Goal: Communication & Community: Answer question/provide support

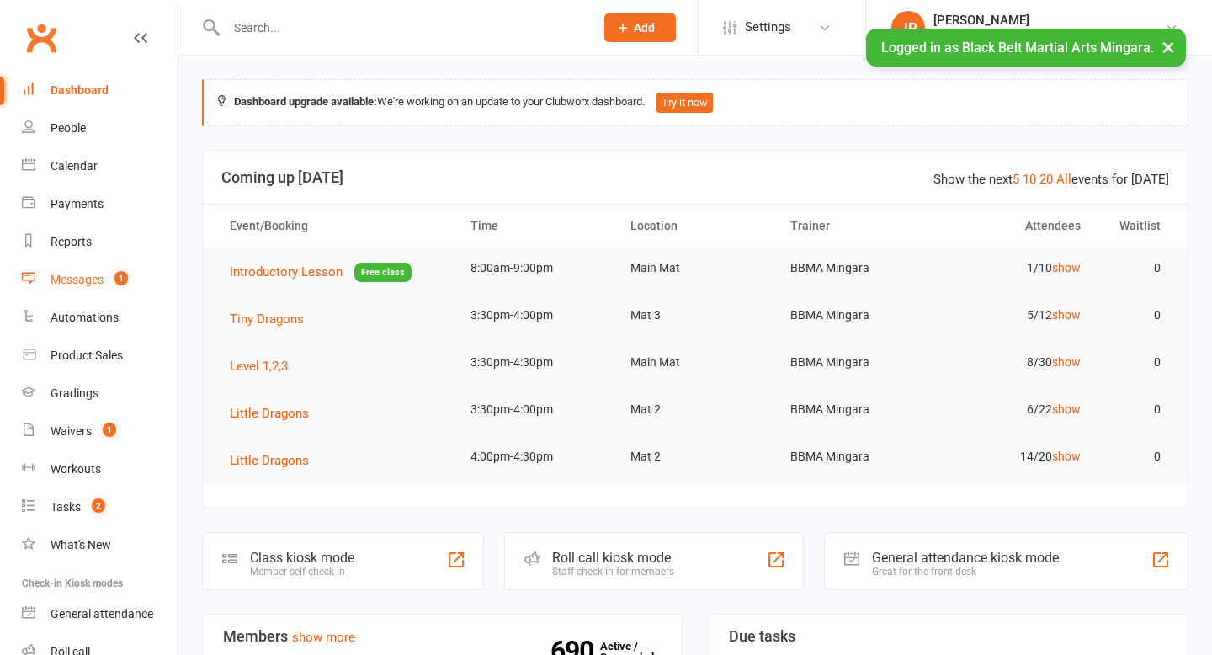
click at [93, 275] on div "Messages" at bounding box center [76, 279] width 53 height 13
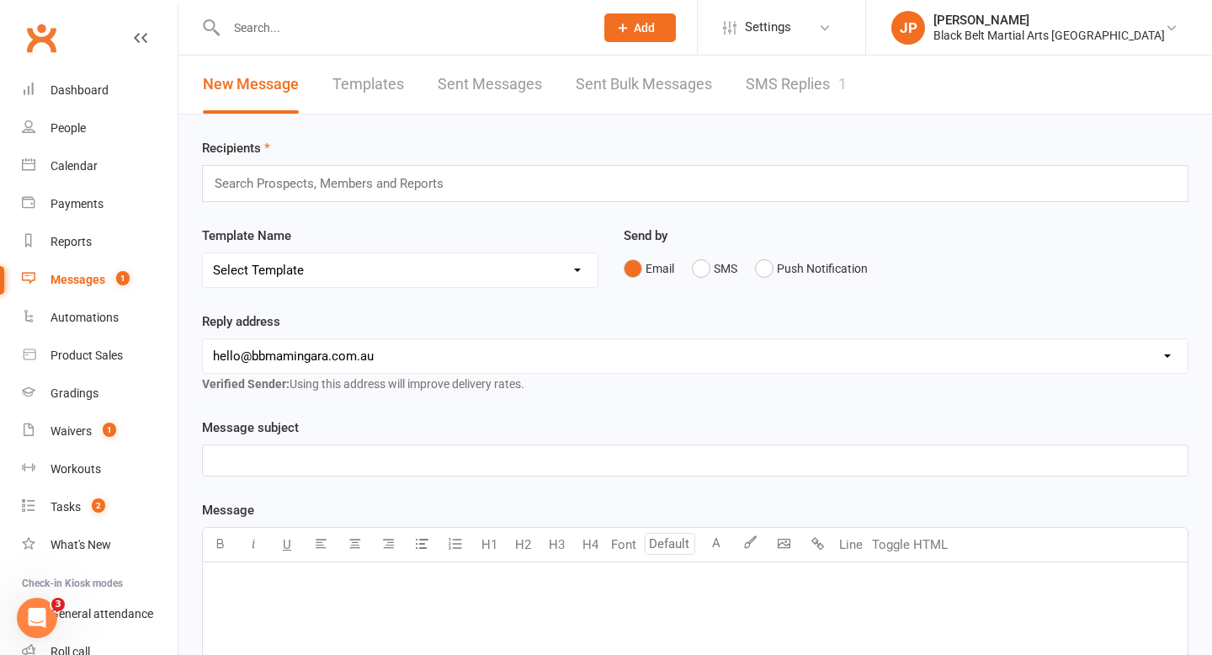
click at [788, 86] on link "SMS Replies 1" at bounding box center [796, 85] width 101 height 58
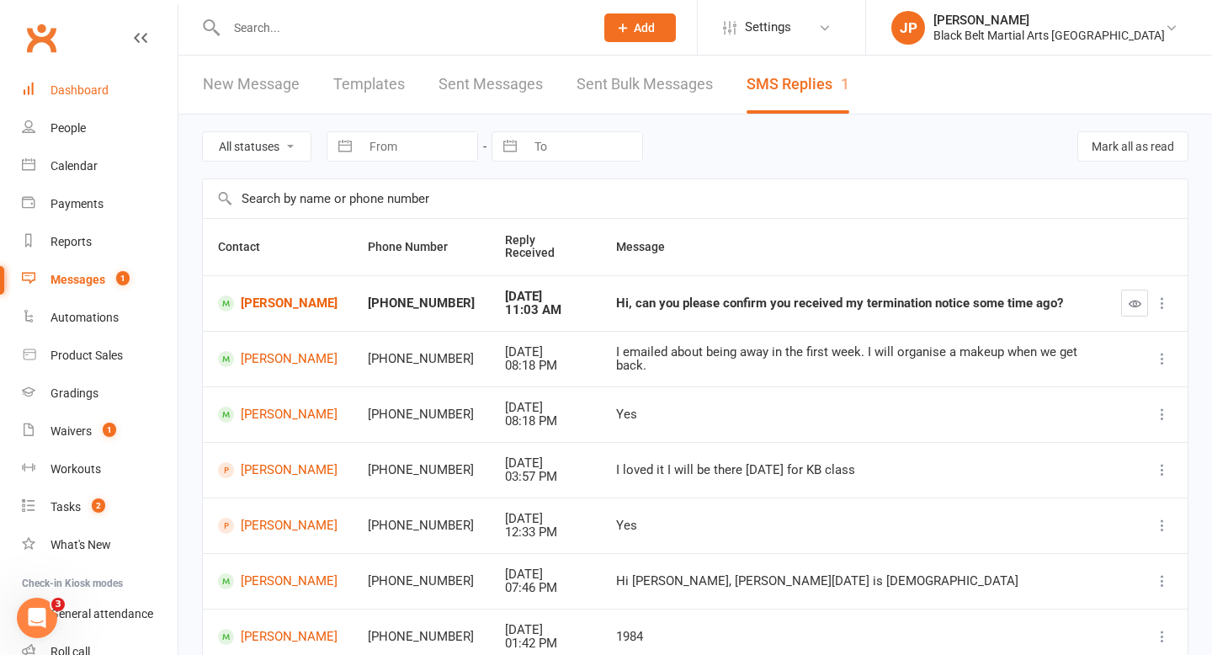
click at [85, 88] on div "Dashboard" at bounding box center [79, 89] width 58 height 13
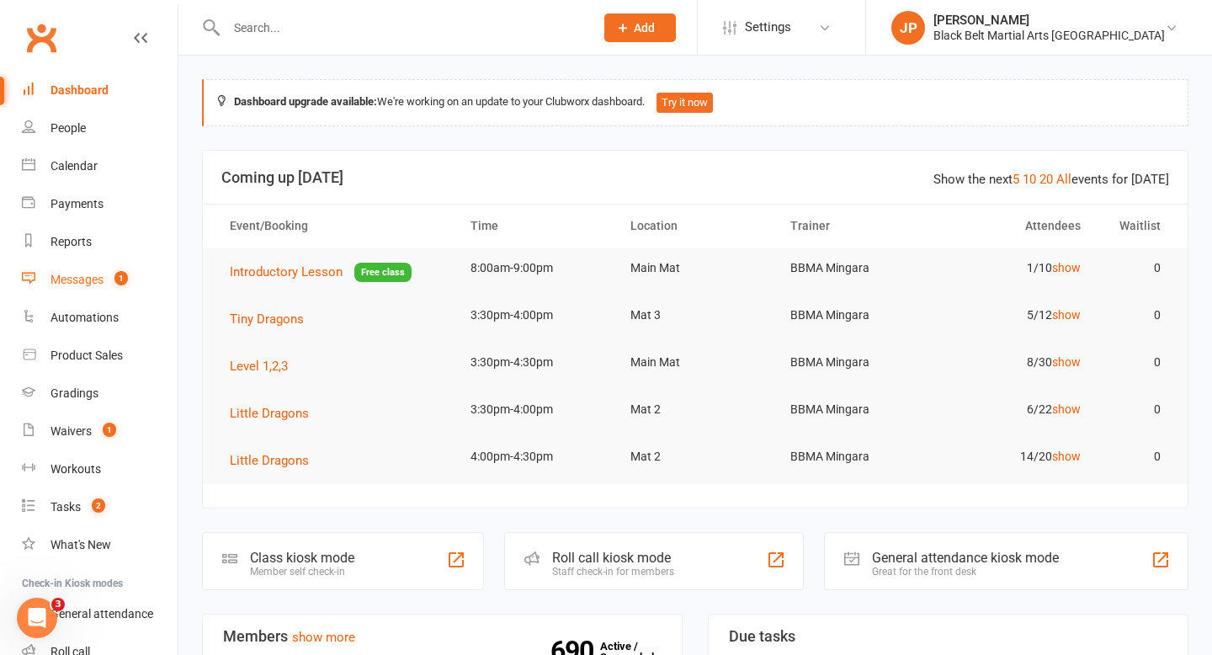
click at [98, 282] on div "Messages" at bounding box center [76, 279] width 53 height 13
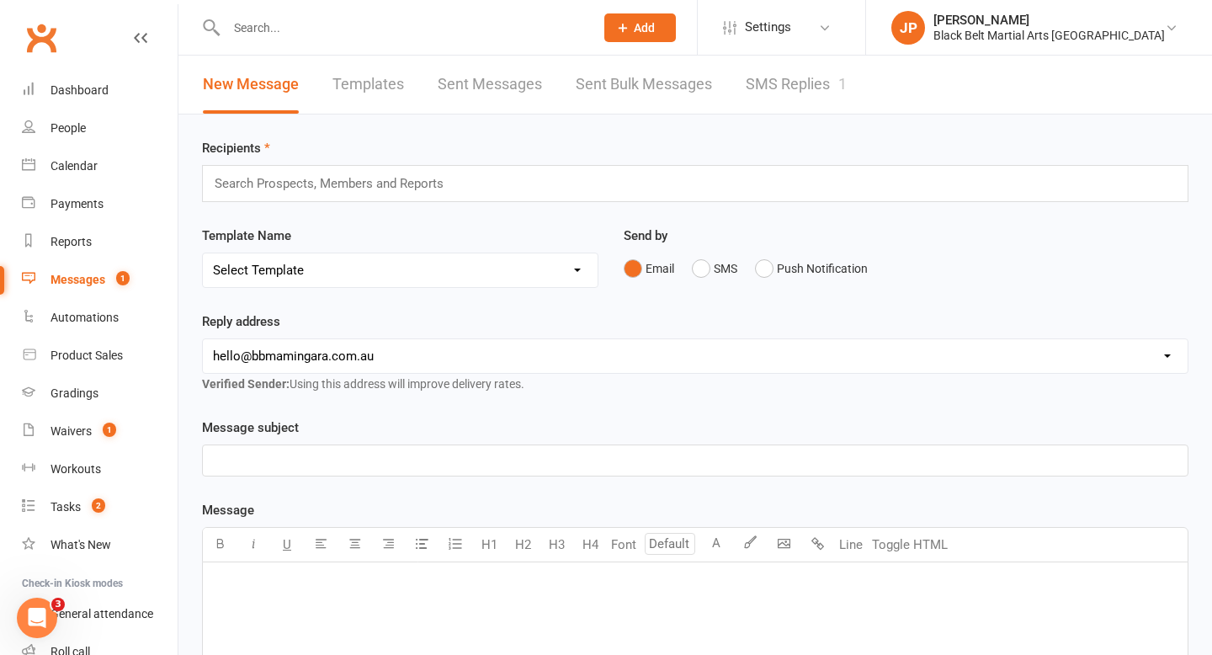
click at [373, 185] on input "text" at bounding box center [336, 183] width 247 height 22
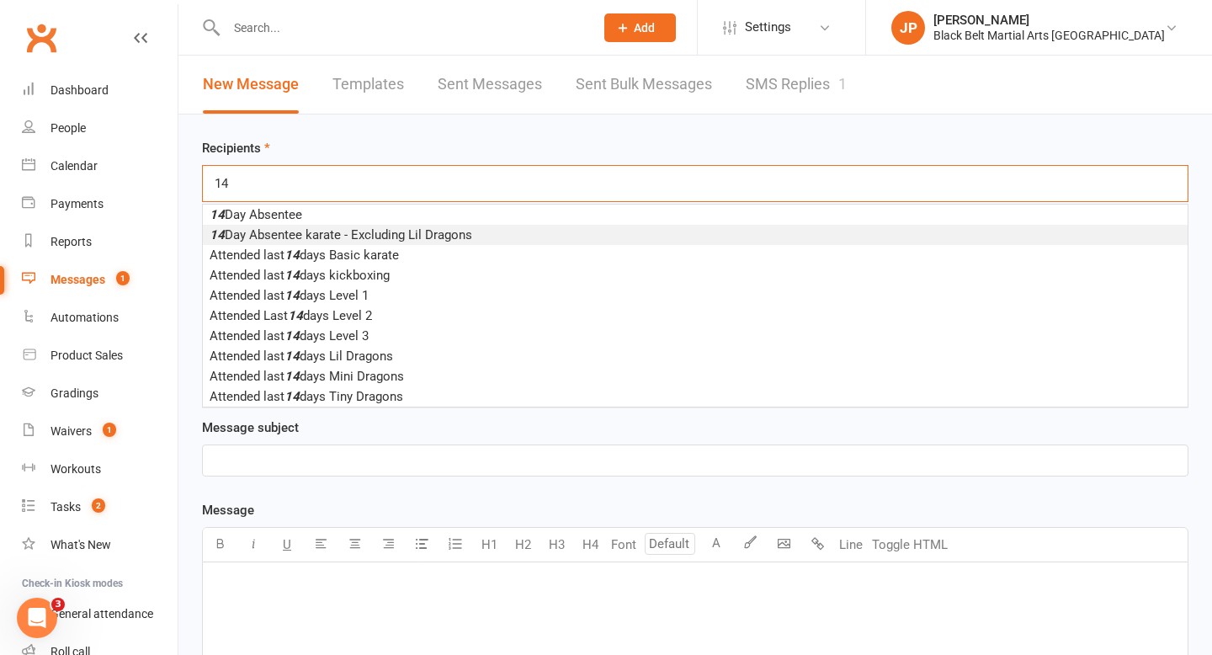
type input "14"
click at [399, 241] on span "14 Day Absentee karate - Excluding Lil Dragons" at bounding box center [341, 234] width 263 height 15
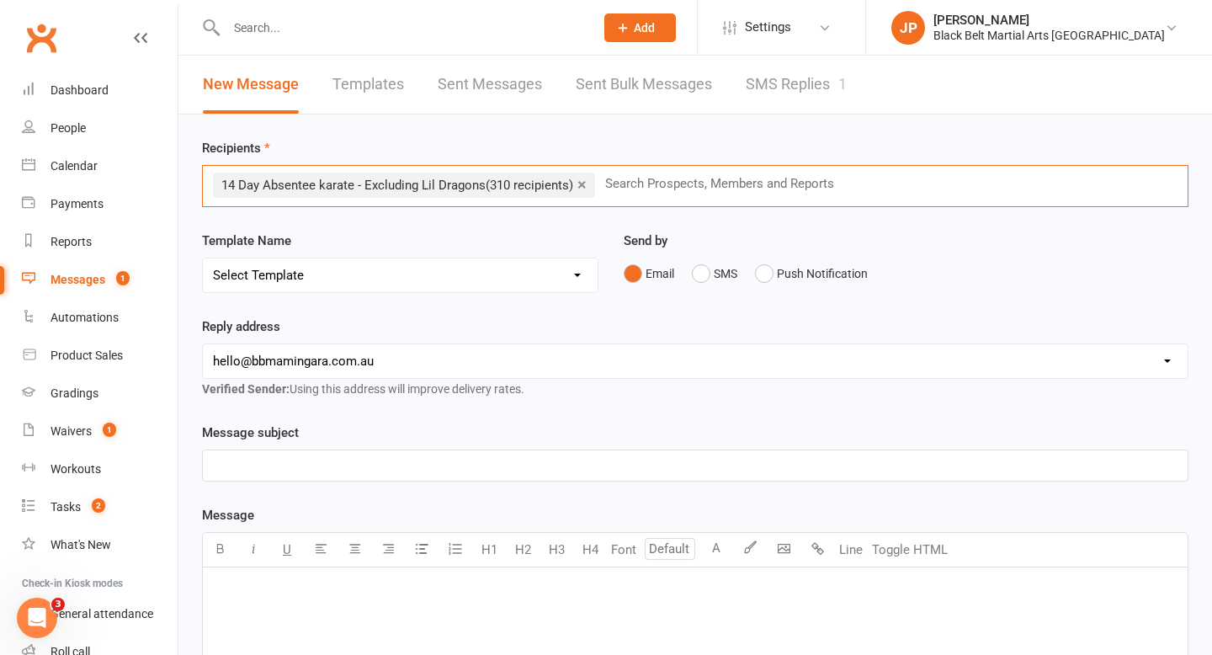
click at [431, 269] on select "Select Template [SMS] 14 Day Absentee AFU Lil Dragons [SMS] 14 day Absentee AFU…" at bounding box center [400, 275] width 395 height 34
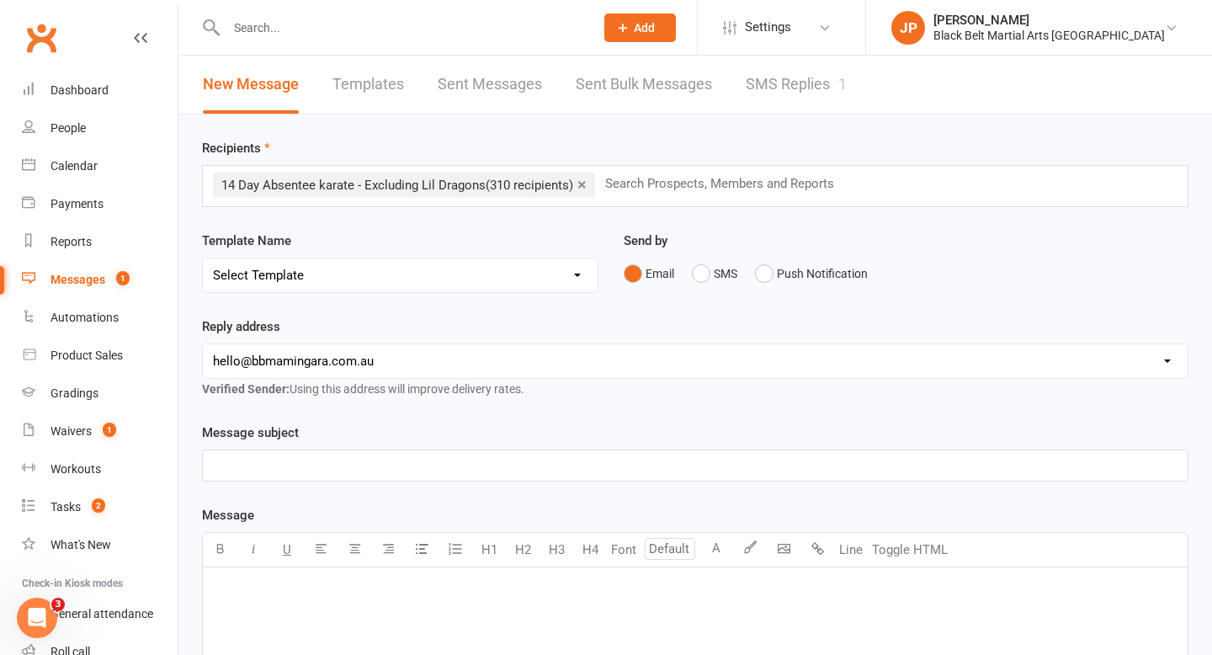
select select "1"
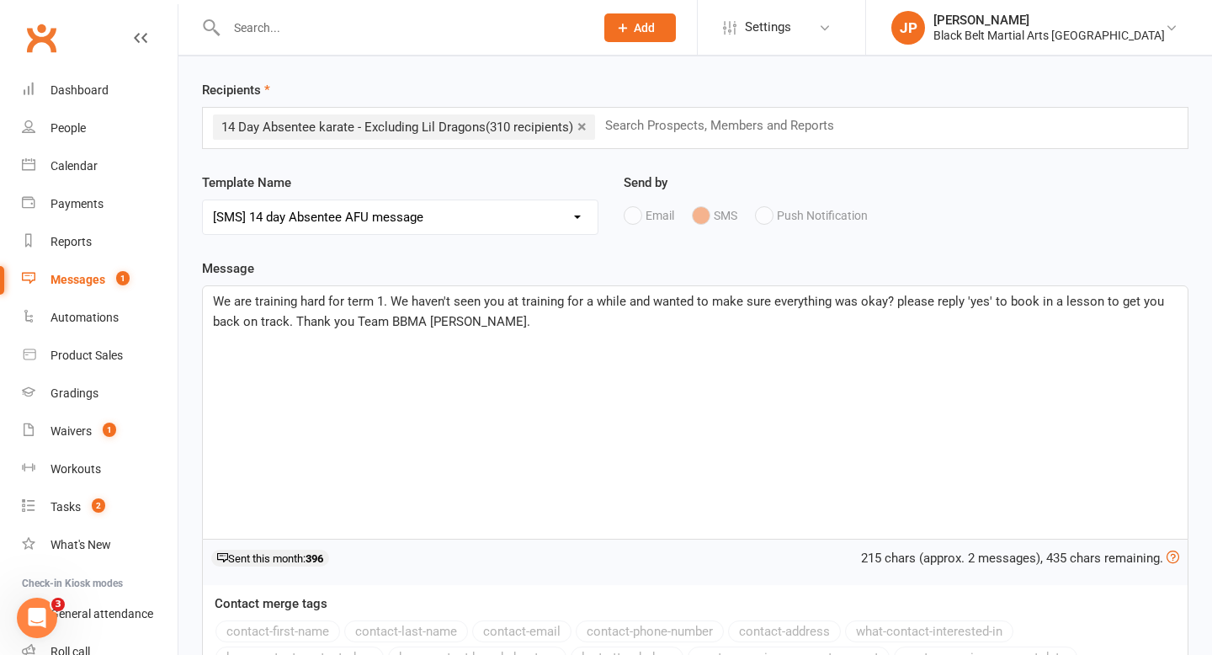
scroll to position [64, 0]
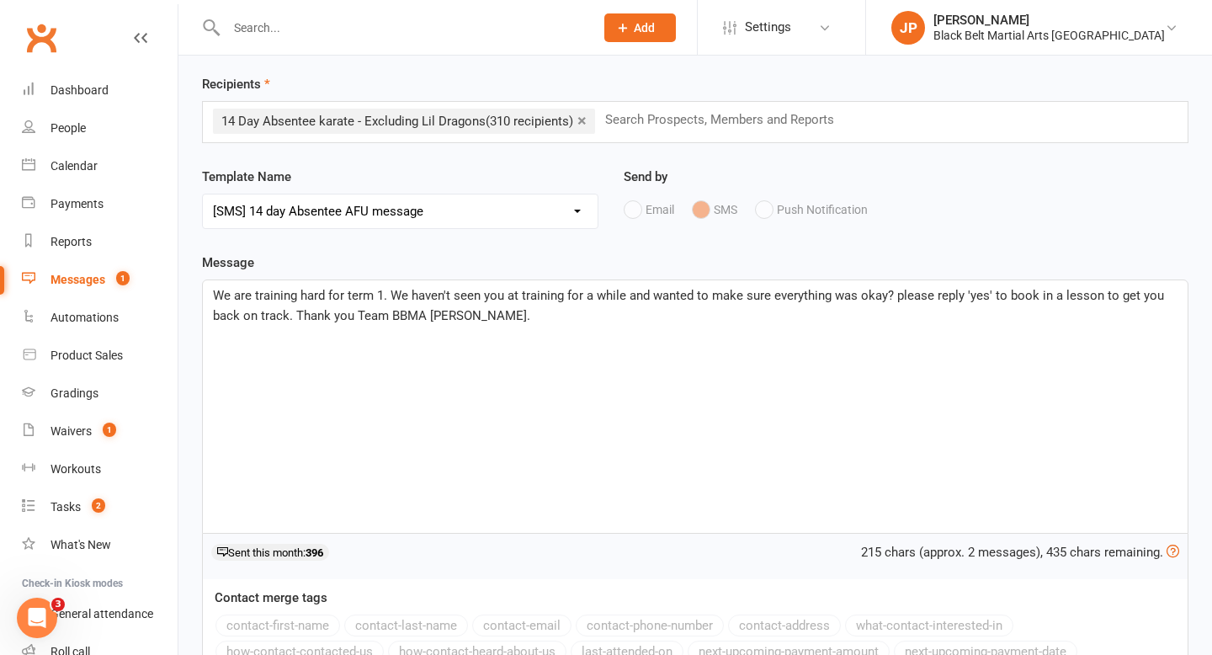
click at [215, 295] on span "We are training hard for term 1. We haven't seen you at training for a while an…" at bounding box center [690, 305] width 954 height 35
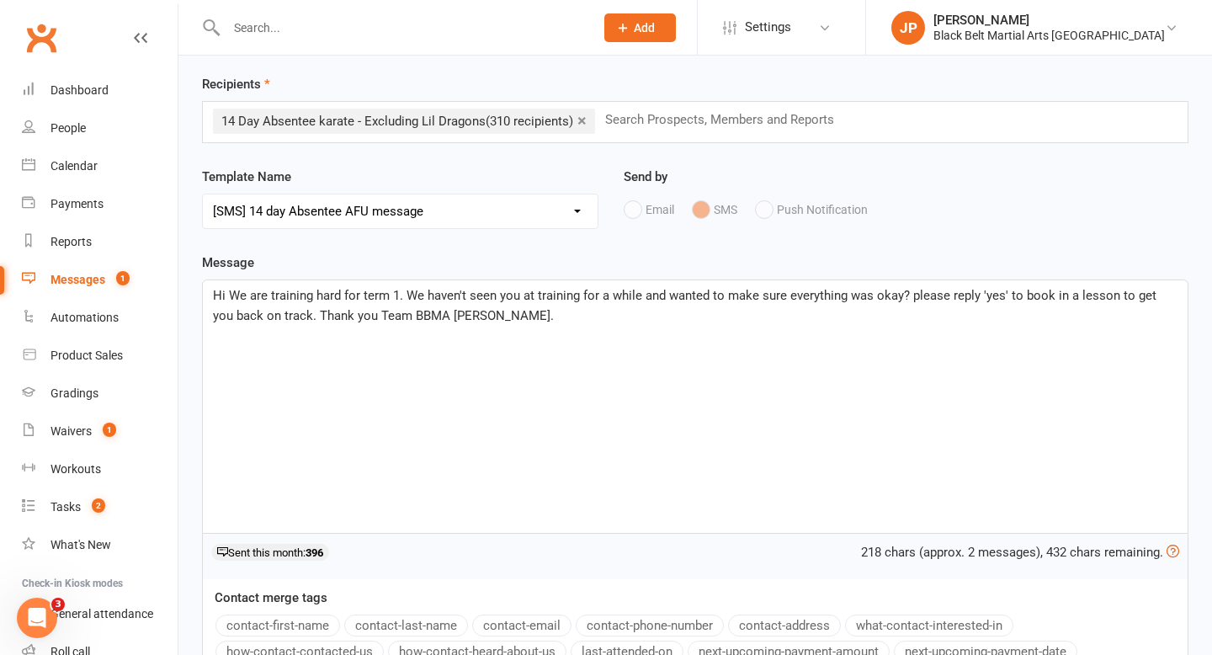
click at [284, 624] on button "contact-first-name" at bounding box center [277, 625] width 125 height 22
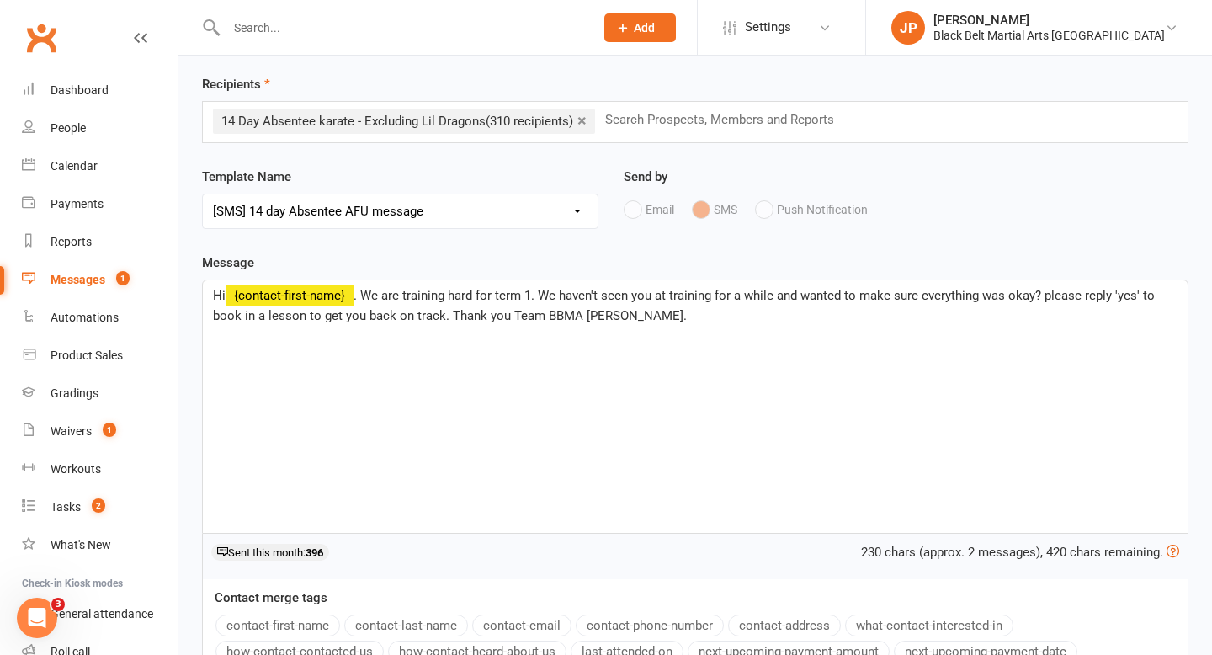
click at [406, 296] on span ". We are training hard for term 1. We haven't seen you at training for a while …" at bounding box center [685, 305] width 945 height 35
click at [405, 295] on span ". We are training hard for term 1. We haven't seen you at training for a while …" at bounding box center [685, 305] width 945 height 35
click at [589, 299] on span ". We are open and training hard for term 1. We haven't seen you at training for…" at bounding box center [691, 305] width 957 height 35
click at [704, 316] on p "Hi ﻿ {contact-first-name} . We are open and training hard for term 4. We haven'…" at bounding box center [695, 305] width 964 height 40
click at [406, 297] on span ". We are open and training hard for term 4. We haven't seen you at training for…" at bounding box center [691, 305] width 957 height 35
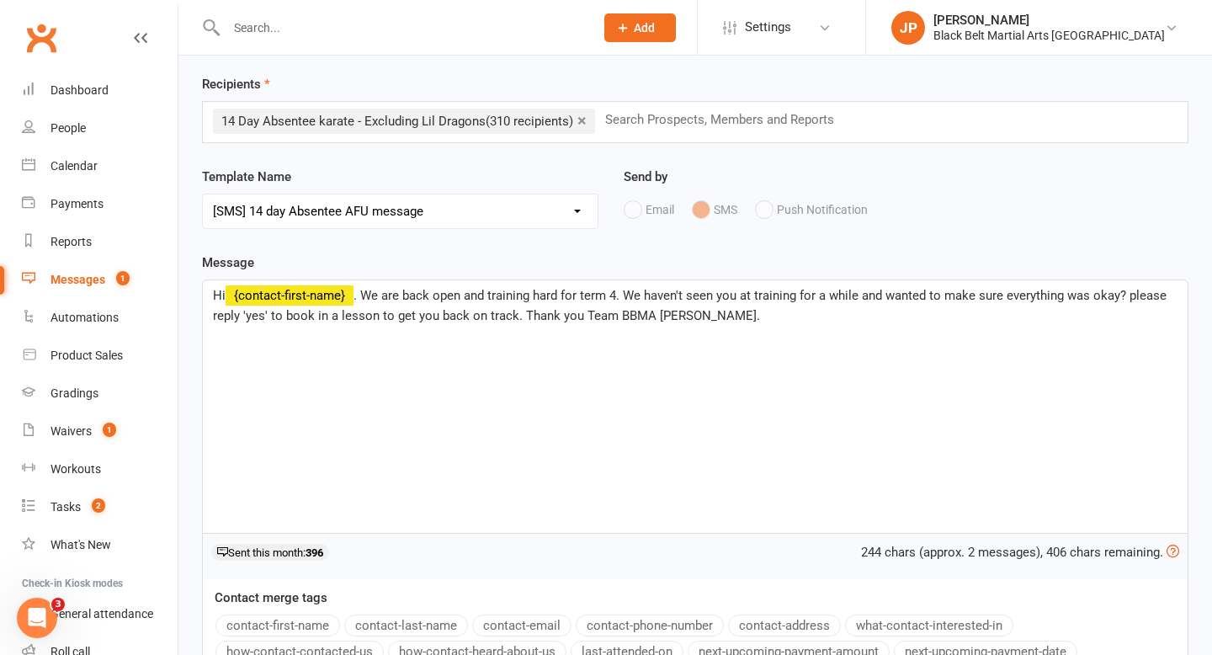
click at [647, 297] on span ". We are back open and training hard for term 4. We haven't seen you at trainin…" at bounding box center [691, 305] width 957 height 35
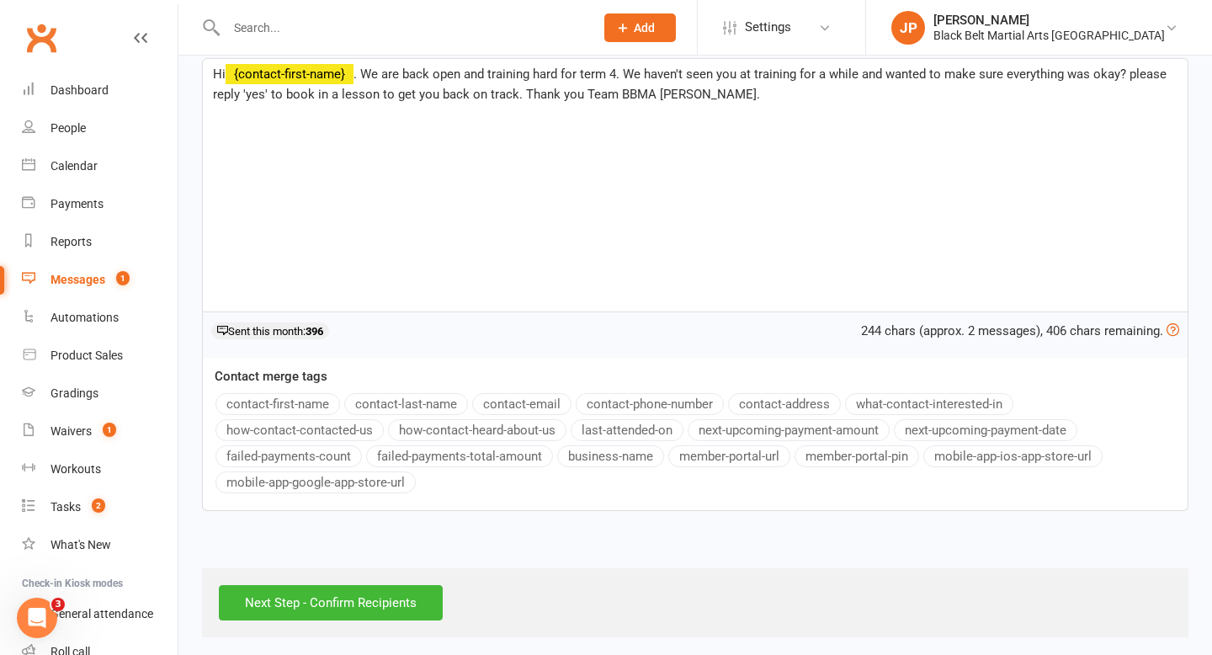
scroll to position [292, 0]
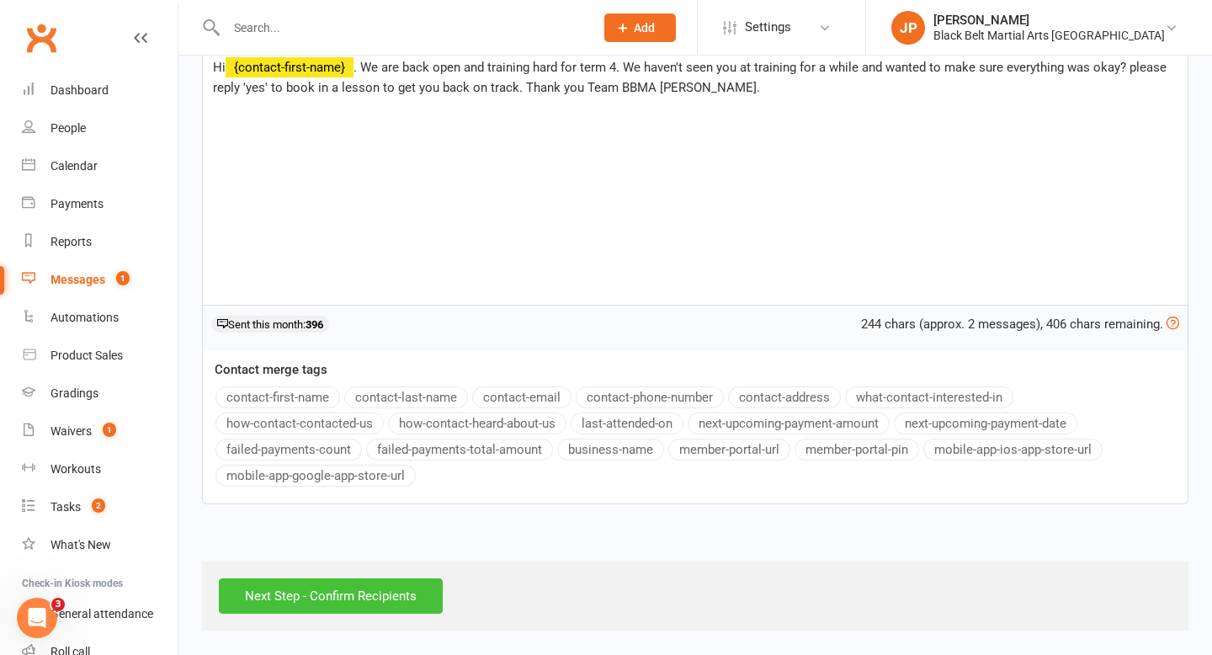
click at [333, 590] on input "Next Step - Confirm Recipients" at bounding box center [331, 595] width 224 height 35
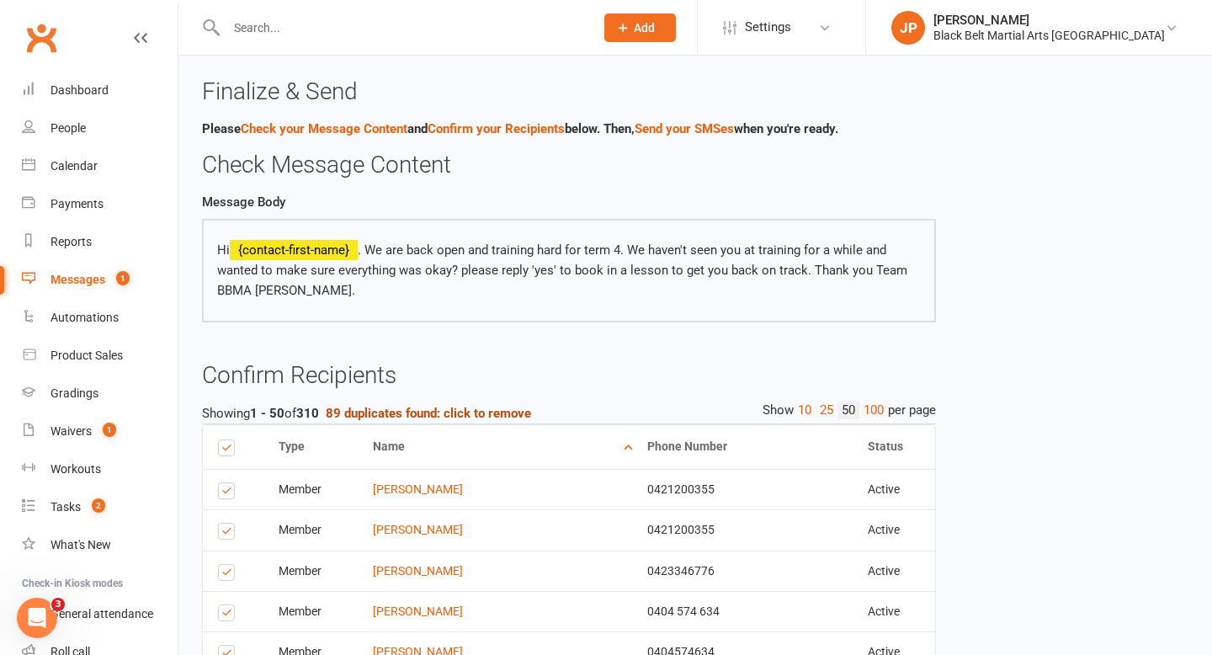
click at [504, 415] on strong "89 duplicates found: click to remove" at bounding box center [428, 413] width 205 height 15
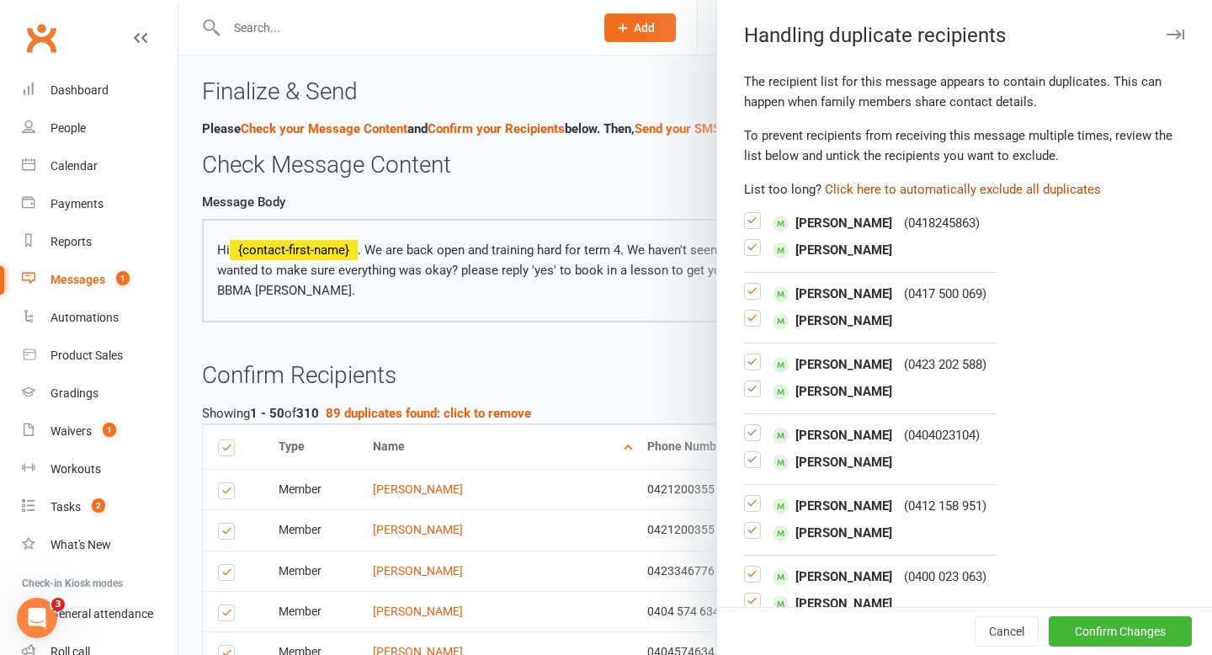
click at [878, 195] on button "Click here to automatically exclude all duplicates" at bounding box center [963, 189] width 276 height 20
click at [1120, 623] on button "Confirm Changes" at bounding box center [1119, 631] width 143 height 30
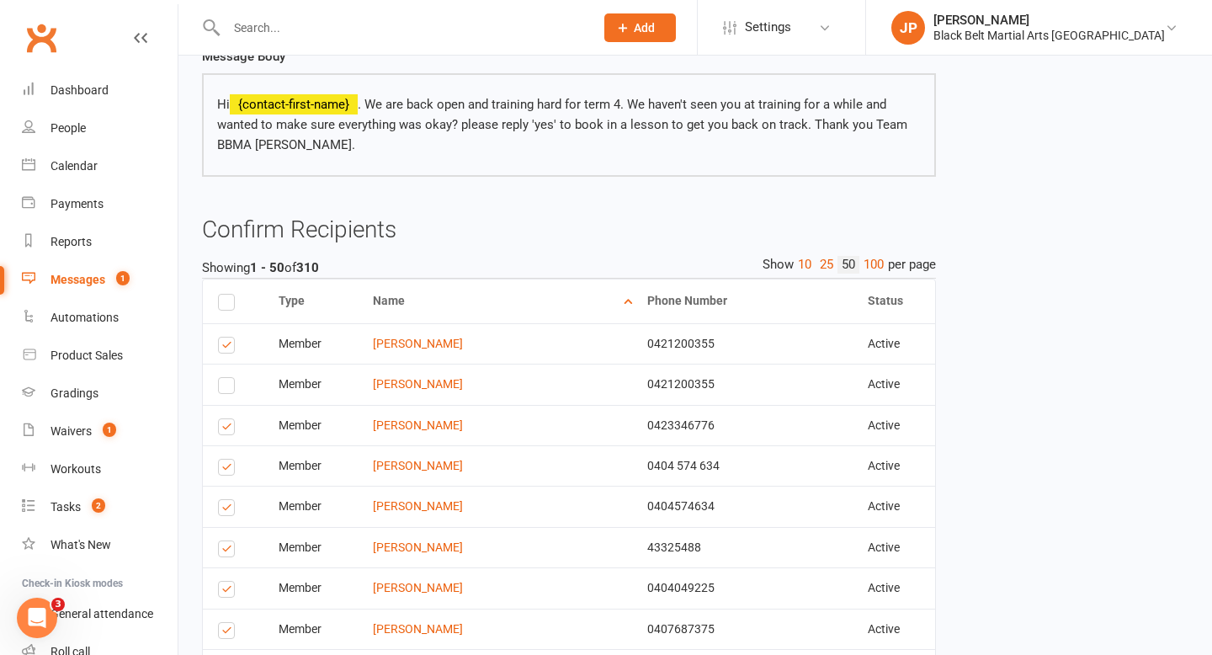
scroll to position [150, 0]
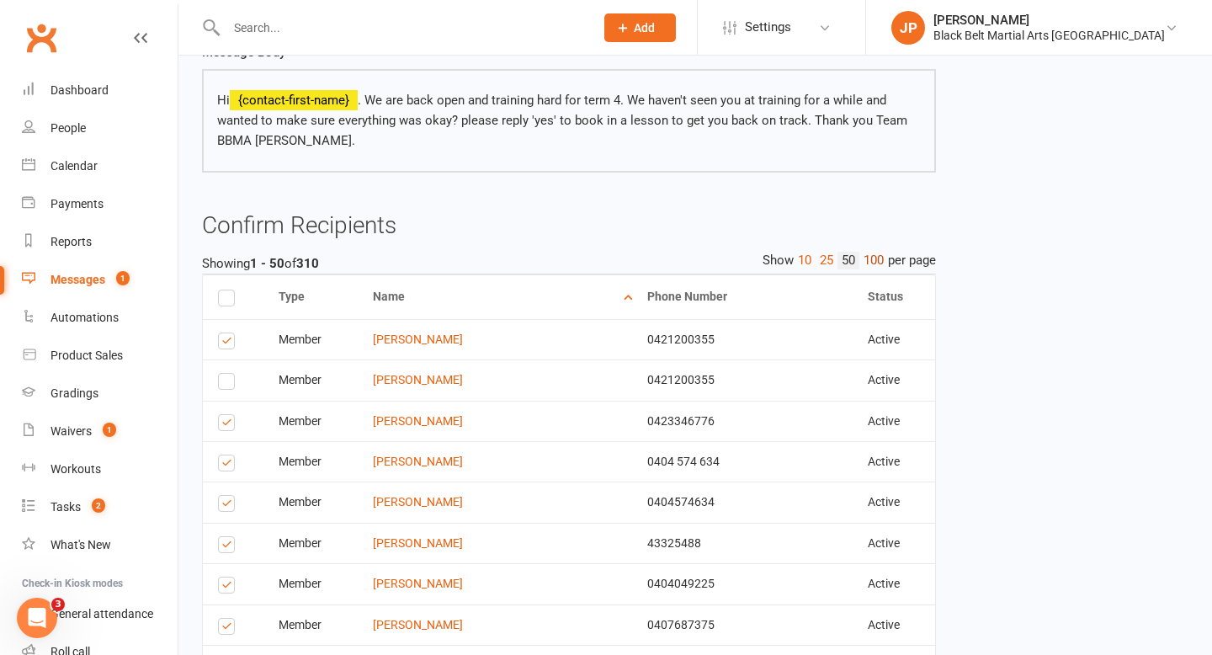
click at [877, 264] on link "100" at bounding box center [873, 261] width 29 height 18
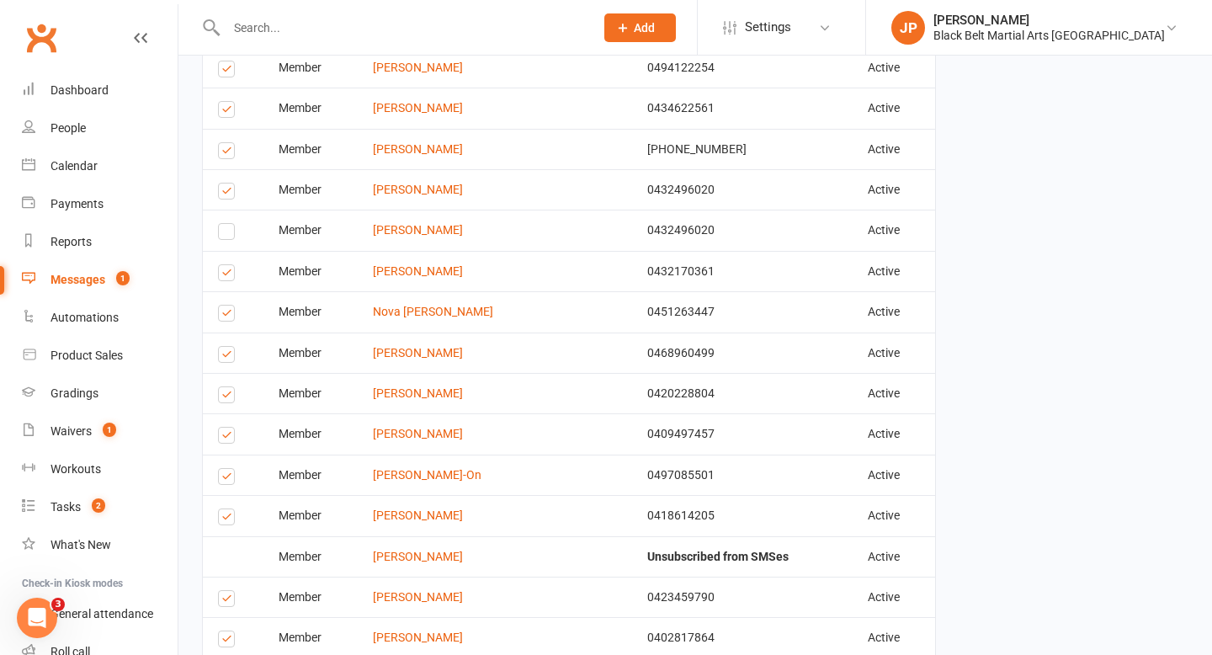
scroll to position [748, 0]
click at [231, 193] on label at bounding box center [229, 193] width 23 height 0
click at [229, 183] on input "checkbox" at bounding box center [223, 183] width 11 height 0
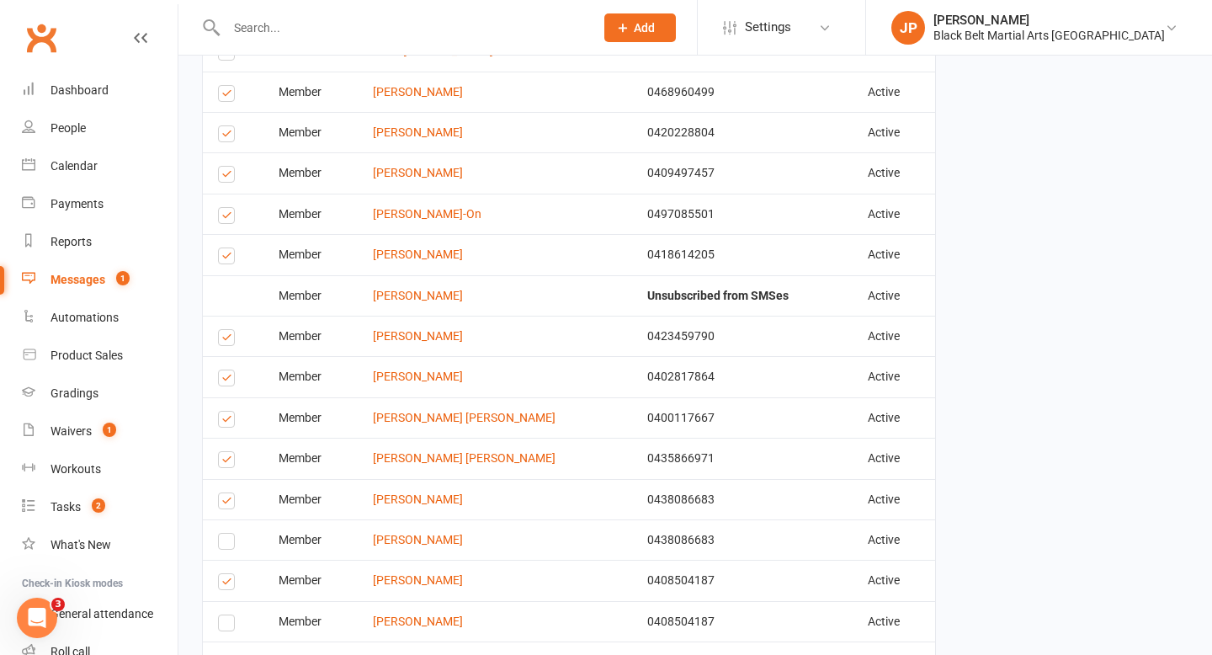
scroll to position [1010, 0]
click at [226, 216] on label at bounding box center [229, 216] width 23 height 0
click at [226, 206] on input "checkbox" at bounding box center [223, 206] width 11 height 0
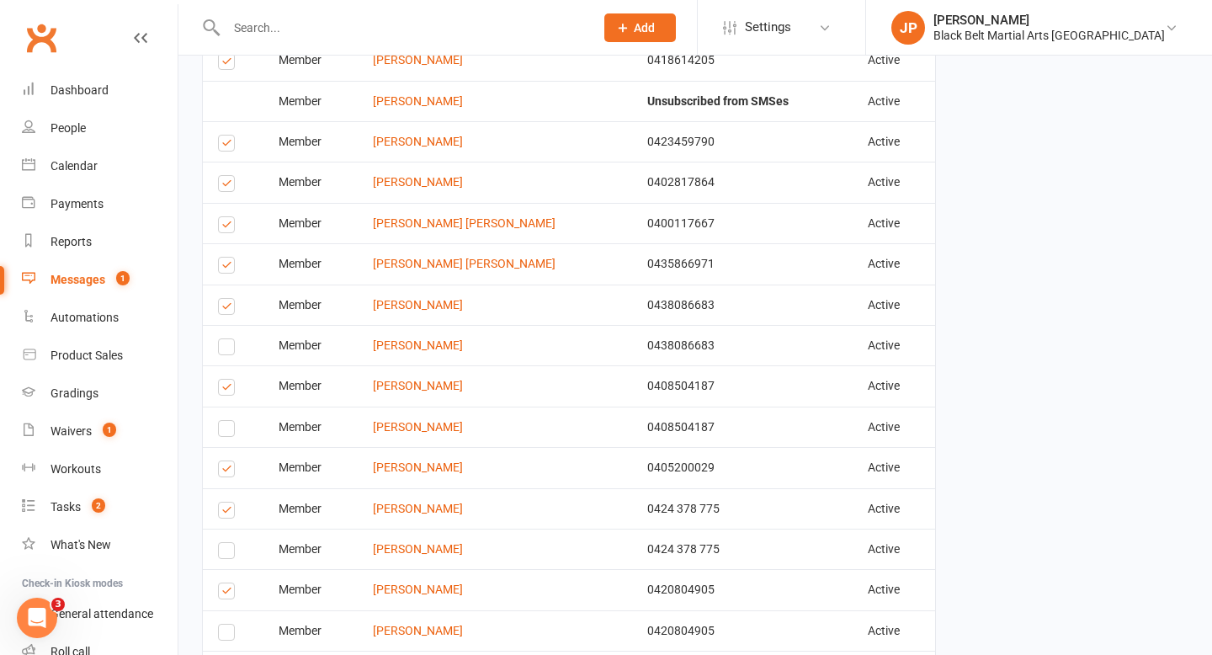
scroll to position [1204, 0]
click at [224, 226] on label at bounding box center [229, 226] width 23 height 0
click at [224, 215] on input "checkbox" at bounding box center [223, 215] width 11 height 0
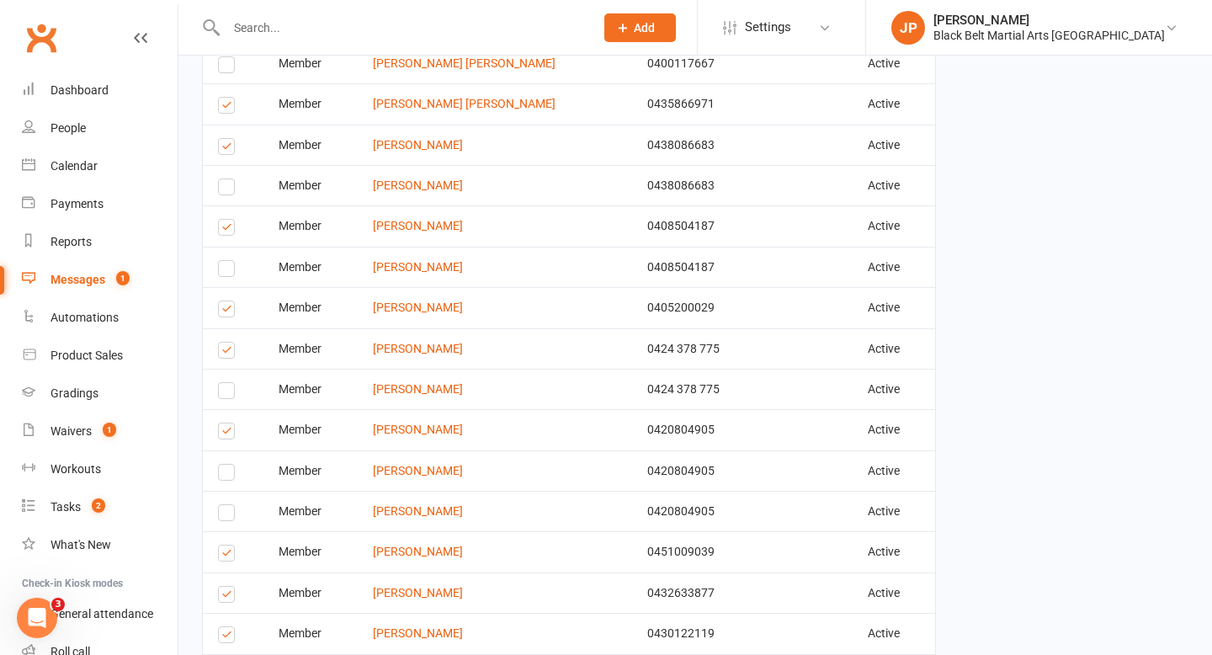
scroll to position [1363, 0]
click at [231, 229] on label at bounding box center [229, 229] width 23 height 0
click at [229, 219] on input "checkbox" at bounding box center [223, 219] width 11 height 0
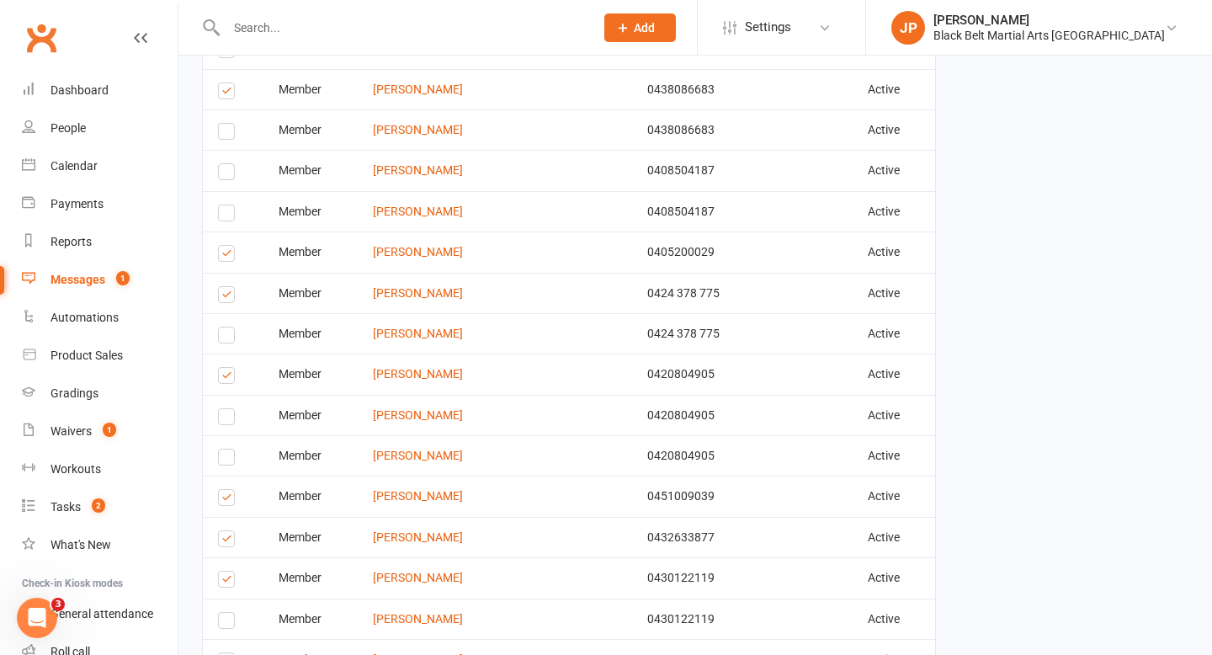
scroll to position [1466, 0]
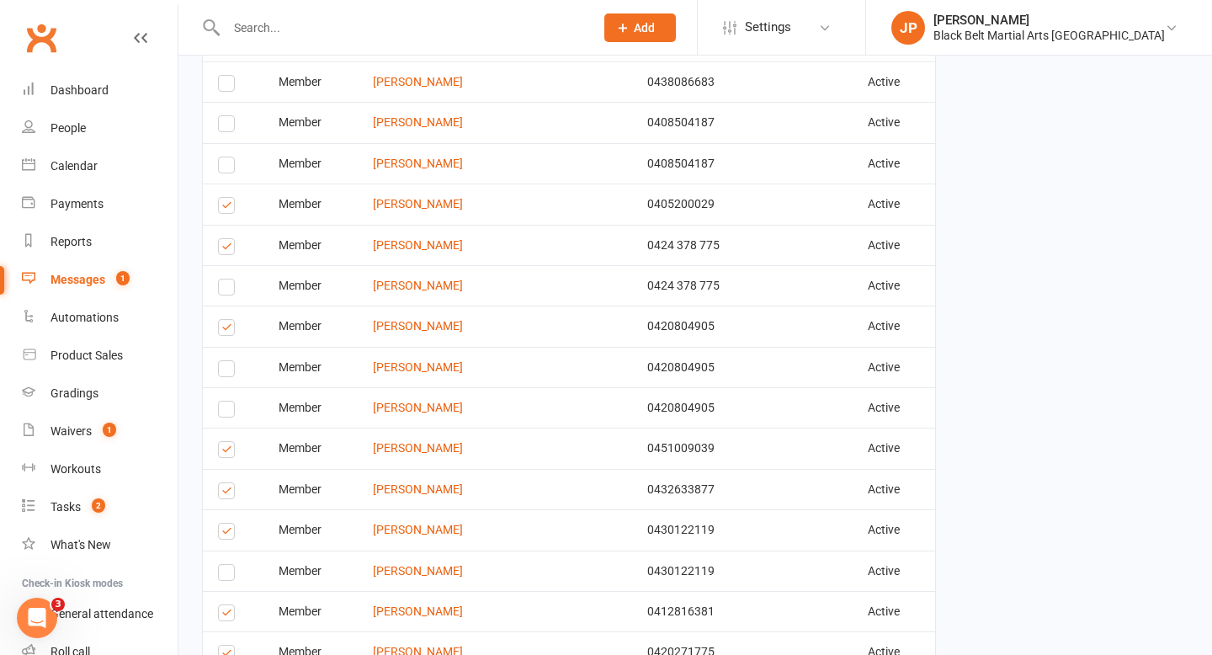
click at [227, 208] on label at bounding box center [229, 208] width 23 height 0
click at [227, 198] on input "checkbox" at bounding box center [223, 198] width 11 height 0
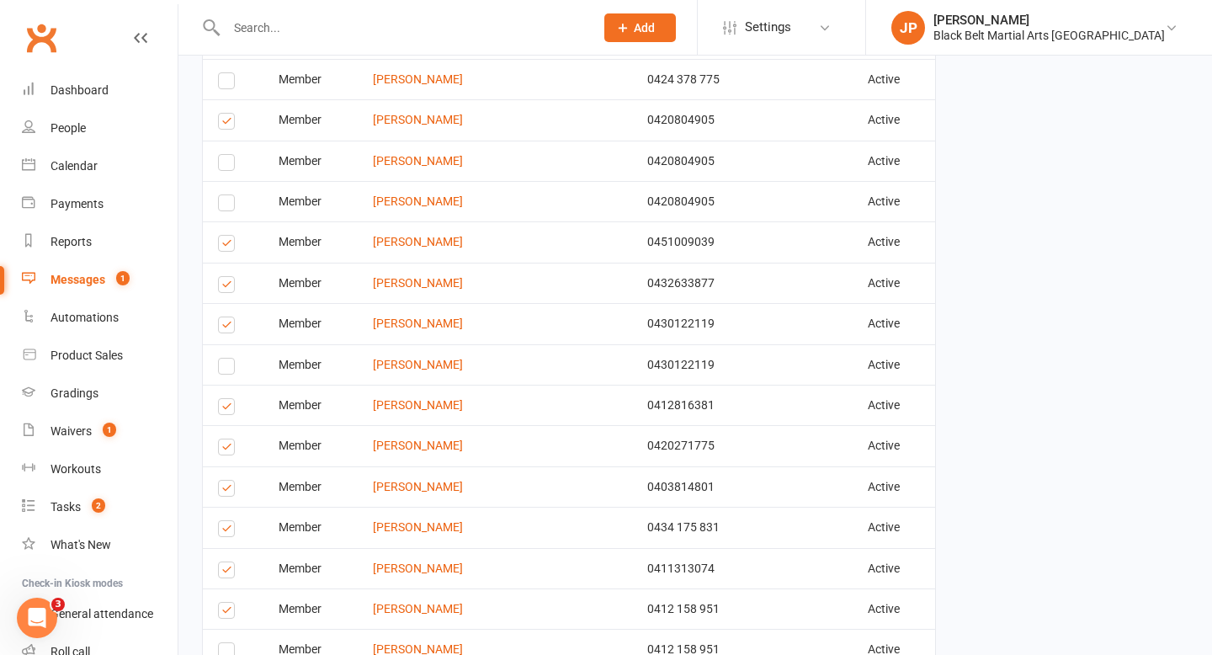
scroll to position [1679, 0]
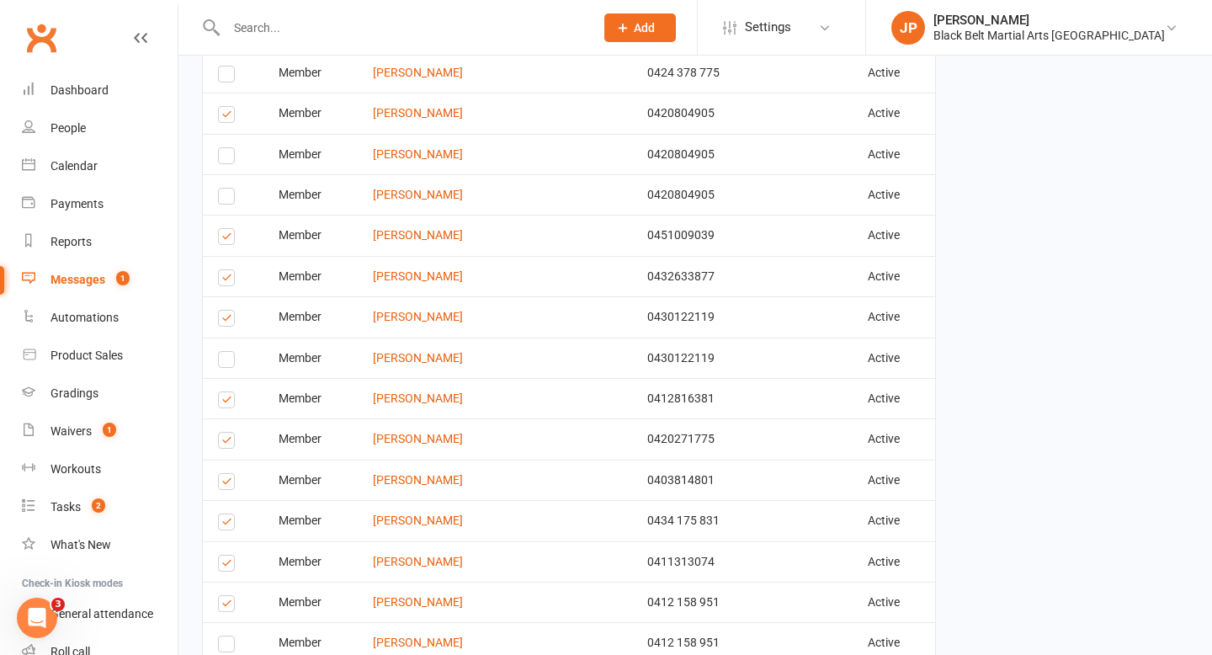
click at [226, 239] on label at bounding box center [229, 239] width 23 height 0
click at [226, 229] on input "checkbox" at bounding box center [223, 229] width 11 height 0
click at [226, 280] on label at bounding box center [229, 280] width 23 height 0
click at [226, 270] on input "checkbox" at bounding box center [223, 270] width 11 height 0
click at [228, 321] on label at bounding box center [229, 321] width 23 height 0
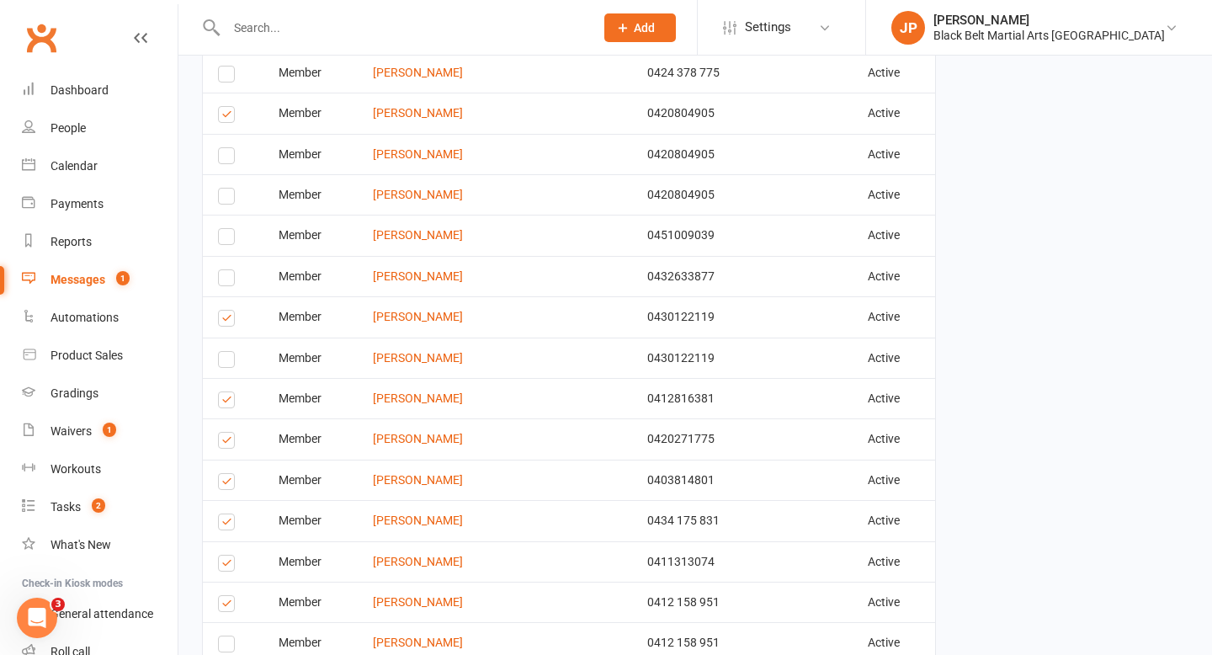
click at [228, 310] on input "checkbox" at bounding box center [223, 310] width 11 height 0
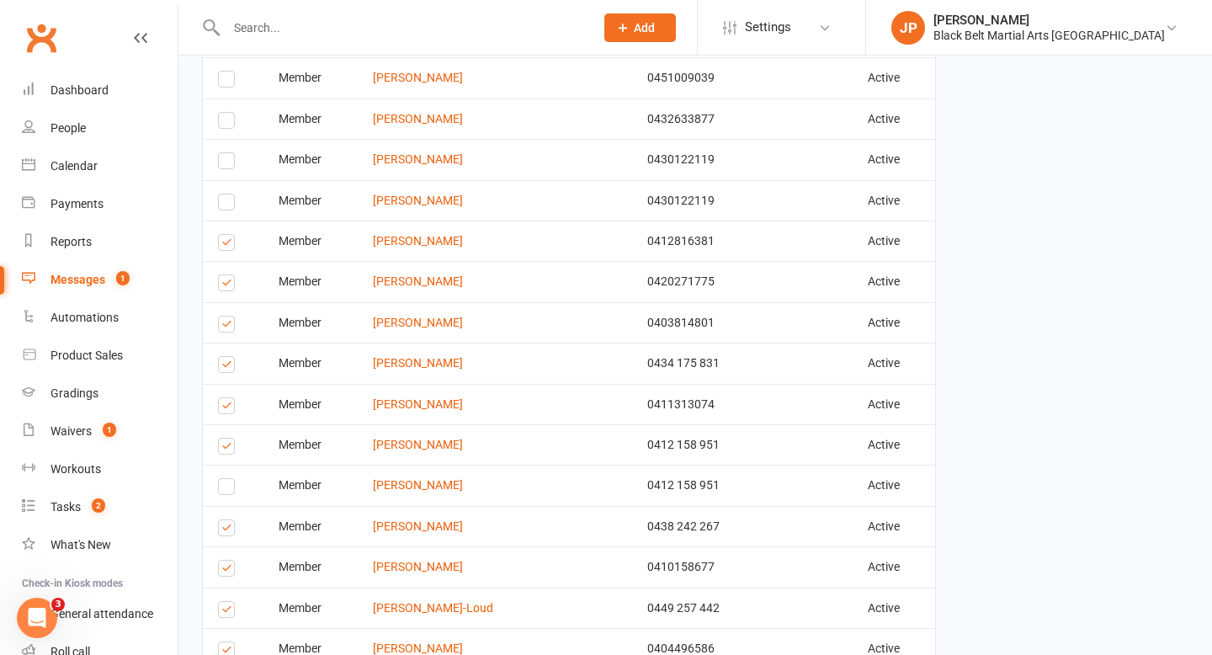
scroll to position [1842, 0]
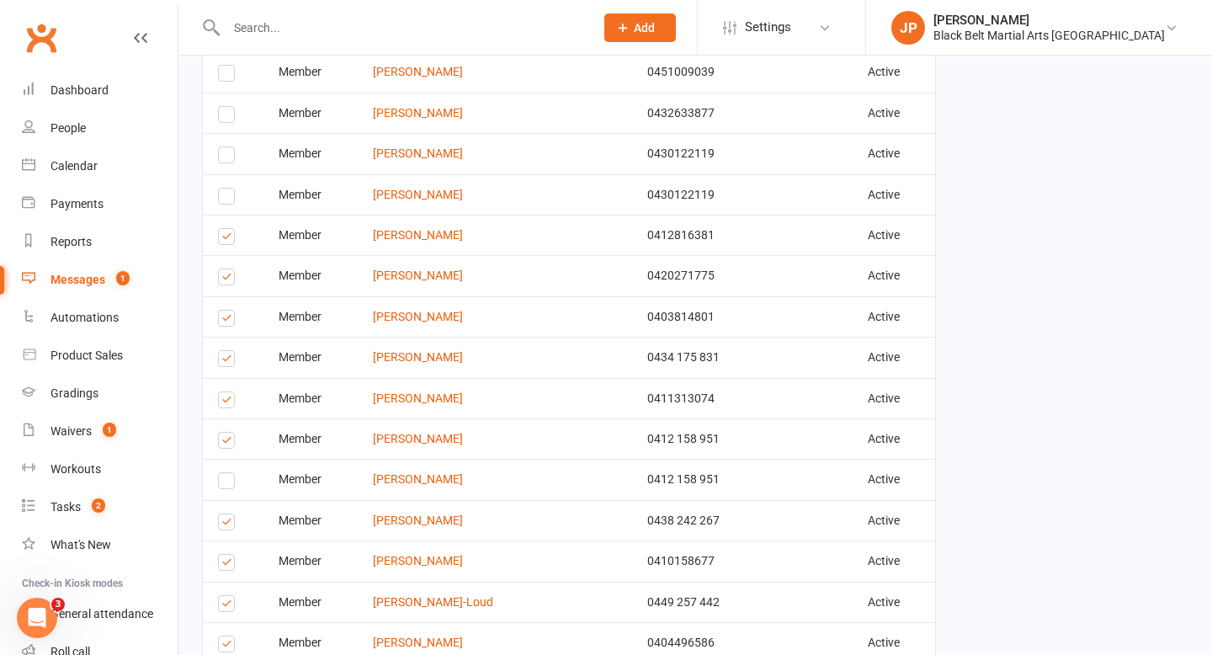
click at [229, 321] on label at bounding box center [229, 321] width 23 height 0
click at [229, 310] on input "checkbox" at bounding box center [223, 310] width 11 height 0
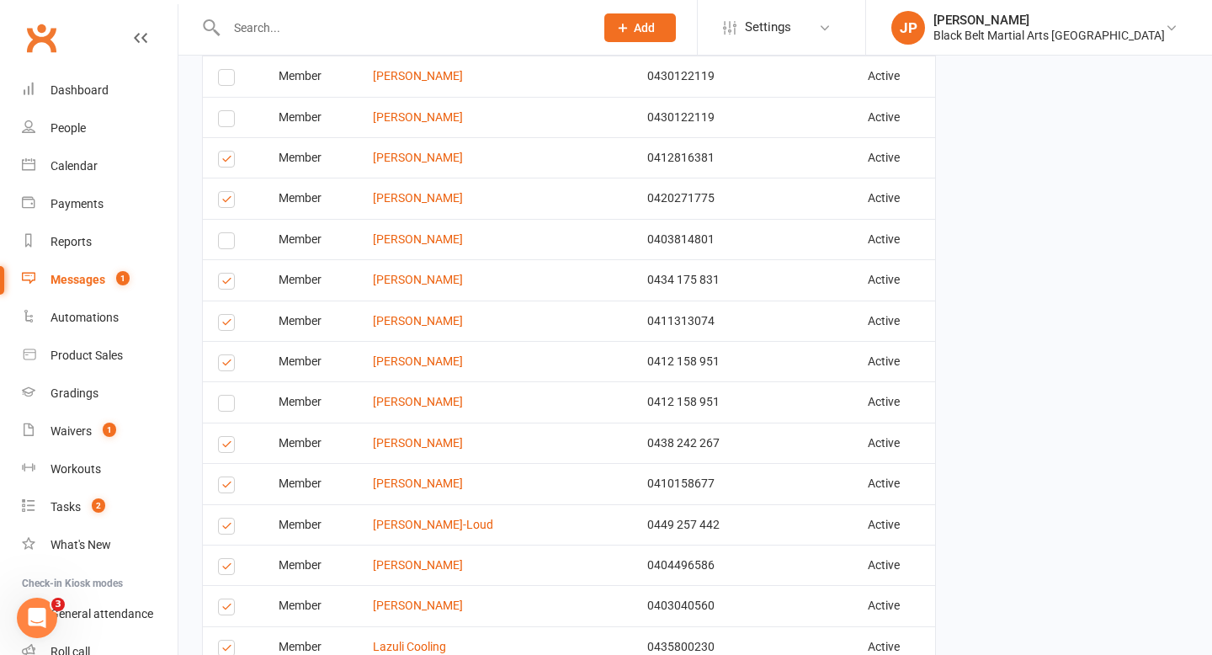
scroll to position [1922, 0]
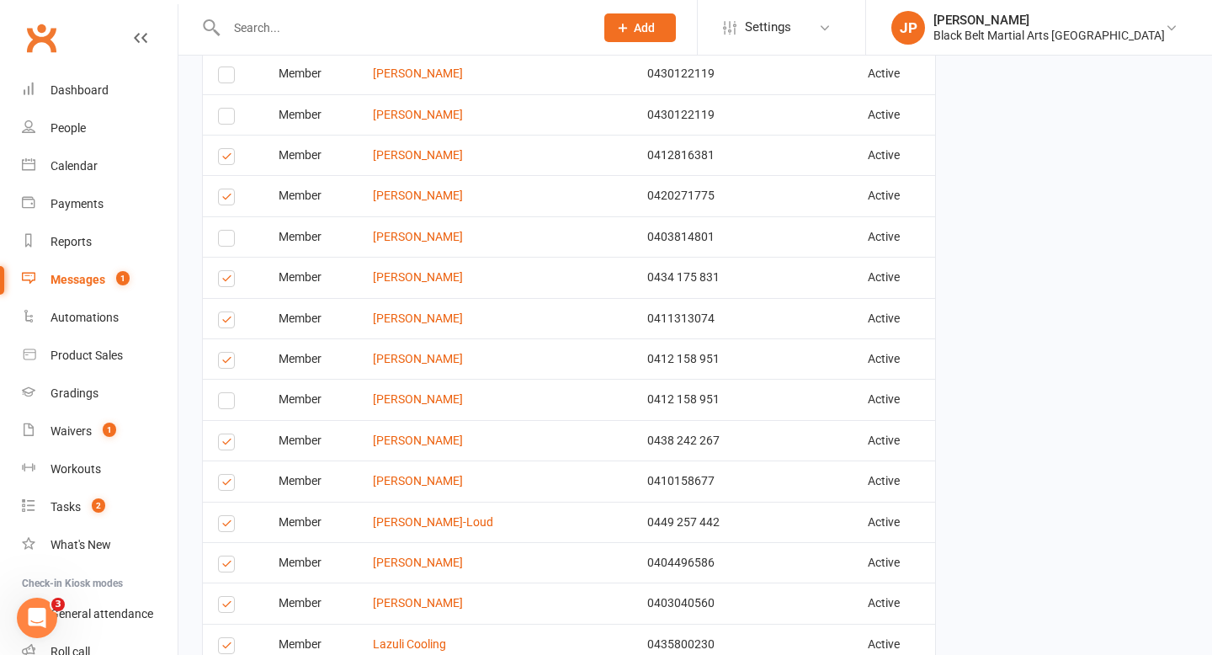
click at [220, 281] on label at bounding box center [229, 281] width 23 height 0
click at [220, 271] on input "checkbox" at bounding box center [223, 271] width 11 height 0
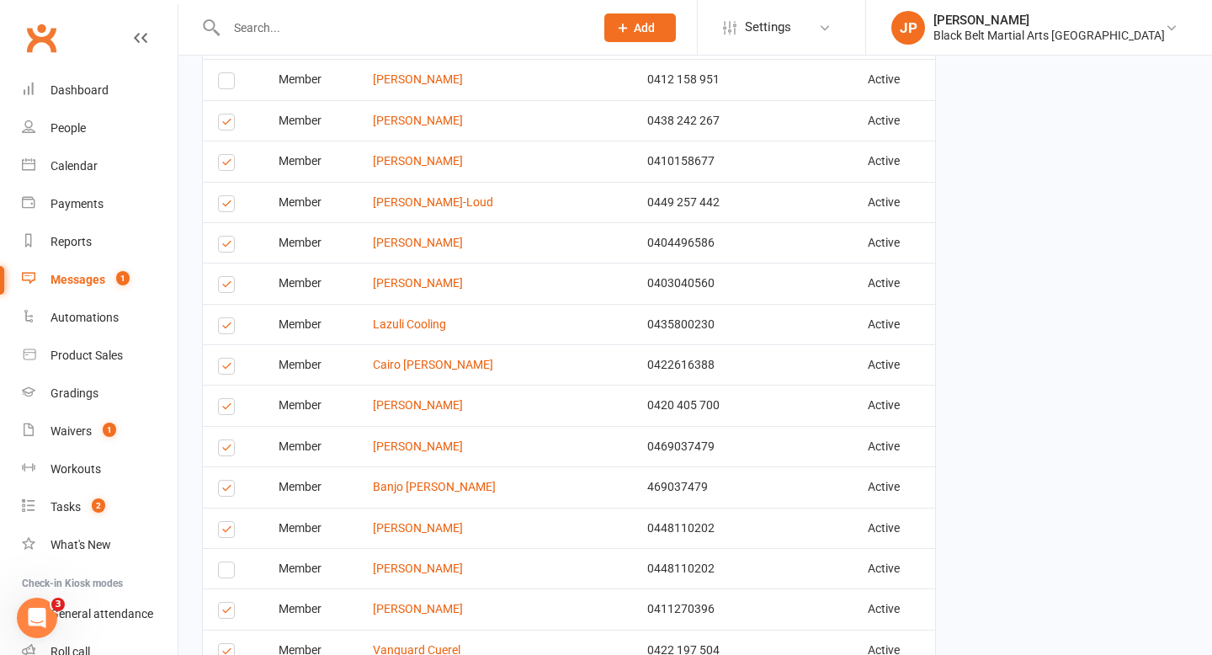
scroll to position [2242, 0]
click at [227, 286] on label at bounding box center [229, 286] width 23 height 0
click at [227, 276] on input "checkbox" at bounding box center [223, 276] width 11 height 0
click at [223, 327] on label at bounding box center [229, 327] width 23 height 0
click at [223, 317] on input "checkbox" at bounding box center [223, 317] width 11 height 0
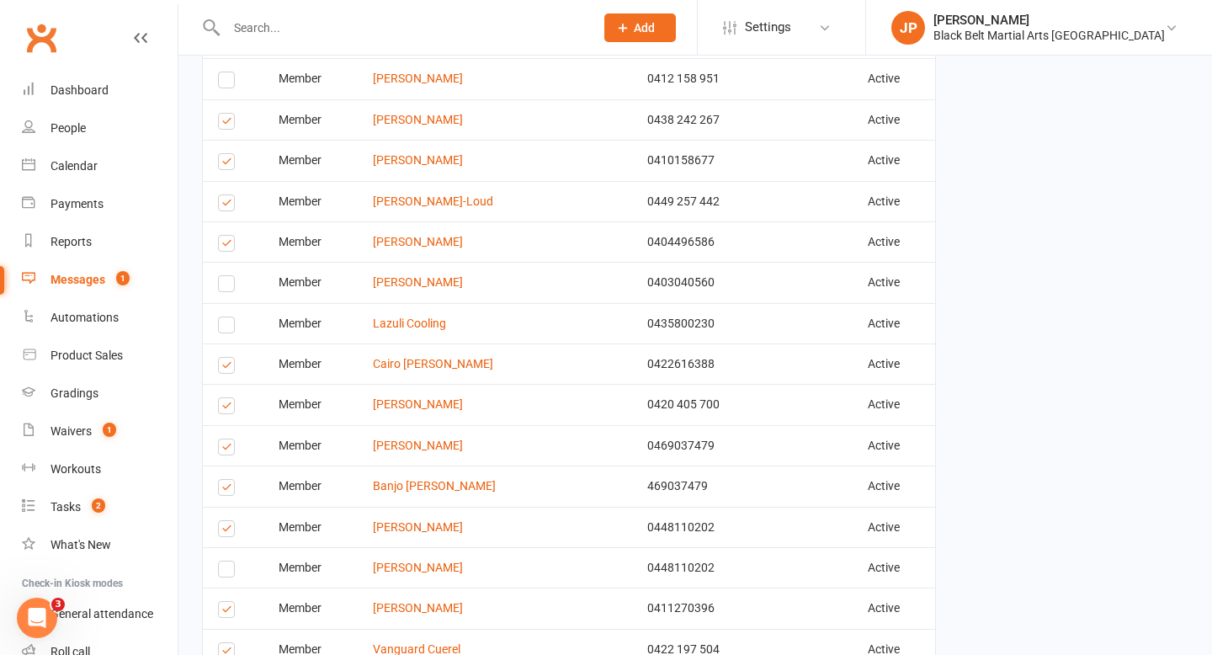
click at [225, 368] on label at bounding box center [229, 368] width 23 height 0
click at [225, 358] on input "checkbox" at bounding box center [223, 358] width 11 height 0
click at [229, 408] on label at bounding box center [229, 408] width 23 height 0
click at [229, 398] on input "checkbox" at bounding box center [223, 398] width 11 height 0
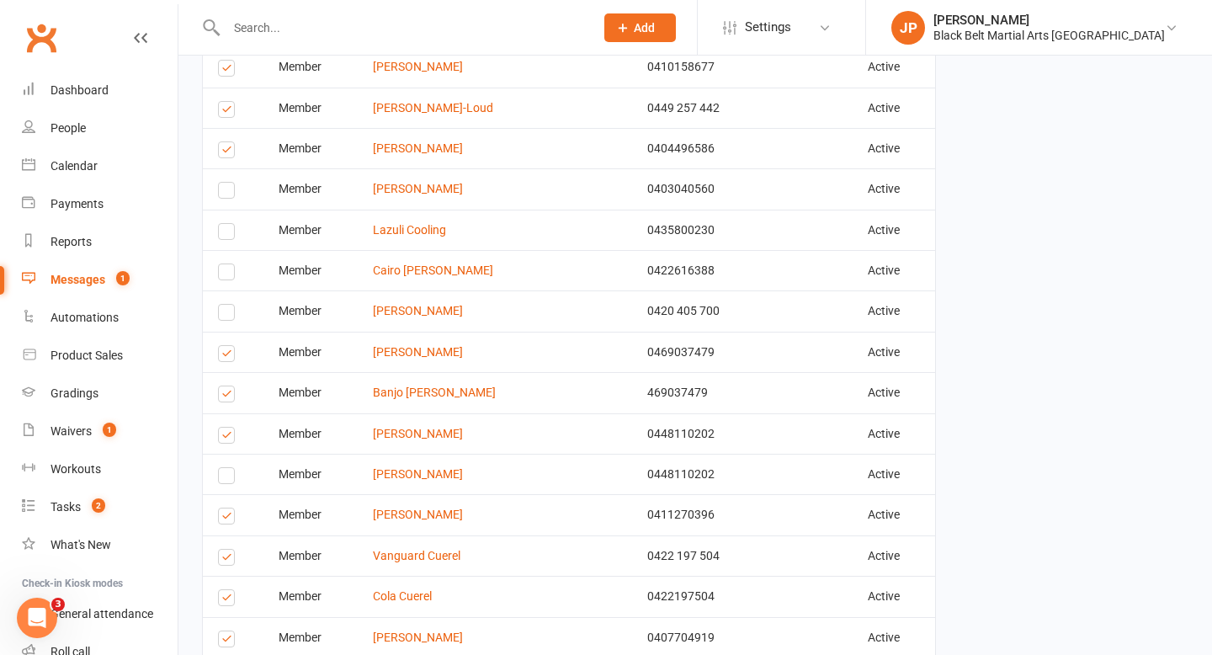
scroll to position [2340, 0]
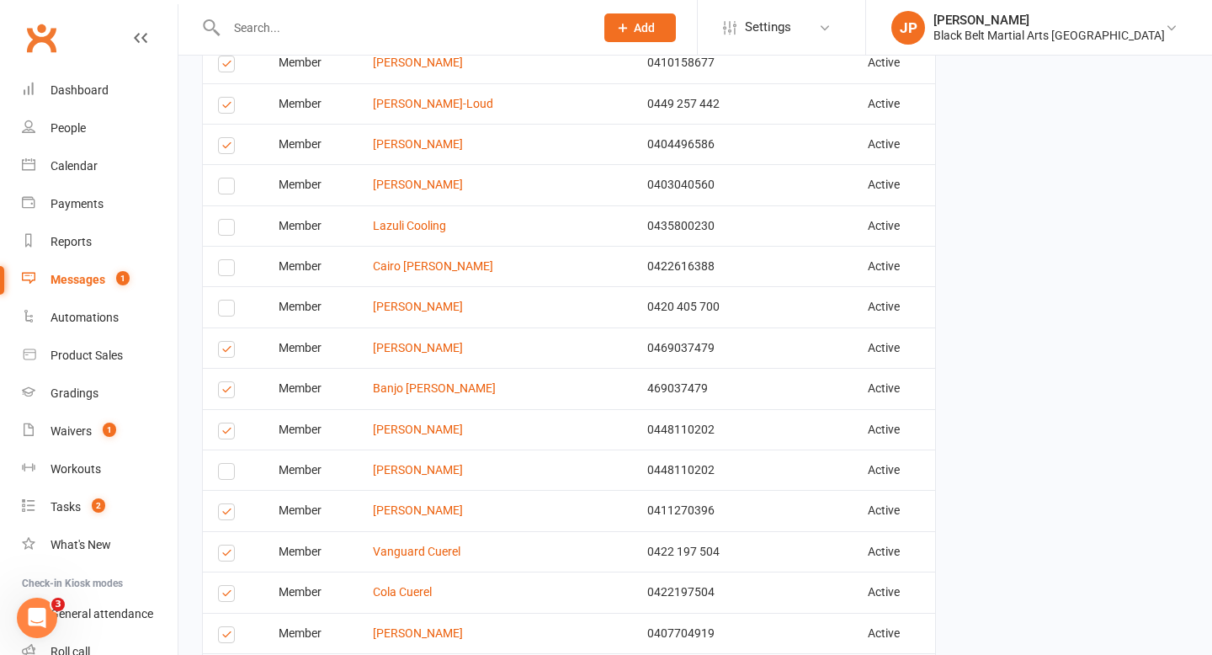
click at [226, 392] on label at bounding box center [229, 392] width 23 height 0
click at [226, 382] on input "checkbox" at bounding box center [223, 382] width 11 height 0
click at [229, 352] on label at bounding box center [229, 352] width 23 height 0
click at [229, 342] on input "checkbox" at bounding box center [223, 342] width 11 height 0
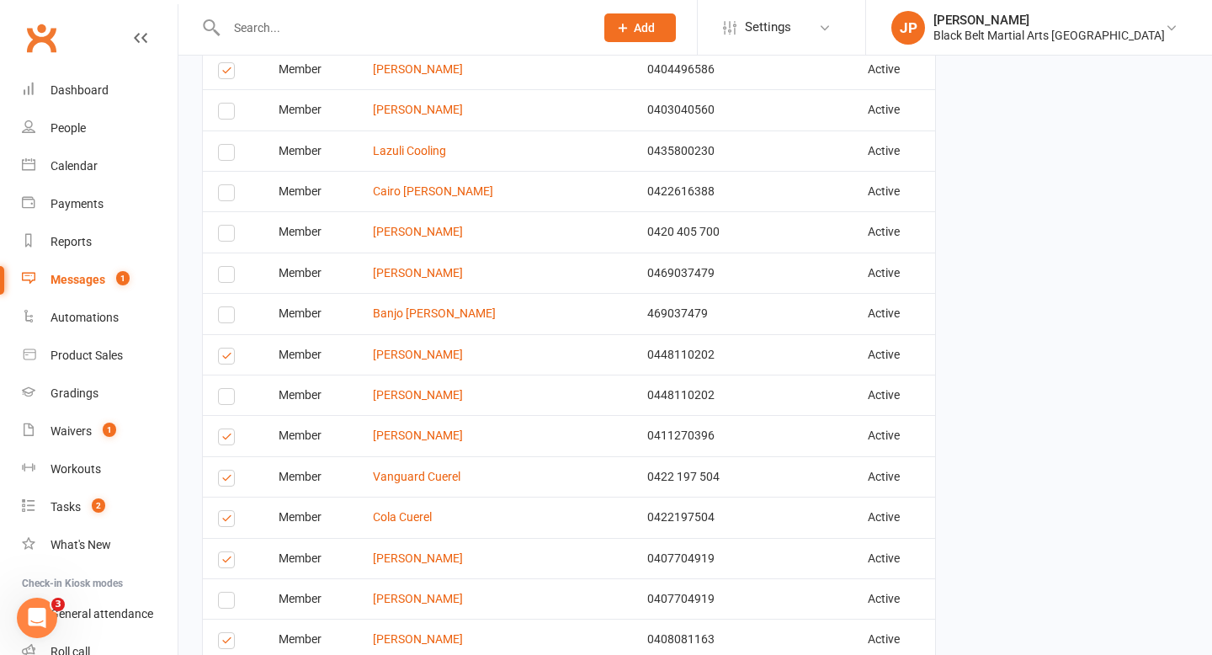
scroll to position [2428, 0]
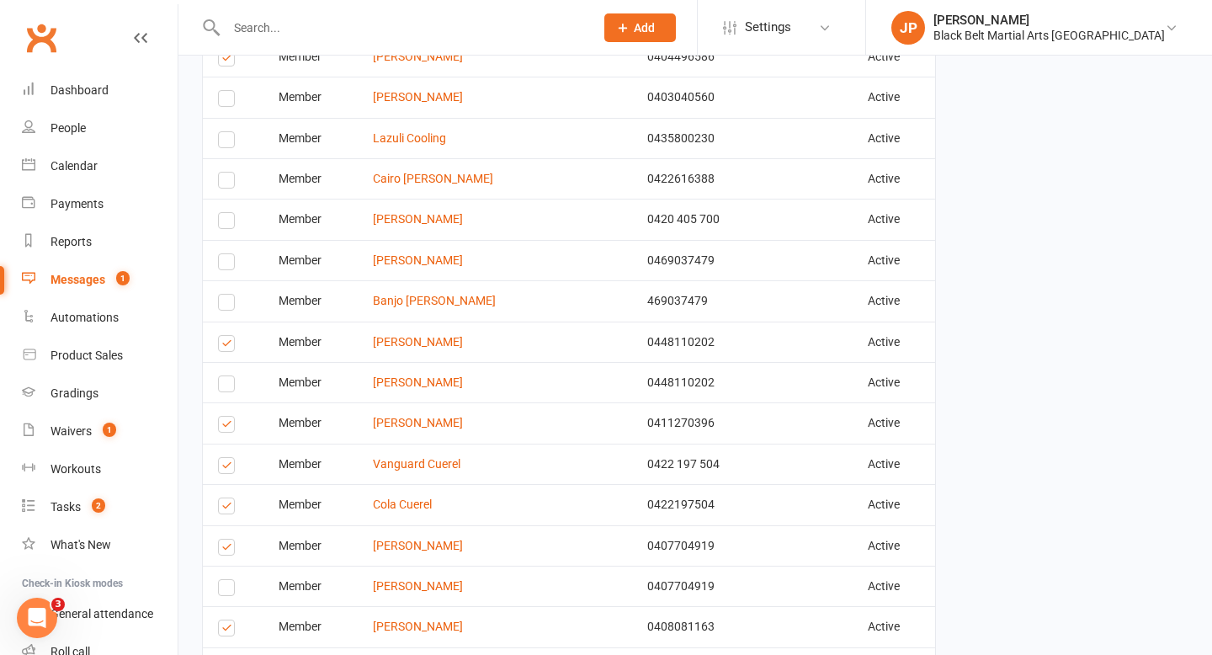
click at [227, 346] on label at bounding box center [229, 346] width 23 height 0
click at [227, 336] on input "checkbox" at bounding box center [223, 336] width 11 height 0
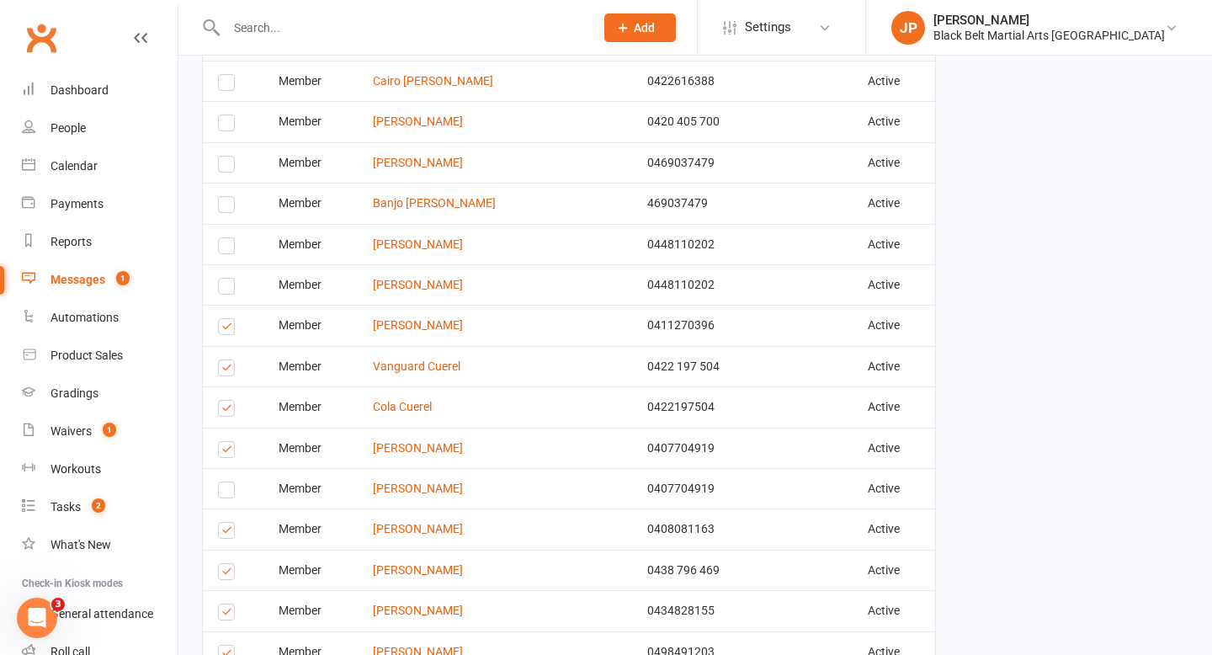
scroll to position [2526, 0]
click at [230, 369] on label at bounding box center [229, 369] width 23 height 0
click at [229, 359] on input "checkbox" at bounding box center [223, 359] width 11 height 0
click at [220, 410] on label at bounding box center [229, 410] width 23 height 0
click at [220, 400] on input "checkbox" at bounding box center [223, 400] width 11 height 0
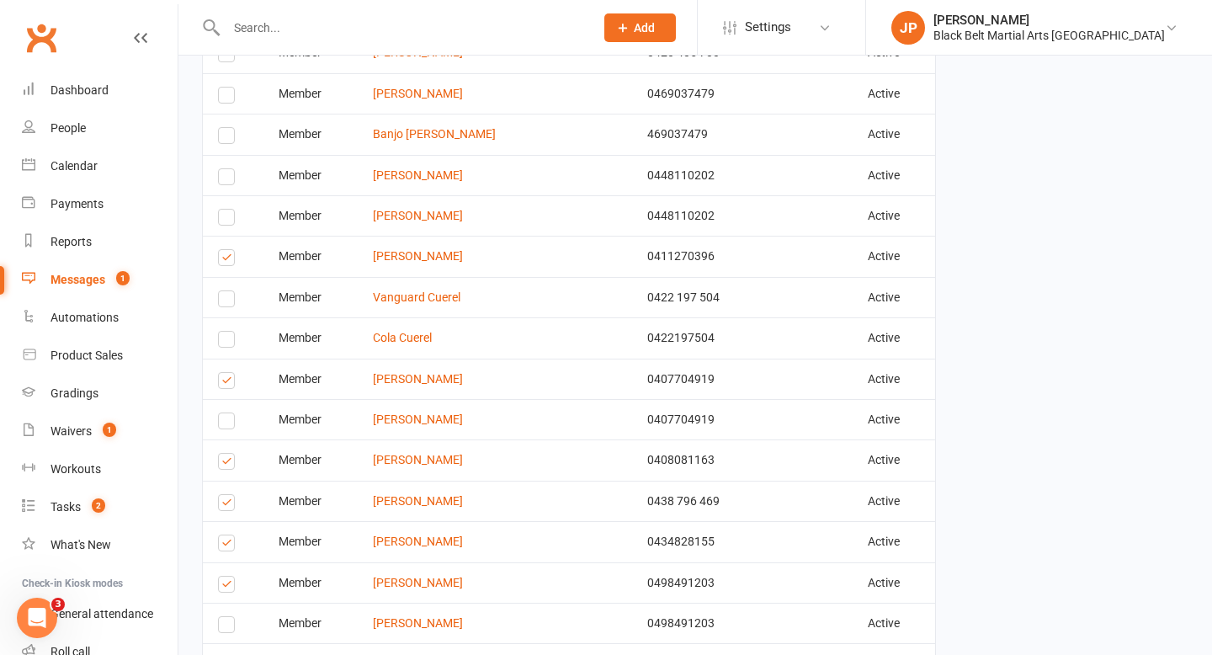
scroll to position [2596, 0]
click at [224, 381] on label at bounding box center [229, 381] width 23 height 0
click at [224, 371] on input "checkbox" at bounding box center [223, 371] width 11 height 0
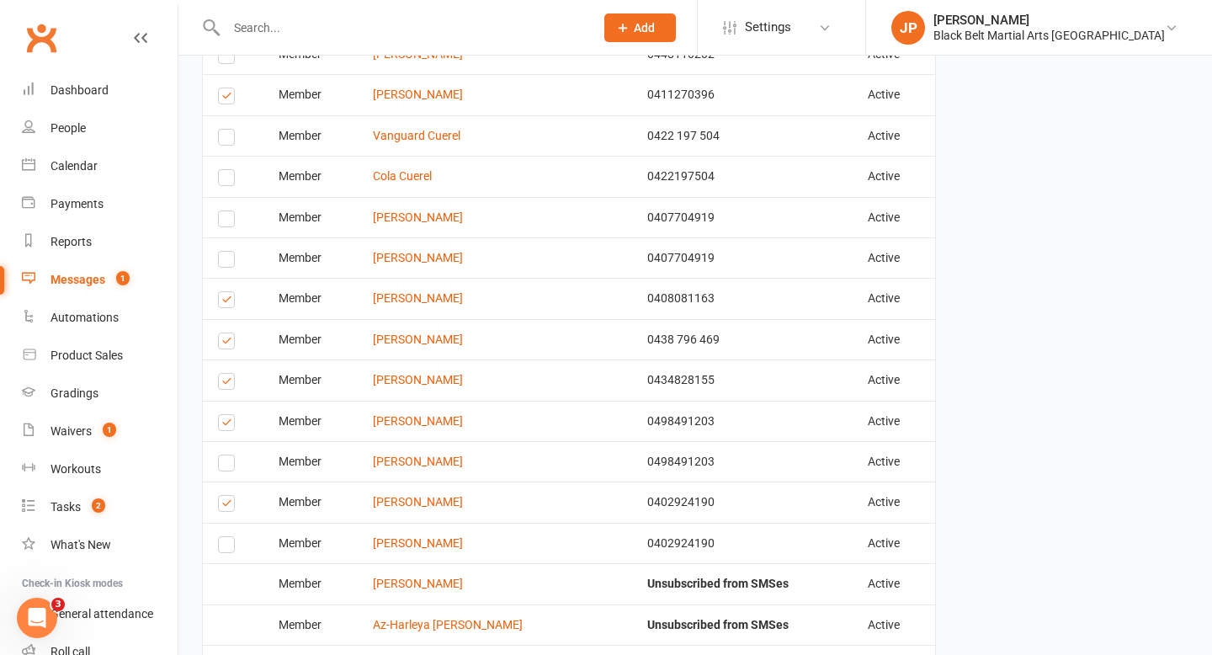
scroll to position [2772, 0]
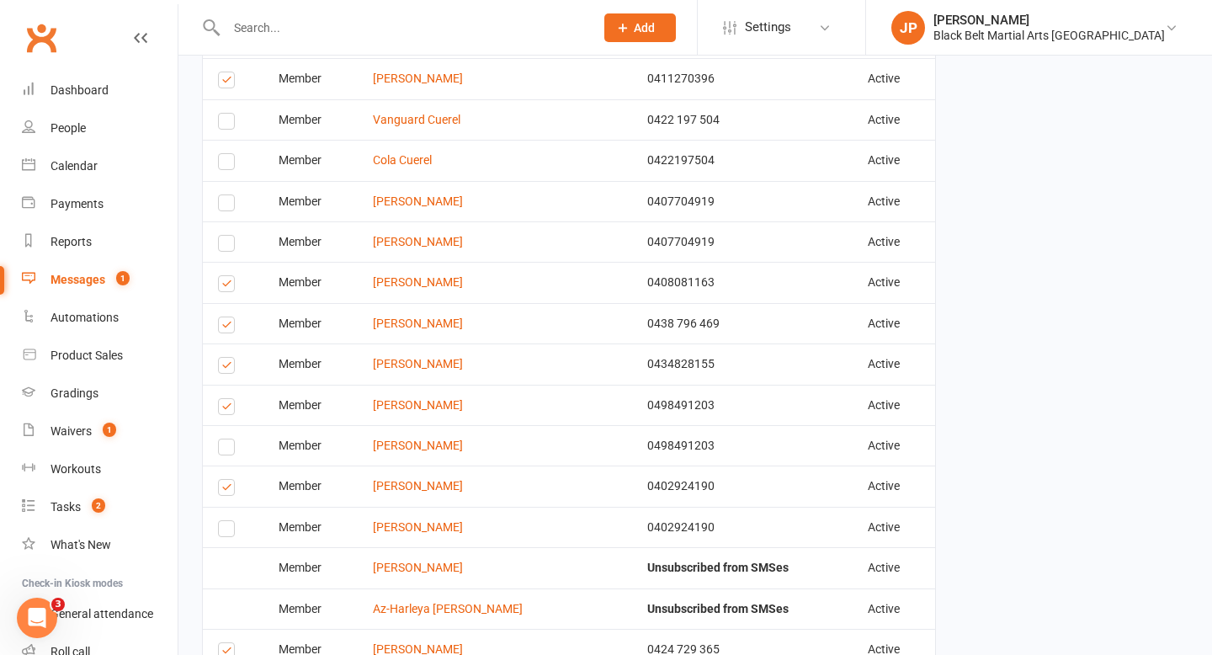
click at [227, 286] on label at bounding box center [229, 286] width 23 height 0
click at [227, 276] on input "checkbox" at bounding box center [223, 276] width 11 height 0
click at [228, 327] on label at bounding box center [229, 327] width 23 height 0
click at [228, 317] on input "checkbox" at bounding box center [223, 317] width 11 height 0
click at [231, 368] on label at bounding box center [229, 368] width 23 height 0
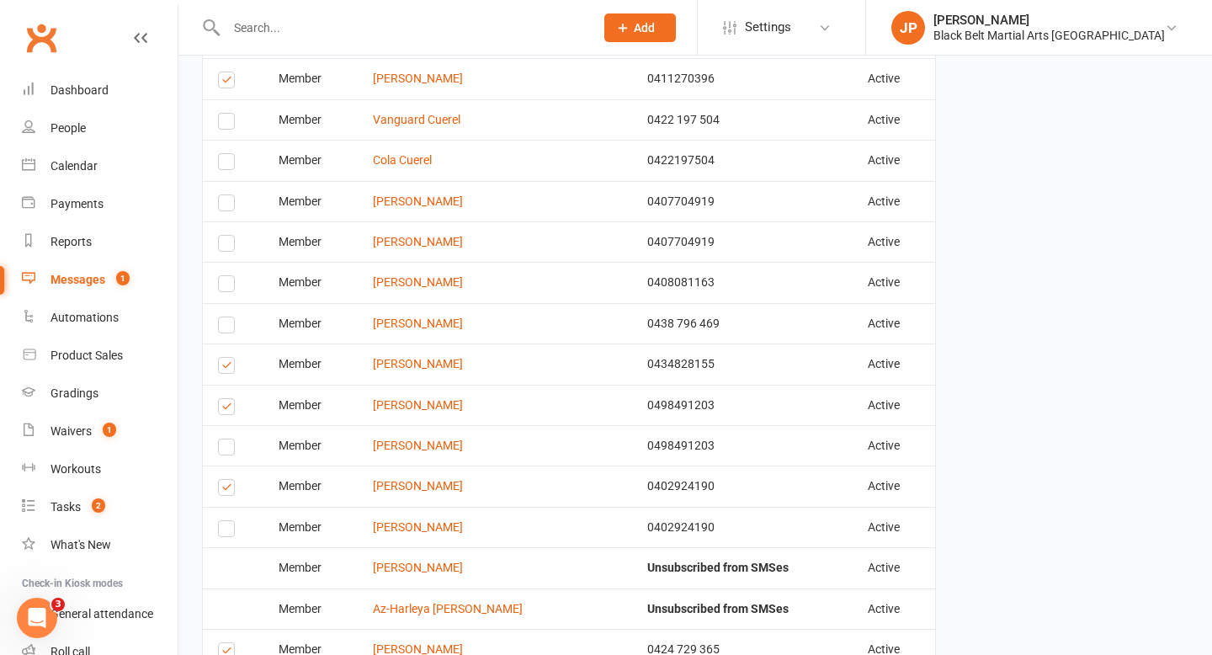
click at [229, 358] on input "checkbox" at bounding box center [223, 358] width 11 height 0
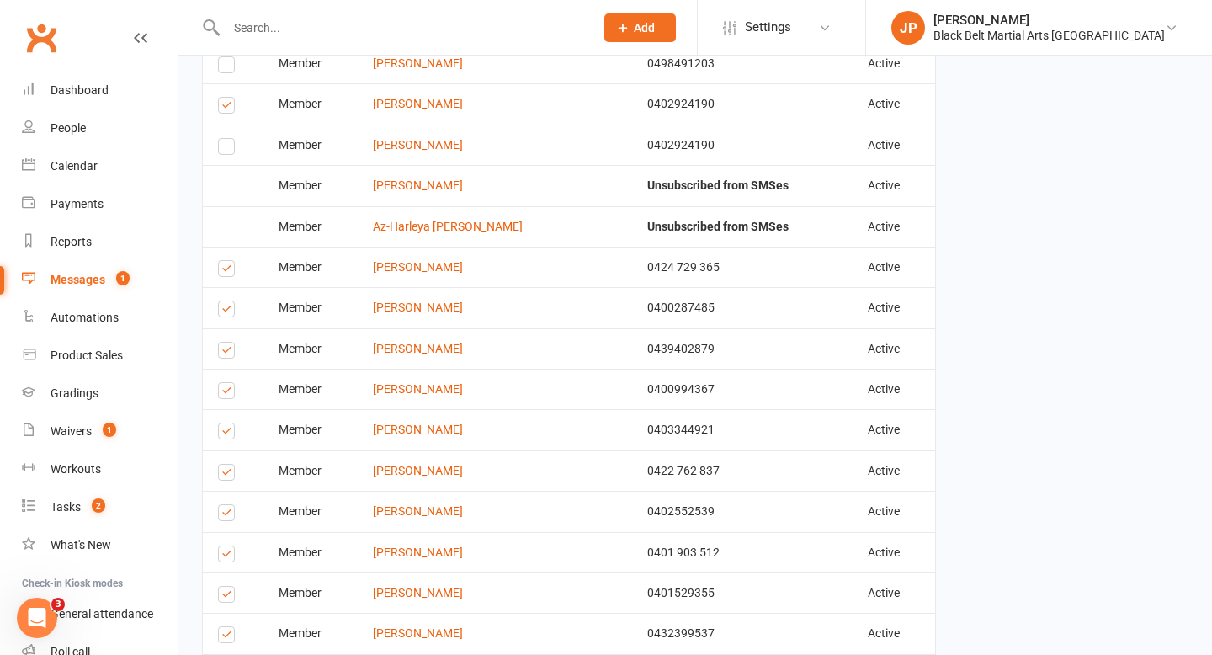
scroll to position [3155, 0]
click at [226, 352] on label at bounding box center [229, 352] width 23 height 0
click at [226, 342] on input "checkbox" at bounding box center [223, 342] width 11 height 0
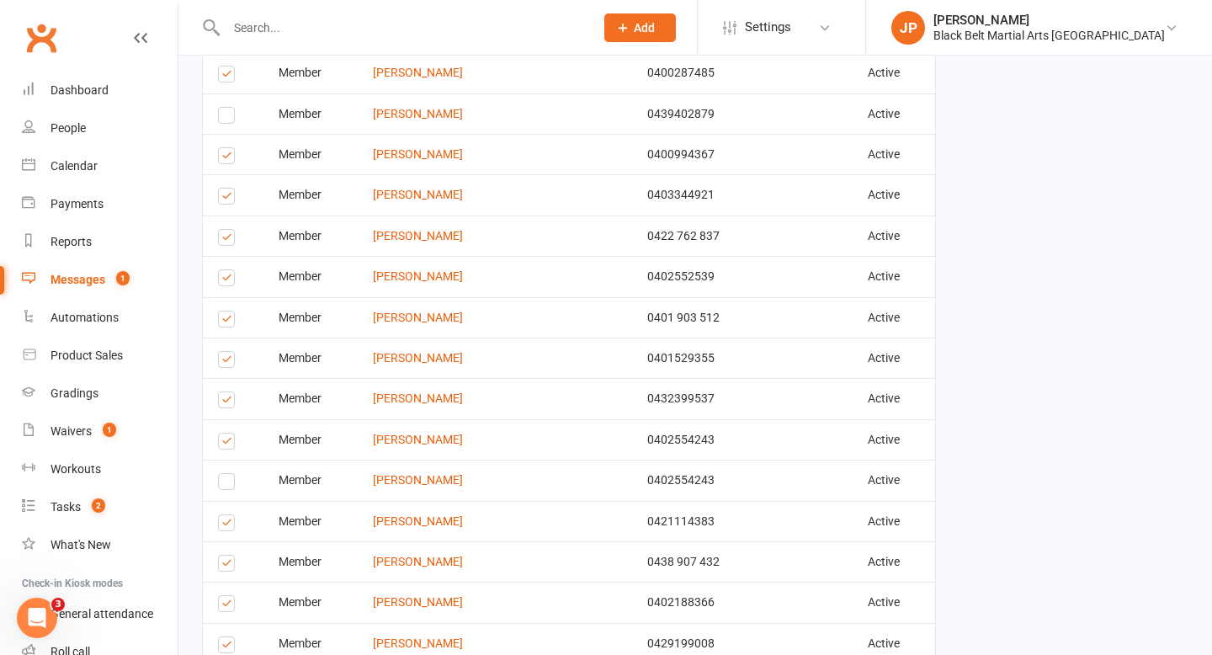
scroll to position [3389, 0]
click at [224, 401] on label at bounding box center [229, 401] width 23 height 0
click at [224, 391] on input "checkbox" at bounding box center [223, 391] width 11 height 0
click at [225, 443] on label at bounding box center [229, 443] width 23 height 0
click at [225, 433] on input "checkbox" at bounding box center [223, 433] width 11 height 0
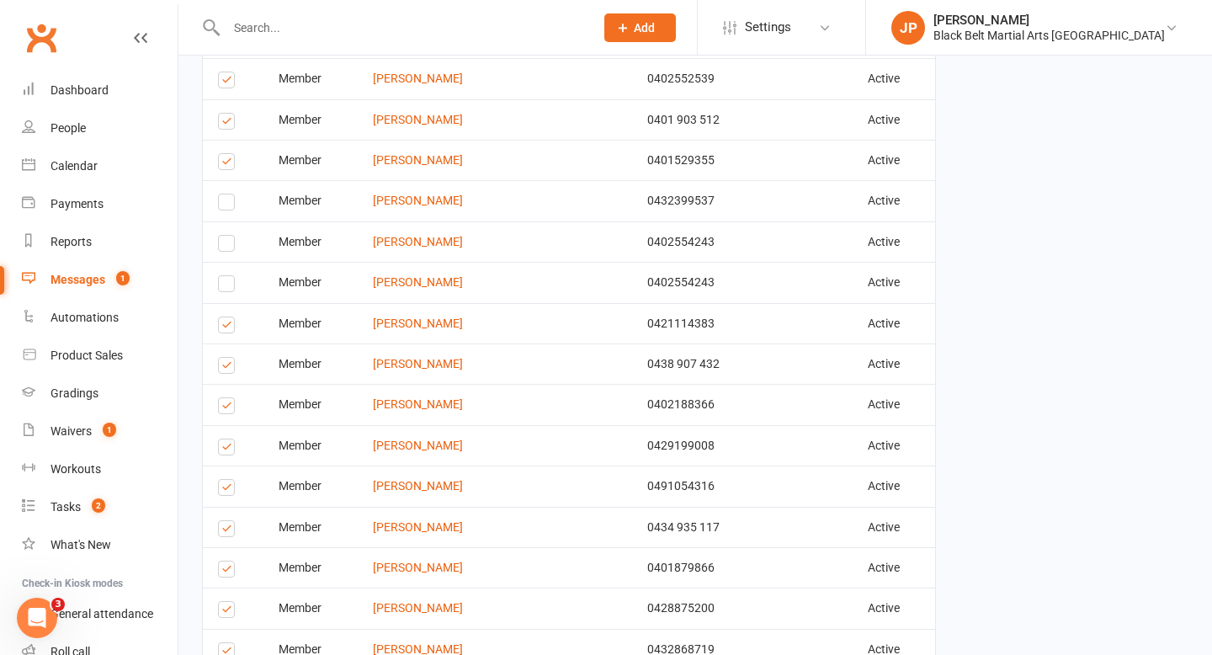
scroll to position [3601, 0]
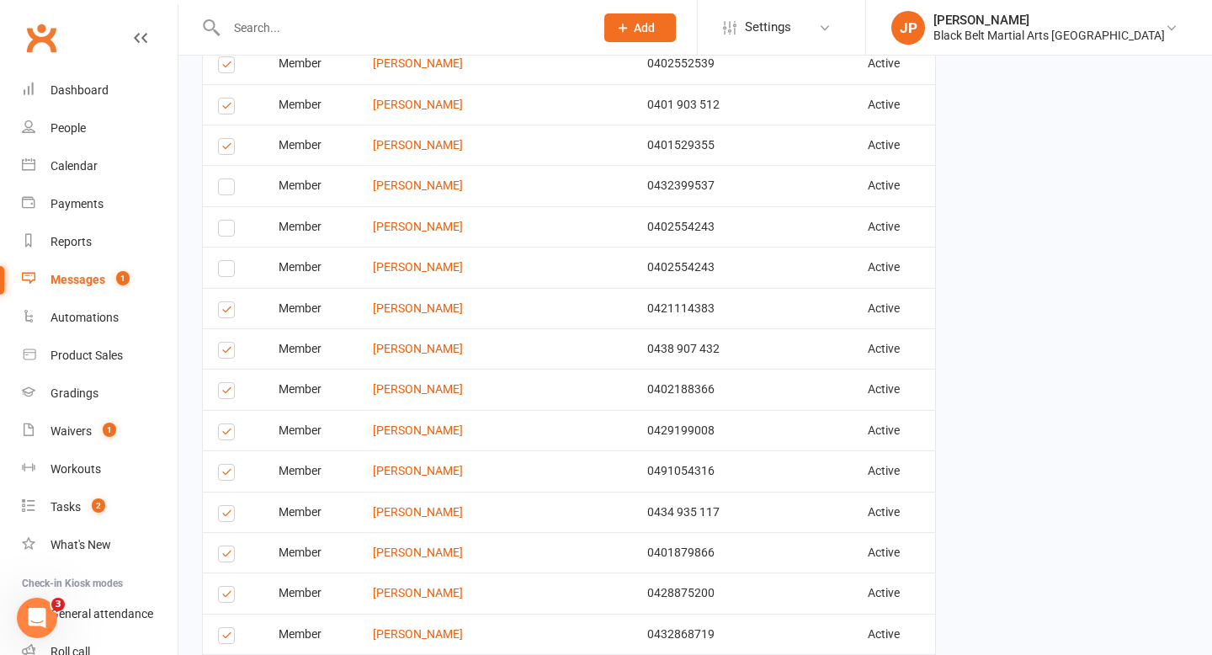
click at [229, 393] on label at bounding box center [229, 393] width 23 height 0
click at [229, 383] on input "checkbox" at bounding box center [223, 383] width 11 height 0
click at [227, 434] on label at bounding box center [229, 434] width 23 height 0
click at [227, 424] on input "checkbox" at bounding box center [223, 424] width 11 height 0
click at [228, 475] on label at bounding box center [229, 475] width 23 height 0
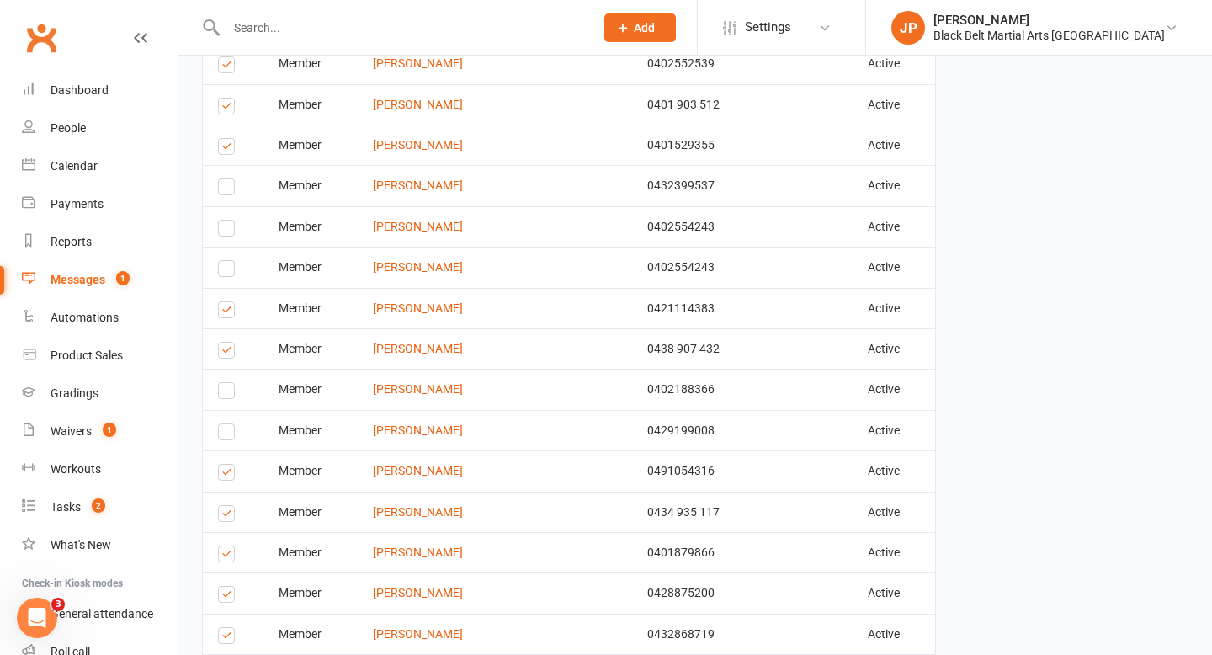
click at [228, 464] on input "checkbox" at bounding box center [223, 464] width 11 height 0
click at [226, 516] on label at bounding box center [229, 516] width 23 height 0
click at [226, 506] on input "checkbox" at bounding box center [223, 506] width 11 height 0
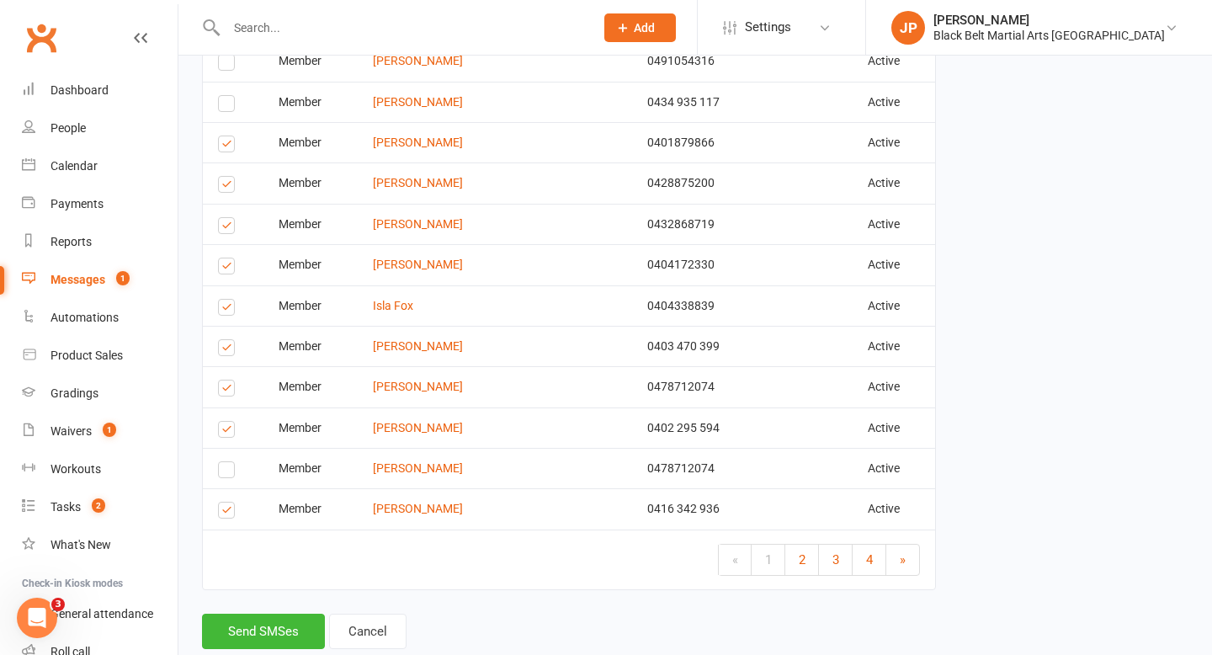
scroll to position [4013, 0]
click at [220, 511] on label at bounding box center [229, 511] width 23 height 0
click at [220, 501] on input "checkbox" at bounding box center [223, 501] width 11 height 0
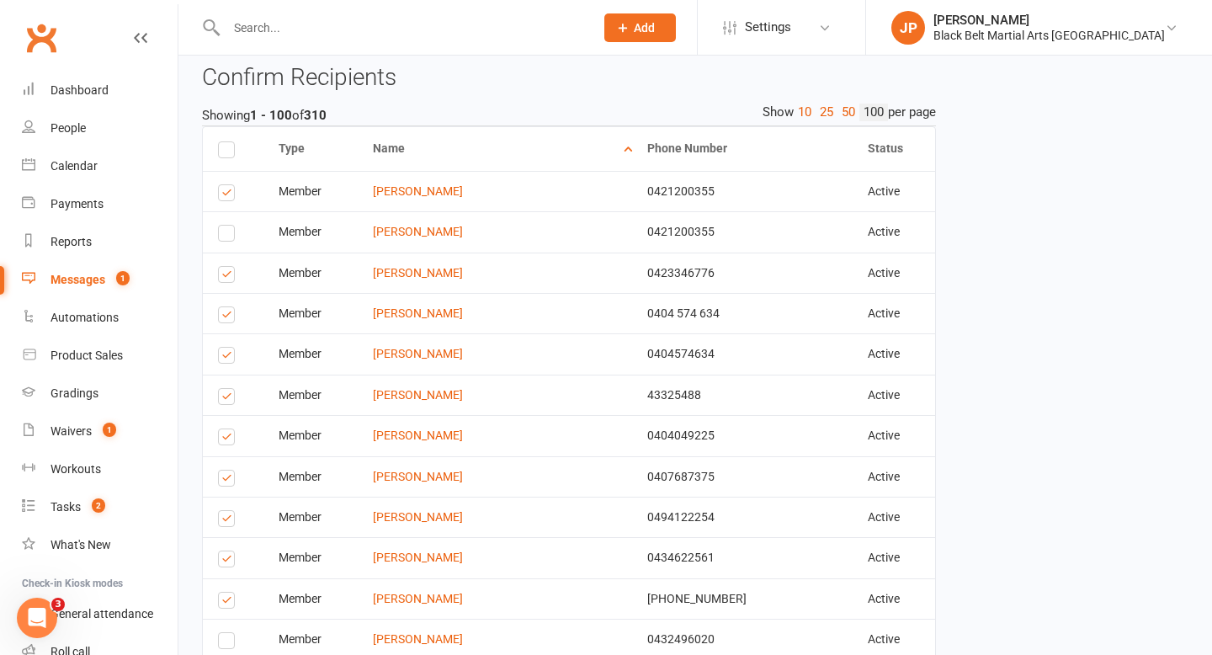
scroll to position [306, 0]
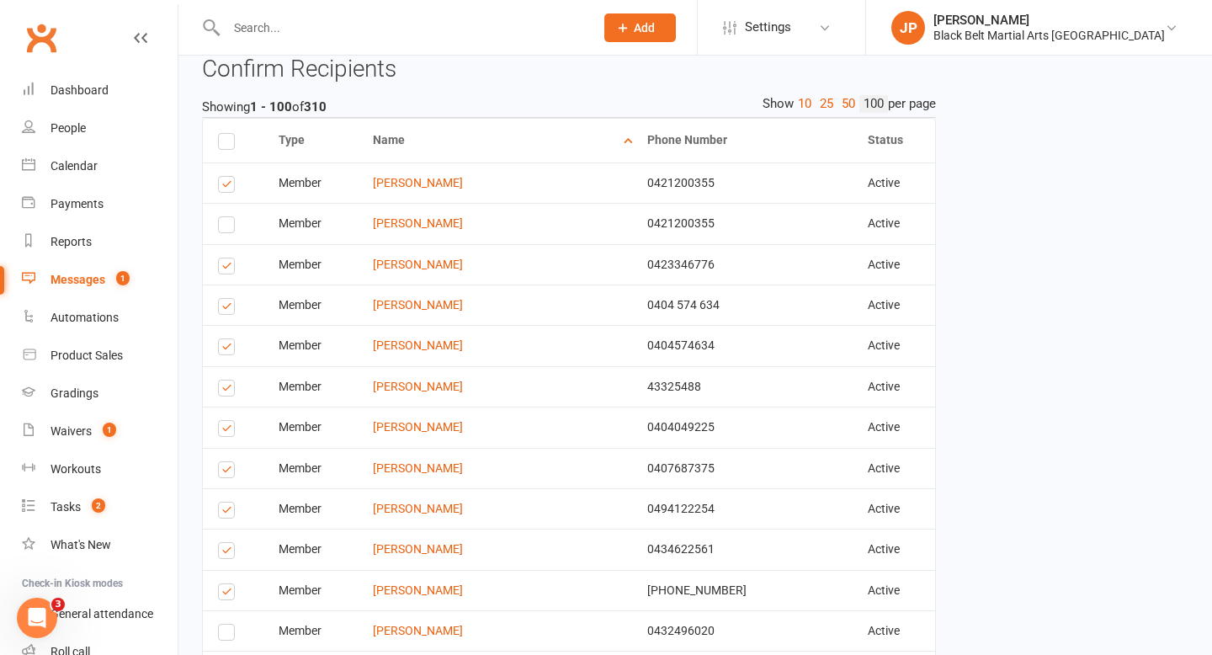
click at [230, 187] on label at bounding box center [229, 187] width 23 height 0
click at [229, 177] on input "checkbox" at bounding box center [223, 177] width 11 height 0
click at [232, 268] on label at bounding box center [229, 268] width 23 height 0
click at [229, 258] on input "checkbox" at bounding box center [223, 258] width 11 height 0
click at [227, 309] on label at bounding box center [229, 309] width 23 height 0
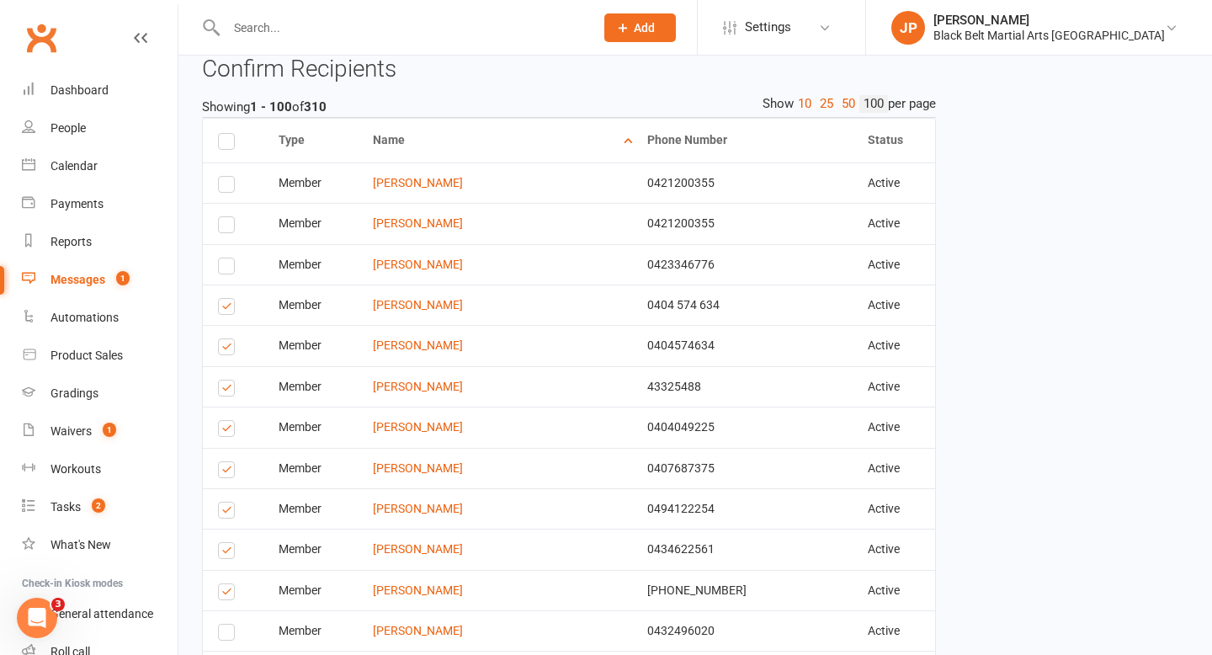
click at [227, 299] on input "checkbox" at bounding box center [223, 299] width 11 height 0
click at [229, 349] on label at bounding box center [229, 349] width 23 height 0
click at [229, 339] on input "checkbox" at bounding box center [223, 339] width 11 height 0
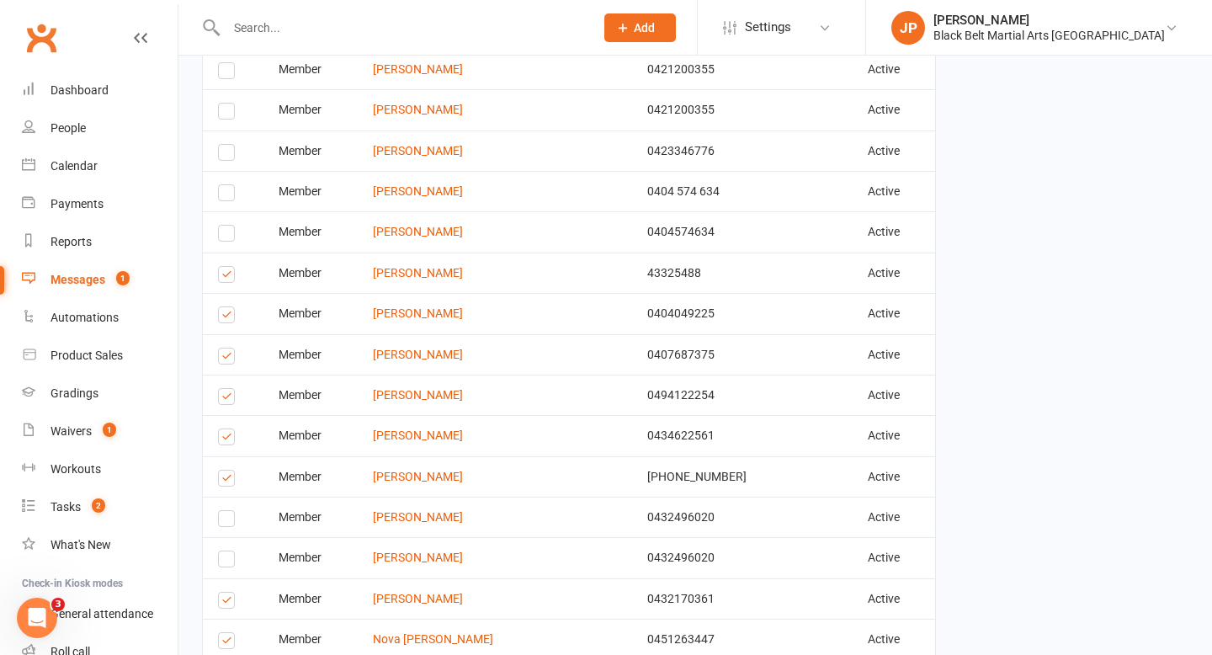
scroll to position [427, 0]
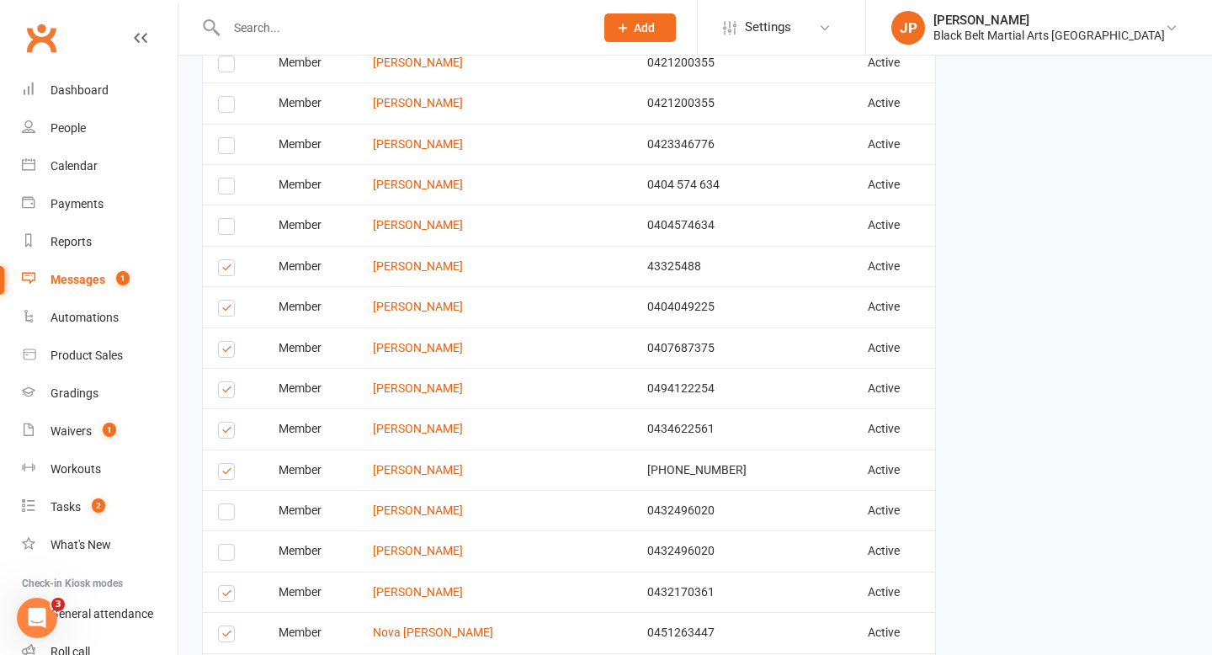
click at [224, 310] on label at bounding box center [229, 310] width 23 height 0
click at [224, 300] on input "checkbox" at bounding box center [223, 300] width 11 height 0
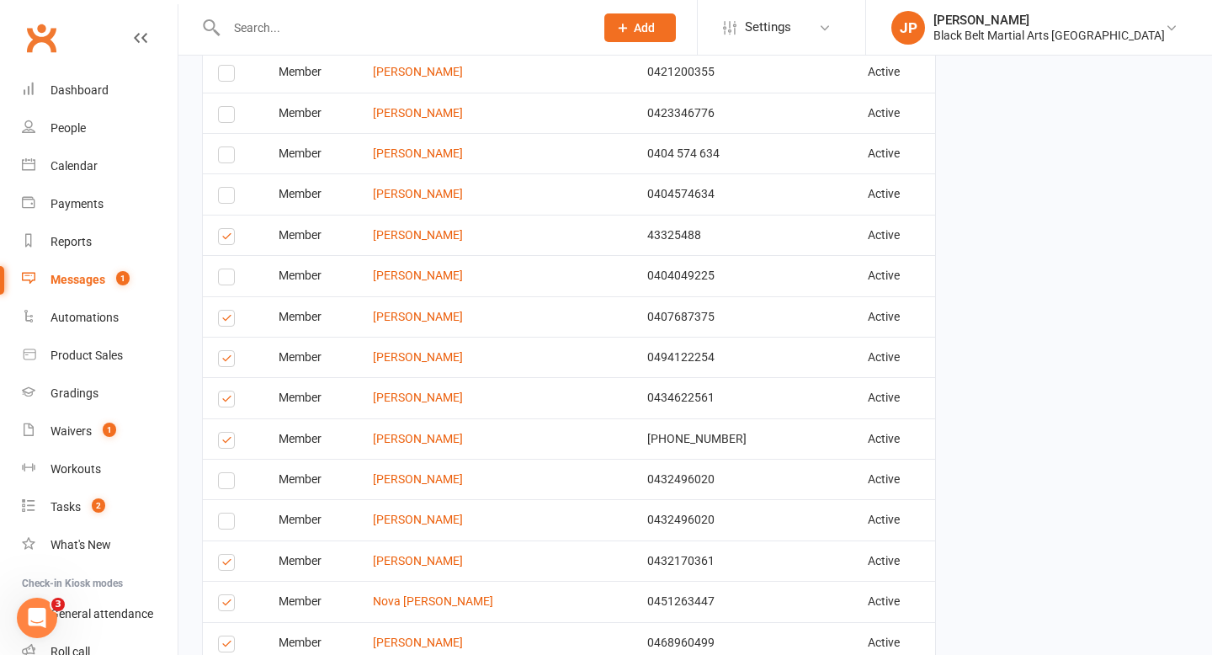
scroll to position [473, 0]
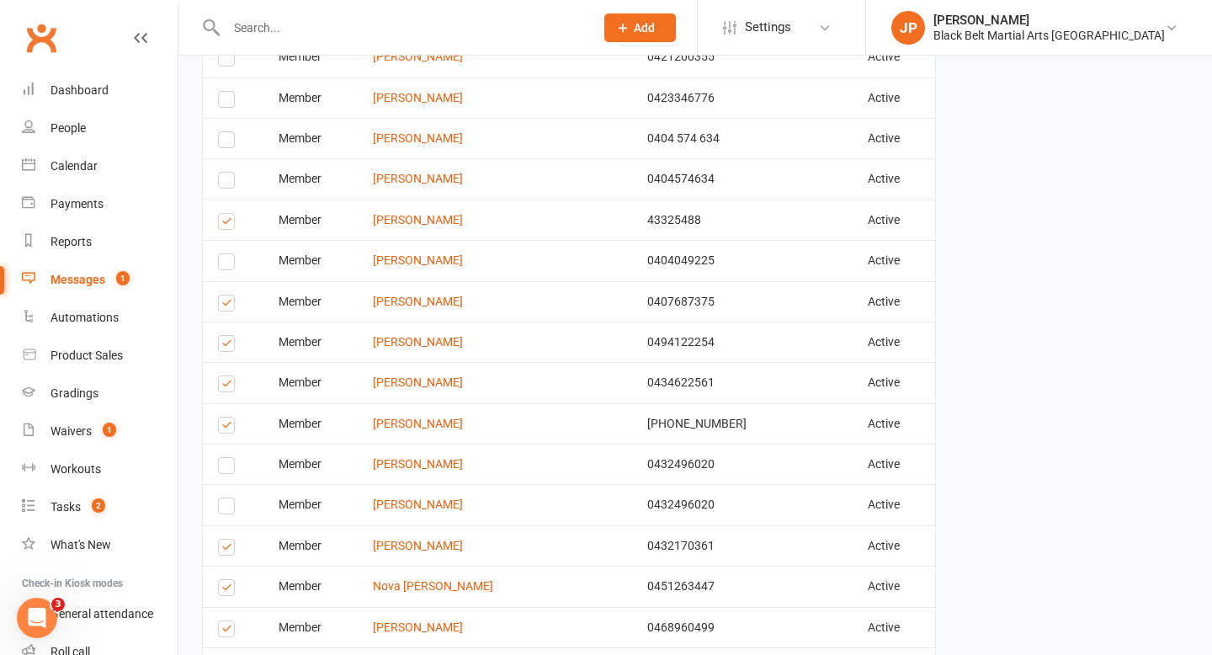
click at [224, 305] on label at bounding box center [229, 305] width 23 height 0
click at [224, 295] on input "checkbox" at bounding box center [223, 295] width 11 height 0
click at [228, 346] on label at bounding box center [229, 346] width 23 height 0
click at [228, 336] on input "checkbox" at bounding box center [223, 336] width 11 height 0
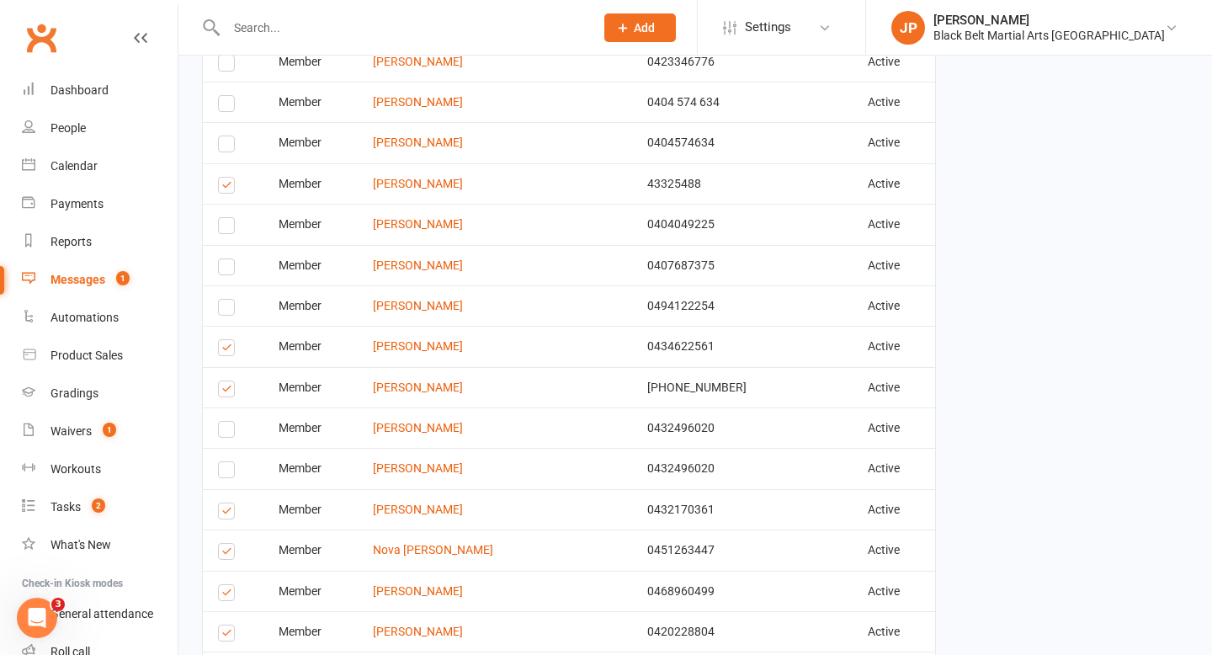
scroll to position [518, 0]
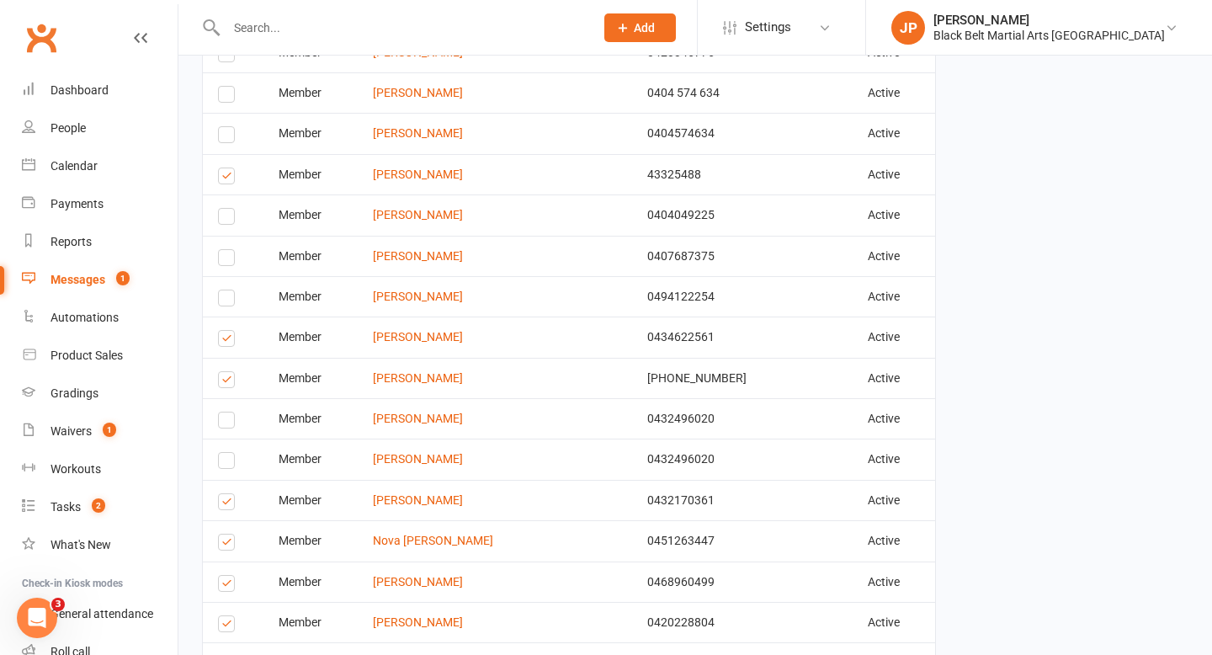
click at [228, 341] on label at bounding box center [229, 341] width 23 height 0
click at [228, 331] on input "checkbox" at bounding box center [223, 331] width 11 height 0
click at [227, 382] on label at bounding box center [229, 382] width 23 height 0
click at [227, 372] on input "checkbox" at bounding box center [223, 372] width 11 height 0
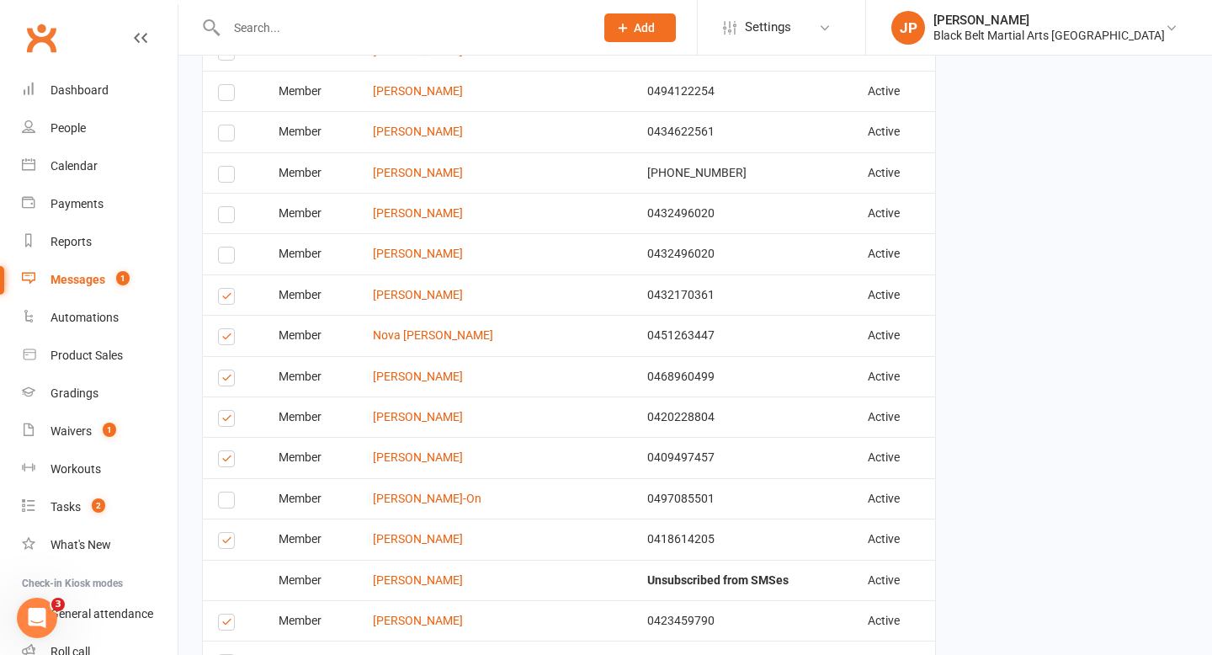
scroll to position [730, 0]
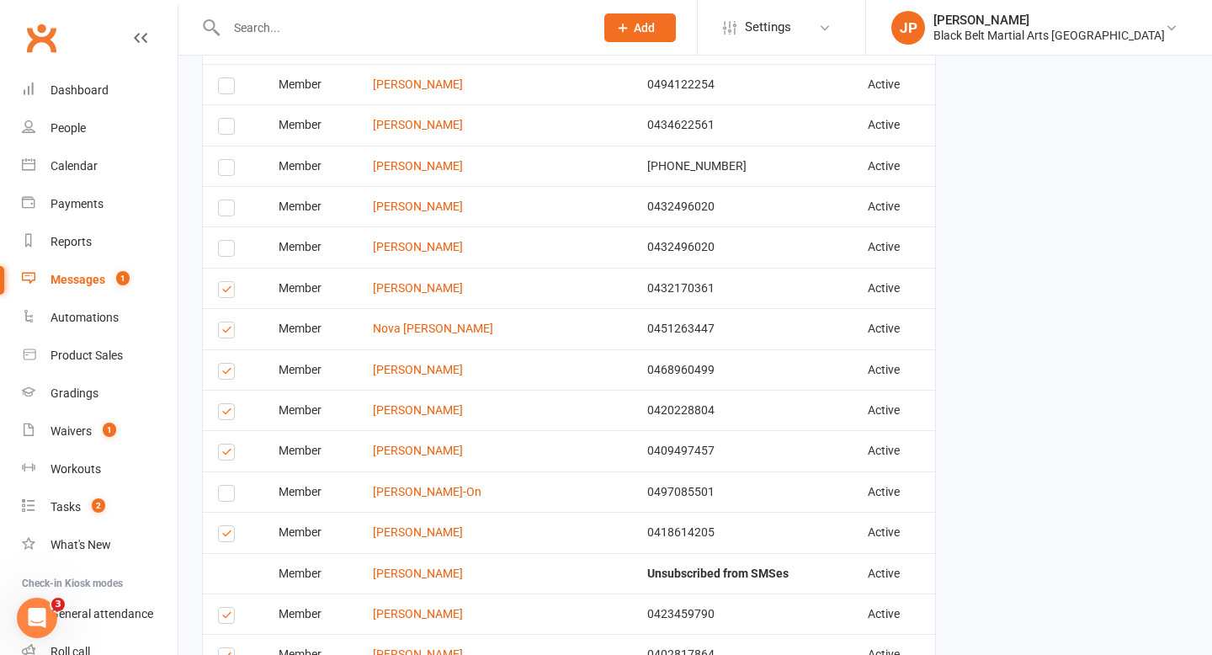
click at [222, 332] on label at bounding box center [229, 332] width 23 height 0
click at [222, 322] on input "checkbox" at bounding box center [223, 322] width 11 height 0
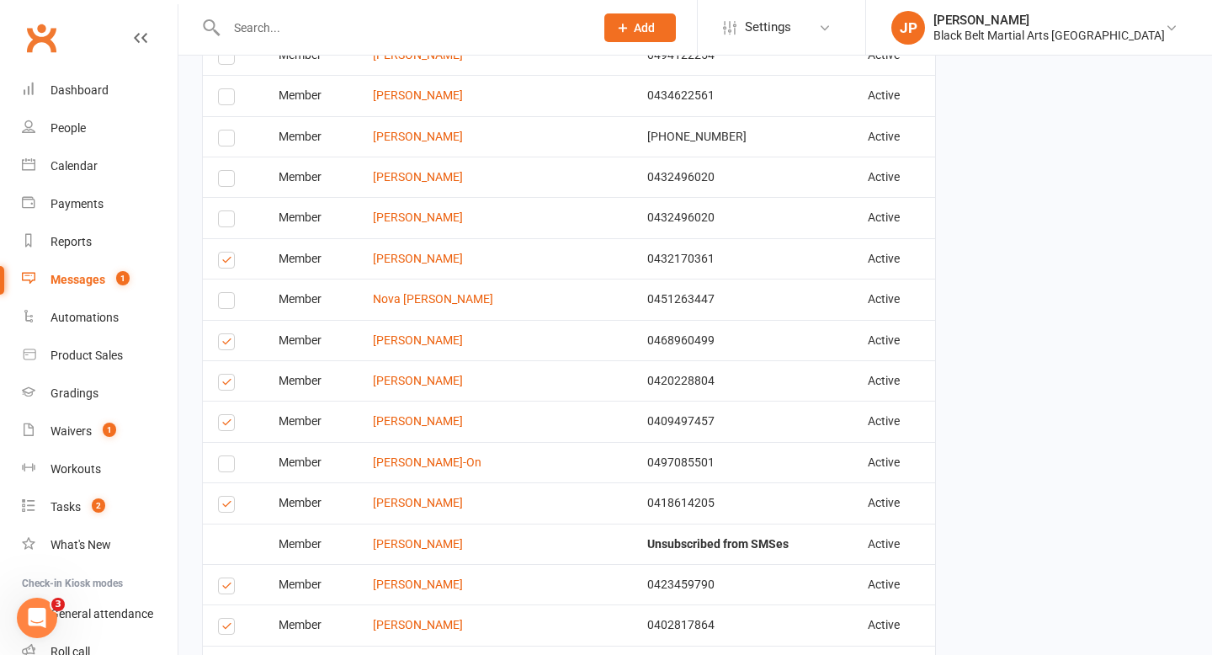
scroll to position [761, 0]
click at [231, 384] on label at bounding box center [229, 384] width 23 height 0
click at [229, 374] on input "checkbox" at bounding box center [223, 374] width 11 height 0
click at [230, 424] on label at bounding box center [229, 424] width 23 height 0
click at [229, 414] on input "checkbox" at bounding box center [223, 414] width 11 height 0
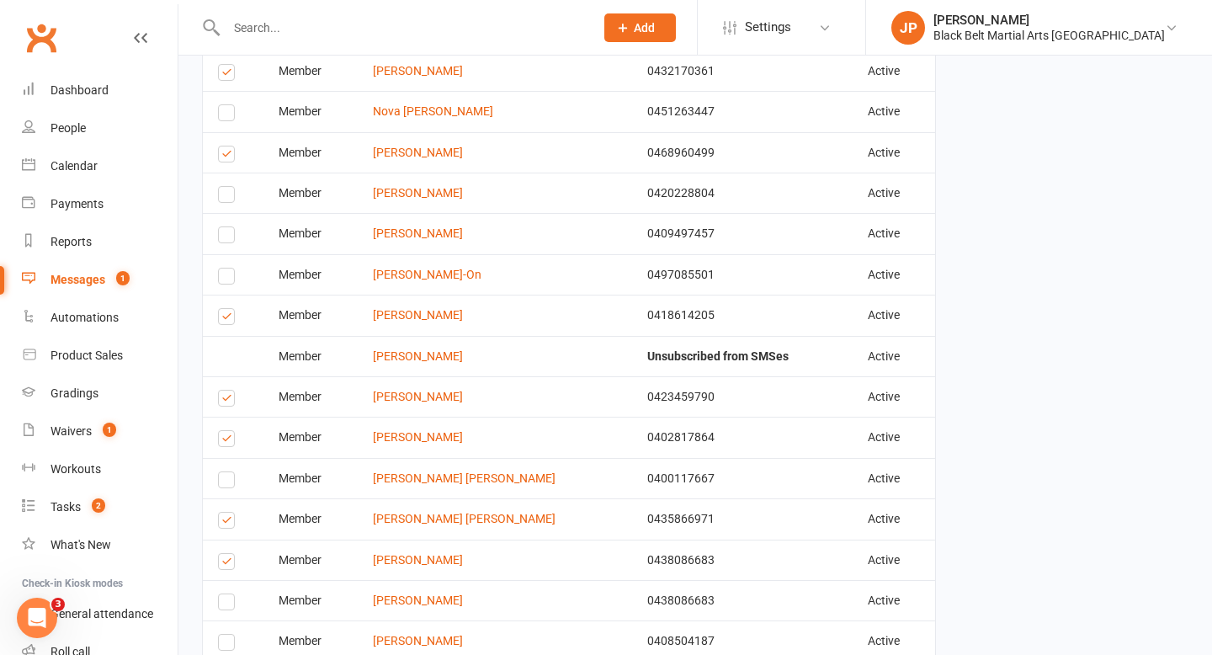
scroll to position [956, 0]
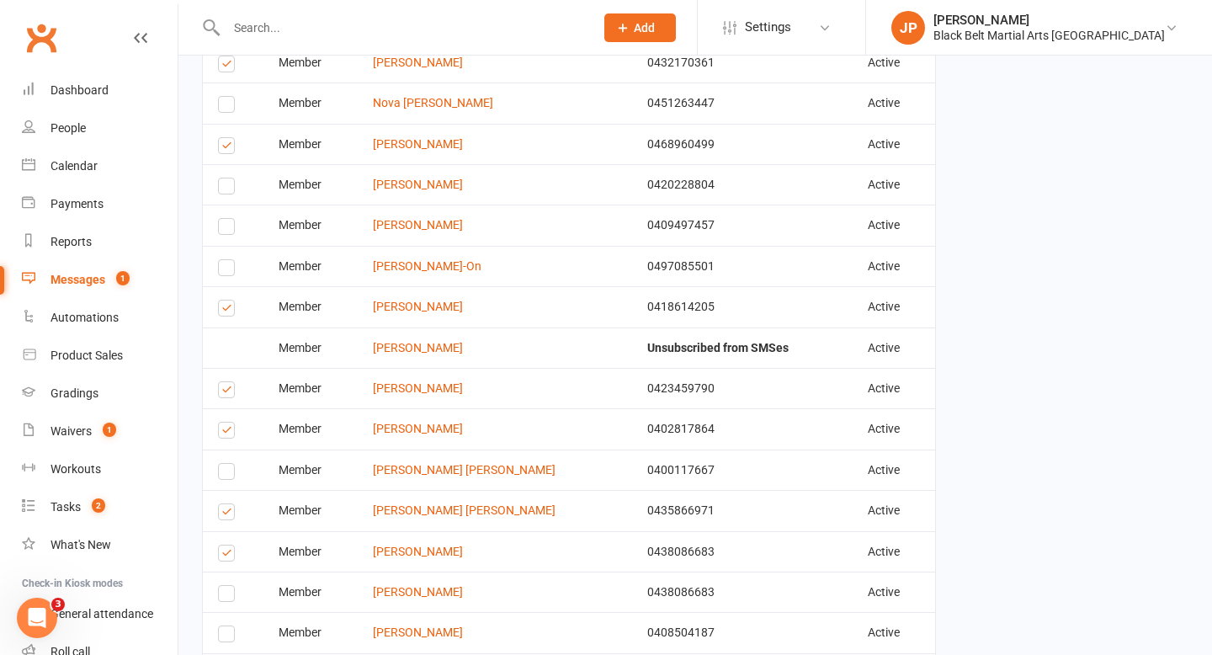
click at [227, 392] on label at bounding box center [229, 392] width 23 height 0
click at [227, 382] on input "checkbox" at bounding box center [223, 382] width 11 height 0
click at [223, 433] on label at bounding box center [229, 433] width 23 height 0
click at [223, 422] on input "checkbox" at bounding box center [223, 422] width 11 height 0
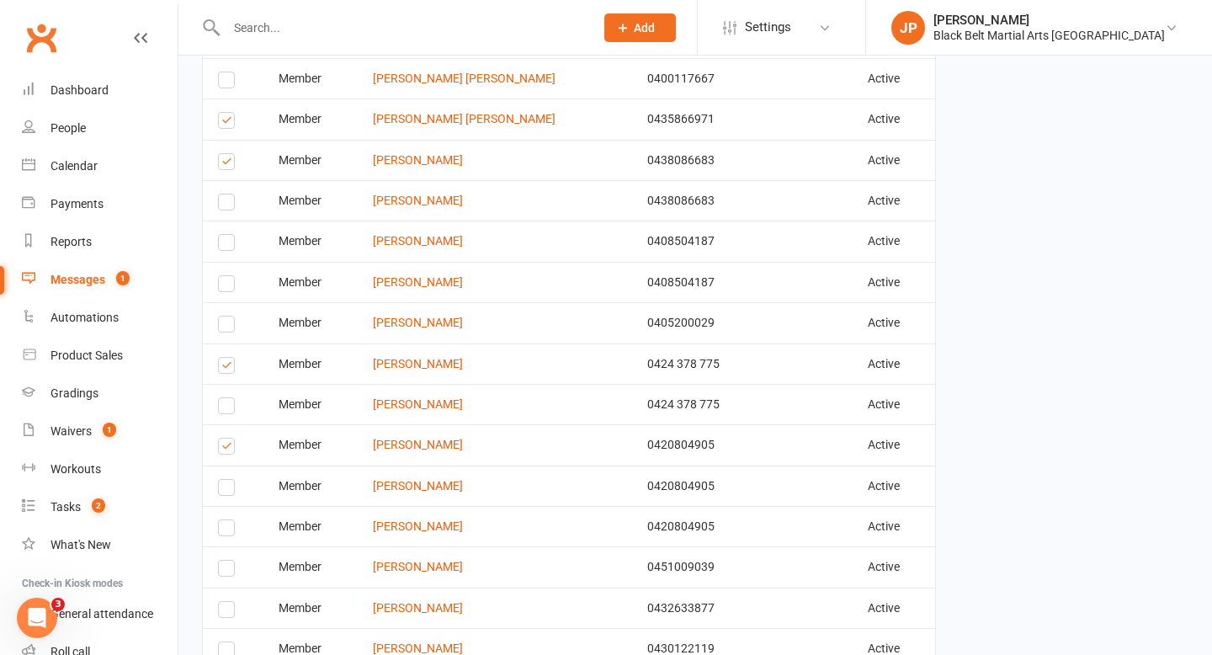
scroll to position [1350, 0]
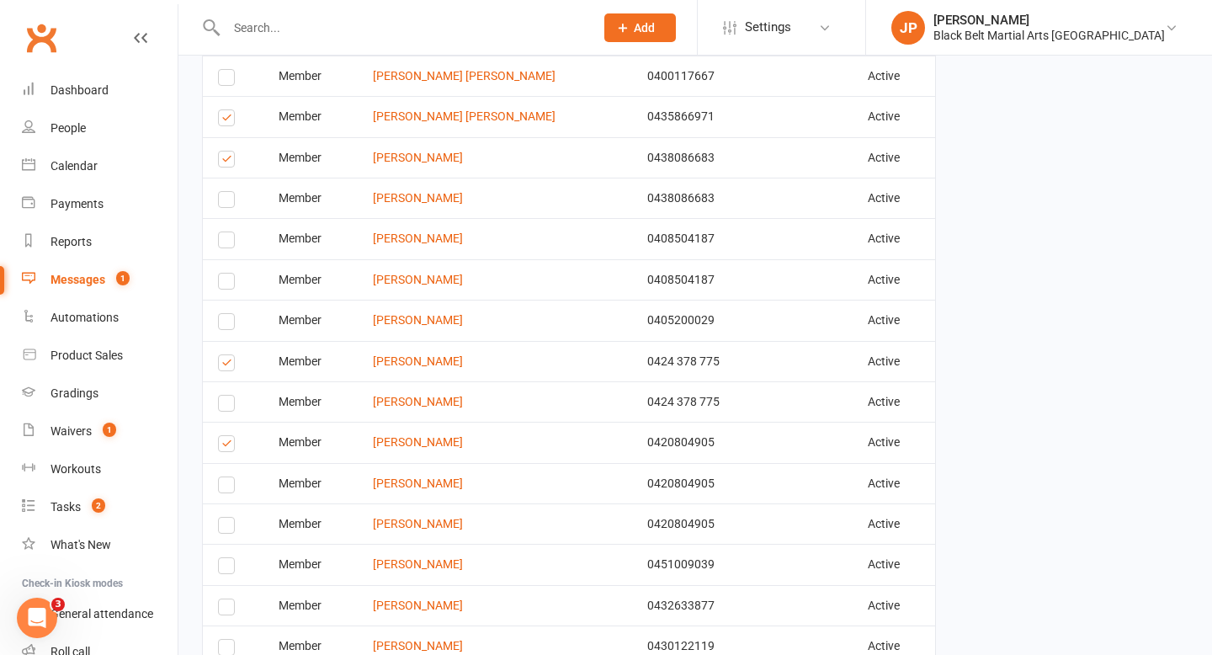
click at [229, 365] on label at bounding box center [229, 365] width 23 height 0
click at [229, 355] on input "checkbox" at bounding box center [223, 355] width 11 height 0
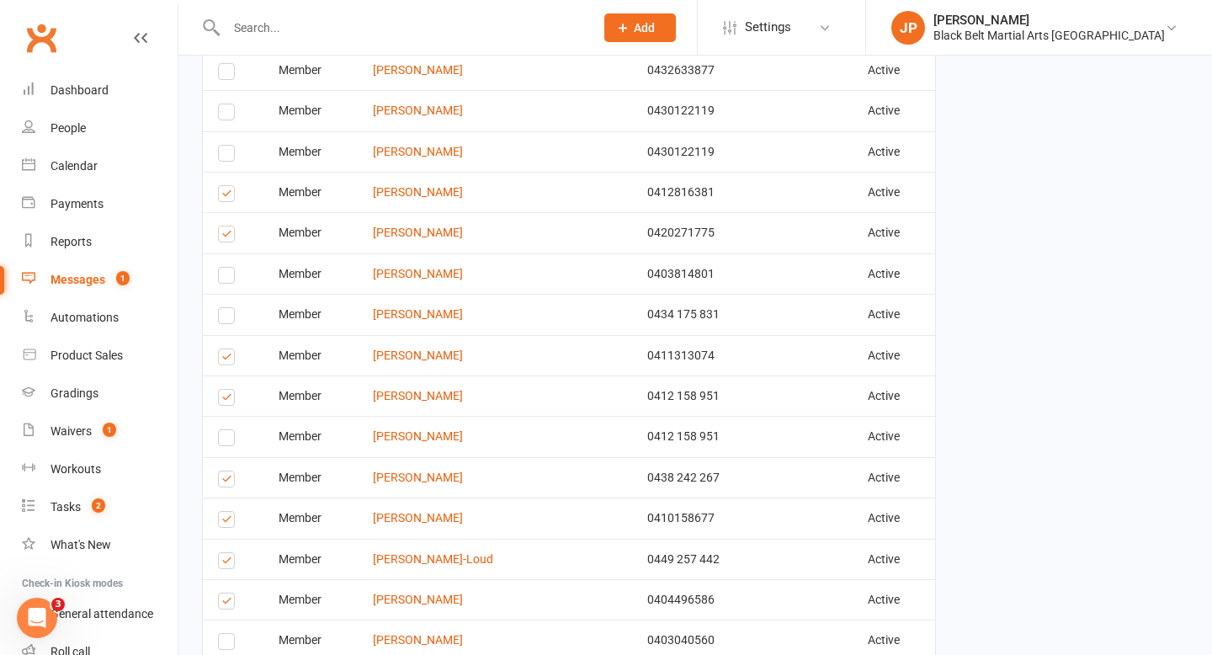
scroll to position [1892, 0]
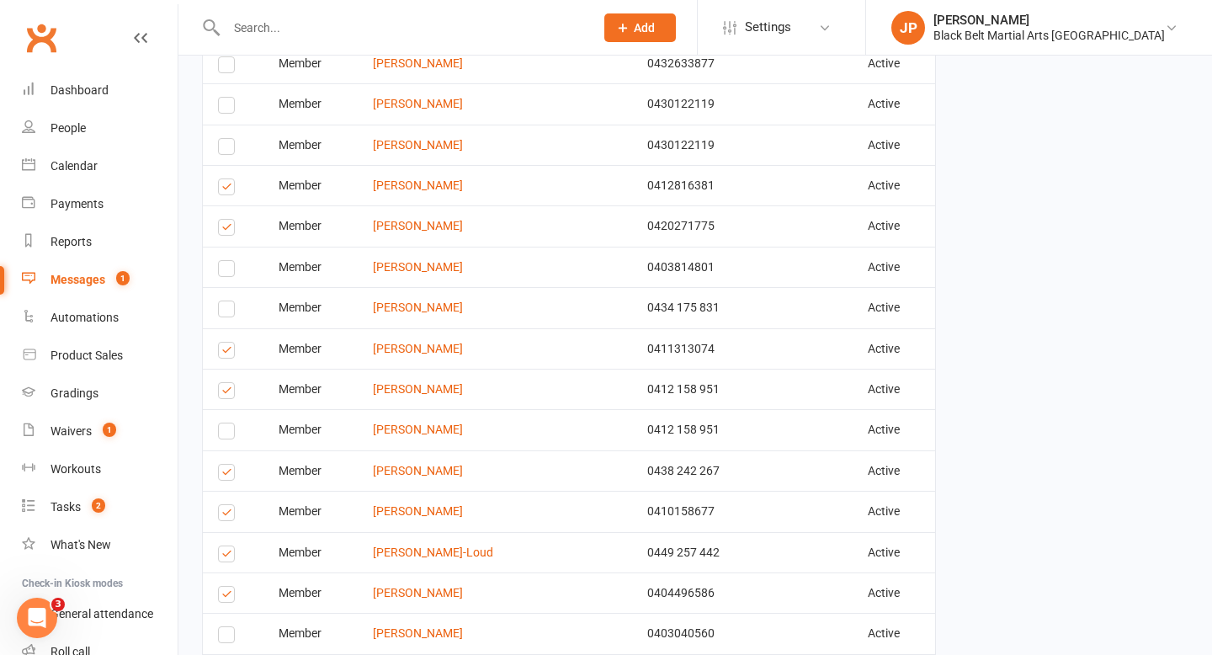
click at [231, 393] on label at bounding box center [229, 393] width 23 height 0
click at [229, 383] on input "checkbox" at bounding box center [223, 383] width 11 height 0
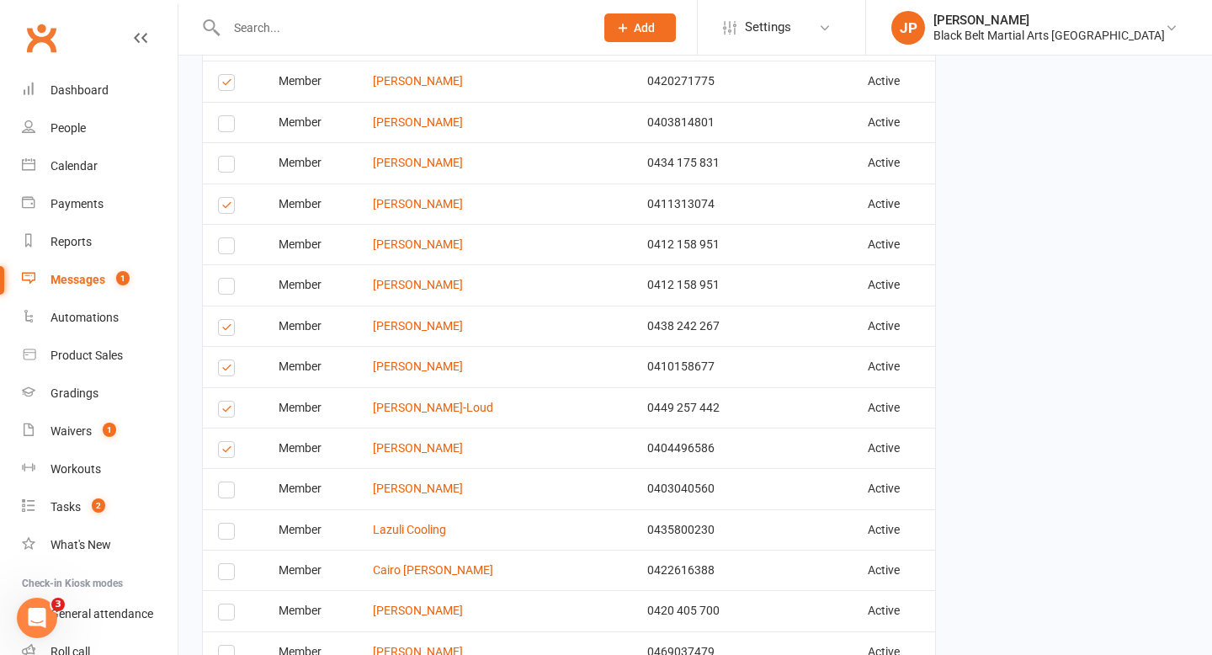
scroll to position [2039, 0]
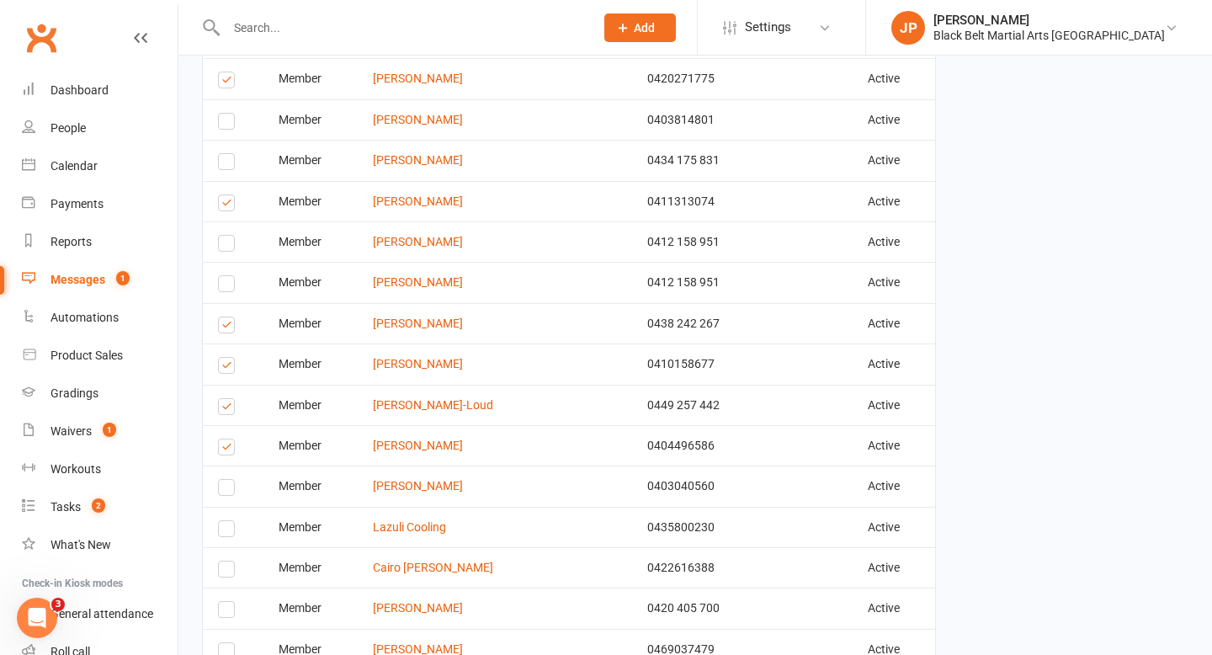
click at [227, 368] on label at bounding box center [229, 368] width 23 height 0
click at [227, 358] on input "checkbox" at bounding box center [223, 358] width 11 height 0
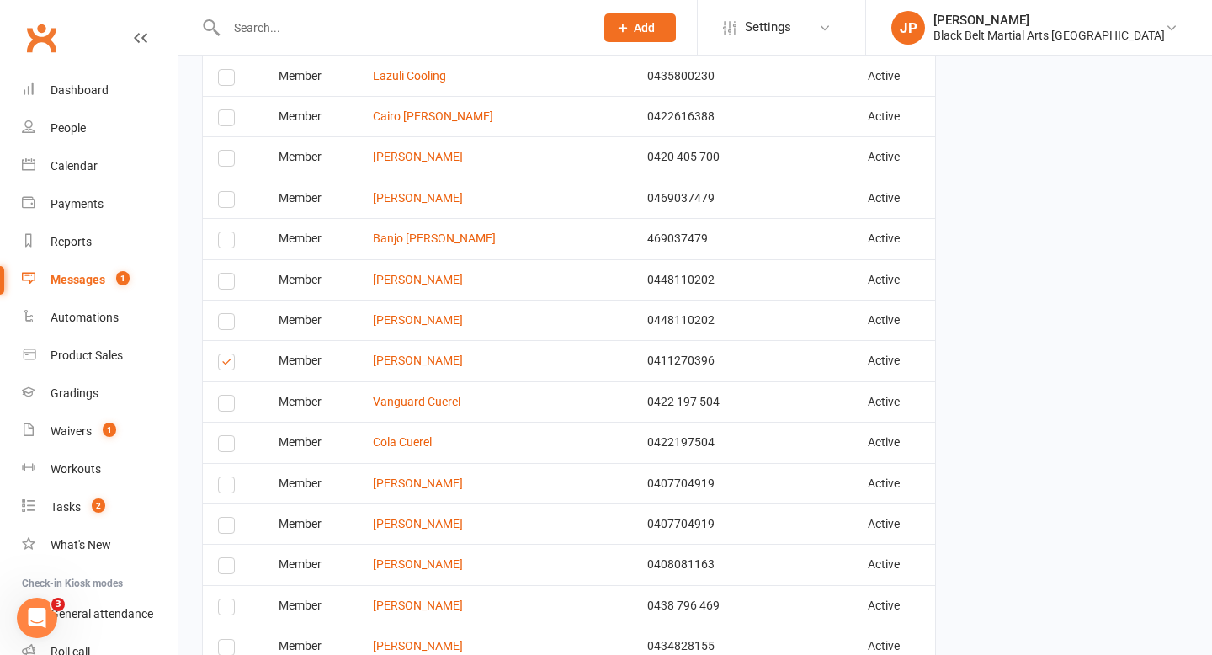
scroll to position [2493, 0]
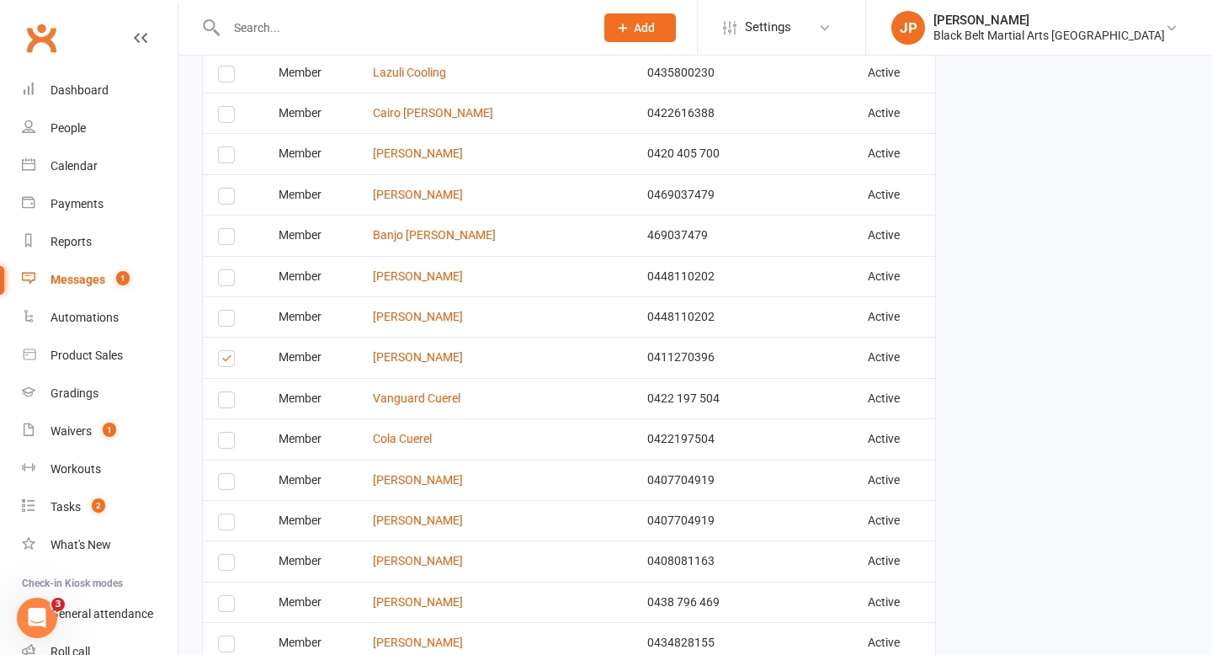
click at [221, 361] on label at bounding box center [229, 361] width 23 height 0
click at [221, 351] on input "checkbox" at bounding box center [223, 351] width 11 height 0
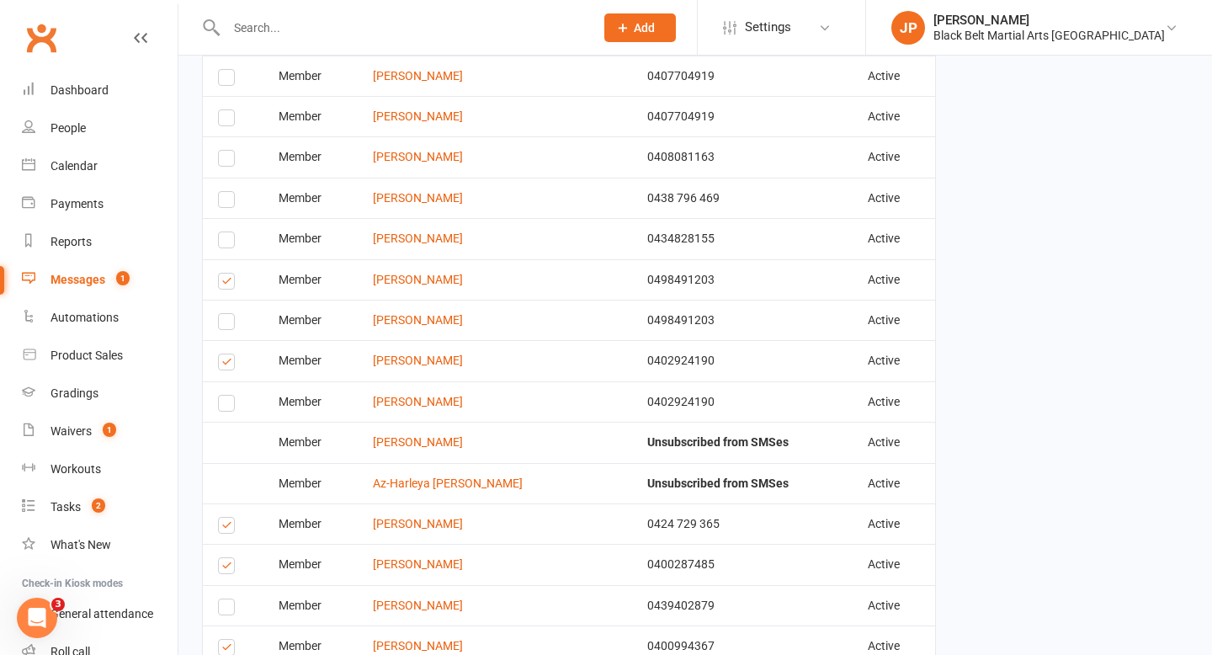
scroll to position [2901, 0]
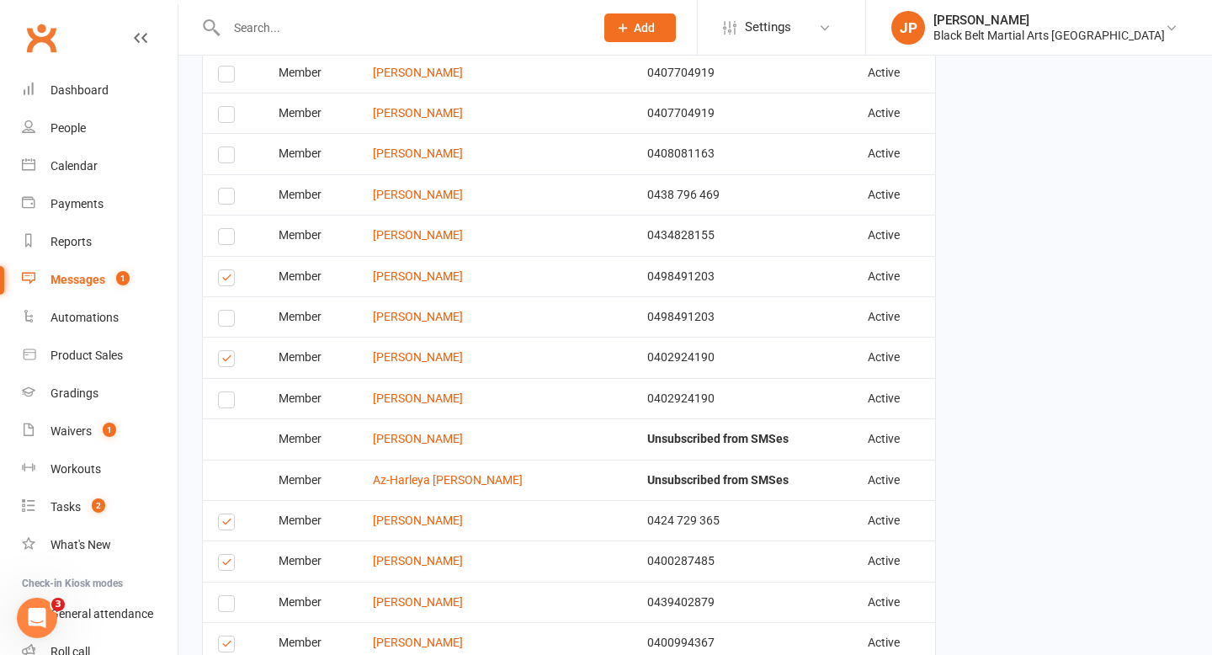
click at [220, 361] on label at bounding box center [229, 361] width 23 height 0
click at [220, 351] on input "checkbox" at bounding box center [223, 351] width 11 height 0
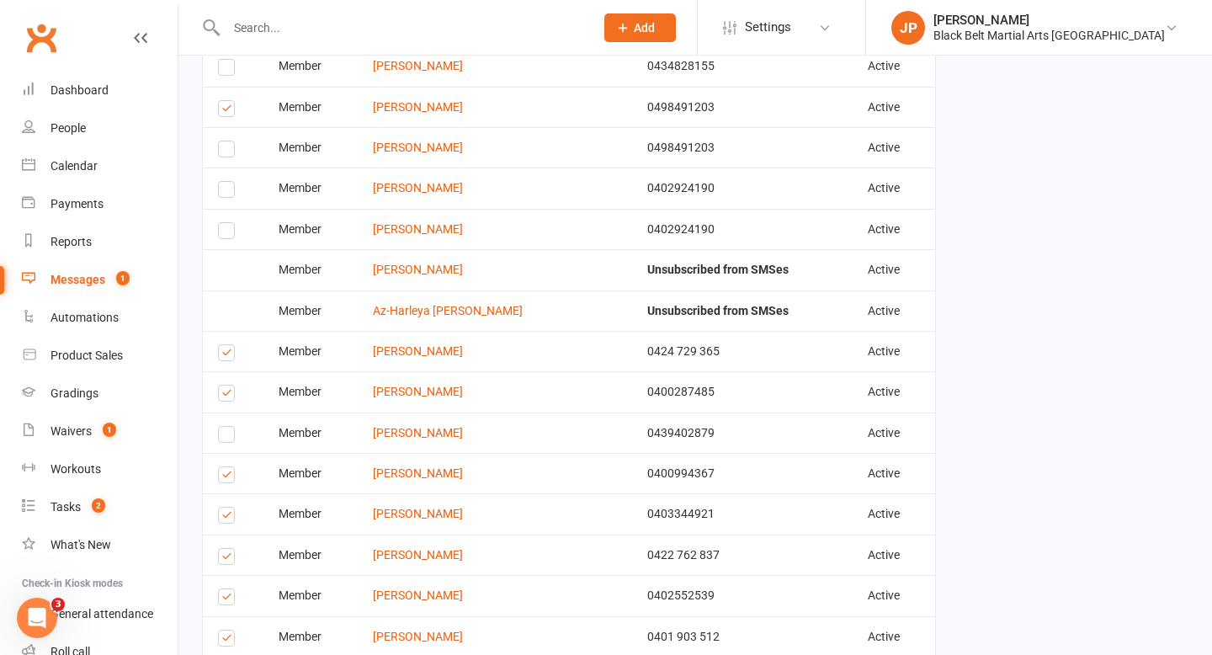
scroll to position [3073, 0]
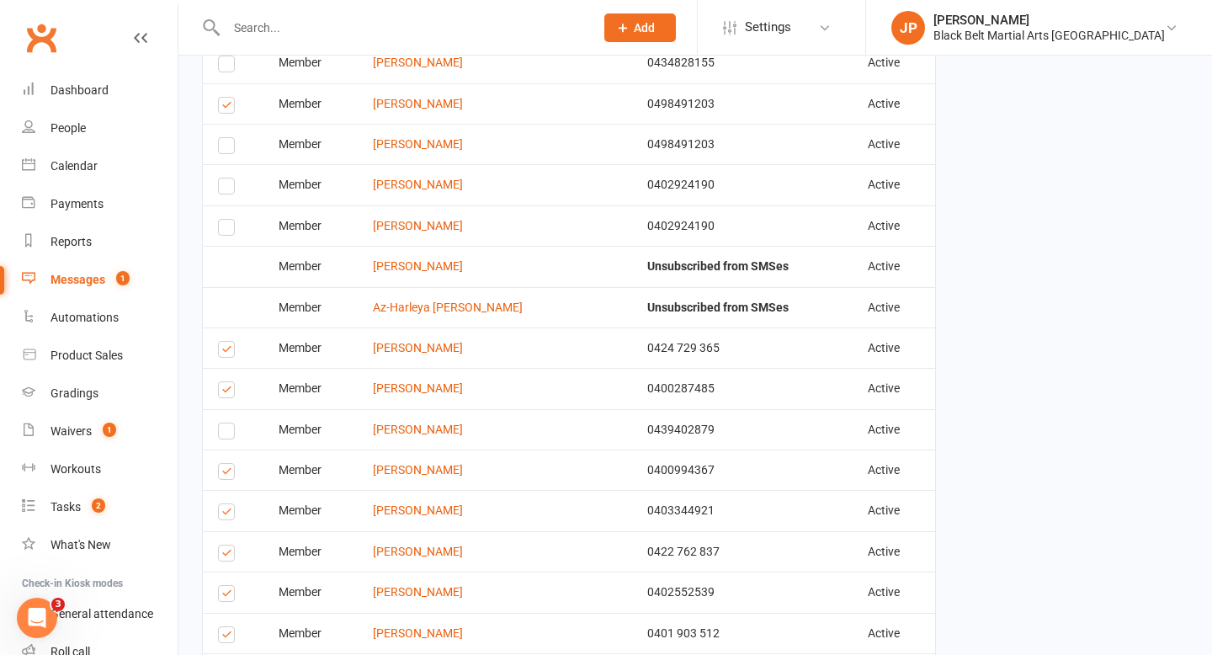
click at [227, 352] on label at bounding box center [229, 352] width 23 height 0
click at [227, 342] on input "checkbox" at bounding box center [223, 342] width 11 height 0
click at [222, 392] on label at bounding box center [229, 392] width 23 height 0
click at [222, 382] on input "checkbox" at bounding box center [223, 382] width 11 height 0
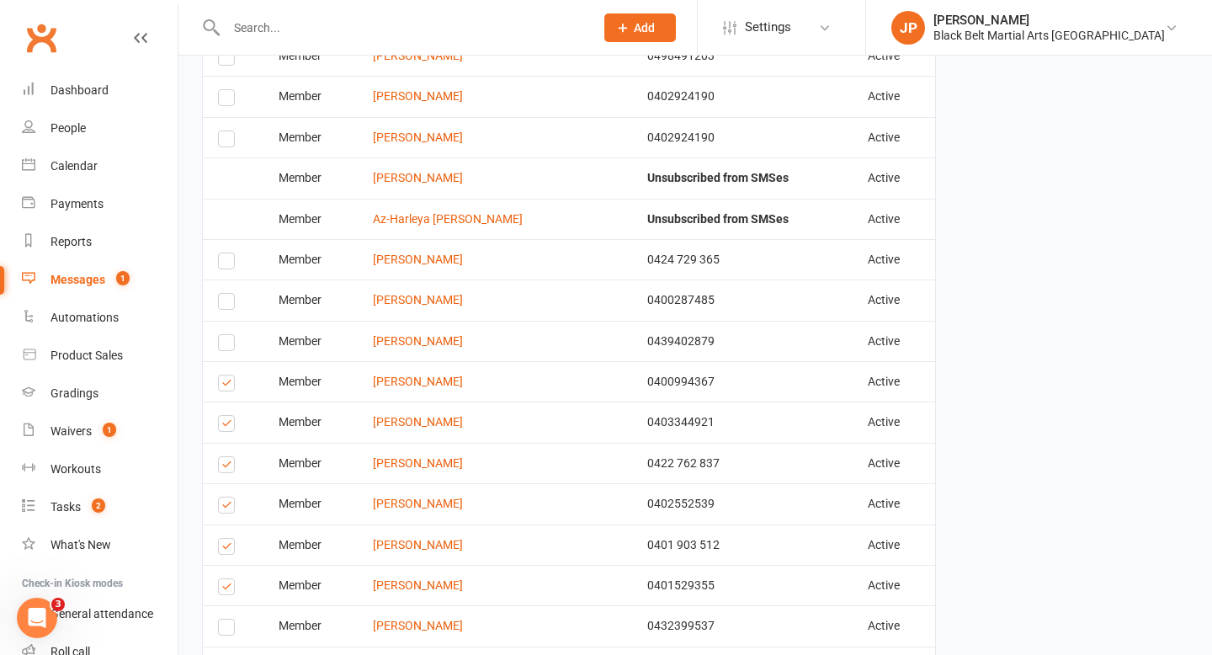
scroll to position [3163, 0]
click at [231, 384] on label at bounding box center [229, 384] width 23 height 0
click at [229, 374] on input "checkbox" at bounding box center [223, 374] width 11 height 0
click at [234, 424] on label at bounding box center [229, 424] width 23 height 0
click at [229, 414] on input "checkbox" at bounding box center [223, 414] width 11 height 0
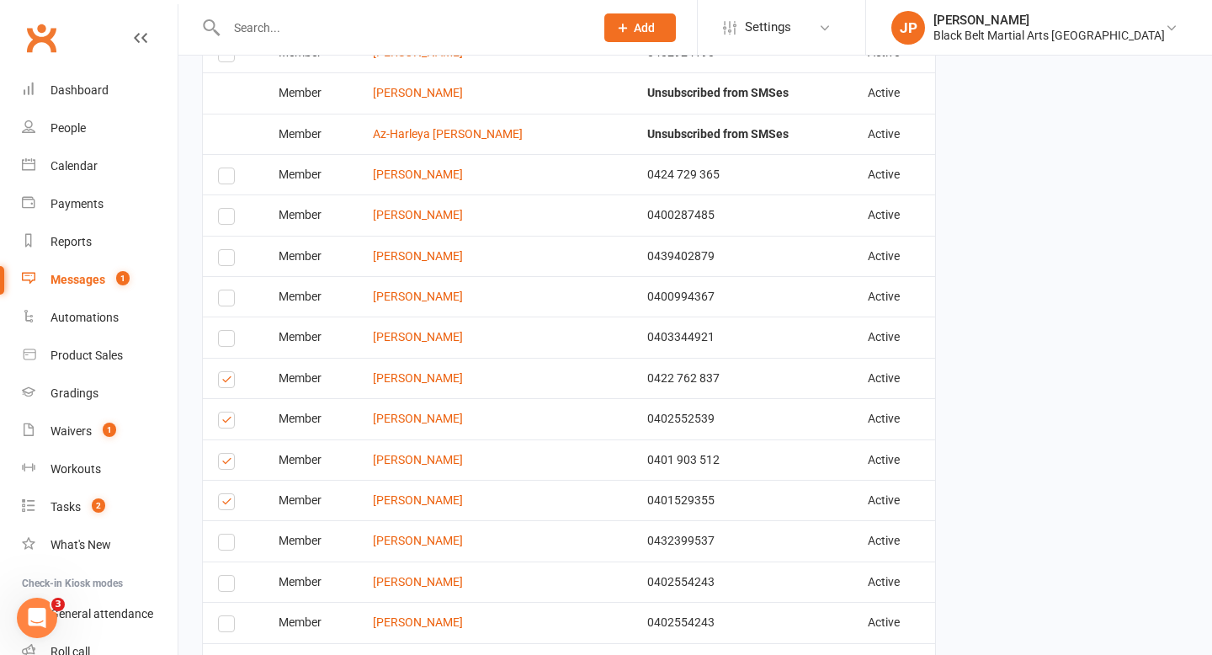
scroll to position [3248, 0]
click at [227, 421] on label at bounding box center [229, 421] width 23 height 0
click at [227, 411] on input "checkbox" at bounding box center [223, 411] width 11 height 0
click at [230, 462] on label at bounding box center [229, 462] width 23 height 0
click at [229, 452] on input "checkbox" at bounding box center [223, 452] width 11 height 0
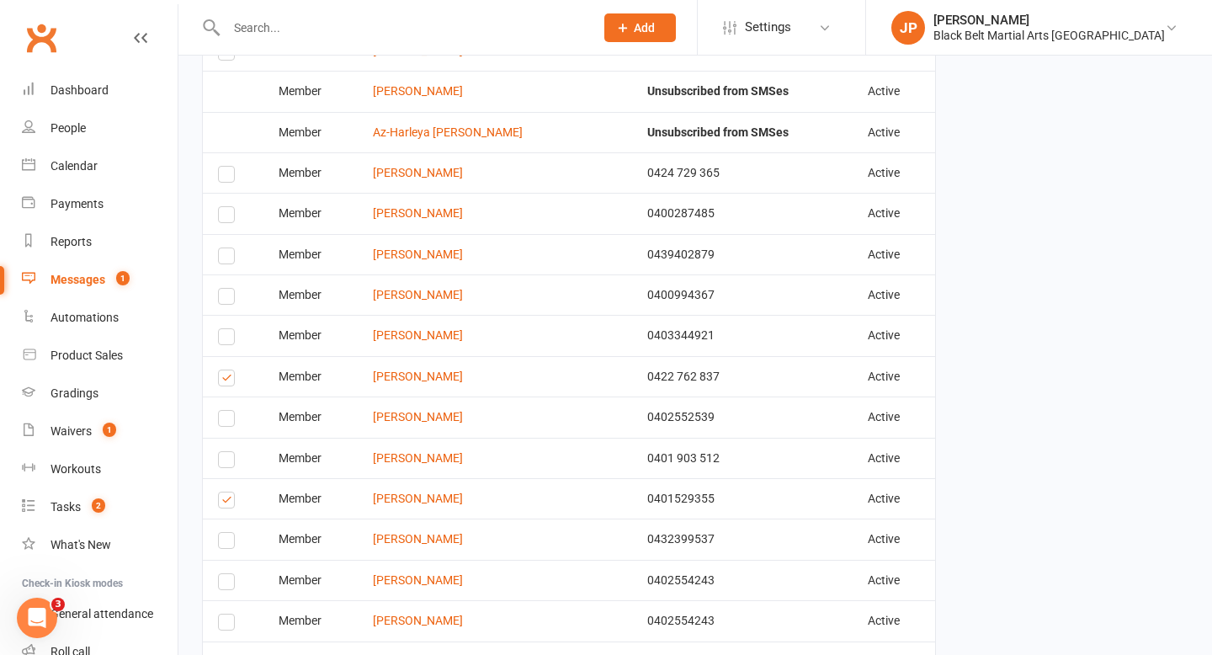
click at [232, 502] on label at bounding box center [229, 502] width 23 height 0
click at [229, 492] on input "checkbox" at bounding box center [223, 492] width 11 height 0
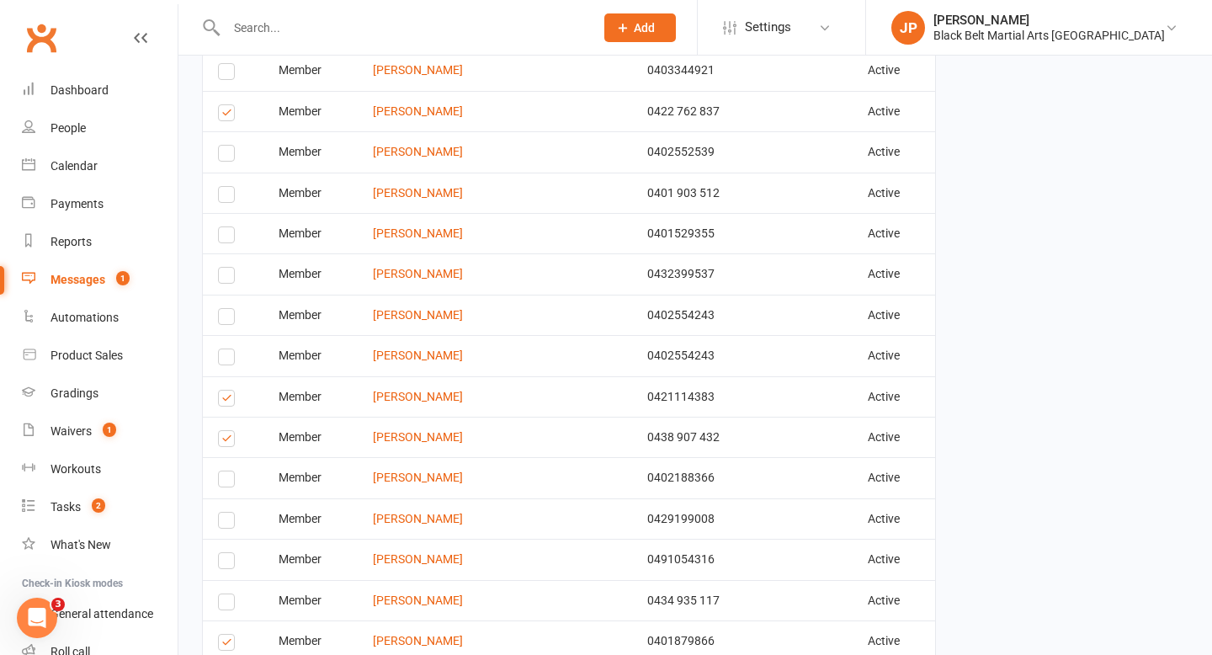
scroll to position [3516, 0]
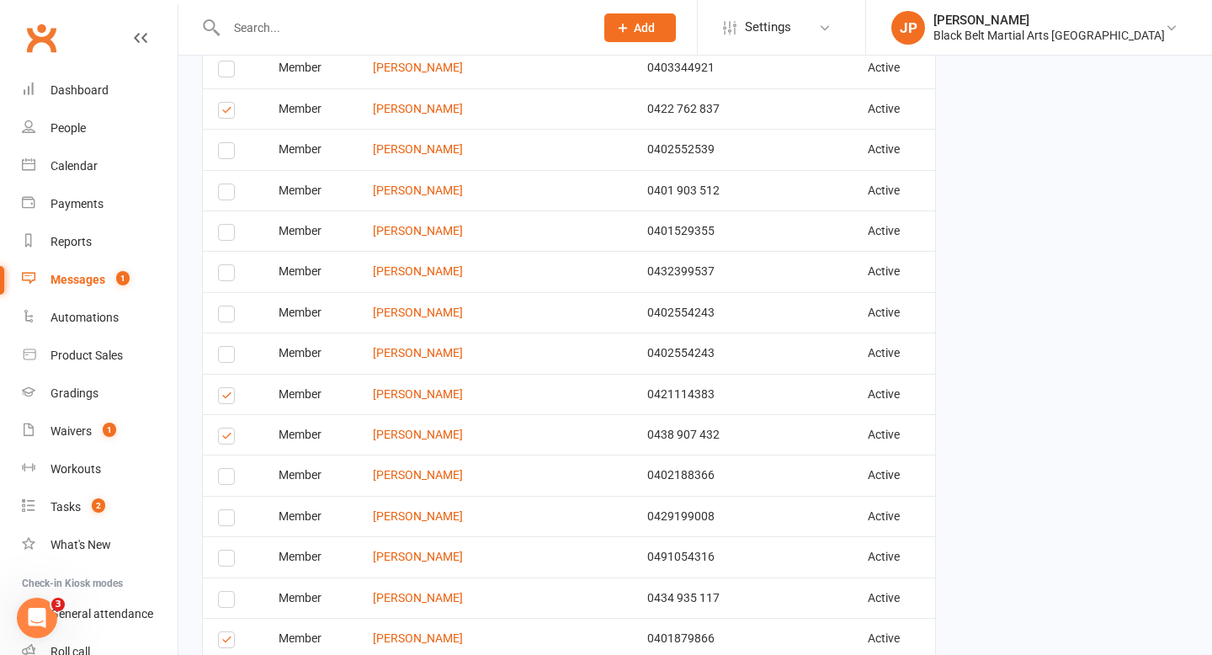
click at [225, 398] on label at bounding box center [229, 398] width 23 height 0
click at [225, 388] on input "checkbox" at bounding box center [223, 388] width 11 height 0
click at [230, 438] on label at bounding box center [229, 438] width 23 height 0
click at [229, 428] on input "checkbox" at bounding box center [223, 428] width 11 height 0
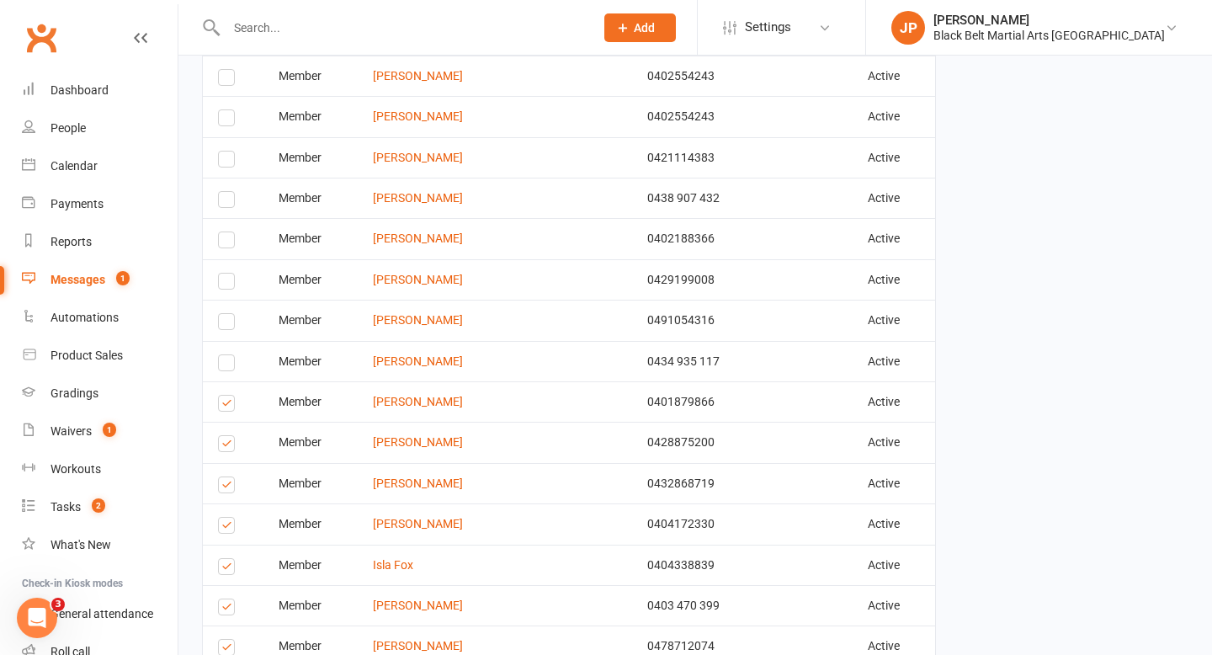
scroll to position [3756, 0]
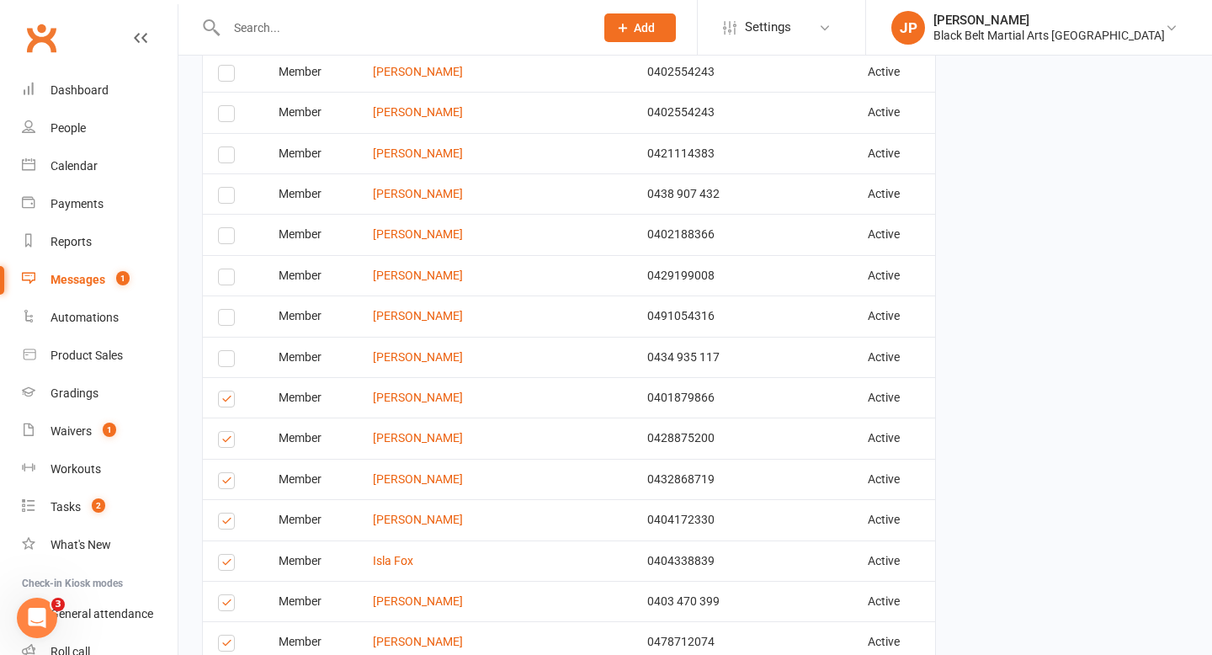
click at [226, 401] on label at bounding box center [229, 401] width 23 height 0
click at [226, 391] on input "checkbox" at bounding box center [223, 391] width 11 height 0
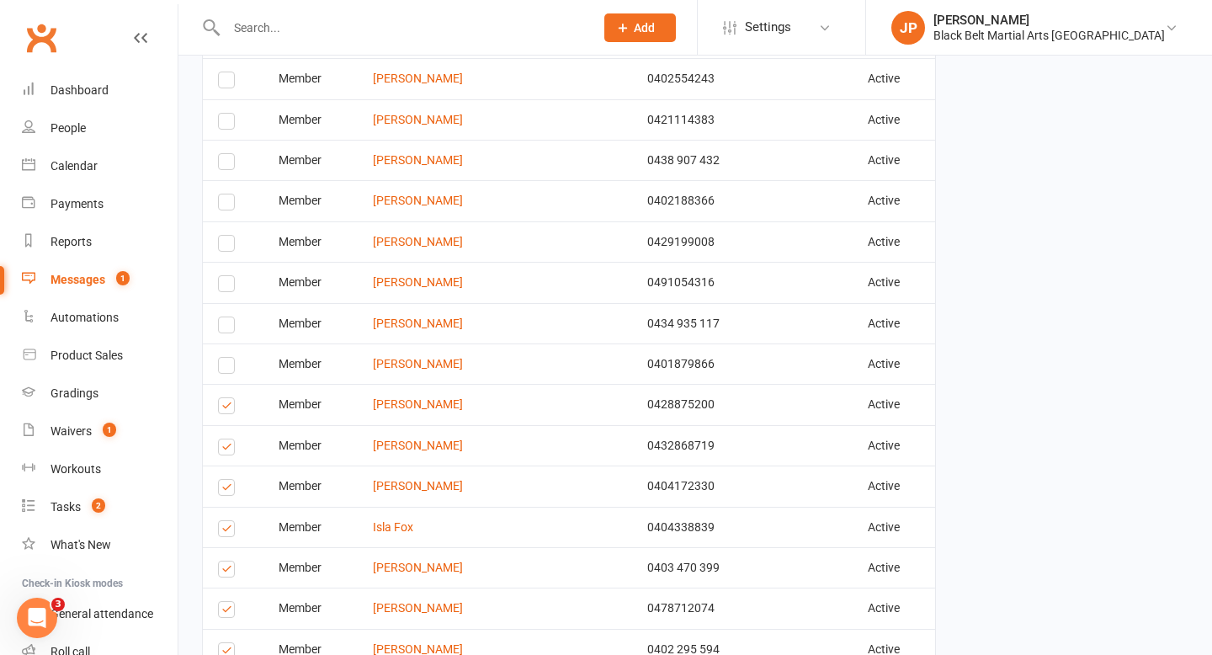
scroll to position [3791, 0]
click at [227, 448] on label at bounding box center [229, 448] width 23 height 0
click at [227, 438] on input "checkbox" at bounding box center [223, 438] width 11 height 0
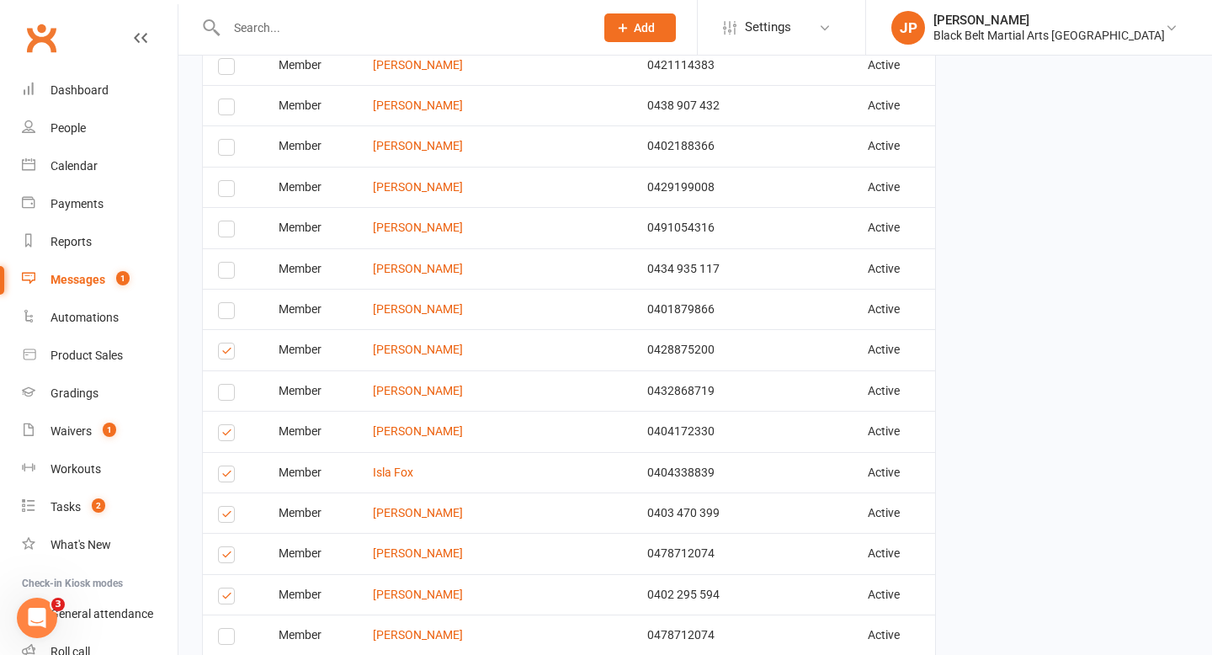
scroll to position [3848, 0]
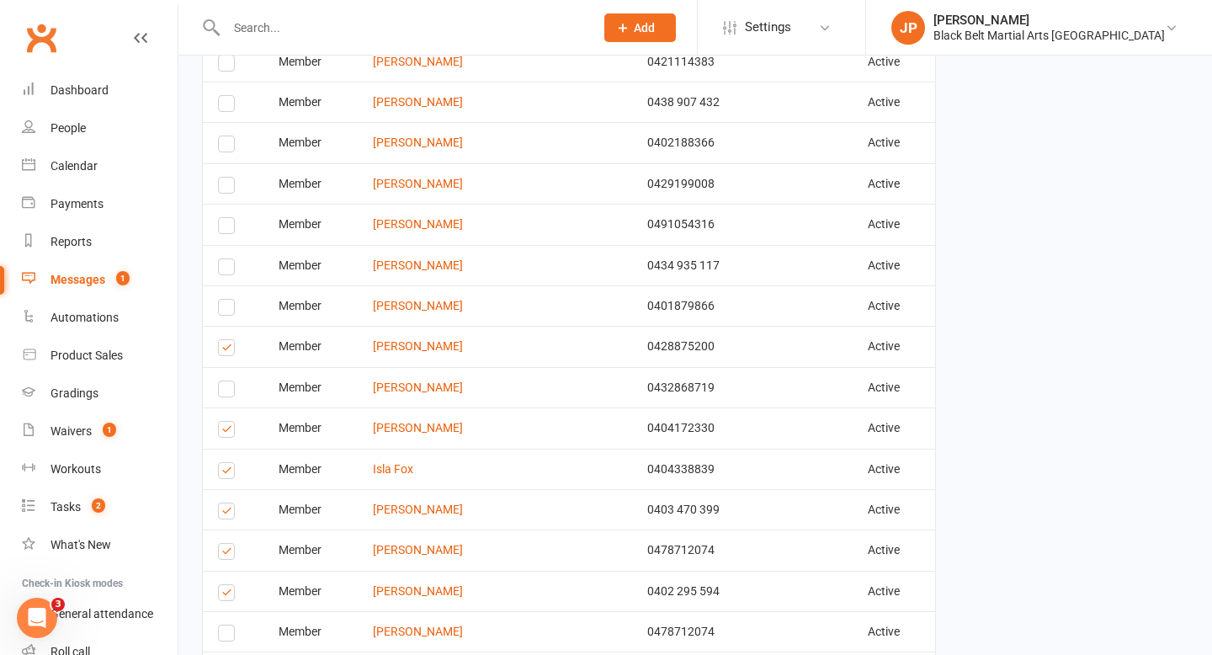
click at [222, 432] on label at bounding box center [229, 432] width 23 height 0
click at [222, 422] on input "checkbox" at bounding box center [223, 422] width 11 height 0
click at [227, 473] on label at bounding box center [229, 473] width 23 height 0
click at [227, 463] on input "checkbox" at bounding box center [223, 463] width 11 height 0
click at [231, 513] on label at bounding box center [229, 513] width 23 height 0
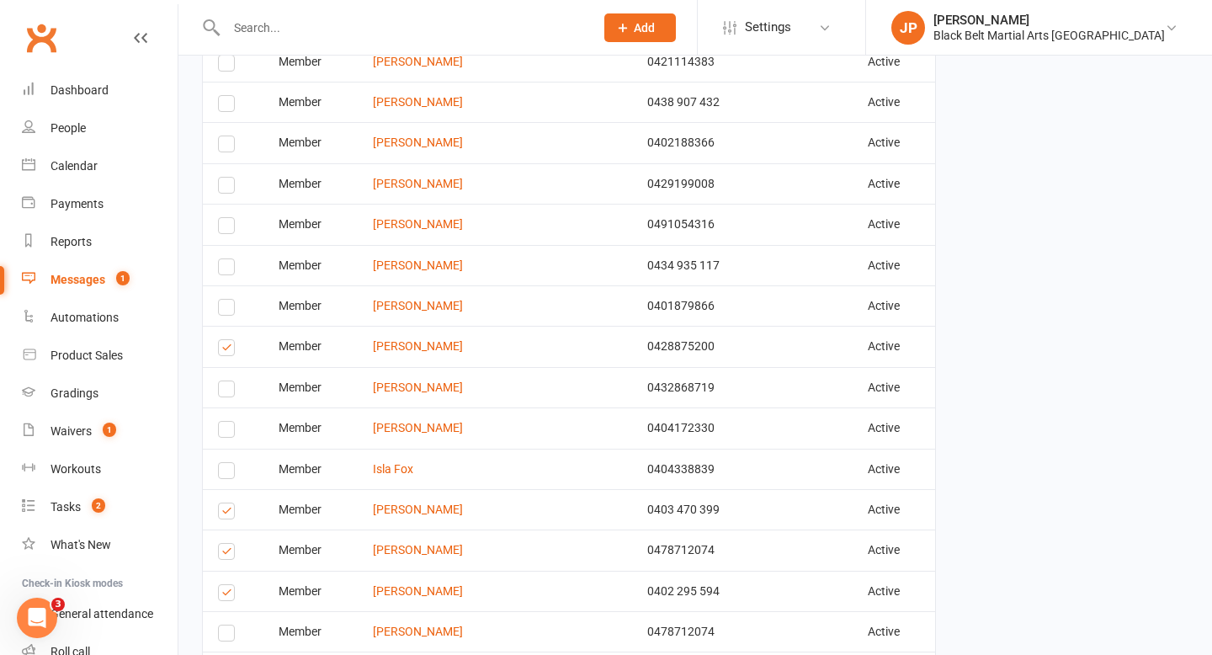
click at [229, 503] on input "checkbox" at bounding box center [223, 503] width 11 height 0
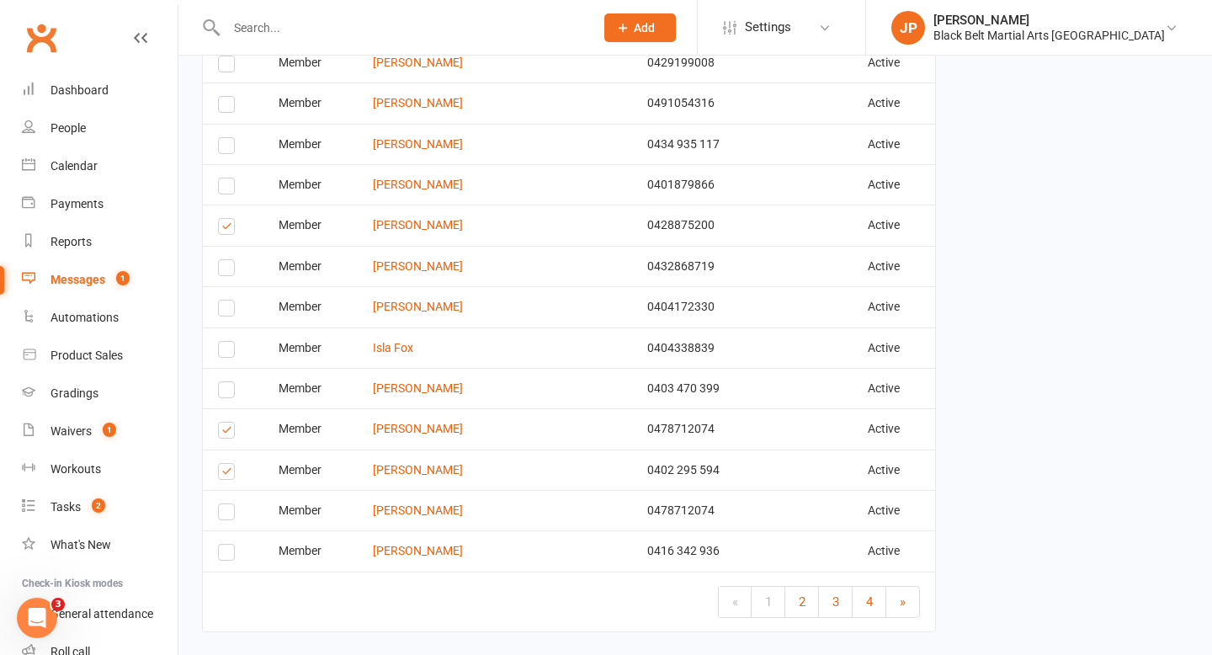
scroll to position [3973, 0]
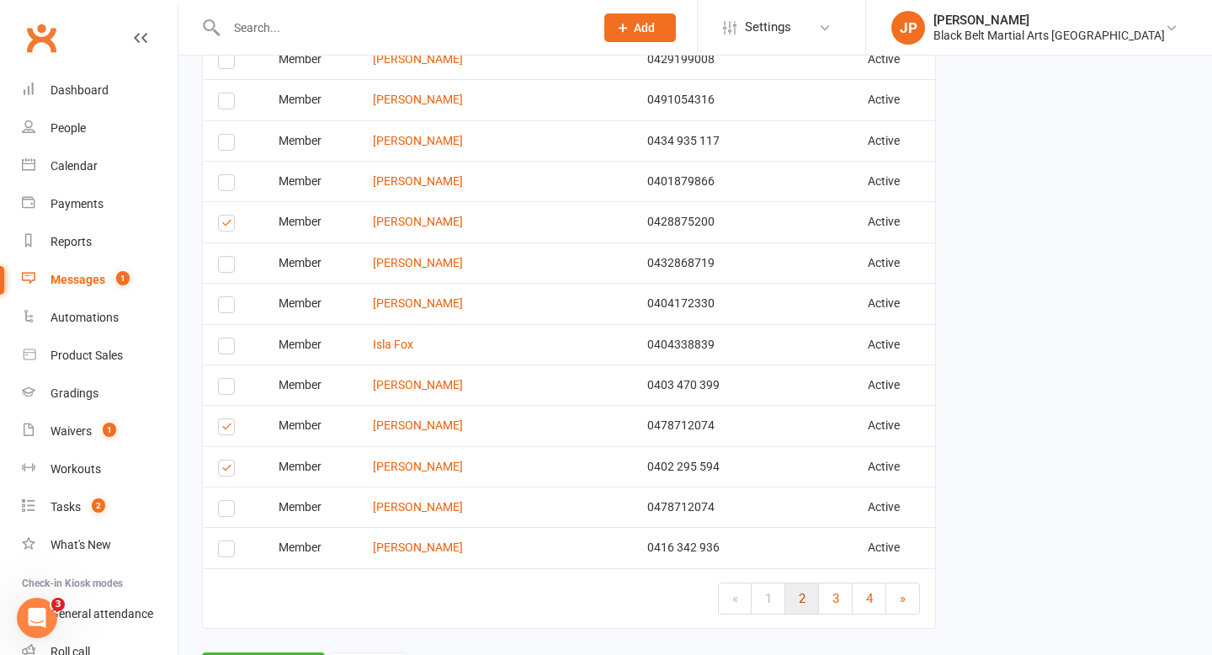
click at [804, 593] on link "2" at bounding box center [802, 598] width 34 height 30
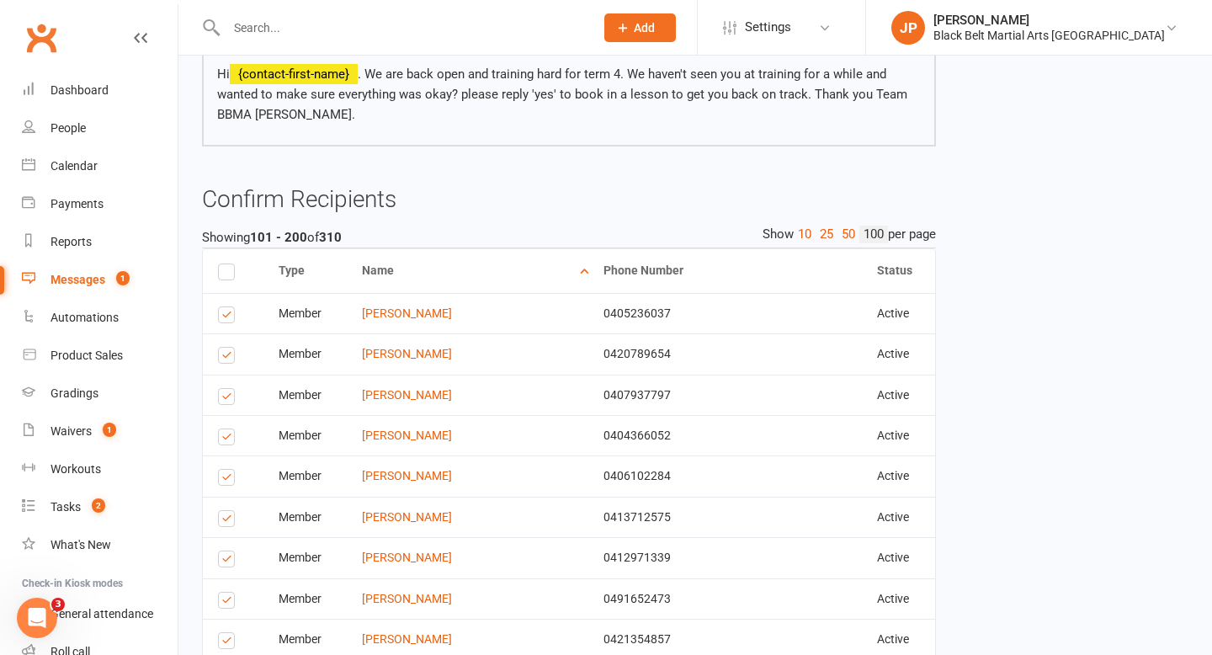
scroll to position [174, 0]
click at [224, 359] on label at bounding box center [229, 359] width 23 height 0
click at [224, 349] on input "checkbox" at bounding box center [223, 349] width 11 height 0
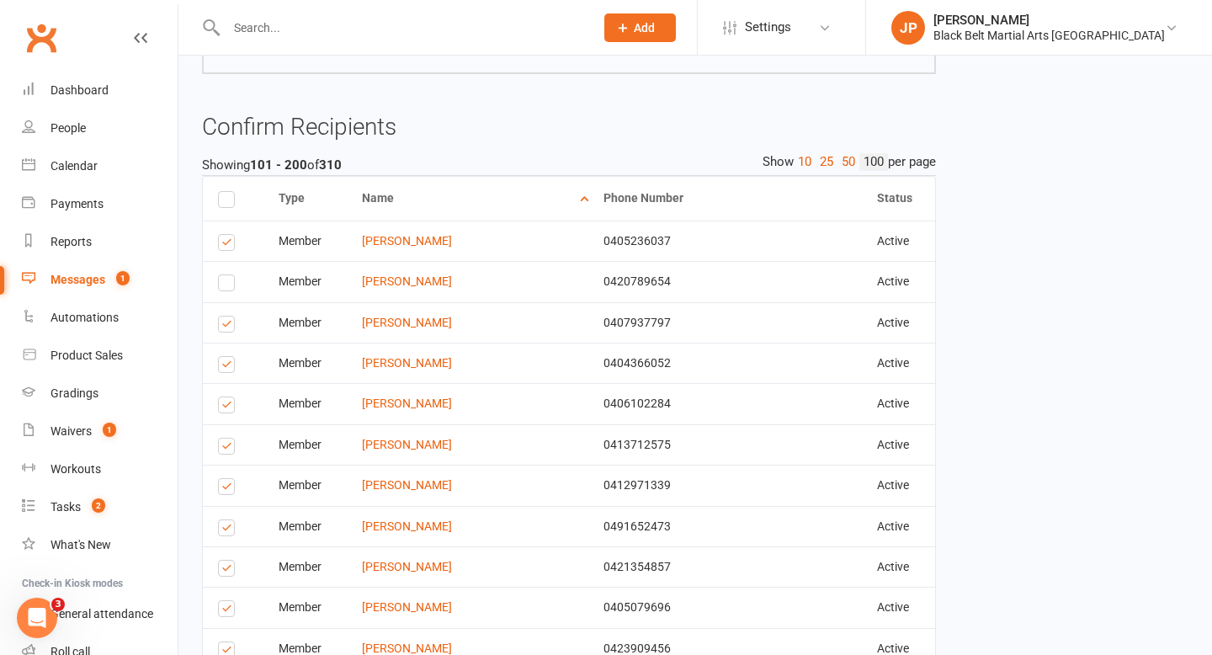
scroll to position [281, 0]
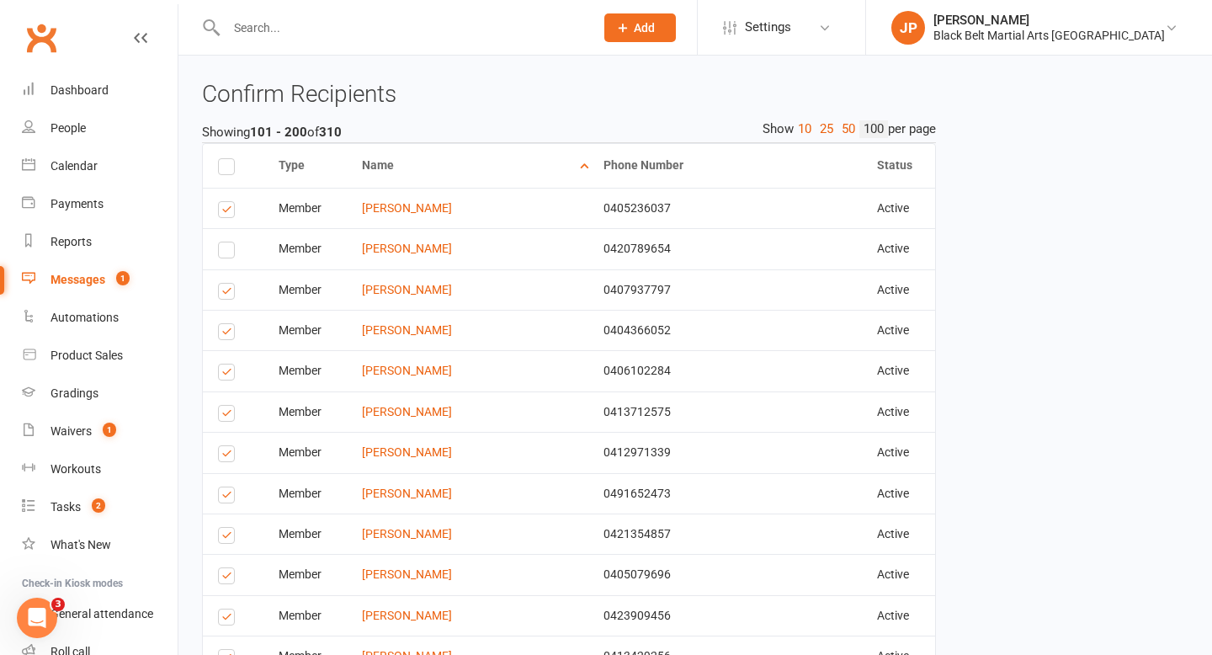
click at [223, 334] on label at bounding box center [229, 334] width 23 height 0
click at [223, 324] on input "checkbox" at bounding box center [223, 324] width 11 height 0
click at [221, 374] on label at bounding box center [229, 374] width 23 height 0
click at [221, 364] on input "checkbox" at bounding box center [223, 364] width 11 height 0
click at [223, 416] on label at bounding box center [229, 416] width 23 height 0
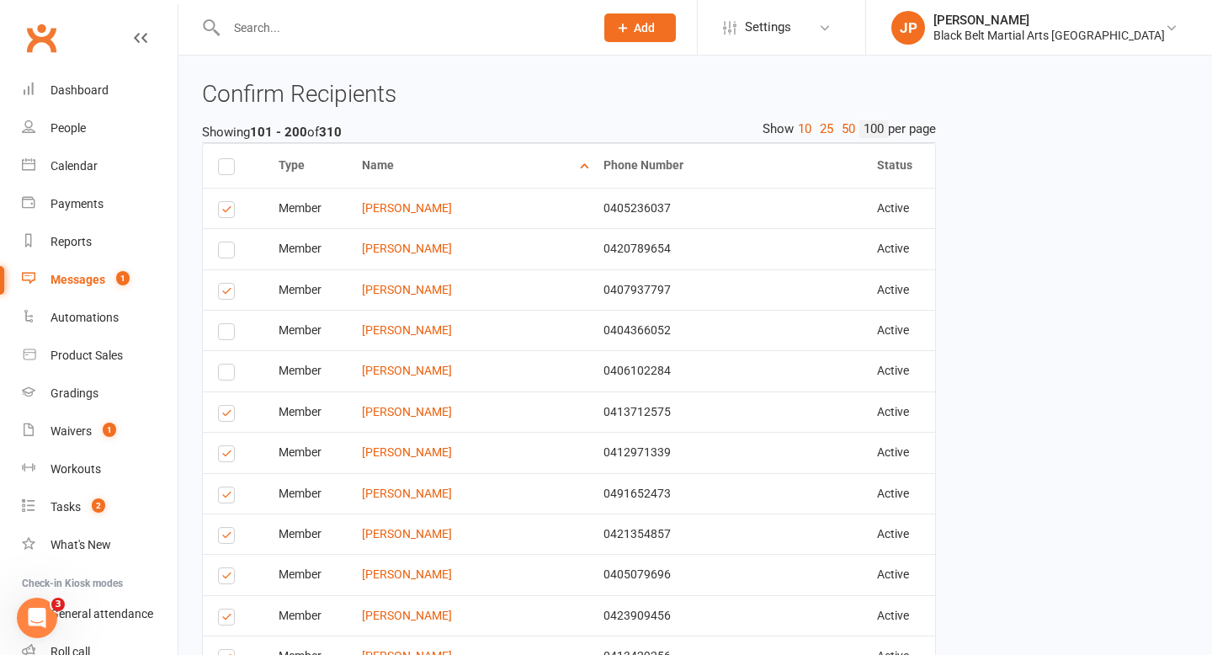
click at [223, 406] on input "checkbox" at bounding box center [223, 406] width 11 height 0
click at [224, 456] on label at bounding box center [229, 456] width 23 height 0
click at [224, 446] on input "checkbox" at bounding box center [223, 446] width 11 height 0
click at [225, 497] on label at bounding box center [229, 497] width 23 height 0
click at [225, 487] on input "checkbox" at bounding box center [223, 487] width 11 height 0
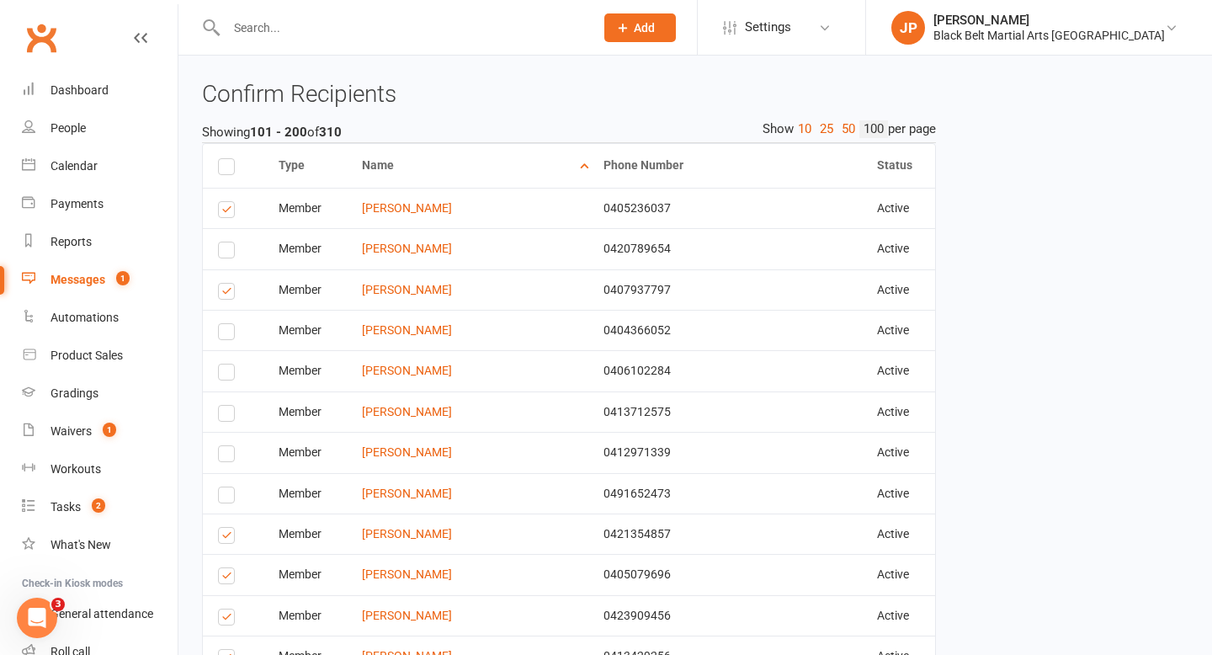
click at [223, 538] on label at bounding box center [229, 538] width 23 height 0
click at [223, 528] on input "checkbox" at bounding box center [223, 528] width 11 height 0
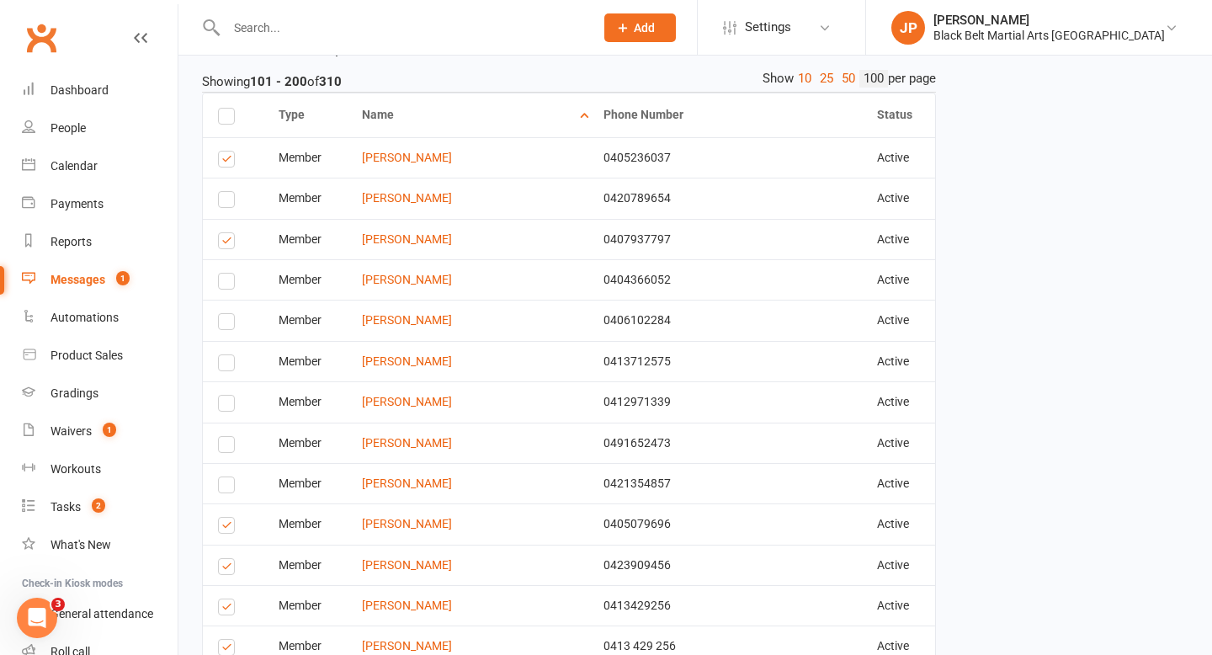
scroll to position [337, 0]
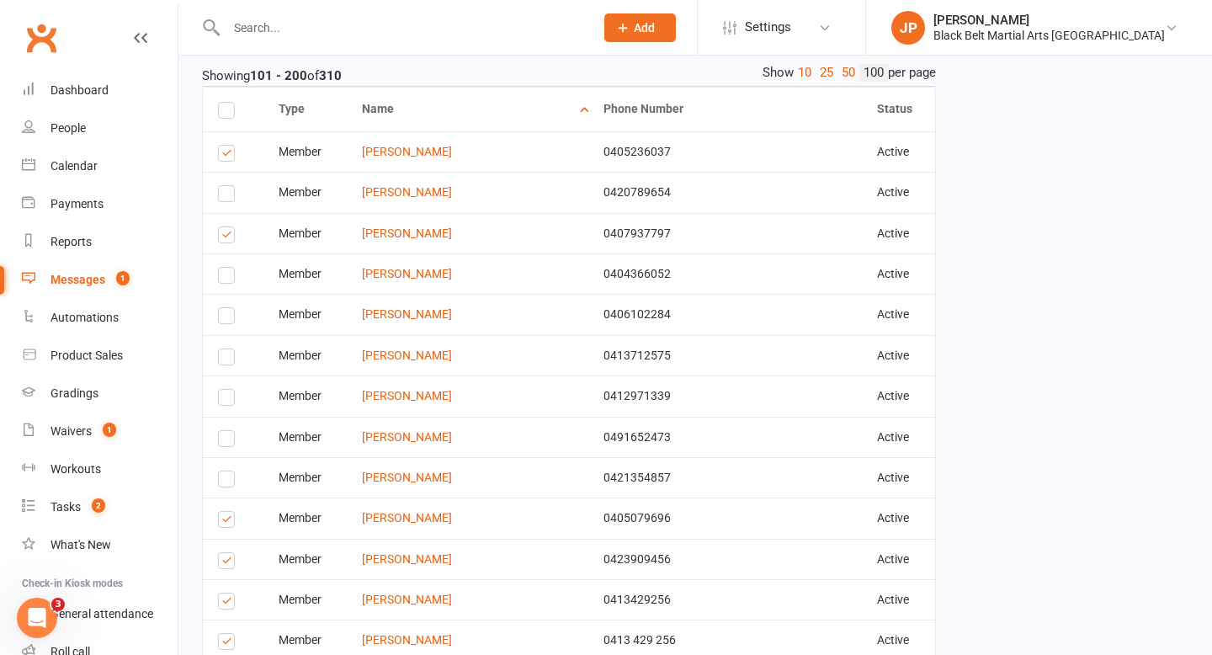
click at [228, 522] on label at bounding box center [229, 522] width 23 height 0
click at [228, 512] on input "checkbox" at bounding box center [223, 512] width 11 height 0
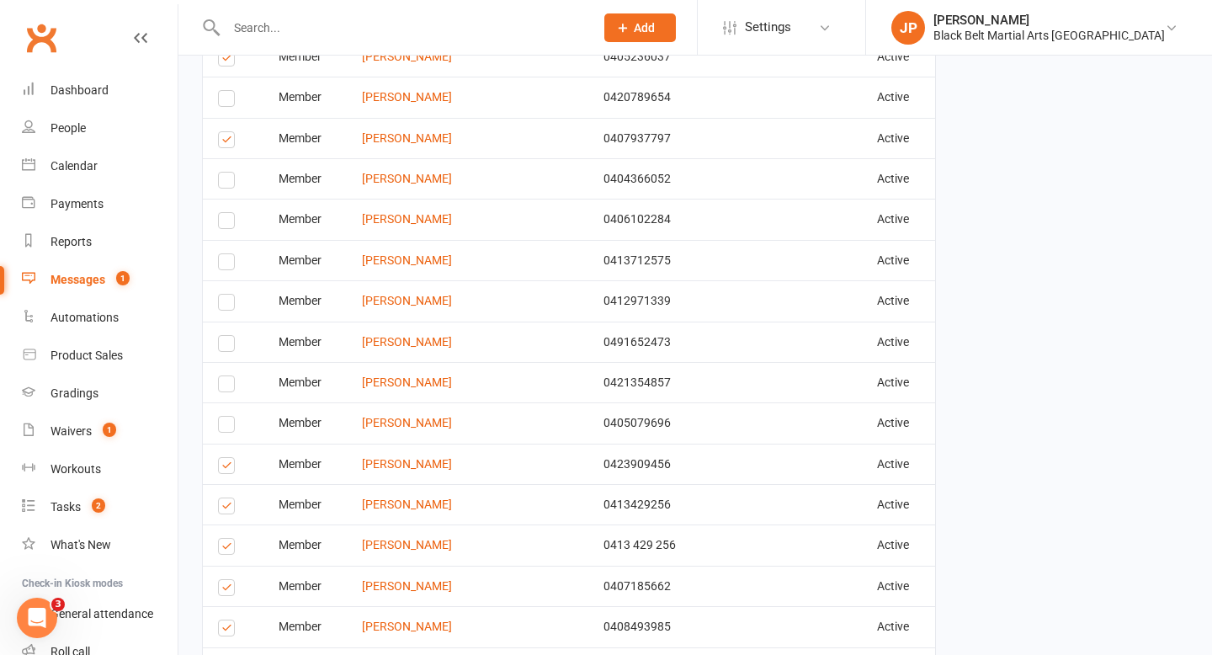
scroll to position [433, 0]
click at [222, 548] on label at bounding box center [229, 548] width 23 height 0
click at [222, 538] on input "checkbox" at bounding box center [223, 538] width 11 height 0
click at [230, 507] on label at bounding box center [229, 507] width 23 height 0
click at [229, 497] on input "checkbox" at bounding box center [223, 497] width 11 height 0
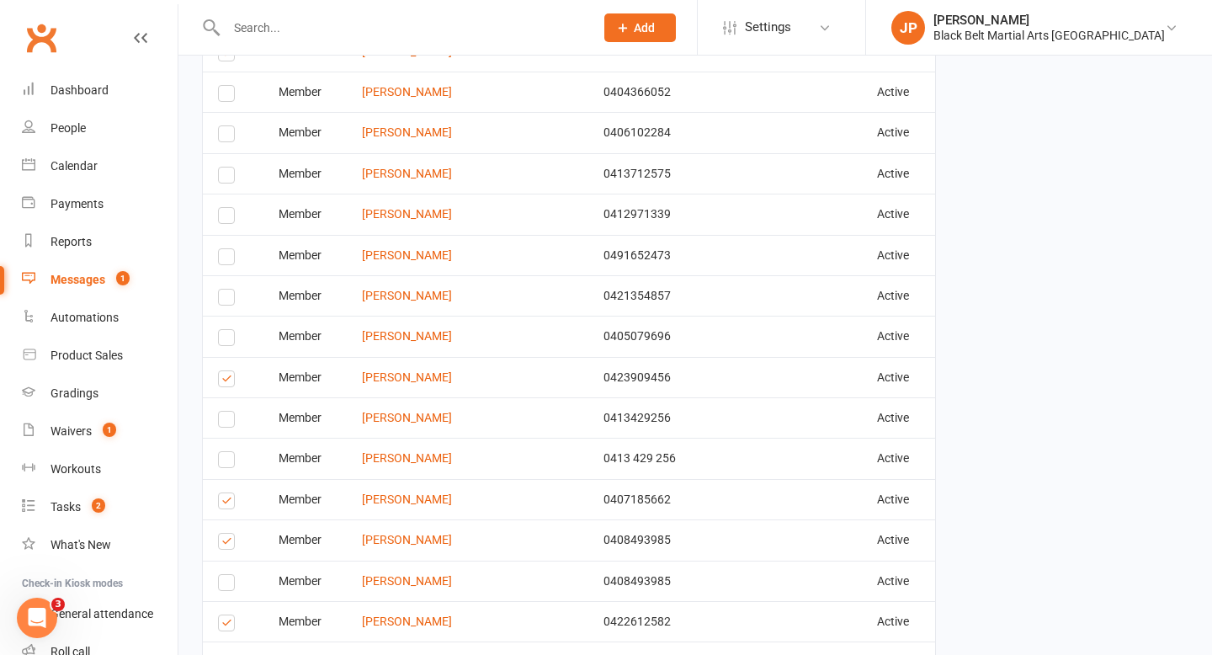
scroll to position [526, 0]
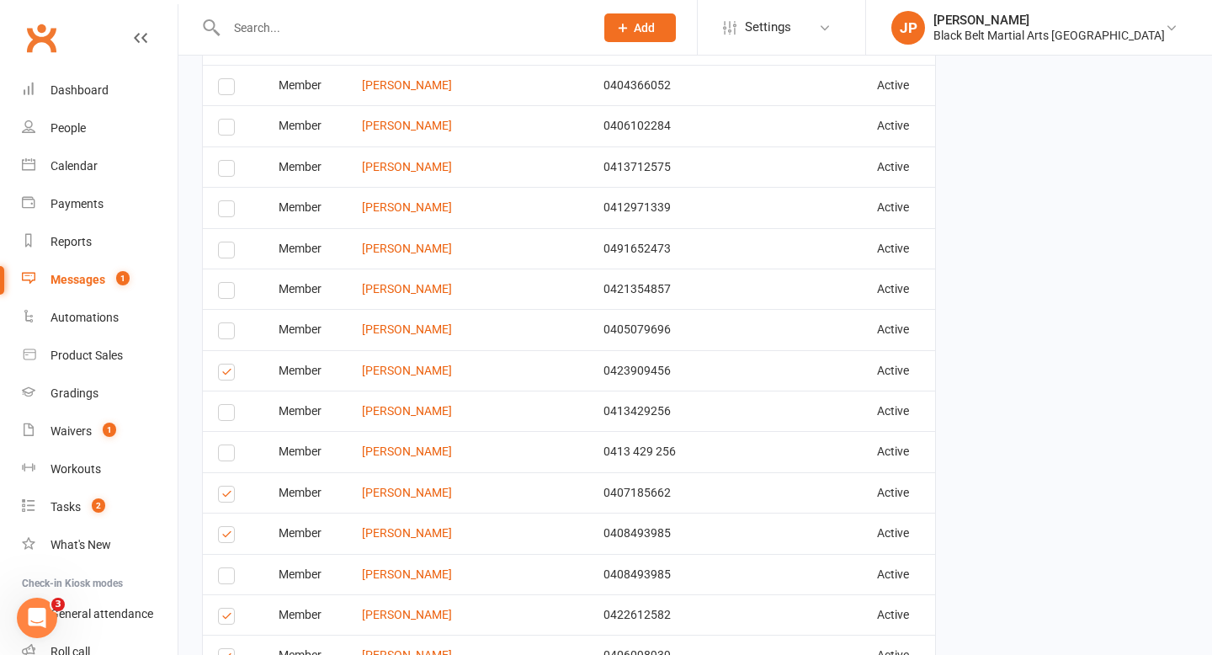
click at [228, 496] on label at bounding box center [229, 496] width 23 height 0
click at [228, 486] on input "checkbox" at bounding box center [223, 486] width 11 height 0
click at [223, 537] on label at bounding box center [229, 537] width 23 height 0
click at [223, 527] on input "checkbox" at bounding box center [223, 527] width 11 height 0
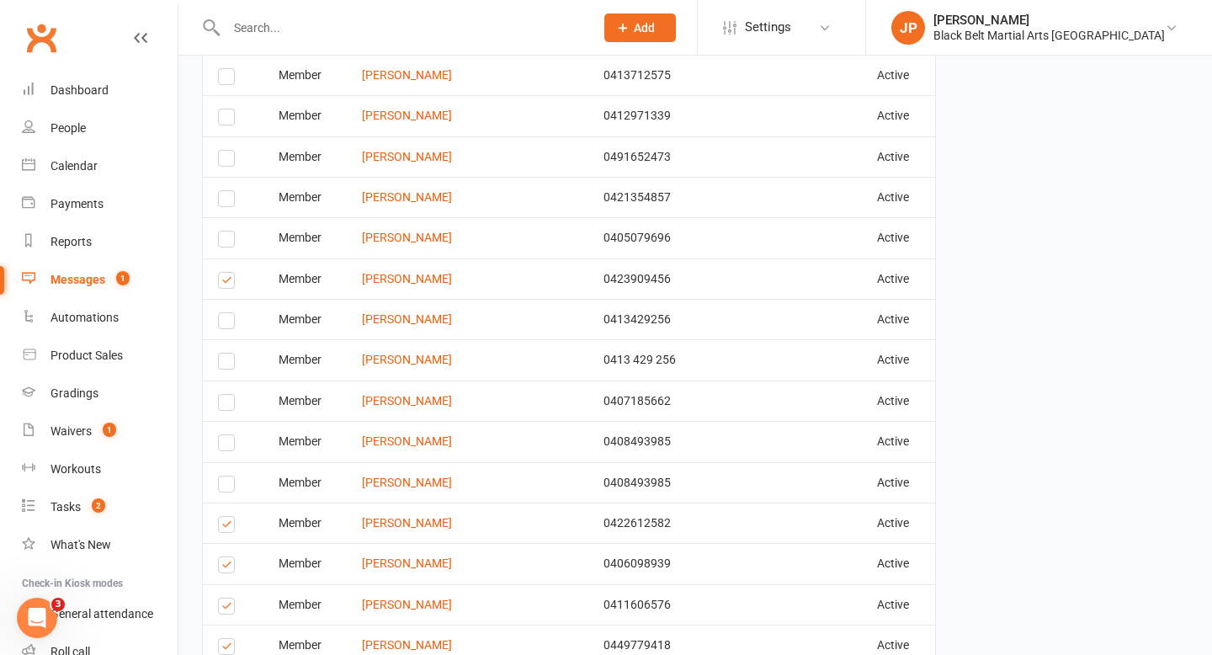
scroll to position [650, 0]
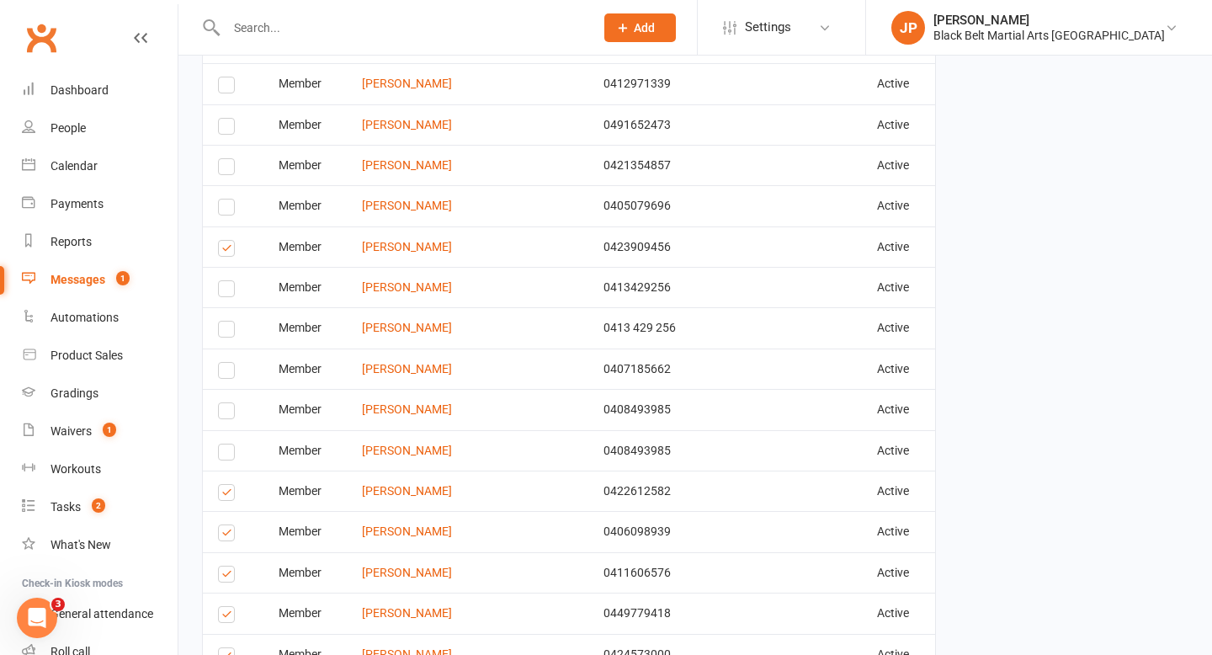
click at [226, 495] on label at bounding box center [229, 495] width 23 height 0
click at [226, 485] on input "checkbox" at bounding box center [223, 485] width 11 height 0
click at [220, 535] on label at bounding box center [229, 535] width 23 height 0
click at [220, 525] on input "checkbox" at bounding box center [223, 525] width 11 height 0
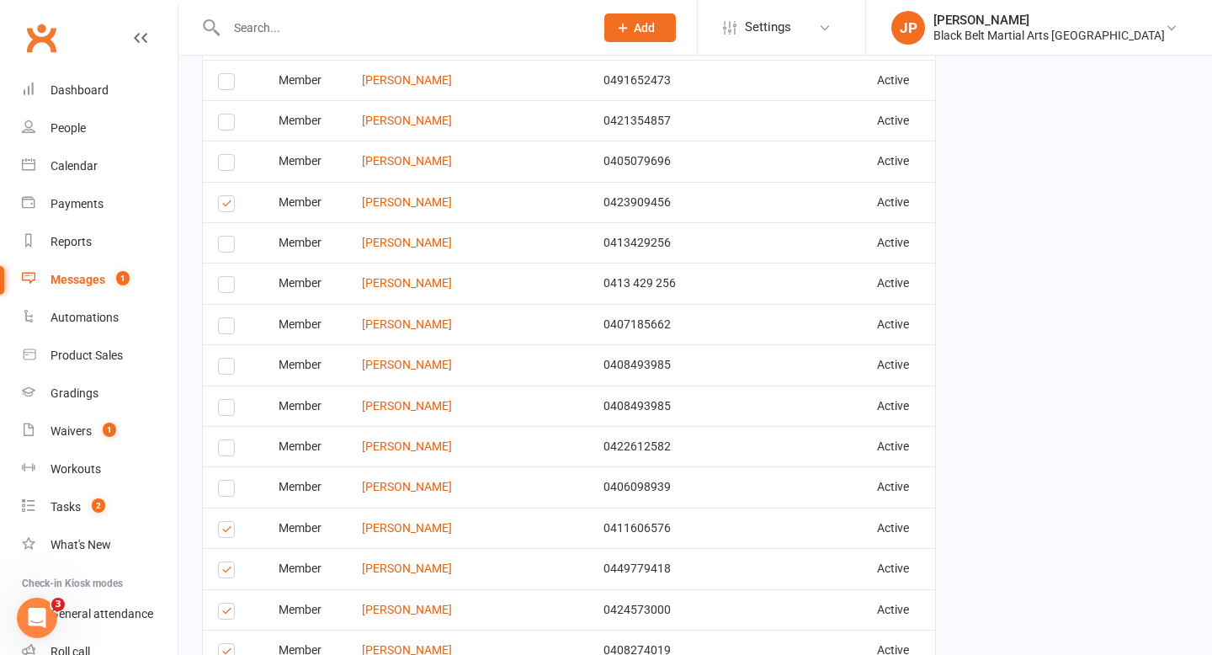
scroll to position [699, 0]
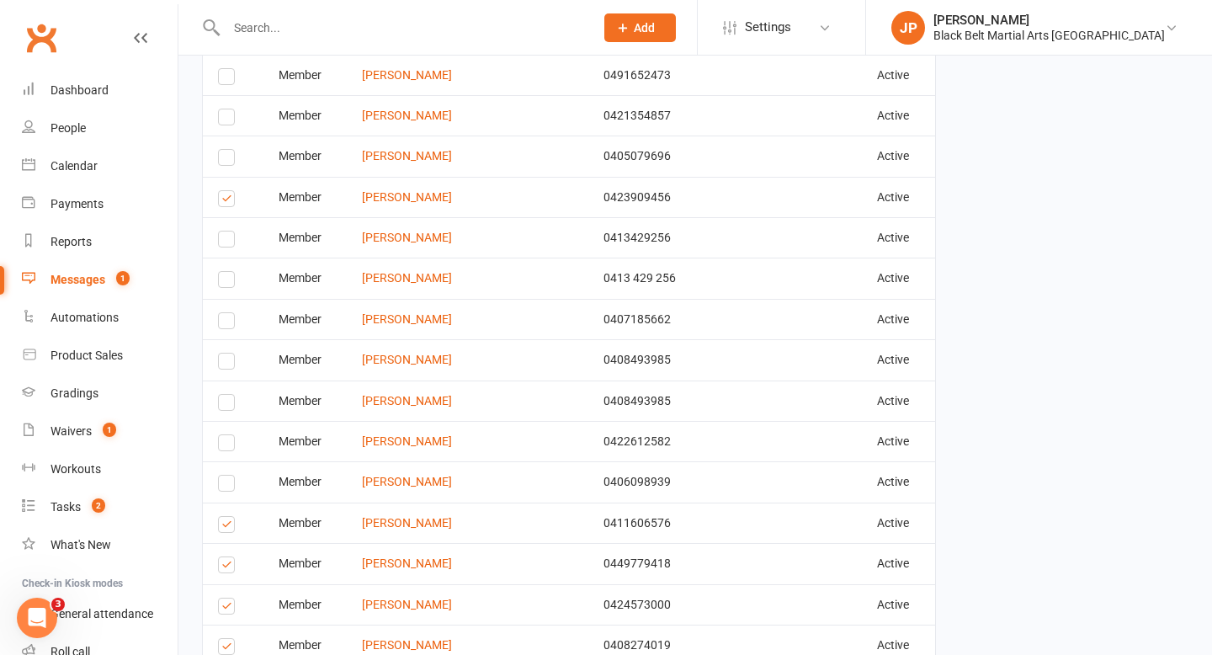
click at [220, 527] on label at bounding box center [229, 527] width 23 height 0
click at [220, 517] on input "checkbox" at bounding box center [223, 517] width 11 height 0
click at [223, 567] on label at bounding box center [229, 567] width 23 height 0
click at [223, 557] on input "checkbox" at bounding box center [223, 557] width 11 height 0
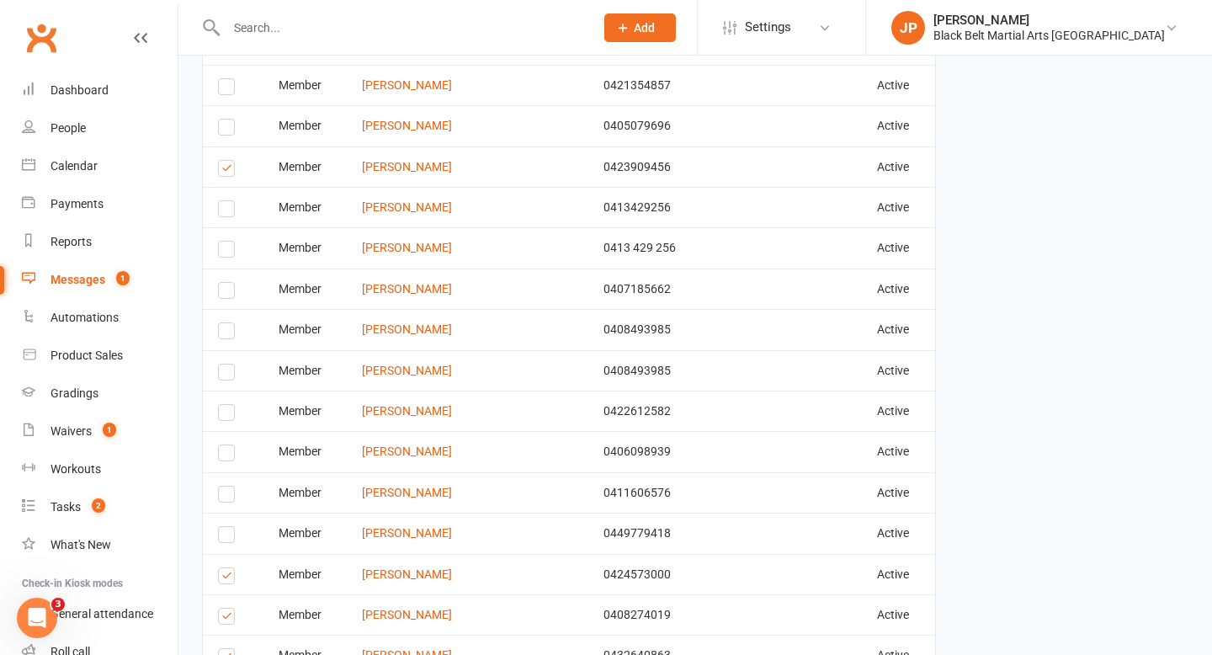
scroll to position [737, 0]
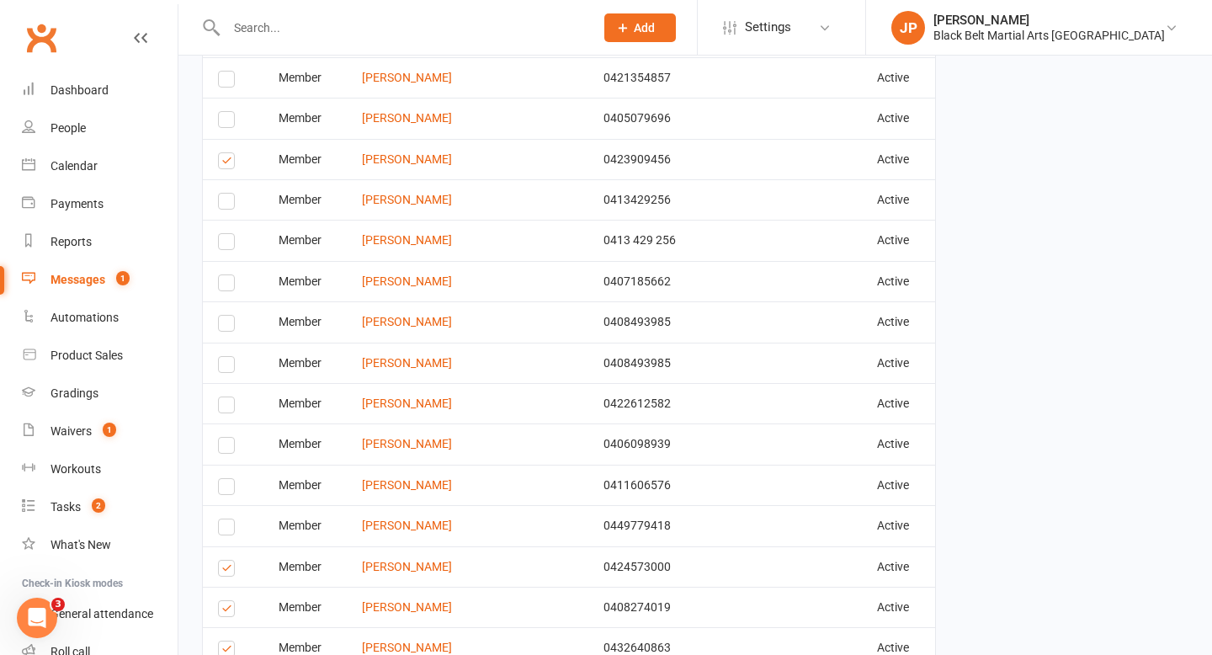
click at [223, 571] on label at bounding box center [229, 571] width 23 height 0
click at [223, 560] on input "checkbox" at bounding box center [223, 560] width 11 height 0
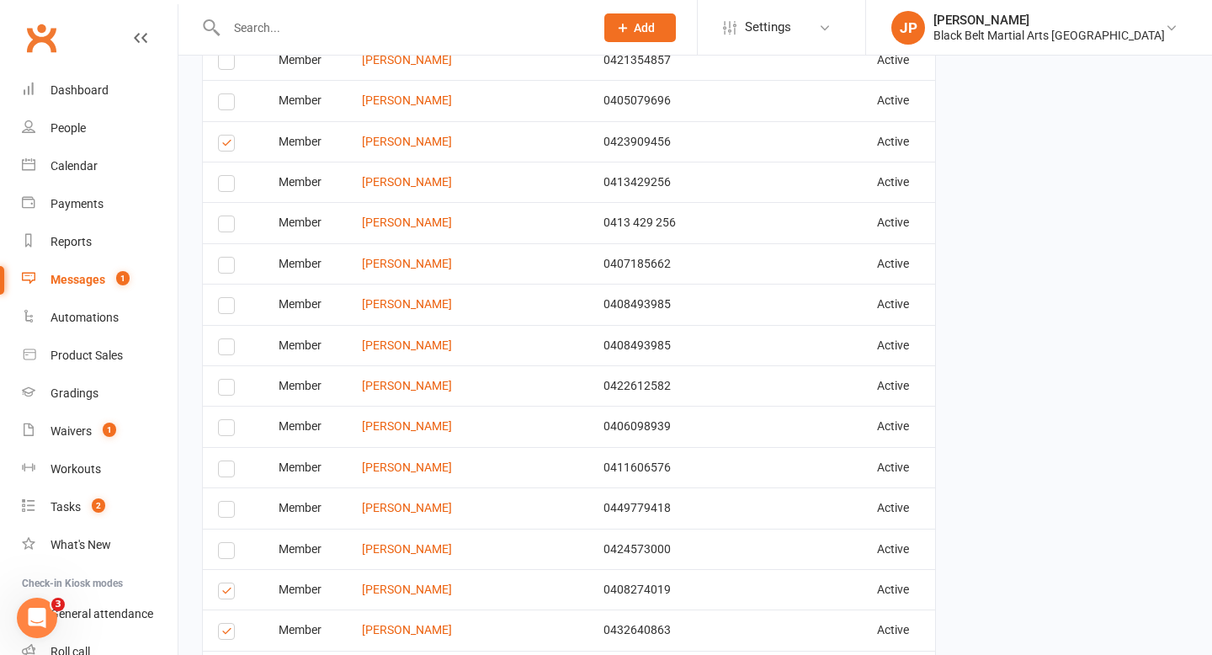
scroll to position [769, 0]
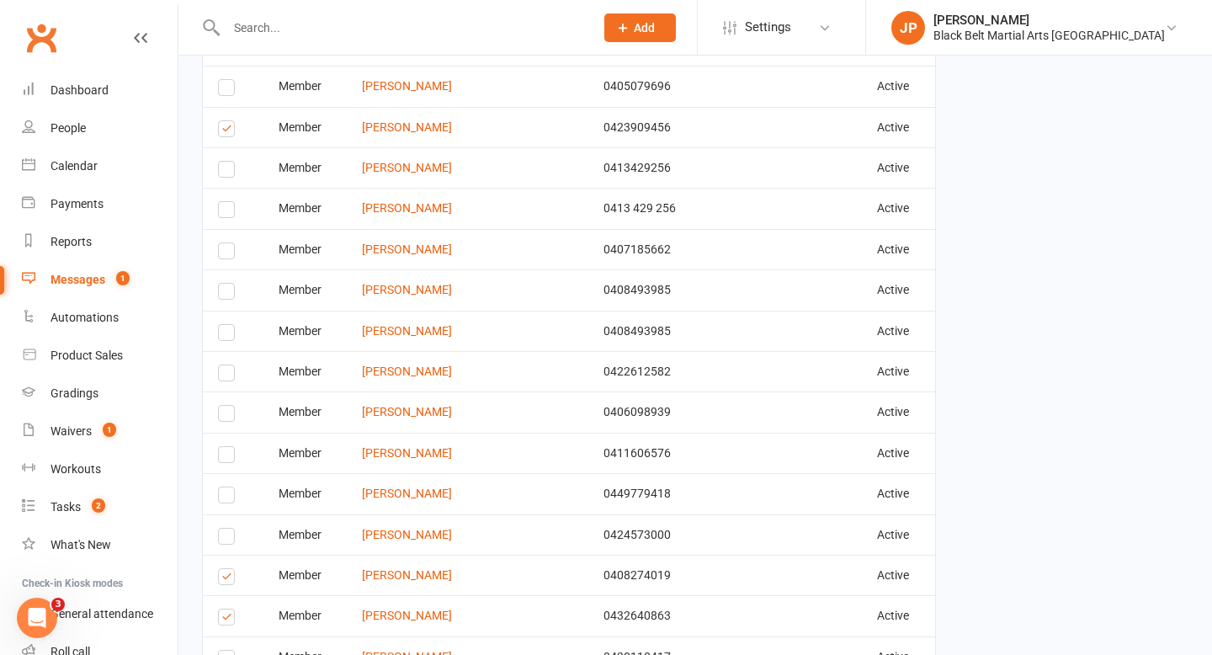
click at [220, 579] on label at bounding box center [229, 579] width 23 height 0
click at [220, 569] on input "checkbox" at bounding box center [223, 569] width 11 height 0
click at [225, 619] on label at bounding box center [229, 619] width 23 height 0
click at [225, 609] on input "checkbox" at bounding box center [223, 609] width 11 height 0
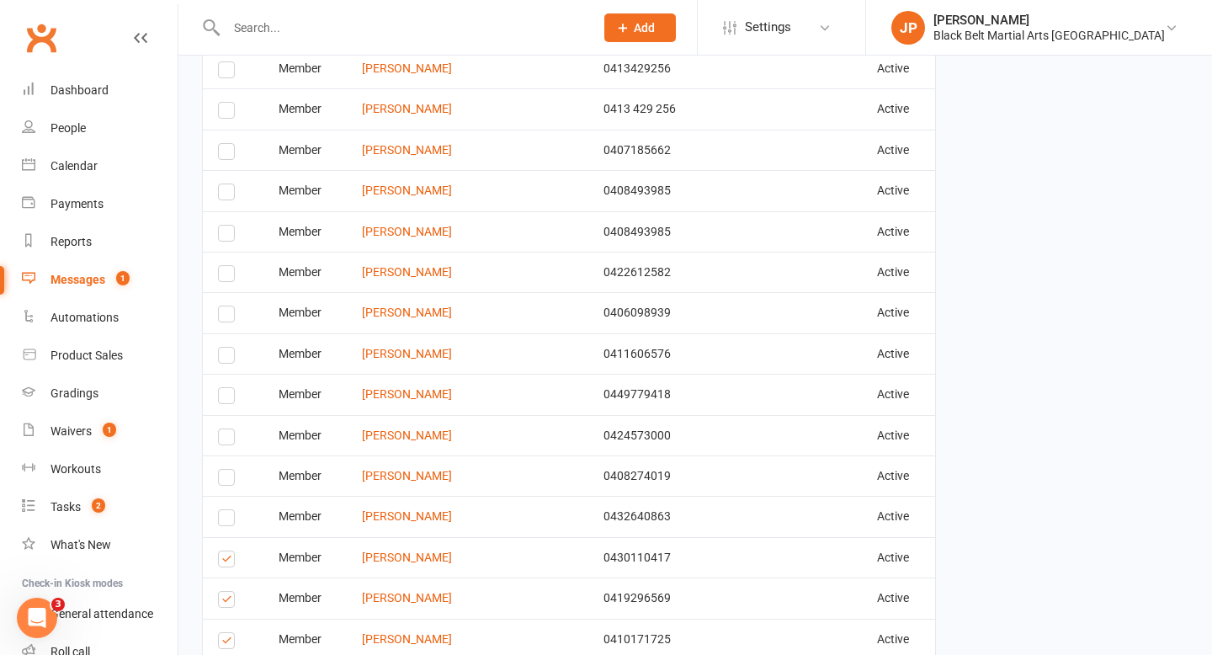
scroll to position [881, 0]
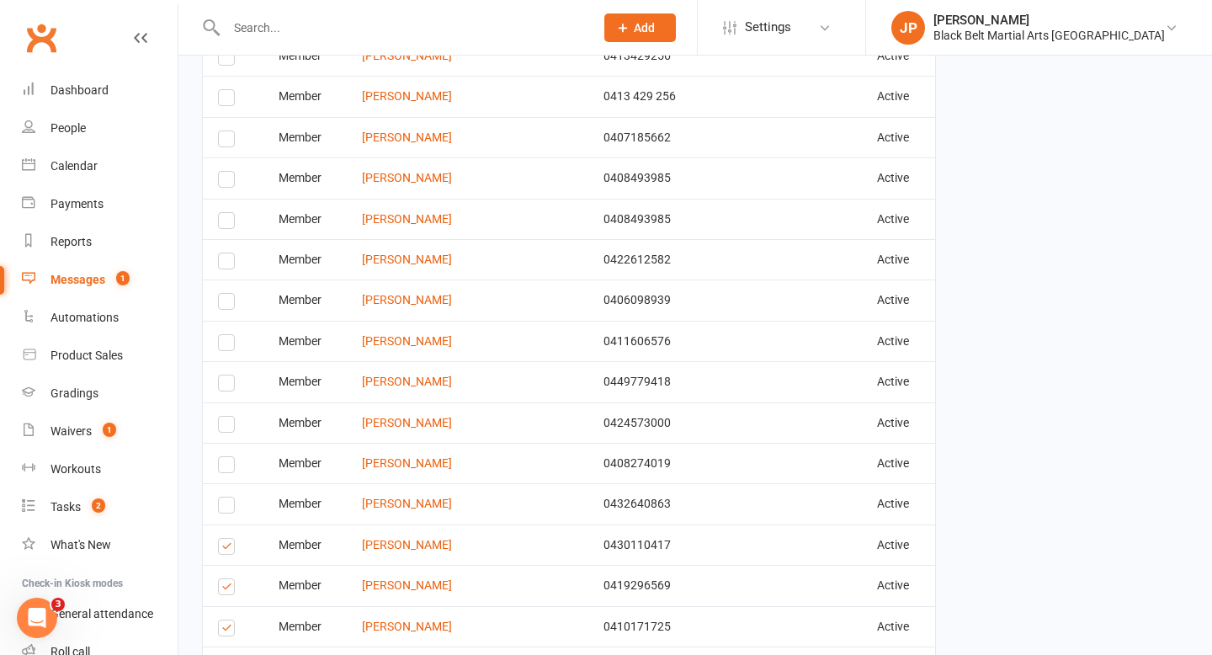
click at [223, 549] on label at bounding box center [229, 549] width 23 height 0
click at [223, 539] on input "checkbox" at bounding box center [223, 539] width 11 height 0
click at [221, 589] on label at bounding box center [229, 589] width 23 height 0
click at [221, 579] on input "checkbox" at bounding box center [223, 579] width 11 height 0
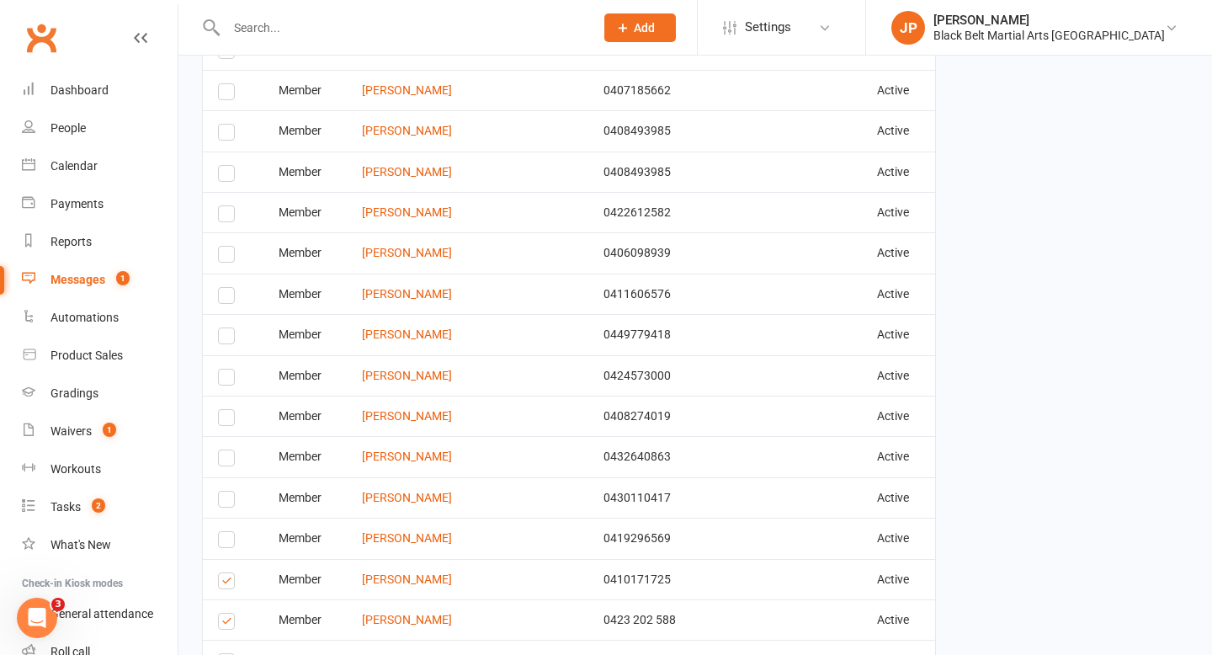
scroll to position [929, 0]
click at [221, 582] on label at bounding box center [229, 582] width 23 height 0
click at [221, 572] on input "checkbox" at bounding box center [223, 572] width 11 height 0
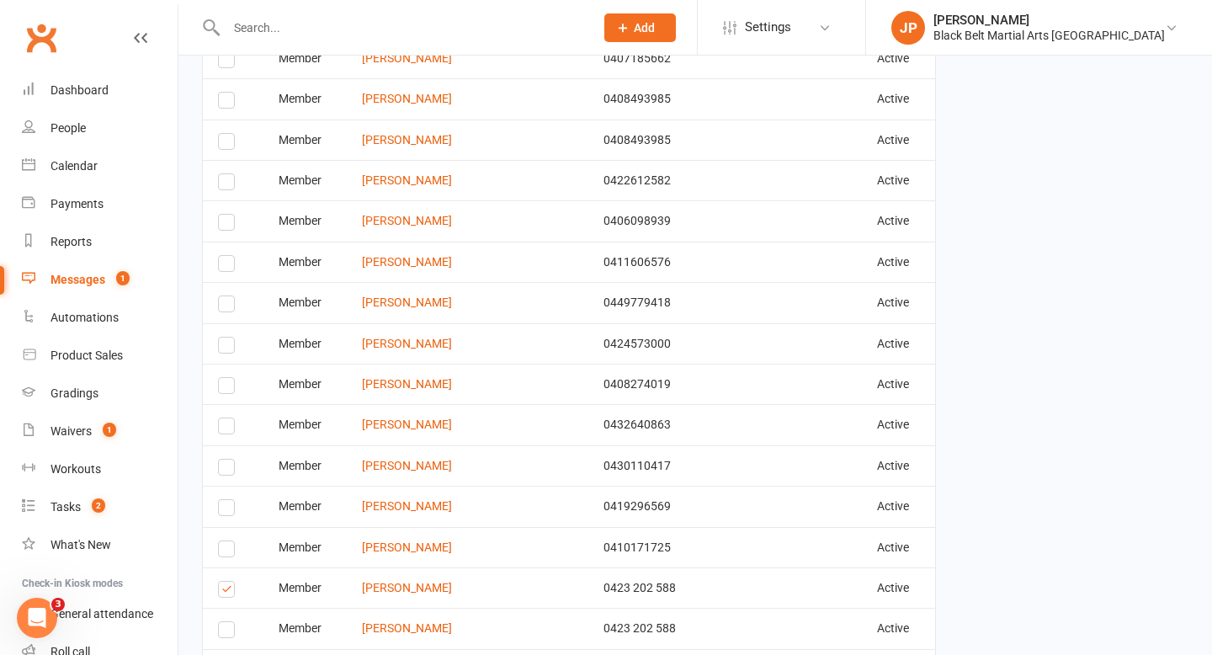
scroll to position [977, 0]
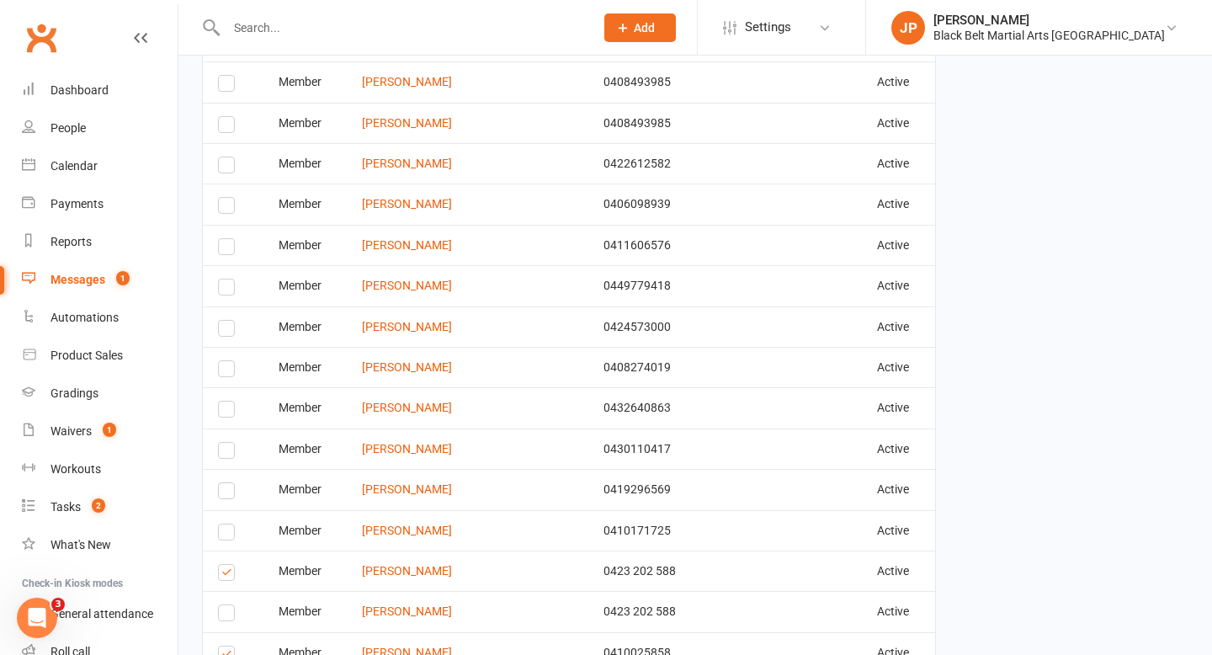
click at [228, 575] on label at bounding box center [229, 575] width 23 height 0
click at [228, 565] on input "checkbox" at bounding box center [223, 565] width 11 height 0
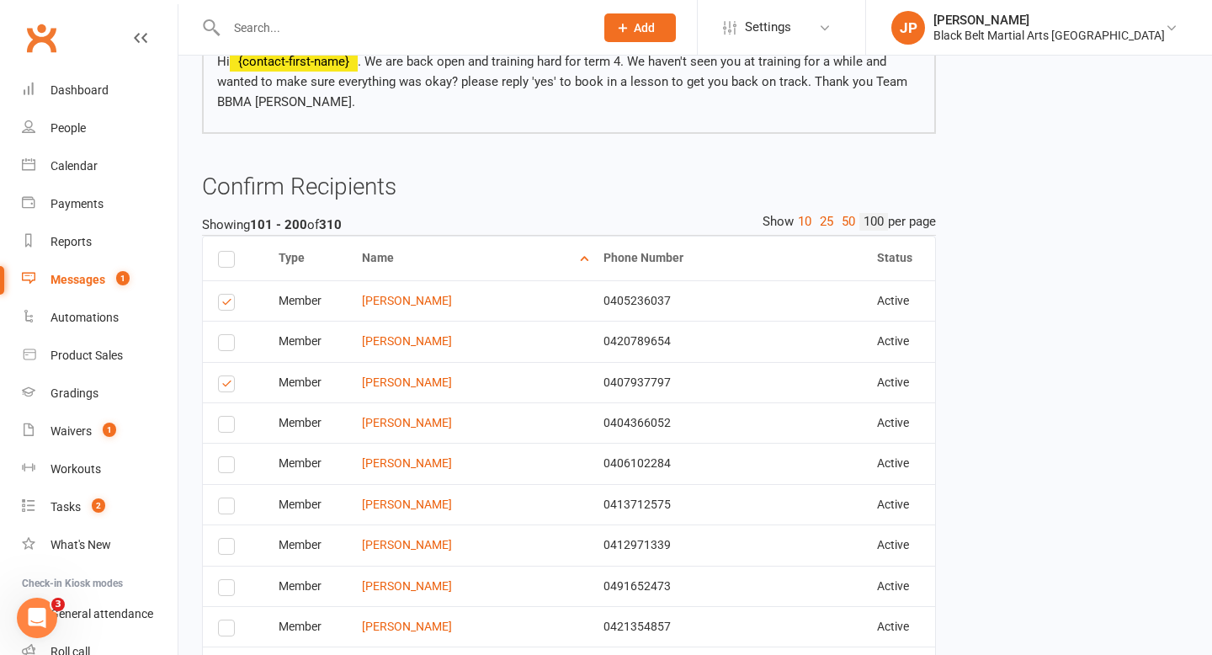
scroll to position [190, 0]
click at [226, 303] on label at bounding box center [229, 303] width 23 height 0
click at [226, 293] on input "checkbox" at bounding box center [223, 293] width 11 height 0
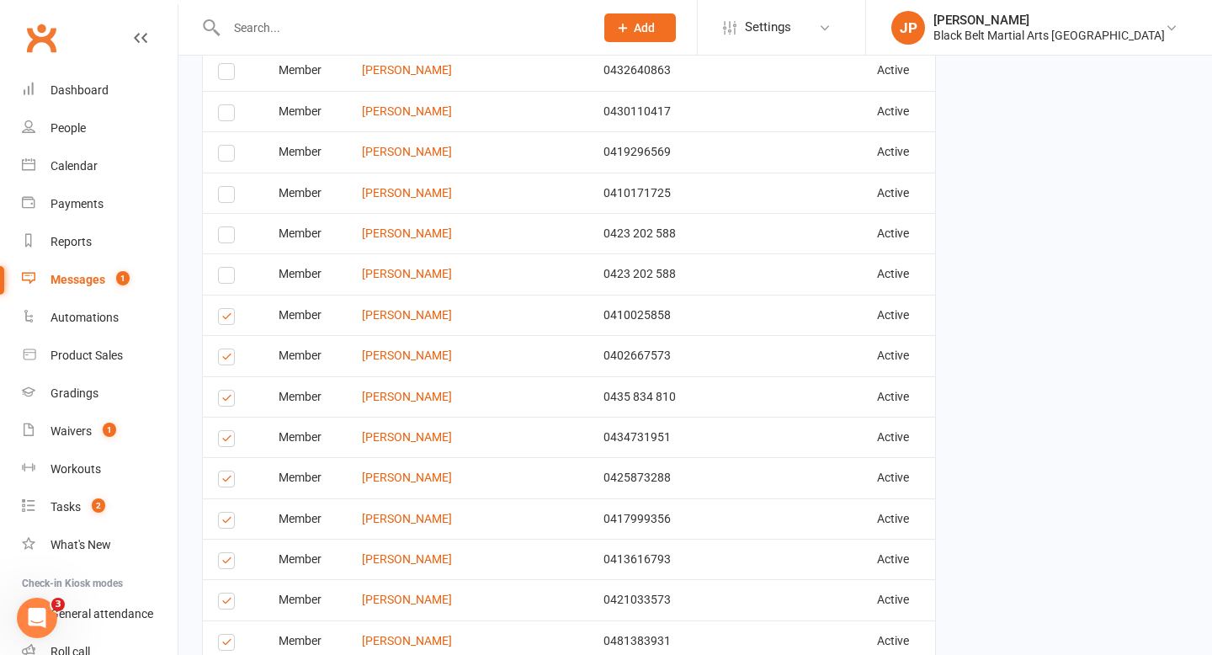
scroll to position [1316, 0]
click at [229, 317] on label at bounding box center [229, 317] width 23 height 0
click at [229, 307] on input "checkbox" at bounding box center [223, 307] width 11 height 0
click at [230, 358] on label at bounding box center [229, 358] width 23 height 0
click at [229, 348] on input "checkbox" at bounding box center [223, 348] width 11 height 0
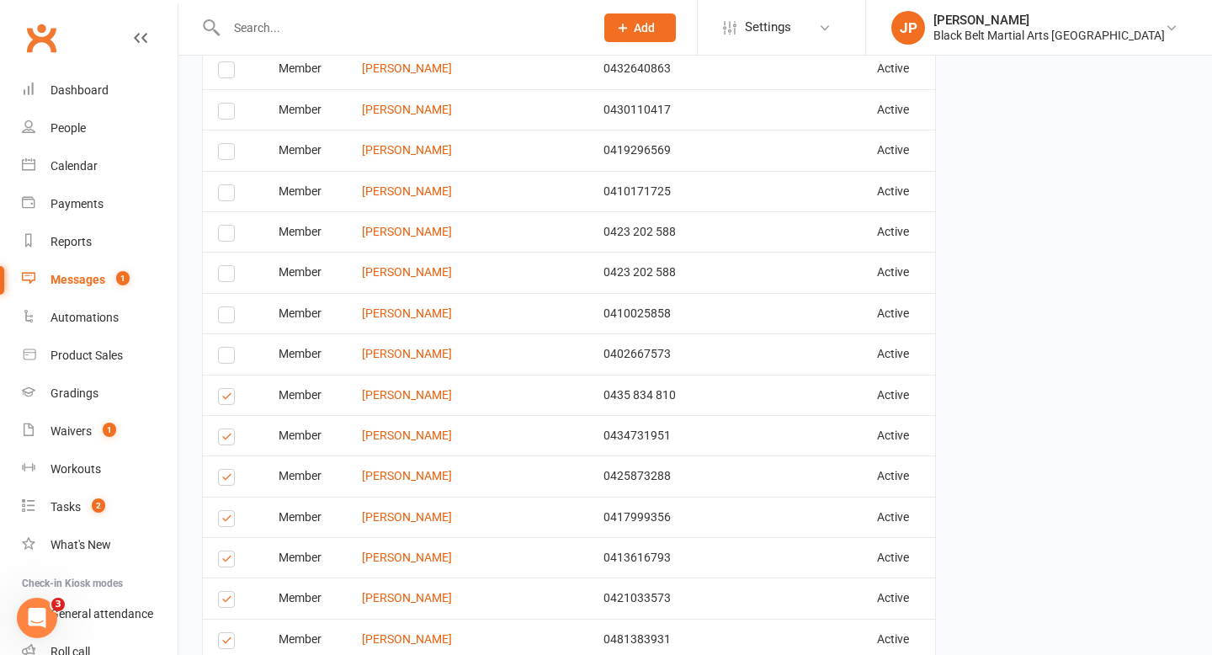
click at [226, 399] on label at bounding box center [229, 399] width 23 height 0
click at [226, 389] on input "checkbox" at bounding box center [223, 389] width 11 height 0
click at [224, 439] on label at bounding box center [229, 439] width 23 height 0
click at [224, 429] on input "checkbox" at bounding box center [223, 429] width 11 height 0
click at [225, 480] on label at bounding box center [229, 480] width 23 height 0
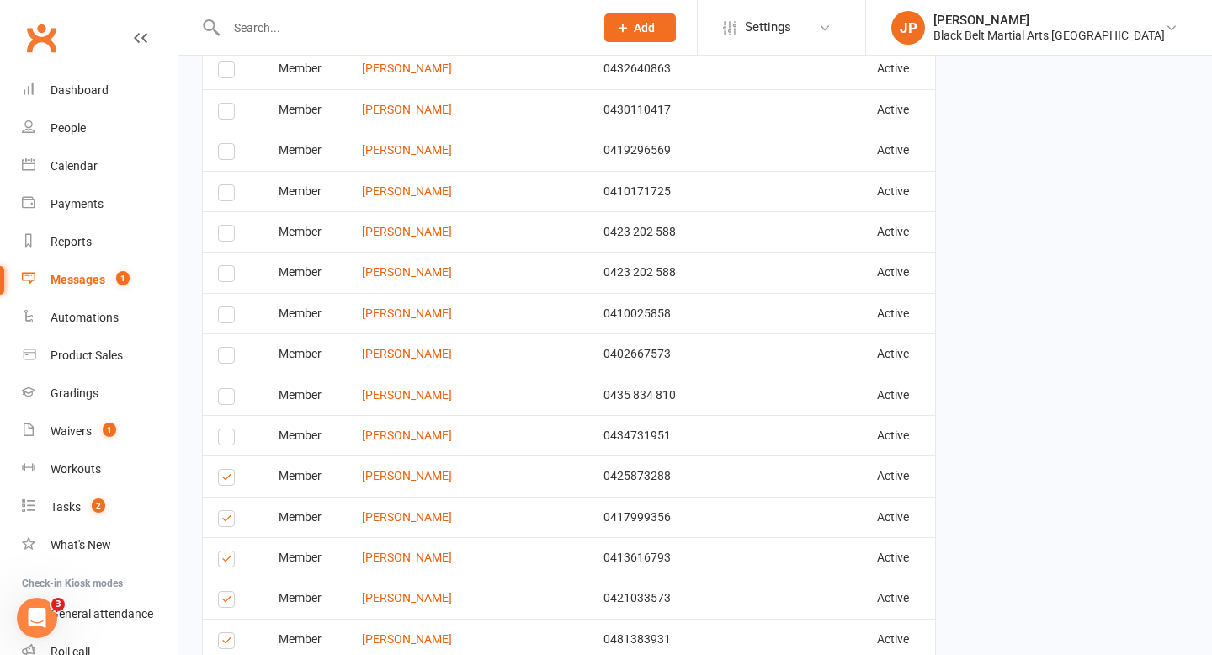
click at [225, 470] on input "checkbox" at bounding box center [223, 470] width 11 height 0
click at [225, 480] on label at bounding box center [229, 480] width 23 height 0
click at [225, 470] on input "checkbox" at bounding box center [223, 470] width 11 height 0
click at [225, 480] on label at bounding box center [229, 480] width 23 height 0
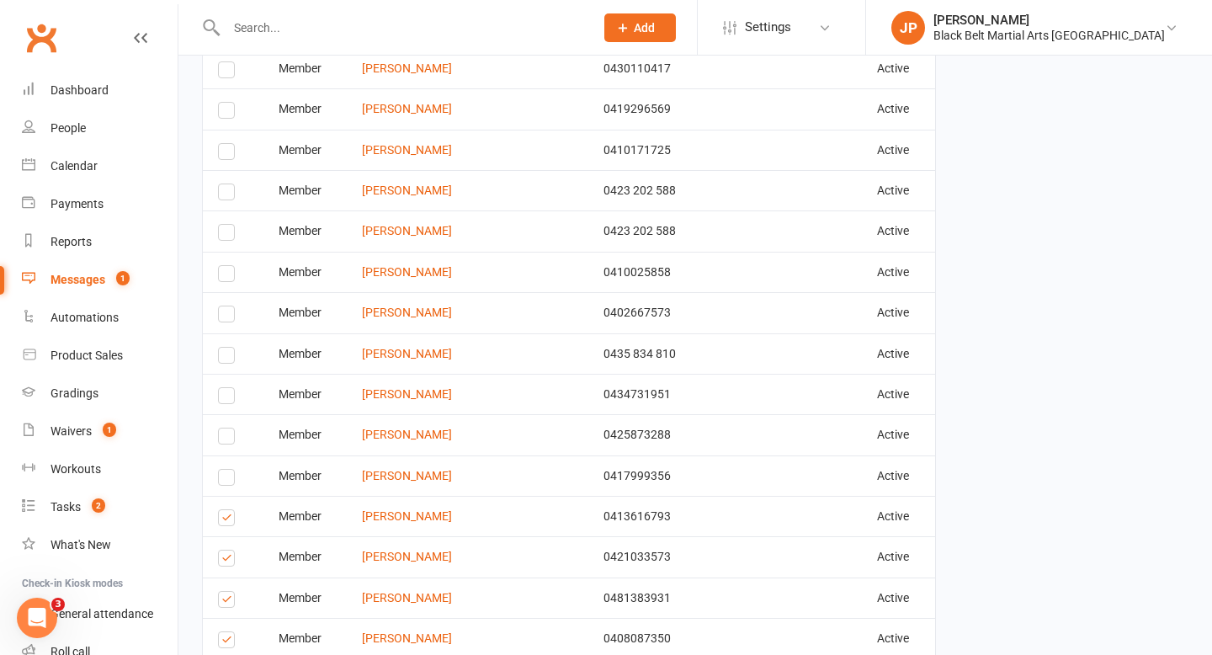
click at [225, 470] on input "checkbox" at bounding box center [223, 470] width 11 height 0
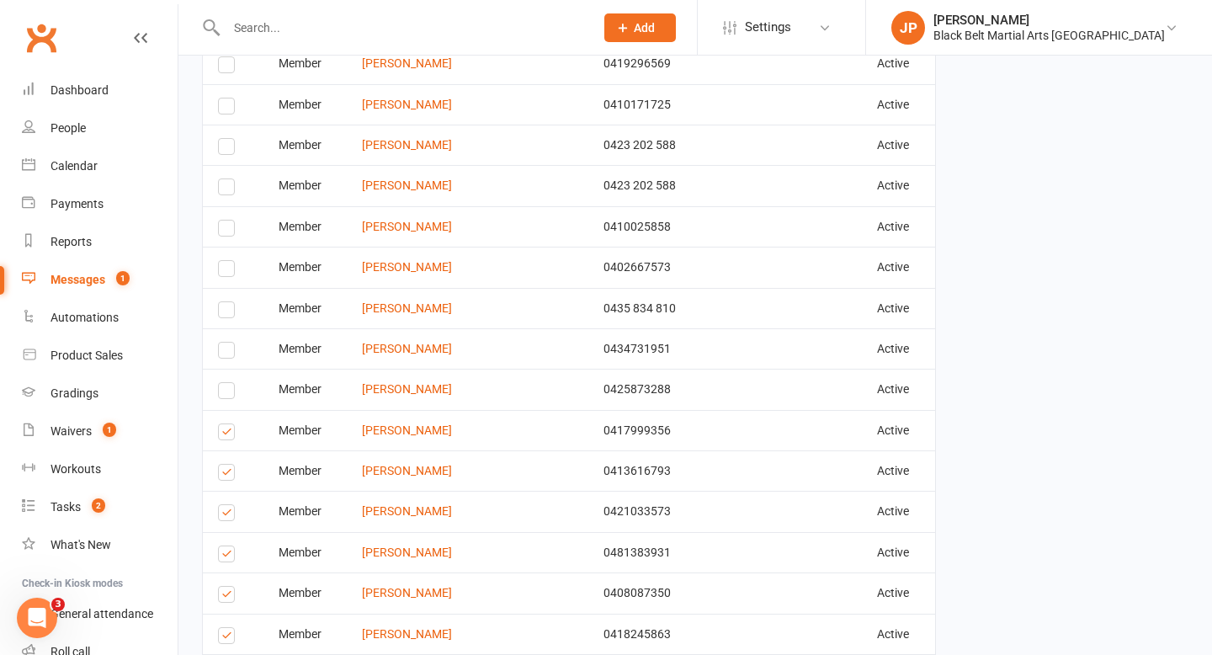
scroll to position [1413, 0]
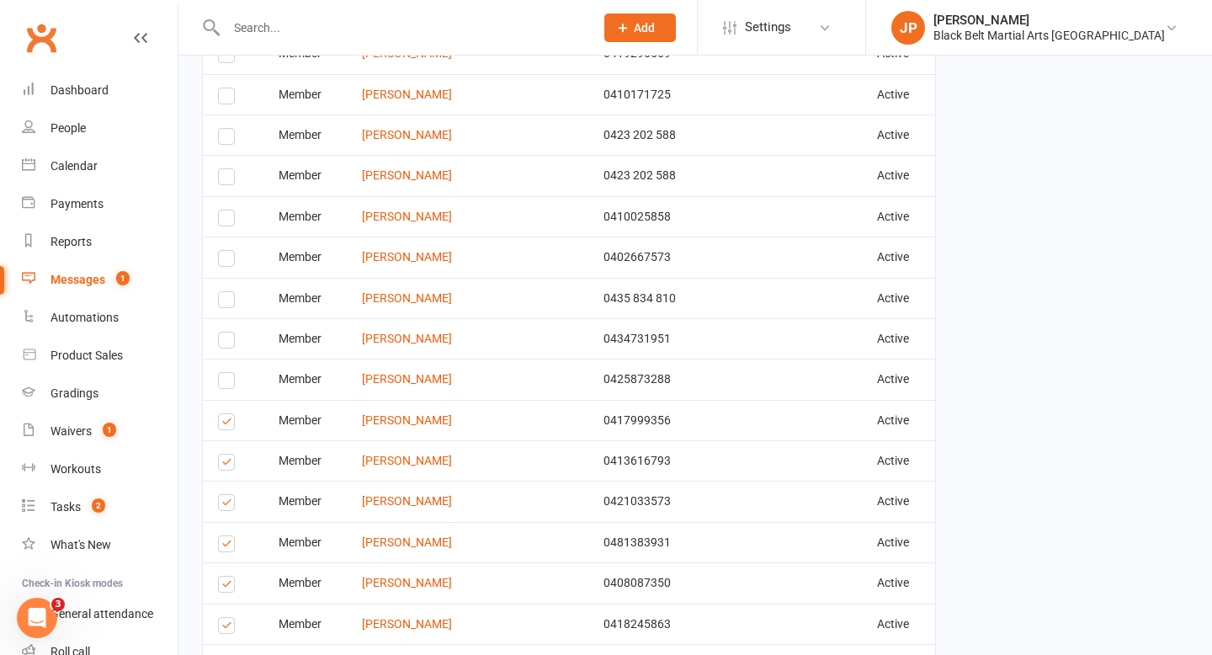
click at [229, 464] on label at bounding box center [229, 464] width 23 height 0
click at [229, 454] on input "checkbox" at bounding box center [223, 454] width 11 height 0
click at [225, 505] on label at bounding box center [229, 505] width 23 height 0
click at [225, 495] on input "checkbox" at bounding box center [223, 495] width 11 height 0
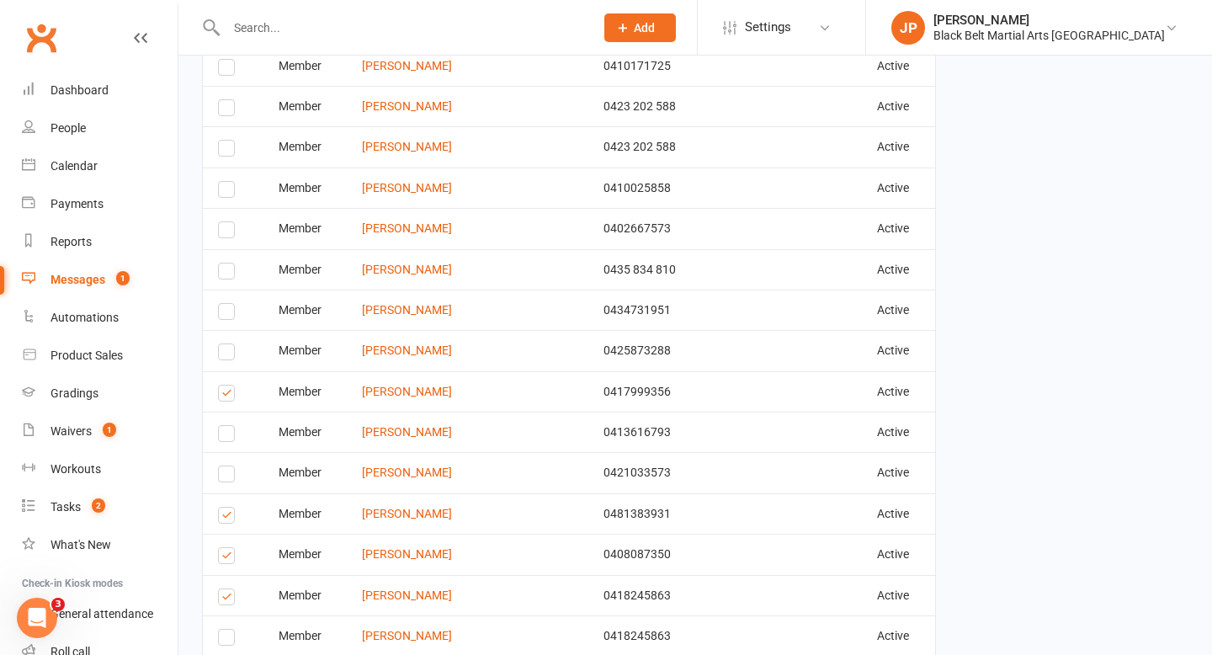
click at [225, 517] on label at bounding box center [229, 517] width 23 height 0
click at [225, 507] on input "checkbox" at bounding box center [223, 507] width 11 height 0
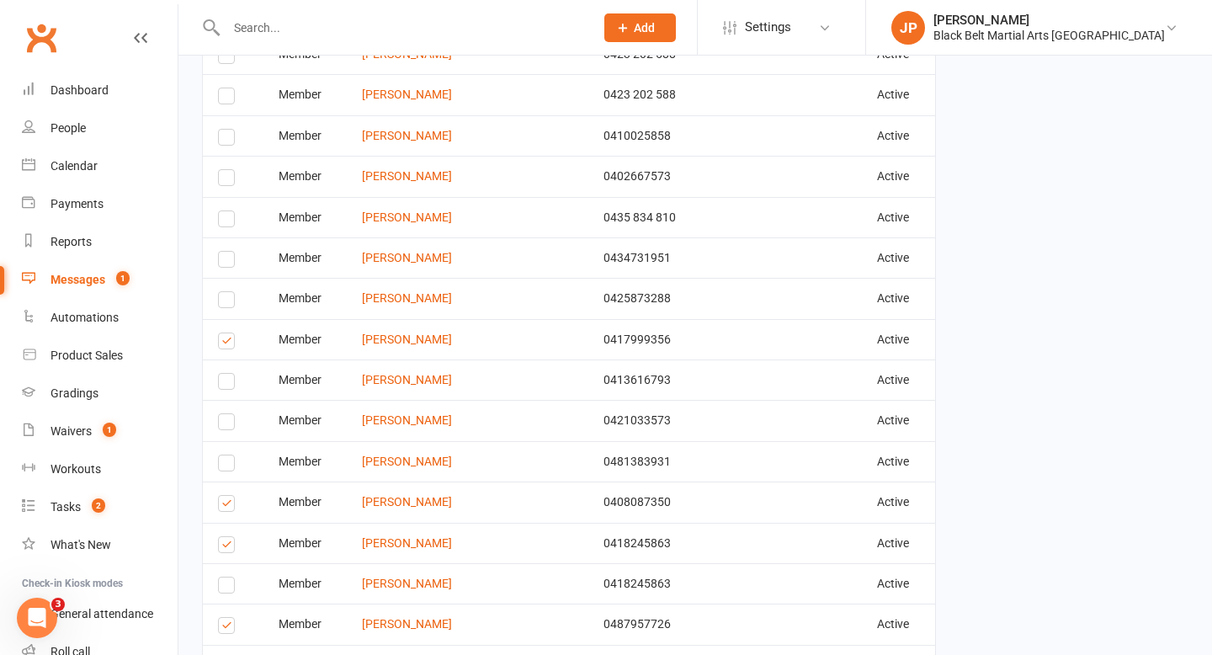
click at [225, 506] on label at bounding box center [229, 506] width 23 height 0
click at [225, 496] on input "checkbox" at bounding box center [223, 496] width 11 height 0
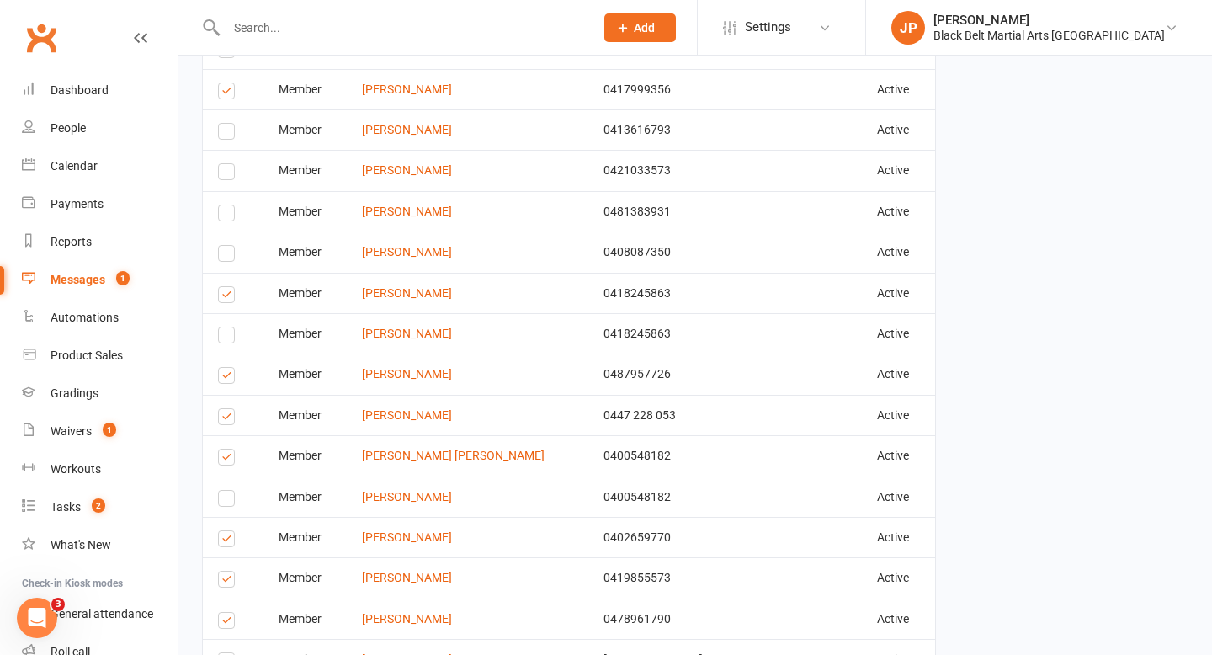
scroll to position [1753, 0]
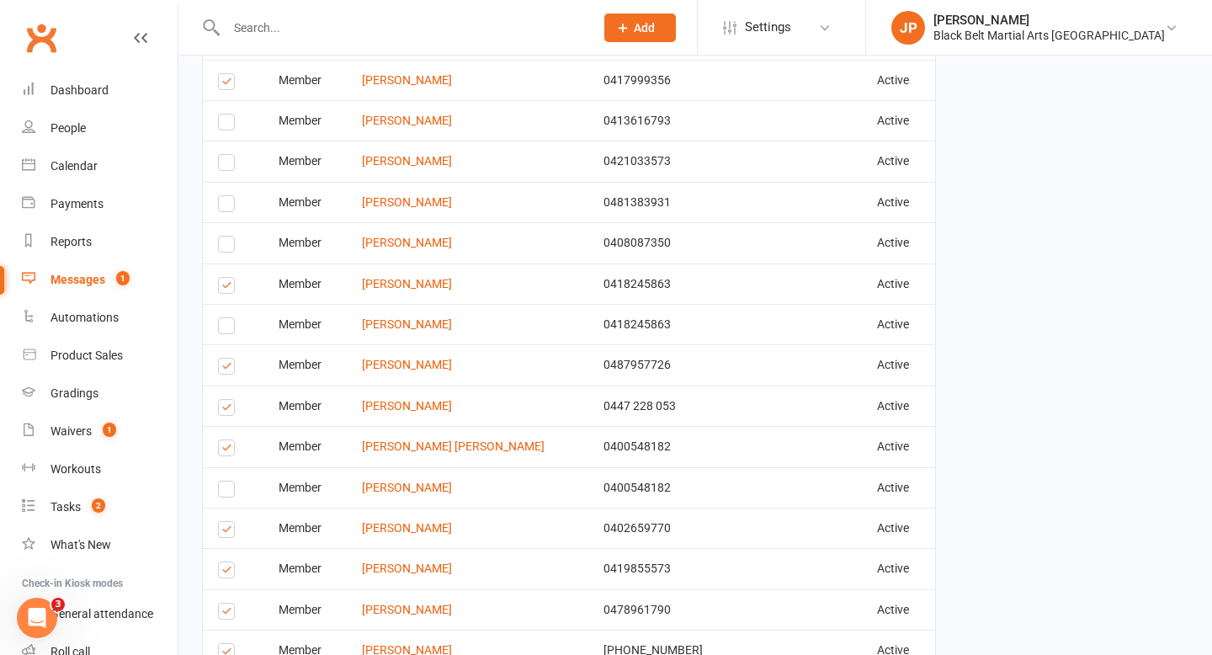
click at [222, 369] on label at bounding box center [229, 369] width 23 height 0
click at [222, 358] on input "checkbox" at bounding box center [223, 358] width 11 height 0
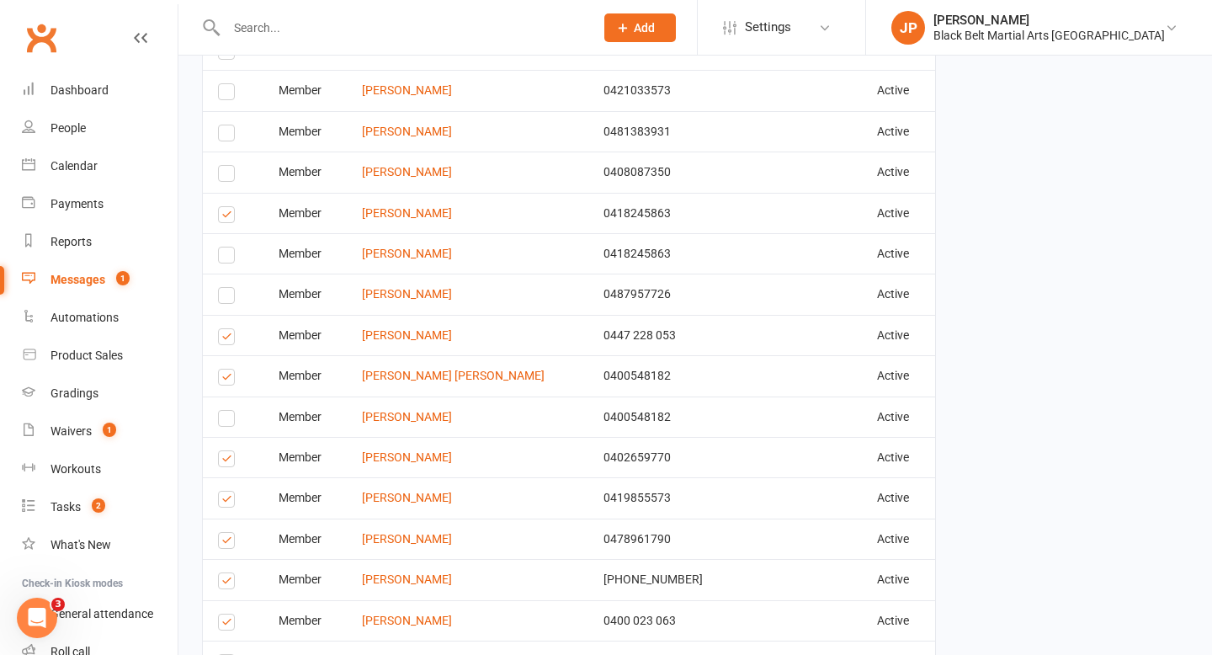
scroll to position [1833, 0]
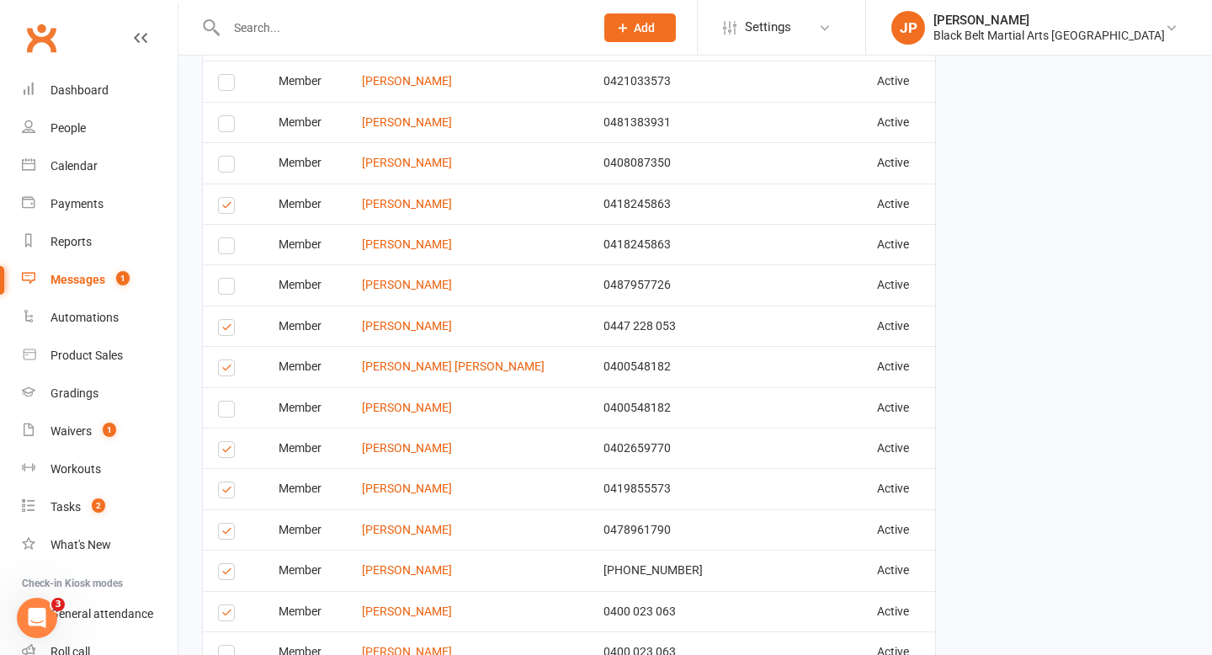
click at [226, 370] on label at bounding box center [229, 370] width 23 height 0
click at [226, 360] on input "checkbox" at bounding box center [223, 360] width 11 height 0
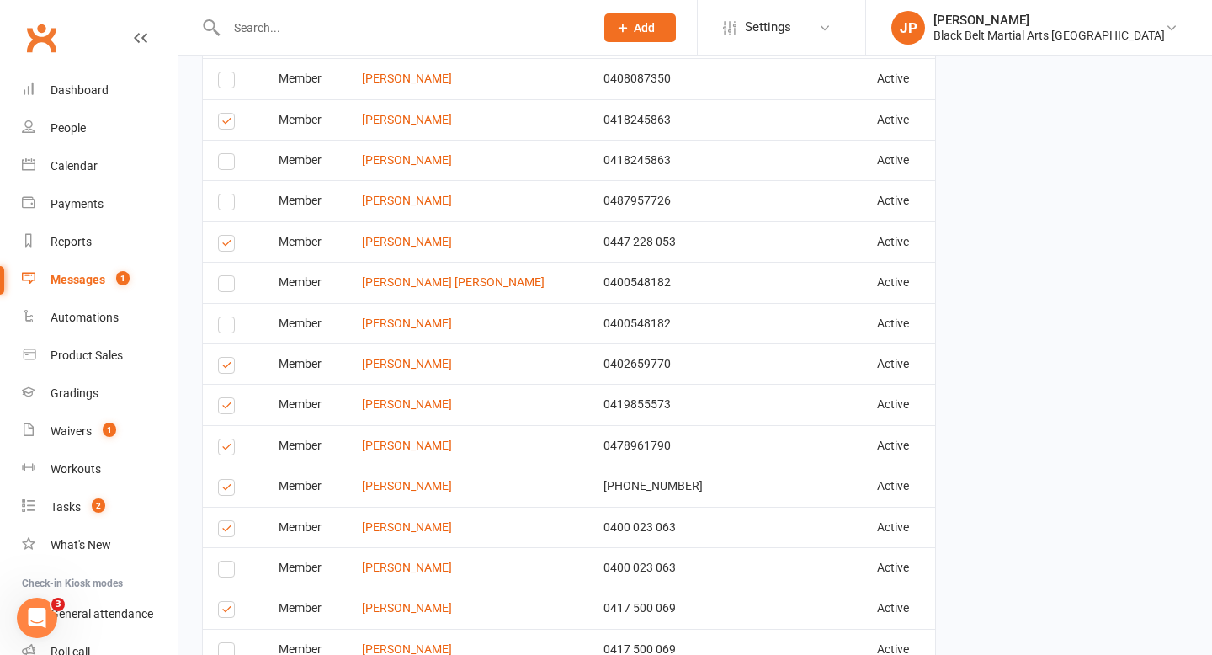
scroll to position [1919, 0]
click at [226, 366] on label at bounding box center [229, 366] width 23 height 0
click at [226, 356] on input "checkbox" at bounding box center [223, 356] width 11 height 0
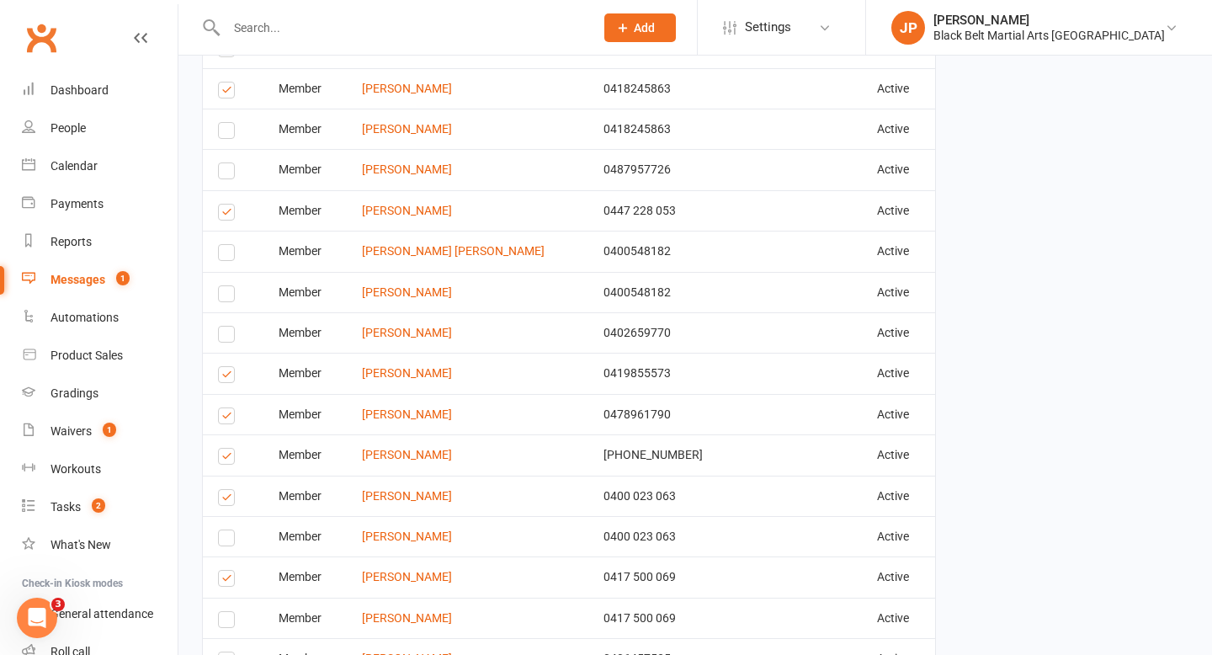
scroll to position [1961, 0]
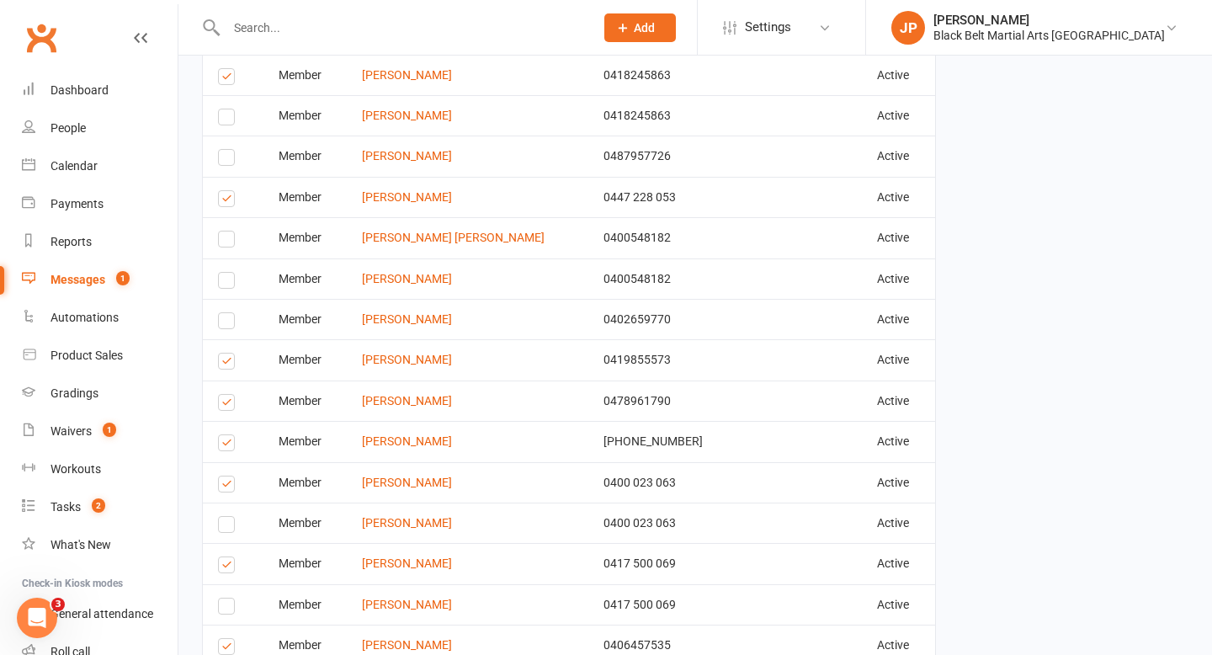
click at [223, 364] on label at bounding box center [229, 364] width 23 height 0
click at [223, 353] on input "checkbox" at bounding box center [223, 353] width 11 height 0
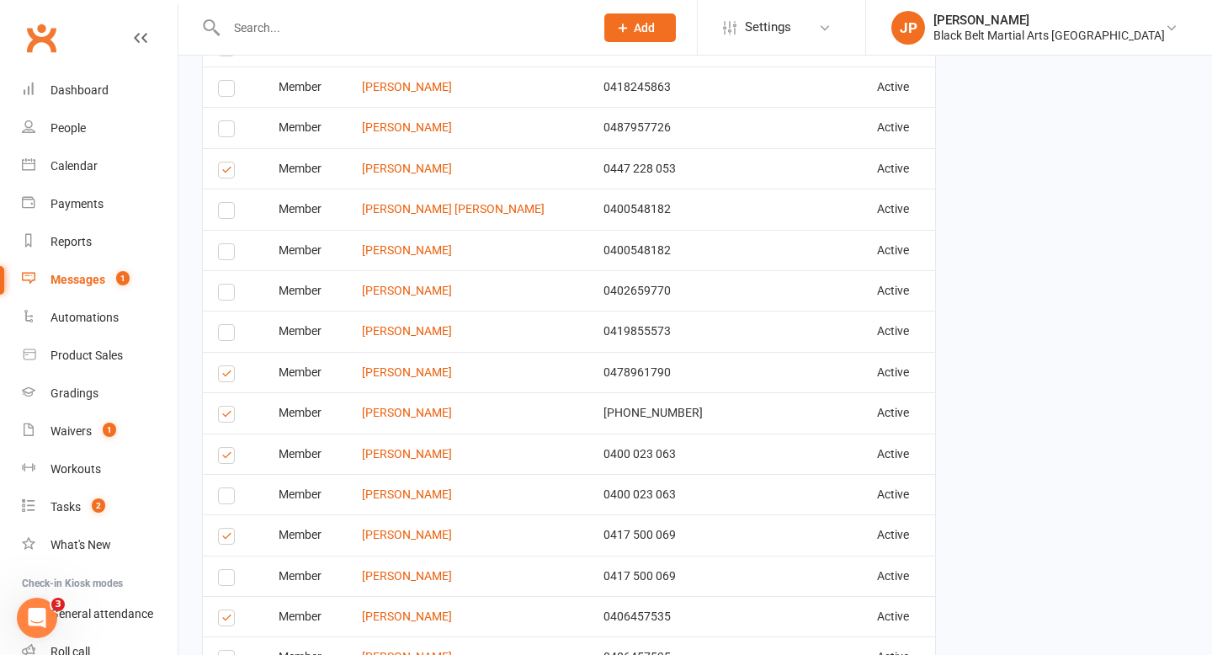
scroll to position [1991, 0]
click at [224, 375] on label at bounding box center [229, 375] width 23 height 0
click at [224, 365] on input "checkbox" at bounding box center [223, 365] width 11 height 0
click at [230, 416] on label at bounding box center [229, 416] width 23 height 0
click at [229, 406] on input "checkbox" at bounding box center [223, 406] width 11 height 0
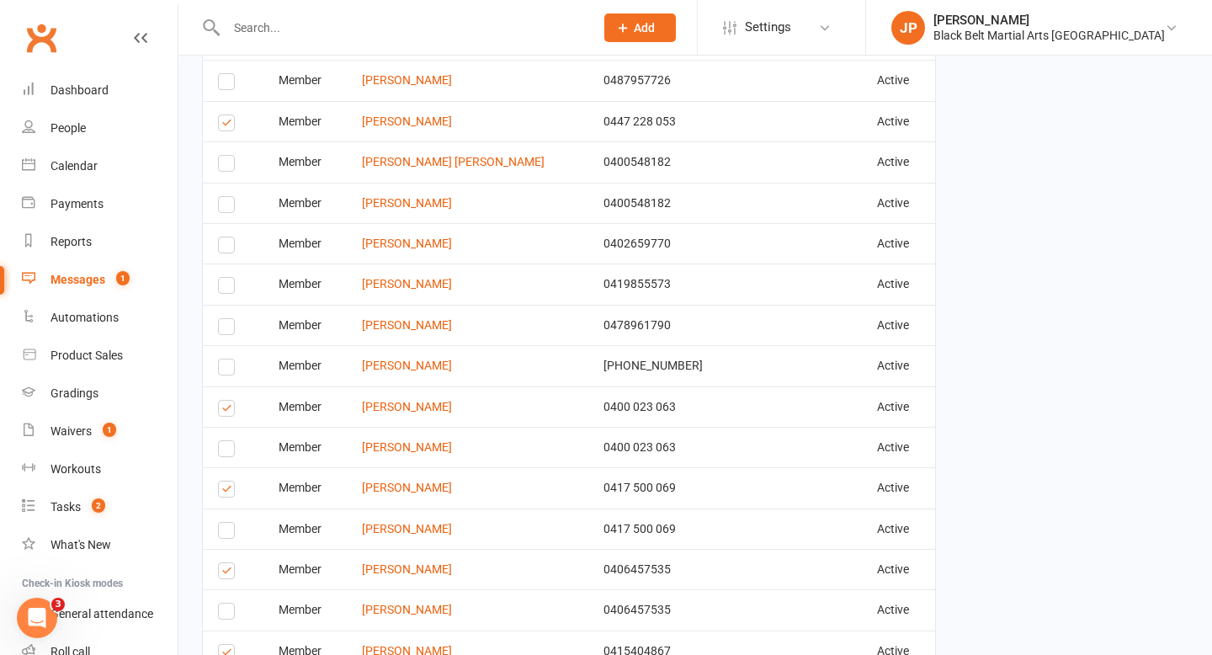
scroll to position [2041, 0]
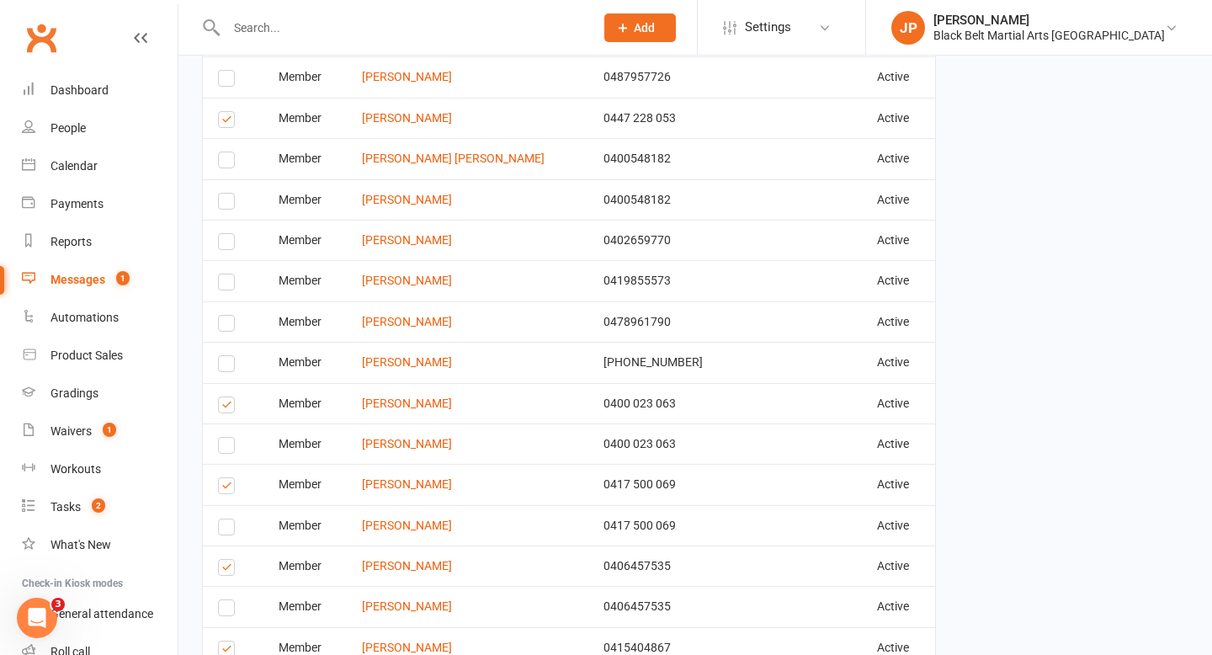
click at [230, 407] on label at bounding box center [229, 407] width 23 height 0
click at [229, 397] on input "checkbox" at bounding box center [223, 397] width 11 height 0
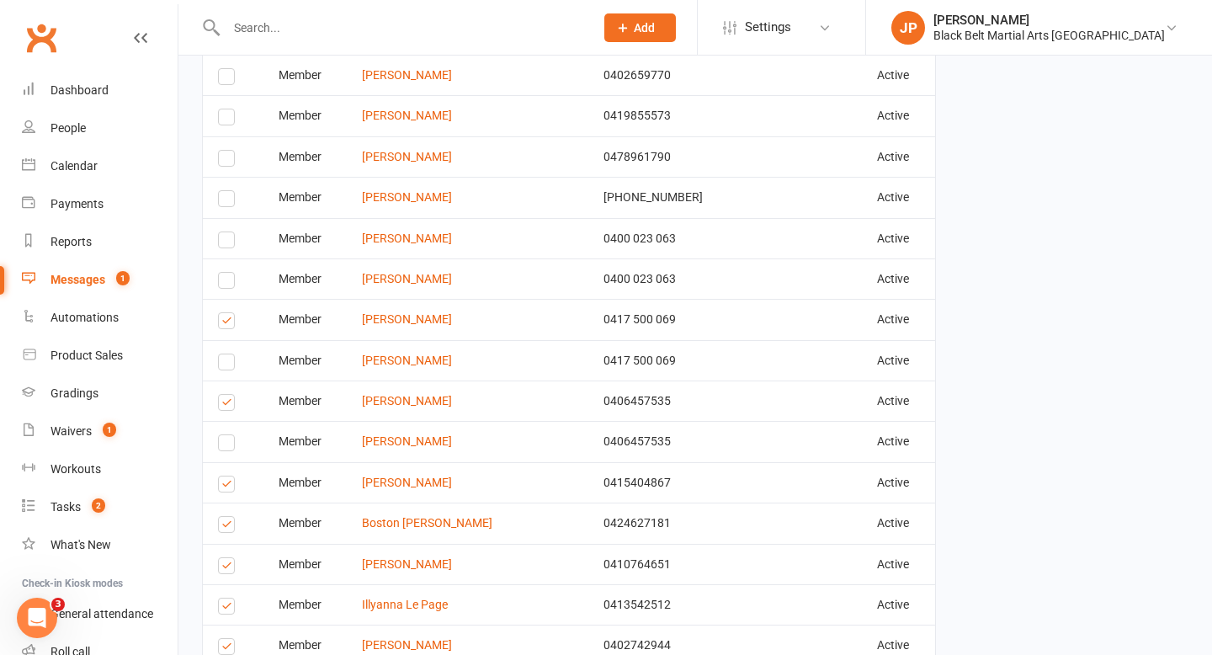
click at [226, 405] on label at bounding box center [229, 405] width 23 height 0
click at [226, 395] on input "checkbox" at bounding box center [223, 395] width 11 height 0
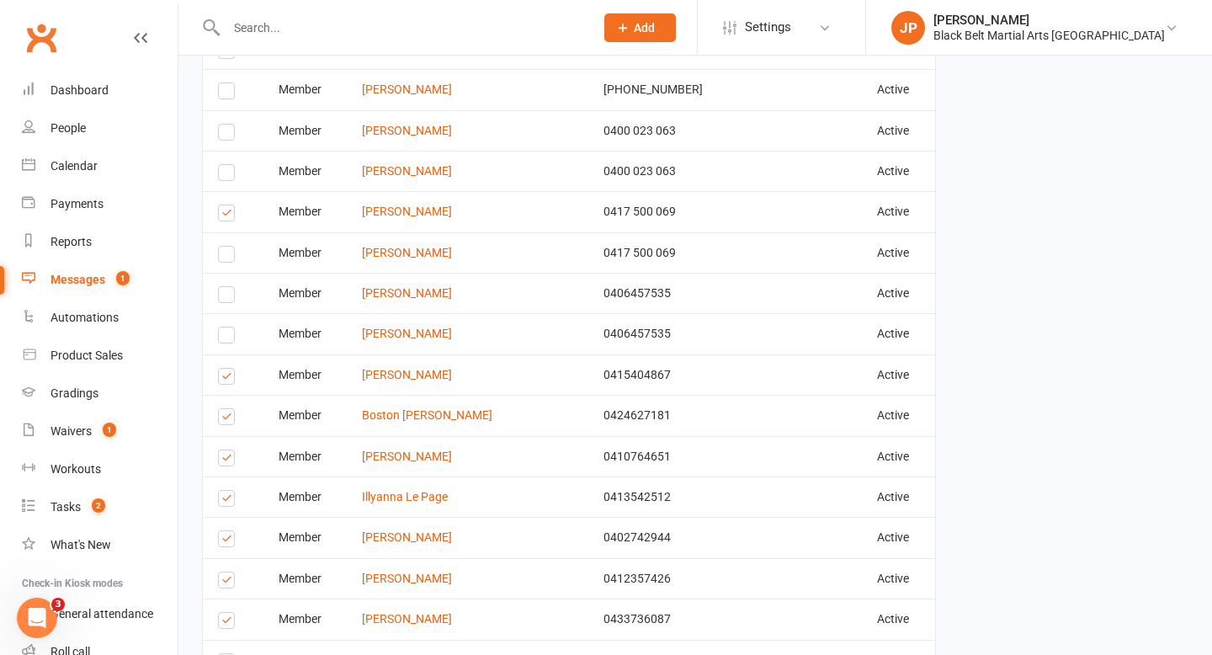
scroll to position [2327, 0]
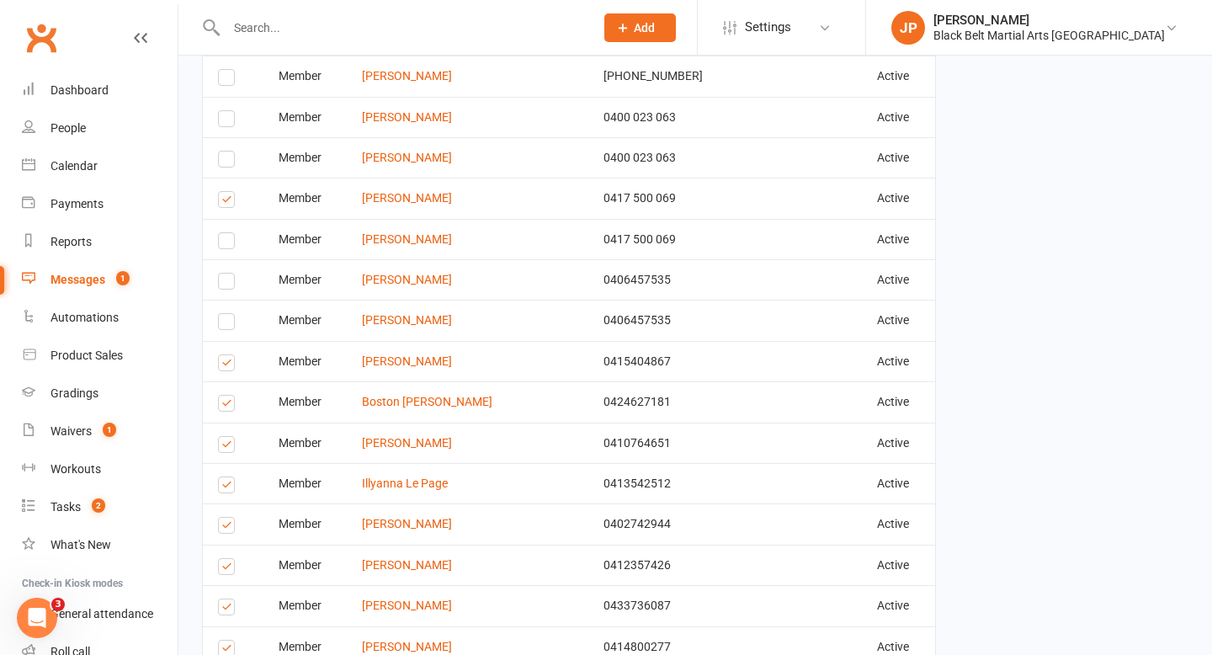
click at [222, 406] on label at bounding box center [229, 406] width 23 height 0
click at [222, 395] on input "checkbox" at bounding box center [223, 395] width 11 height 0
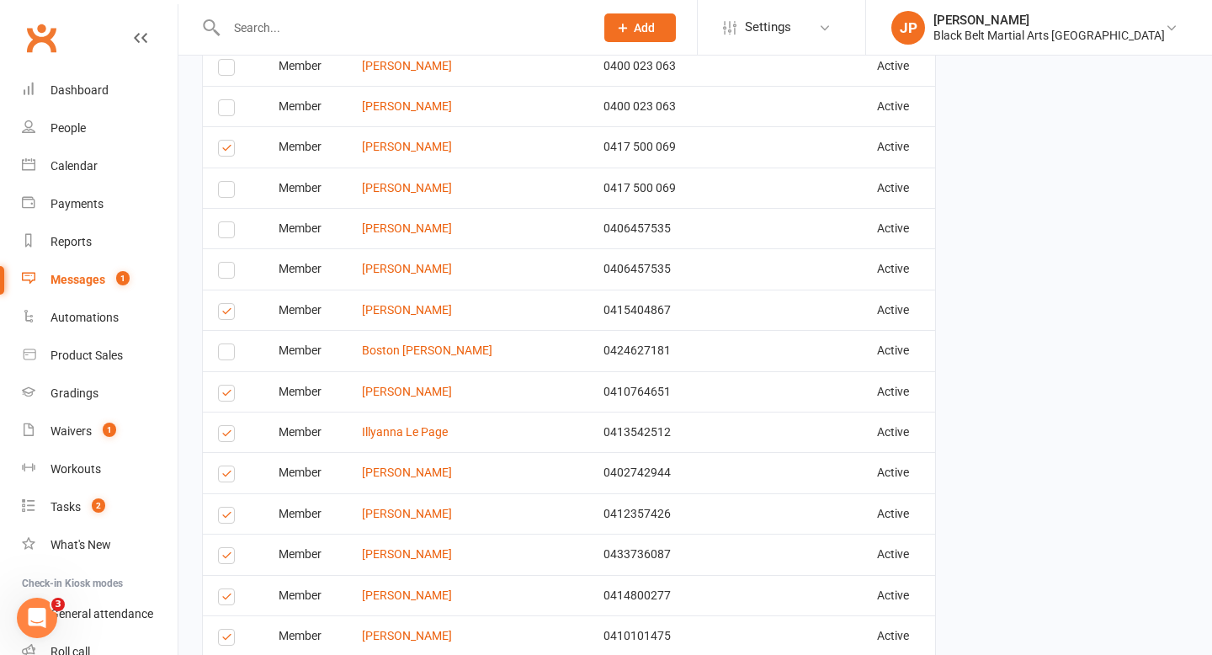
scroll to position [2395, 0]
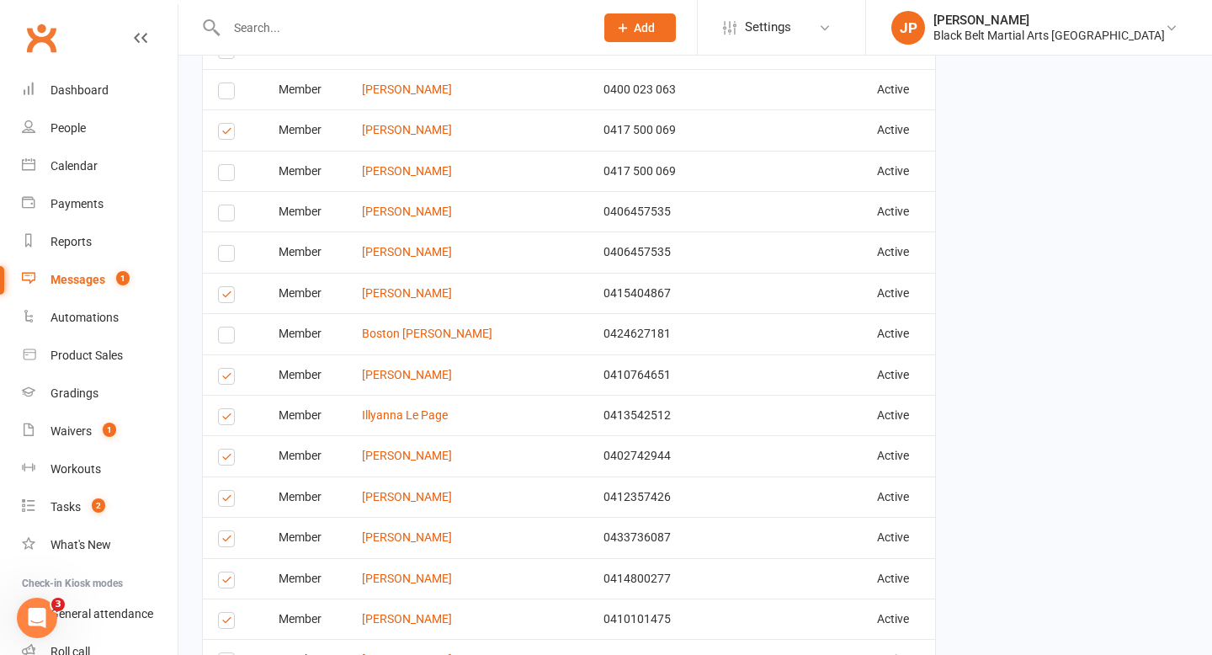
click at [229, 419] on label at bounding box center [229, 419] width 23 height 0
click at [229, 409] on input "checkbox" at bounding box center [223, 409] width 11 height 0
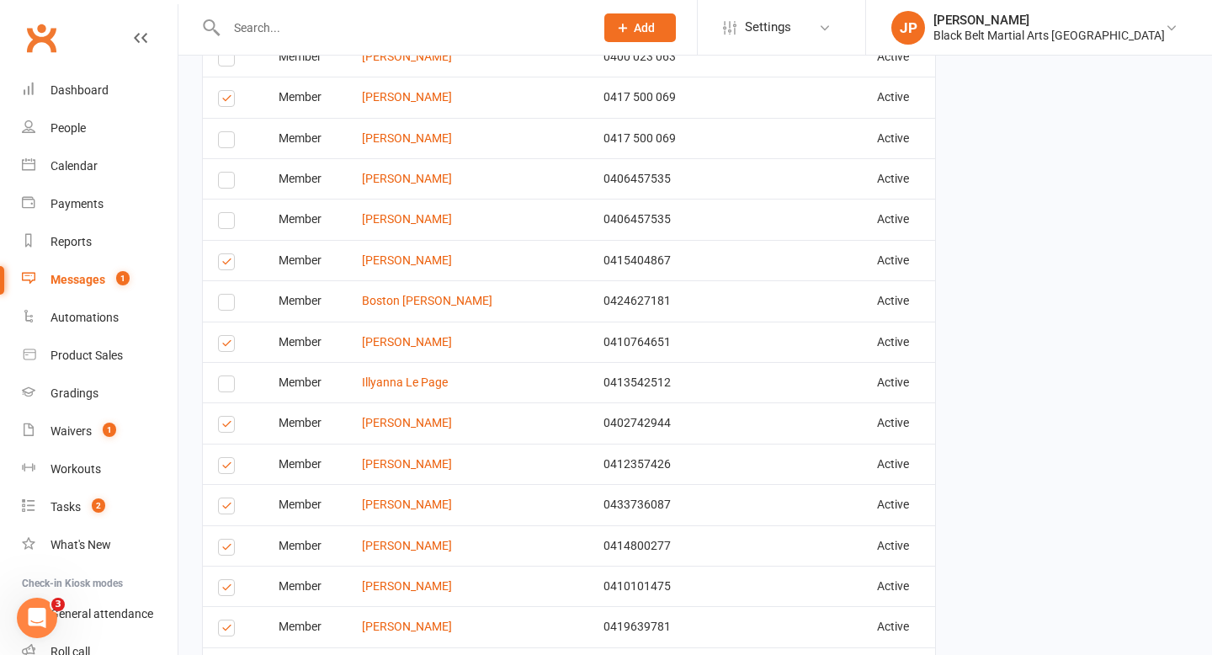
click at [229, 427] on label at bounding box center [229, 427] width 23 height 0
click at [229, 417] on input "checkbox" at bounding box center [223, 417] width 11 height 0
click at [226, 468] on label at bounding box center [229, 468] width 23 height 0
click at [226, 458] on input "checkbox" at bounding box center [223, 458] width 11 height 0
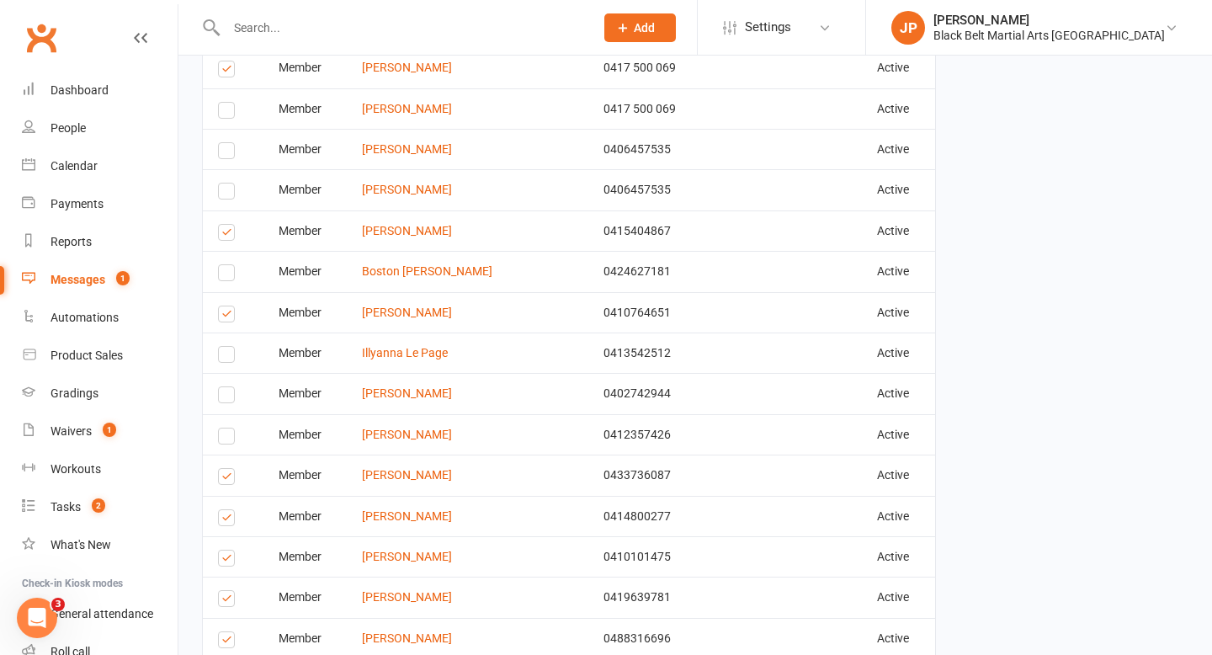
scroll to position [2458, 0]
click at [225, 478] on label at bounding box center [229, 478] width 23 height 0
click at [225, 468] on input "checkbox" at bounding box center [223, 468] width 11 height 0
click at [226, 519] on label at bounding box center [229, 519] width 23 height 0
click at [226, 509] on input "checkbox" at bounding box center [223, 509] width 11 height 0
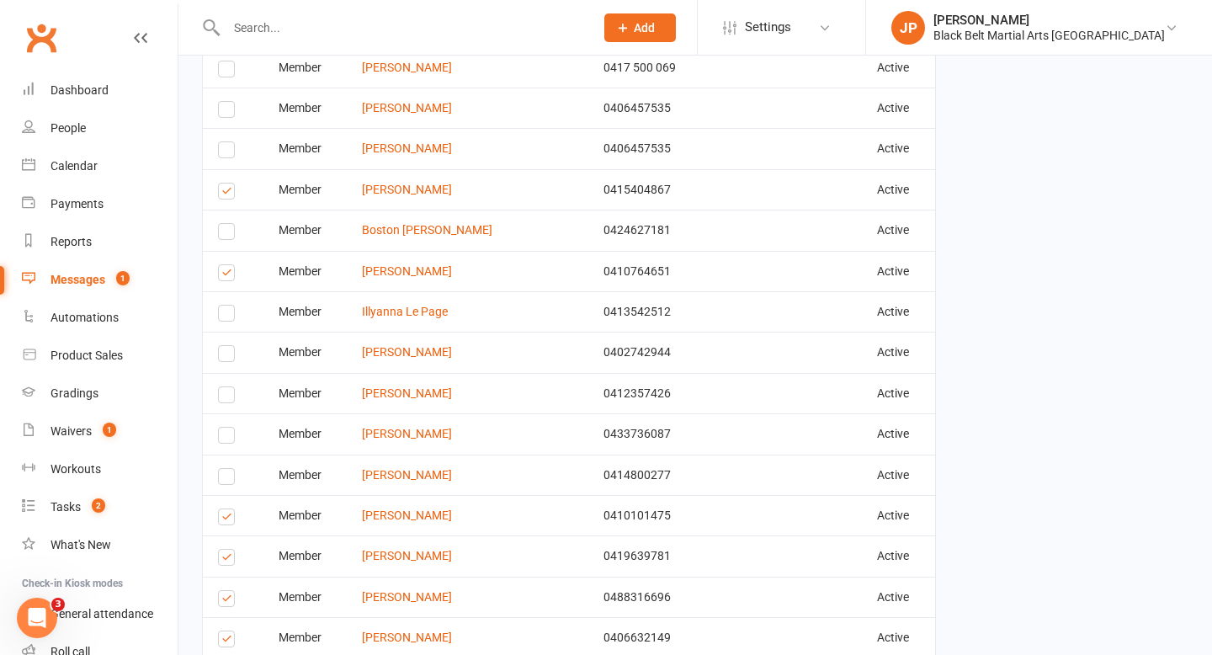
scroll to position [2499, 0]
click at [226, 518] on label at bounding box center [229, 518] width 23 height 0
click at [226, 508] on input "checkbox" at bounding box center [223, 508] width 11 height 0
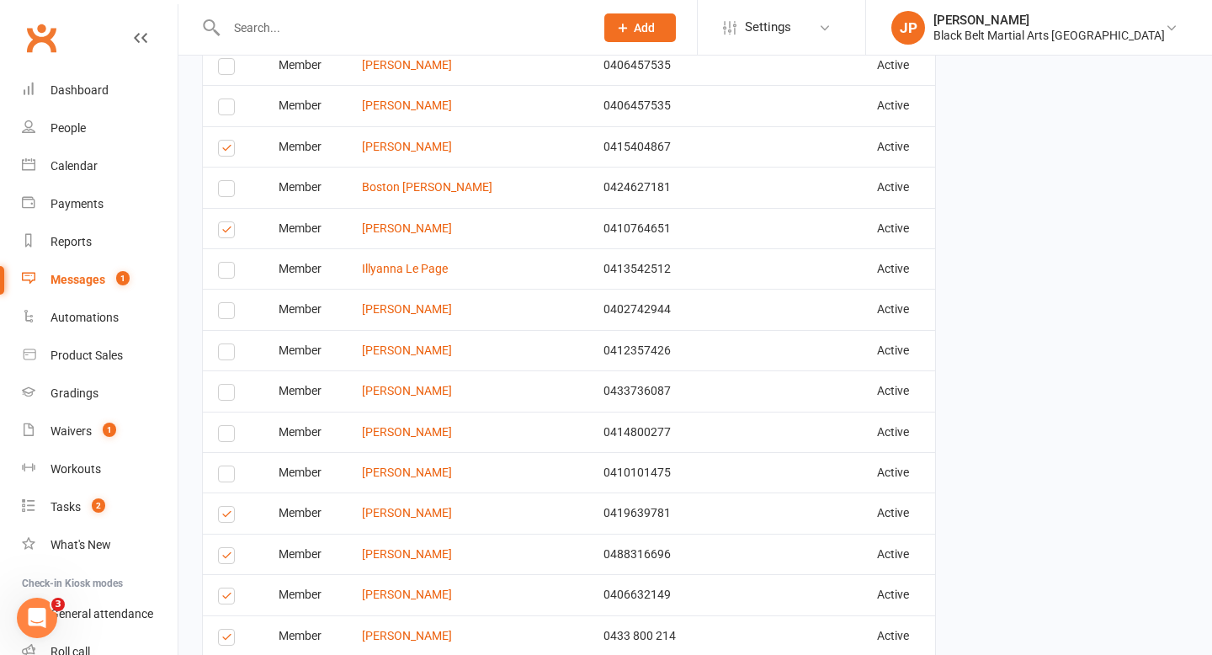
scroll to position [2543, 0]
click at [226, 515] on label at bounding box center [229, 515] width 23 height 0
click at [226, 505] on input "checkbox" at bounding box center [223, 505] width 11 height 0
click at [226, 517] on label at bounding box center [229, 517] width 23 height 0
click at [226, 507] on input "checkbox" at bounding box center [223, 507] width 11 height 0
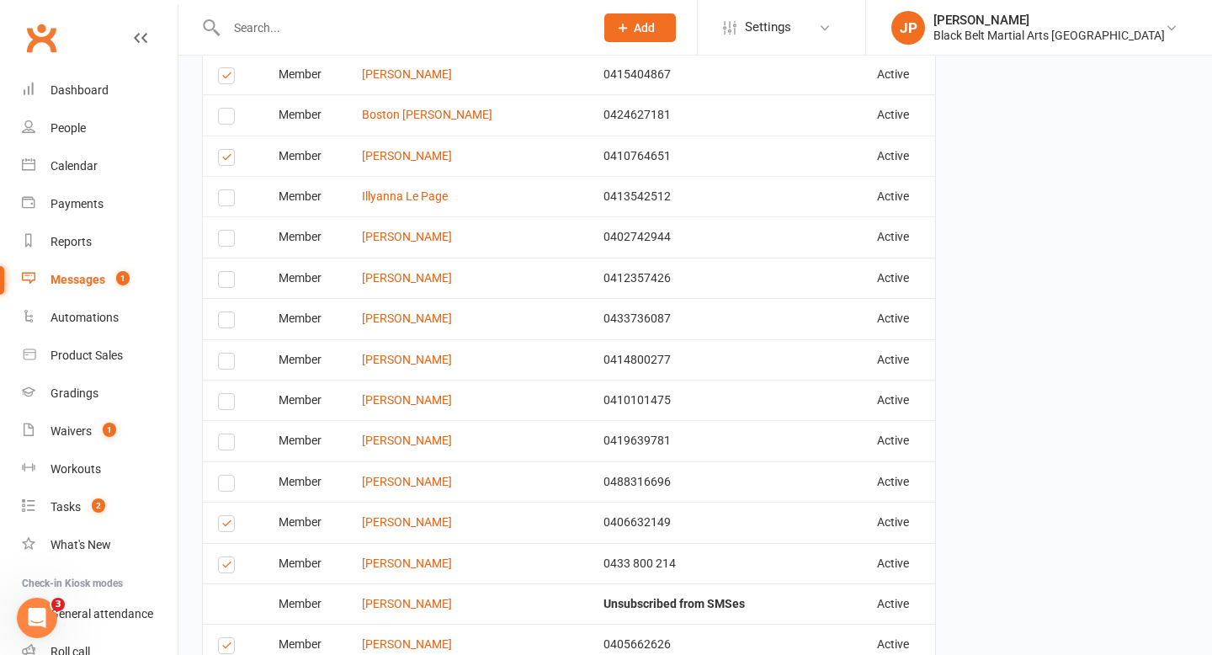
click at [226, 526] on label at bounding box center [229, 526] width 23 height 0
click at [226, 516] on input "checkbox" at bounding box center [223, 516] width 11 height 0
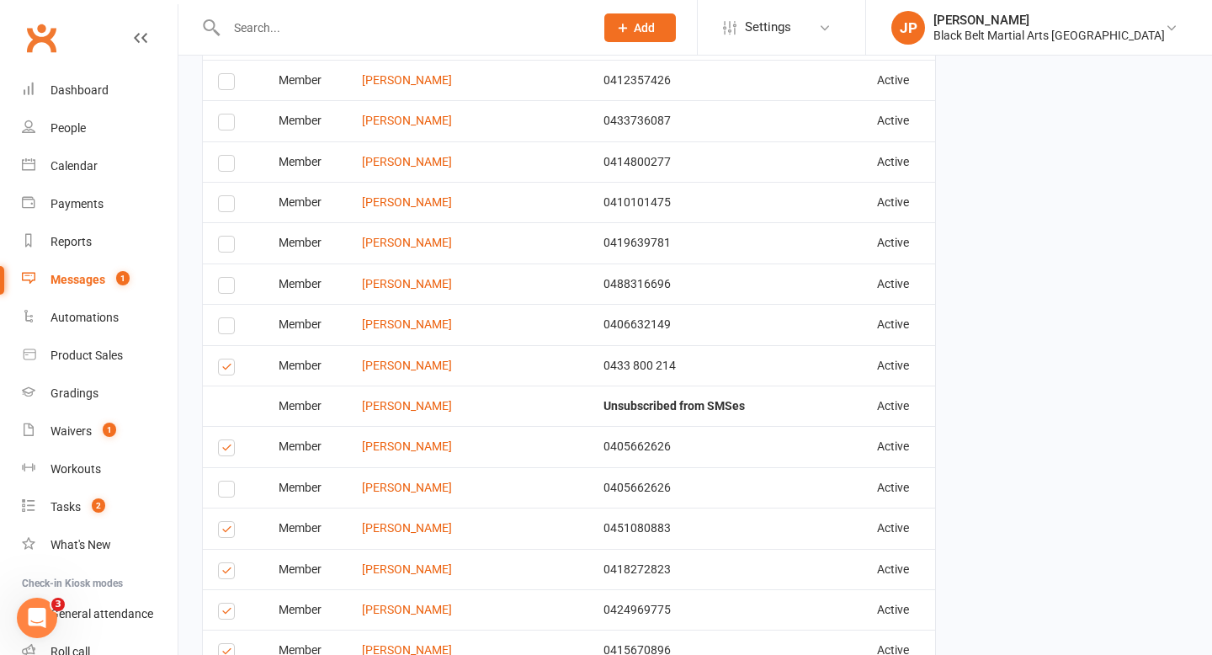
scroll to position [2824, 0]
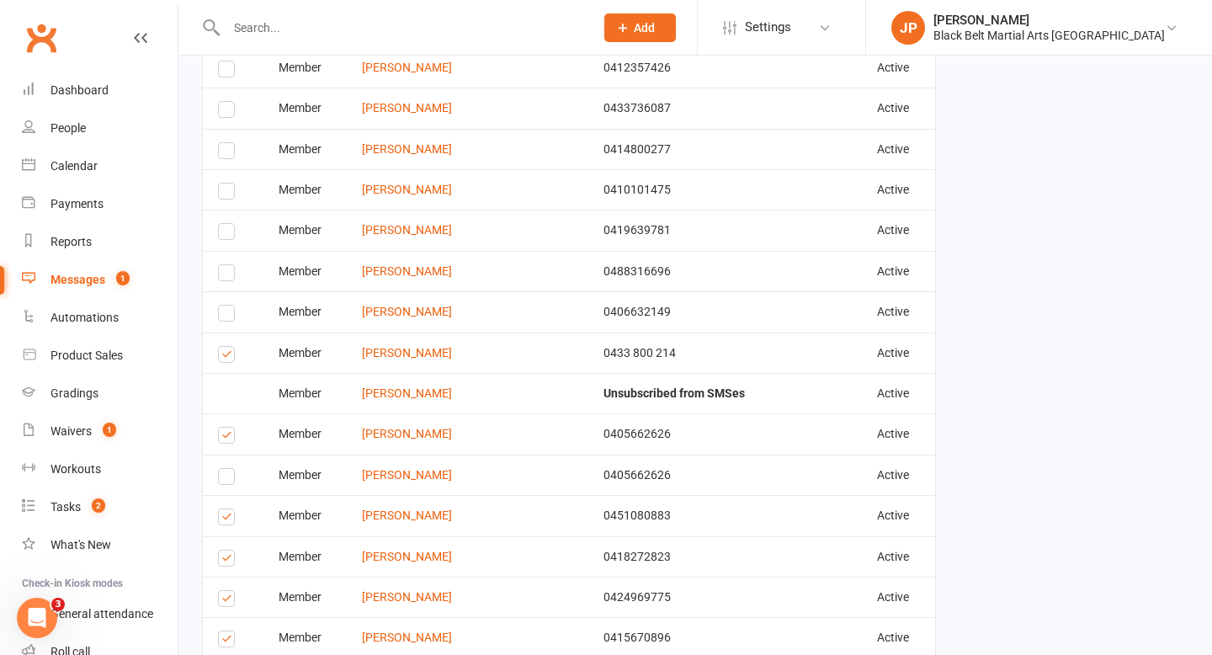
click at [223, 438] on label at bounding box center [229, 438] width 23 height 0
click at [223, 427] on input "checkbox" at bounding box center [223, 427] width 11 height 0
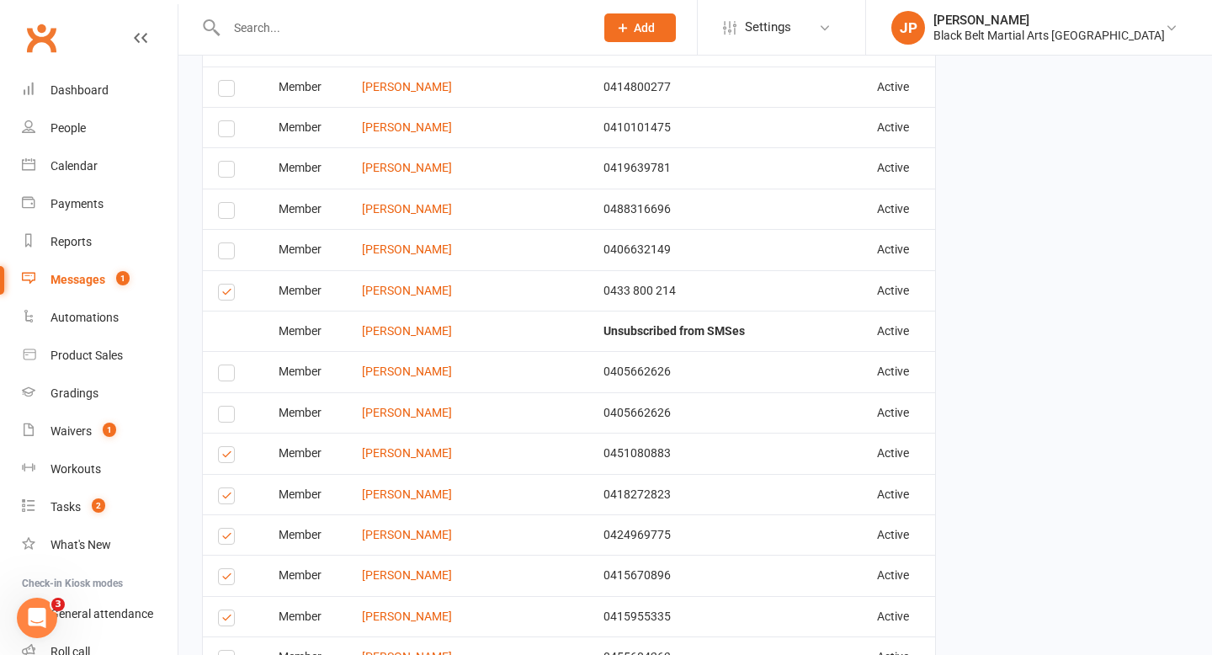
click at [226, 457] on label at bounding box center [229, 457] width 23 height 0
click at [226, 447] on input "checkbox" at bounding box center [223, 447] width 11 height 0
click at [223, 498] on label at bounding box center [229, 498] width 23 height 0
click at [223, 488] on input "checkbox" at bounding box center [223, 488] width 11 height 0
click at [226, 539] on label at bounding box center [229, 539] width 23 height 0
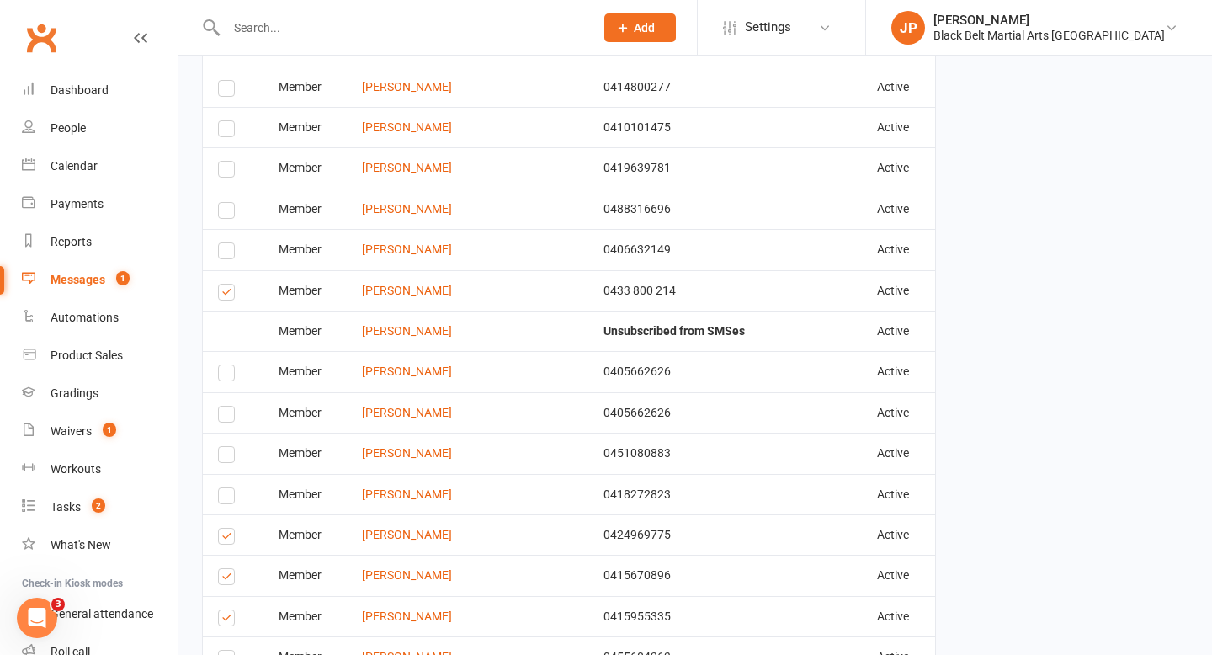
click at [226, 528] on input "checkbox" at bounding box center [223, 528] width 11 height 0
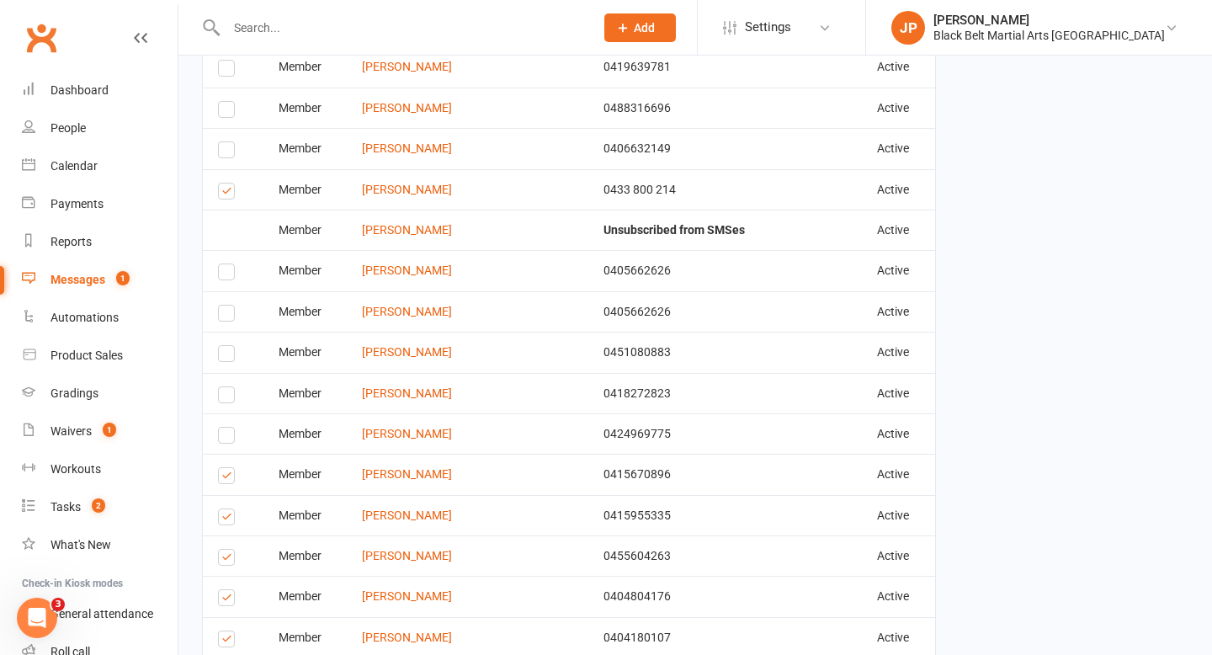
scroll to position [2988, 0]
click at [226, 518] on label at bounding box center [229, 518] width 23 height 0
click at [226, 508] on input "checkbox" at bounding box center [223, 508] width 11 height 0
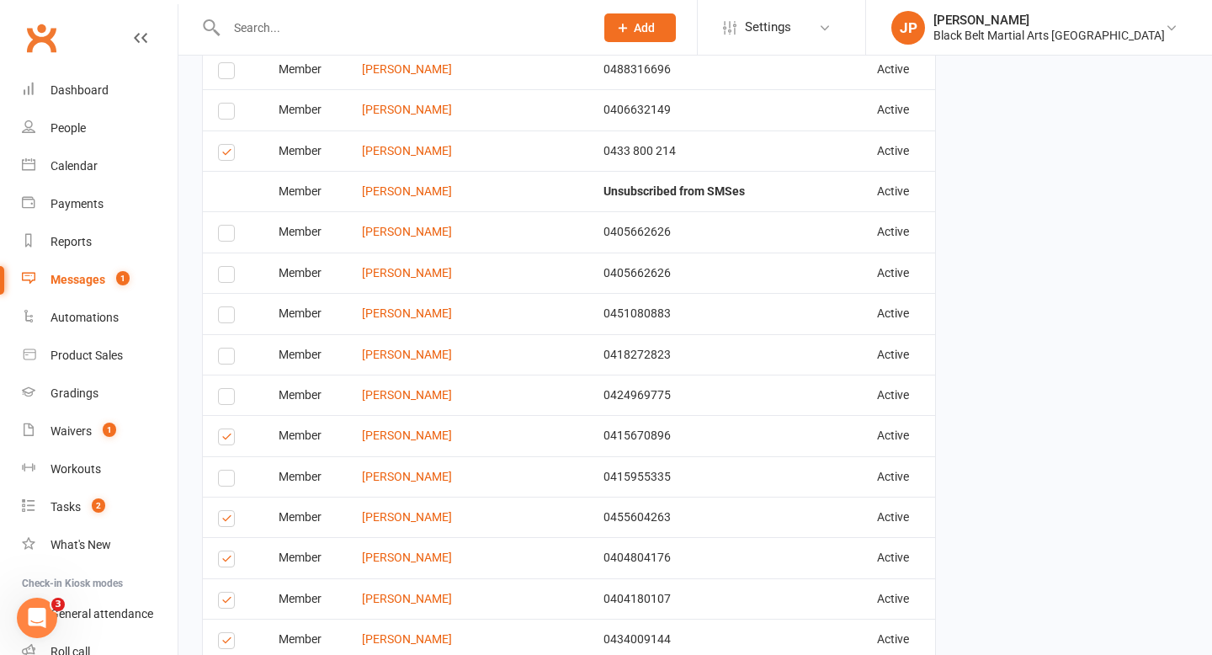
scroll to position [3028, 0]
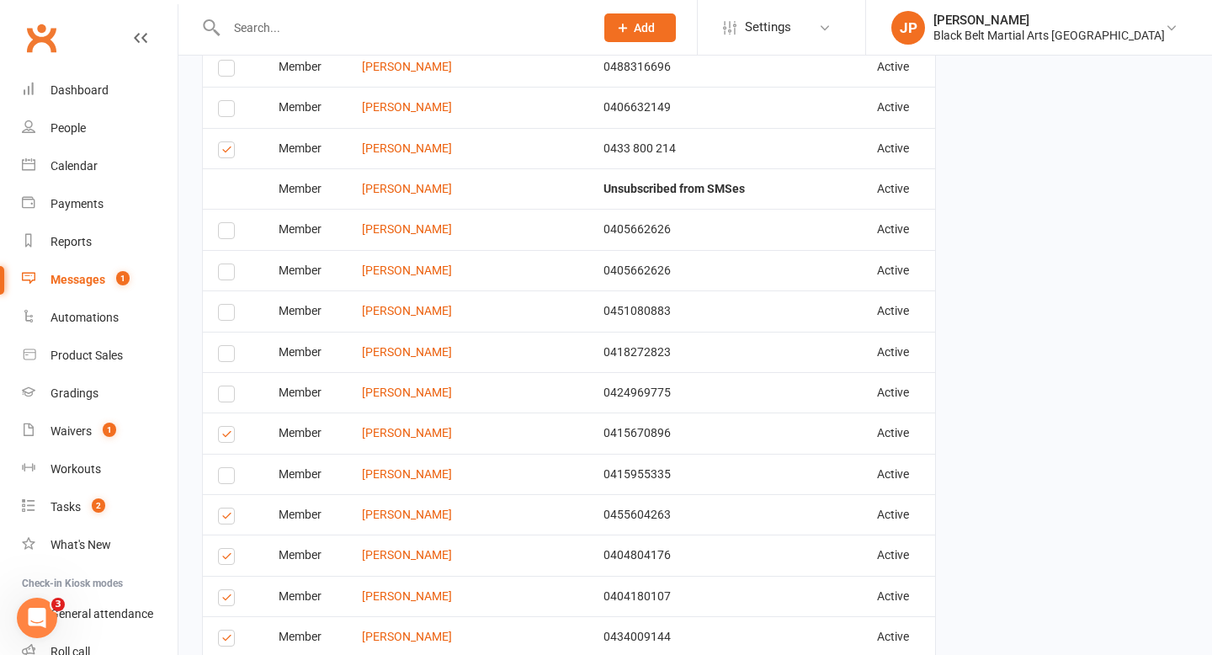
click at [226, 518] on label at bounding box center [229, 518] width 23 height 0
click at [226, 508] on input "checkbox" at bounding box center [223, 508] width 11 height 0
click at [226, 559] on label at bounding box center [229, 559] width 23 height 0
click at [226, 549] on input "checkbox" at bounding box center [223, 549] width 11 height 0
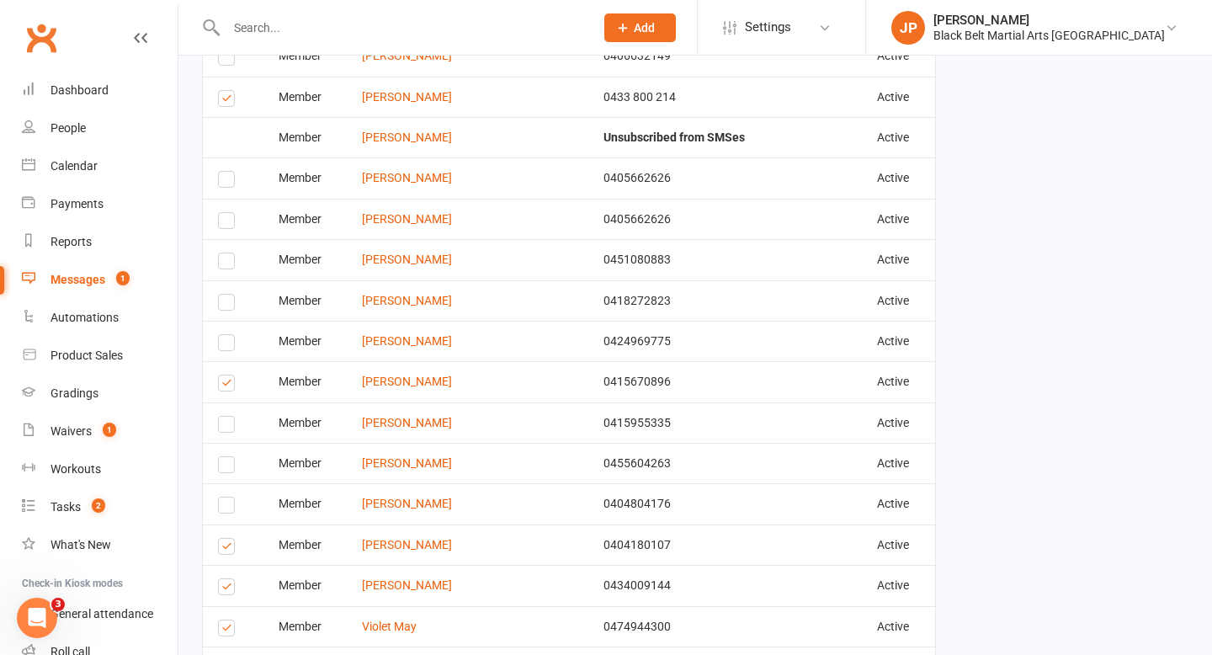
scroll to position [3081, 0]
click at [226, 553] on td "Select this" at bounding box center [233, 543] width 61 height 40
click at [226, 547] on label at bounding box center [229, 547] width 23 height 0
click at [226, 537] on input "checkbox" at bounding box center [223, 537] width 11 height 0
click at [223, 587] on label at bounding box center [229, 587] width 23 height 0
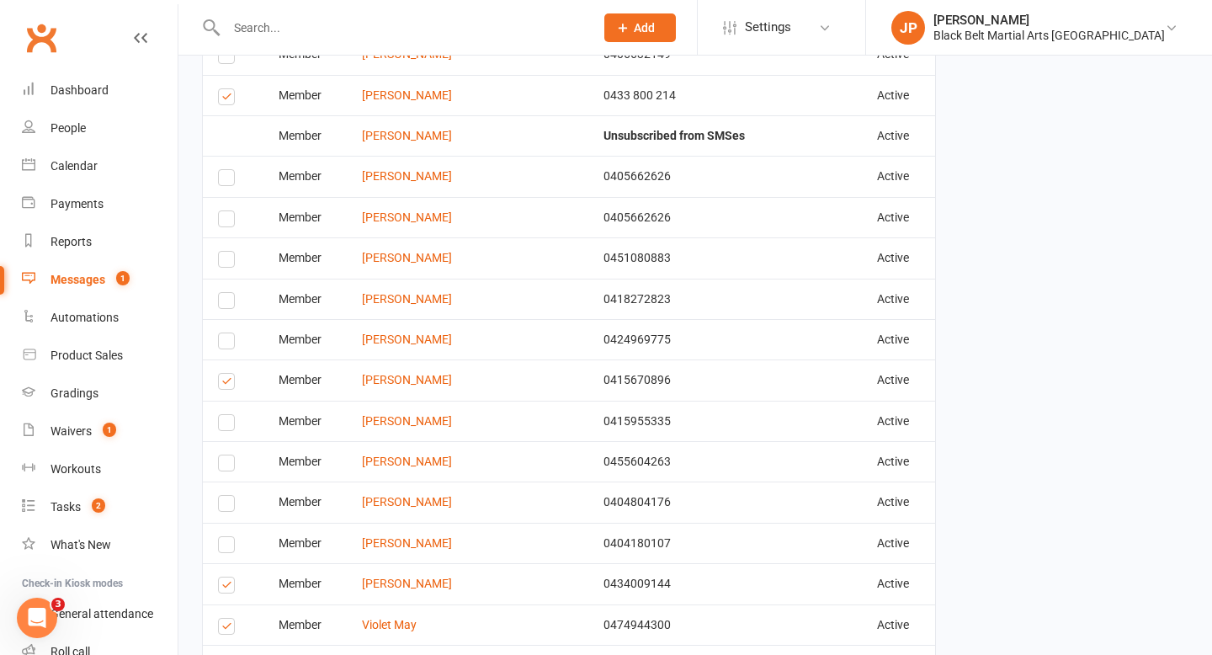
click at [223, 577] on input "checkbox" at bounding box center [223, 577] width 11 height 0
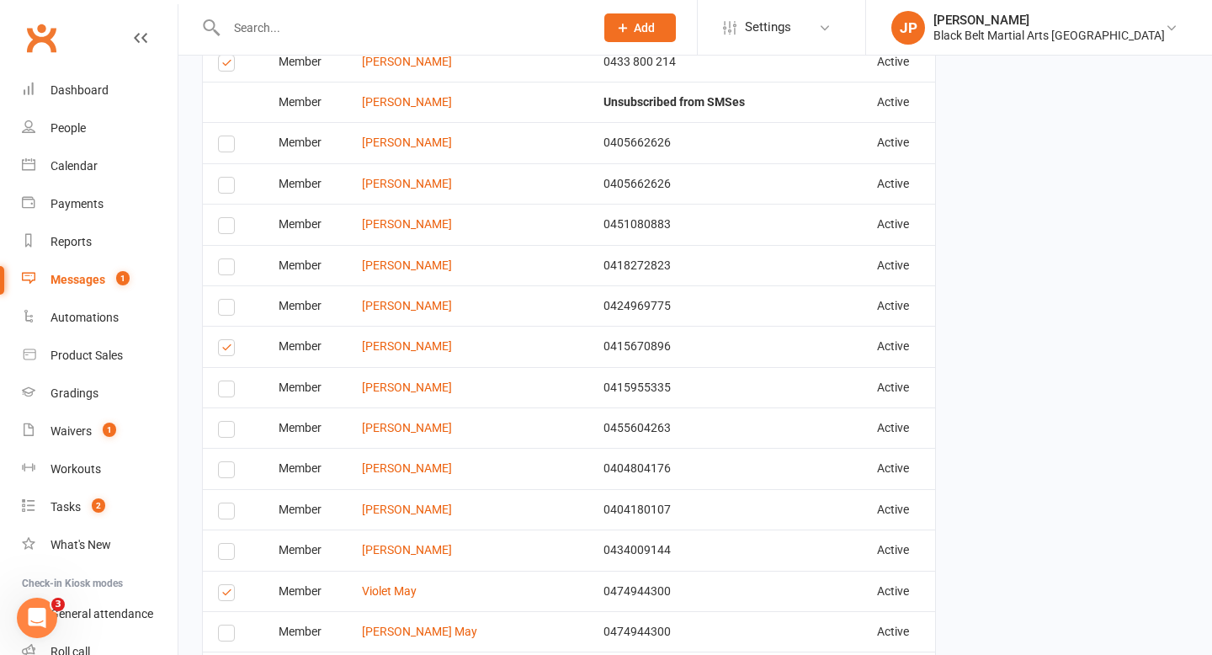
click at [223, 595] on label at bounding box center [229, 595] width 23 height 0
click at [223, 585] on input "checkbox" at bounding box center [223, 585] width 11 height 0
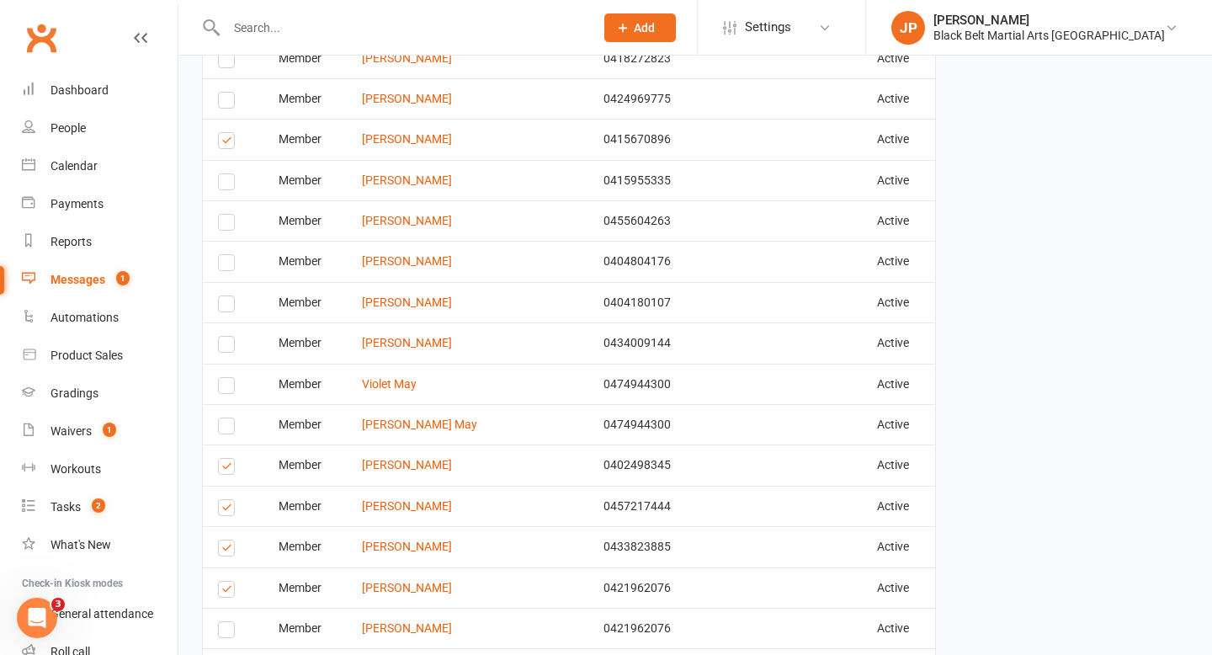
scroll to position [3324, 0]
click at [225, 467] on label at bounding box center [229, 467] width 23 height 0
click at [225, 457] on input "checkbox" at bounding box center [223, 457] width 11 height 0
click at [226, 508] on label at bounding box center [229, 508] width 23 height 0
click at [226, 498] on input "checkbox" at bounding box center [223, 498] width 11 height 0
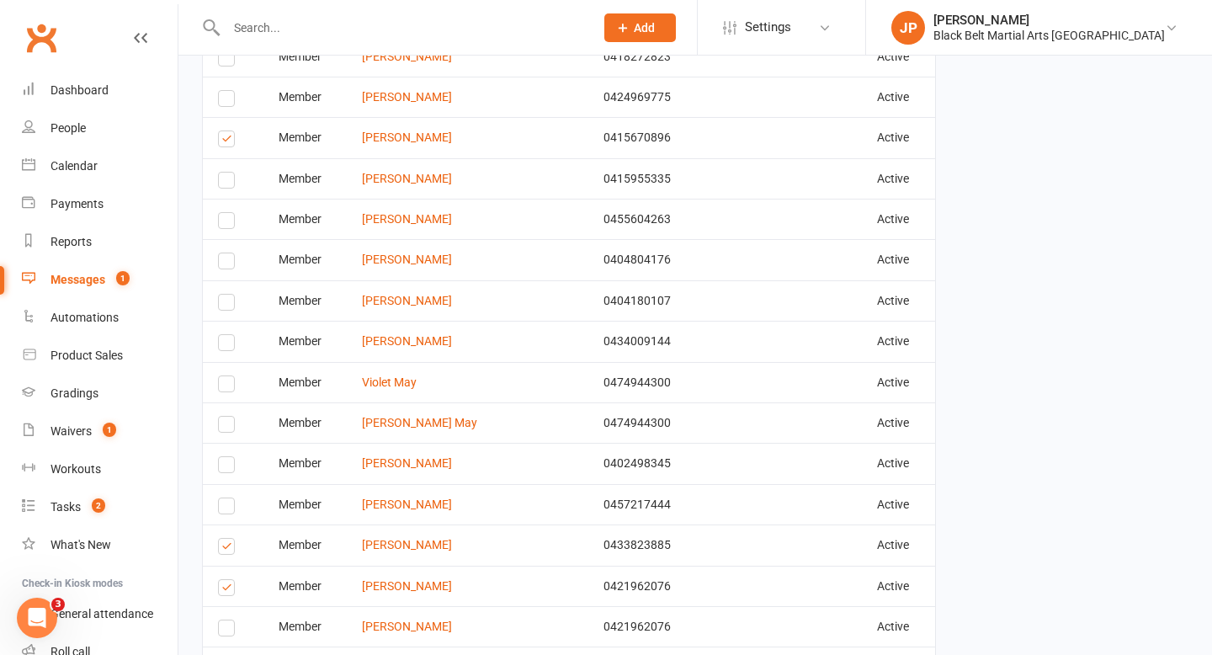
click at [227, 549] on label at bounding box center [229, 549] width 23 height 0
click at [227, 539] on input "checkbox" at bounding box center [223, 539] width 11 height 0
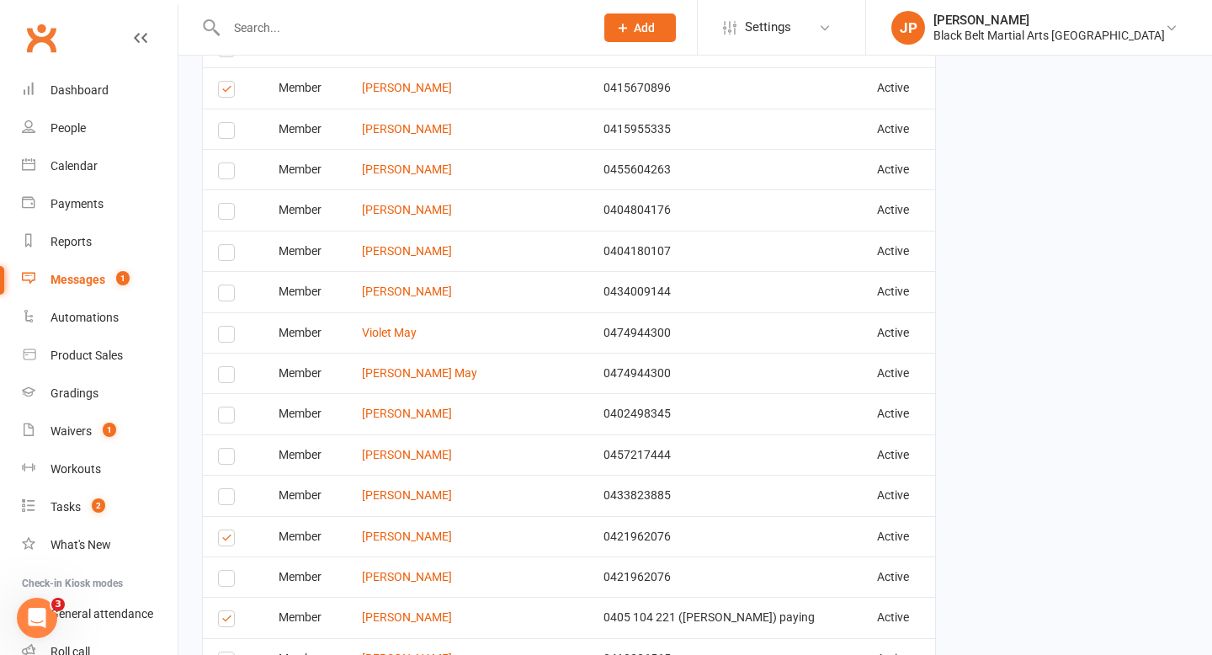
scroll to position [3376, 0]
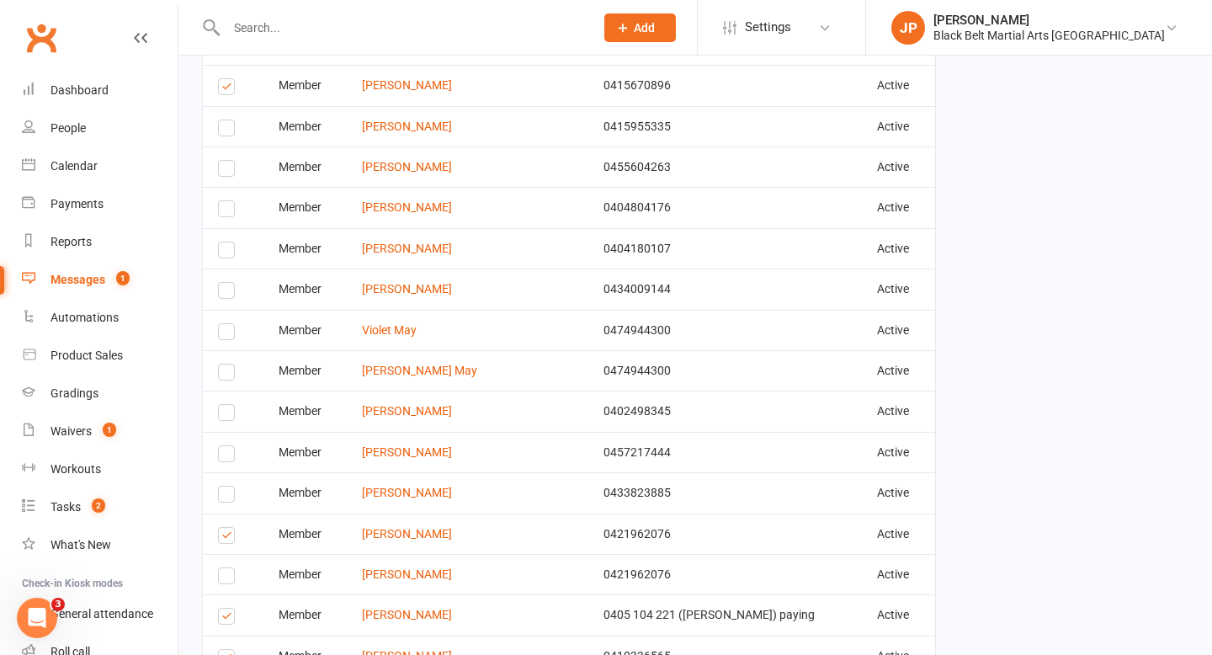
click at [227, 538] on label at bounding box center [229, 538] width 23 height 0
click at [227, 528] on input "checkbox" at bounding box center [223, 528] width 11 height 0
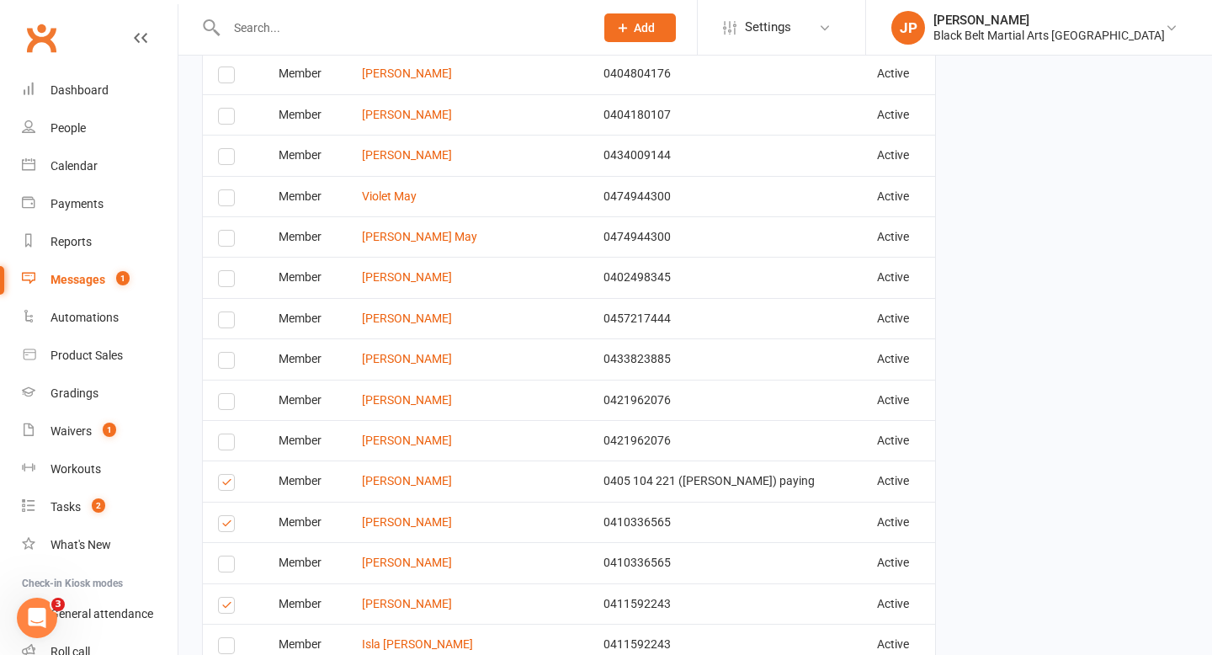
scroll to position [3523, 0]
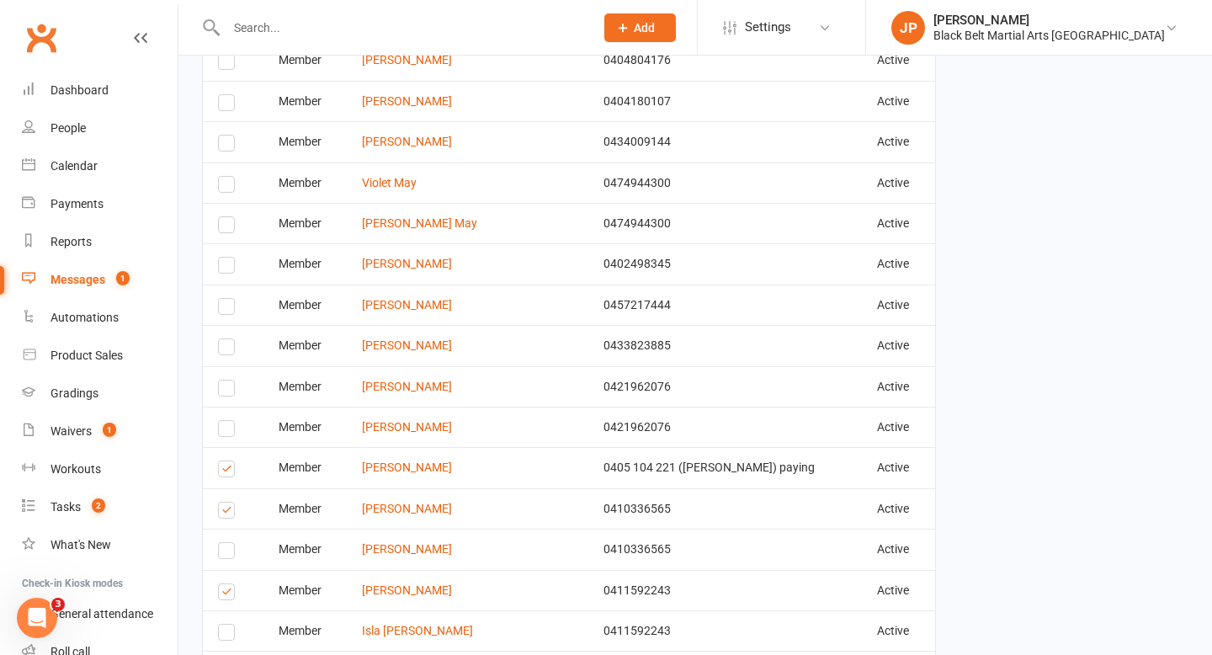
click at [223, 512] on label at bounding box center [229, 512] width 23 height 0
click at [223, 502] on input "checkbox" at bounding box center [223, 502] width 11 height 0
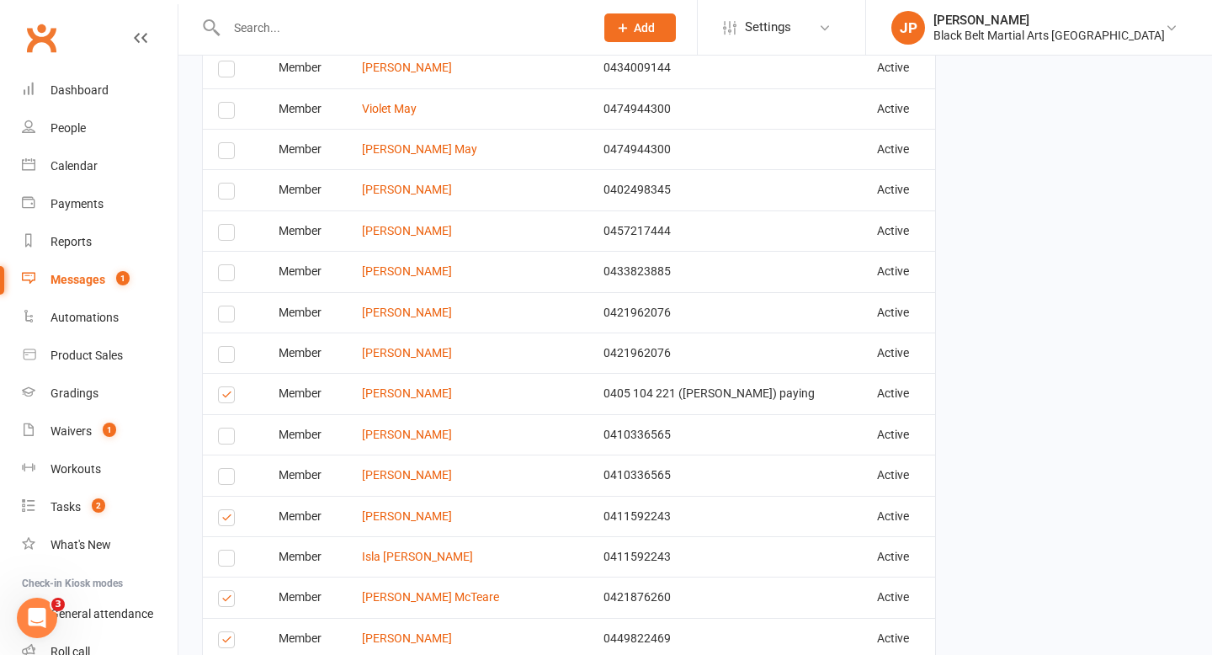
scroll to position [3601, 0]
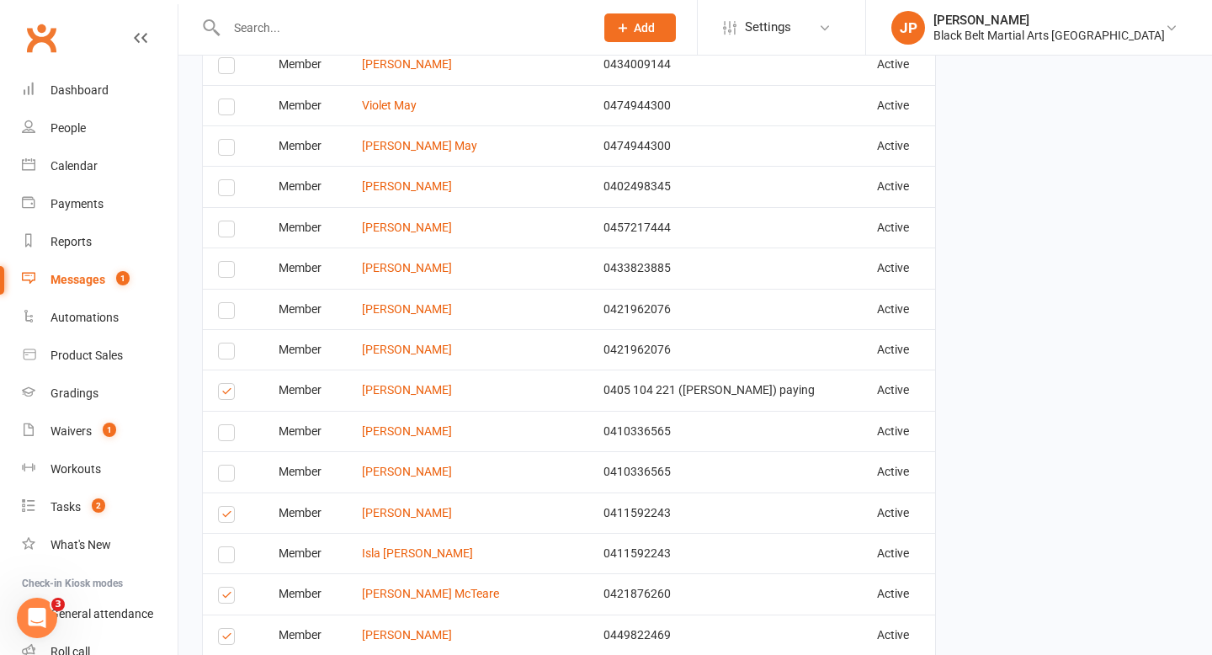
click at [231, 517] on label at bounding box center [229, 517] width 23 height 0
click at [229, 507] on input "checkbox" at bounding box center [223, 507] width 11 height 0
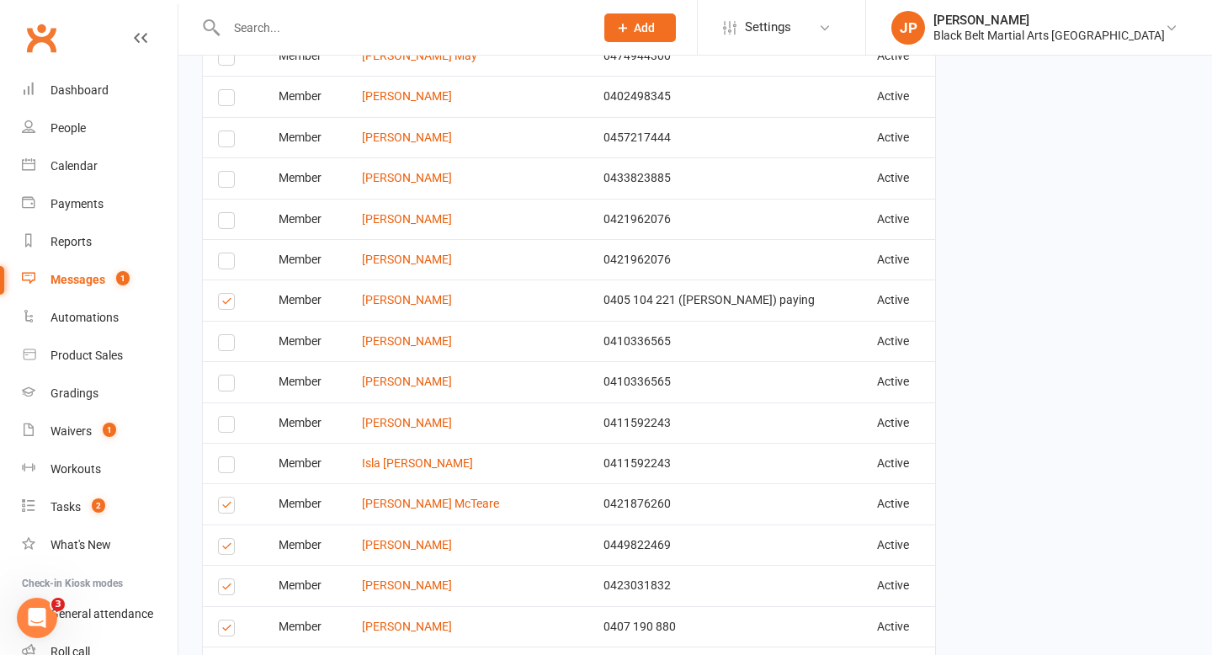
scroll to position [3691, 0]
click at [225, 507] on label at bounding box center [229, 507] width 23 height 0
click at [225, 496] on input "checkbox" at bounding box center [223, 496] width 11 height 0
click at [227, 548] on label at bounding box center [229, 548] width 23 height 0
click at [227, 538] on input "checkbox" at bounding box center [223, 538] width 11 height 0
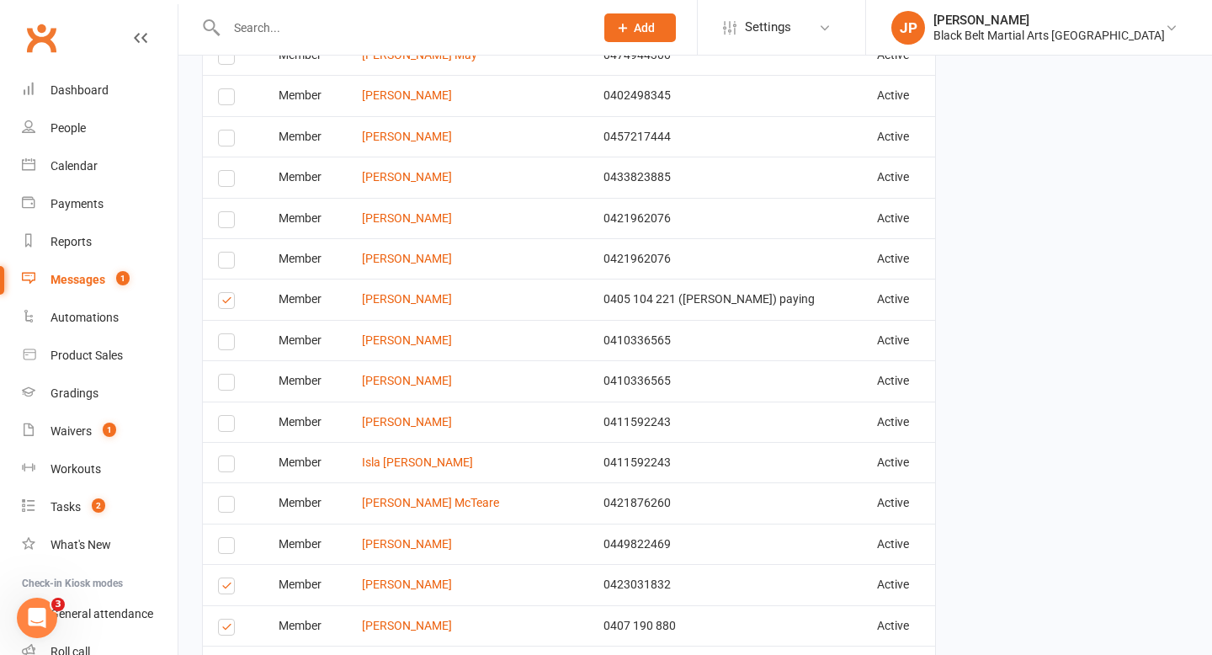
click at [229, 588] on label at bounding box center [229, 588] width 23 height 0
click at [229, 578] on input "checkbox" at bounding box center [223, 578] width 11 height 0
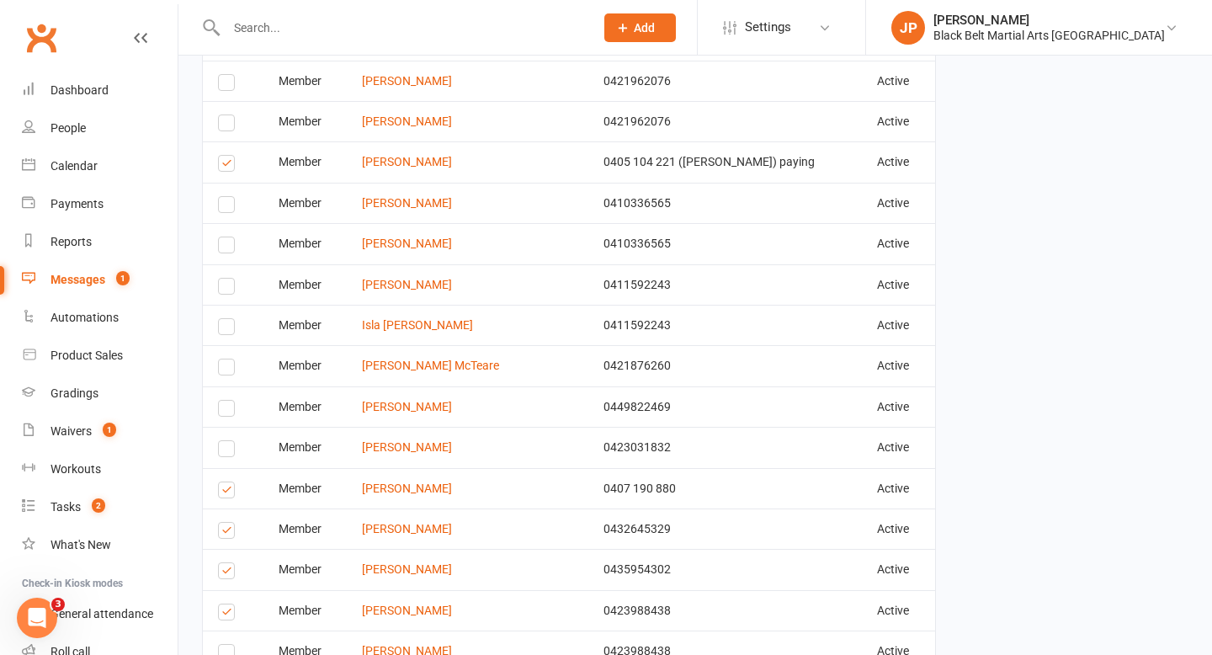
scroll to position [3833, 0]
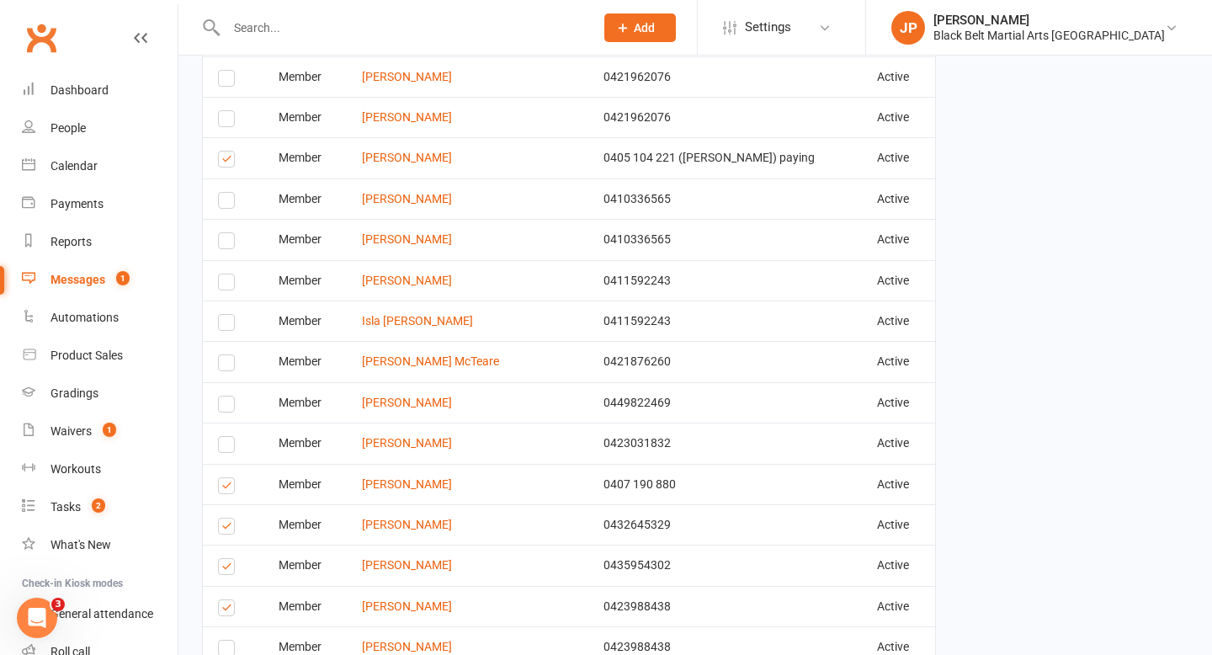
click at [226, 528] on label at bounding box center [229, 528] width 23 height 0
click at [226, 518] on input "checkbox" at bounding box center [223, 518] width 11 height 0
click at [224, 569] on label at bounding box center [229, 569] width 23 height 0
click at [224, 559] on input "checkbox" at bounding box center [223, 559] width 11 height 0
click at [225, 610] on label at bounding box center [229, 610] width 23 height 0
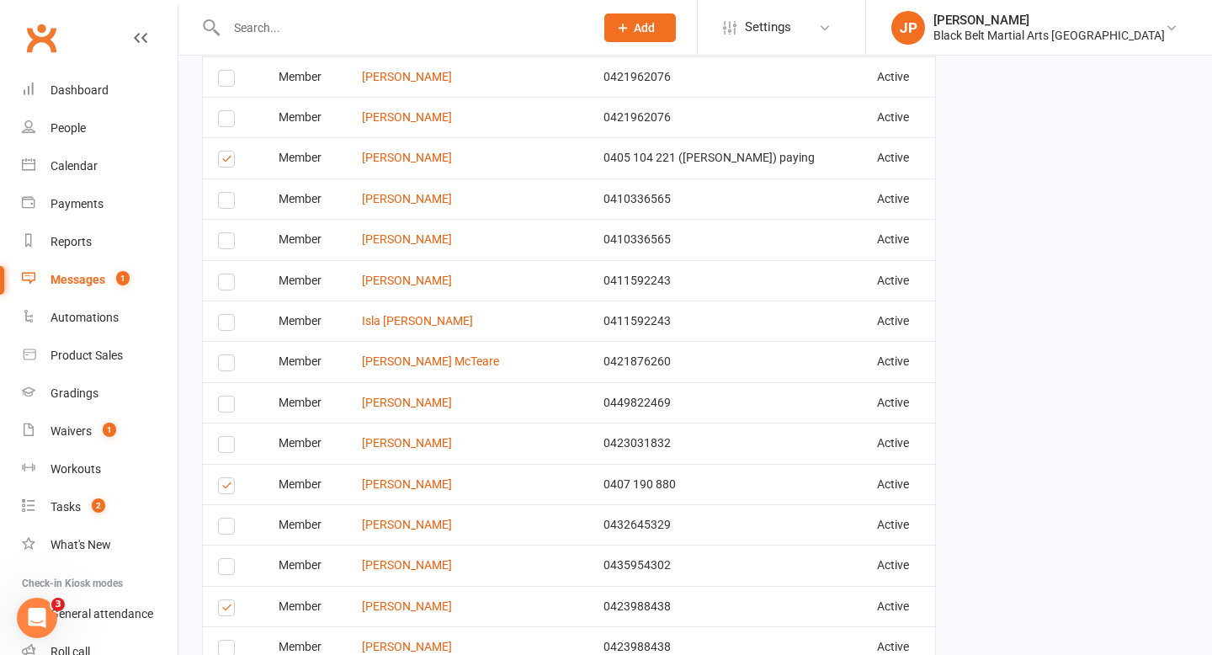
click at [225, 600] on input "checkbox" at bounding box center [223, 600] width 11 height 0
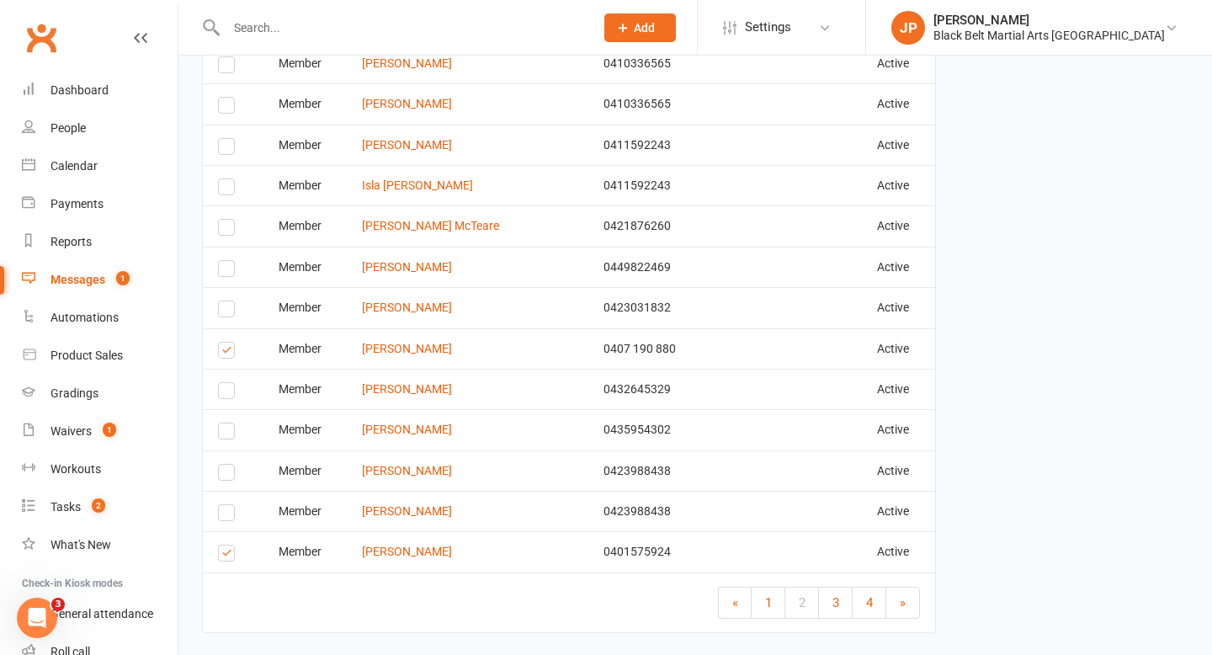
scroll to position [3975, 0]
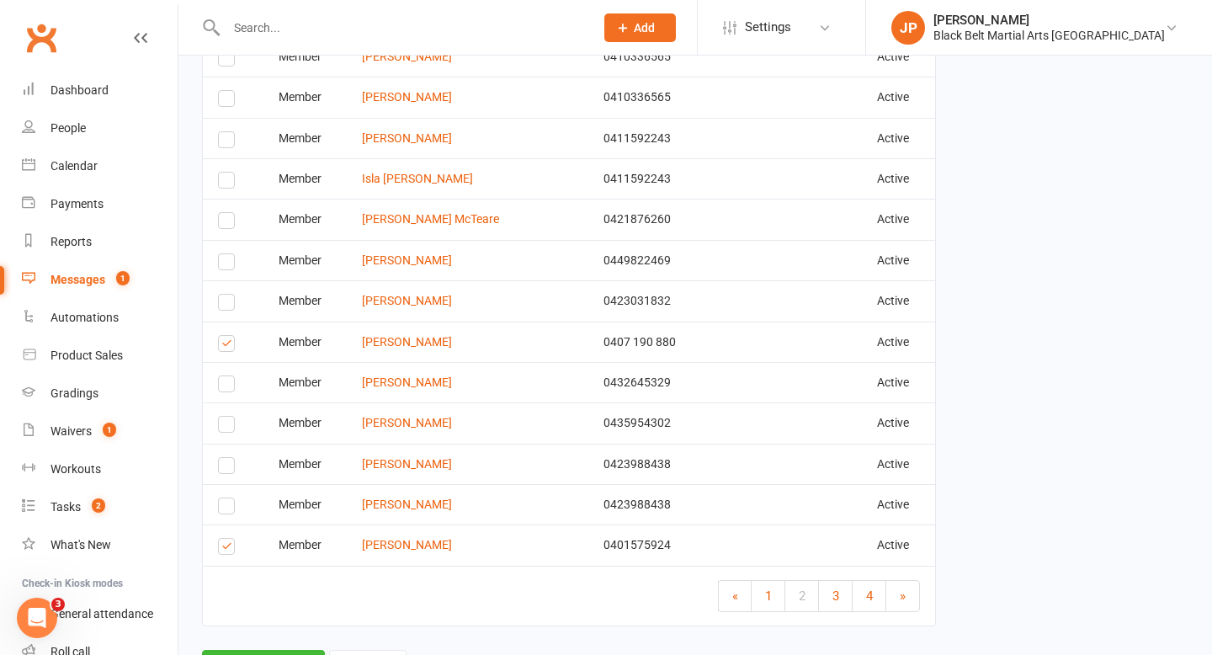
click at [230, 549] on label at bounding box center [229, 549] width 23 height 0
click at [229, 539] on input "checkbox" at bounding box center [223, 539] width 11 height 0
click at [830, 584] on link "3" at bounding box center [836, 596] width 34 height 30
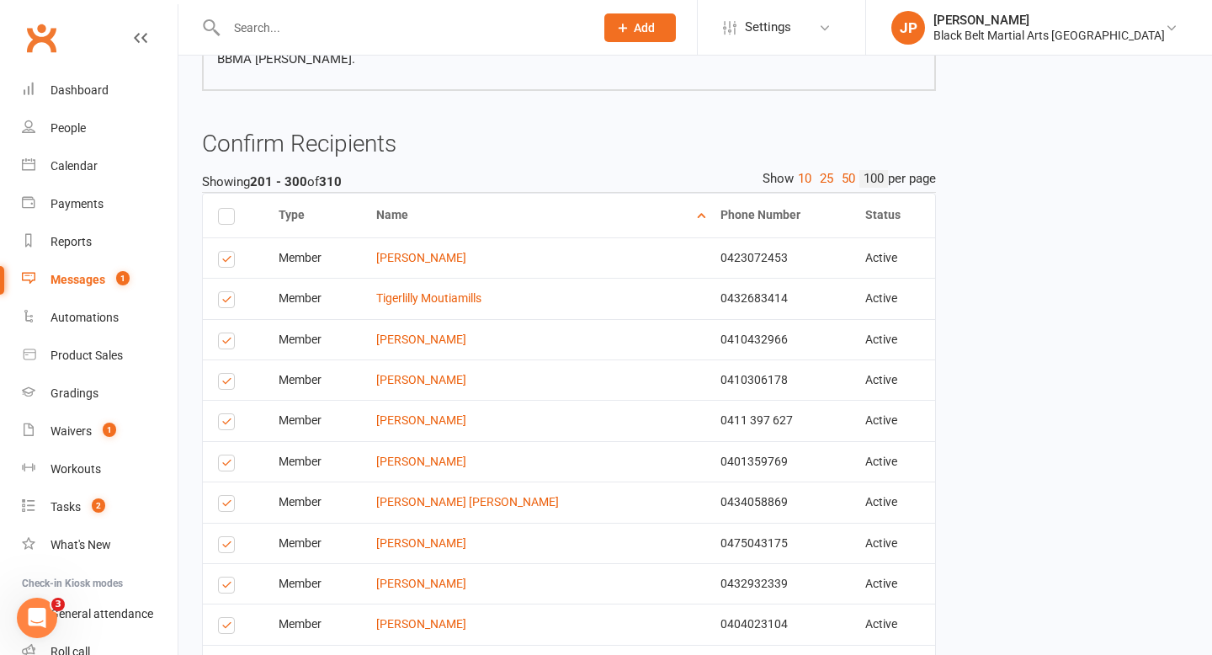
scroll to position [261, 0]
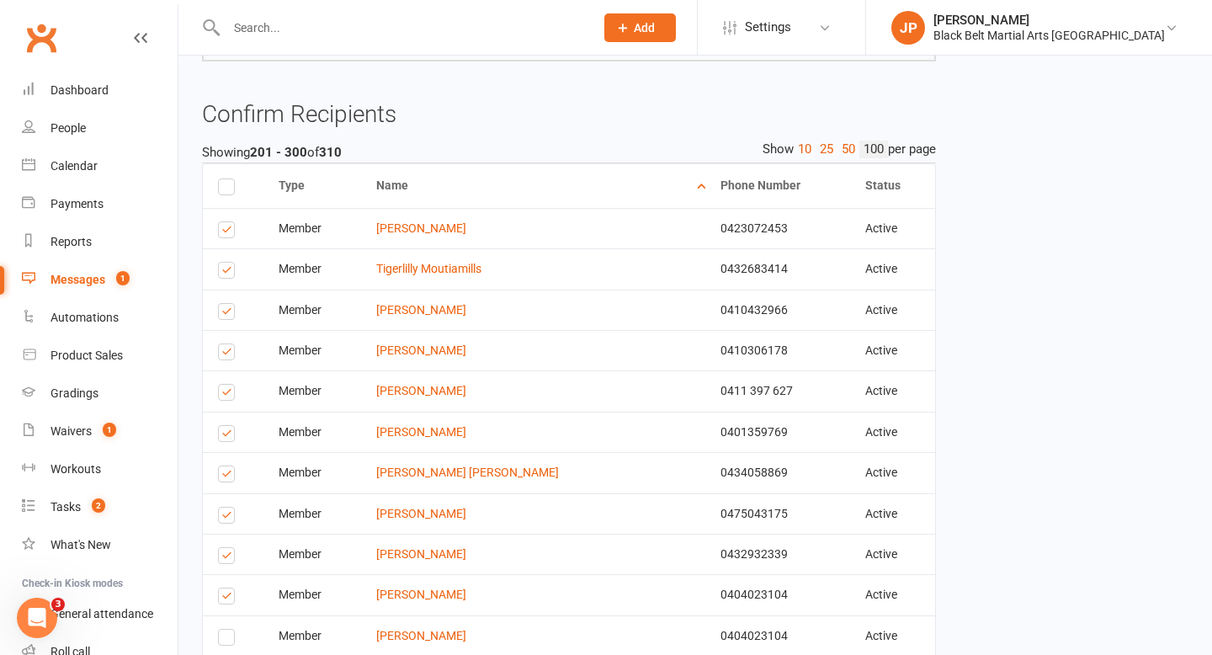
click at [223, 232] on label at bounding box center [229, 232] width 23 height 0
click at [223, 222] on input "checkbox" at bounding box center [223, 222] width 11 height 0
click at [226, 273] on label at bounding box center [229, 273] width 23 height 0
click at [226, 263] on input "checkbox" at bounding box center [223, 263] width 11 height 0
click at [224, 395] on label at bounding box center [229, 395] width 23 height 0
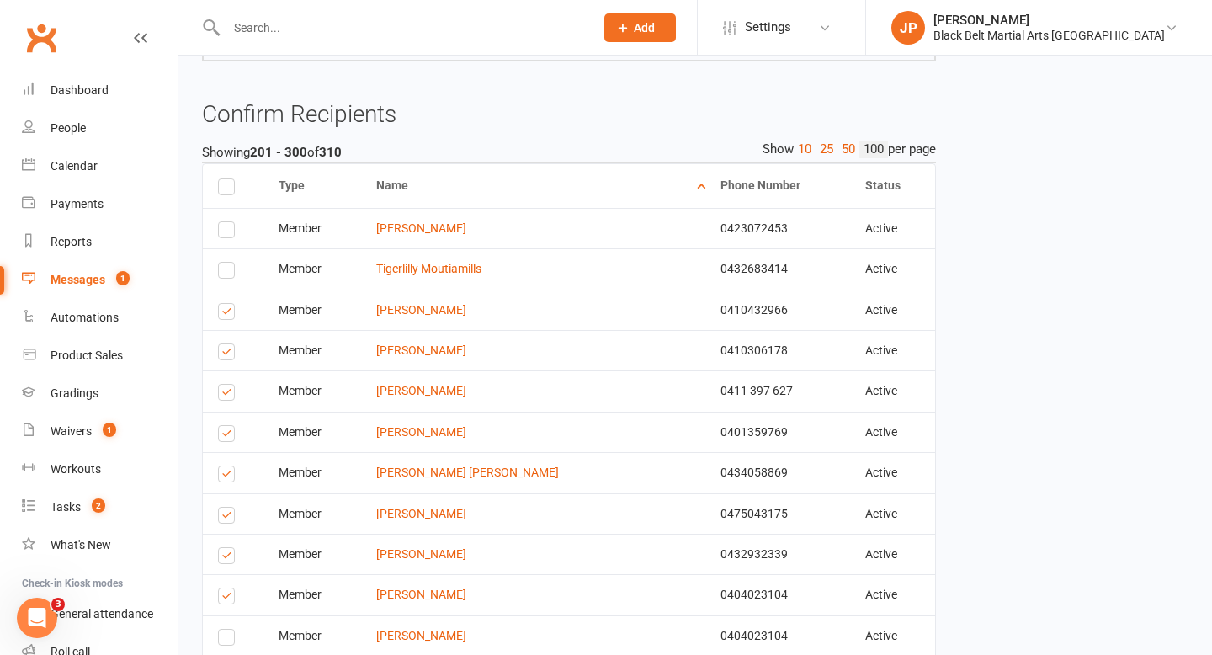
click at [224, 385] on input "checkbox" at bounding box center [223, 385] width 11 height 0
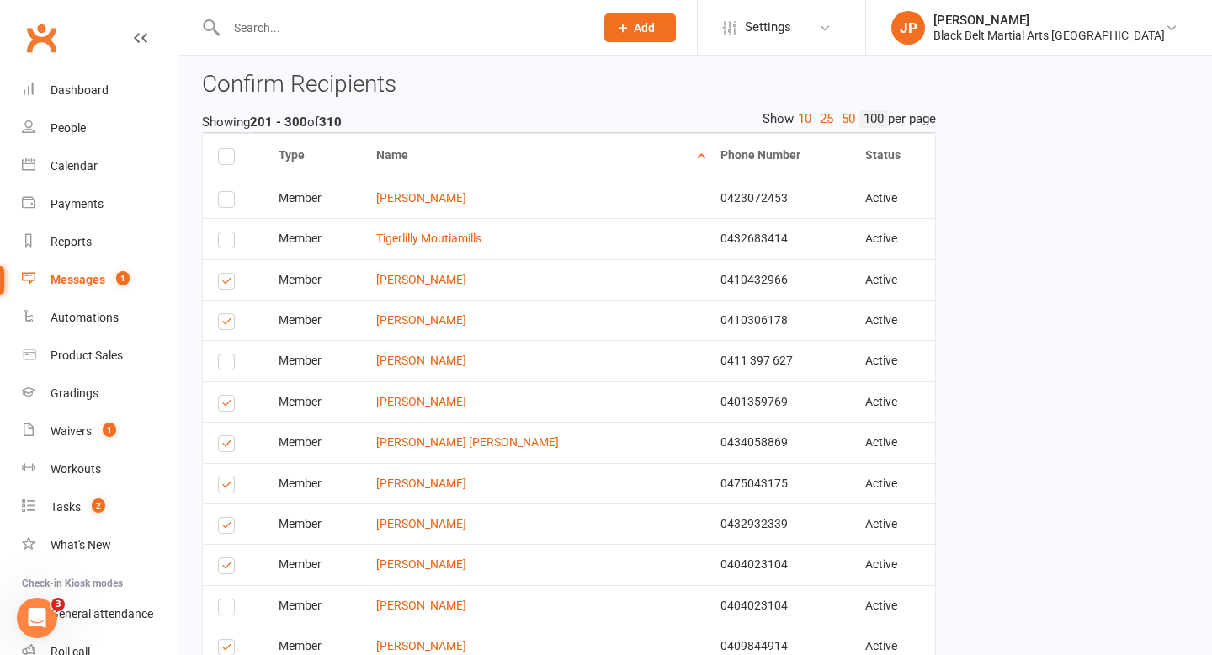
scroll to position [305, 0]
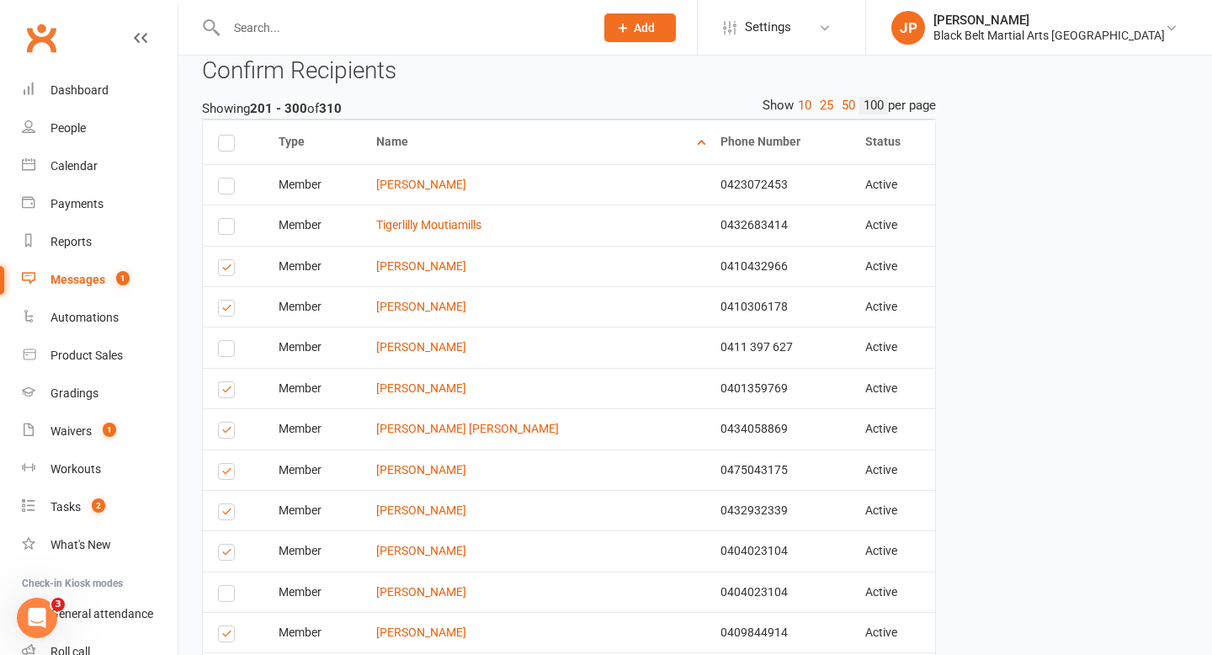
click at [224, 392] on label at bounding box center [229, 392] width 23 height 0
click at [224, 382] on input "checkbox" at bounding box center [223, 382] width 11 height 0
click at [226, 433] on label at bounding box center [229, 433] width 23 height 0
click at [226, 422] on input "checkbox" at bounding box center [223, 422] width 11 height 0
click at [223, 474] on label at bounding box center [229, 474] width 23 height 0
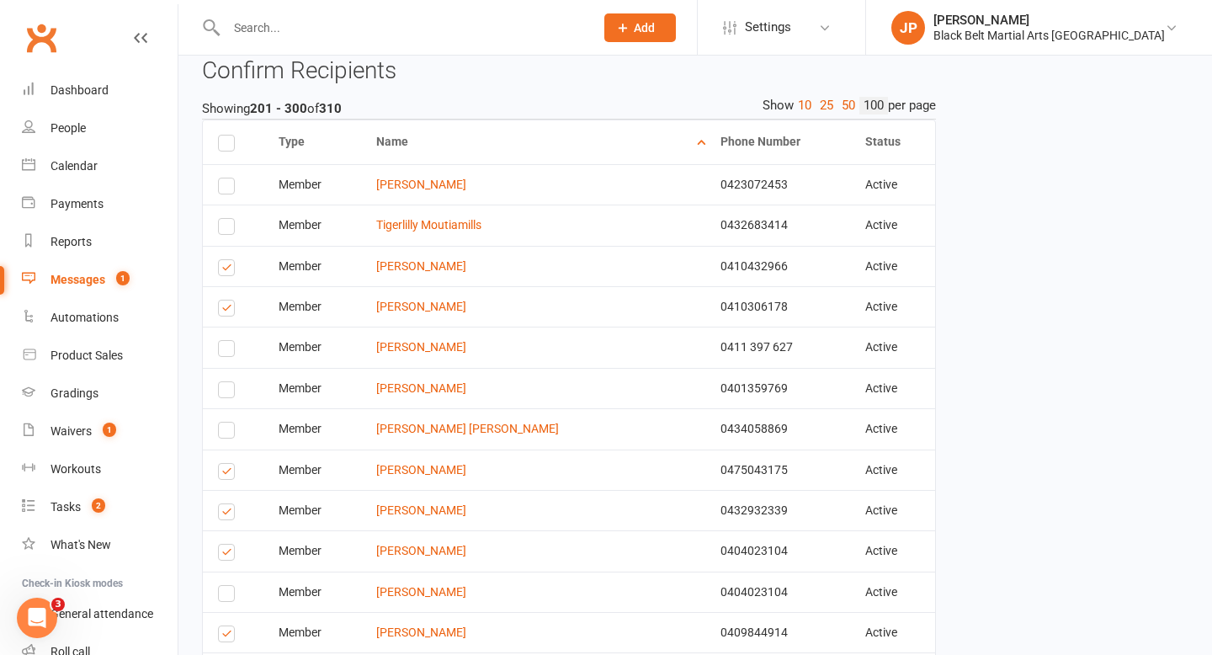
click at [223, 464] on input "checkbox" at bounding box center [223, 464] width 11 height 0
click at [229, 514] on label at bounding box center [229, 514] width 23 height 0
click at [229, 504] on input "checkbox" at bounding box center [223, 504] width 11 height 0
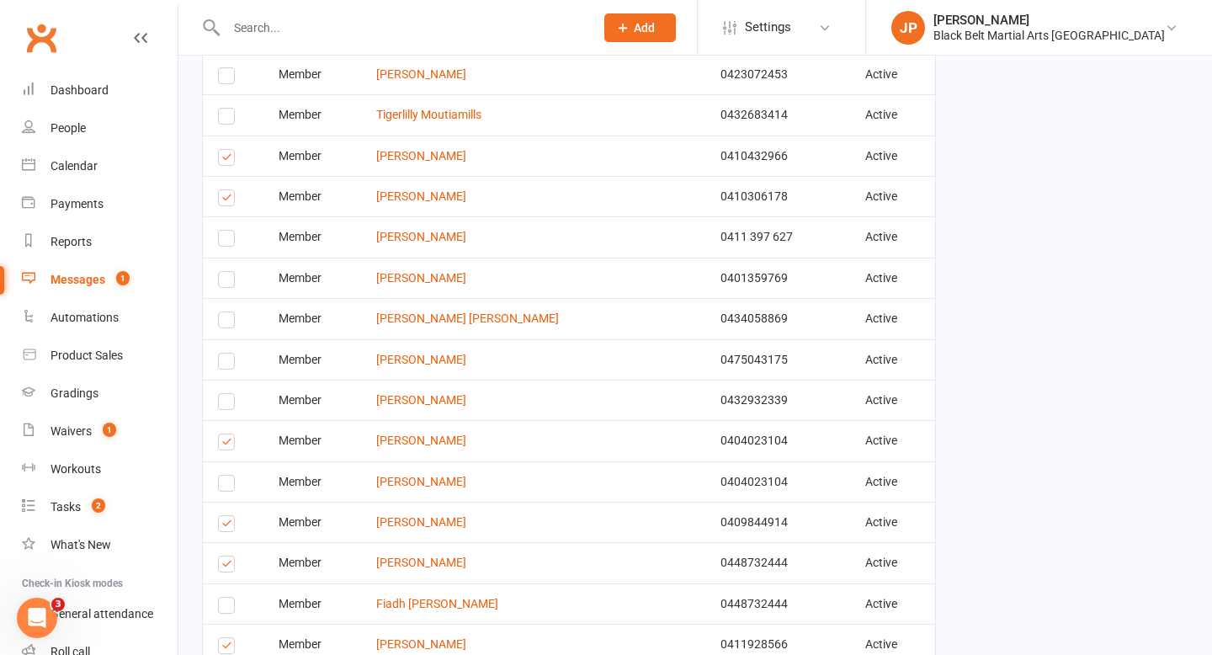
scroll to position [431, 0]
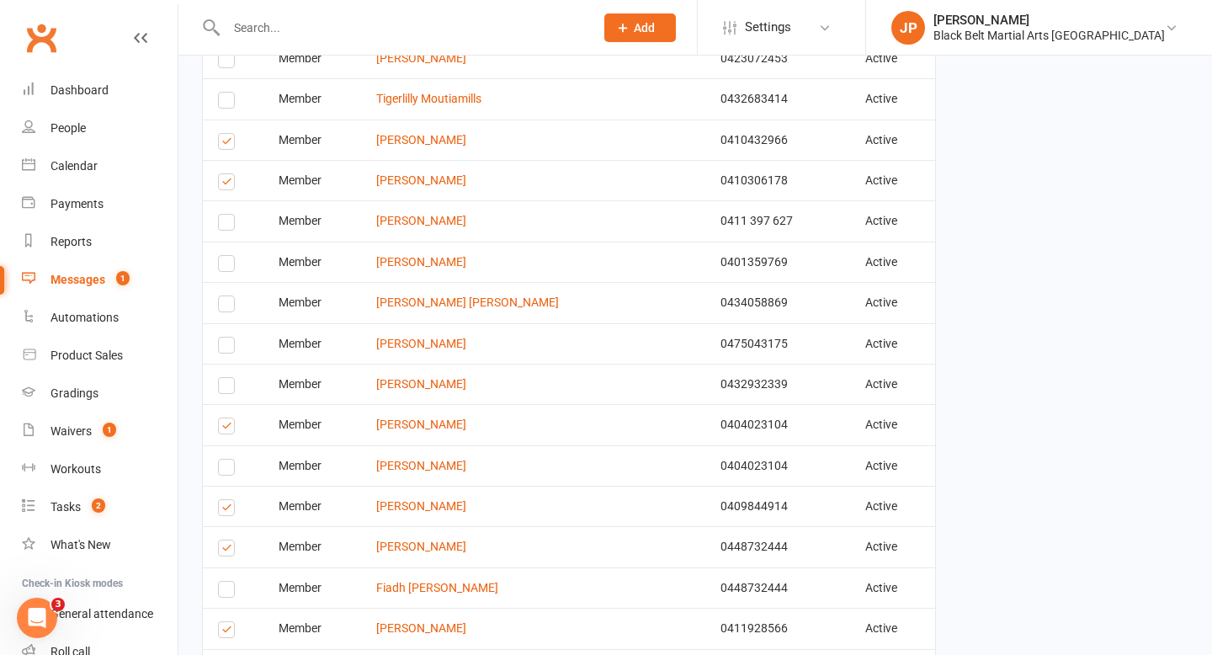
click at [228, 428] on label at bounding box center [229, 428] width 23 height 0
click at [228, 418] on input "checkbox" at bounding box center [223, 418] width 11 height 0
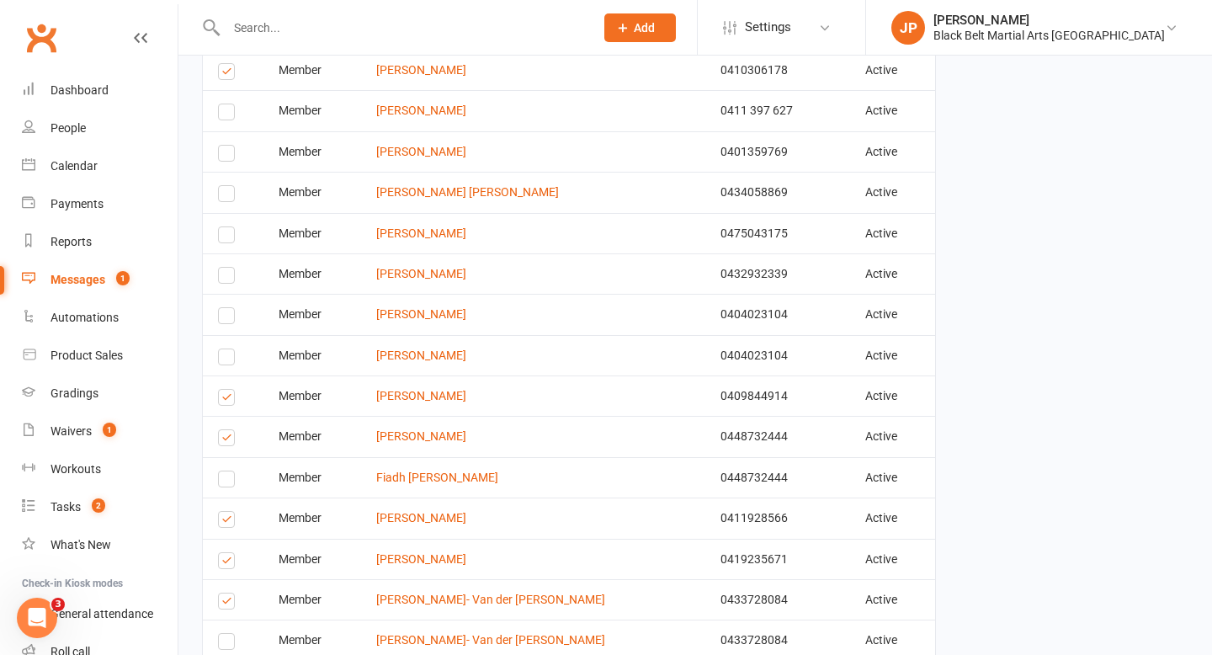
scroll to position [549, 0]
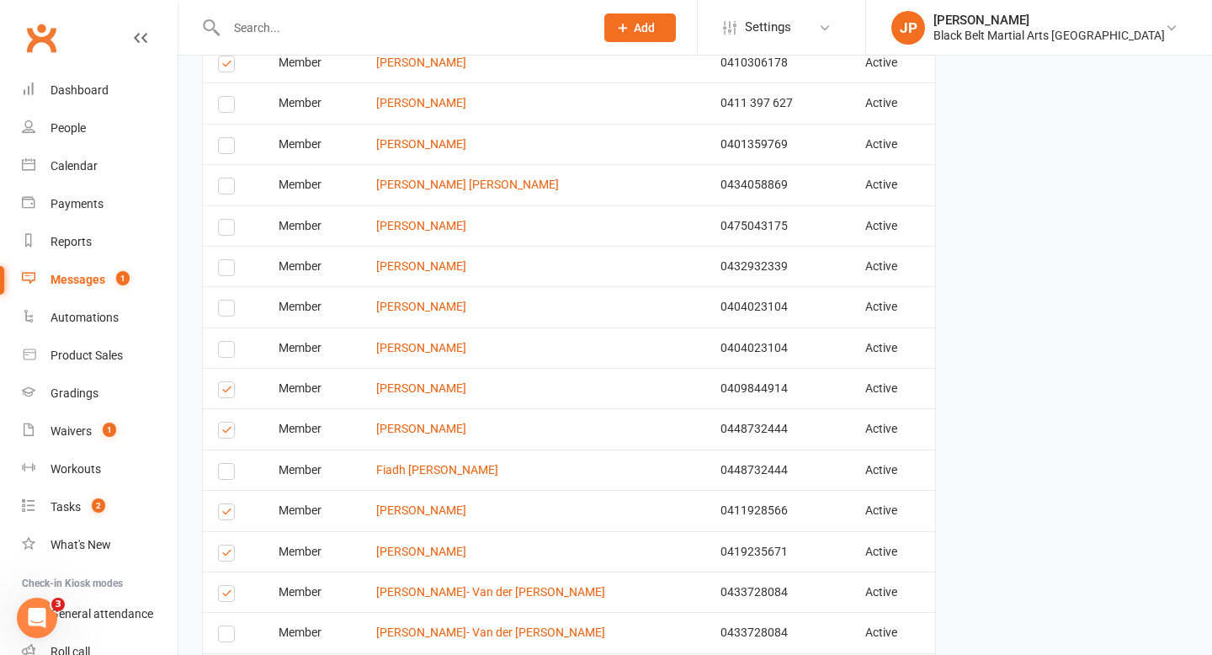
click at [223, 392] on label at bounding box center [229, 392] width 23 height 0
click at [223, 382] on input "checkbox" at bounding box center [223, 382] width 11 height 0
click at [226, 433] on label at bounding box center [229, 433] width 23 height 0
click at [226, 422] on input "checkbox" at bounding box center [223, 422] width 11 height 0
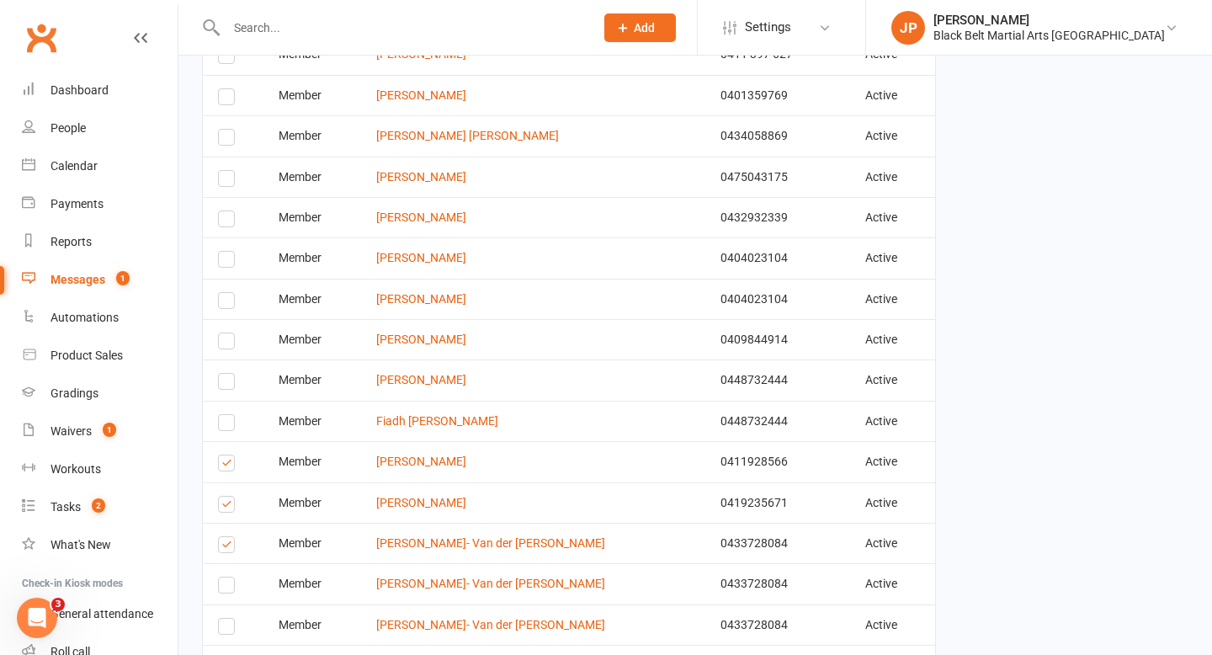
scroll to position [618, 0]
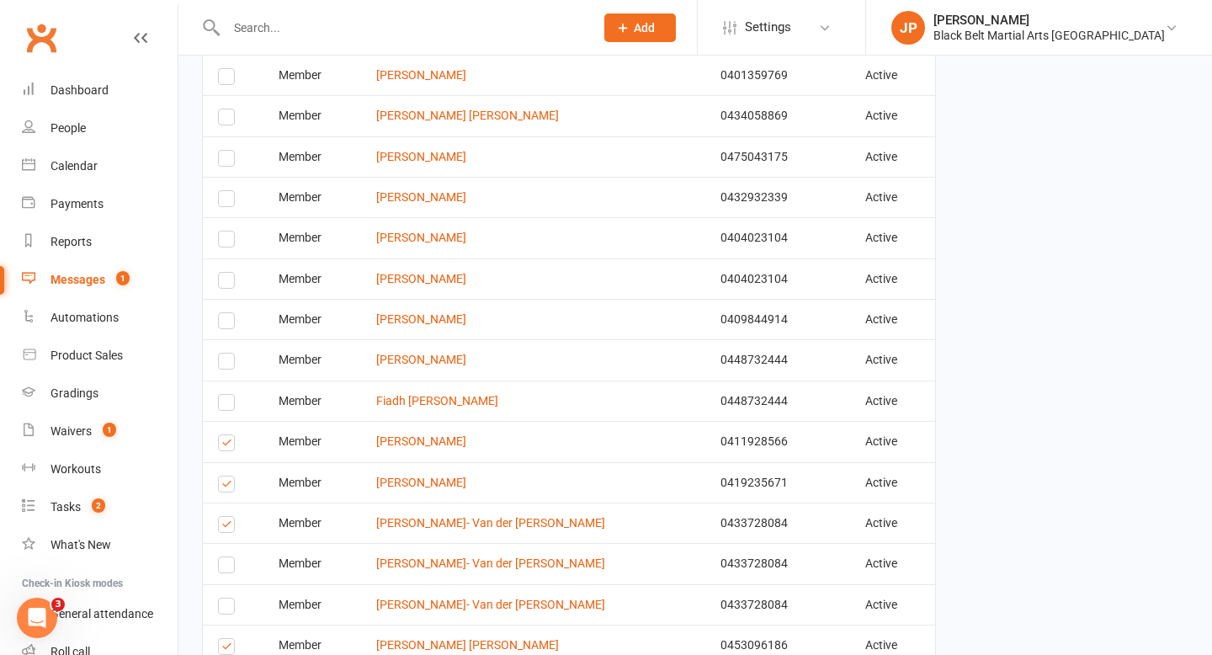
click at [227, 445] on label at bounding box center [229, 445] width 23 height 0
click at [227, 435] on input "checkbox" at bounding box center [223, 435] width 11 height 0
click at [227, 486] on label at bounding box center [229, 486] width 23 height 0
click at [227, 476] on input "checkbox" at bounding box center [223, 476] width 11 height 0
click at [226, 527] on label at bounding box center [229, 527] width 23 height 0
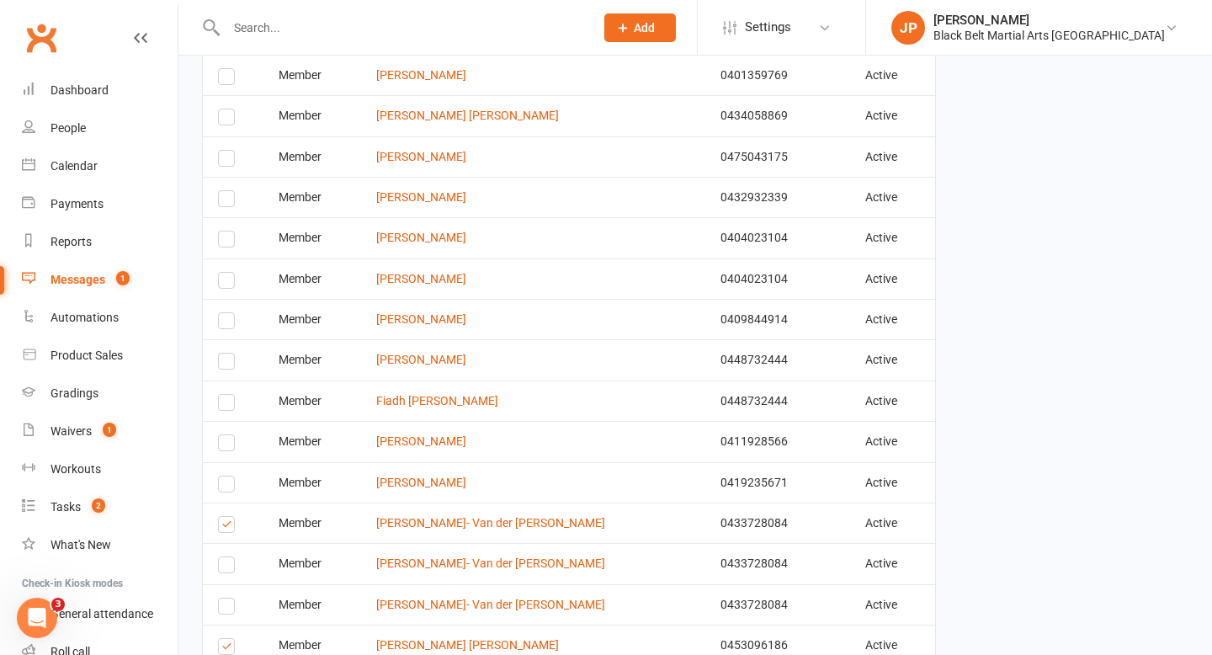
click at [226, 517] on input "checkbox" at bounding box center [223, 517] width 11 height 0
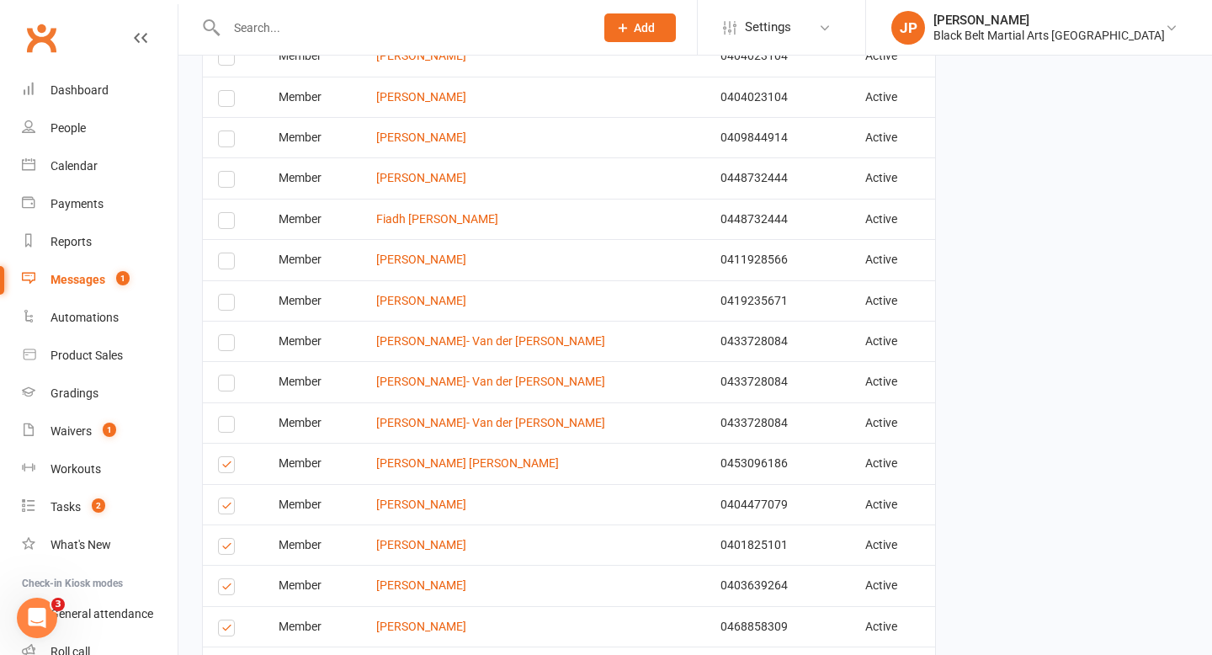
scroll to position [811, 0]
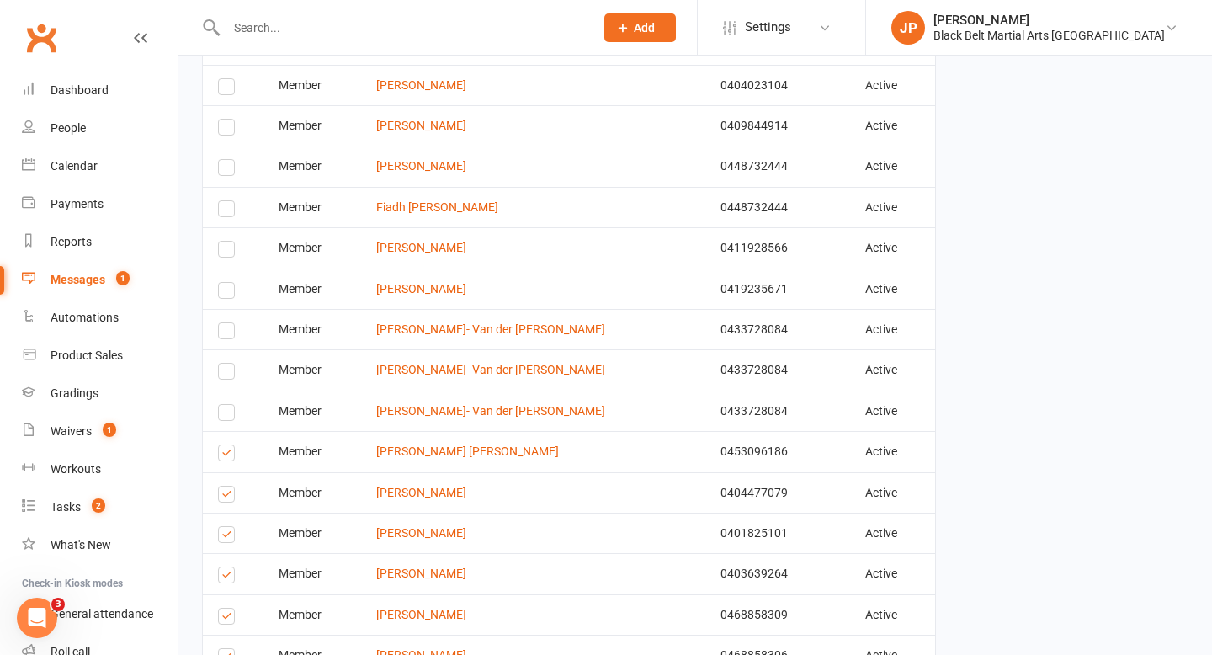
click at [226, 455] on label at bounding box center [229, 455] width 23 height 0
click at [226, 445] on input "checkbox" at bounding box center [223, 445] width 11 height 0
click at [226, 496] on label at bounding box center [229, 496] width 23 height 0
click at [226, 486] on input "checkbox" at bounding box center [223, 486] width 11 height 0
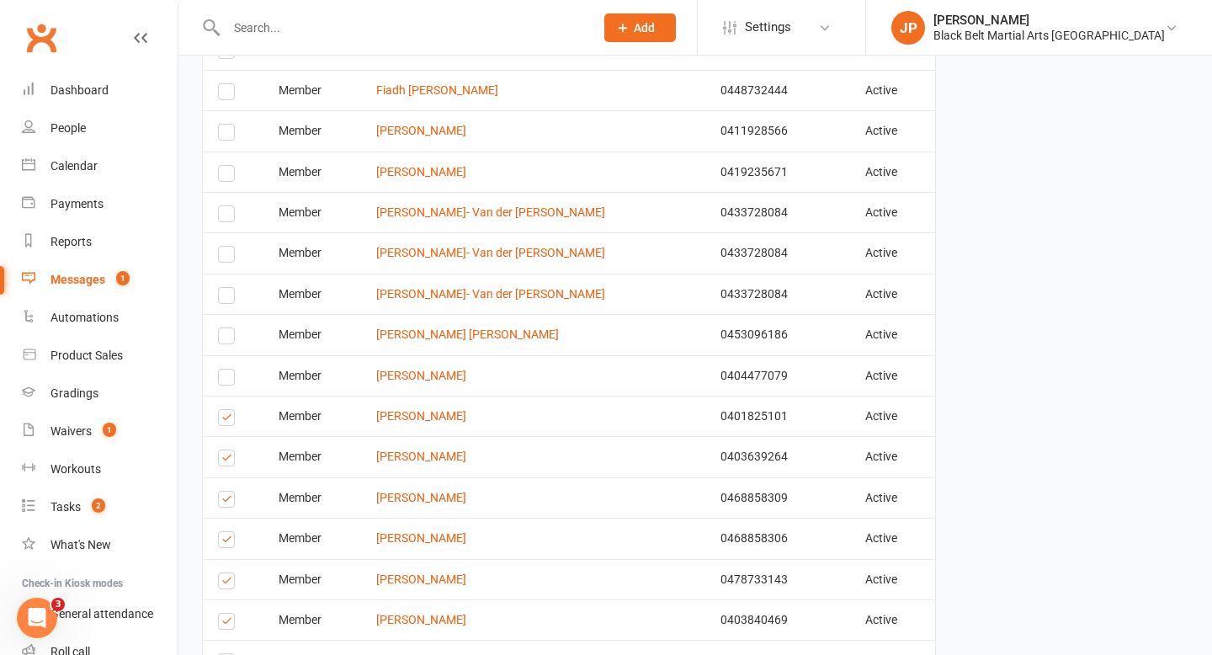
scroll to position [937, 0]
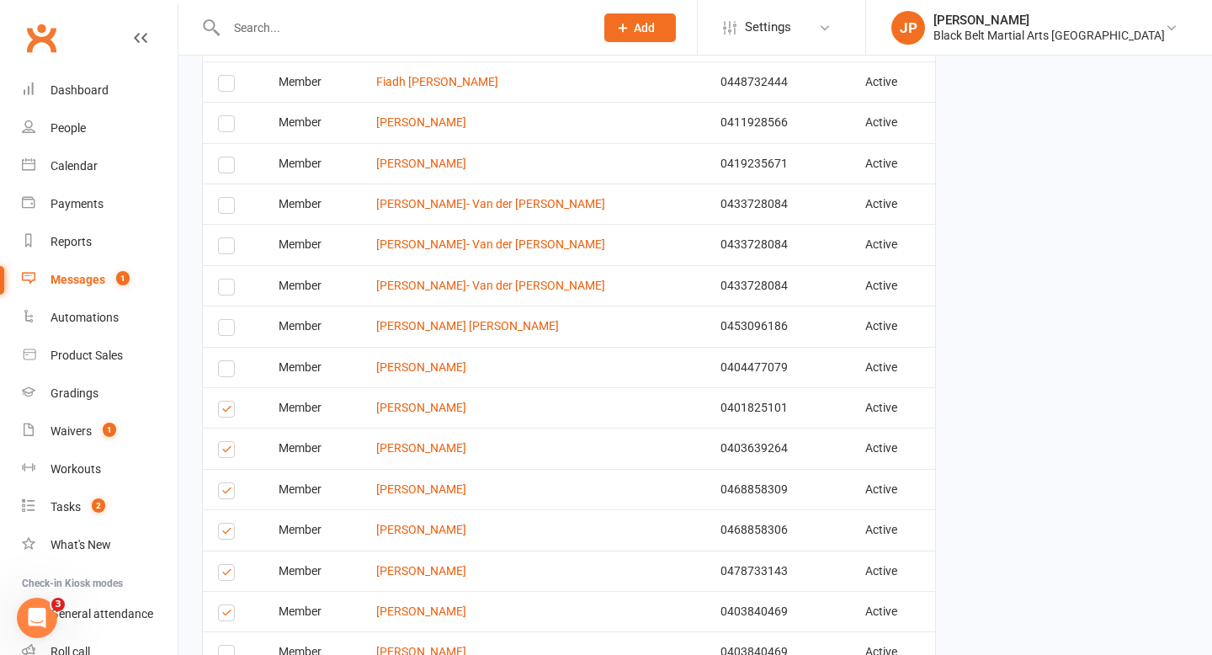
click at [225, 452] on label at bounding box center [229, 452] width 23 height 0
click at [225, 442] on input "checkbox" at bounding box center [223, 442] width 11 height 0
click at [224, 493] on label at bounding box center [229, 493] width 23 height 0
click at [224, 483] on input "checkbox" at bounding box center [223, 483] width 11 height 0
click at [230, 533] on label at bounding box center [229, 533] width 23 height 0
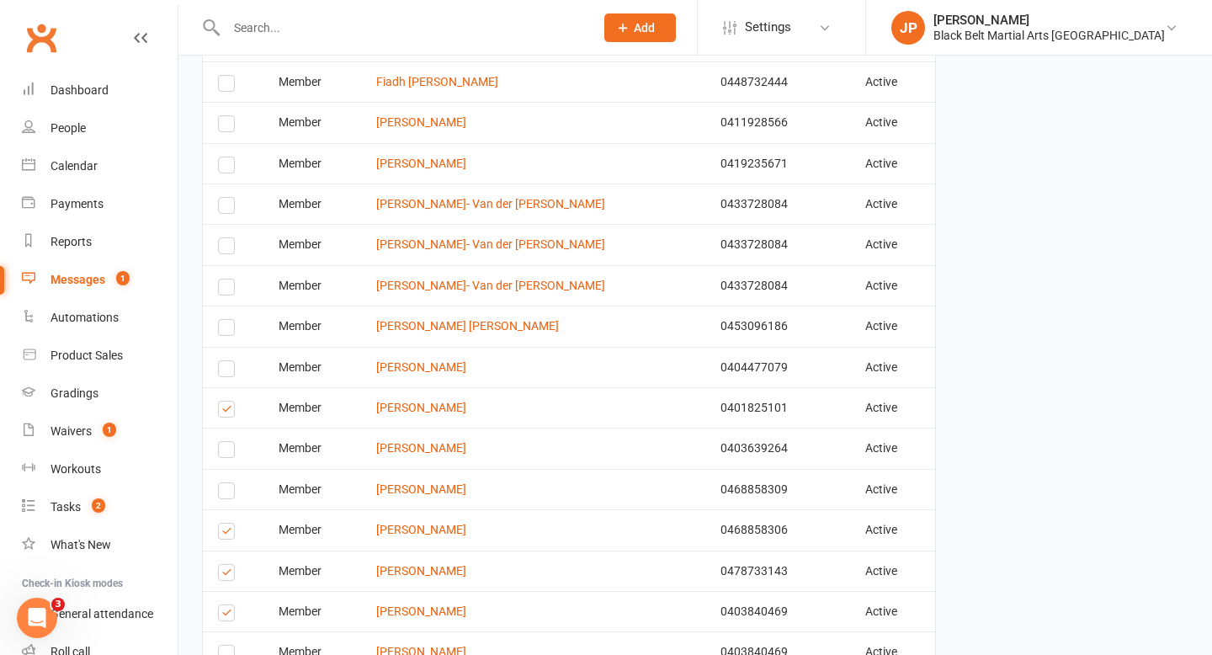
click at [229, 523] on input "checkbox" at bounding box center [223, 523] width 11 height 0
click at [228, 575] on label at bounding box center [229, 575] width 23 height 0
click at [228, 565] on input "checkbox" at bounding box center [223, 565] width 11 height 0
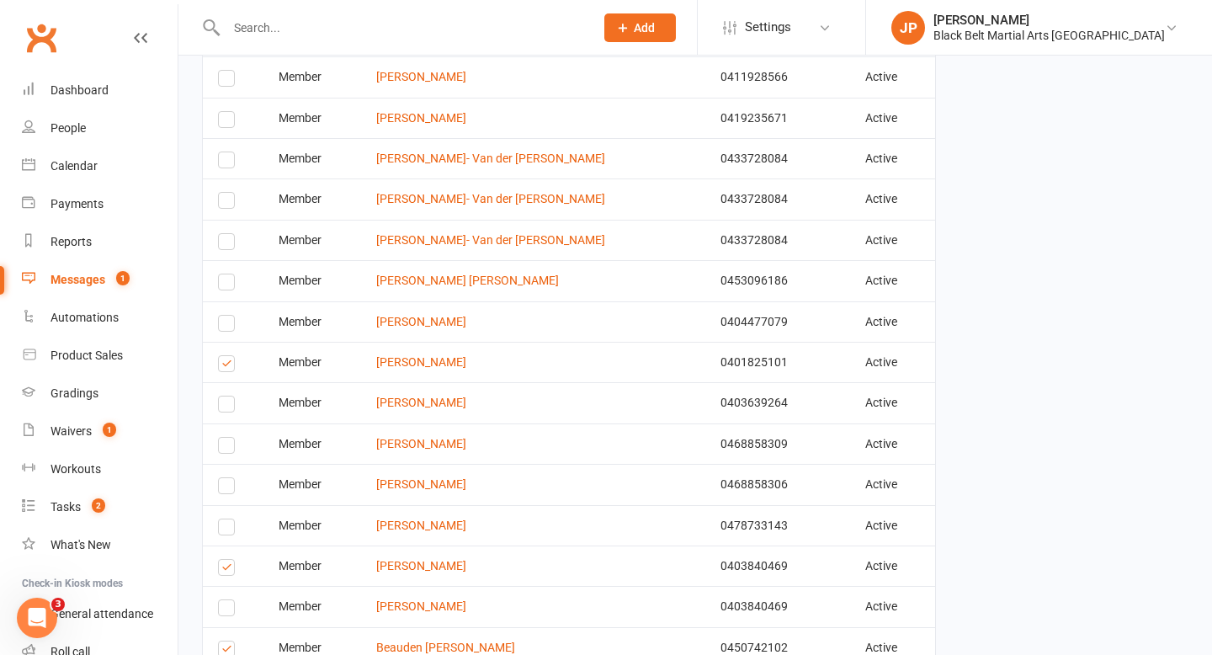
click at [228, 570] on label at bounding box center [229, 570] width 23 height 0
click at [228, 560] on input "checkbox" at bounding box center [223, 560] width 11 height 0
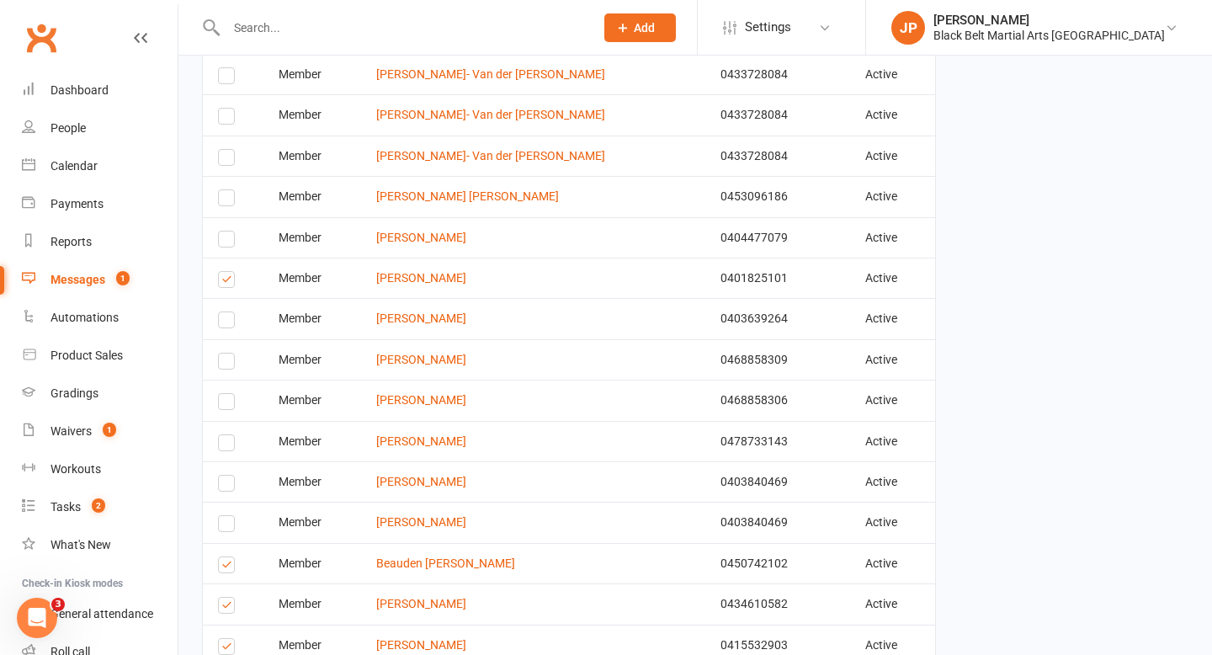
scroll to position [1071, 0]
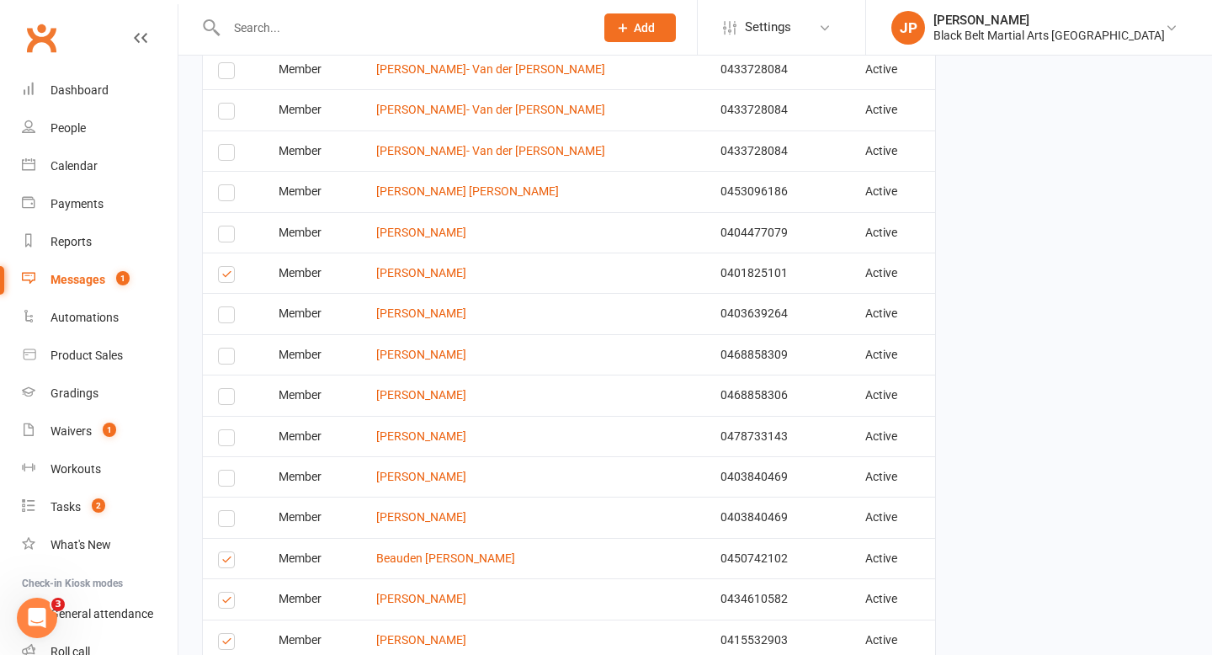
click at [227, 562] on label at bounding box center [229, 562] width 23 height 0
click at [227, 552] on input "checkbox" at bounding box center [223, 552] width 11 height 0
click at [226, 602] on label at bounding box center [229, 602] width 23 height 0
click at [226, 592] on input "checkbox" at bounding box center [223, 592] width 11 height 0
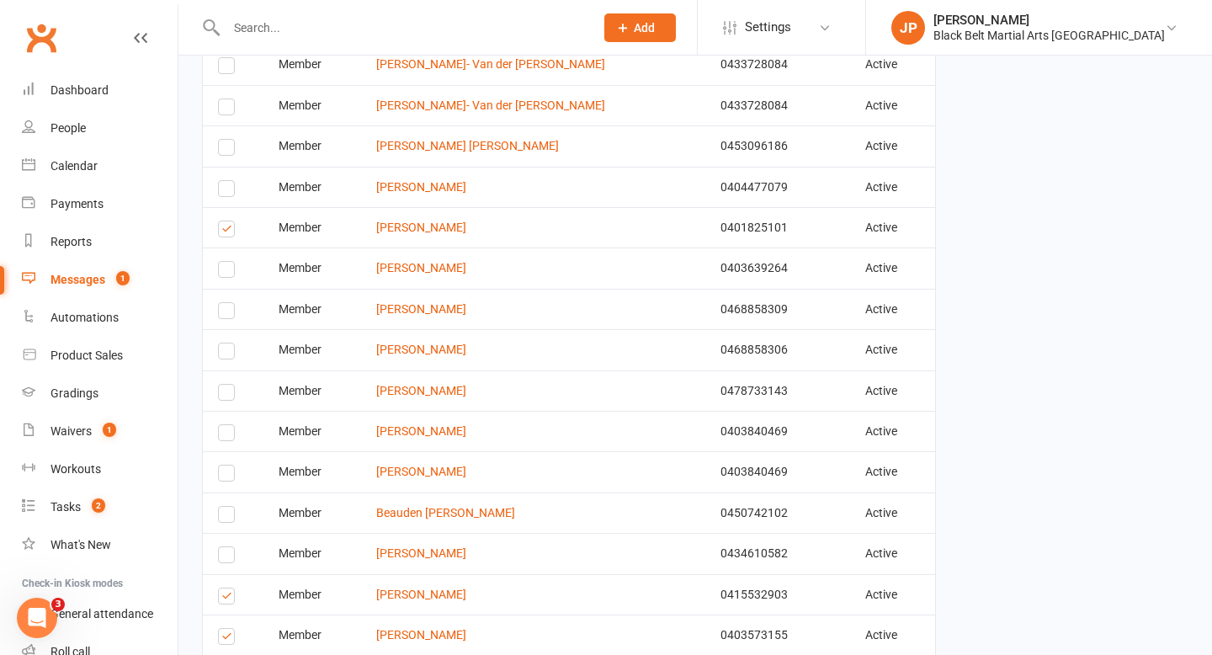
scroll to position [1117, 0]
click at [226, 597] on label at bounding box center [229, 597] width 23 height 0
click at [226, 587] on input "checkbox" at bounding box center [223, 587] width 11 height 0
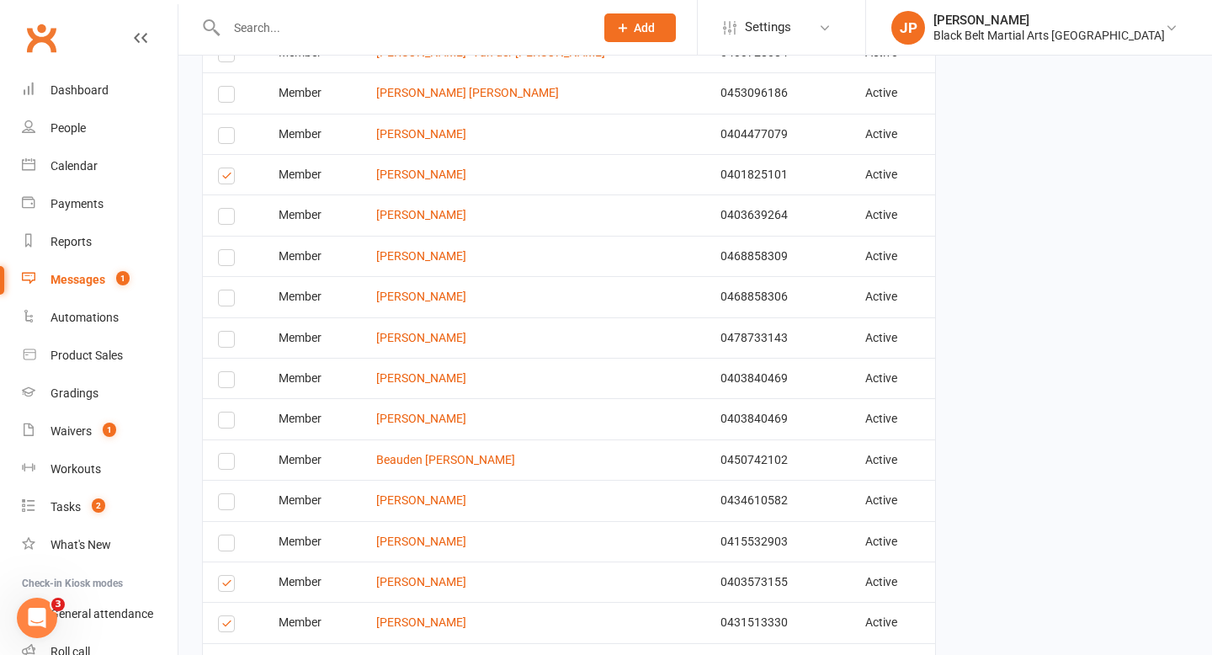
scroll to position [1170, 0]
click at [229, 585] on label at bounding box center [229, 585] width 23 height 0
click at [229, 575] on input "checkbox" at bounding box center [223, 575] width 11 height 0
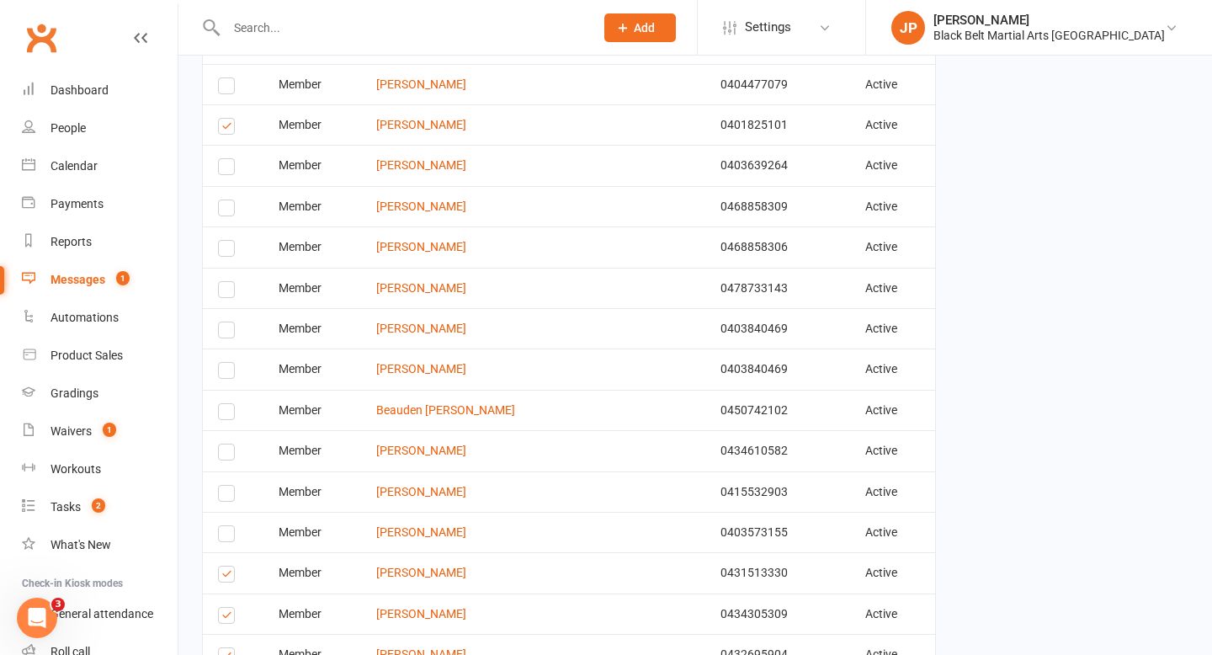
scroll to position [1223, 0]
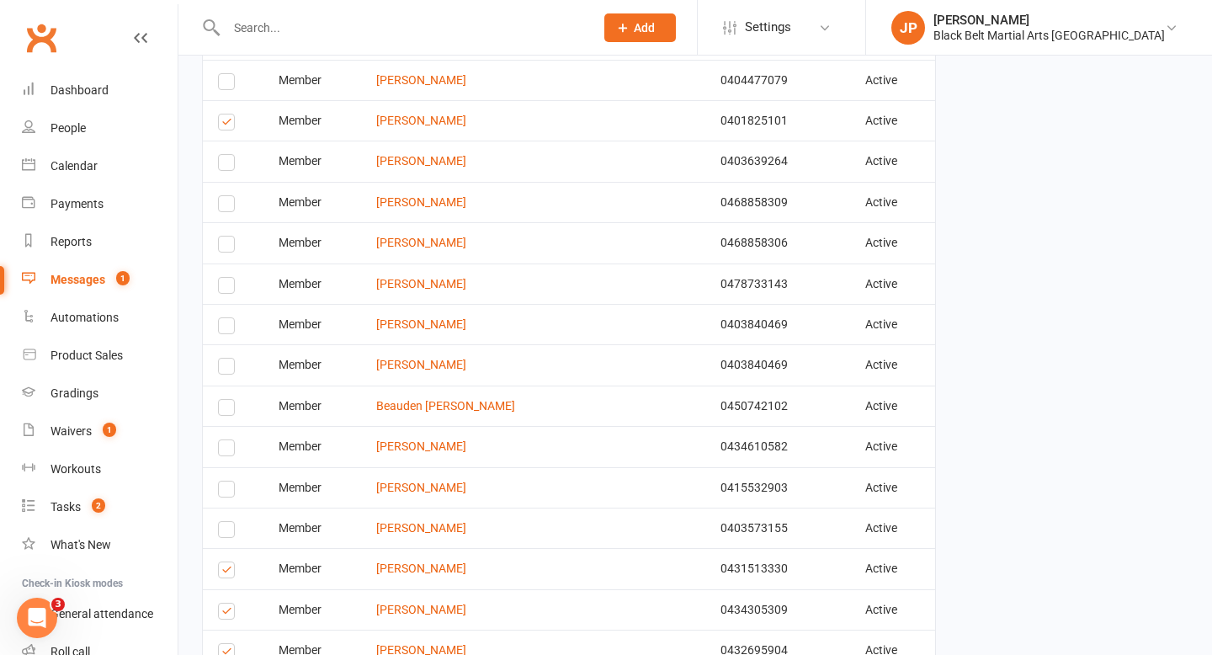
click at [229, 580] on td "Select this" at bounding box center [233, 568] width 61 height 40
click at [229, 572] on label at bounding box center [229, 572] width 23 height 0
click at [229, 562] on input "checkbox" at bounding box center [223, 562] width 11 height 0
click at [228, 613] on label at bounding box center [229, 613] width 23 height 0
click at [228, 603] on input "checkbox" at bounding box center [223, 603] width 11 height 0
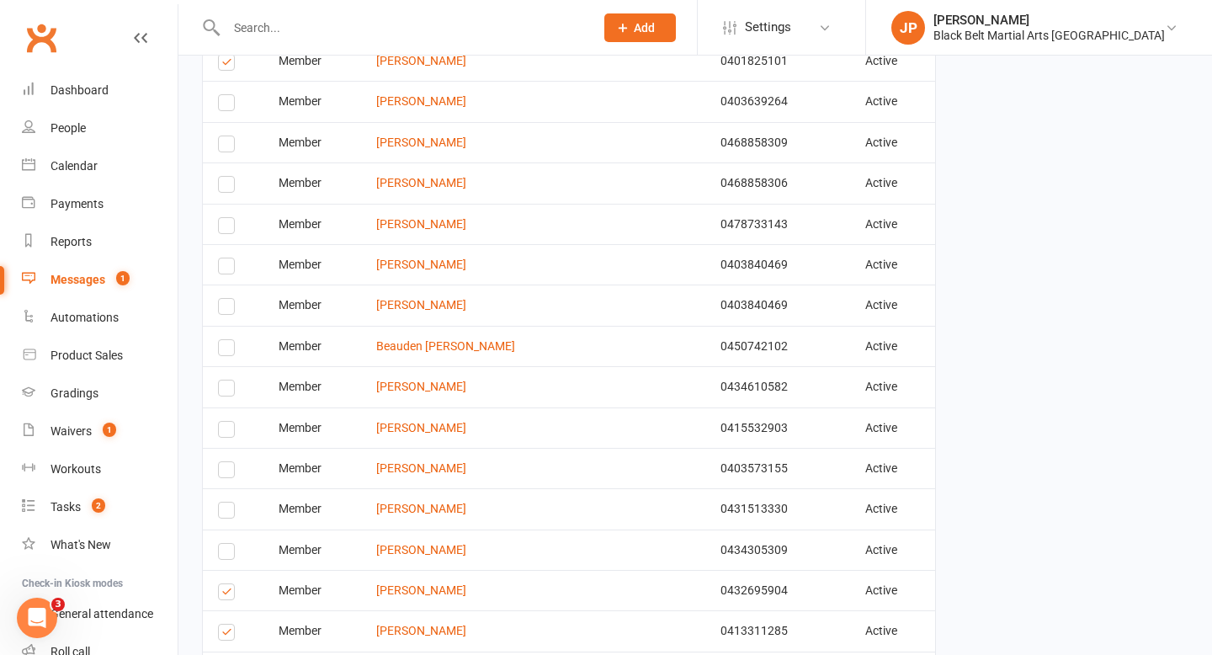
click at [225, 594] on label at bounding box center [229, 594] width 23 height 0
click at [225, 584] on input "checkbox" at bounding box center [223, 584] width 11 height 0
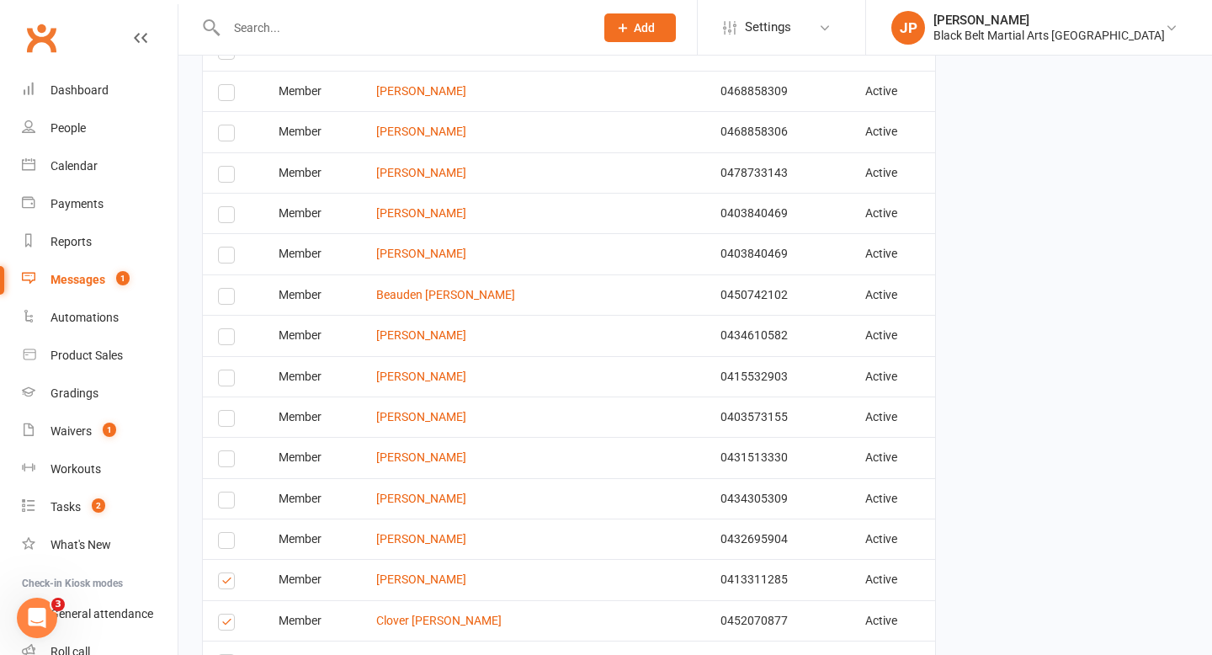
scroll to position [1337, 0]
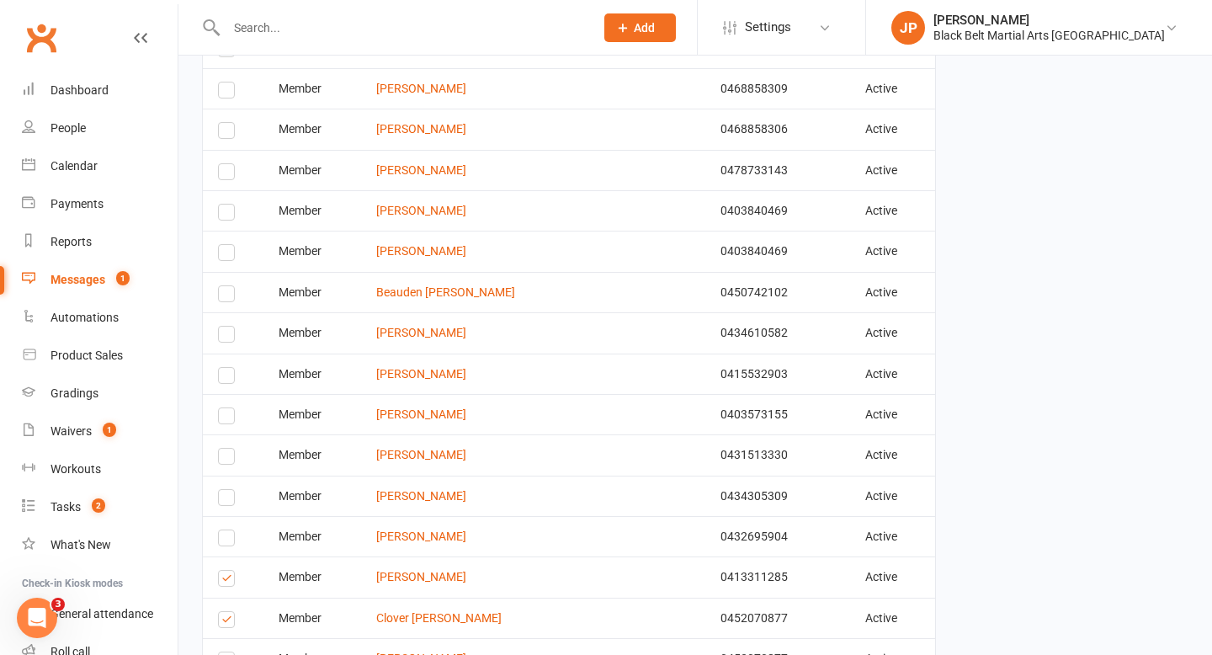
click at [231, 581] on label at bounding box center [229, 581] width 23 height 0
click at [229, 571] on input "checkbox" at bounding box center [223, 571] width 11 height 0
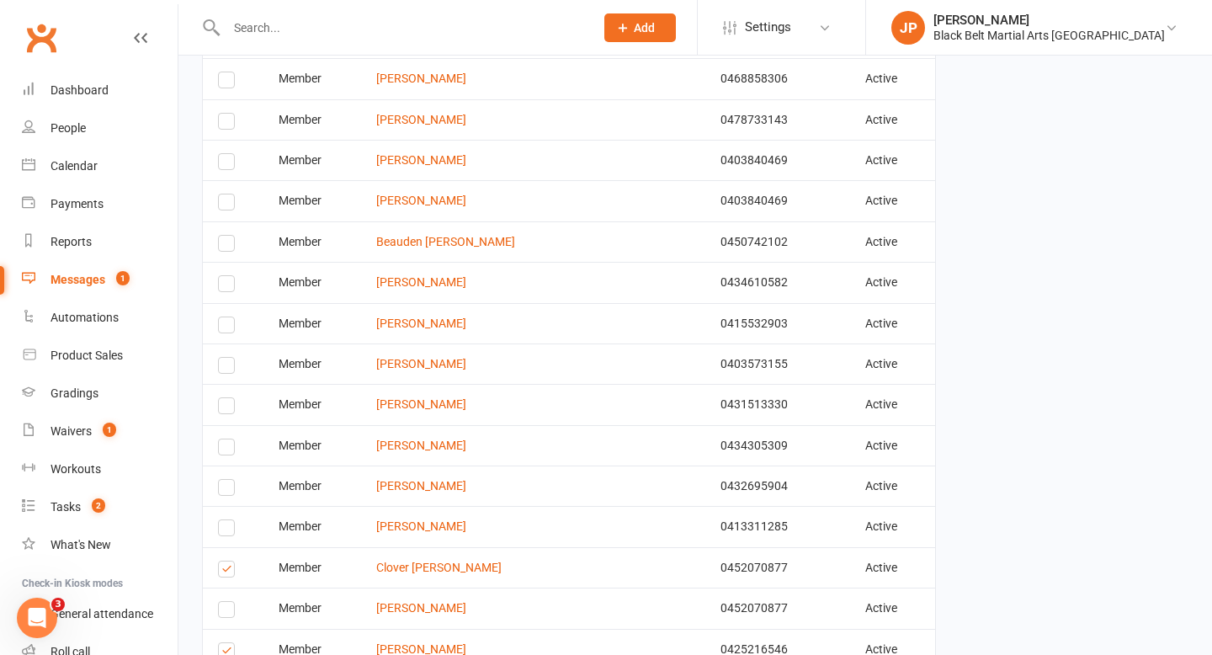
click at [229, 571] on label at bounding box center [229, 571] width 23 height 0
click at [229, 561] on input "checkbox" at bounding box center [223, 561] width 11 height 0
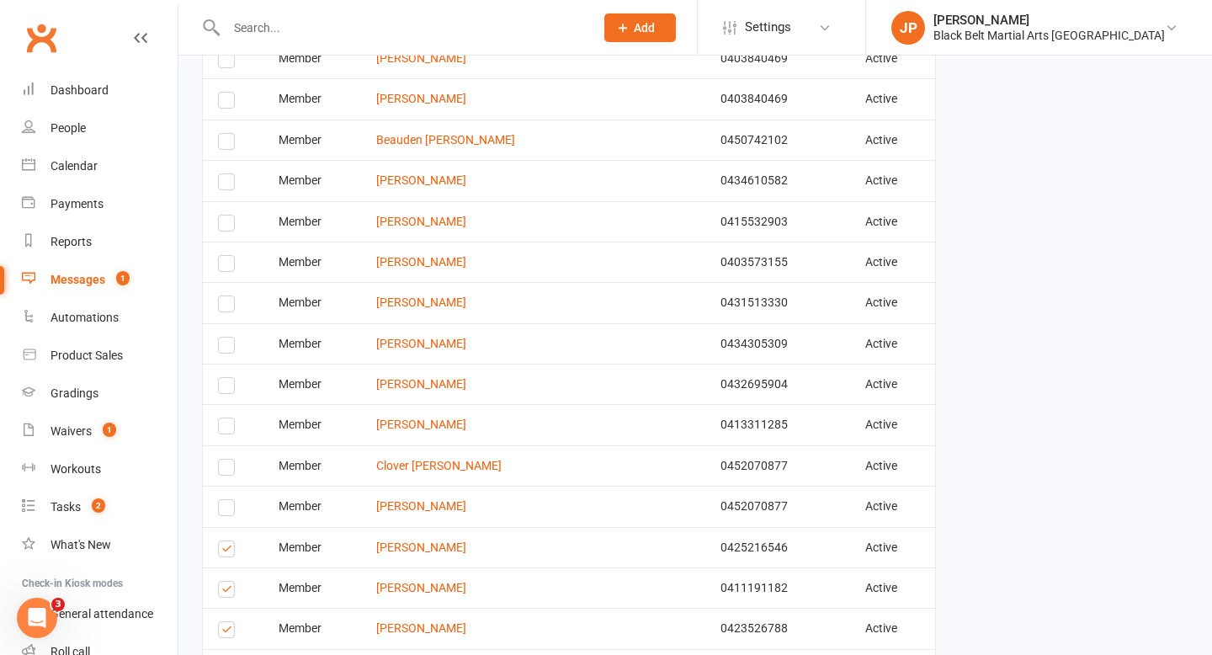
scroll to position [1491, 0]
click at [220, 549] on label at bounding box center [229, 549] width 23 height 0
click at [220, 539] on input "checkbox" at bounding box center [223, 539] width 11 height 0
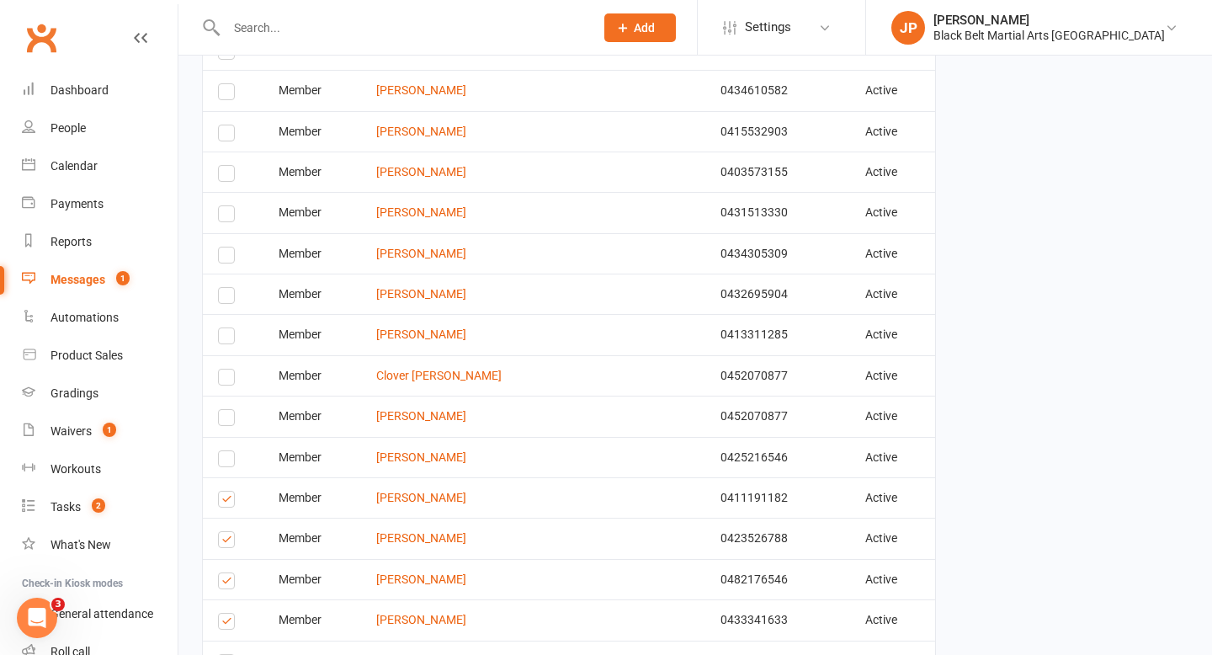
scroll to position [1580, 0]
click at [220, 541] on label at bounding box center [229, 541] width 23 height 0
click at [220, 531] on input "checkbox" at bounding box center [223, 531] width 11 height 0
click at [226, 582] on label at bounding box center [229, 582] width 23 height 0
click at [226, 572] on input "checkbox" at bounding box center [223, 572] width 11 height 0
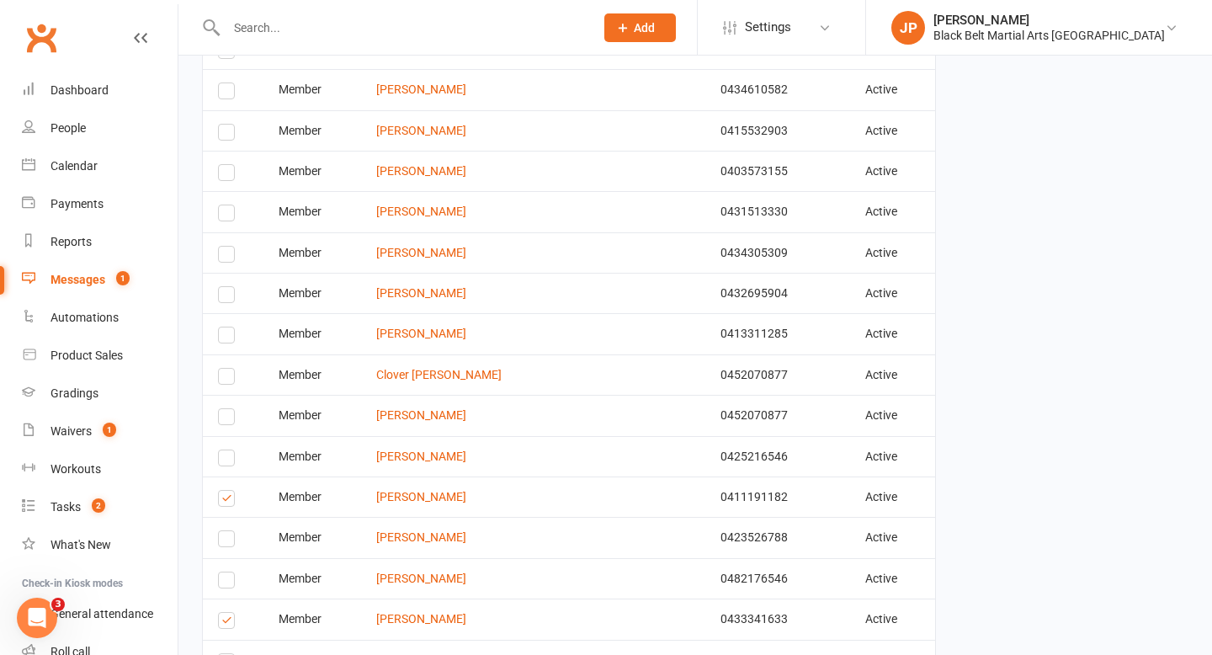
scroll to position [1633, 0]
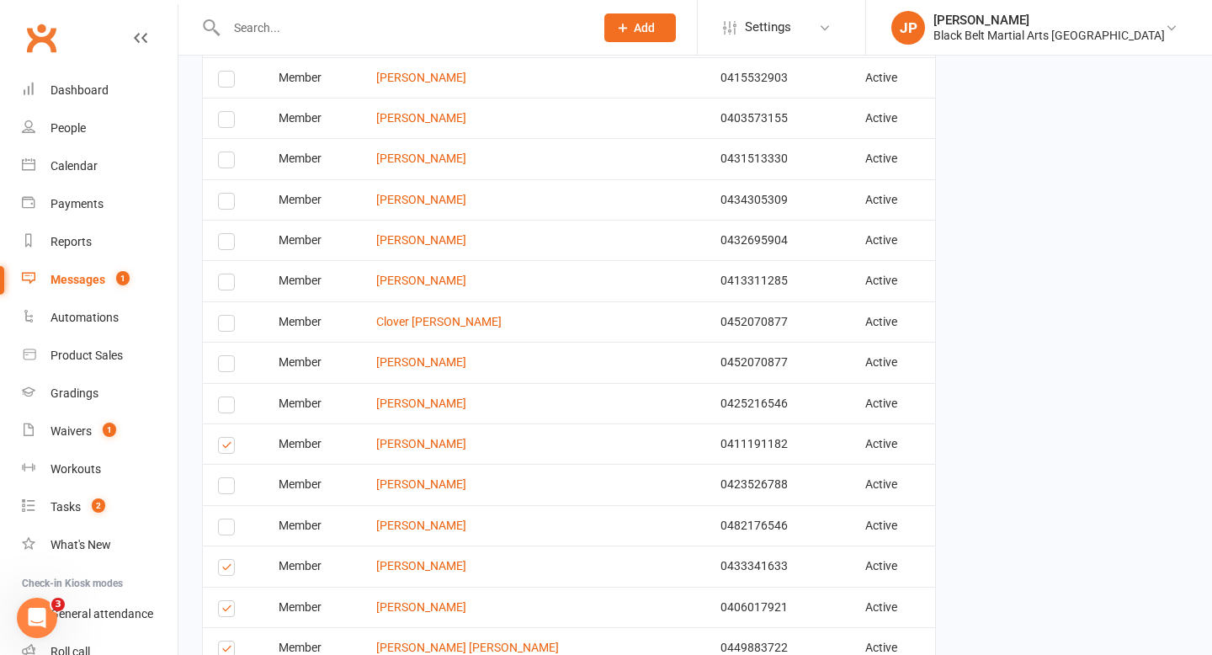
click at [226, 570] on label at bounding box center [229, 570] width 23 height 0
click at [226, 560] on input "checkbox" at bounding box center [223, 560] width 11 height 0
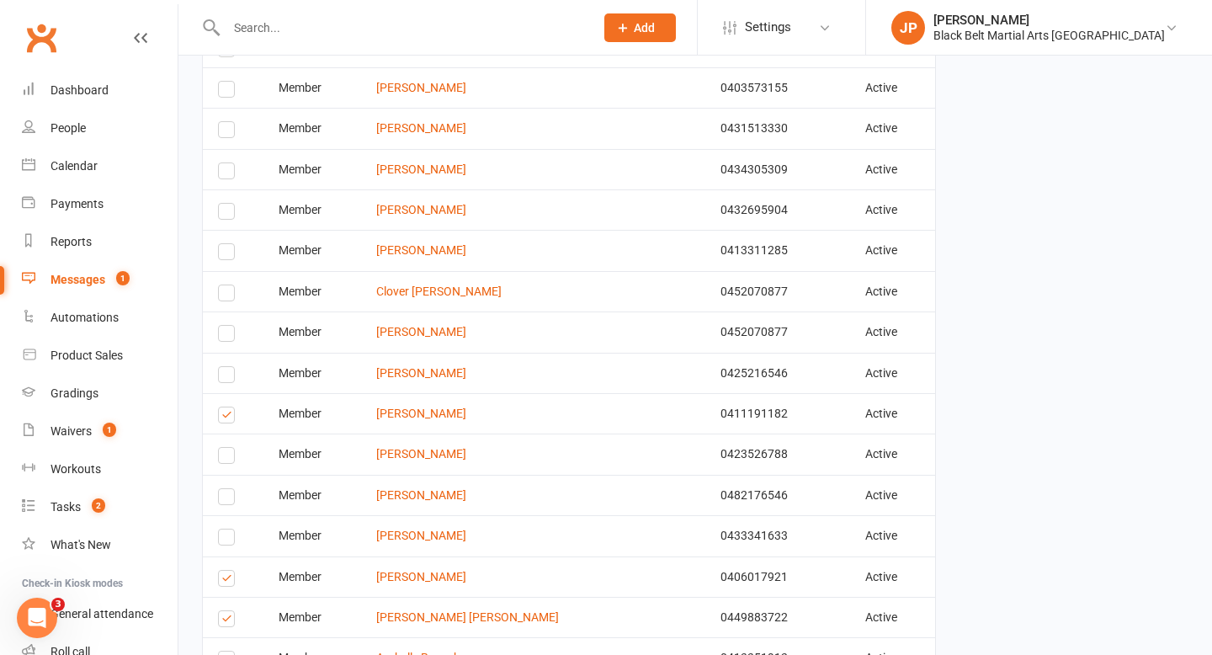
scroll to position [1670, 0]
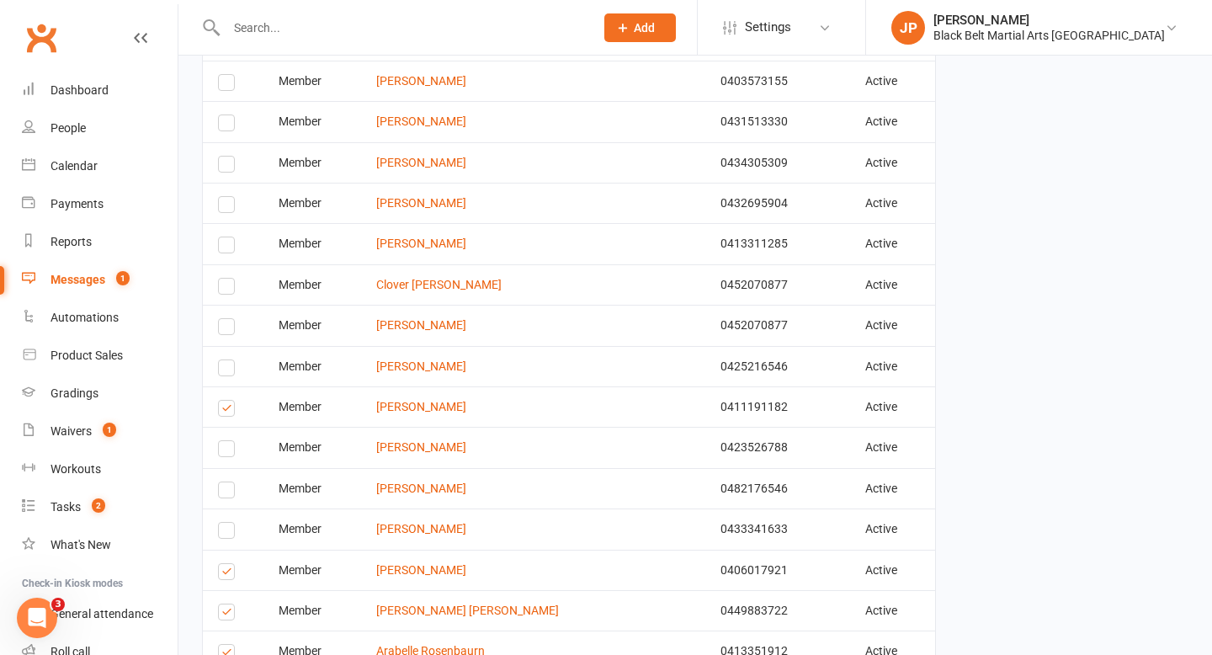
click at [226, 574] on label at bounding box center [229, 574] width 23 height 0
click at [226, 564] on input "checkbox" at bounding box center [223, 564] width 11 height 0
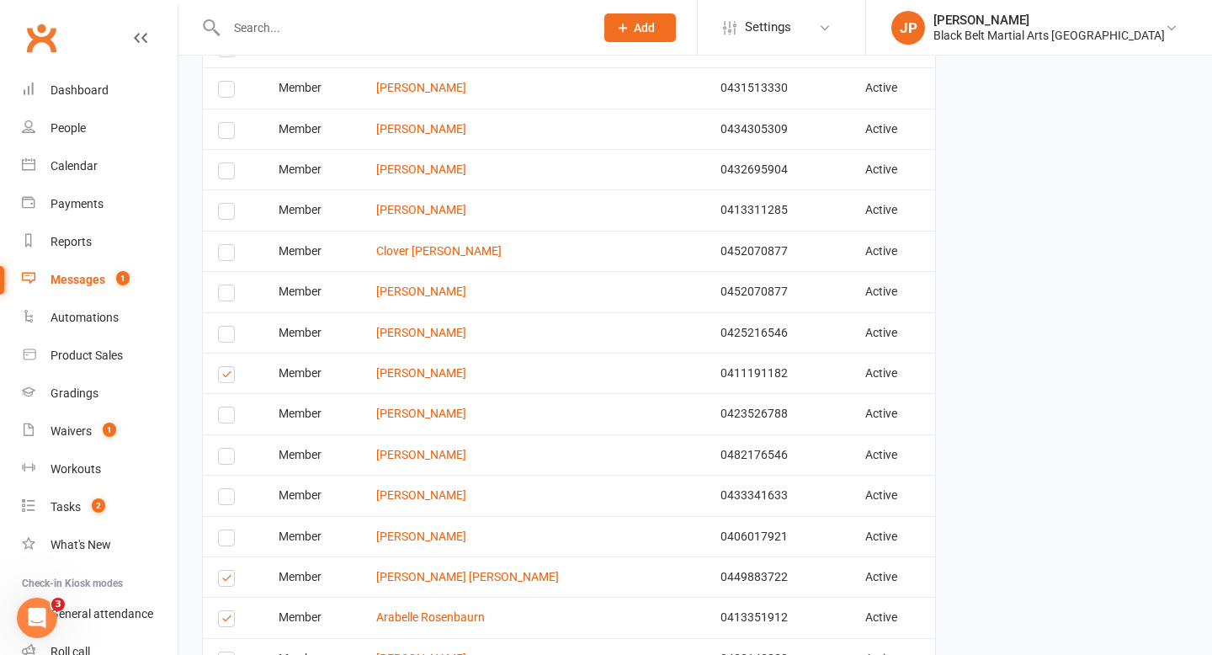
click at [226, 581] on label at bounding box center [229, 581] width 23 height 0
click at [226, 571] on input "checkbox" at bounding box center [223, 571] width 11 height 0
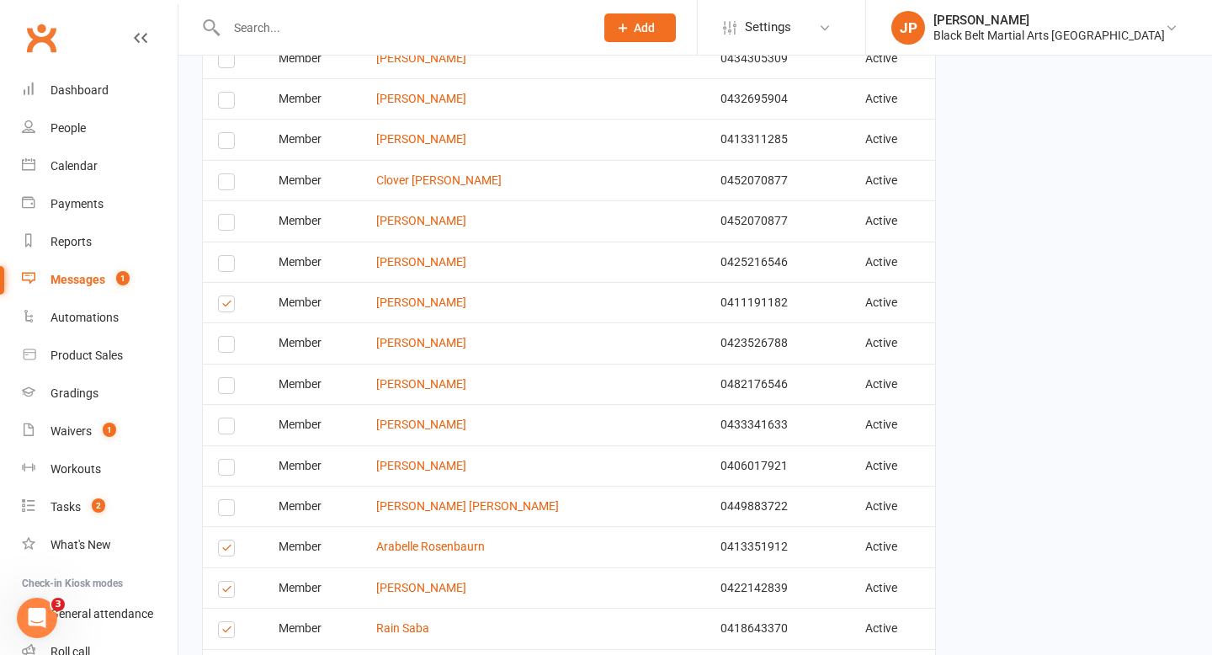
scroll to position [1775, 0]
click at [226, 549] on label at bounding box center [229, 549] width 23 height 0
click at [226, 539] on input "checkbox" at bounding box center [223, 539] width 11 height 0
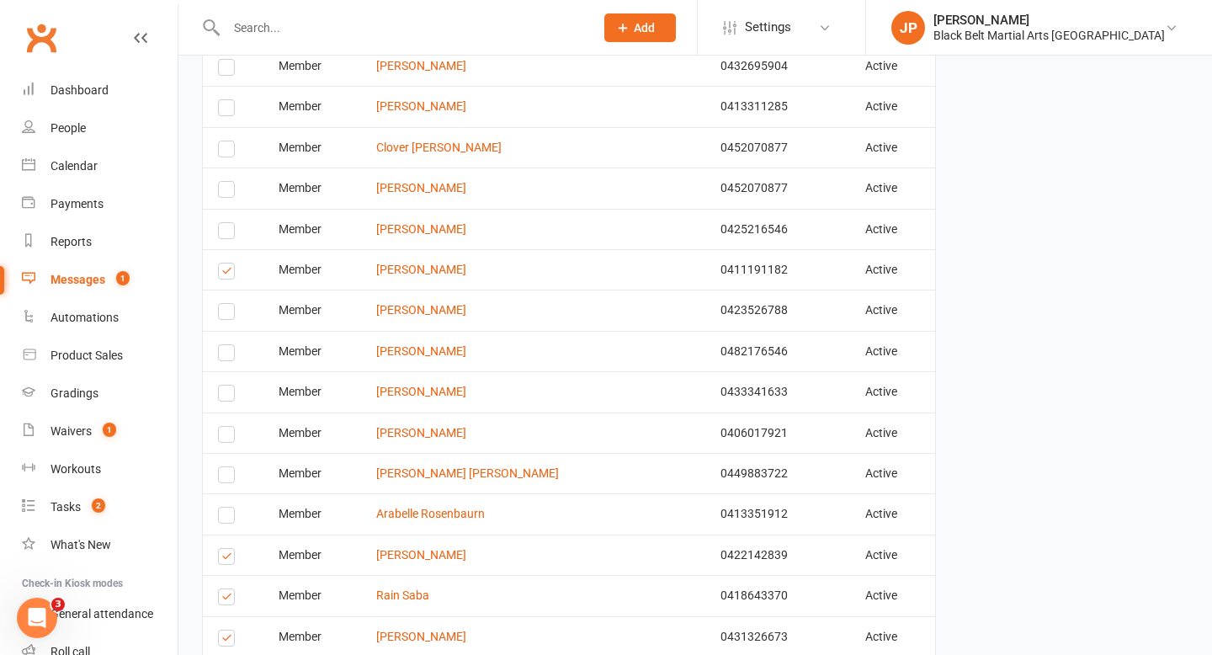
scroll to position [1807, 0]
click at [226, 560] on label at bounding box center [229, 560] width 23 height 0
click at [226, 549] on input "checkbox" at bounding box center [223, 549] width 11 height 0
click at [226, 600] on label at bounding box center [229, 600] width 23 height 0
click at [226, 590] on input "checkbox" at bounding box center [223, 590] width 11 height 0
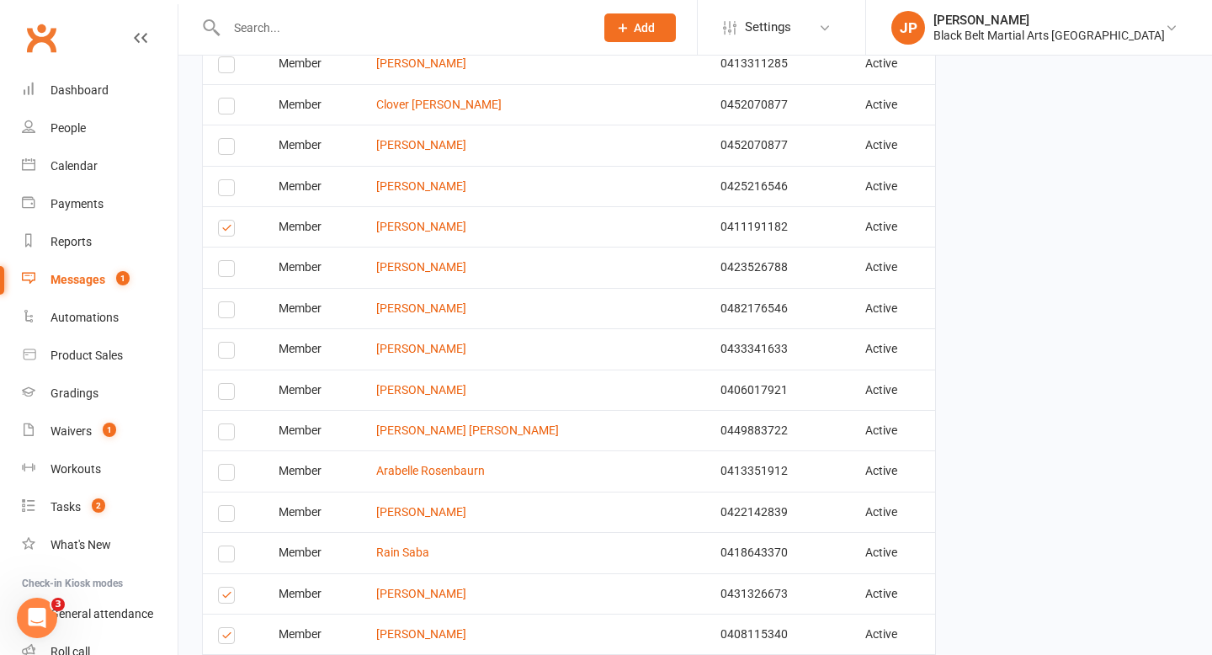
click at [226, 597] on label at bounding box center [229, 597] width 23 height 0
click at [226, 587] on input "checkbox" at bounding box center [223, 587] width 11 height 0
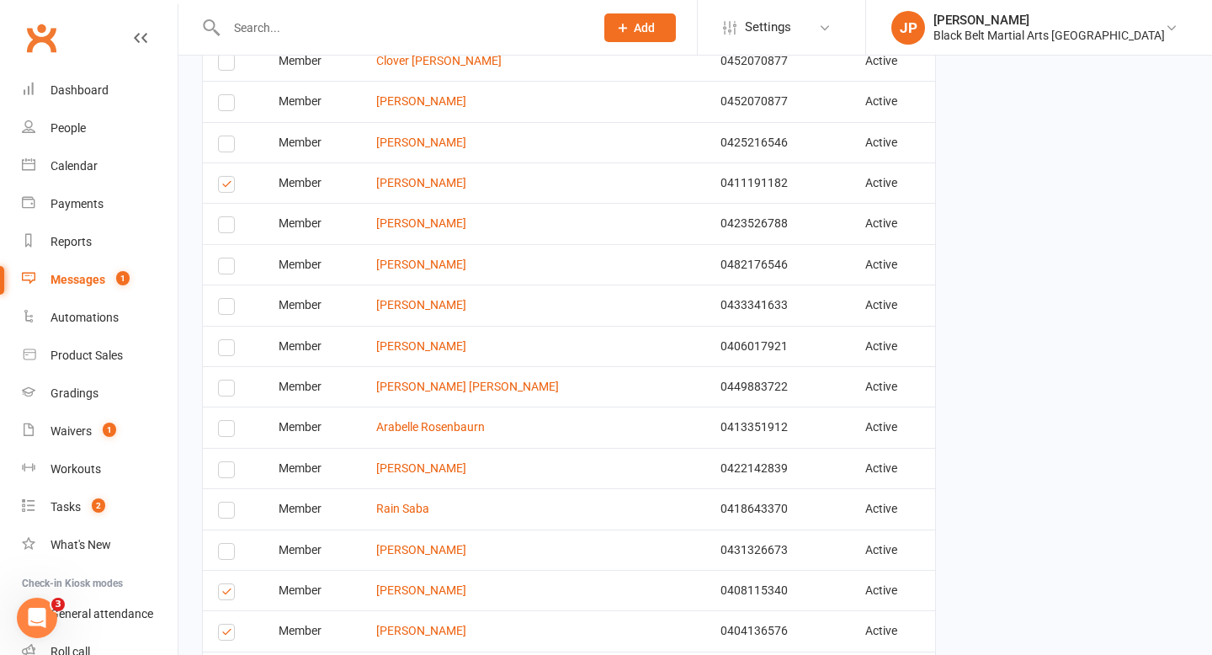
click at [226, 602] on td "Select this" at bounding box center [233, 590] width 61 height 40
click at [225, 594] on label at bounding box center [229, 594] width 23 height 0
click at [225, 584] on input "checkbox" at bounding box center [223, 584] width 11 height 0
click at [230, 634] on label at bounding box center [229, 634] width 23 height 0
click at [229, 624] on input "checkbox" at bounding box center [223, 624] width 11 height 0
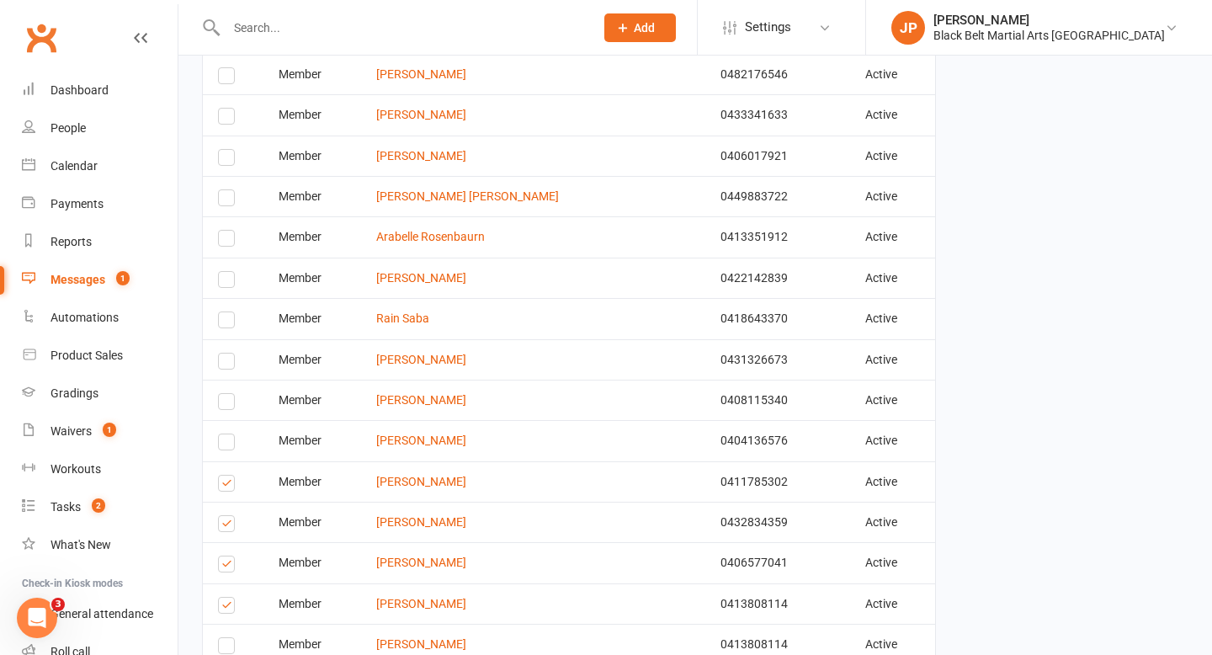
scroll to position [2085, 0]
click at [226, 485] on label at bounding box center [229, 485] width 23 height 0
click at [226, 475] on input "checkbox" at bounding box center [223, 475] width 11 height 0
click at [229, 525] on label at bounding box center [229, 525] width 23 height 0
click at [229, 515] on input "checkbox" at bounding box center [223, 515] width 11 height 0
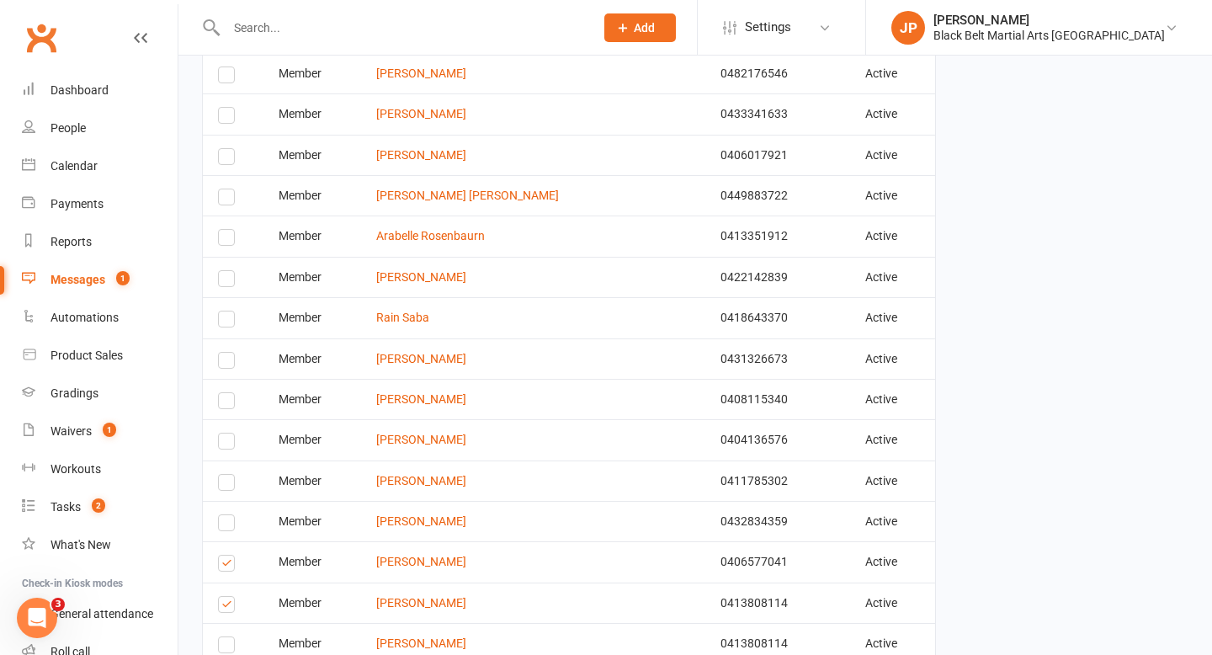
click at [226, 565] on label at bounding box center [229, 565] width 23 height 0
click at [226, 555] on input "checkbox" at bounding box center [223, 555] width 11 height 0
click at [229, 607] on label at bounding box center [229, 607] width 23 height 0
click at [229, 597] on input "checkbox" at bounding box center [223, 597] width 11 height 0
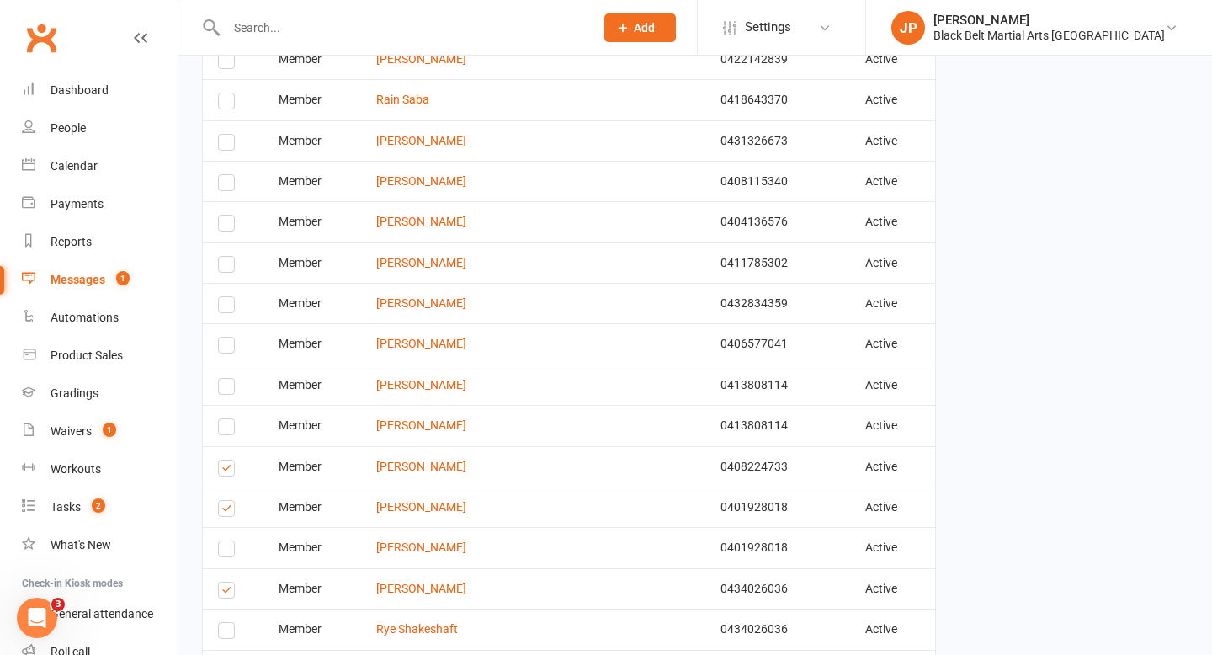
scroll to position [2316, 0]
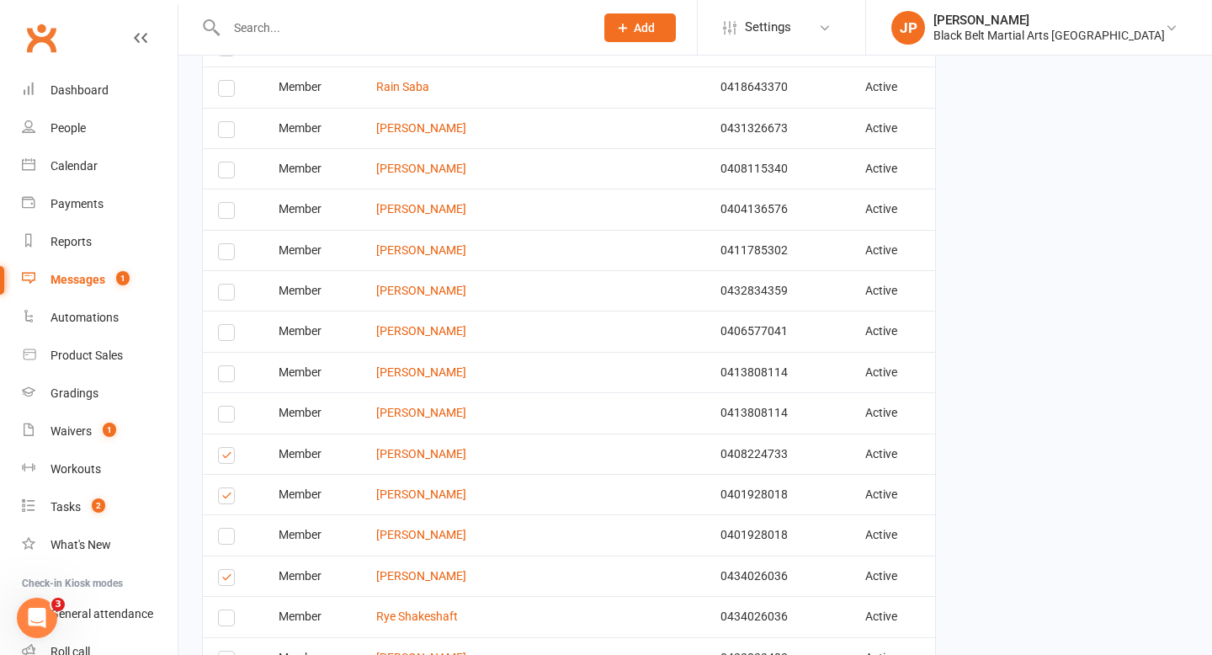
click at [222, 498] on label at bounding box center [229, 498] width 23 height 0
click at [222, 488] on input "checkbox" at bounding box center [223, 488] width 11 height 0
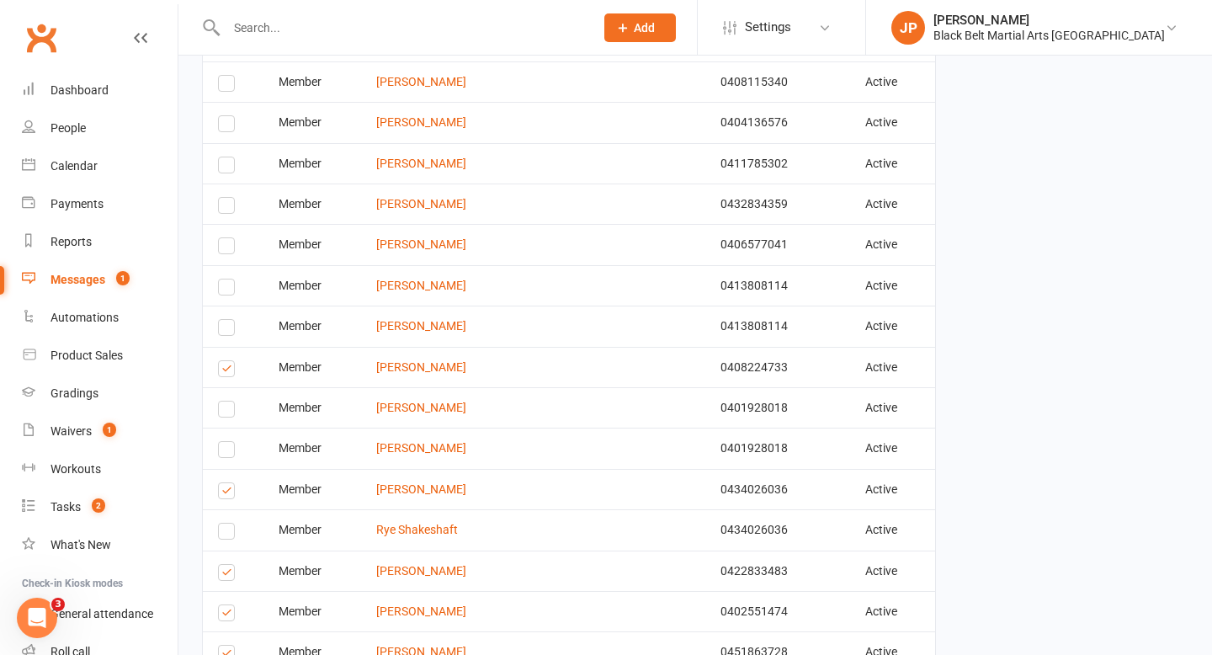
scroll to position [2405, 0]
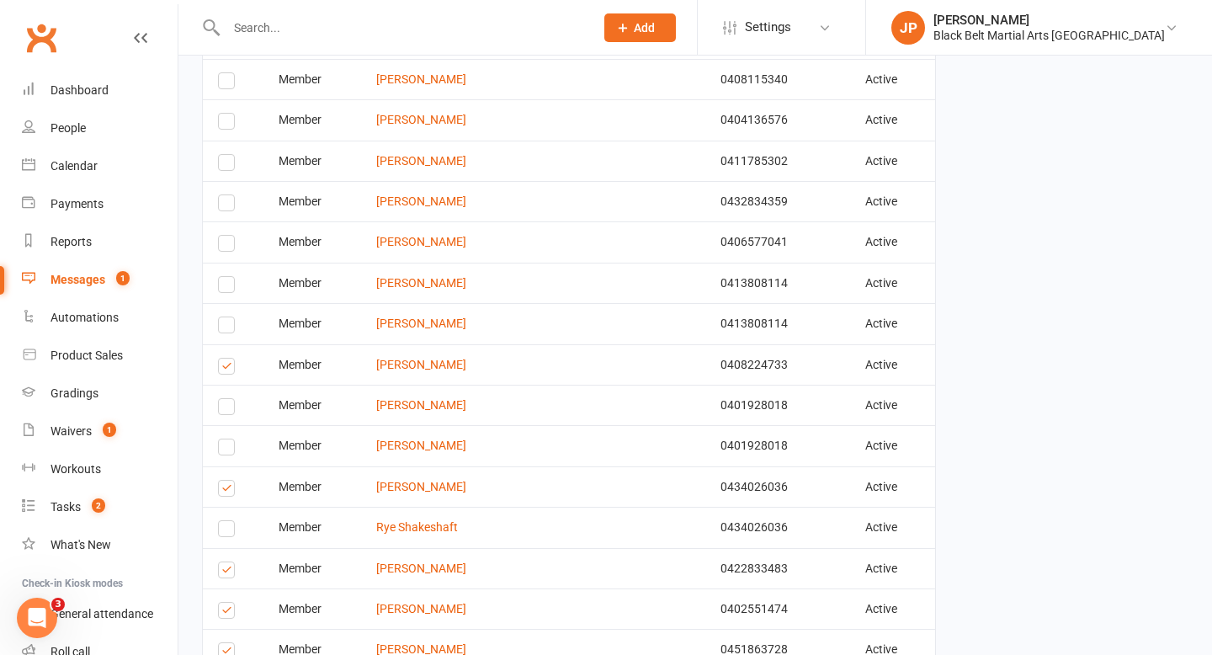
click at [226, 491] on label at bounding box center [229, 491] width 23 height 0
click at [226, 480] on input "checkbox" at bounding box center [223, 480] width 11 height 0
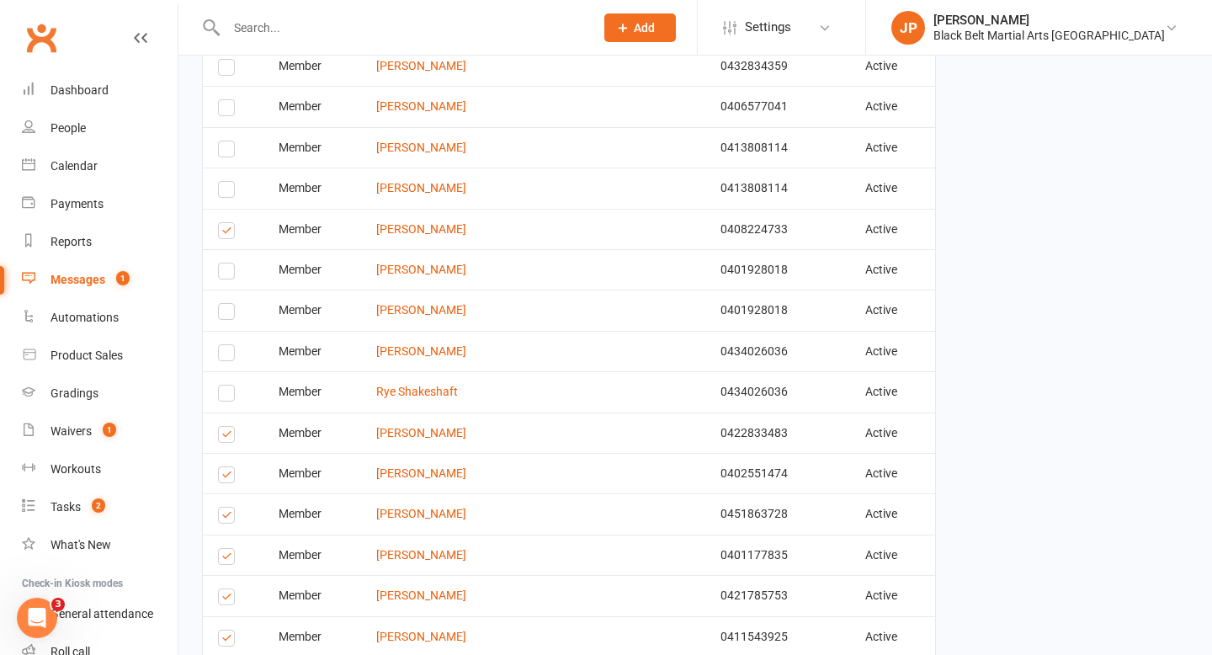
scroll to position [2540, 0]
click at [225, 478] on label at bounding box center [229, 478] width 23 height 0
click at [225, 468] on input "checkbox" at bounding box center [223, 468] width 11 height 0
click at [227, 518] on label at bounding box center [229, 518] width 23 height 0
click at [227, 508] on input "checkbox" at bounding box center [223, 508] width 11 height 0
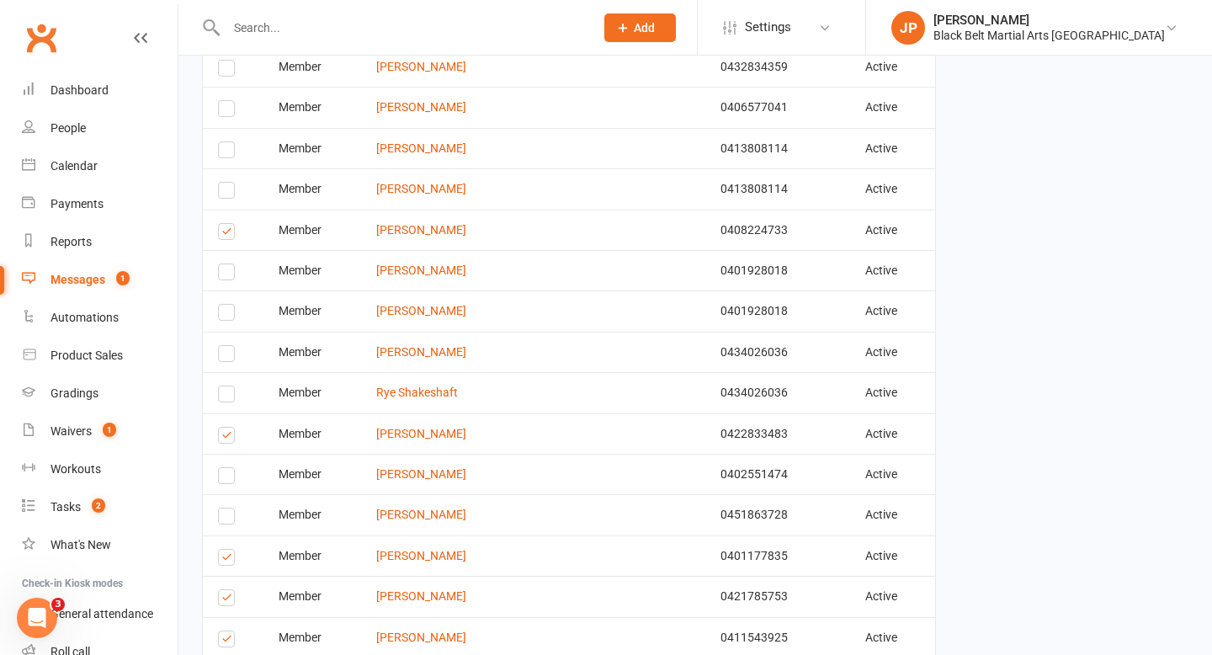
click at [225, 560] on label at bounding box center [229, 560] width 23 height 0
click at [225, 549] on input "checkbox" at bounding box center [223, 549] width 11 height 0
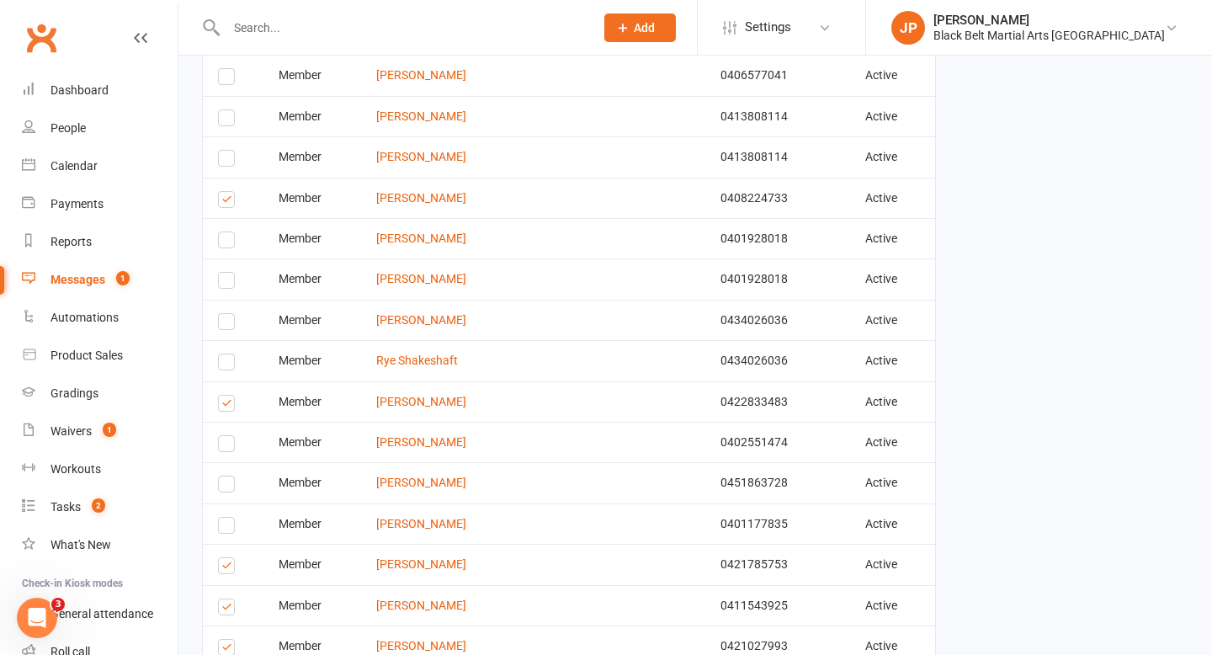
scroll to position [2586, 0]
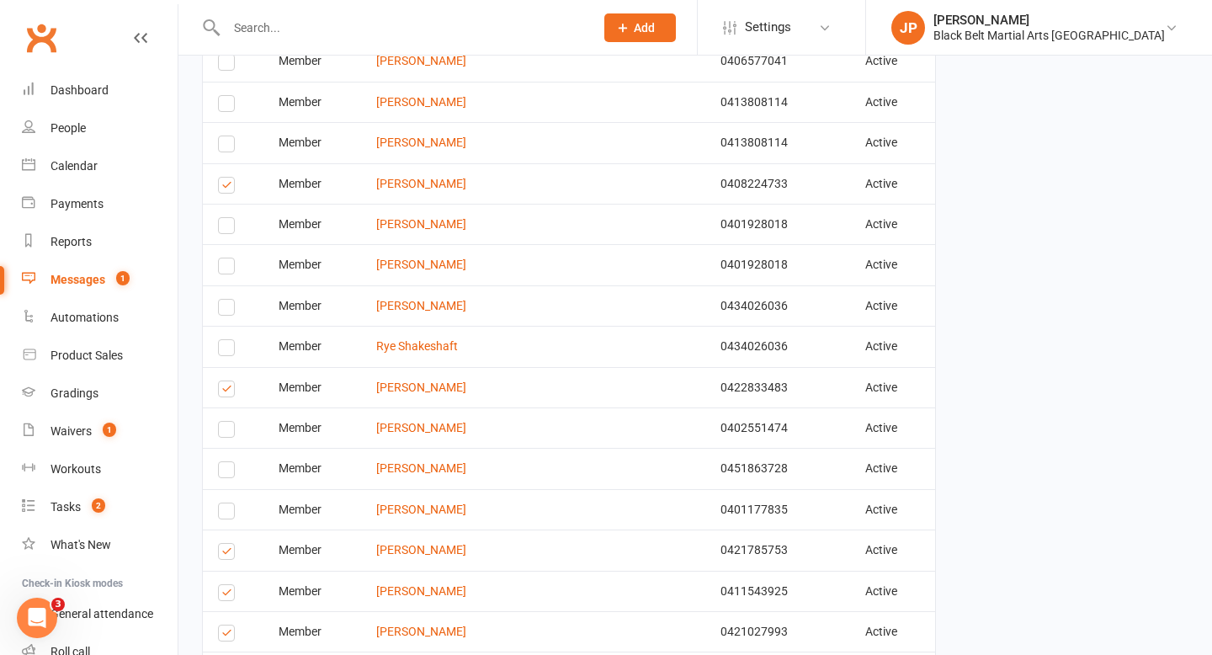
click at [225, 554] on label at bounding box center [229, 554] width 23 height 0
click at [225, 544] on input "checkbox" at bounding box center [223, 544] width 11 height 0
click at [228, 595] on label at bounding box center [229, 595] width 23 height 0
click at [228, 585] on input "checkbox" at bounding box center [223, 585] width 11 height 0
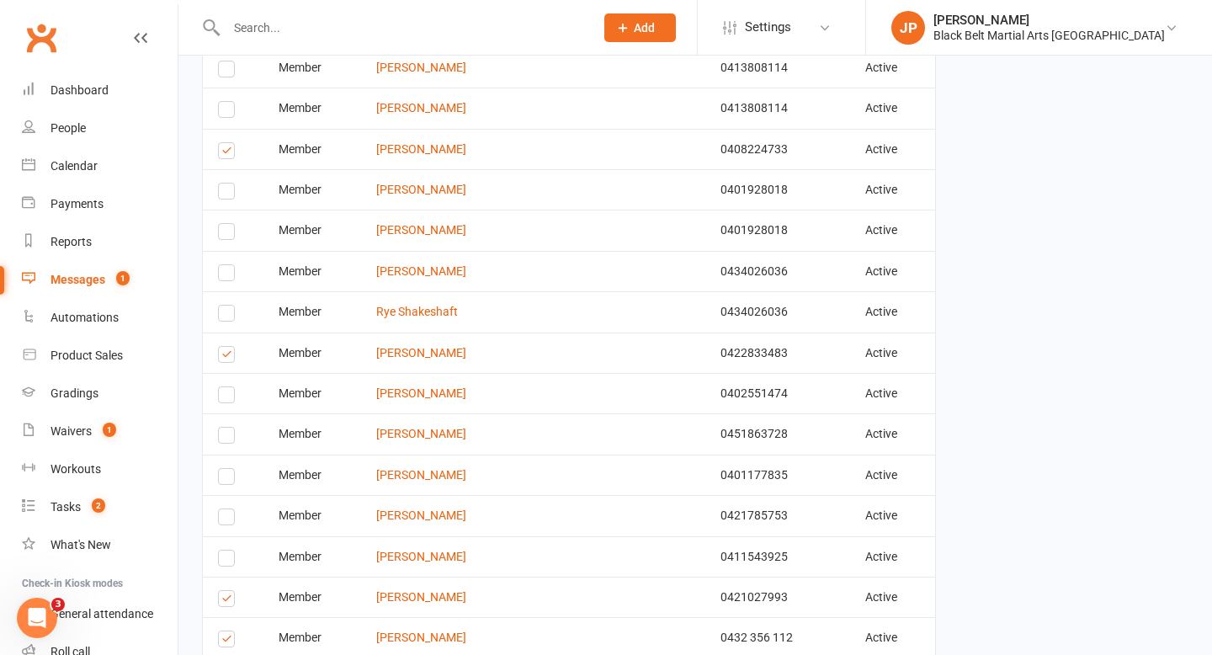
click at [228, 601] on label at bounding box center [229, 601] width 23 height 0
click at [228, 591] on input "checkbox" at bounding box center [223, 591] width 11 height 0
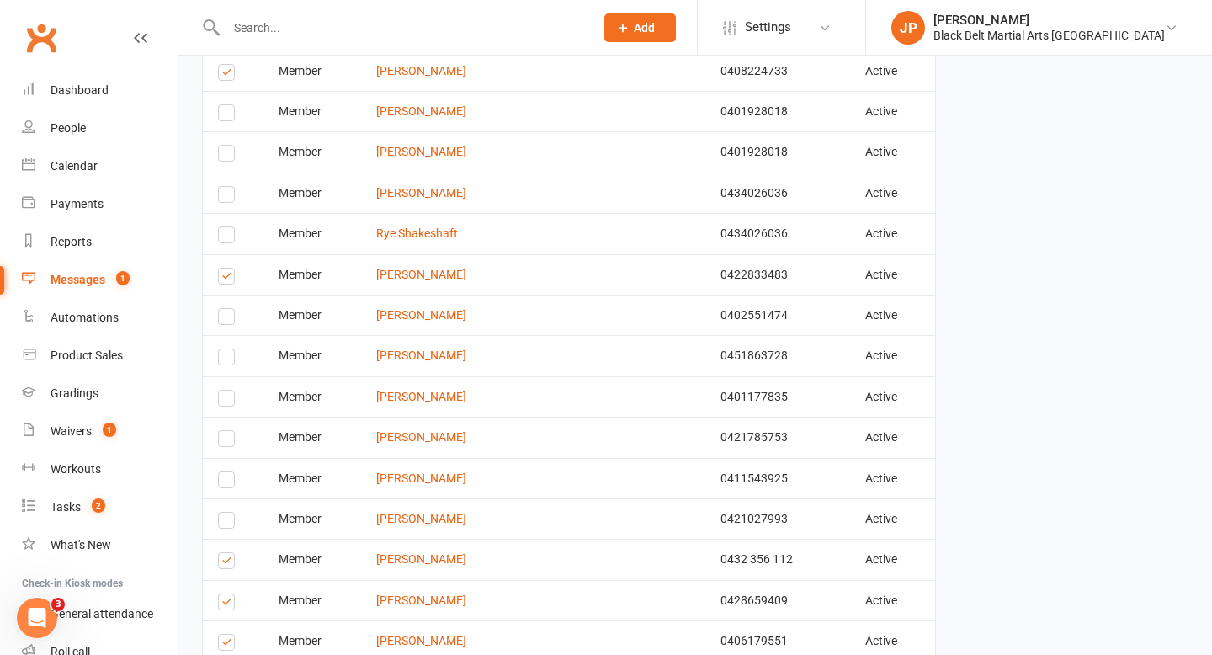
scroll to position [2699, 0]
click at [228, 603] on label at bounding box center [229, 603] width 23 height 0
click at [228, 593] on input "checkbox" at bounding box center [223, 593] width 11 height 0
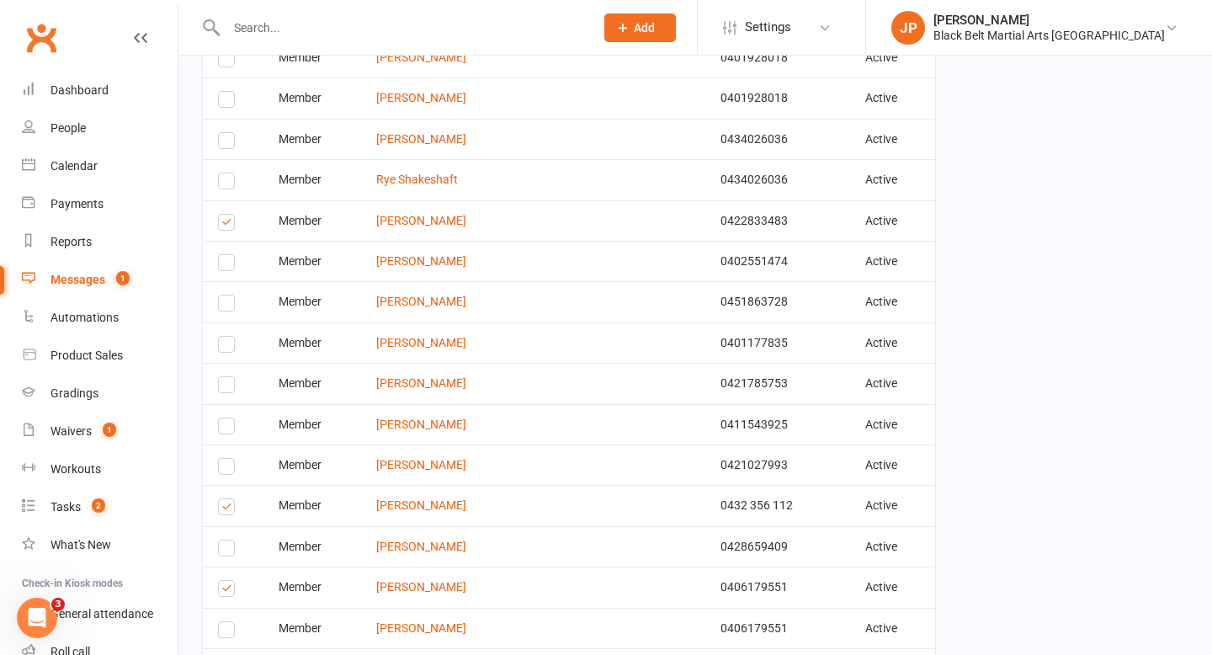
click at [228, 591] on label at bounding box center [229, 591] width 23 height 0
click at [228, 581] on input "checkbox" at bounding box center [223, 581] width 11 height 0
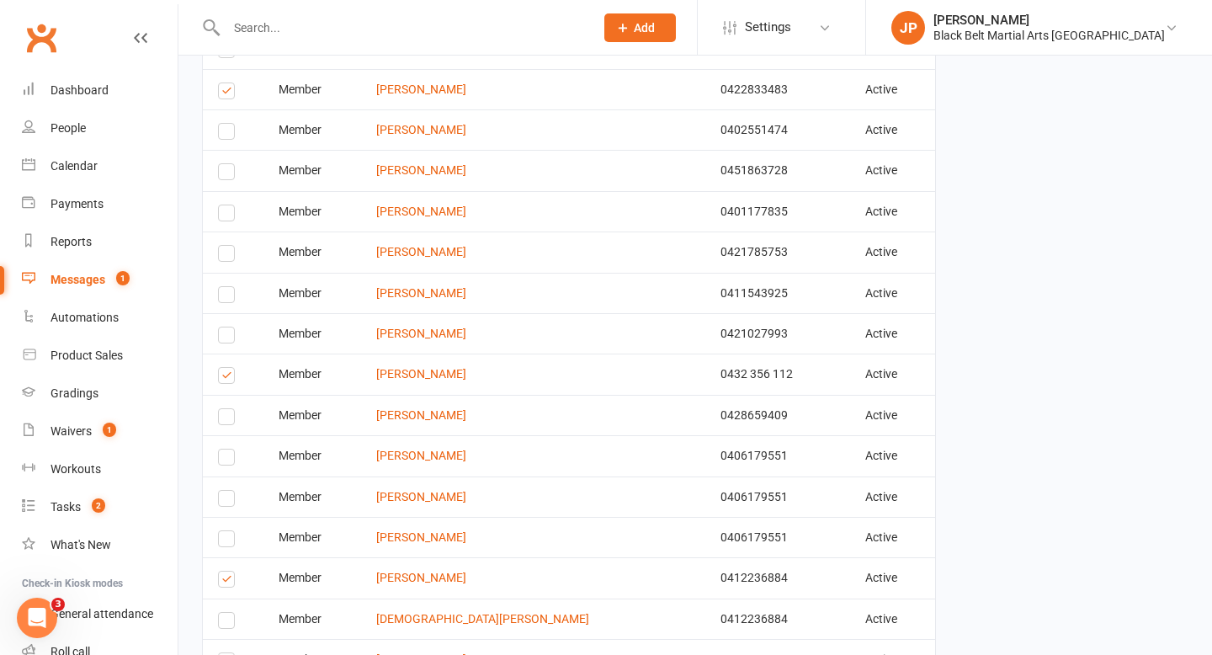
scroll to position [2887, 0]
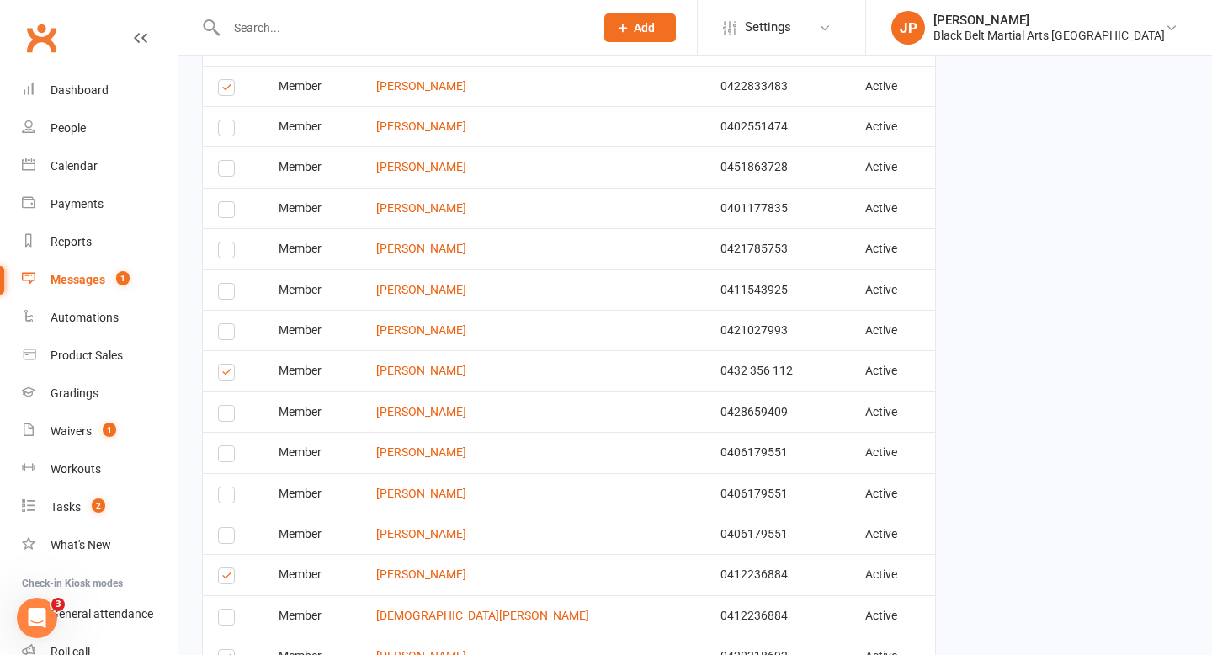
click at [227, 578] on label at bounding box center [229, 578] width 23 height 0
click at [227, 568] on input "checkbox" at bounding box center [223, 568] width 11 height 0
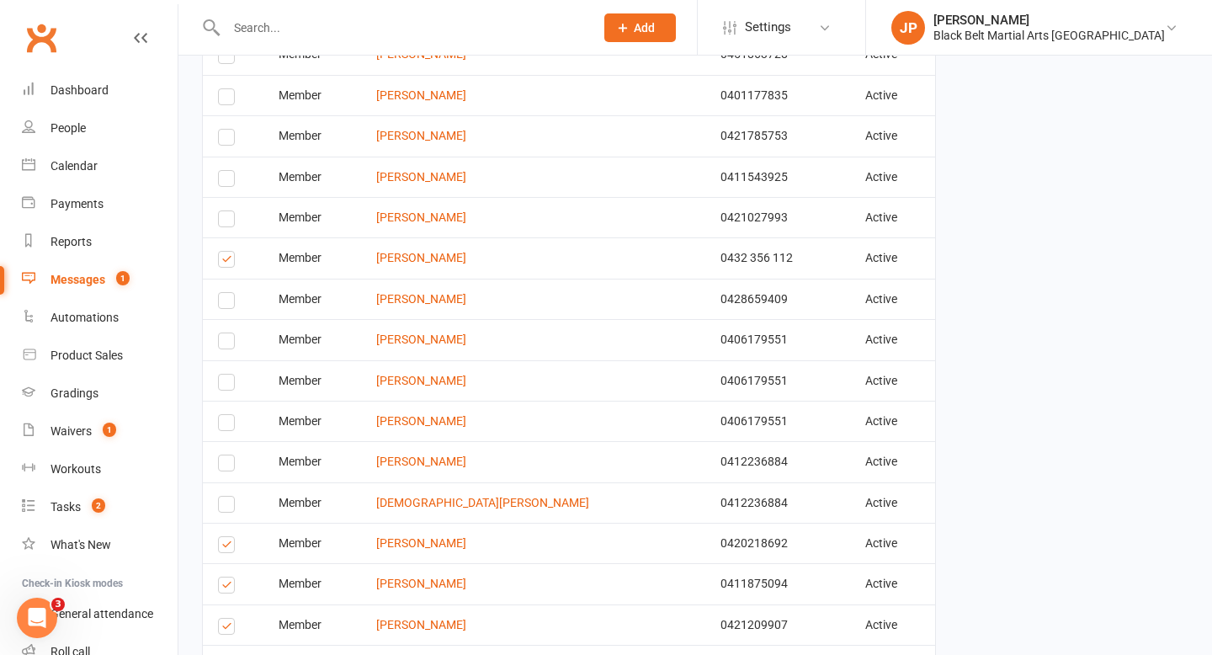
scroll to position [3002, 0]
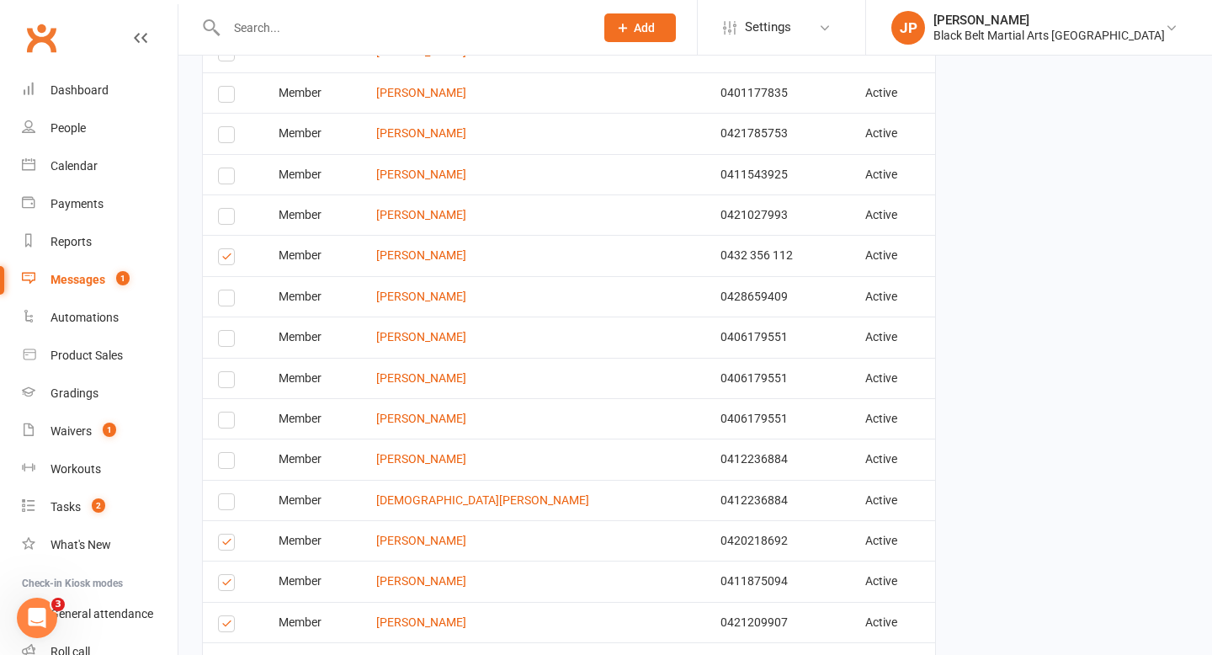
click at [227, 544] on label at bounding box center [229, 544] width 23 height 0
click at [227, 534] on input "checkbox" at bounding box center [223, 534] width 11 height 0
click at [229, 585] on label at bounding box center [229, 585] width 23 height 0
click at [229, 575] on input "checkbox" at bounding box center [223, 575] width 11 height 0
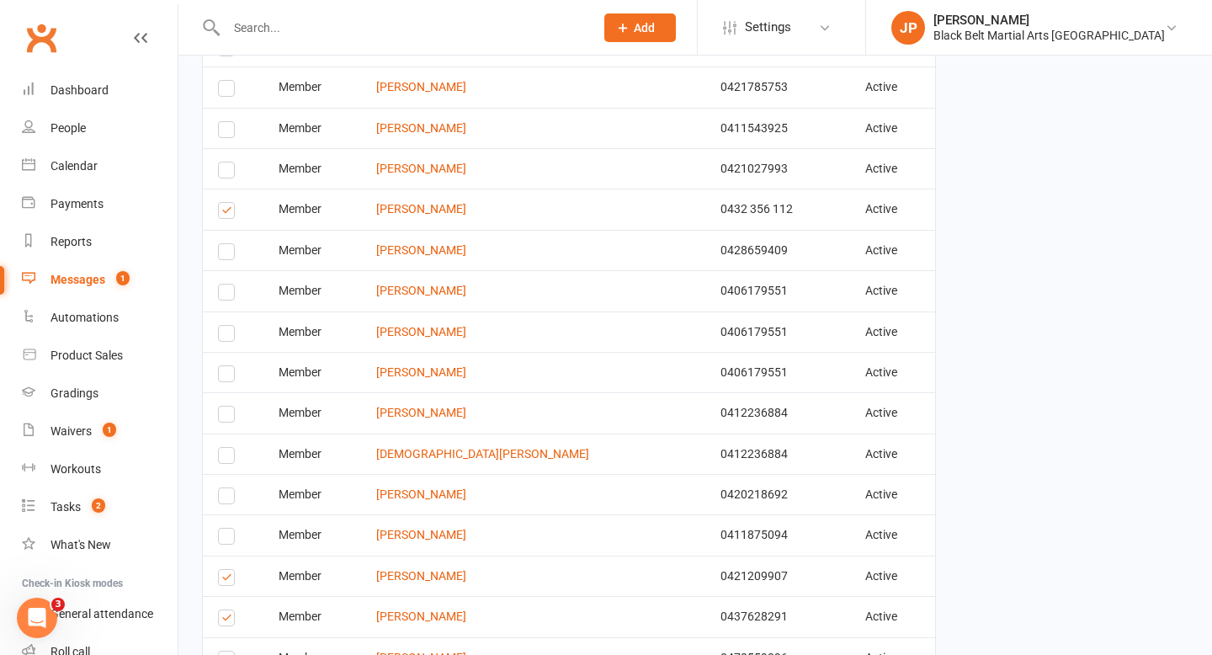
click at [229, 580] on label at bounding box center [229, 580] width 23 height 0
click at [229, 570] on input "checkbox" at bounding box center [223, 570] width 11 height 0
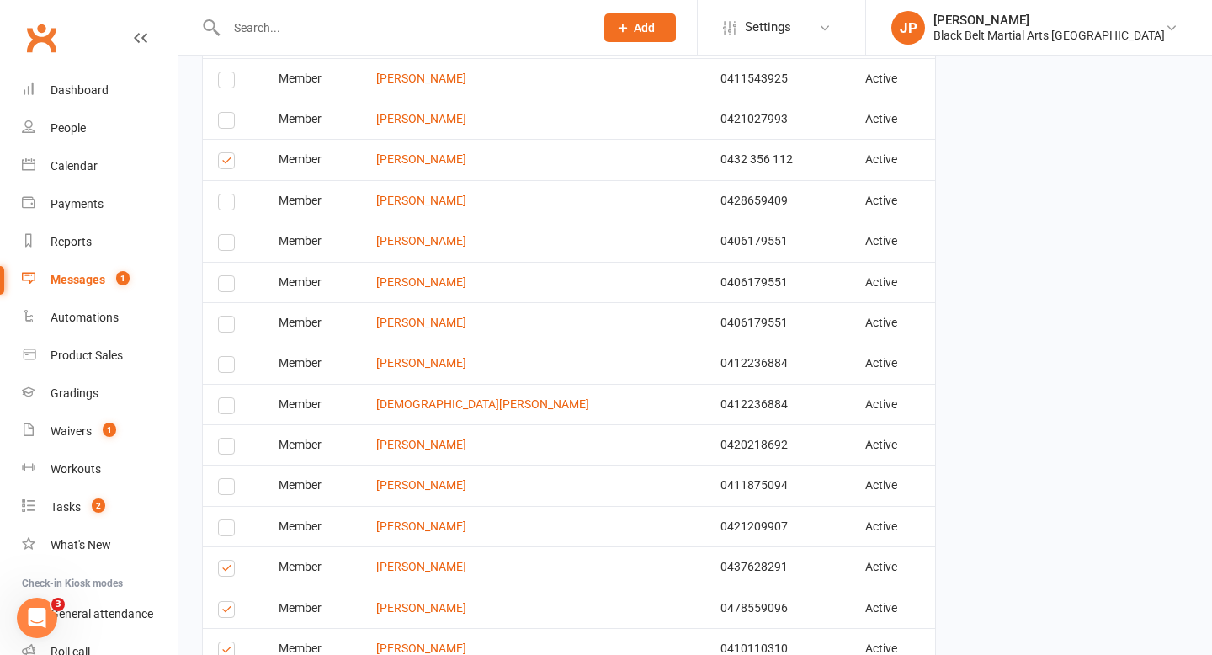
scroll to position [3116, 0]
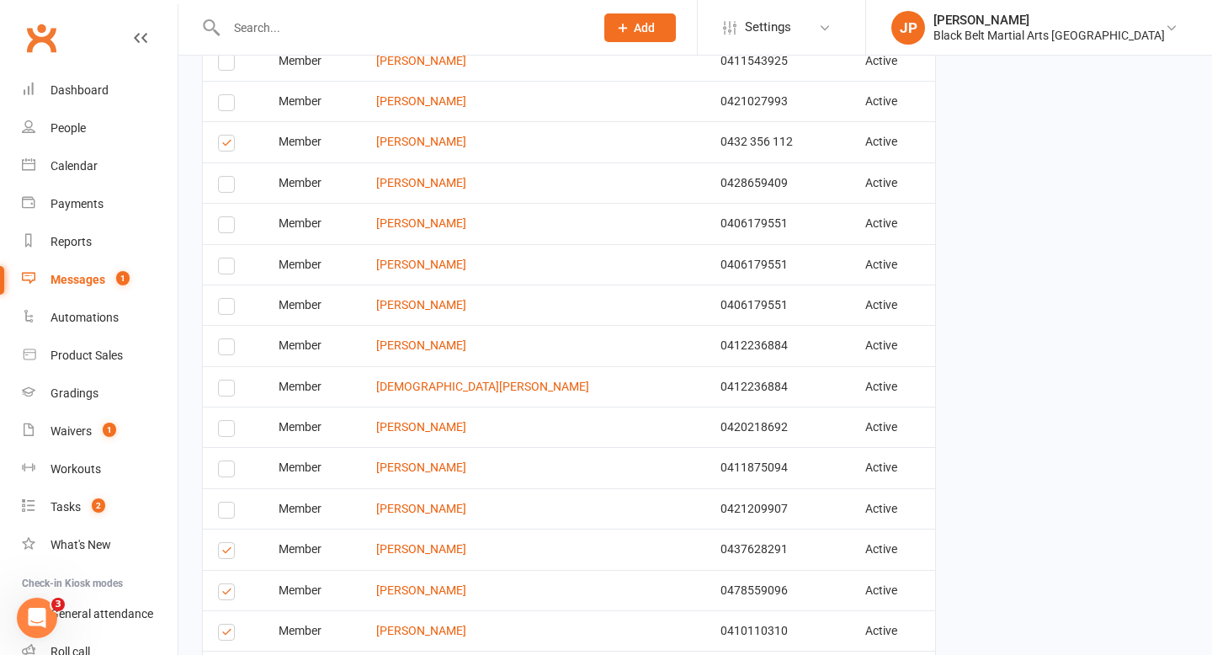
click at [229, 553] on label at bounding box center [229, 553] width 23 height 0
click at [229, 543] on input "checkbox" at bounding box center [223, 543] width 11 height 0
click at [224, 594] on label at bounding box center [229, 594] width 23 height 0
click at [224, 584] on input "checkbox" at bounding box center [223, 584] width 11 height 0
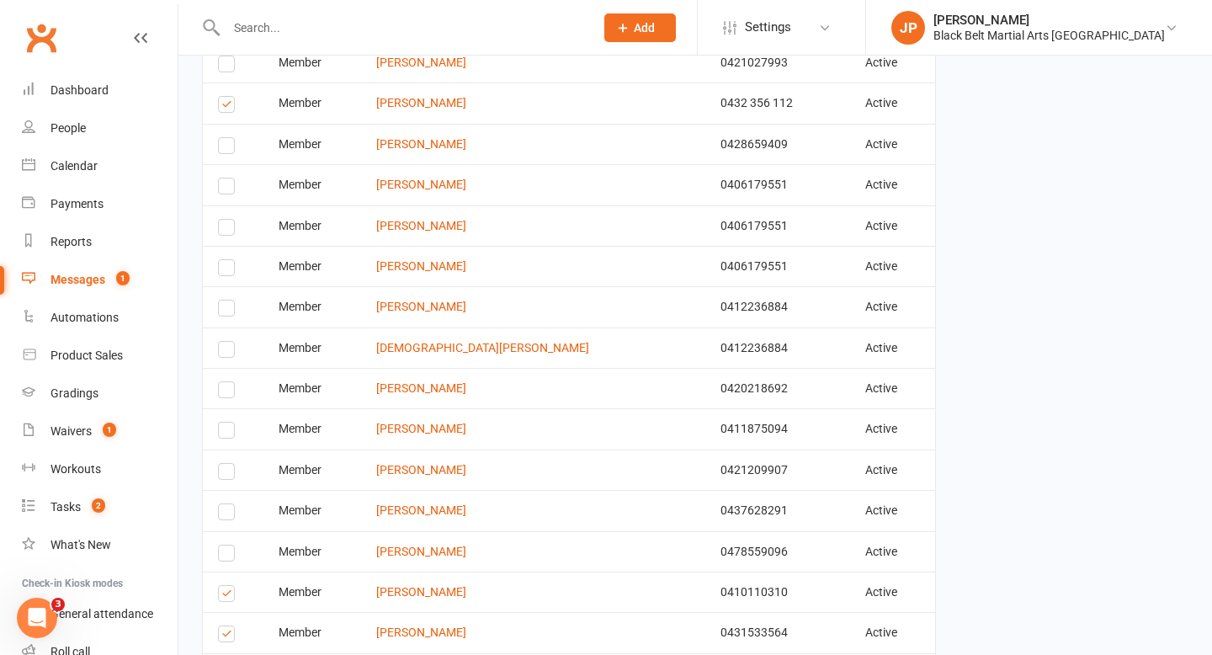
click at [224, 596] on label at bounding box center [229, 596] width 23 height 0
click at [224, 586] on input "checkbox" at bounding box center [223, 586] width 11 height 0
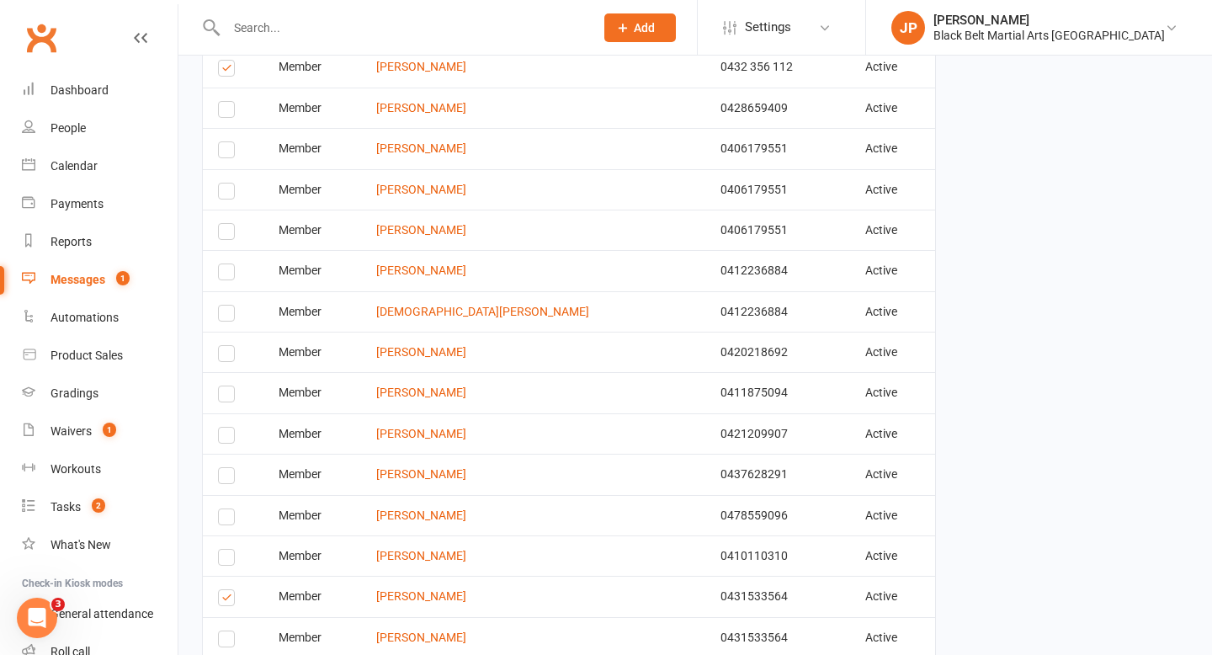
click at [224, 600] on label at bounding box center [229, 600] width 23 height 0
click at [224, 590] on input "checkbox" at bounding box center [223, 590] width 11 height 0
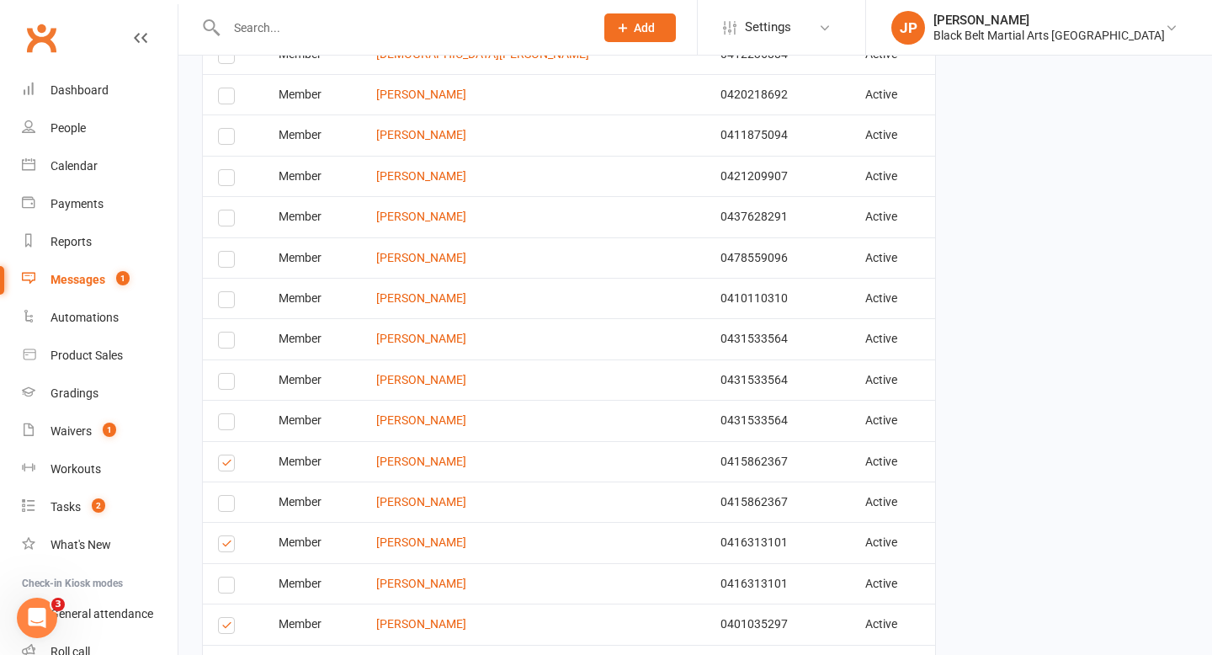
scroll to position [3450, 0]
click at [226, 464] on label at bounding box center [229, 464] width 23 height 0
click at [226, 454] on input "checkbox" at bounding box center [223, 454] width 11 height 0
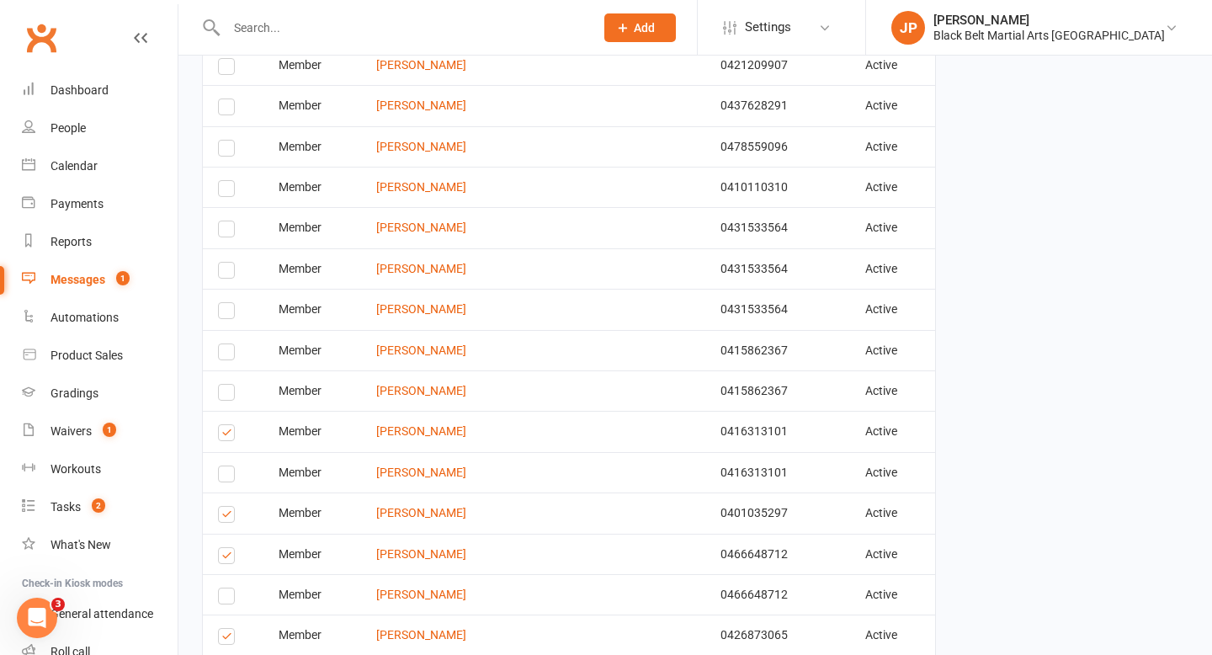
scroll to position [3566, 0]
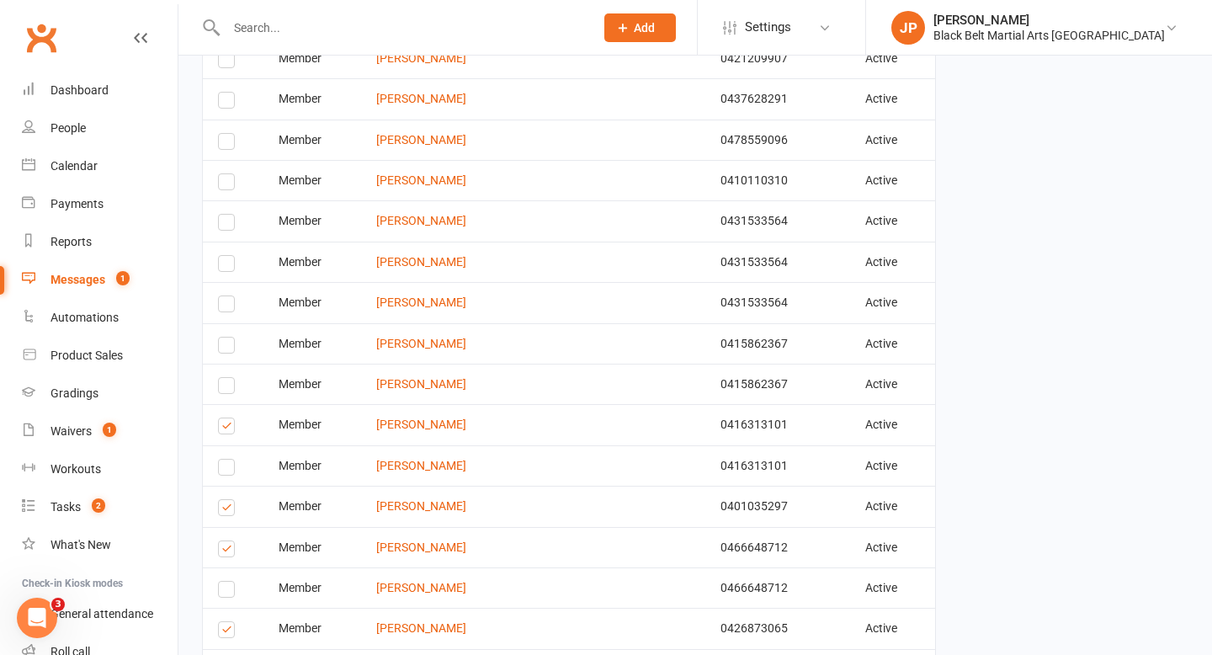
click at [227, 428] on label at bounding box center [229, 428] width 23 height 0
click at [227, 418] on input "checkbox" at bounding box center [223, 418] width 11 height 0
click at [224, 510] on label at bounding box center [229, 510] width 23 height 0
click at [224, 500] on input "checkbox" at bounding box center [223, 500] width 11 height 0
click at [225, 551] on label at bounding box center [229, 551] width 23 height 0
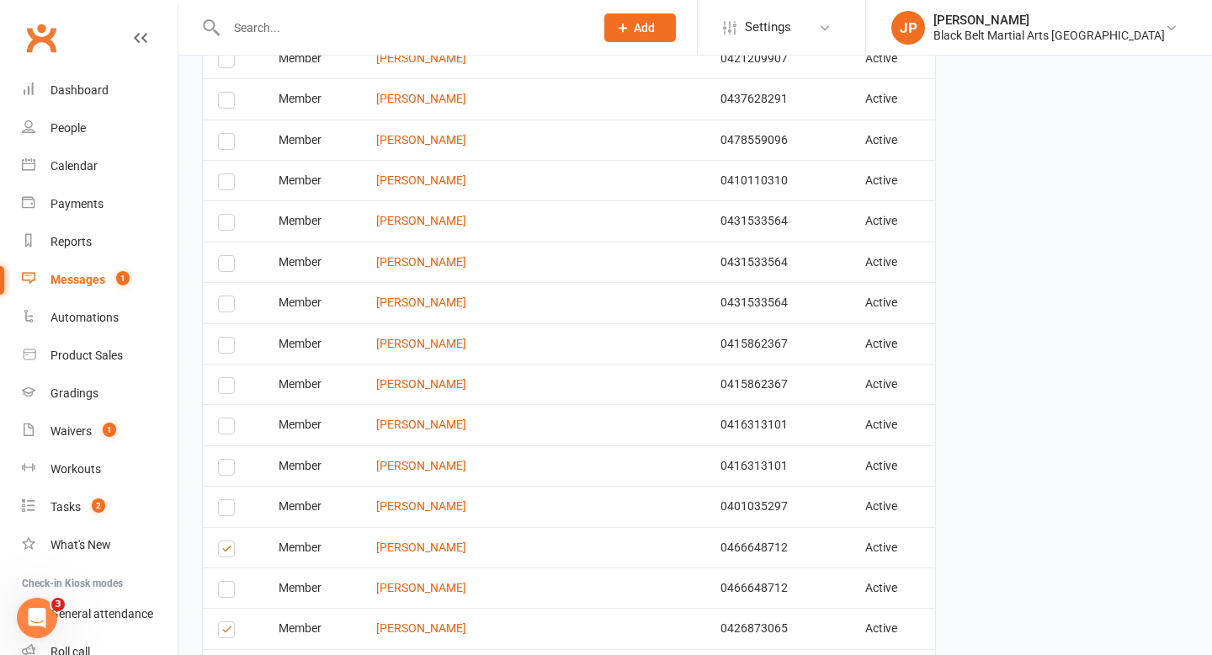
click at [225, 541] on input "checkbox" at bounding box center [223, 541] width 11 height 0
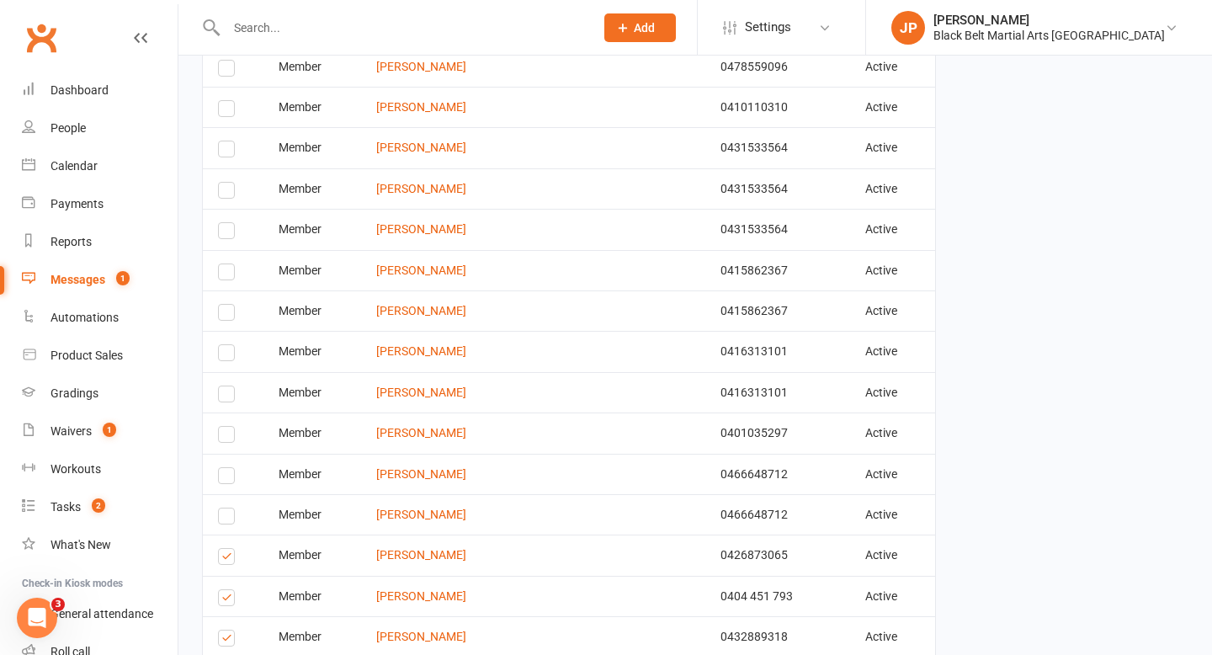
click at [225, 559] on label at bounding box center [229, 559] width 23 height 0
click at [225, 549] on input "checkbox" at bounding box center [223, 549] width 11 height 0
click at [229, 600] on label at bounding box center [229, 600] width 23 height 0
click at [229, 590] on input "checkbox" at bounding box center [223, 590] width 11 height 0
click at [227, 640] on label at bounding box center [229, 640] width 23 height 0
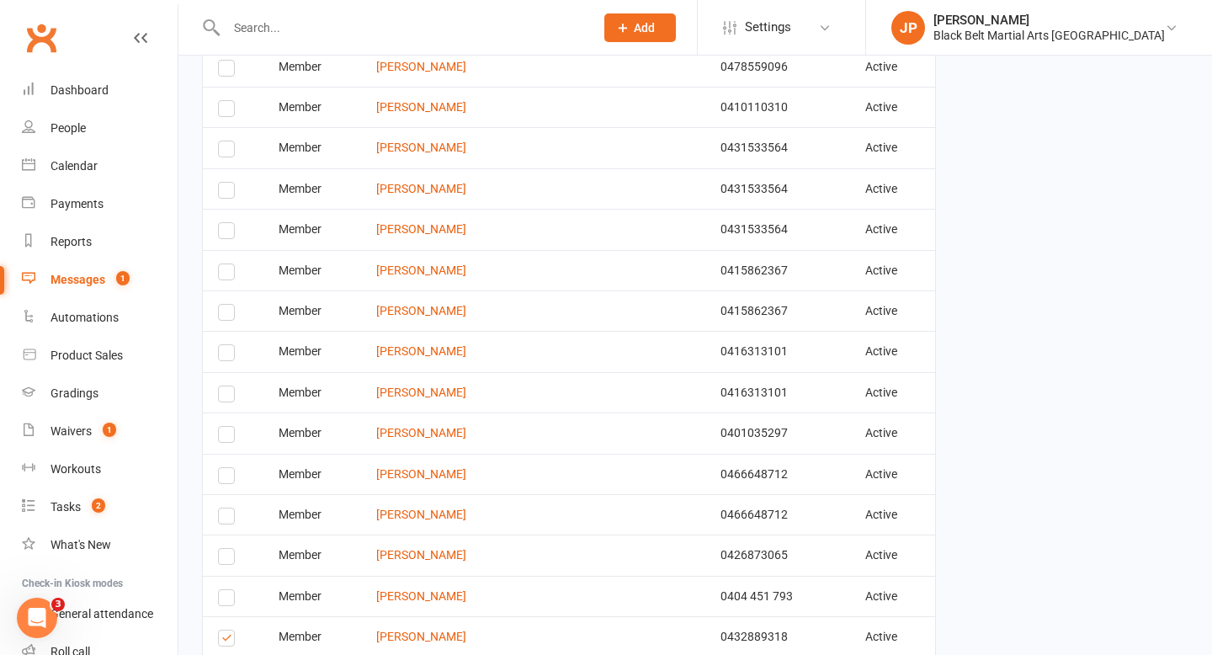
click at [227, 630] on input "checkbox" at bounding box center [223, 630] width 11 height 0
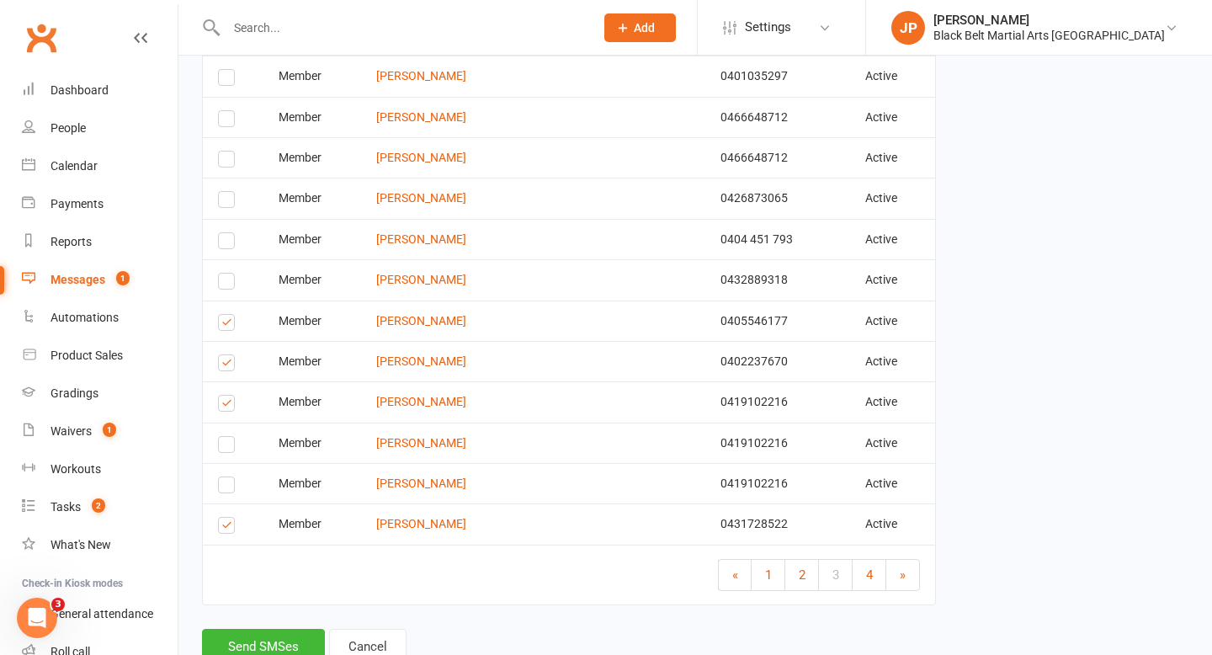
scroll to position [3999, 0]
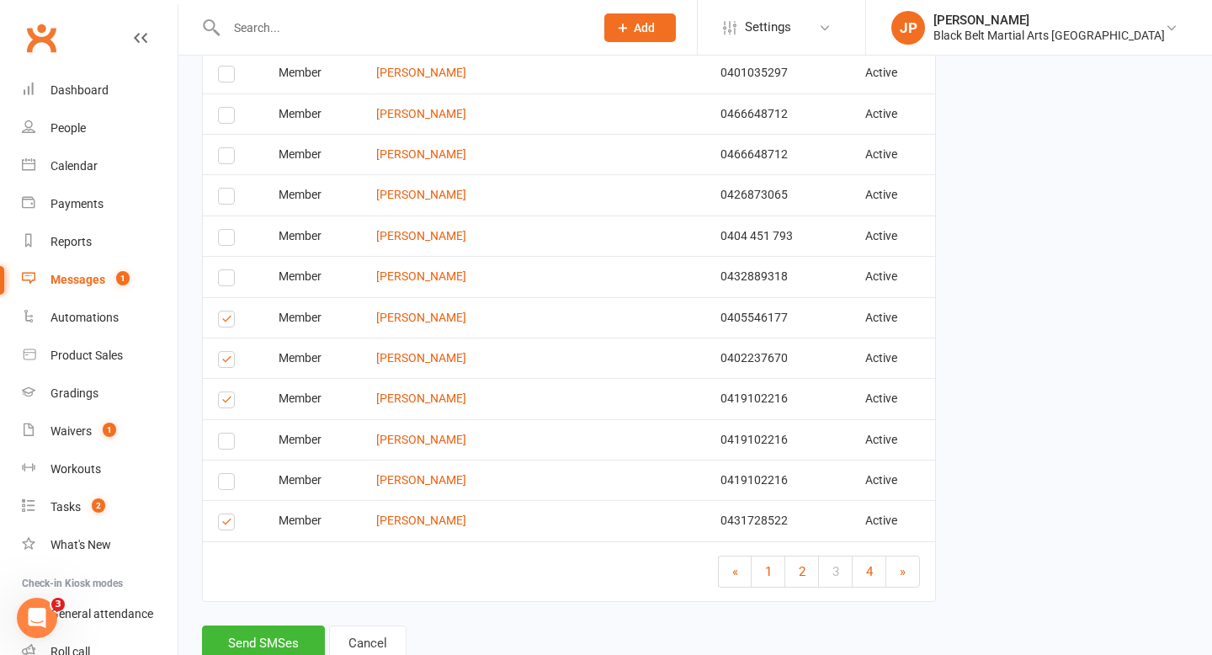
click at [228, 321] on label at bounding box center [229, 321] width 23 height 0
click at [228, 311] on input "checkbox" at bounding box center [223, 311] width 11 height 0
click at [227, 362] on label at bounding box center [229, 362] width 23 height 0
click at [227, 352] on input "checkbox" at bounding box center [223, 352] width 11 height 0
click at [226, 524] on label at bounding box center [229, 524] width 23 height 0
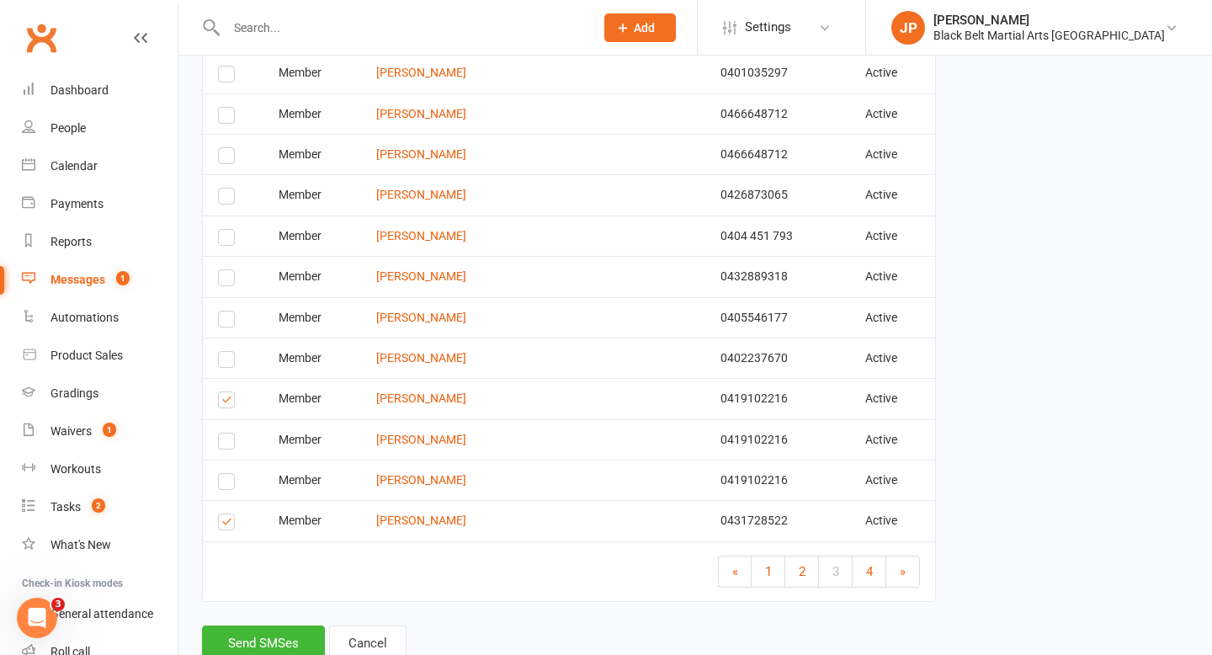
click at [226, 514] on input "checkbox" at bounding box center [223, 514] width 11 height 0
click at [868, 574] on span "4" at bounding box center [869, 571] width 7 height 15
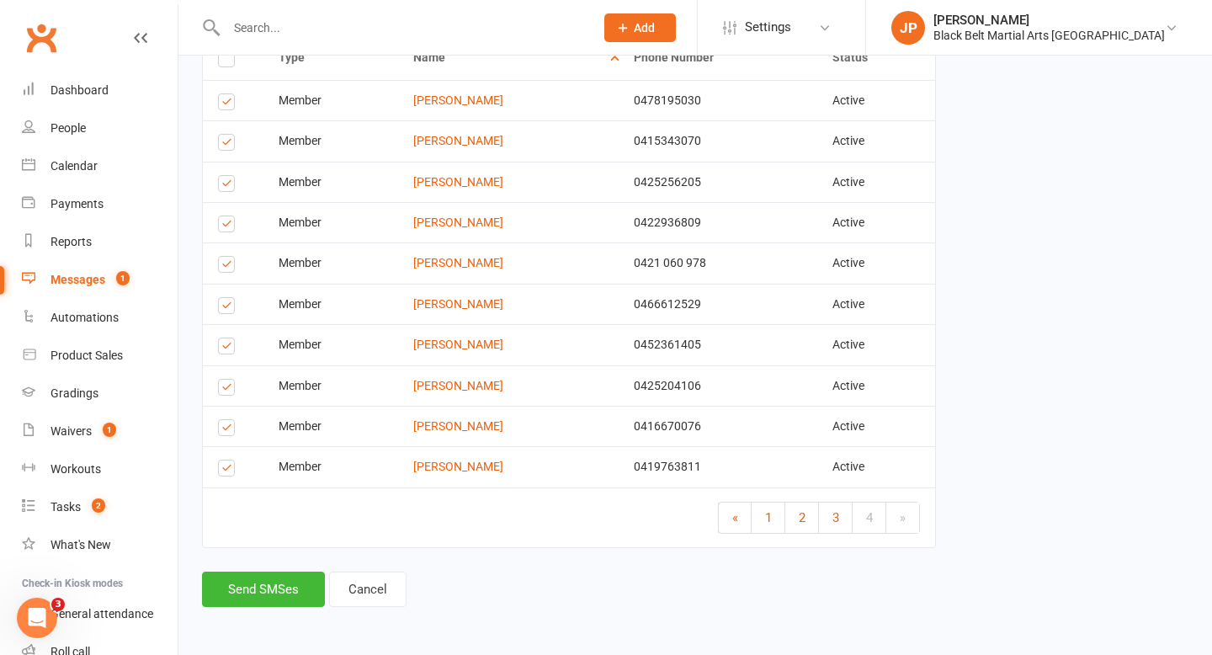
scroll to position [334, 0]
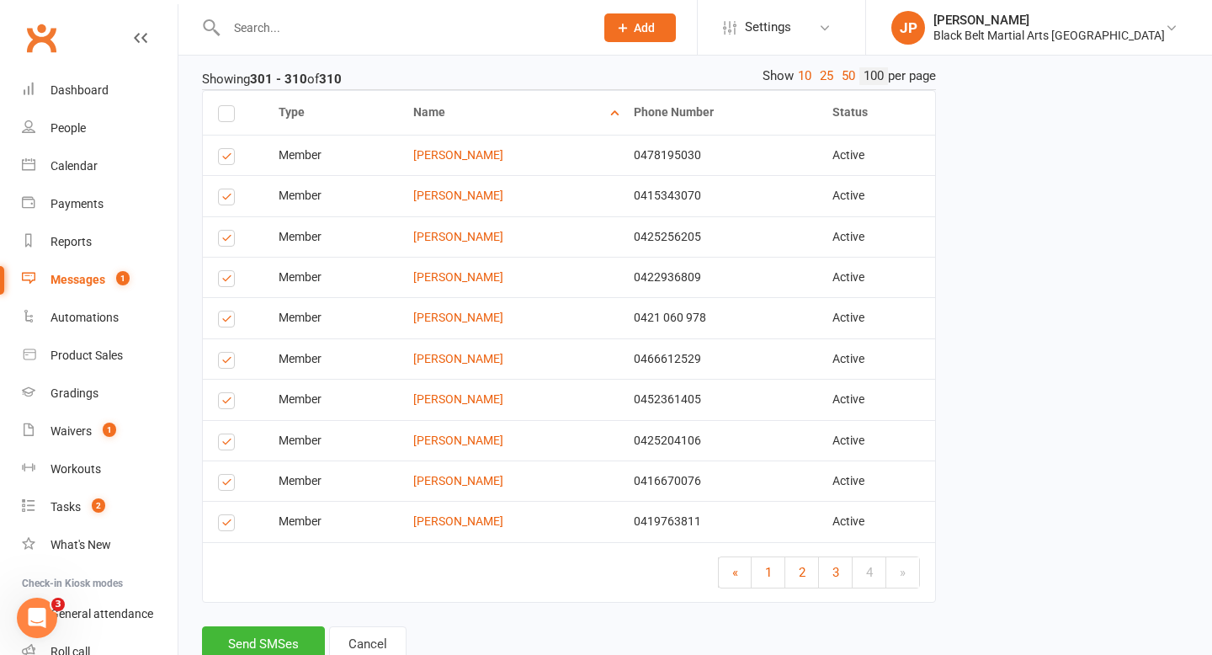
click at [219, 159] on label at bounding box center [229, 159] width 23 height 0
click at [219, 149] on input "checkbox" at bounding box center [223, 149] width 11 height 0
click at [227, 199] on label at bounding box center [229, 199] width 23 height 0
click at [227, 189] on input "checkbox" at bounding box center [223, 189] width 11 height 0
click at [223, 241] on label at bounding box center [229, 241] width 23 height 0
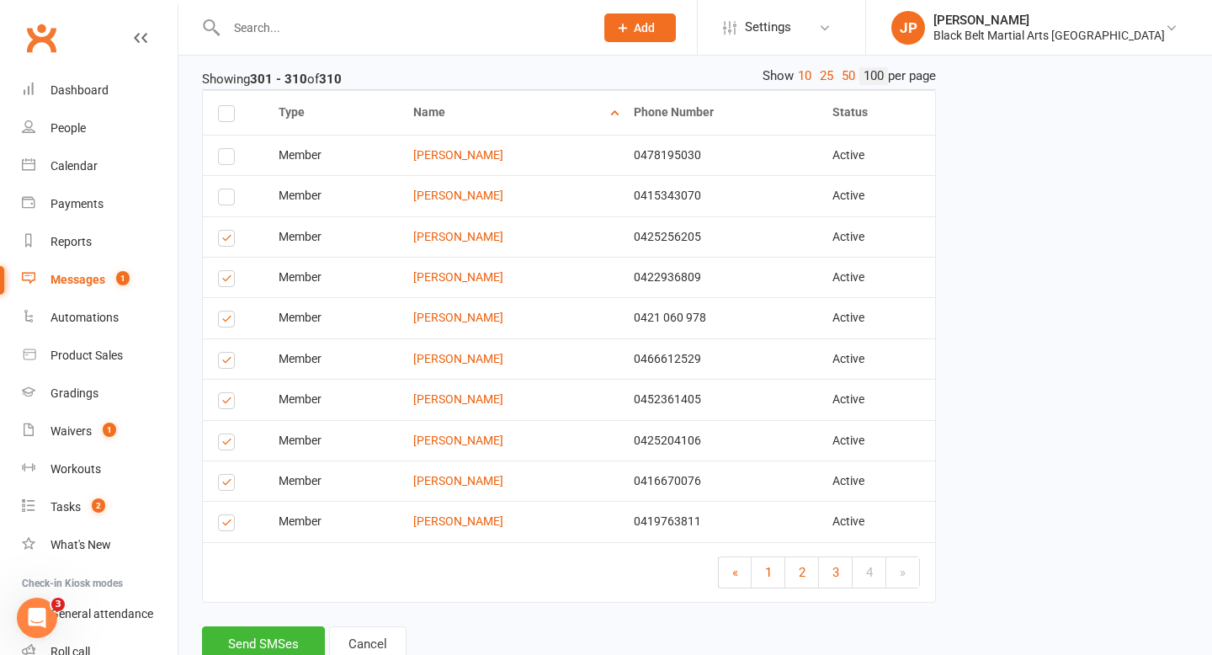
click at [223, 231] on input "checkbox" at bounding box center [223, 231] width 11 height 0
click at [229, 281] on label at bounding box center [229, 281] width 23 height 0
click at [229, 271] on input "checkbox" at bounding box center [223, 271] width 11 height 0
click at [226, 321] on label at bounding box center [229, 321] width 23 height 0
click at [226, 311] on input "checkbox" at bounding box center [223, 311] width 11 height 0
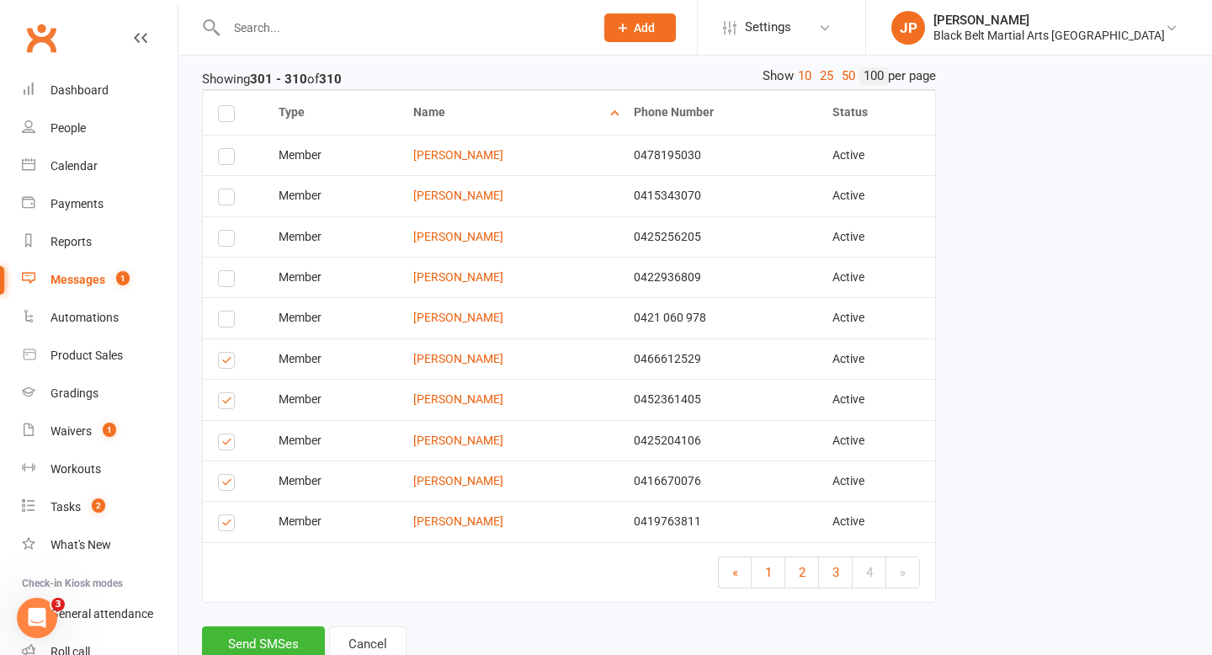
click at [226, 363] on label at bounding box center [229, 363] width 23 height 0
click at [226, 353] on input "checkbox" at bounding box center [223, 353] width 11 height 0
click at [228, 403] on label at bounding box center [229, 403] width 23 height 0
click at [228, 393] on input "checkbox" at bounding box center [223, 393] width 11 height 0
click at [229, 485] on label at bounding box center [229, 485] width 23 height 0
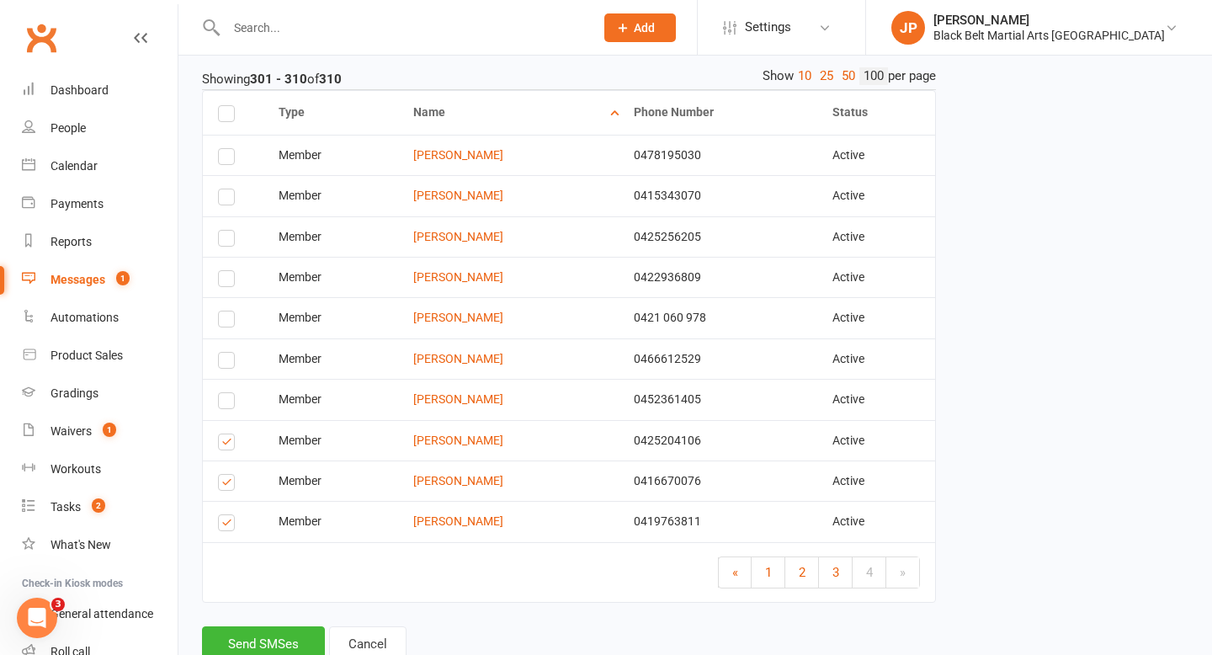
click at [229, 475] on input "checkbox" at bounding box center [223, 475] width 11 height 0
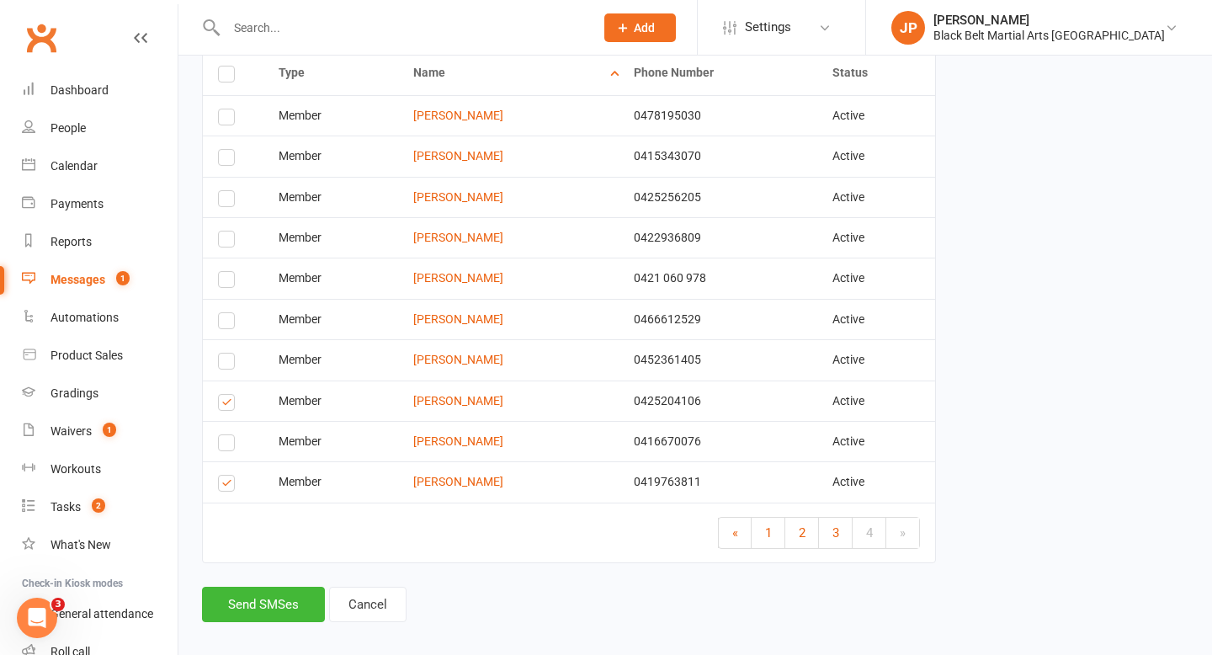
scroll to position [389, 0]
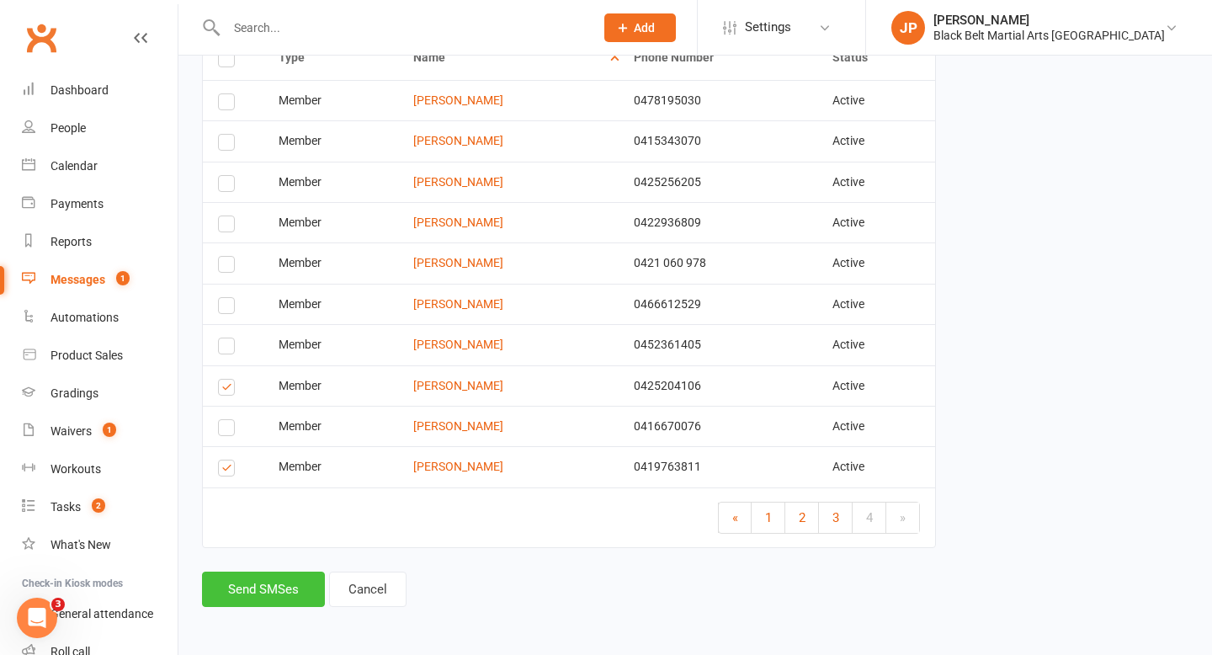
click at [279, 582] on button "Send SMSes" at bounding box center [263, 588] width 123 height 35
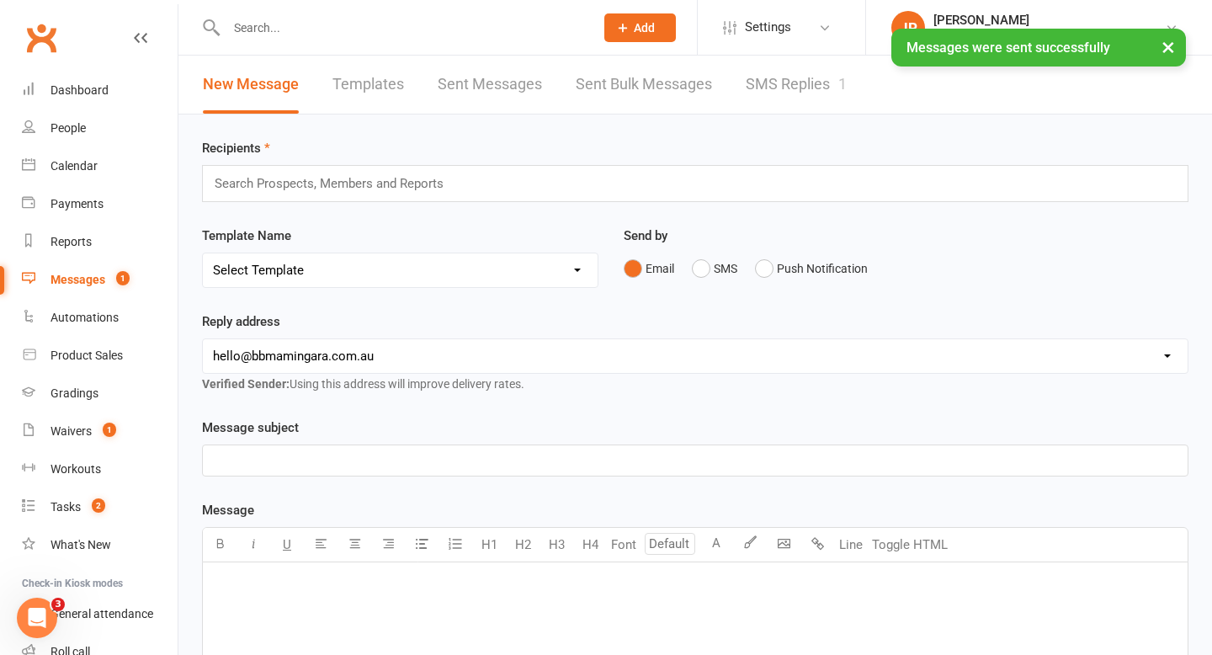
click at [464, 173] on div "Search Prospects, Members and Reports" at bounding box center [695, 183] width 986 height 37
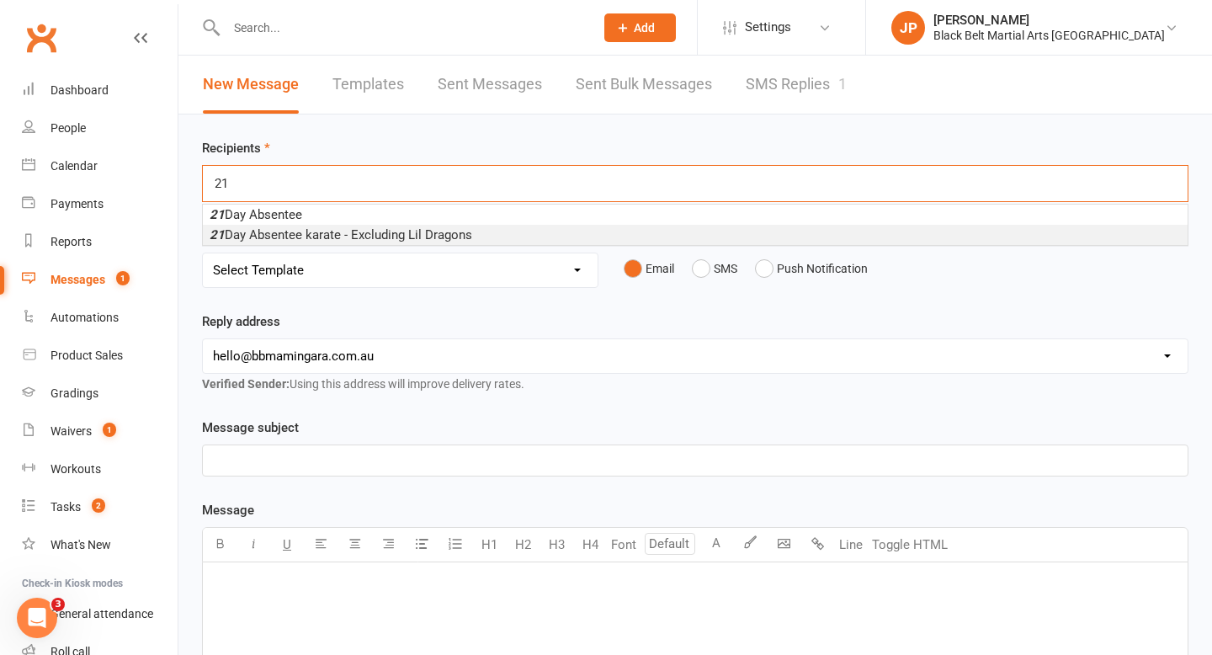
type input "21"
click at [410, 231] on span "21 Day Absentee karate - Excluding Lil Dragons" at bounding box center [341, 234] width 263 height 15
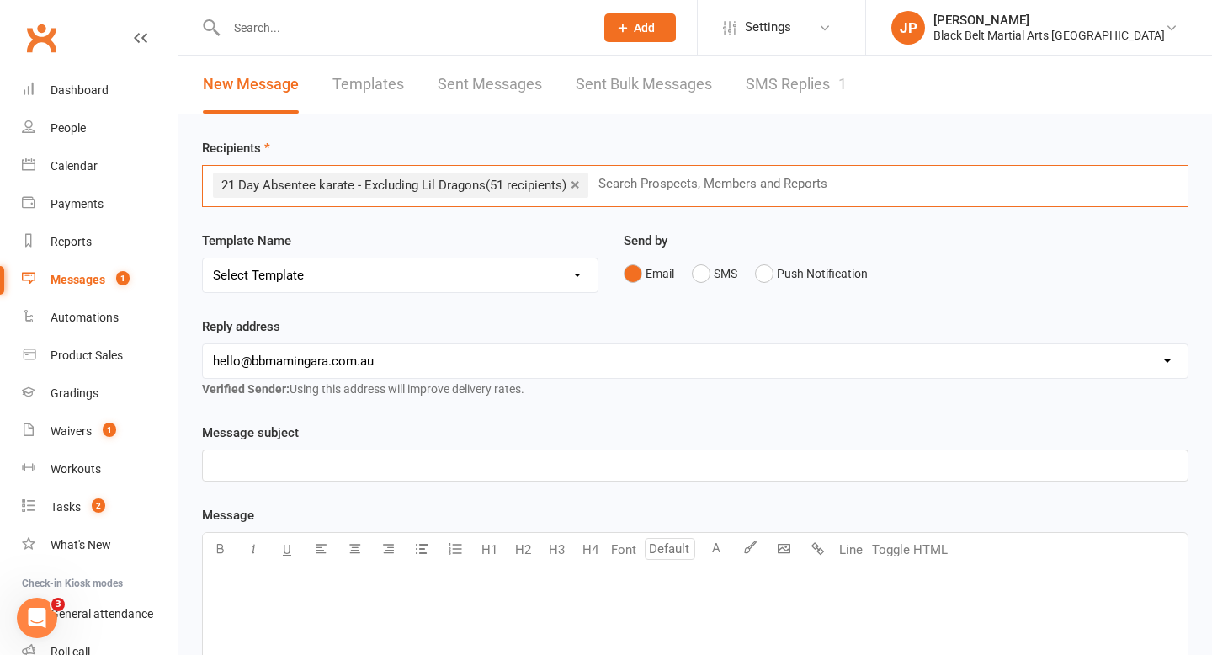
click at [425, 269] on select "Select Template [SMS] 14 Day Absentee AFU Lil Dragons [SMS] 14 day Absentee AFU…" at bounding box center [400, 275] width 395 height 34
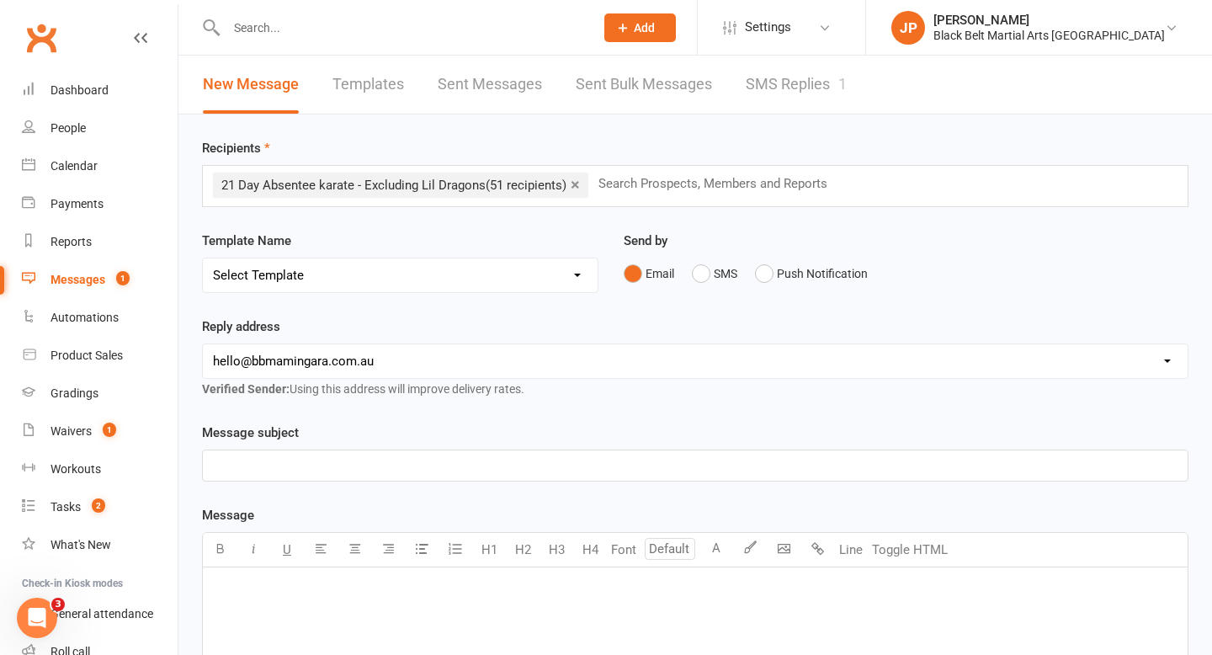
select select "1"
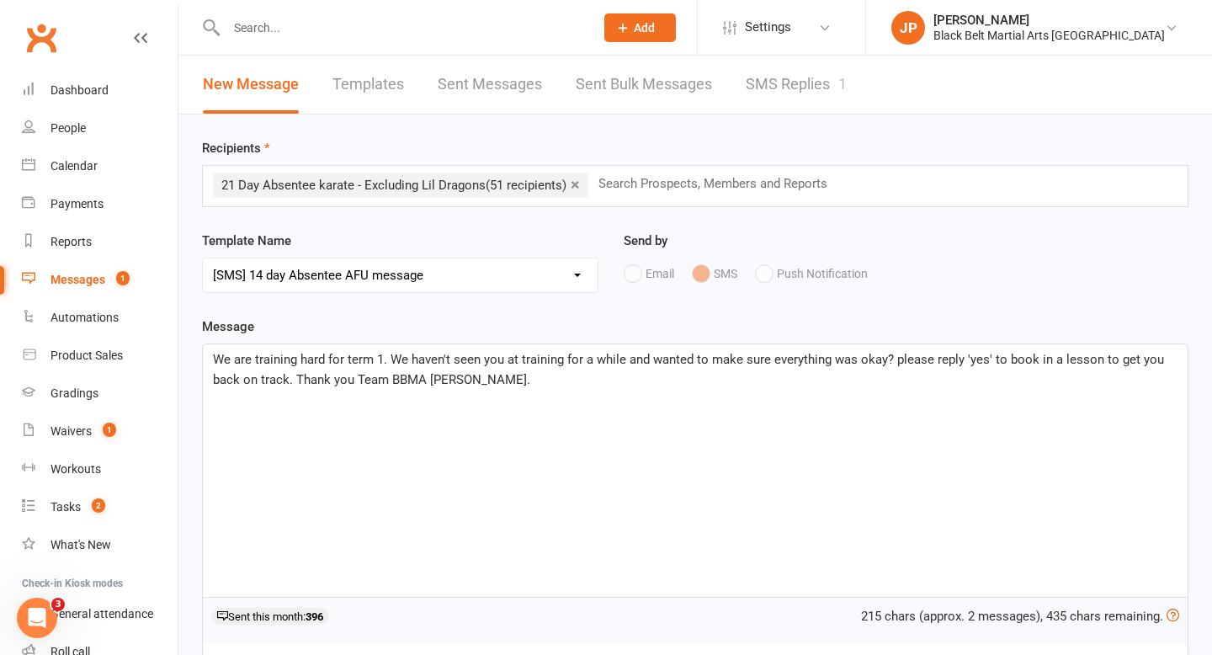
scroll to position [67, 0]
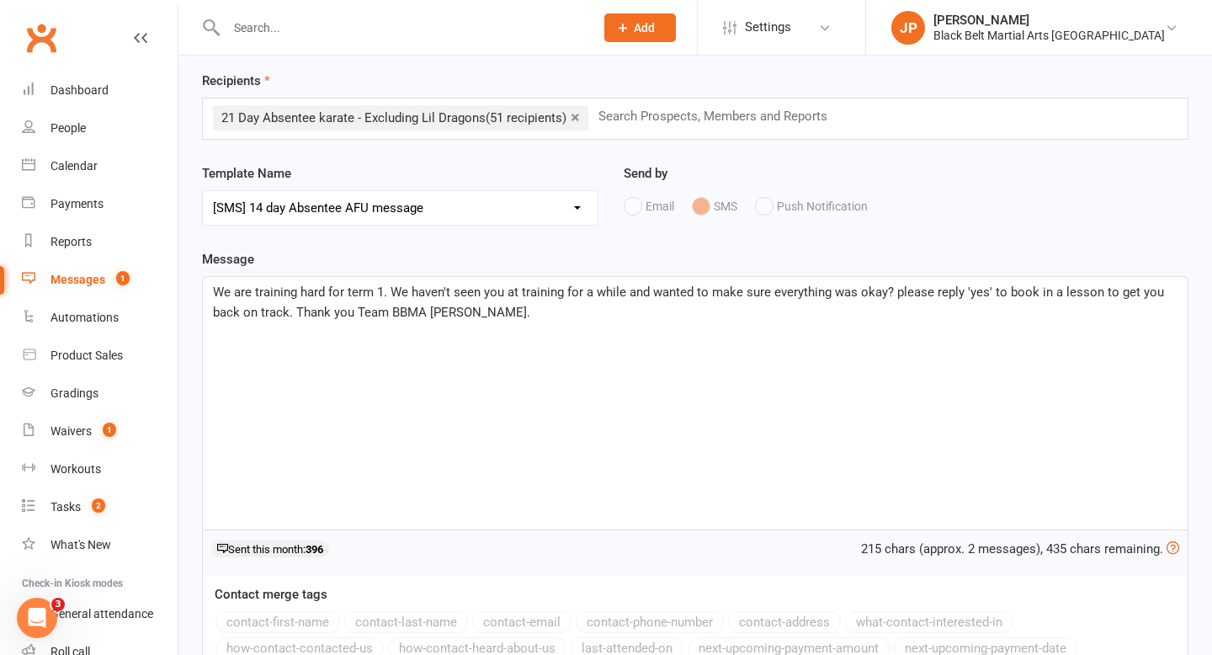
click at [209, 289] on div "We are training hard for term 1. We haven't seen you at training for a while an…" at bounding box center [695, 403] width 985 height 252
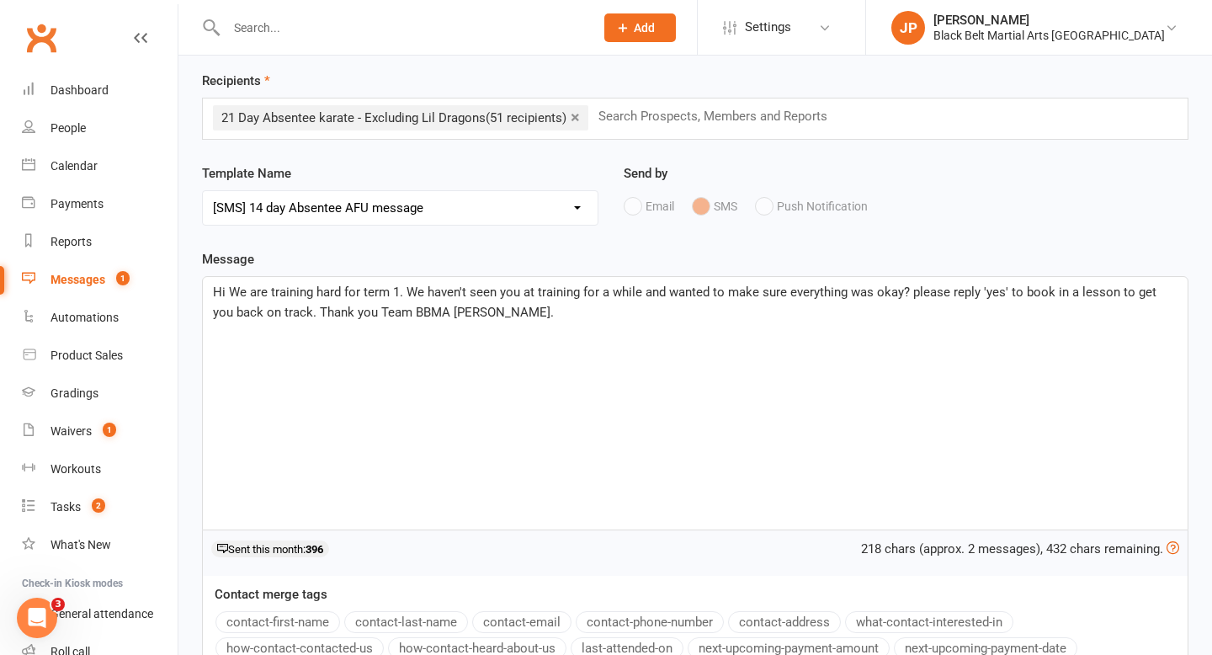
click at [292, 618] on button "contact-first-name" at bounding box center [277, 622] width 125 height 22
click at [405, 295] on span ". We are training hard for term 1. We haven't seen you at training for a while …" at bounding box center [685, 301] width 945 height 35
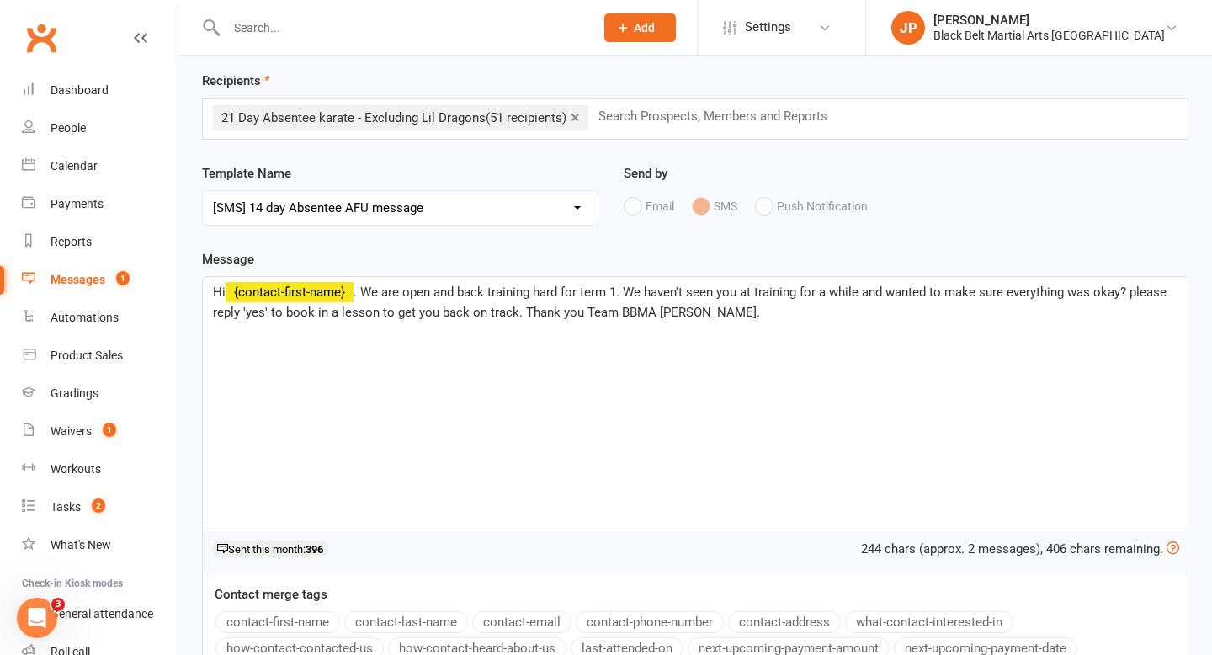
click at [619, 295] on span ". We are open and back training hard for term 1. We haven't seen you at trainin…" at bounding box center [691, 301] width 957 height 35
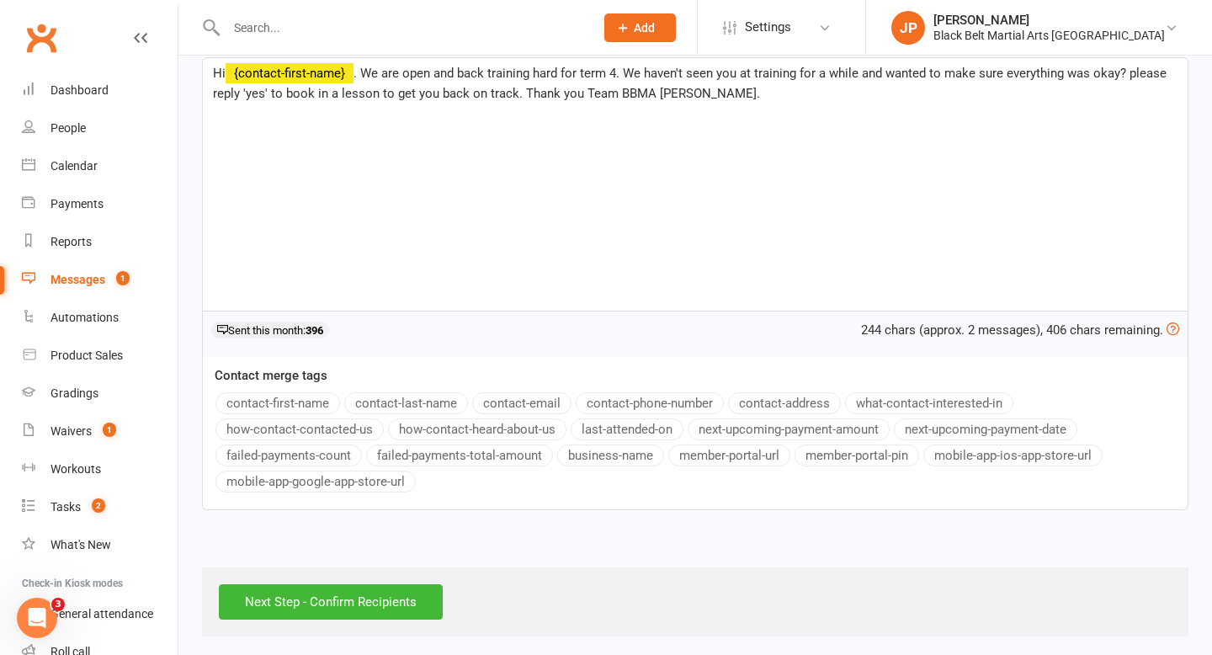
scroll to position [292, 0]
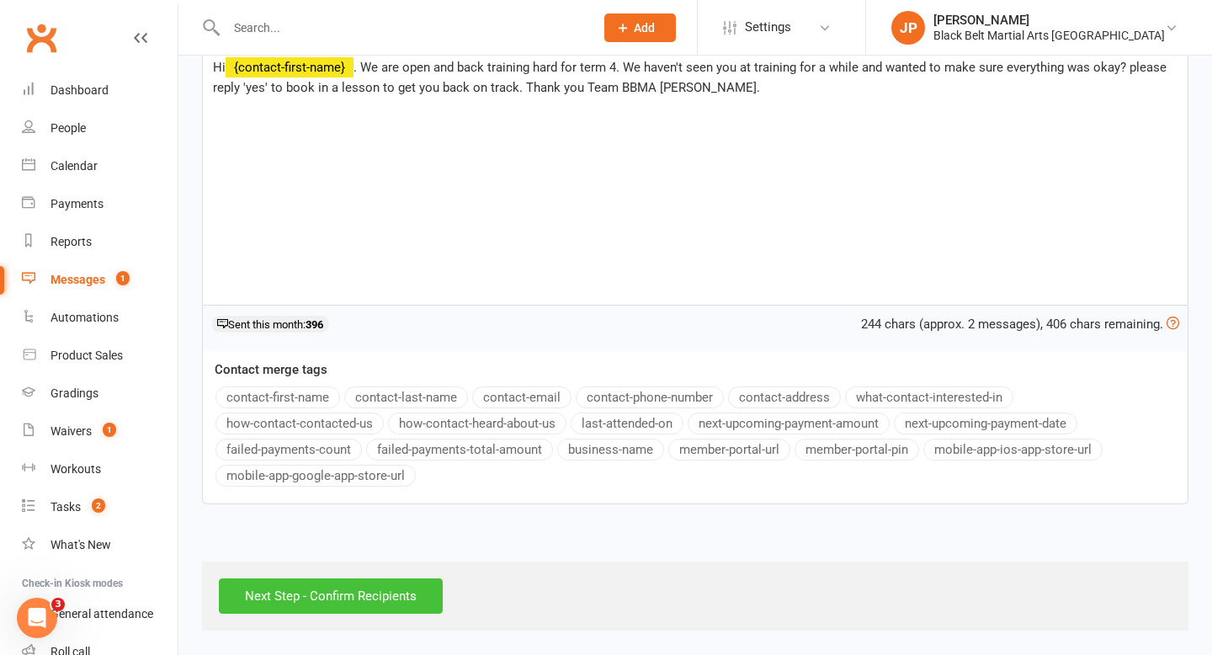
click at [315, 599] on input "Next Step - Confirm Recipients" at bounding box center [331, 595] width 224 height 35
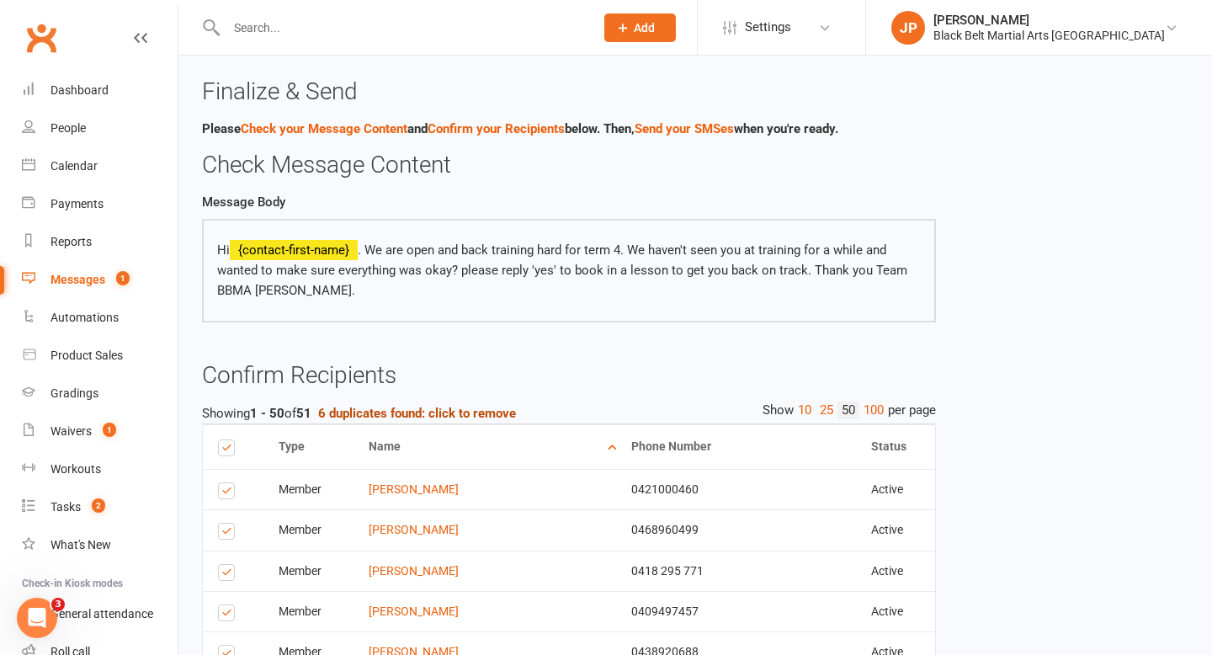
click at [438, 414] on strong "6 duplicates found: click to remove" at bounding box center [417, 413] width 198 height 15
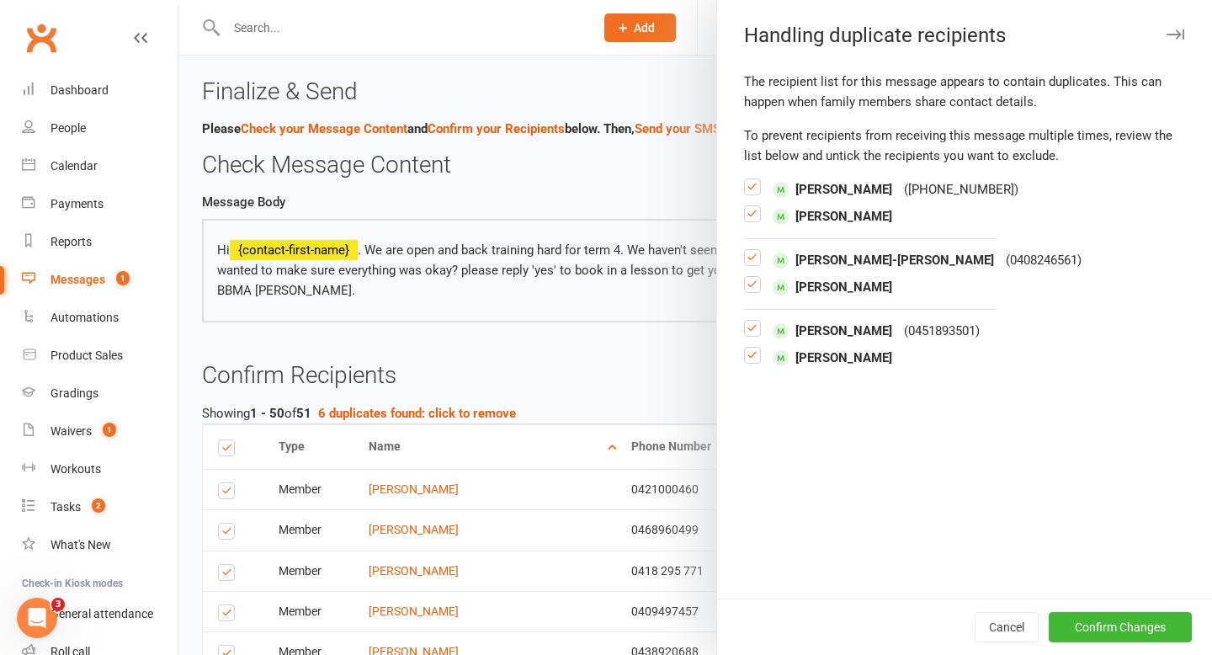
click at [751, 220] on label at bounding box center [752, 220] width 17 height 0
click at [751, 206] on input "checkbox" at bounding box center [752, 206] width 17 height 0
click at [752, 291] on label at bounding box center [752, 291] width 17 height 0
click at [752, 277] on input "checkbox" at bounding box center [752, 277] width 17 height 0
click at [751, 362] on label at bounding box center [752, 362] width 17 height 0
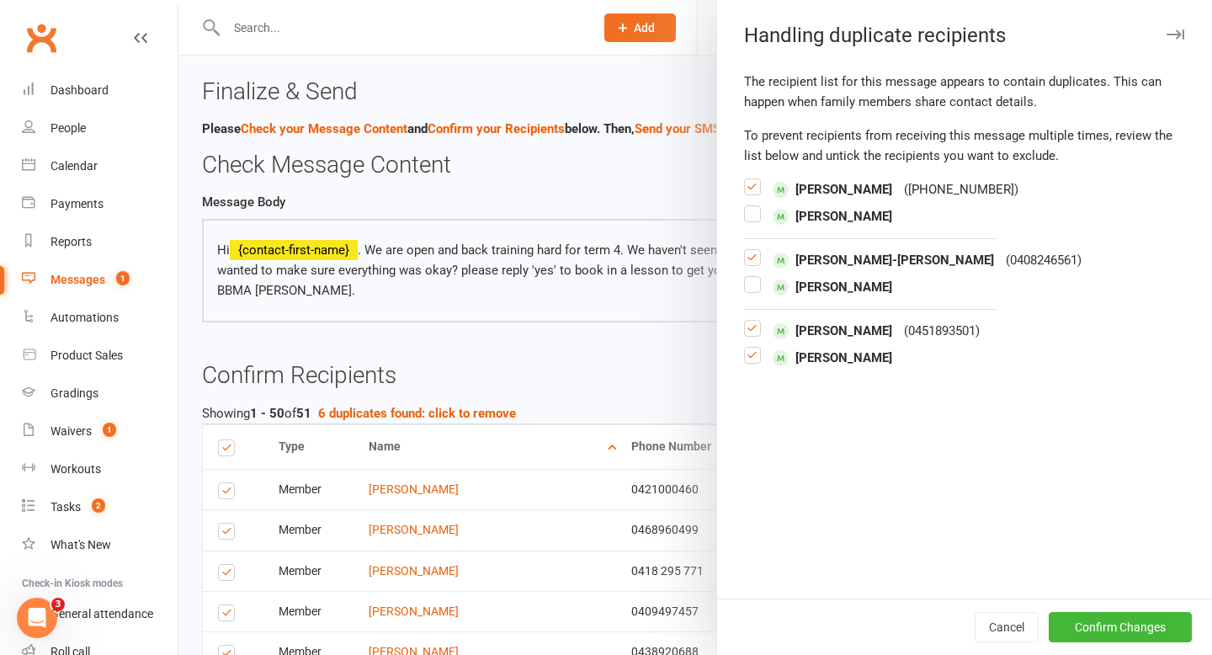
click at [751, 348] on input "checkbox" at bounding box center [752, 348] width 17 height 0
click at [1096, 628] on button "Confirm Changes" at bounding box center [1119, 627] width 143 height 30
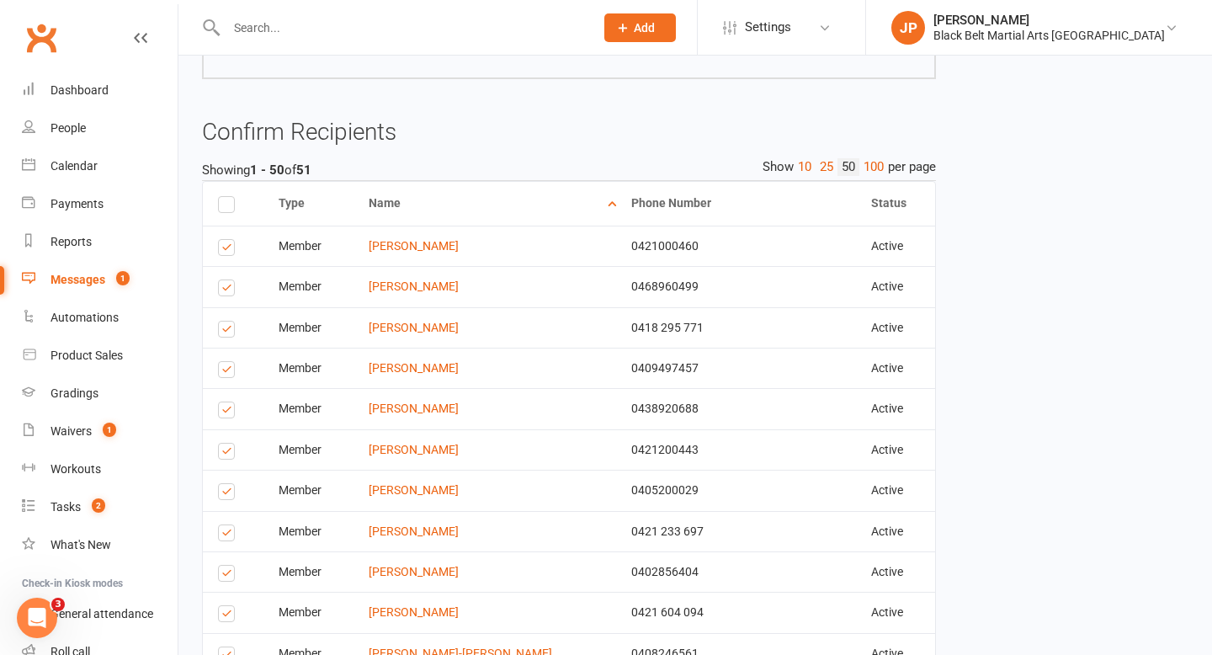
scroll to position [250, 0]
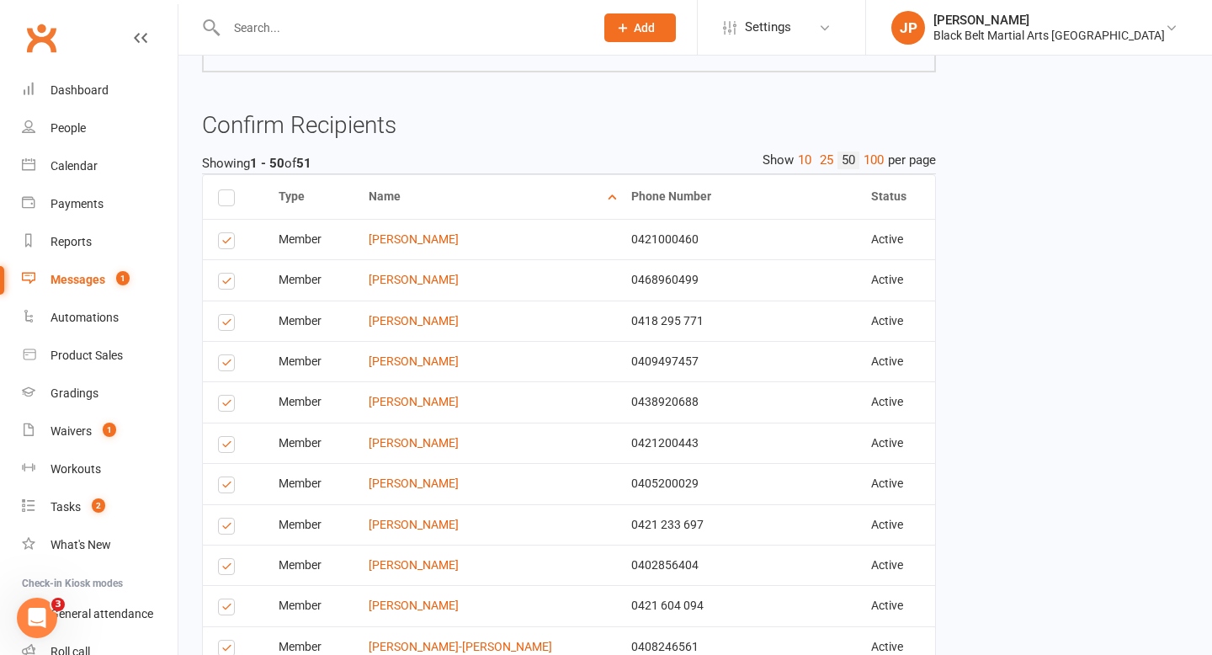
click at [223, 243] on label at bounding box center [229, 243] width 23 height 0
click at [223, 233] on input "checkbox" at bounding box center [223, 233] width 11 height 0
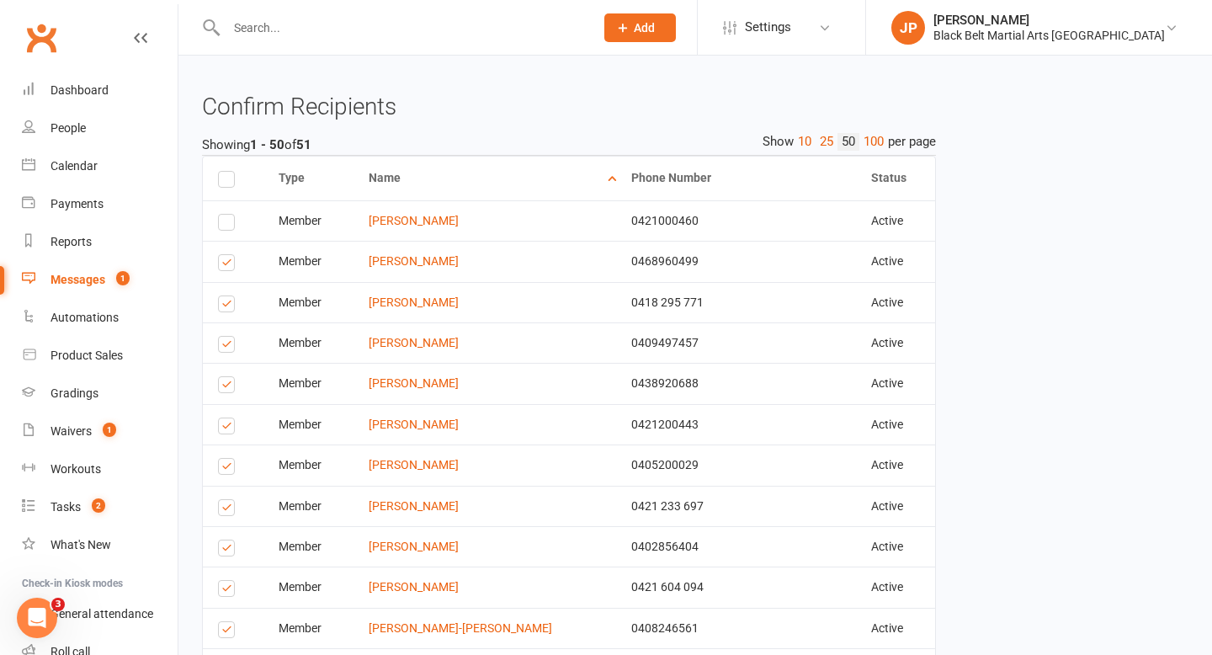
scroll to position [289, 0]
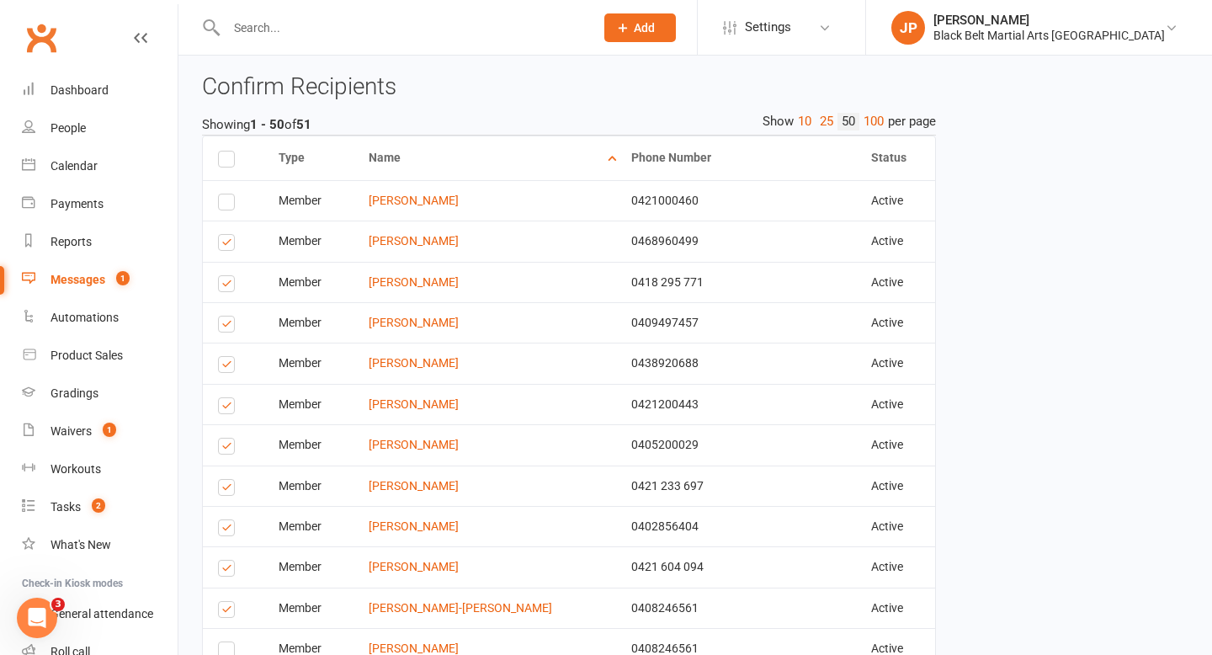
click at [231, 326] on label at bounding box center [229, 326] width 23 height 0
click at [229, 316] on input "checkbox" at bounding box center [223, 316] width 11 height 0
click at [231, 367] on label at bounding box center [229, 367] width 23 height 0
click at [229, 357] on input "checkbox" at bounding box center [223, 357] width 11 height 0
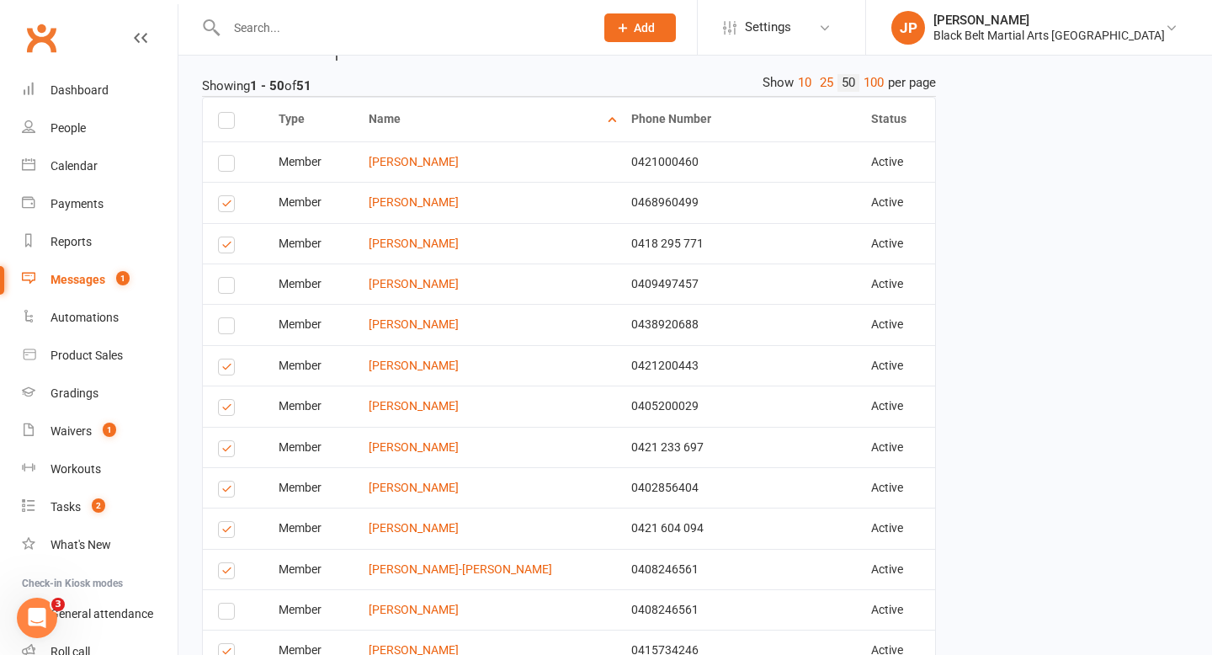
scroll to position [331, 0]
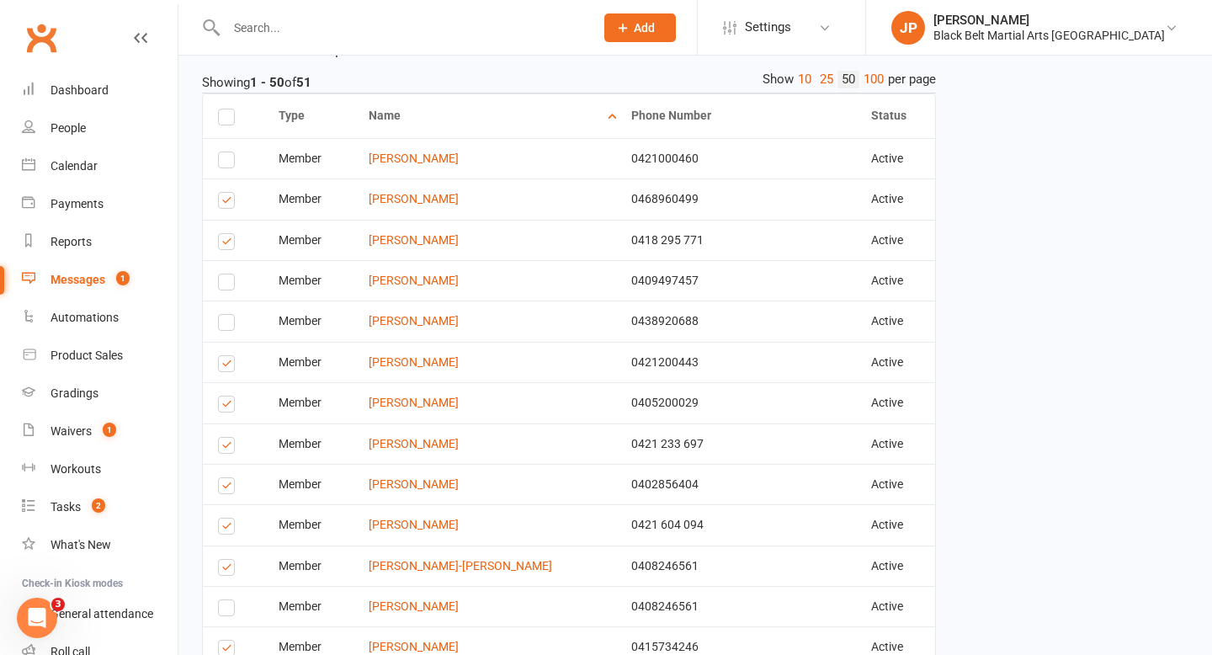
click at [231, 366] on label at bounding box center [229, 366] width 23 height 0
click at [229, 356] on input "checkbox" at bounding box center [223, 356] width 11 height 0
click at [226, 406] on label at bounding box center [229, 406] width 23 height 0
click at [226, 396] on input "checkbox" at bounding box center [223, 396] width 11 height 0
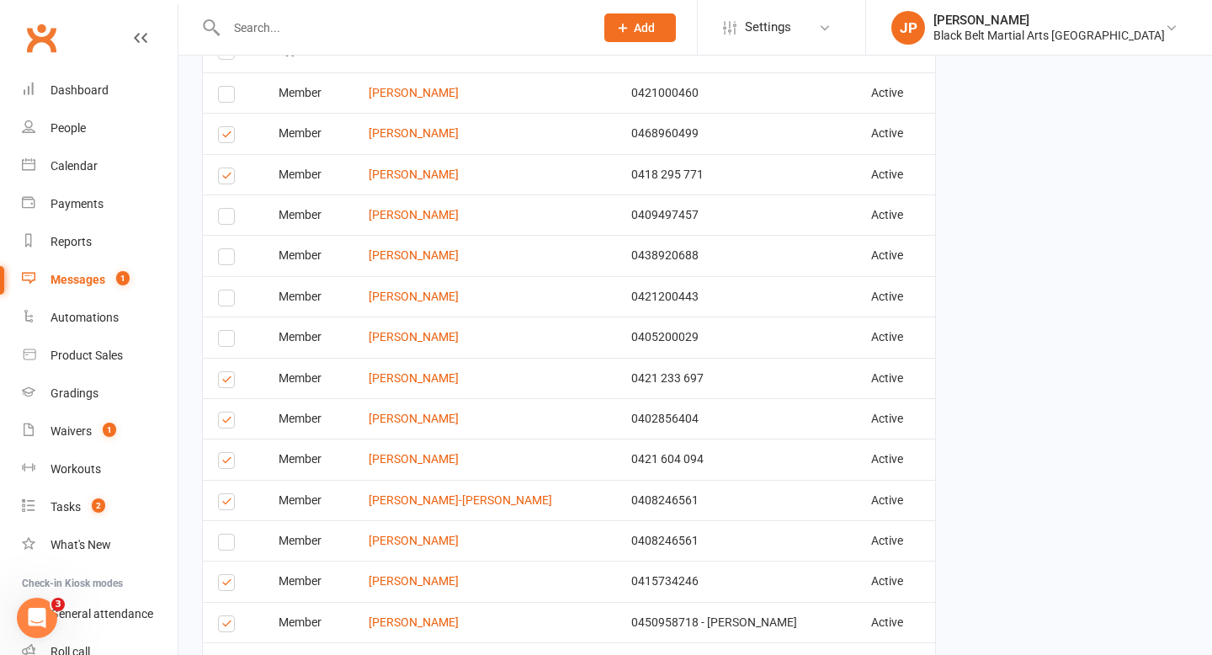
scroll to position [414, 0]
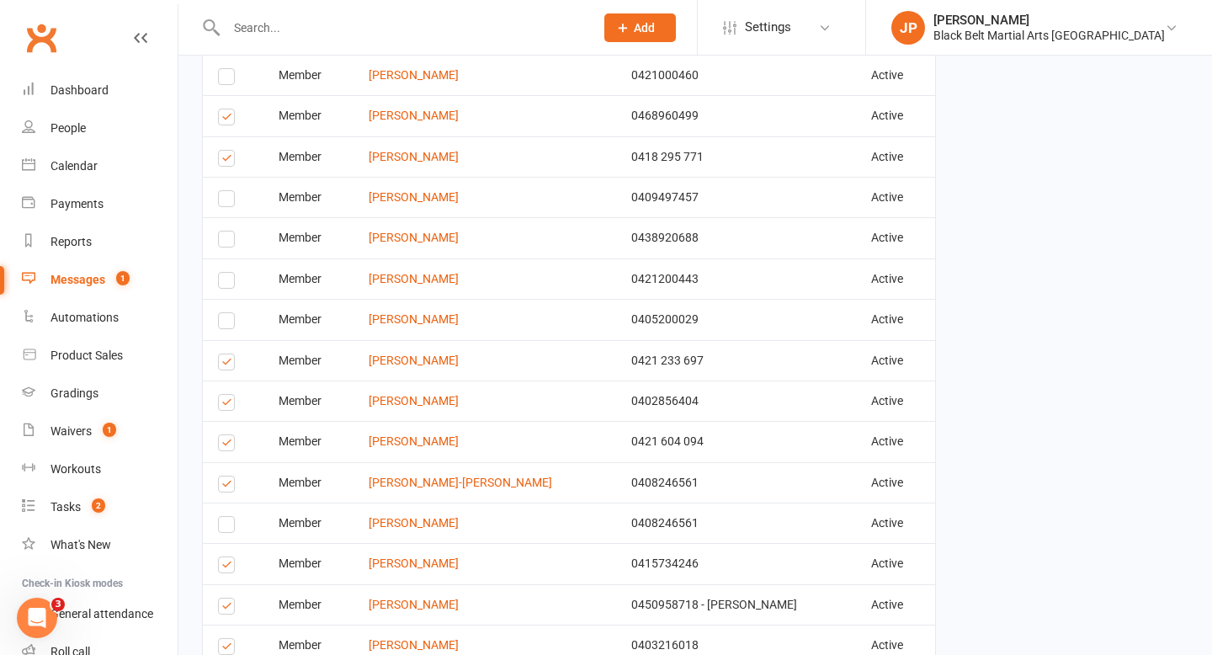
click at [226, 405] on label at bounding box center [229, 405] width 23 height 0
click at [226, 395] on input "checkbox" at bounding box center [223, 395] width 11 height 0
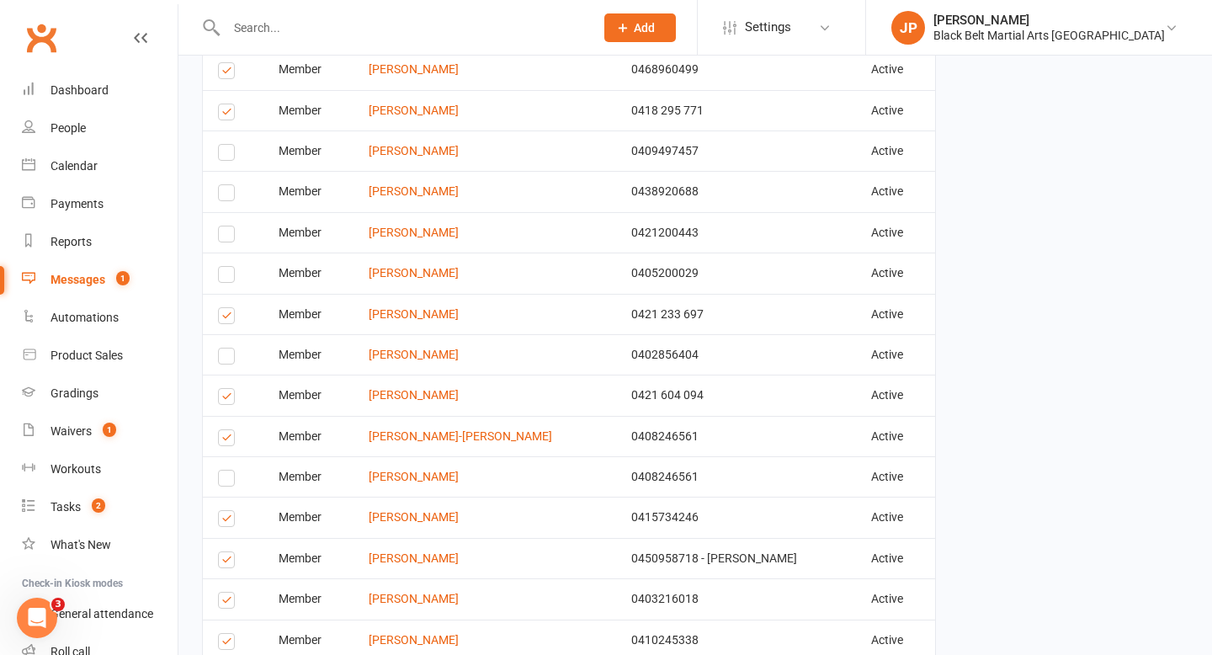
scroll to position [479, 0]
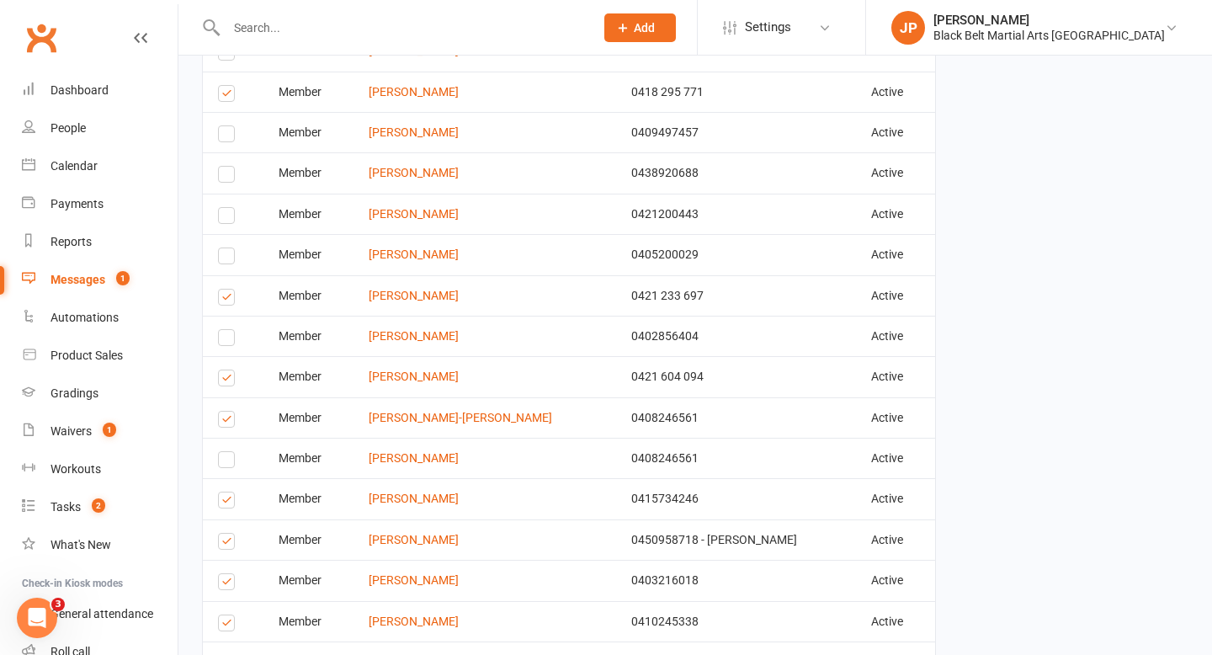
click at [218, 422] on label at bounding box center [229, 422] width 23 height 0
click at [218, 411] on input "checkbox" at bounding box center [223, 411] width 11 height 0
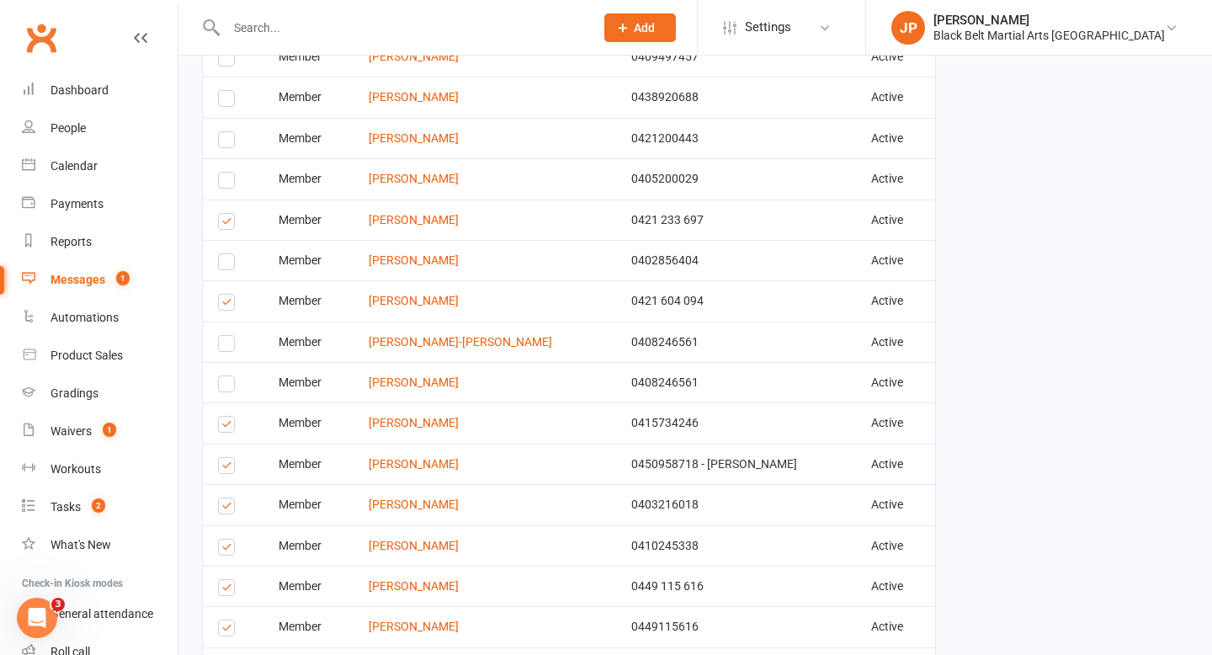
scroll to position [560, 0]
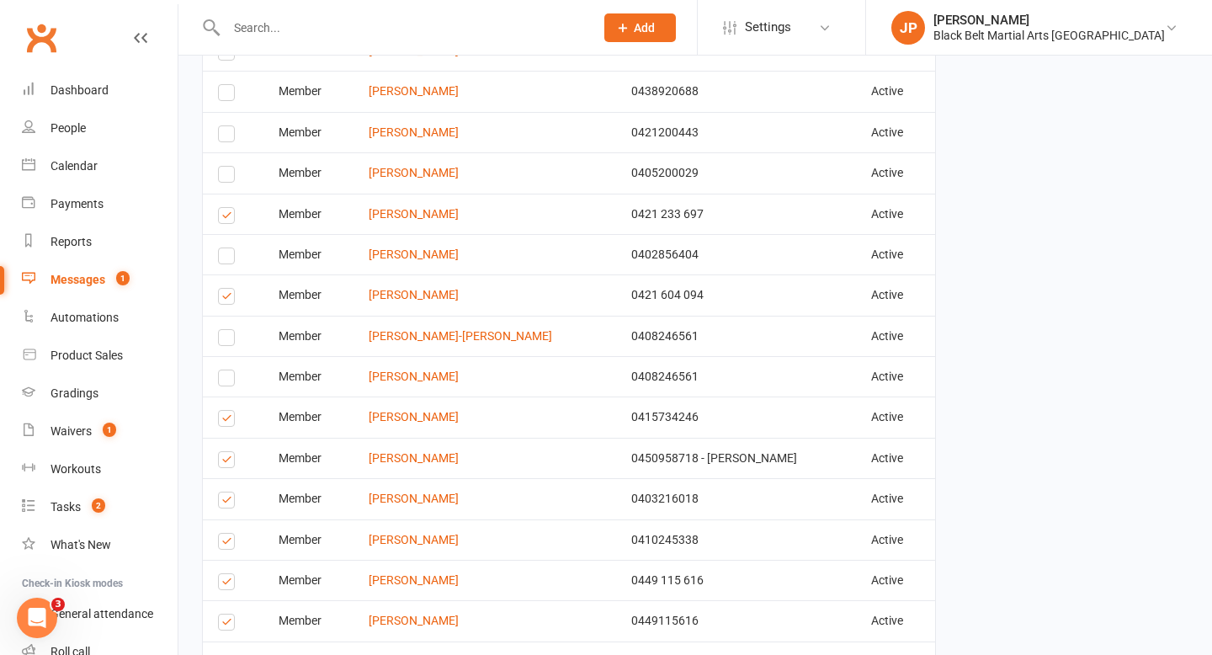
click at [226, 421] on label at bounding box center [229, 421] width 23 height 0
click at [226, 411] on input "checkbox" at bounding box center [223, 411] width 11 height 0
click at [226, 462] on label at bounding box center [229, 462] width 23 height 0
click at [226, 452] on input "checkbox" at bounding box center [223, 452] width 11 height 0
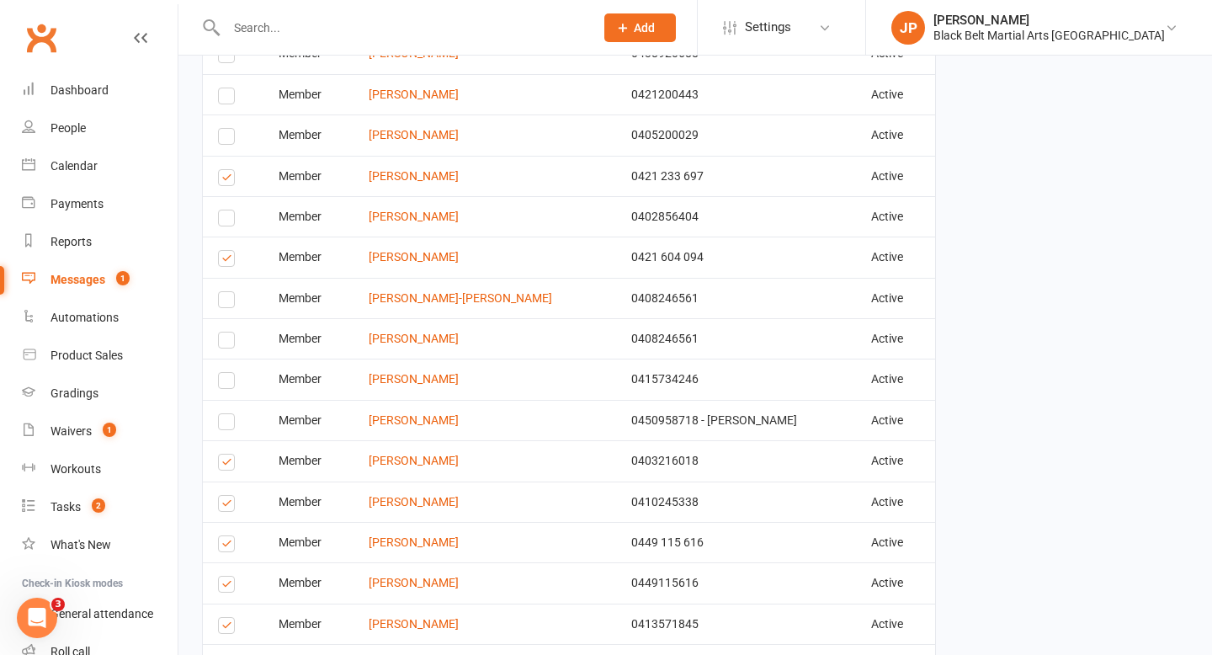
scroll to position [604, 0]
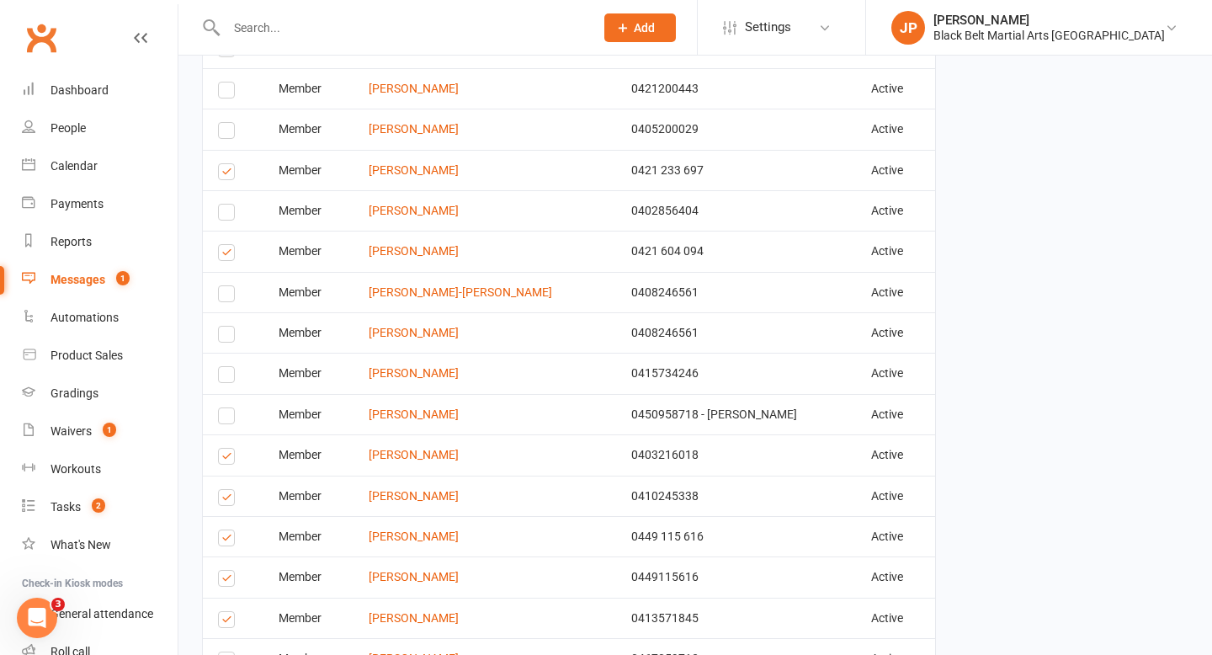
click at [226, 459] on label at bounding box center [229, 459] width 23 height 0
click at [226, 448] on input "checkbox" at bounding box center [223, 448] width 11 height 0
click at [230, 500] on label at bounding box center [229, 500] width 23 height 0
click at [229, 490] on input "checkbox" at bounding box center [223, 490] width 11 height 0
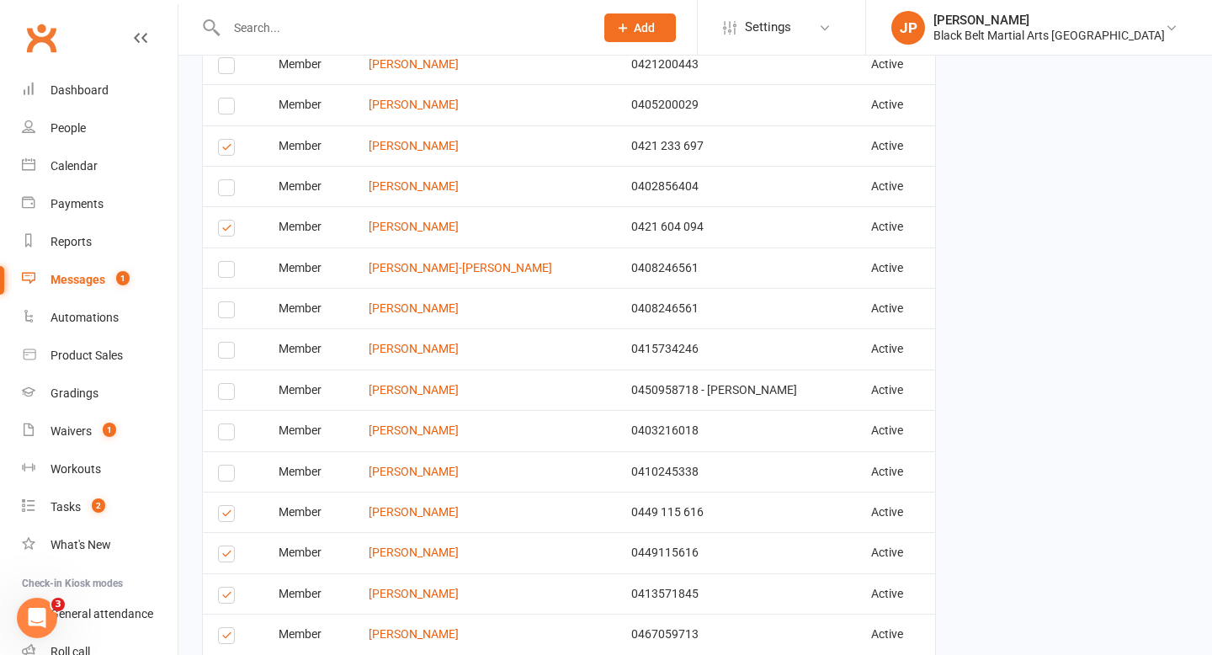
scroll to position [637, 0]
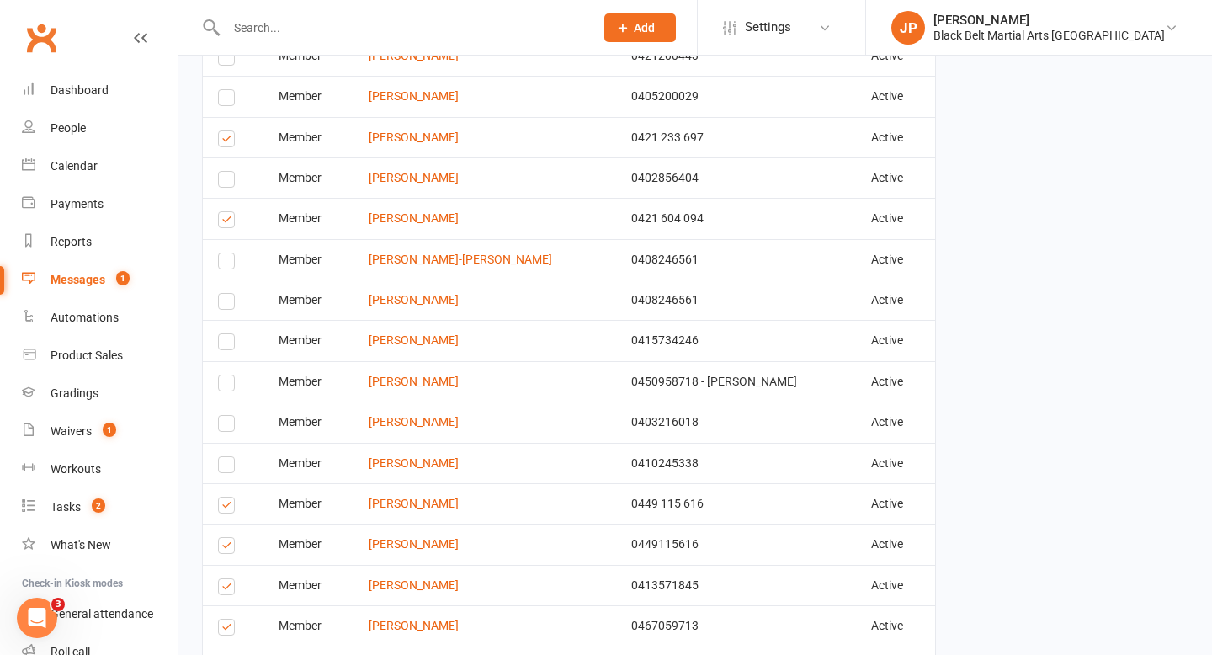
click at [230, 496] on td "Select this" at bounding box center [233, 503] width 61 height 40
click at [228, 507] on label at bounding box center [229, 507] width 23 height 0
click at [228, 497] on input "checkbox" at bounding box center [223, 497] width 11 height 0
click at [226, 548] on label at bounding box center [229, 548] width 23 height 0
click at [226, 538] on input "checkbox" at bounding box center [223, 538] width 11 height 0
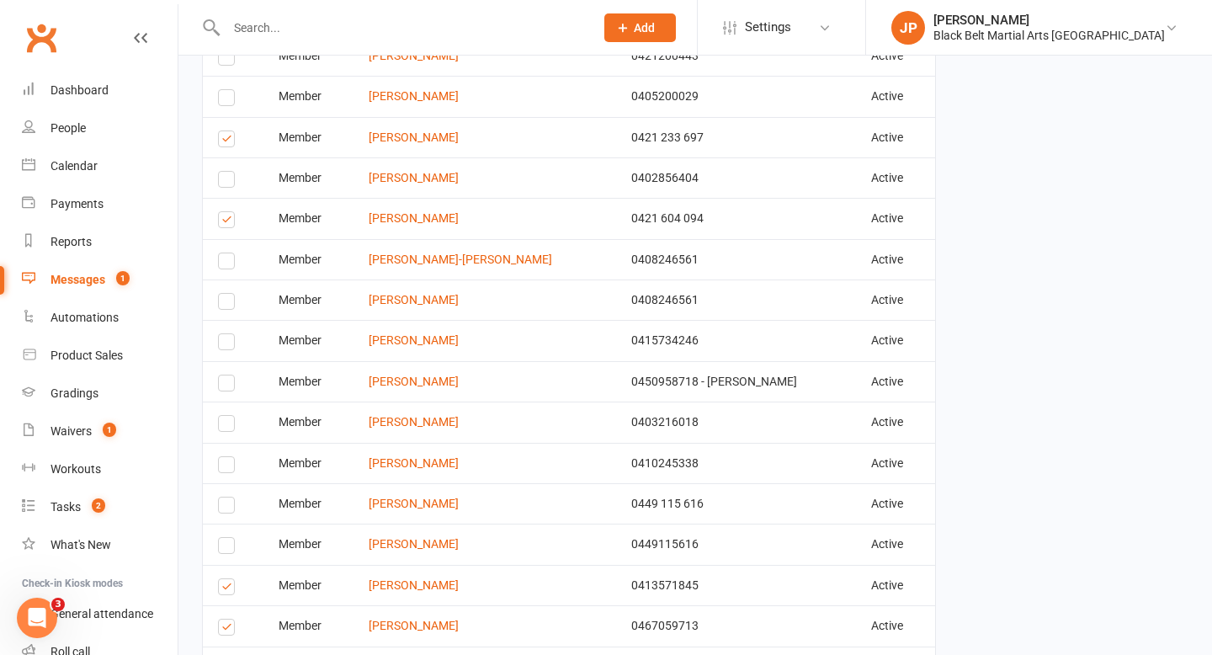
click at [228, 589] on label at bounding box center [229, 589] width 23 height 0
click at [228, 579] on input "checkbox" at bounding box center [223, 579] width 11 height 0
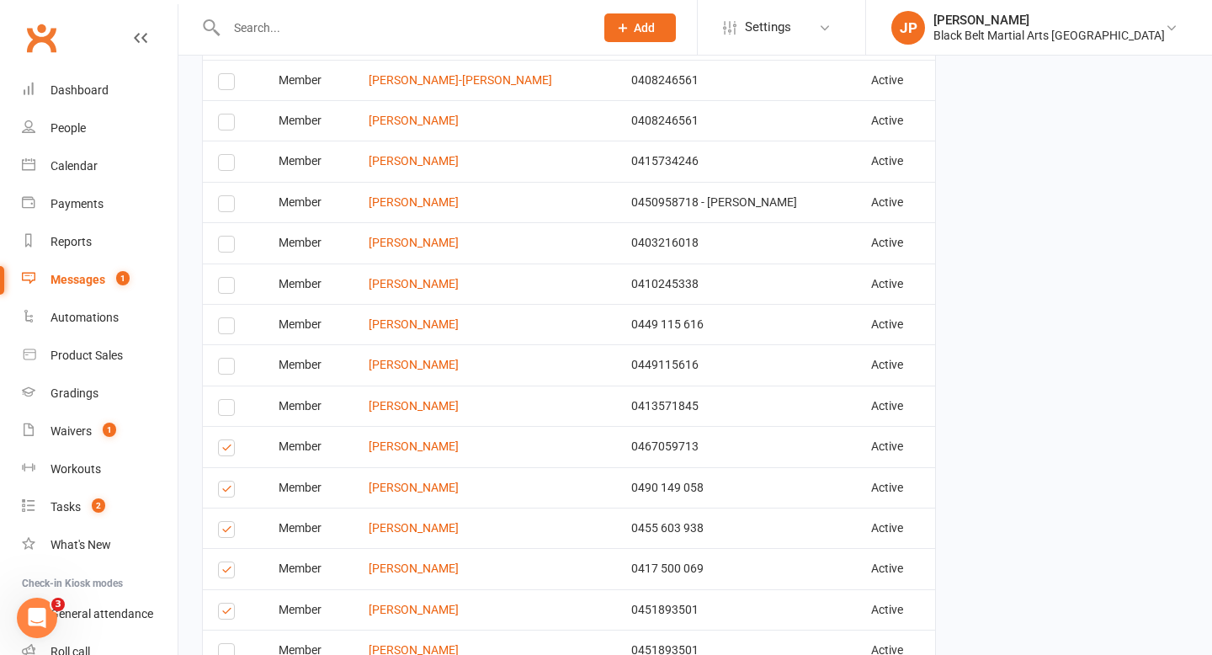
scroll to position [820, 0]
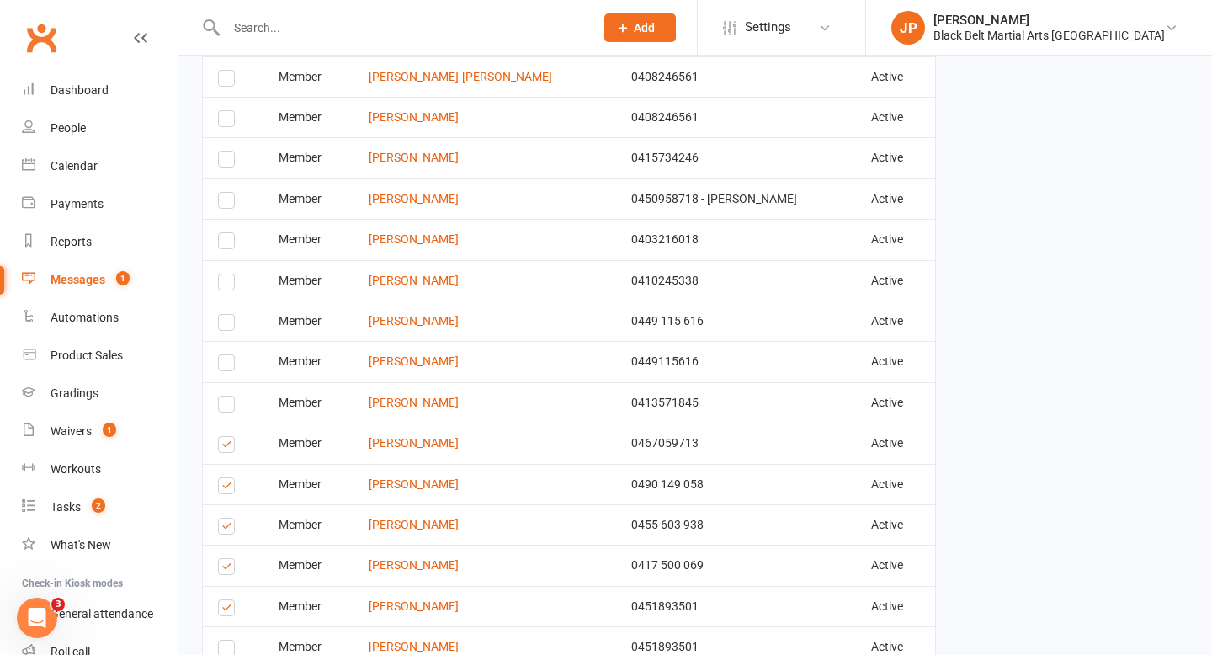
click at [225, 528] on label at bounding box center [229, 528] width 23 height 0
click at [225, 518] on input "checkbox" at bounding box center [223, 518] width 11 height 0
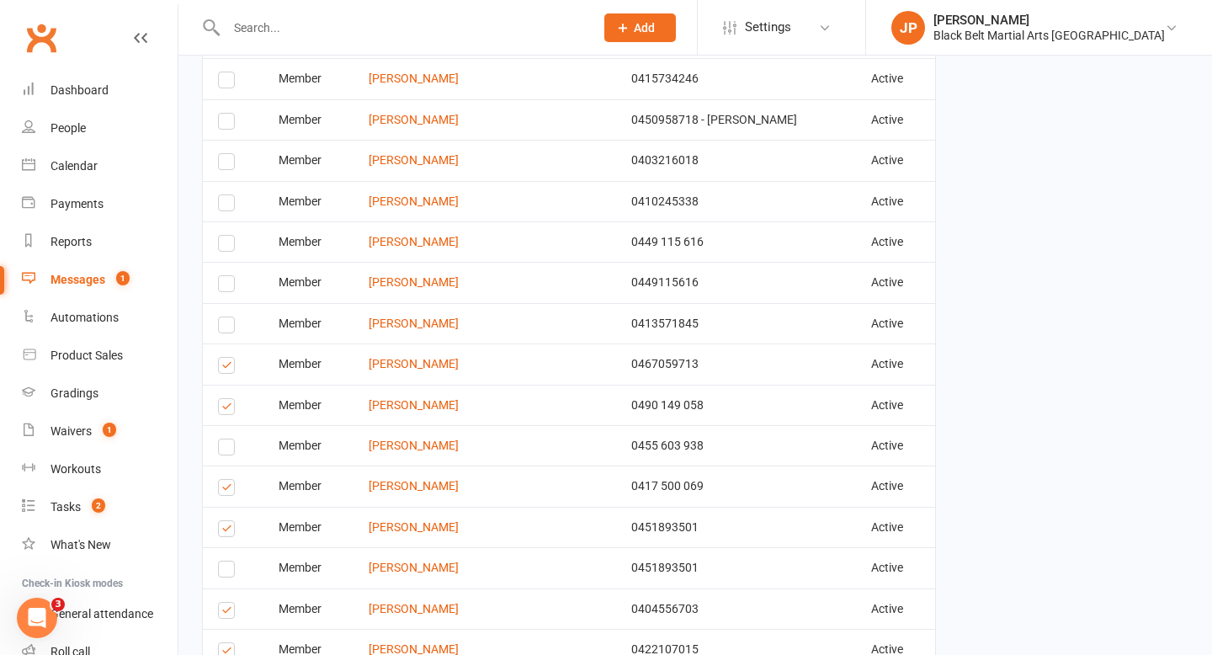
scroll to position [902, 0]
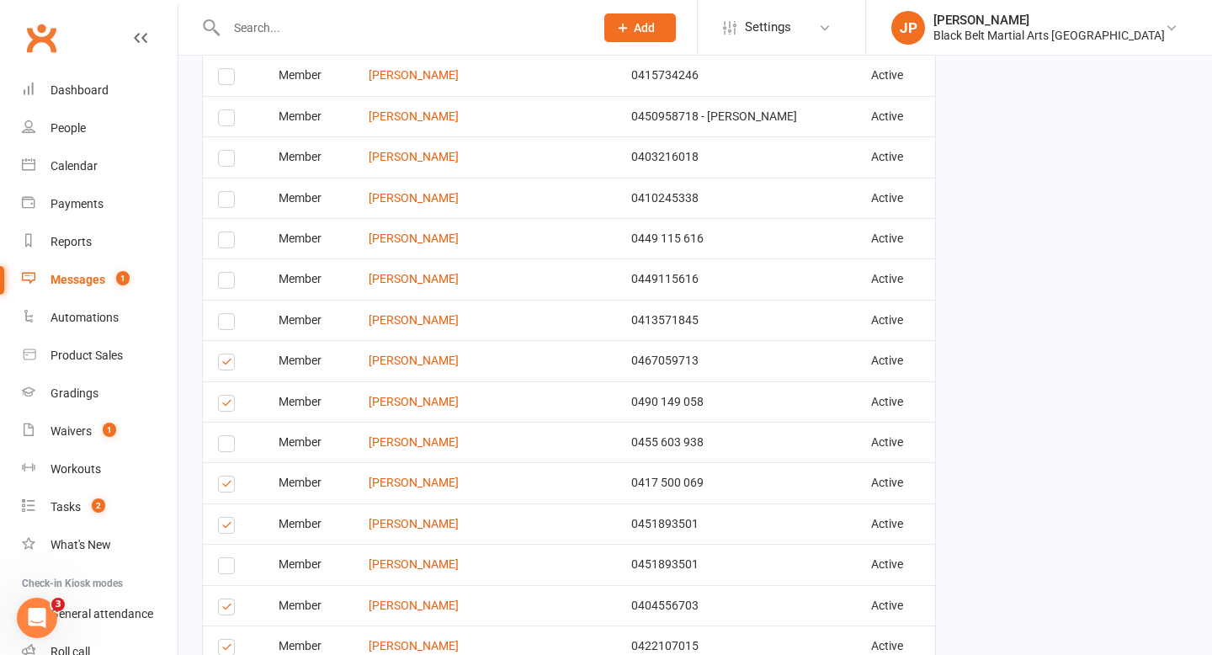
click at [227, 528] on label at bounding box center [229, 528] width 23 height 0
click at [227, 517] on input "checkbox" at bounding box center [223, 517] width 11 height 0
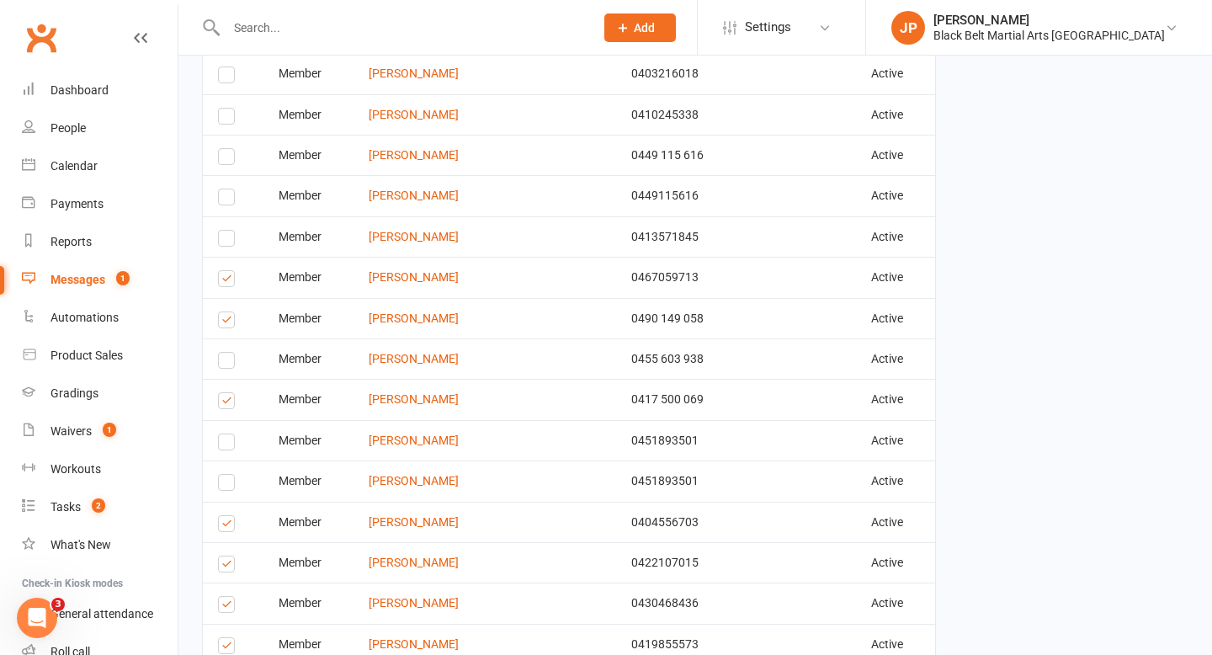
click at [227, 526] on label at bounding box center [229, 526] width 23 height 0
click at [227, 516] on input "checkbox" at bounding box center [223, 516] width 11 height 0
click at [224, 566] on label at bounding box center [229, 566] width 23 height 0
click at [224, 556] on input "checkbox" at bounding box center [223, 556] width 11 height 0
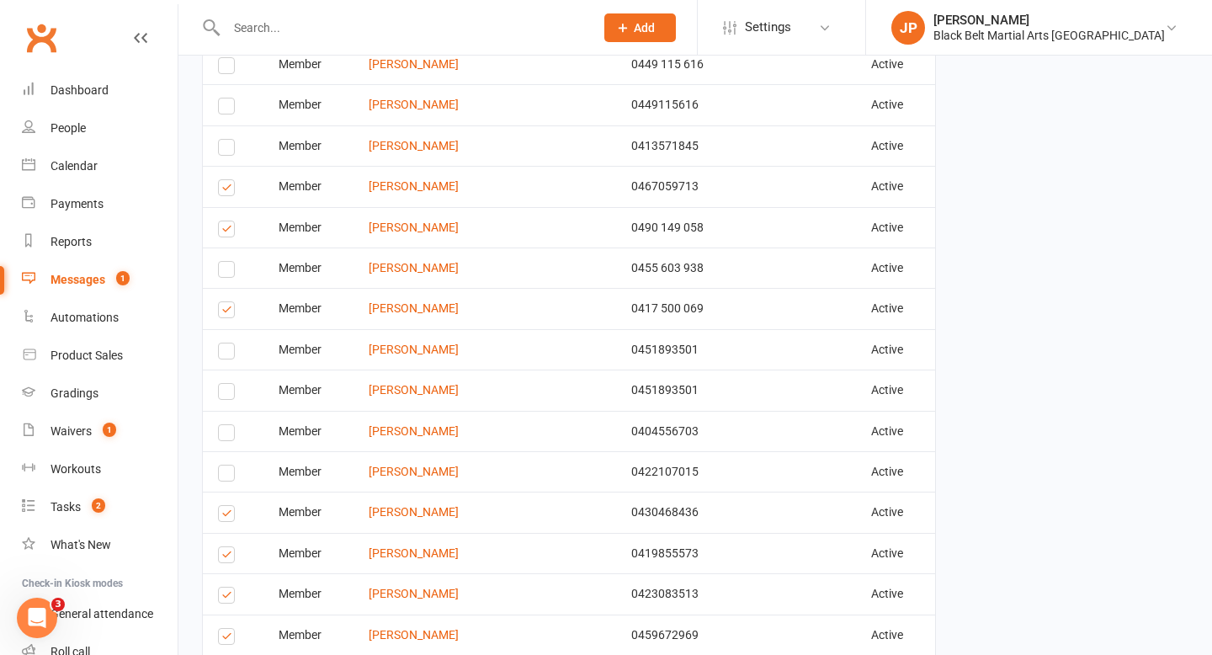
scroll to position [1085, 0]
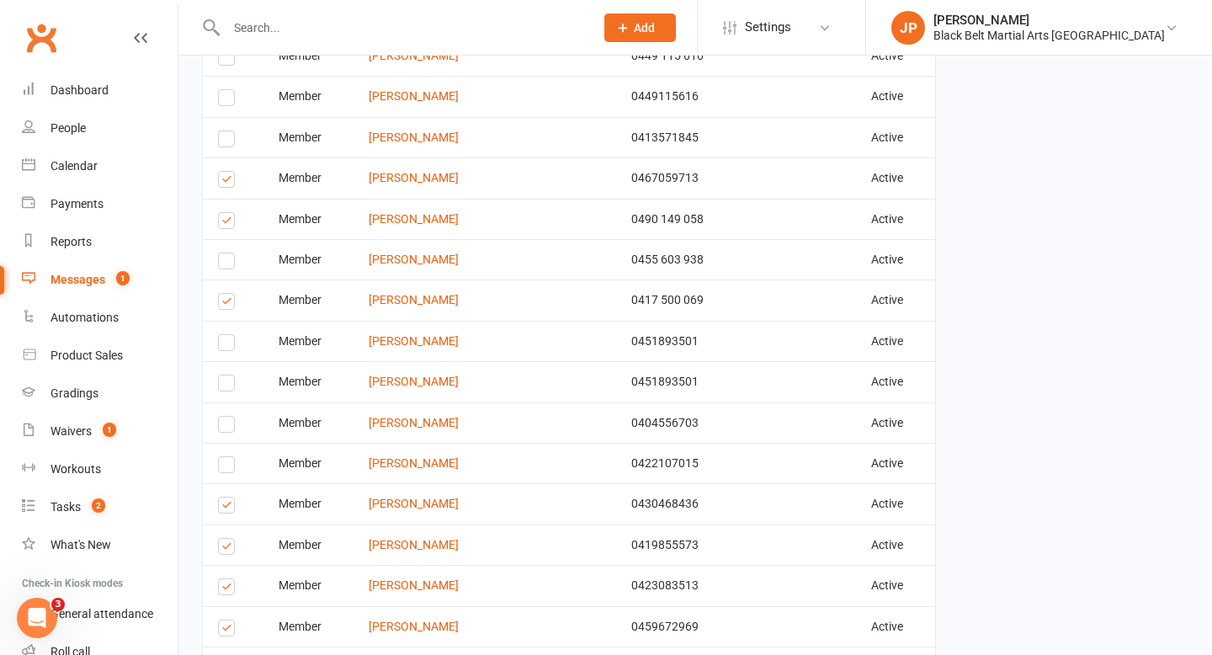
click at [225, 507] on label at bounding box center [229, 507] width 23 height 0
click at [225, 497] on input "checkbox" at bounding box center [223, 497] width 11 height 0
click at [229, 549] on label at bounding box center [229, 549] width 23 height 0
click at [229, 539] on input "checkbox" at bounding box center [223, 539] width 11 height 0
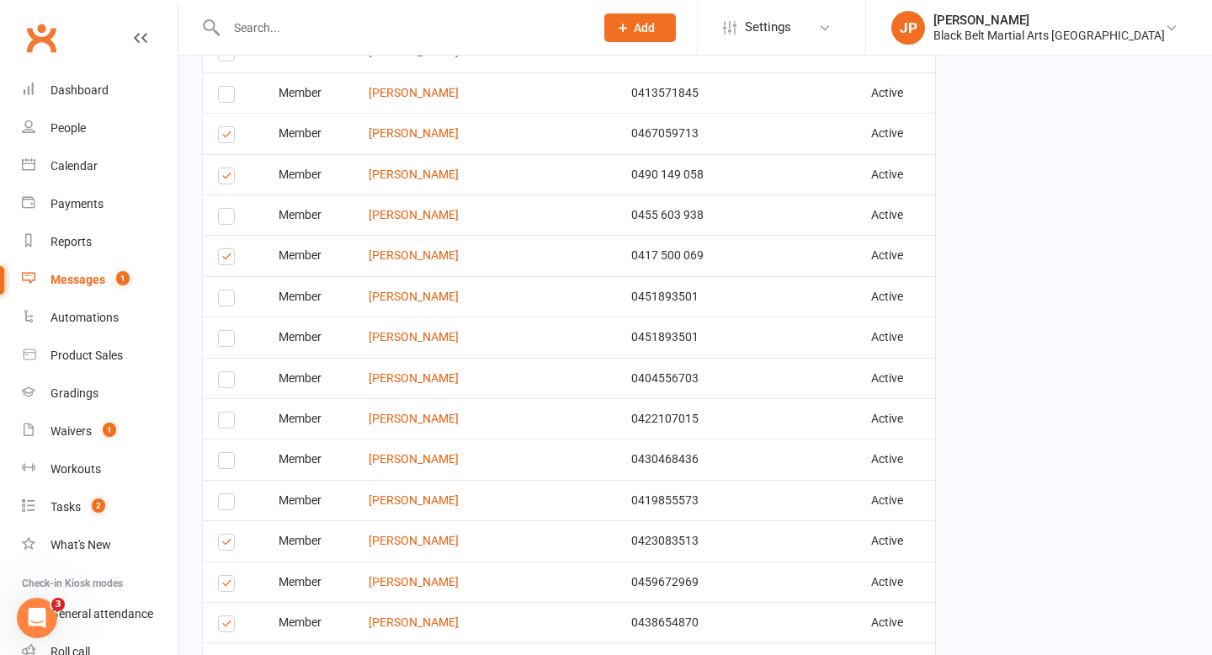
scroll to position [1146, 0]
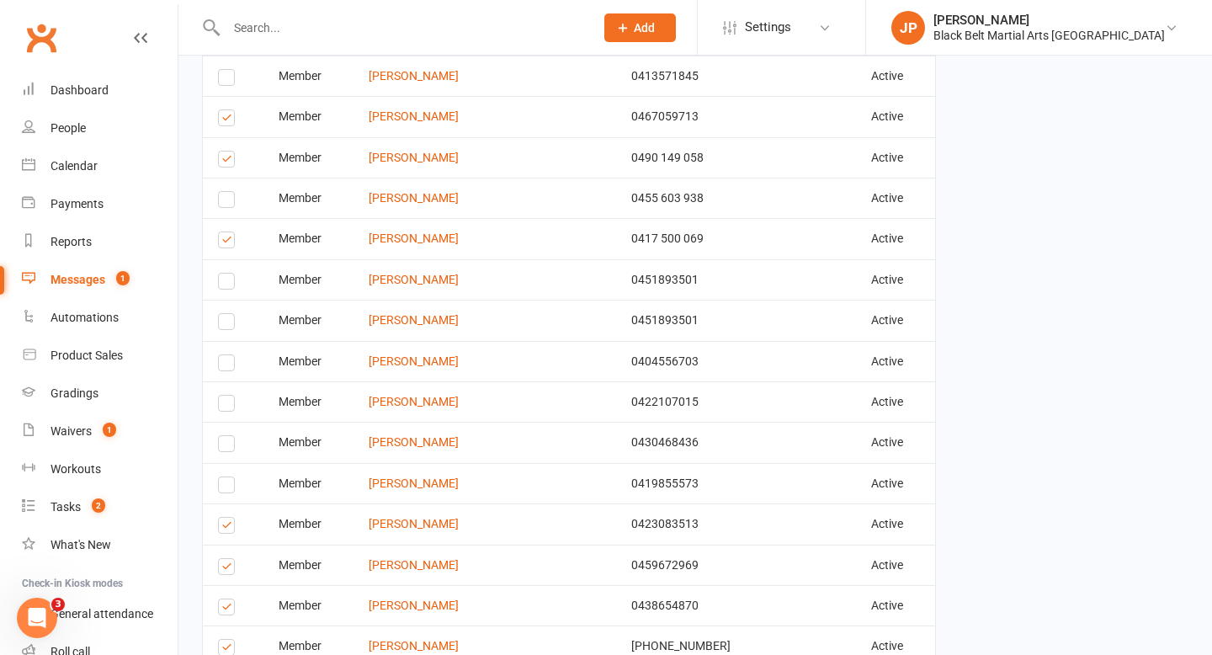
click at [226, 528] on label at bounding box center [229, 528] width 23 height 0
click at [226, 517] on input "checkbox" at bounding box center [223, 517] width 11 height 0
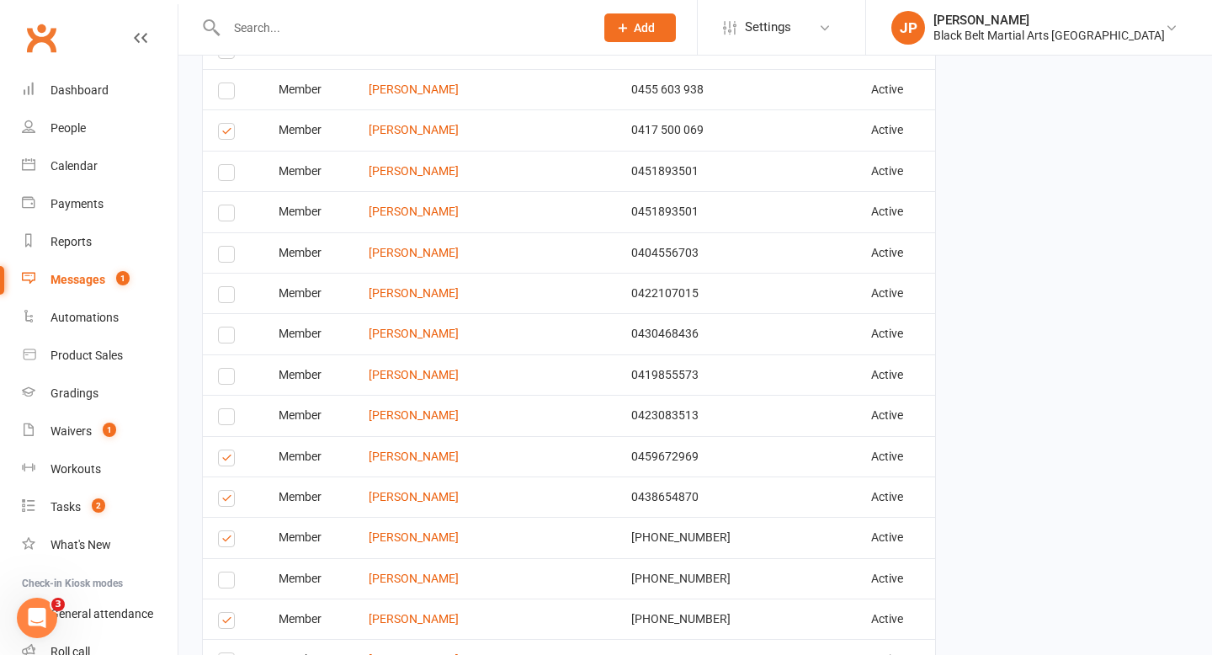
scroll to position [1257, 0]
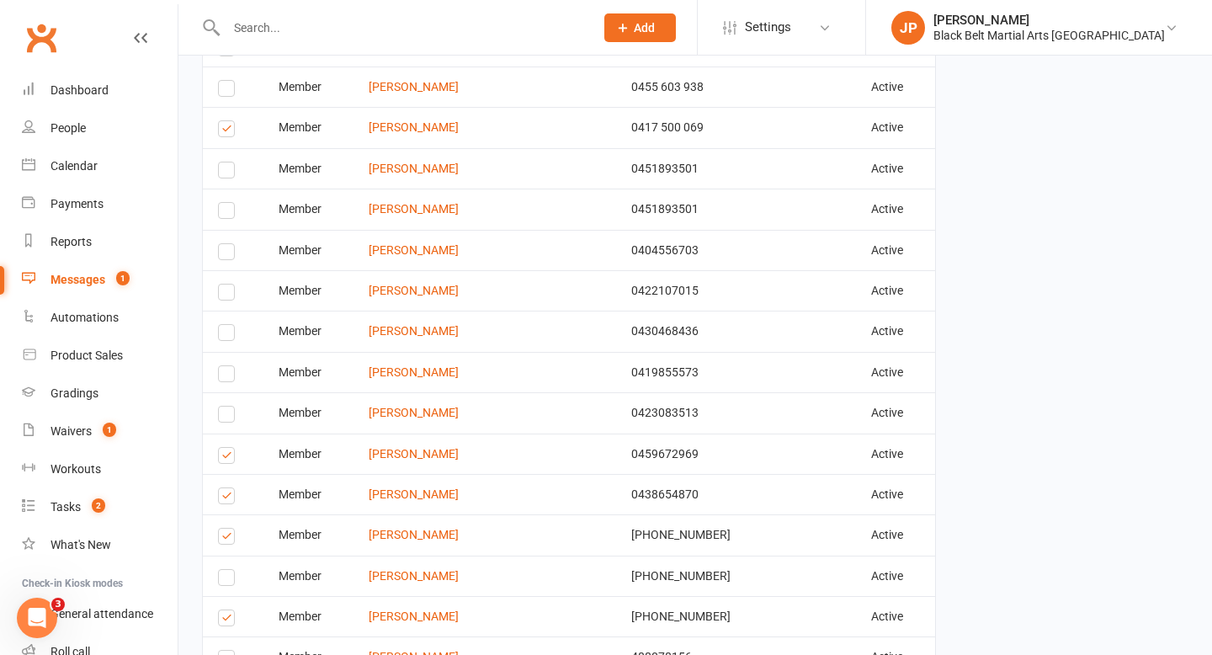
click at [230, 498] on label at bounding box center [229, 498] width 23 height 0
click at [229, 488] on input "checkbox" at bounding box center [223, 488] width 11 height 0
click at [226, 539] on label at bounding box center [229, 539] width 23 height 0
click at [226, 528] on input "checkbox" at bounding box center [223, 528] width 11 height 0
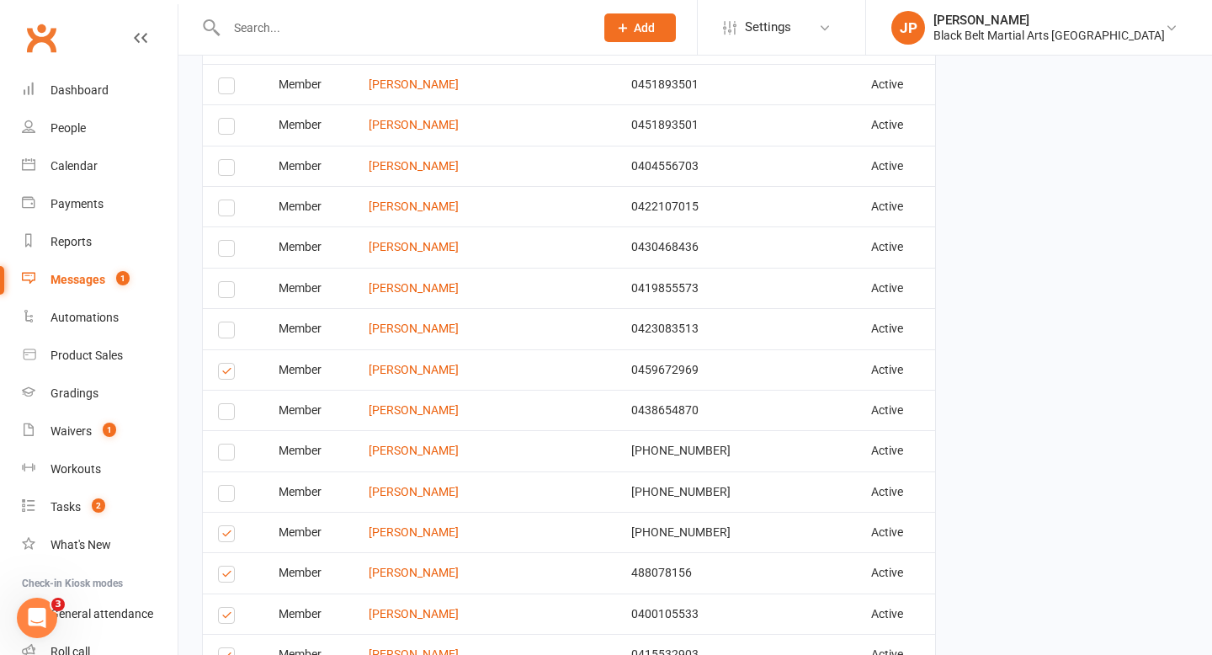
click at [226, 536] on label at bounding box center [229, 536] width 23 height 0
click at [226, 526] on input "checkbox" at bounding box center [223, 526] width 11 height 0
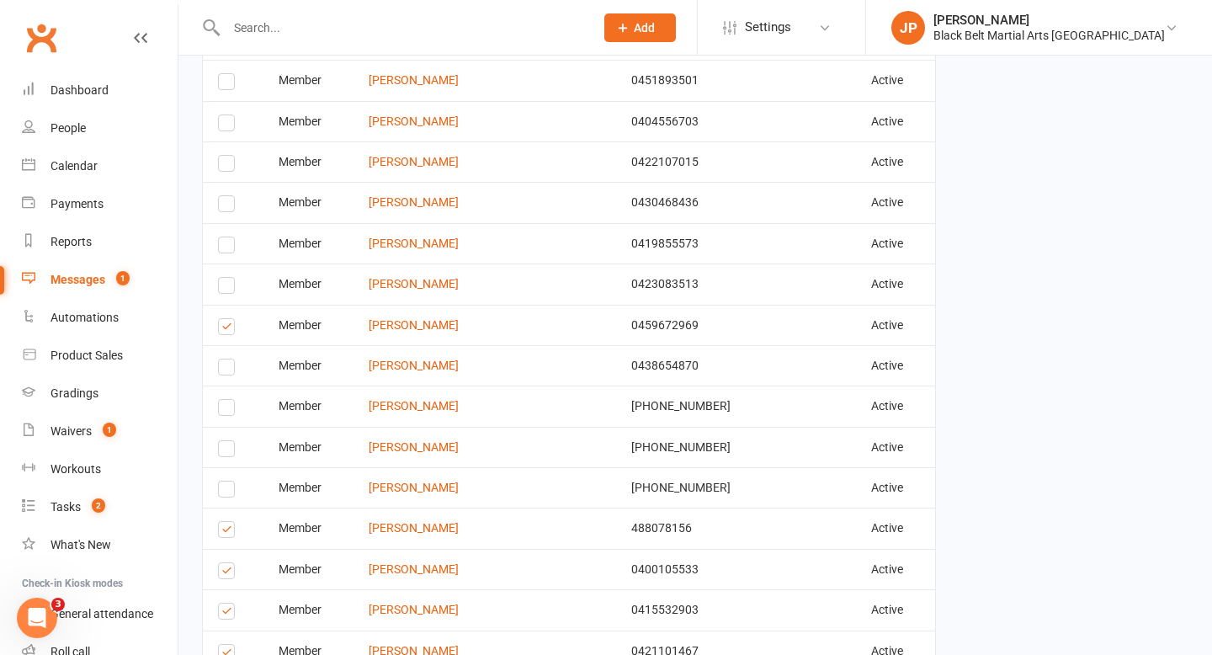
scroll to position [1389, 0]
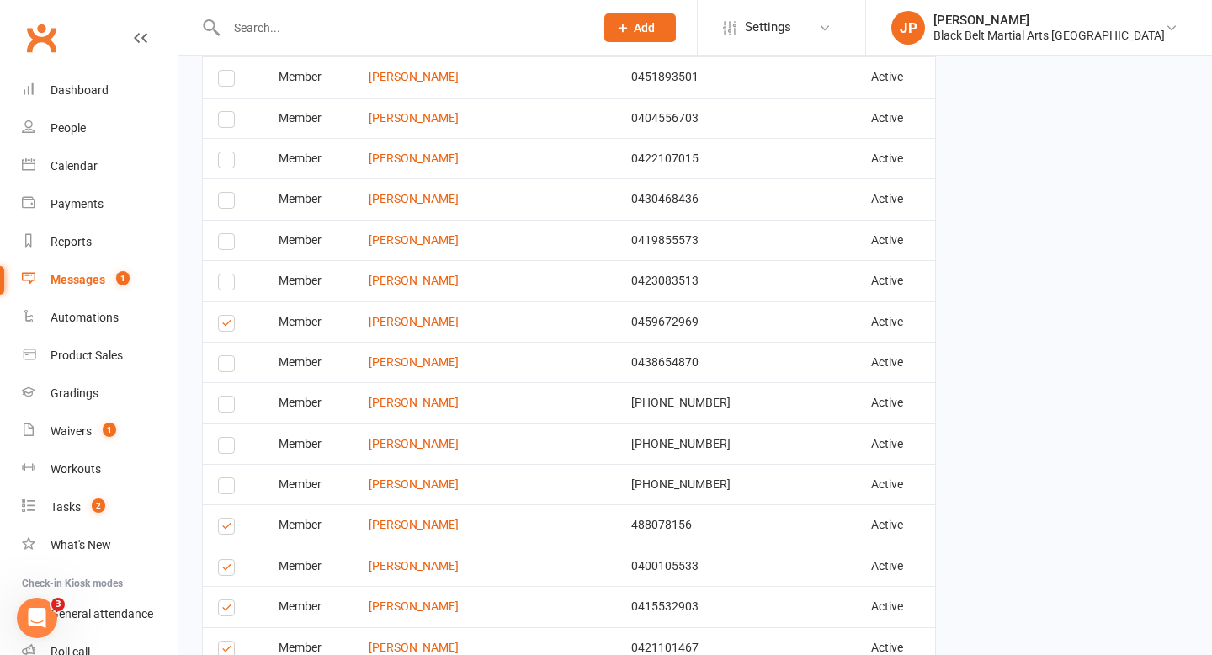
click at [226, 534] on td "Select this" at bounding box center [233, 524] width 61 height 40
click at [228, 528] on label at bounding box center [229, 528] width 23 height 0
click at [228, 518] on input "checkbox" at bounding box center [223, 518] width 11 height 0
click at [228, 570] on label at bounding box center [229, 570] width 23 height 0
click at [228, 560] on input "checkbox" at bounding box center [223, 560] width 11 height 0
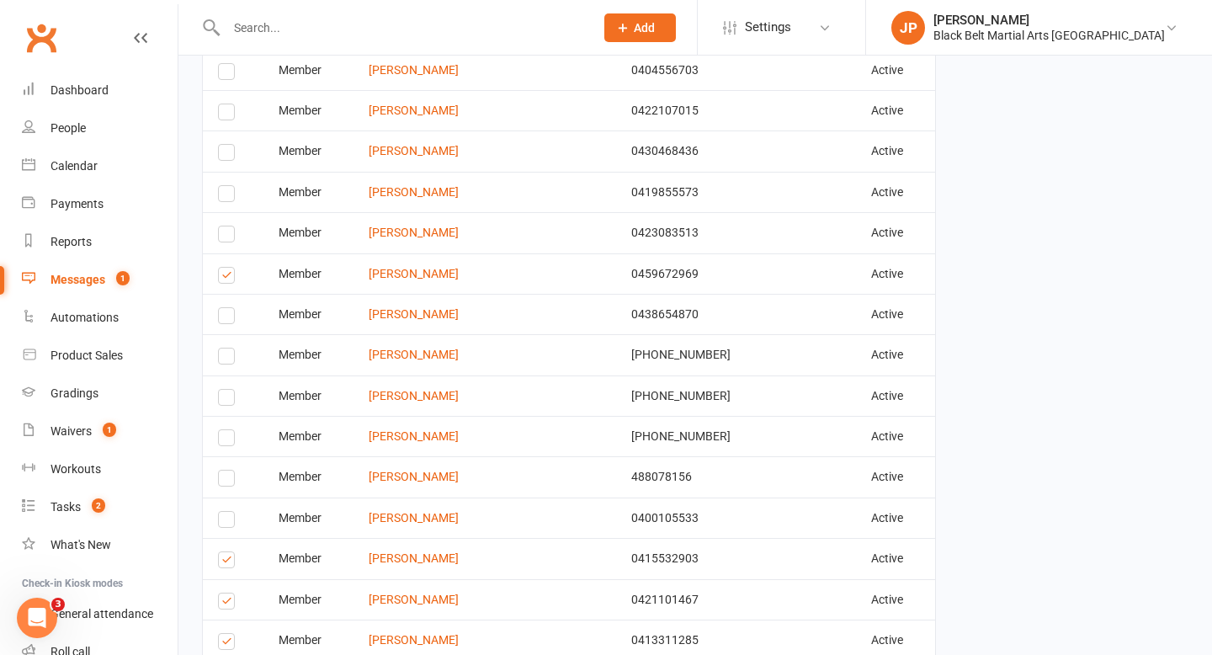
scroll to position [1440, 0]
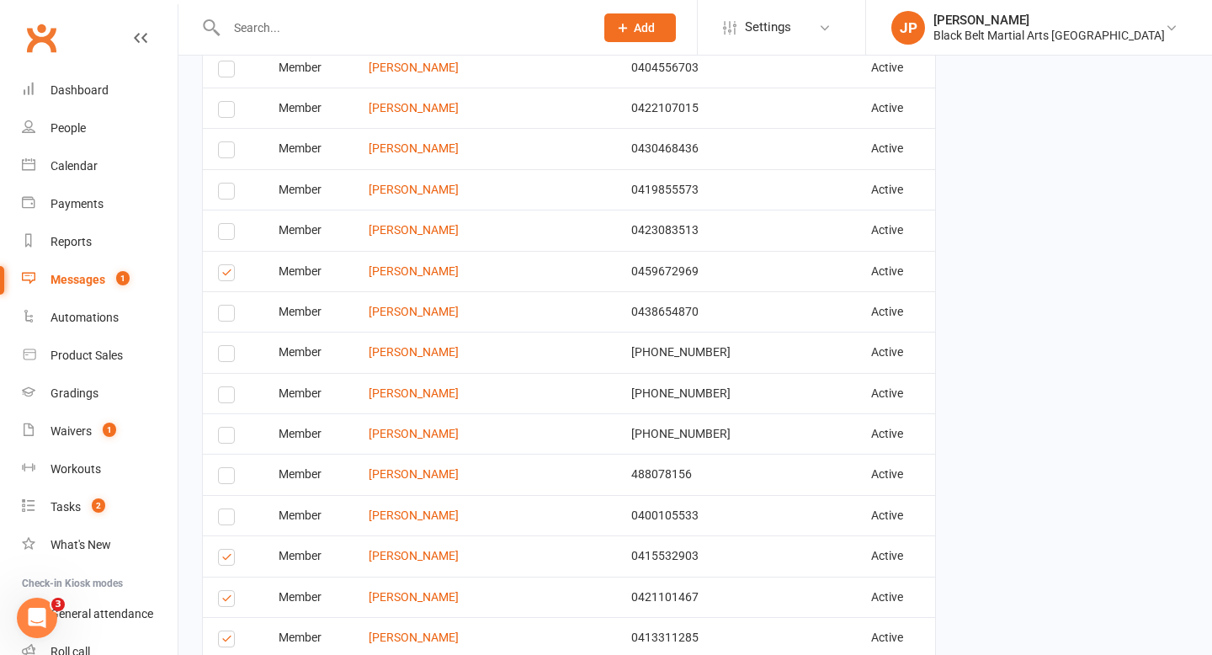
click at [228, 560] on label at bounding box center [229, 560] width 23 height 0
click at [228, 549] on input "checkbox" at bounding box center [223, 549] width 11 height 0
click at [228, 601] on label at bounding box center [229, 601] width 23 height 0
click at [228, 591] on input "checkbox" at bounding box center [223, 591] width 11 height 0
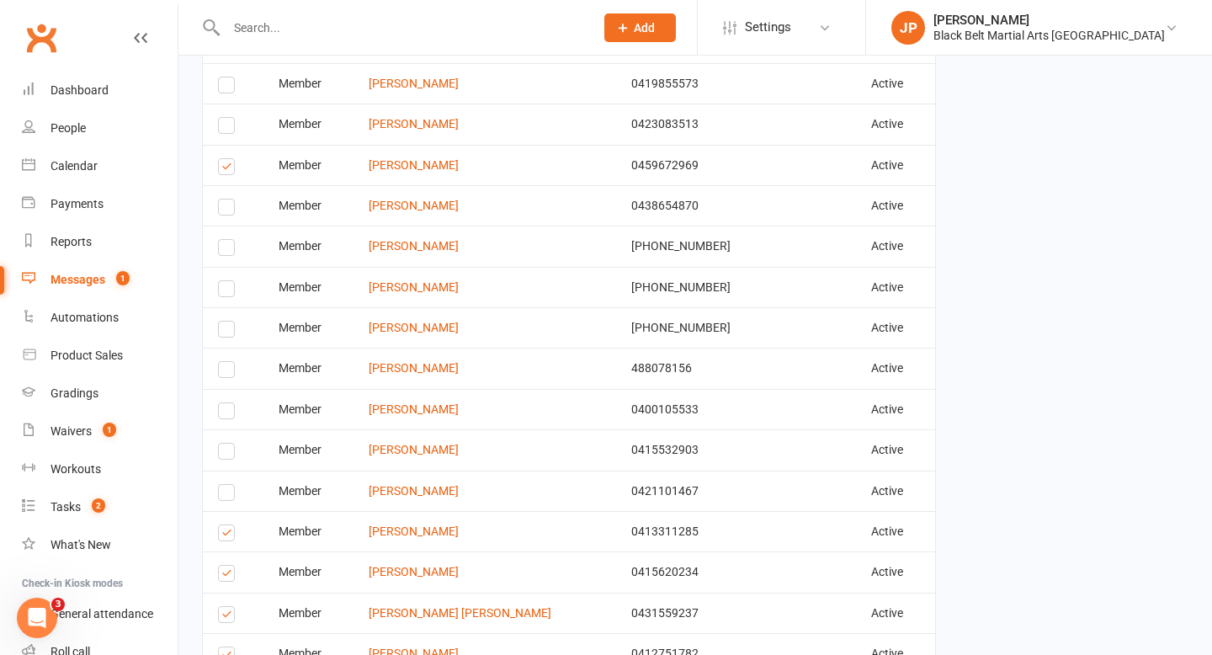
scroll to position [1569, 0]
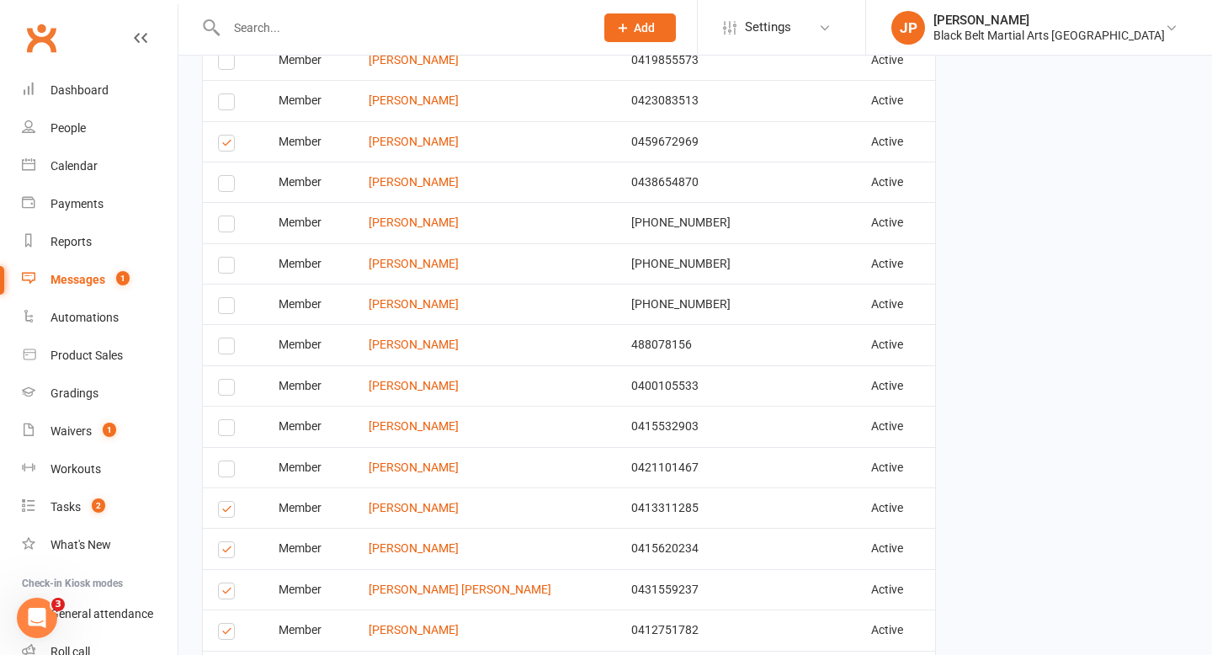
click at [223, 552] on label at bounding box center [229, 552] width 23 height 0
click at [223, 542] on input "checkbox" at bounding box center [223, 542] width 11 height 0
click at [226, 593] on label at bounding box center [229, 593] width 23 height 0
click at [226, 583] on input "checkbox" at bounding box center [223, 583] width 11 height 0
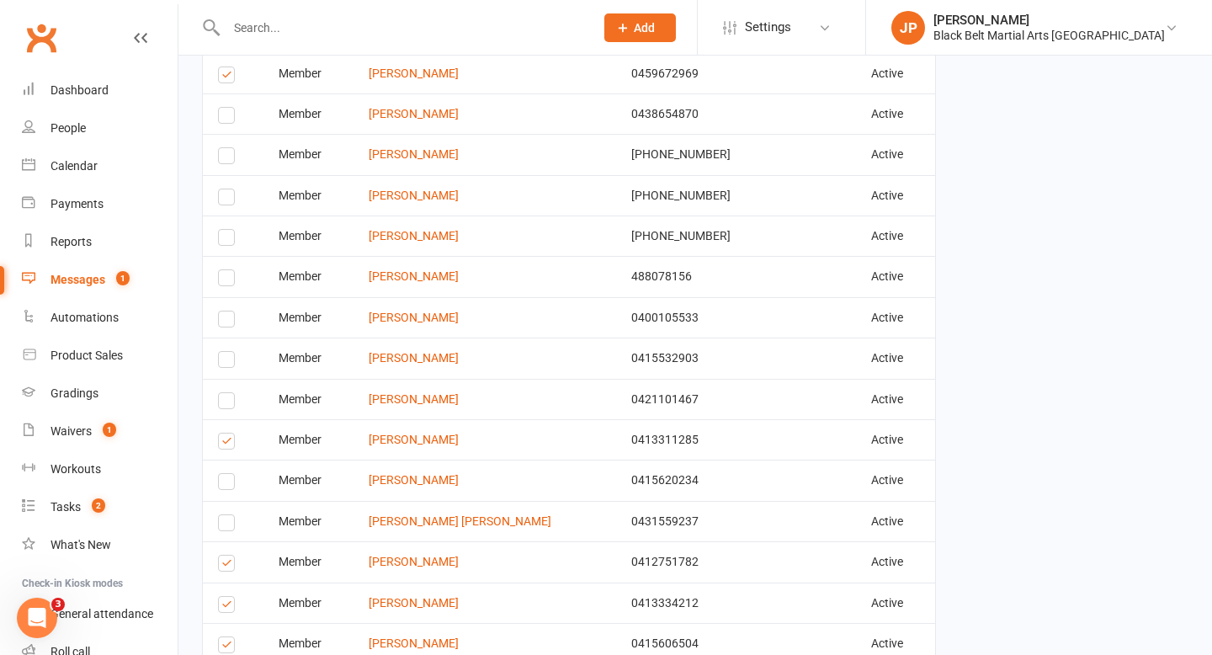
click at [224, 565] on label at bounding box center [229, 565] width 23 height 0
click at [224, 555] on input "checkbox" at bounding box center [223, 555] width 11 height 0
click at [226, 607] on label at bounding box center [229, 607] width 23 height 0
click at [226, 597] on input "checkbox" at bounding box center [223, 597] width 11 height 0
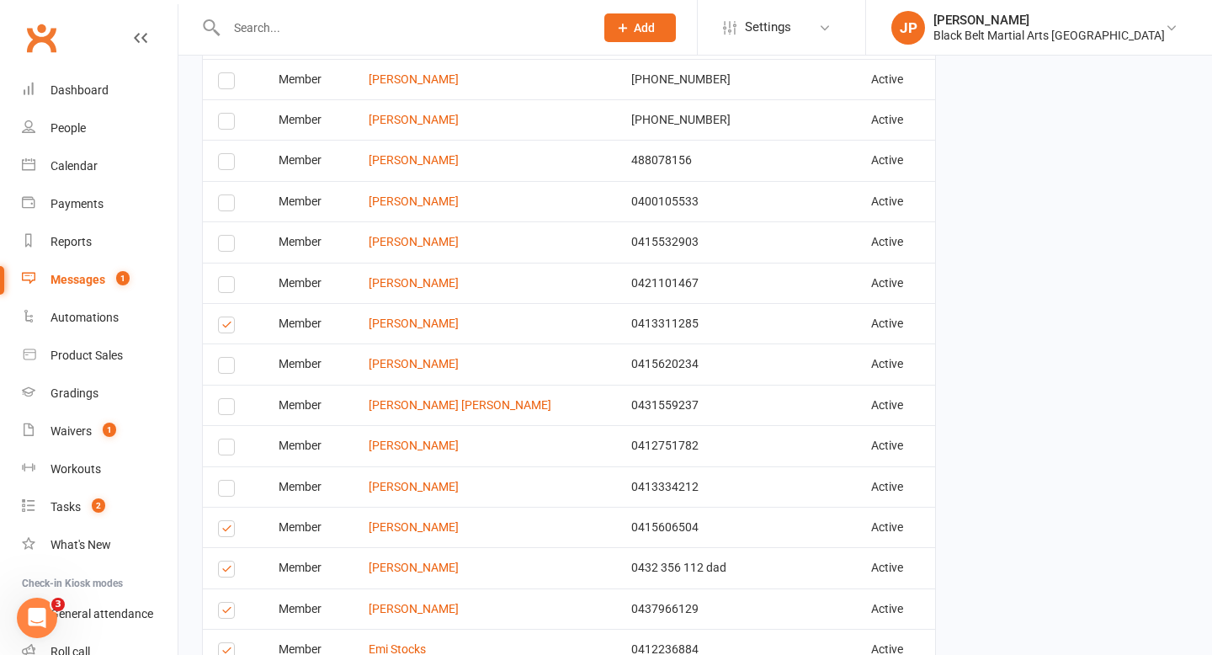
scroll to position [1762, 0]
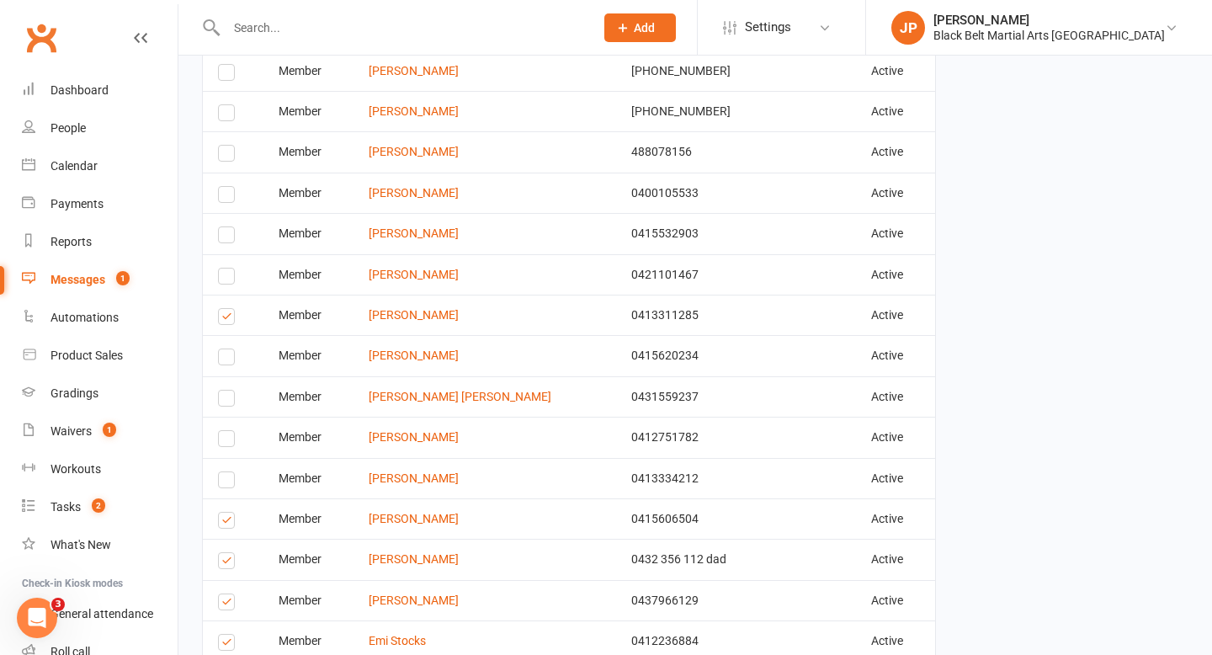
click at [226, 523] on label at bounding box center [229, 523] width 23 height 0
click at [226, 512] on input "checkbox" at bounding box center [223, 512] width 11 height 0
click at [226, 563] on label at bounding box center [229, 563] width 23 height 0
click at [226, 553] on input "checkbox" at bounding box center [223, 553] width 11 height 0
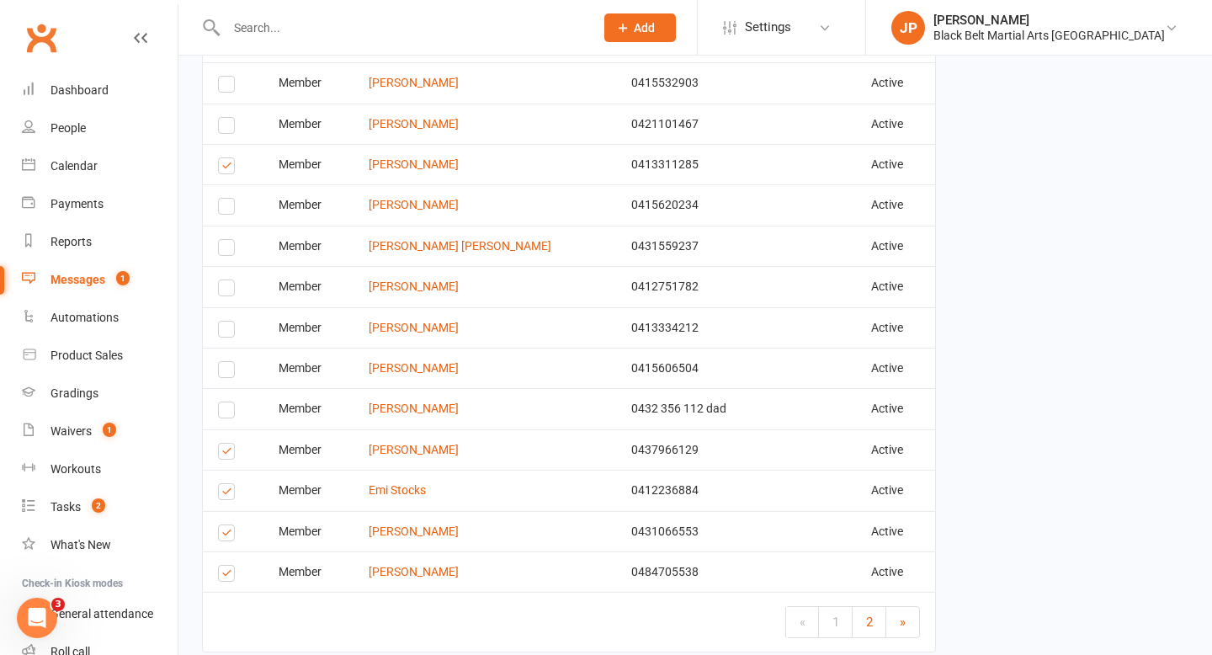
scroll to position [1919, 0]
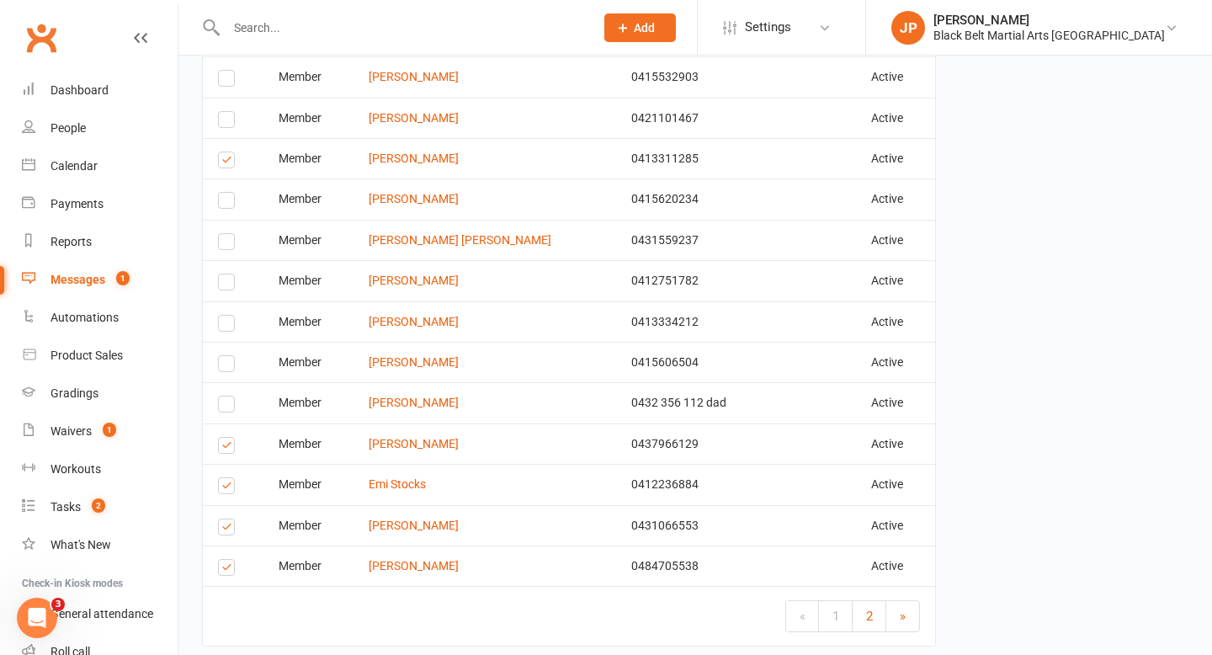
click at [226, 448] on label at bounding box center [229, 448] width 23 height 0
click at [226, 438] on input "checkbox" at bounding box center [223, 438] width 11 height 0
click at [227, 488] on label at bounding box center [229, 488] width 23 height 0
click at [227, 478] on input "checkbox" at bounding box center [223, 478] width 11 height 0
click at [227, 529] on label at bounding box center [229, 529] width 23 height 0
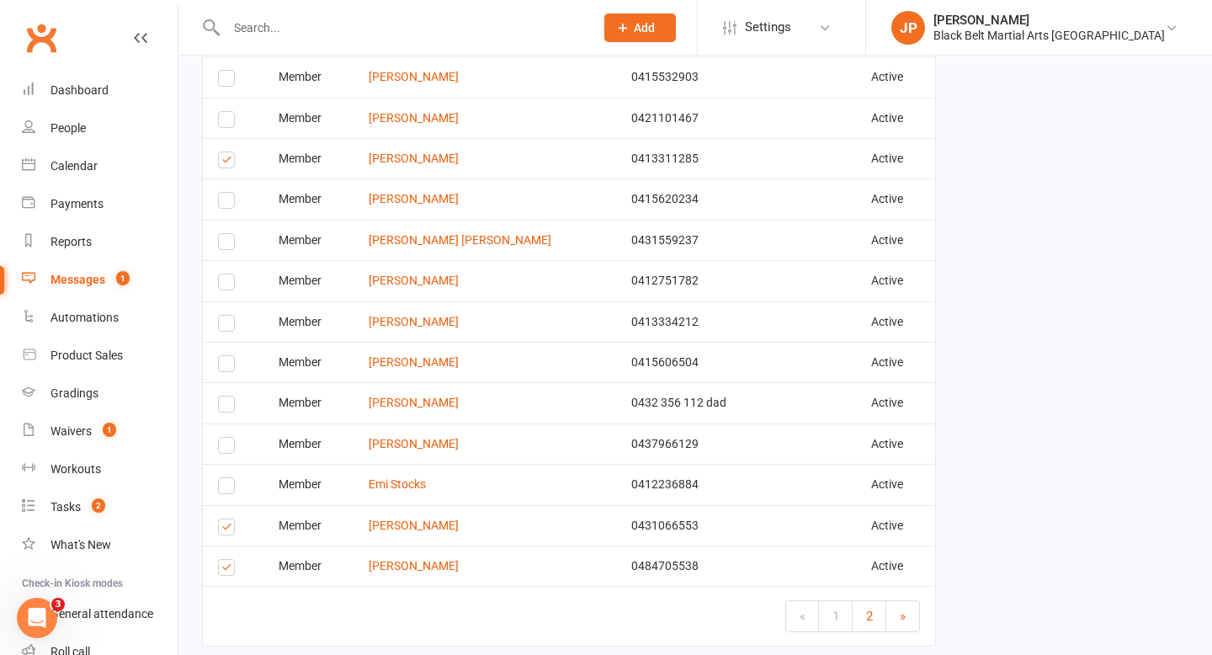
click at [227, 519] on input "checkbox" at bounding box center [223, 519] width 11 height 0
click at [224, 570] on label at bounding box center [229, 570] width 23 height 0
click at [224, 560] on input "checkbox" at bounding box center [223, 560] width 11 height 0
click at [868, 615] on span "2" at bounding box center [869, 615] width 7 height 15
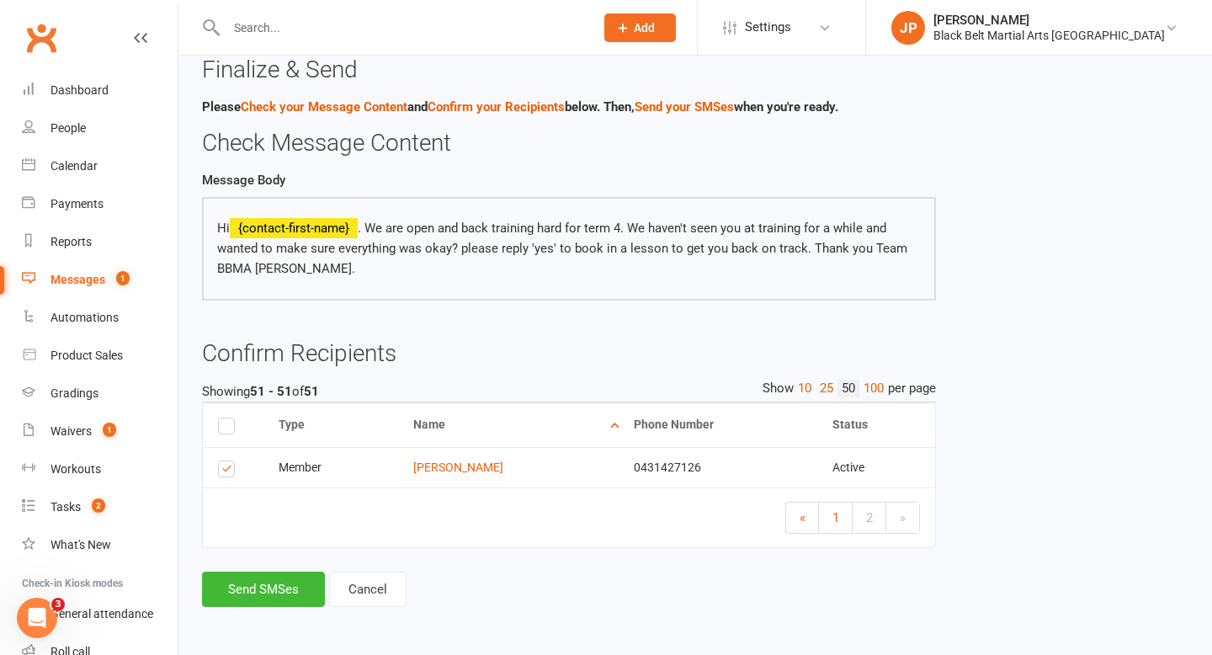
scroll to position [0, 0]
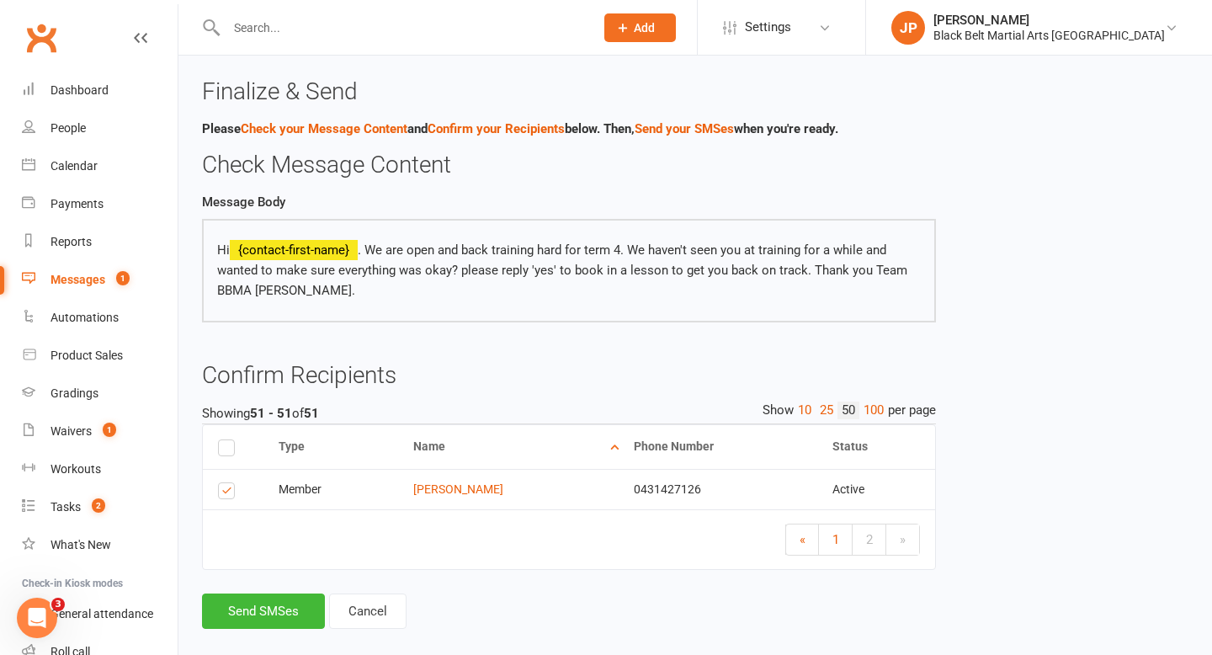
click at [229, 493] on label at bounding box center [229, 493] width 23 height 0
click at [229, 483] on input "checkbox" at bounding box center [223, 483] width 11 height 0
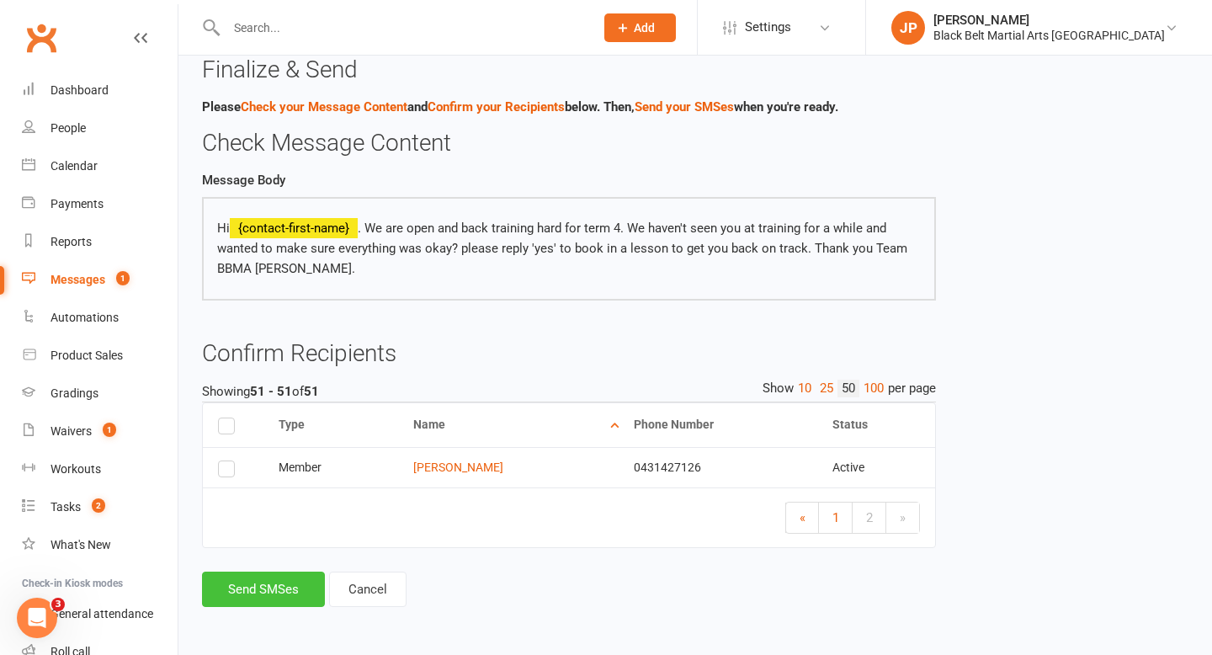
click at [276, 592] on button "Send SMSes" at bounding box center [263, 588] width 123 height 35
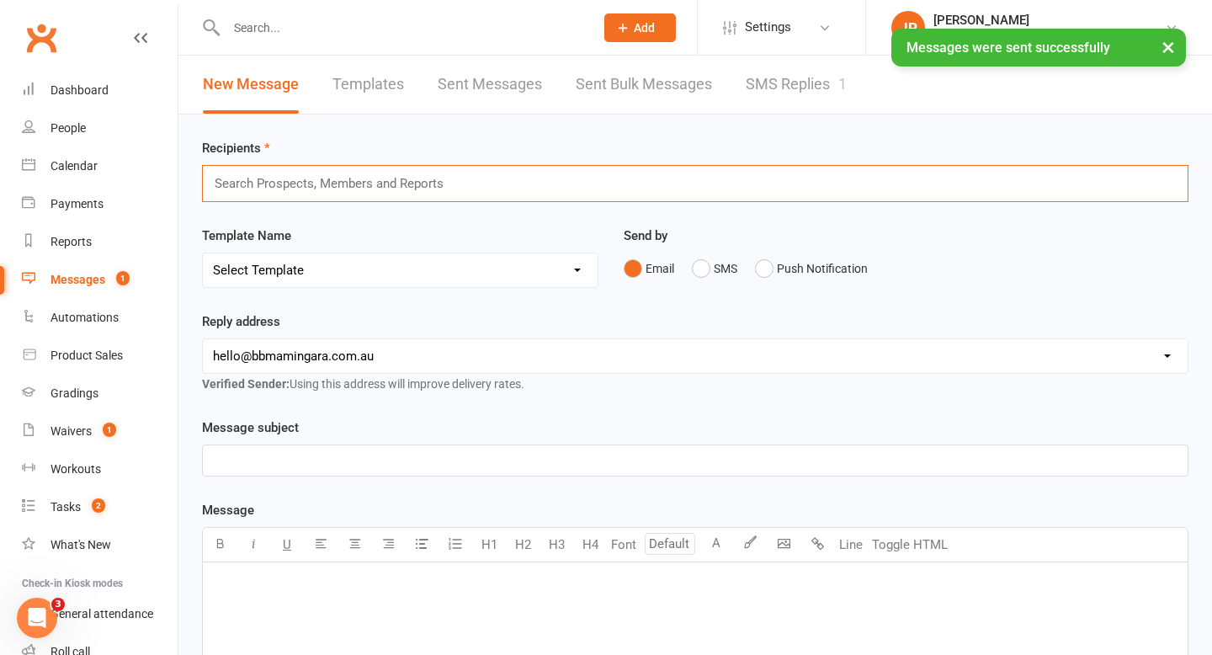
click at [457, 193] on input "text" at bounding box center [336, 183] width 247 height 22
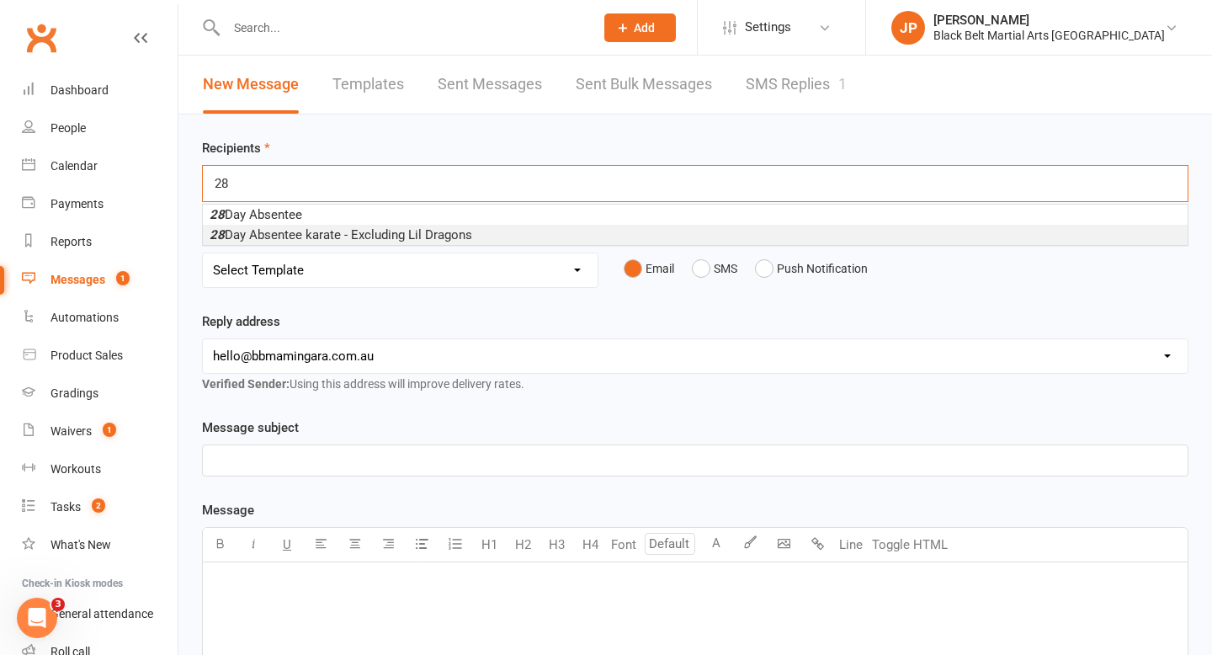
type input "28"
click at [411, 230] on span "28 Day Absentee karate - Excluding Lil Dragons" at bounding box center [341, 234] width 263 height 15
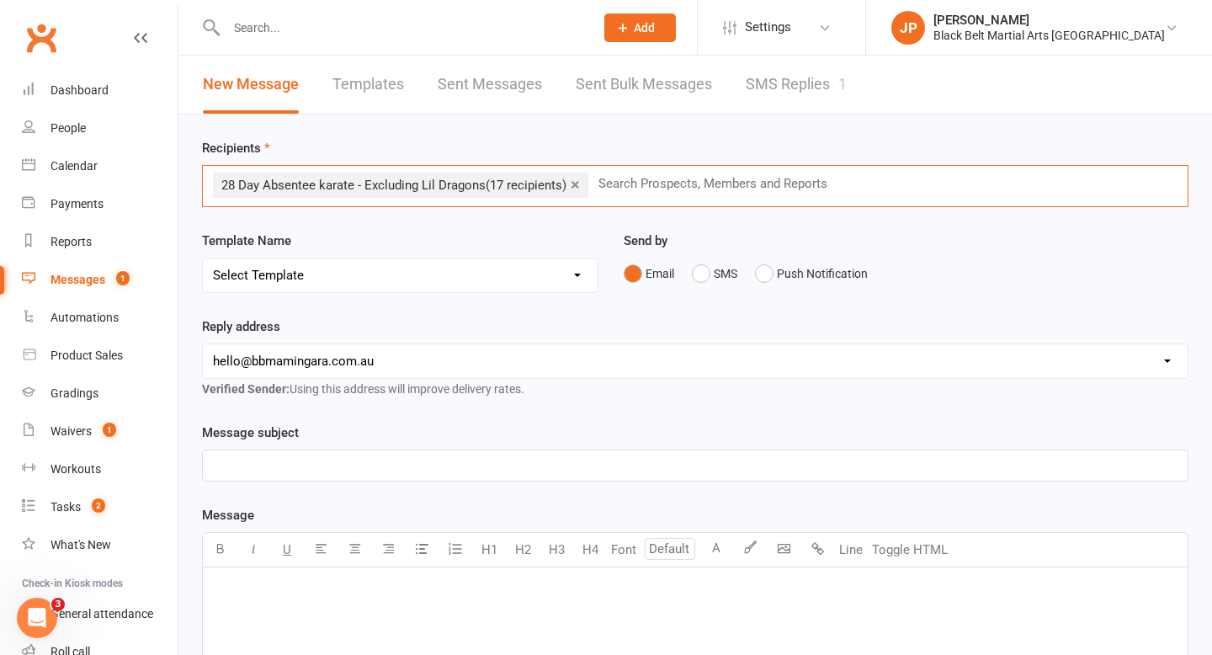
click at [415, 268] on select "Select Template [SMS] 14 Day Absentee AFU Lil Dragons [SMS] 14 day Absentee AFU…" at bounding box center [400, 275] width 395 height 34
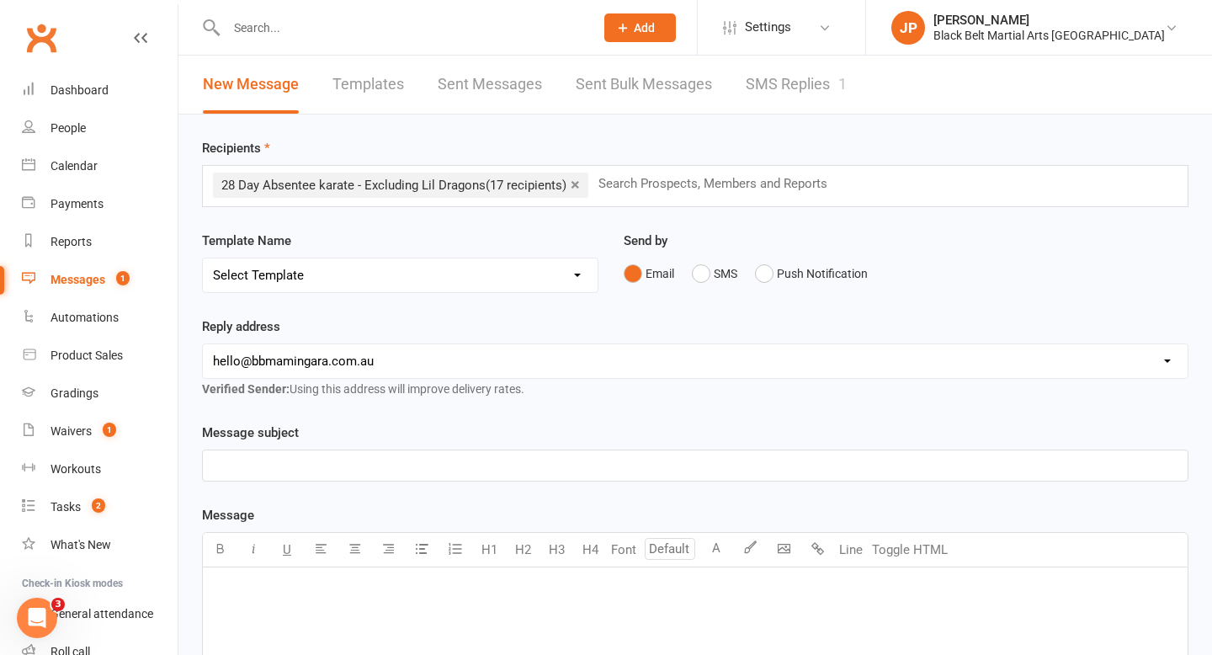
select select "1"
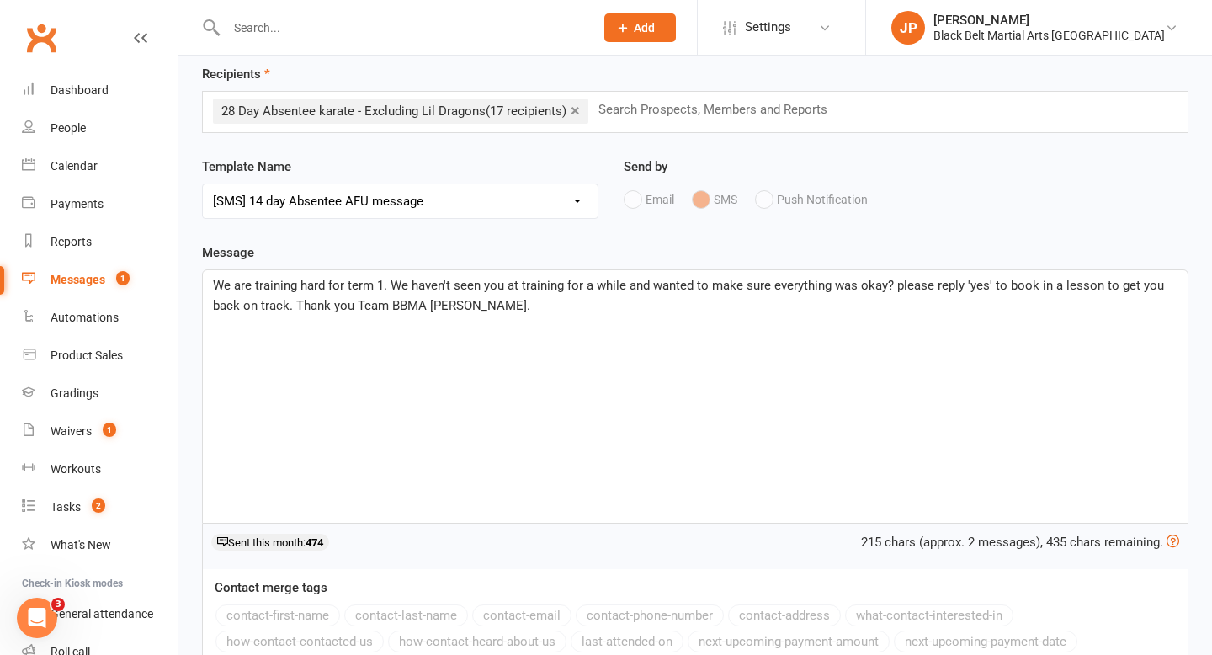
scroll to position [81, 0]
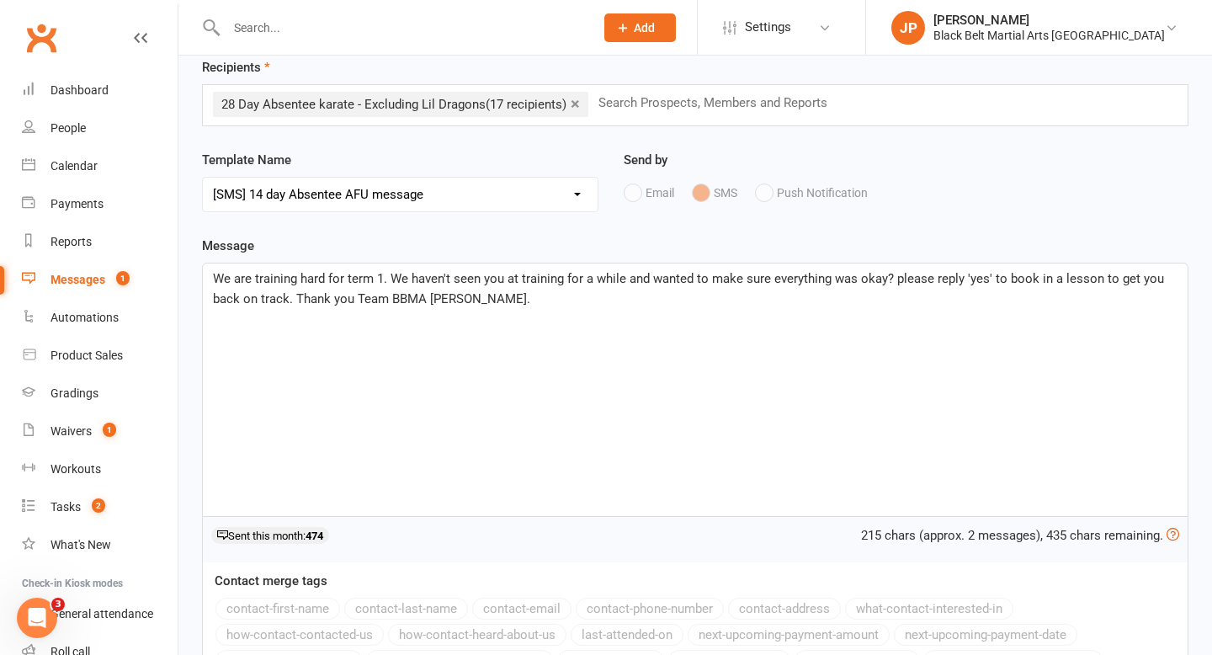
click at [211, 273] on div "We are training hard for term 1. We haven't seen you at training for a while an…" at bounding box center [695, 389] width 985 height 252
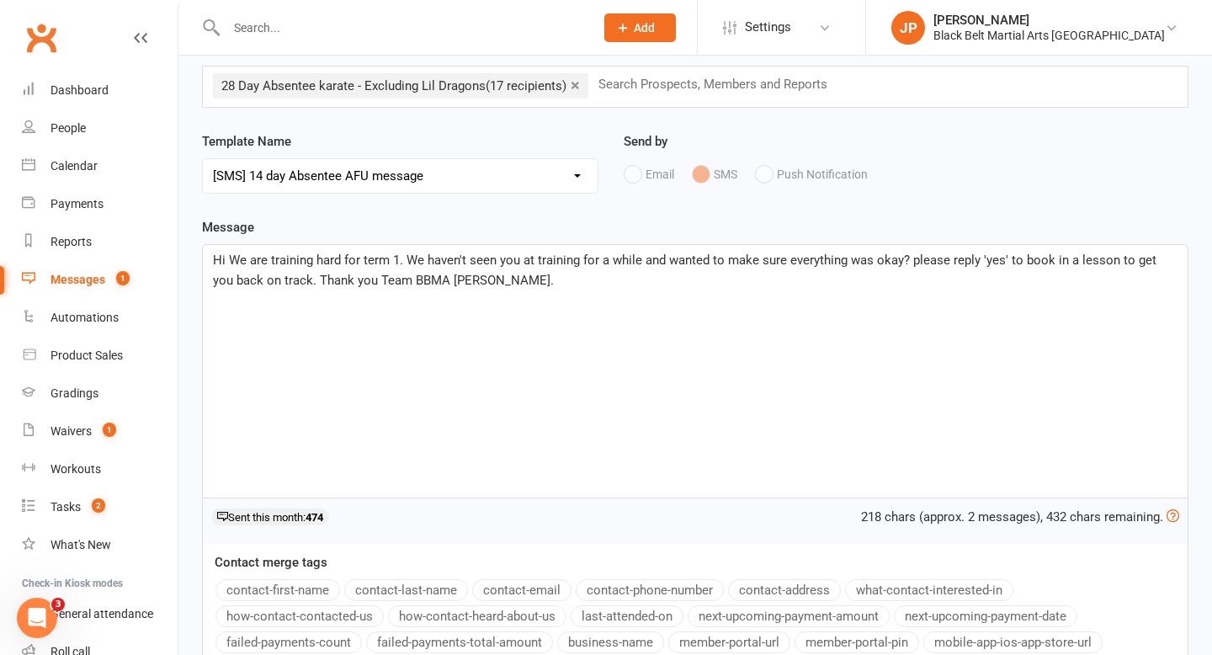
scroll to position [100, 0]
click at [308, 596] on button "contact-first-name" at bounding box center [277, 589] width 125 height 22
click at [405, 262] on span ". We are training hard for term 1. We haven't seen you at training for a while …" at bounding box center [685, 269] width 945 height 35
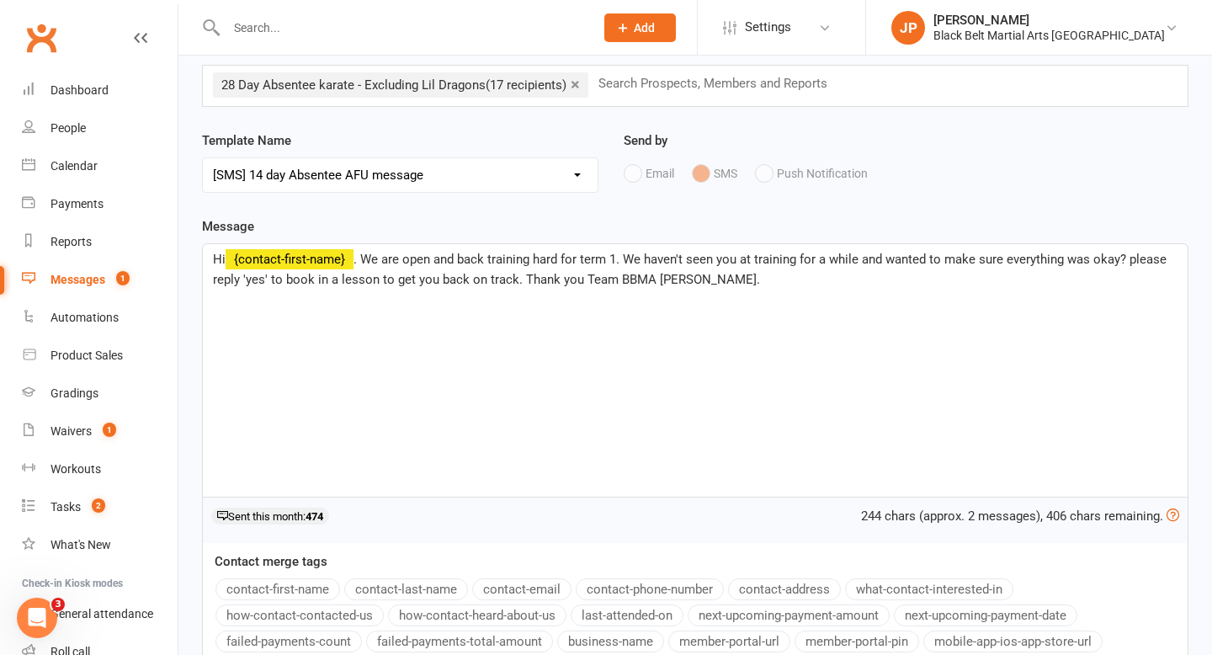
click at [618, 260] on span ". We are open and back training hard for term 1. We haven't seen you at trainin…" at bounding box center [691, 269] width 957 height 35
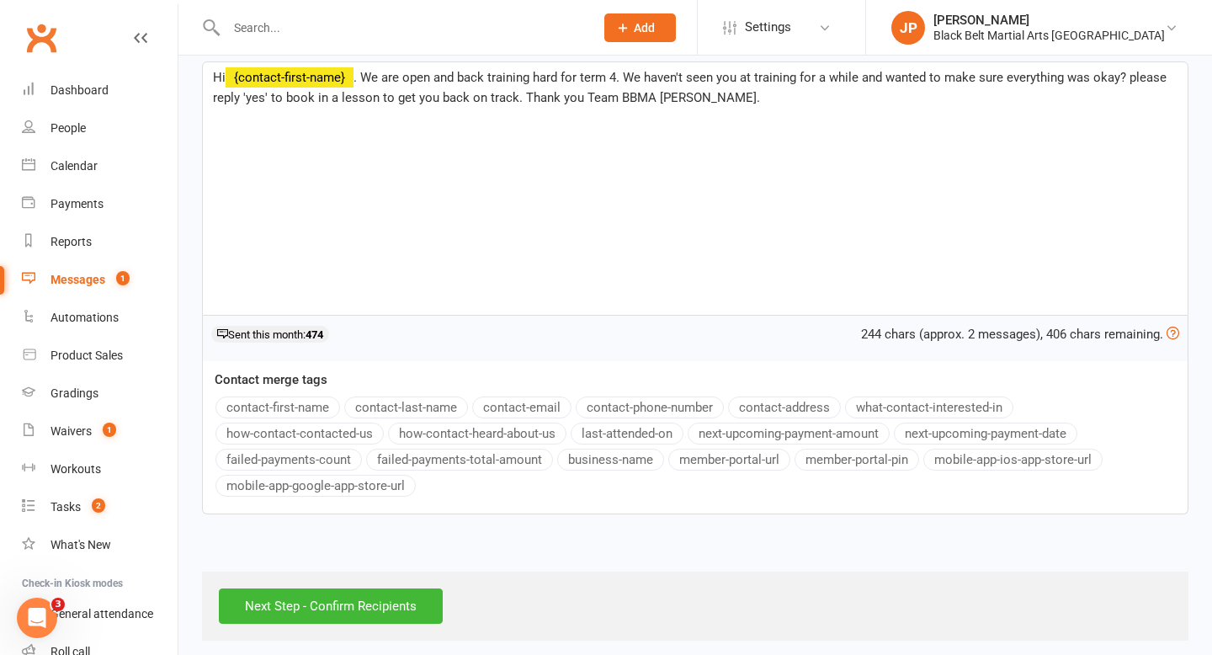
scroll to position [292, 0]
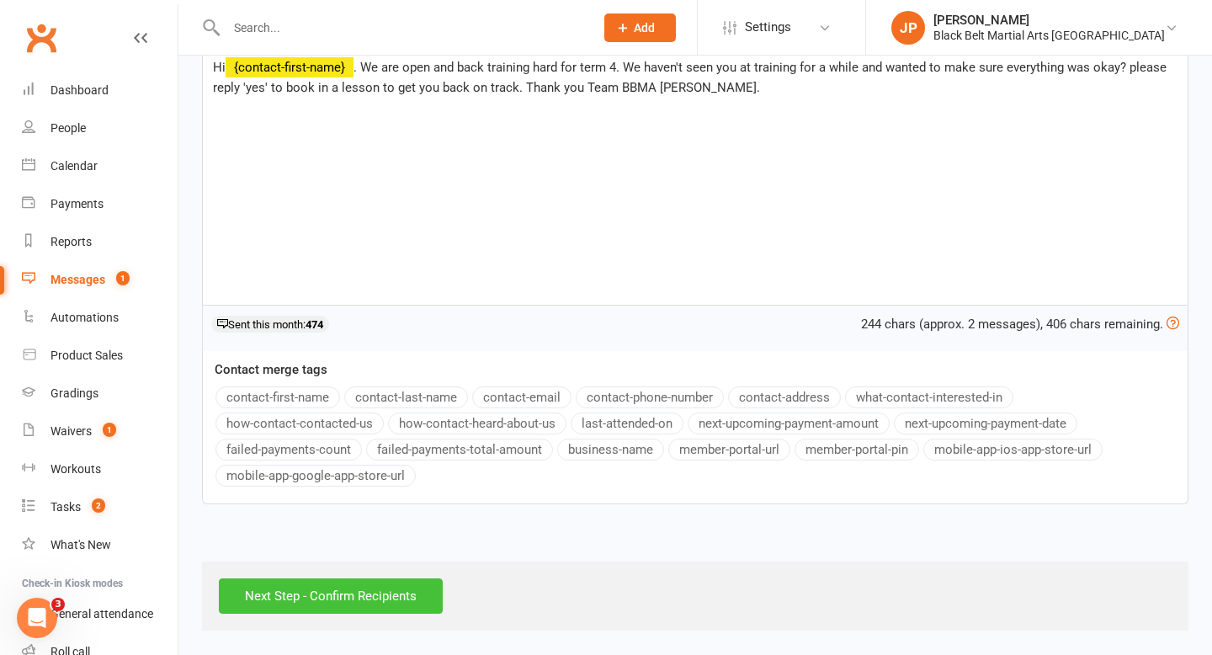
click at [342, 588] on input "Next Step - Confirm Recipients" at bounding box center [331, 595] width 224 height 35
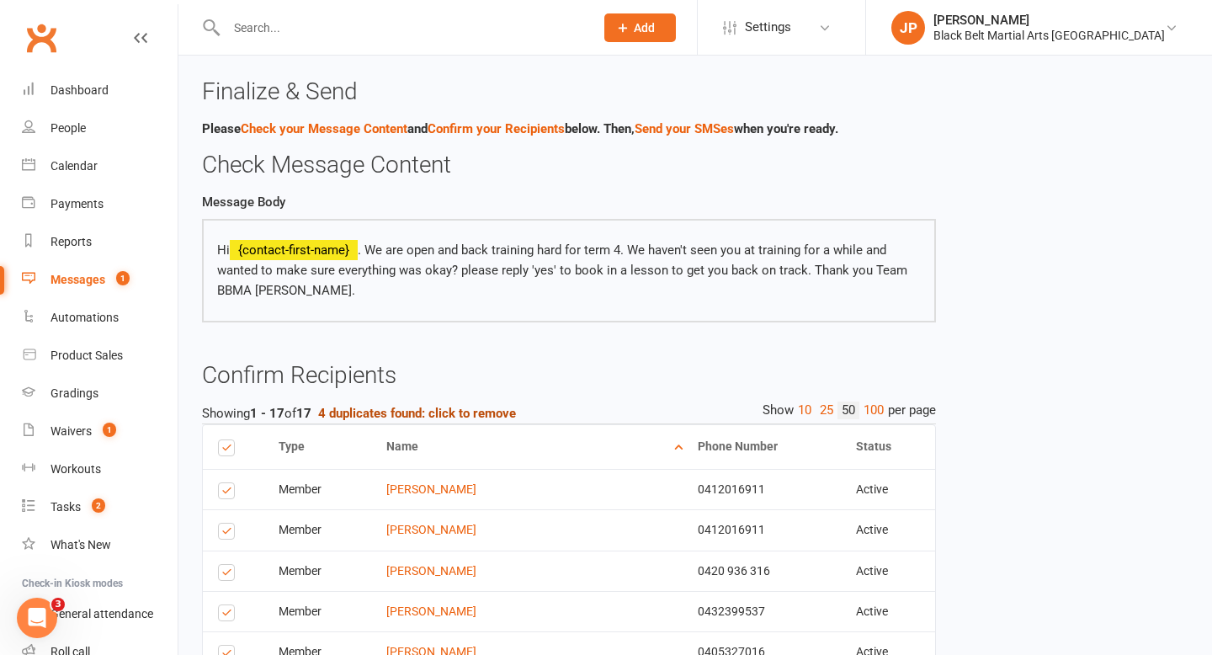
click at [449, 417] on strong "4 duplicates found: click to remove" at bounding box center [417, 413] width 198 height 15
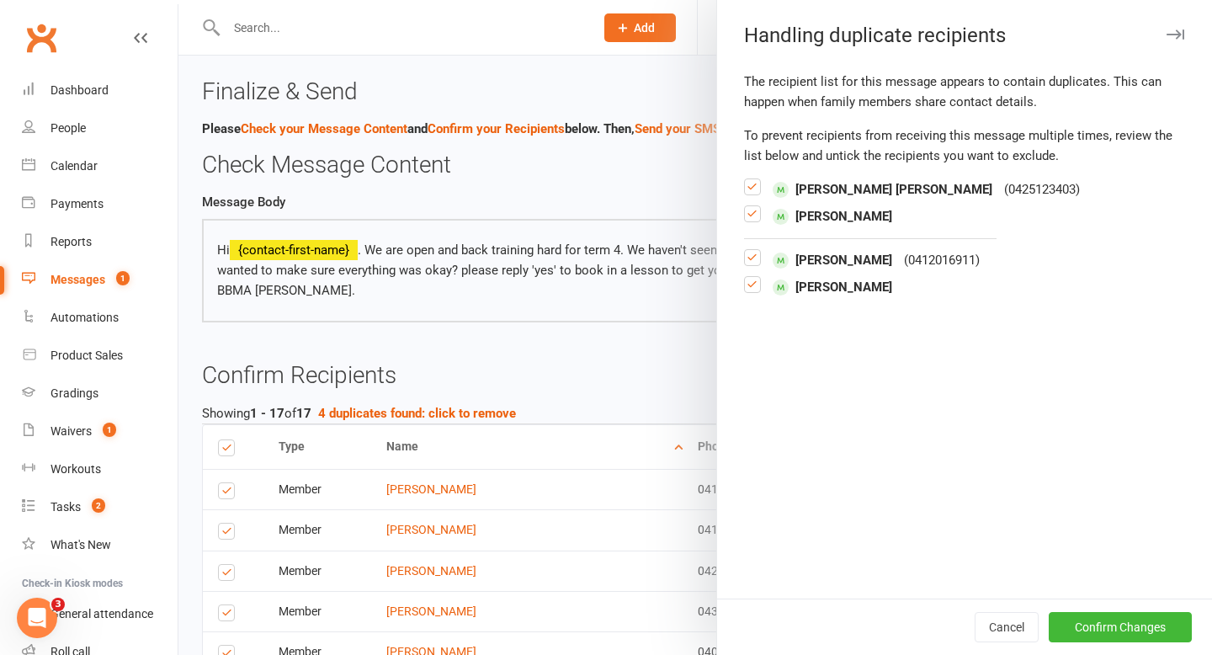
click at [755, 291] on label at bounding box center [752, 291] width 17 height 0
click at [755, 277] on input "checkbox" at bounding box center [752, 277] width 17 height 0
click at [754, 220] on label at bounding box center [752, 220] width 17 height 0
click at [754, 206] on input "checkbox" at bounding box center [752, 206] width 17 height 0
click at [754, 264] on label at bounding box center [752, 264] width 17 height 0
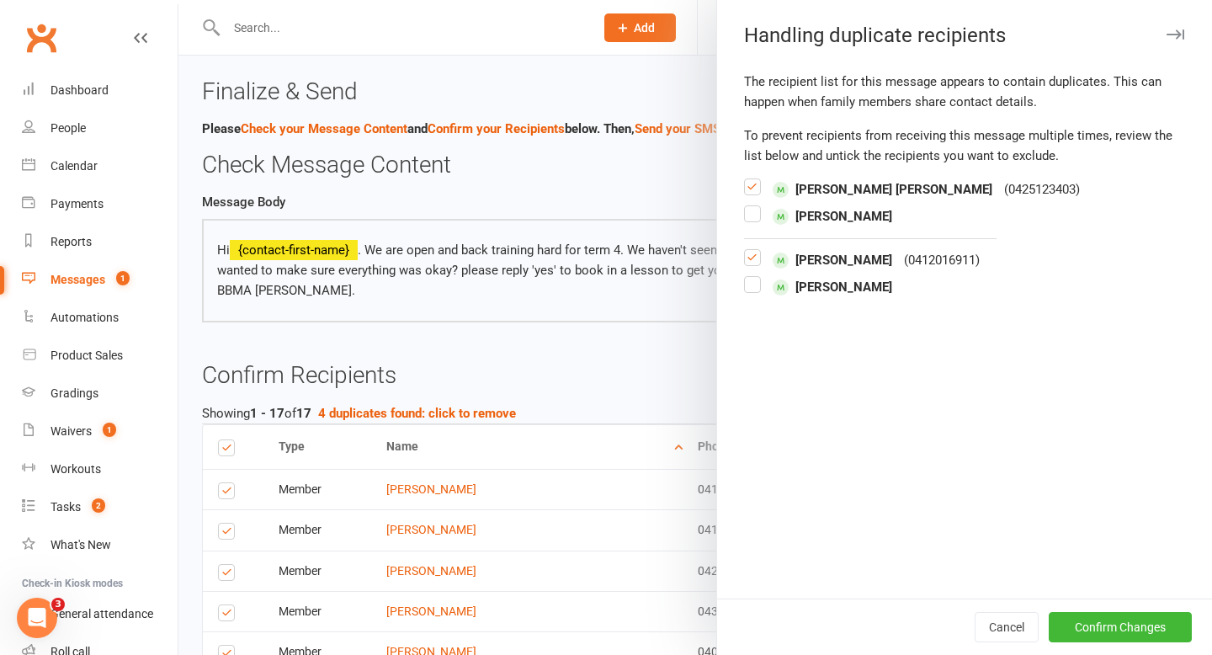
click at [754, 250] on input "checkbox" at bounding box center [752, 250] width 17 height 0
click at [755, 291] on label at bounding box center [752, 291] width 17 height 0
click at [755, 277] on input "checkbox" at bounding box center [752, 277] width 17 height 0
click at [755, 194] on label at bounding box center [752, 194] width 17 height 0
click at [755, 179] on input "checkbox" at bounding box center [752, 179] width 17 height 0
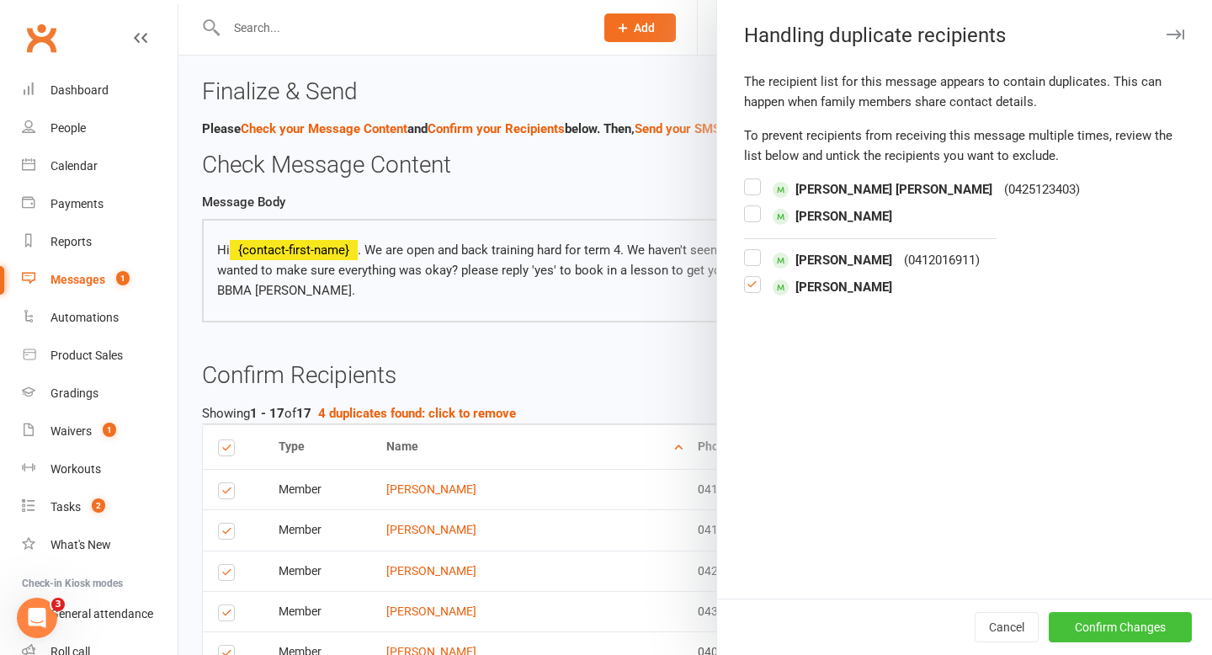
click at [1120, 621] on button "Confirm Changes" at bounding box center [1119, 627] width 143 height 30
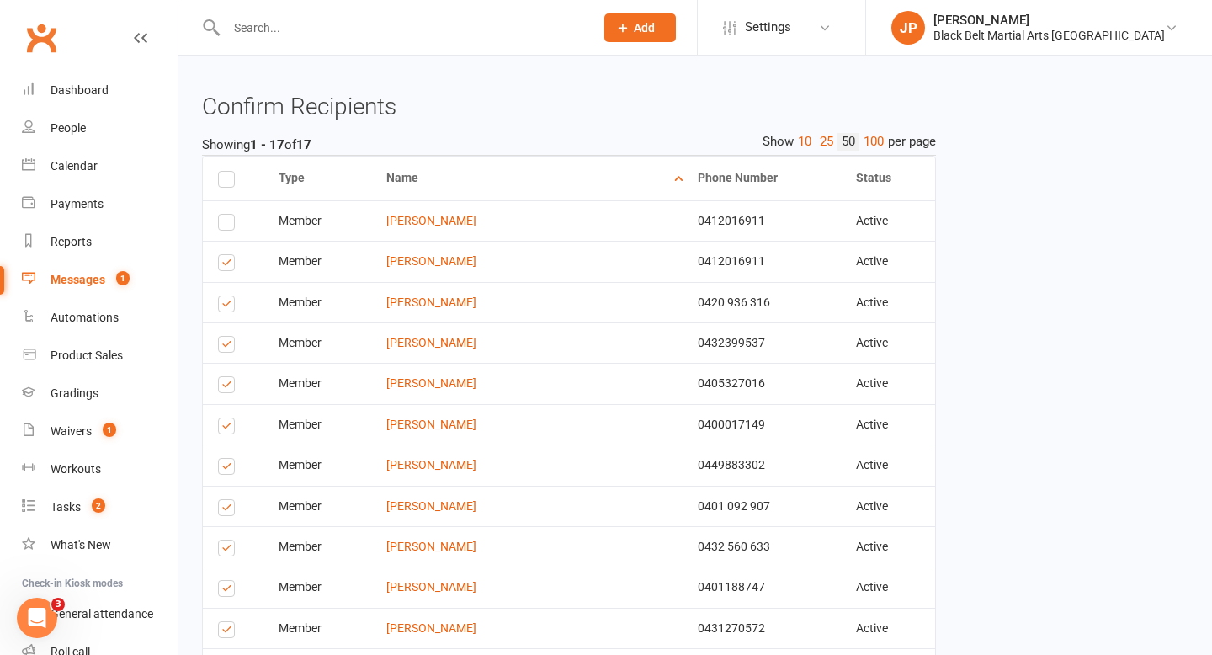
scroll to position [299, 0]
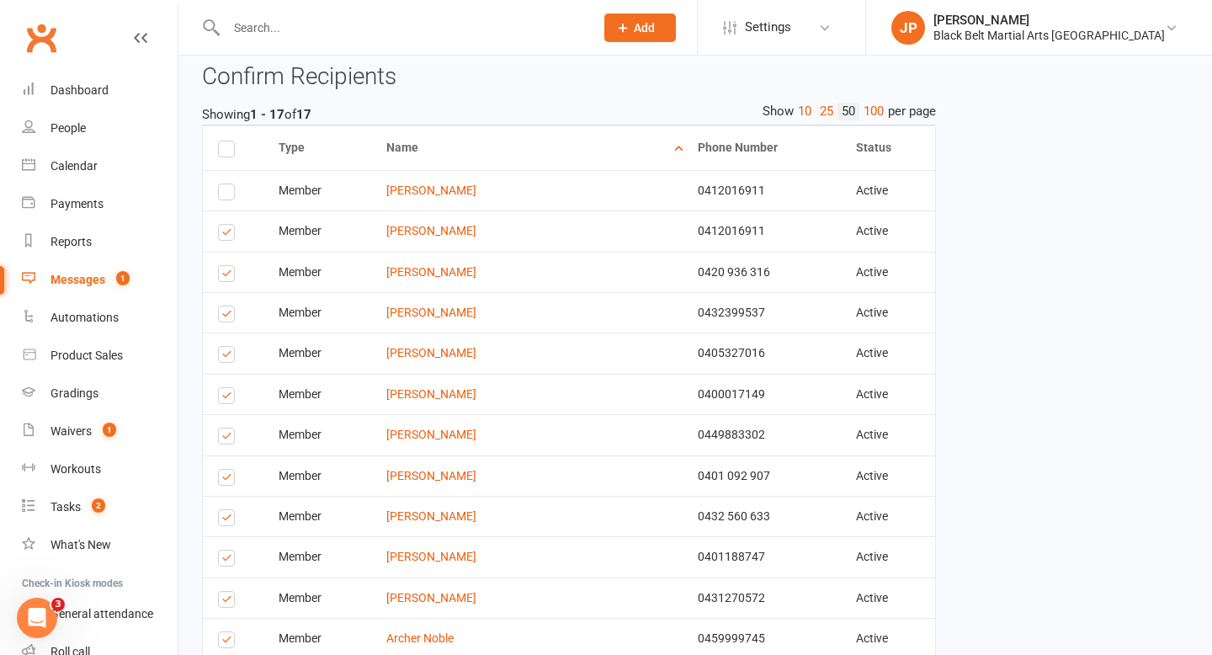
click at [225, 357] on label at bounding box center [229, 357] width 23 height 0
click at [225, 347] on input "checkbox" at bounding box center [223, 347] width 11 height 0
click at [225, 398] on label at bounding box center [229, 398] width 23 height 0
click at [225, 388] on input "checkbox" at bounding box center [223, 388] width 11 height 0
click at [228, 438] on label at bounding box center [229, 438] width 23 height 0
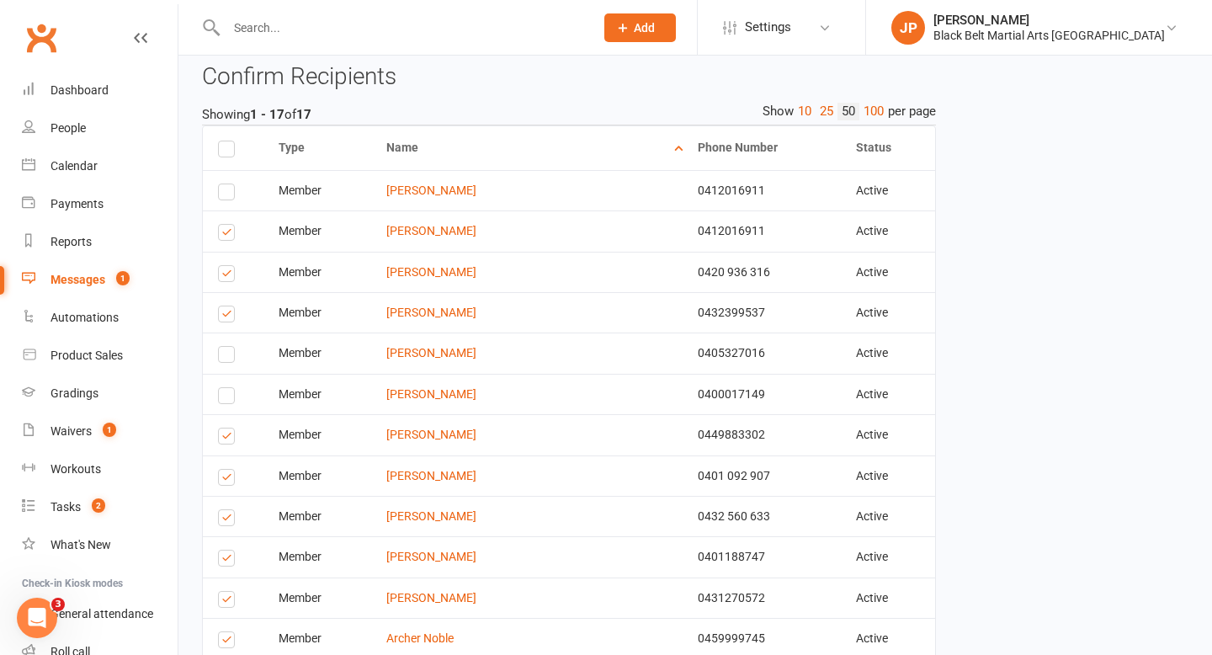
click at [228, 428] on input "checkbox" at bounding box center [223, 428] width 11 height 0
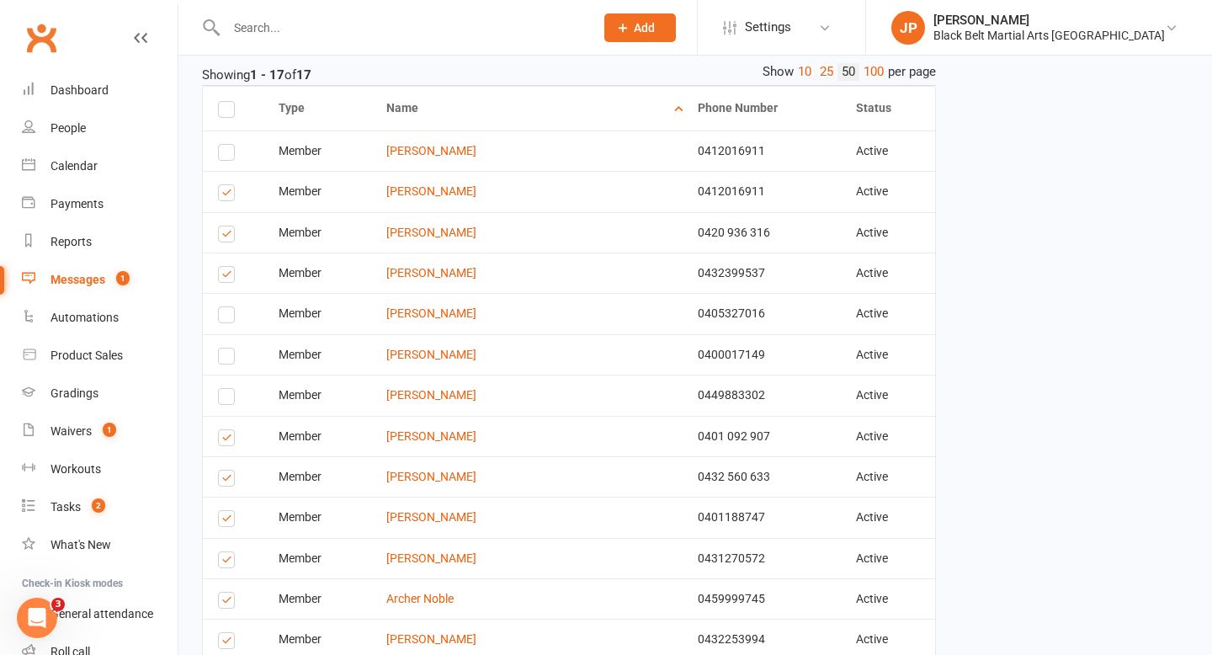
scroll to position [340, 0]
click at [228, 438] on label at bounding box center [229, 438] width 23 height 0
click at [228, 428] on input "checkbox" at bounding box center [223, 428] width 11 height 0
click at [226, 479] on label at bounding box center [229, 479] width 23 height 0
click at [226, 469] on input "checkbox" at bounding box center [223, 469] width 11 height 0
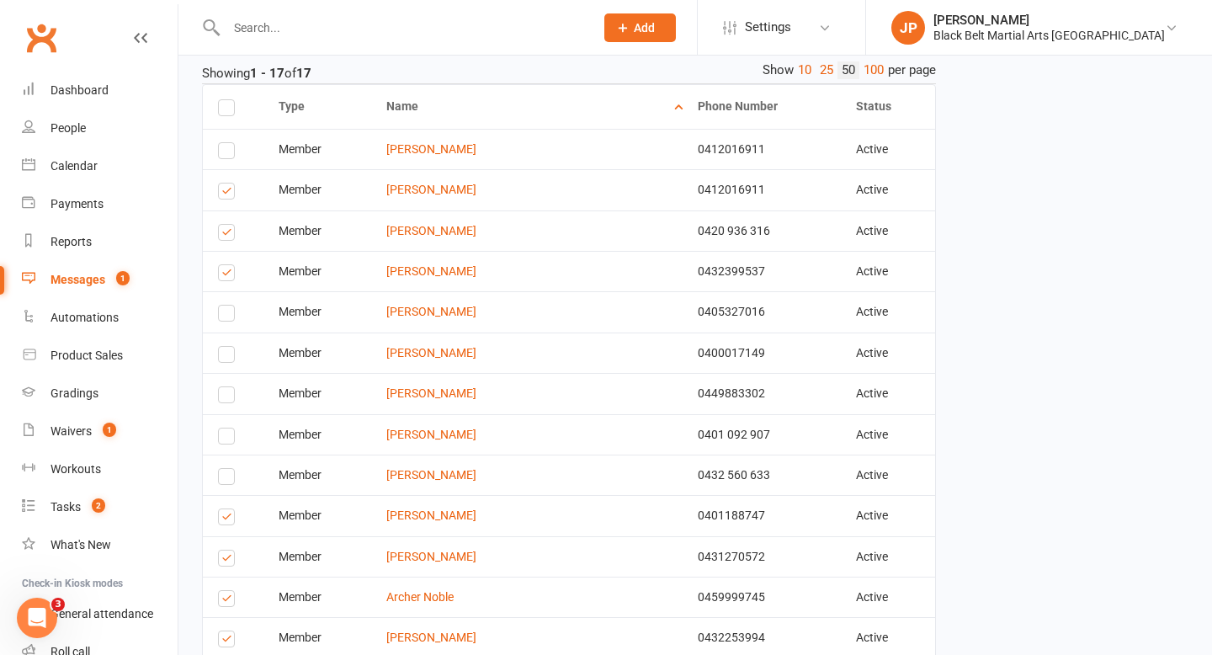
click at [226, 519] on label at bounding box center [229, 519] width 23 height 0
click at [226, 509] on input "checkbox" at bounding box center [223, 509] width 11 height 0
click at [231, 560] on label at bounding box center [229, 560] width 23 height 0
click at [229, 550] on input "checkbox" at bounding box center [223, 550] width 11 height 0
click at [228, 601] on label at bounding box center [229, 601] width 23 height 0
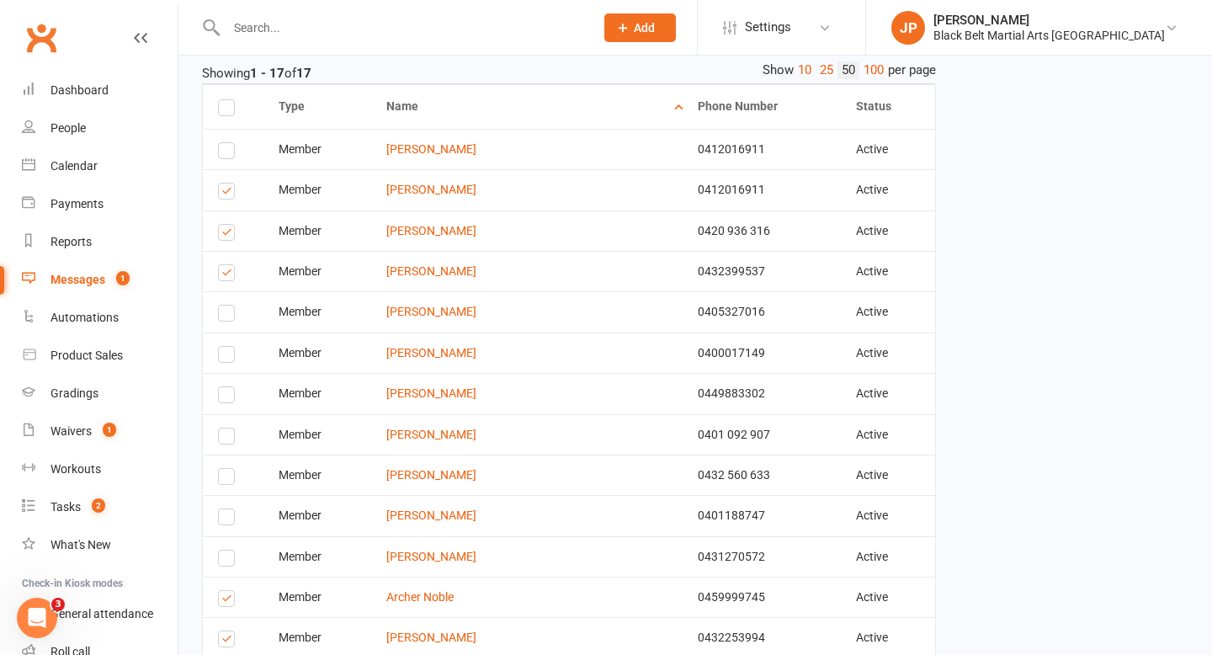
click at [228, 591] on input "checkbox" at bounding box center [223, 591] width 11 height 0
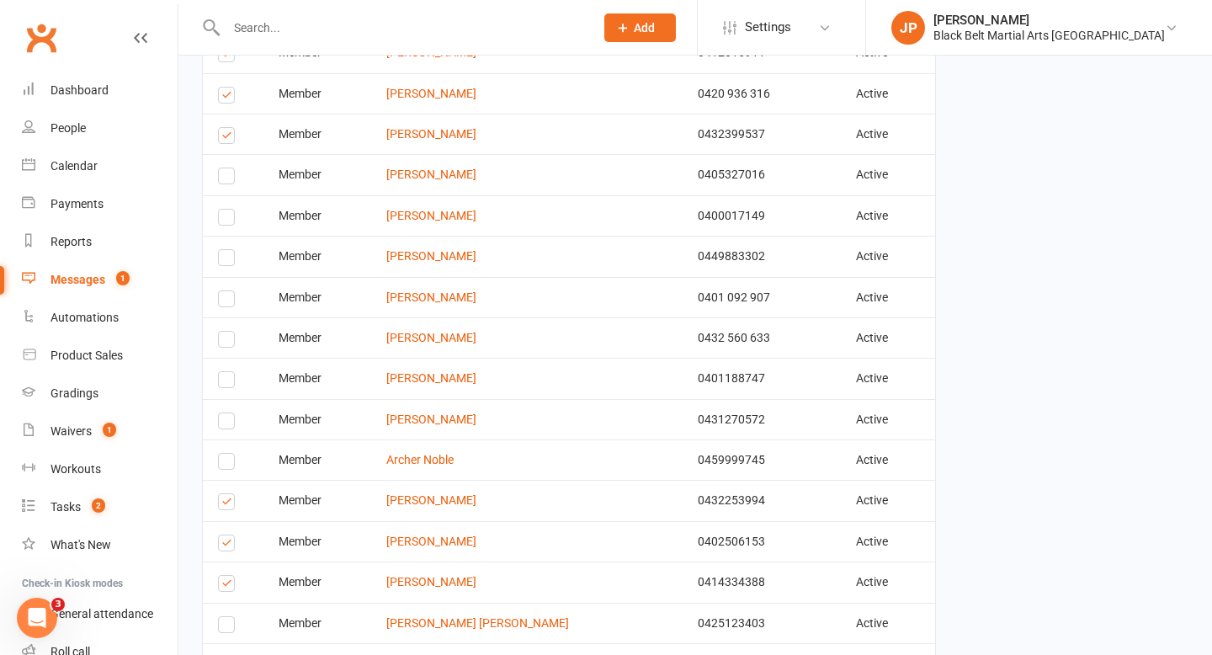
scroll to position [490, 0]
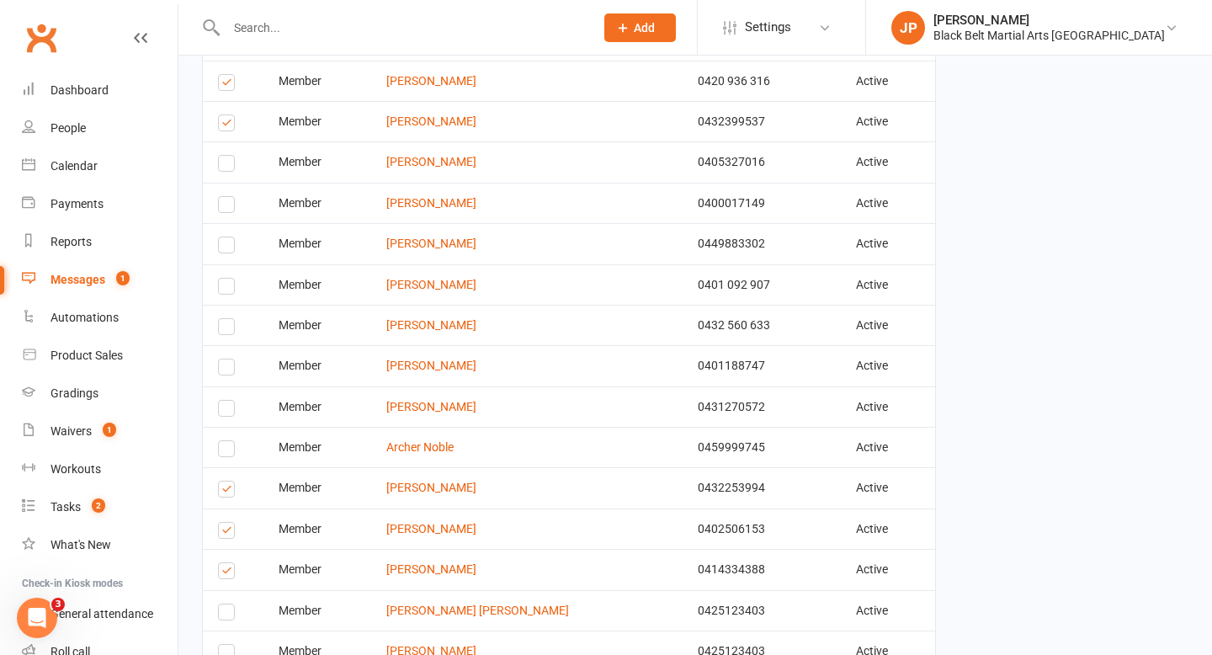
click at [228, 533] on label at bounding box center [229, 533] width 23 height 0
click at [228, 523] on input "checkbox" at bounding box center [223, 523] width 11 height 0
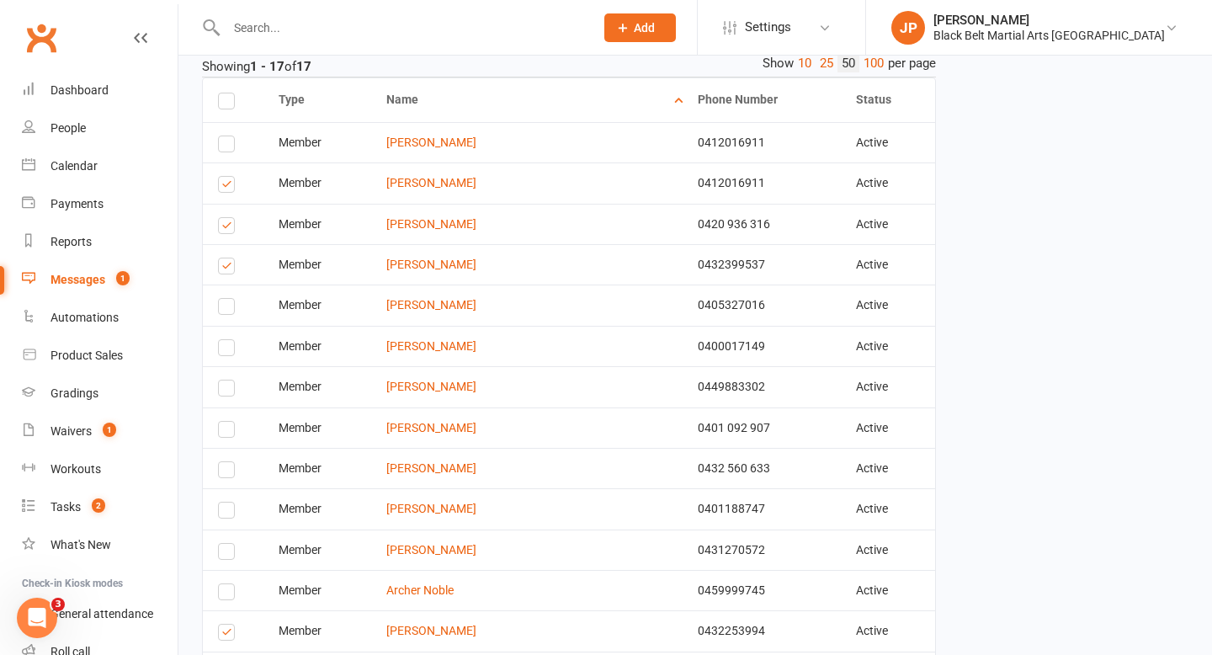
scroll to position [349, 0]
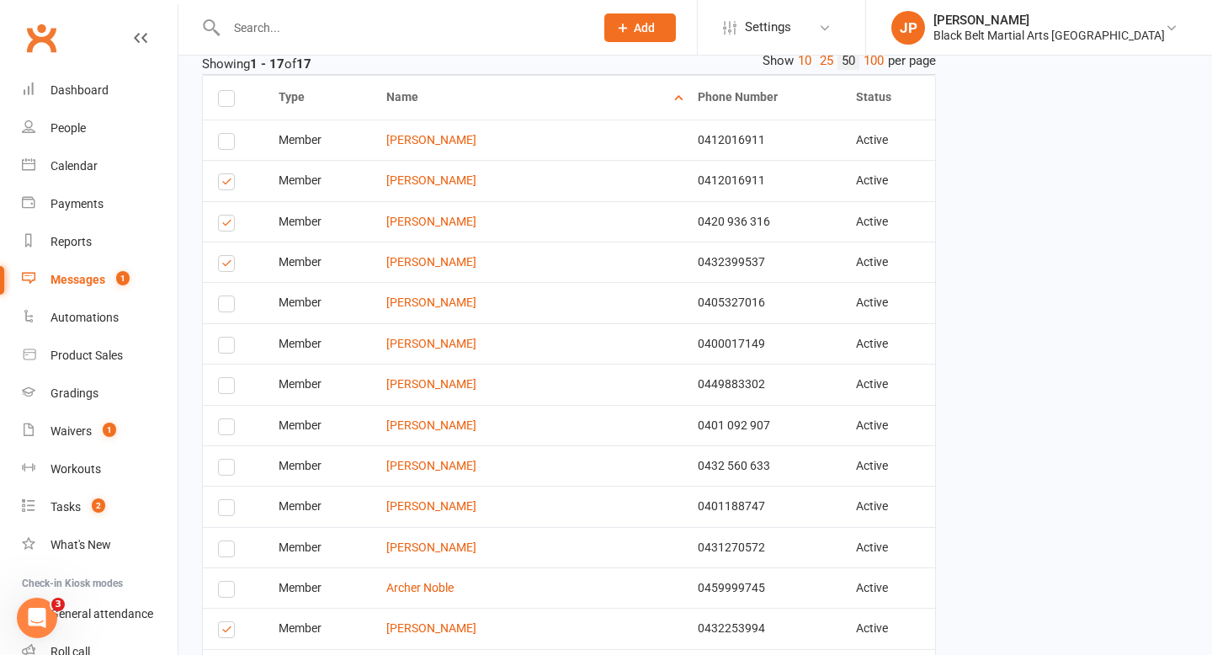
click at [226, 184] on label at bounding box center [229, 184] width 23 height 0
click at [226, 174] on input "checkbox" at bounding box center [223, 174] width 11 height 0
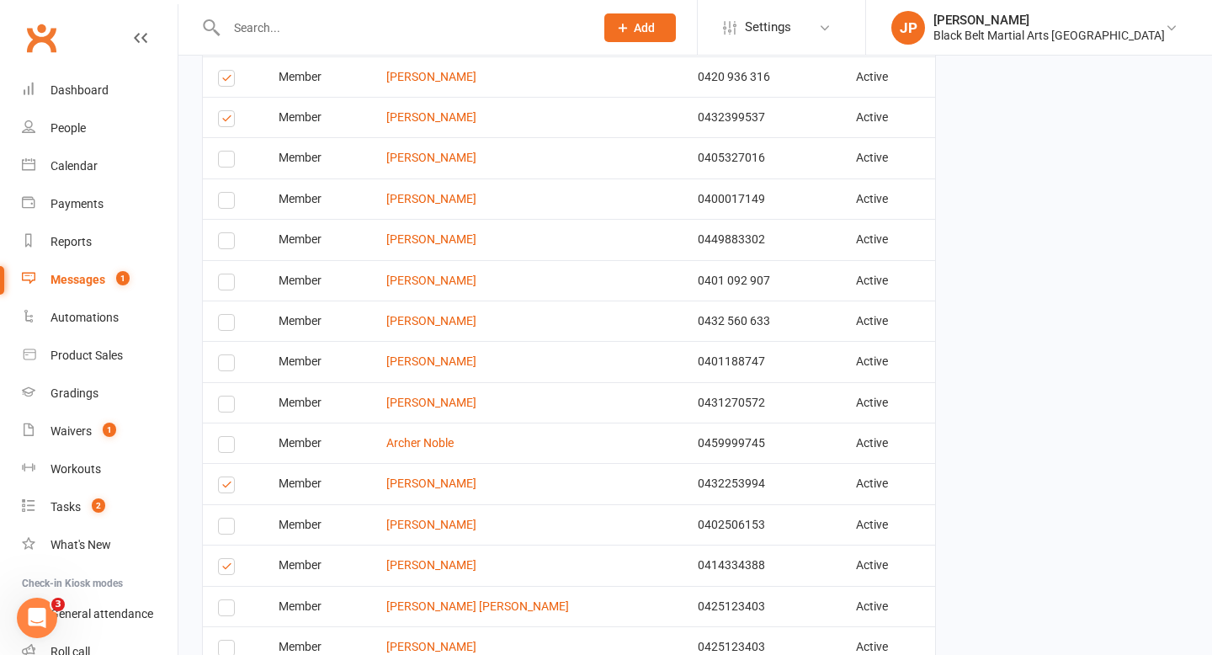
scroll to position [643, 0]
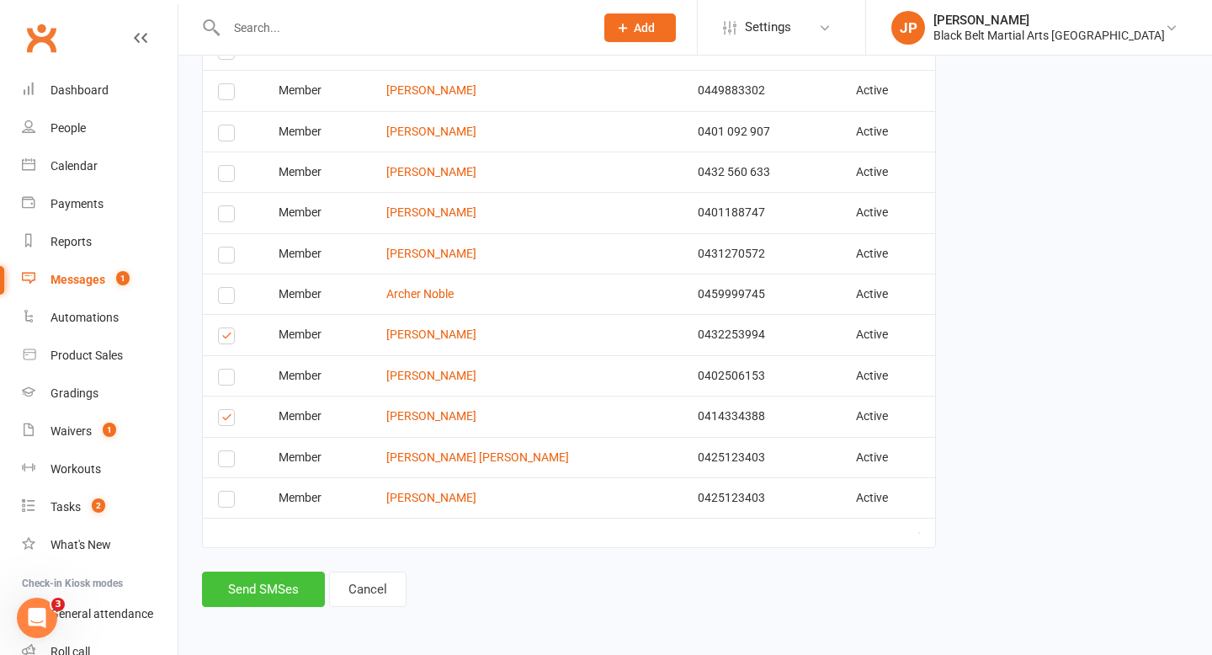
click at [273, 586] on button "Send SMSes" at bounding box center [263, 588] width 123 height 35
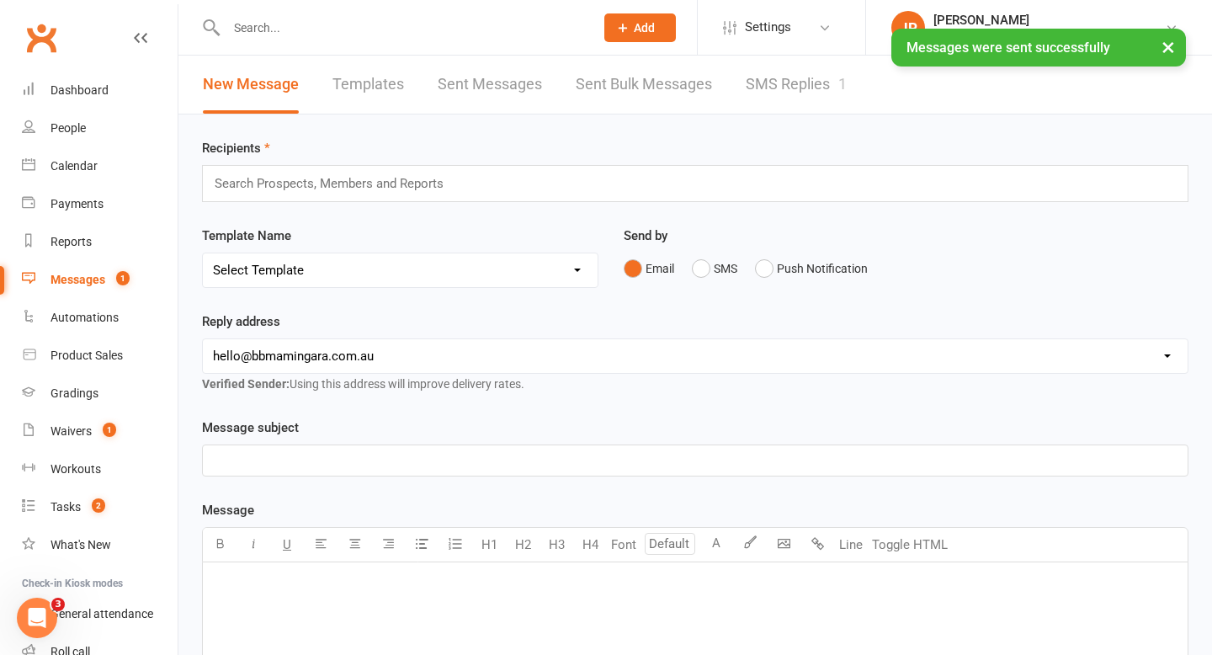
click at [407, 188] on input "text" at bounding box center [336, 183] width 247 height 22
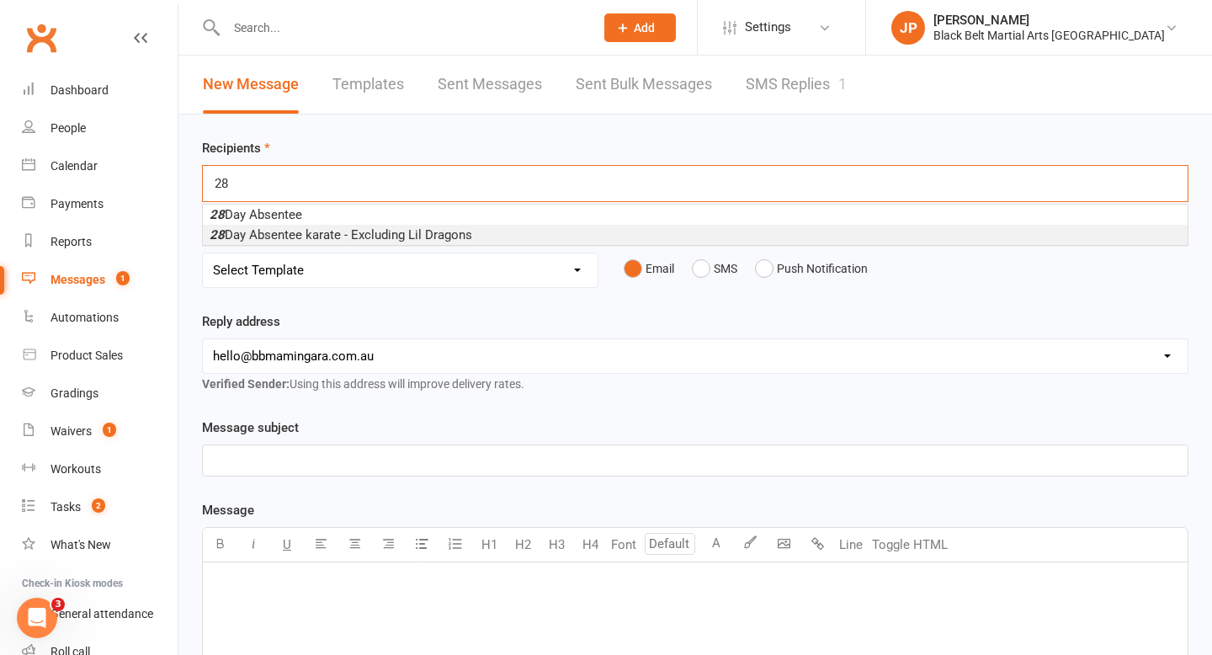
type input "28"
click at [388, 236] on span "28 Day Absentee karate - Excluding Lil Dragons" at bounding box center [341, 234] width 263 height 15
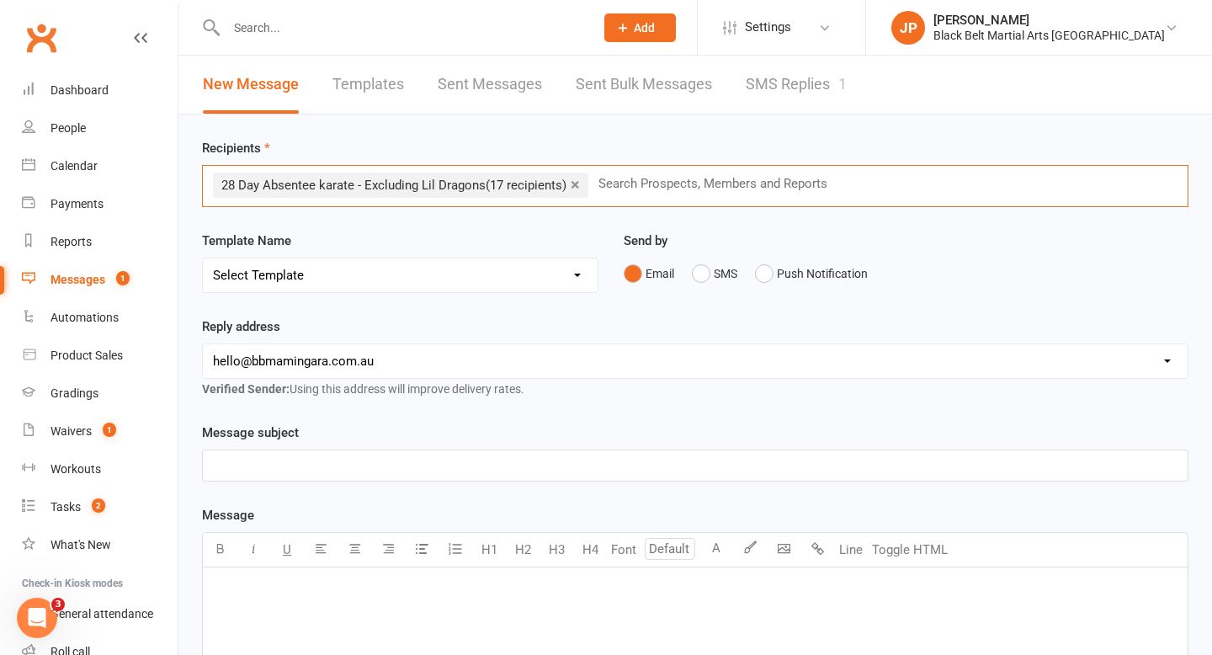
click at [394, 274] on select "Select Template [SMS] 14 Day Absentee AFU Lil Dragons [SMS] 14 day Absentee AFU…" at bounding box center [400, 275] width 395 height 34
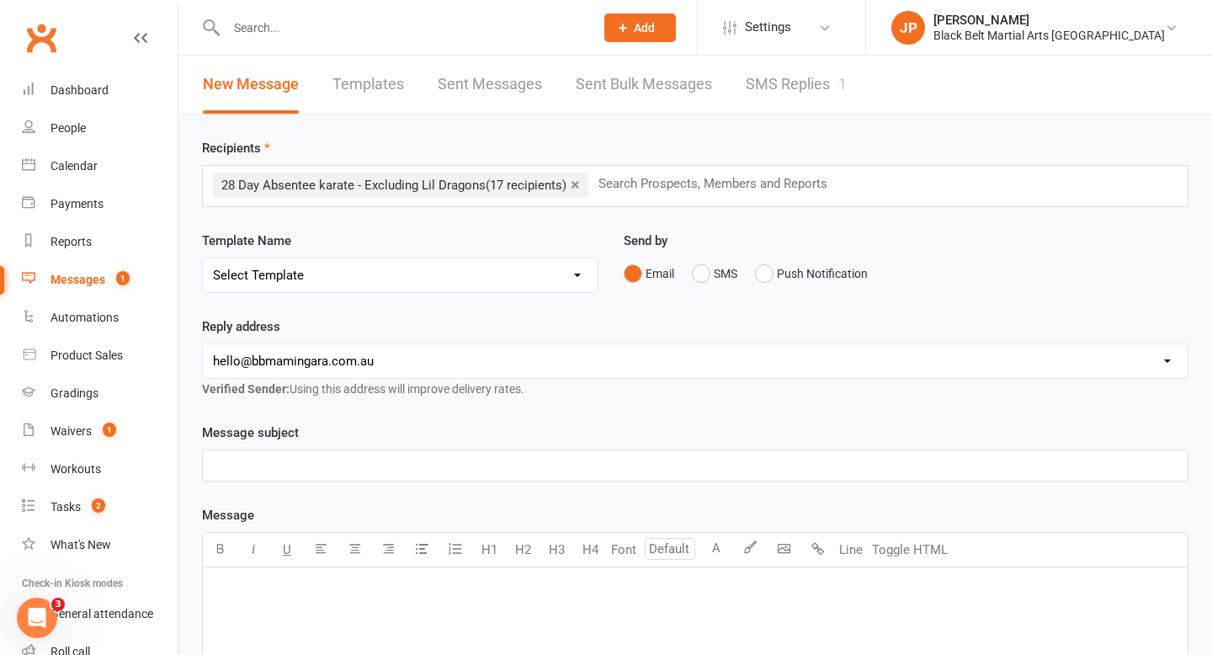
select select "1"
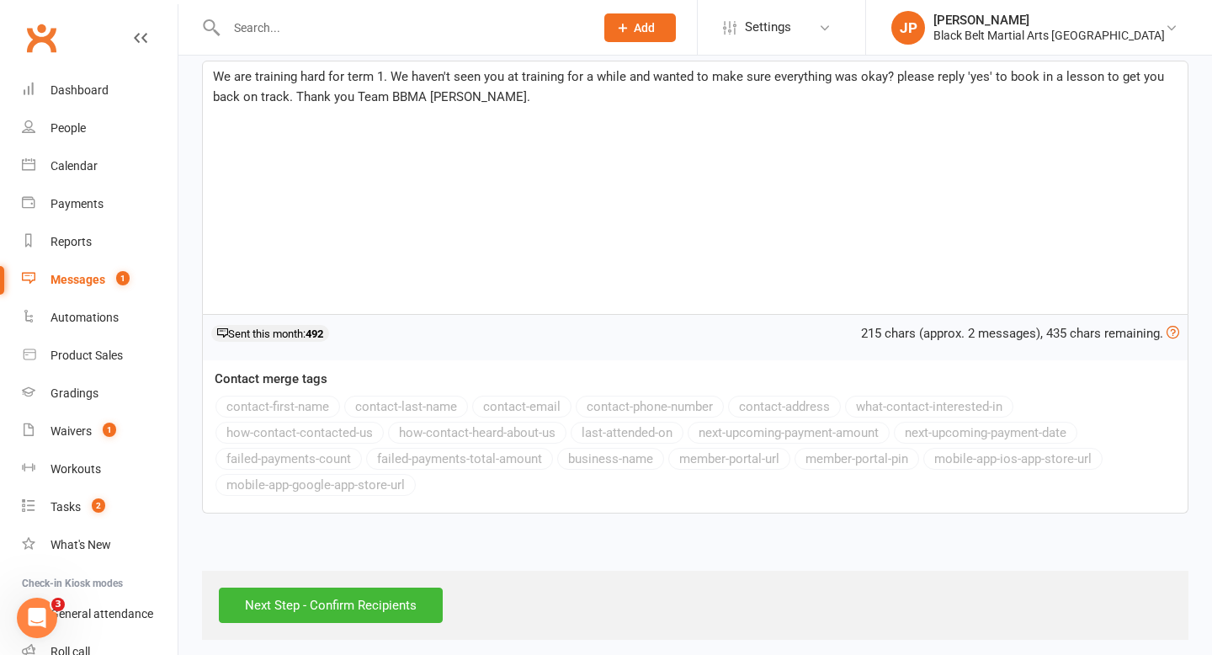
scroll to position [292, 0]
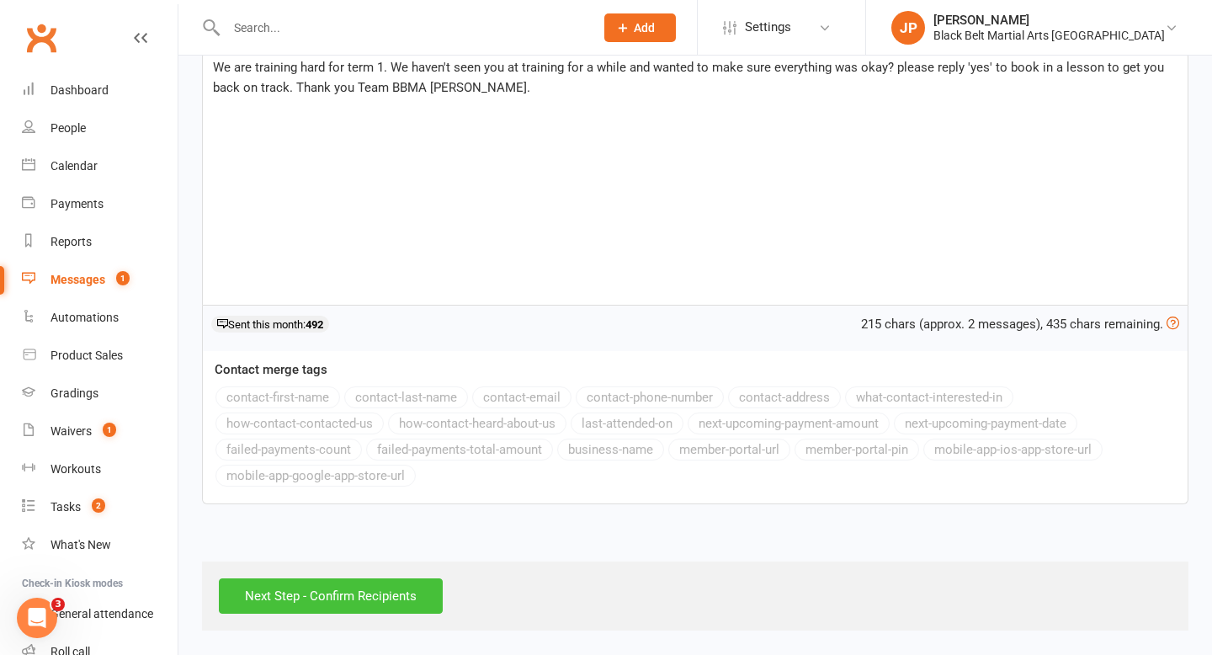
click at [320, 584] on input "Next Step - Confirm Recipients" at bounding box center [331, 595] width 224 height 35
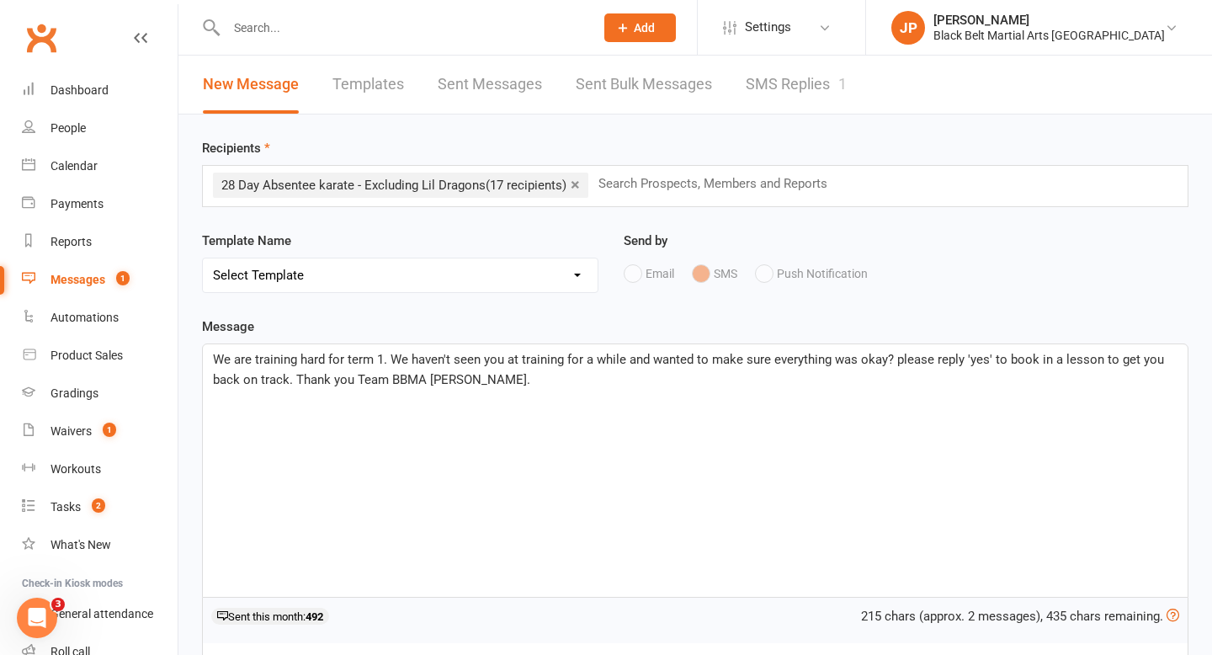
click at [580, 195] on link "×" at bounding box center [575, 184] width 9 height 27
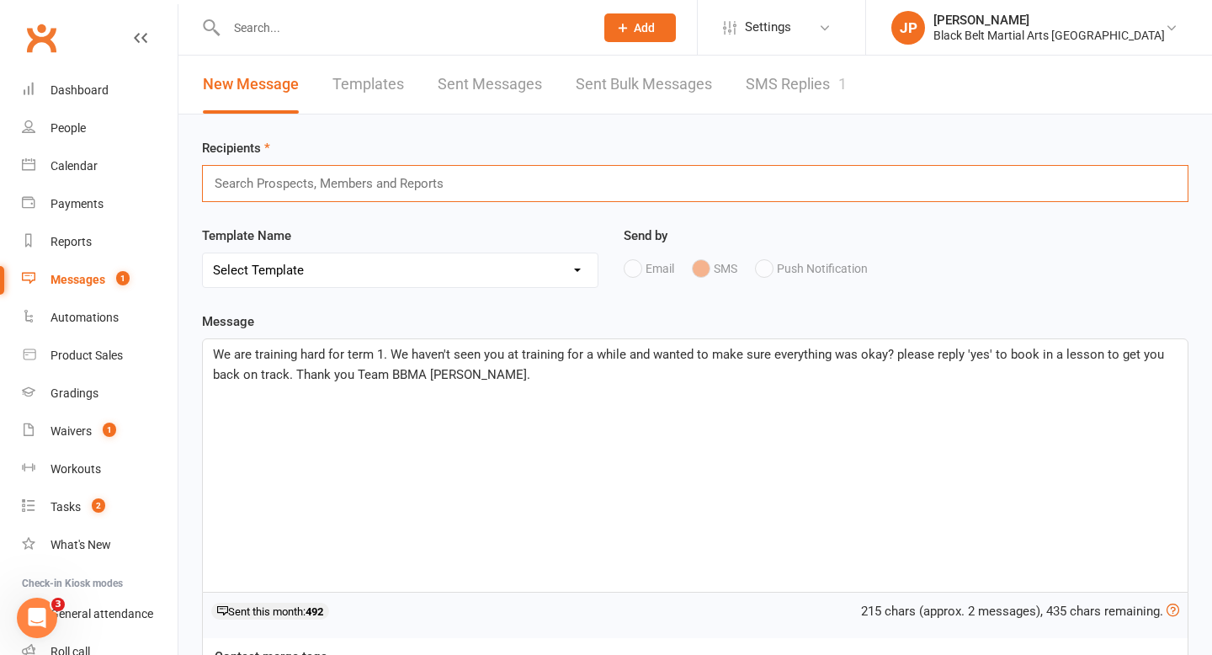
type input "3"
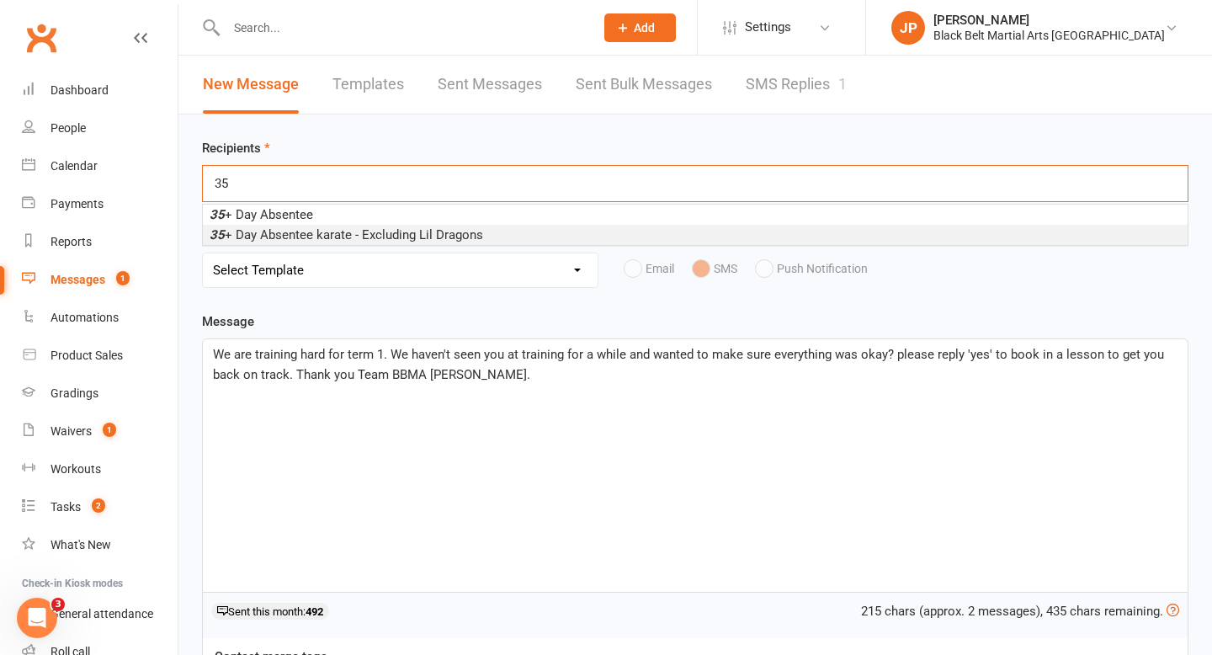
type input "35"
click at [353, 231] on span "35 + Day Absentee karate - Excluding Lil Dragons" at bounding box center [346, 234] width 273 height 15
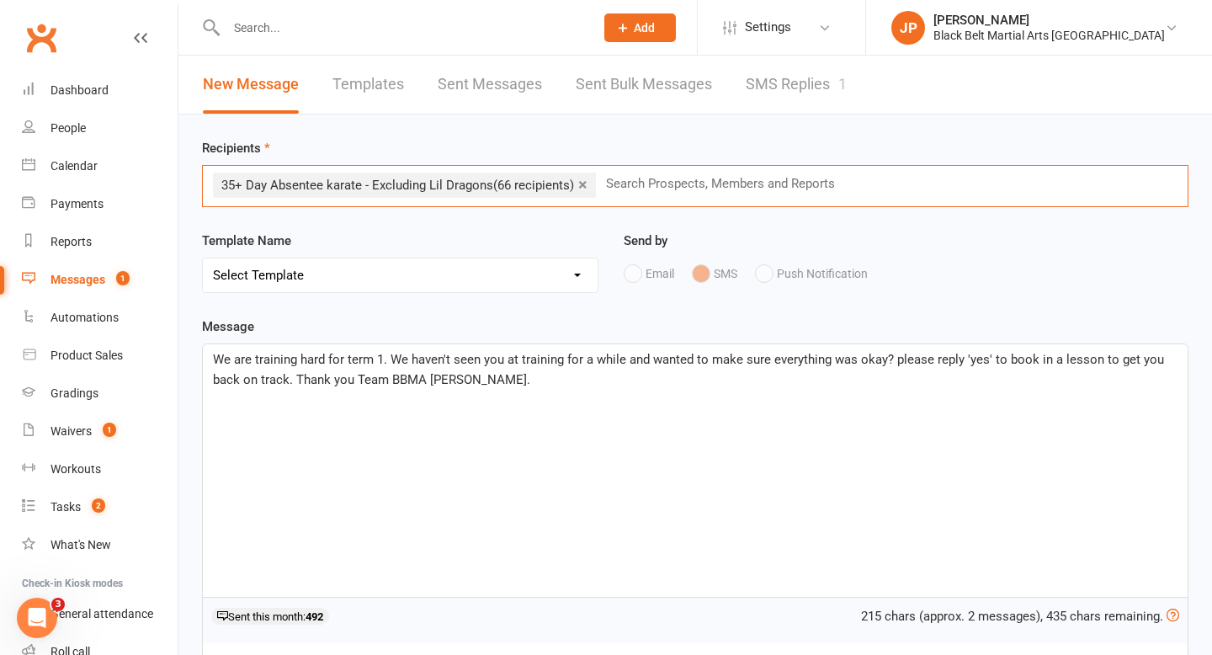
click at [362, 279] on select "Select Template [SMS] 14 Day Absentee AFU Lil Dragons [SMS] 14 day Absentee AFU…" at bounding box center [400, 275] width 395 height 34
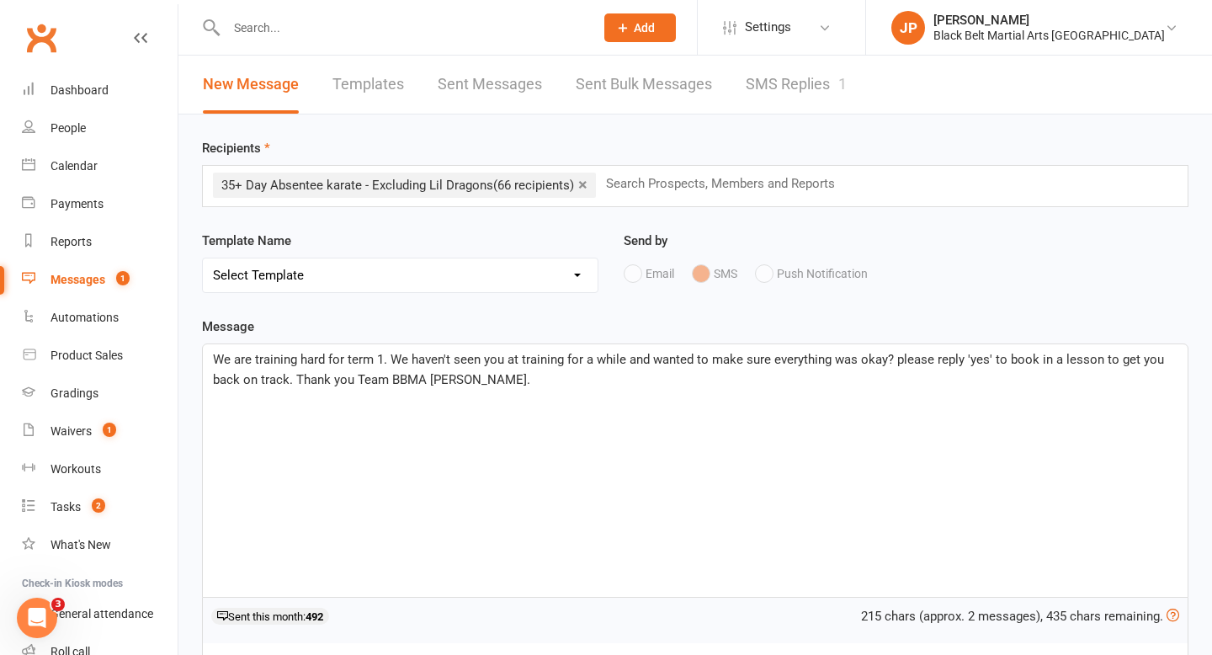
select select "4"
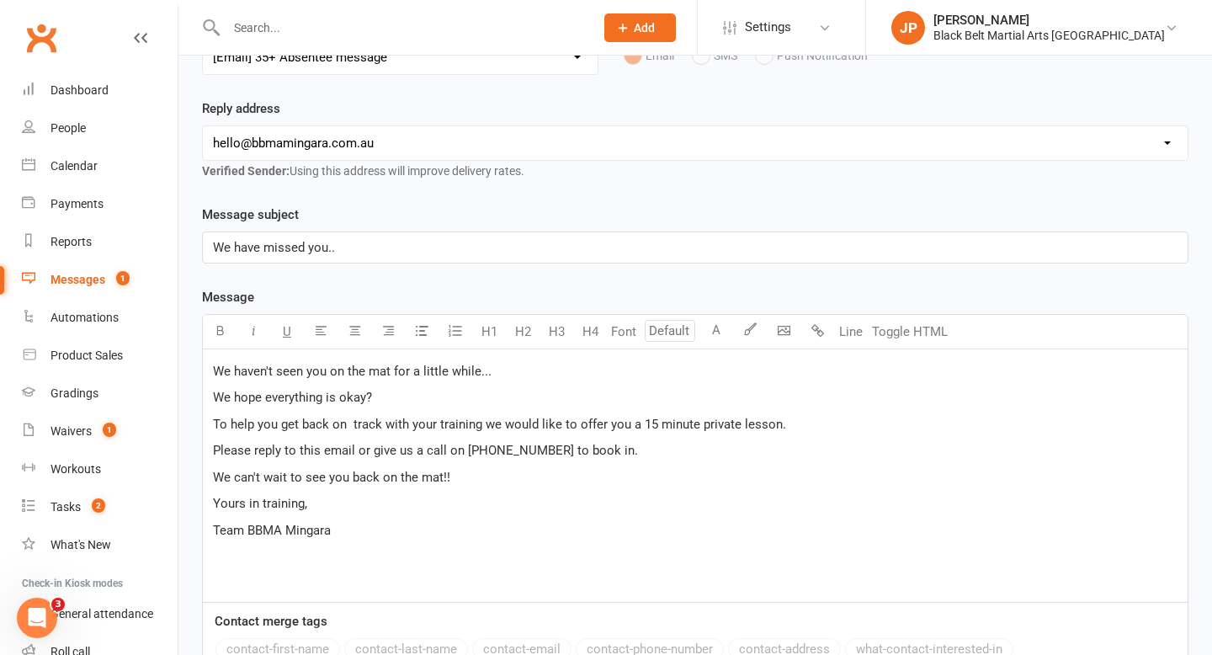
scroll to position [220, 0]
click at [211, 366] on div "We haven't seen you on the mat for a little while... We hope everything is okay…" at bounding box center [695, 473] width 985 height 252
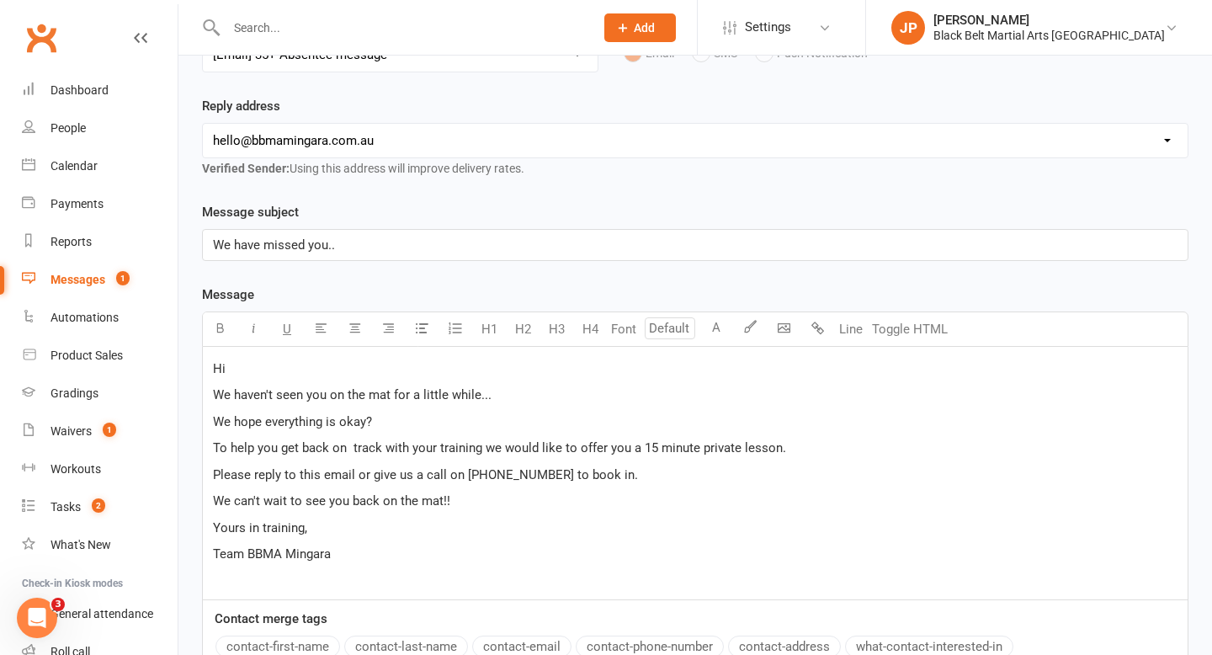
click at [290, 647] on button "contact-first-name" at bounding box center [277, 646] width 125 height 22
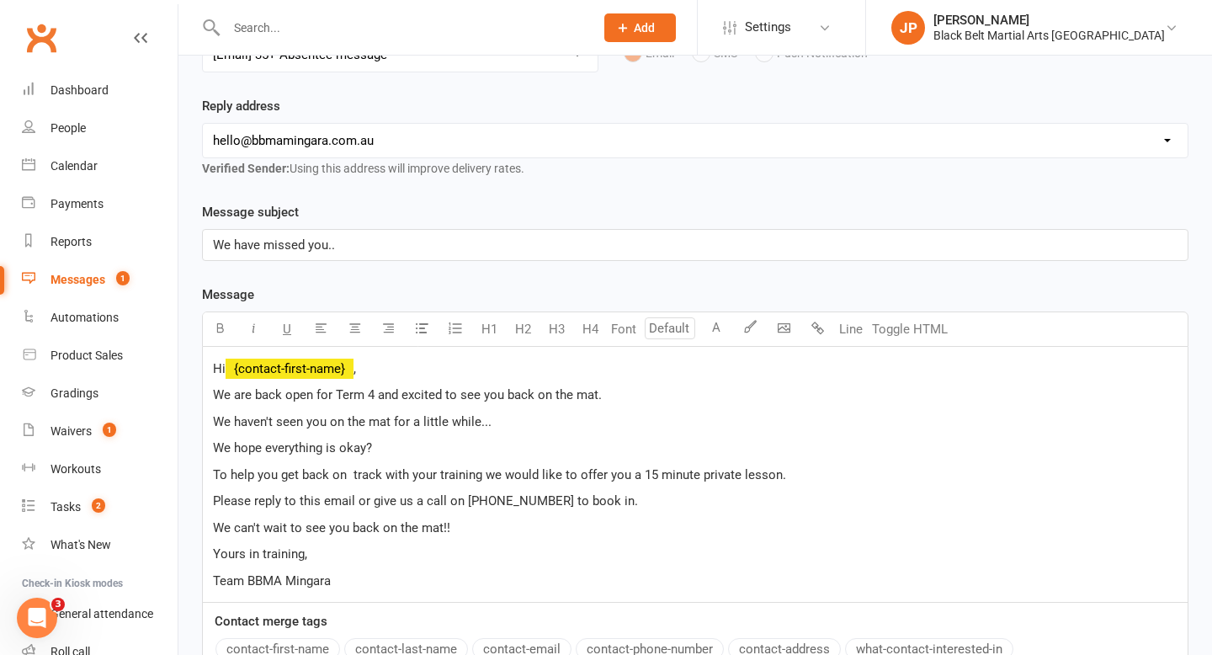
click at [406, 446] on p "We hope everything is okay?" at bounding box center [695, 448] width 964 height 20
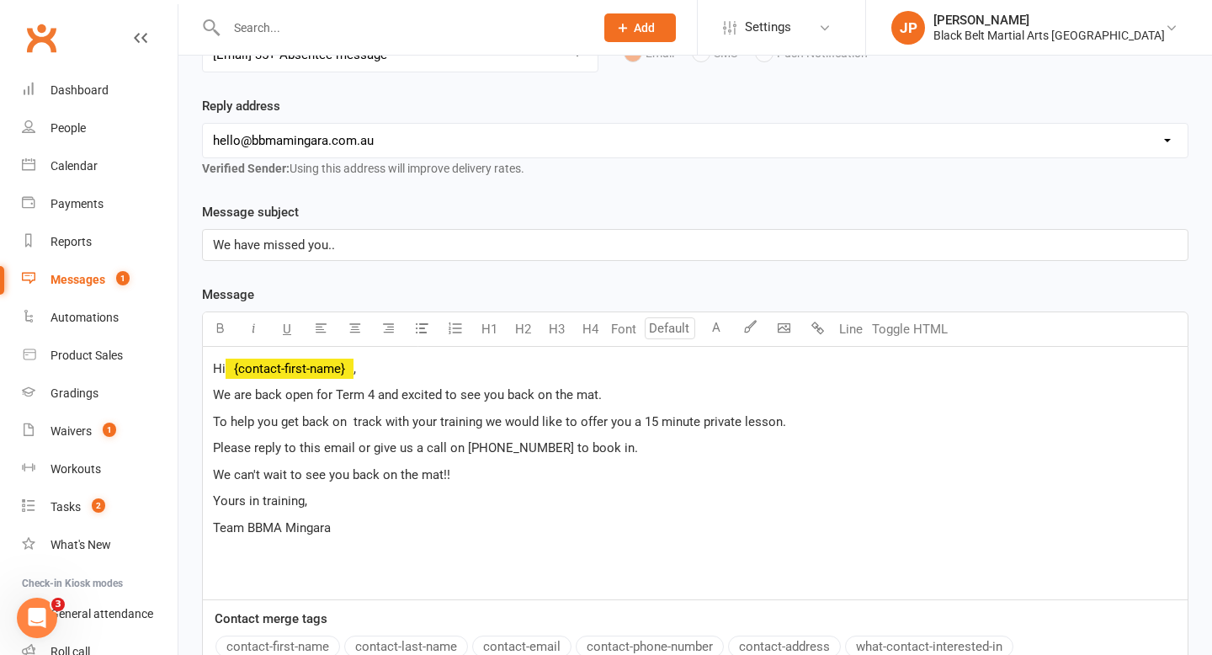
click at [653, 423] on span "To help you get back on track with your training we would like to offer you a 1…" at bounding box center [499, 421] width 573 height 15
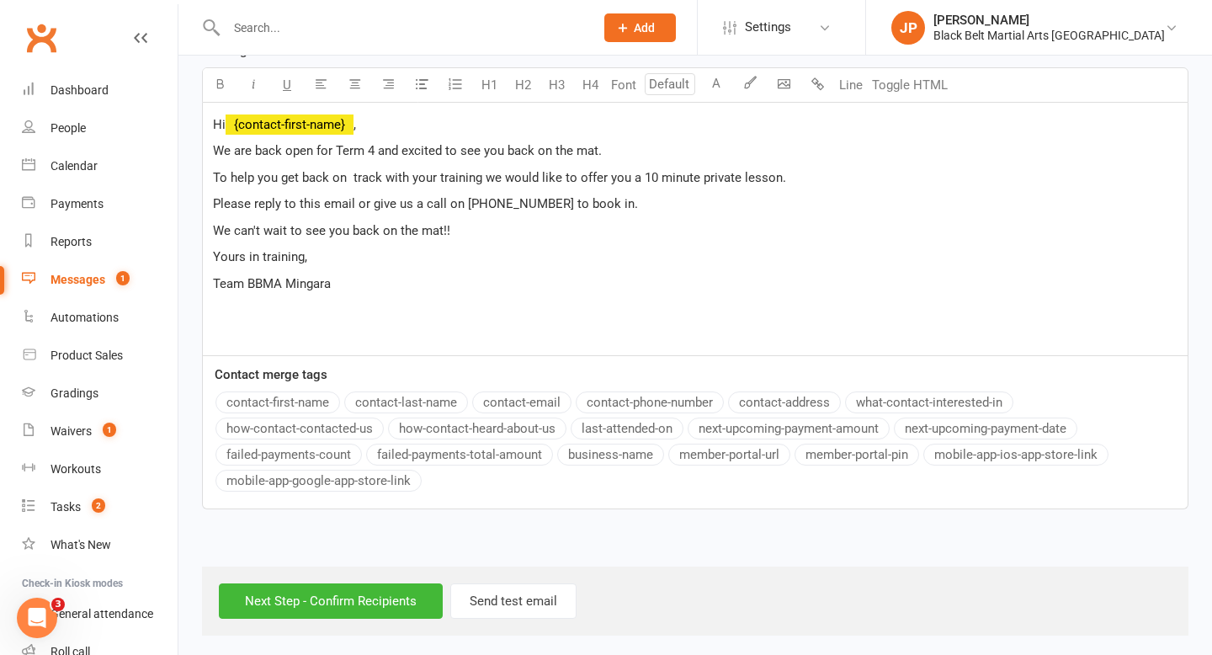
scroll to position [469, 0]
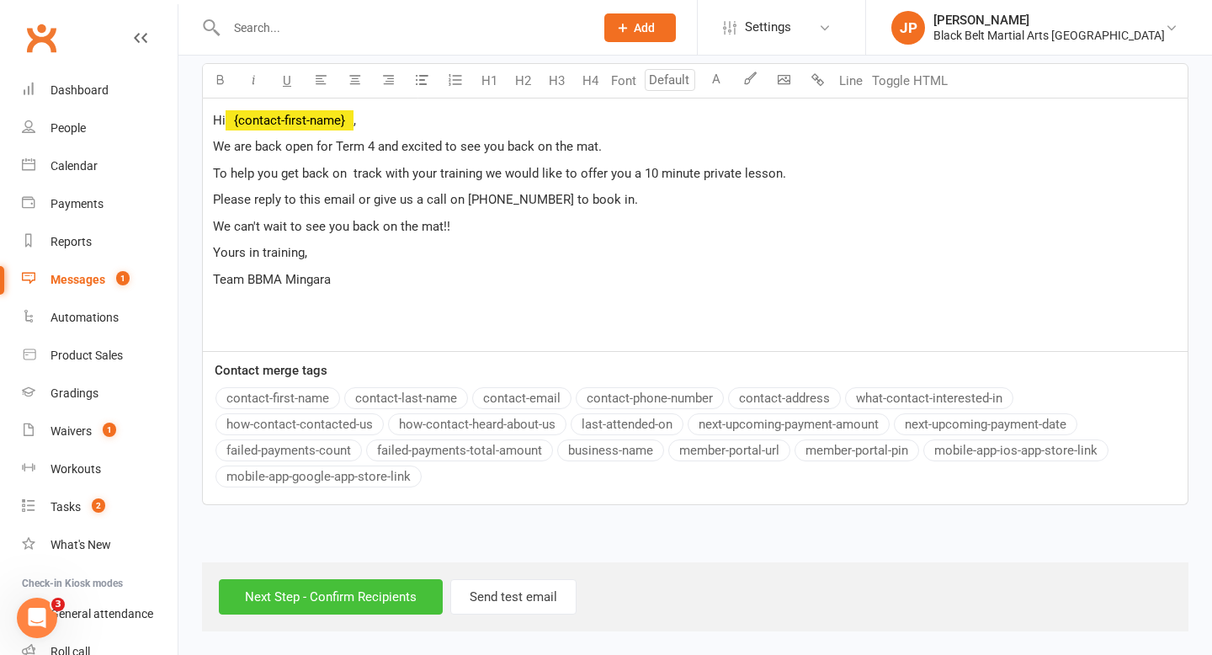
click at [337, 588] on input "Next Step - Confirm Recipients" at bounding box center [331, 596] width 224 height 35
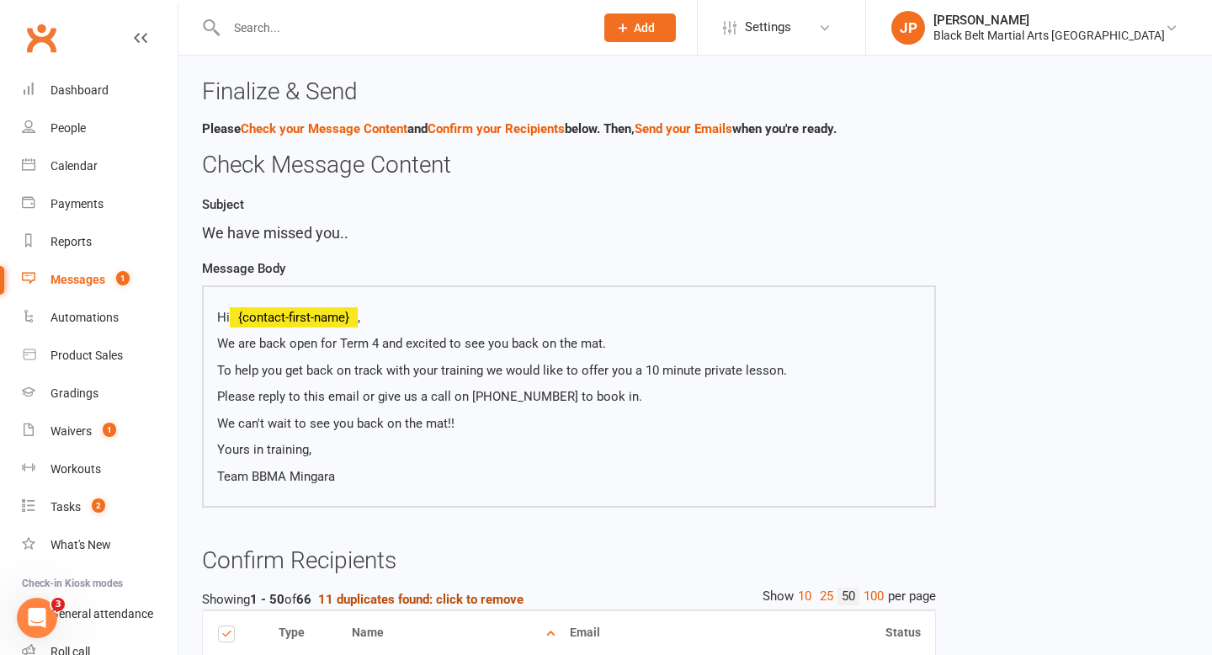
click at [391, 600] on strong "11 duplicates found: click to remove" at bounding box center [420, 599] width 205 height 15
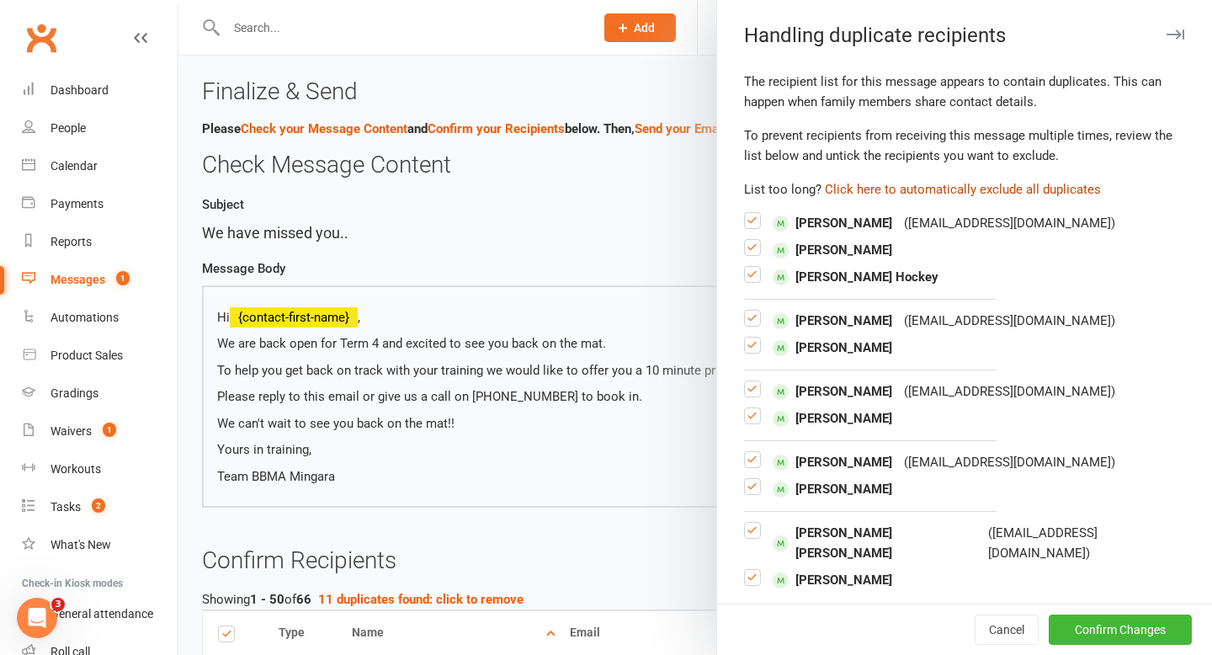
click at [880, 195] on button "Click here to automatically exclude all duplicates" at bounding box center [963, 189] width 276 height 20
click at [1140, 625] on button "Confirm Changes" at bounding box center [1119, 629] width 143 height 30
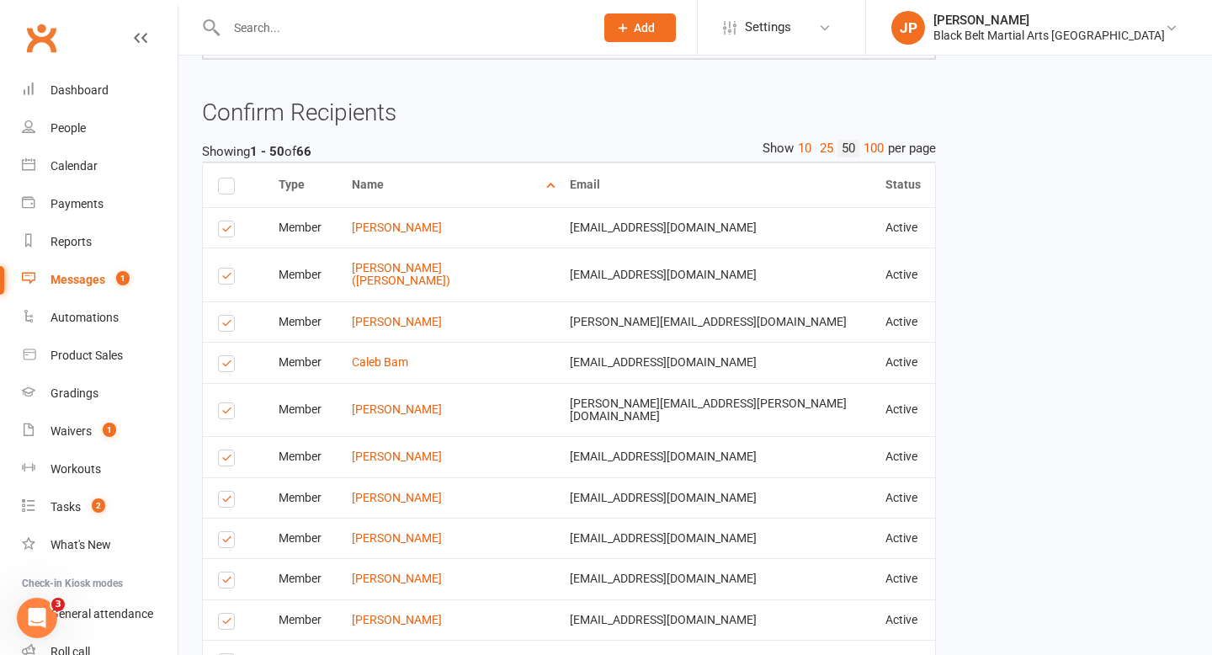
scroll to position [454, 0]
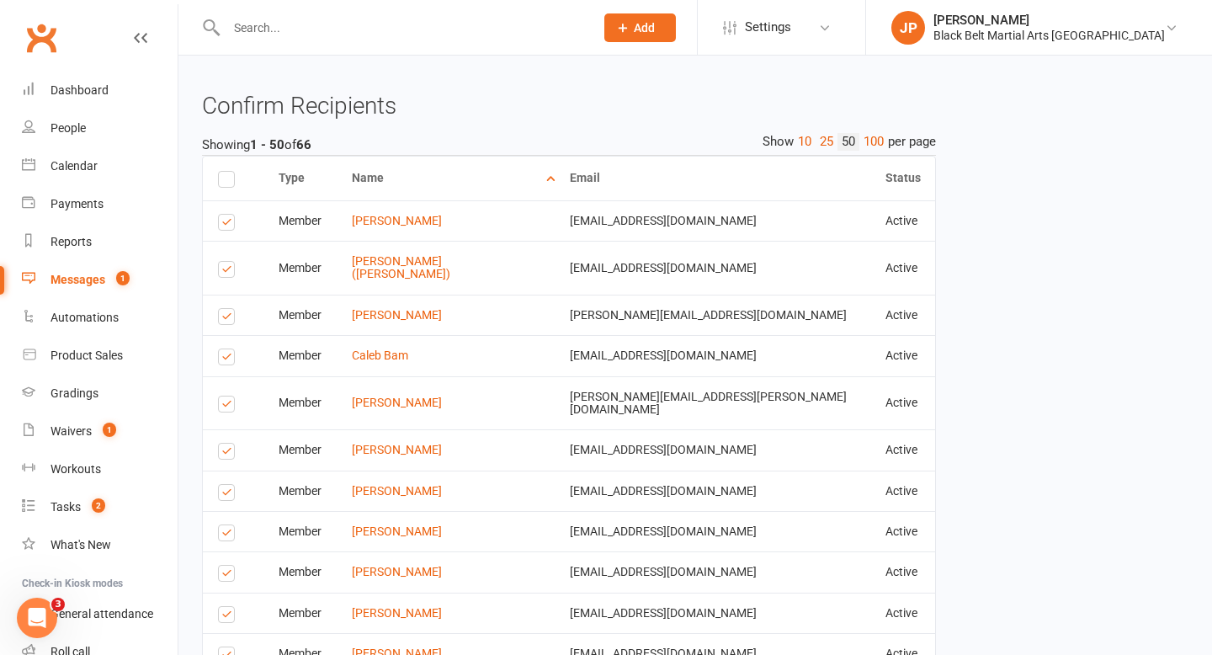
click at [226, 225] on label at bounding box center [229, 225] width 23 height 0
click at [226, 215] on input "checkbox" at bounding box center [223, 215] width 11 height 0
click at [226, 272] on label at bounding box center [229, 272] width 23 height 0
click at [226, 262] on input "checkbox" at bounding box center [223, 262] width 11 height 0
click at [230, 319] on label at bounding box center [229, 319] width 23 height 0
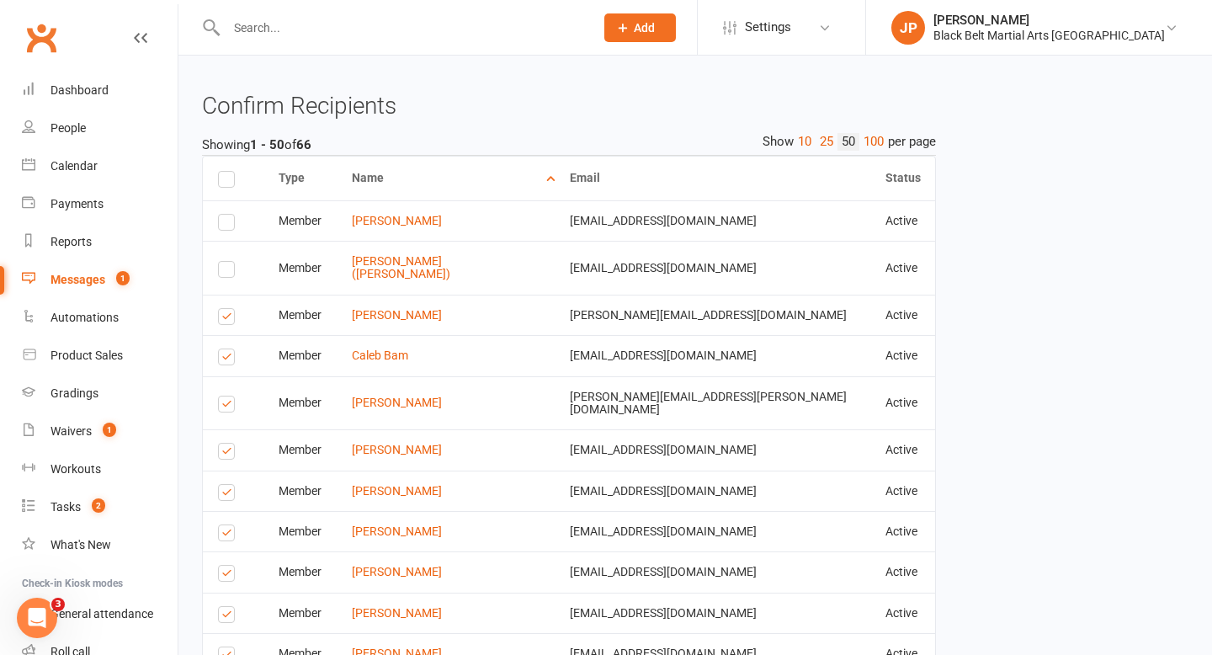
click at [229, 309] on input "checkbox" at bounding box center [223, 309] width 11 height 0
click at [227, 359] on label at bounding box center [229, 359] width 23 height 0
click at [227, 349] on input "checkbox" at bounding box center [223, 349] width 11 height 0
click at [227, 406] on label at bounding box center [229, 406] width 23 height 0
click at [227, 396] on input "checkbox" at bounding box center [223, 396] width 11 height 0
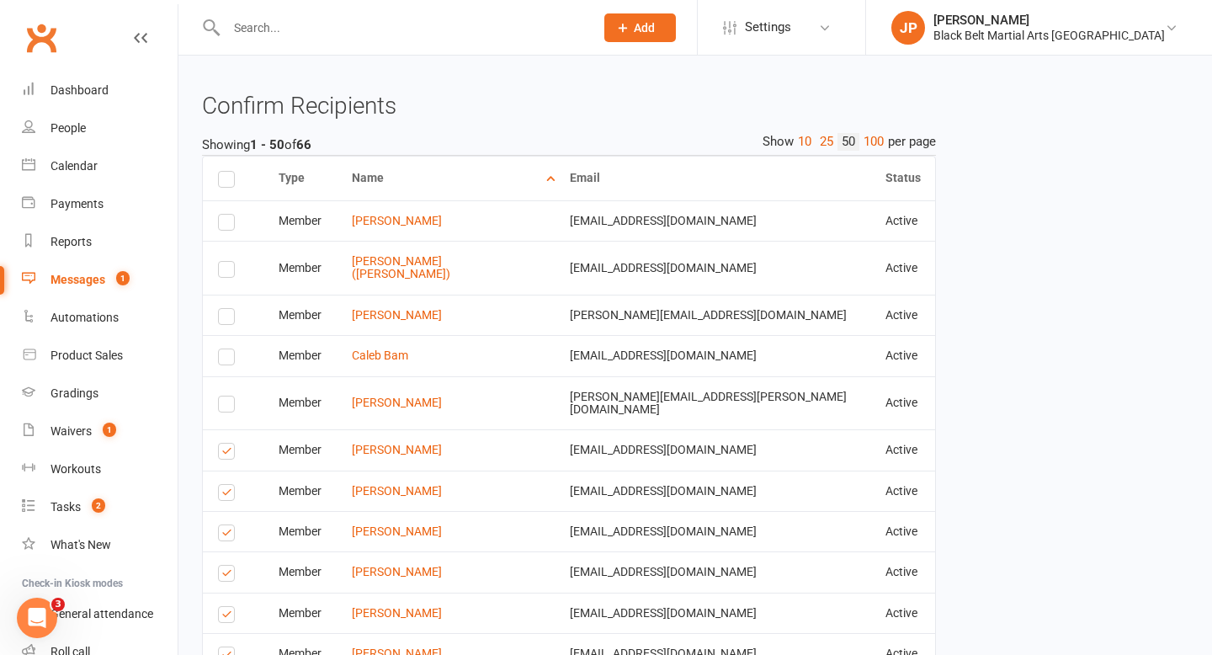
click at [226, 429] on td "Select this" at bounding box center [233, 449] width 61 height 40
click at [225, 454] on label at bounding box center [229, 454] width 23 height 0
click at [225, 443] on input "checkbox" at bounding box center [223, 443] width 11 height 0
click at [226, 495] on label at bounding box center [229, 495] width 23 height 0
click at [226, 485] on input "checkbox" at bounding box center [223, 485] width 11 height 0
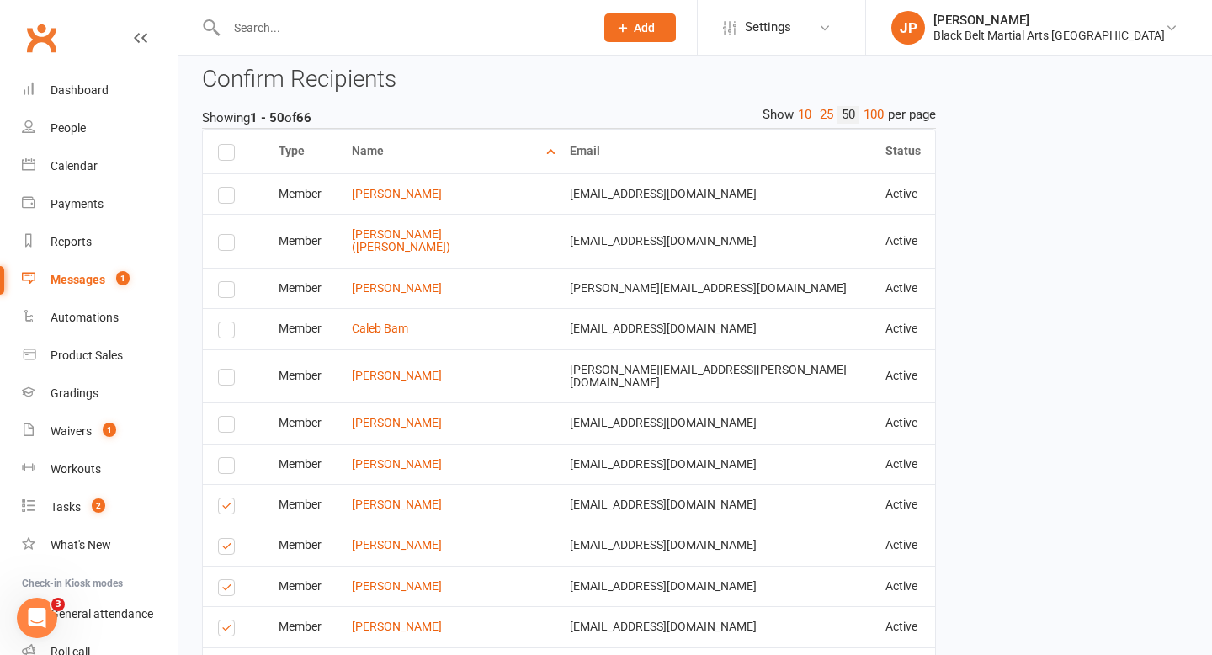
scroll to position [487, 0]
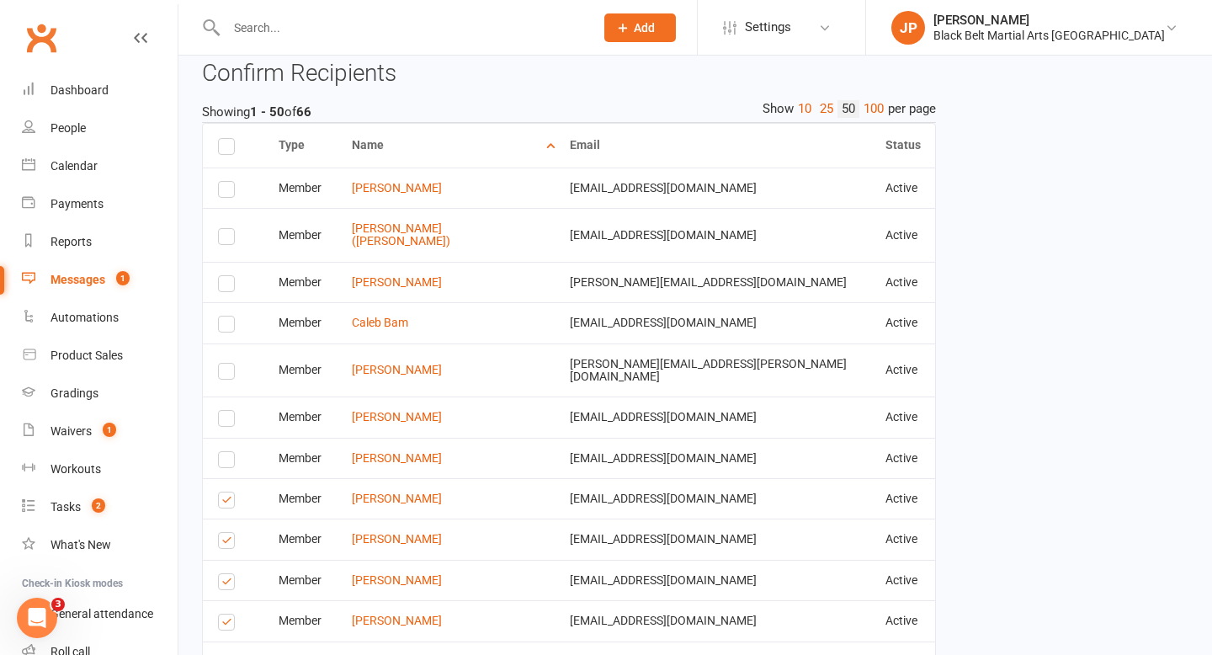
click at [226, 502] on label at bounding box center [229, 502] width 23 height 0
click at [226, 492] on input "checkbox" at bounding box center [223, 492] width 11 height 0
click at [226, 543] on label at bounding box center [229, 543] width 23 height 0
click at [226, 533] on input "checkbox" at bounding box center [223, 533] width 11 height 0
click at [226, 584] on label at bounding box center [229, 584] width 23 height 0
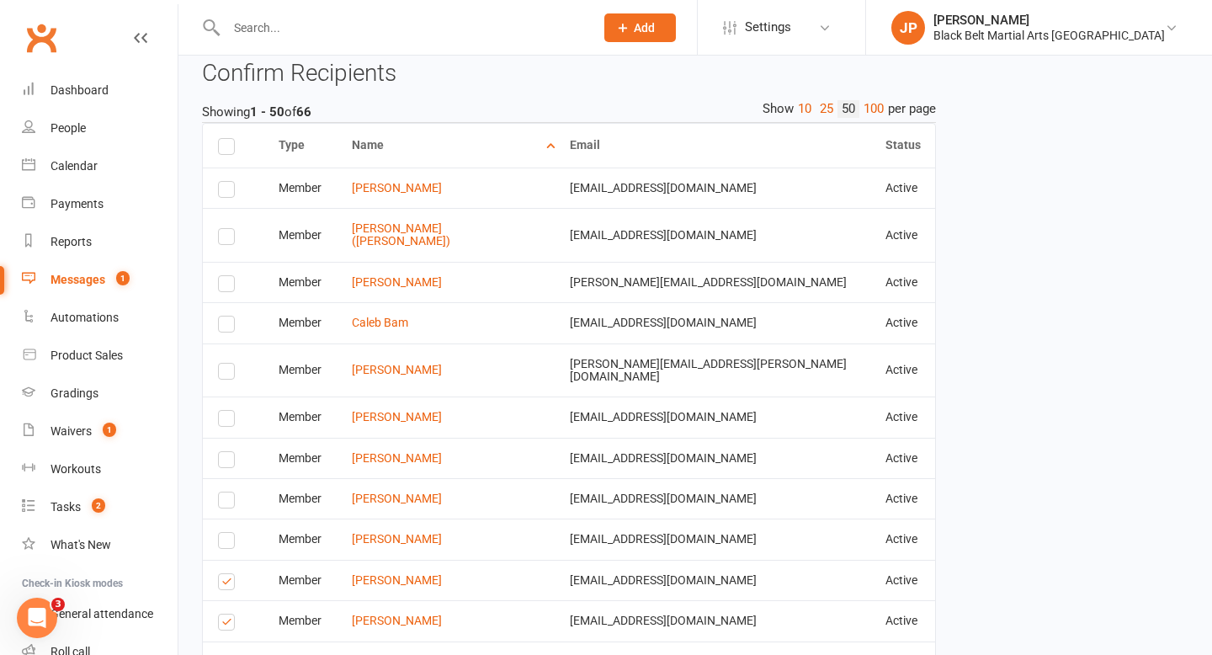
click at [226, 574] on input "checkbox" at bounding box center [223, 574] width 11 height 0
click at [221, 624] on label at bounding box center [229, 624] width 23 height 0
click at [221, 614] on input "checkbox" at bounding box center [223, 614] width 11 height 0
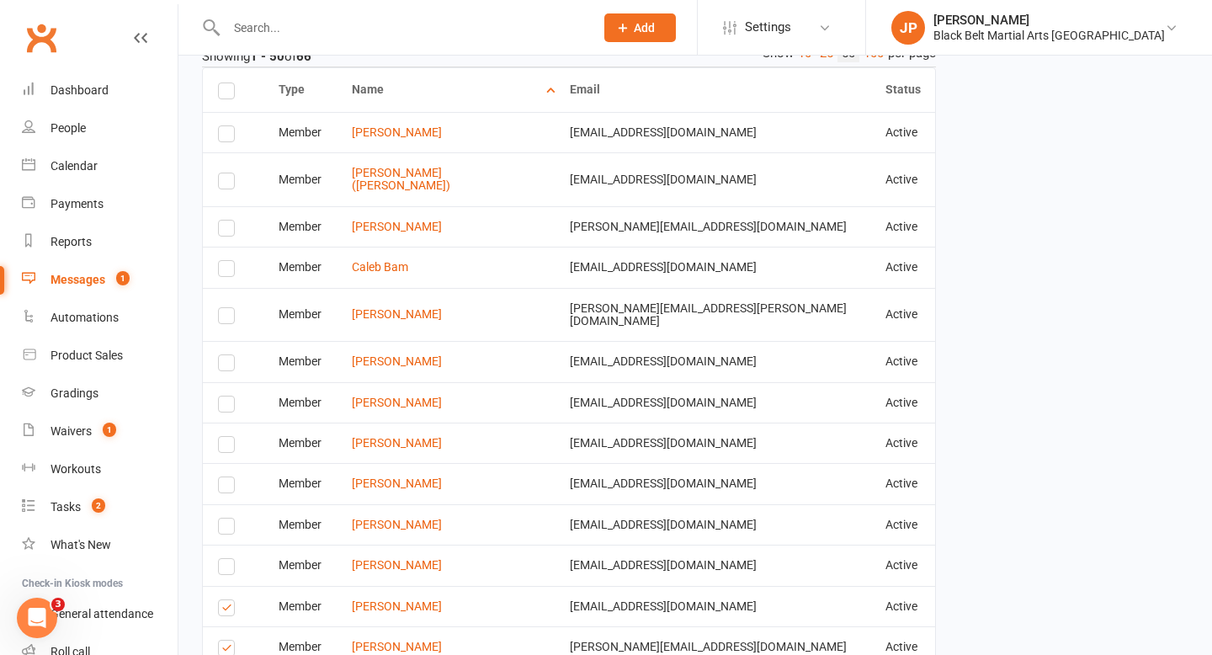
scroll to position [544, 0]
click at [229, 609] on label at bounding box center [229, 609] width 23 height 0
click at [229, 599] on input "checkbox" at bounding box center [223, 599] width 11 height 0
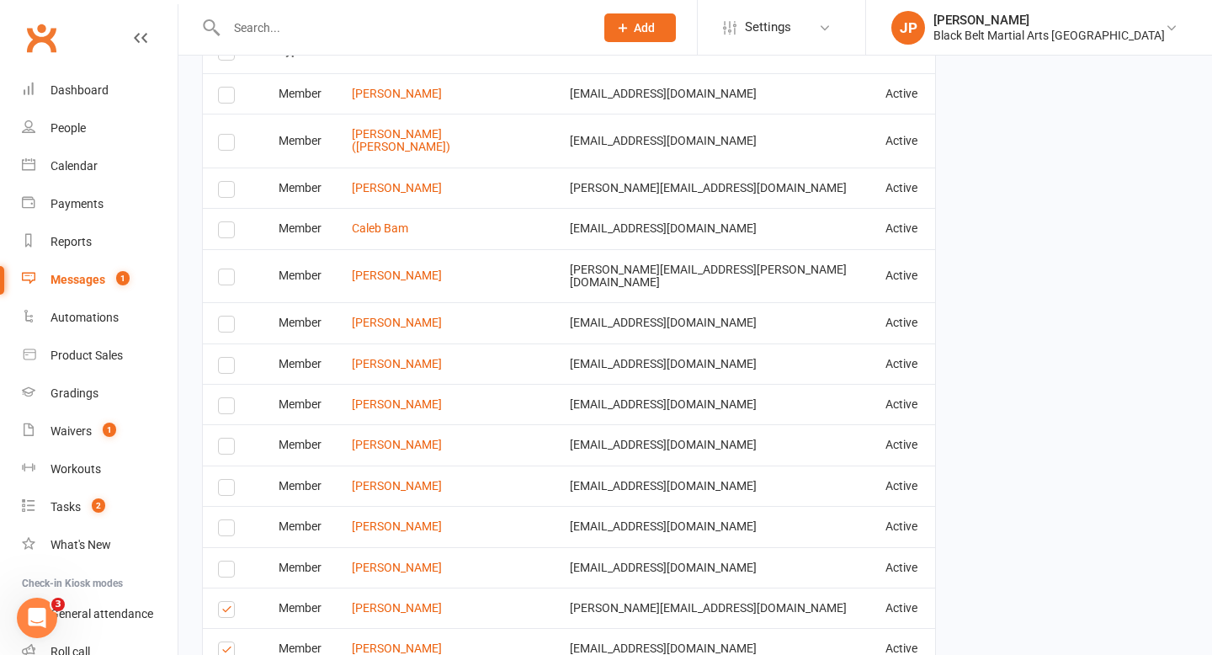
click at [229, 612] on label at bounding box center [229, 612] width 23 height 0
click at [229, 602] on input "checkbox" at bounding box center [223, 602] width 11 height 0
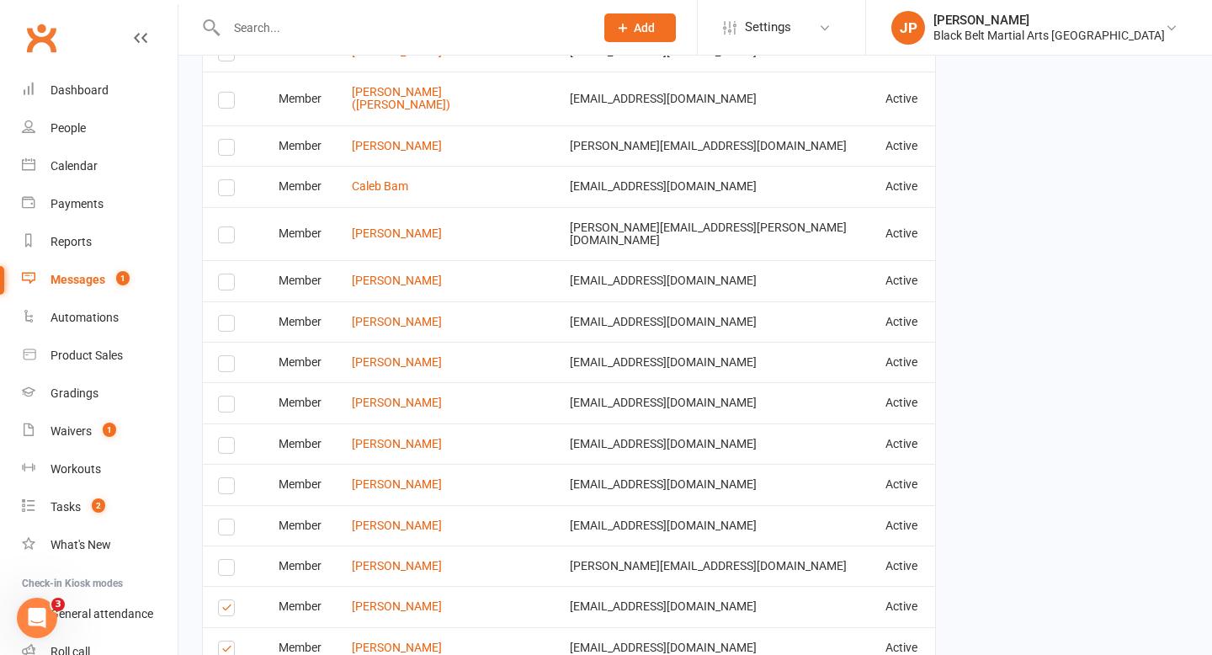
scroll to position [626, 0]
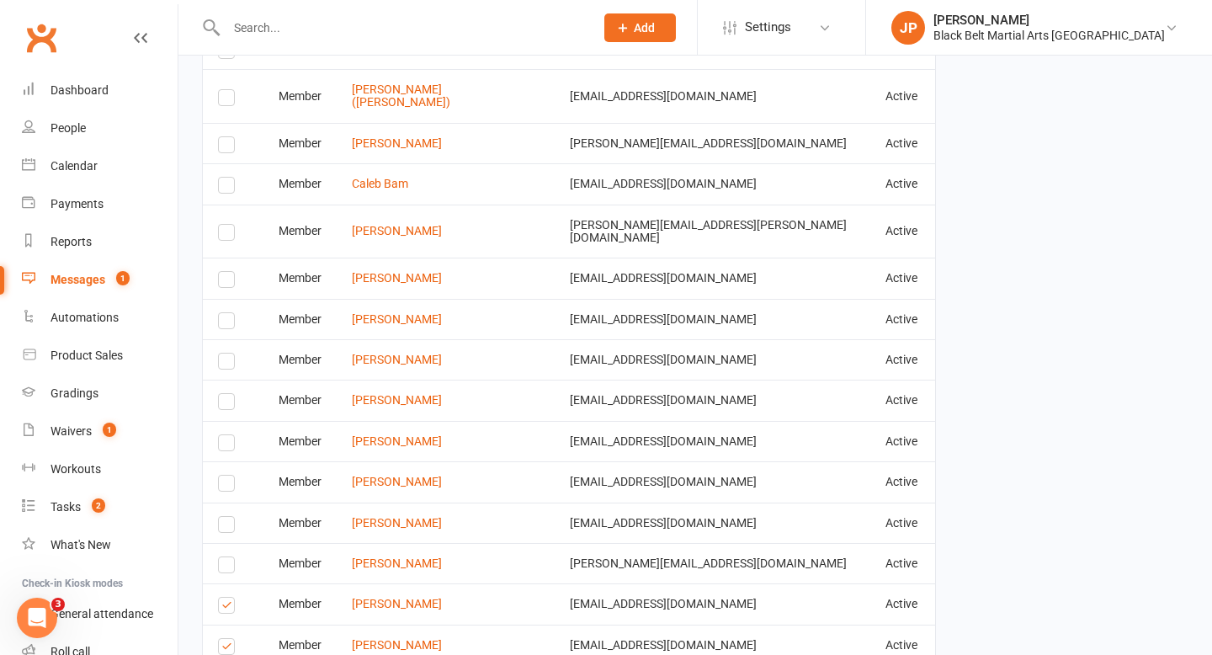
click at [229, 608] on label at bounding box center [229, 608] width 23 height 0
click at [229, 597] on input "checkbox" at bounding box center [223, 597] width 11 height 0
click at [223, 649] on label at bounding box center [229, 649] width 23 height 0
click at [223, 639] on input "checkbox" at bounding box center [223, 639] width 11 height 0
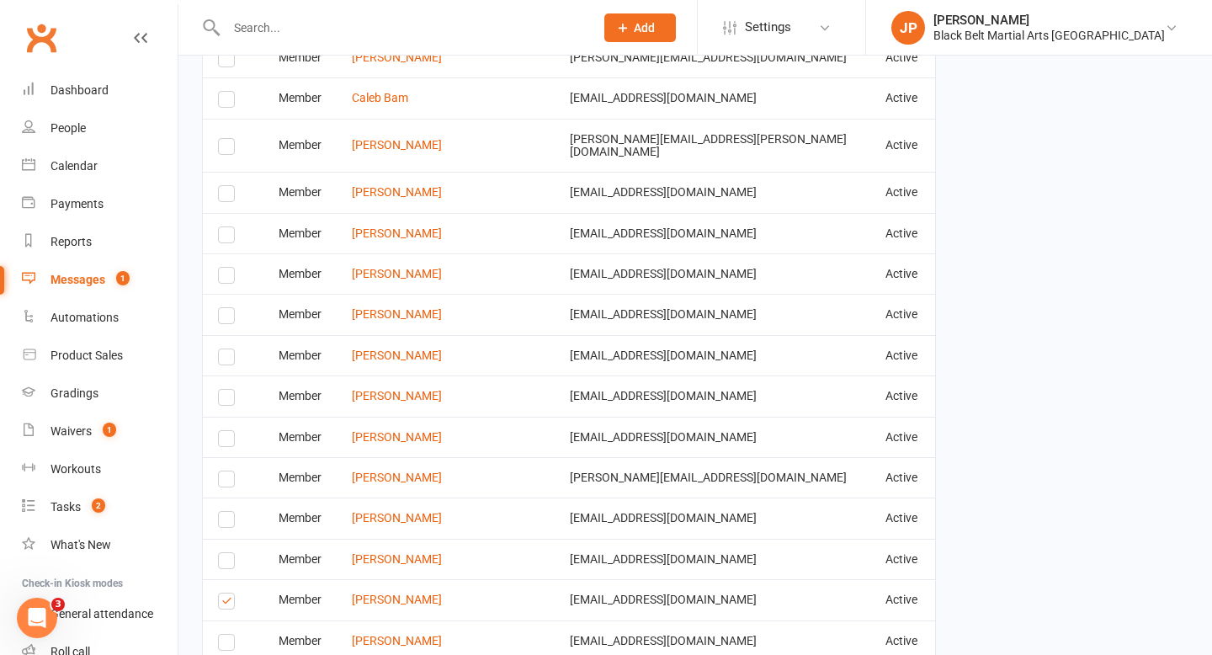
scroll to position [716, 0]
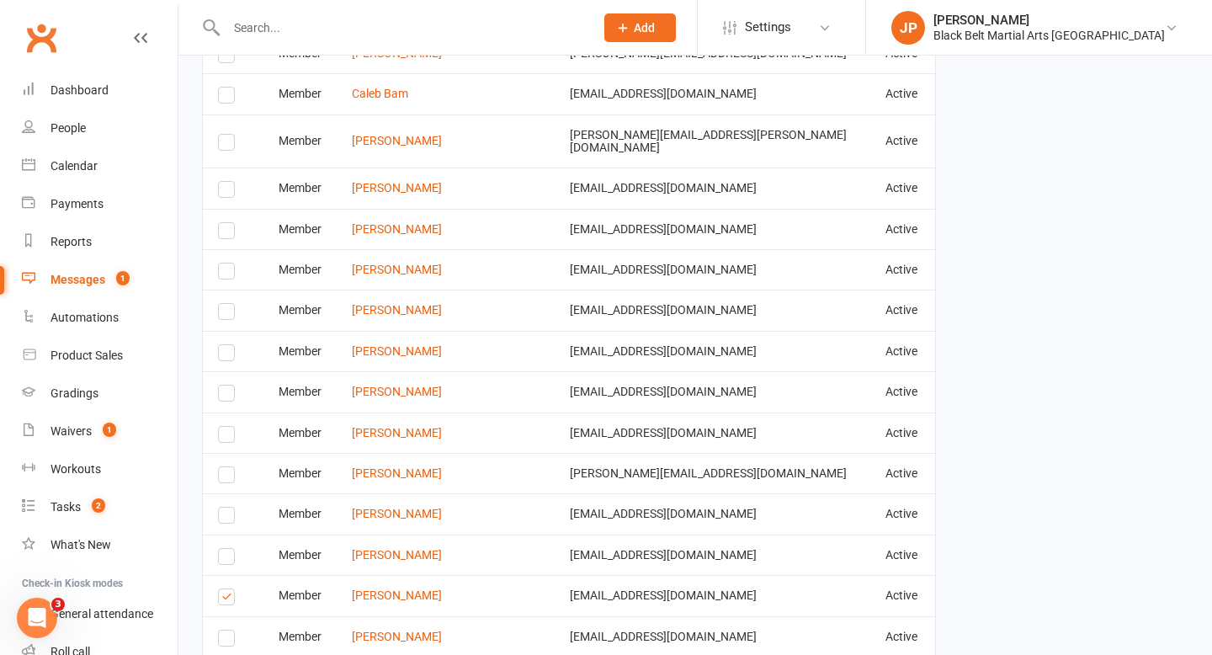
click at [226, 599] on label at bounding box center [229, 599] width 23 height 0
click at [226, 589] on input "checkbox" at bounding box center [223, 589] width 11 height 0
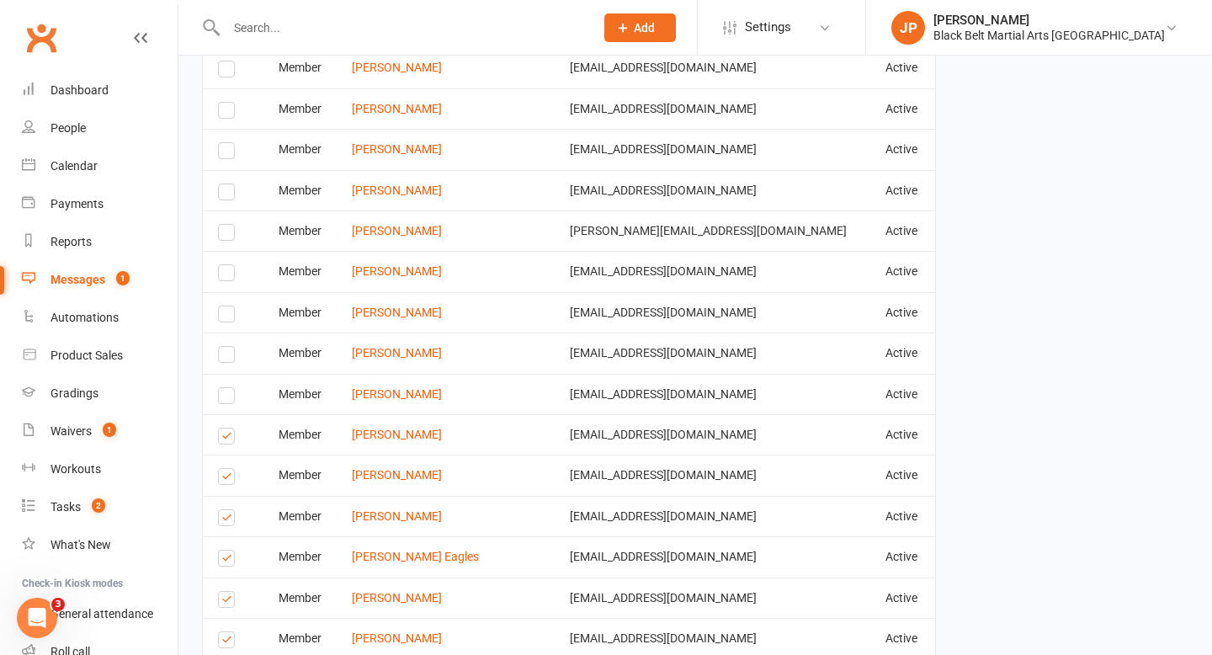
scroll to position [960, 0]
click at [231, 518] on label at bounding box center [229, 518] width 23 height 0
click at [229, 508] on input "checkbox" at bounding box center [223, 508] width 11 height 0
click at [223, 559] on label at bounding box center [229, 559] width 23 height 0
click at [223, 549] on input "checkbox" at bounding box center [223, 549] width 11 height 0
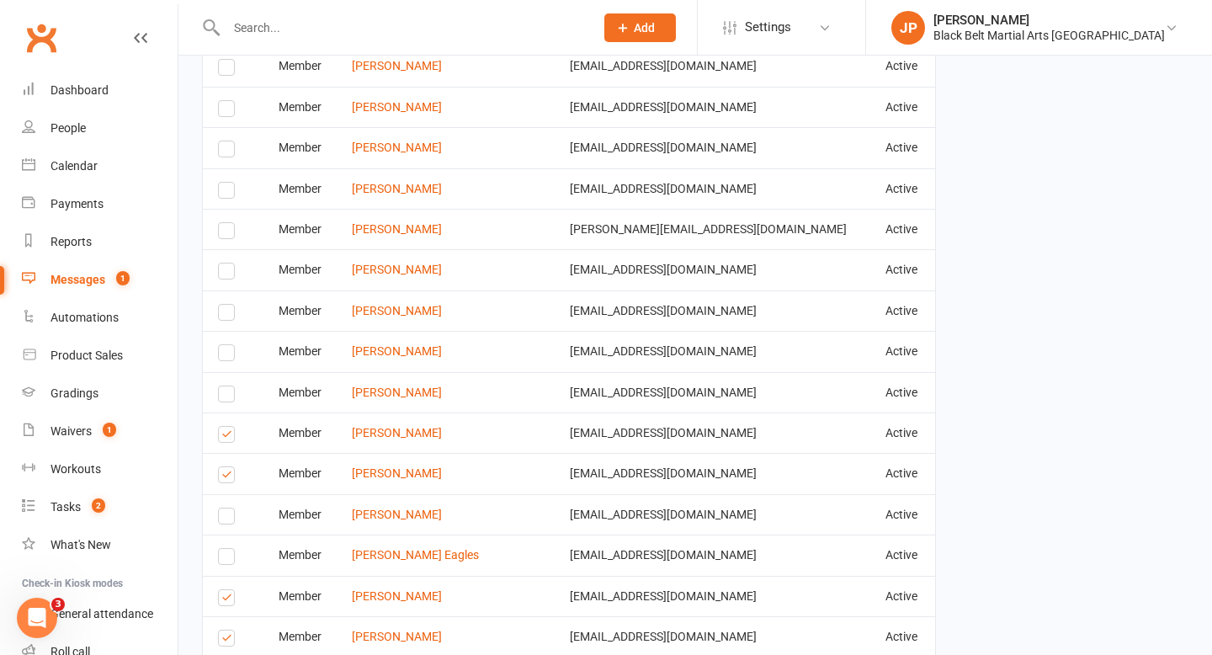
click at [223, 600] on label at bounding box center [229, 600] width 23 height 0
click at [223, 590] on input "checkbox" at bounding box center [223, 590] width 11 height 0
click at [224, 640] on label at bounding box center [229, 640] width 23 height 0
click at [224, 630] on input "checkbox" at bounding box center [223, 630] width 11 height 0
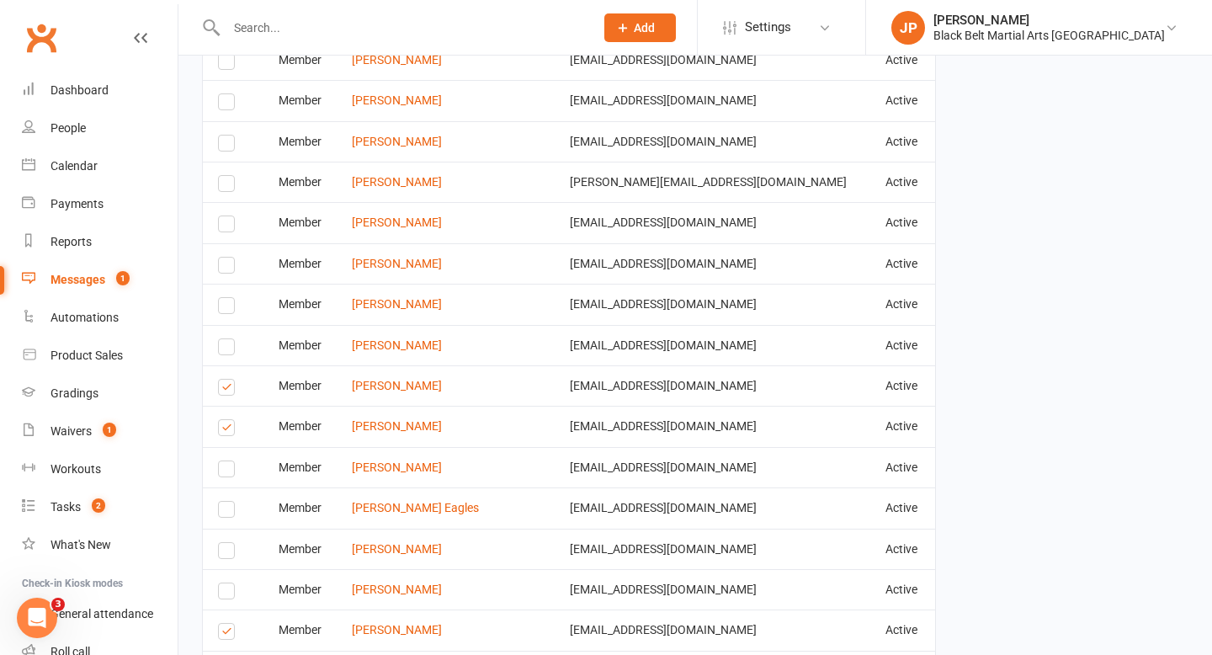
scroll to position [1018, 0]
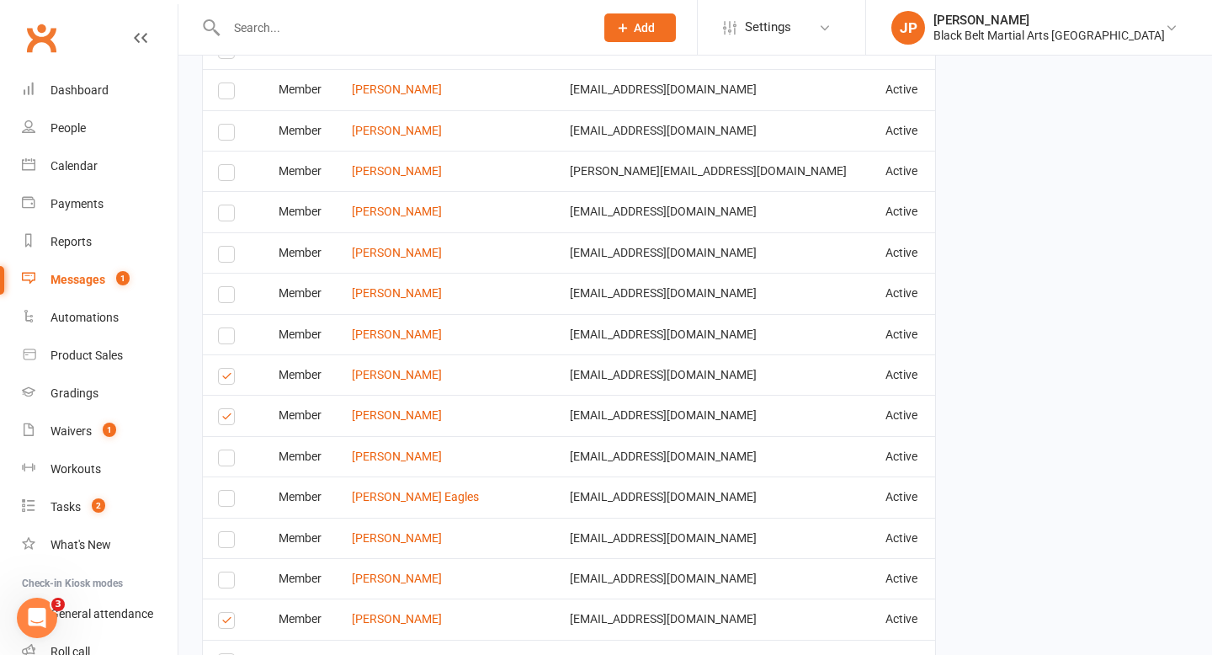
click at [225, 623] on label at bounding box center [229, 623] width 23 height 0
click at [225, 613] on input "checkbox" at bounding box center [223, 613] width 11 height 0
click at [225, 624] on label at bounding box center [229, 624] width 23 height 0
click at [225, 614] on input "checkbox" at bounding box center [223, 614] width 11 height 0
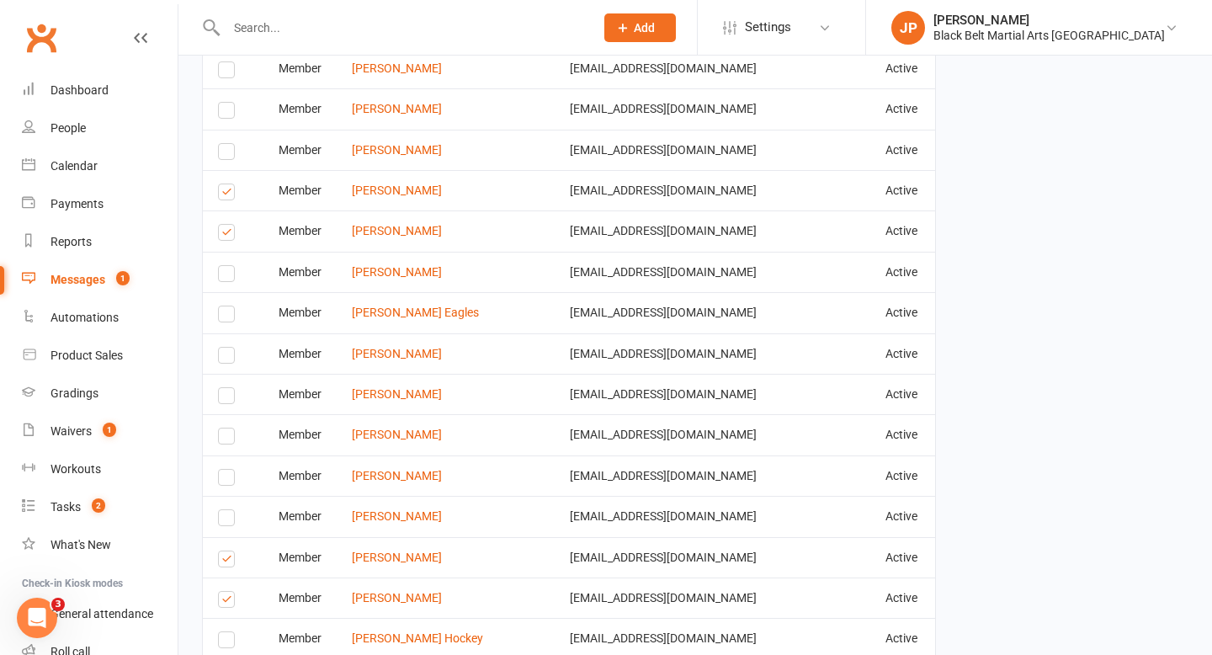
scroll to position [1209, 0]
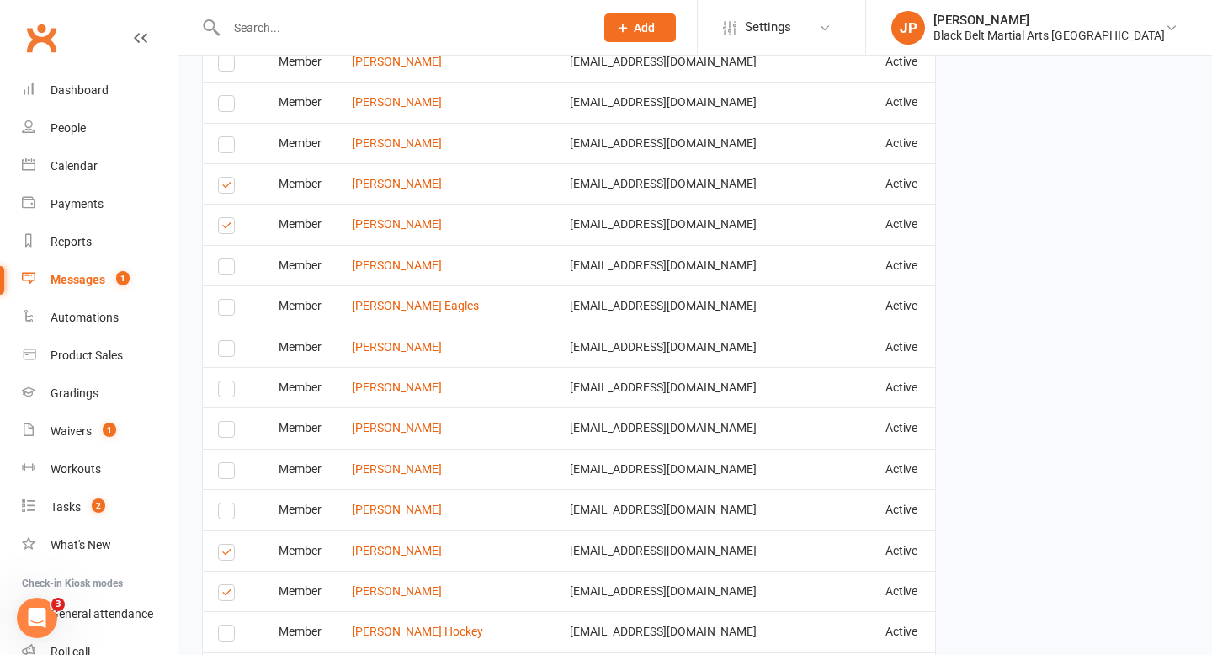
click at [228, 555] on label at bounding box center [229, 555] width 23 height 0
click at [228, 544] on input "checkbox" at bounding box center [223, 544] width 11 height 0
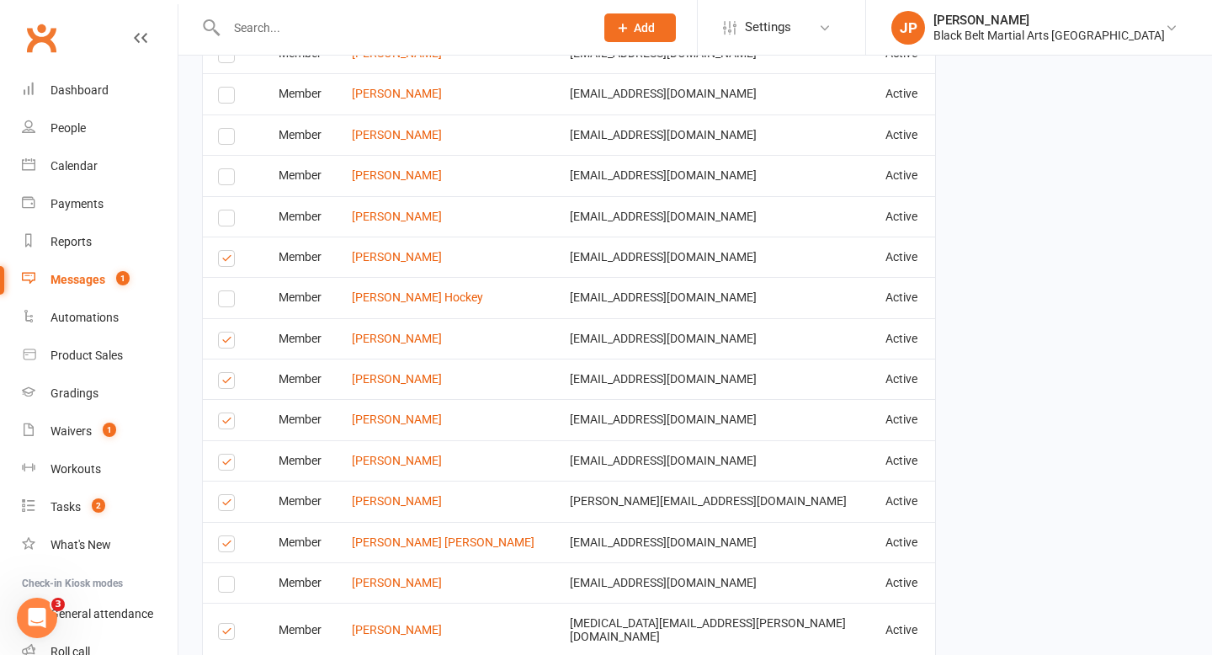
scroll to position [1546, 0]
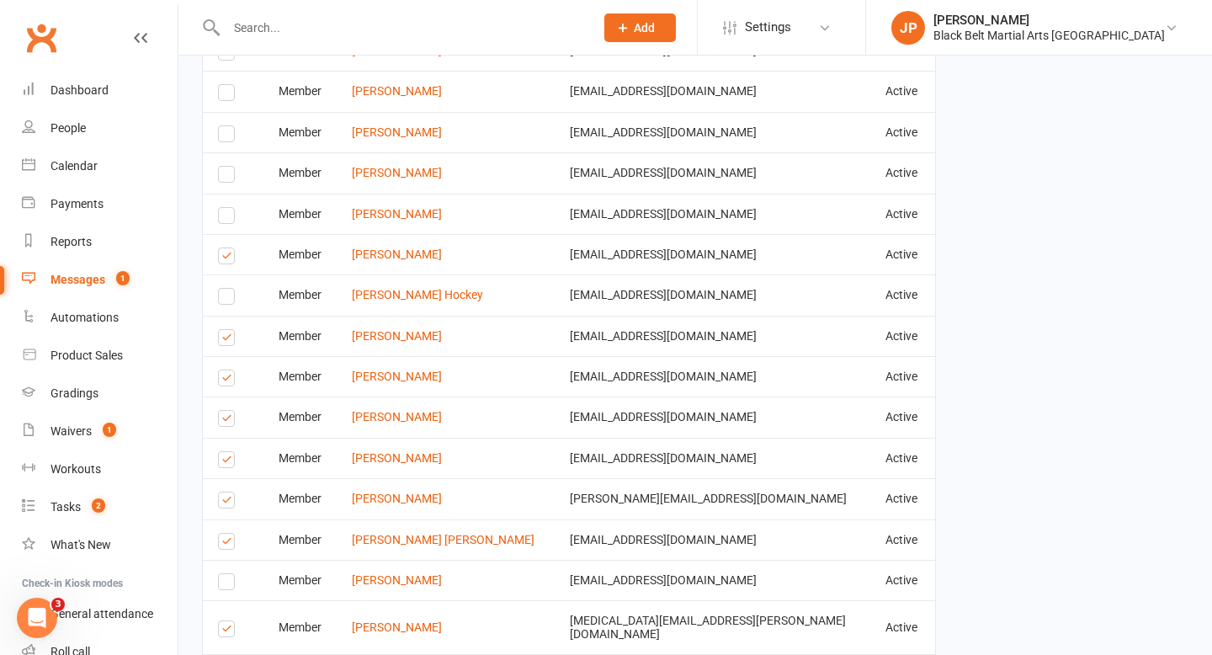
click at [219, 340] on label at bounding box center [229, 340] width 23 height 0
click at [219, 330] on input "checkbox" at bounding box center [223, 330] width 11 height 0
click at [226, 380] on label at bounding box center [229, 380] width 23 height 0
click at [226, 370] on input "checkbox" at bounding box center [223, 370] width 11 height 0
click at [226, 421] on label at bounding box center [229, 421] width 23 height 0
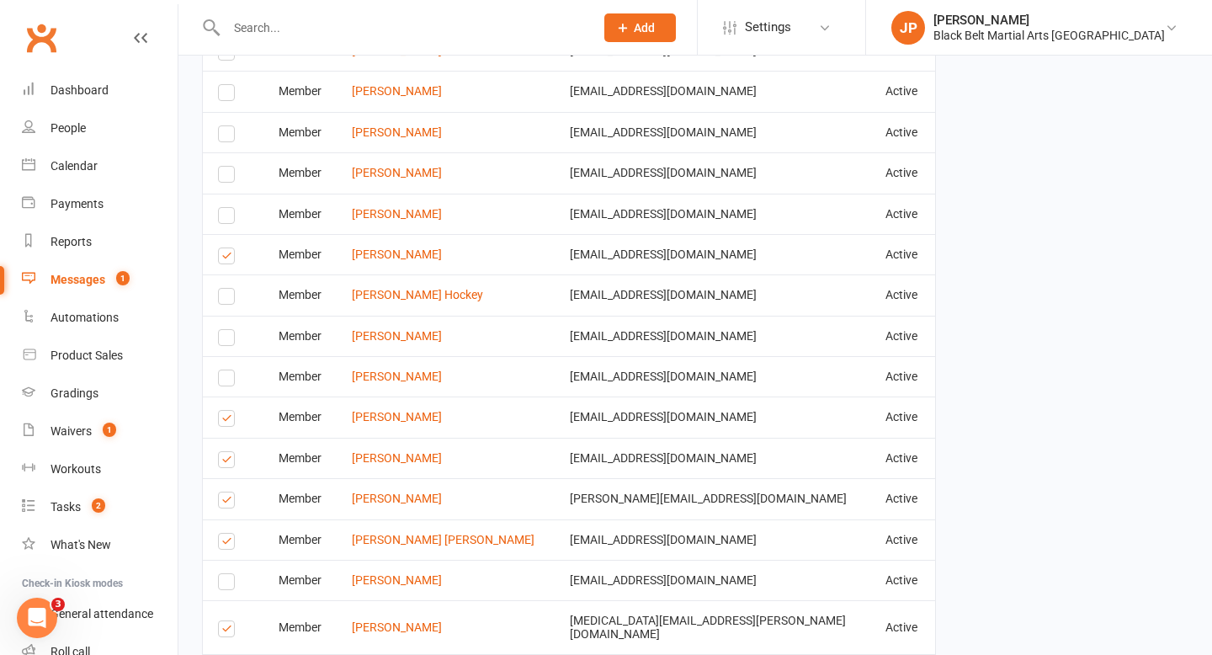
click at [226, 411] on input "checkbox" at bounding box center [223, 411] width 11 height 0
click at [226, 462] on label at bounding box center [229, 462] width 23 height 0
click at [226, 452] on input "checkbox" at bounding box center [223, 452] width 11 height 0
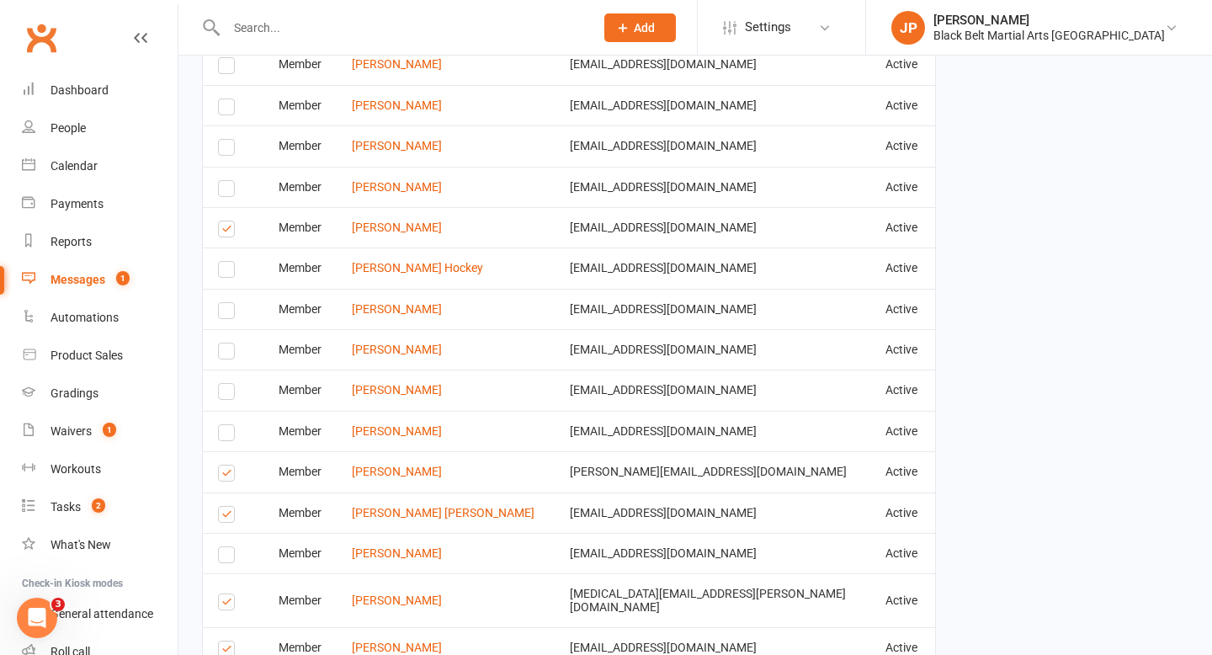
scroll to position [1576, 0]
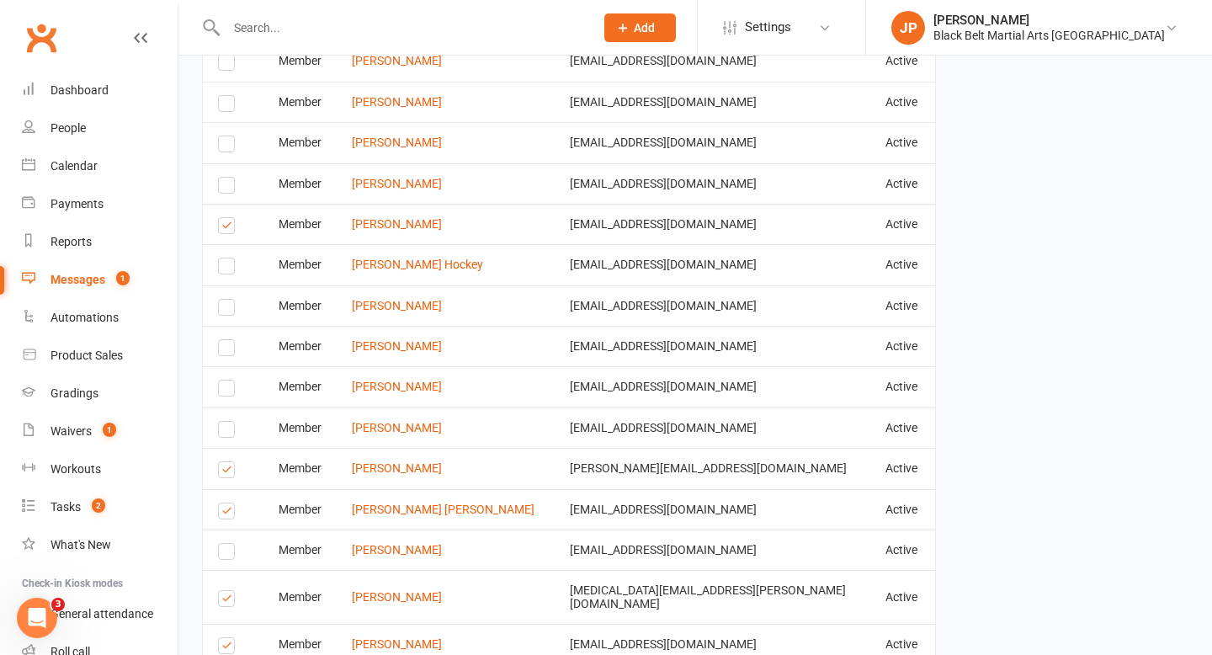
click at [226, 472] on label at bounding box center [229, 472] width 23 height 0
click at [226, 462] on input "checkbox" at bounding box center [223, 462] width 11 height 0
click at [226, 513] on label at bounding box center [229, 513] width 23 height 0
click at [226, 503] on input "checkbox" at bounding box center [223, 503] width 11 height 0
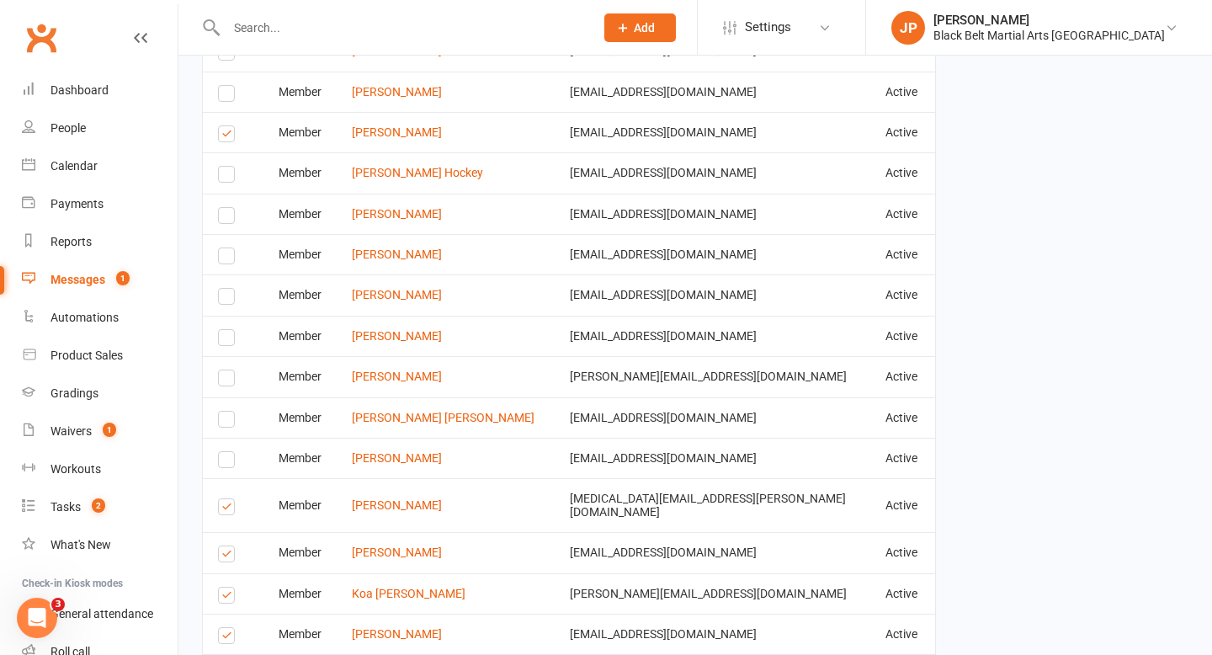
scroll to position [1670, 0]
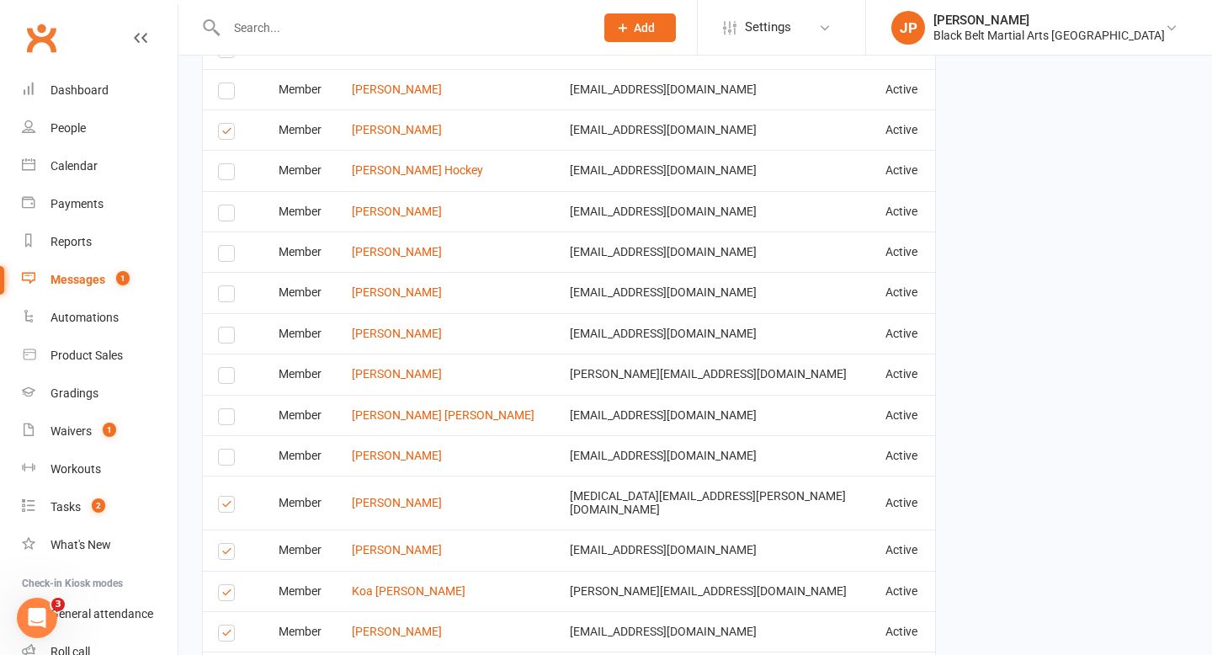
click at [226, 507] on label at bounding box center [229, 507] width 23 height 0
click at [226, 496] on input "checkbox" at bounding box center [223, 496] width 11 height 0
click at [226, 554] on label at bounding box center [229, 554] width 23 height 0
click at [226, 544] on input "checkbox" at bounding box center [223, 544] width 11 height 0
click at [226, 595] on label at bounding box center [229, 595] width 23 height 0
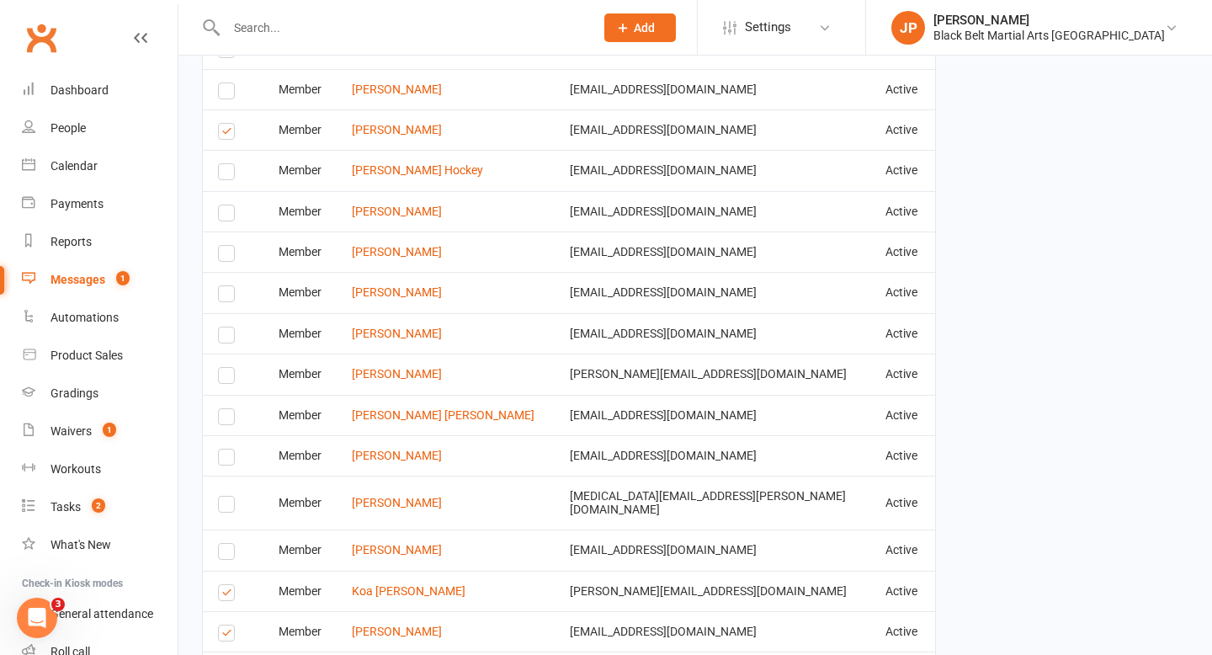
click at [226, 585] on input "checkbox" at bounding box center [223, 585] width 11 height 0
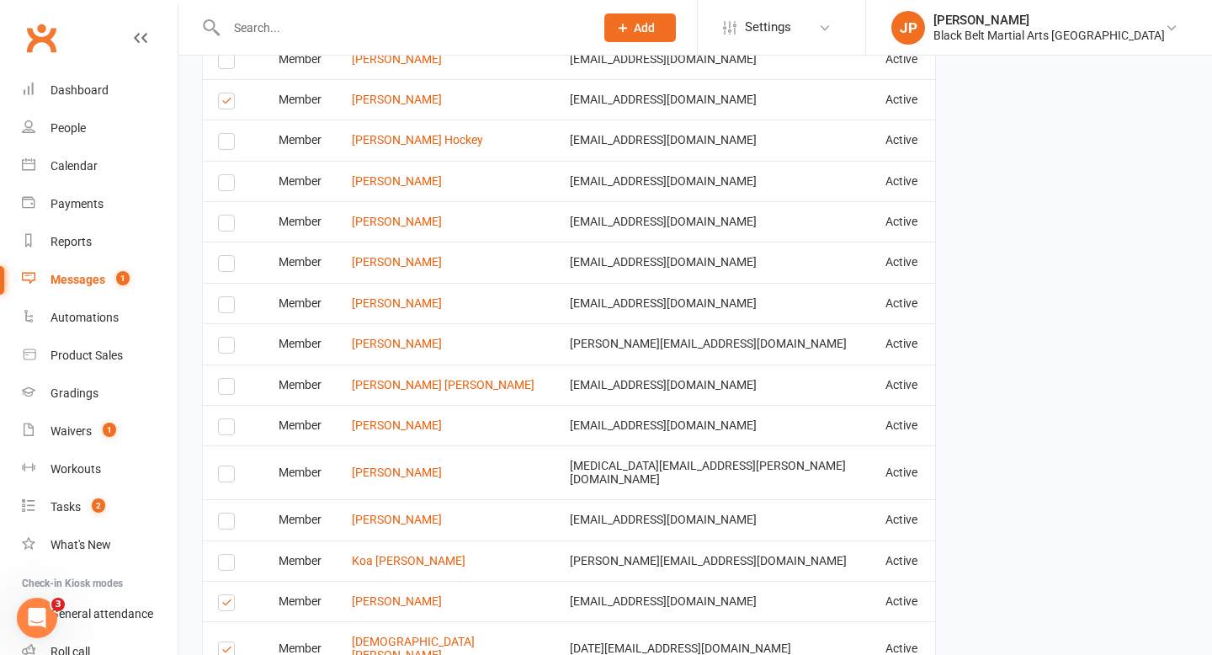
scroll to position [1715, 0]
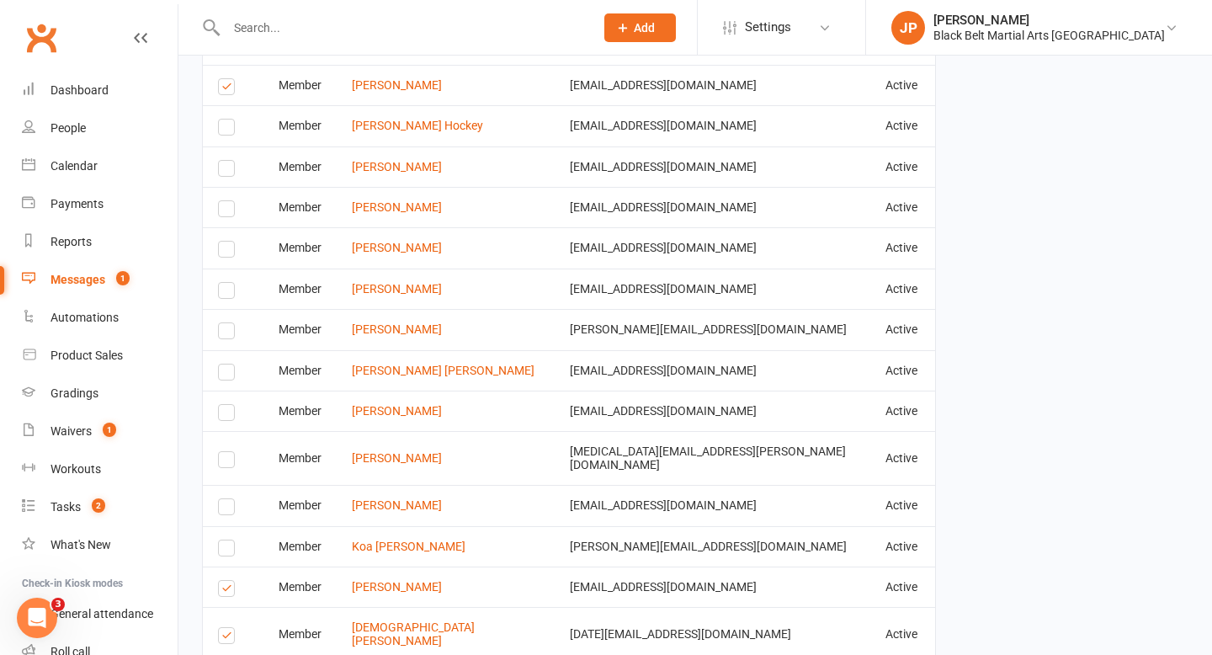
click at [226, 591] on label at bounding box center [229, 591] width 23 height 0
click at [226, 581] on input "checkbox" at bounding box center [223, 581] width 11 height 0
click at [225, 638] on label at bounding box center [229, 638] width 23 height 0
click at [225, 628] on input "checkbox" at bounding box center [223, 628] width 11 height 0
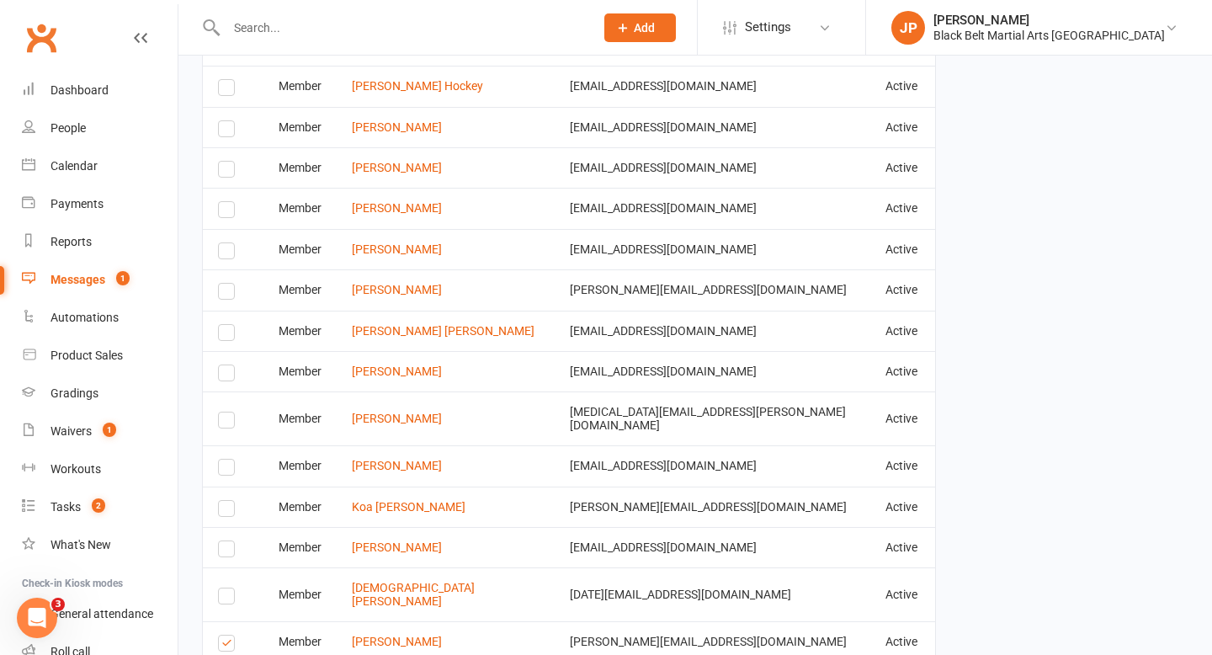
click at [225, 645] on label at bounding box center [229, 645] width 23 height 0
click at [225, 635] on input "checkbox" at bounding box center [223, 635] width 11 height 0
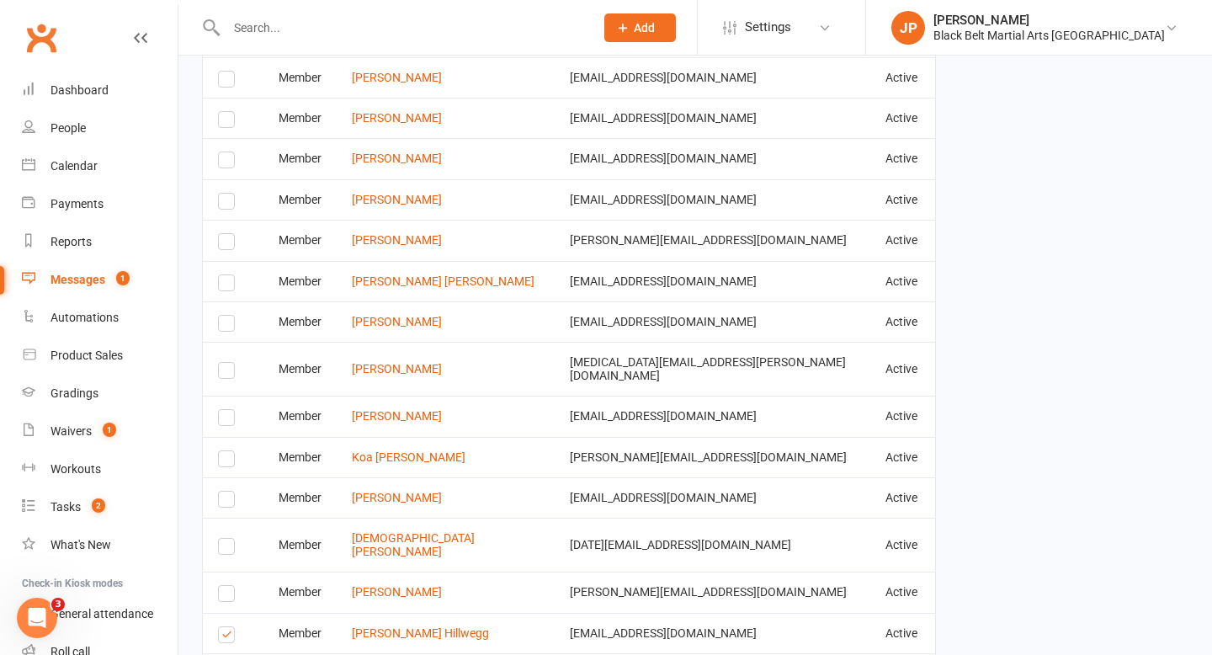
scroll to position [1808, 0]
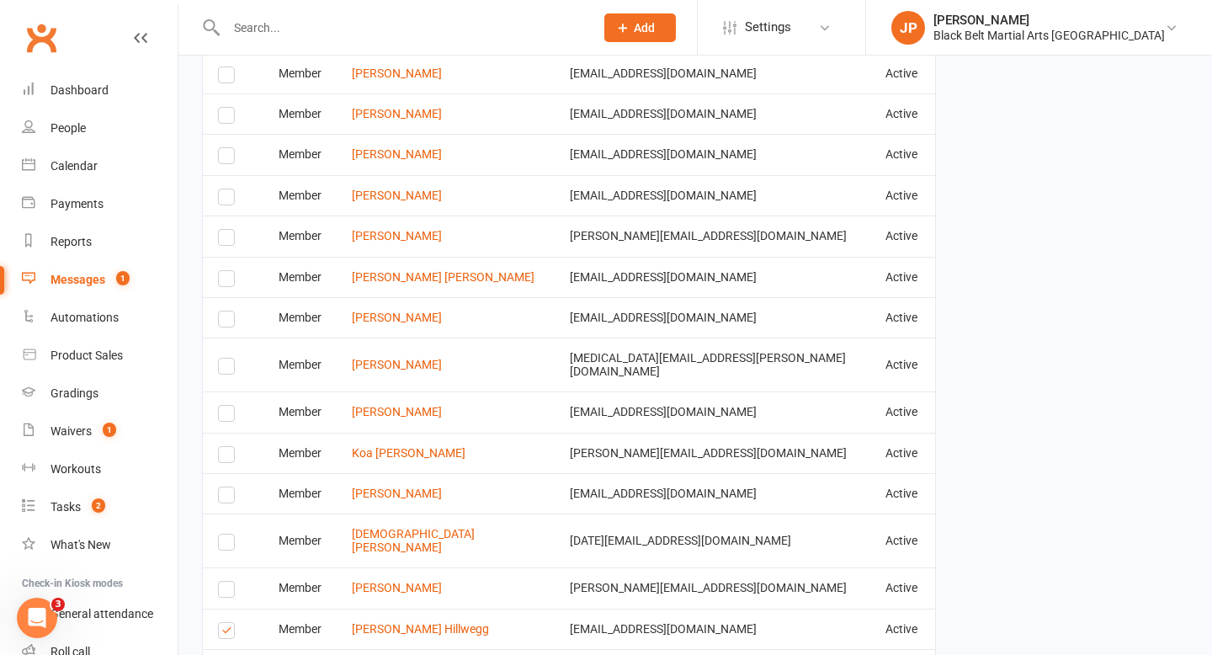
click at [225, 633] on label at bounding box center [229, 633] width 23 height 0
click at [225, 623] on input "checkbox" at bounding box center [223, 623] width 11 height 0
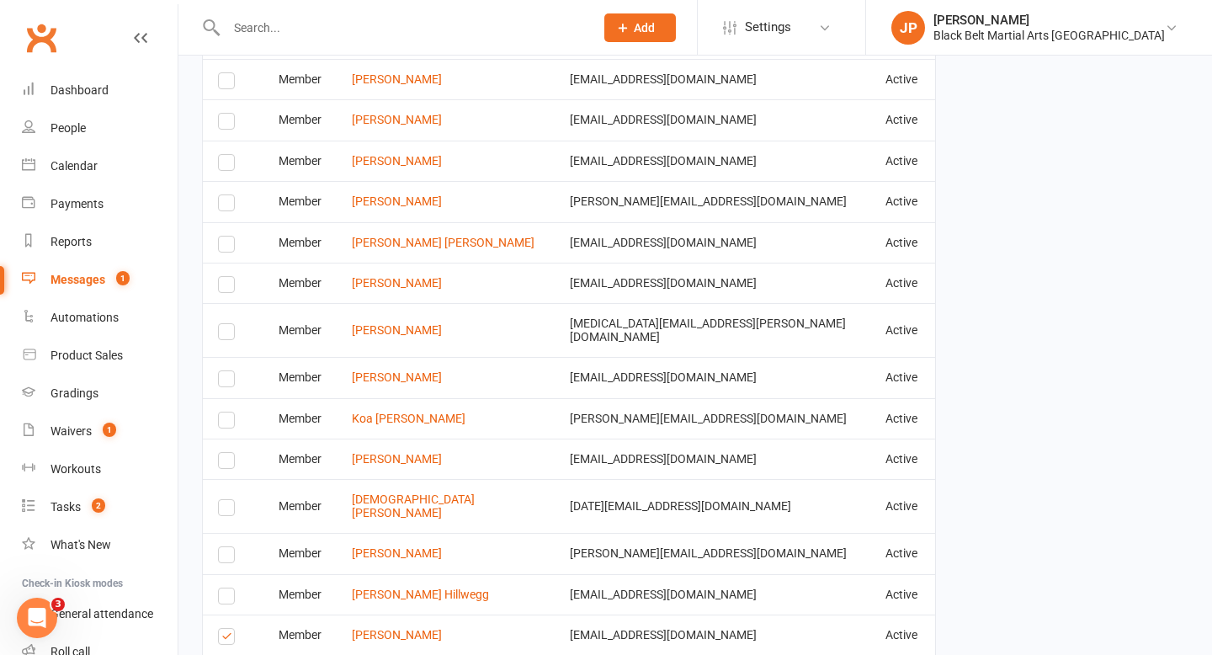
scroll to position [1844, 0]
click at [225, 637] on label at bounding box center [229, 637] width 23 height 0
click at [225, 627] on input "checkbox" at bounding box center [223, 627] width 11 height 0
click at [227, 654] on input "checkbox" at bounding box center [223, 667] width 11 height 0
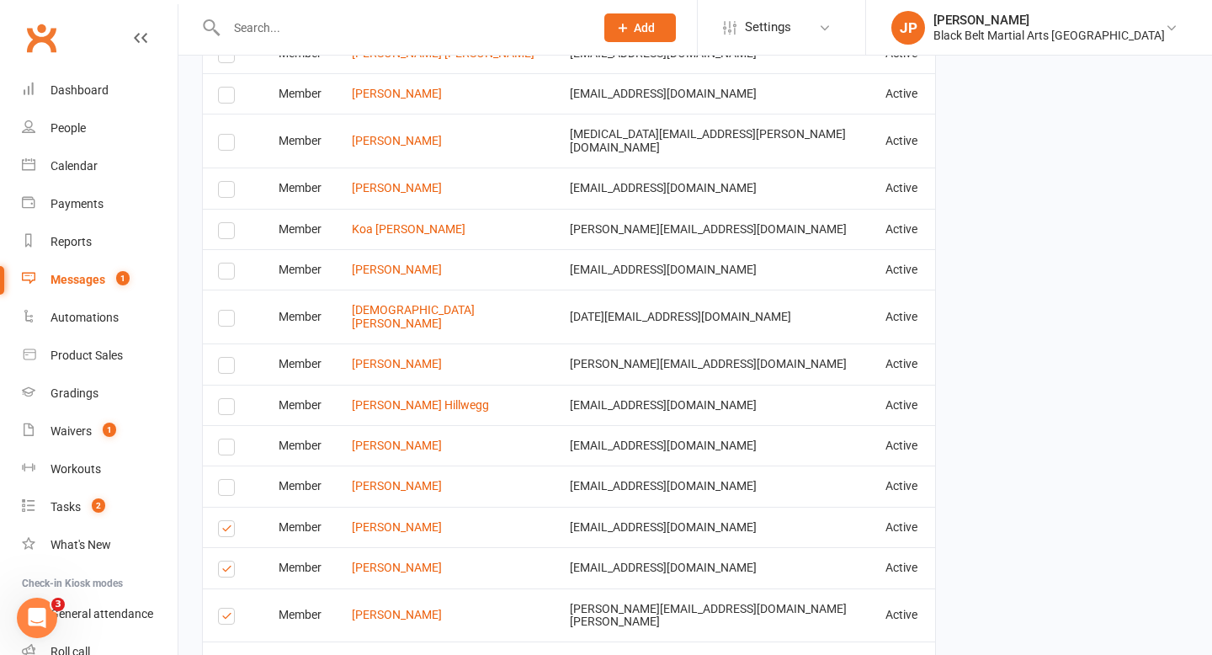
scroll to position [2034, 0]
click at [226, 529] on label at bounding box center [229, 529] width 23 height 0
click at [226, 519] on input "checkbox" at bounding box center [223, 519] width 11 height 0
click at [229, 570] on label at bounding box center [229, 570] width 23 height 0
click at [229, 560] on input "checkbox" at bounding box center [223, 560] width 11 height 0
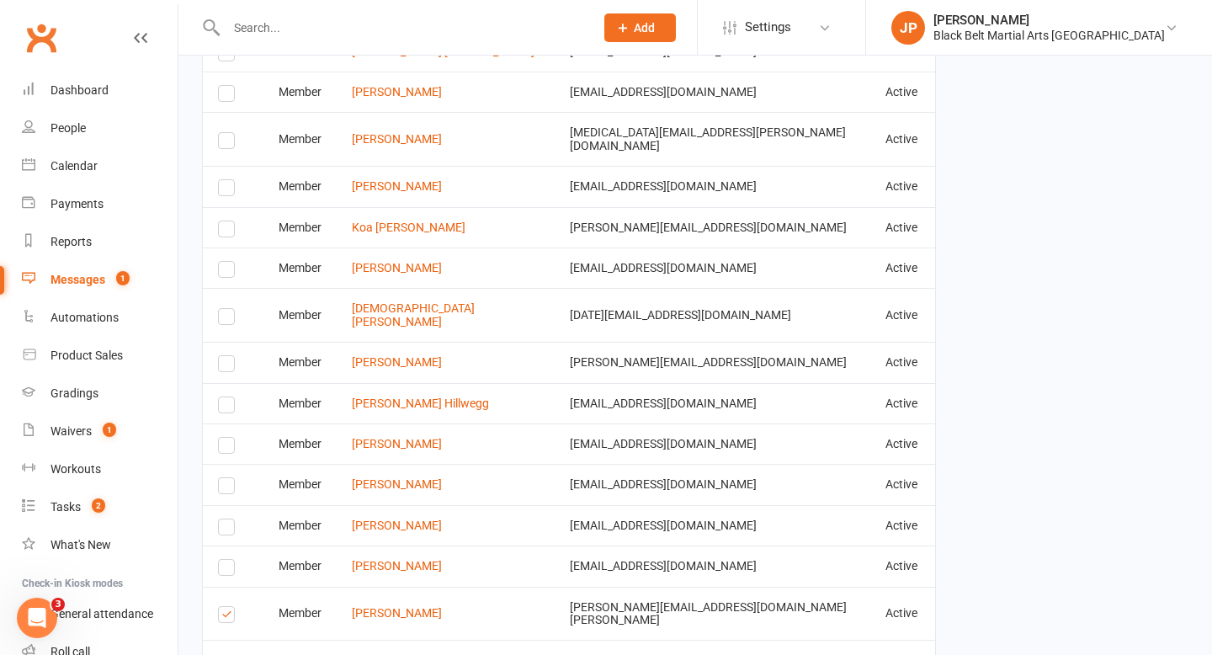
click at [226, 617] on label at bounding box center [229, 617] width 23 height 0
click at [226, 607] on input "checkbox" at bounding box center [223, 607] width 11 height 0
click at [227, 654] on input "checkbox" at bounding box center [223, 661] width 11 height 0
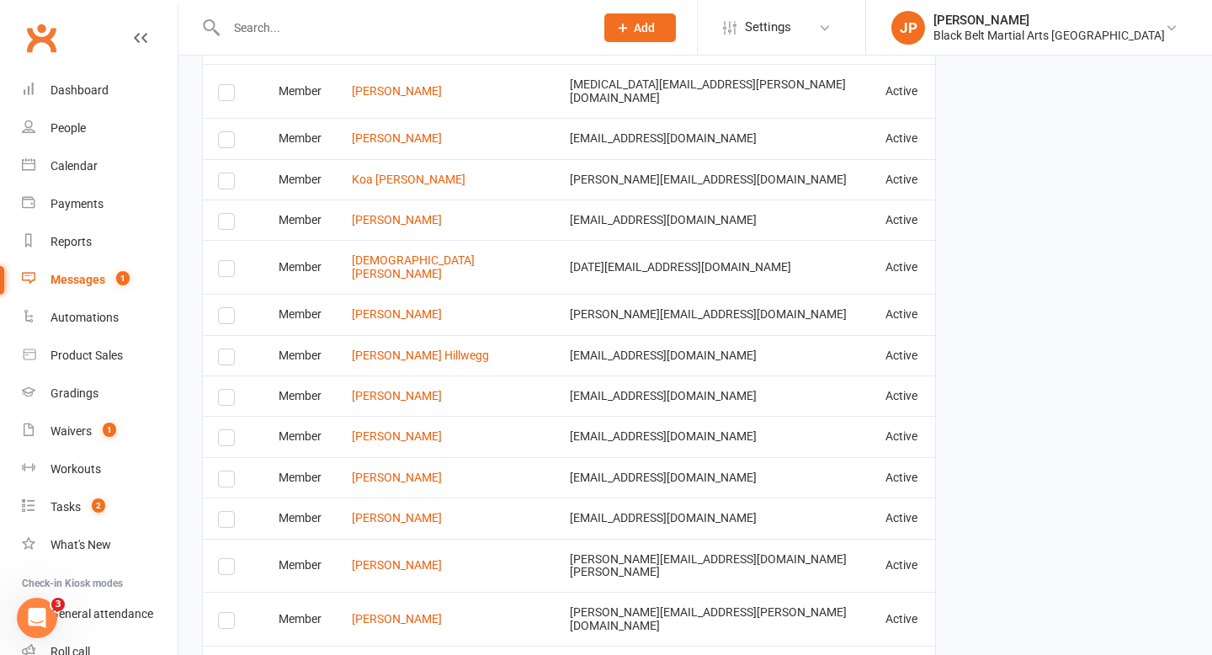
scroll to position [2083, 0]
click at [229, 654] on label at bounding box center [229, 668] width 23 height 0
click at [229, 654] on input "checkbox" at bounding box center [223, 658] width 11 height 0
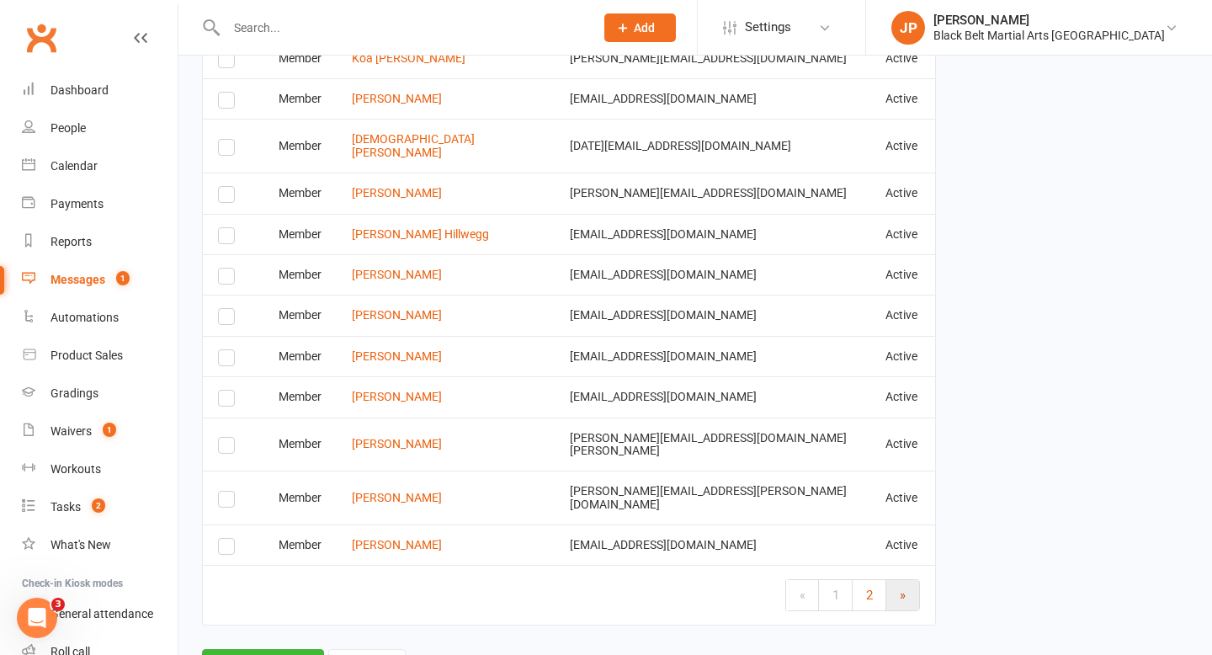
click at [887, 580] on link "»" at bounding box center [902, 595] width 33 height 30
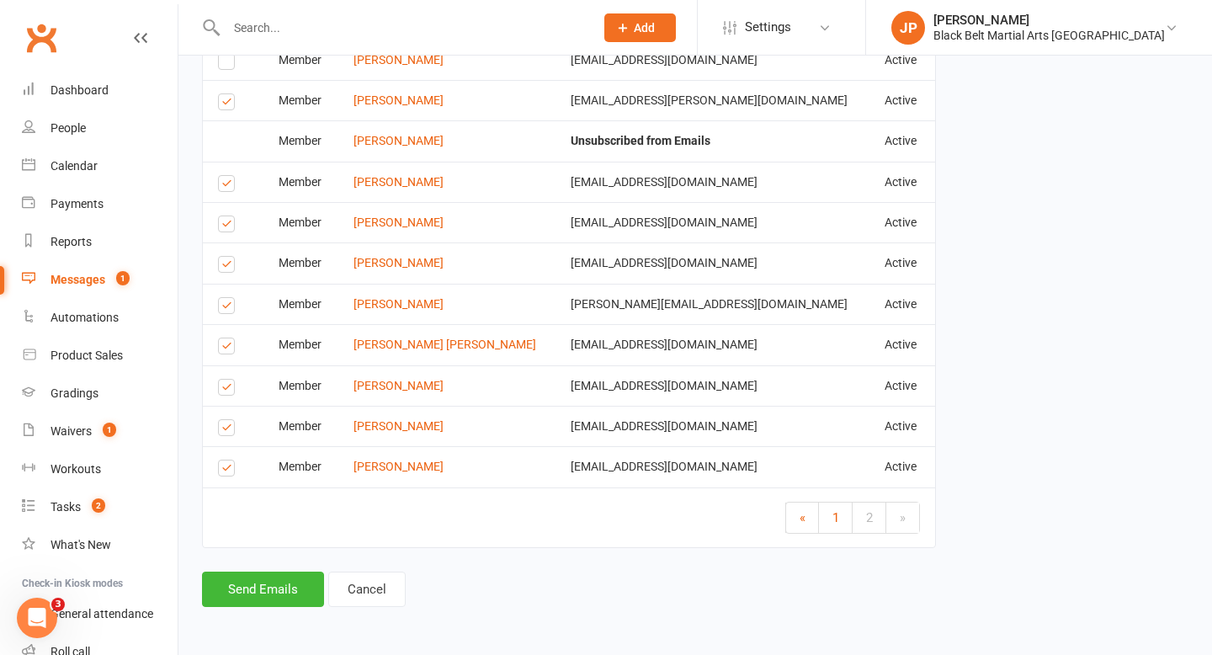
scroll to position [819, 0]
click at [221, 470] on label at bounding box center [229, 470] width 23 height 0
click at [221, 460] on input "checkbox" at bounding box center [223, 460] width 11 height 0
click at [229, 390] on label at bounding box center [229, 390] width 23 height 0
click at [229, 379] on input "checkbox" at bounding box center [223, 379] width 11 height 0
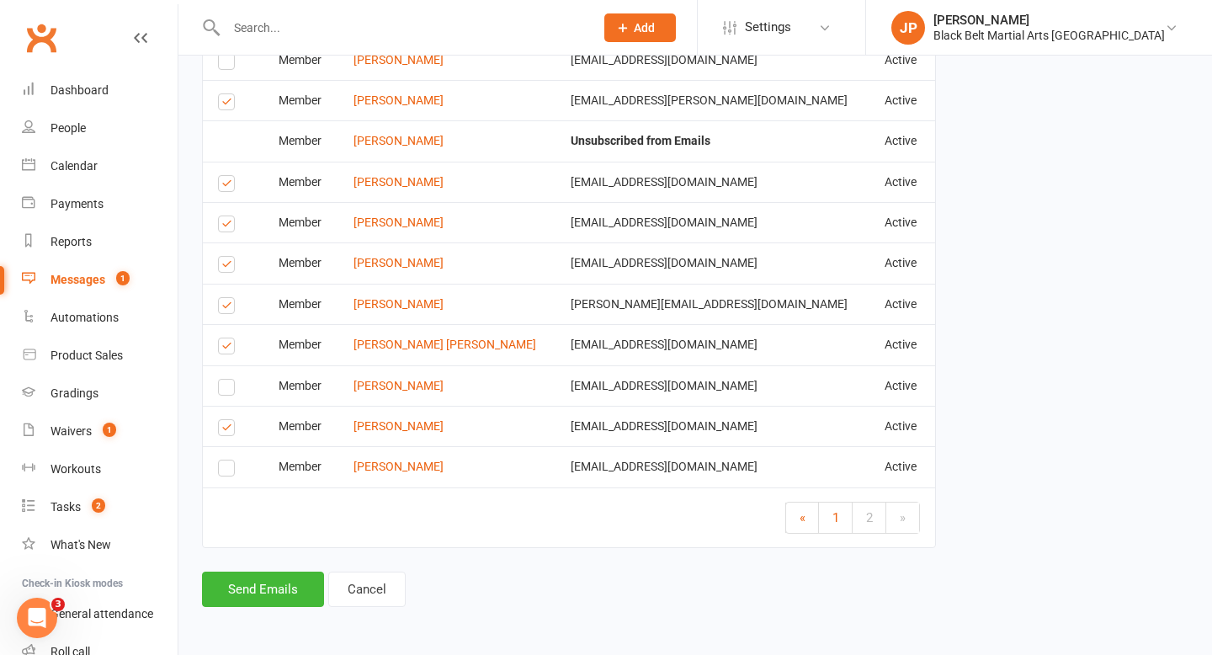
click at [226, 348] on label at bounding box center [229, 348] width 23 height 0
click at [226, 338] on input "checkbox" at bounding box center [223, 338] width 11 height 0
click at [230, 308] on label at bounding box center [229, 308] width 23 height 0
click at [229, 298] on input "checkbox" at bounding box center [223, 298] width 11 height 0
click at [225, 267] on label at bounding box center [229, 267] width 23 height 0
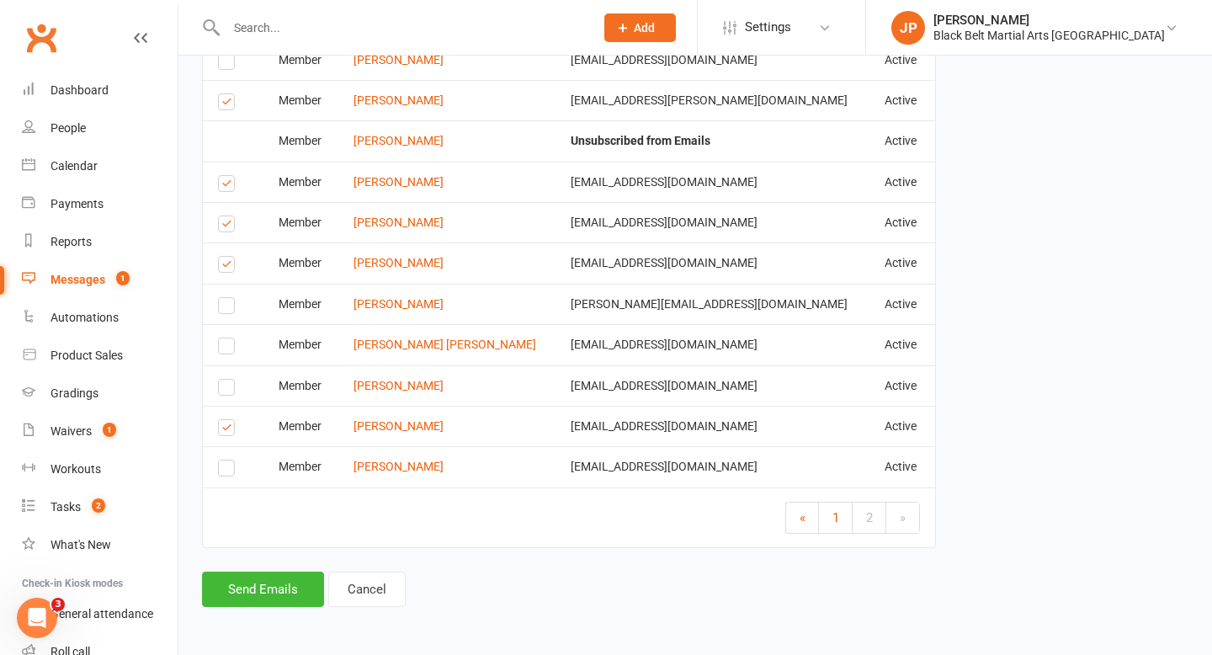
click at [225, 257] on input "checkbox" at bounding box center [223, 257] width 11 height 0
click at [226, 226] on label at bounding box center [229, 226] width 23 height 0
click at [226, 216] on input "checkbox" at bounding box center [223, 216] width 11 height 0
click at [226, 186] on label at bounding box center [229, 186] width 23 height 0
click at [226, 176] on input "checkbox" at bounding box center [223, 176] width 11 height 0
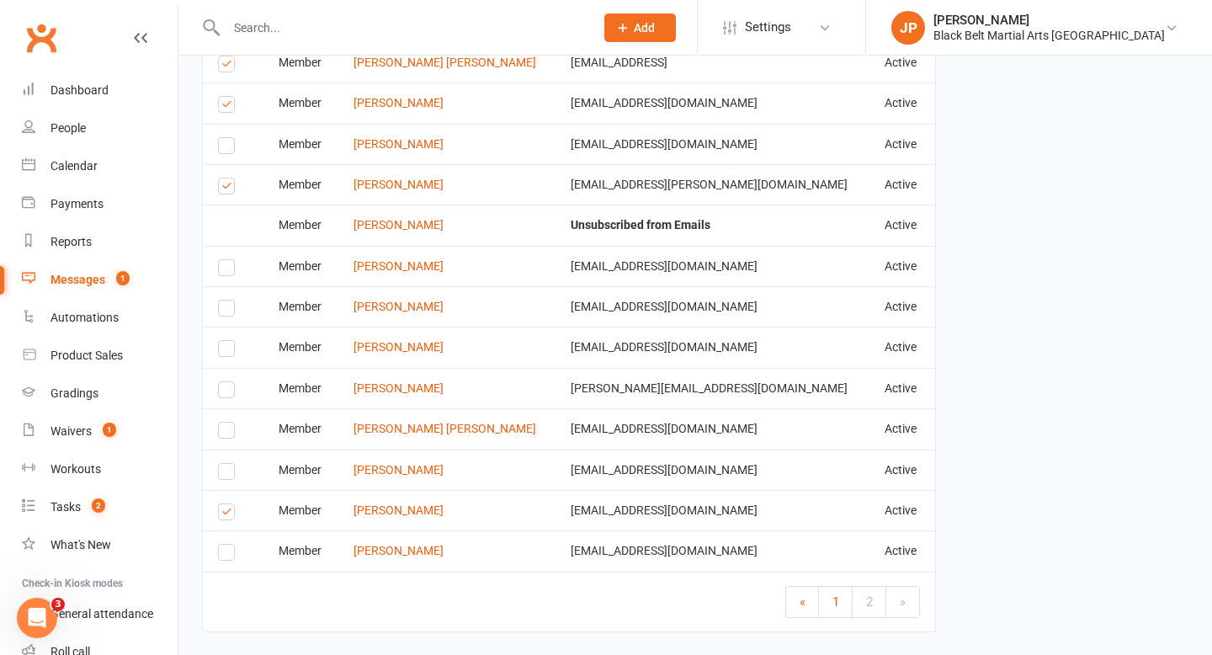
scroll to position [731, 0]
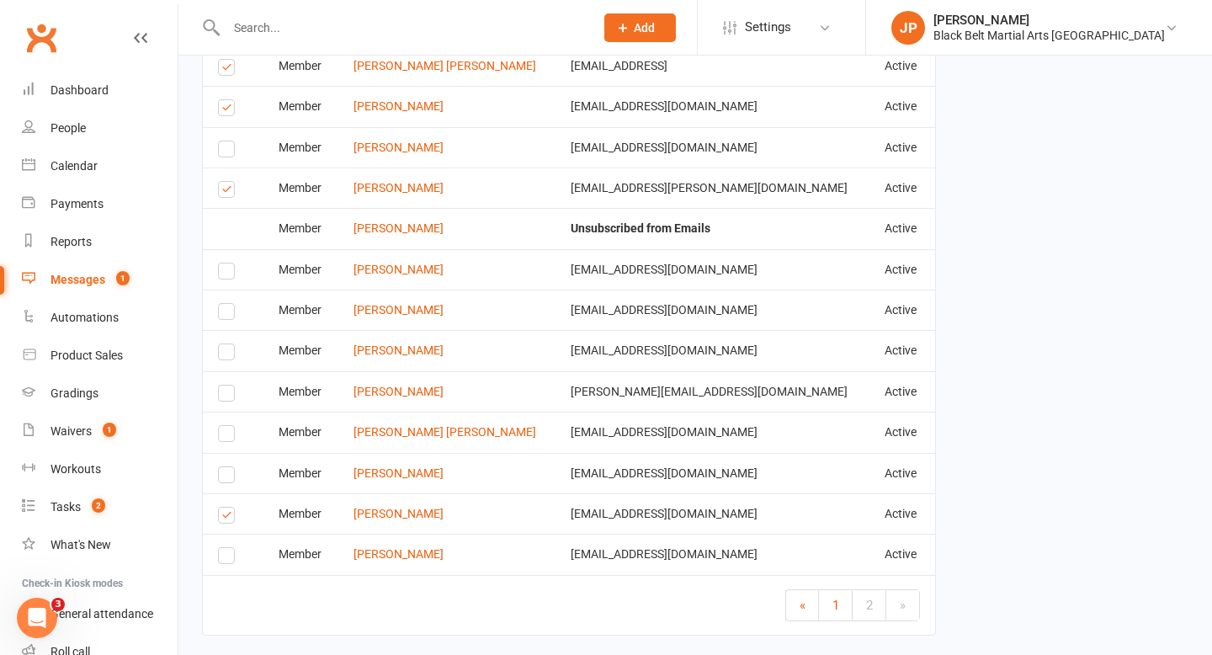
click at [226, 192] on label at bounding box center [229, 192] width 23 height 0
click at [226, 182] on input "checkbox" at bounding box center [223, 182] width 11 height 0
click at [227, 110] on label at bounding box center [229, 110] width 23 height 0
click at [227, 100] on input "checkbox" at bounding box center [223, 100] width 11 height 0
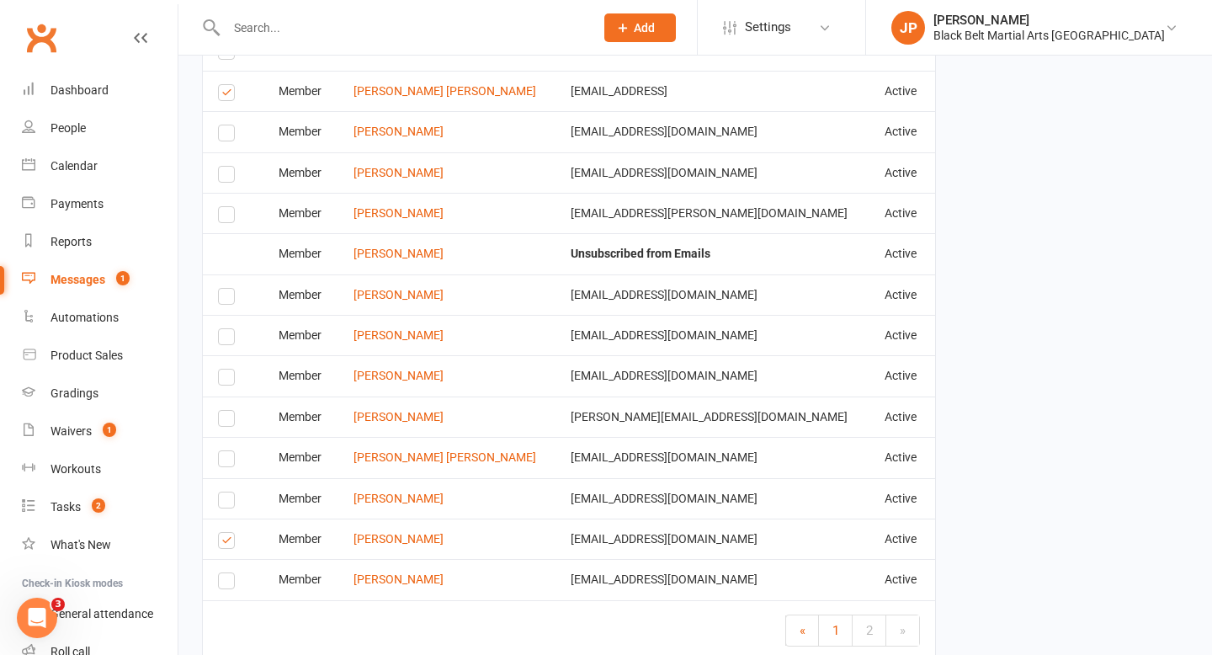
scroll to position [700, 0]
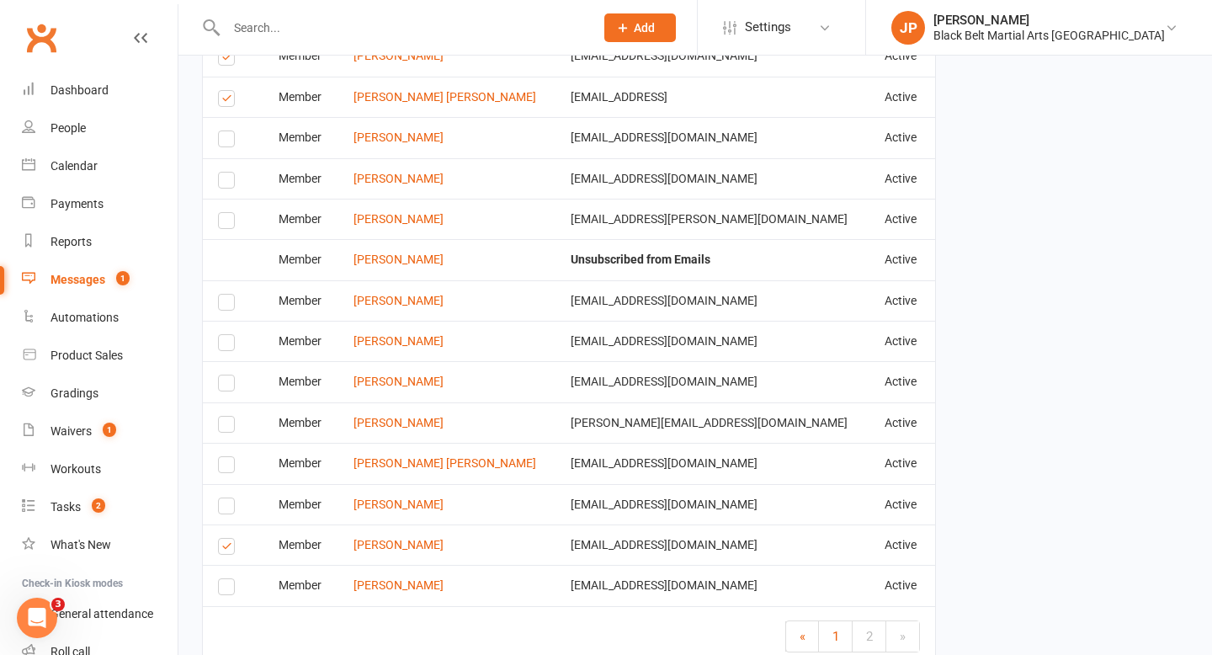
click at [227, 101] on label at bounding box center [229, 101] width 23 height 0
click at [227, 91] on input "checkbox" at bounding box center [223, 91] width 11 height 0
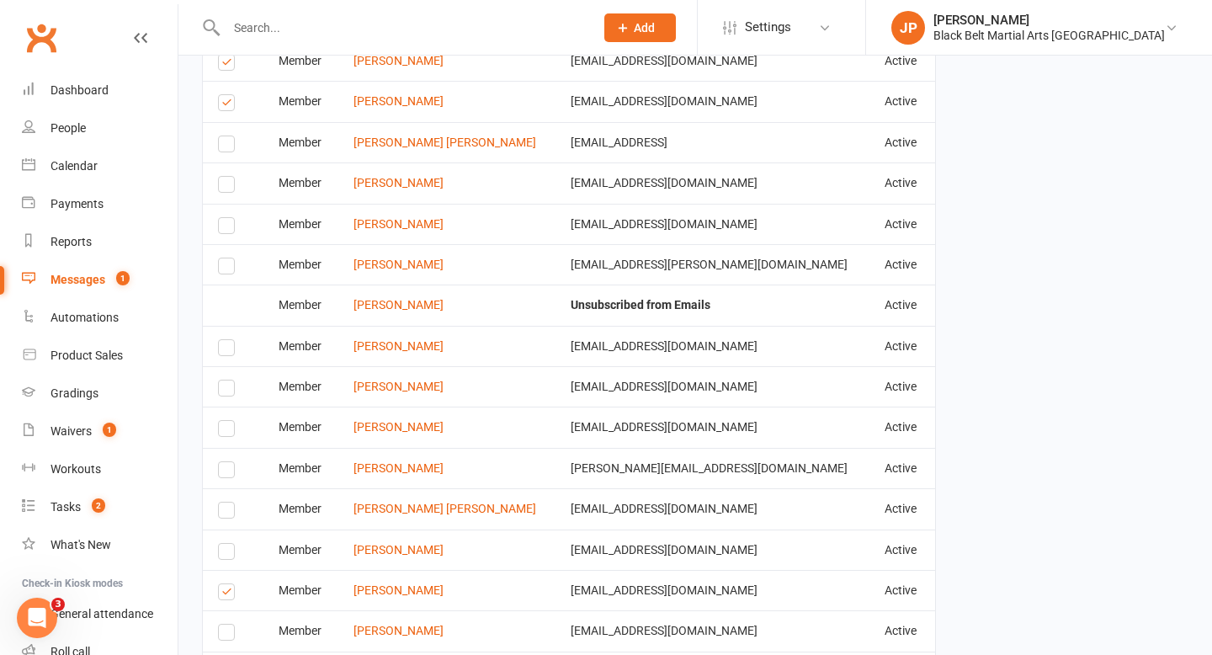
scroll to position [650, 0]
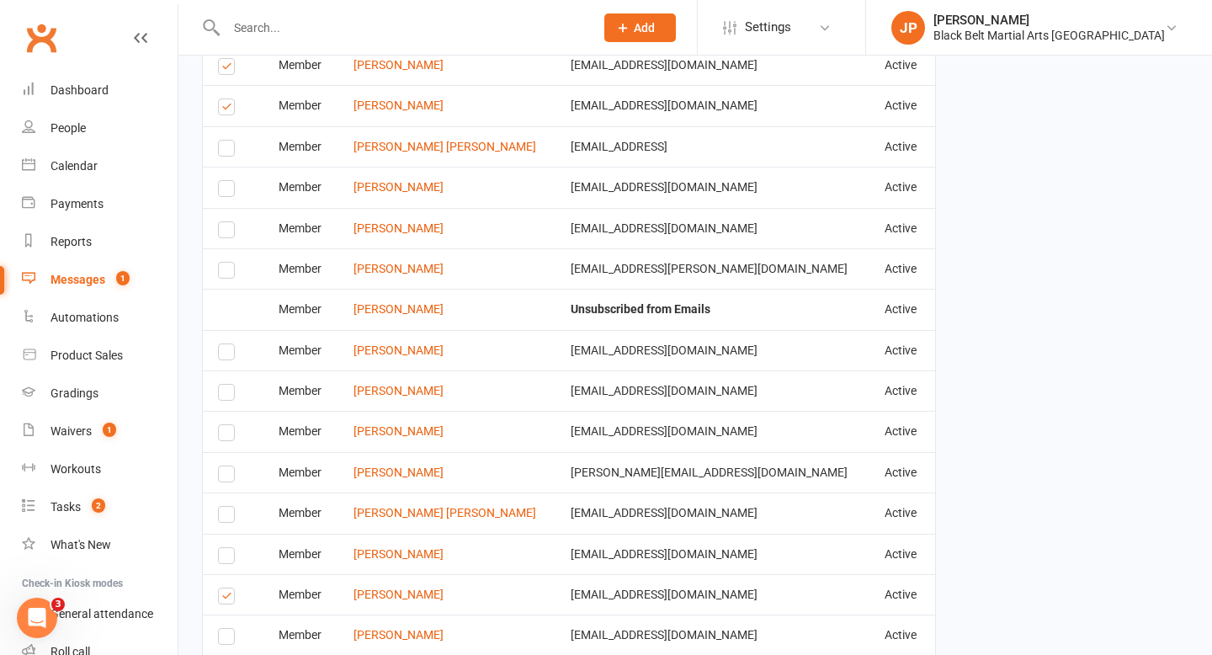
click at [227, 109] on label at bounding box center [229, 109] width 23 height 0
click at [227, 99] on input "checkbox" at bounding box center [223, 99] width 11 height 0
click at [229, 69] on label at bounding box center [229, 69] width 23 height 0
click at [229, 59] on input "checkbox" at bounding box center [223, 59] width 11 height 0
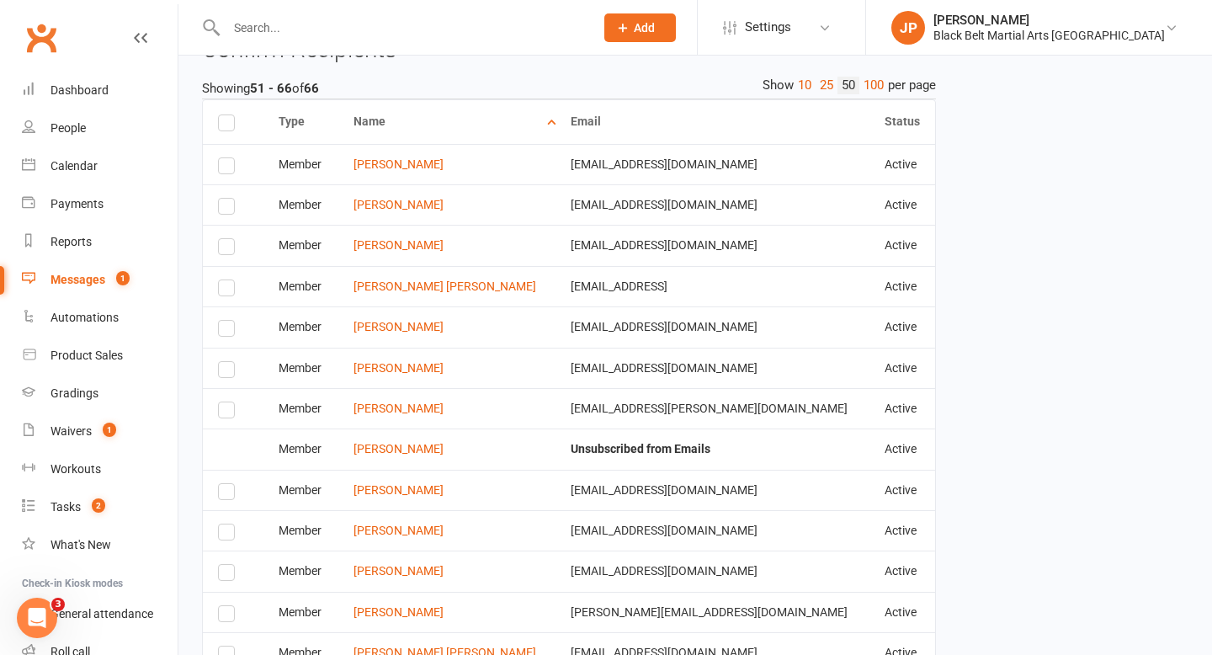
scroll to position [507, 0]
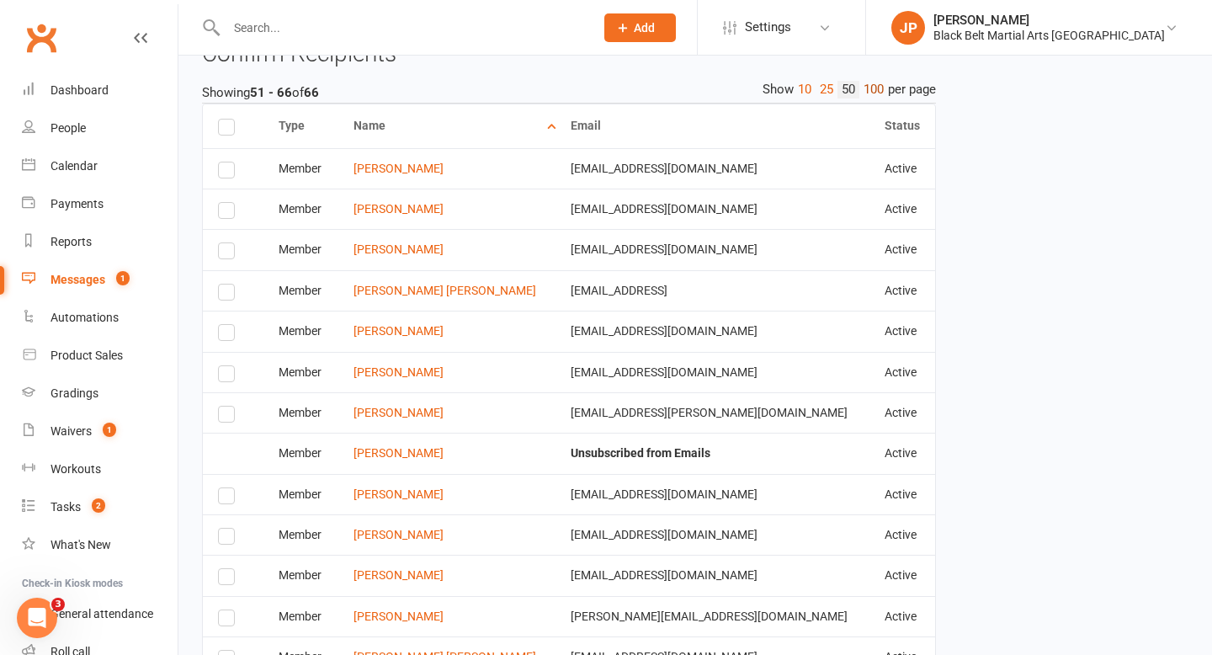
click at [873, 92] on link "100" at bounding box center [873, 90] width 29 height 18
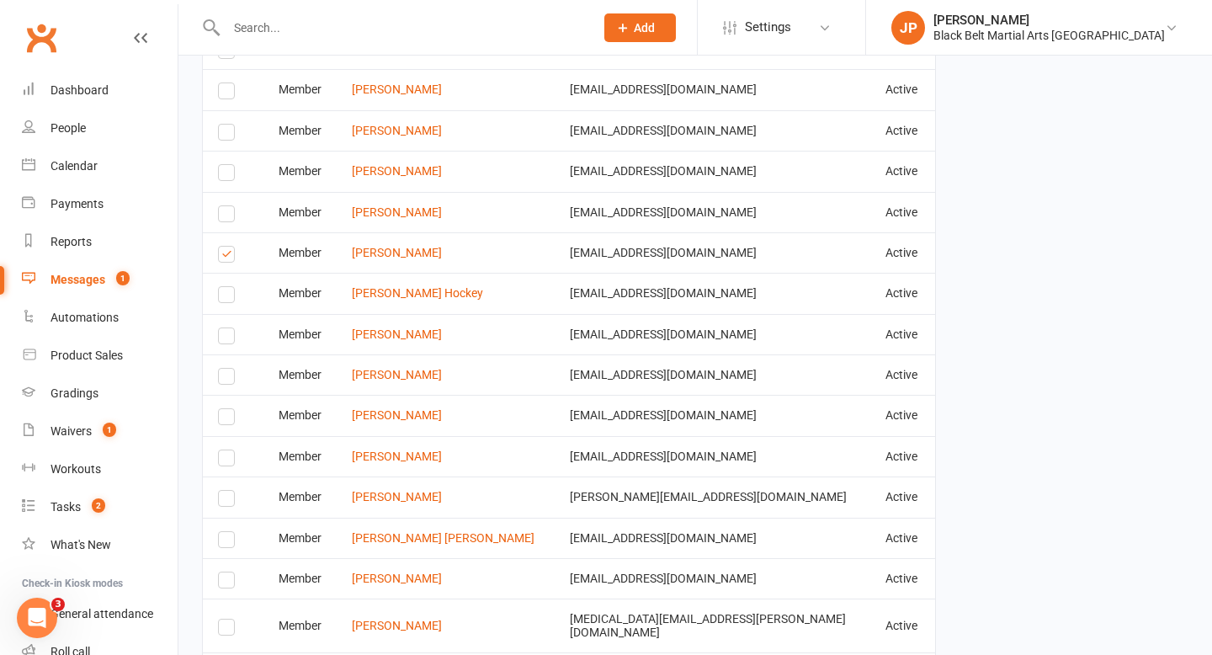
scroll to position [1551, 0]
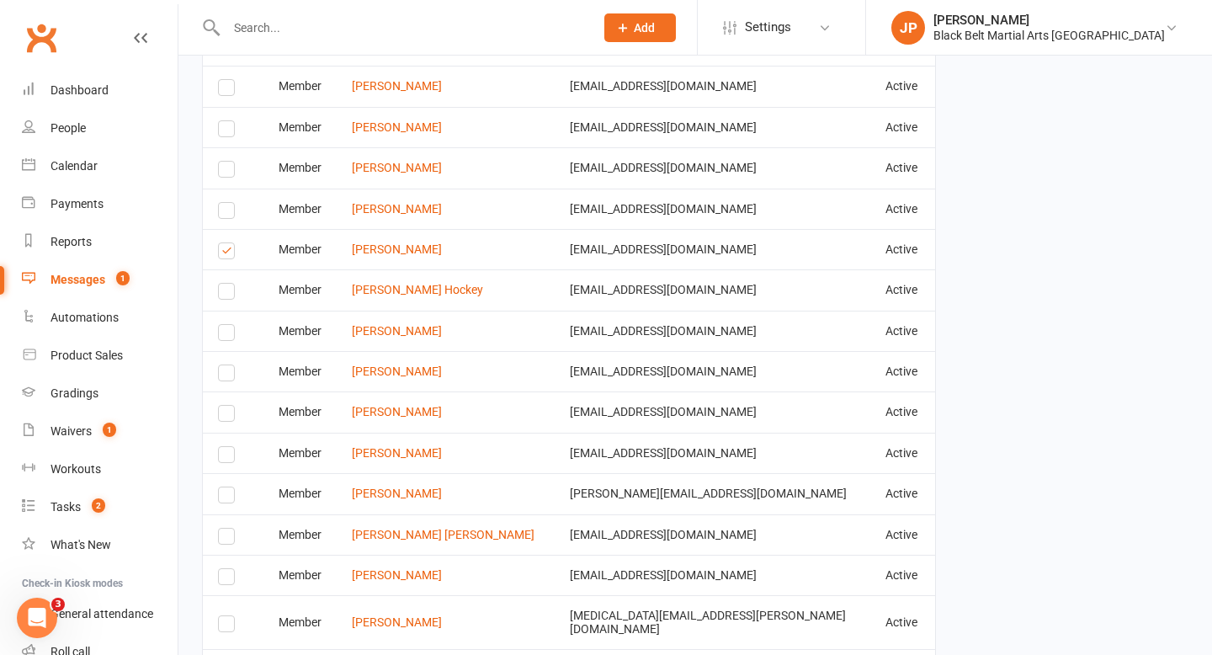
click at [225, 253] on label at bounding box center [229, 253] width 23 height 0
click at [225, 243] on input "checkbox" at bounding box center [223, 243] width 11 height 0
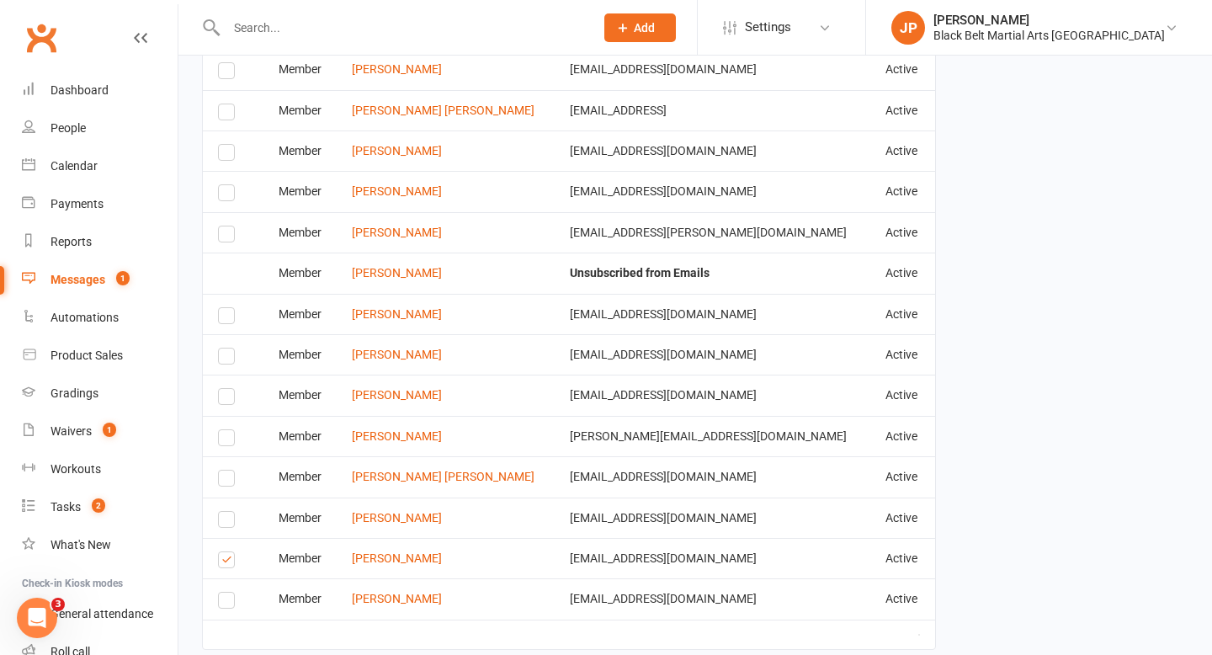
scroll to position [2825, 0]
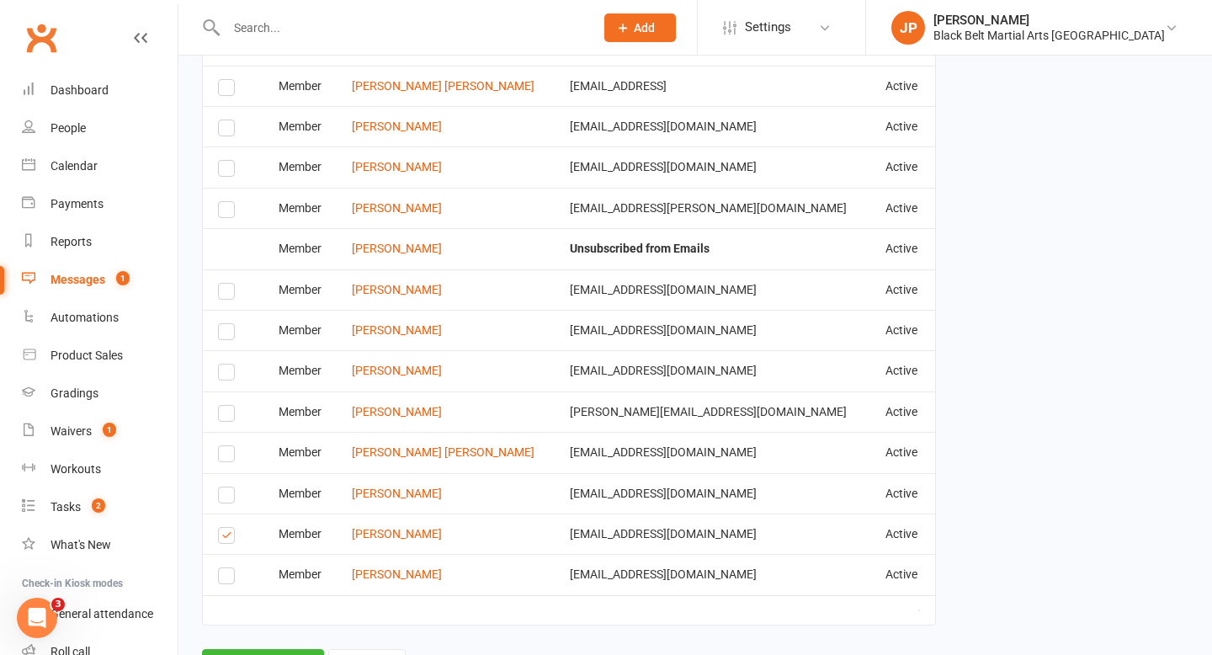
click at [223, 538] on label at bounding box center [229, 538] width 23 height 0
click at [223, 528] on input "checkbox" at bounding box center [223, 528] width 11 height 0
click at [411, 527] on link "[PERSON_NAME]" at bounding box center [397, 533] width 90 height 13
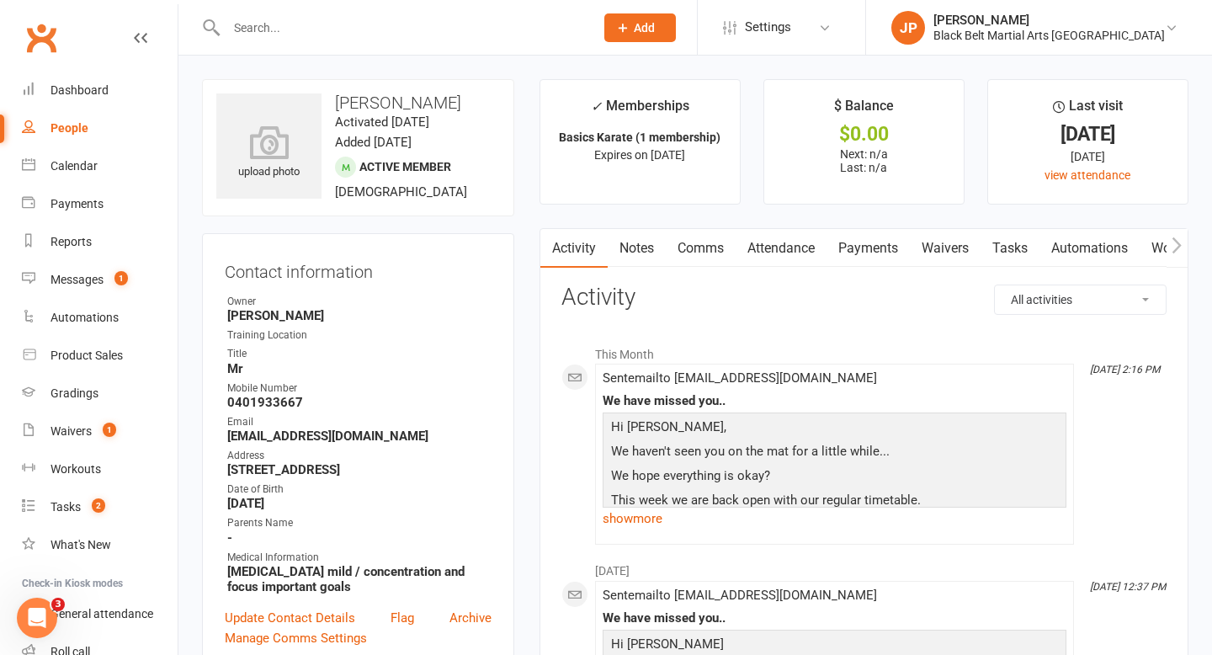
click at [637, 238] on link "Notes" at bounding box center [637, 248] width 58 height 39
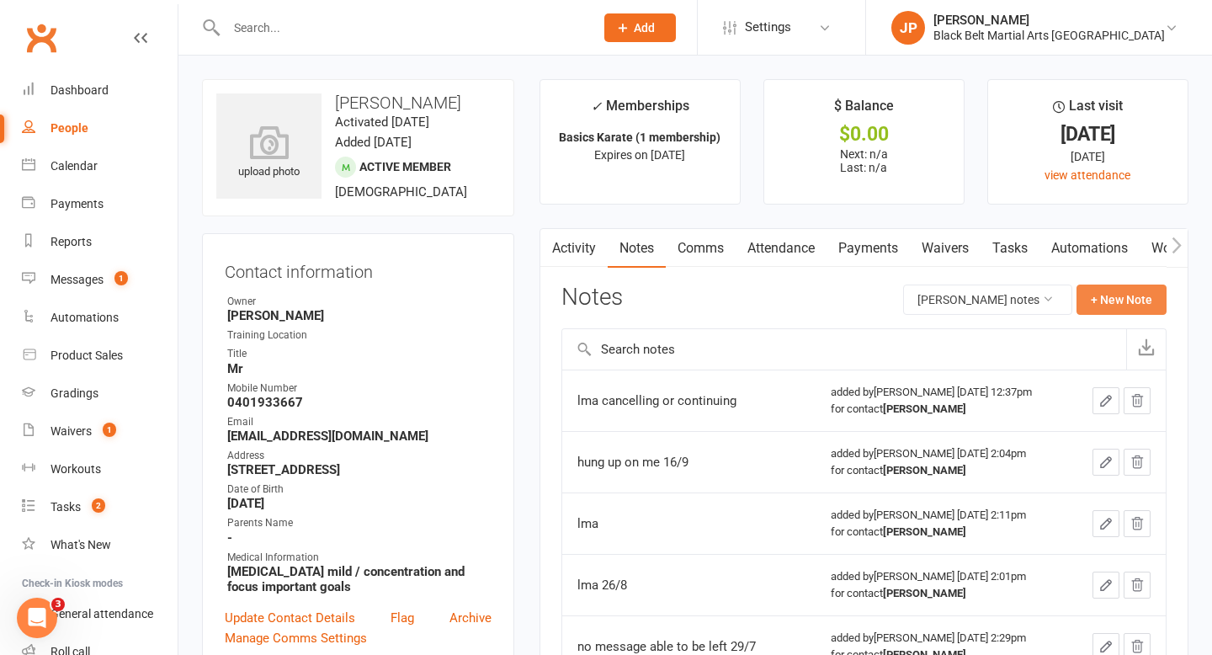
click at [1128, 303] on button "+ New Note" at bounding box center [1121, 299] width 90 height 30
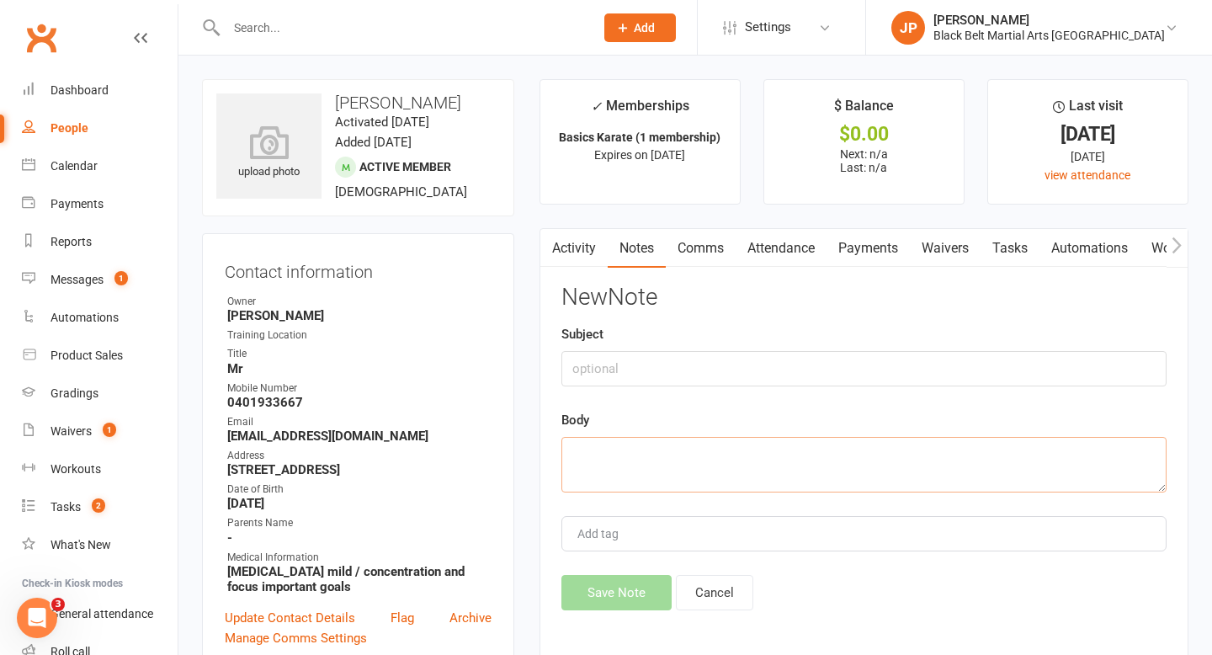
click at [630, 444] on textarea at bounding box center [863, 465] width 605 height 56
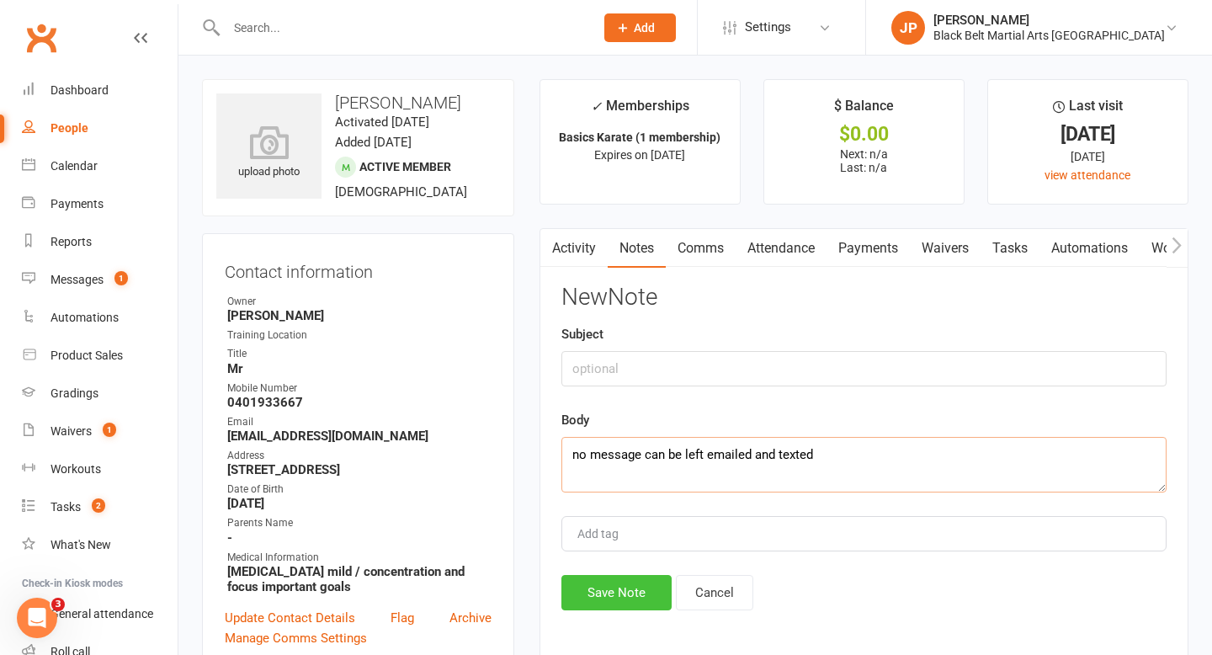
type textarea "no message can be left emailed and texted"
click at [600, 583] on button "Save Note" at bounding box center [616, 592] width 110 height 35
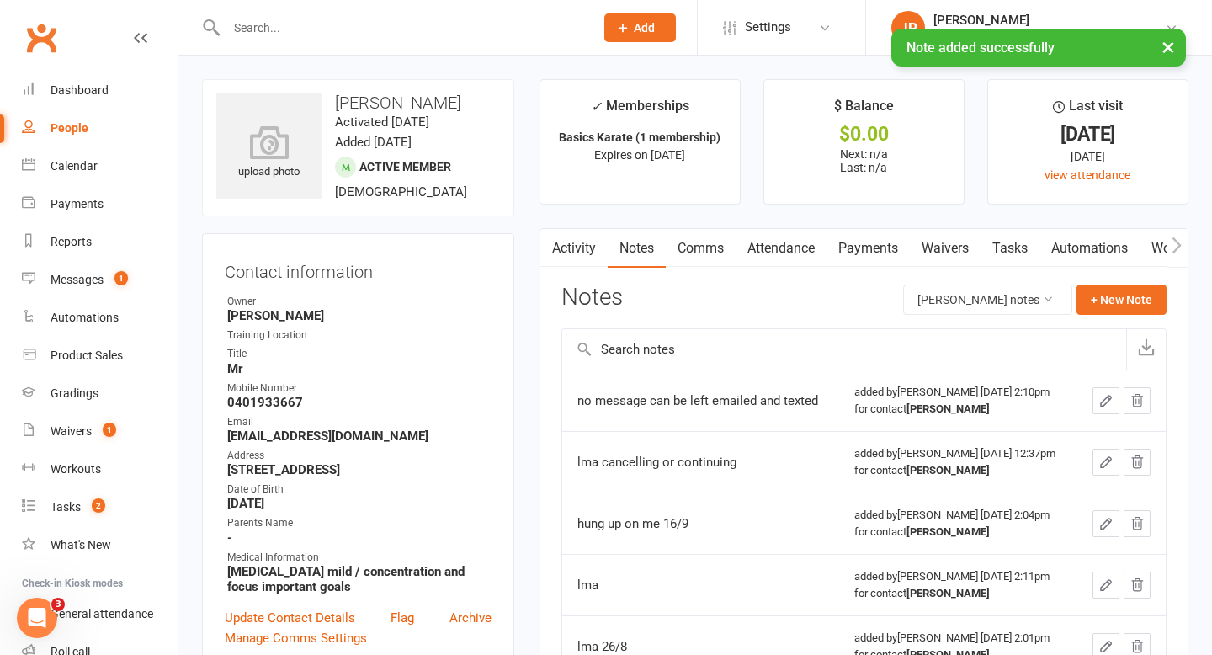
scroll to position [80, 0]
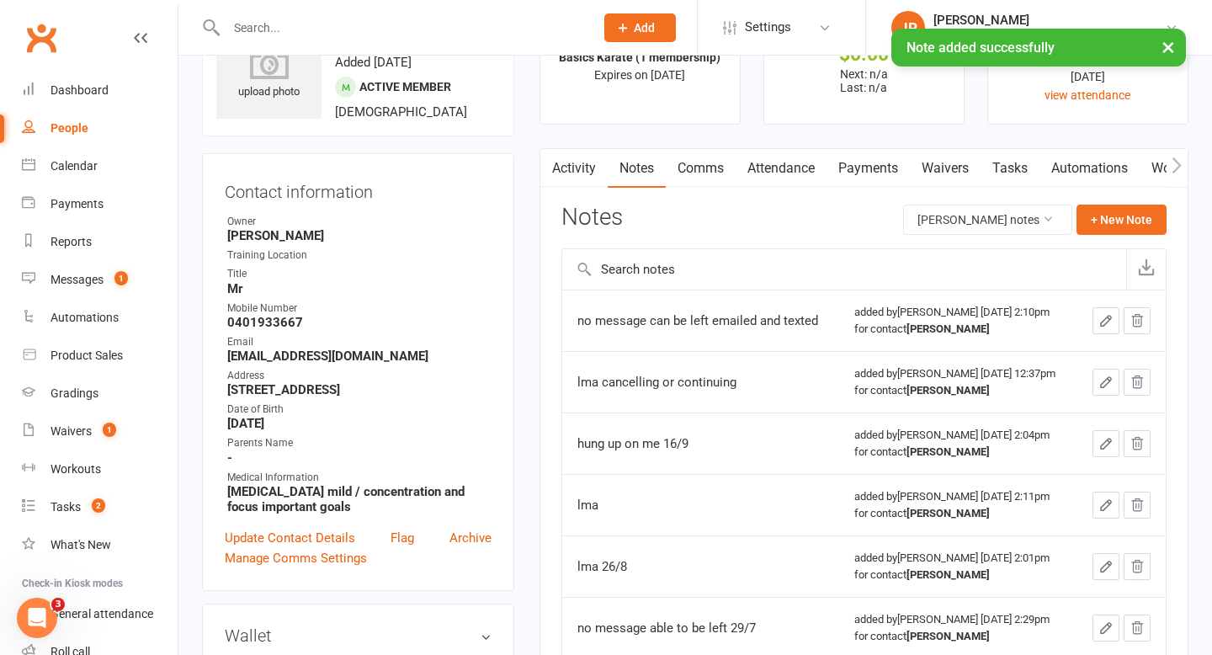
click at [705, 171] on link "Comms" at bounding box center [701, 168] width 70 height 39
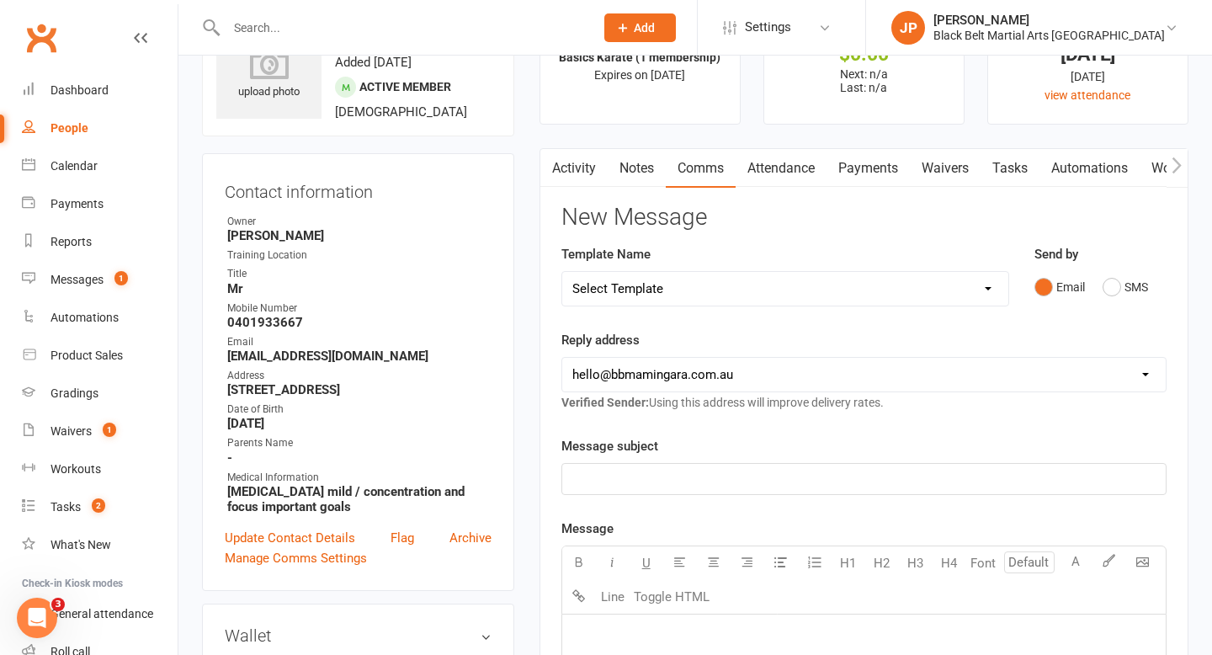
click at [990, 290] on select "Select Template [SMS] 14 Day Absentee AFU Lil Dragons [SMS] 14 day Absentee AFU…" at bounding box center [785, 289] width 446 height 34
select select "4"
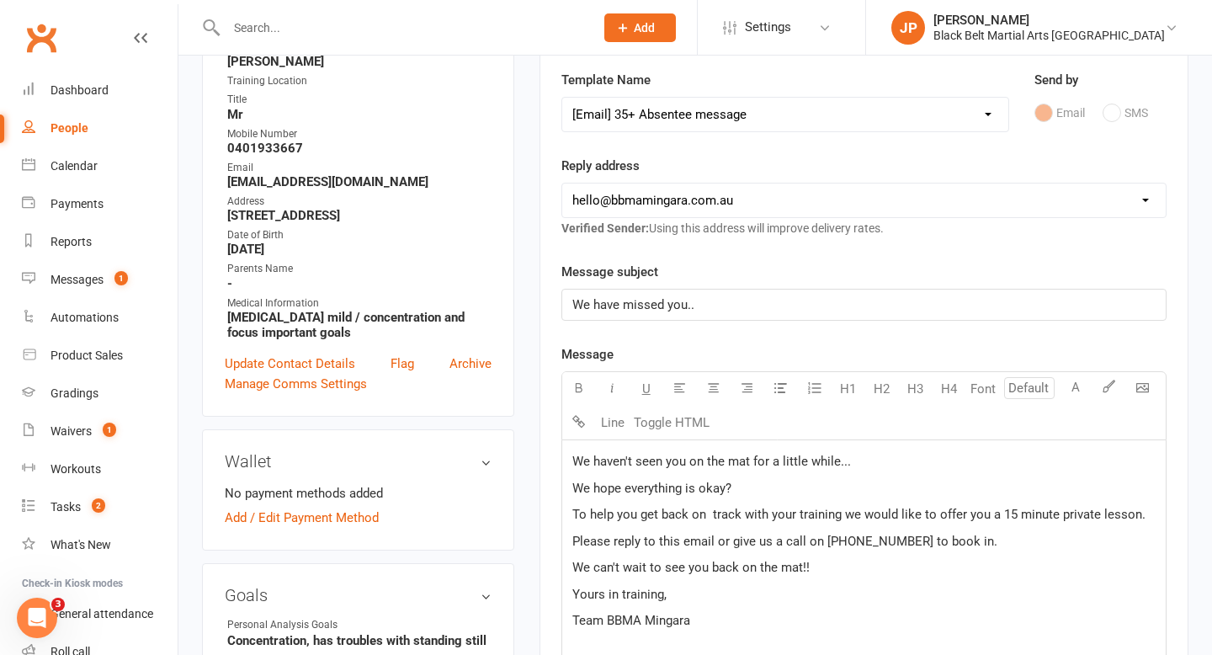
scroll to position [322, 0]
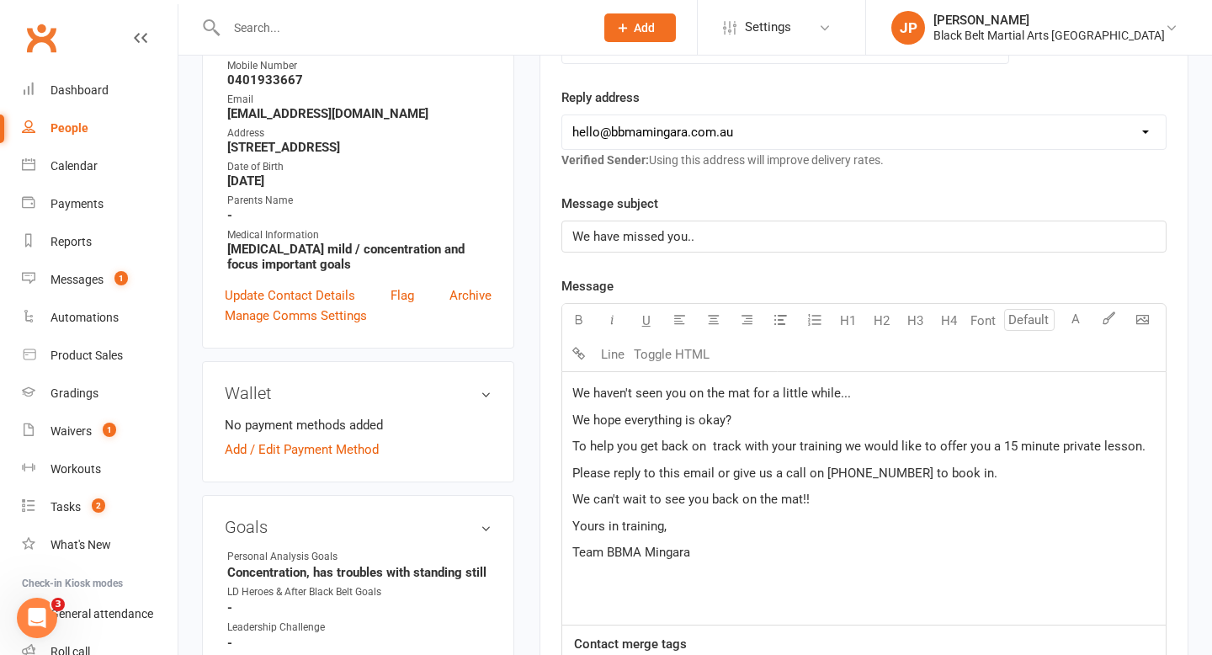
click at [570, 392] on div "We haven't seen you on the mat for a little while... We hope everything is okay…" at bounding box center [863, 498] width 603 height 252
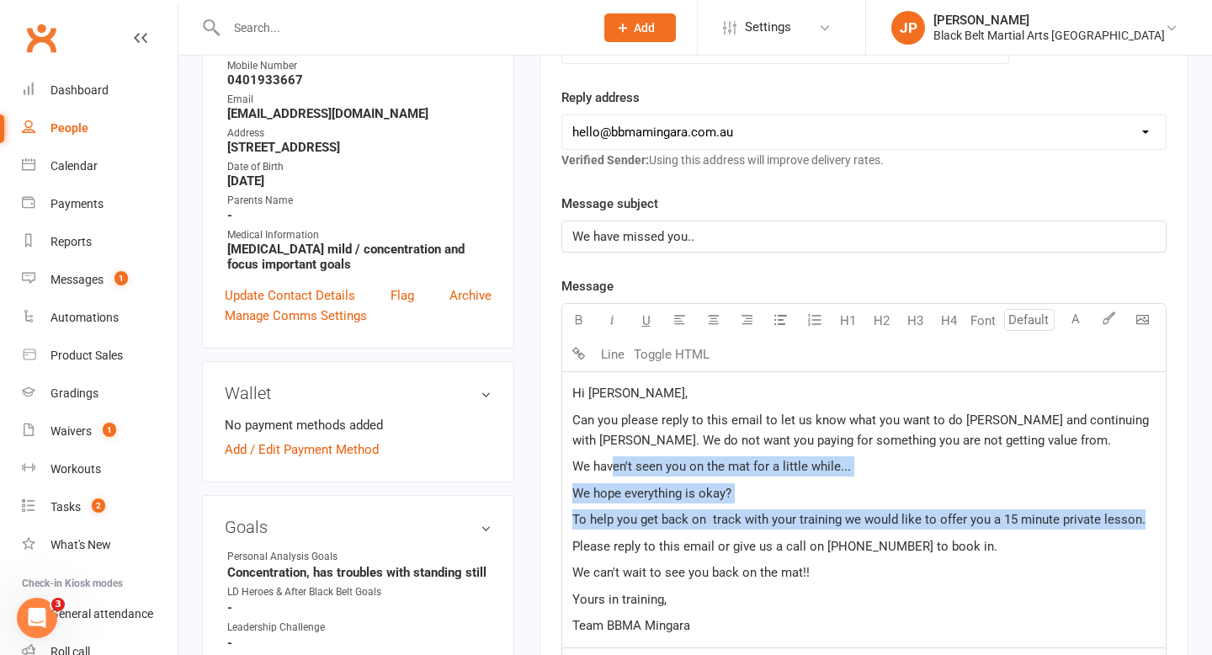
drag, startPoint x: 1138, startPoint y: 525, endPoint x: 613, endPoint y: 464, distance: 528.6
click at [613, 464] on div "Hi Jess, Can you please reply to this email to let us know what you want to do …" at bounding box center [863, 509] width 603 height 275
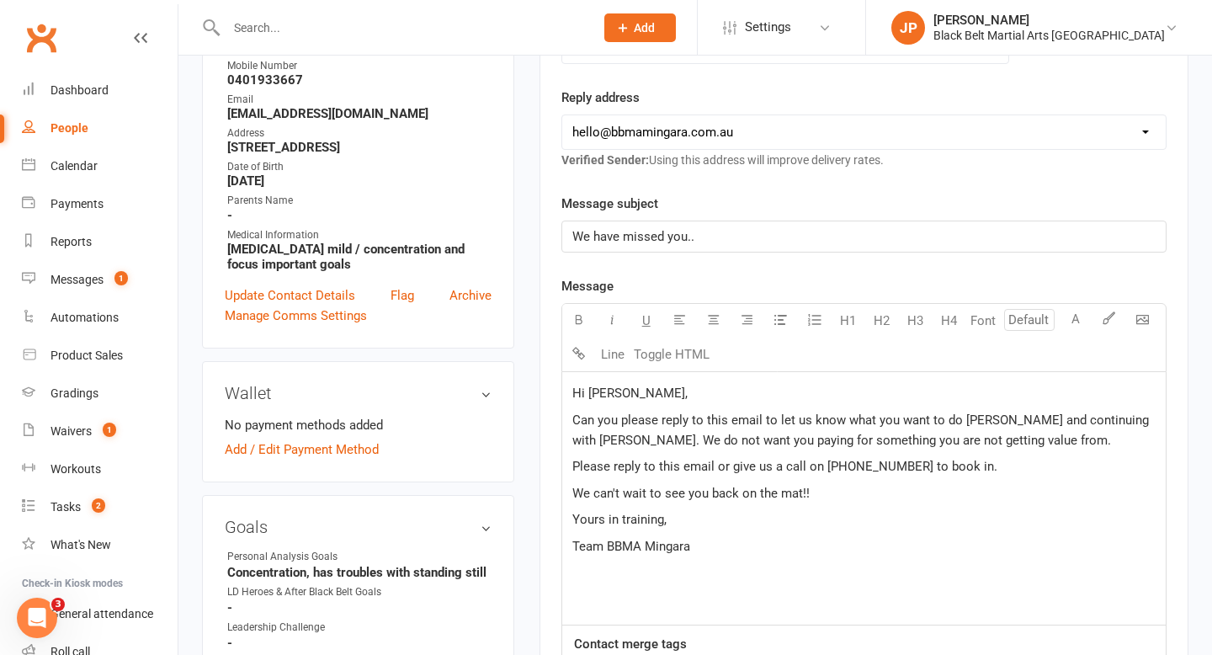
click at [814, 501] on p "We can't wait to see you back on the mat!!" at bounding box center [863, 493] width 583 height 20
click at [960, 421] on span "Can you please reply to this email to let us know what you want to do Travis an…" at bounding box center [862, 429] width 580 height 35
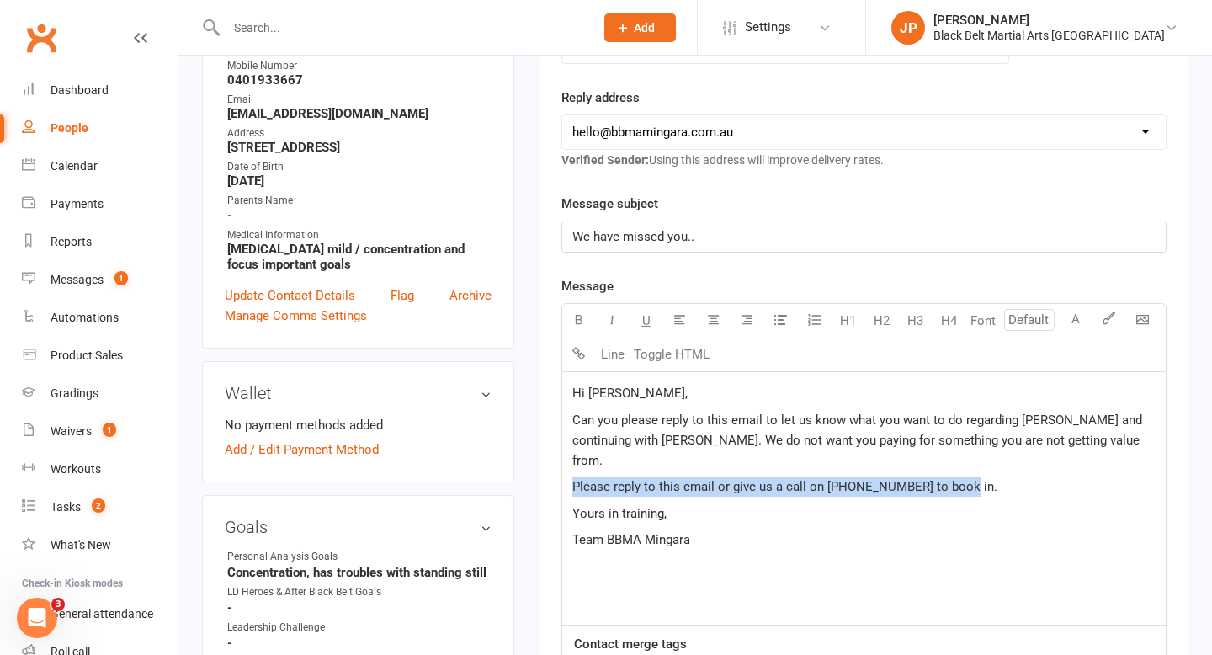
drag, startPoint x: 949, startPoint y: 475, endPoint x: 514, endPoint y: 461, distance: 435.2
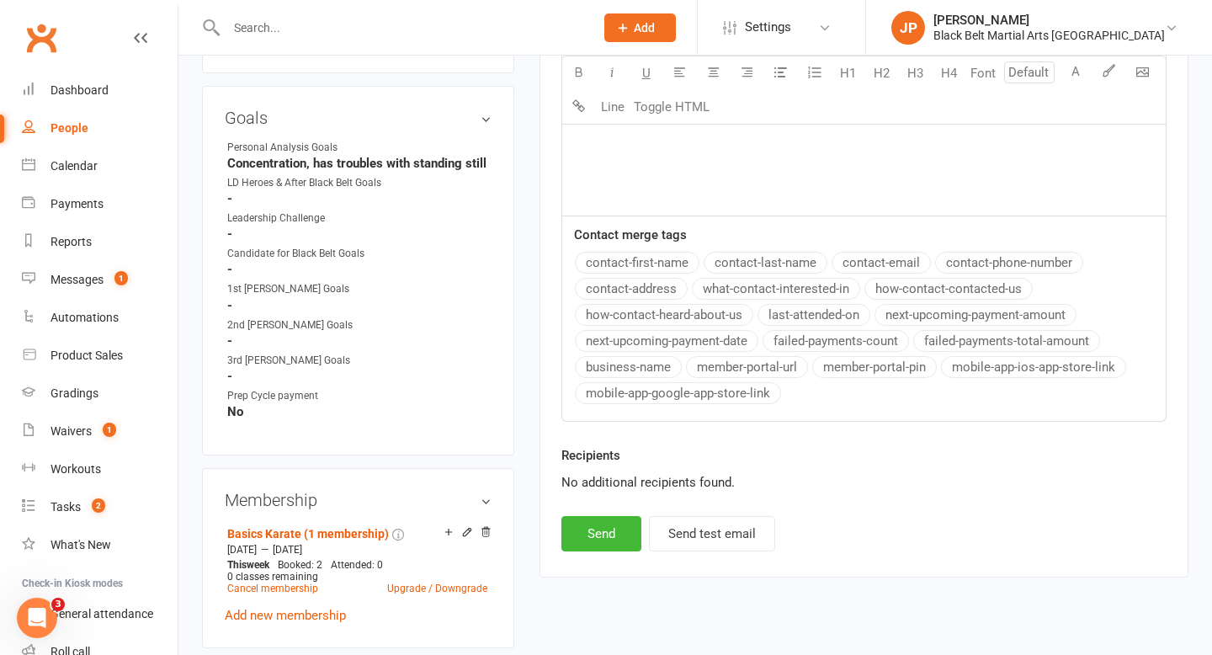
scroll to position [758, 0]
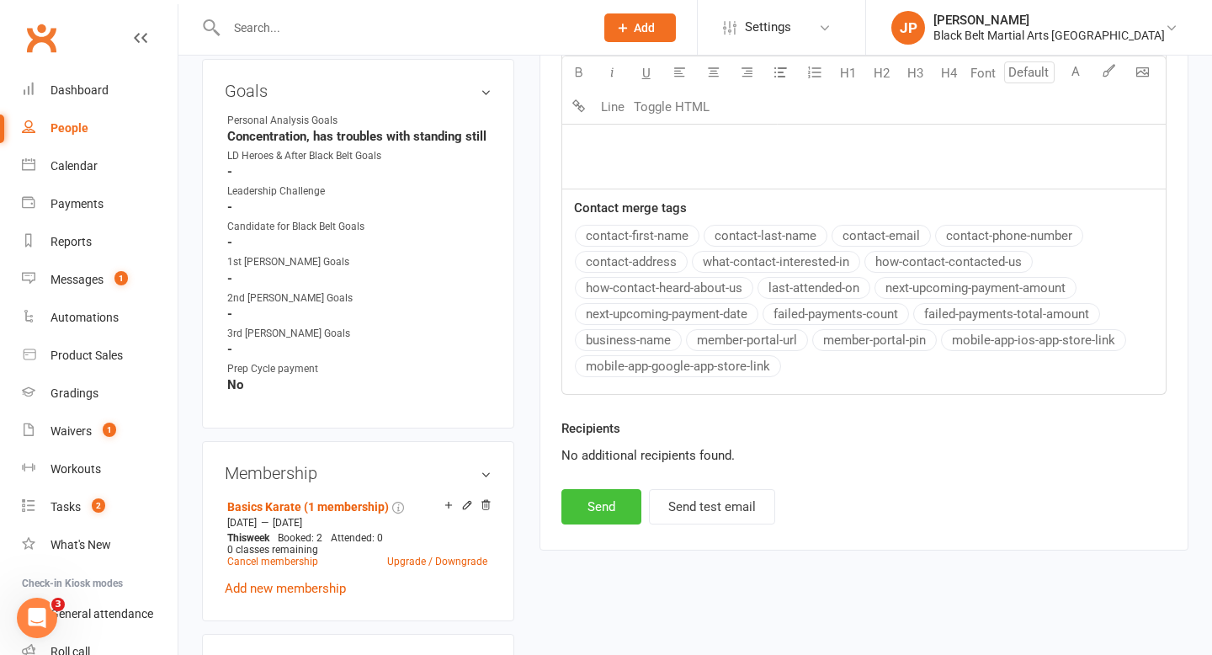
click at [596, 500] on button "Send" at bounding box center [601, 506] width 80 height 35
select select
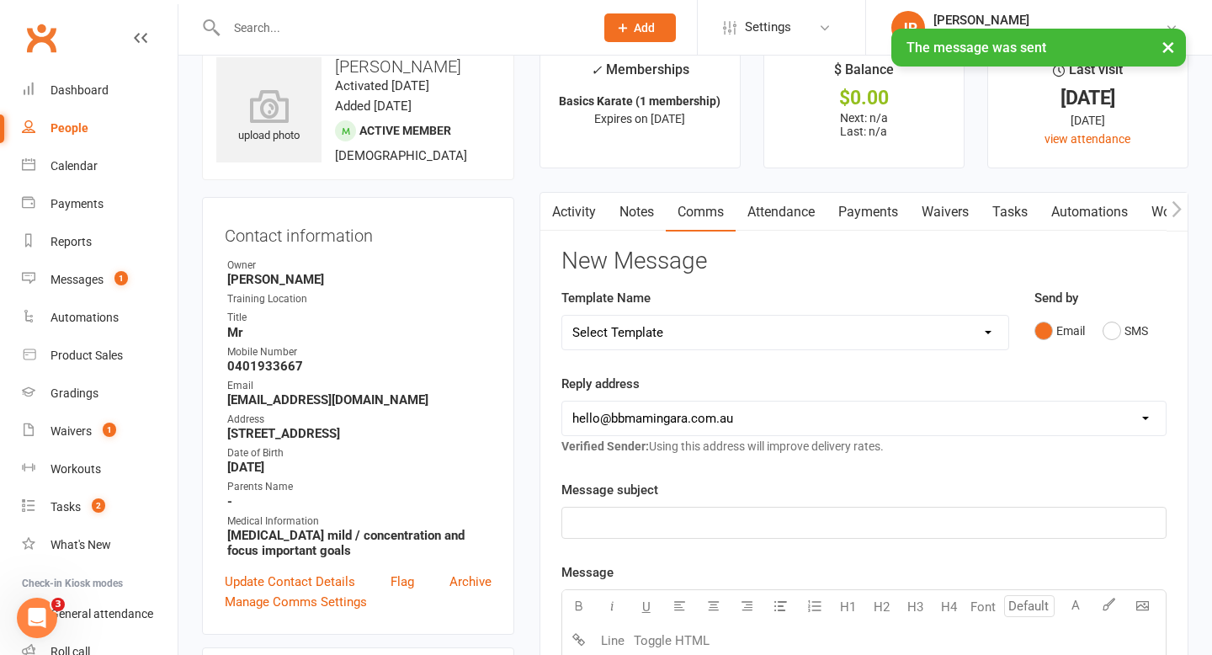
scroll to position [52, 0]
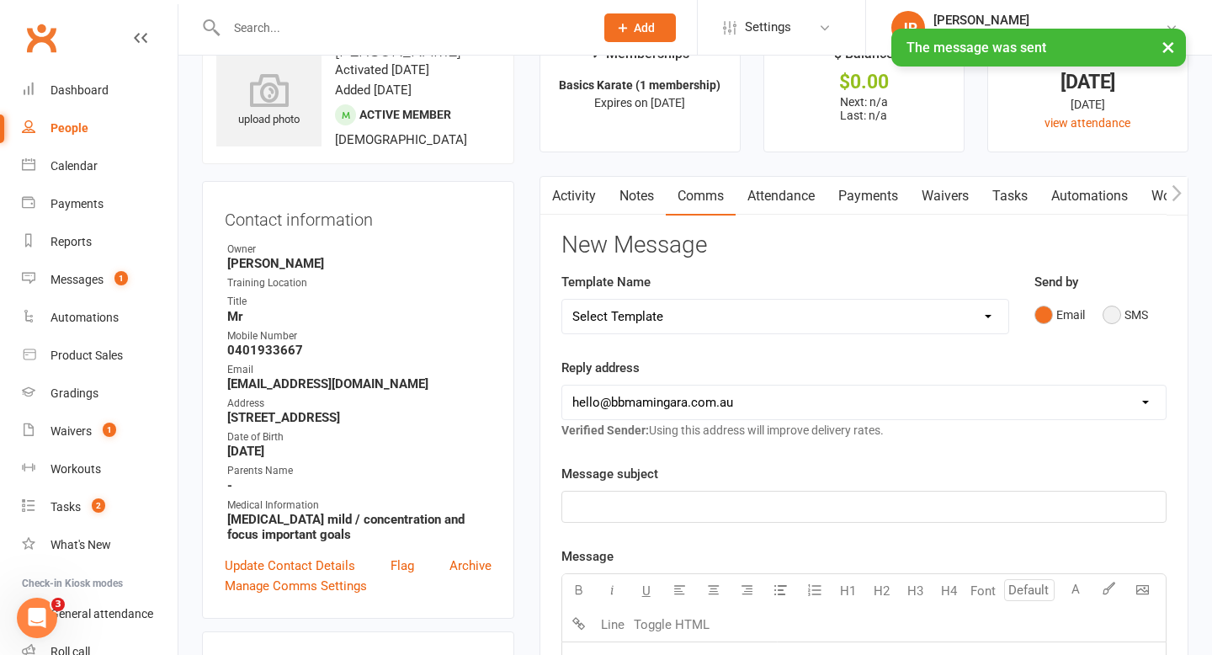
click at [1108, 310] on button "SMS" at bounding box center [1124, 315] width 45 height 32
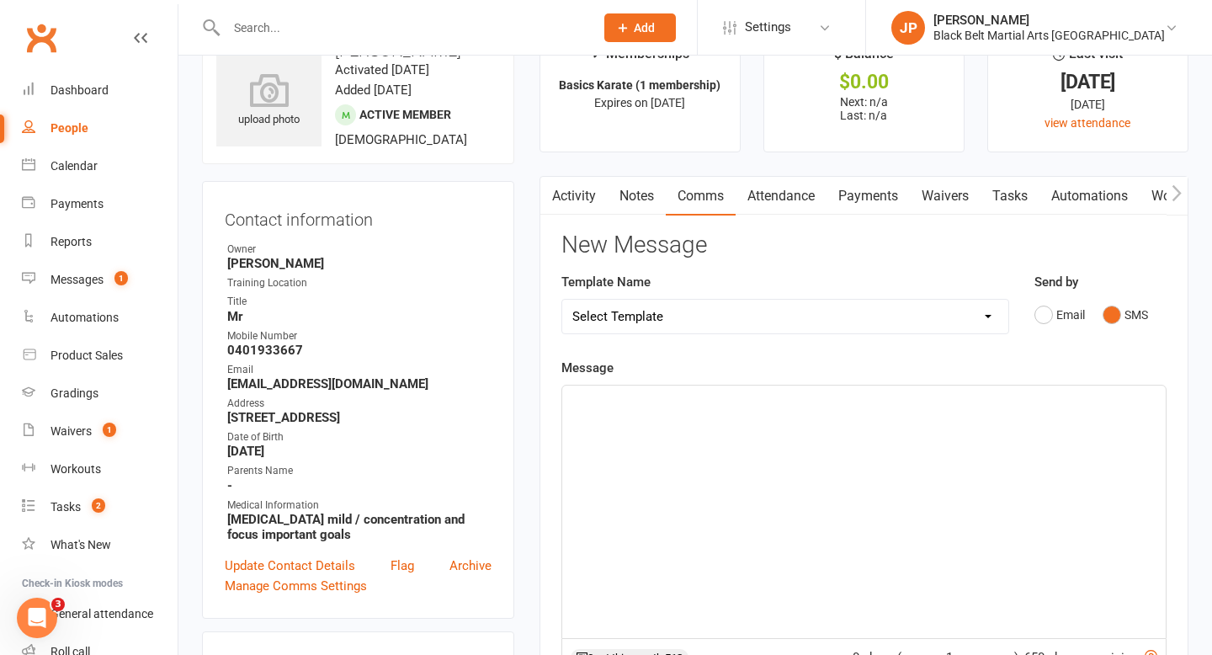
click at [613, 399] on p "﻿" at bounding box center [863, 400] width 583 height 20
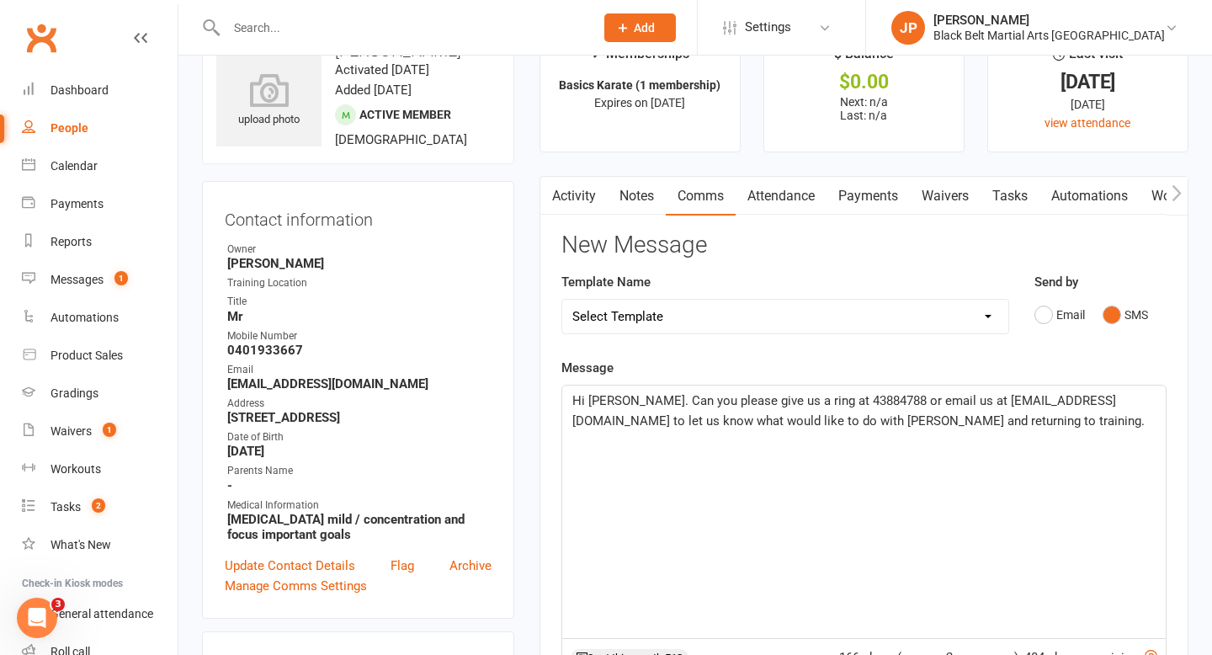
click at [1101, 406] on span "Hi Jess. Can you please give us a ring at 43884788 or email us at hello@bbmamin…" at bounding box center [858, 410] width 572 height 35
click at [995, 427] on p "Hi Jess. Can you please give us a ring at 43884788 or email us at hello@bbmamin…" at bounding box center [863, 410] width 583 height 40
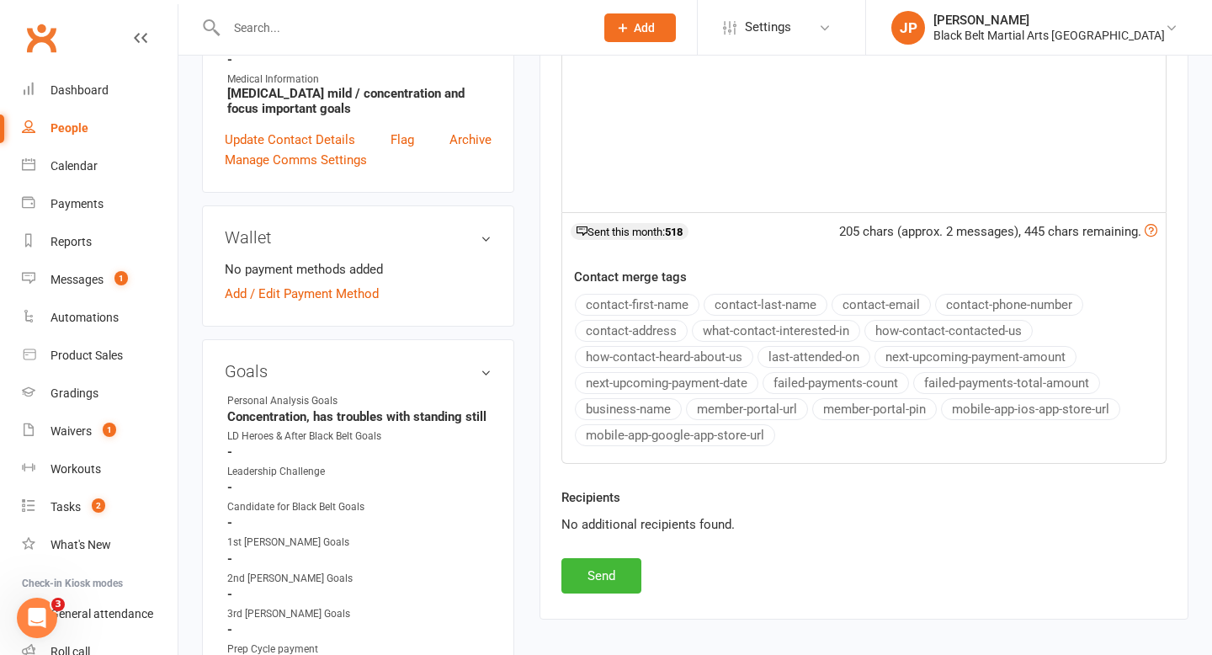
scroll to position [482, 0]
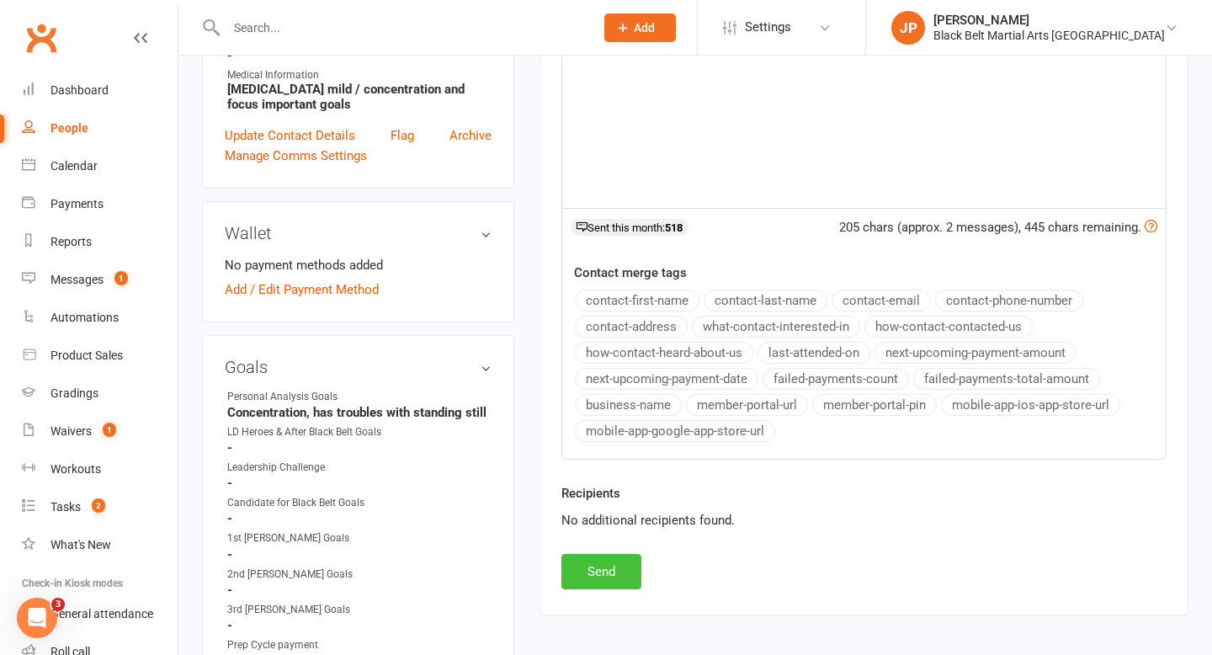
click at [602, 565] on button "Send" at bounding box center [601, 571] width 80 height 35
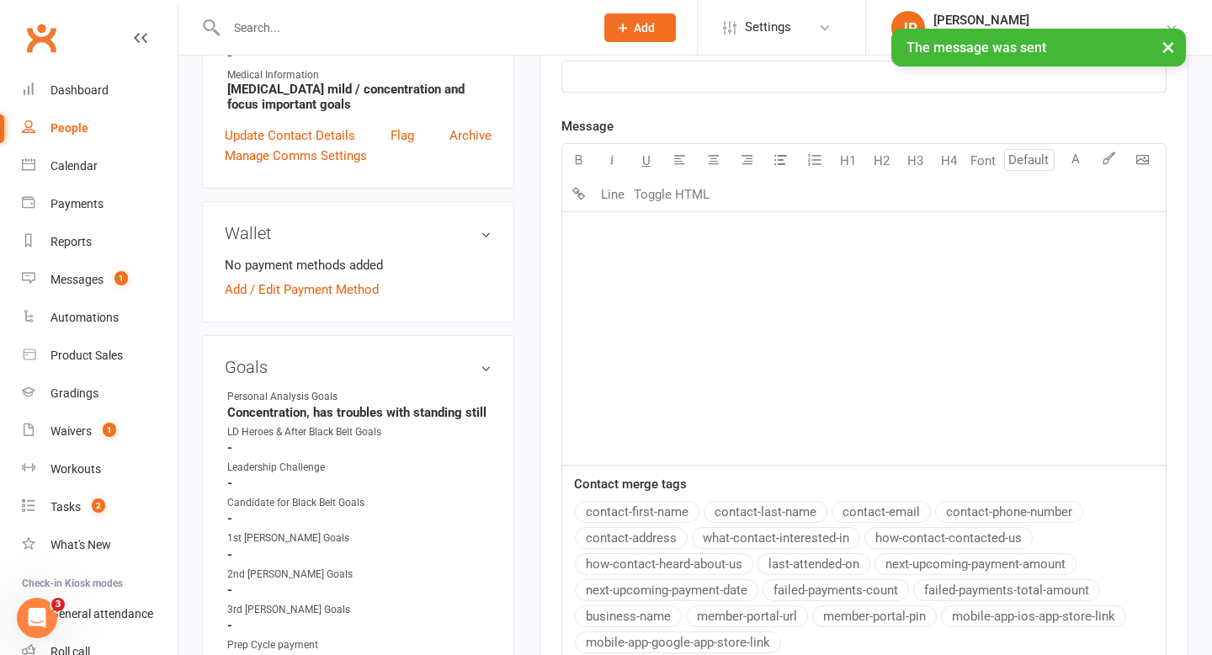
scroll to position [0, 0]
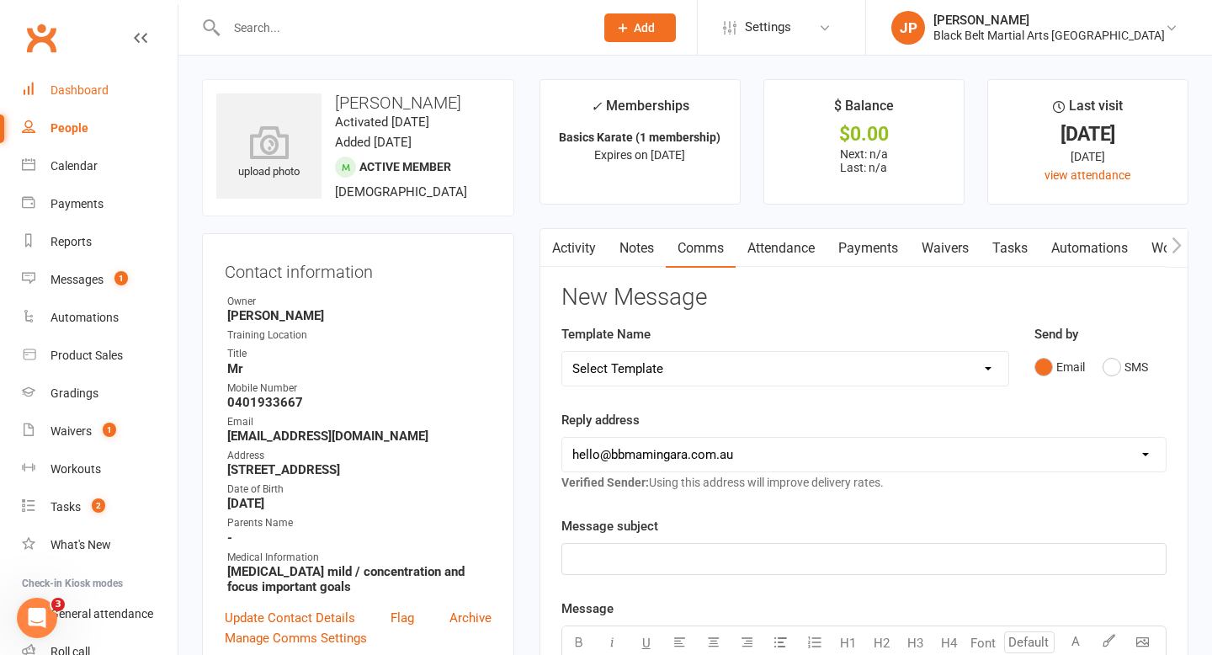
click at [103, 88] on div "Dashboard" at bounding box center [79, 89] width 58 height 13
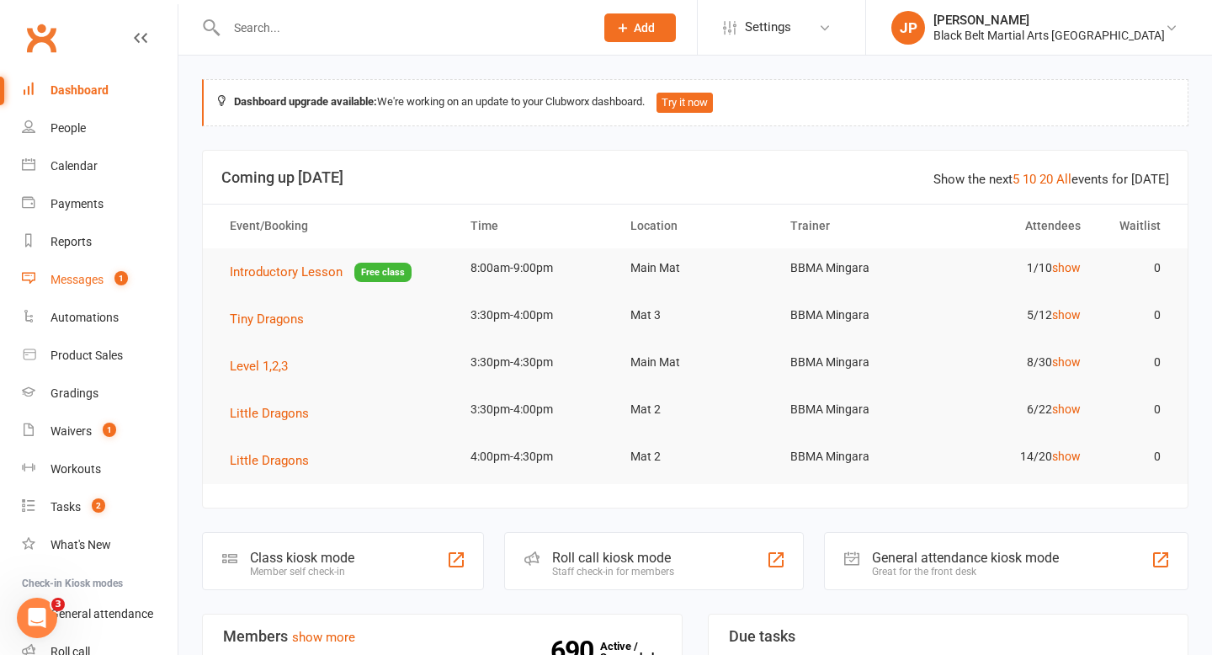
click at [74, 279] on div "Messages" at bounding box center [76, 279] width 53 height 13
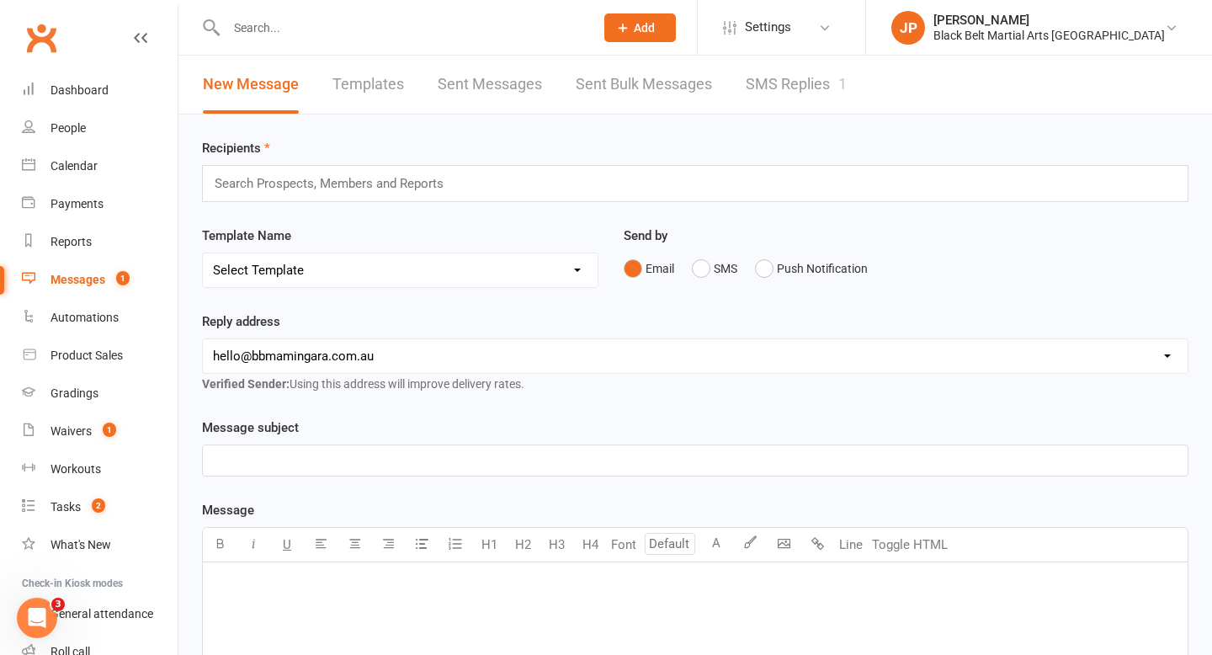
click at [777, 82] on link "SMS Replies 1" at bounding box center [796, 85] width 101 height 58
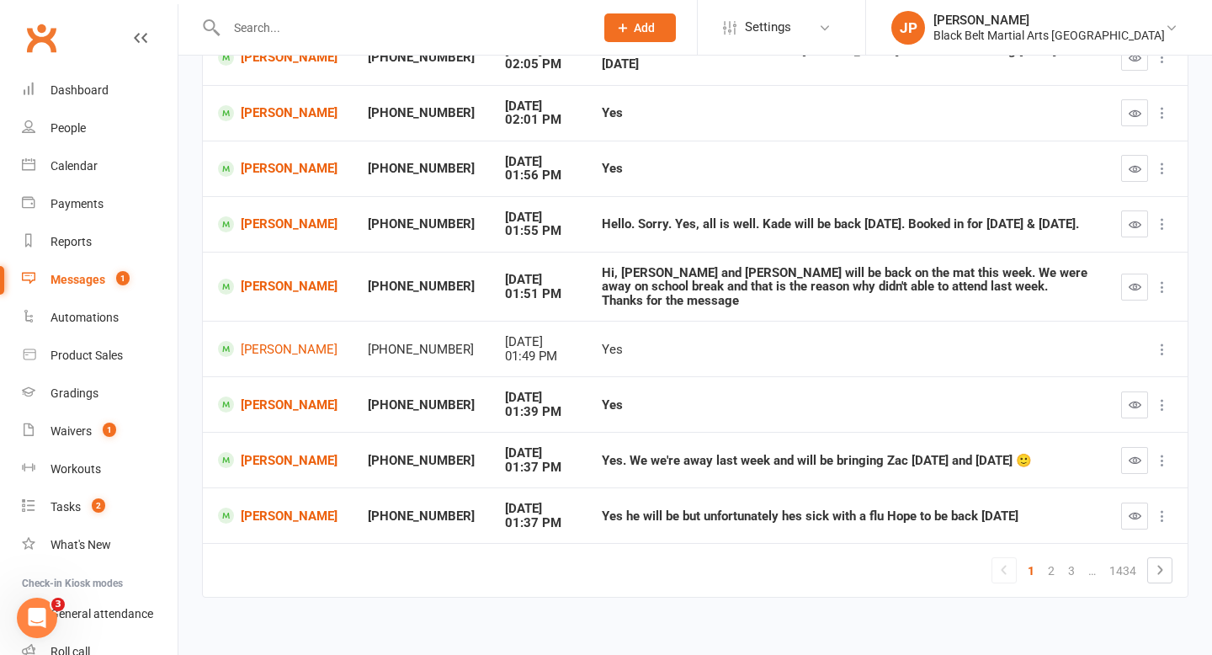
scroll to position [301, 0]
click at [1049, 560] on link "2" at bounding box center [1051, 571] width 20 height 24
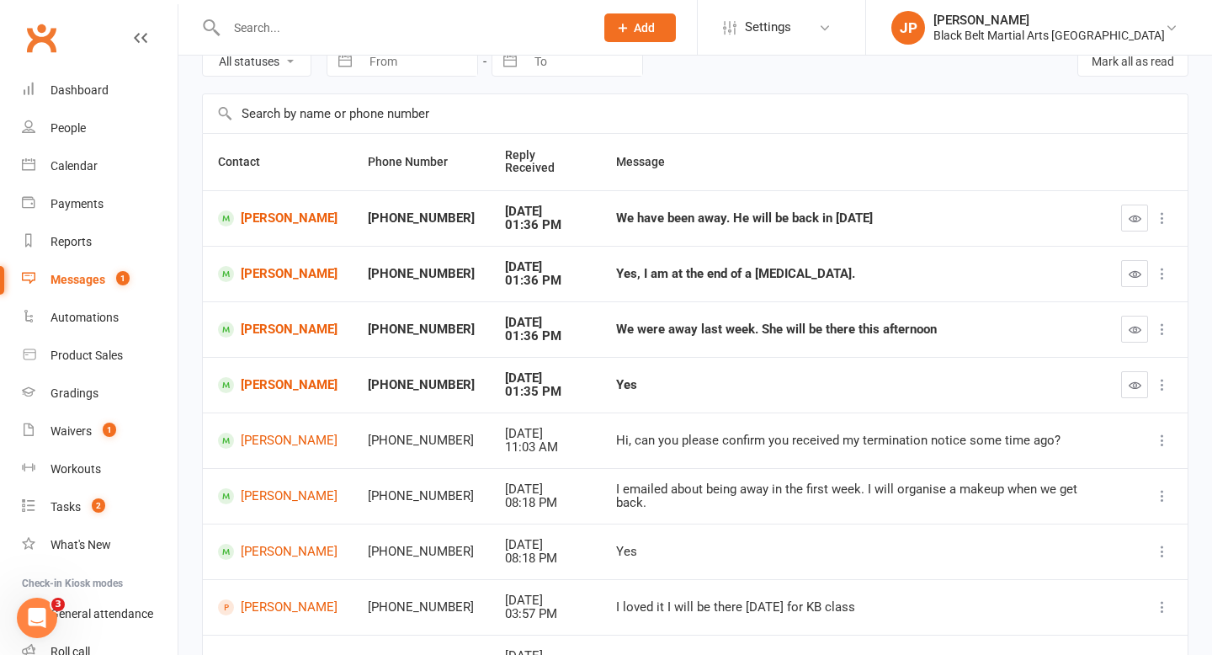
scroll to position [79, 0]
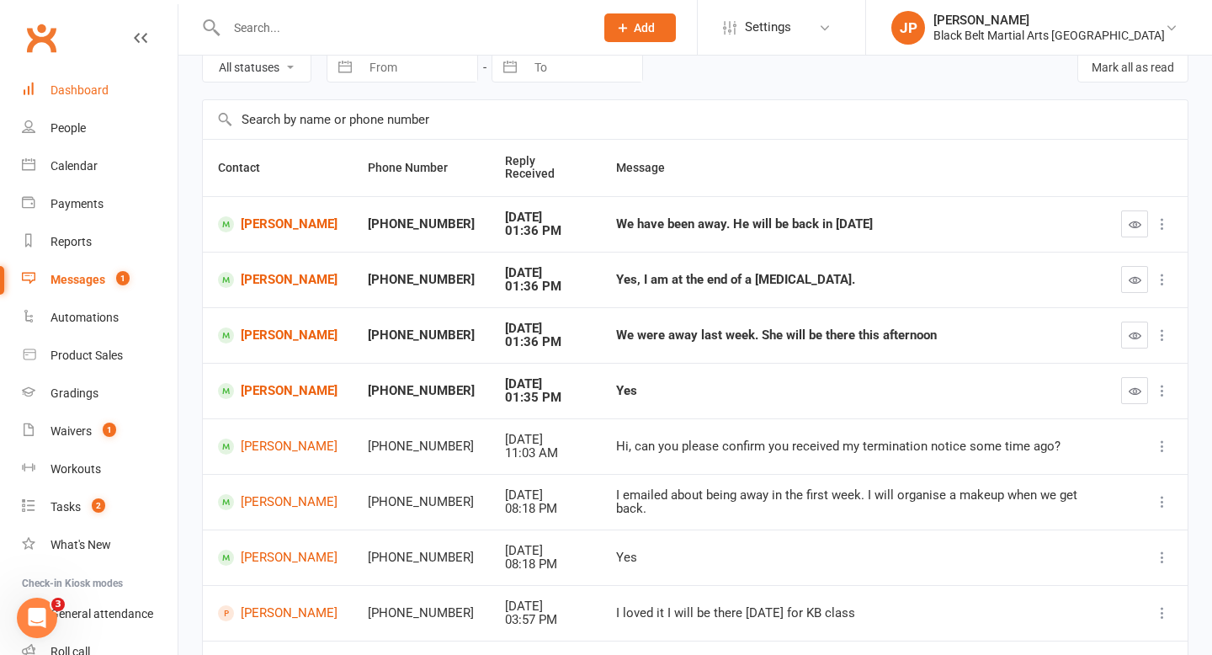
click at [105, 98] on link "Dashboard" at bounding box center [100, 91] width 156 height 38
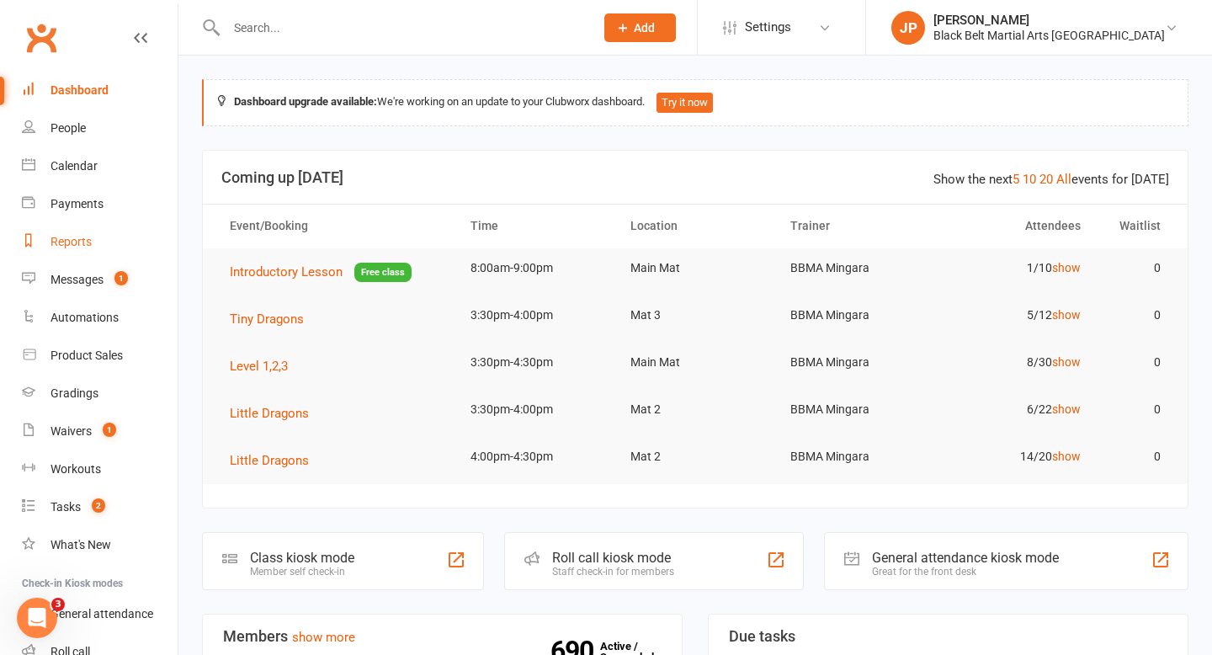
click at [88, 229] on link "Reports" at bounding box center [100, 242] width 156 height 38
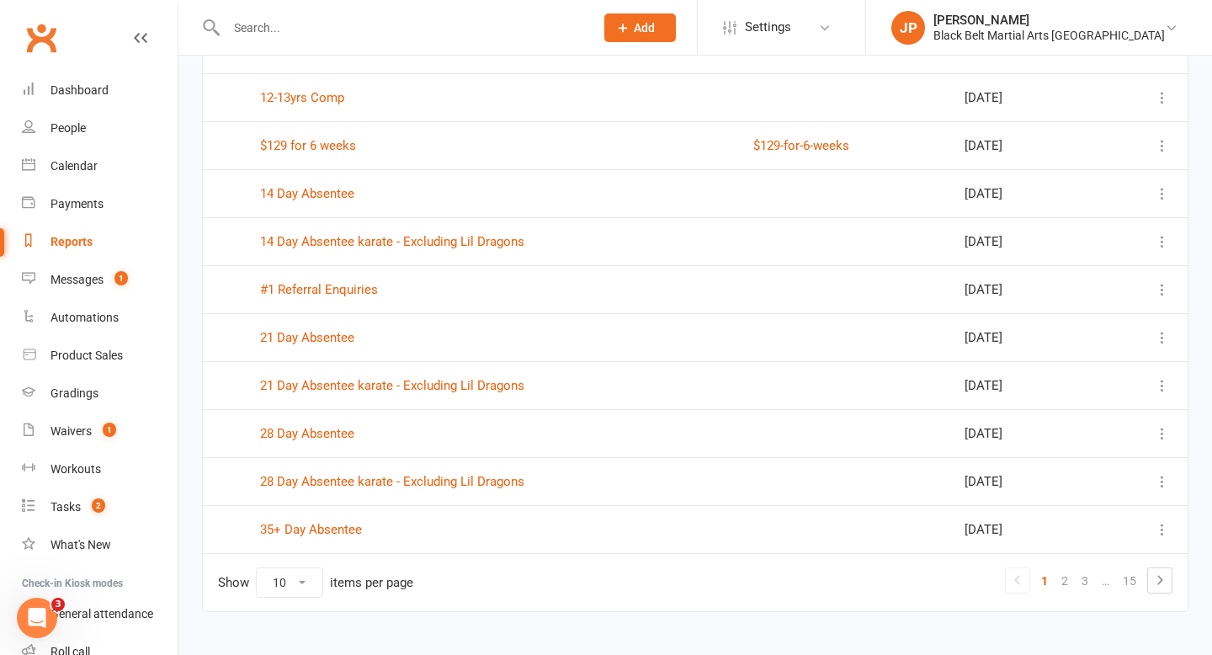
scroll to position [162, 0]
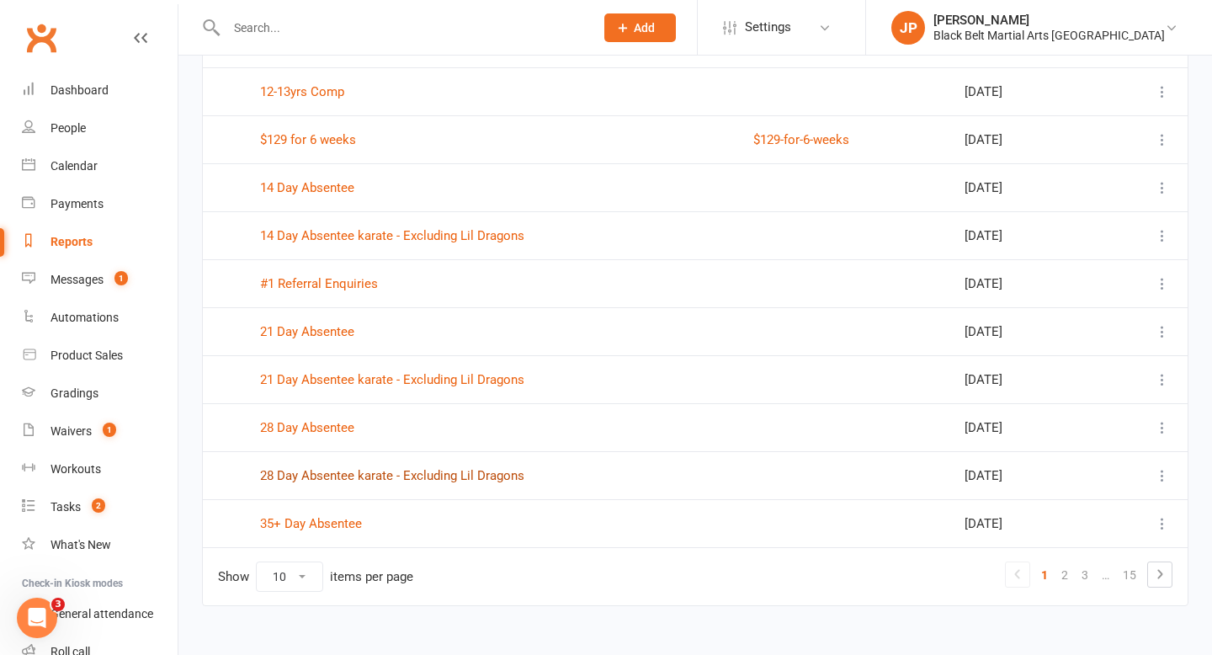
click at [331, 480] on link "28 Day Absentee karate - Excluding Lil Dragons" at bounding box center [392, 475] width 264 height 15
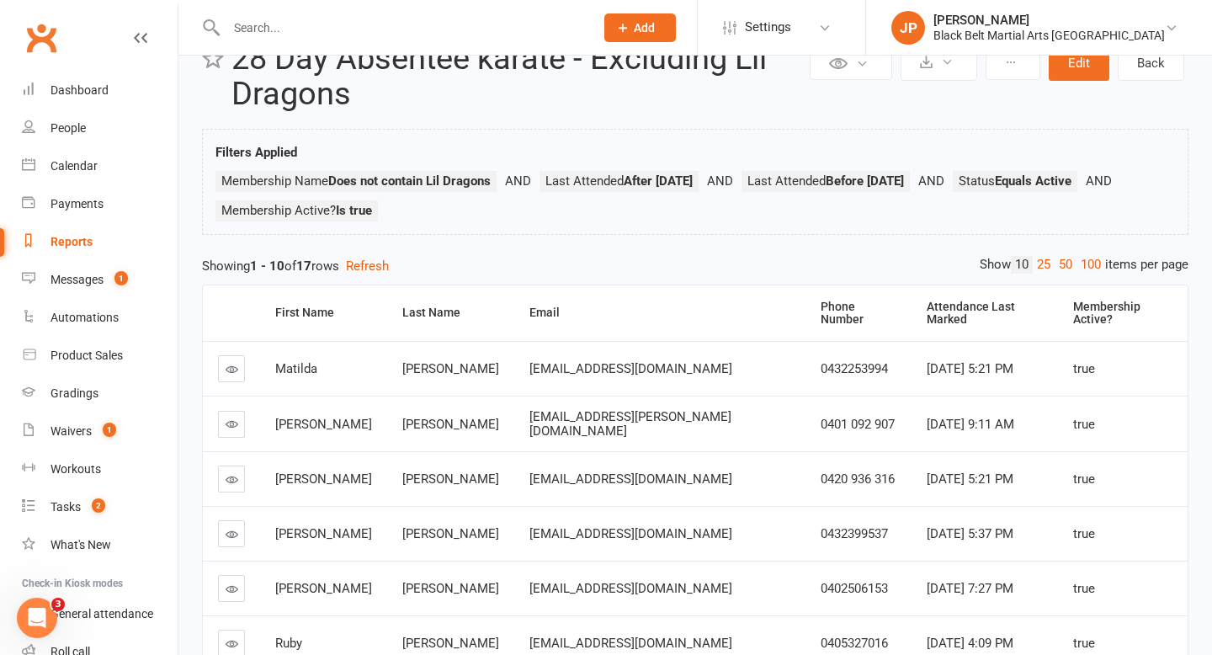
scroll to position [78, 0]
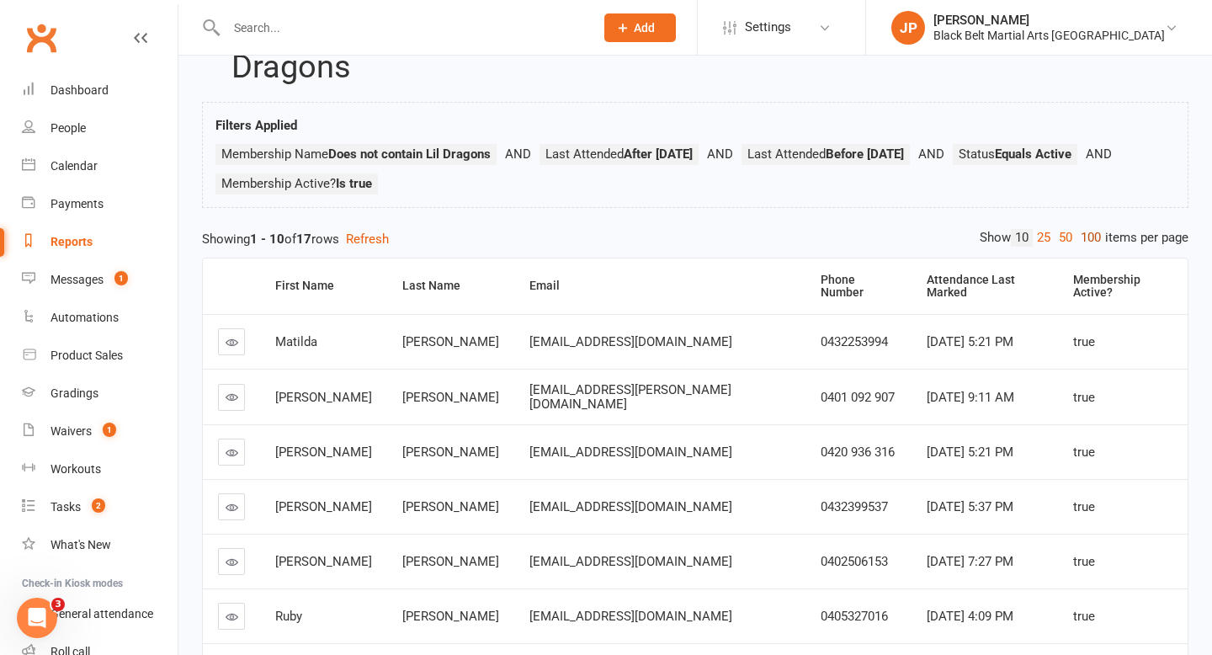
click at [1093, 241] on link "100" at bounding box center [1090, 238] width 29 height 18
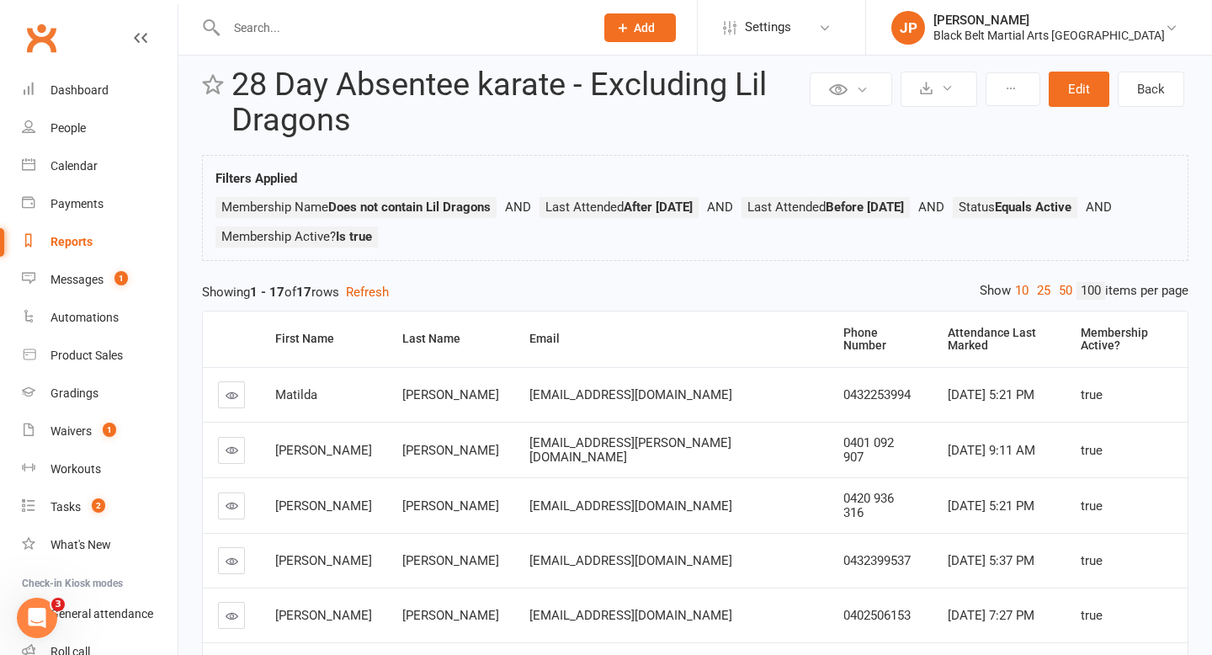
scroll to position [0, 0]
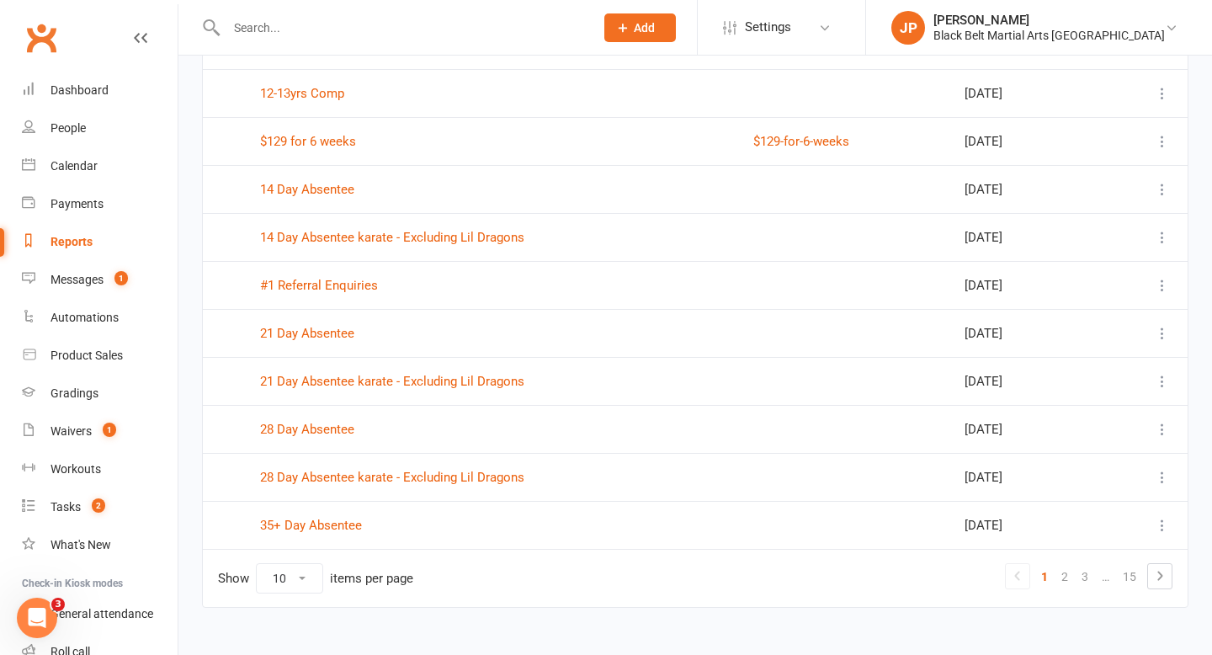
scroll to position [182, 0]
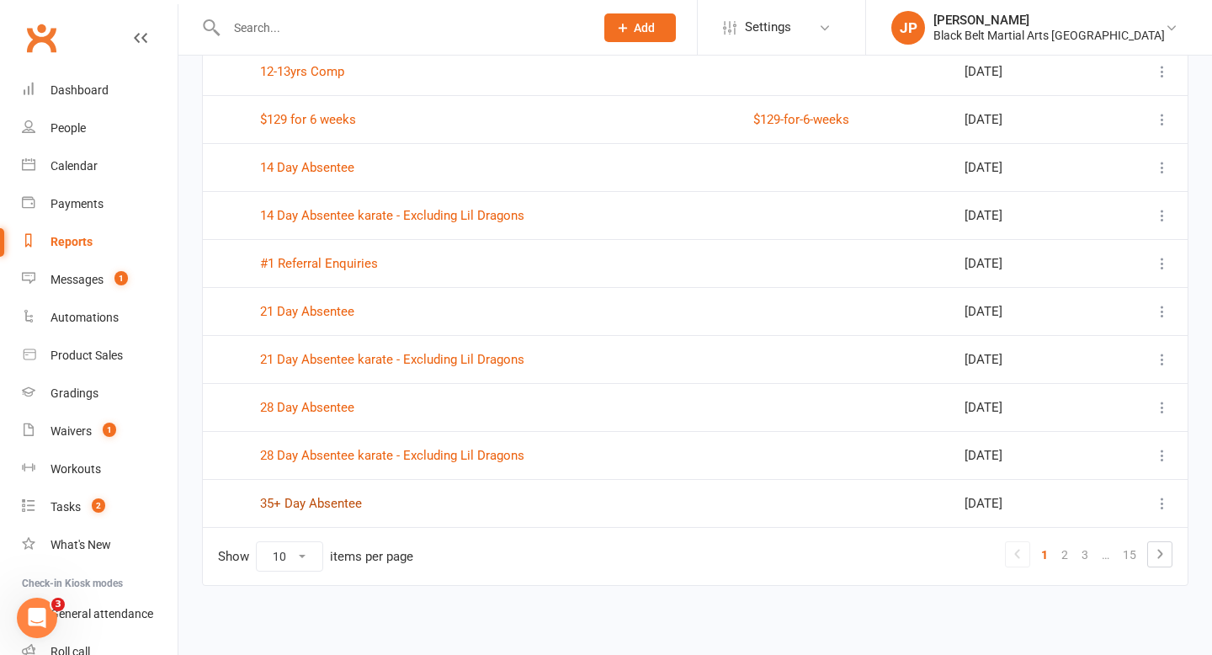
click at [316, 506] on link "35+ Day Absentee" at bounding box center [311, 503] width 102 height 15
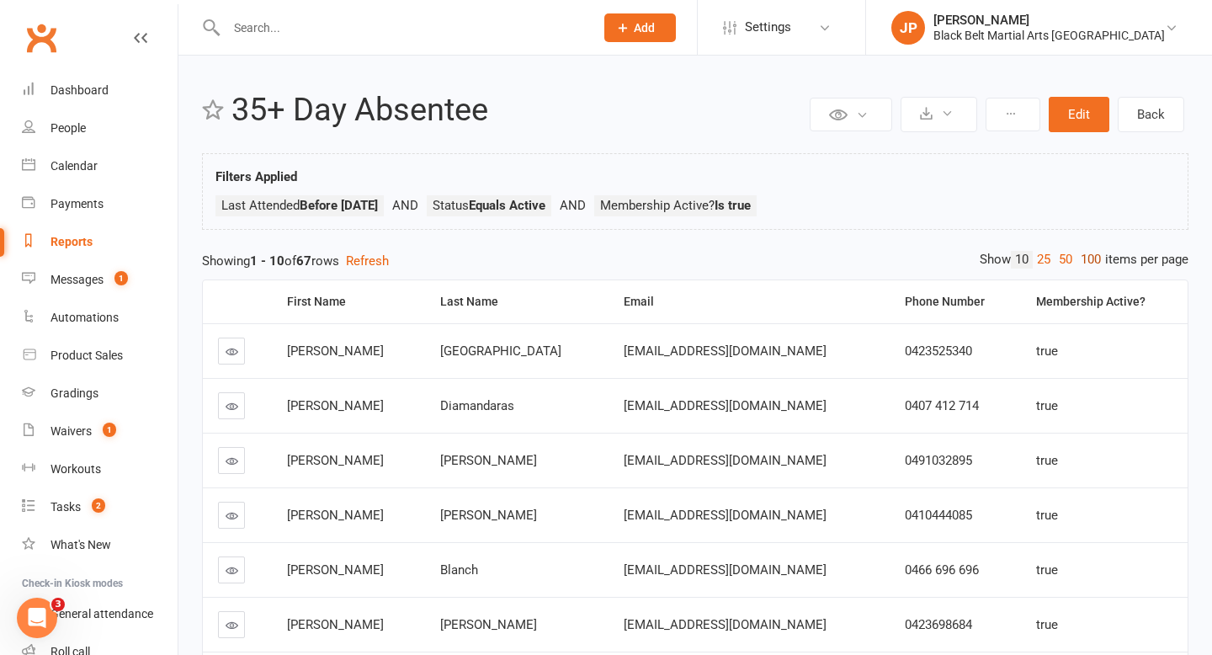
click at [1084, 262] on link "100" at bounding box center [1090, 260] width 29 height 18
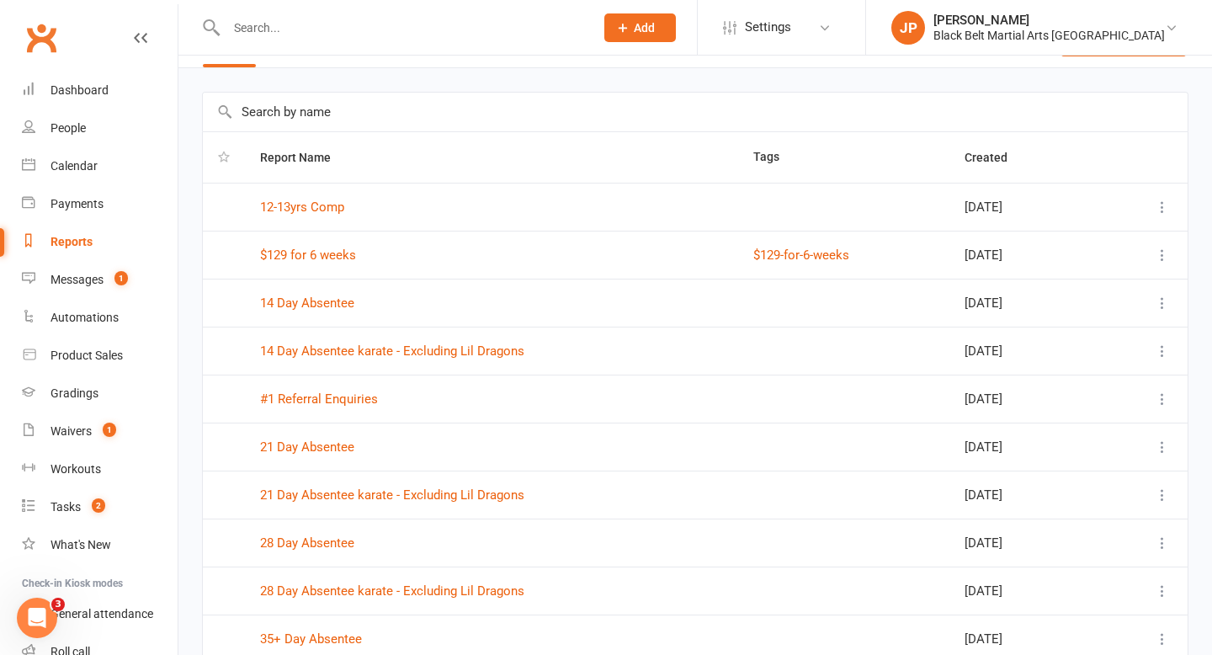
scroll to position [94, 0]
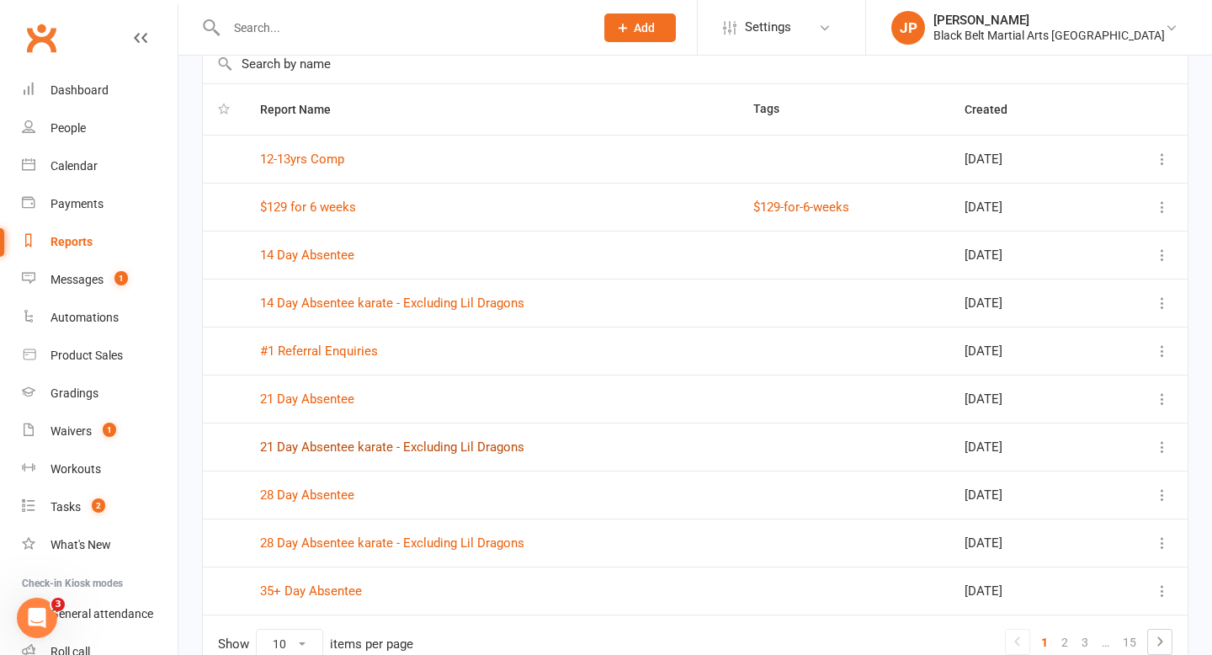
click at [425, 450] on link "21 Day Absentee karate - Excluding Lil Dragons" at bounding box center [392, 446] width 264 height 15
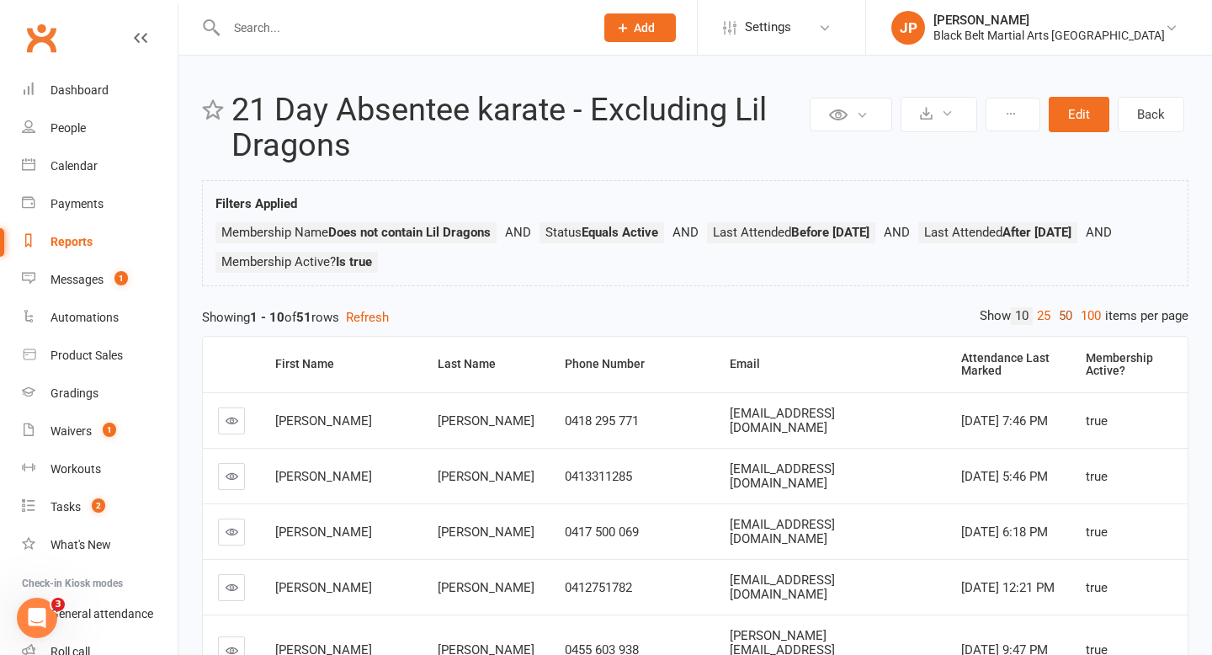
click at [1058, 316] on link "50" at bounding box center [1065, 316] width 22 height 18
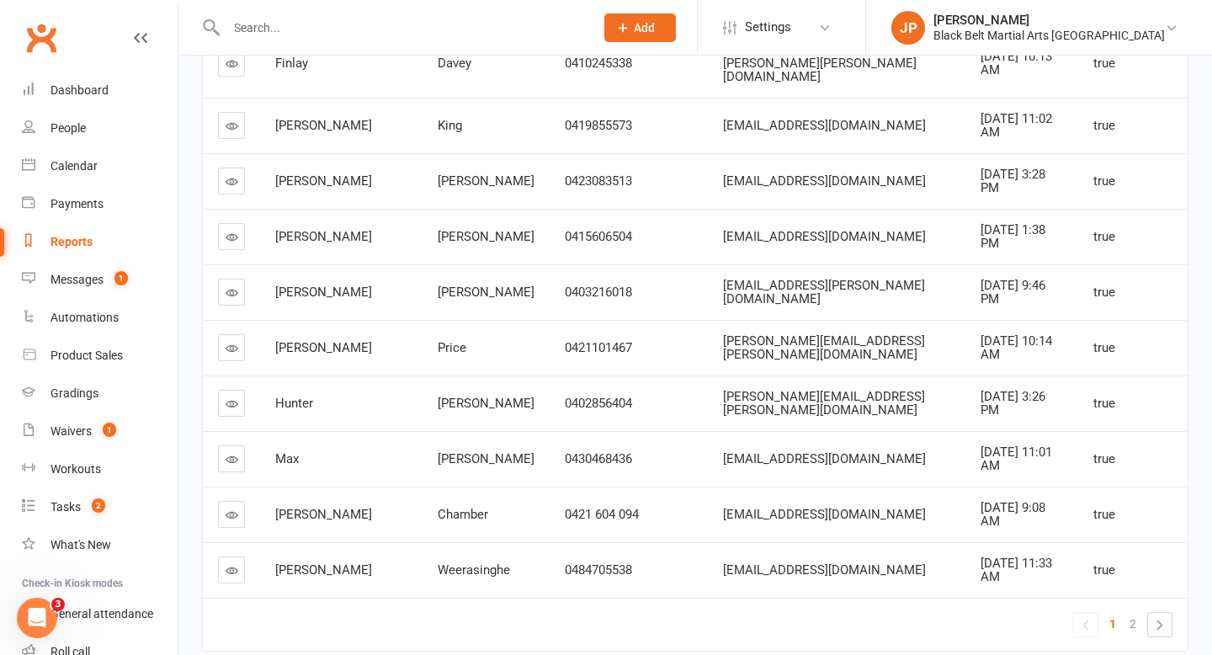
scroll to position [2593, 0]
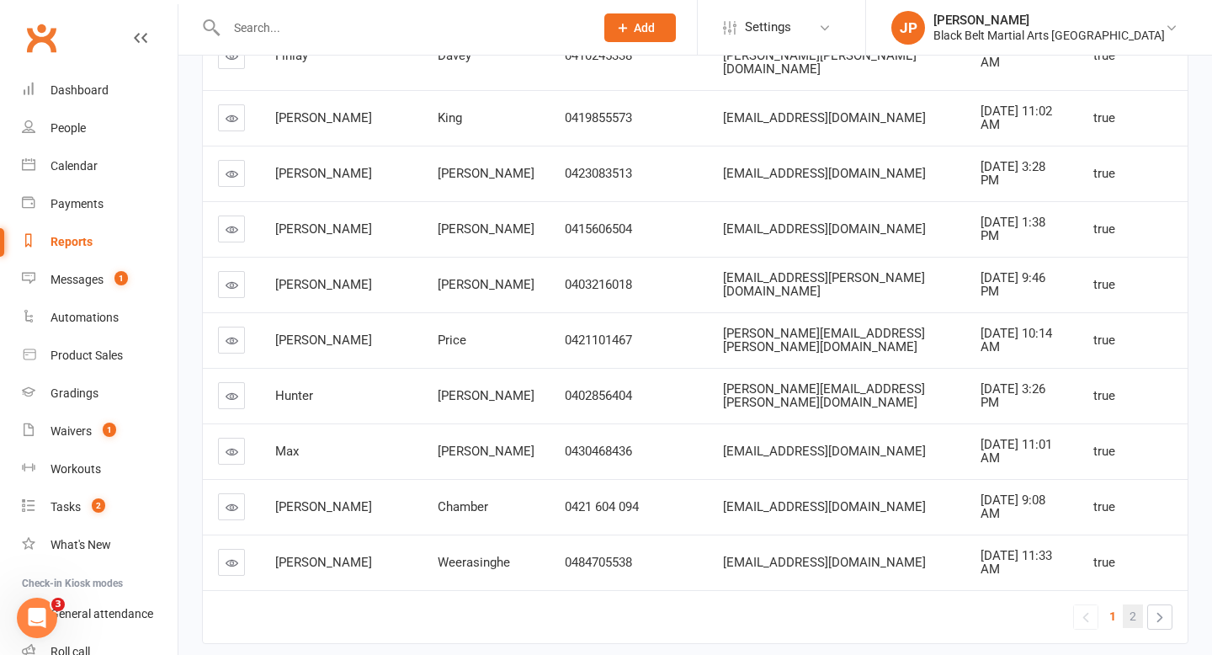
click at [1142, 604] on link "2" at bounding box center [1133, 616] width 20 height 24
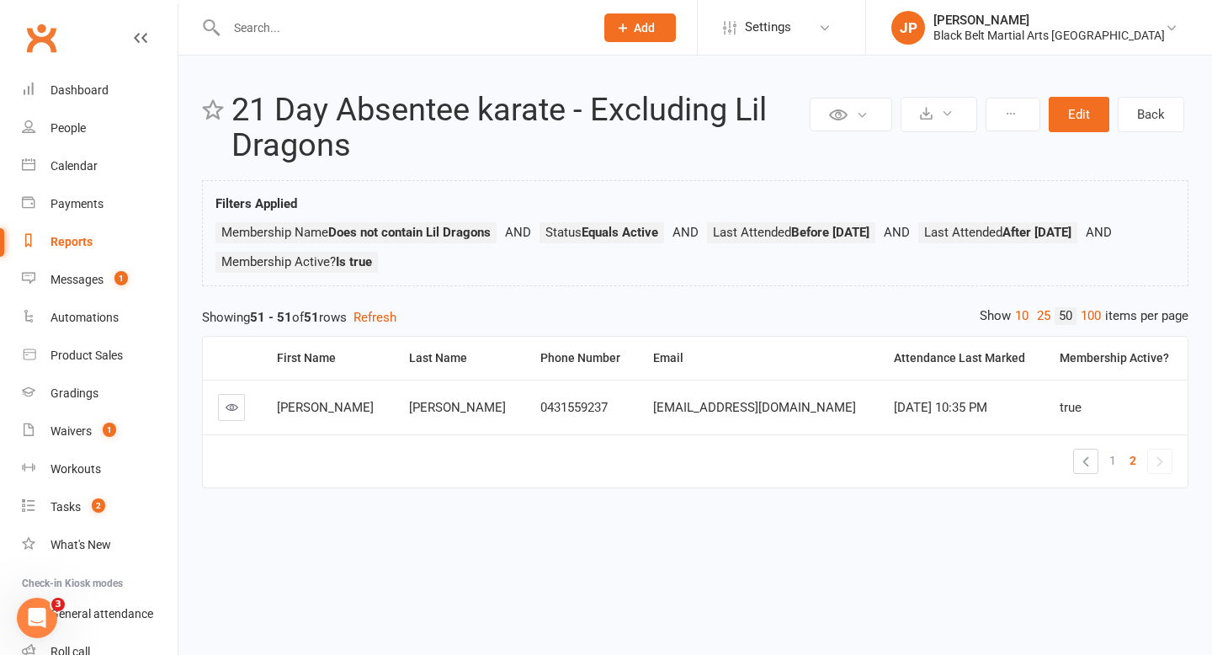
scroll to position [0, 0]
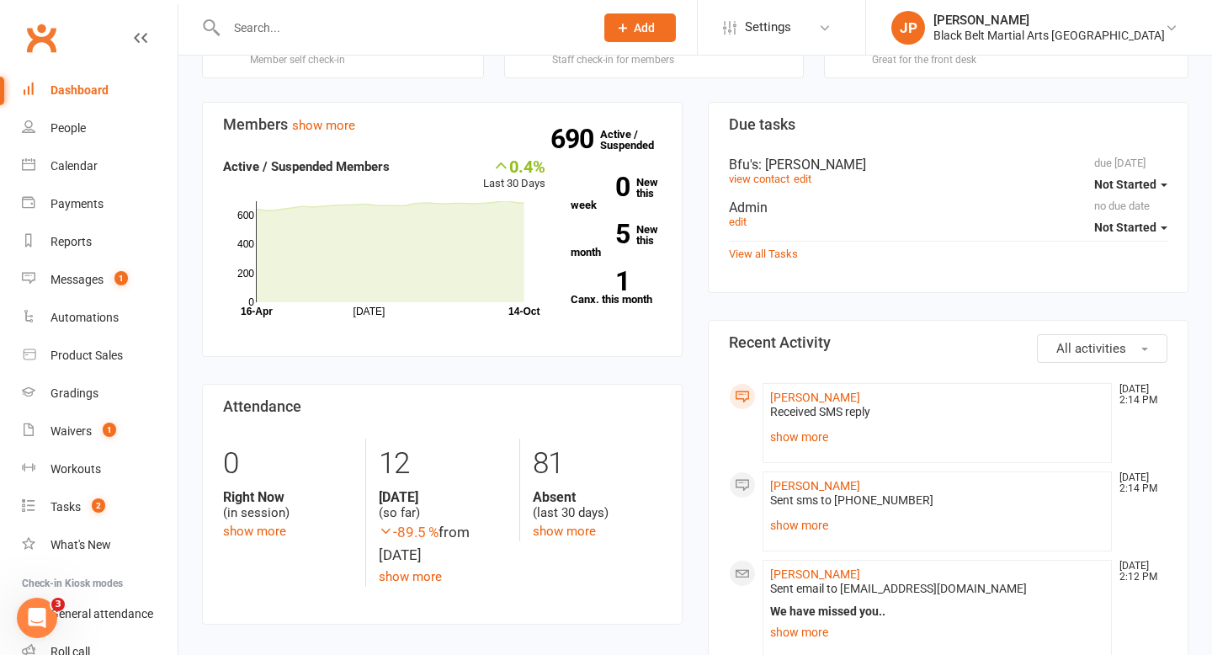
scroll to position [746, 0]
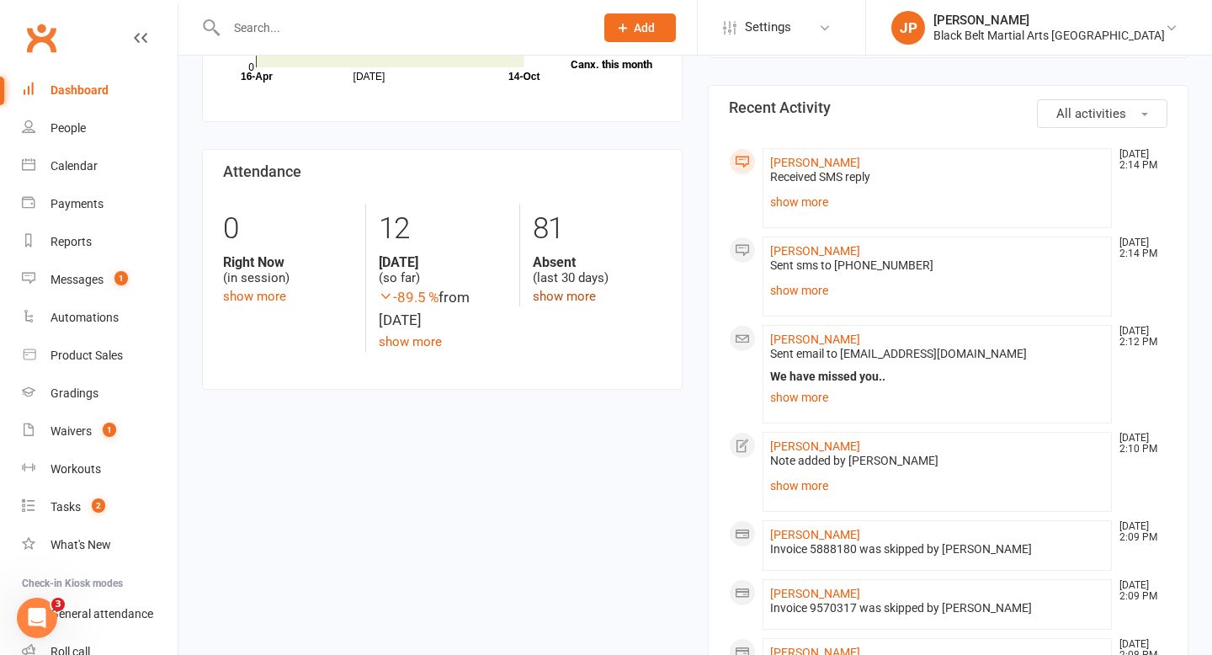
click at [572, 294] on link "show more" at bounding box center [564, 296] width 63 height 15
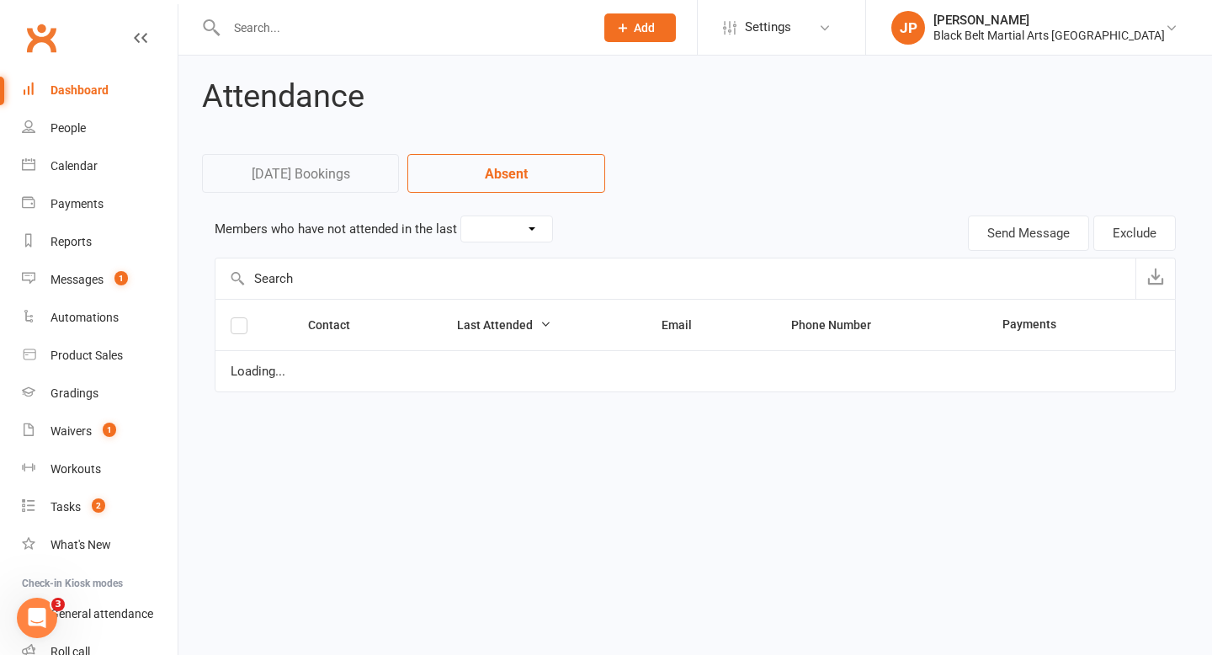
select select "30"
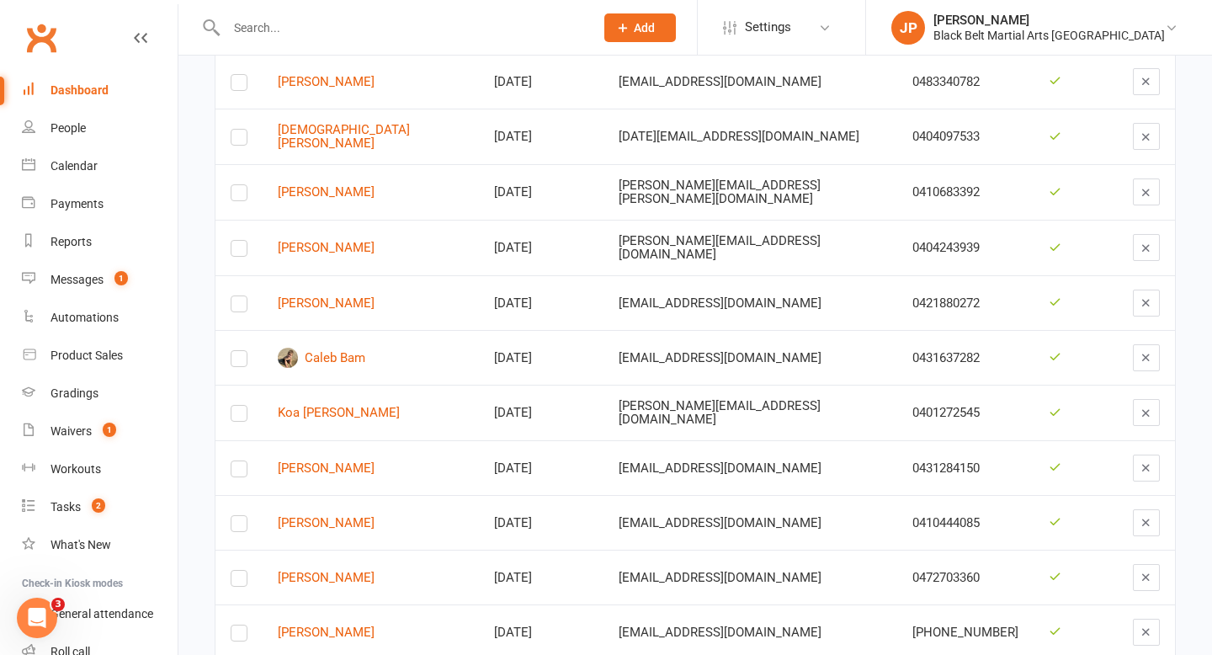
scroll to position [3108, 0]
click at [88, 87] on div "Dashboard" at bounding box center [79, 89] width 58 height 13
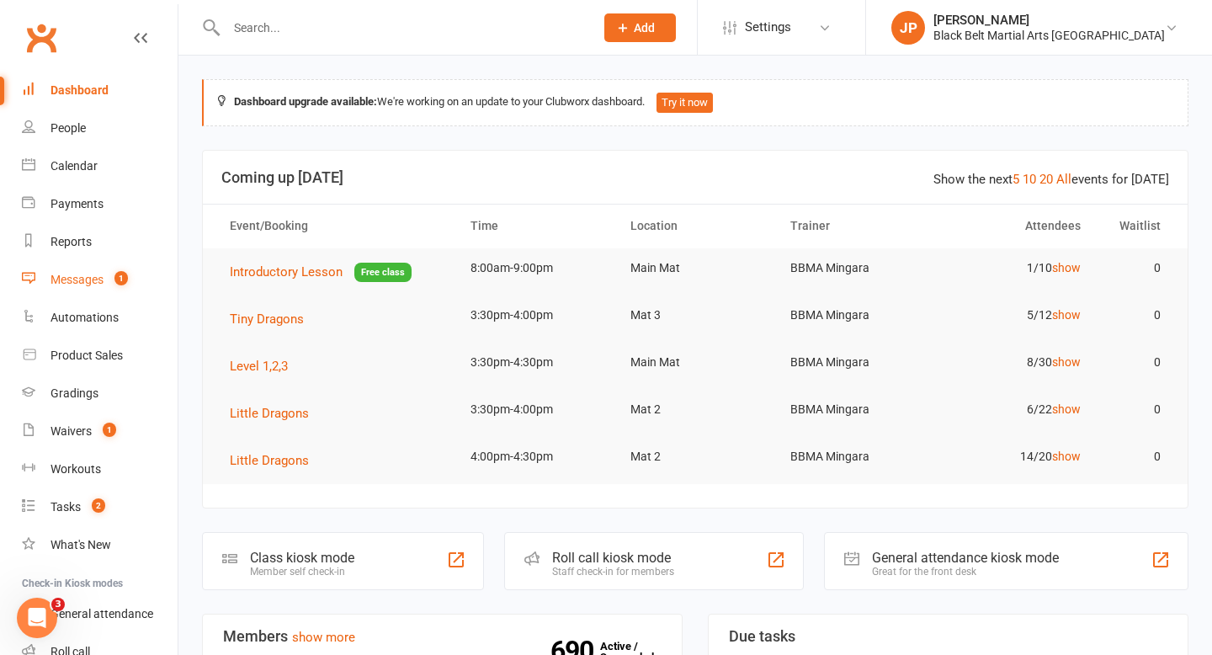
click at [97, 279] on div "Messages" at bounding box center [76, 279] width 53 height 13
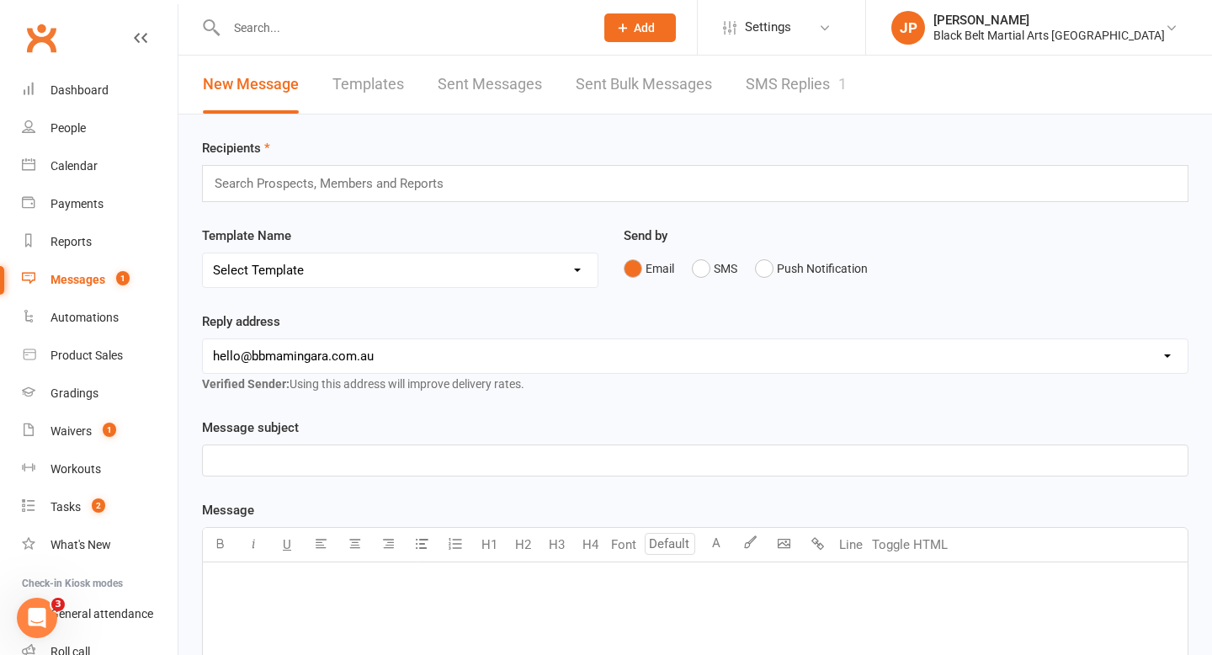
click at [786, 78] on link "SMS Replies 1" at bounding box center [796, 85] width 101 height 58
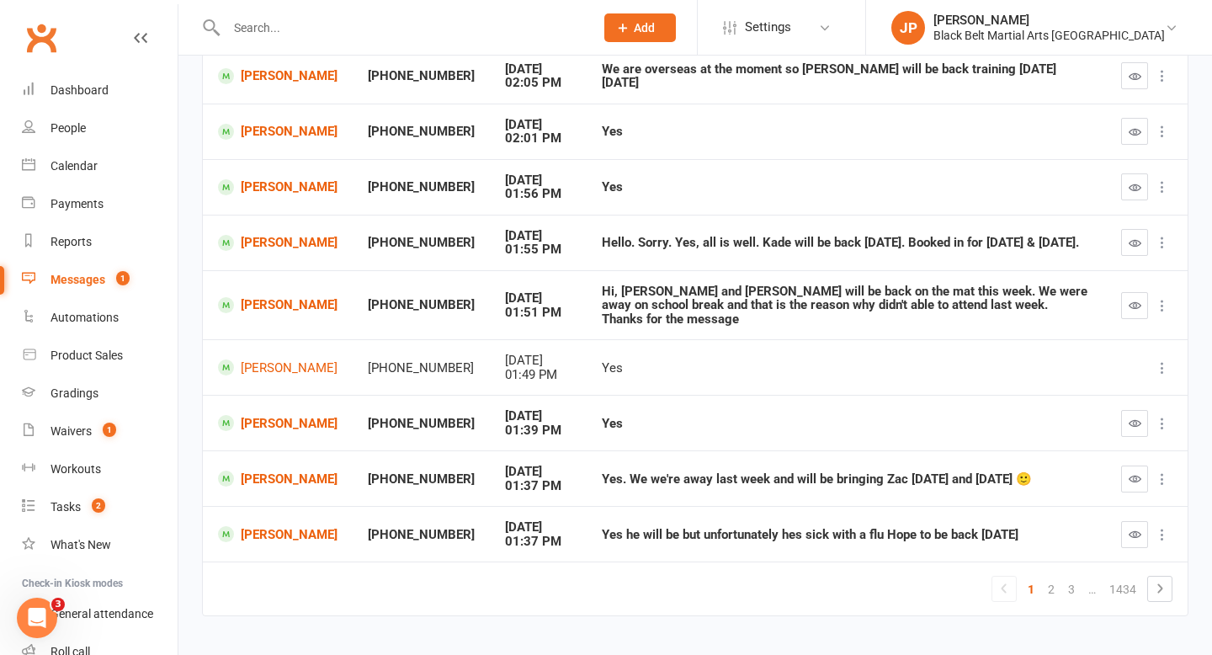
scroll to position [301, 0]
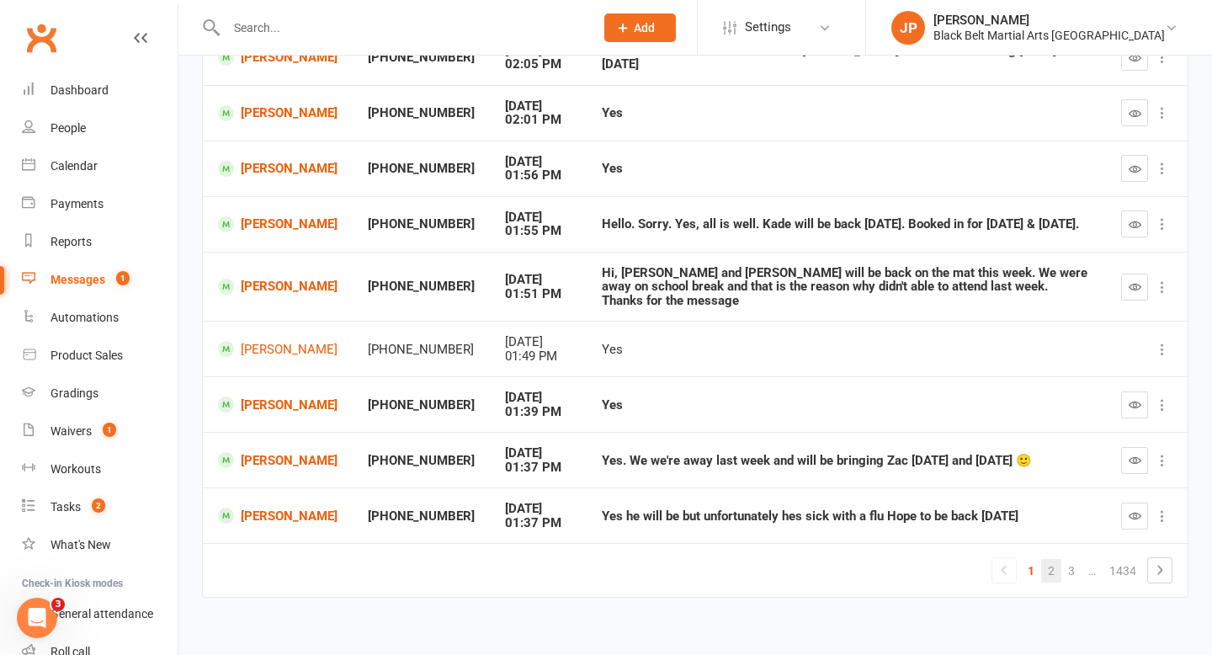
click at [1054, 560] on link "2" at bounding box center [1051, 571] width 20 height 24
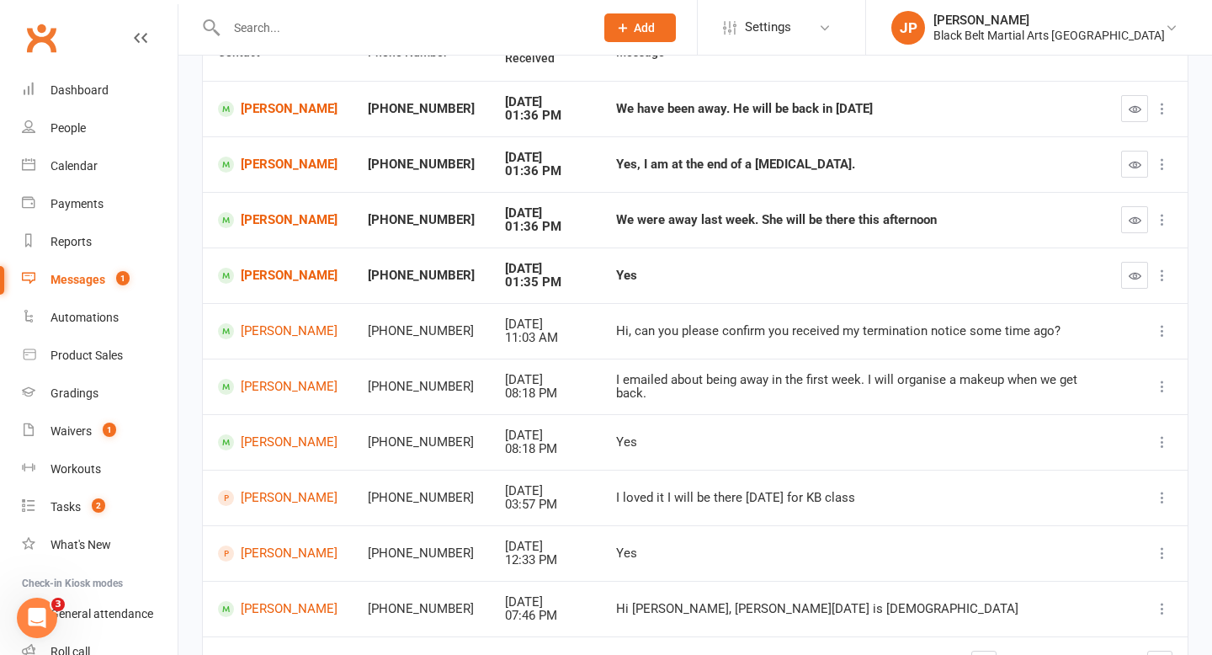
scroll to position [179, 0]
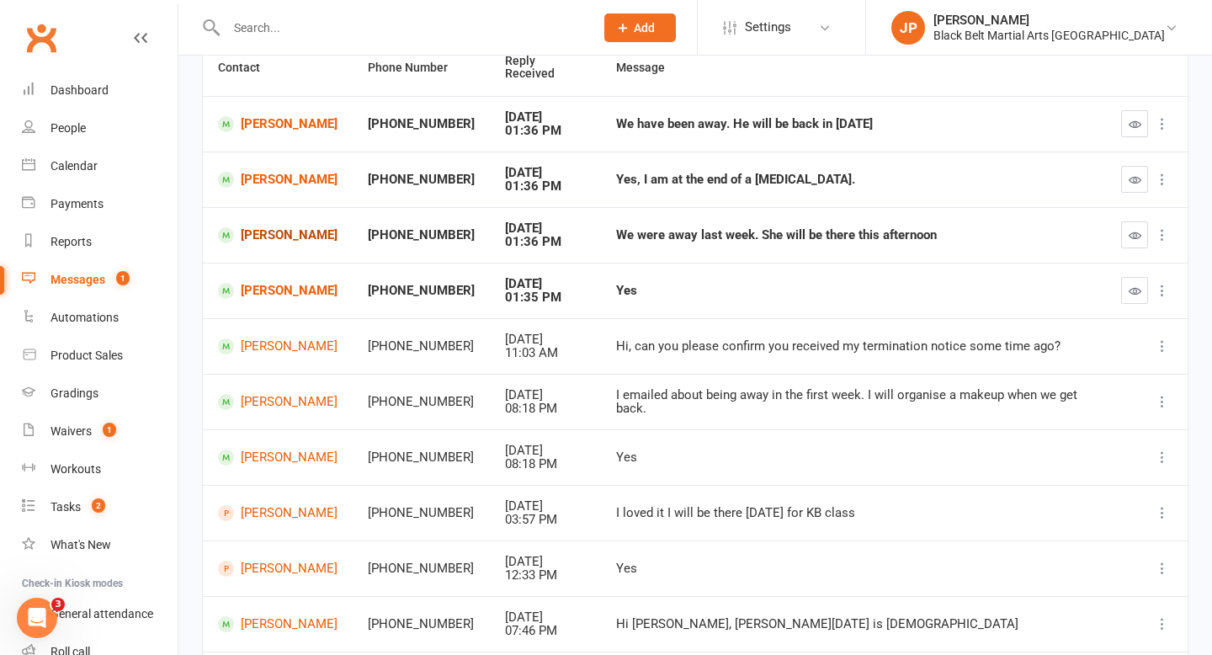
click at [300, 239] on link "Aurora Madden" at bounding box center [277, 235] width 119 height 16
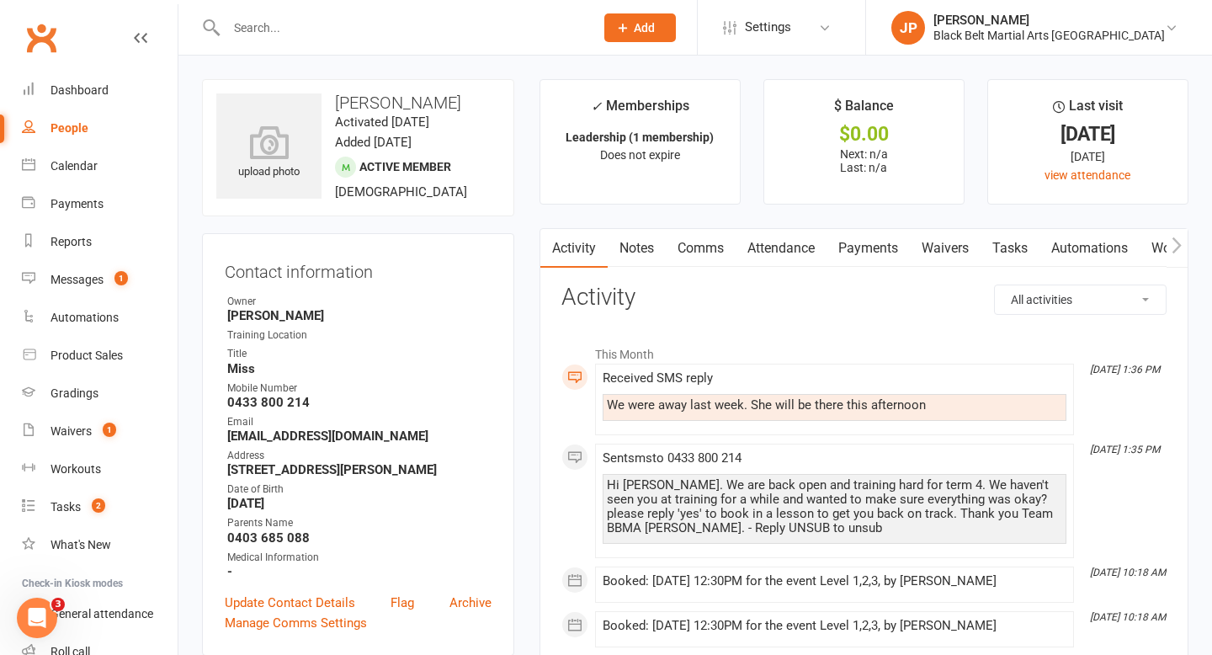
click at [712, 247] on link "Comms" at bounding box center [701, 248] width 70 height 39
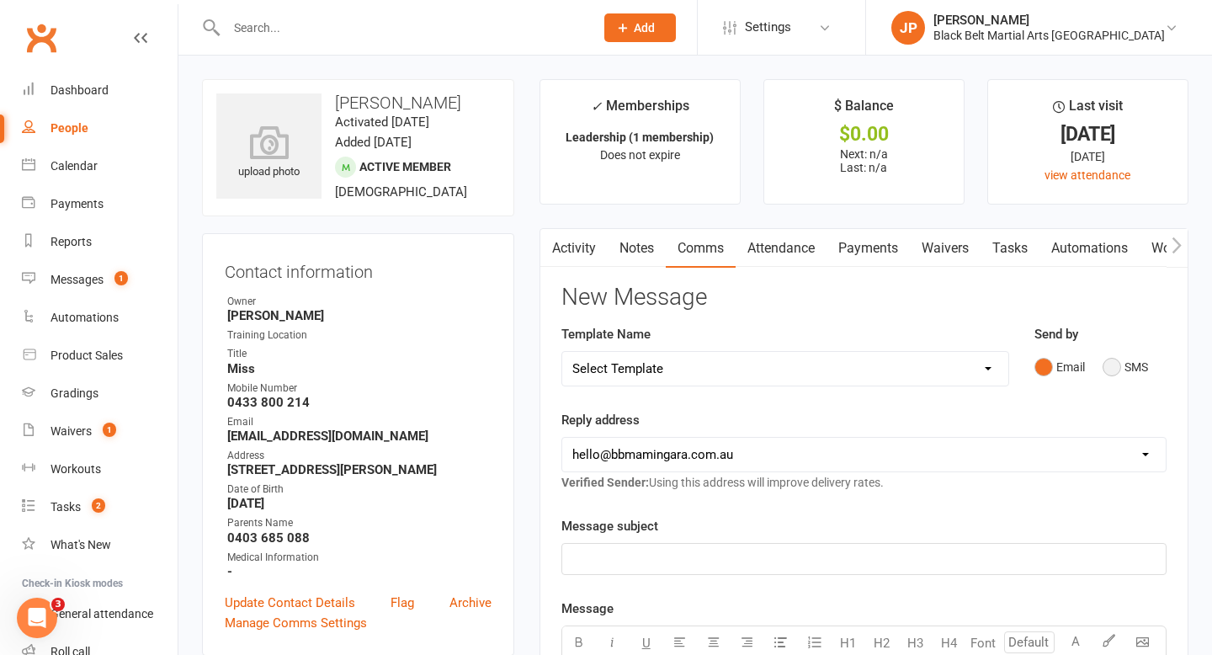
click at [1124, 366] on button "SMS" at bounding box center [1124, 367] width 45 height 32
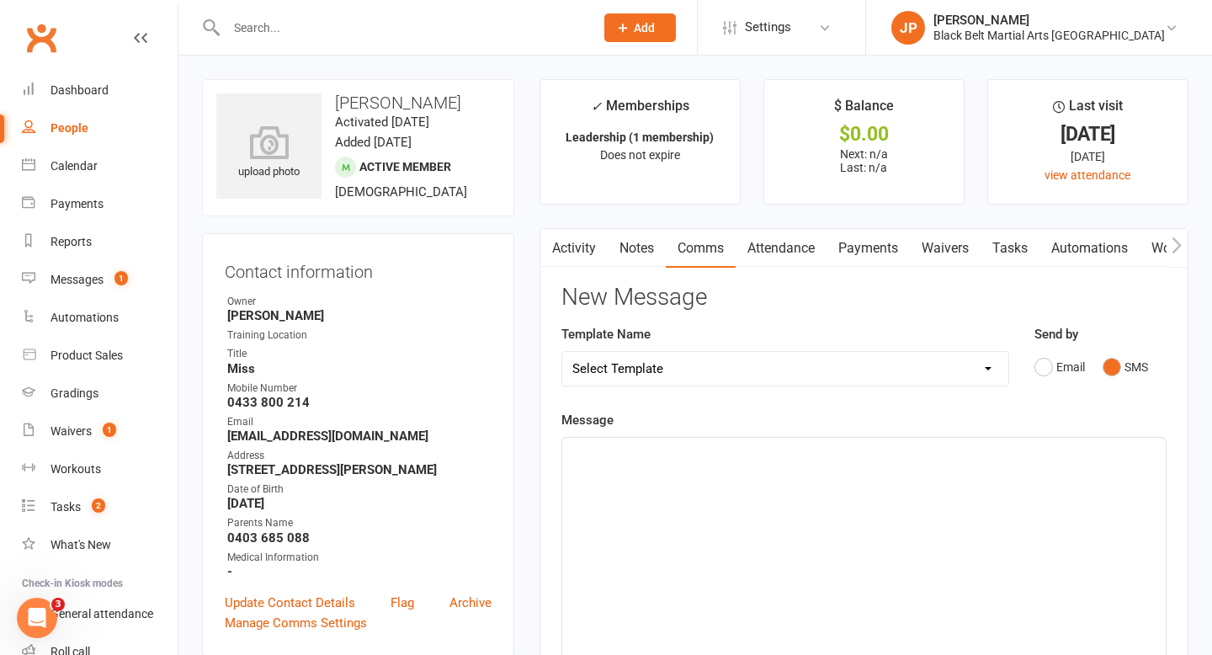
click at [778, 463] on div "﻿" at bounding box center [863, 564] width 603 height 252
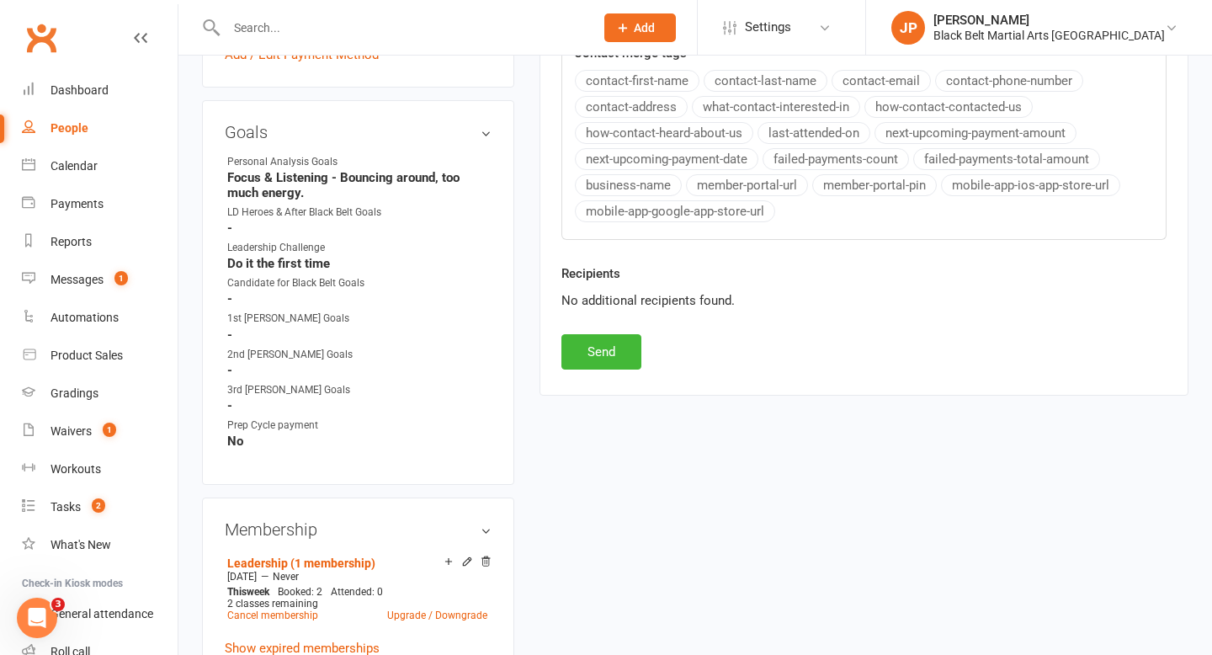
scroll to position [726, 0]
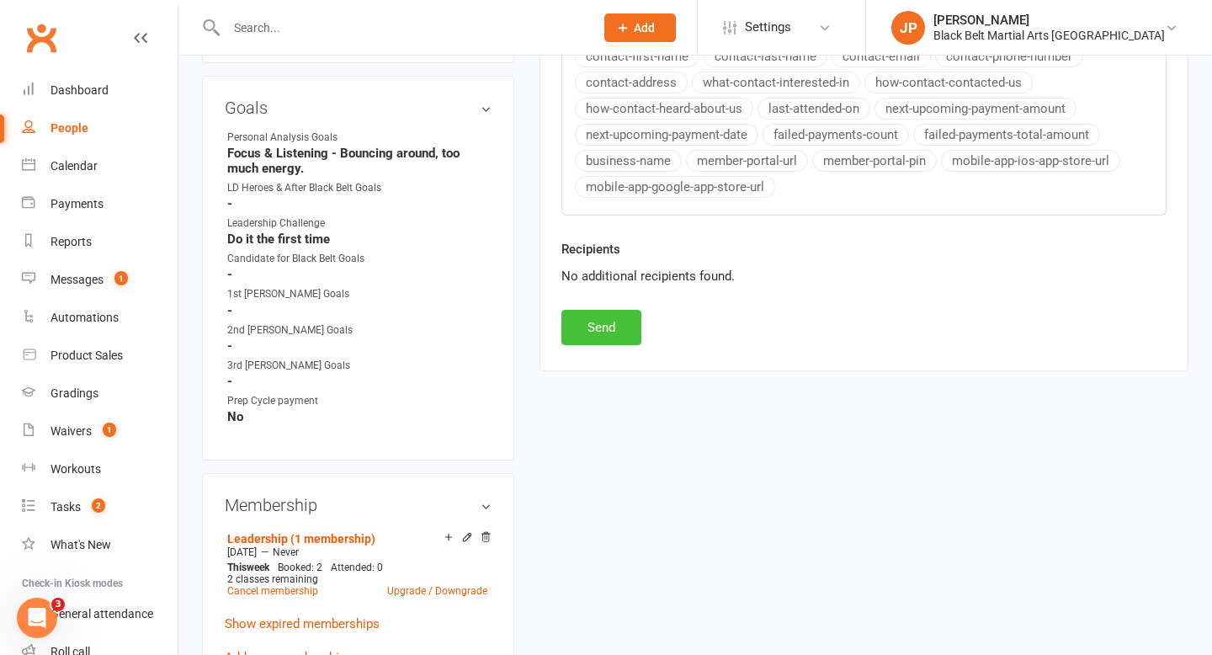
click at [592, 332] on button "Send" at bounding box center [601, 327] width 80 height 35
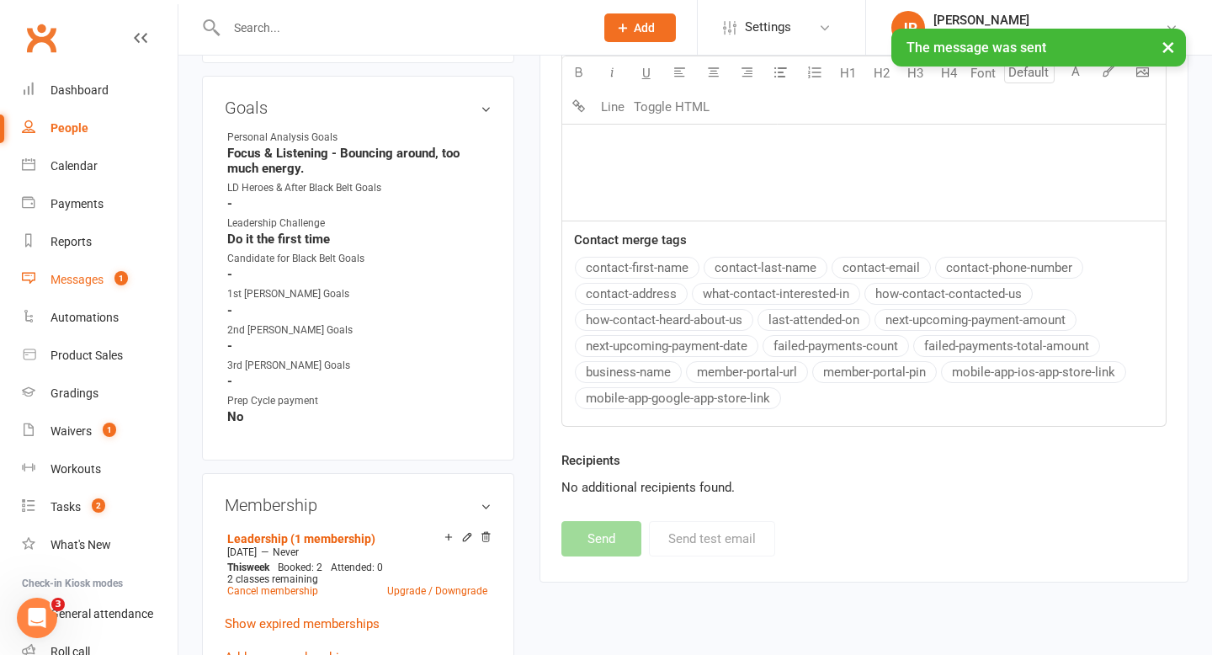
click at [74, 273] on div "Messages" at bounding box center [76, 279] width 53 height 13
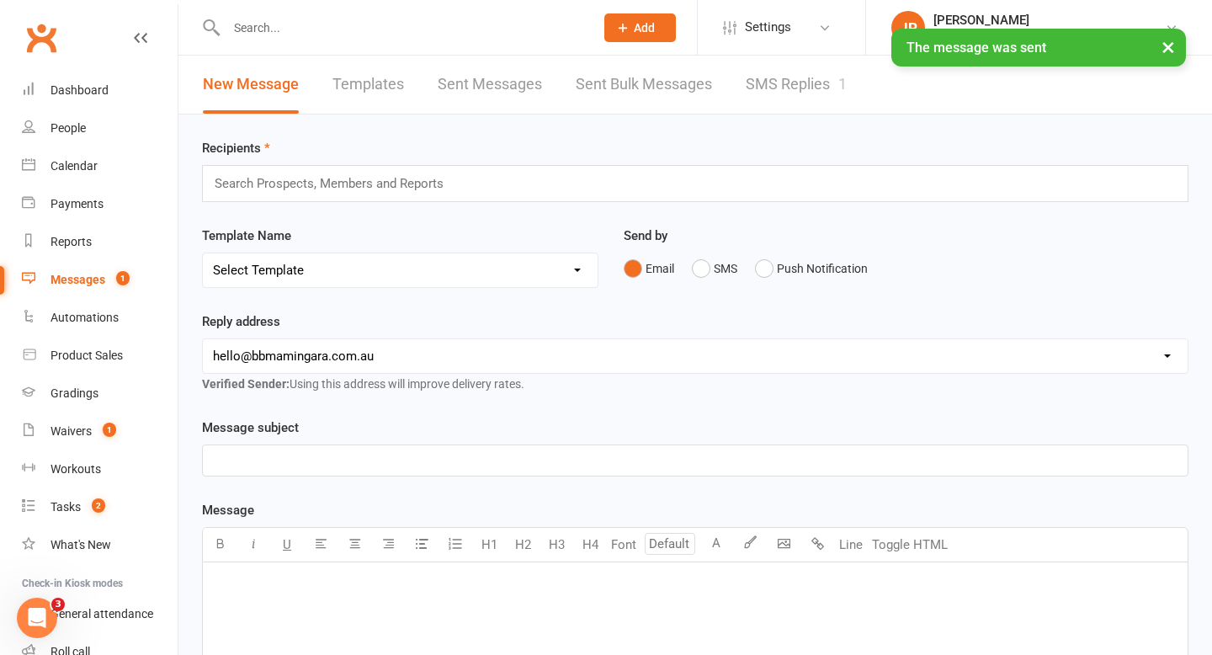
click at [788, 82] on link "SMS Replies 1" at bounding box center [796, 85] width 101 height 58
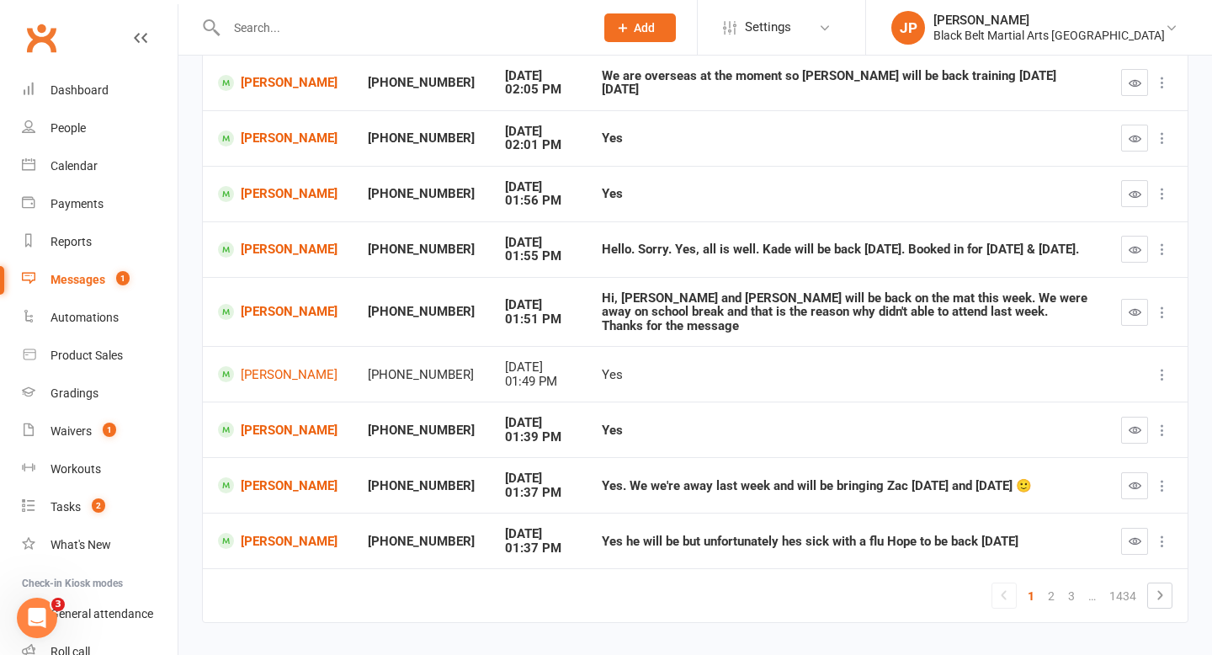
scroll to position [301, 0]
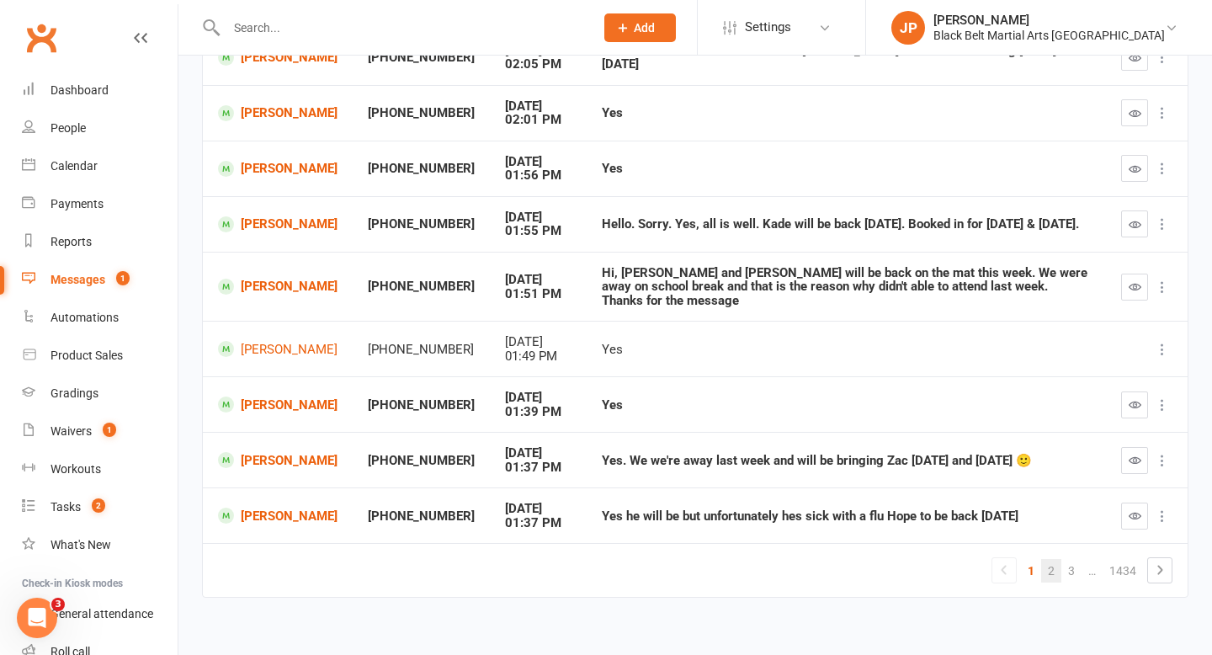
click at [1047, 559] on link "2" at bounding box center [1051, 571] width 20 height 24
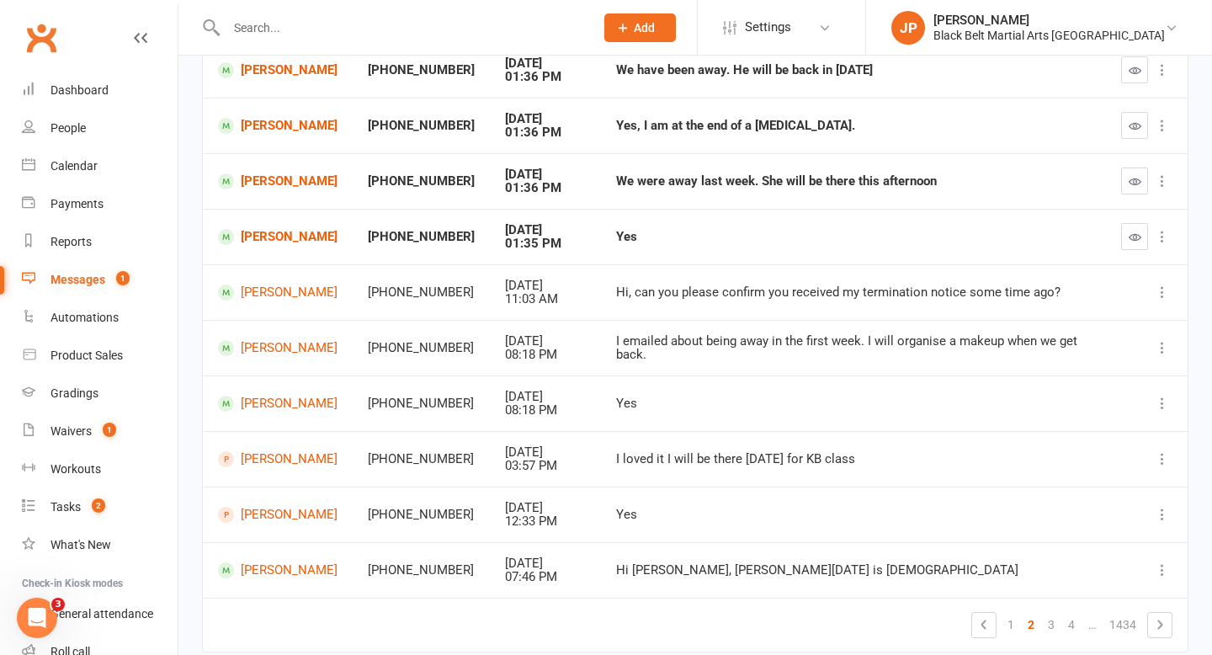
scroll to position [214, 0]
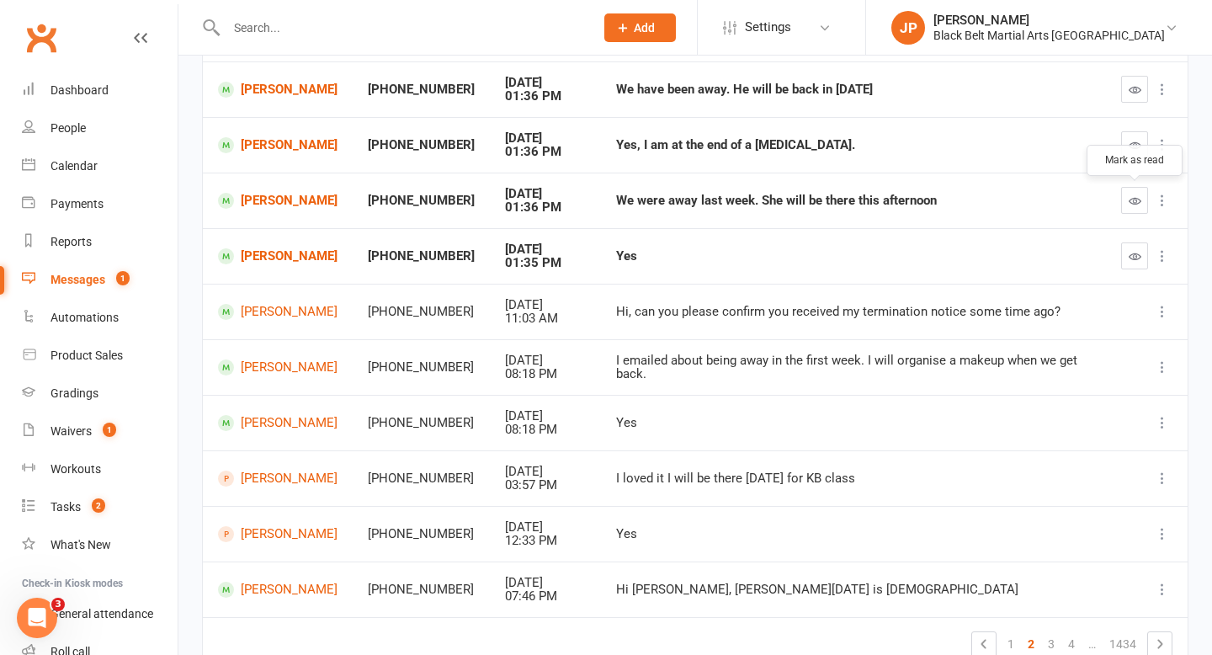
click at [1128, 205] on icon "button" at bounding box center [1134, 200] width 13 height 13
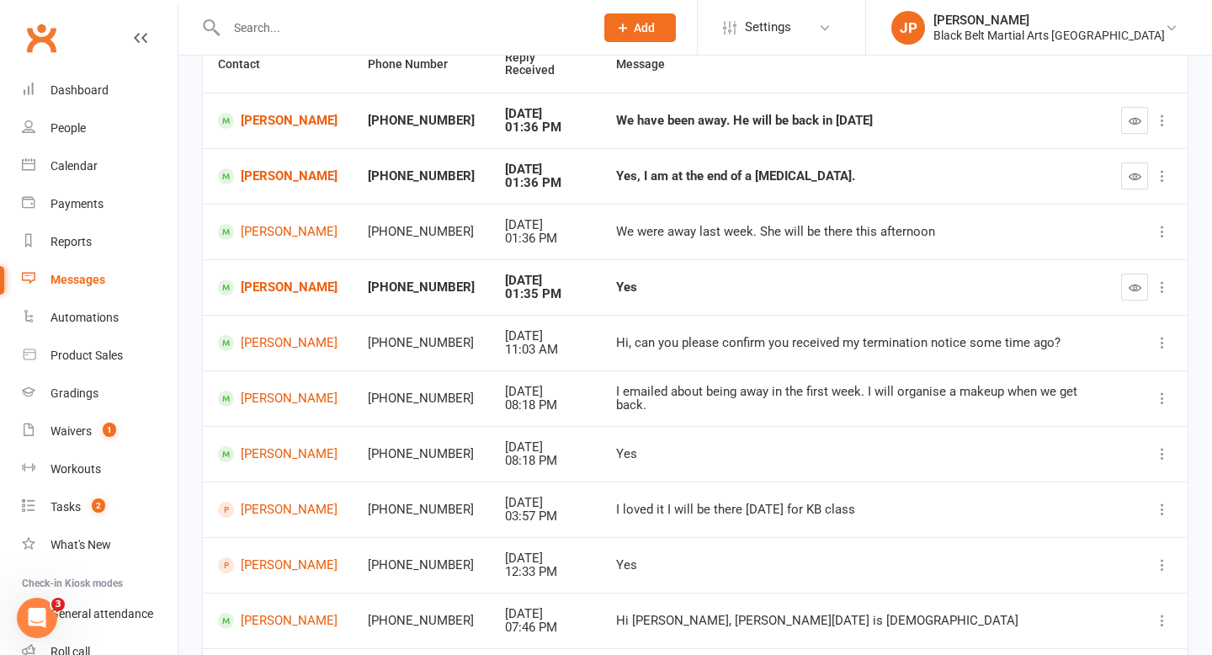
scroll to position [180, 0]
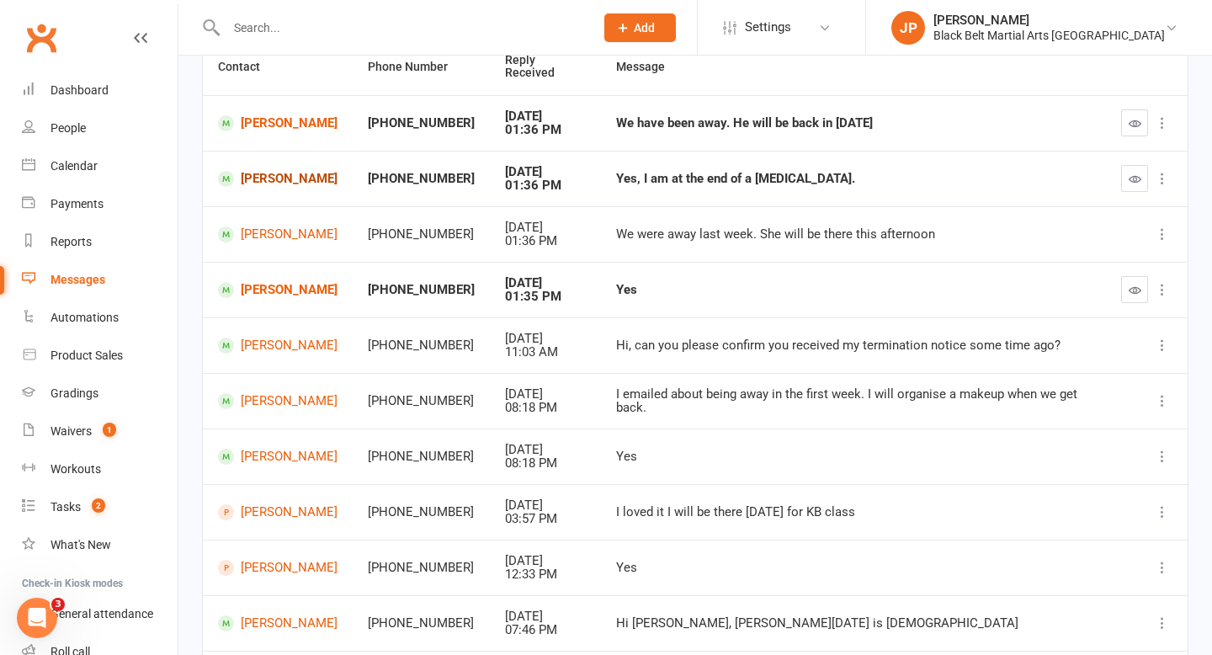
click at [272, 184] on link "Wayne Charters" at bounding box center [277, 179] width 119 height 16
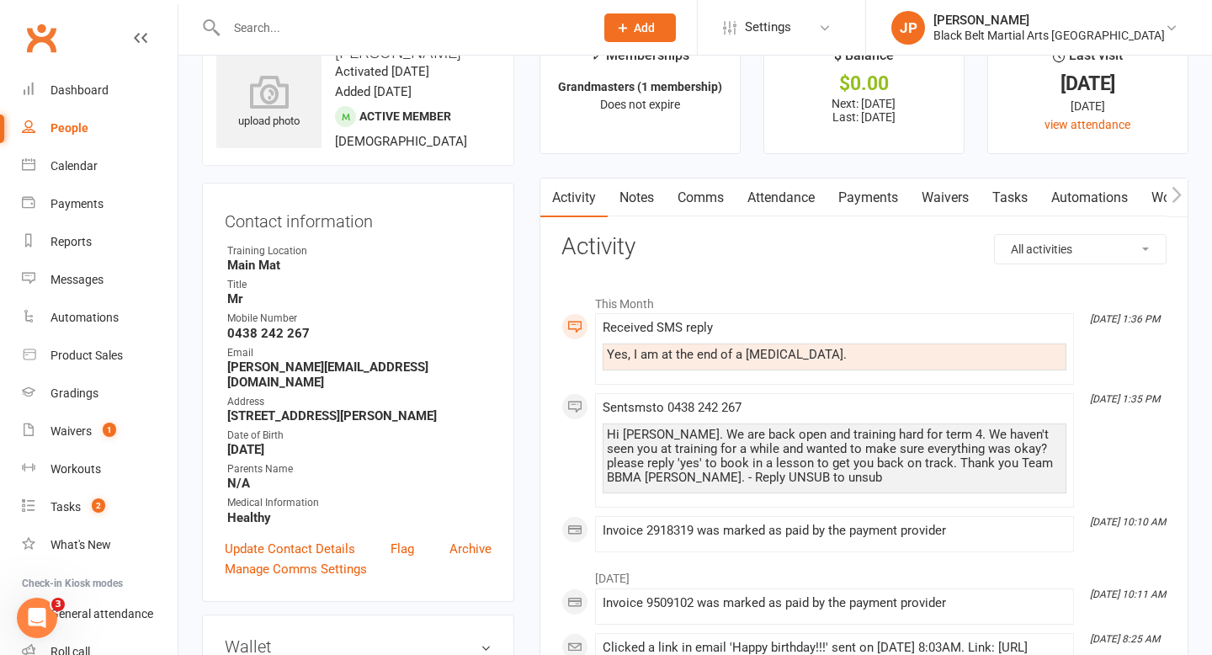
scroll to position [42, 0]
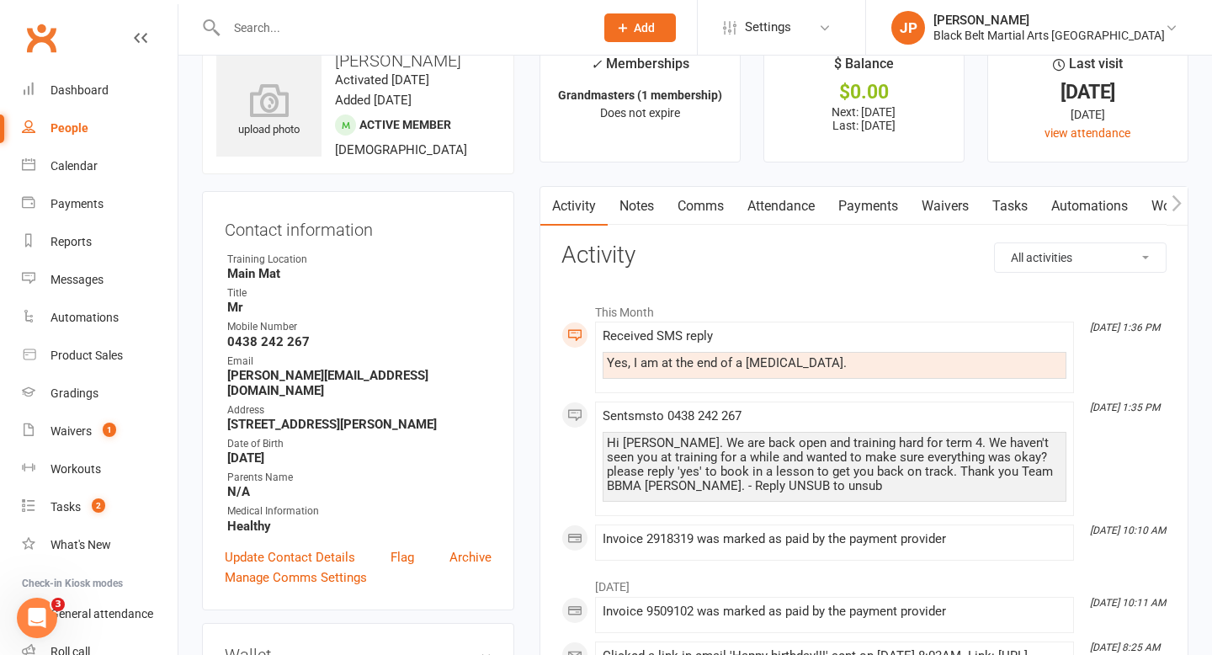
click at [702, 210] on link "Comms" at bounding box center [701, 206] width 70 height 39
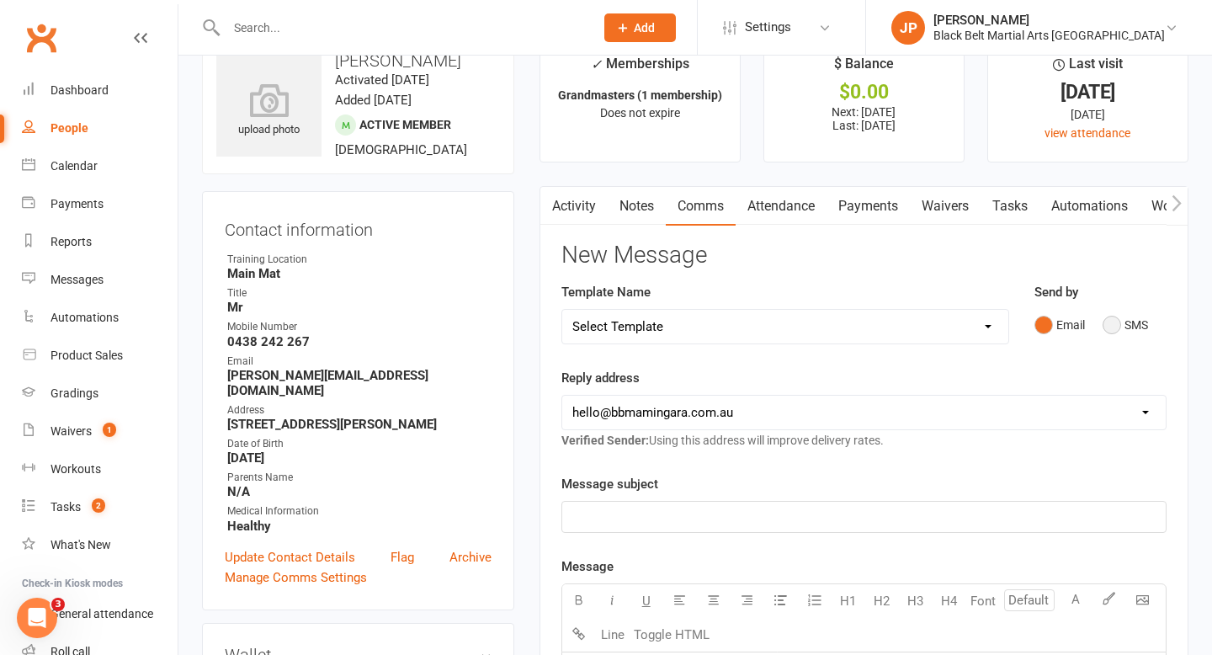
click at [1114, 329] on button "SMS" at bounding box center [1124, 325] width 45 height 32
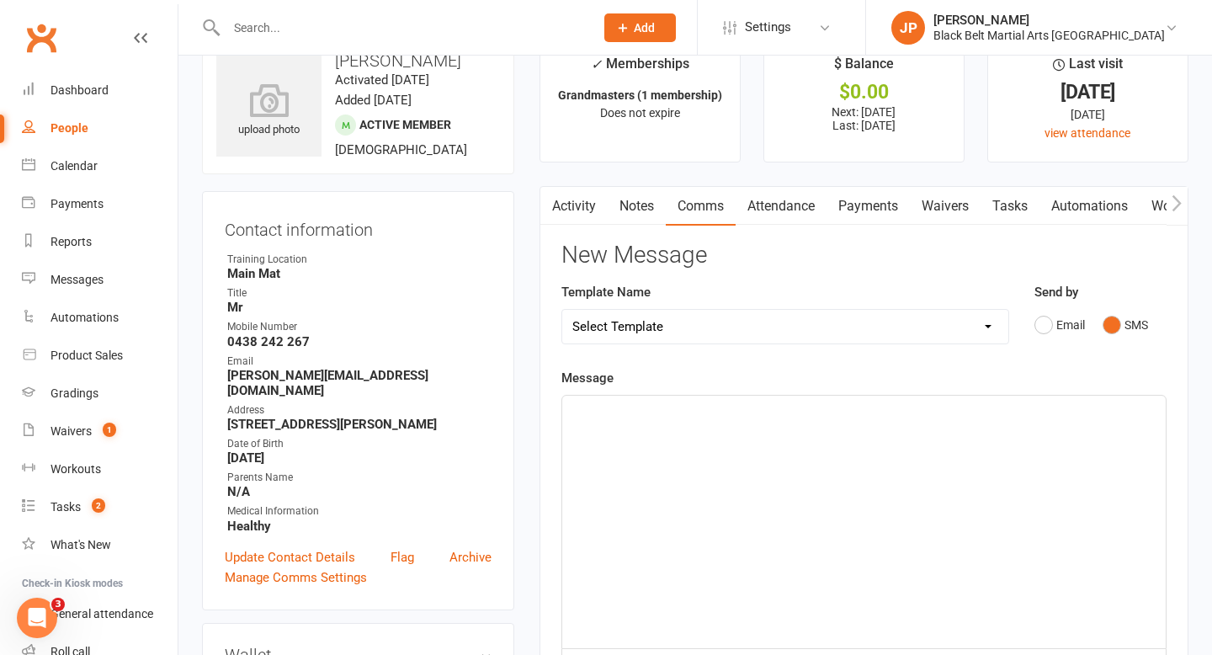
click at [770, 411] on p "﻿" at bounding box center [863, 411] width 583 height 20
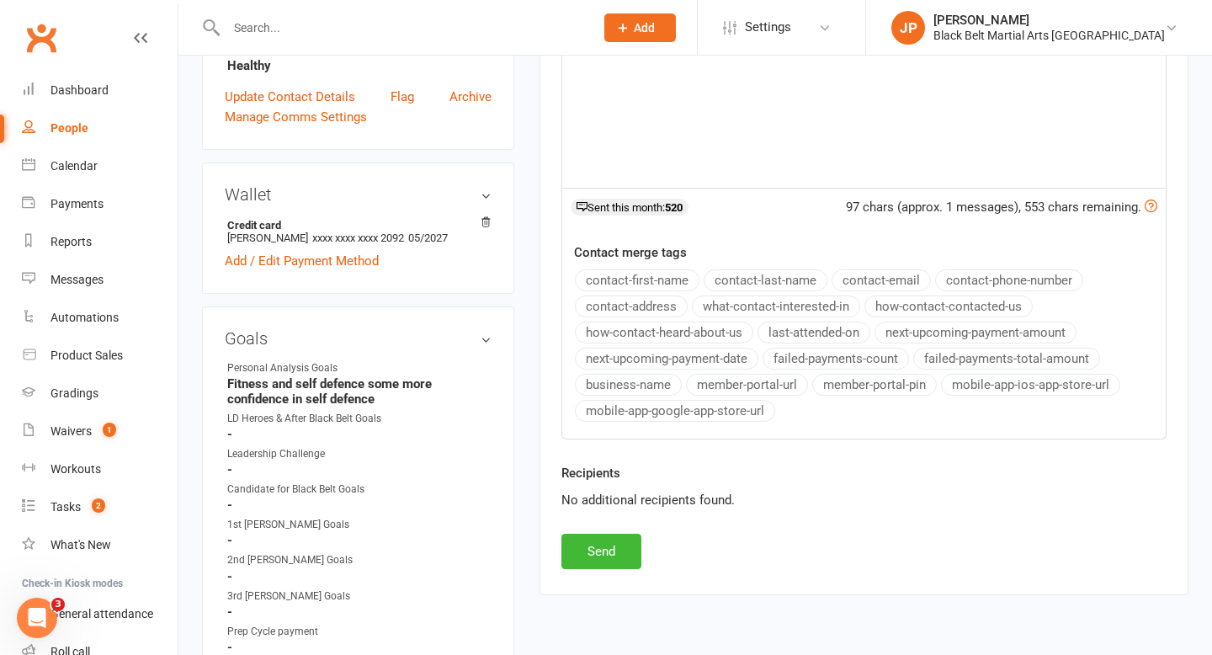
scroll to position [508, 0]
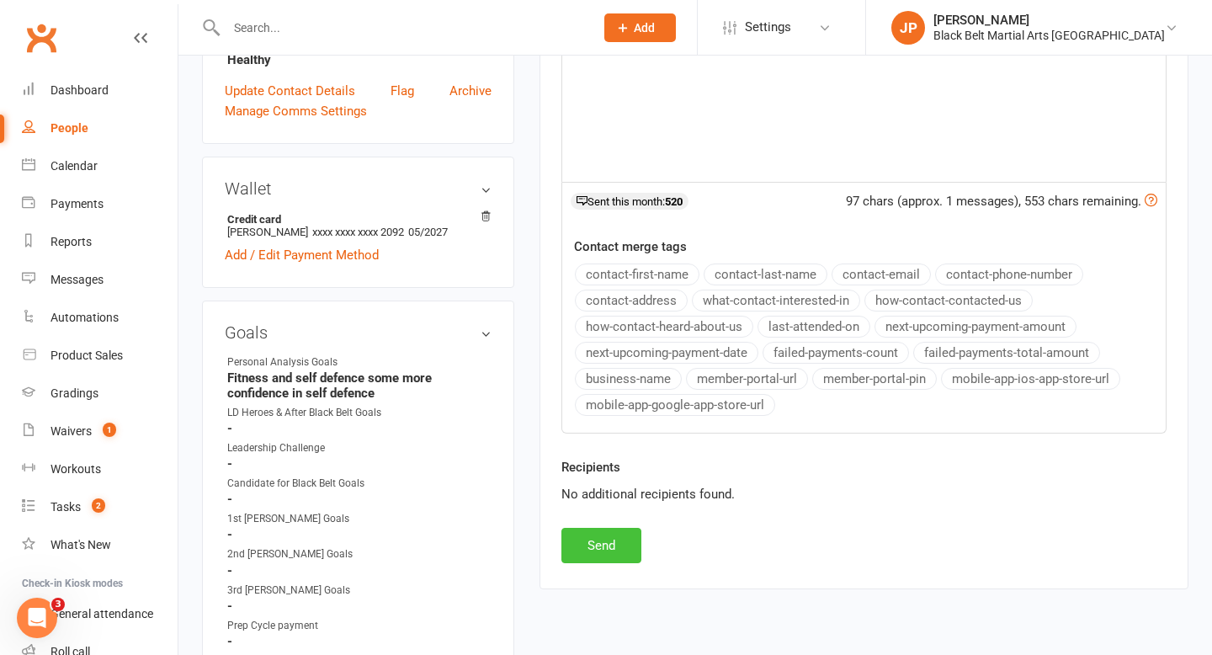
click at [608, 552] on button "Send" at bounding box center [601, 545] width 80 height 35
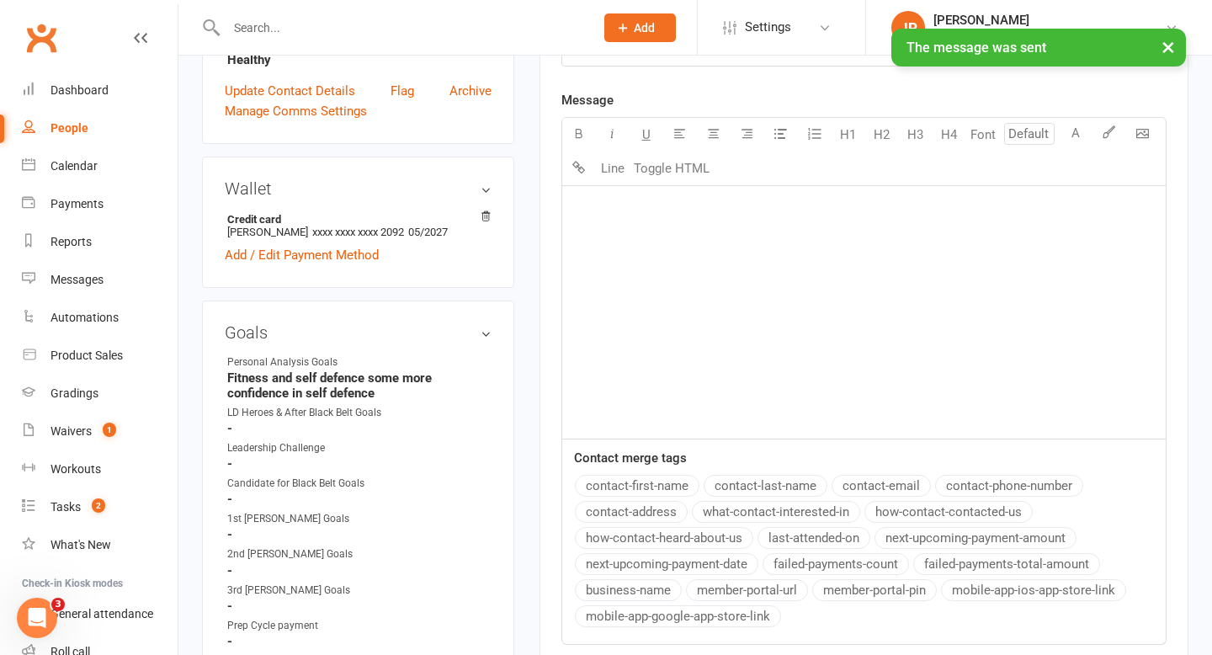
scroll to position [42, 0]
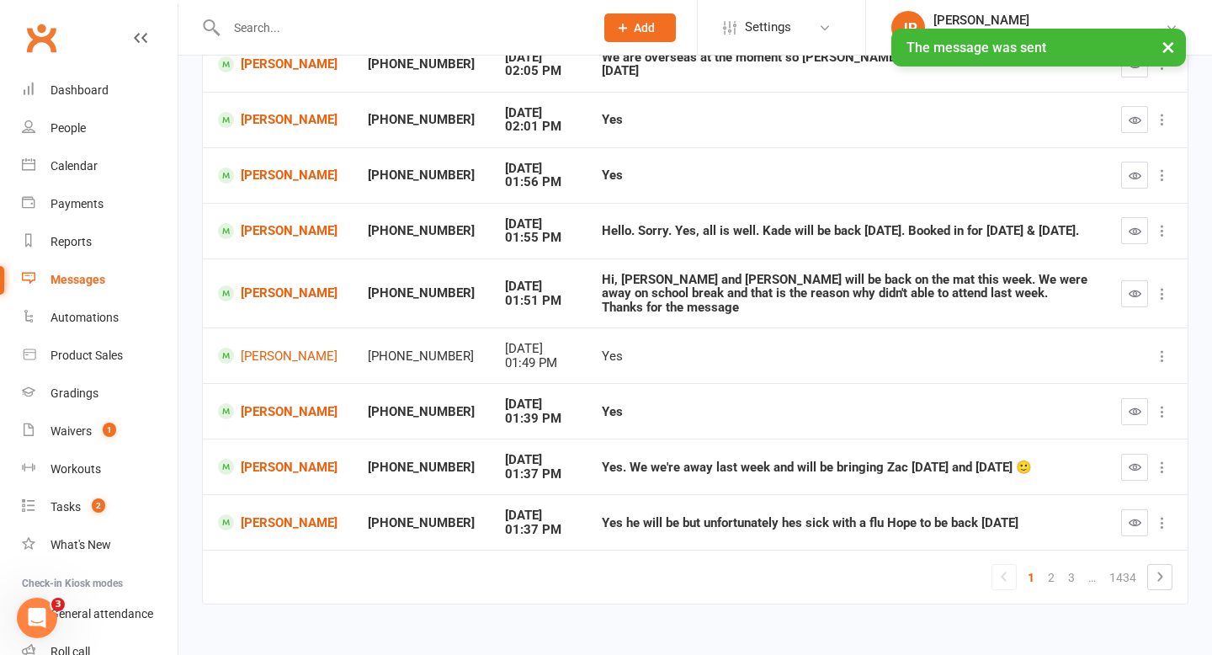
scroll to position [301, 0]
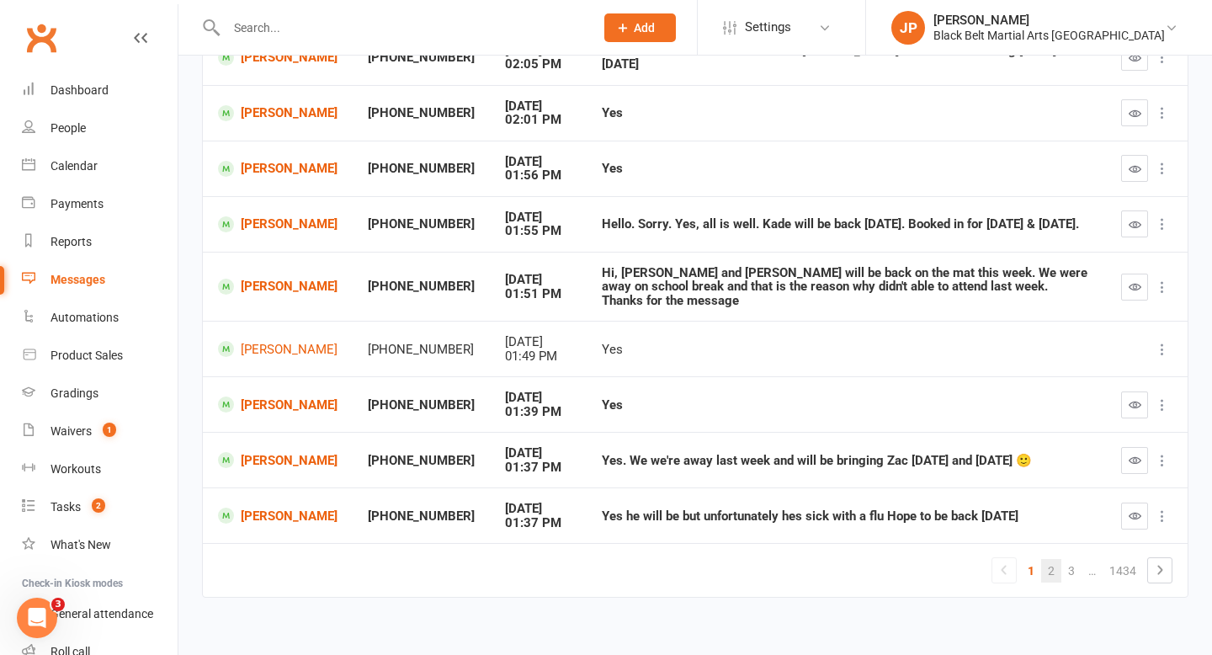
click at [1050, 560] on link "2" at bounding box center [1051, 571] width 20 height 24
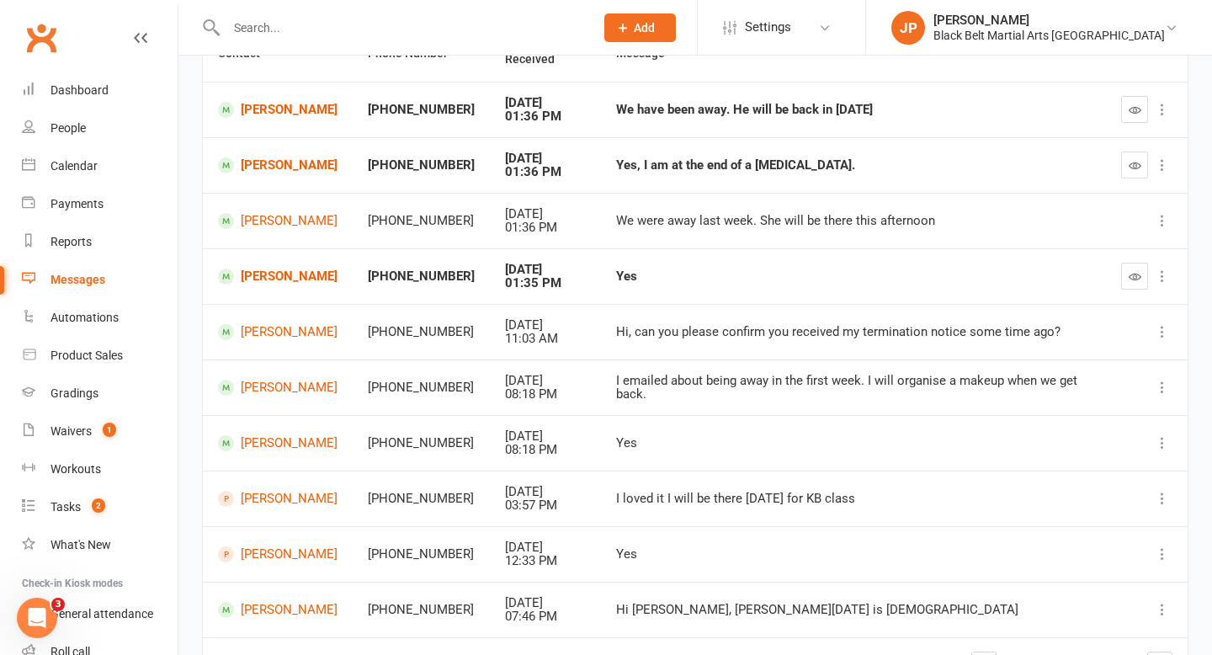
scroll to position [188, 0]
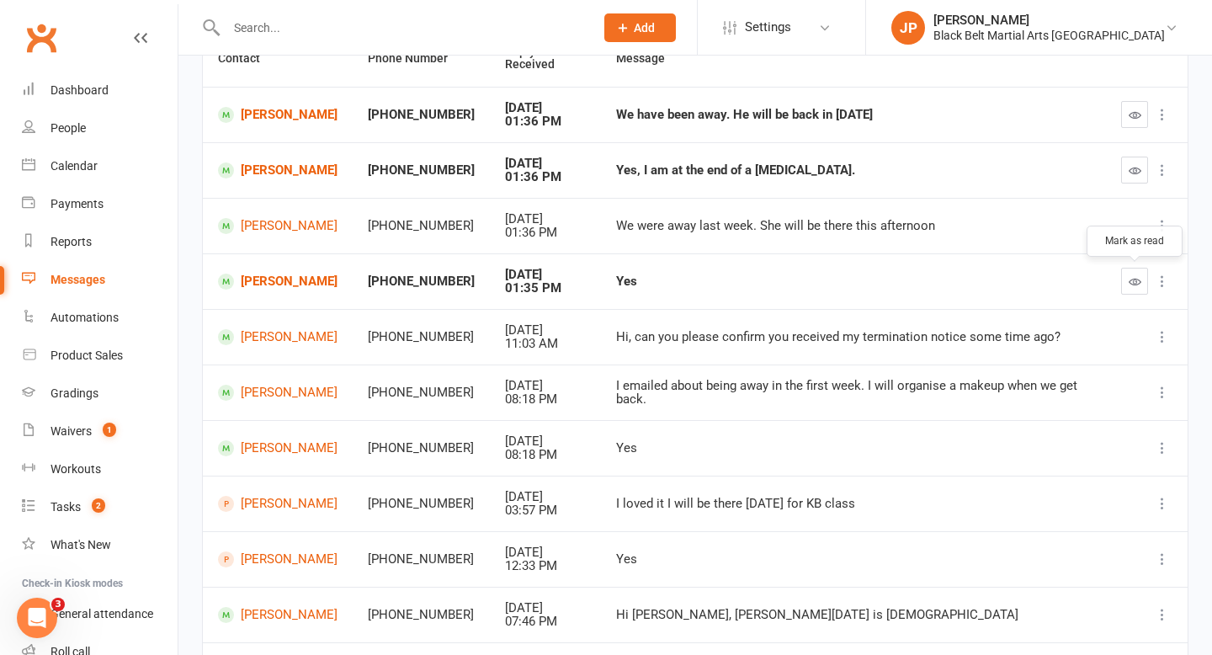
click at [1121, 282] on button "button" at bounding box center [1134, 281] width 27 height 27
click at [1126, 178] on button "button" at bounding box center [1134, 170] width 27 height 27
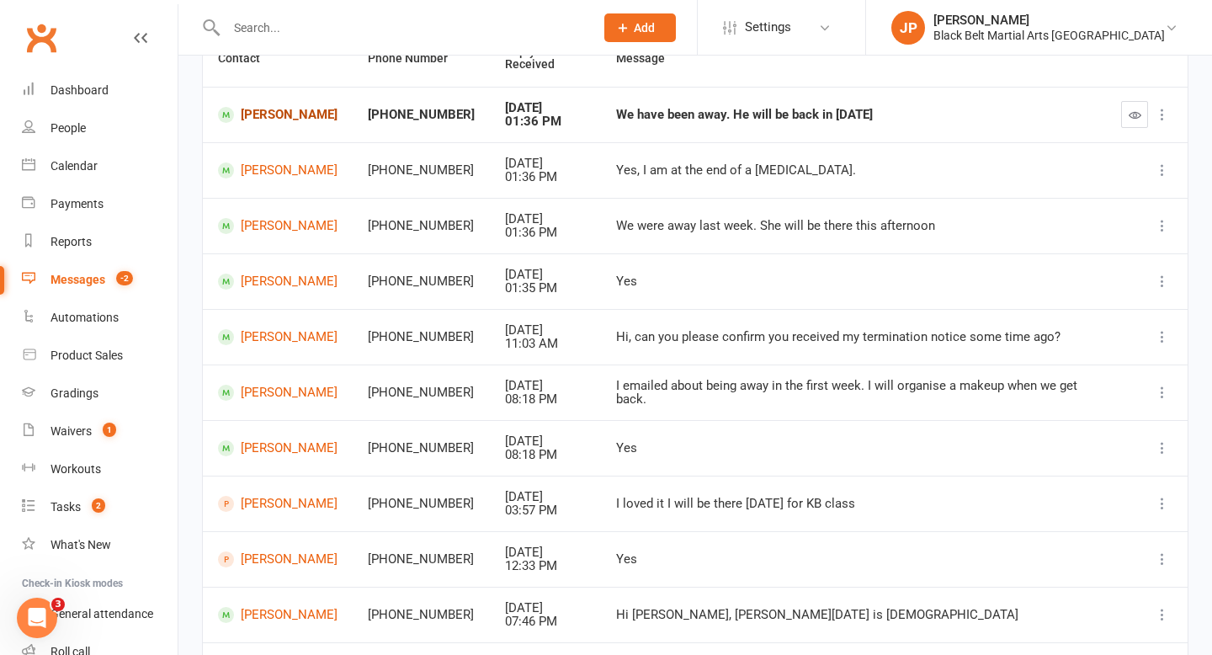
click at [273, 113] on link "[PERSON_NAME]" at bounding box center [277, 115] width 119 height 16
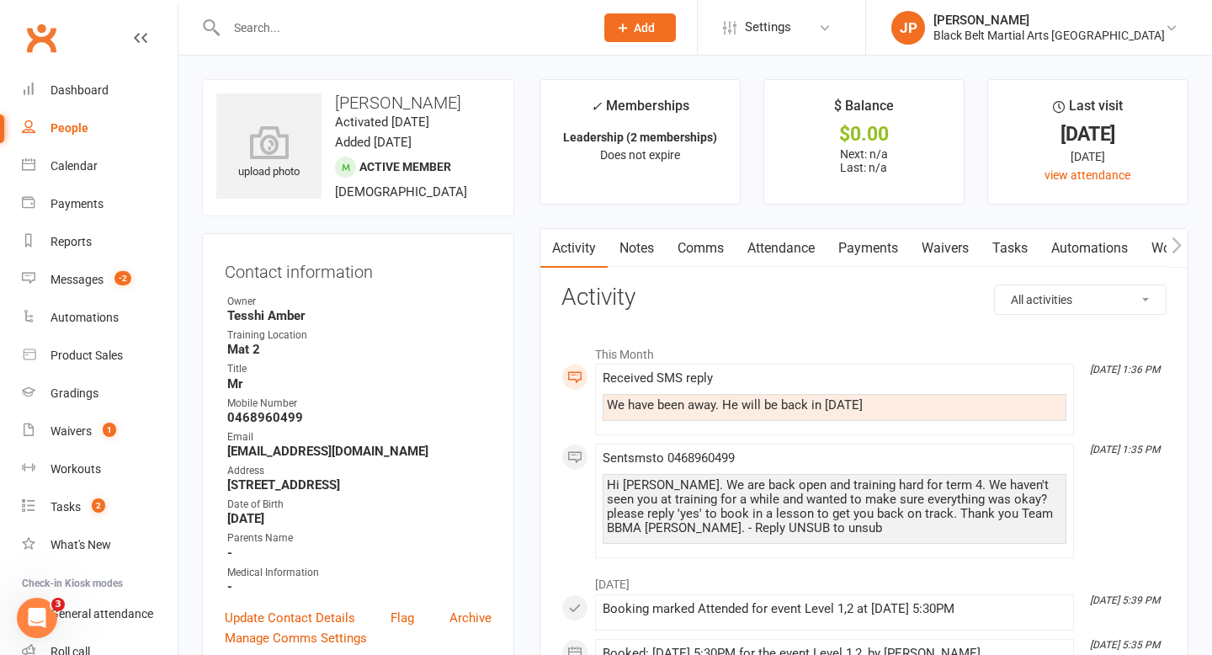
click at [707, 246] on link "Comms" at bounding box center [701, 248] width 70 height 39
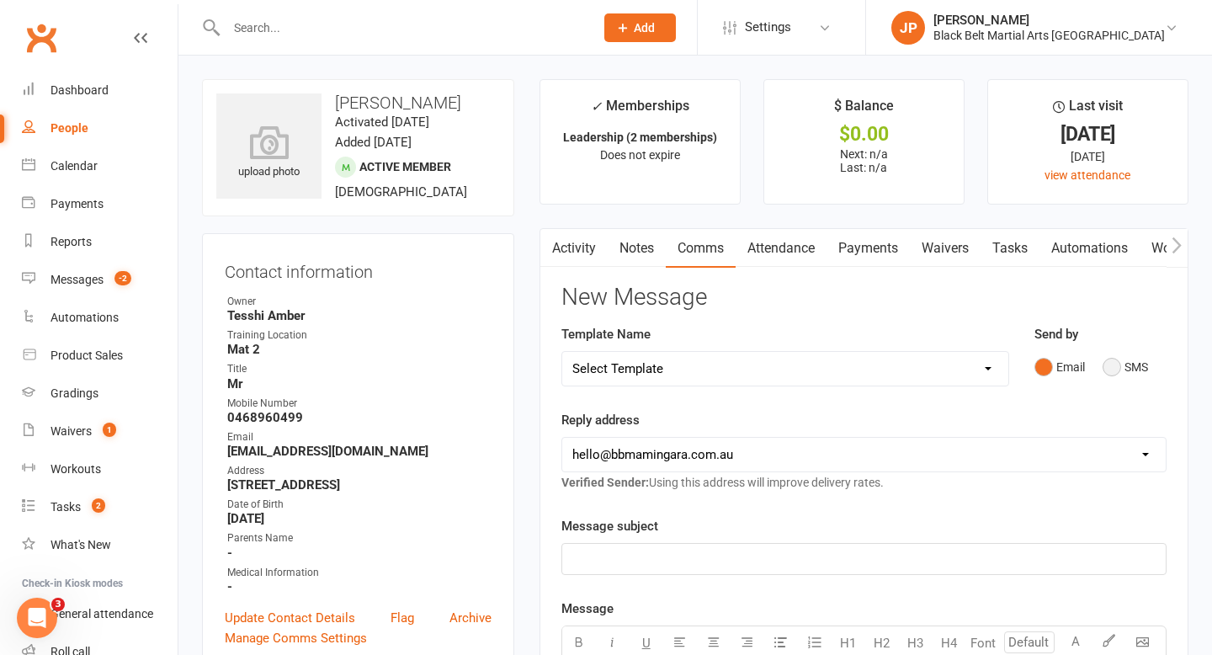
click at [1114, 374] on button "SMS" at bounding box center [1124, 367] width 45 height 32
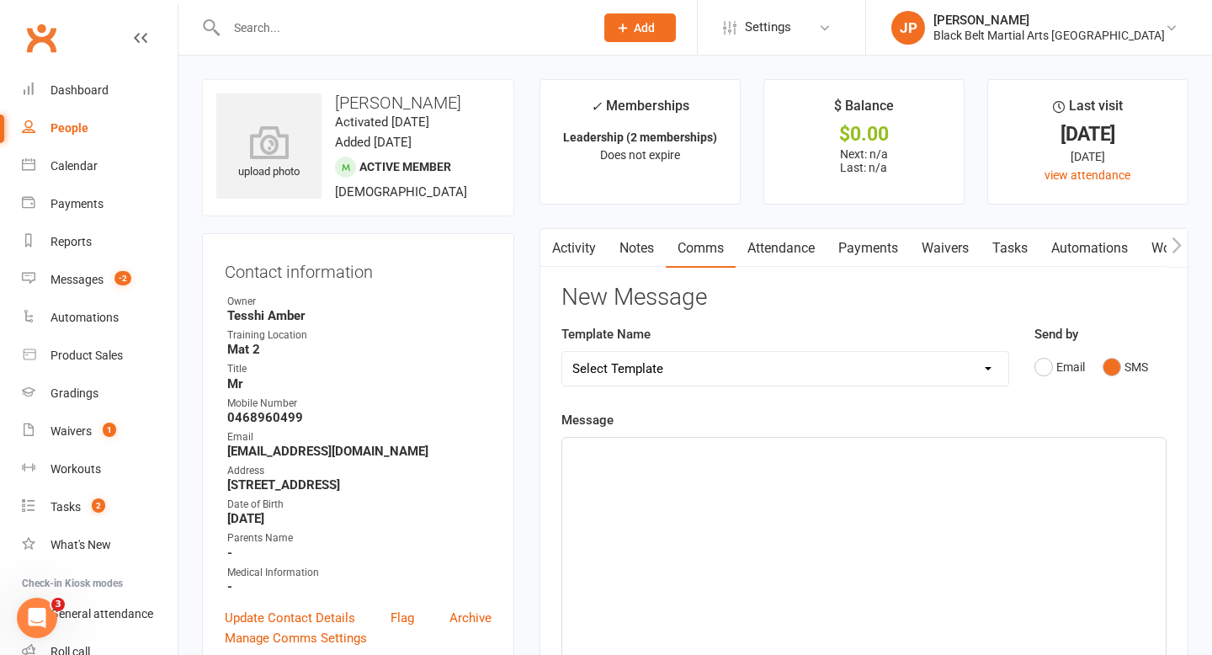
click at [662, 474] on div "﻿" at bounding box center [863, 564] width 603 height 252
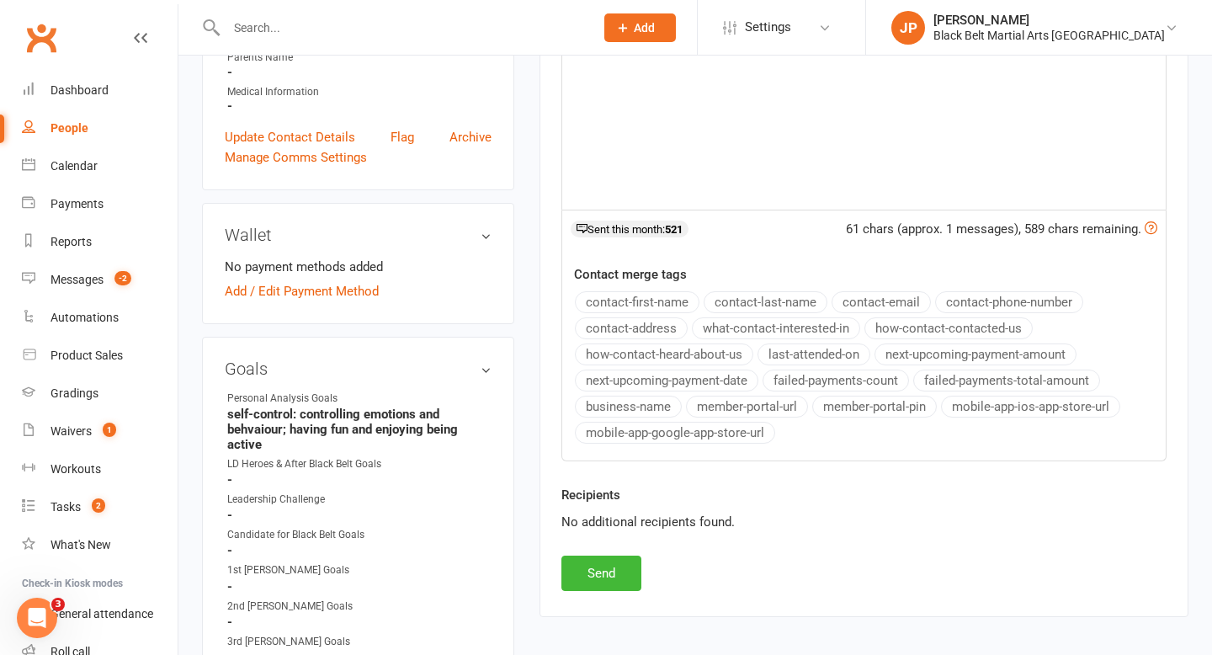
scroll to position [518, 0]
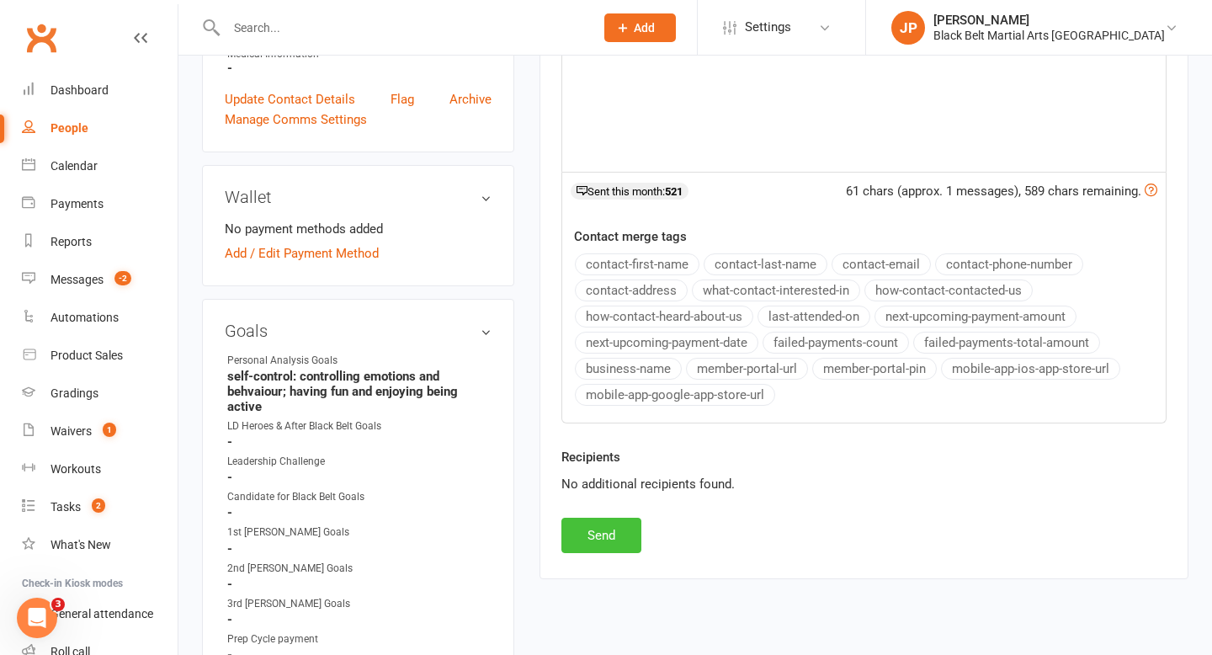
click at [613, 540] on button "Send" at bounding box center [601, 534] width 80 height 35
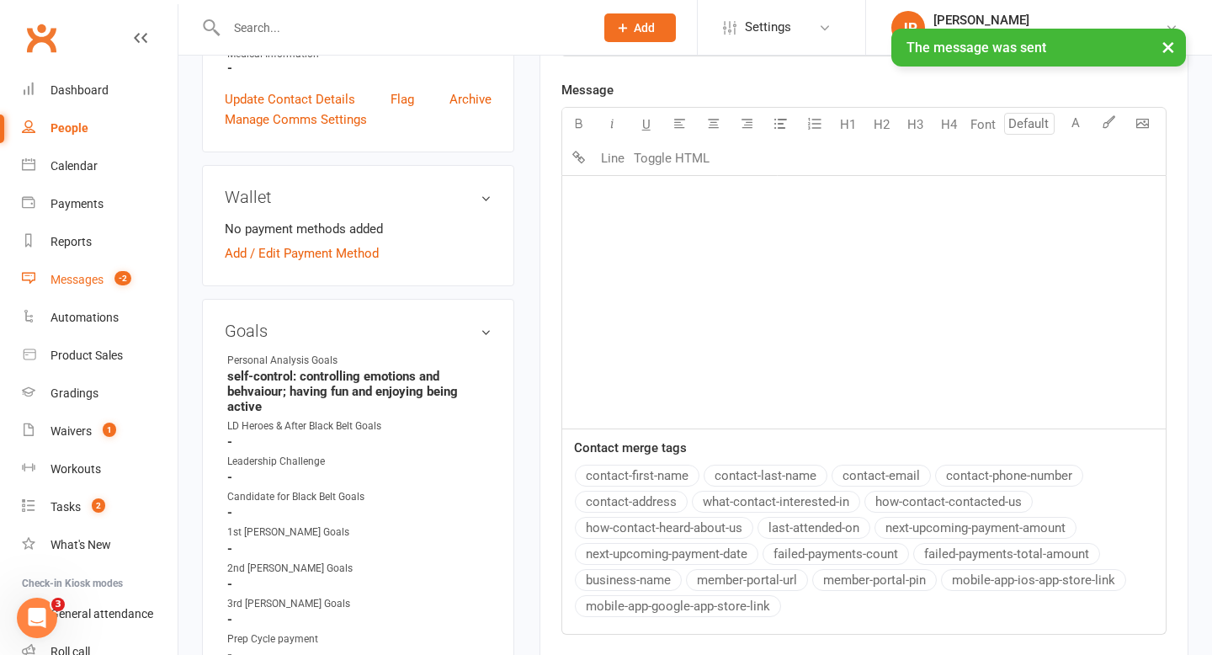
click at [94, 277] on div "Messages" at bounding box center [76, 279] width 53 height 13
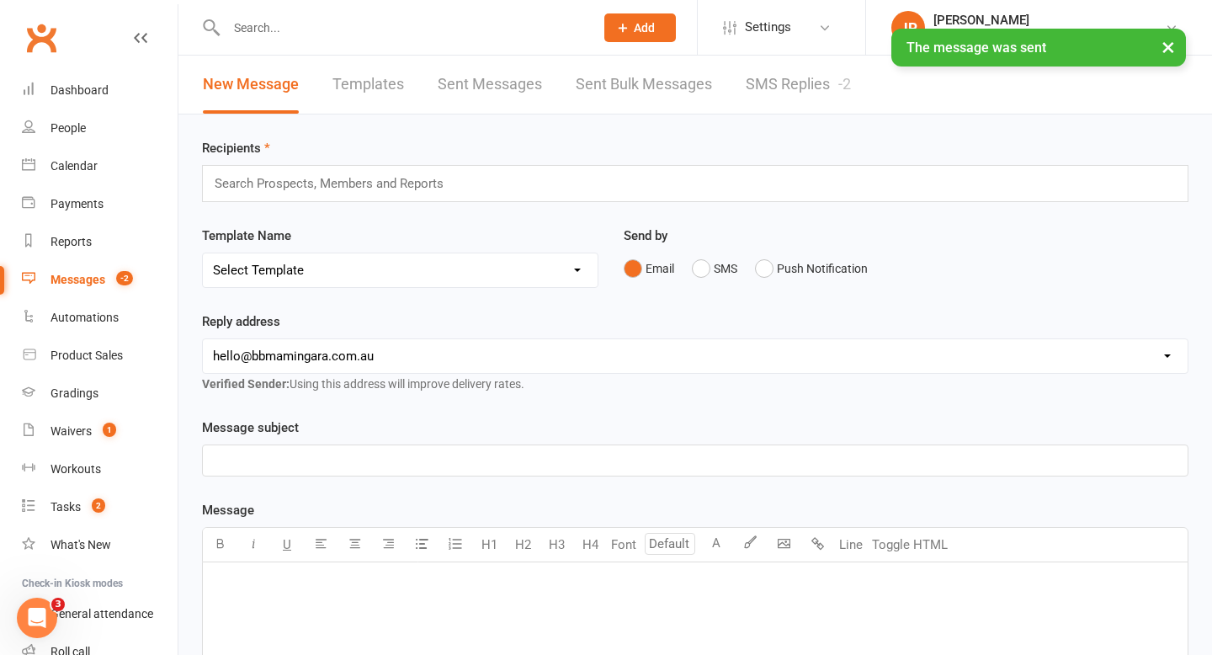
click at [778, 94] on link "SMS Replies -2" at bounding box center [798, 85] width 105 height 58
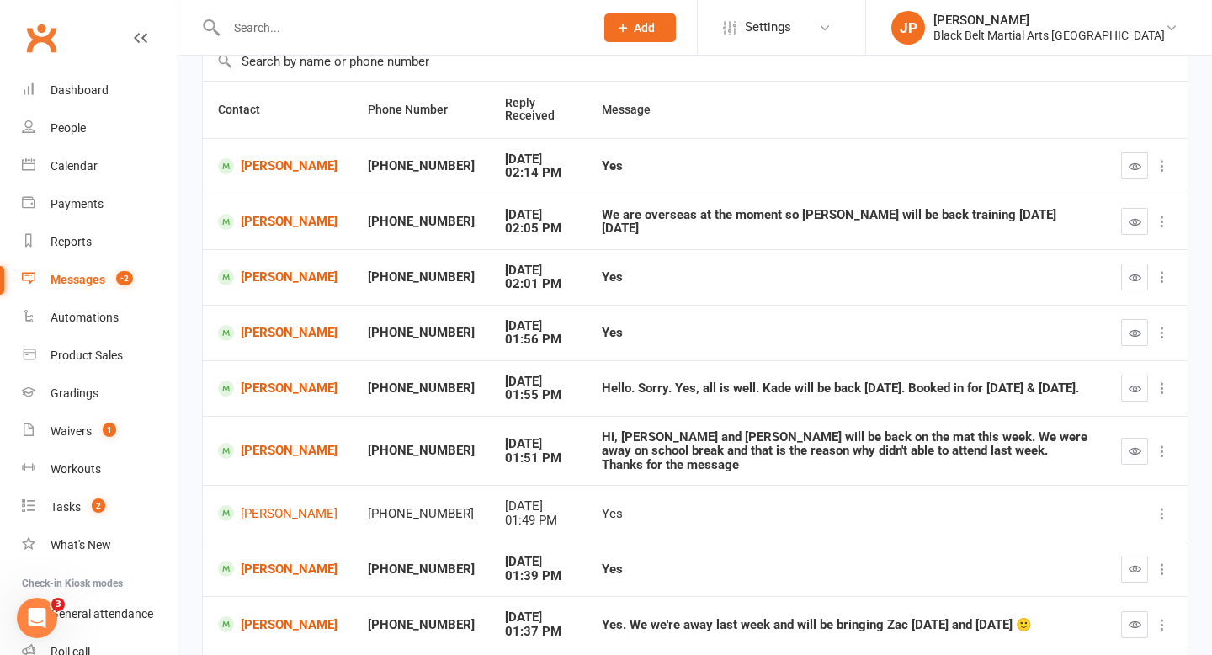
scroll to position [301, 0]
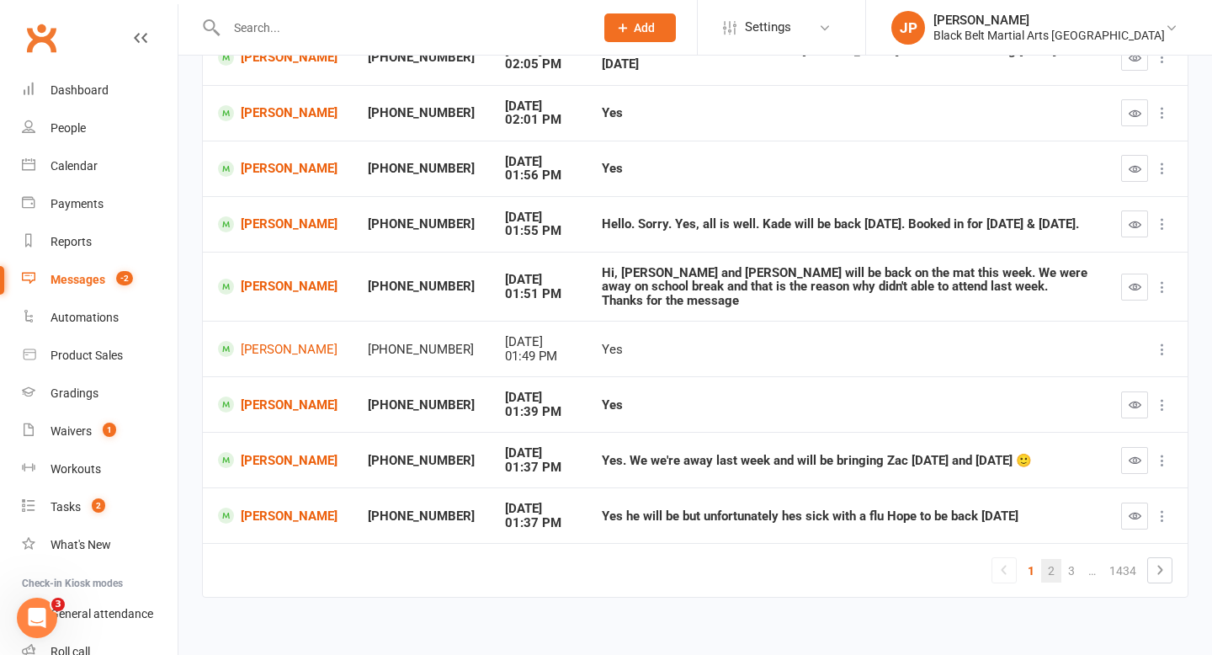
click at [1046, 563] on link "2" at bounding box center [1051, 571] width 20 height 24
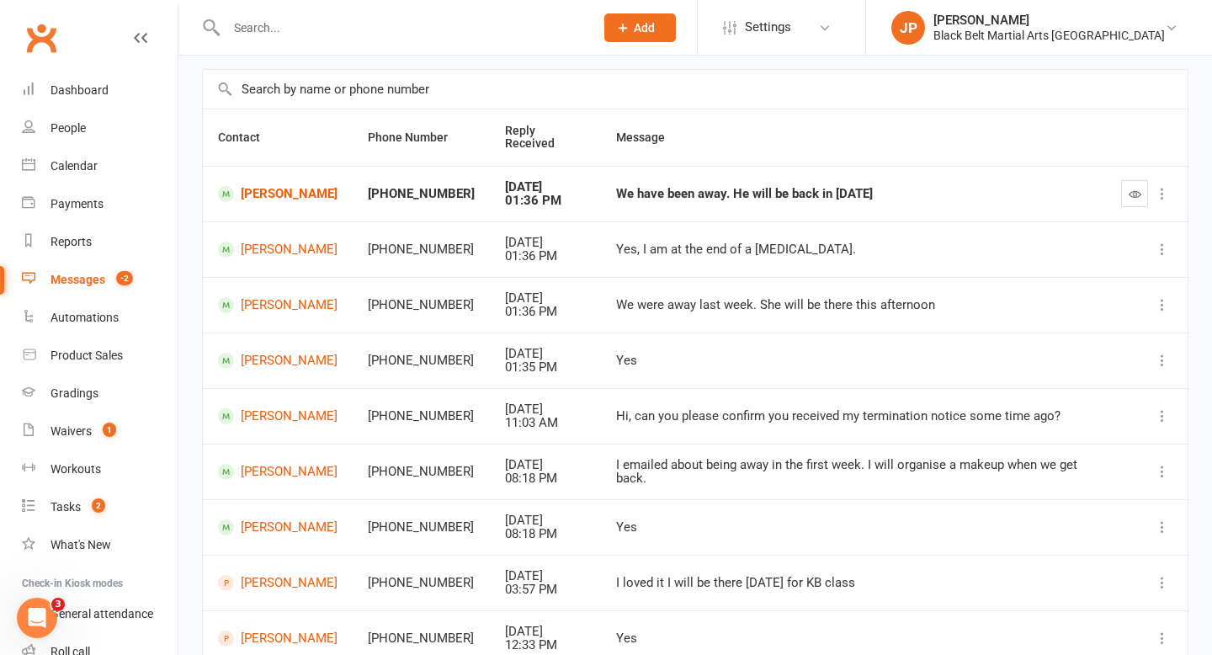
scroll to position [93, 0]
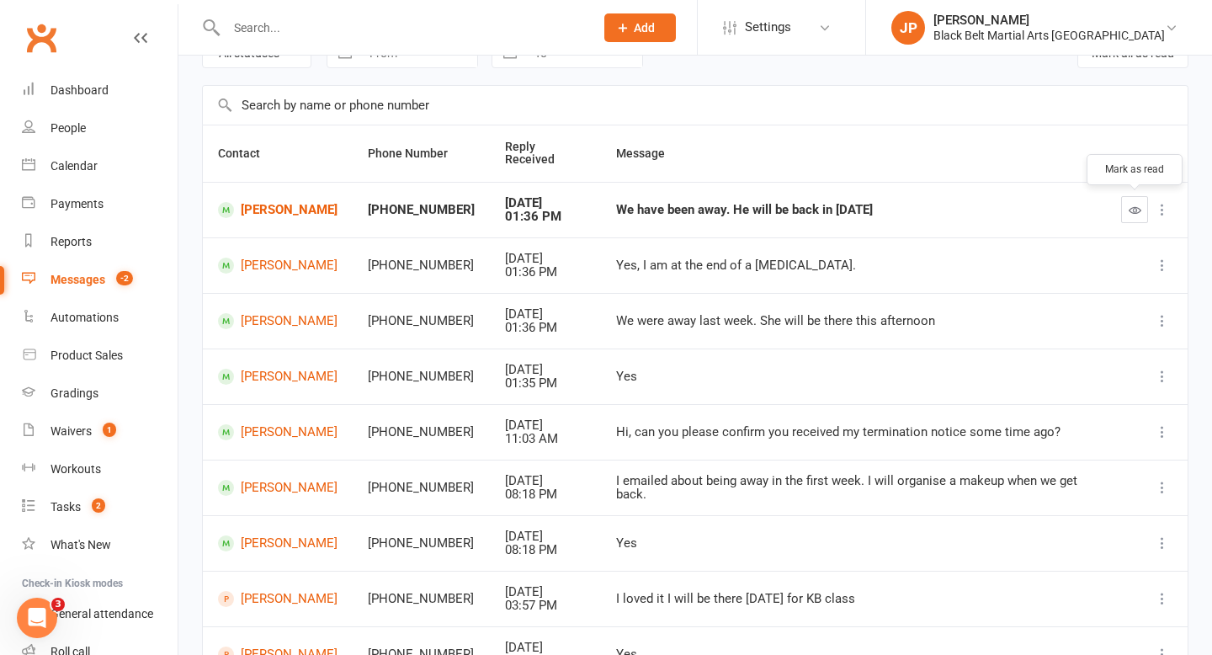
click at [1127, 205] on button "button" at bounding box center [1134, 209] width 27 height 27
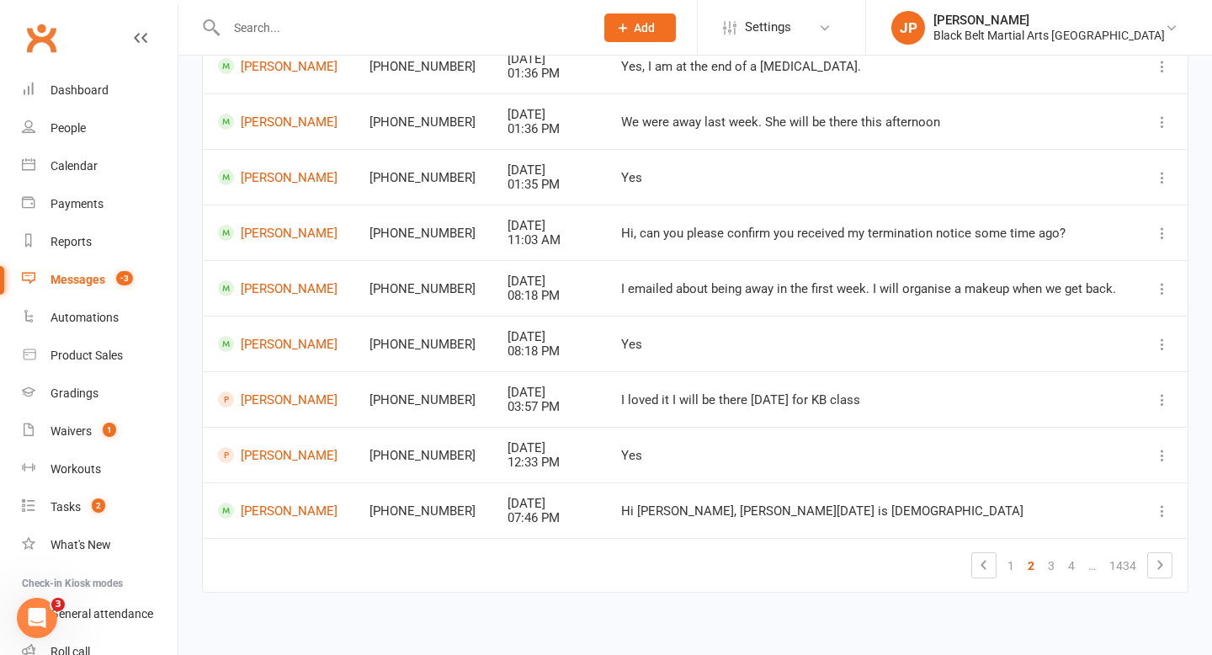
scroll to position [289, 0]
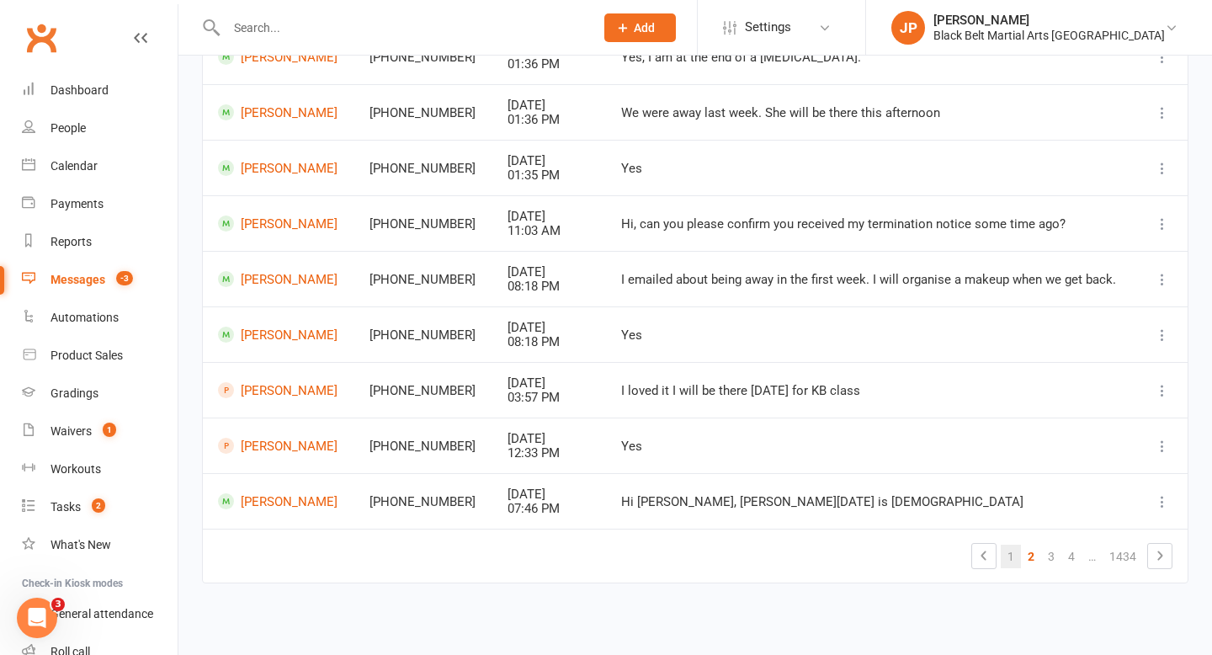
click at [1012, 559] on link "1" at bounding box center [1010, 556] width 20 height 24
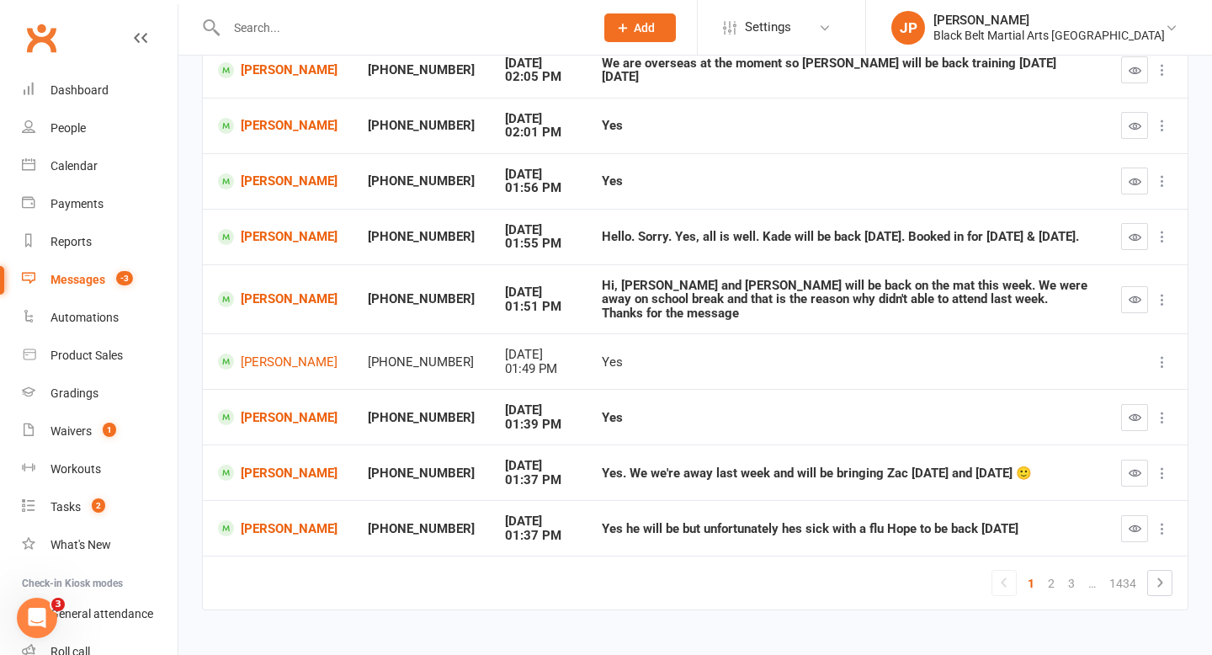
scroll to position [301, 0]
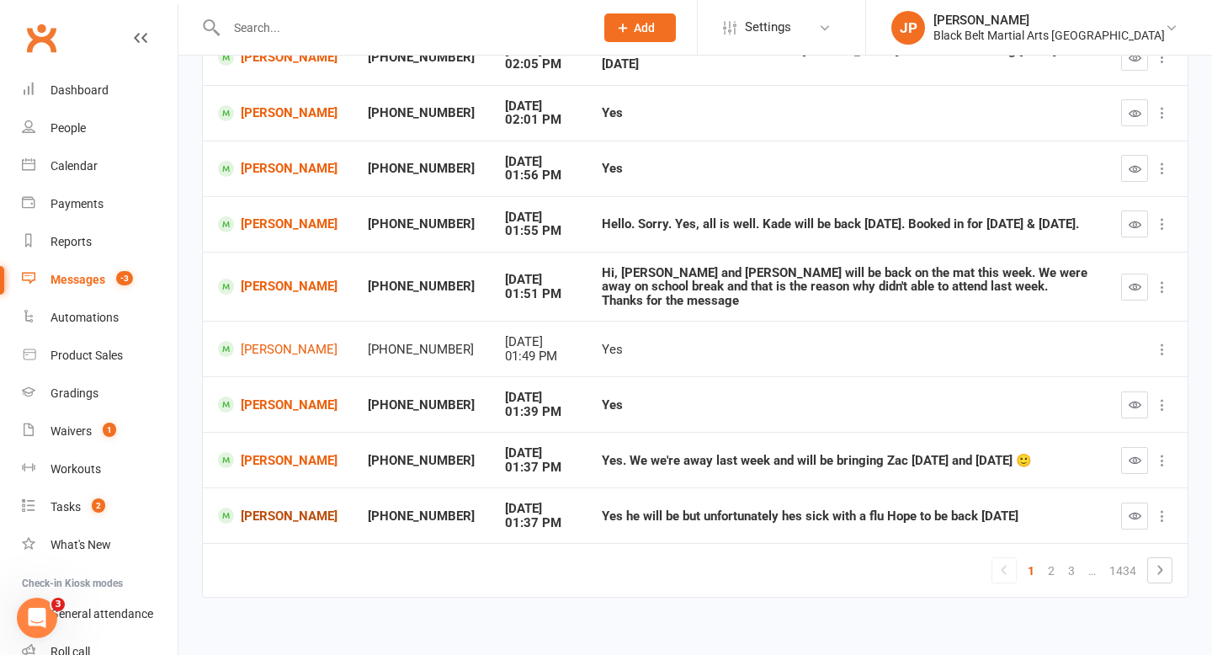
click at [252, 507] on link "Isaac McLoughlin" at bounding box center [277, 515] width 119 height 16
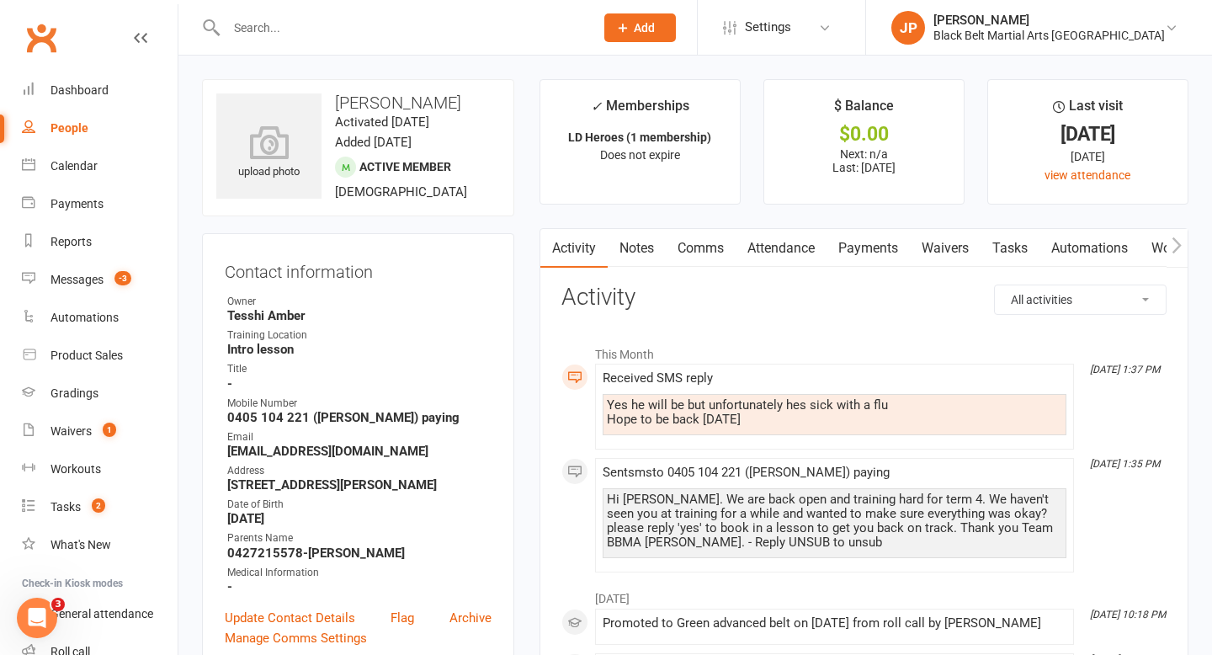
click at [710, 253] on link "Comms" at bounding box center [701, 248] width 70 height 39
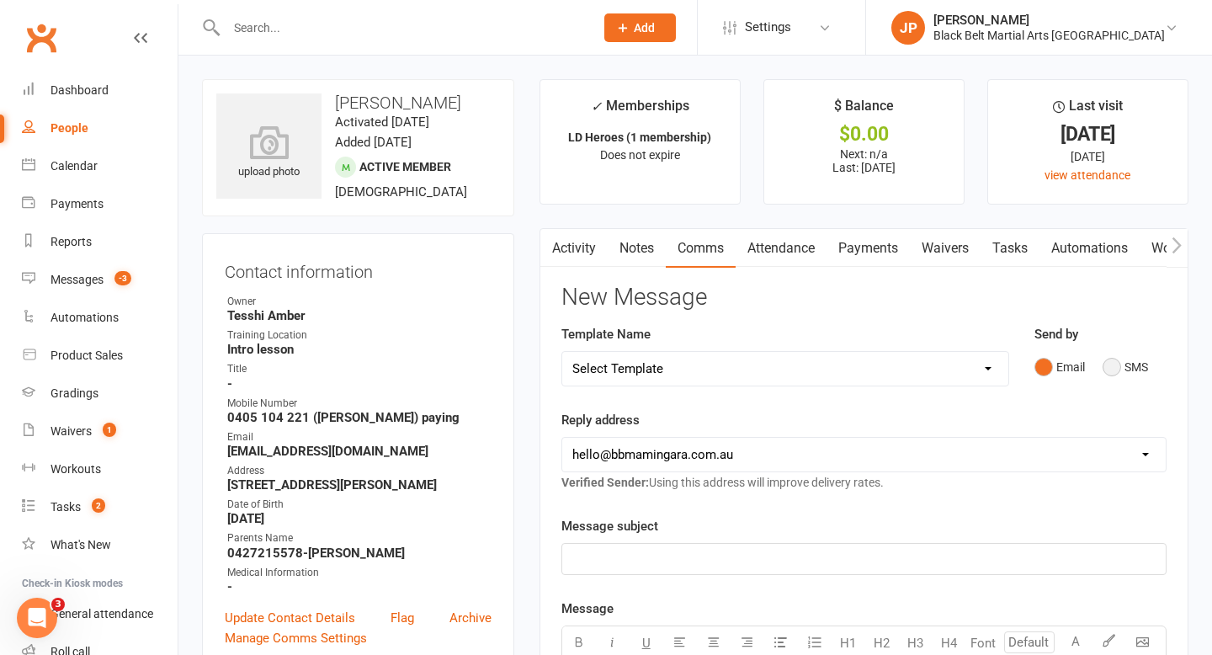
click at [1115, 370] on button "SMS" at bounding box center [1124, 367] width 45 height 32
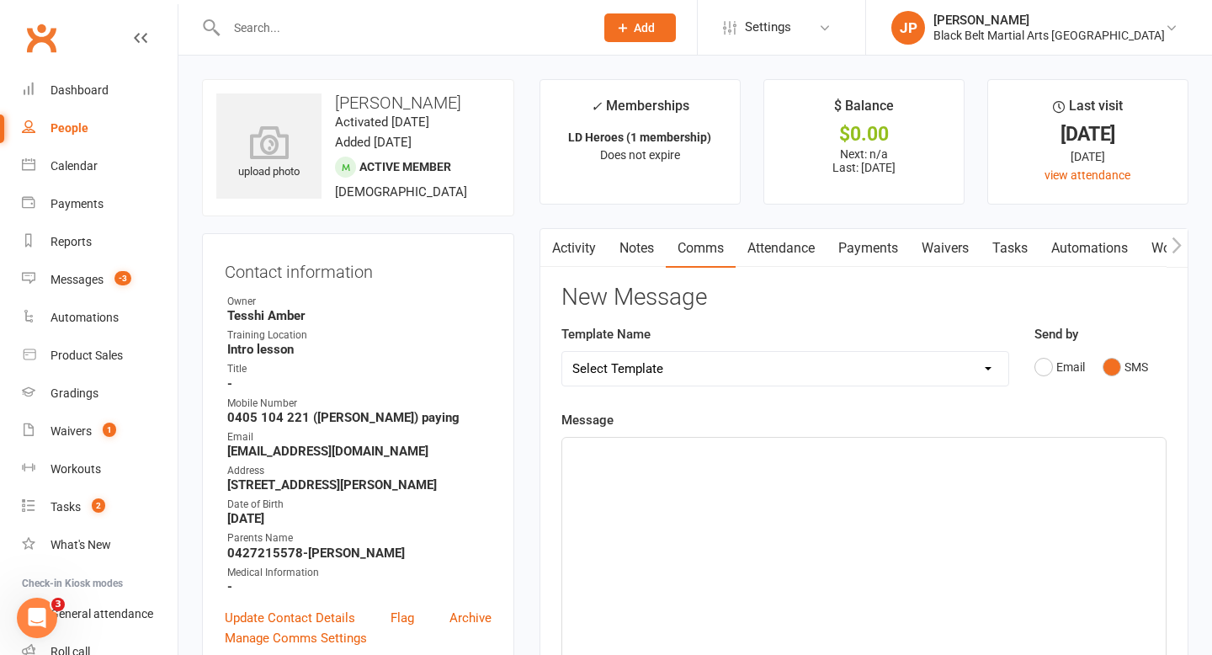
click at [681, 460] on p "﻿" at bounding box center [863, 453] width 583 height 20
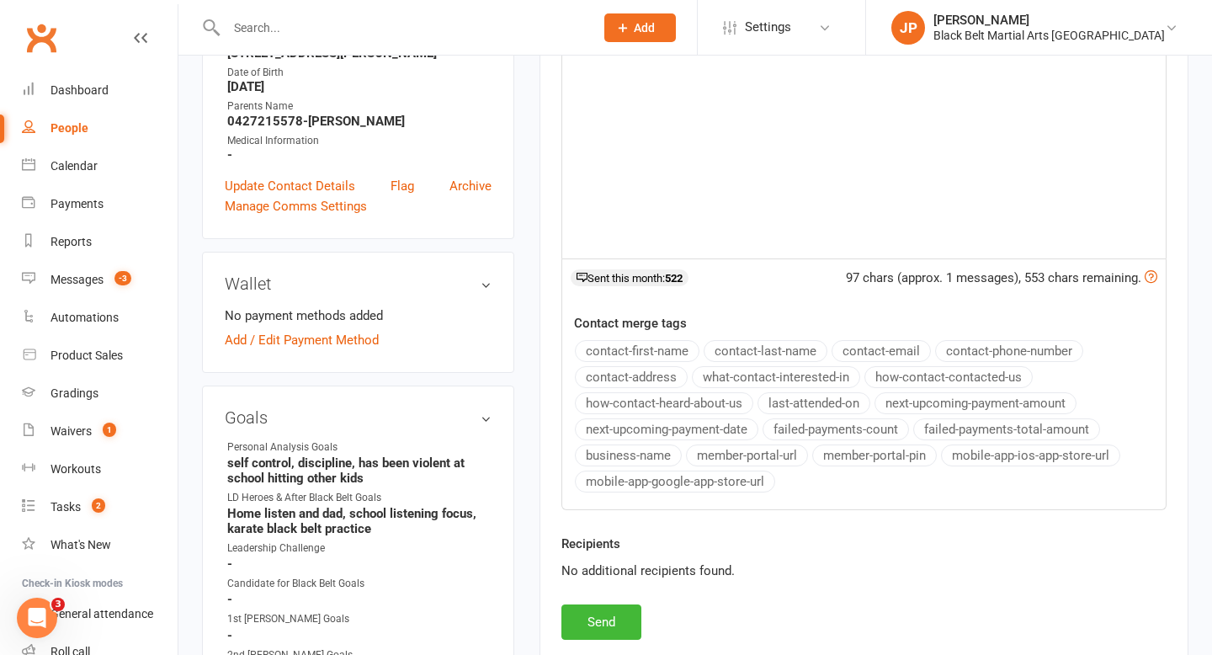
scroll to position [453, 0]
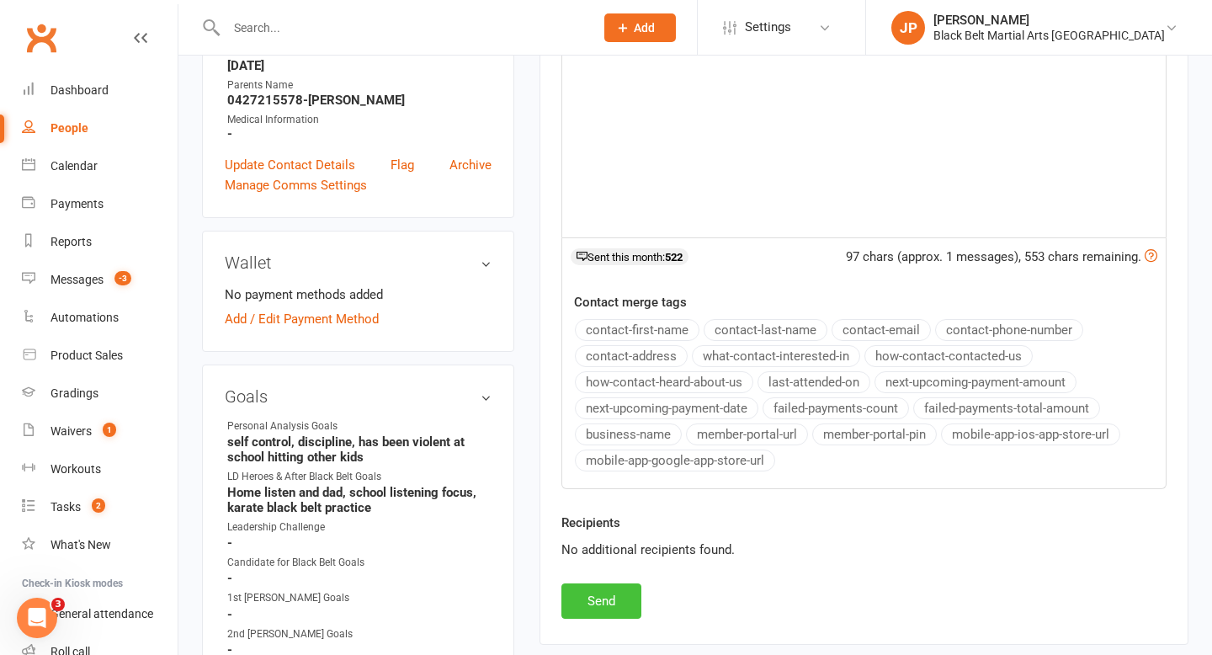
click at [609, 600] on button "Send" at bounding box center [601, 600] width 80 height 35
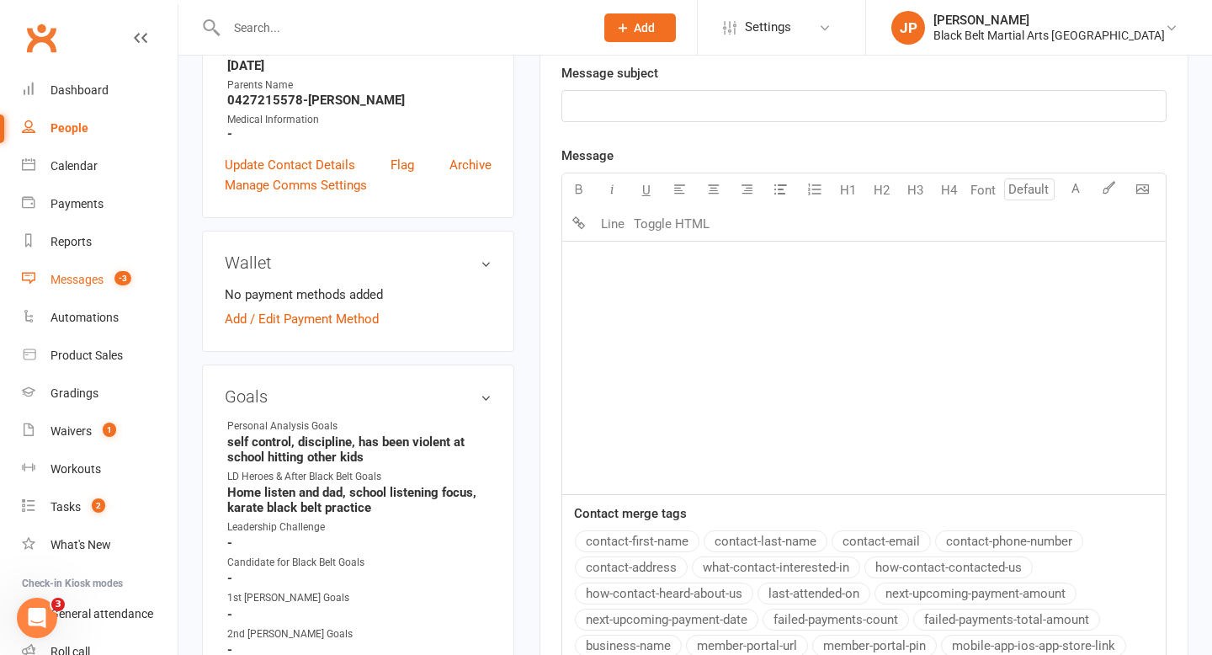
click at [58, 271] on link "Messages -3" at bounding box center [100, 280] width 156 height 38
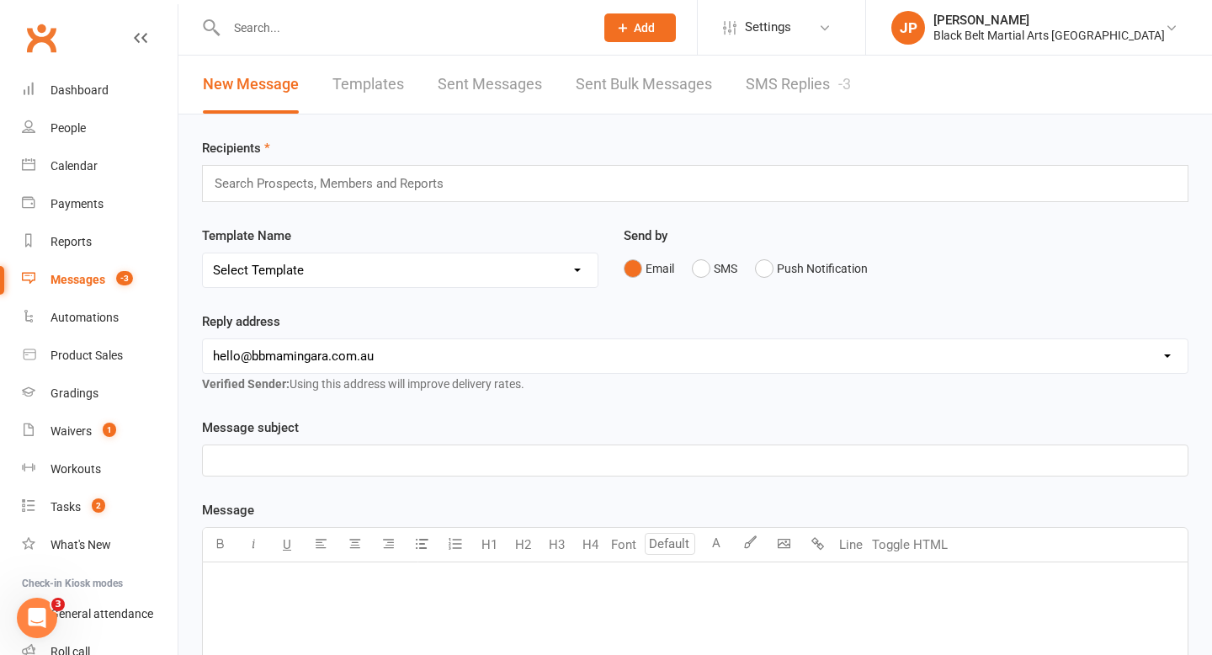
click at [796, 90] on link "SMS Replies -3" at bounding box center [798, 85] width 105 height 58
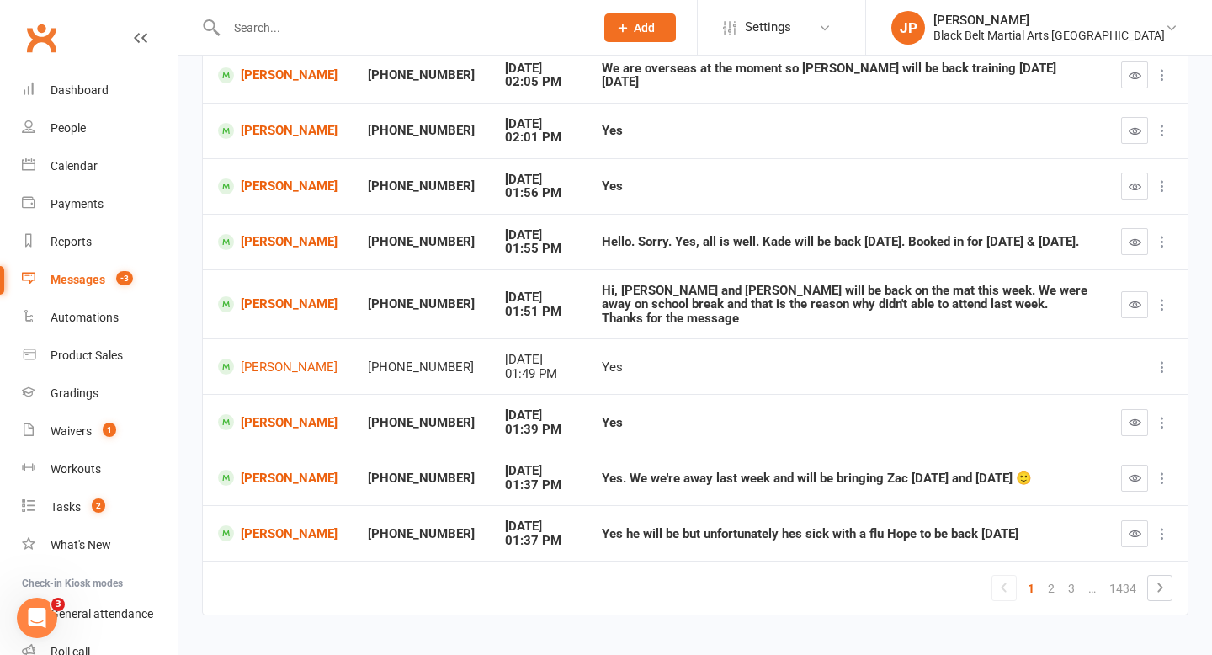
scroll to position [291, 0]
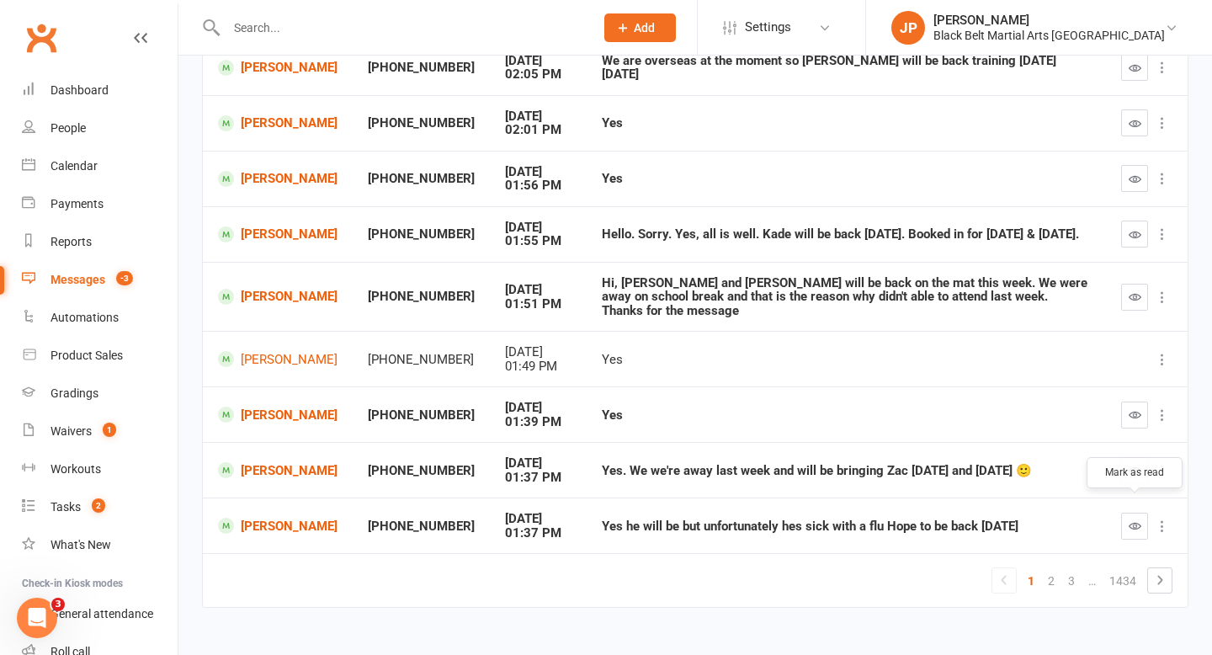
click at [1131, 519] on icon "button" at bounding box center [1134, 525] width 13 height 13
click at [252, 464] on link "Zachary Barnes" at bounding box center [277, 470] width 119 height 16
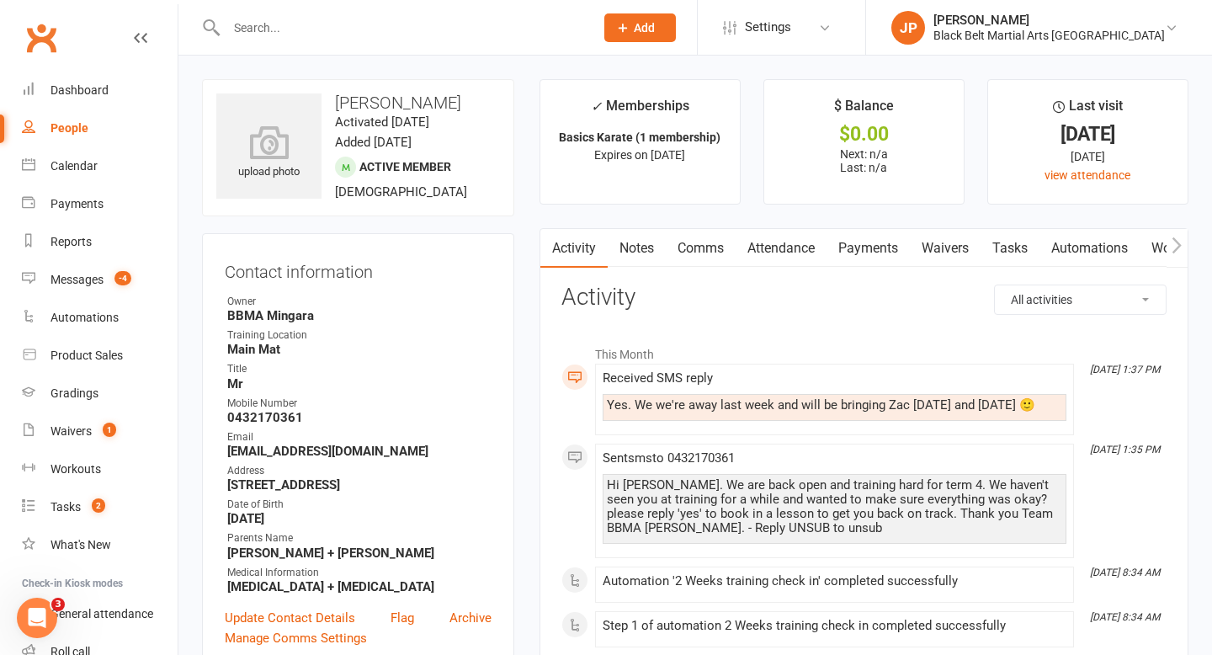
click at [697, 241] on link "Comms" at bounding box center [701, 248] width 70 height 39
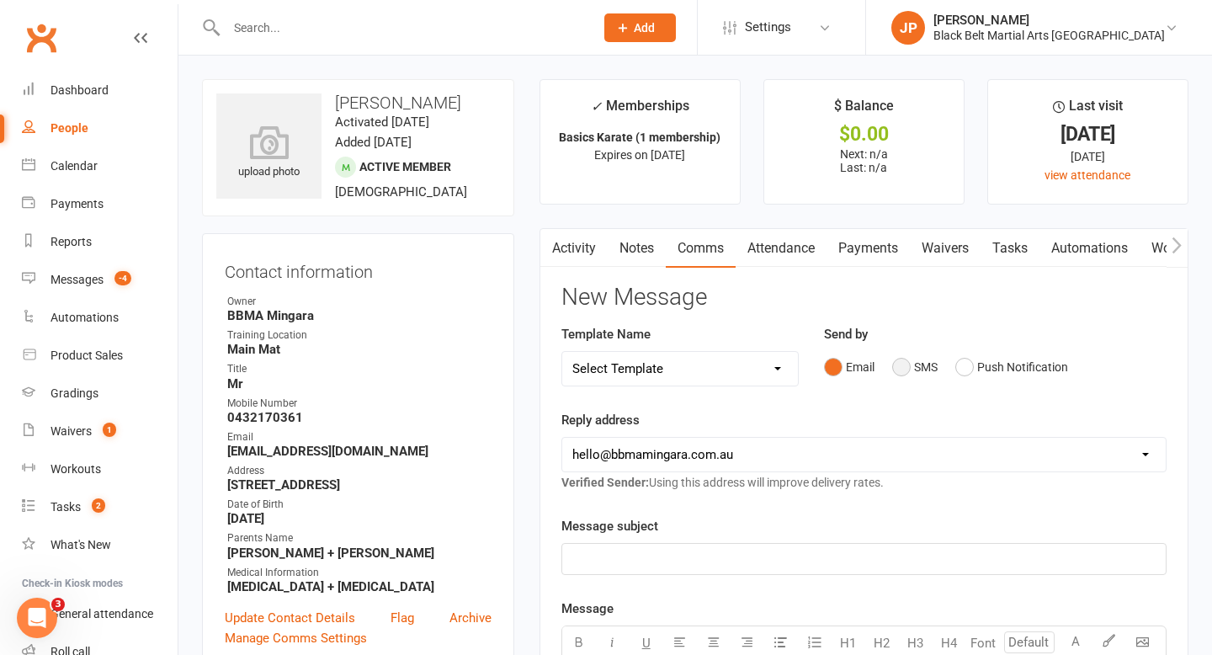
click at [905, 366] on button "SMS" at bounding box center [914, 367] width 45 height 32
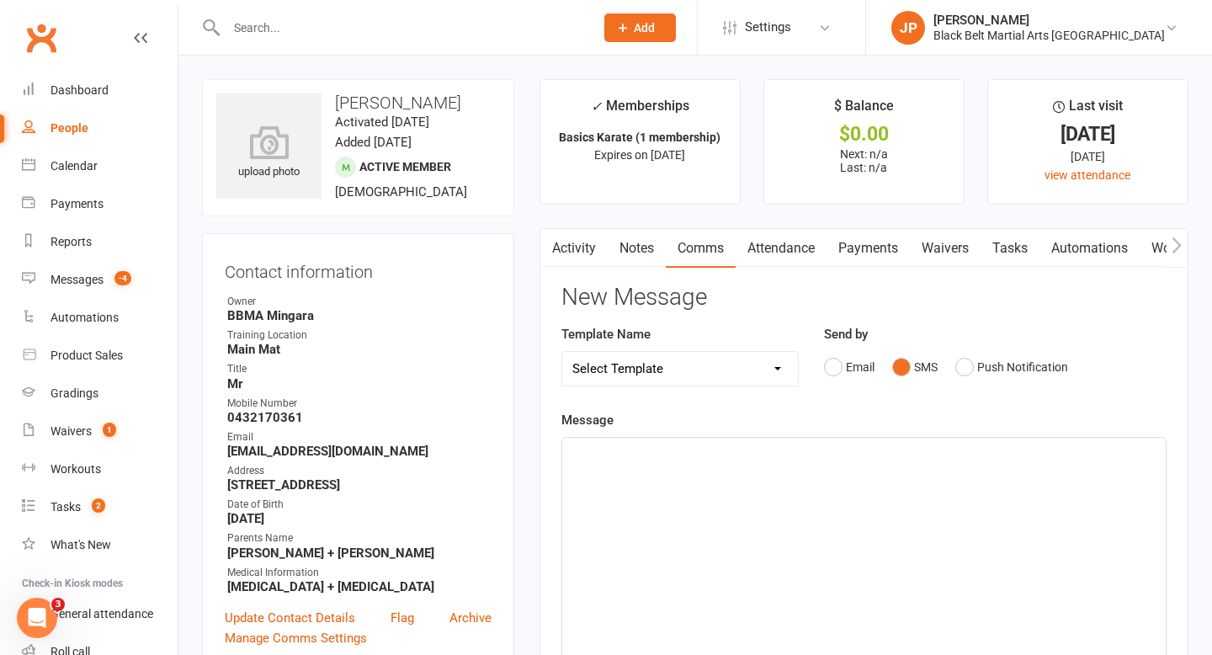
click at [639, 454] on p "﻿" at bounding box center [863, 453] width 583 height 20
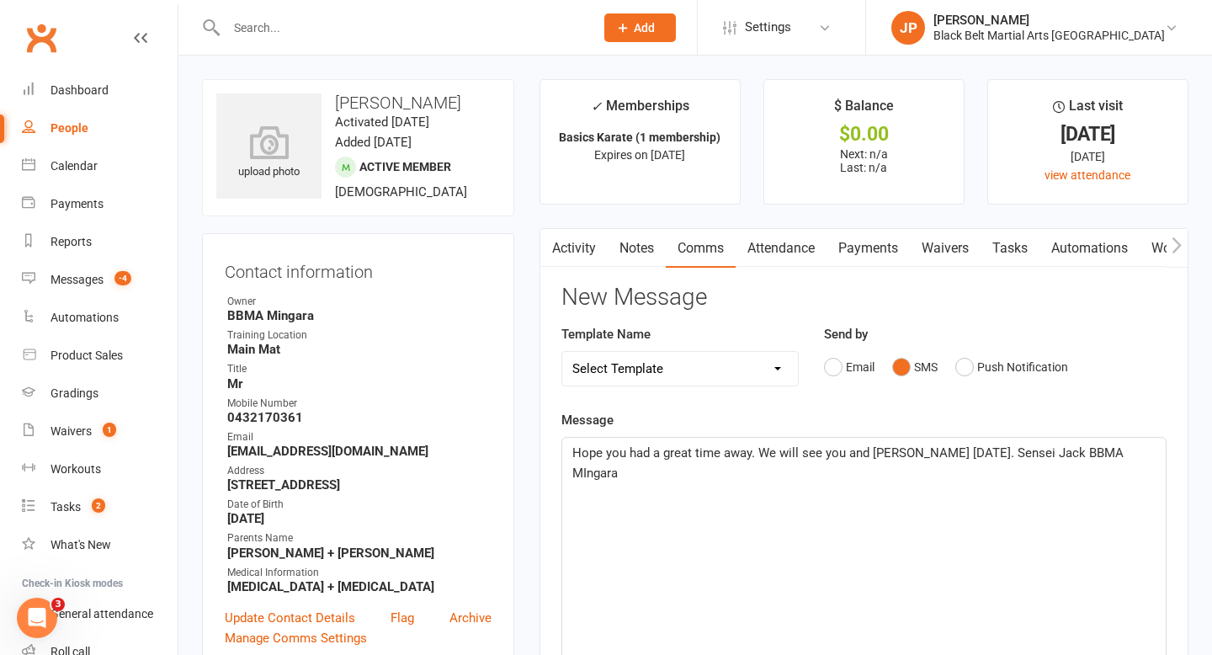
click at [588, 475] on span "Hope you had a great time away. We will see you and Zachary on Wednesday. Sense…" at bounding box center [849, 462] width 555 height 35
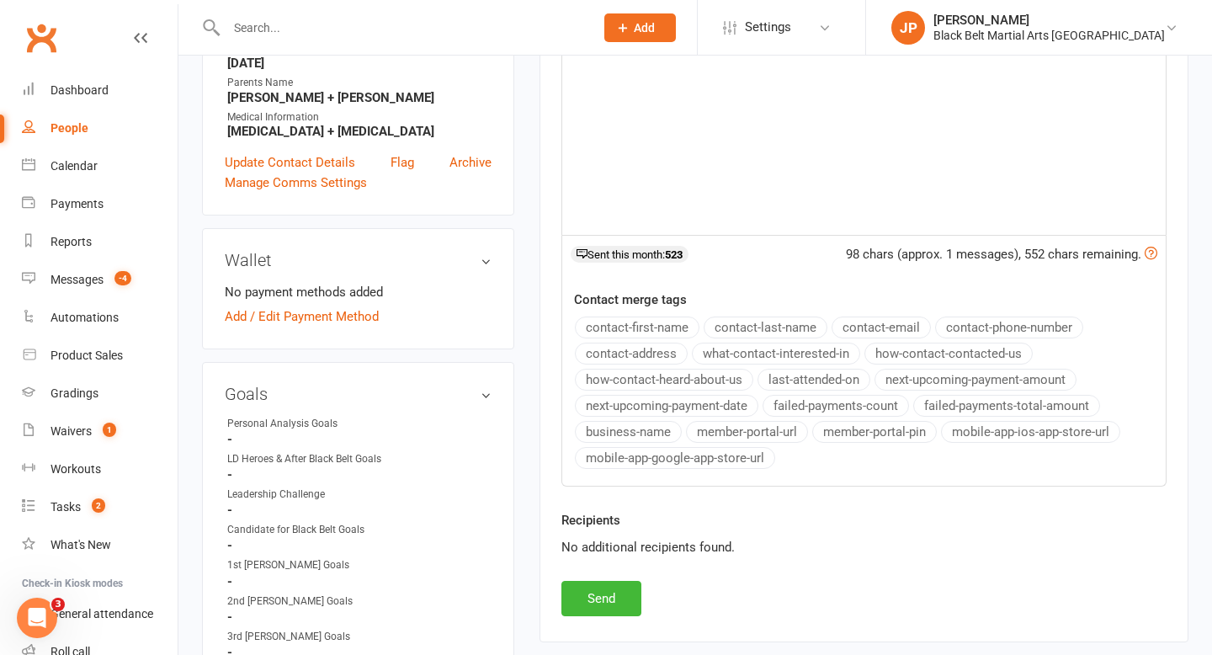
scroll to position [480, 0]
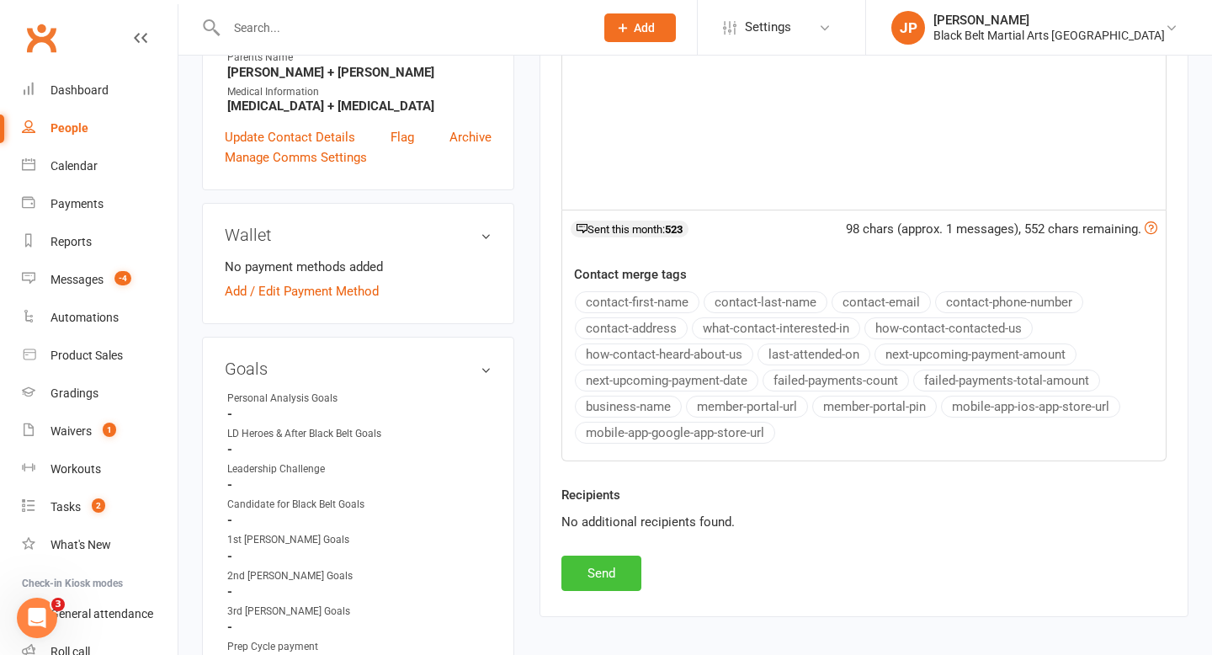
click at [607, 569] on button "Send" at bounding box center [601, 572] width 80 height 35
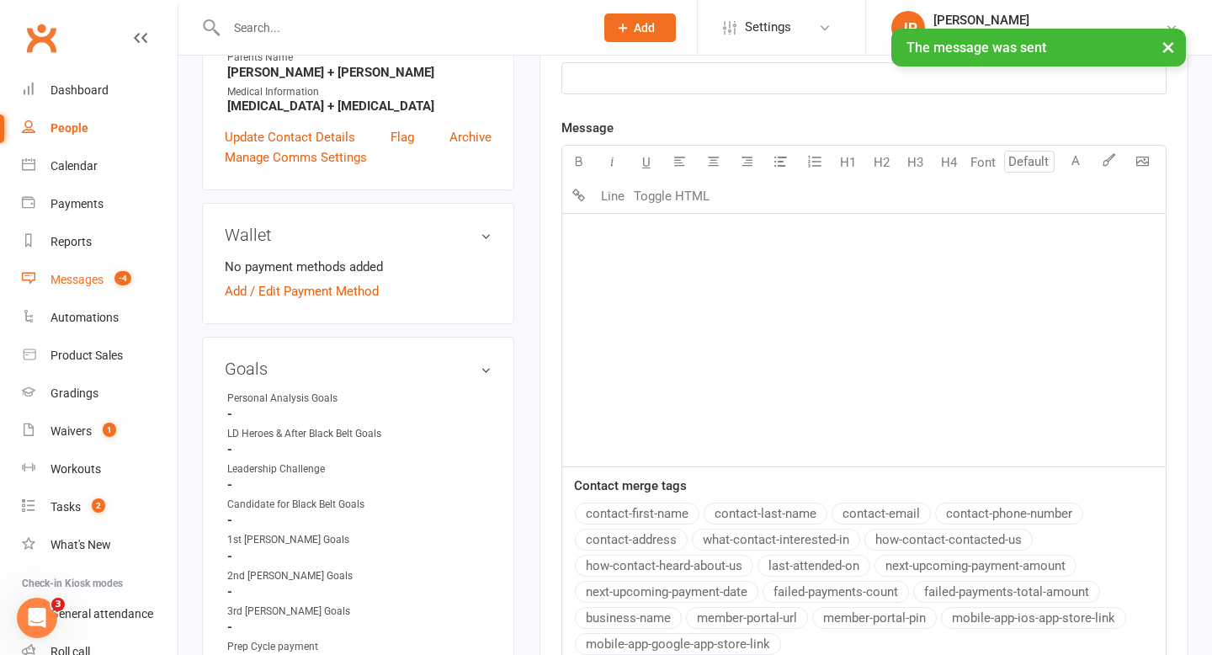
click at [90, 270] on link "Messages -4" at bounding box center [100, 280] width 156 height 38
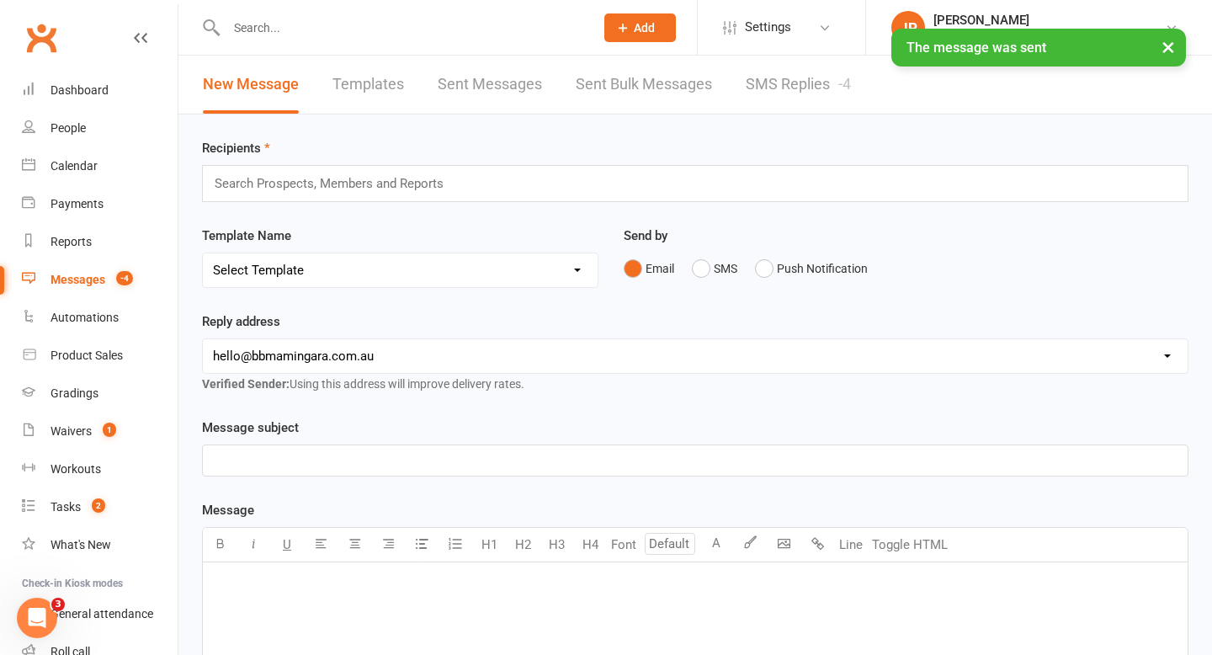
click at [793, 93] on link "SMS Replies -4" at bounding box center [798, 85] width 105 height 58
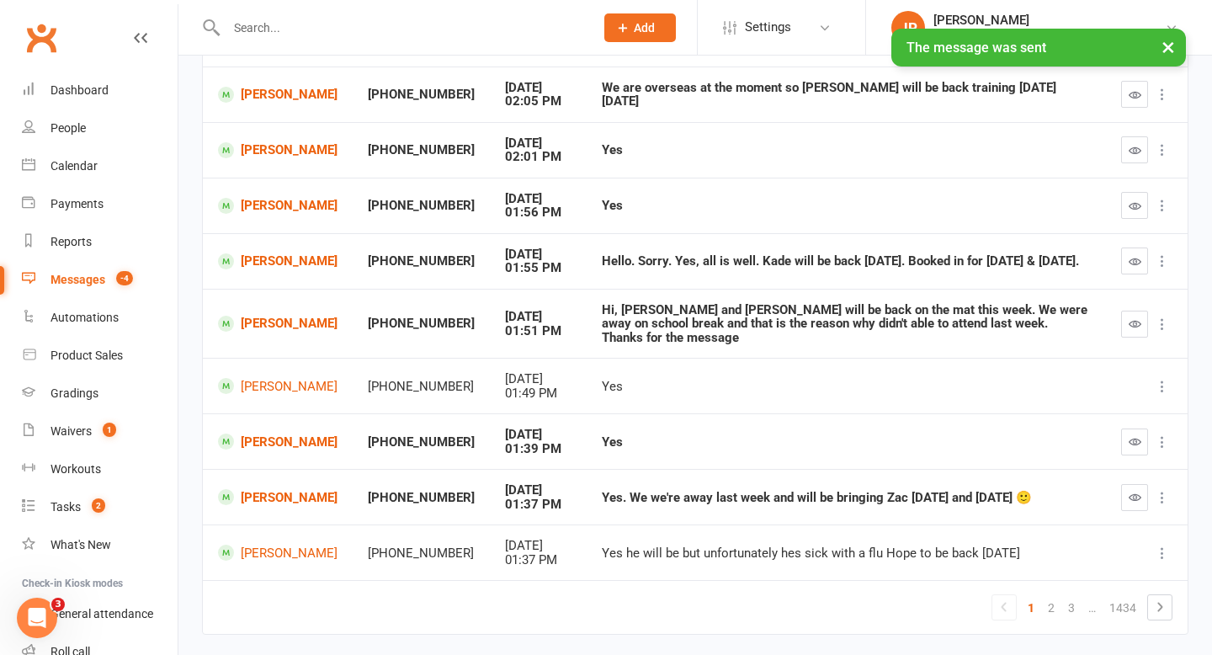
scroll to position [301, 0]
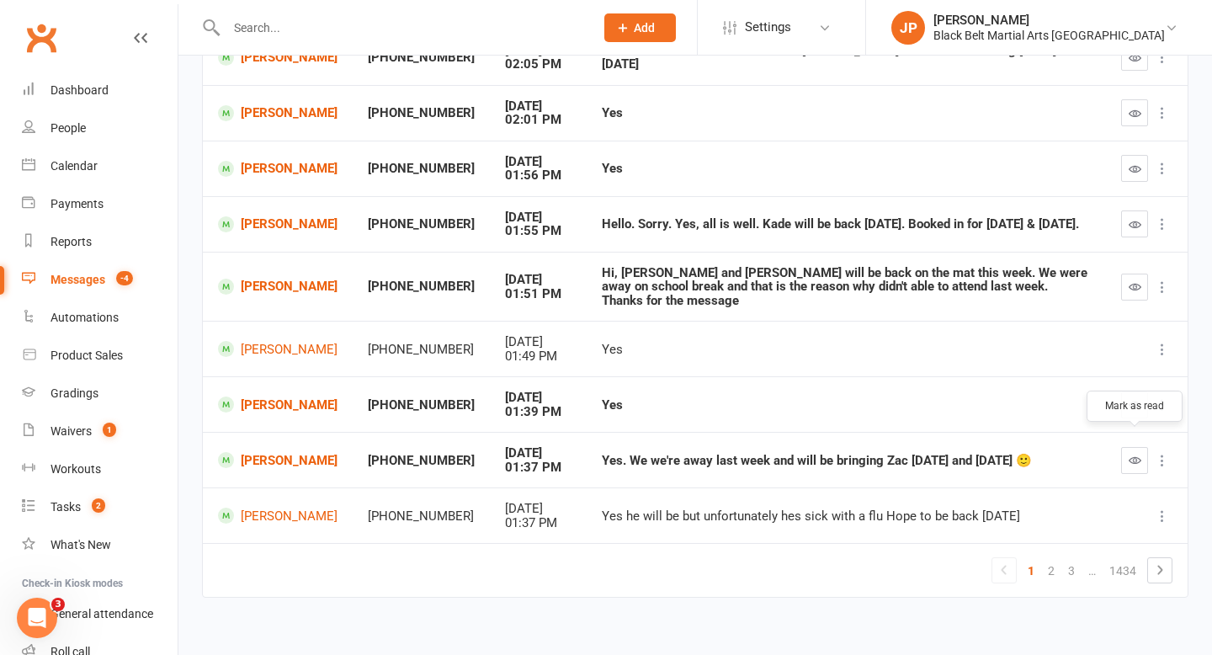
click at [1138, 454] on icon "button" at bounding box center [1134, 460] width 13 height 13
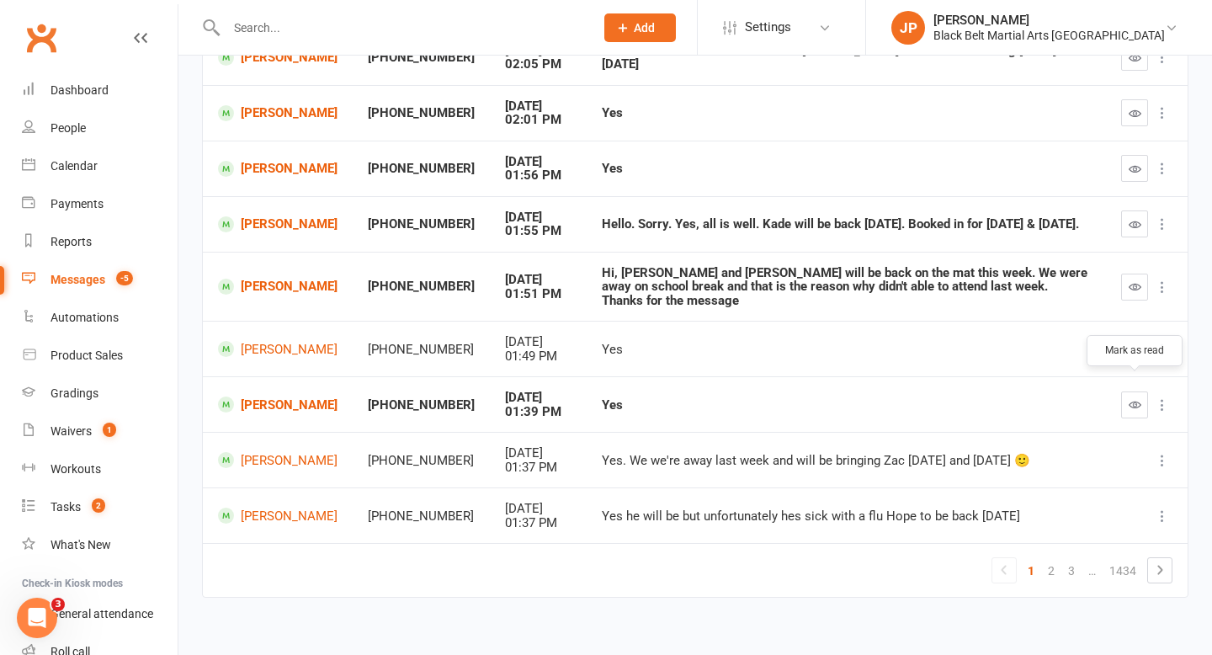
click at [1127, 392] on button "button" at bounding box center [1134, 404] width 27 height 27
click at [258, 279] on link "[PERSON_NAME]" at bounding box center [277, 287] width 119 height 16
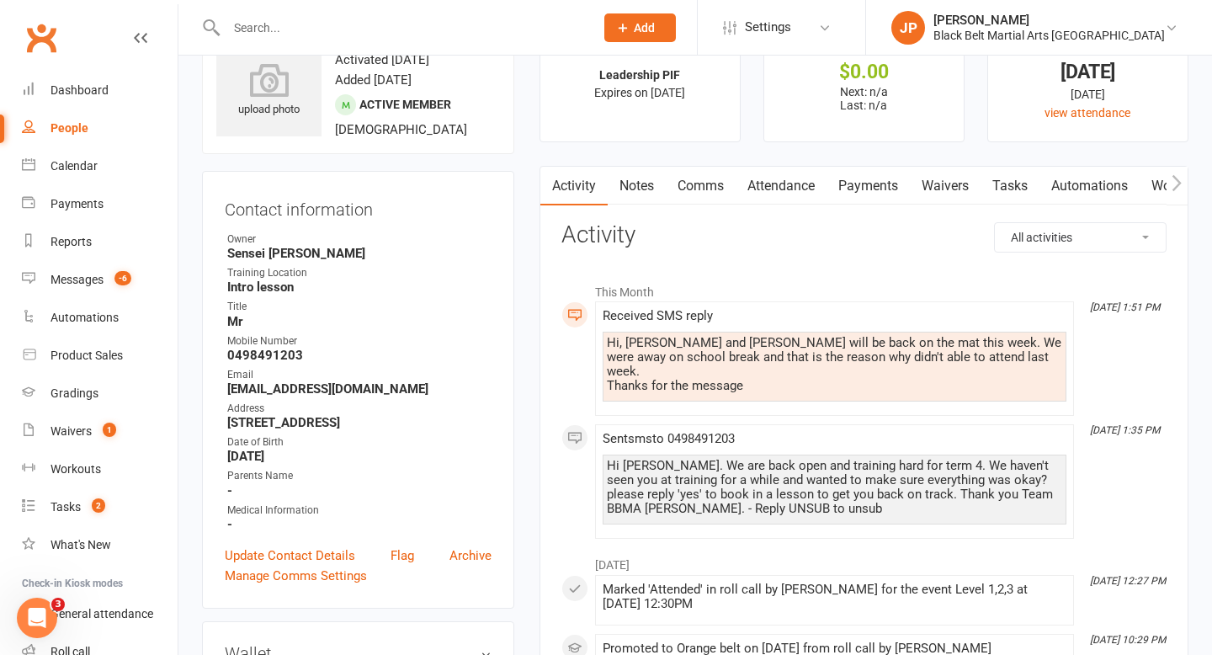
scroll to position [69, 0]
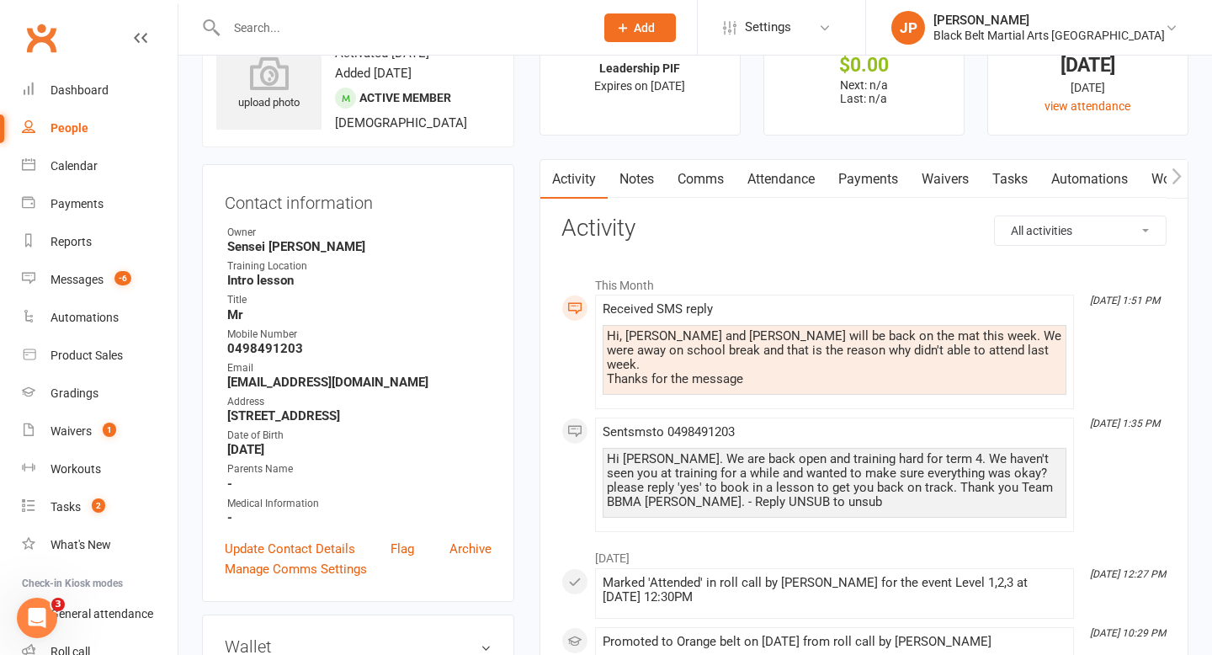
click at [699, 167] on link "Comms" at bounding box center [701, 179] width 70 height 39
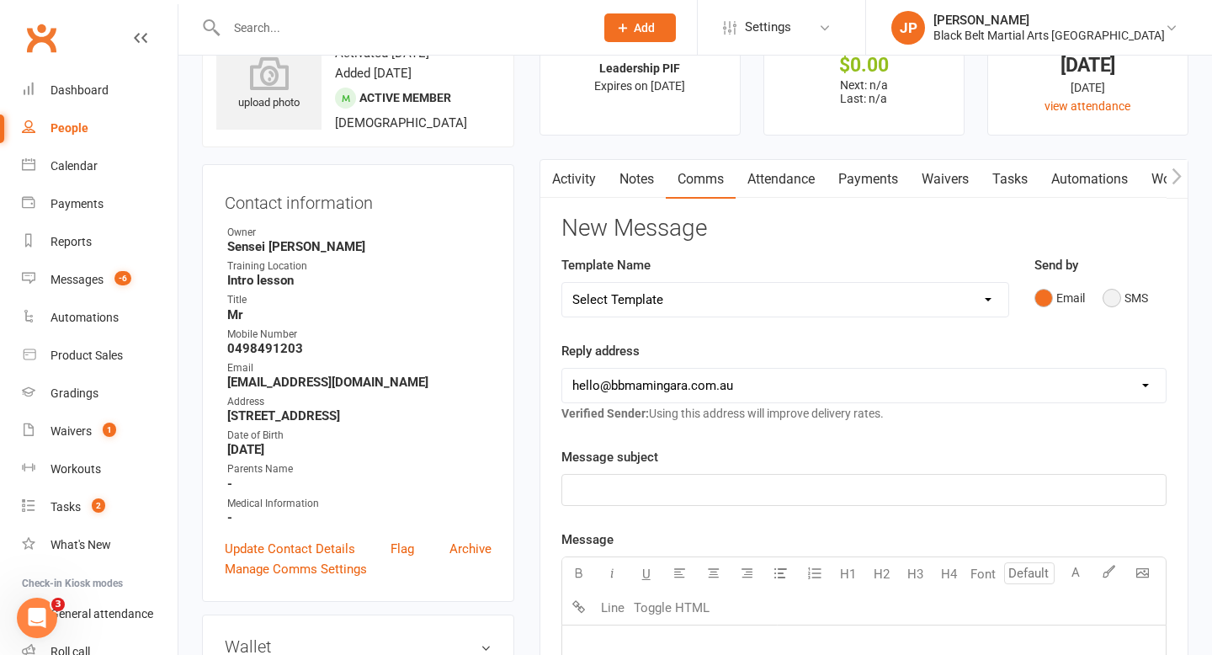
click at [1116, 300] on button "SMS" at bounding box center [1124, 298] width 45 height 32
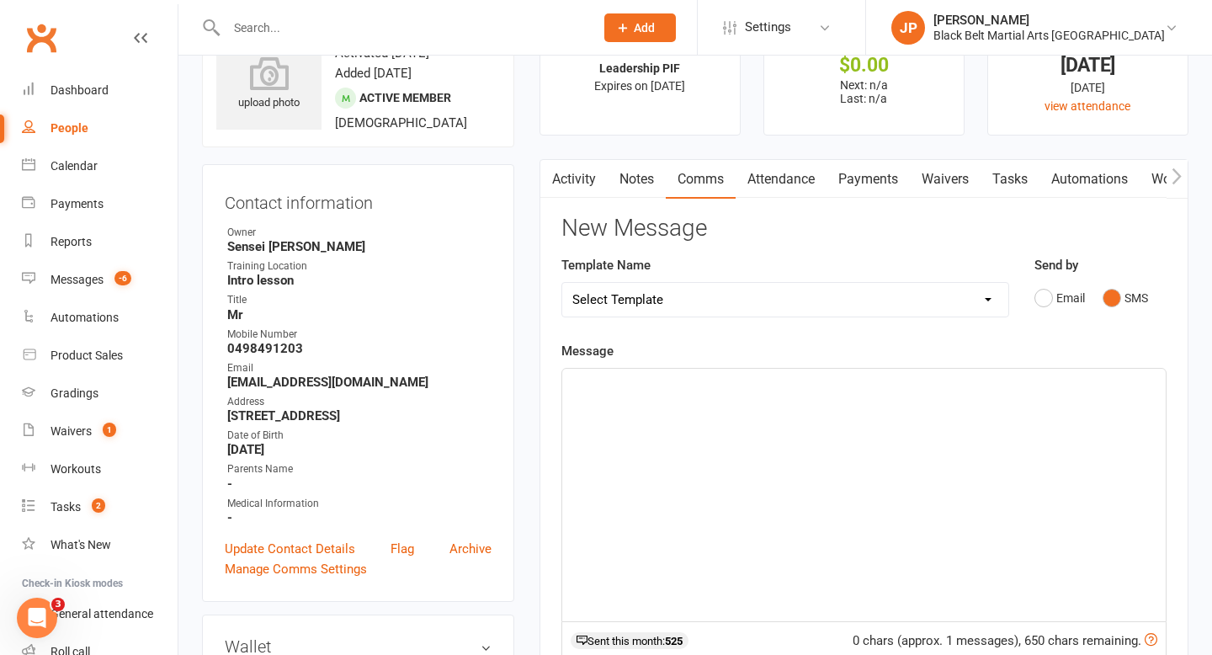
click at [604, 390] on p "﻿" at bounding box center [863, 384] width 583 height 20
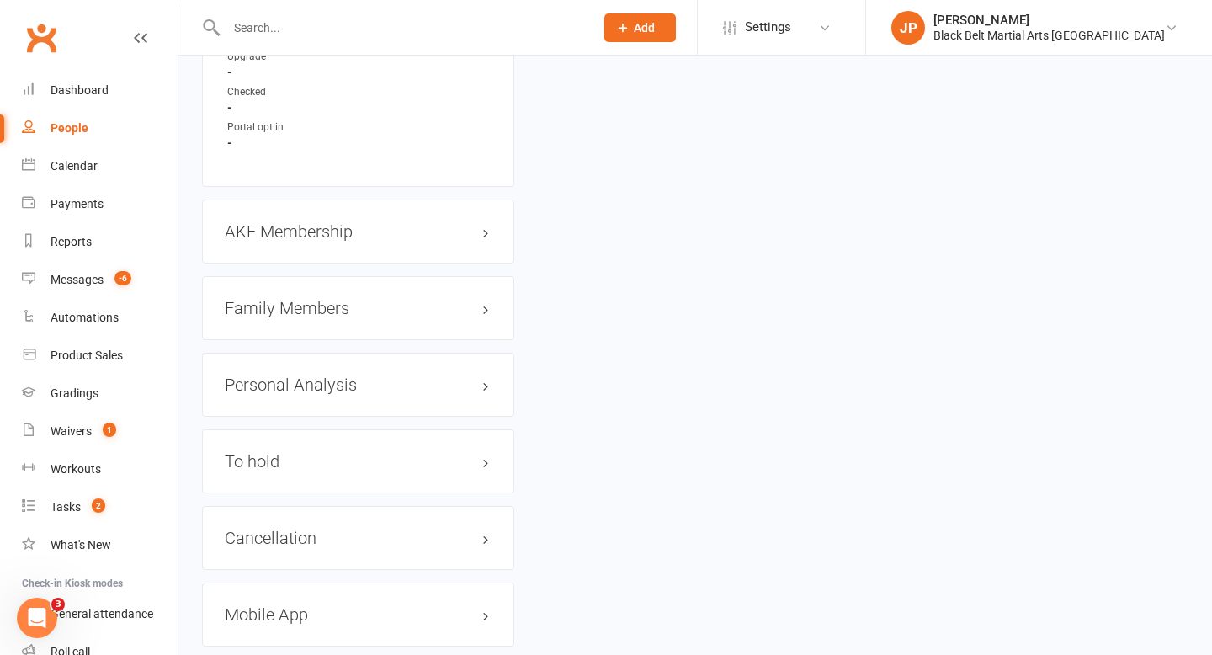
scroll to position [1793, 0]
click at [332, 307] on div "Family Members" at bounding box center [358, 306] width 312 height 64
click at [330, 297] on h3 "Family Members" at bounding box center [358, 306] width 267 height 19
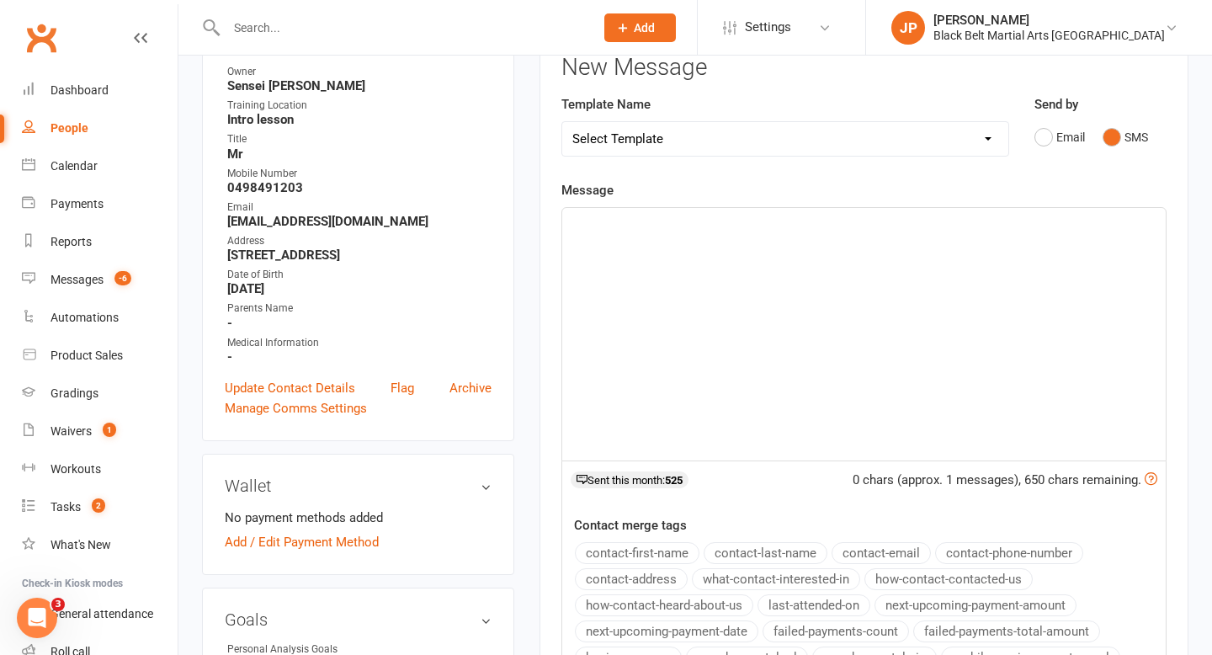
scroll to position [212, 0]
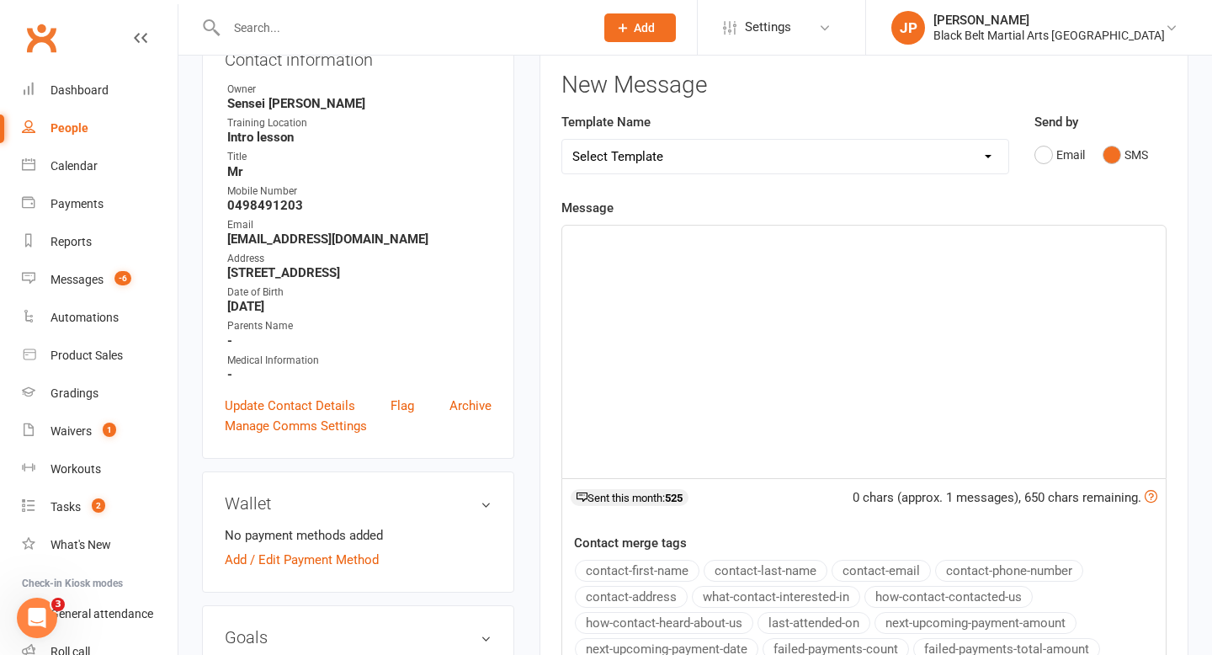
click at [601, 236] on p "﻿" at bounding box center [863, 241] width 583 height 20
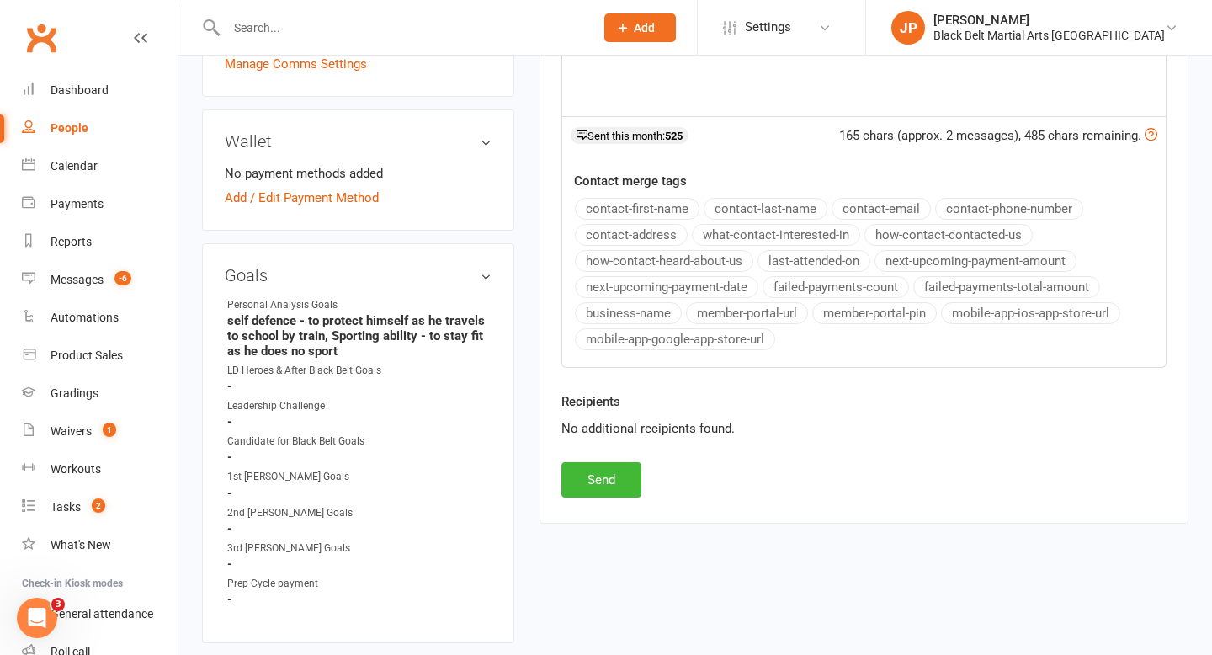
scroll to position [655, 0]
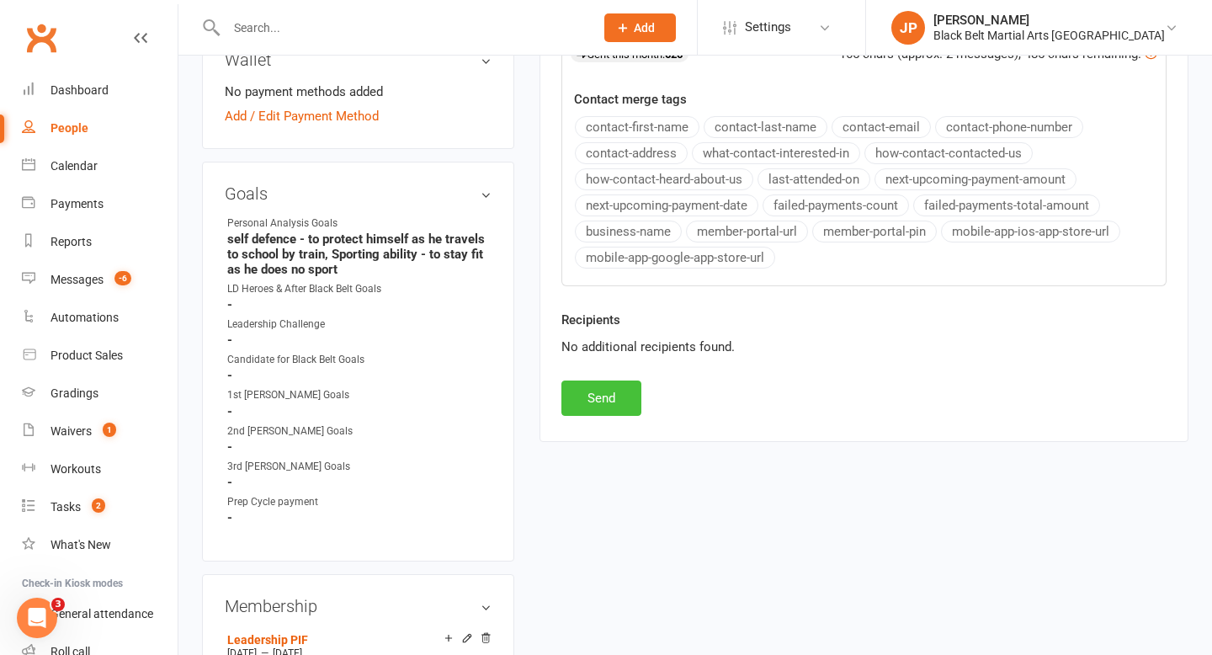
click at [600, 391] on button "Send" at bounding box center [601, 397] width 80 height 35
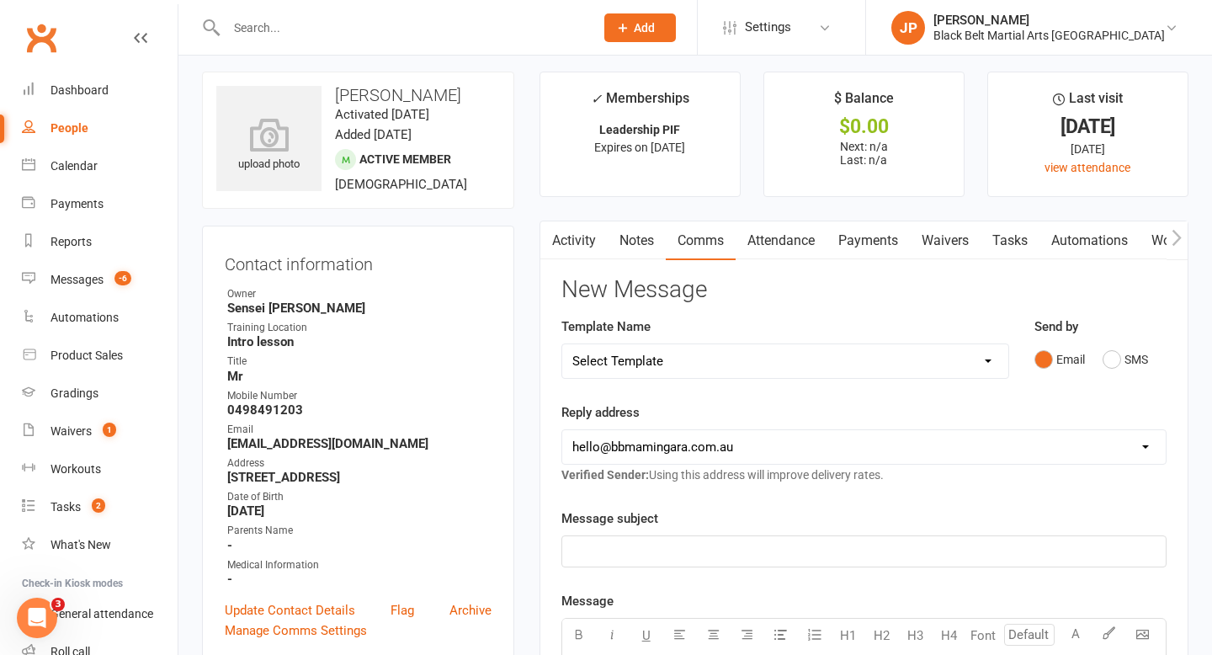
scroll to position [0, 0]
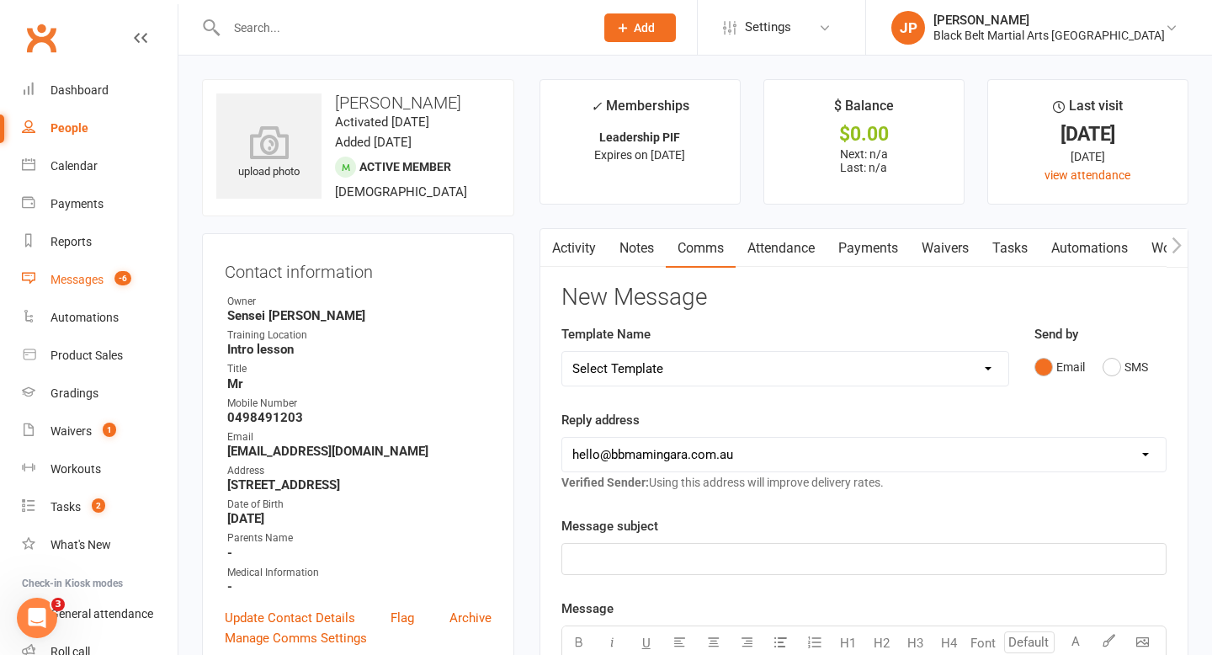
click at [67, 280] on div "Messages" at bounding box center [76, 279] width 53 height 13
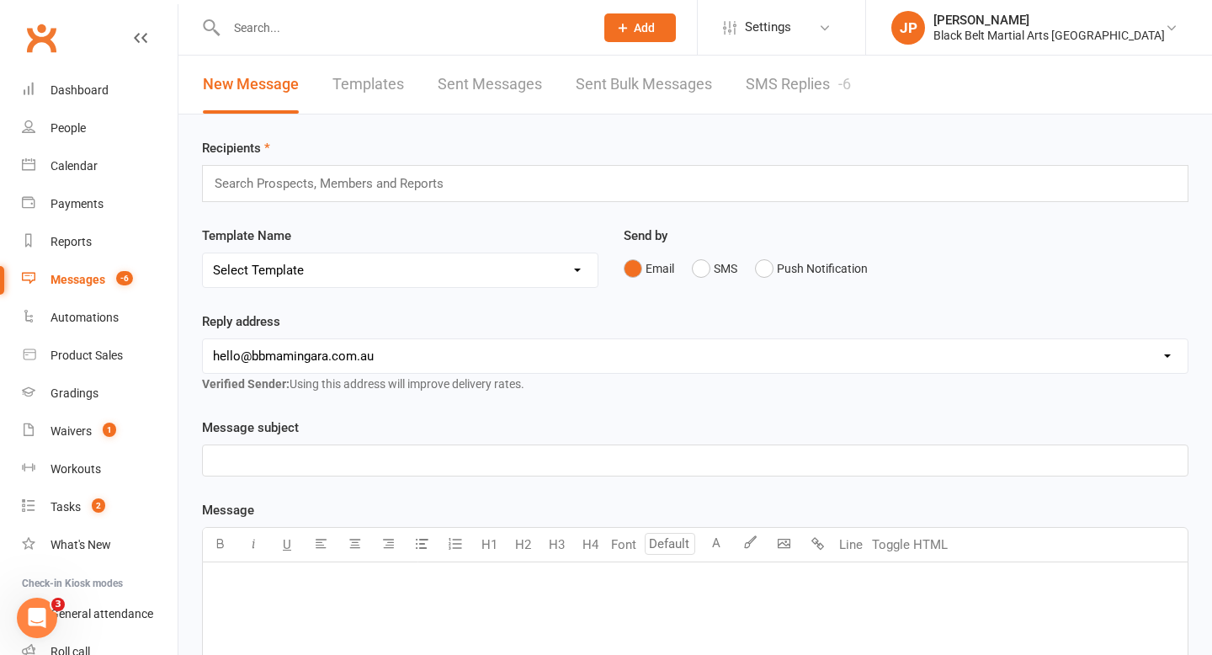
click at [804, 83] on link "SMS Replies -6" at bounding box center [798, 85] width 105 height 58
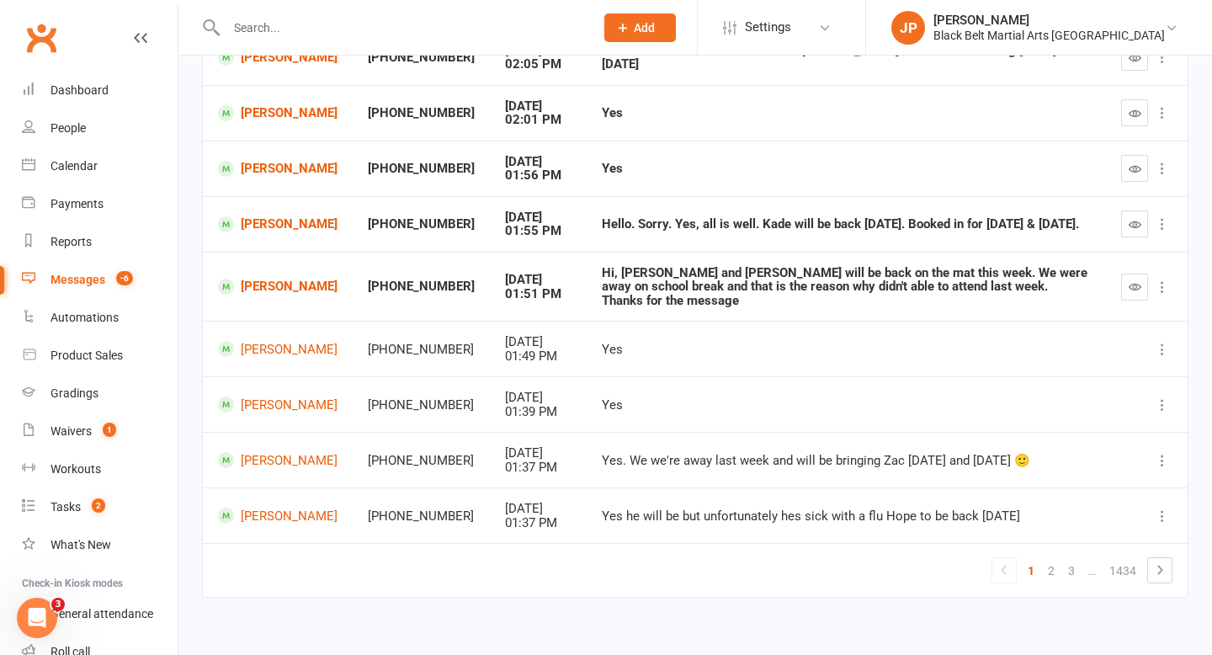
scroll to position [295, 0]
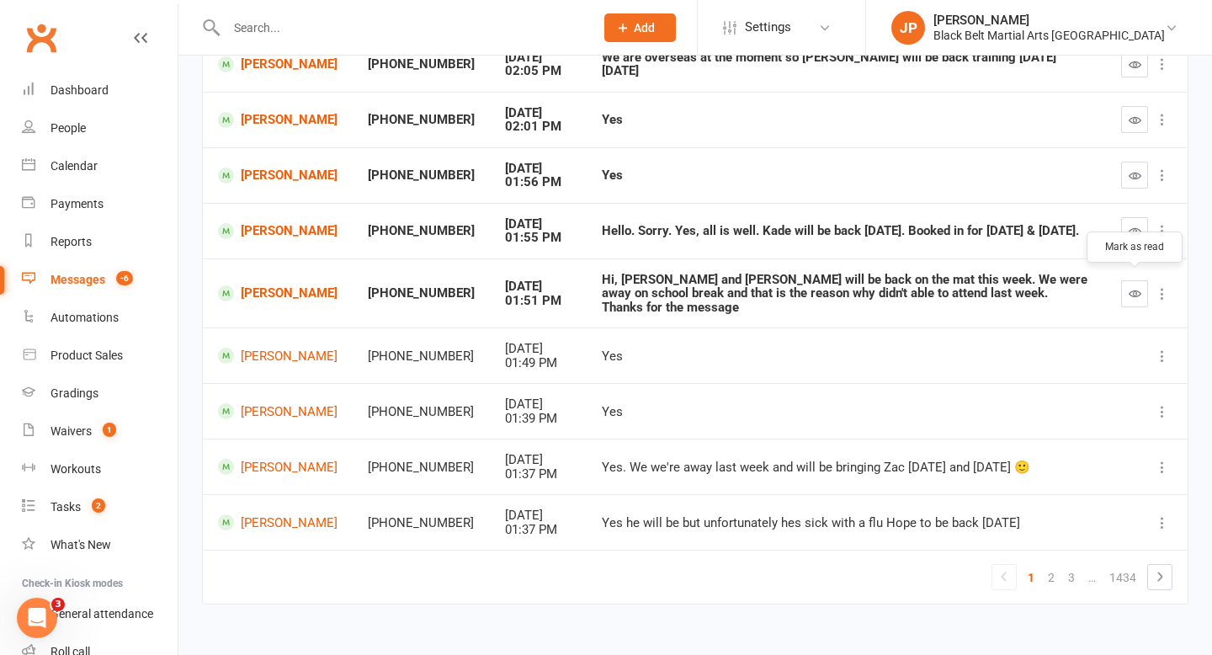
click at [1132, 295] on button "button" at bounding box center [1134, 293] width 27 height 27
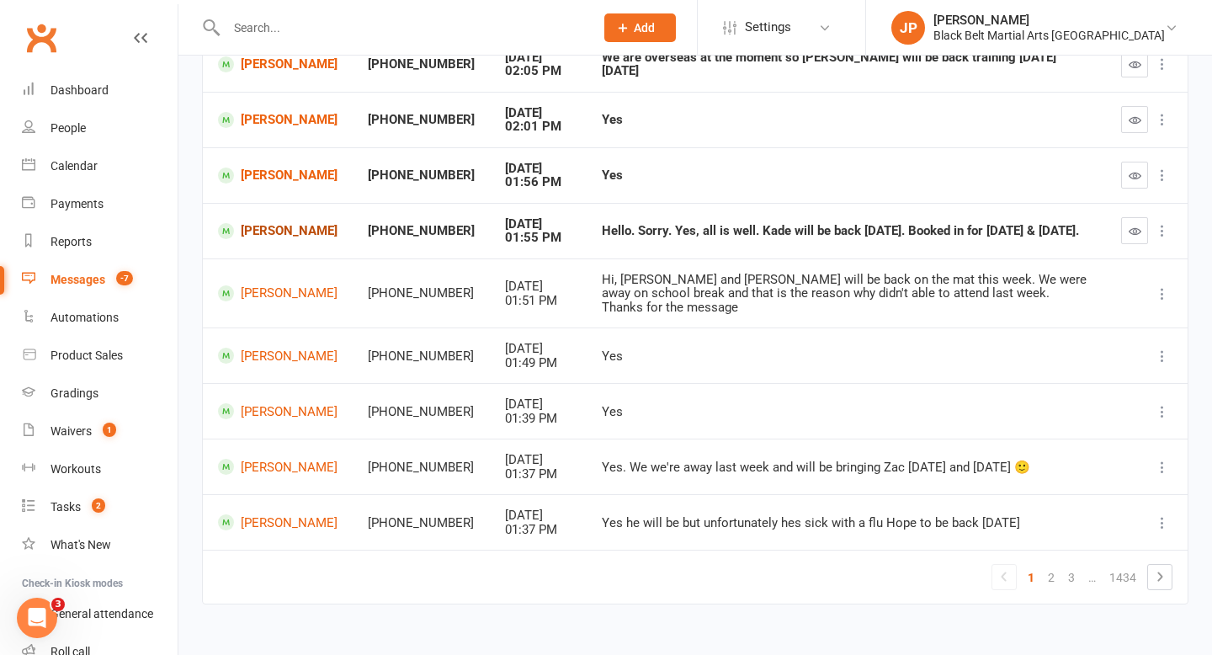
click at [271, 227] on link "[PERSON_NAME]" at bounding box center [277, 231] width 119 height 16
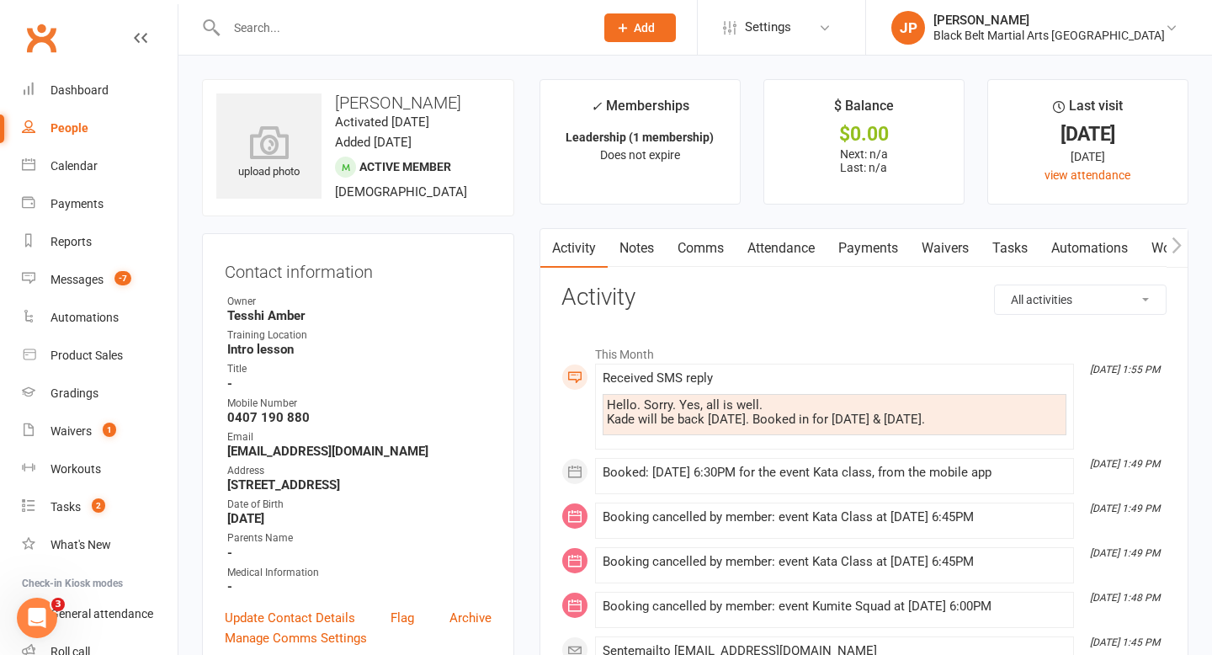
click at [704, 248] on link "Comms" at bounding box center [701, 248] width 70 height 39
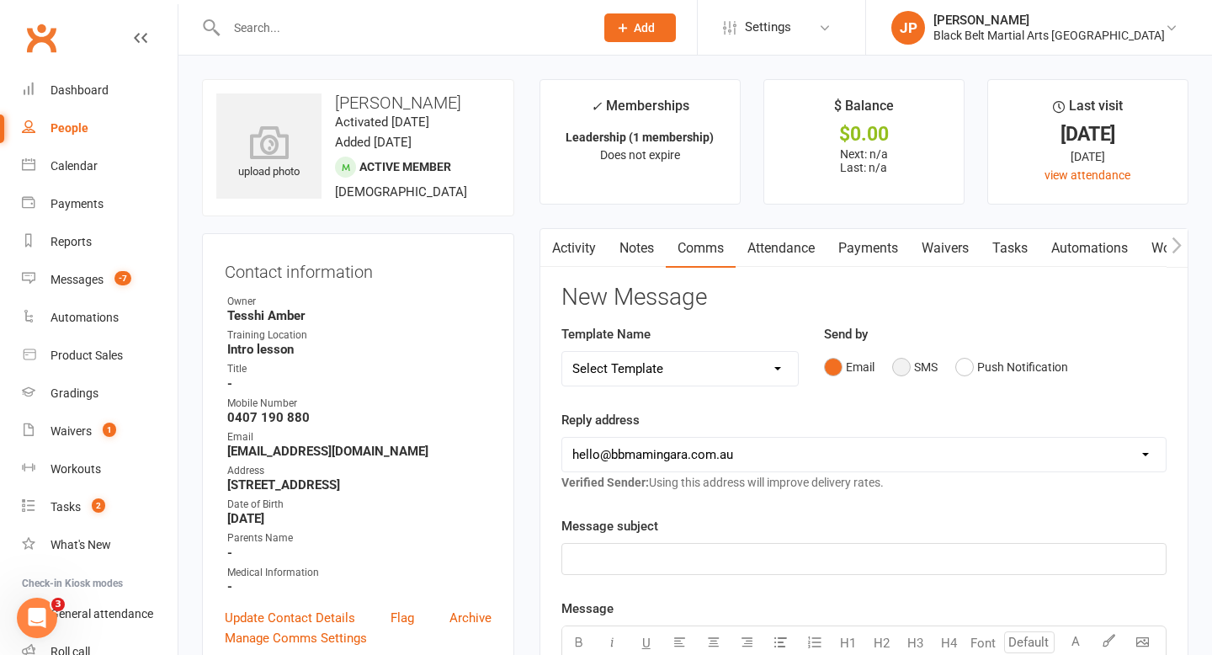
click at [905, 369] on button "SMS" at bounding box center [914, 367] width 45 height 32
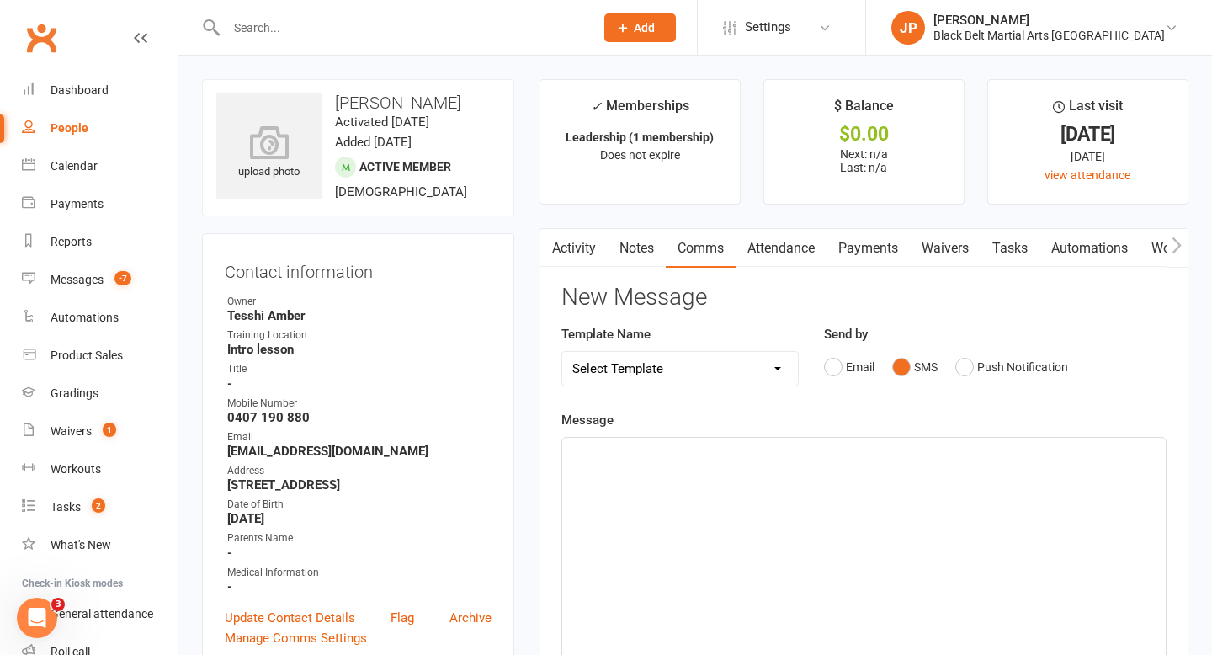
click at [675, 453] on p "﻿" at bounding box center [863, 453] width 583 height 20
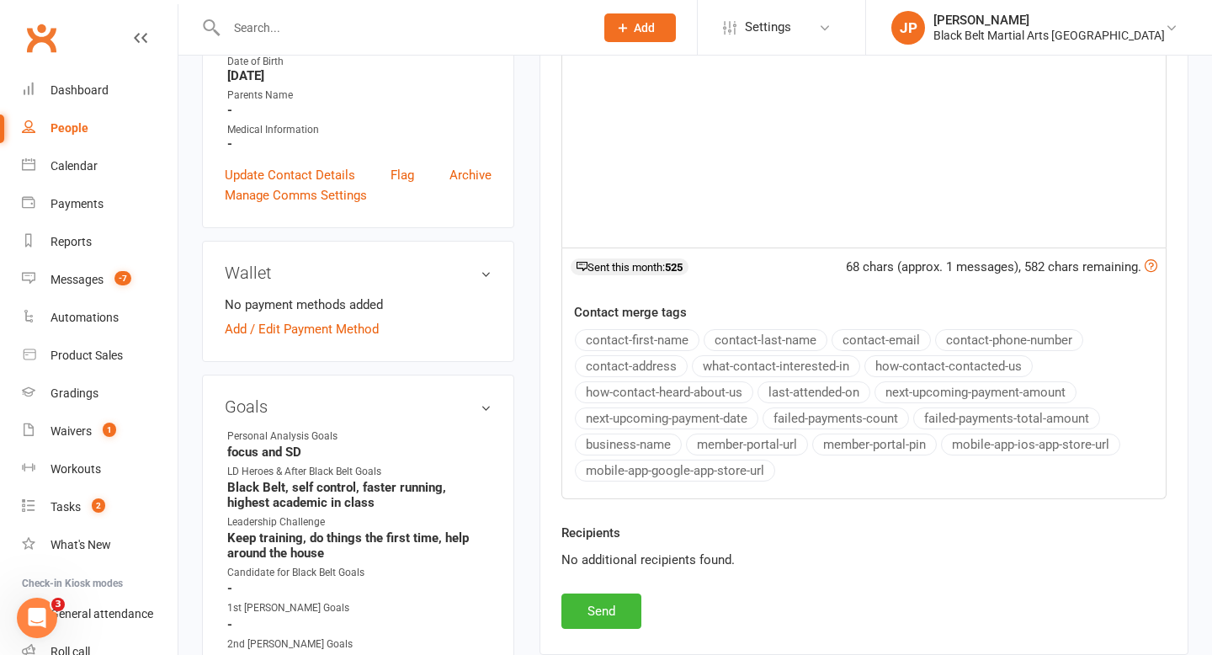
scroll to position [476, 0]
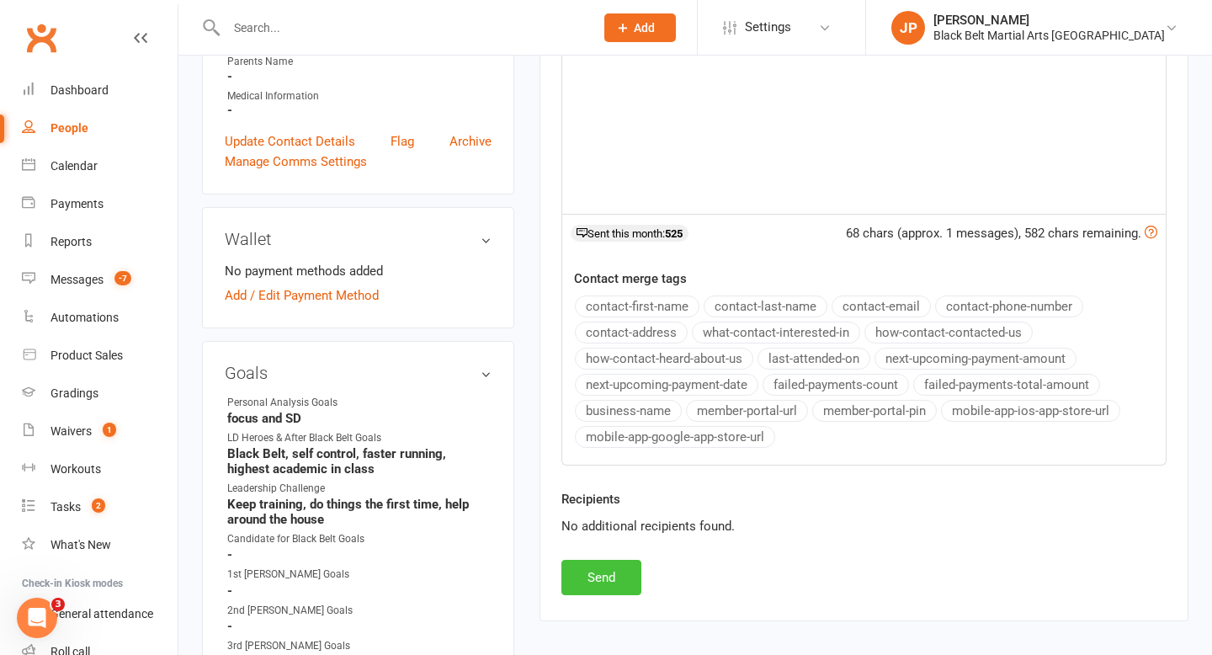
click at [595, 568] on button "Send" at bounding box center [601, 577] width 80 height 35
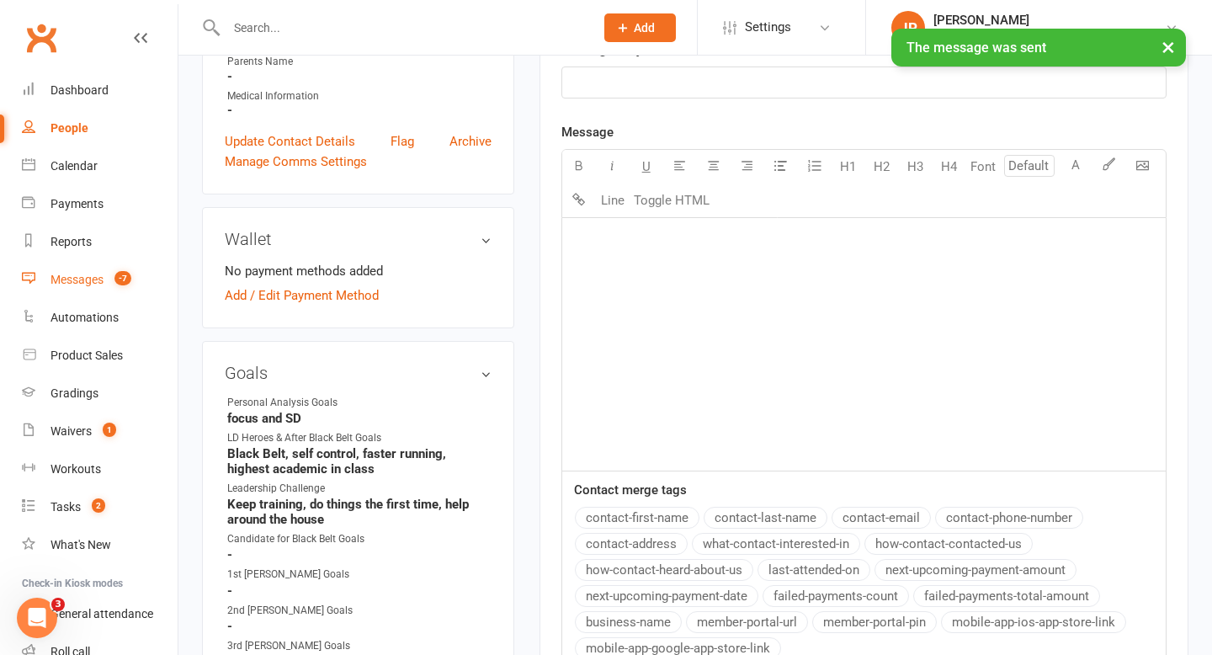
click at [57, 279] on div "Messages" at bounding box center [76, 279] width 53 height 13
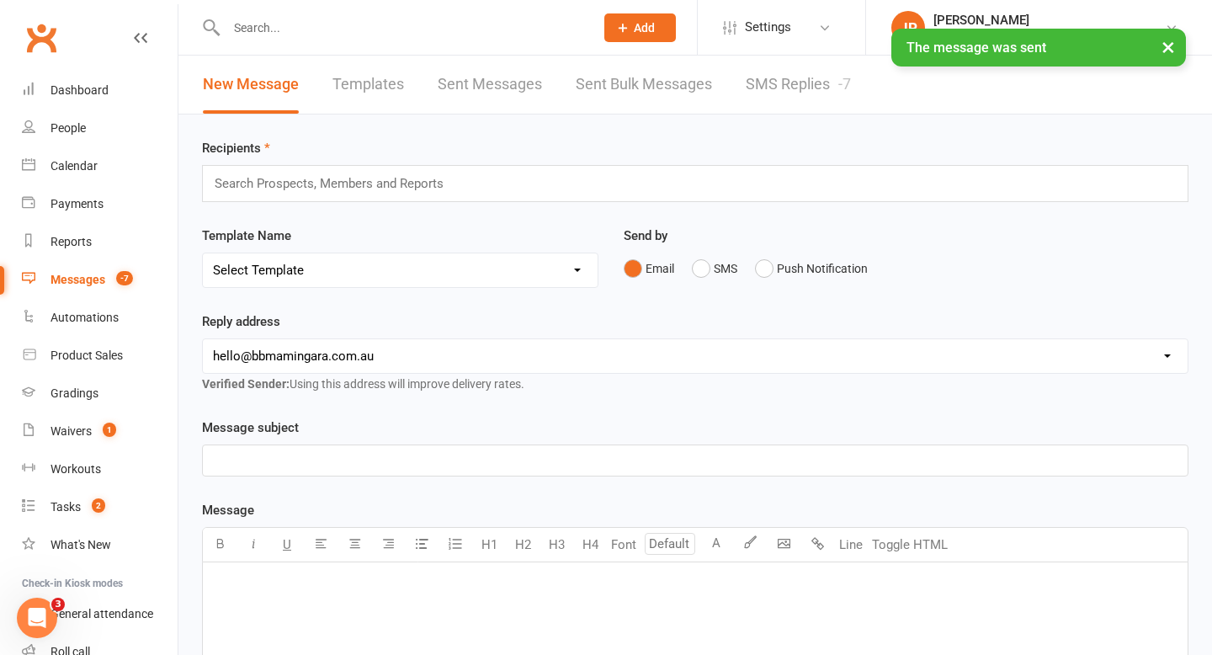
click at [792, 96] on link "SMS Replies -7" at bounding box center [798, 85] width 105 height 58
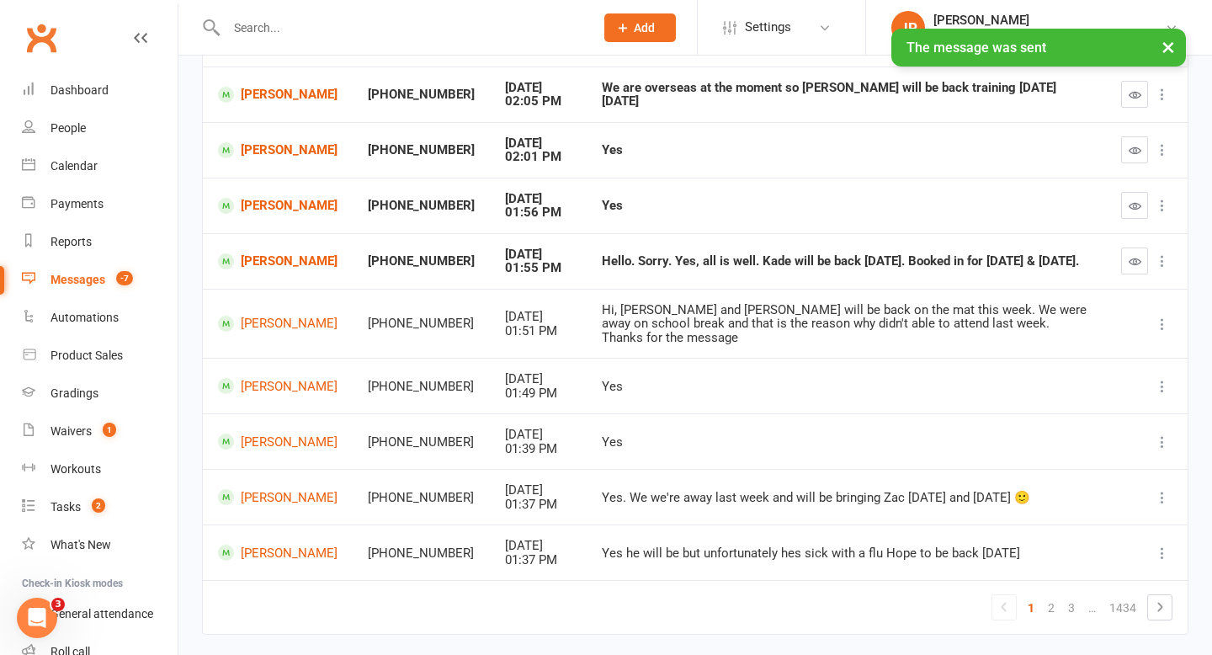
scroll to position [266, 0]
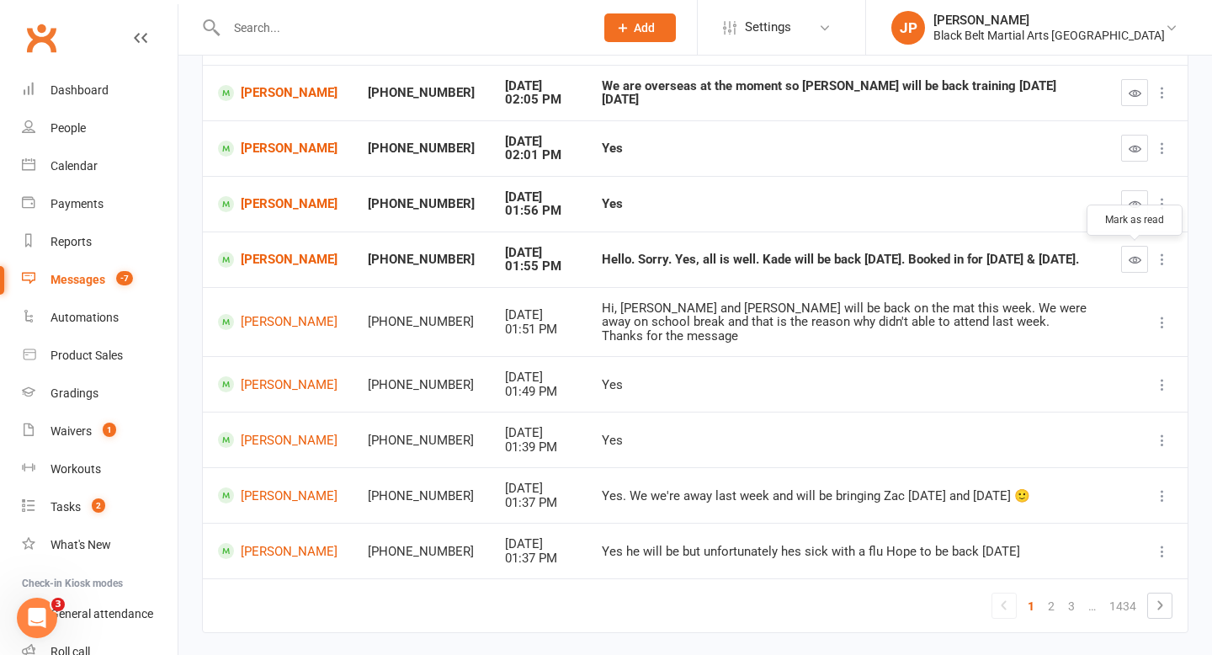
click at [1137, 265] on icon "button" at bounding box center [1134, 259] width 13 height 13
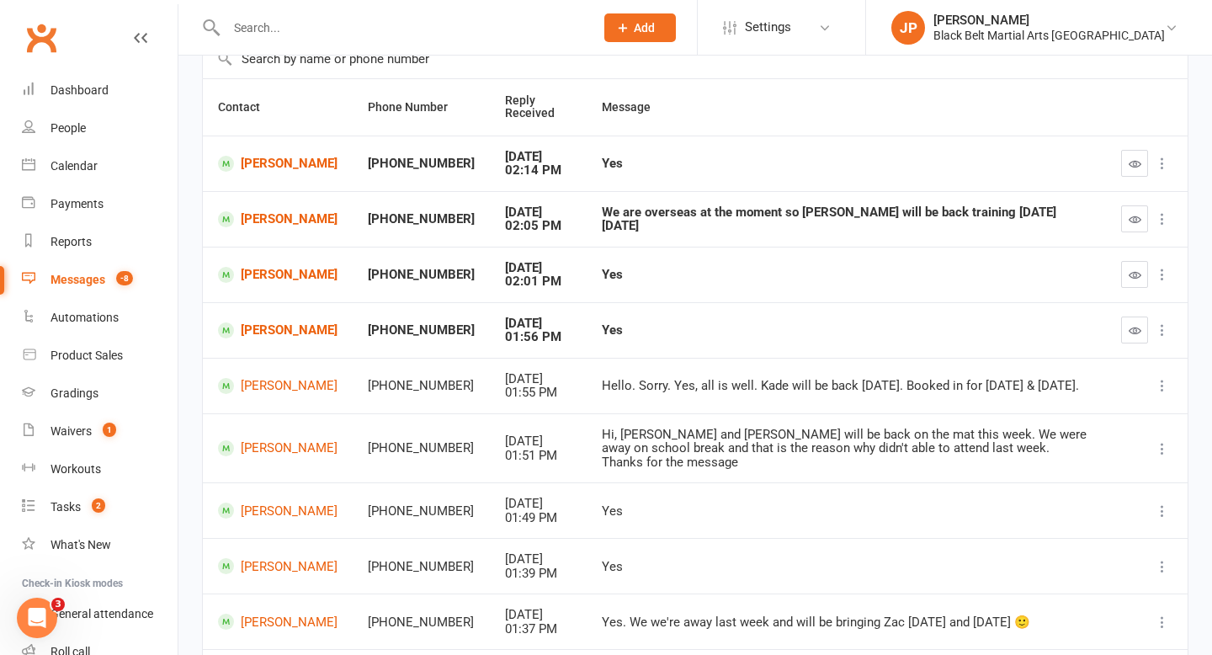
scroll to position [134, 0]
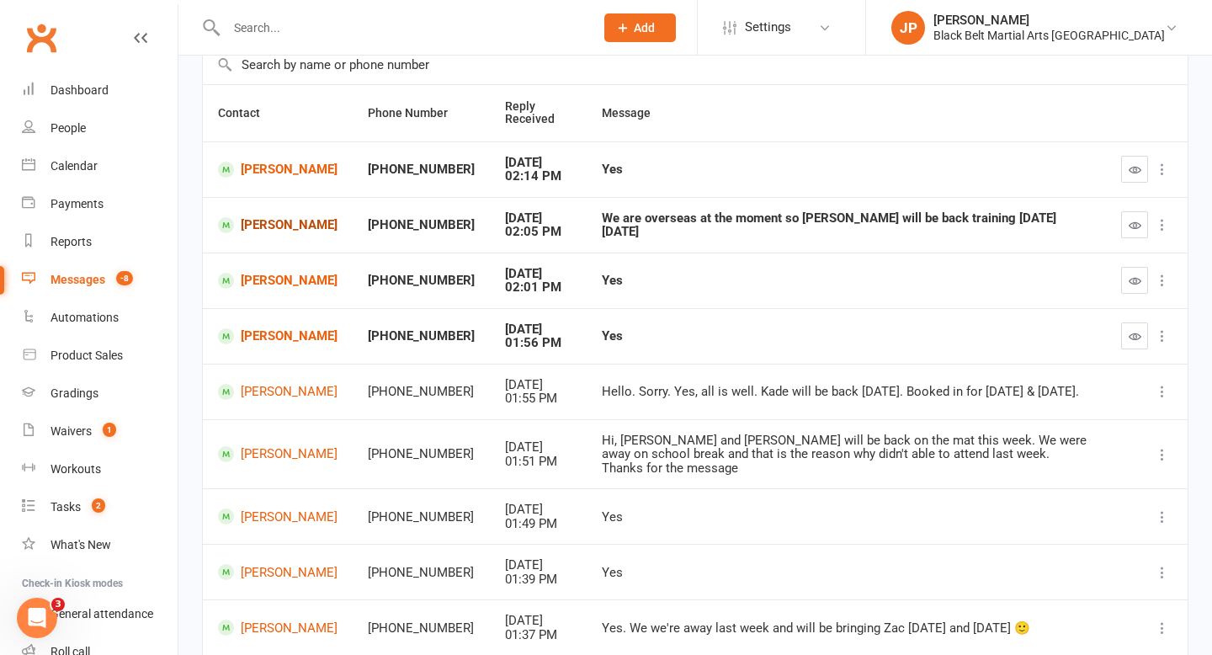
click at [305, 226] on link "Matilda Roach" at bounding box center [277, 225] width 119 height 16
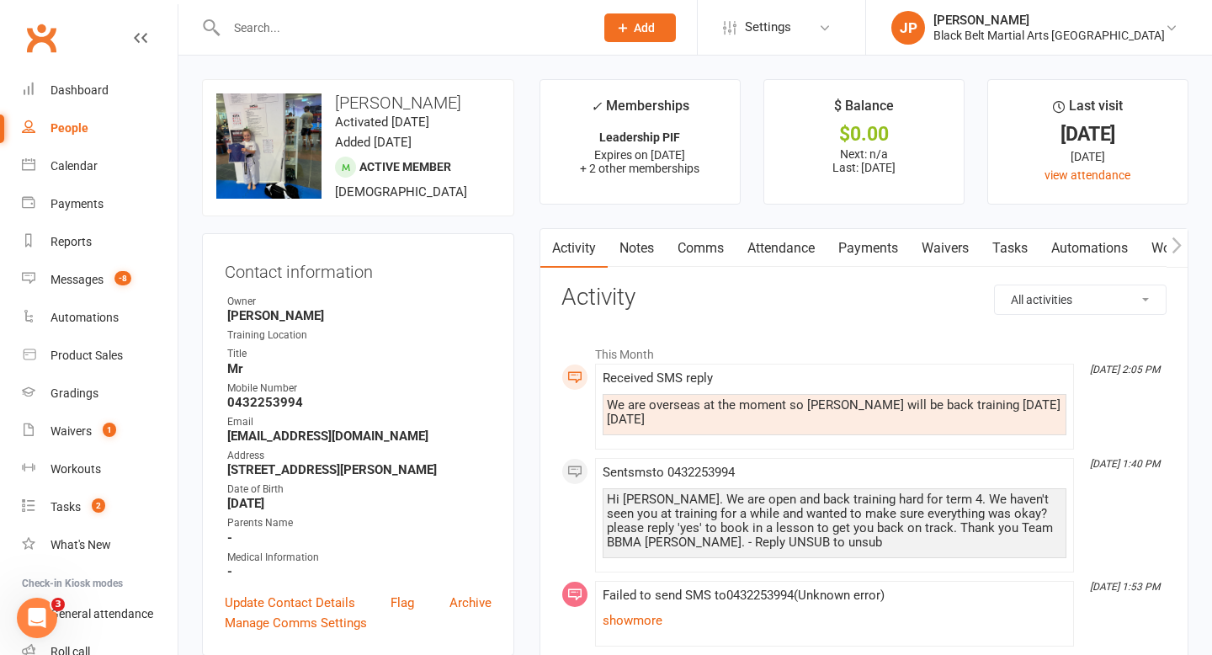
click at [700, 250] on link "Comms" at bounding box center [701, 248] width 70 height 39
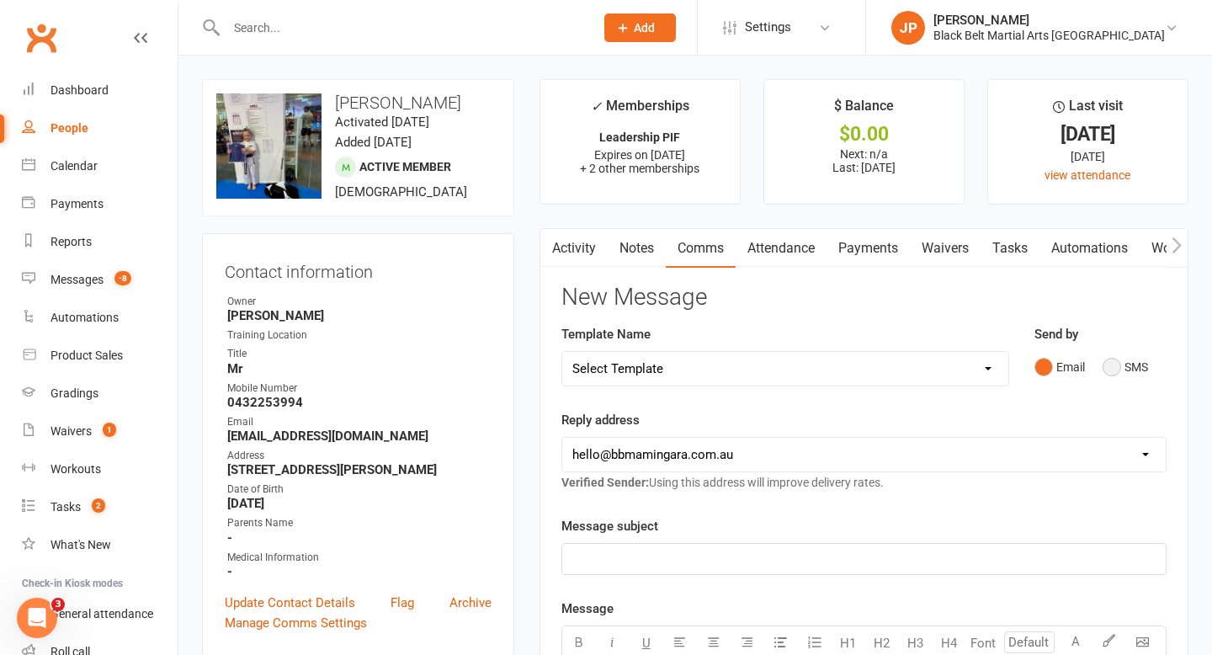
click at [1111, 369] on button "SMS" at bounding box center [1124, 367] width 45 height 32
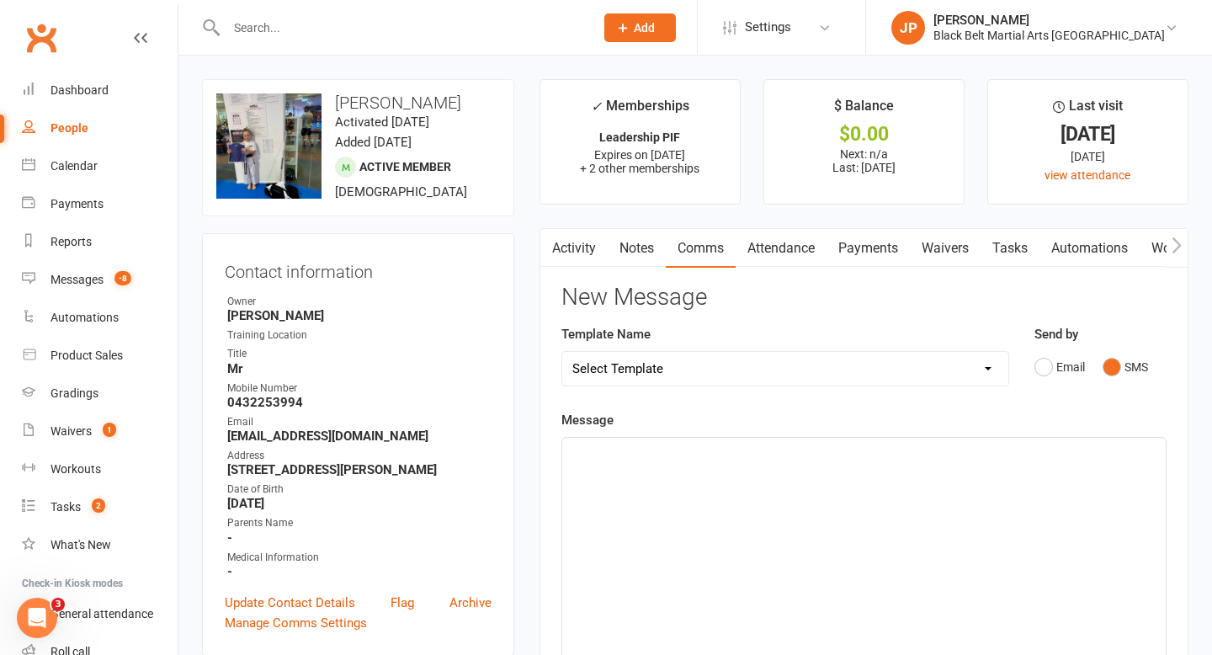
click at [605, 460] on p "﻿" at bounding box center [863, 453] width 583 height 20
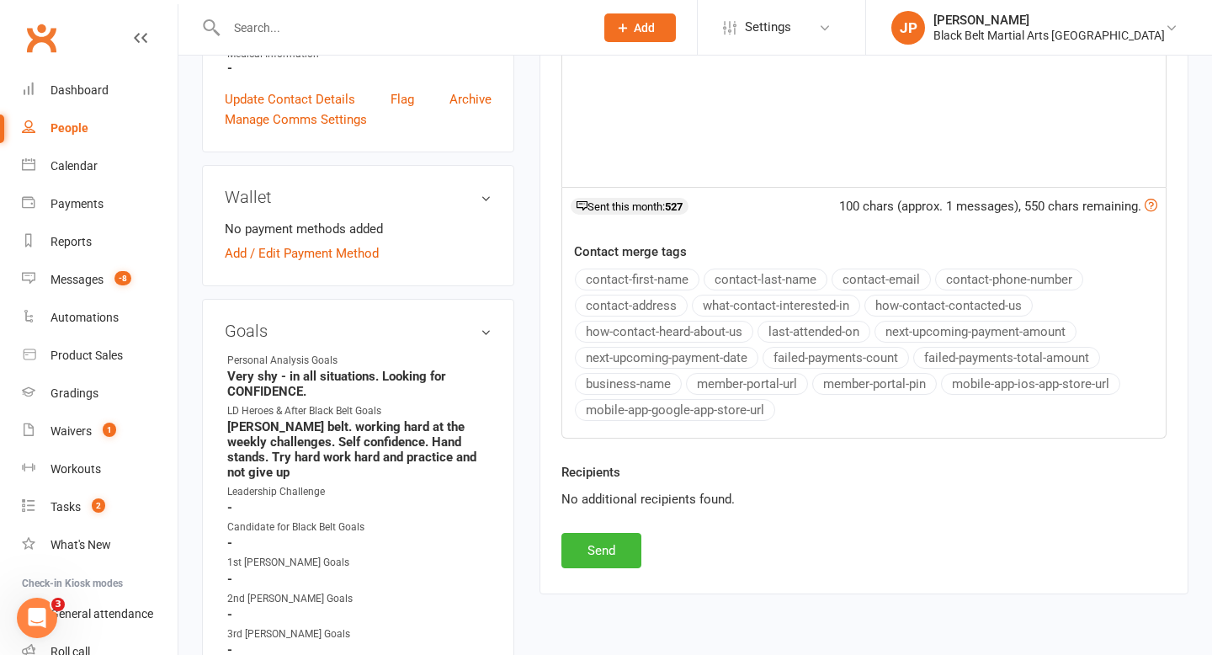
scroll to position [504, 0]
click at [601, 555] on button "Send" at bounding box center [601, 549] width 80 height 35
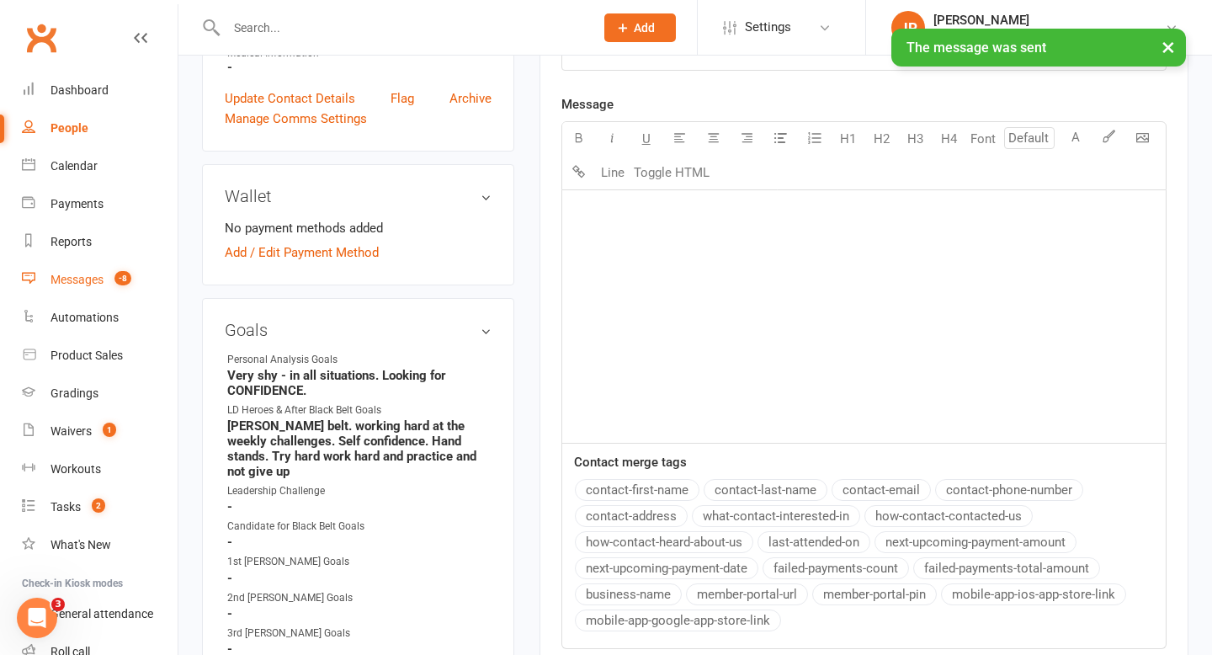
click at [75, 291] on link "Messages -8" at bounding box center [100, 280] width 156 height 38
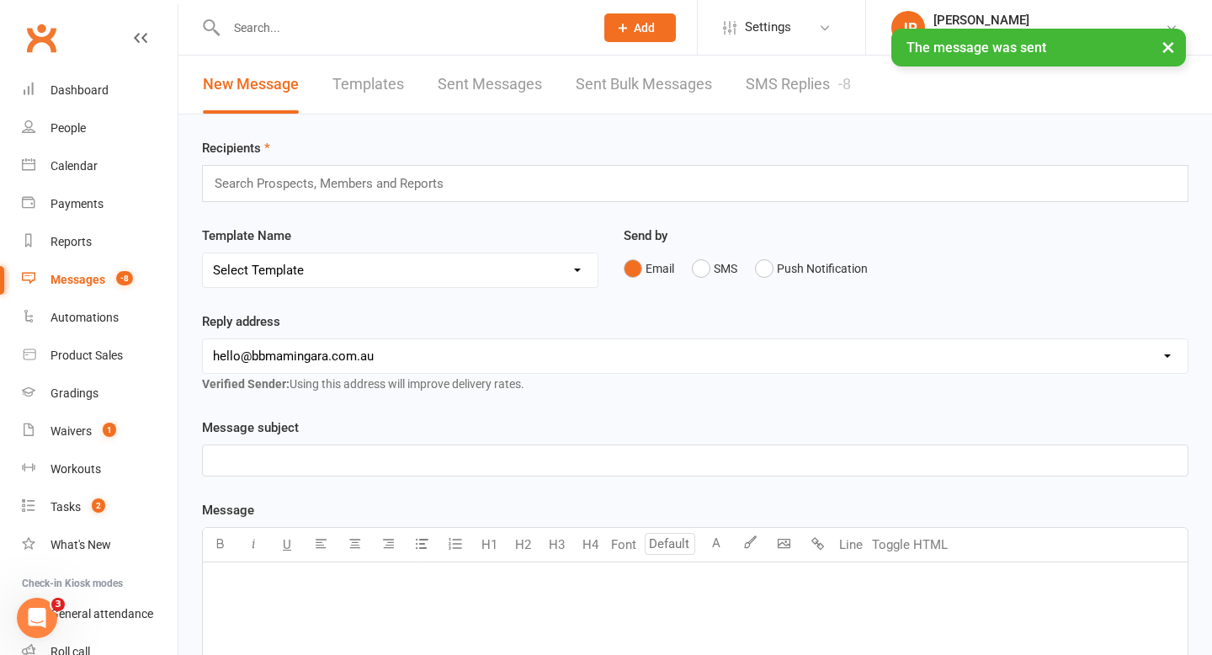
click at [759, 101] on link "SMS Replies -8" at bounding box center [798, 85] width 105 height 58
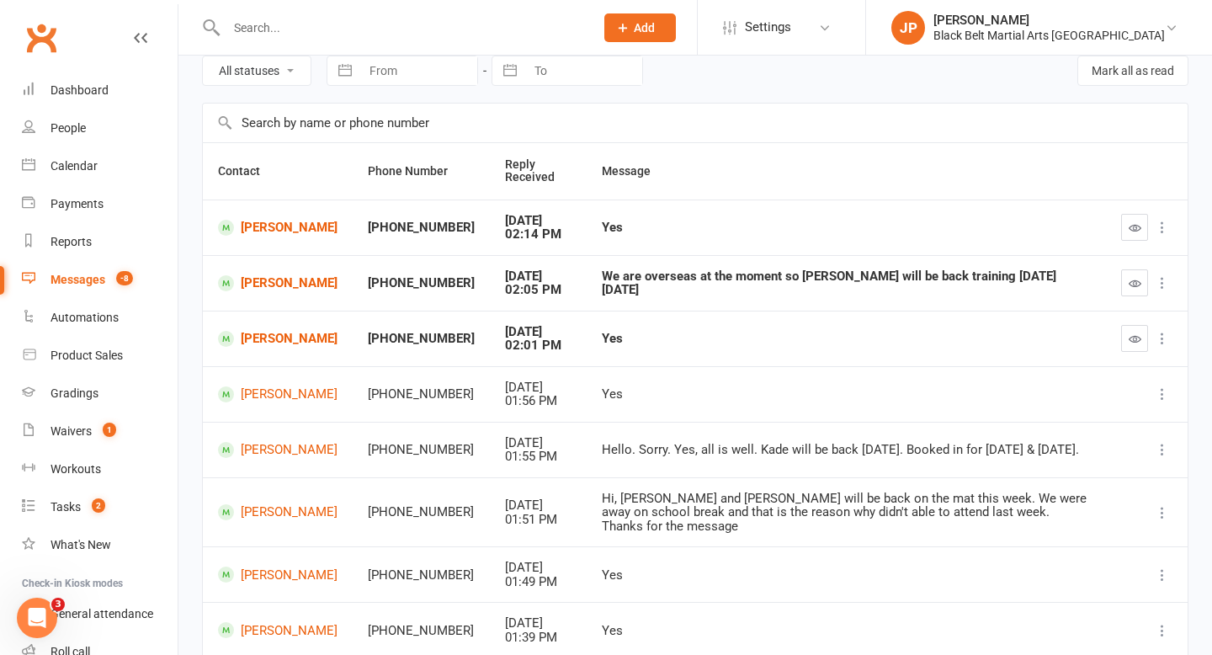
scroll to position [82, 0]
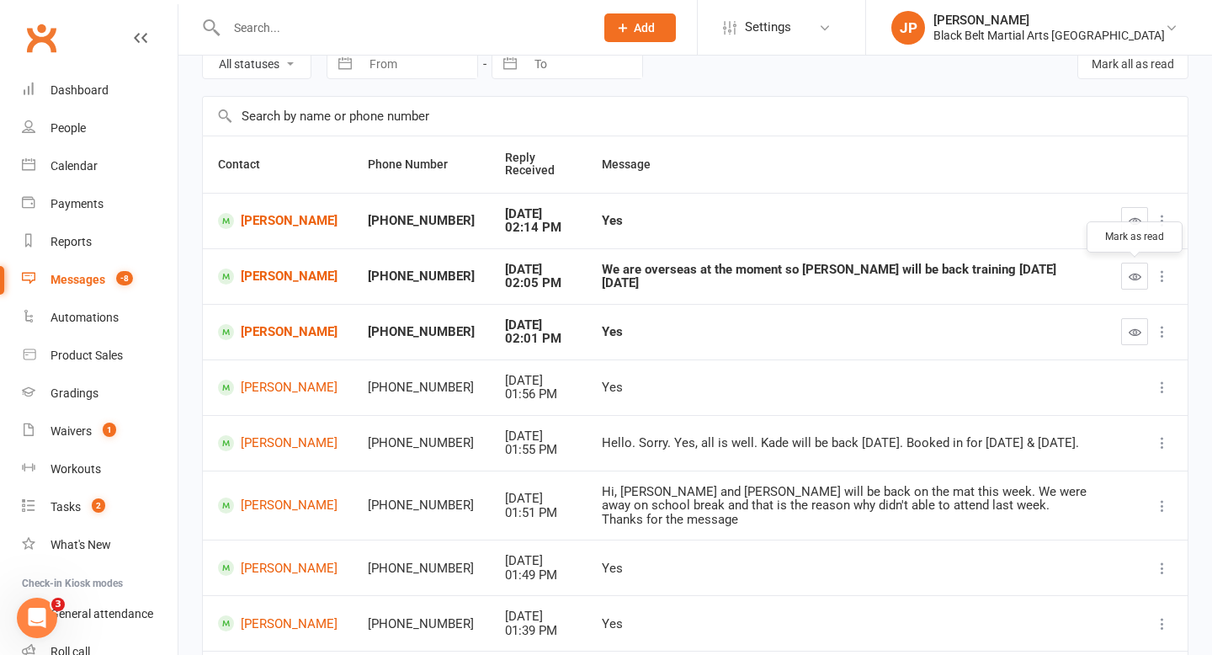
click at [1130, 274] on icon "button" at bounding box center [1134, 276] width 13 height 13
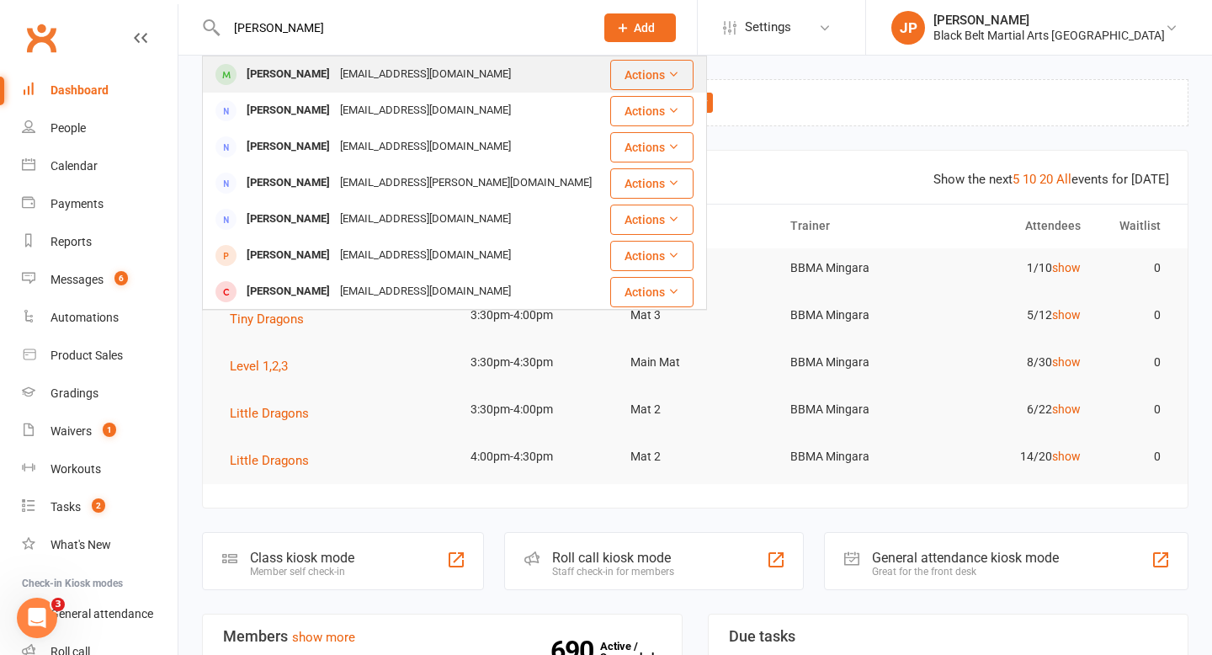
type input "[PERSON_NAME]"
click at [297, 74] on div "[PERSON_NAME]" at bounding box center [287, 74] width 93 height 24
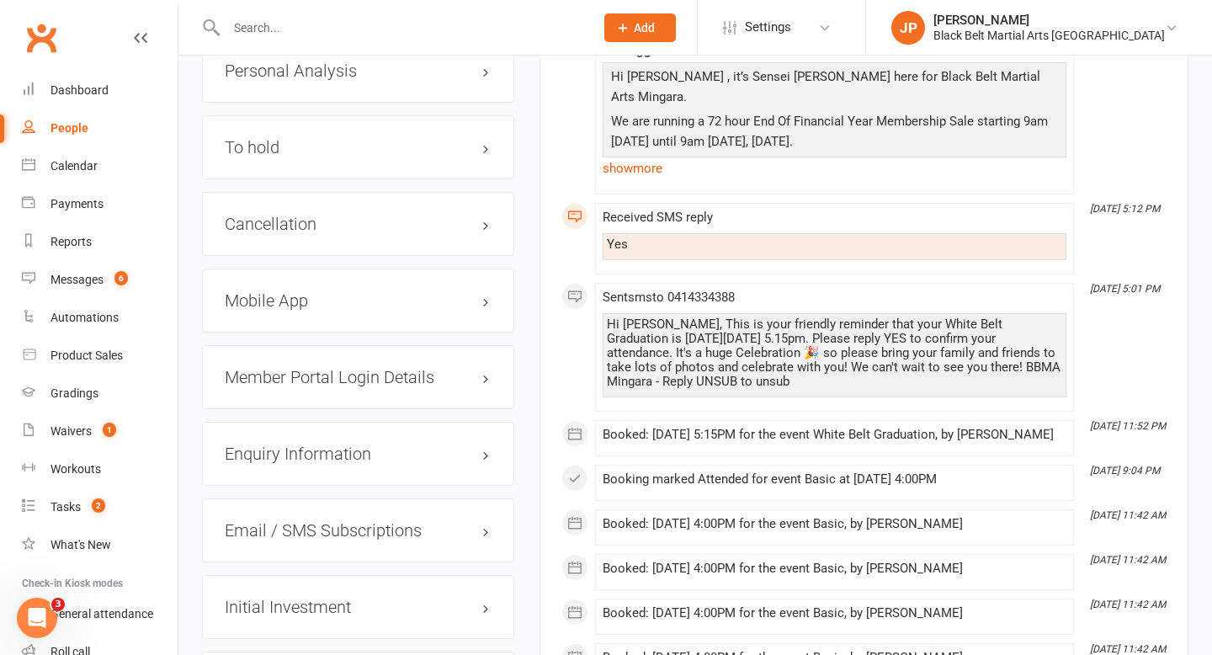
scroll to position [2185, 0]
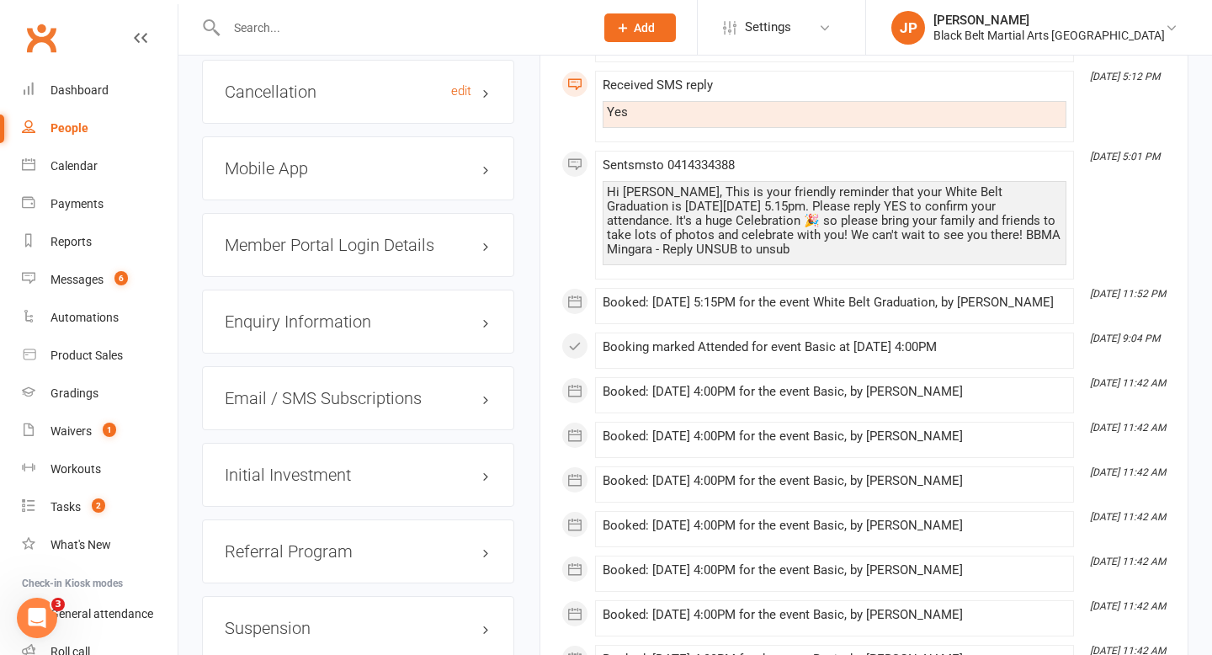
click at [337, 82] on h3 "Cancellation edit" at bounding box center [358, 91] width 267 height 19
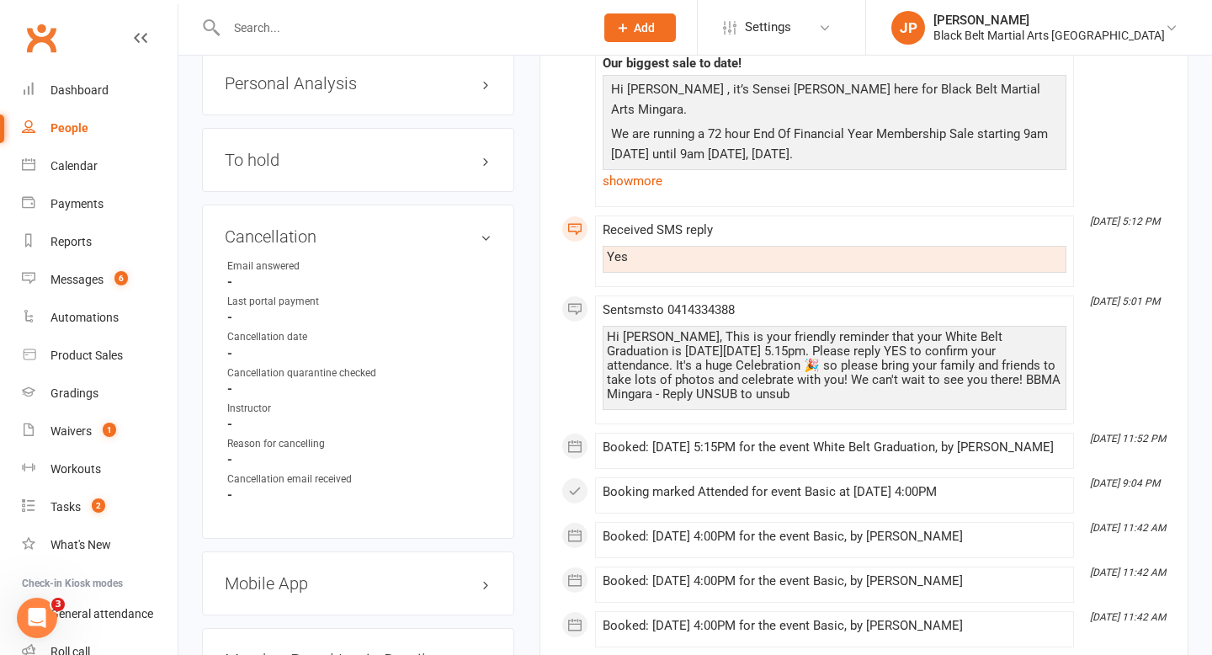
scroll to position [2030, 0]
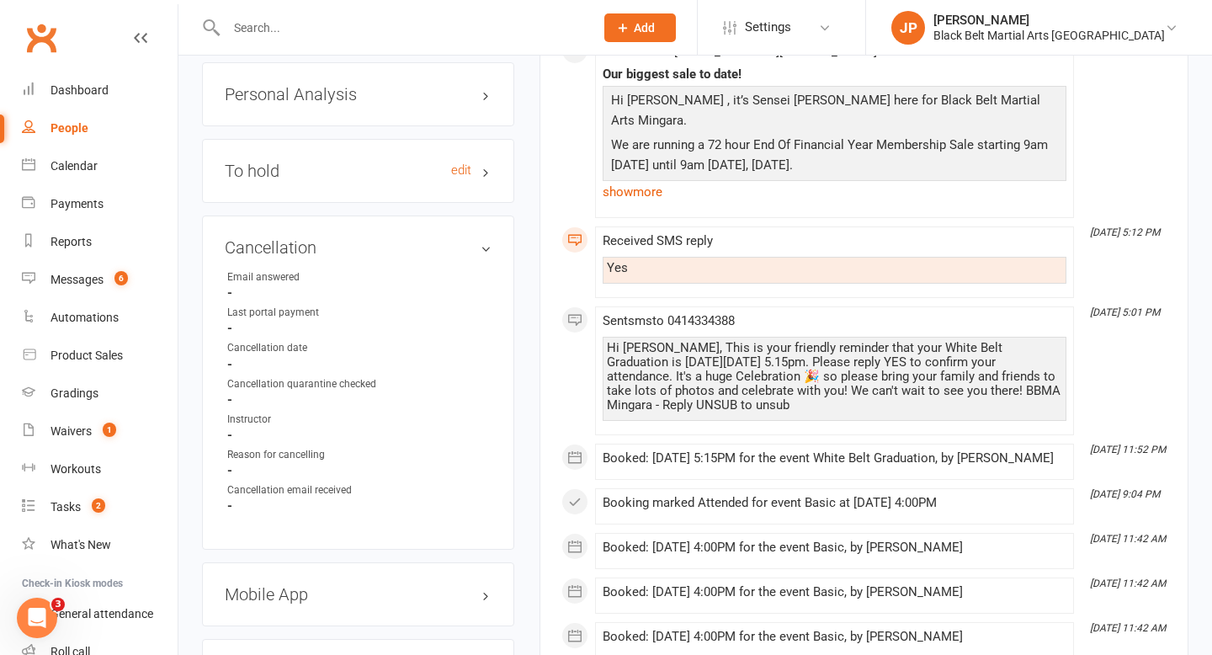
click at [342, 163] on h3 "To hold edit" at bounding box center [358, 171] width 267 height 19
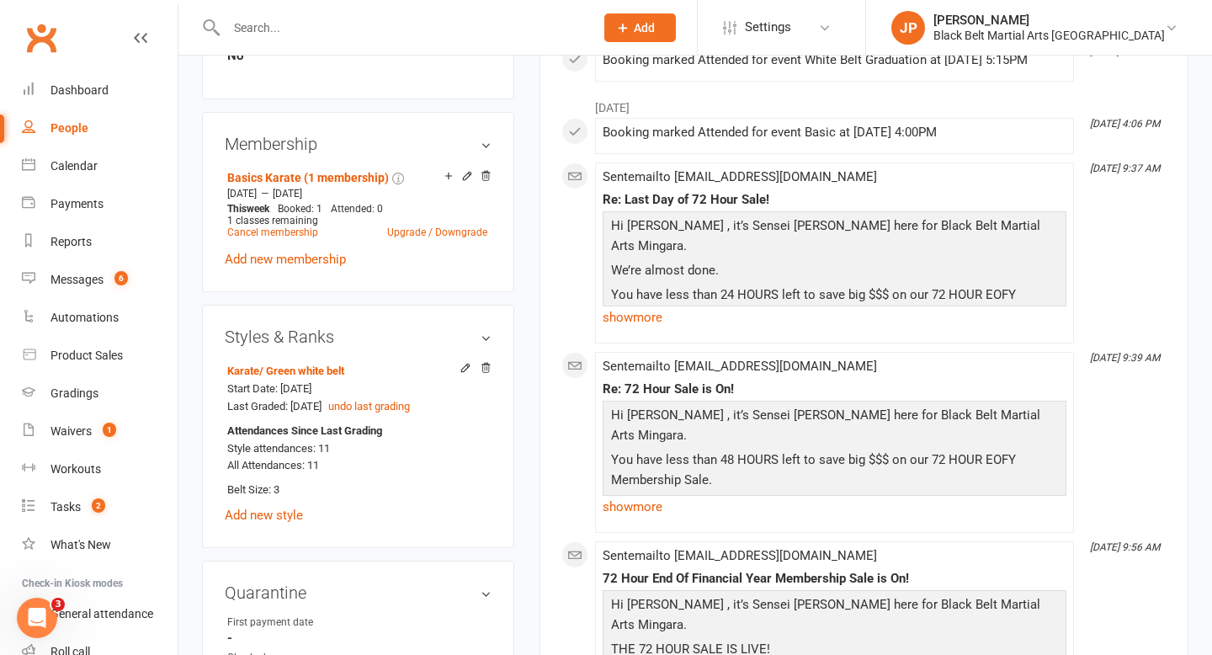
scroll to position [528, 0]
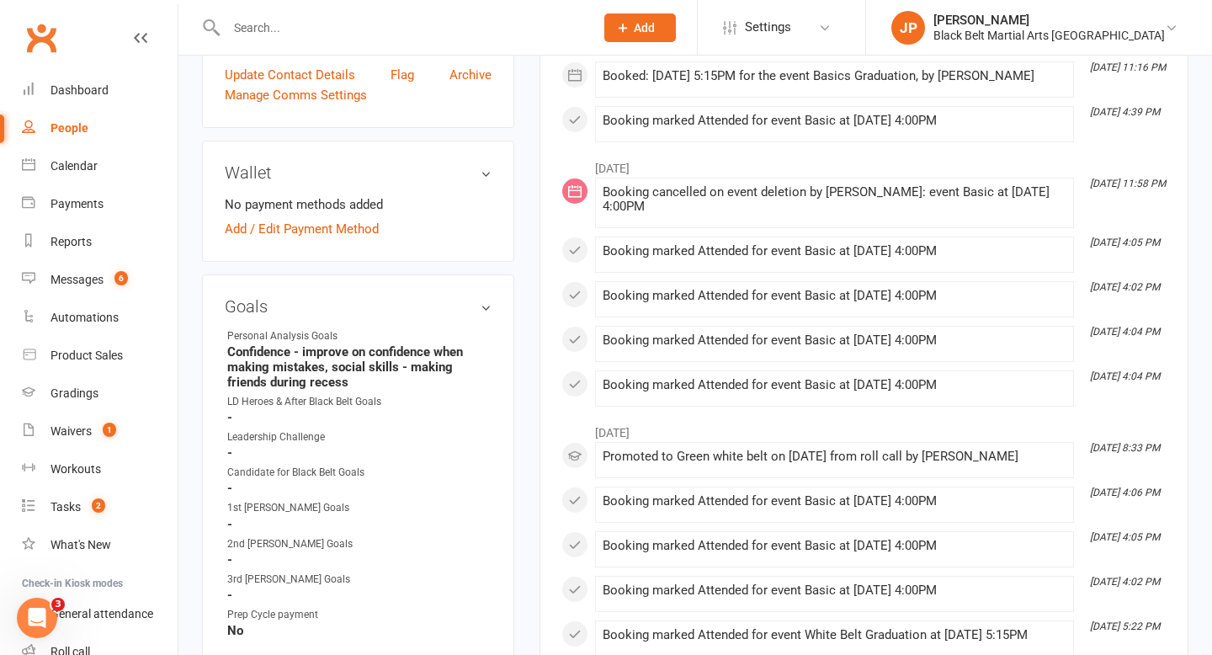
click at [371, 30] on input "text" at bounding box center [401, 28] width 361 height 24
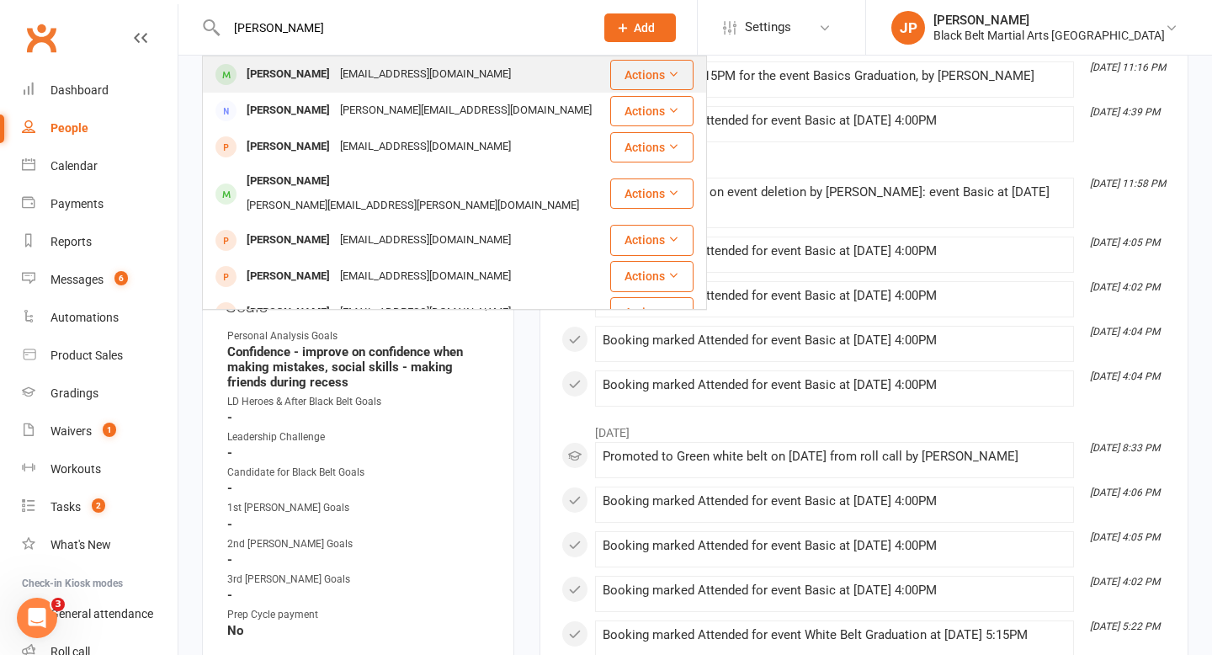
type input "harvey coleman"
click at [351, 66] on div "nikkicoleman10@hotmail.com" at bounding box center [425, 74] width 181 height 24
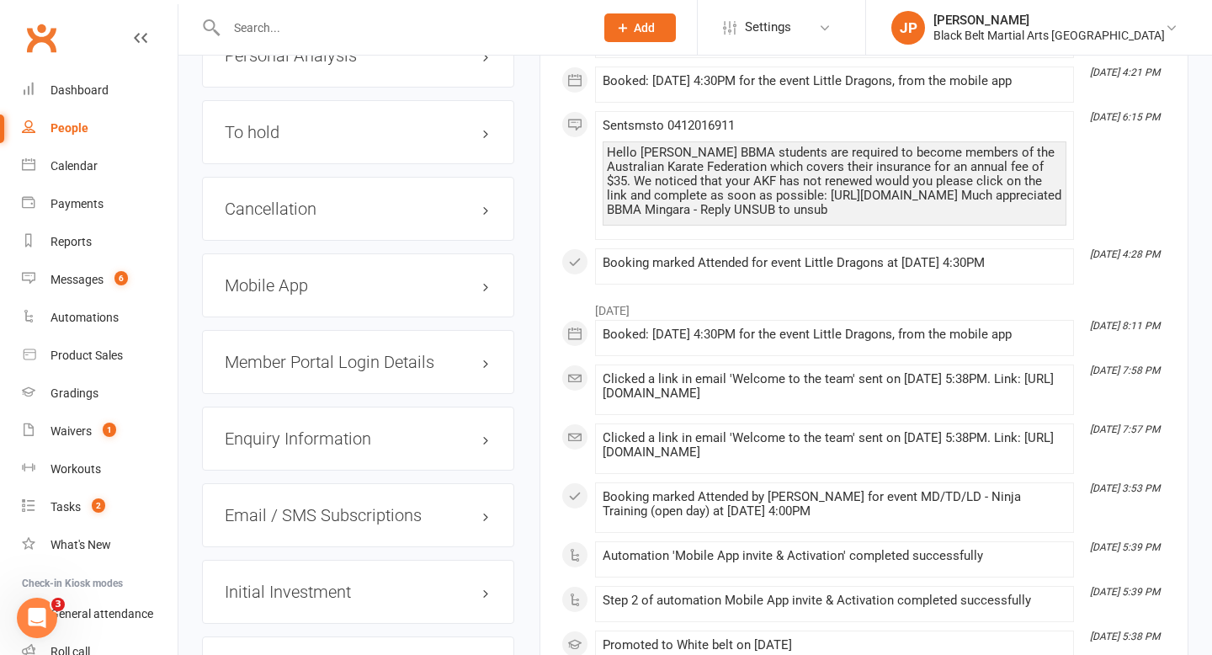
scroll to position [2140, 0]
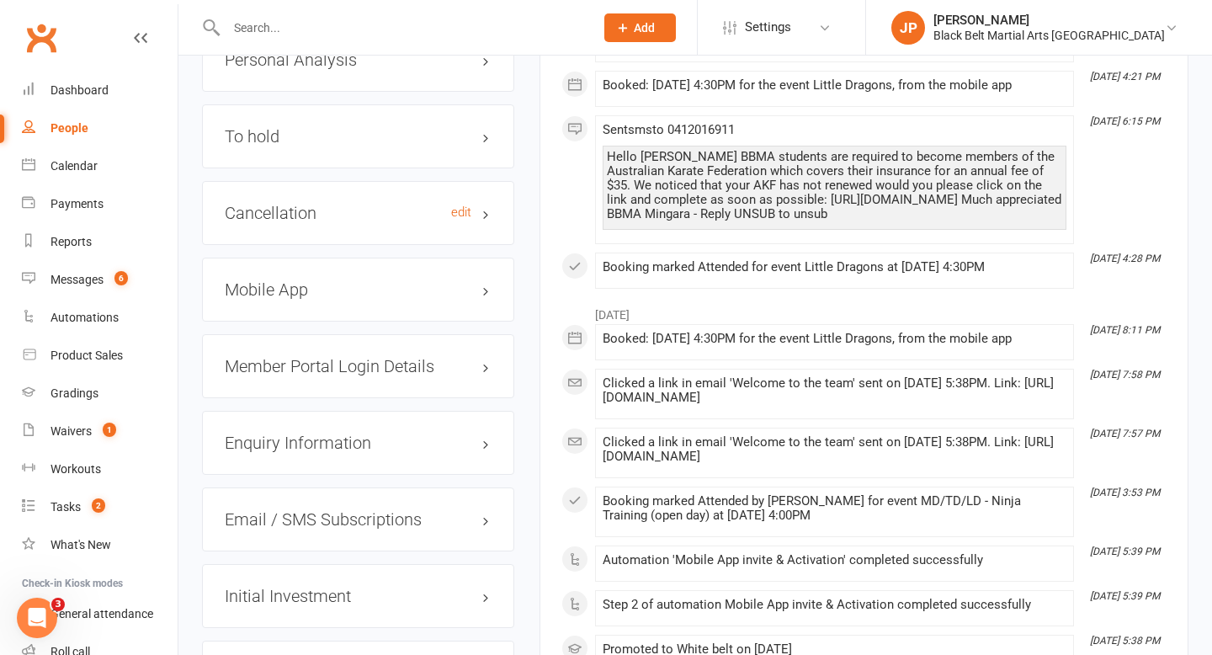
click at [384, 204] on h3 "Cancellation edit" at bounding box center [358, 213] width 267 height 19
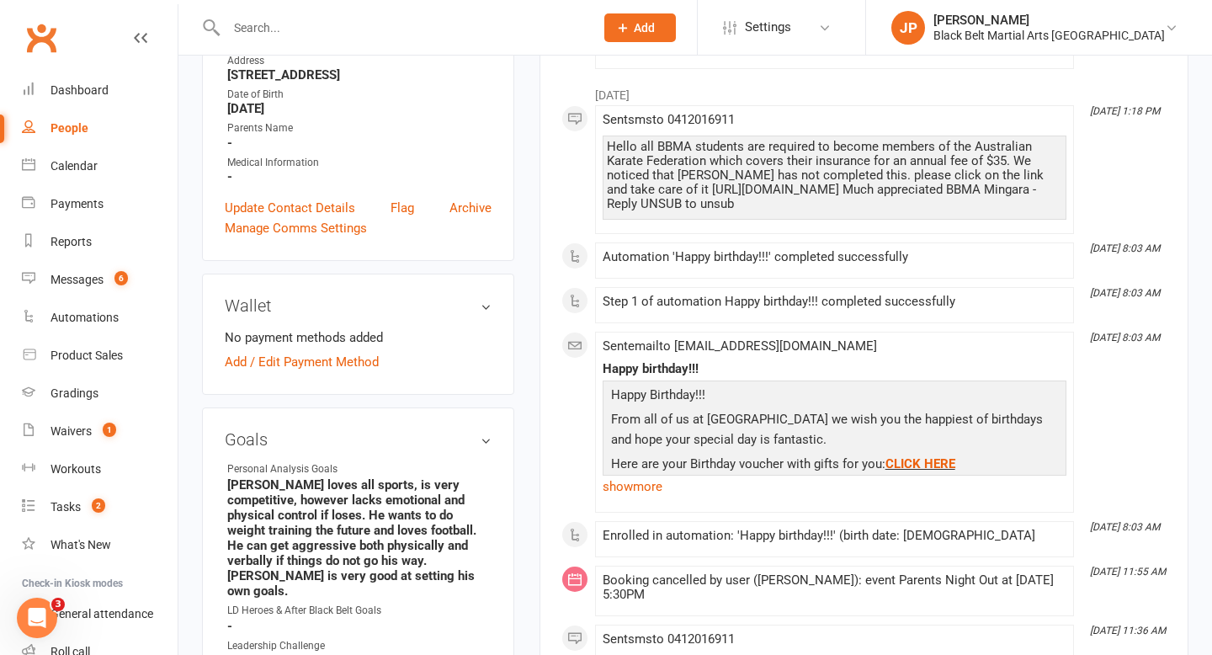
scroll to position [0, 0]
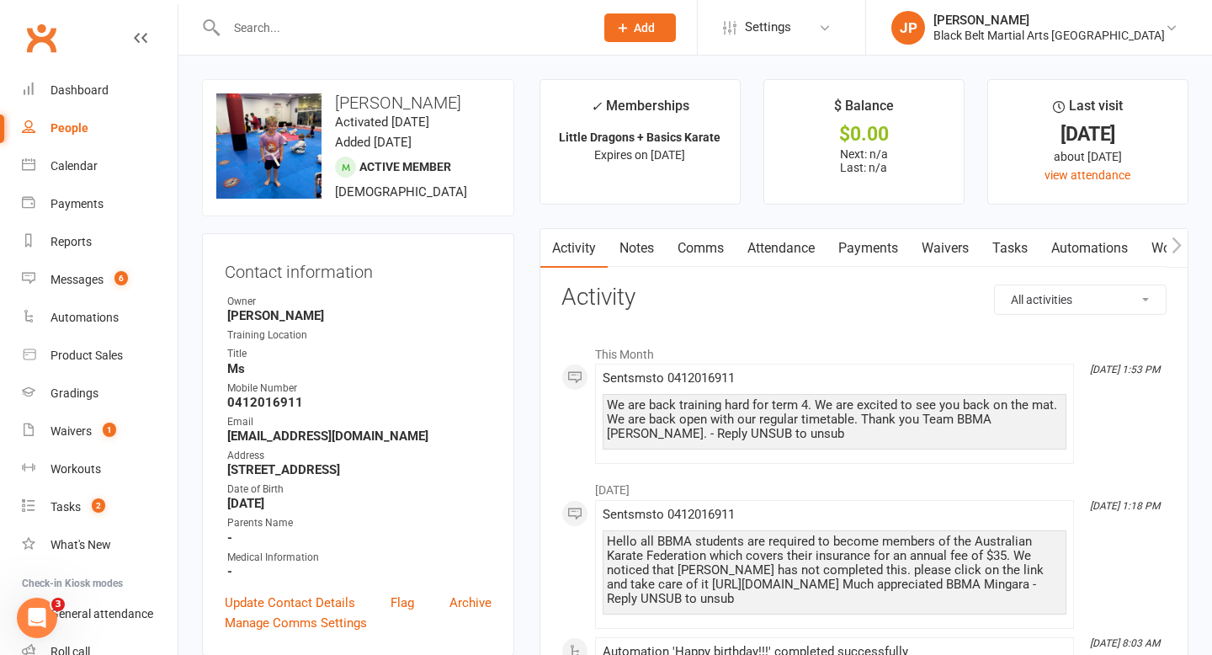
click at [294, 26] on input "text" at bounding box center [401, 28] width 361 height 24
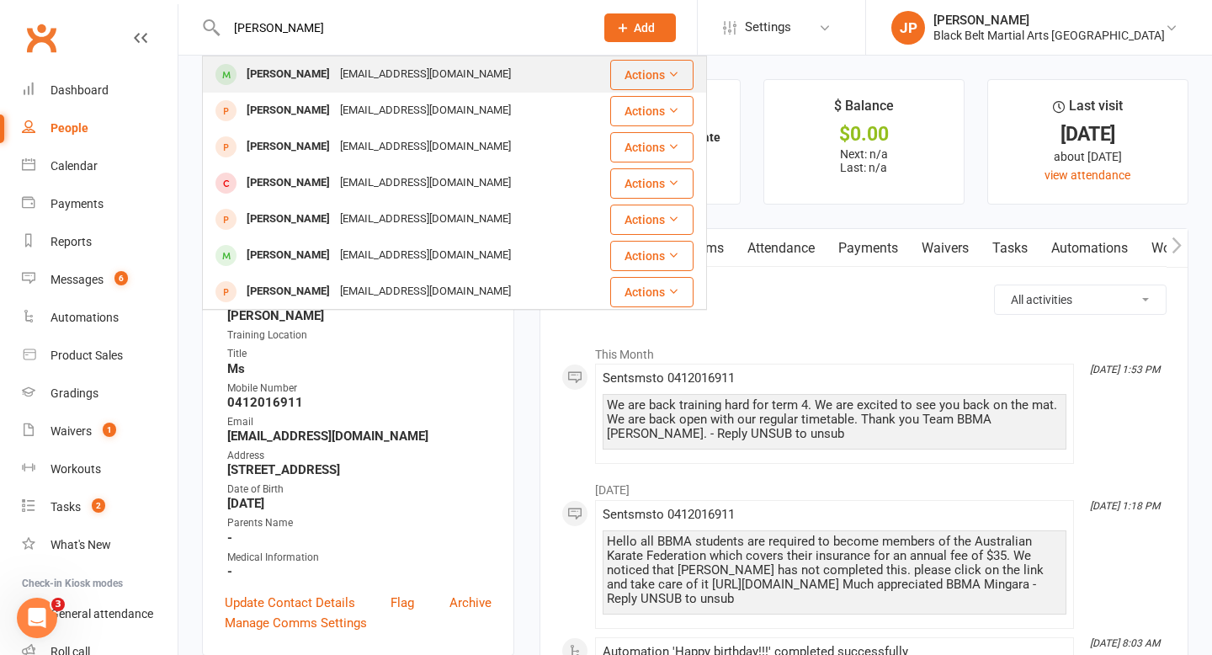
type input "eimear harrison"
click at [286, 80] on div "Eimear Harrison" at bounding box center [287, 74] width 93 height 24
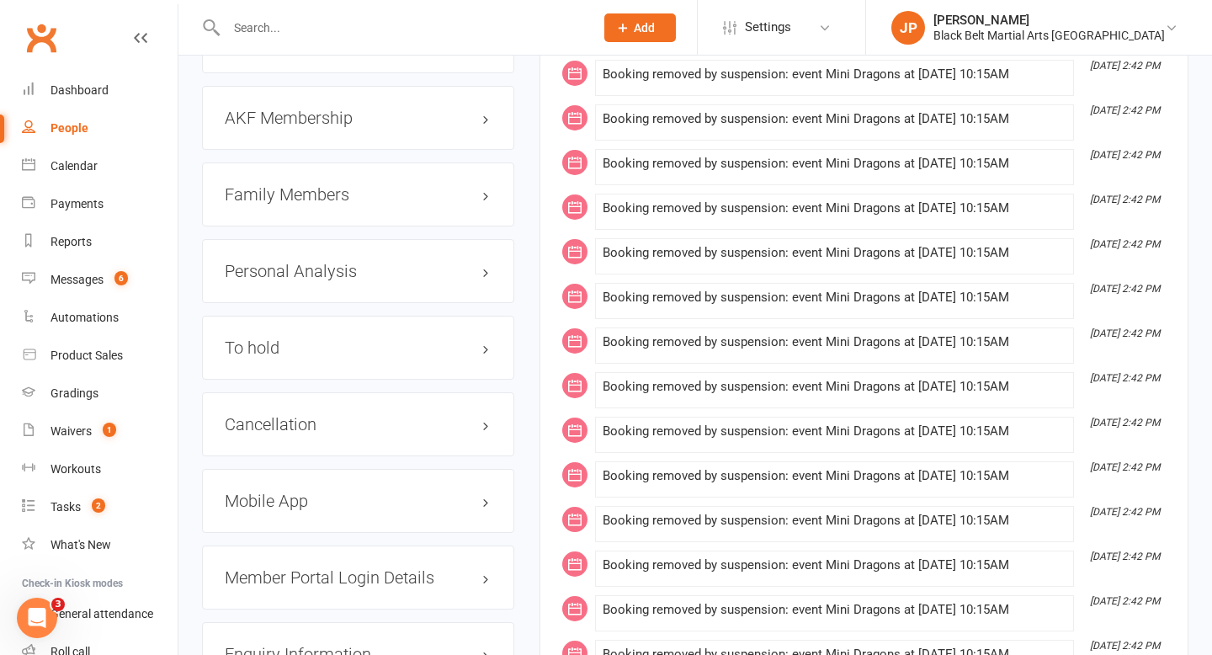
scroll to position [1829, 0]
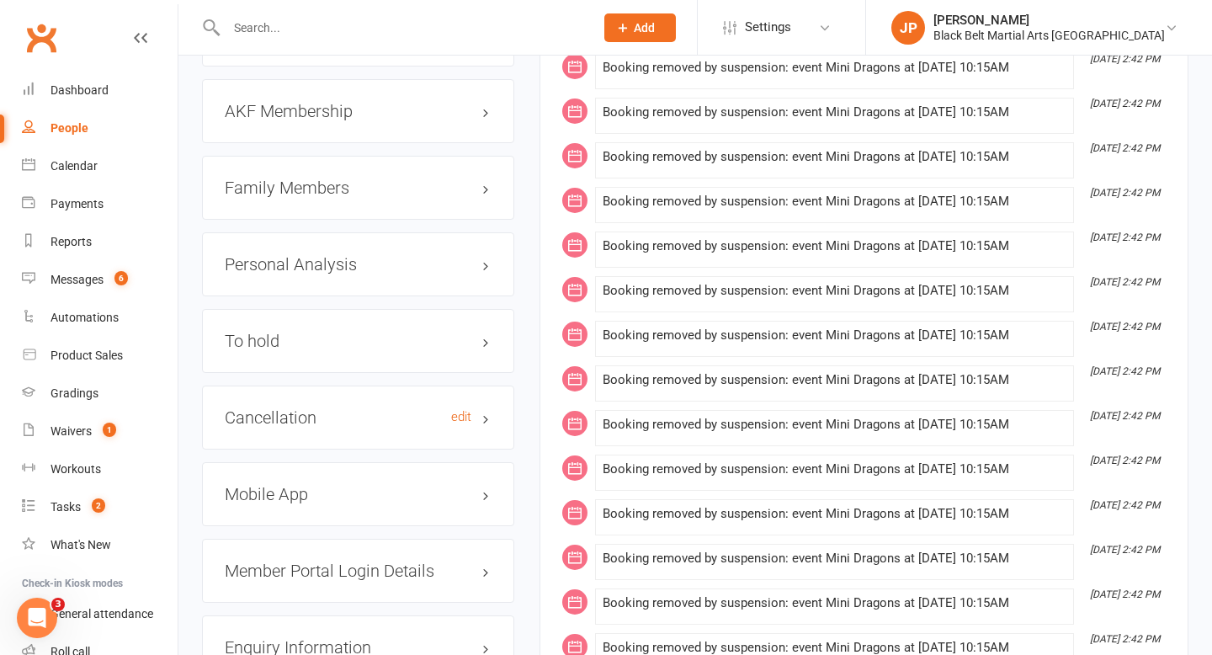
click at [315, 411] on h3 "Cancellation edit" at bounding box center [358, 417] width 267 height 19
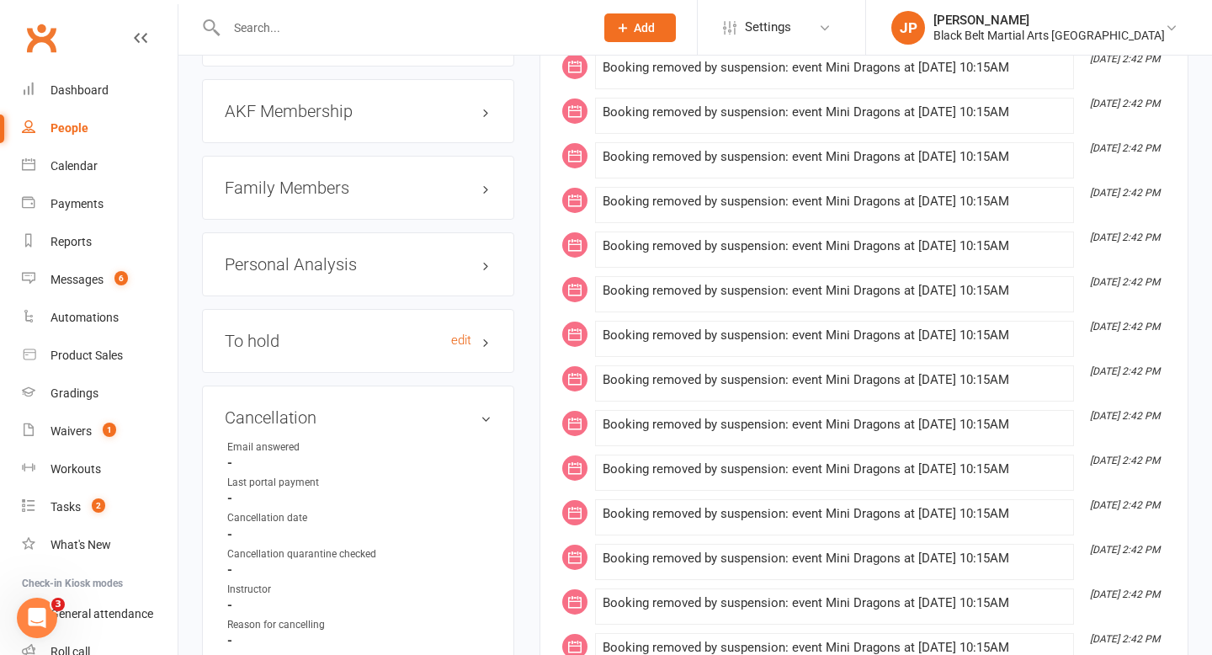
click at [339, 332] on h3 "To hold edit" at bounding box center [358, 341] width 267 height 19
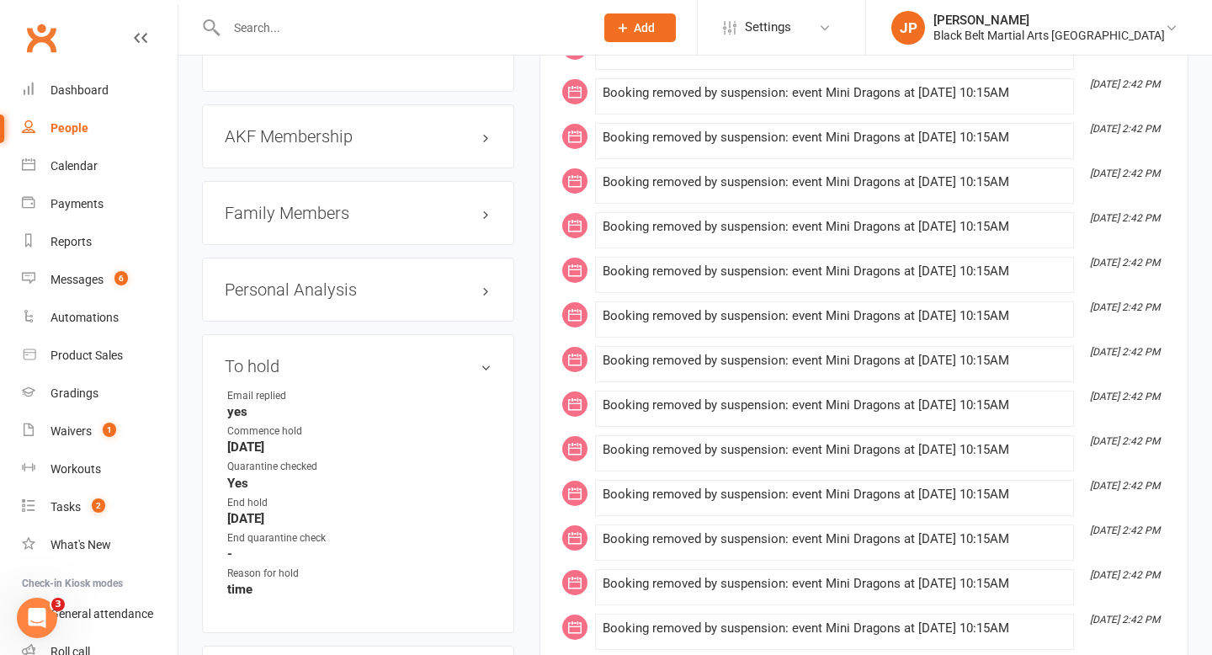
scroll to position [1793, 0]
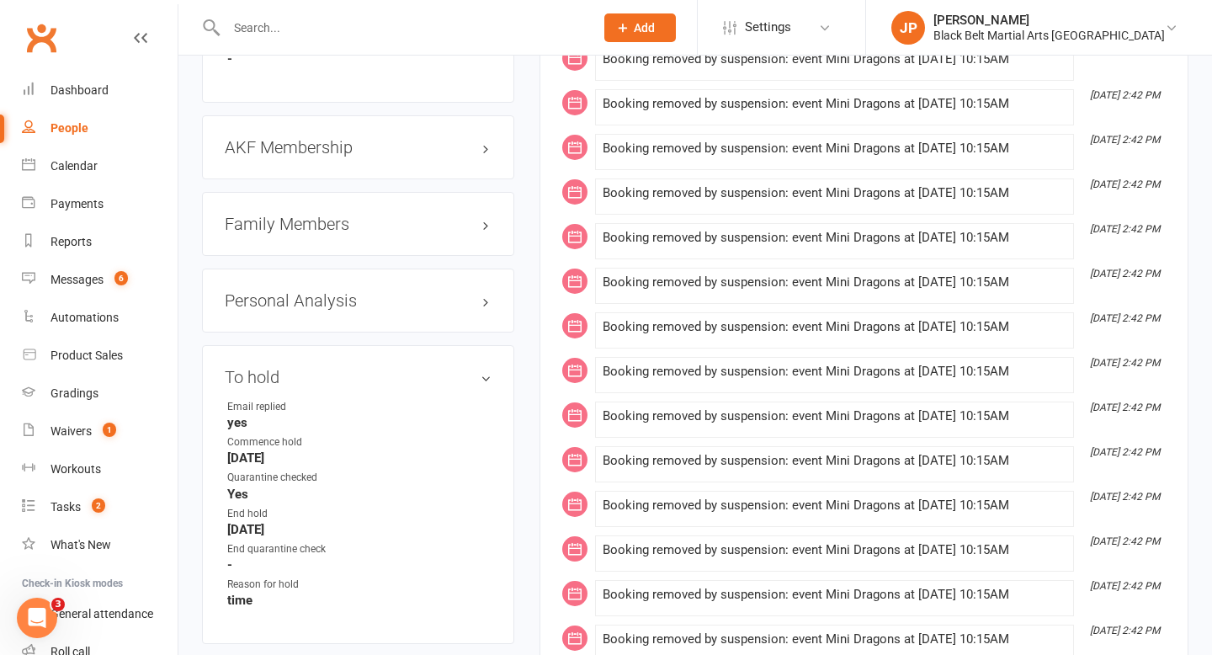
click at [364, 215] on h3 "Family Members" at bounding box center [358, 224] width 267 height 19
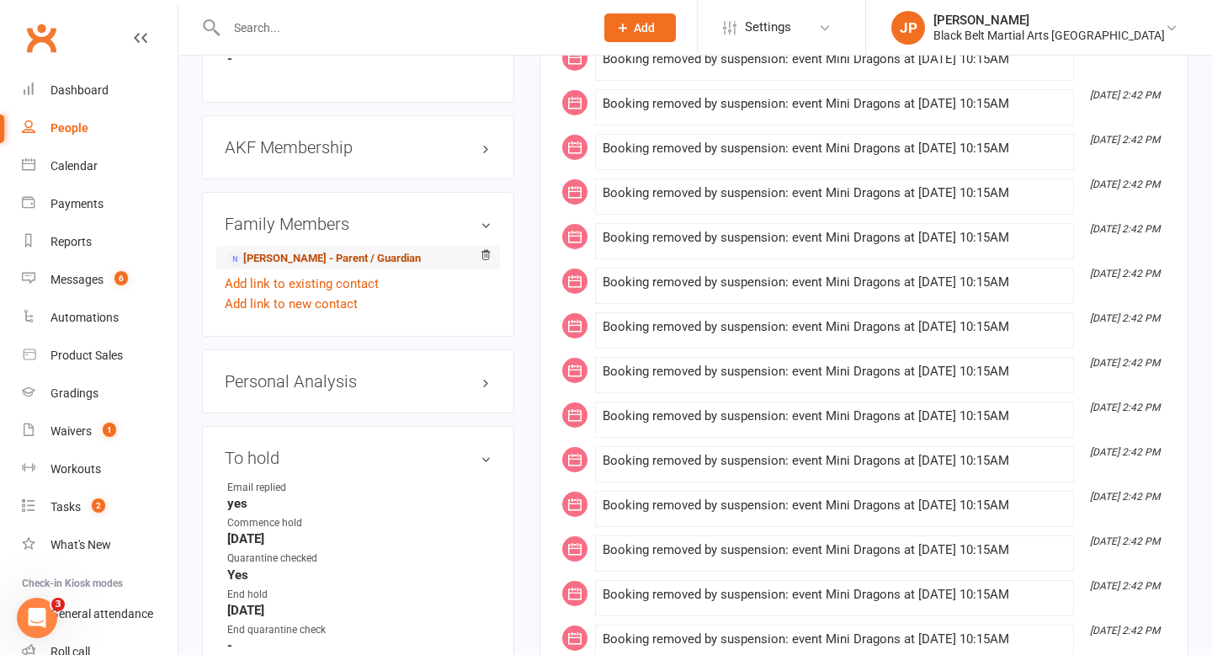
click at [340, 251] on link "Sharon Harrison - Parent / Guardian" at bounding box center [324, 259] width 194 height 18
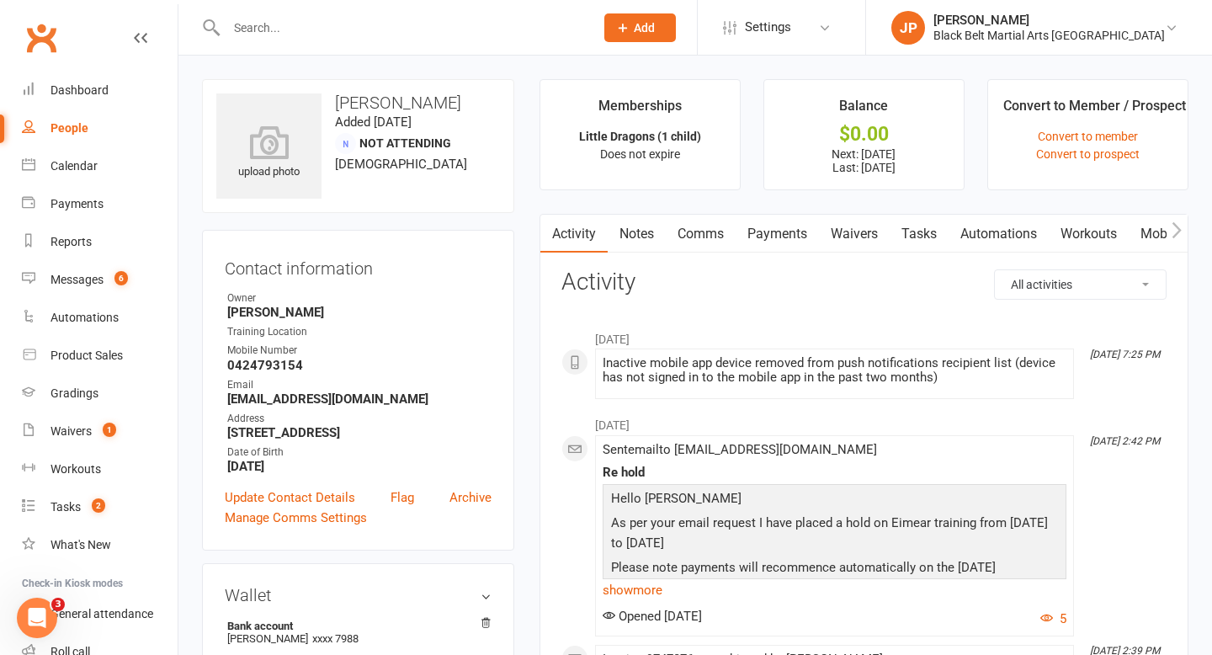
click at [787, 236] on link "Payments" at bounding box center [776, 234] width 83 height 39
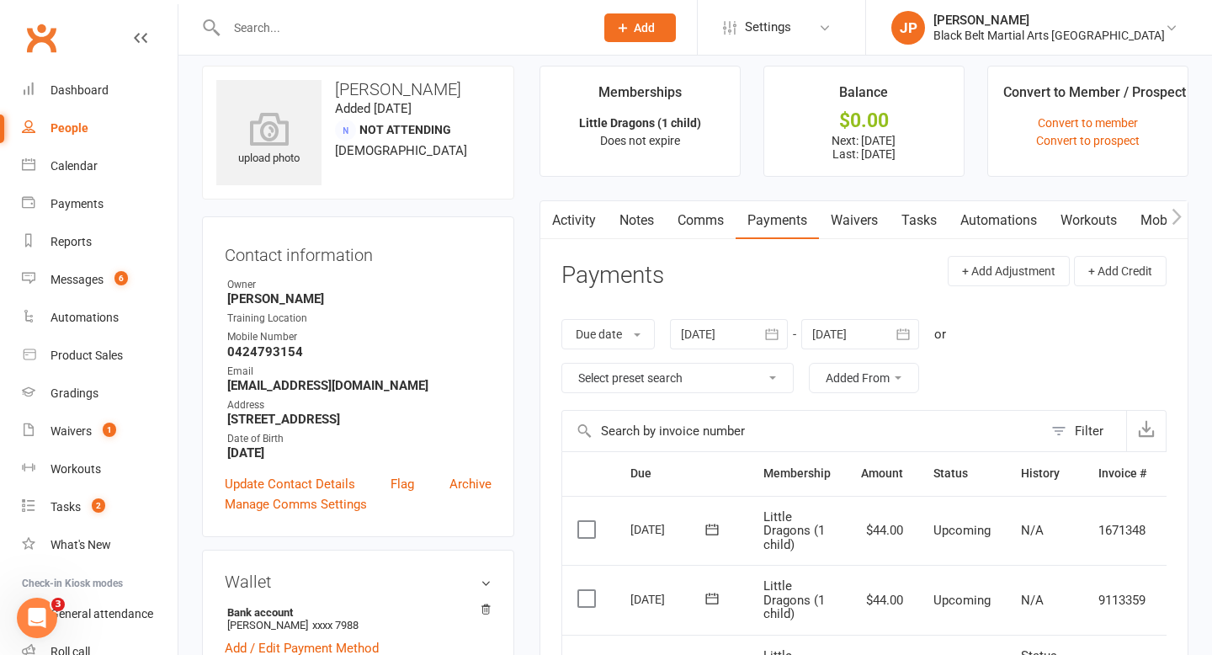
scroll to position [11, 0]
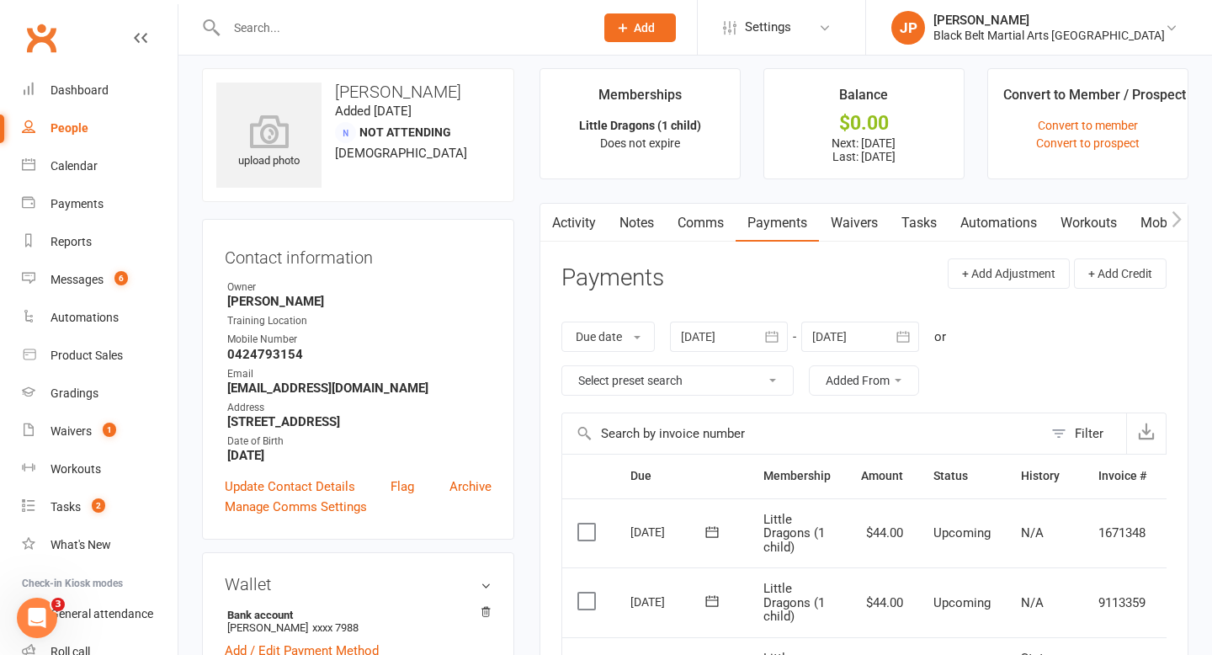
click at [686, 226] on link "Comms" at bounding box center [701, 223] width 70 height 39
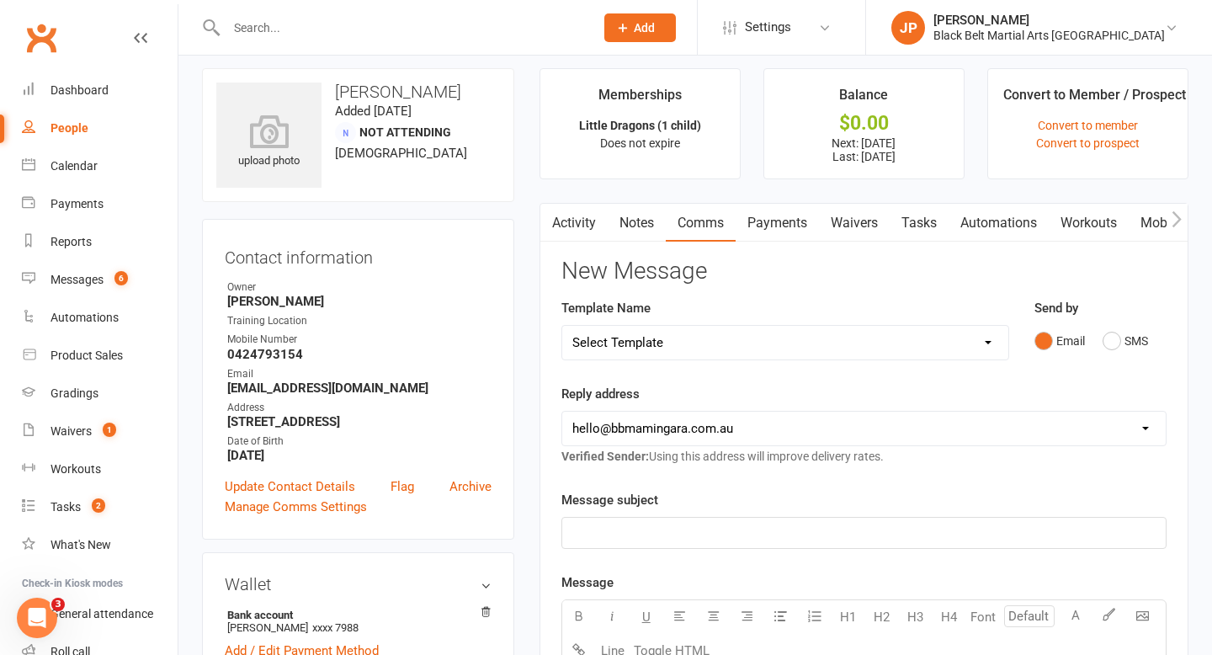
click at [989, 348] on select "Select Template [SMS] 14 Day Absentee AFU Lil Dragons [SMS] 14 day Absentee AFU…" at bounding box center [785, 343] width 446 height 34
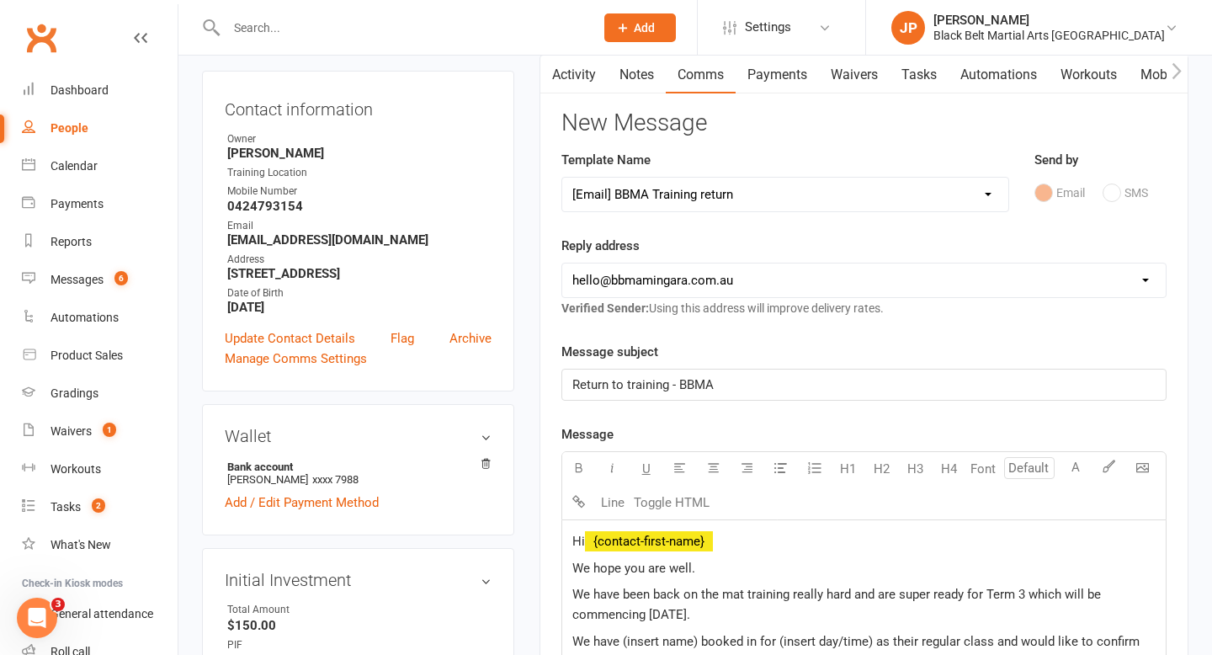
scroll to position [153, 0]
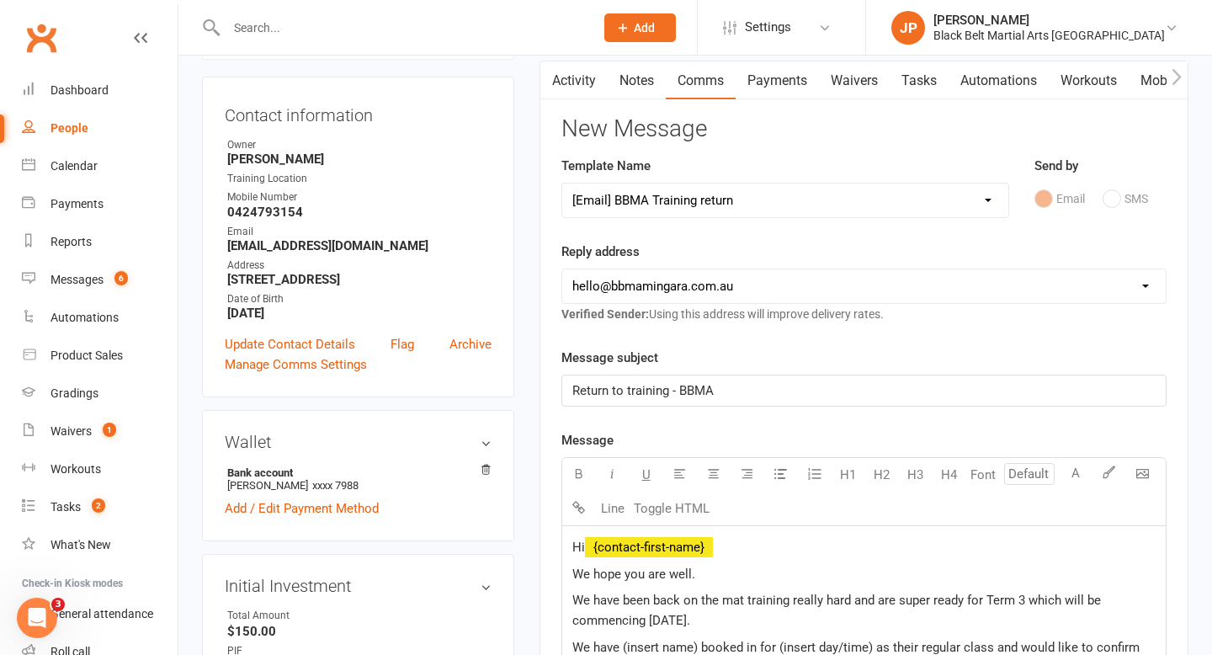
click at [750, 198] on select "Select Template [SMS] 14 Day Absentee AFU Lil Dragons [SMS] 14 day Absentee AFU…" at bounding box center [785, 200] width 446 height 34
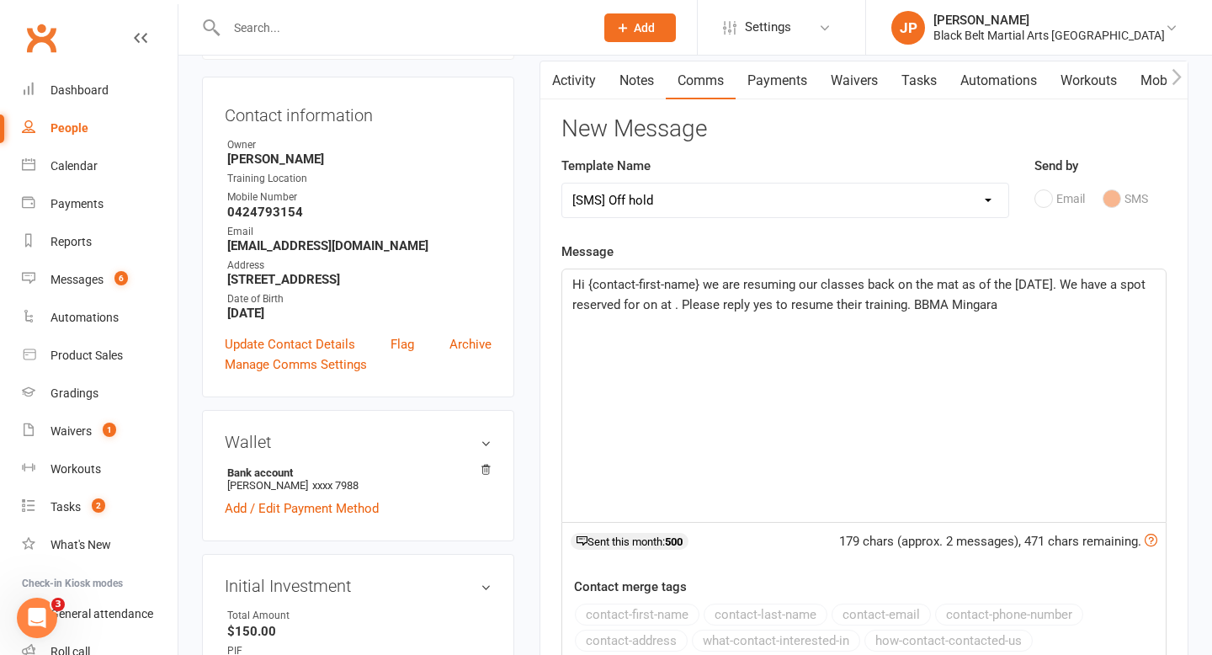
scroll to position [180, 0]
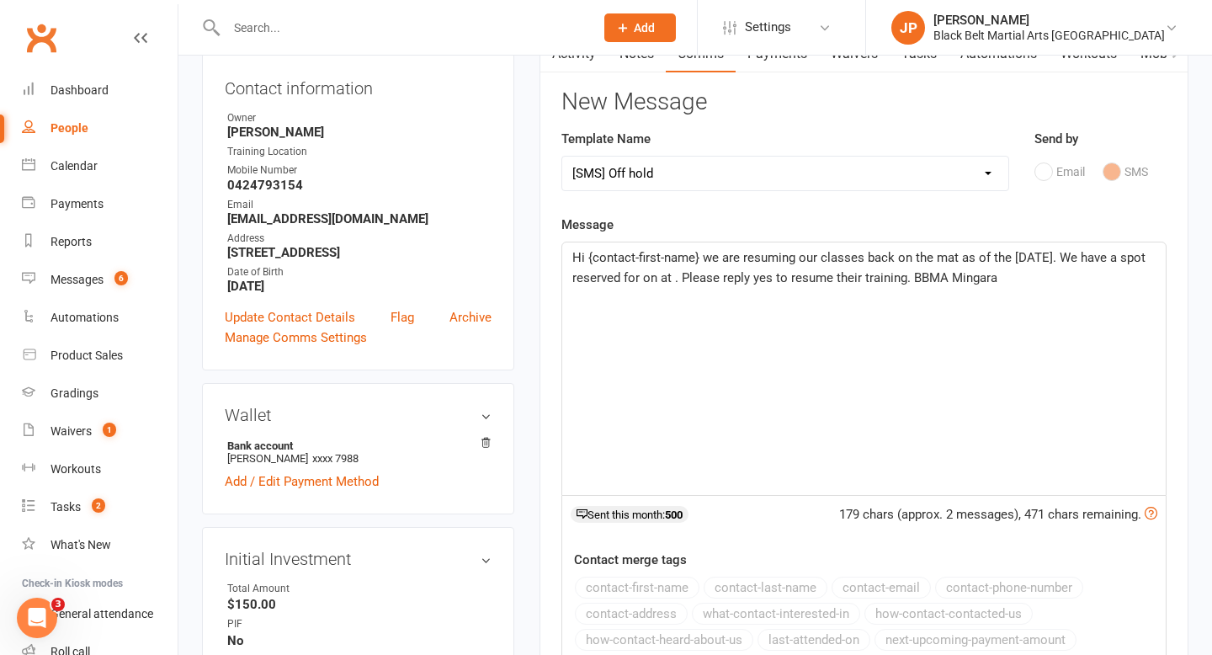
click at [703, 172] on select "Select Template [SMS] 14 Day Absentee AFU Lil Dragons [SMS] 14 day Absentee AFU…" at bounding box center [785, 174] width 446 height 34
select select "58"
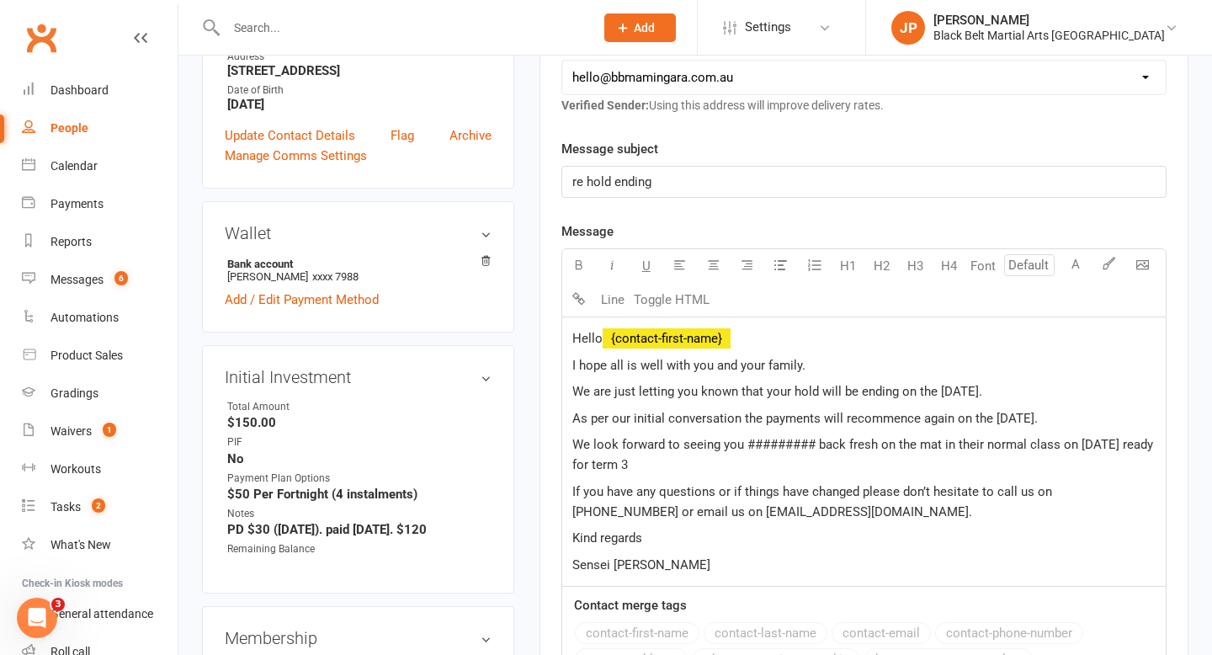
scroll to position [417, 0]
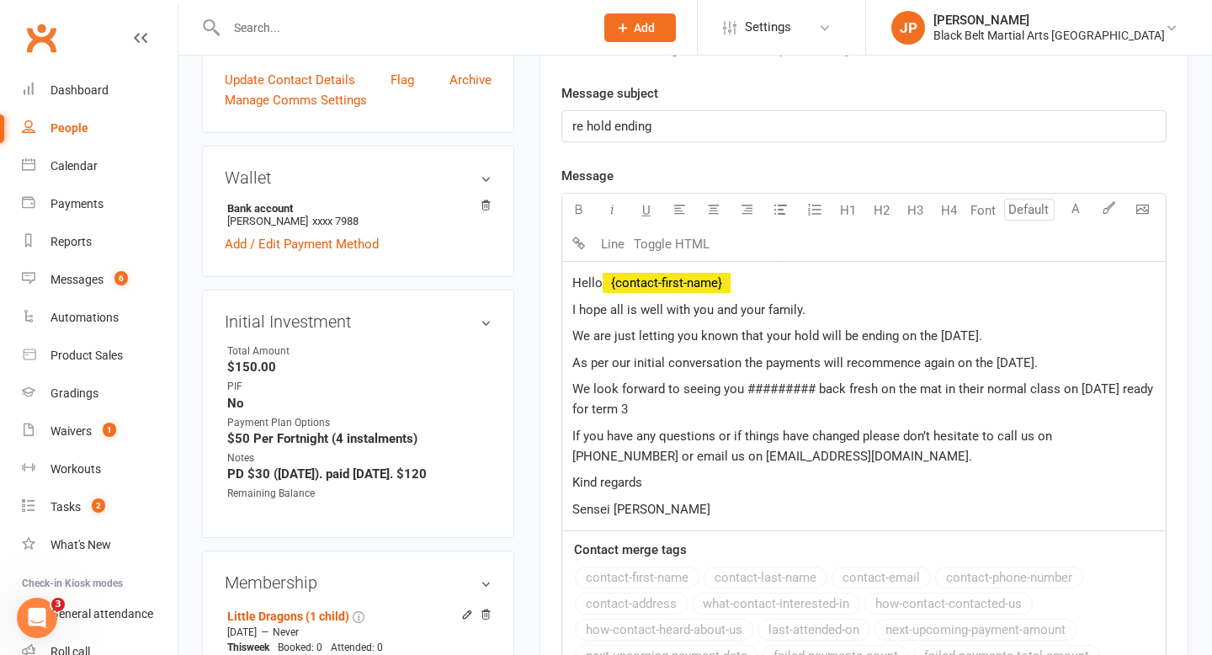
click at [955, 338] on span "We are just letting you known that your hold will be ending on the 3/7/25." at bounding box center [777, 335] width 410 height 15
click at [1006, 368] on span "As per our initial conversation the payments will recommence again on the 22/7/…" at bounding box center [804, 362] width 465 height 15
click at [816, 393] on span "We look forward to seeing you ######### back fresh on the mat in their normal c…" at bounding box center [864, 398] width 584 height 35
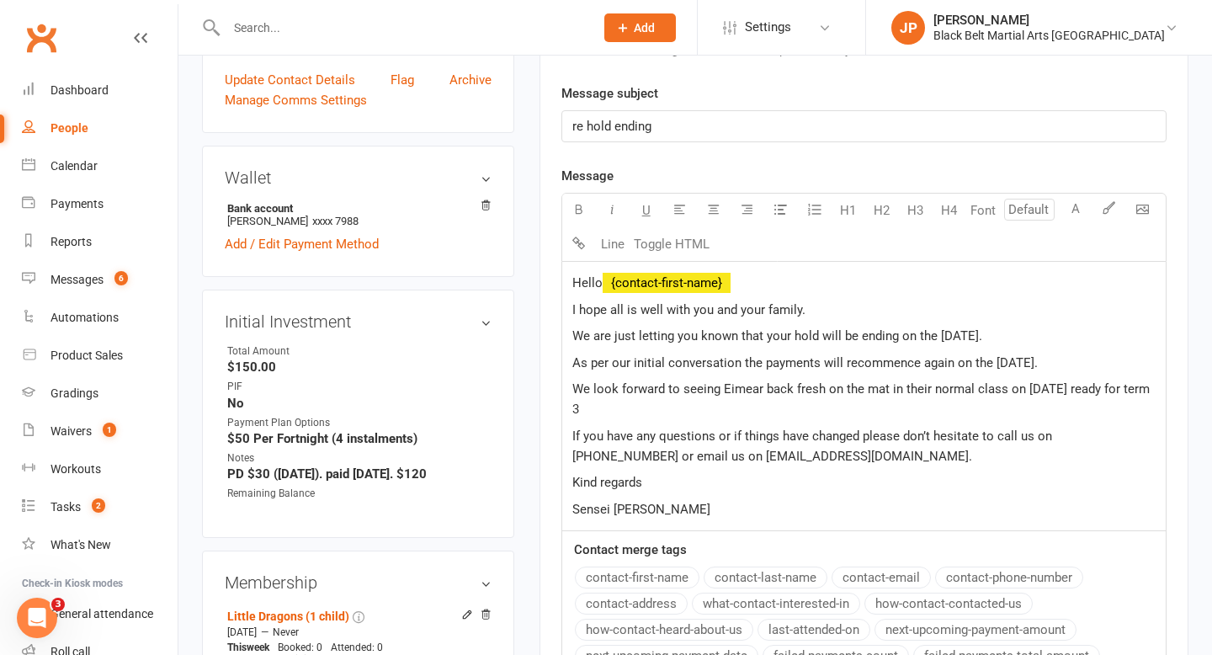
click at [1023, 389] on span "We look forward to seeing Eimear back fresh on the mat in their normal class on…" at bounding box center [862, 398] width 581 height 35
click at [1000, 390] on span "We look forward to seeing Eimear back fresh on the mat in their normal class on…" at bounding box center [857, 398] width 571 height 35
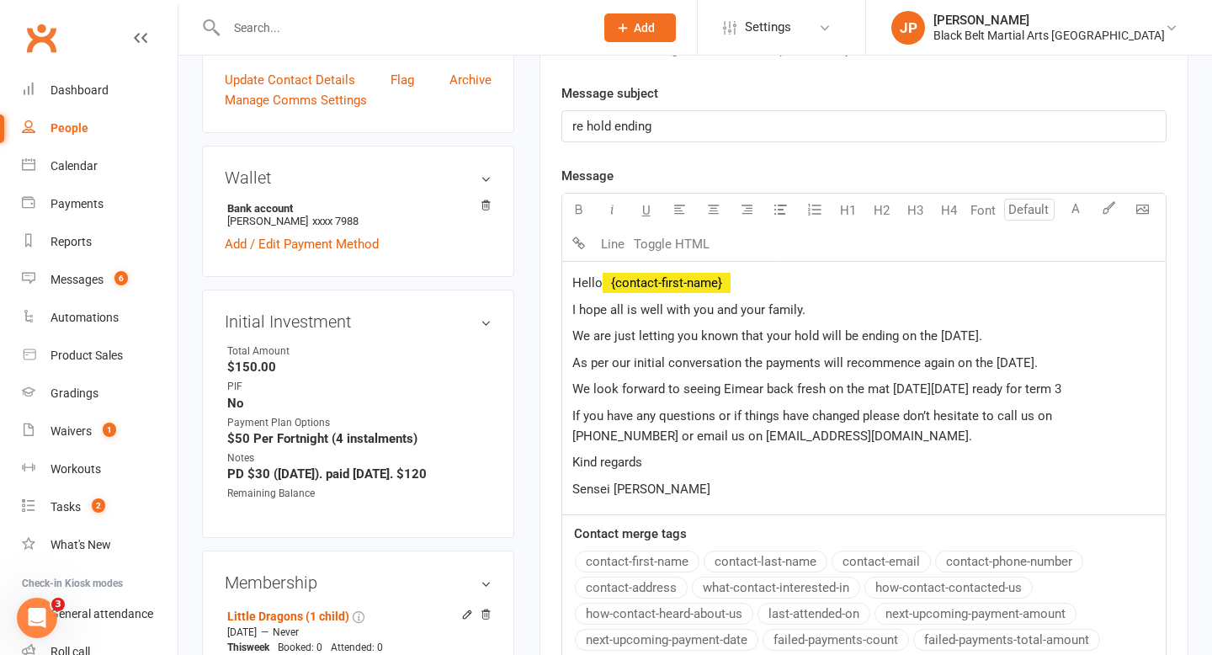
click at [1004, 390] on span "We look forward to seeing Eimear back fresh on the mat on Monday 22/8/25 ready …" at bounding box center [816, 388] width 489 height 15
click at [620, 399] on p "We look forward to seeing Eimear back fresh on the mat on Monday 22/8/25 at 10.…" at bounding box center [863, 389] width 583 height 20
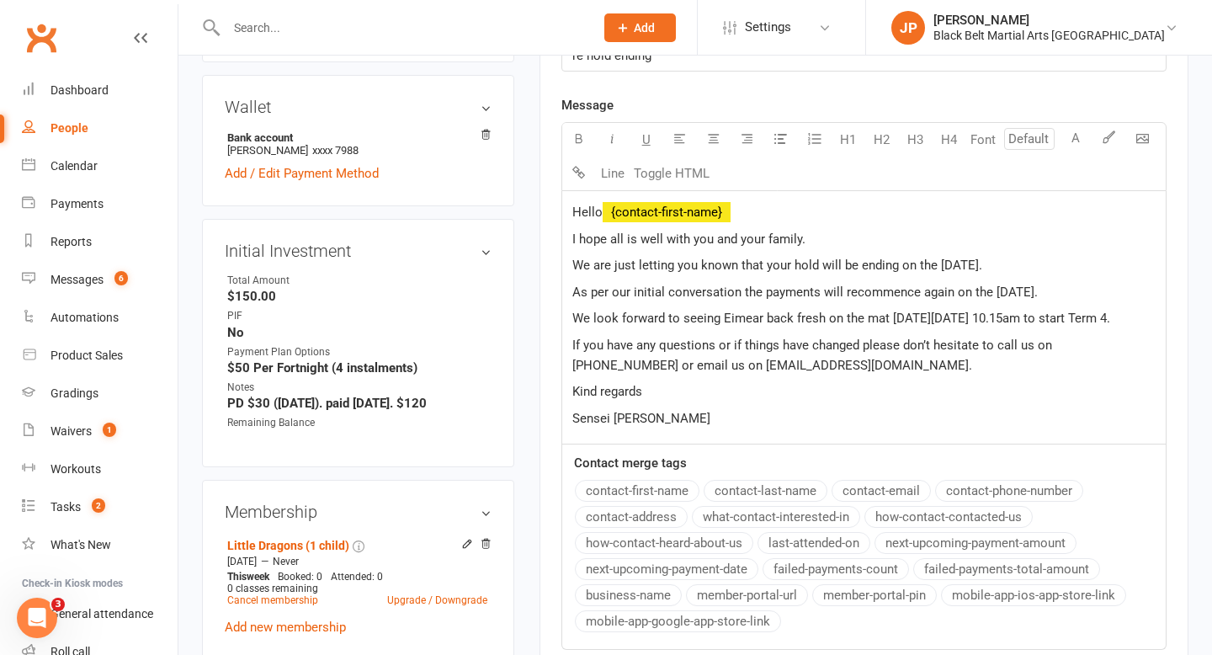
scroll to position [490, 0]
click at [655, 427] on p "Sensei Adrain" at bounding box center [863, 416] width 583 height 20
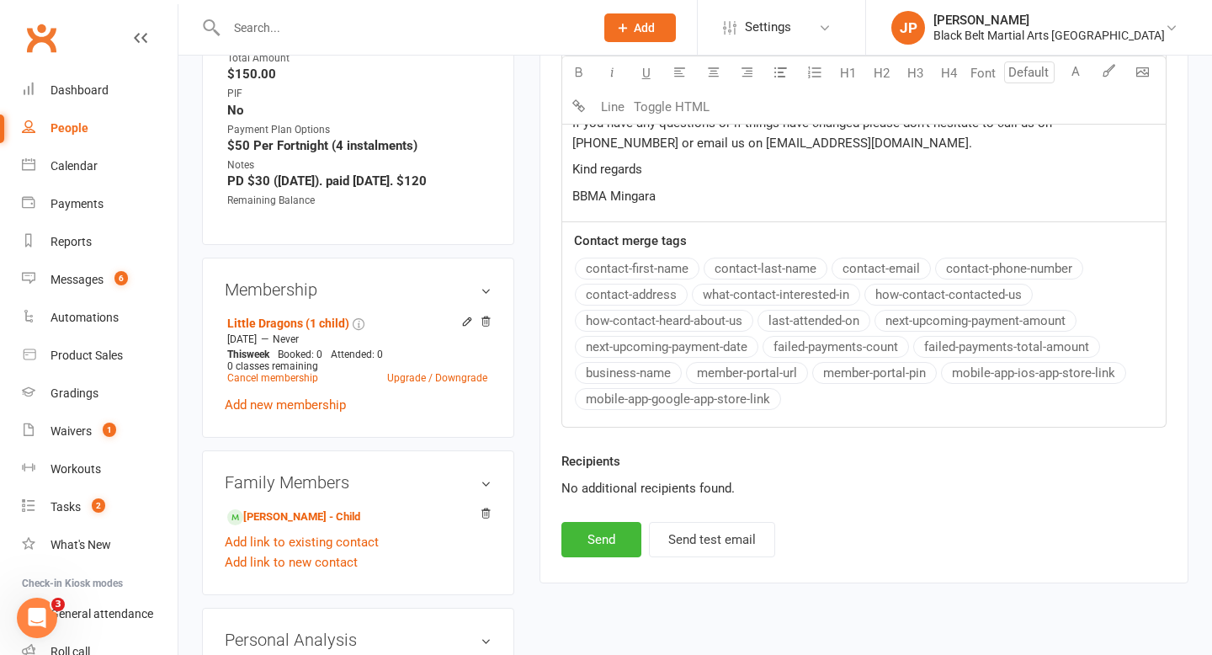
scroll to position [716, 0]
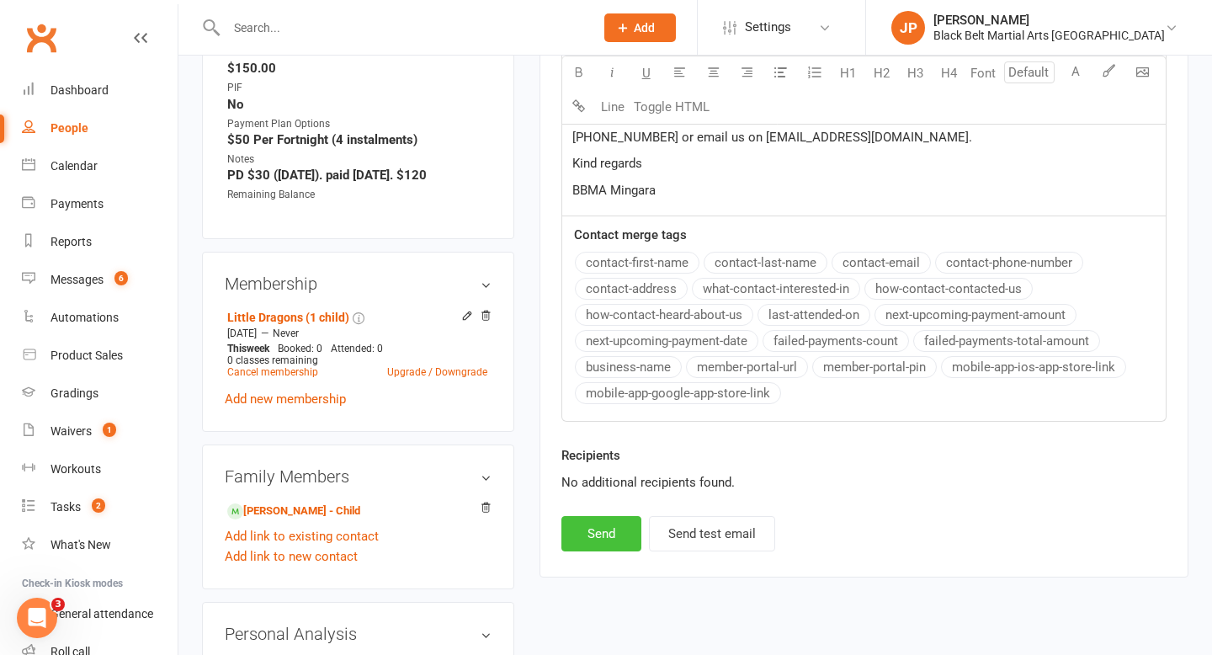
click at [585, 551] on button "Send" at bounding box center [601, 533] width 80 height 35
select select
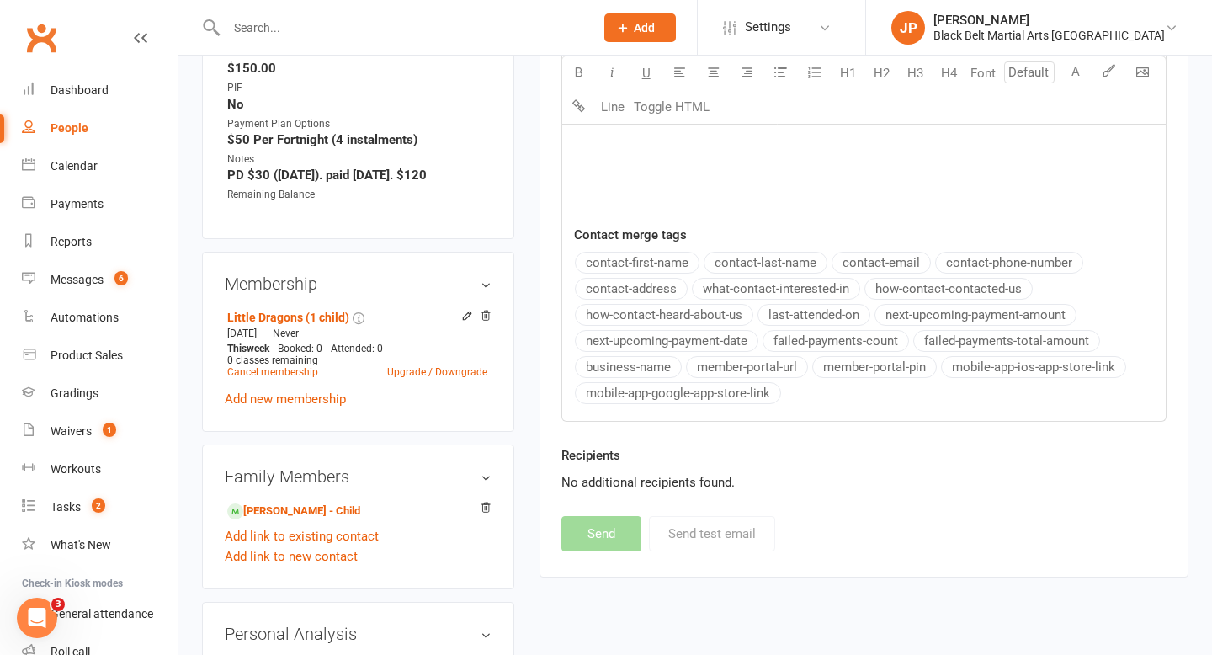
click at [485, 22] on input "text" at bounding box center [401, 28] width 361 height 24
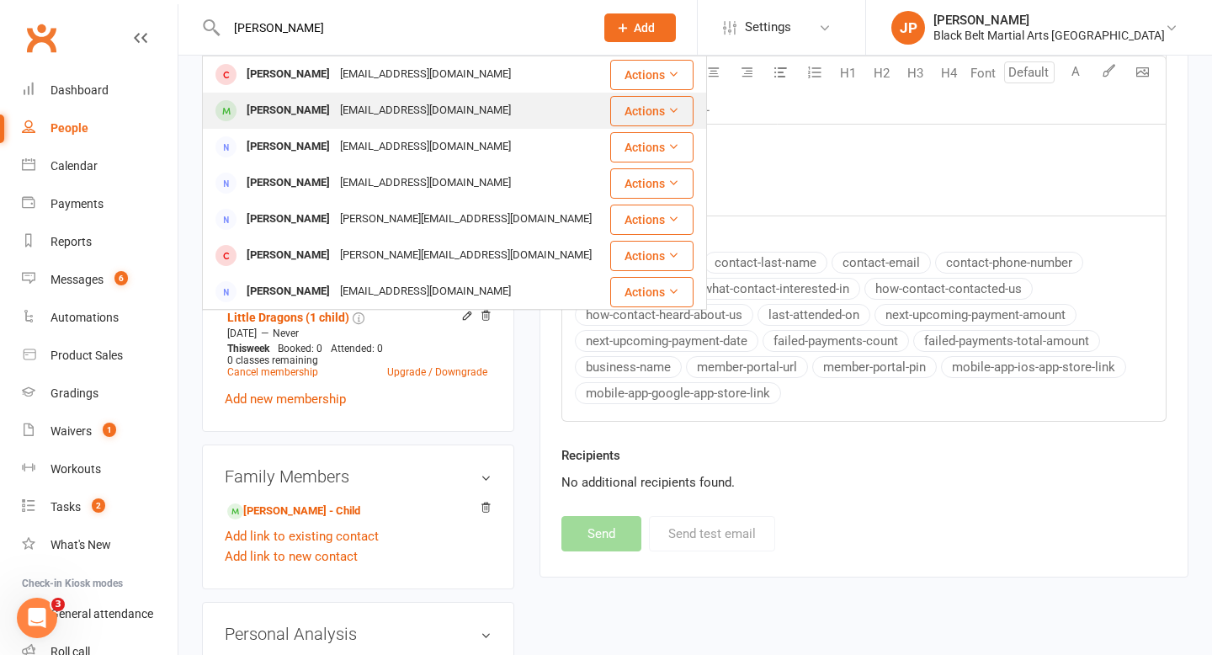
type input "sadie campbell"
click at [364, 111] on div "dewaal_laura@hotmail.com" at bounding box center [425, 110] width 181 height 24
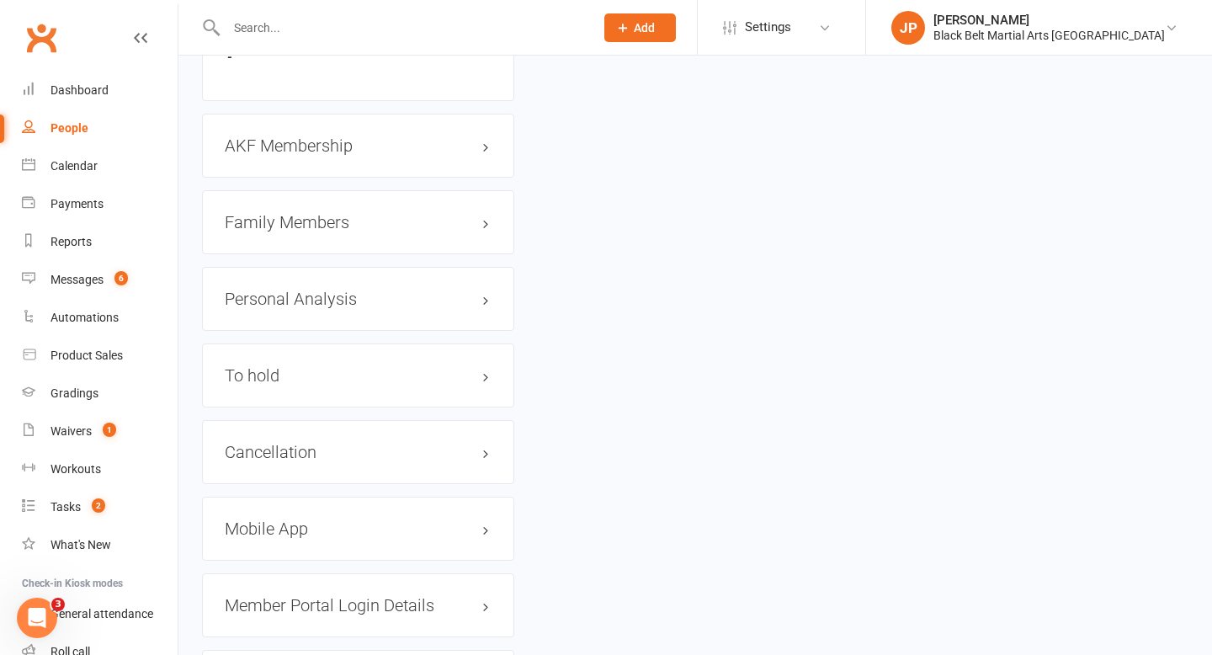
scroll to position [1913, 0]
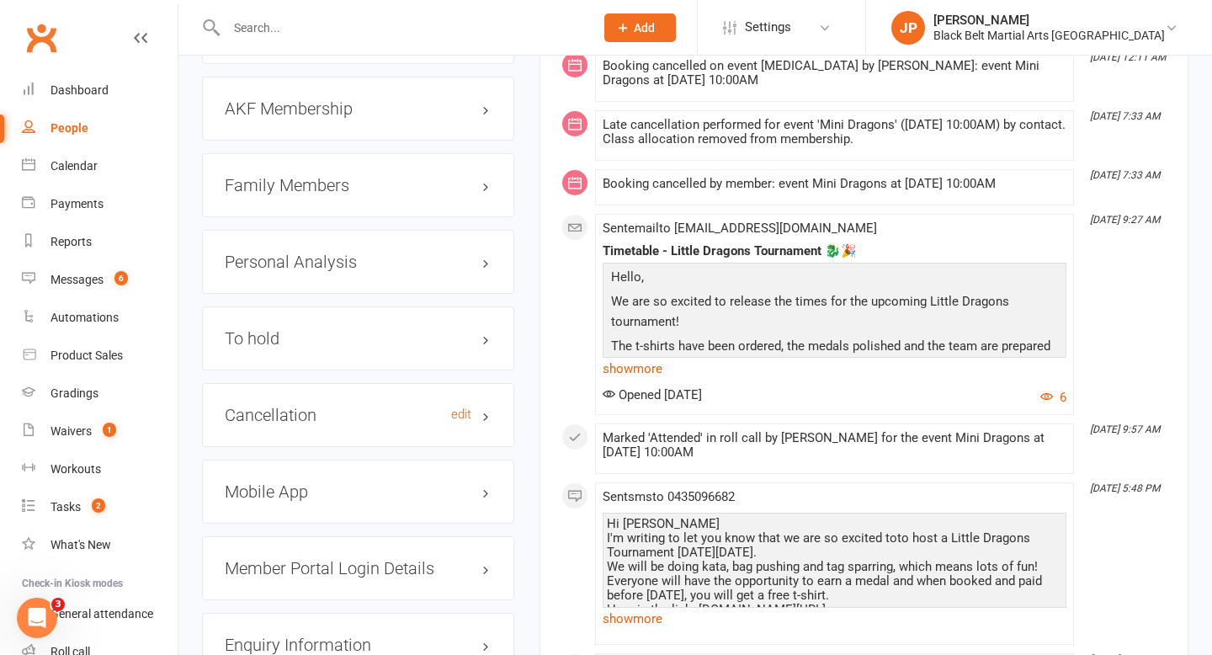
click at [310, 411] on h3 "Cancellation edit" at bounding box center [358, 415] width 267 height 19
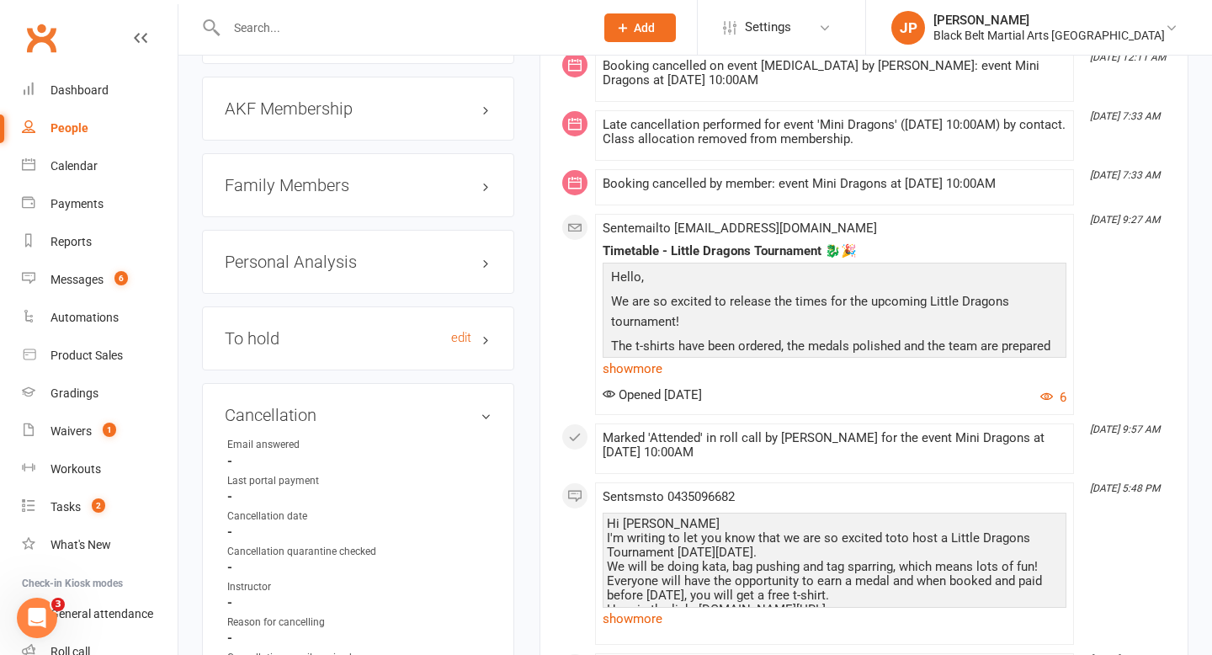
click at [318, 334] on h3 "To hold edit" at bounding box center [358, 338] width 267 height 19
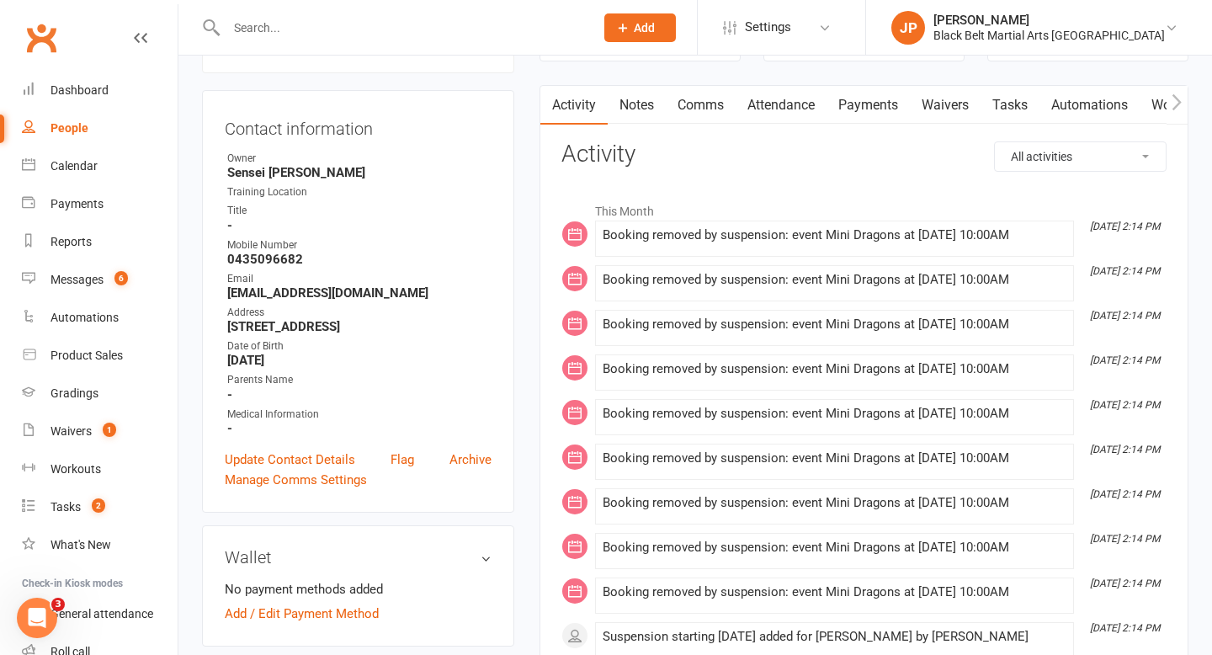
scroll to position [109, 0]
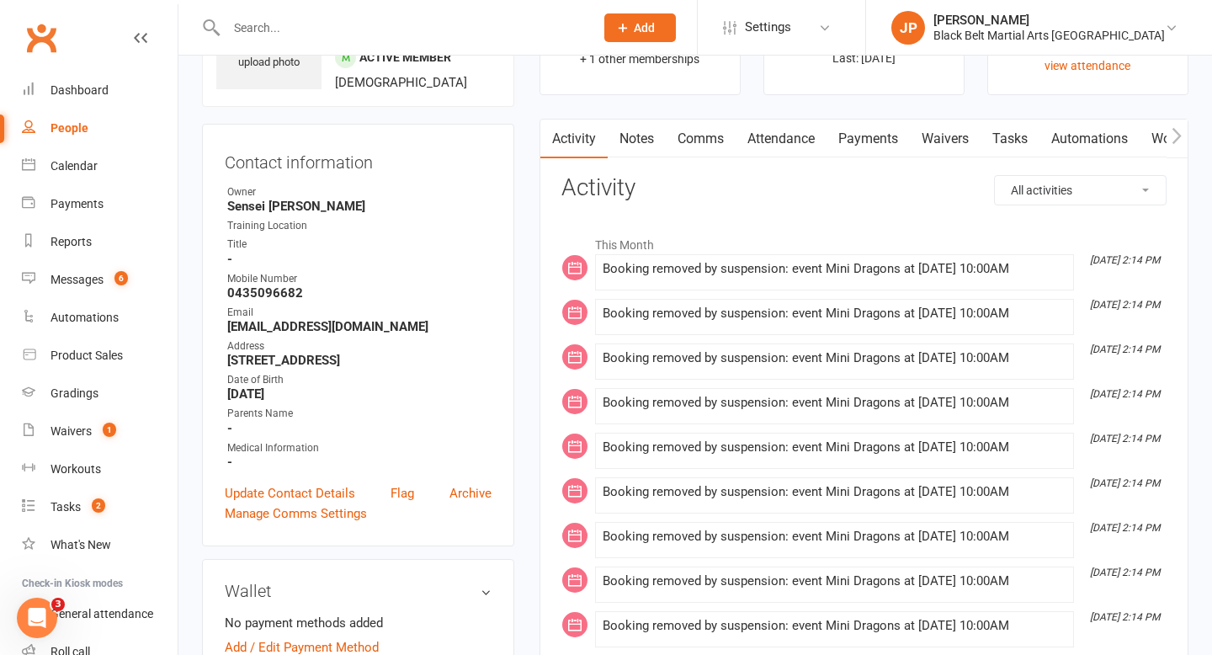
click at [350, 34] on input "text" at bounding box center [401, 28] width 361 height 24
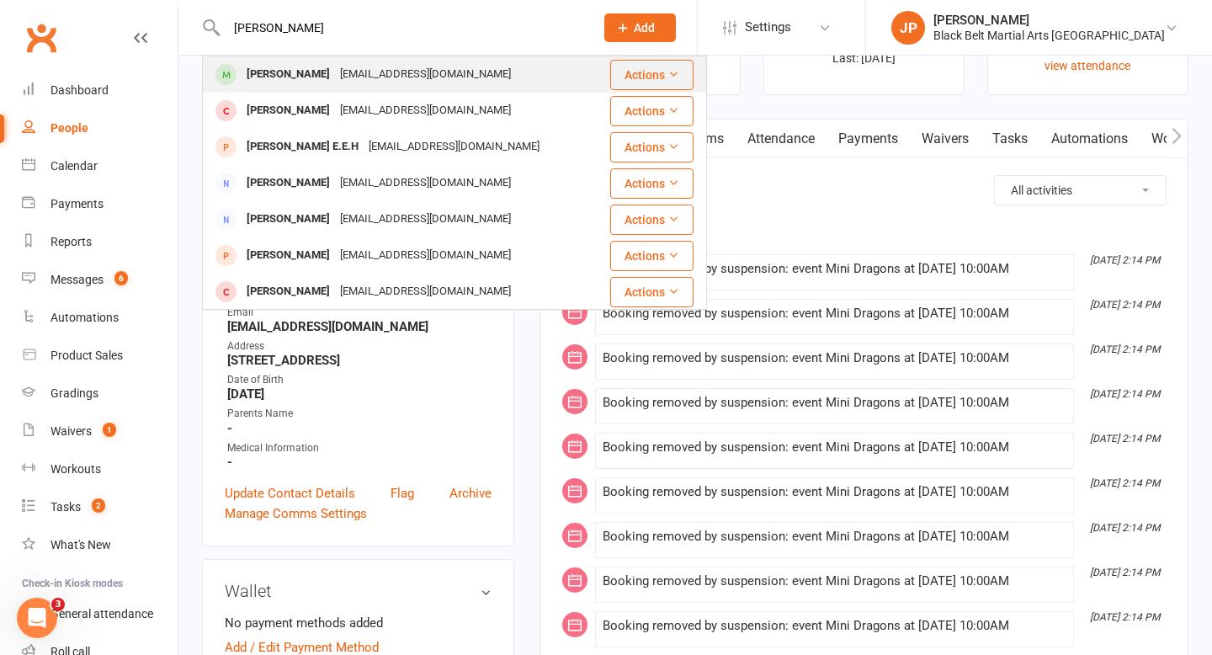
type input "jesse clark"
click at [335, 66] on div "kathrynclark2008@gmail.com" at bounding box center [425, 74] width 181 height 24
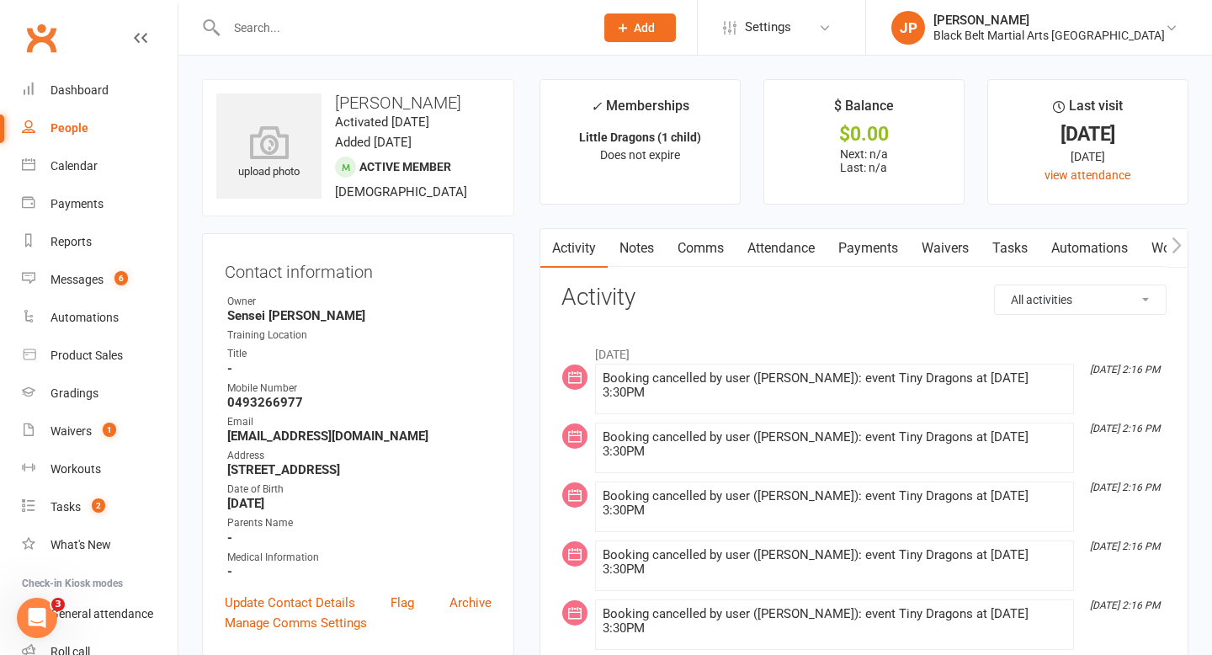
click at [348, 35] on input "text" at bounding box center [401, 28] width 361 height 24
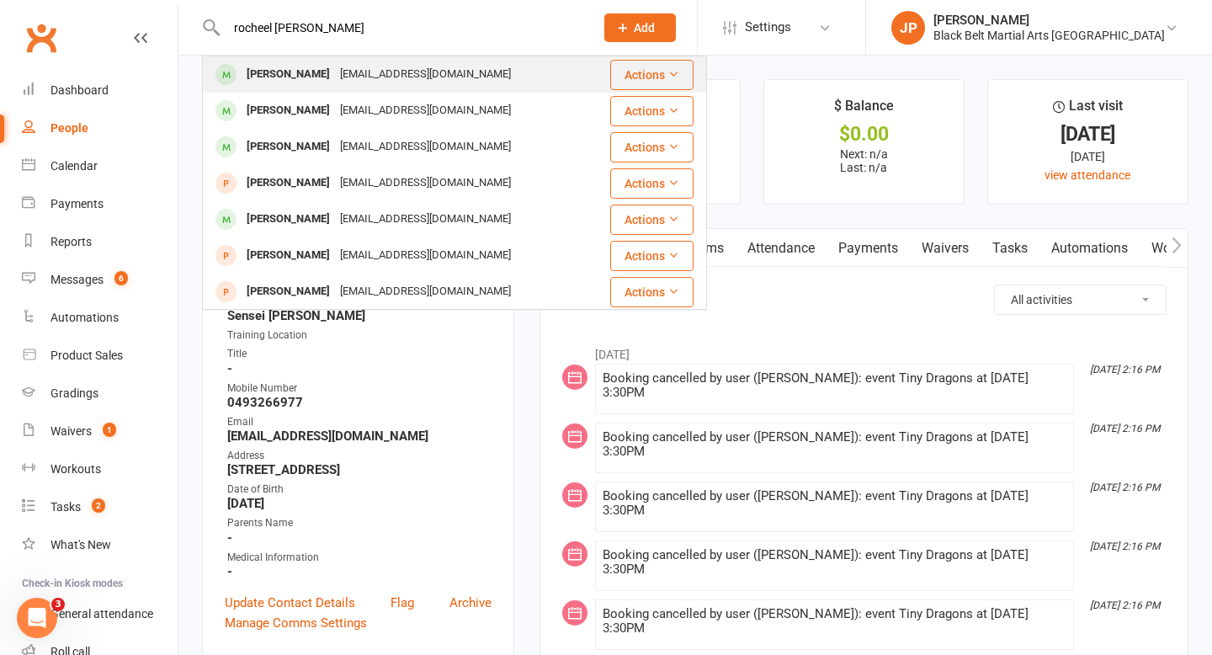
type input "rocheel cooper"
click at [305, 82] on div "Rochelle Cooper" at bounding box center [287, 74] width 93 height 24
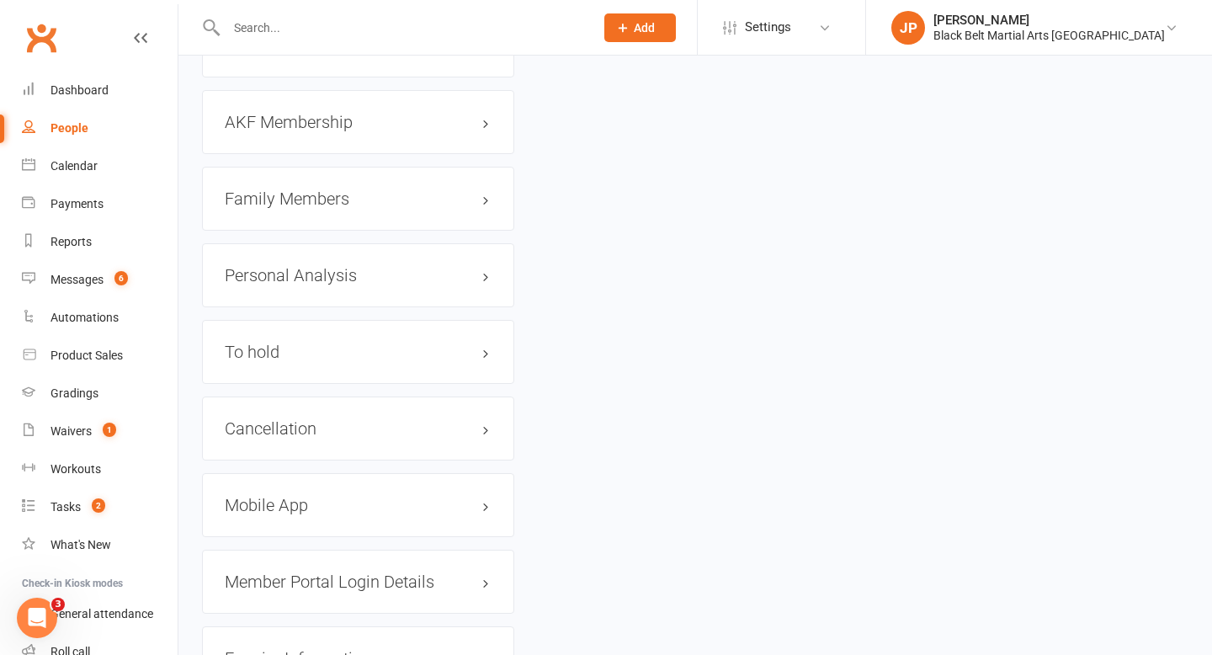
scroll to position [1935, 0]
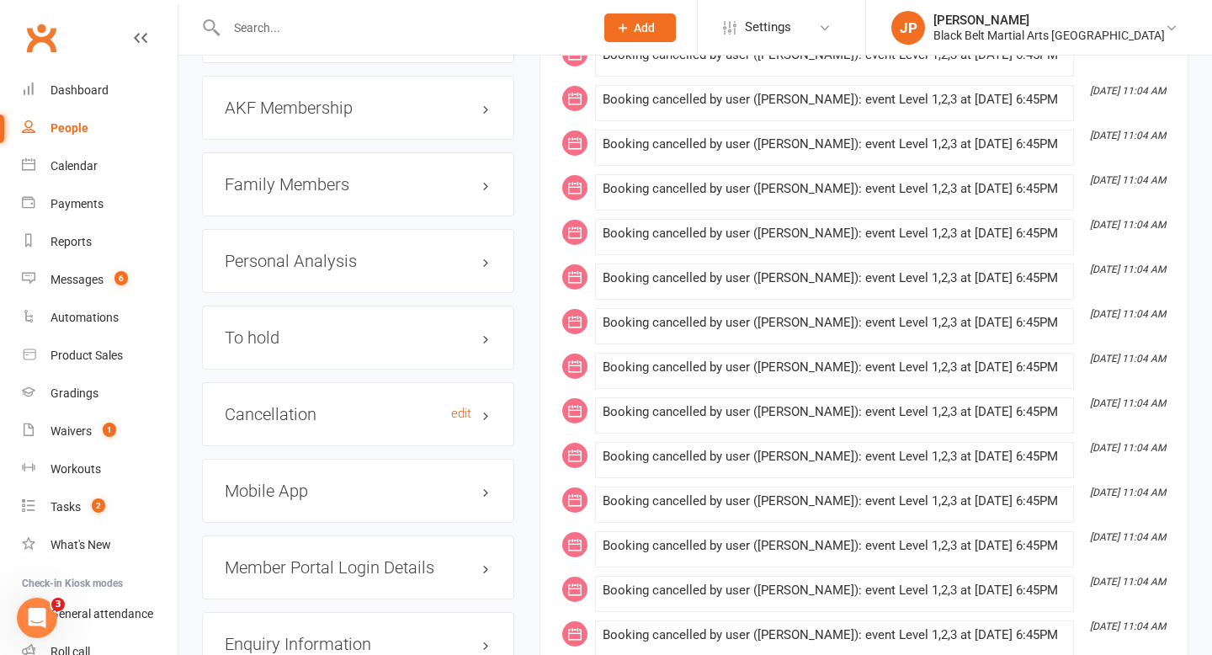
click at [343, 405] on h3 "Cancellation edit" at bounding box center [358, 414] width 267 height 19
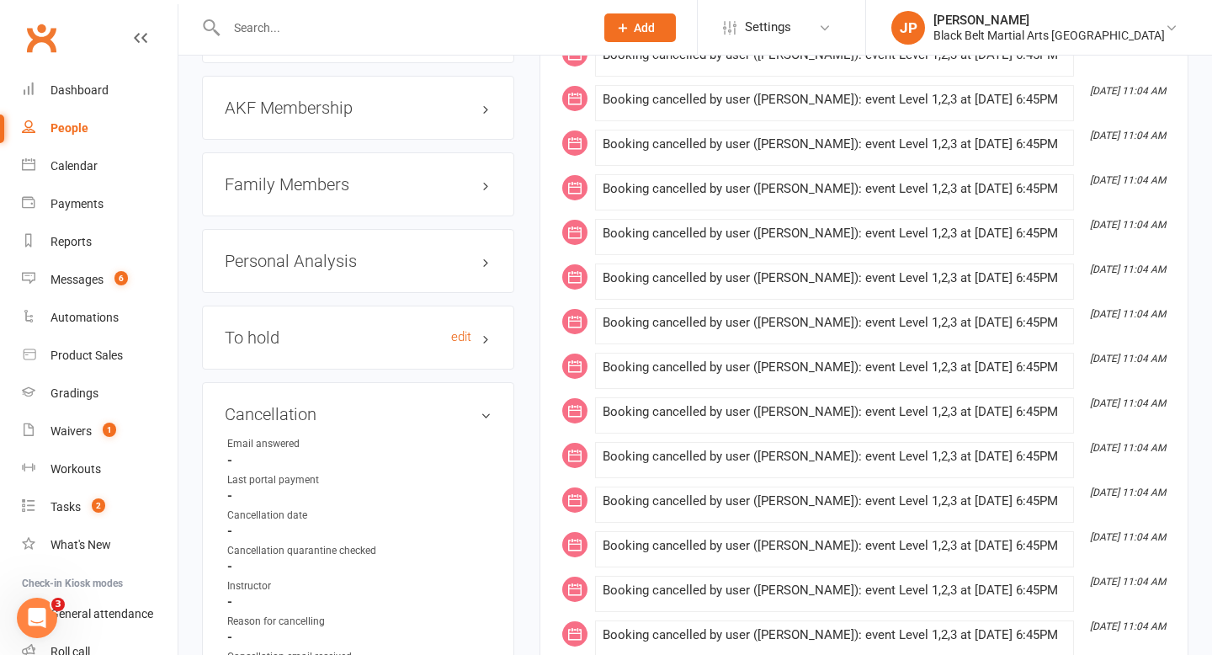
click at [322, 328] on h3 "To hold edit" at bounding box center [358, 337] width 267 height 19
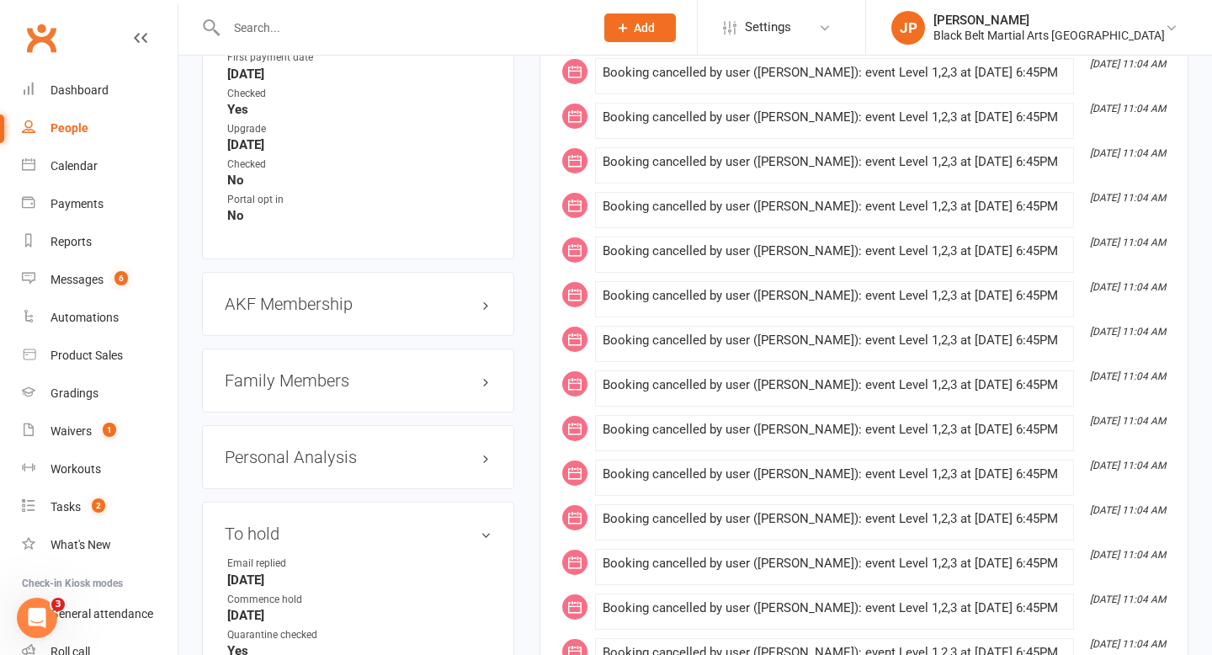
scroll to position [1739, 0]
click at [337, 370] on h3 "Family Members" at bounding box center [358, 379] width 267 height 19
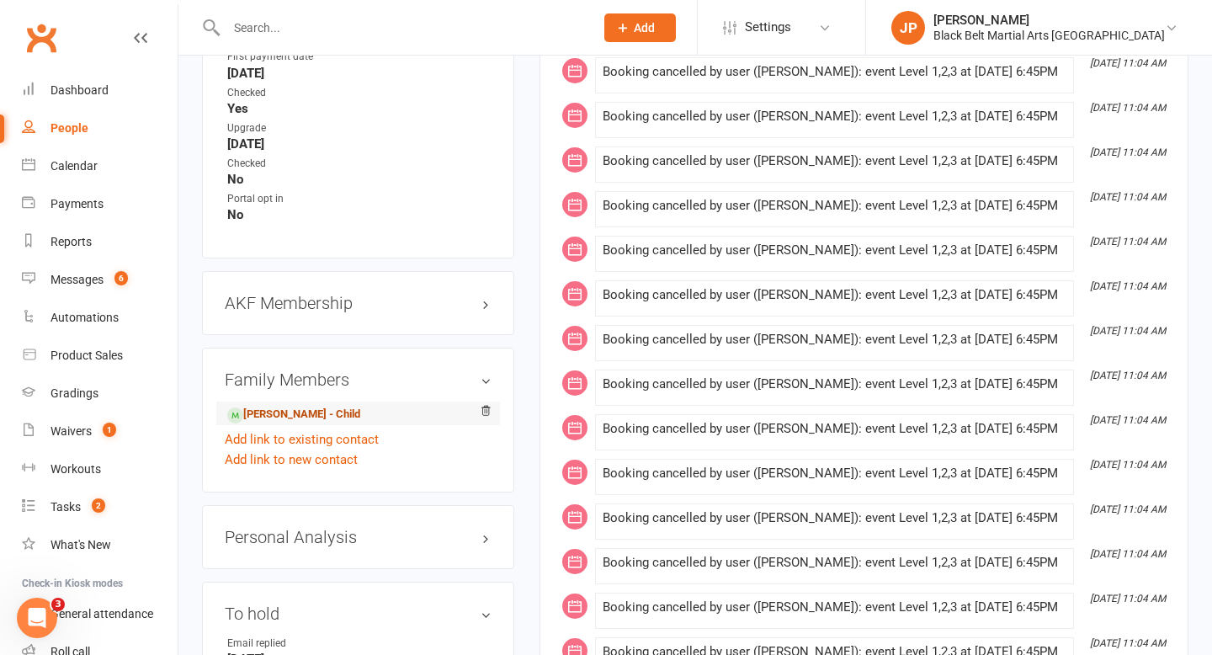
click at [300, 406] on link "Jet Cooper - Child" at bounding box center [293, 415] width 133 height 18
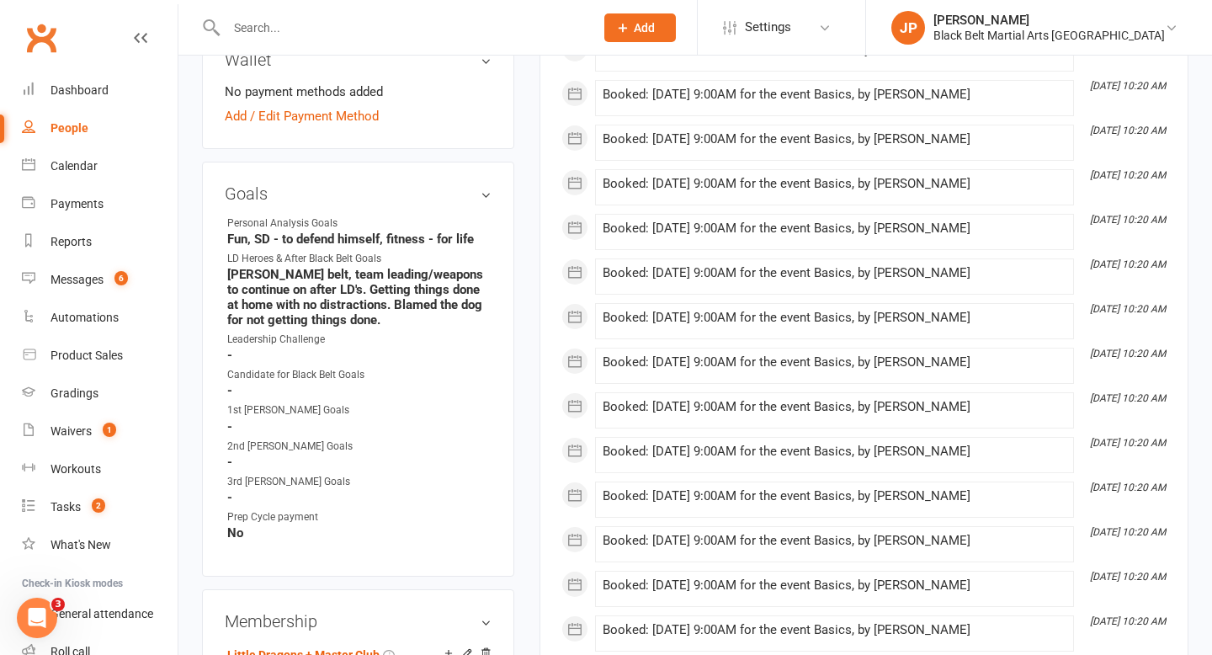
scroll to position [981, 0]
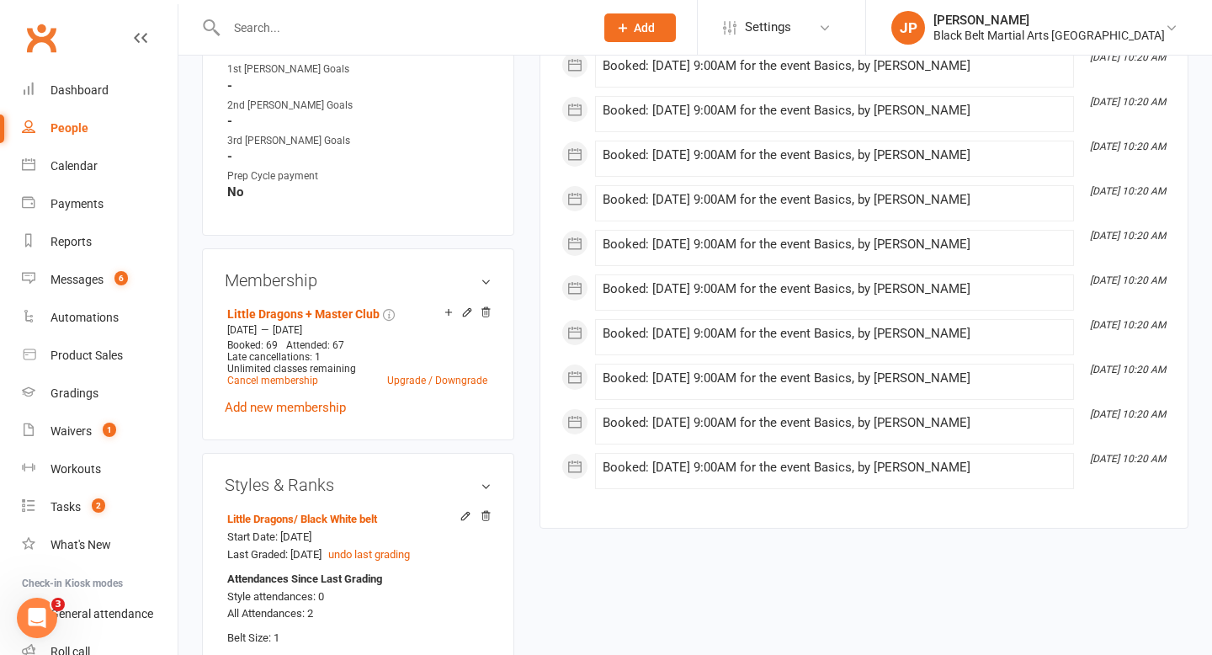
click at [305, 30] on input "text" at bounding box center [401, 28] width 361 height 24
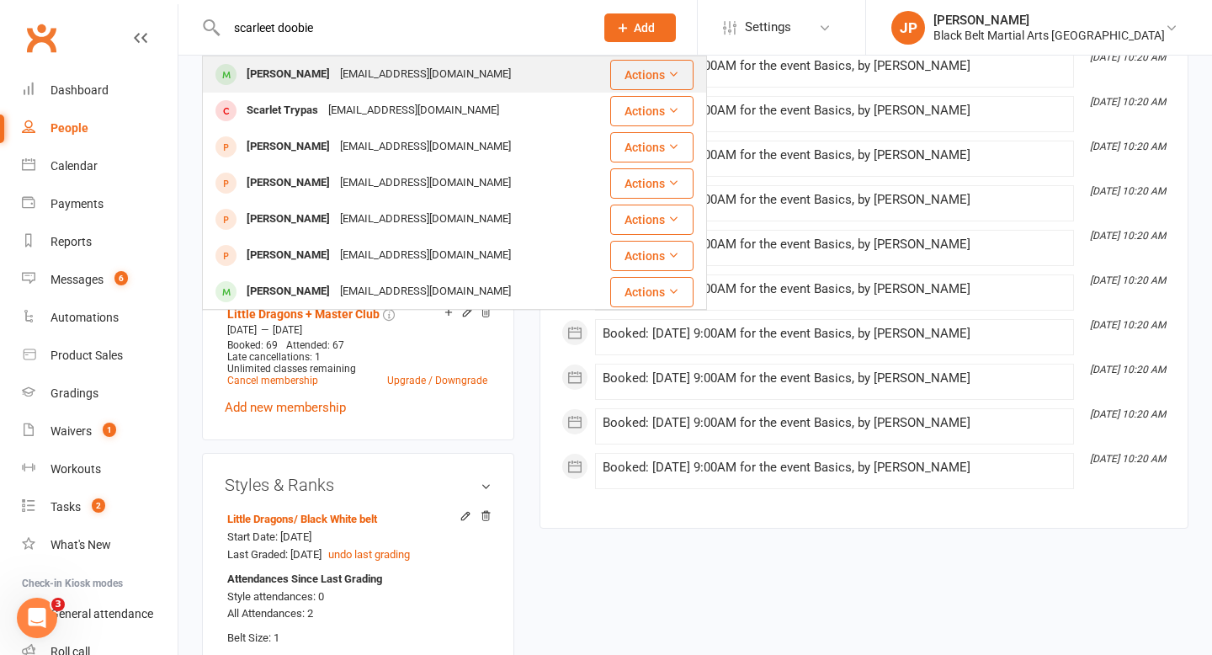
type input "scarleet doobie"
click at [279, 70] on div "Scarlett Dobbie" at bounding box center [287, 74] width 93 height 24
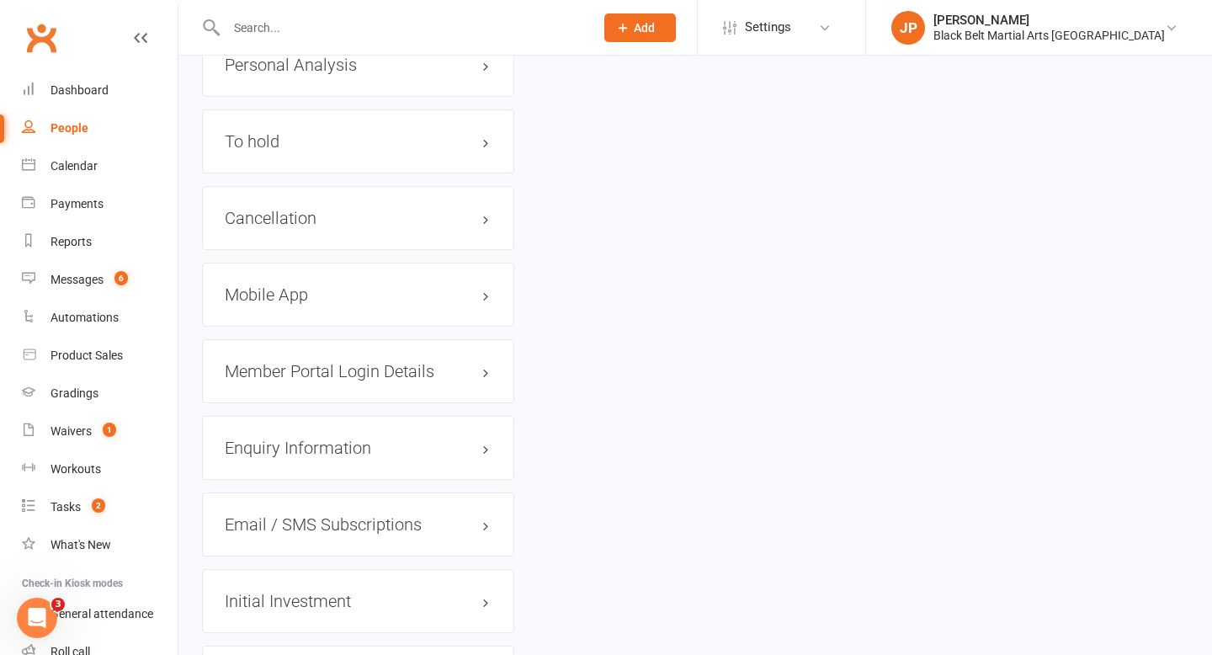
scroll to position [2050, 0]
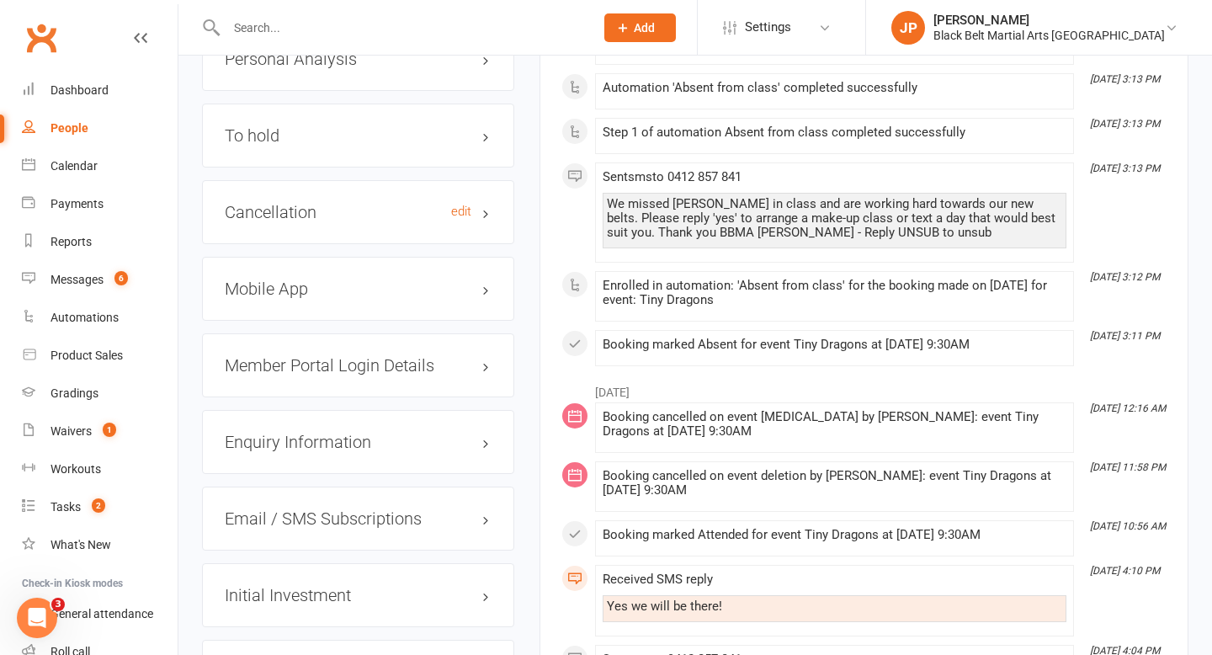
click at [351, 221] on h3 "Cancellation edit" at bounding box center [358, 212] width 267 height 19
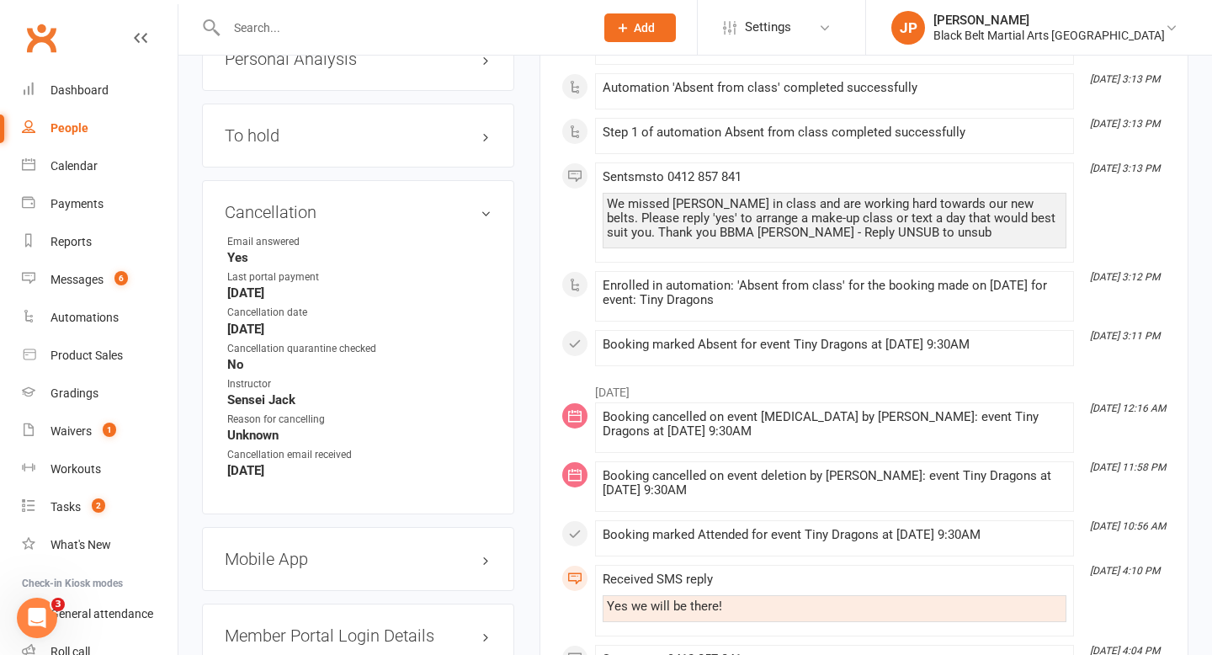
click at [323, 22] on input "text" at bounding box center [401, 28] width 361 height 24
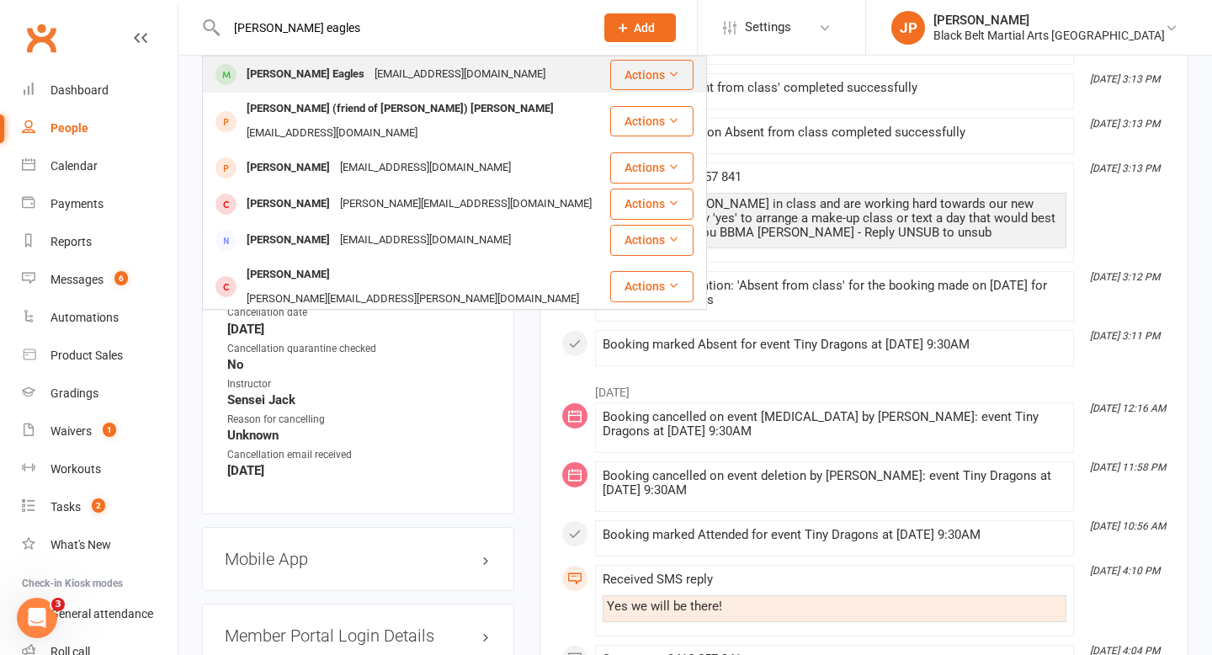
type input "oliver eagles"
click at [272, 72] on div "Oliver Eagles" at bounding box center [305, 74] width 128 height 24
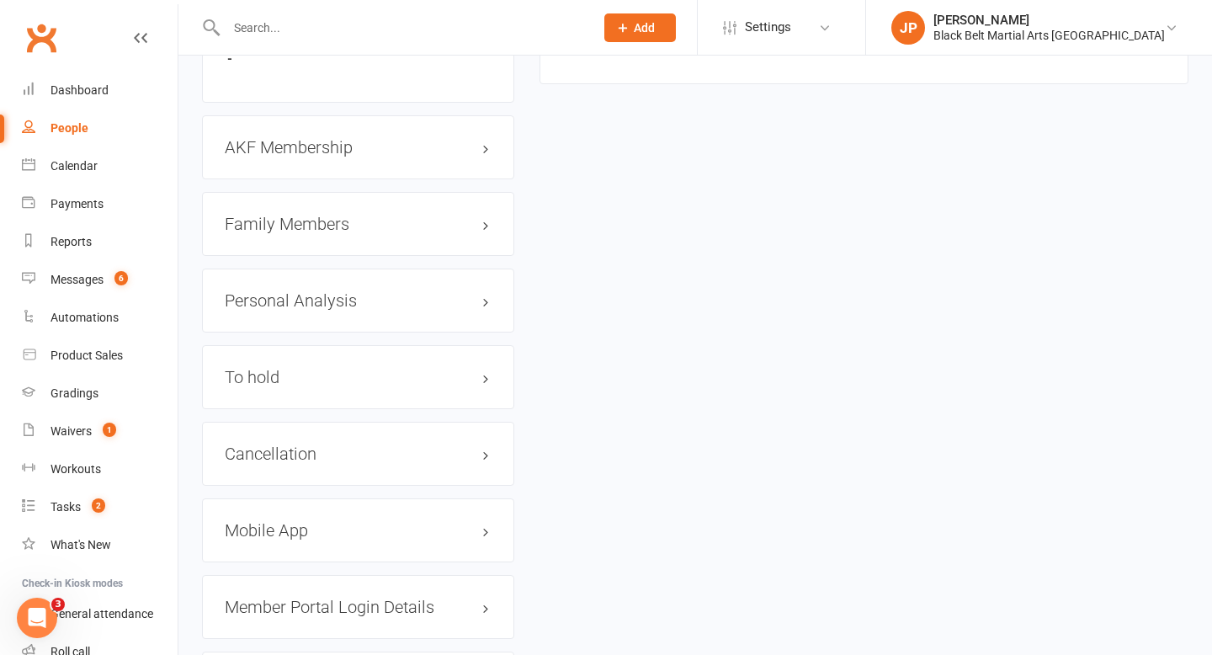
scroll to position [1823, 0]
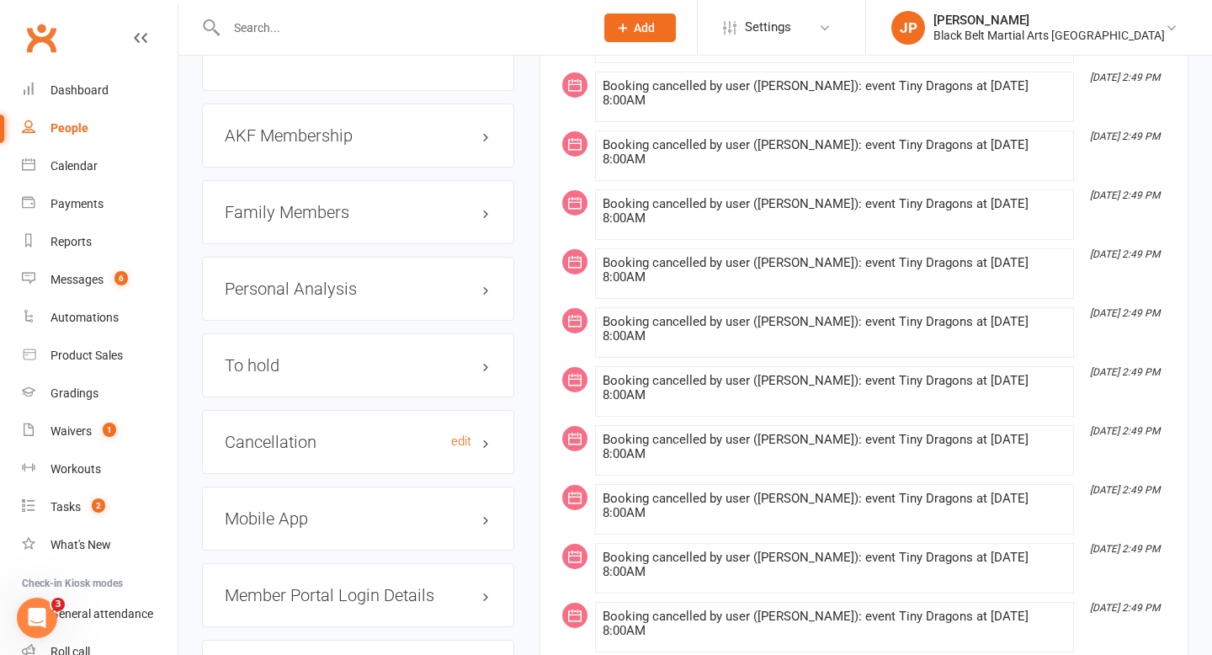
click at [324, 433] on h3 "Cancellation edit" at bounding box center [358, 442] width 267 height 19
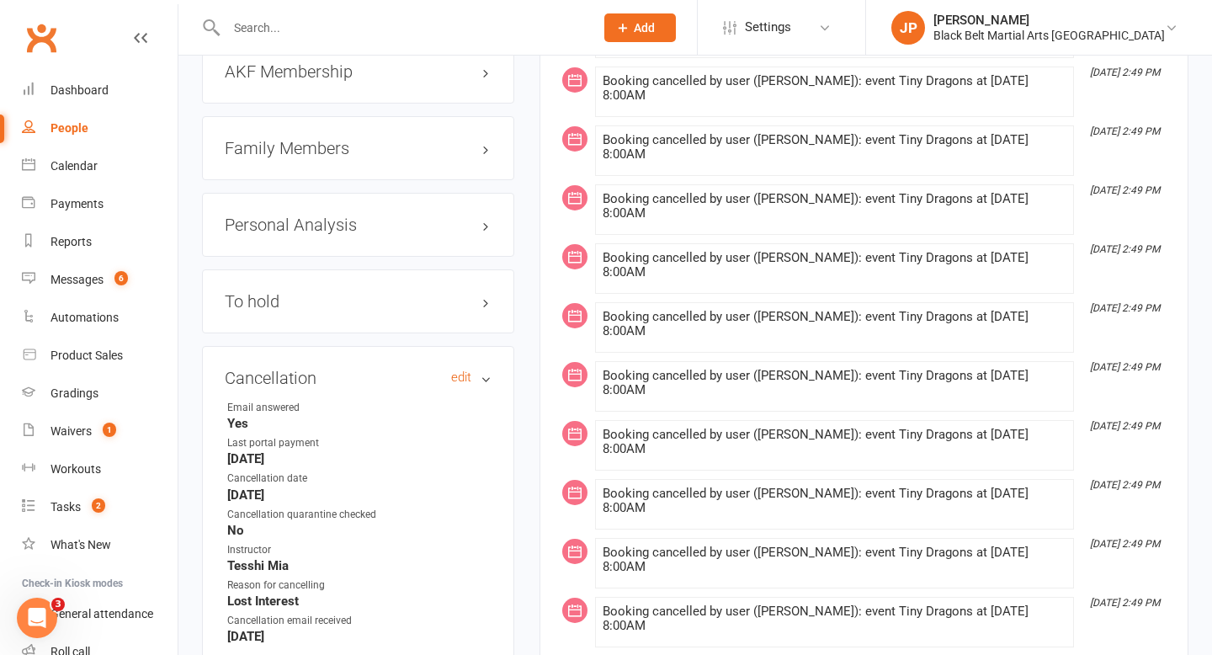
scroll to position [1915, 0]
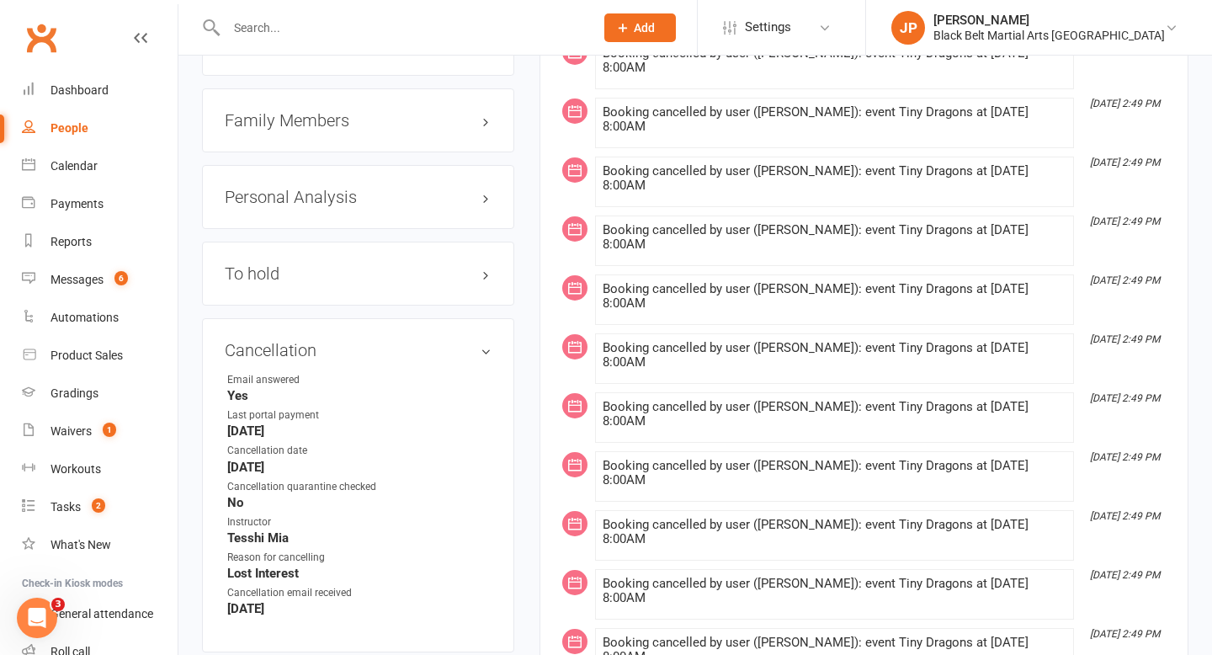
click at [356, 28] on input "text" at bounding box center [401, 28] width 361 height 24
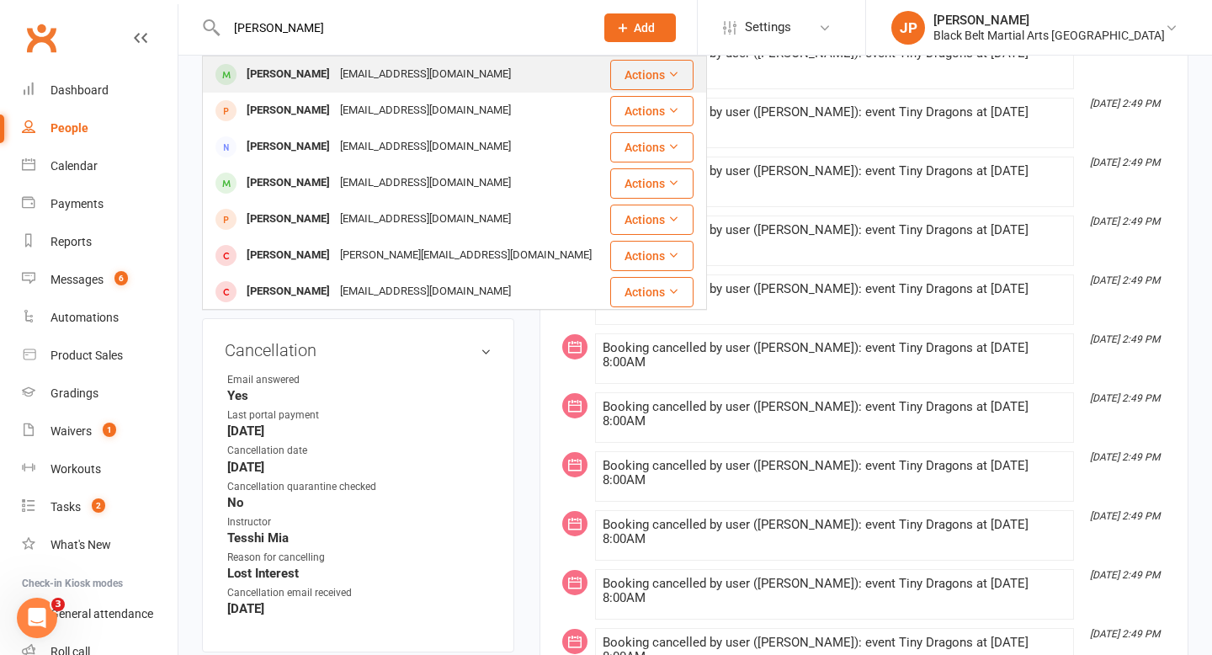
type input "domenic frazer"
click at [317, 71] on div "Domenic Frazer" at bounding box center [287, 74] width 93 height 24
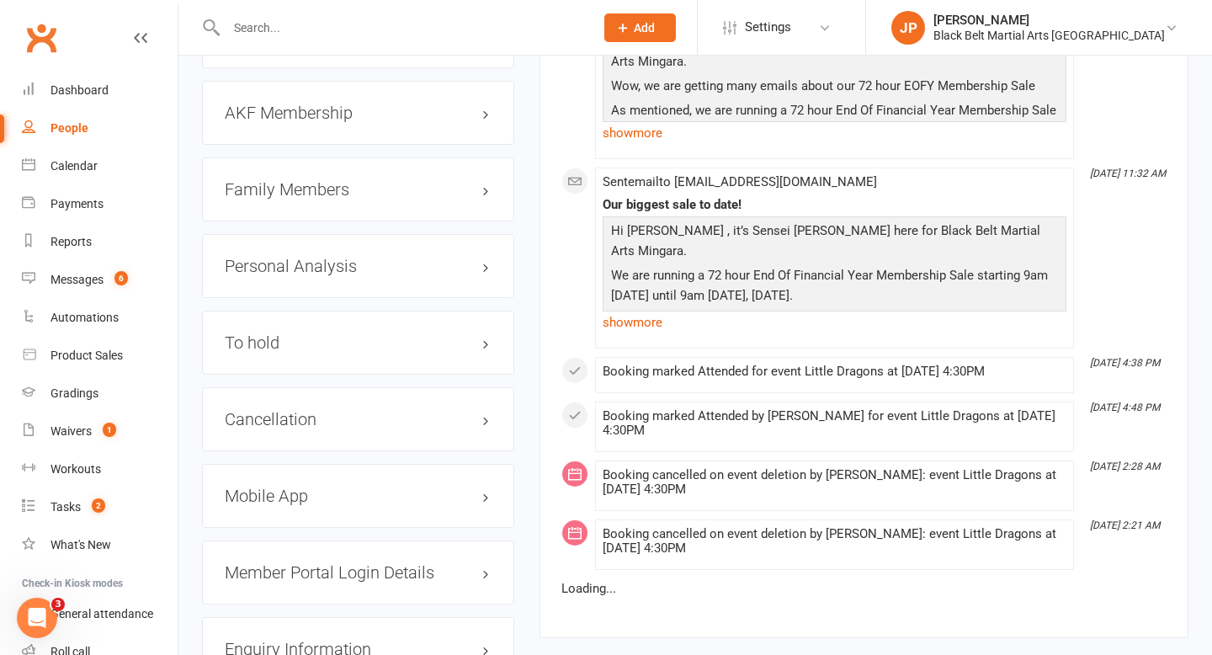
scroll to position [1887, 0]
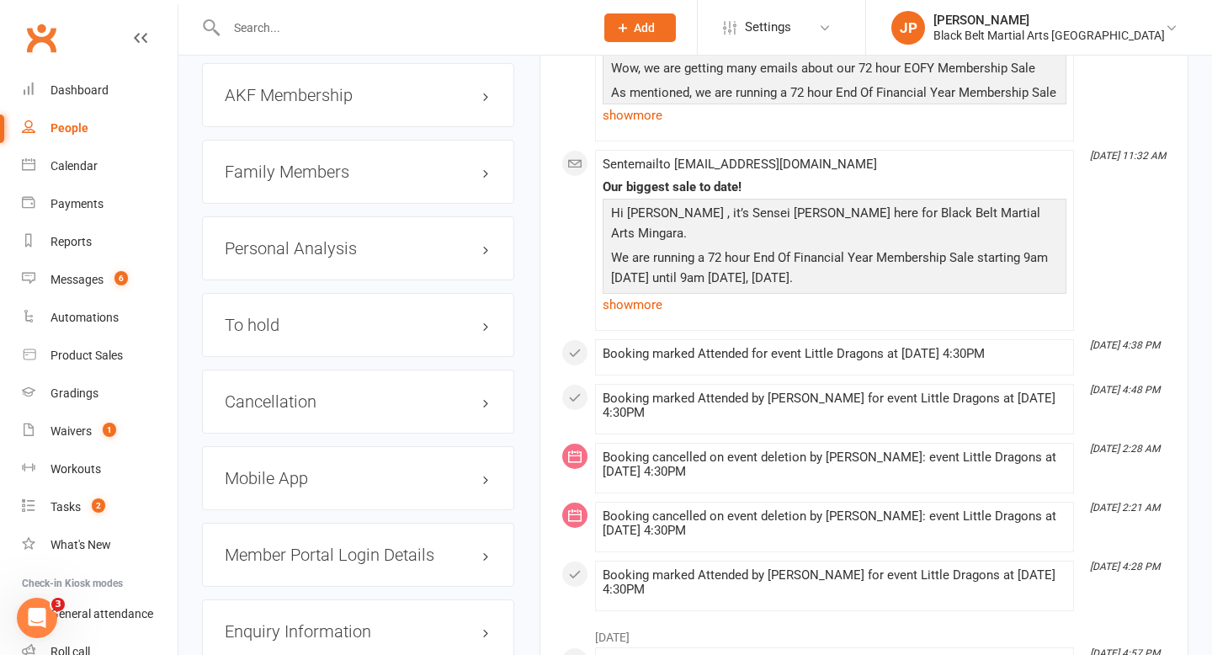
click at [333, 332] on div "To hold edit" at bounding box center [358, 325] width 312 height 64
click at [333, 316] on h3 "To hold edit" at bounding box center [358, 325] width 267 height 19
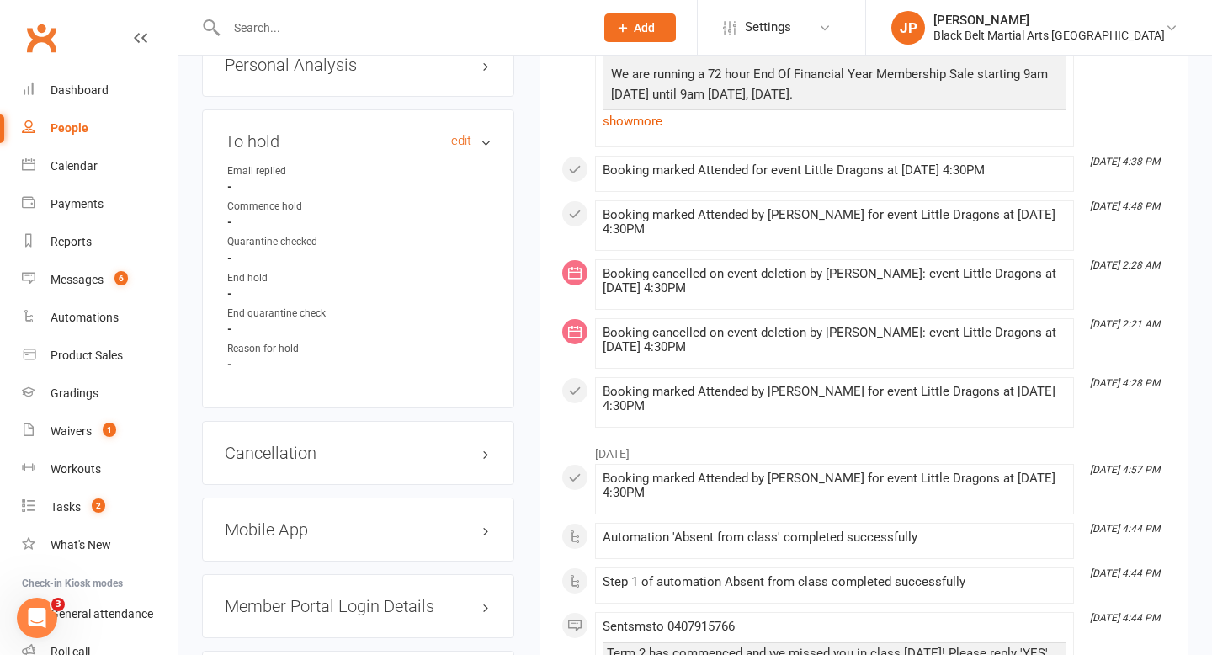
scroll to position [2080, 0]
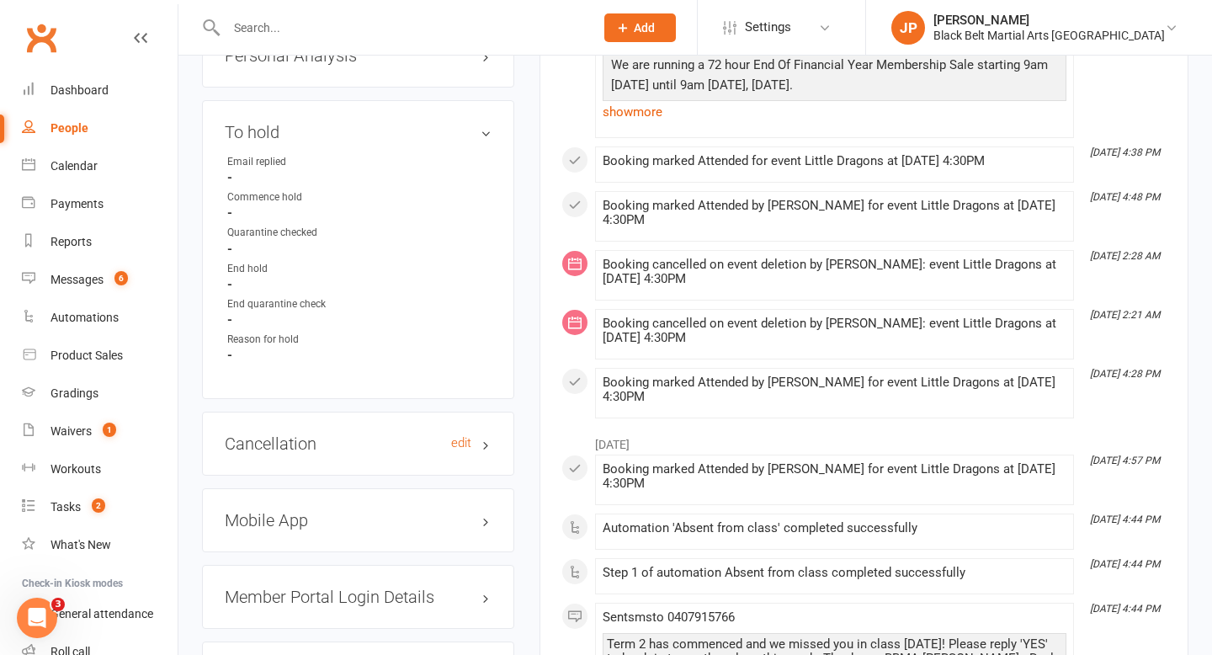
click at [300, 434] on h3 "Cancellation edit" at bounding box center [358, 443] width 267 height 19
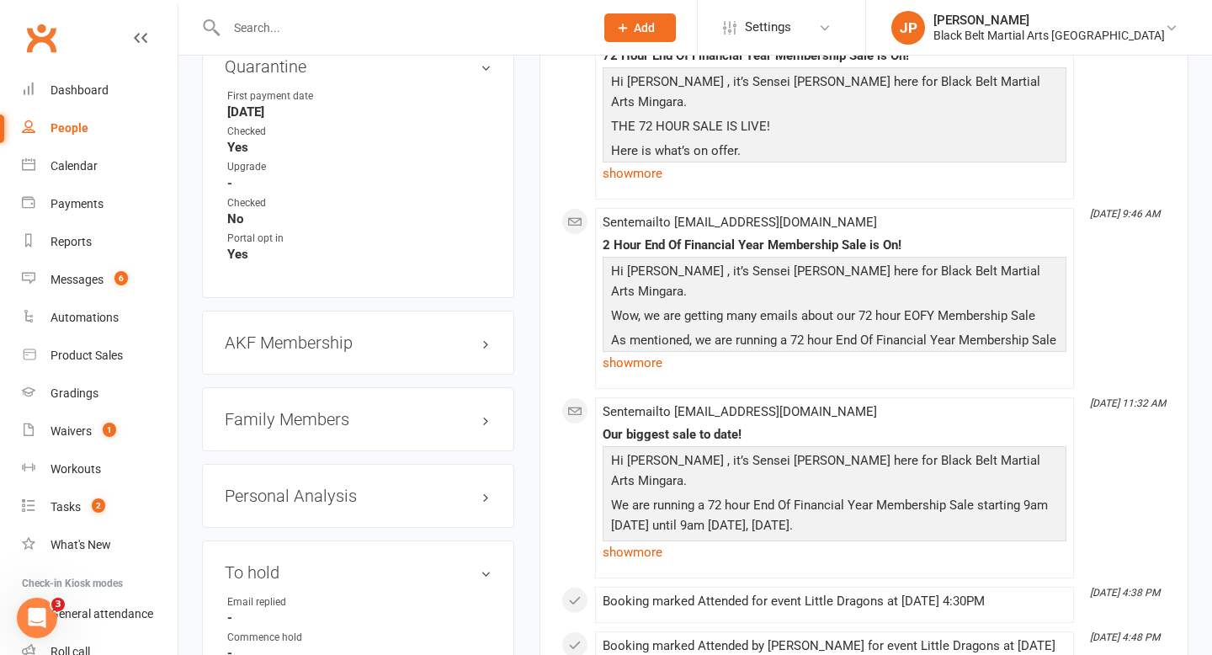
scroll to position [1642, 0]
click at [310, 408] on h3 "Family Members" at bounding box center [358, 417] width 267 height 19
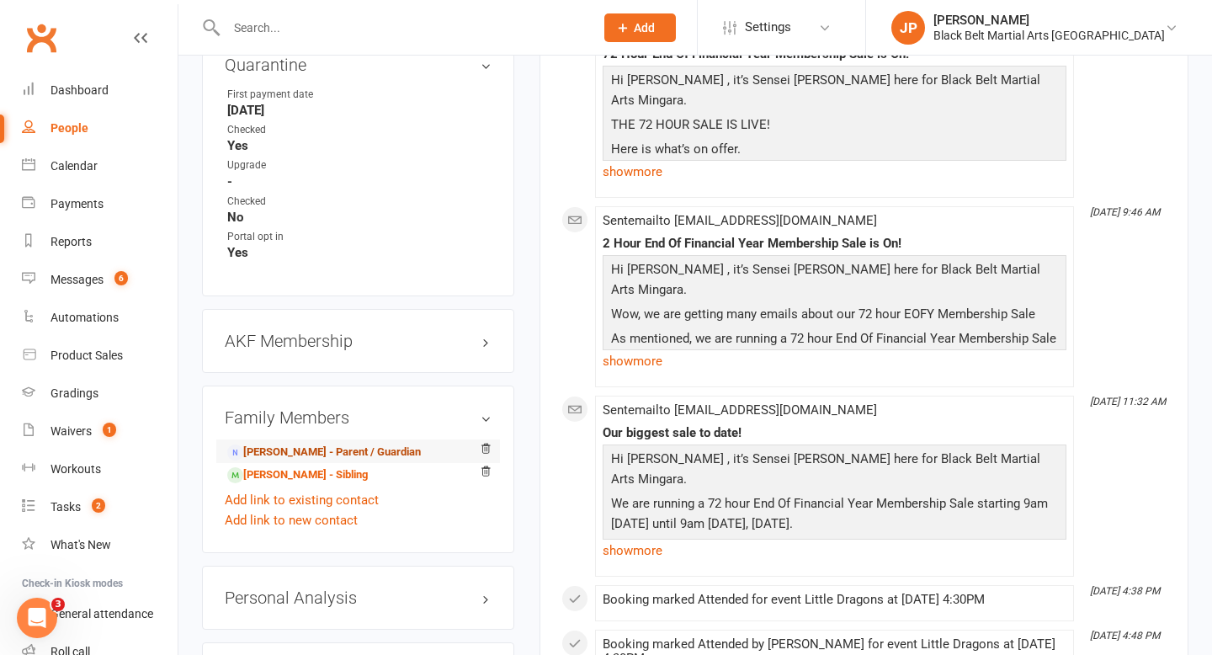
click at [306, 446] on link "Grace Frazer - Parent / Guardian" at bounding box center [324, 452] width 194 height 18
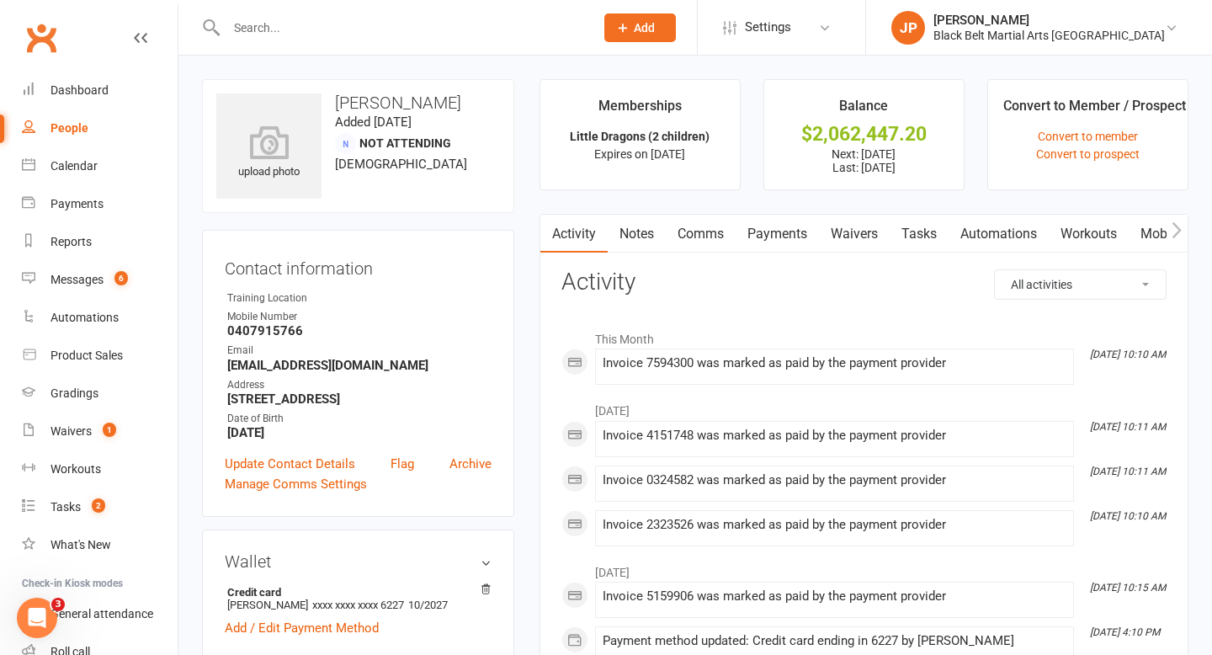
click at [321, 33] on input "text" at bounding box center [401, 28] width 361 height 24
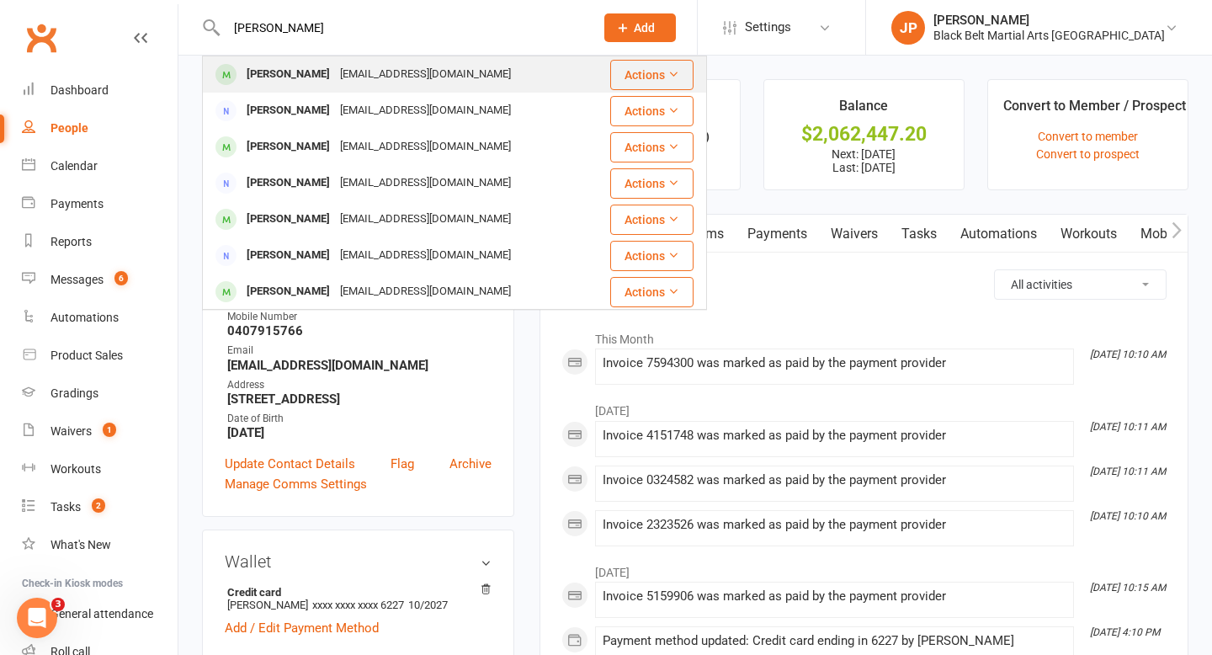
type input "eva gaire"
click at [295, 72] on div "Eva Gaire" at bounding box center [287, 74] width 93 height 24
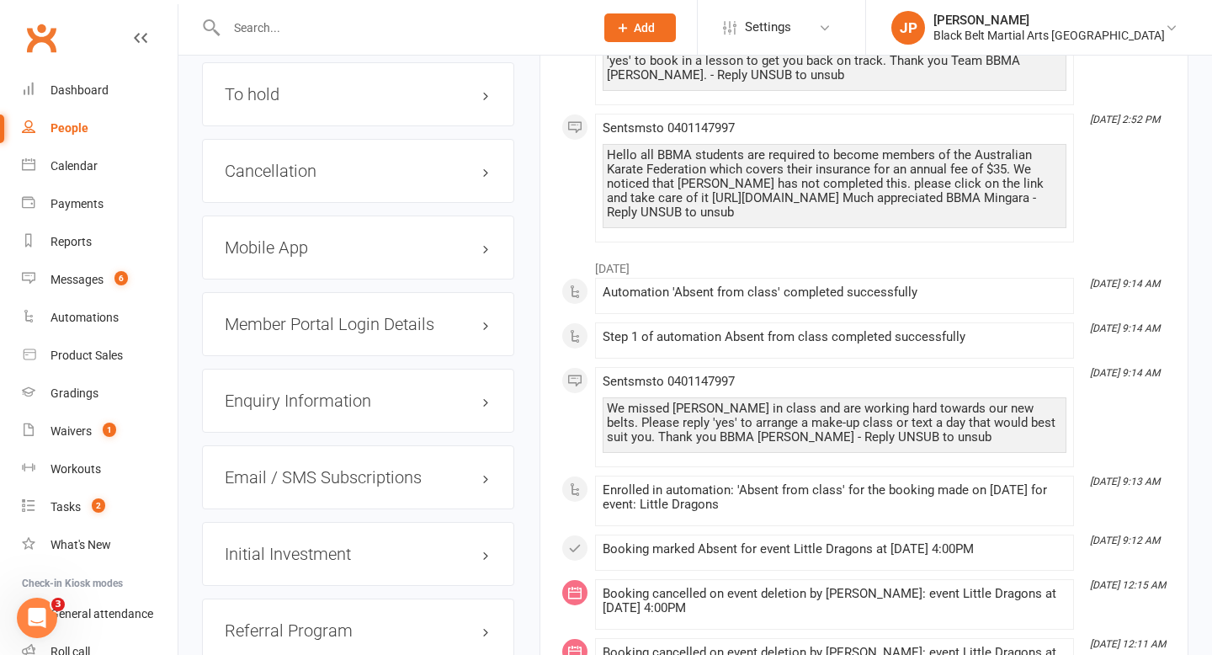
scroll to position [2122, 0]
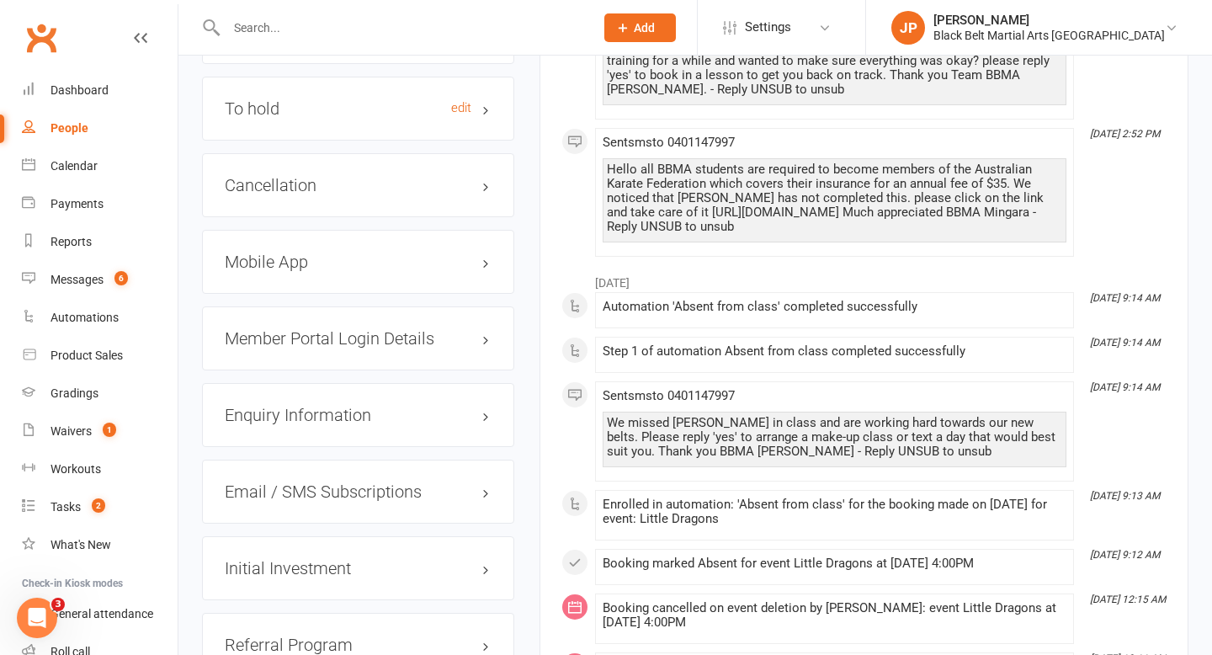
click at [364, 99] on h3 "To hold edit" at bounding box center [358, 108] width 267 height 19
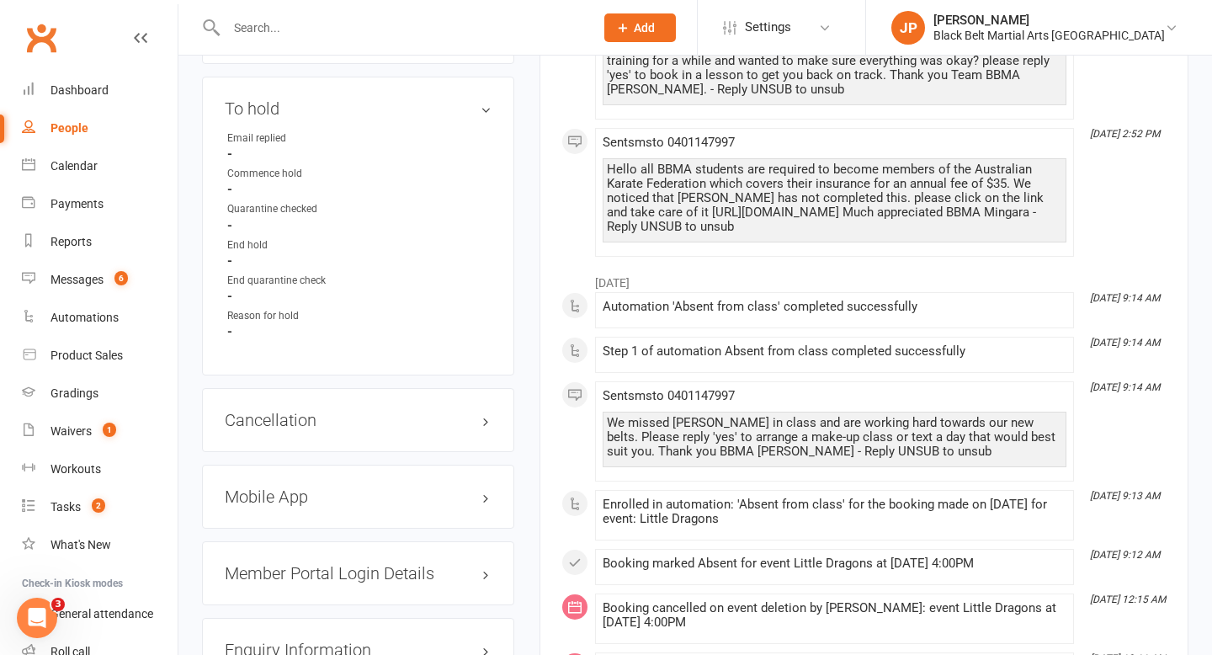
click at [351, 404] on div "Cancellation edit" at bounding box center [358, 420] width 312 height 64
click at [346, 388] on div "Cancellation edit" at bounding box center [358, 420] width 312 height 64
click at [348, 411] on h3 "Cancellation edit" at bounding box center [358, 420] width 267 height 19
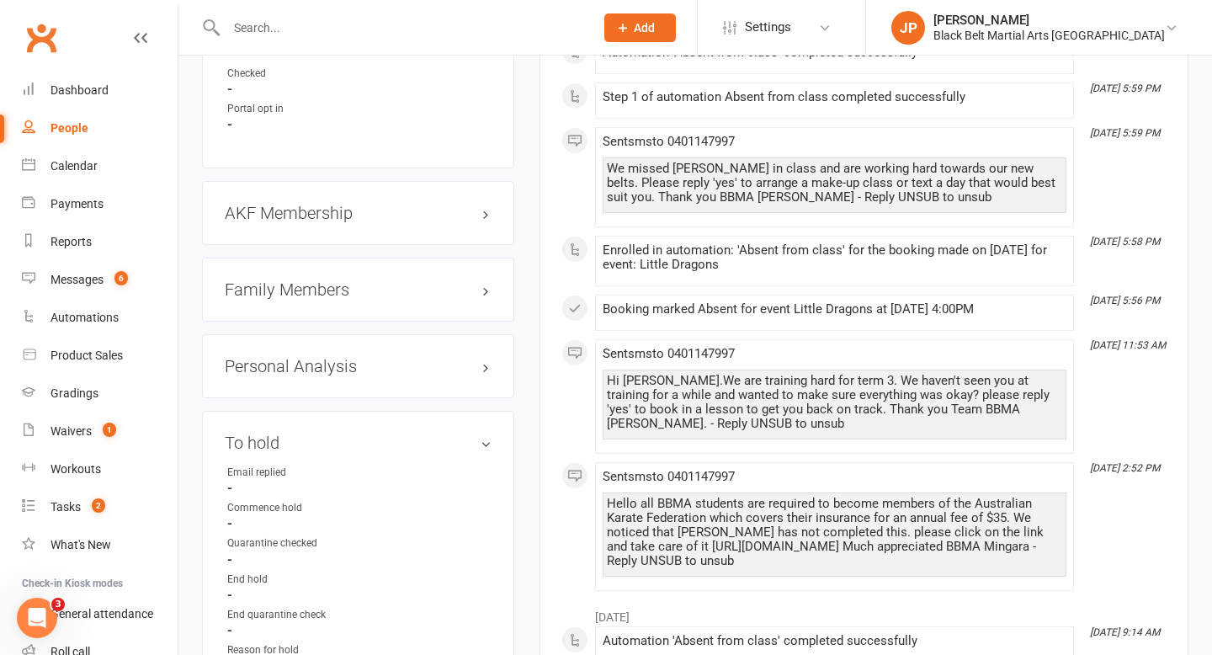
scroll to position [1780, 0]
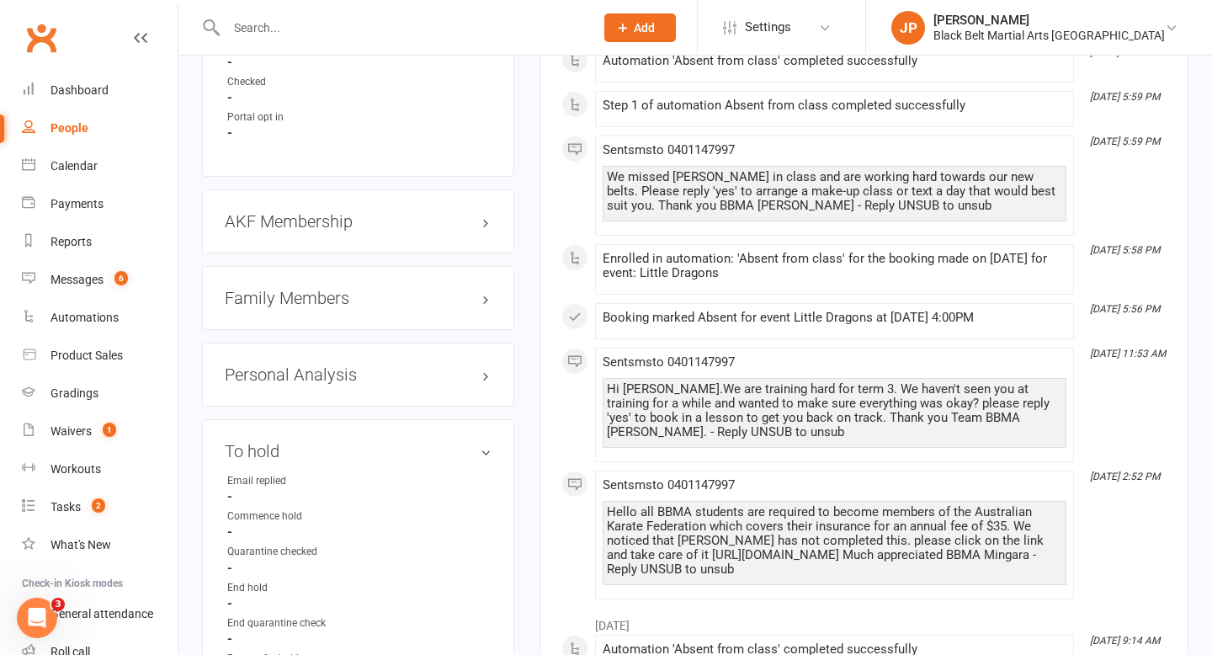
click at [305, 289] on h3 "Family Members" at bounding box center [358, 298] width 267 height 19
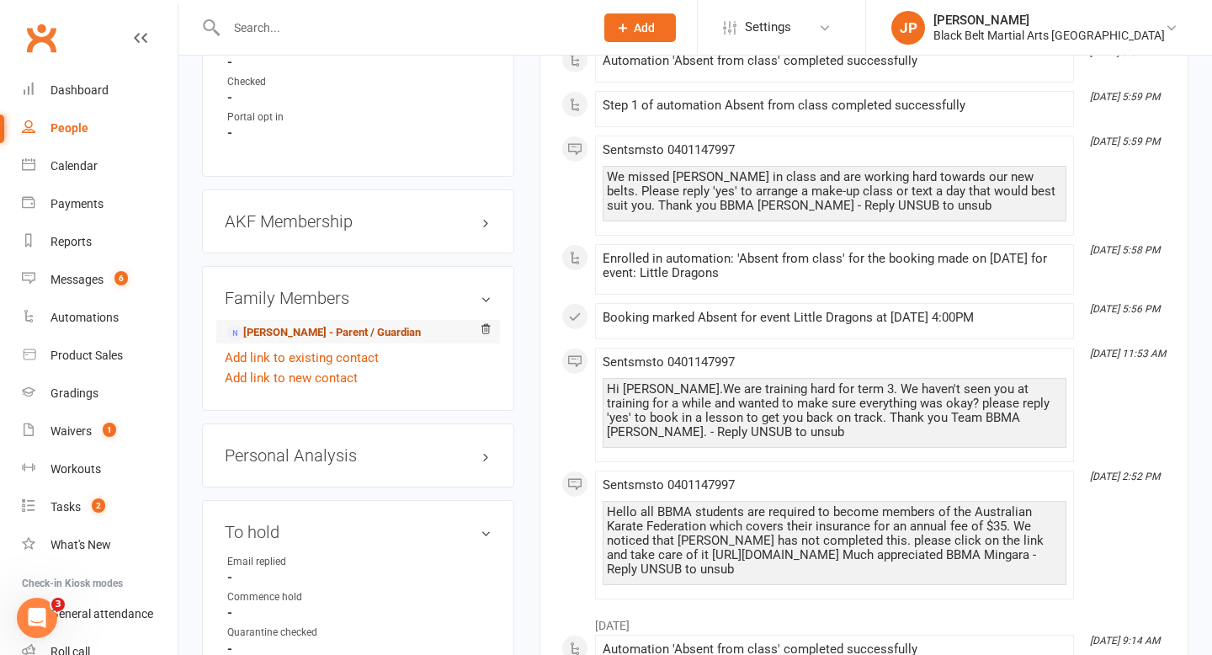
click at [300, 324] on link "Rajesh Gaire - Parent / Guardian" at bounding box center [324, 333] width 194 height 18
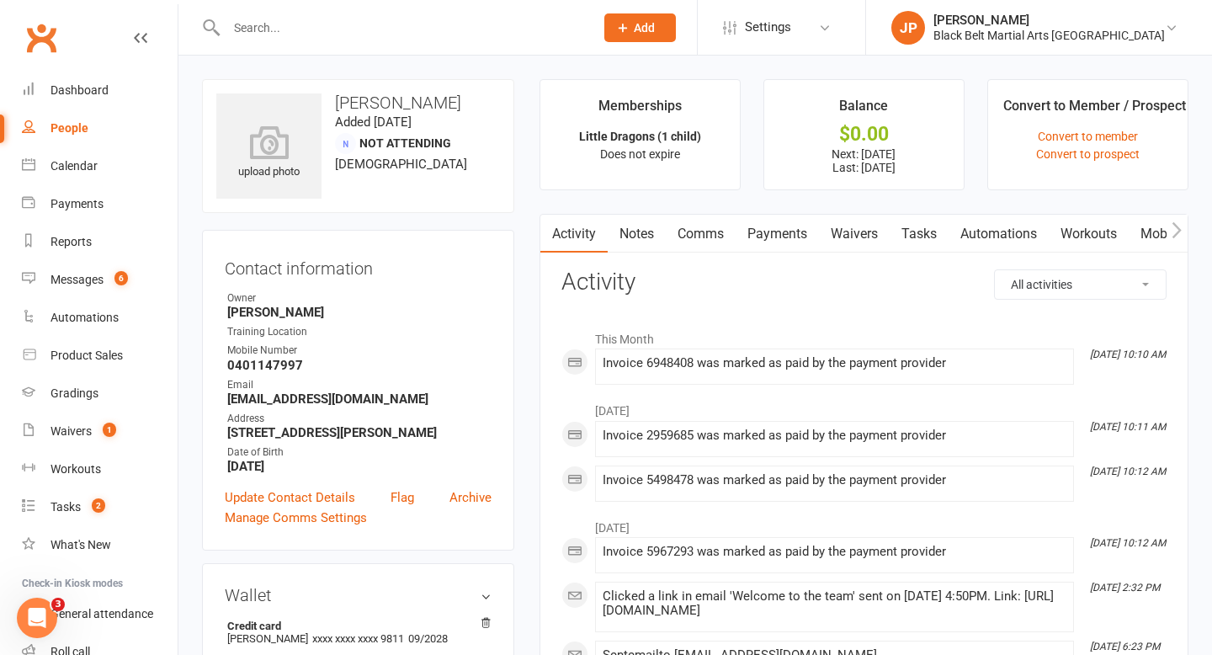
click at [305, 27] on input "text" at bounding box center [401, 28] width 361 height 24
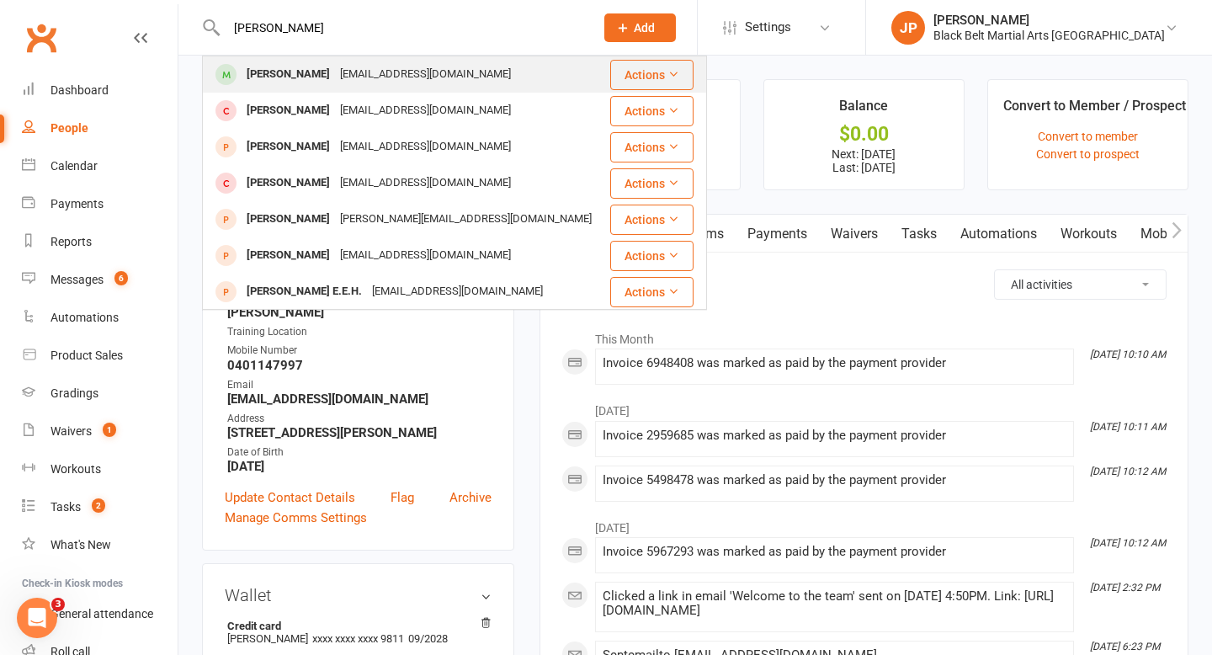
type input "jack hundy"
click at [265, 75] on div "Jack Hundy" at bounding box center [287, 74] width 93 height 24
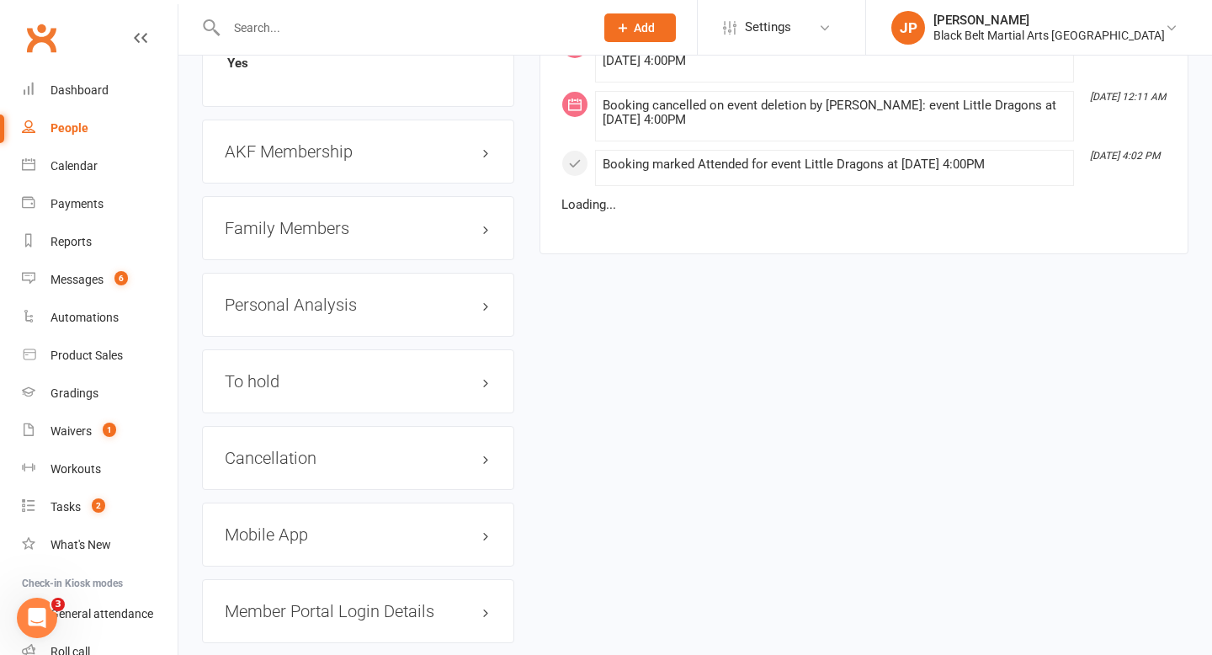
scroll to position [1866, 0]
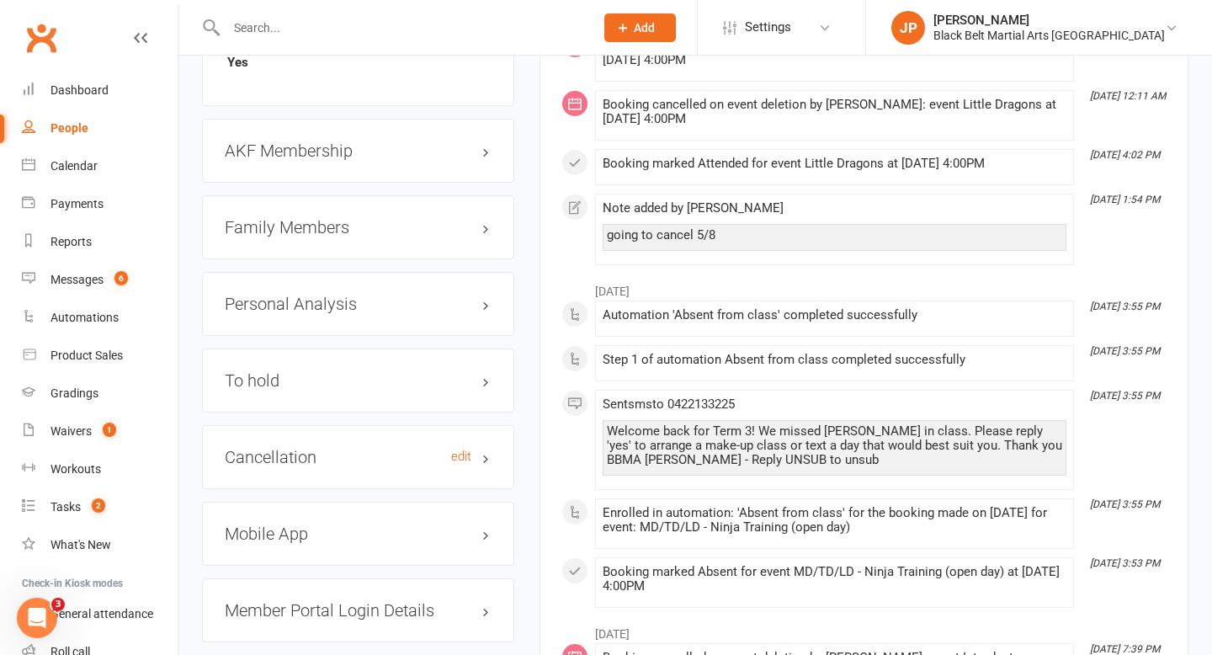
click at [308, 452] on h3 "Cancellation edit" at bounding box center [358, 457] width 267 height 19
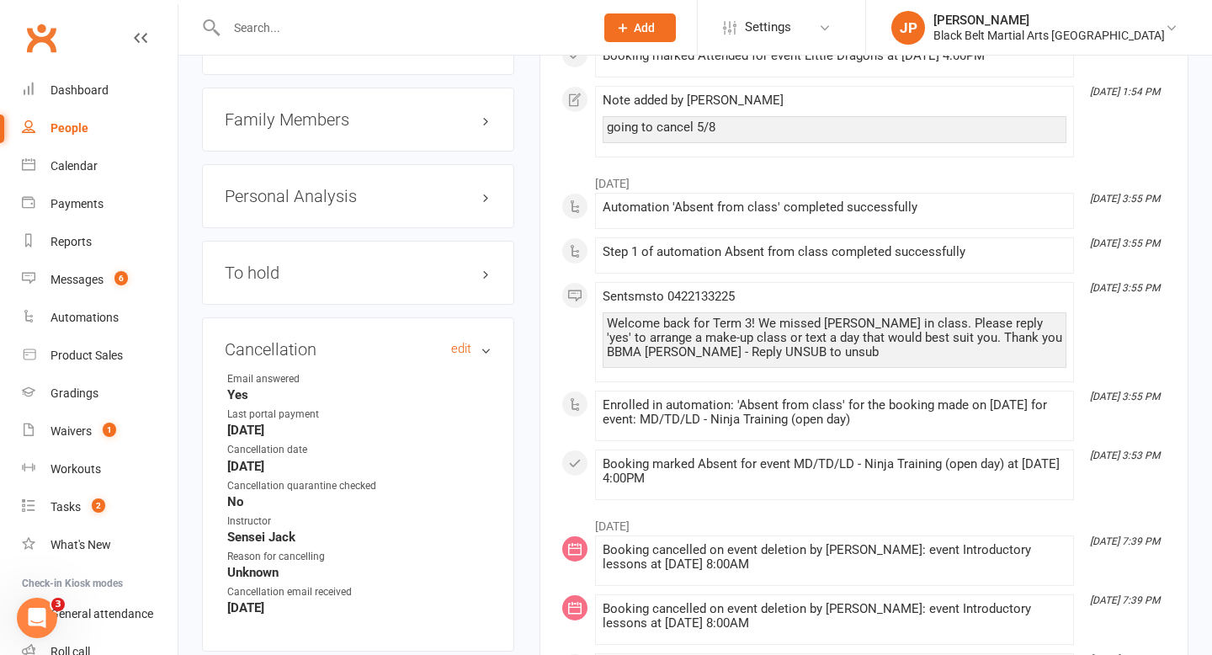
scroll to position [1986, 0]
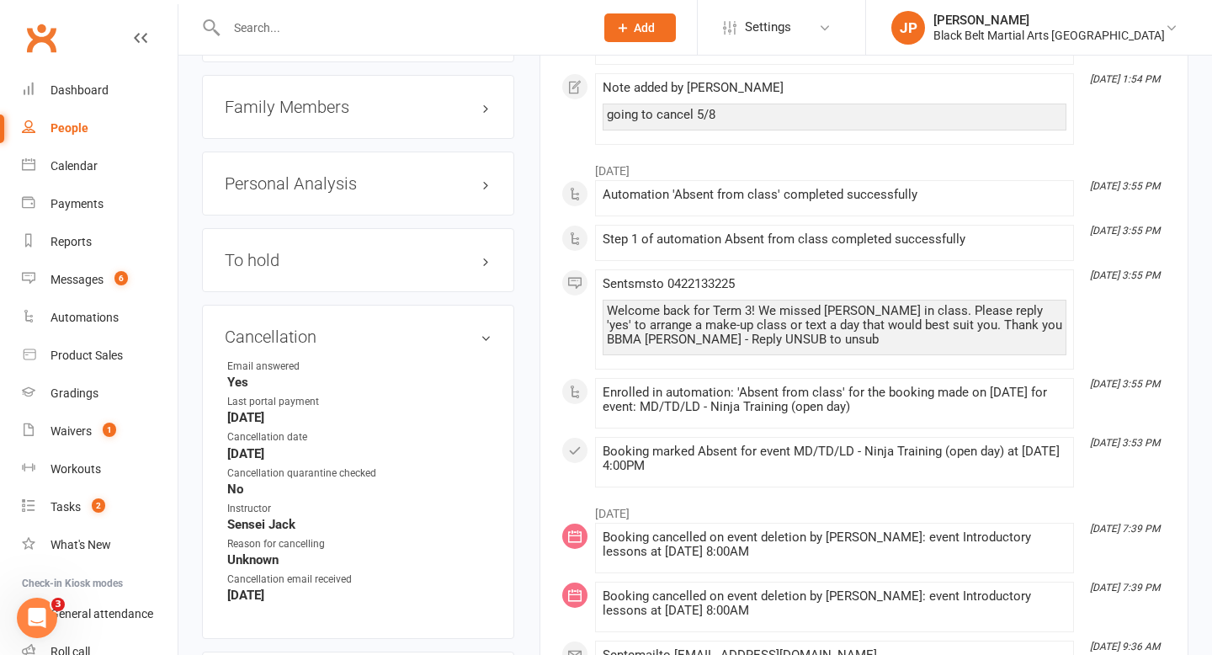
click at [380, 26] on input "text" at bounding box center [401, 28] width 361 height 24
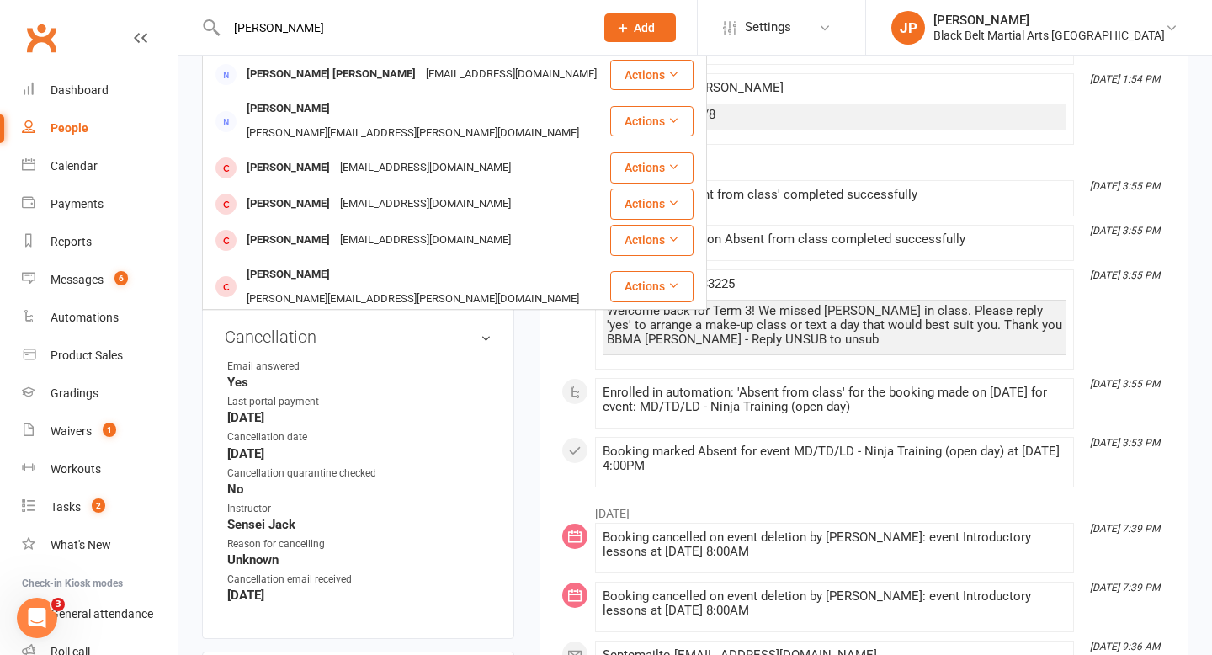
type input "jenkins"
click at [421, 321] on div "Rebeccajenkinschiro@gmail.com" at bounding box center [511, 333] width 181 height 24
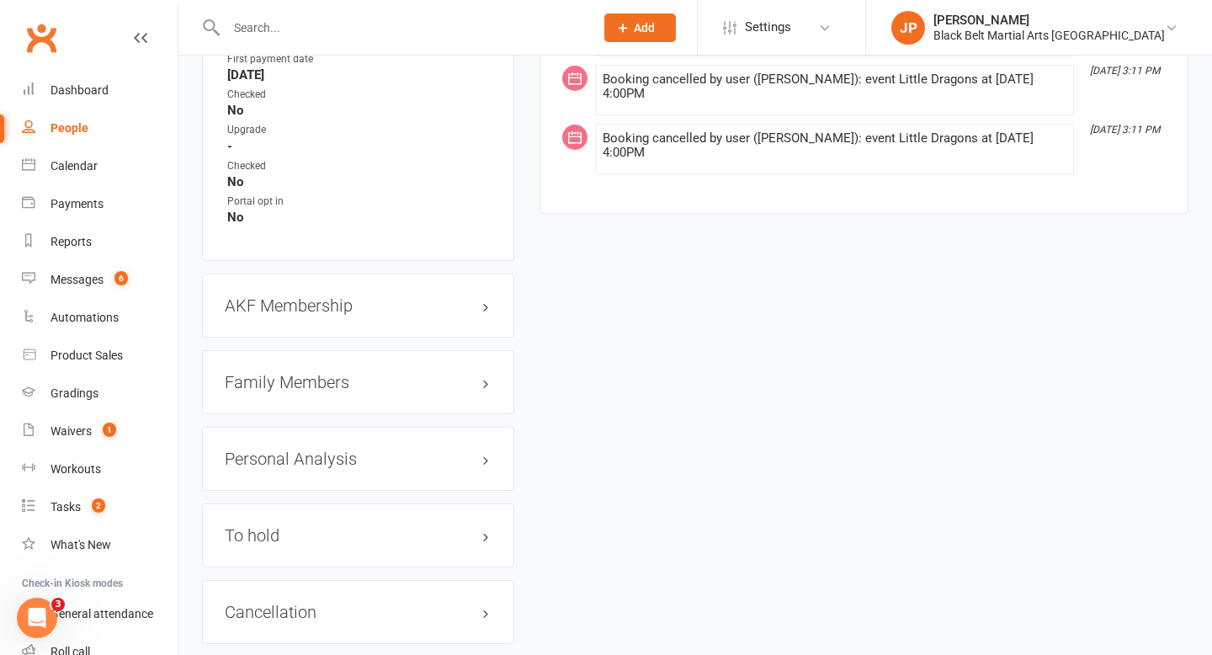
scroll to position [1694, 0]
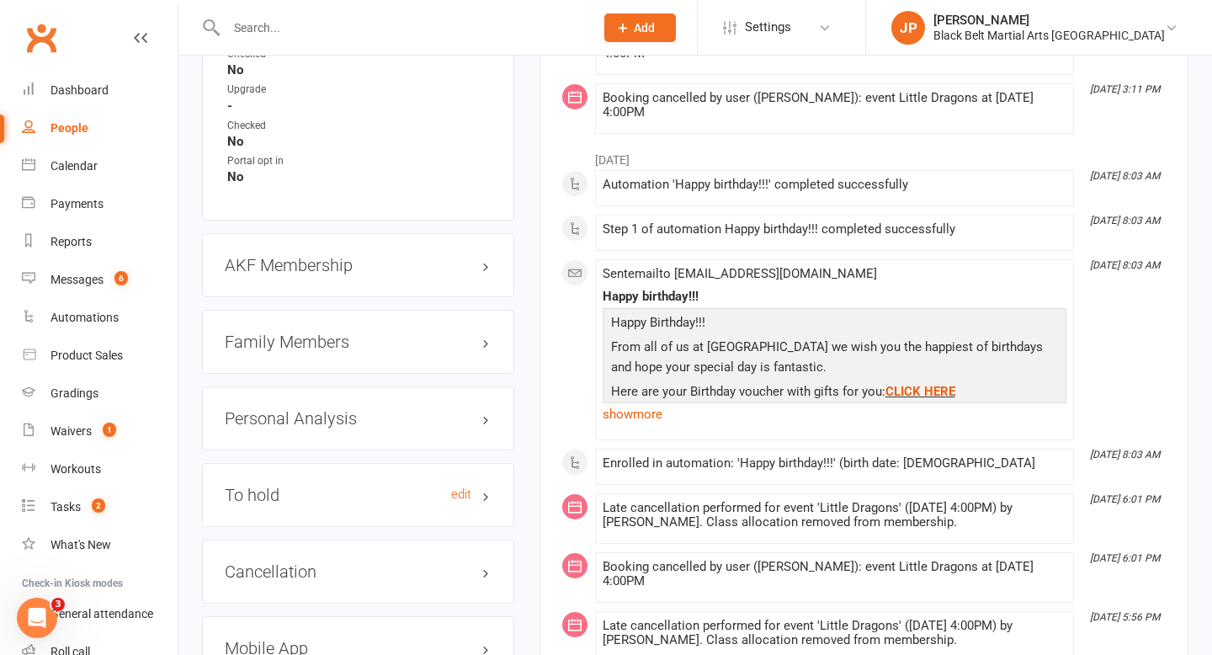
click at [340, 486] on h3 "To hold edit" at bounding box center [358, 495] width 267 height 19
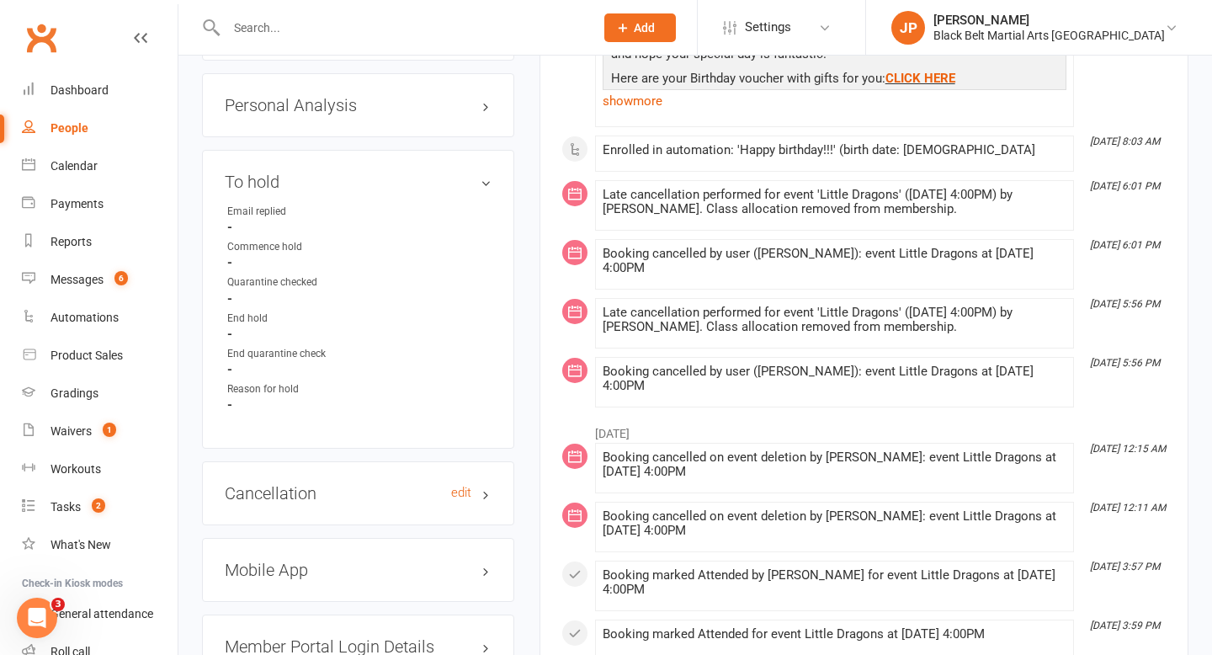
click at [322, 484] on h3 "Cancellation edit" at bounding box center [358, 493] width 267 height 19
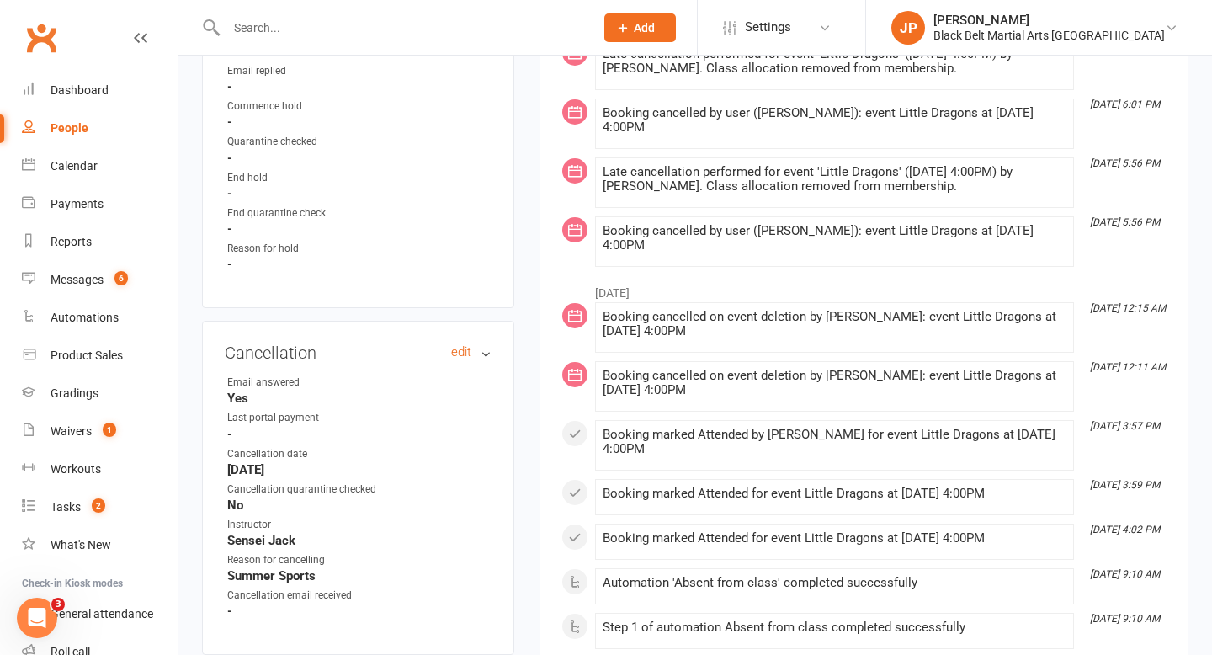
scroll to position [2149, 0]
click at [314, 29] on input "text" at bounding box center [401, 28] width 361 height 24
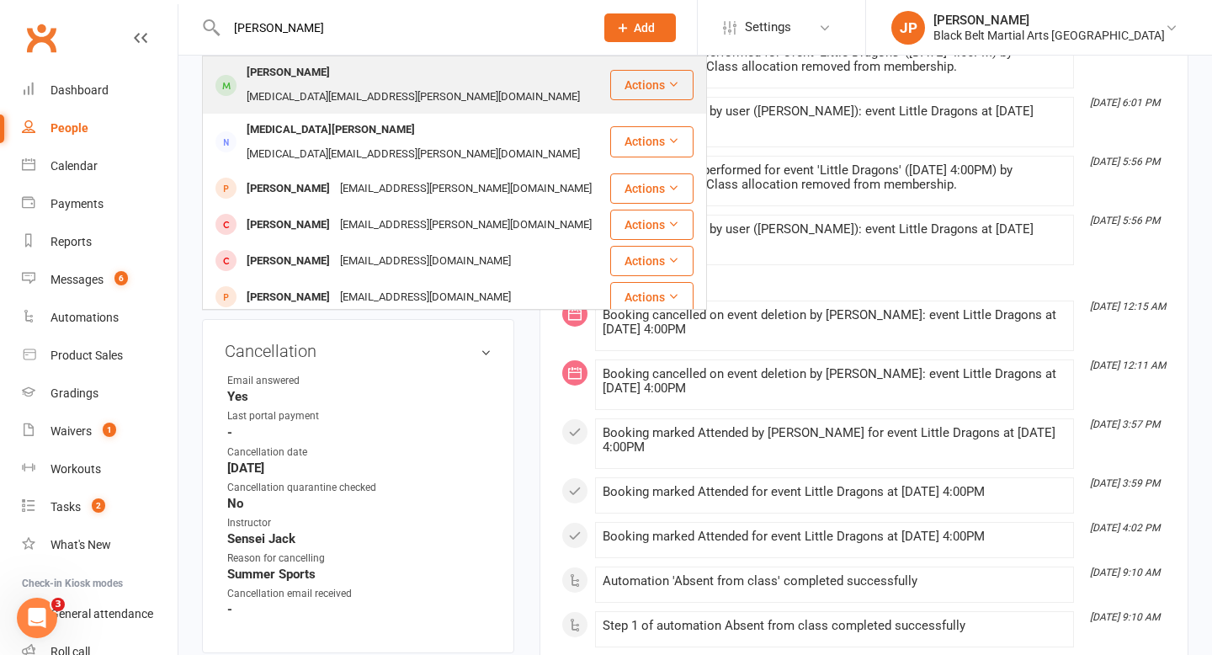
type input "charli kersten"
click at [279, 79] on div "Charli Kersten" at bounding box center [287, 73] width 93 height 24
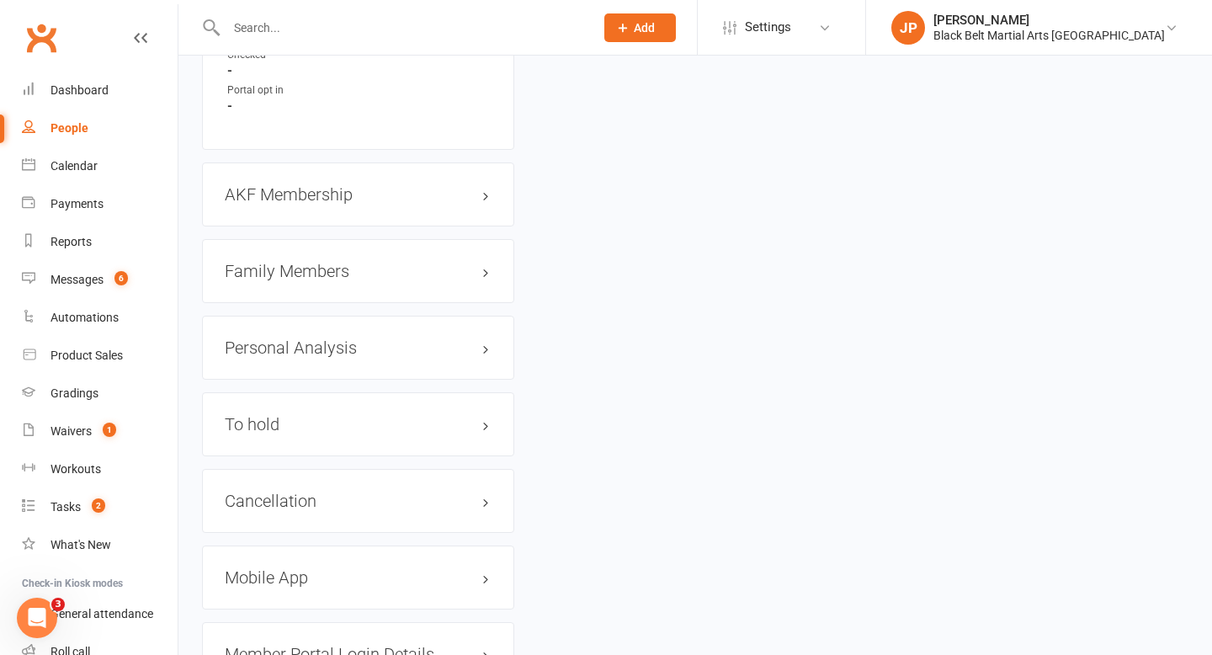
scroll to position [1866, 0]
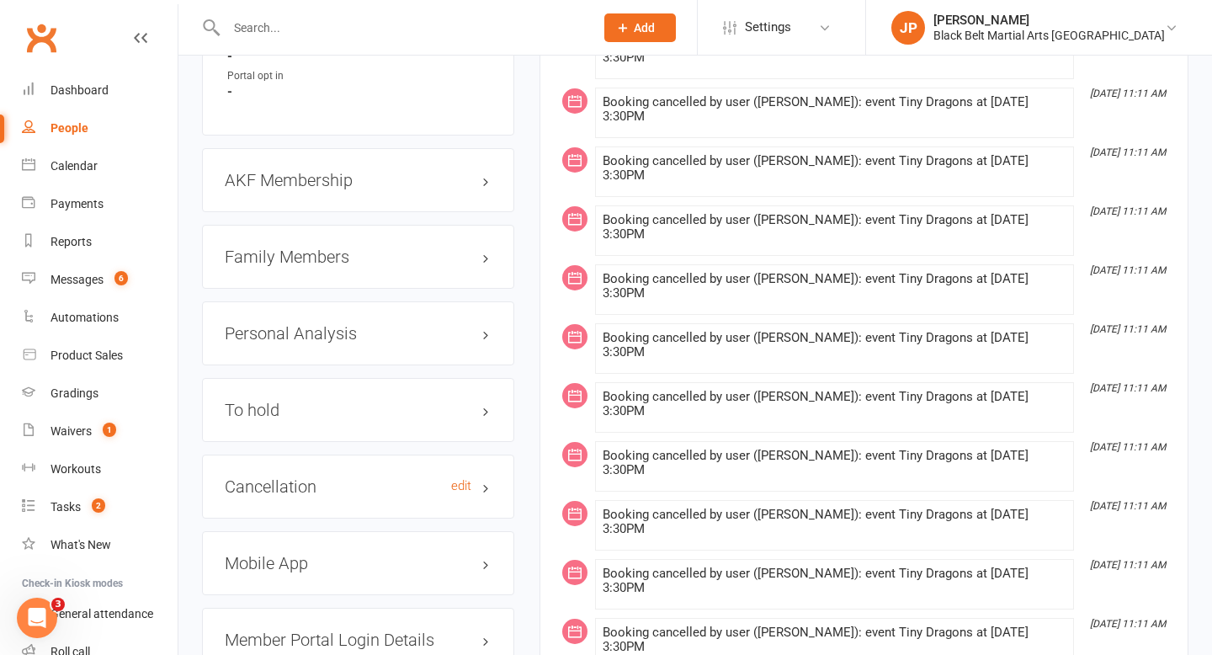
click at [332, 477] on h3 "Cancellation edit" at bounding box center [358, 486] width 267 height 19
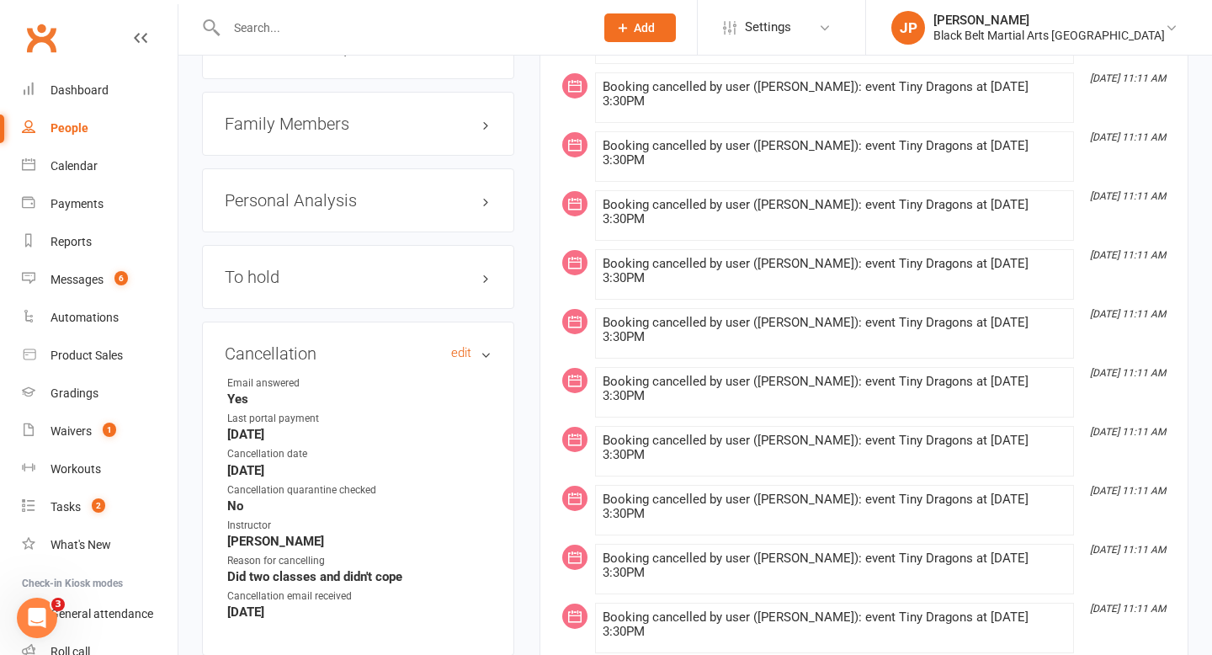
scroll to position [2046, 0]
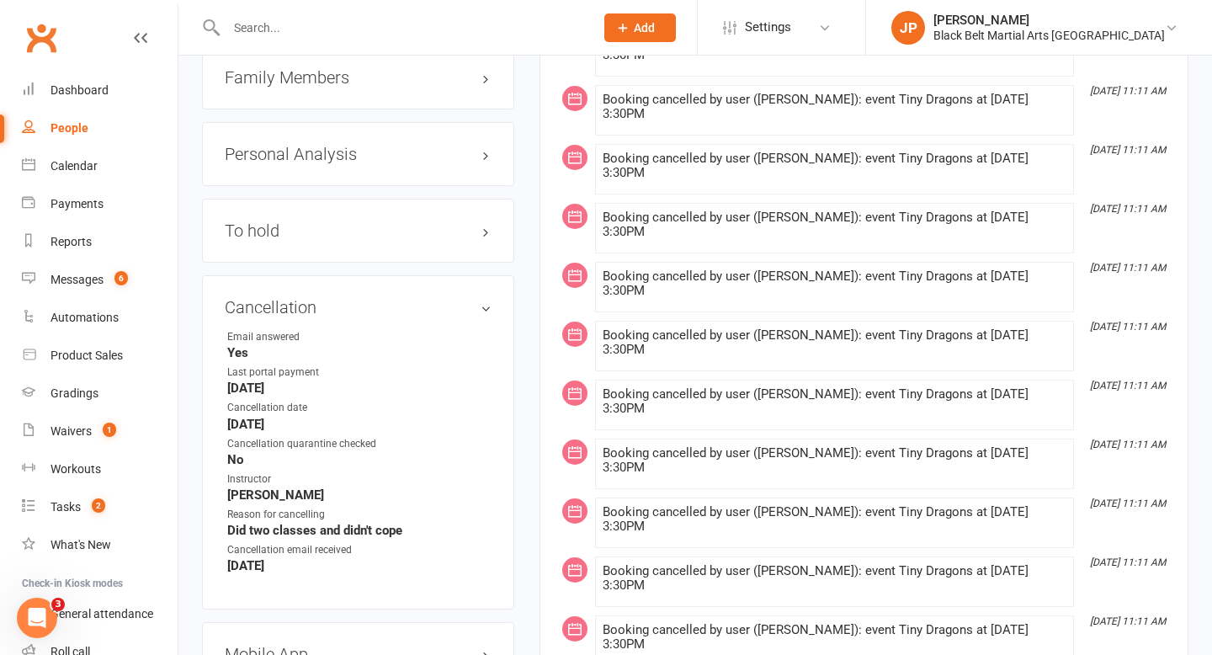
click at [315, 24] on input "text" at bounding box center [401, 28] width 361 height 24
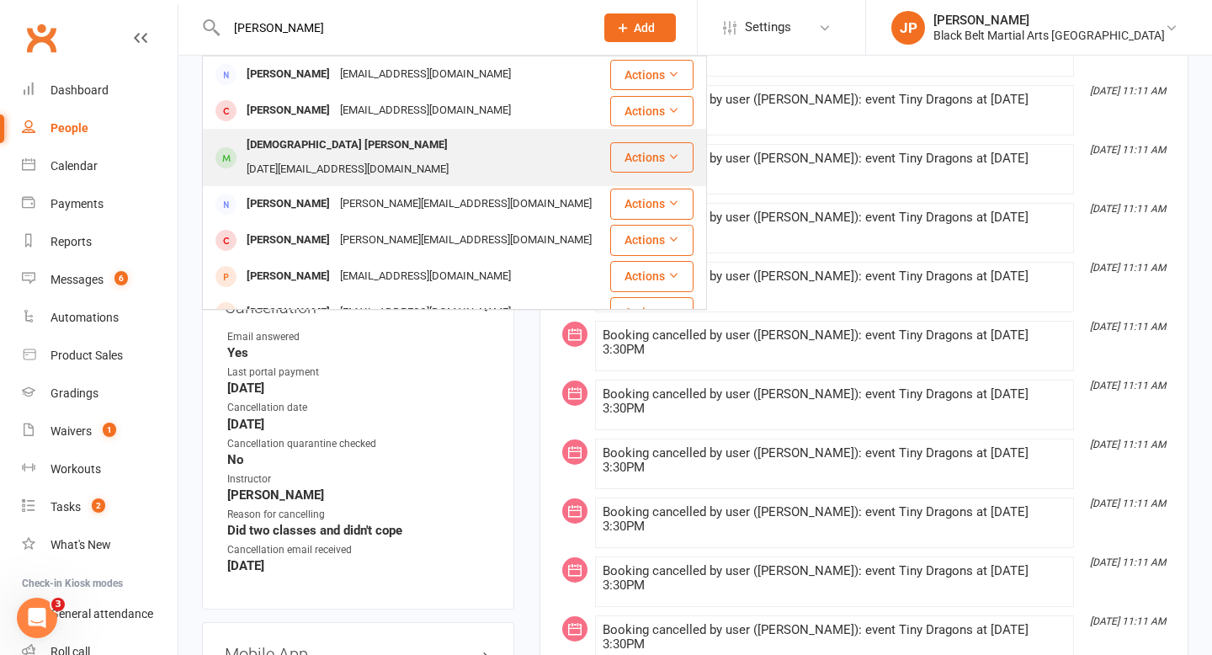
type input "mason"
click at [276, 146] on div "Epiphany Mason" at bounding box center [346, 145] width 211 height 24
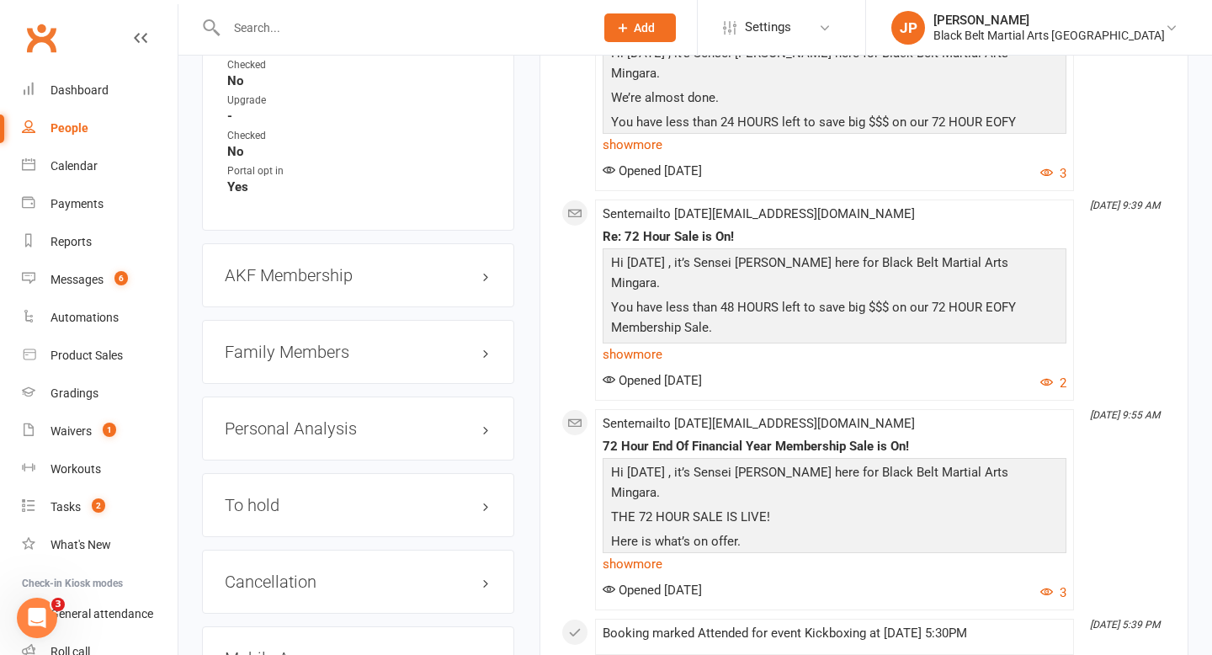
scroll to position [1889, 0]
click at [328, 571] on h3 "Cancellation edit" at bounding box center [358, 580] width 267 height 19
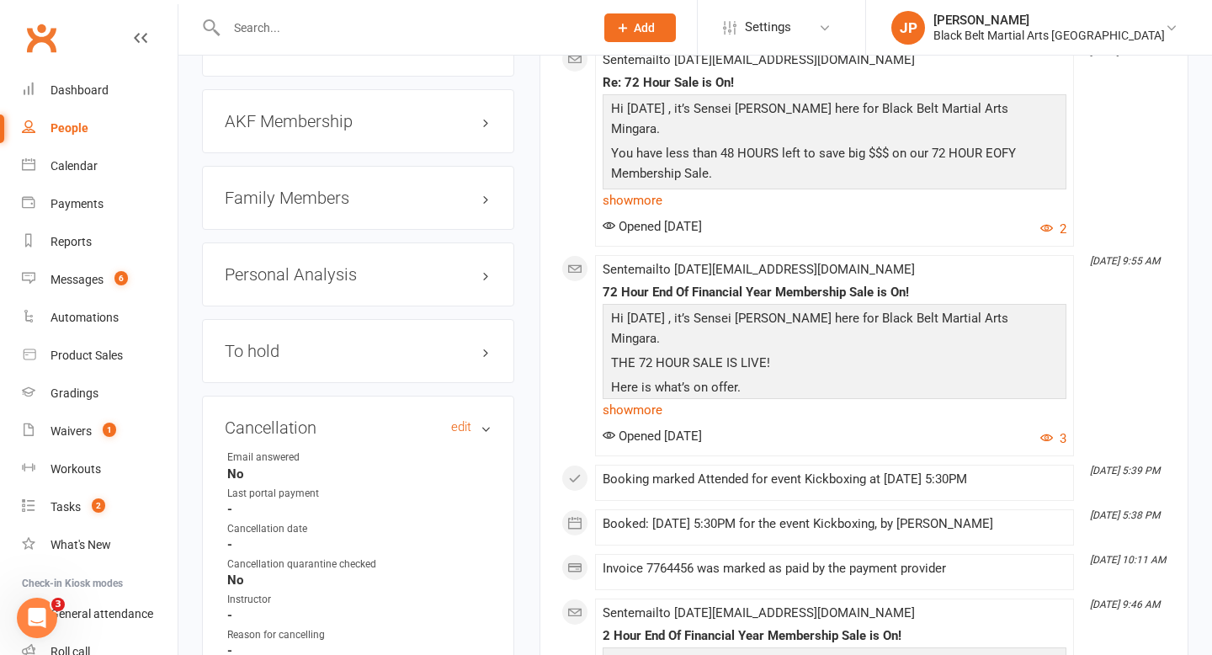
scroll to position [2044, 0]
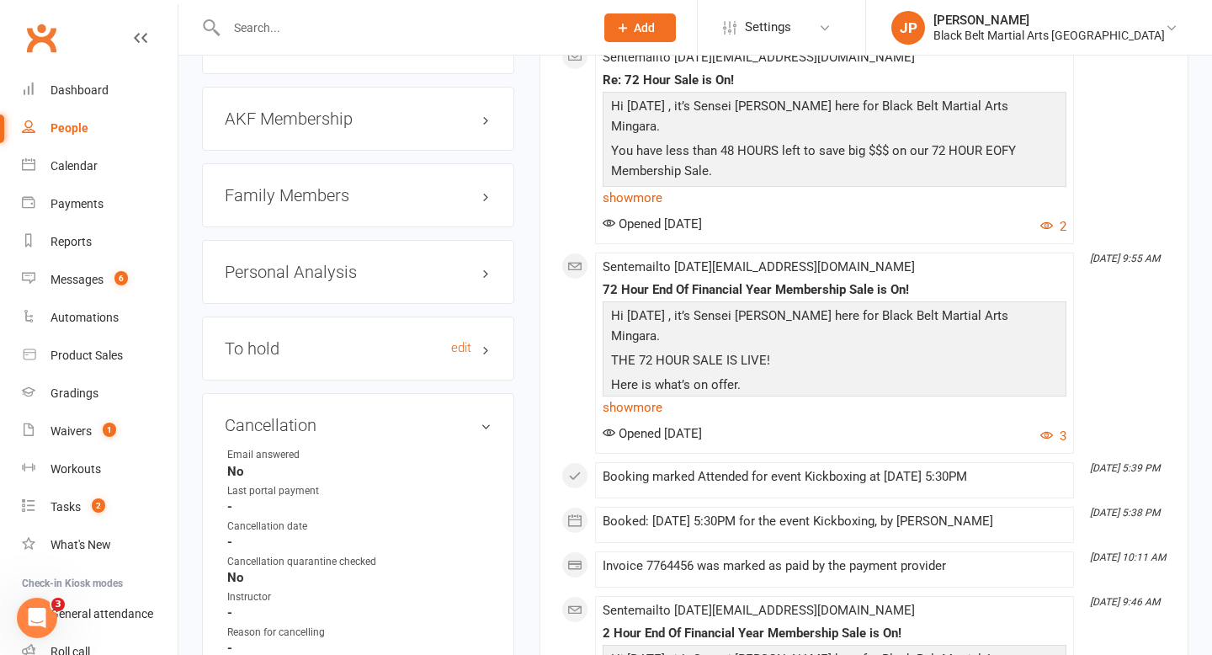
click at [298, 339] on h3 "To hold edit" at bounding box center [358, 348] width 267 height 19
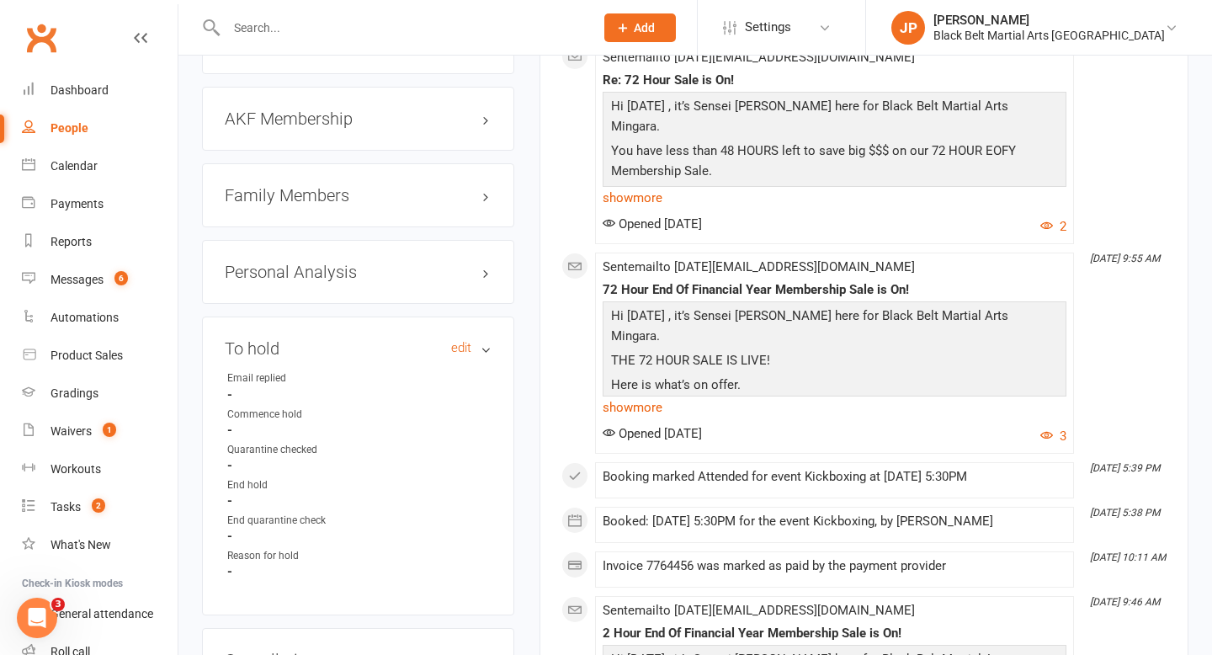
click at [298, 339] on h3 "To hold edit" at bounding box center [358, 348] width 267 height 19
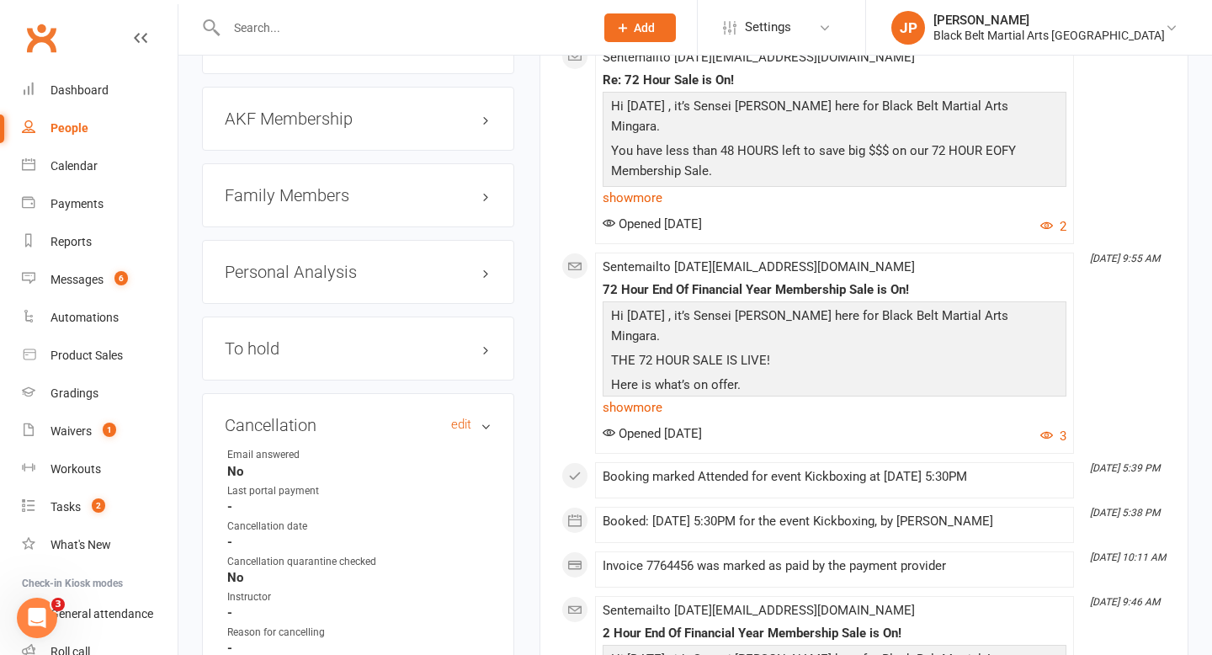
click at [294, 416] on h3 "Cancellation edit" at bounding box center [358, 425] width 267 height 19
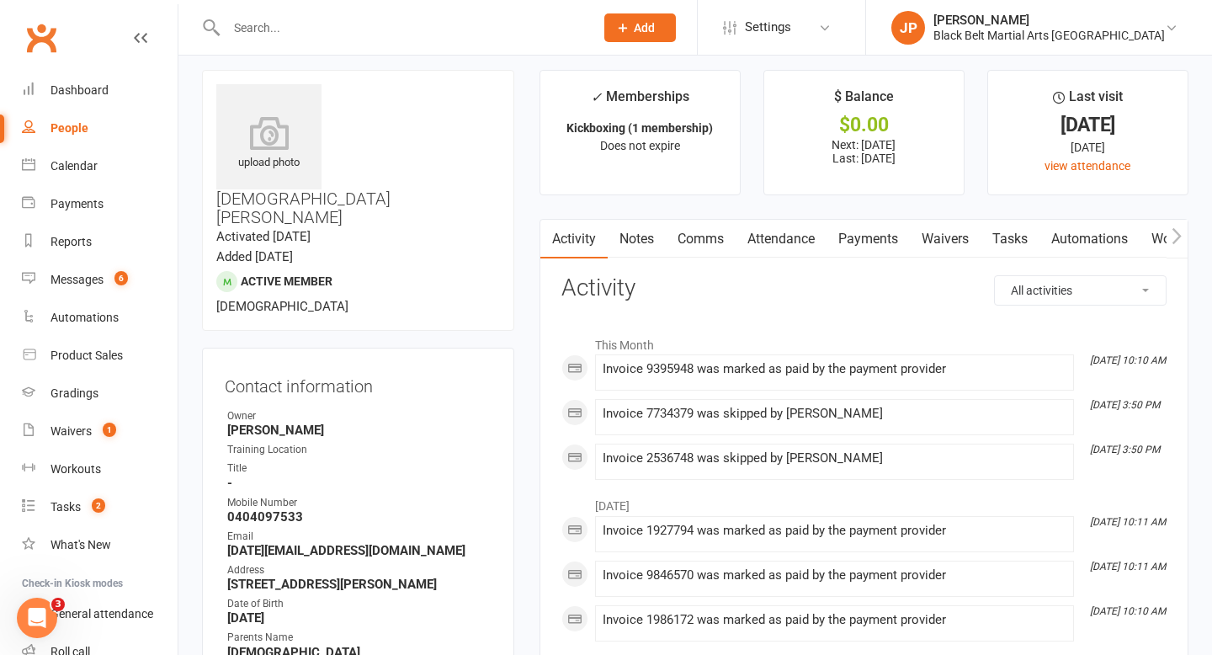
scroll to position [0, 0]
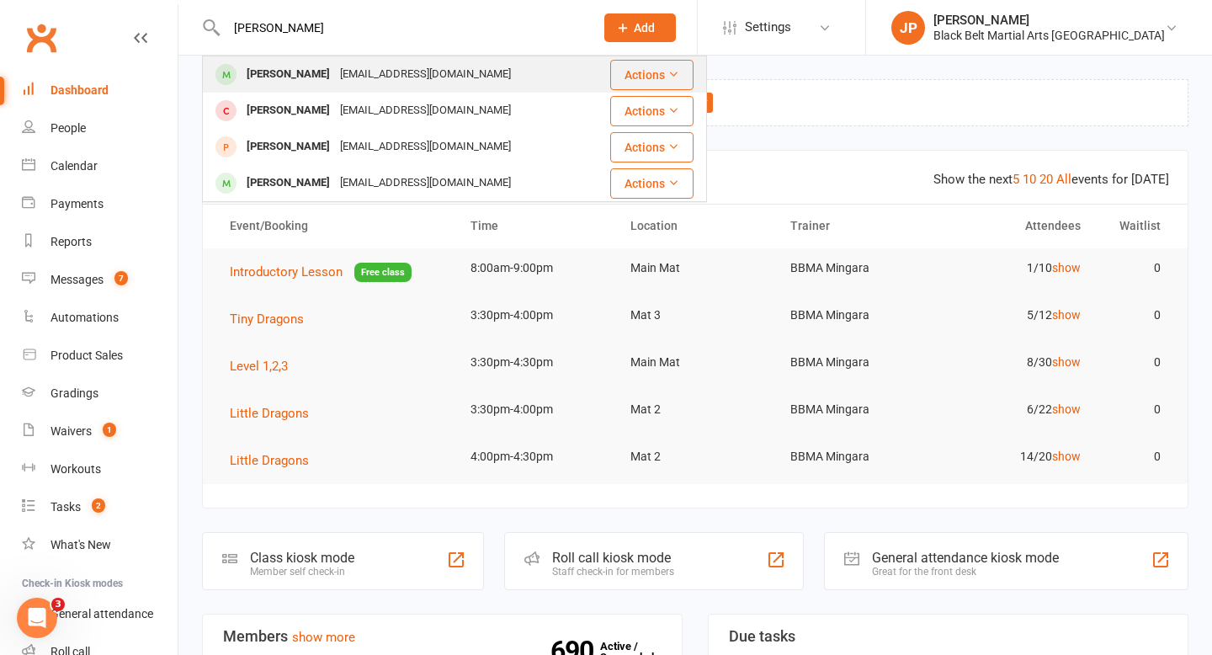
type input "[PERSON_NAME]"
click at [271, 66] on div "[PERSON_NAME]" at bounding box center [287, 74] width 93 height 24
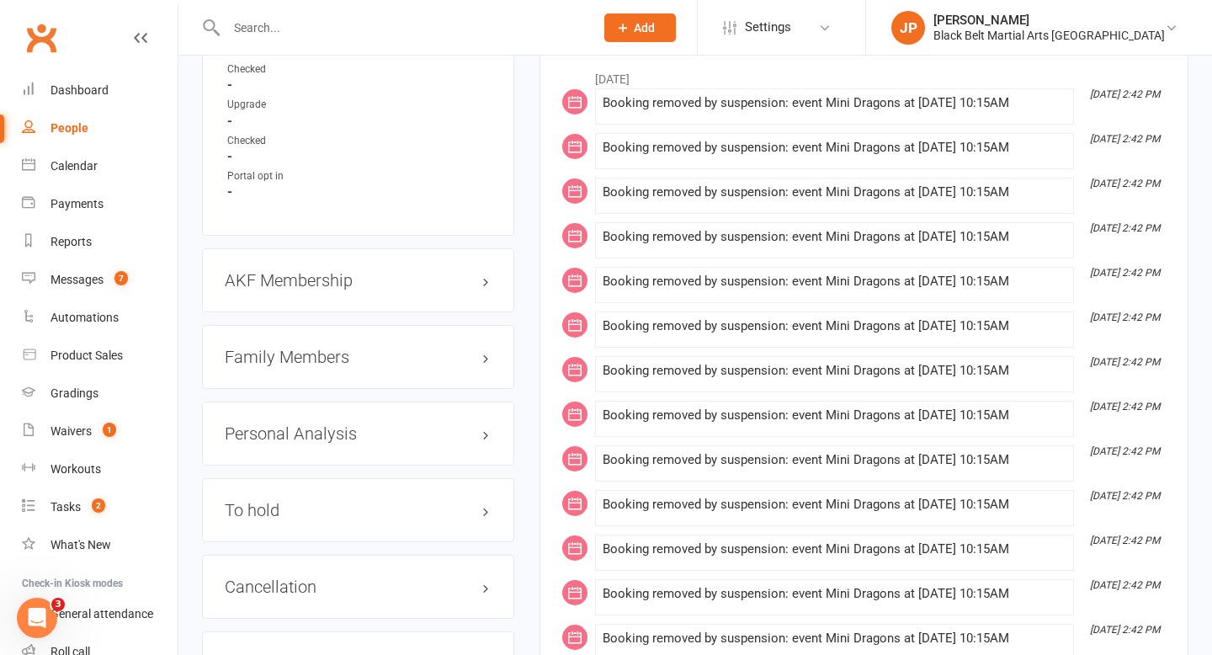
scroll to position [1666, 0]
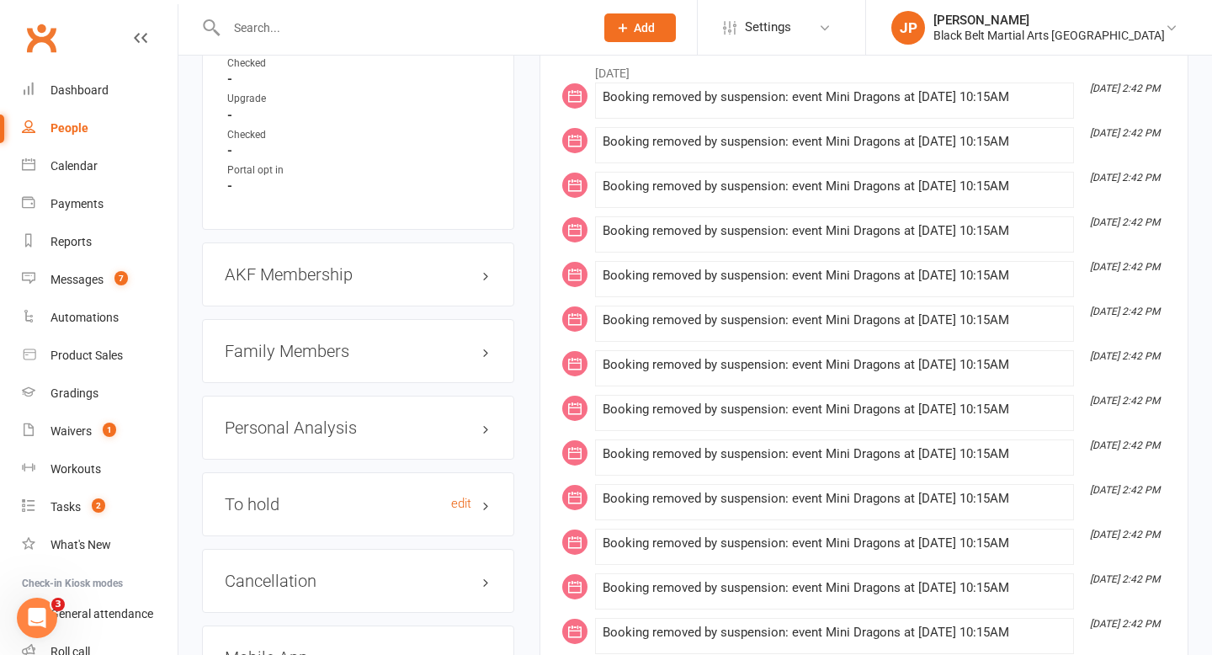
click at [326, 496] on h3 "To hold edit" at bounding box center [358, 504] width 267 height 19
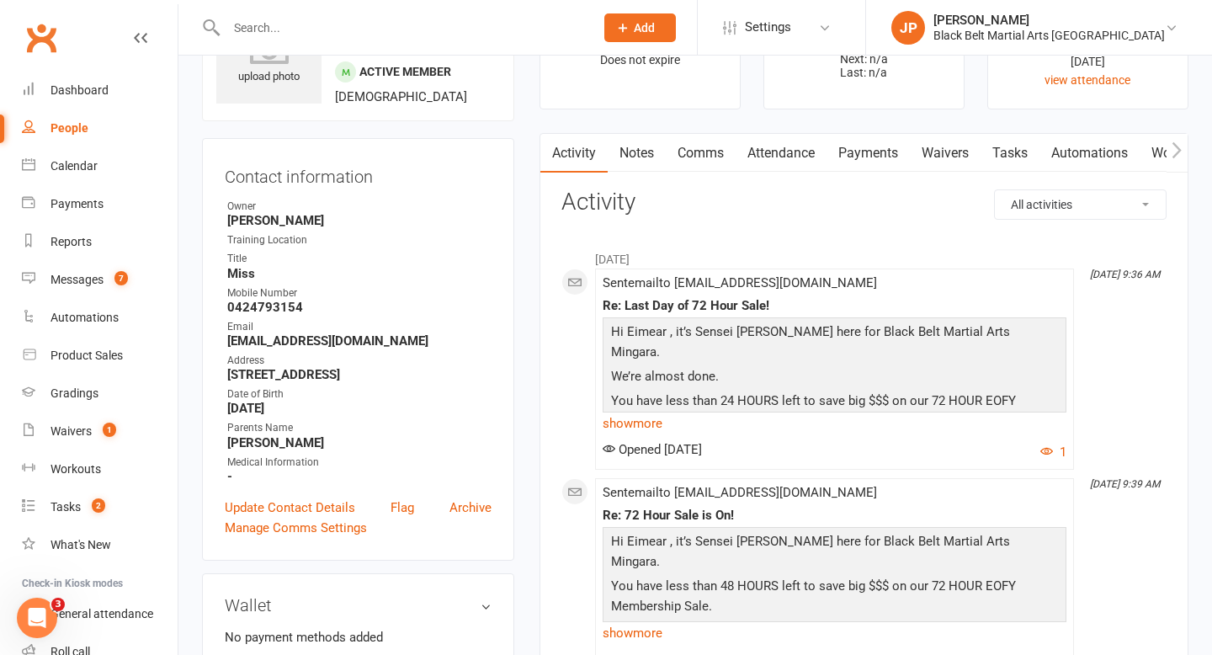
scroll to position [0, 0]
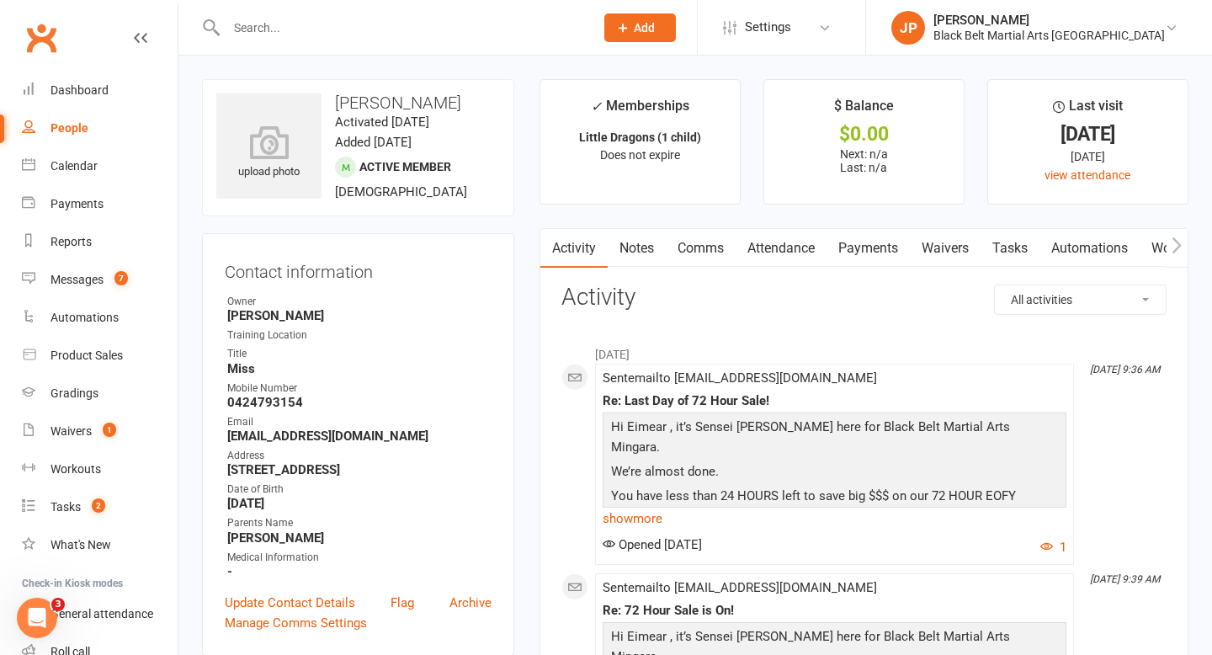
click at [767, 263] on link "Attendance" at bounding box center [780, 248] width 91 height 39
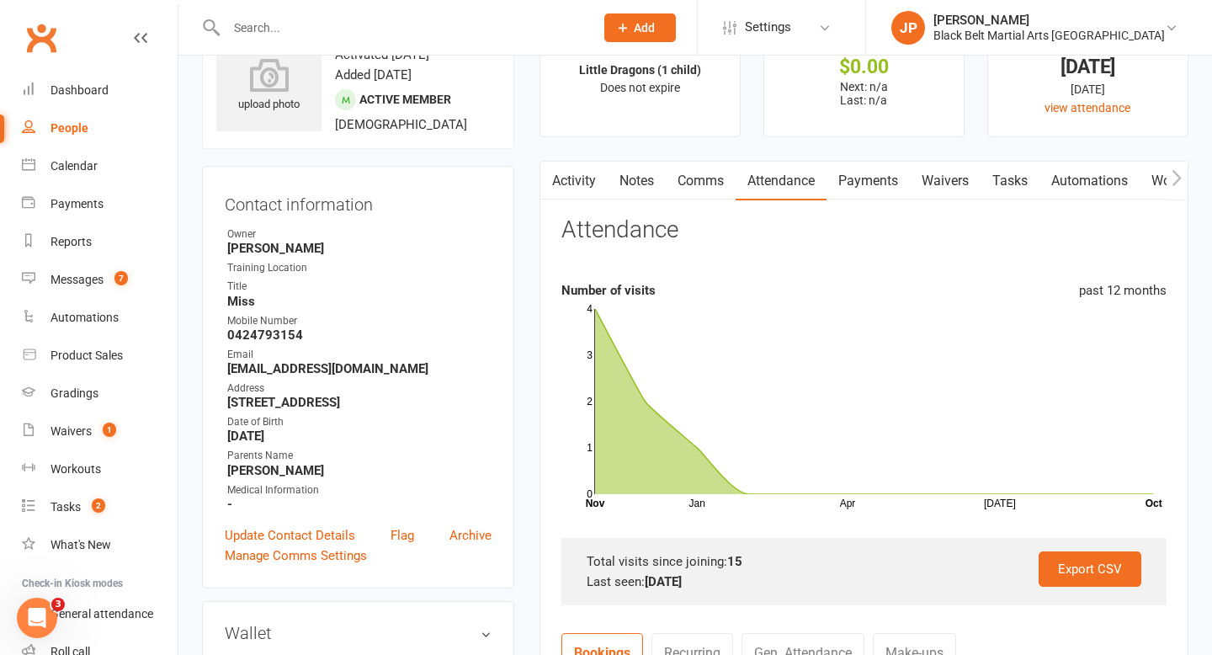
scroll to position [10, 0]
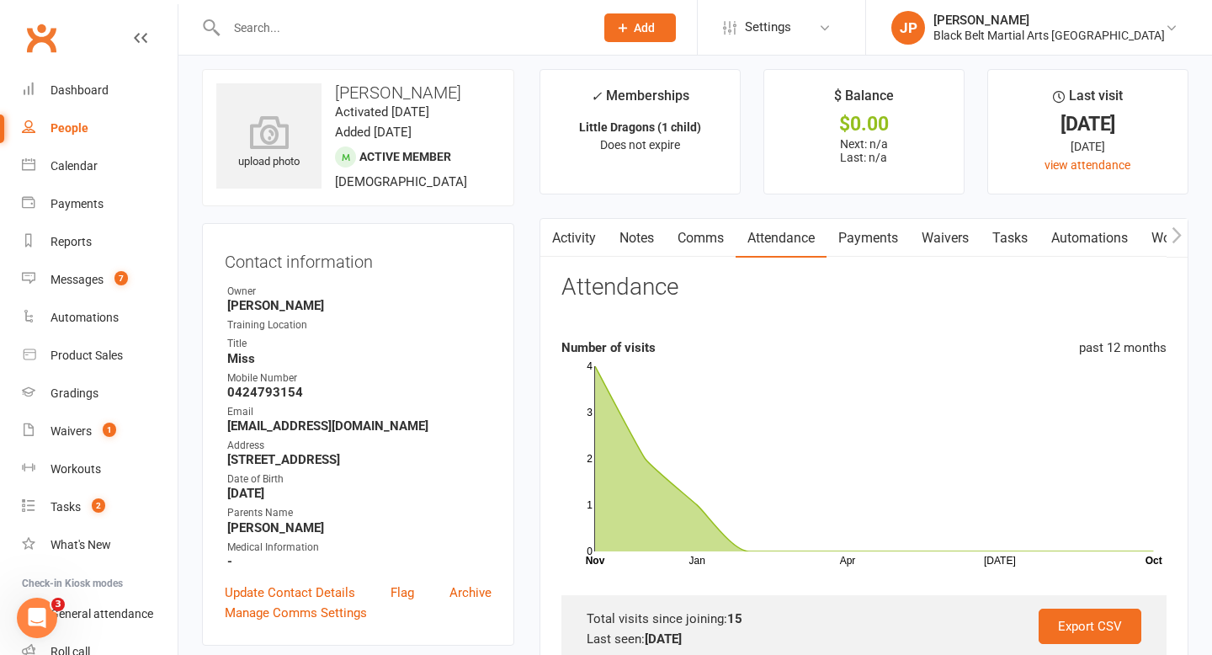
click at [570, 238] on link "Activity" at bounding box center [573, 238] width 67 height 39
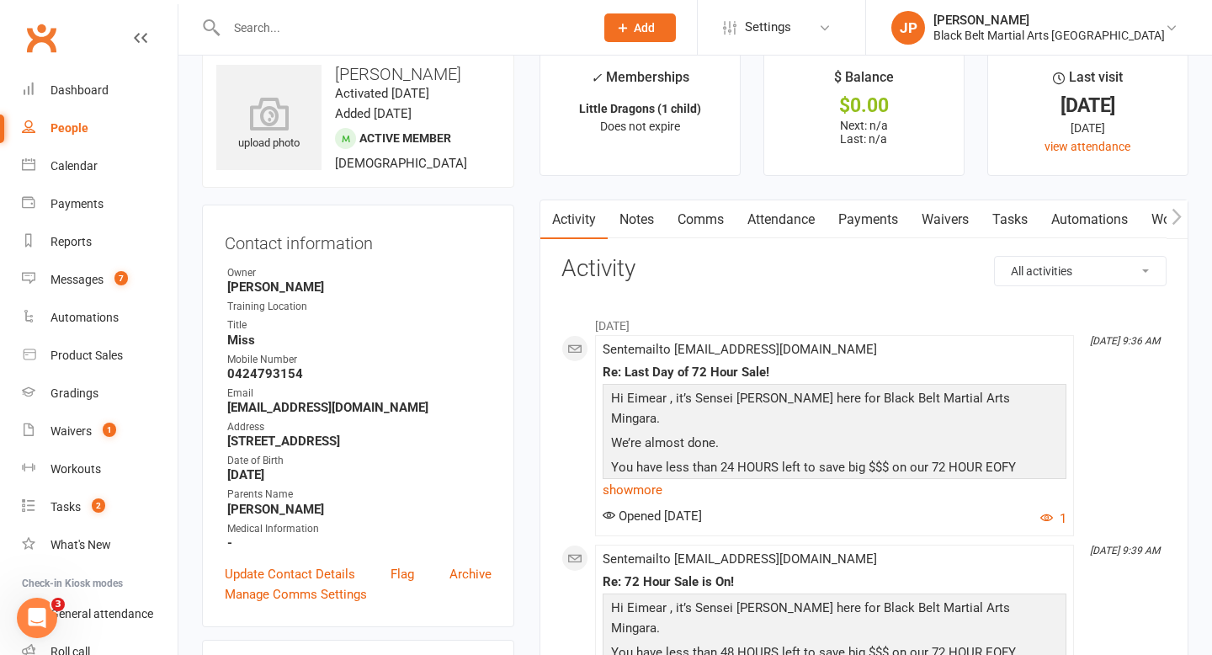
scroll to position [37, 0]
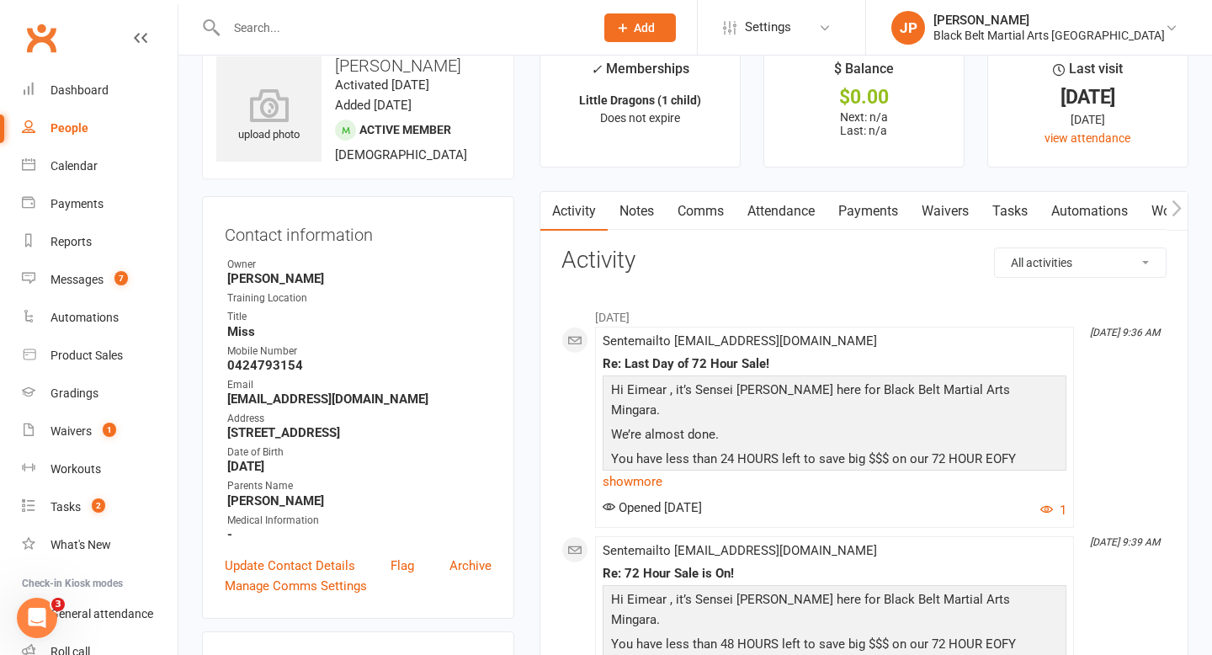
click at [411, 32] on input "text" at bounding box center [401, 28] width 361 height 24
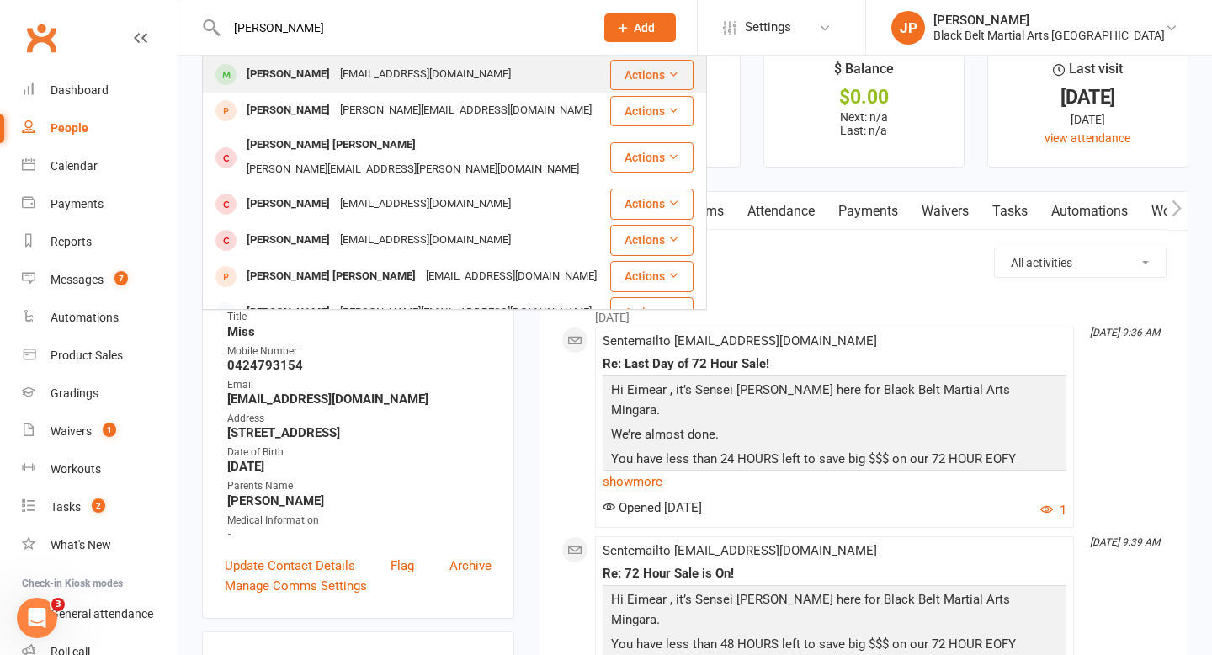
type input "jackson ambrose"
click at [370, 72] on div "c.andersen6789@gmail.com" at bounding box center [425, 74] width 181 height 24
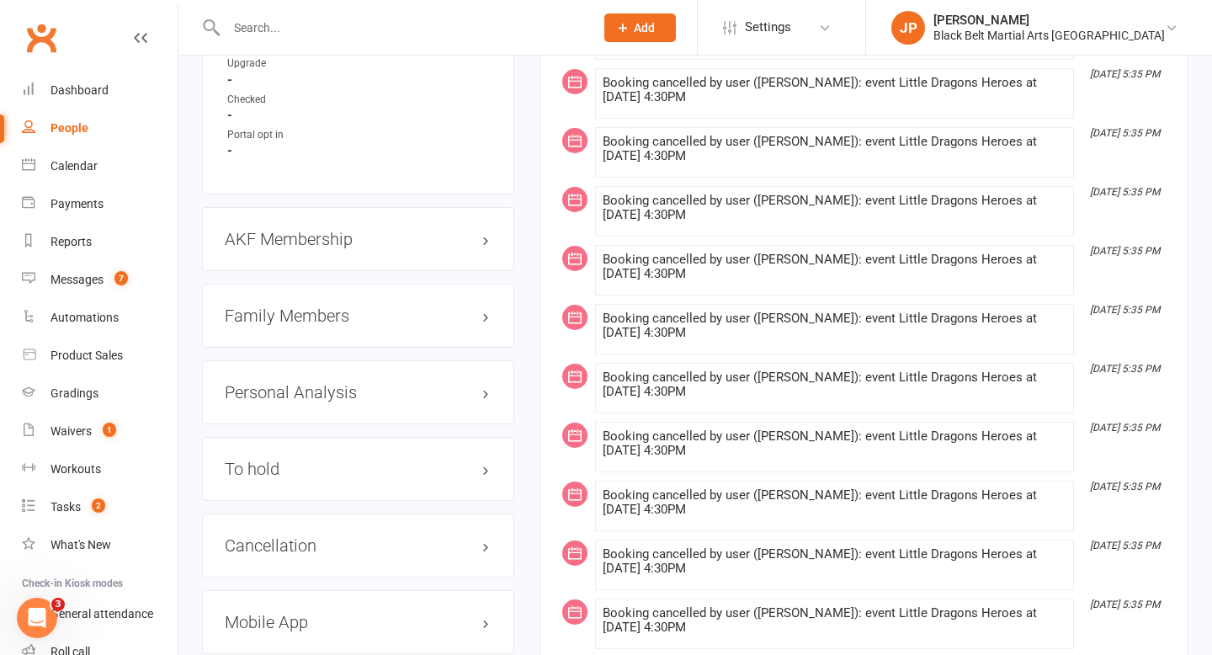
scroll to position [1880, 0]
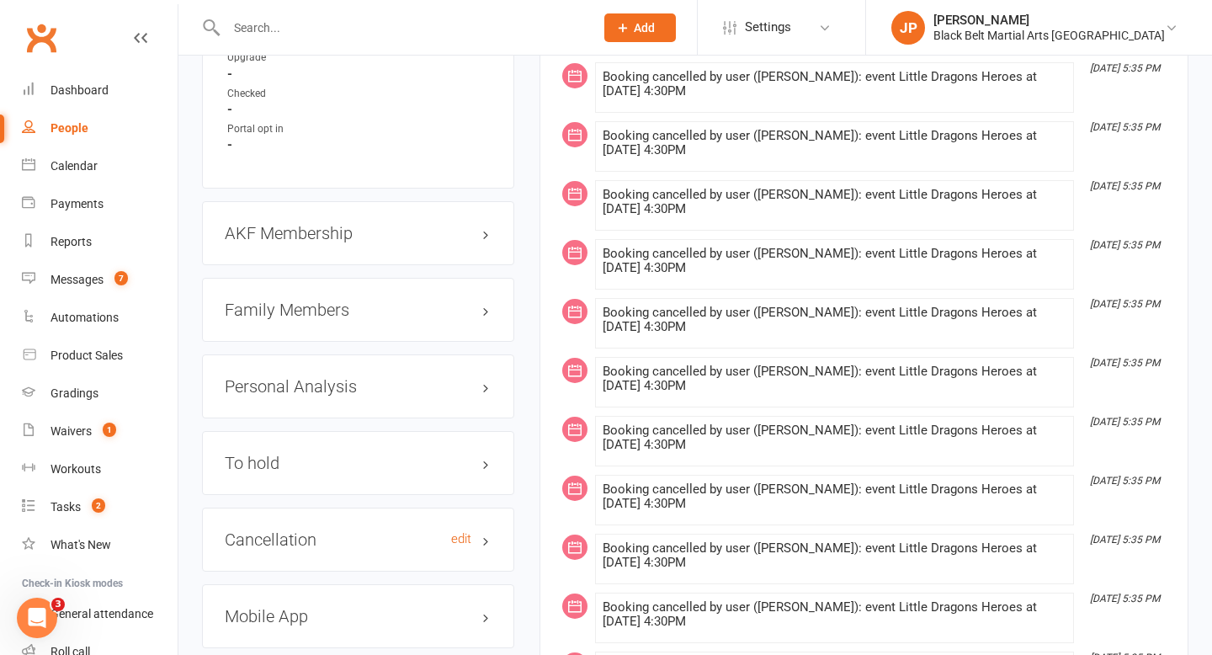
click at [342, 530] on h3 "Cancellation edit" at bounding box center [358, 539] width 267 height 19
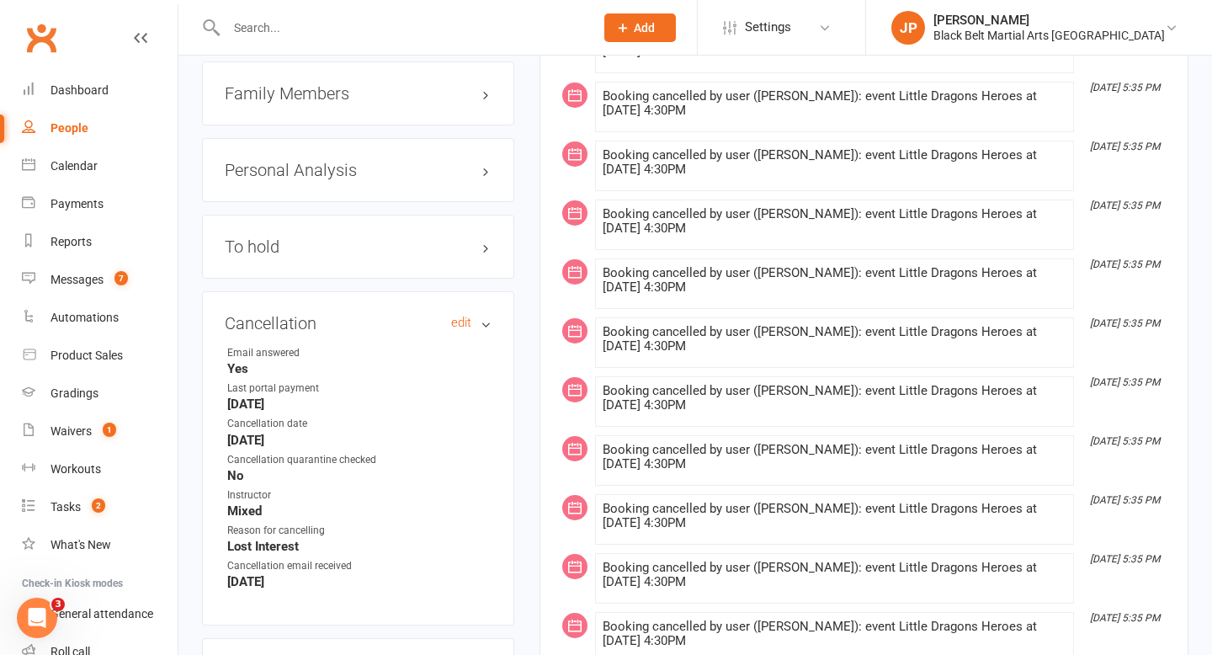
scroll to position [2104, 0]
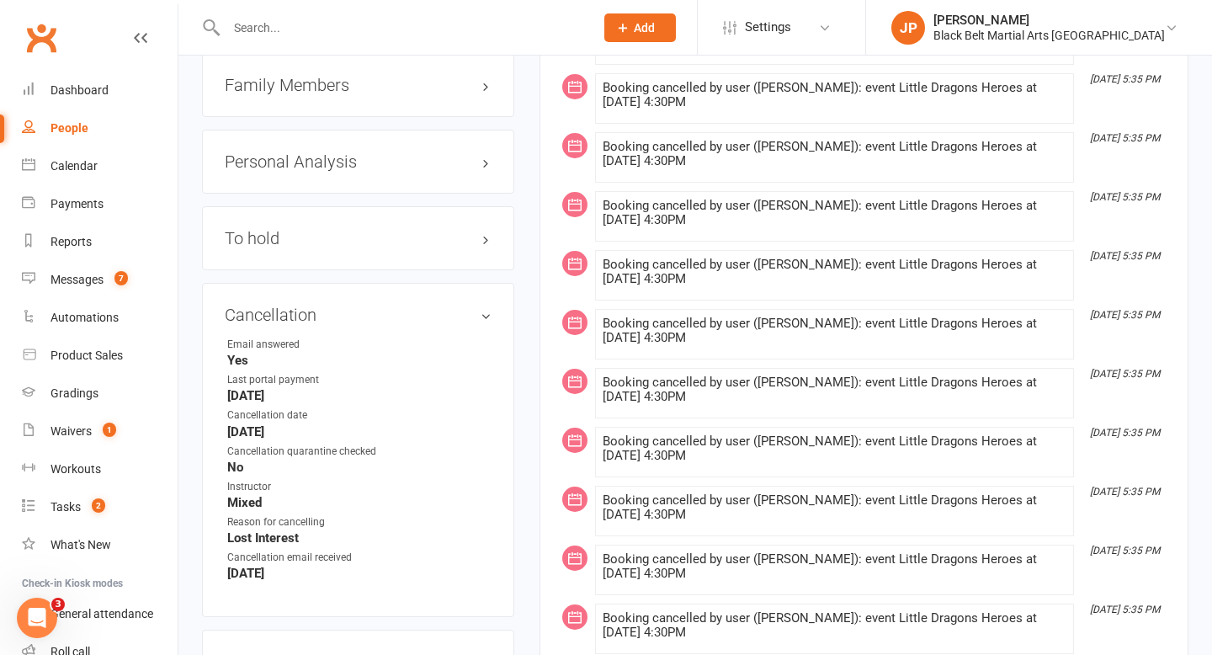
click at [457, 28] on input "text" at bounding box center [401, 28] width 361 height 24
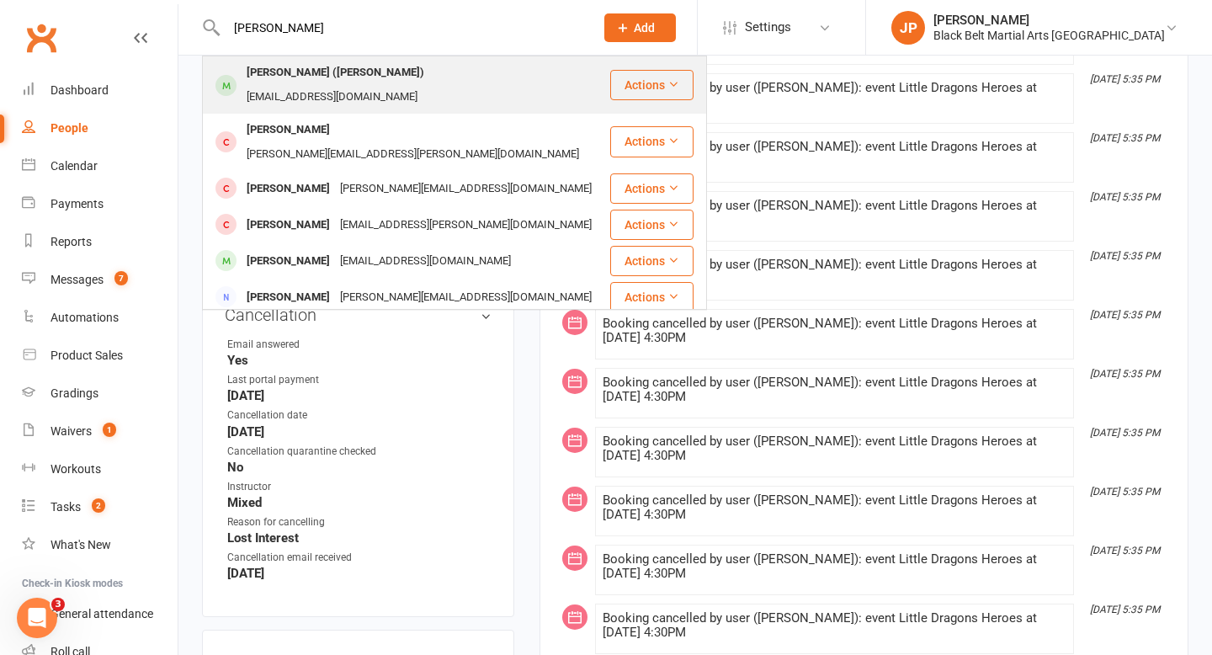
type input "michael anderson"
click at [374, 71] on div "Michael Anderson (Brown)" at bounding box center [335, 73] width 188 height 24
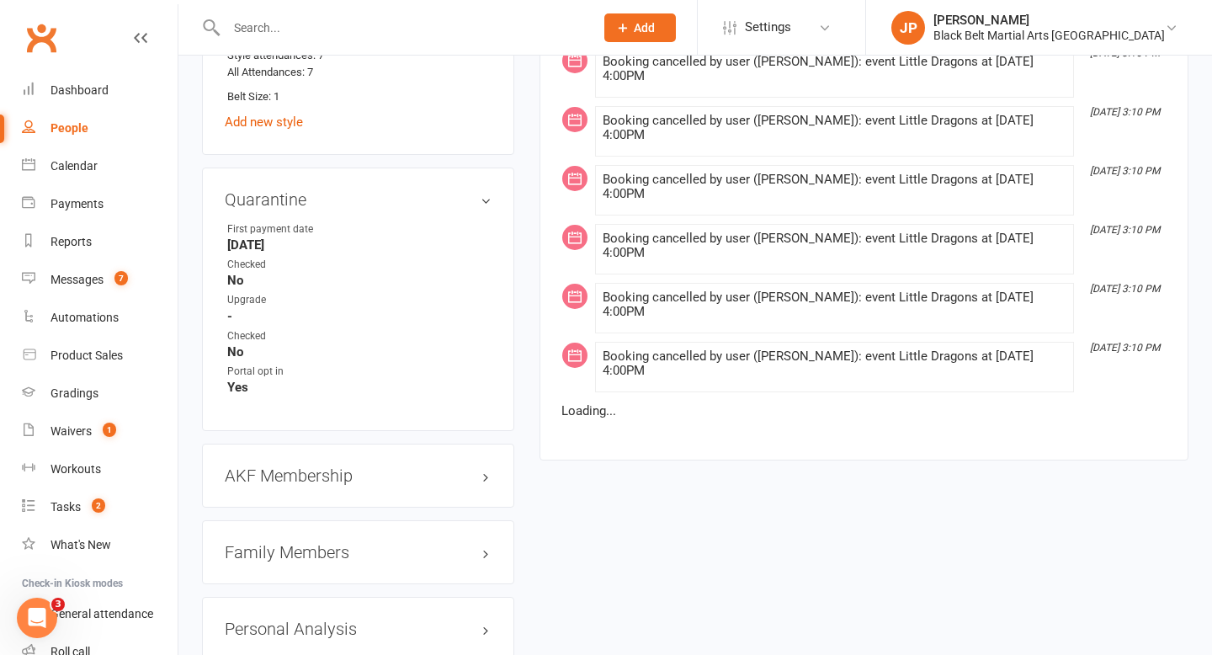
scroll to position [1983, 0]
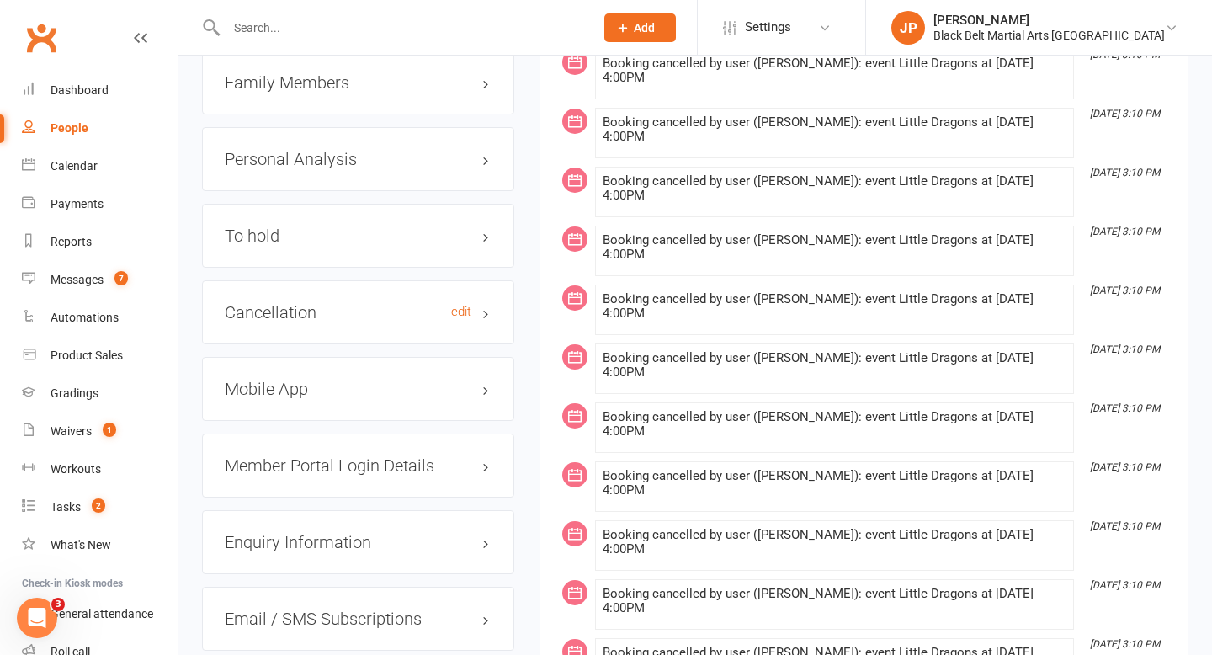
click at [317, 303] on h3 "Cancellation edit" at bounding box center [358, 312] width 267 height 19
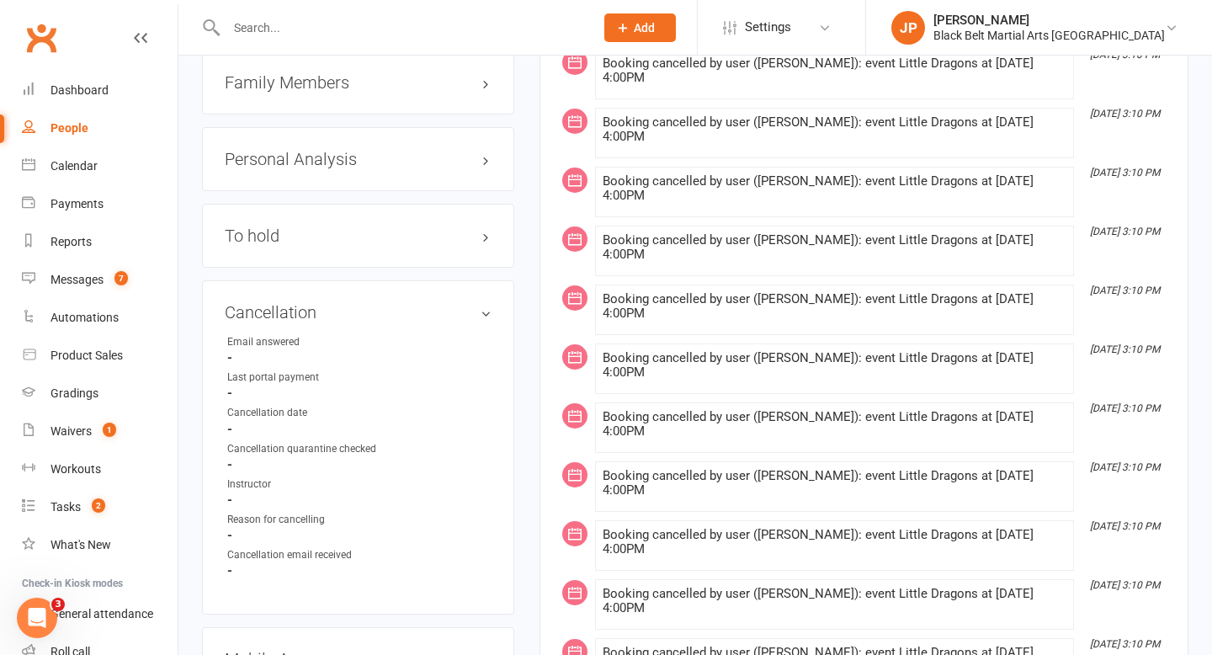
click at [316, 222] on div "To hold edit" at bounding box center [358, 236] width 312 height 64
click at [316, 226] on h3 "To hold edit" at bounding box center [358, 235] width 267 height 19
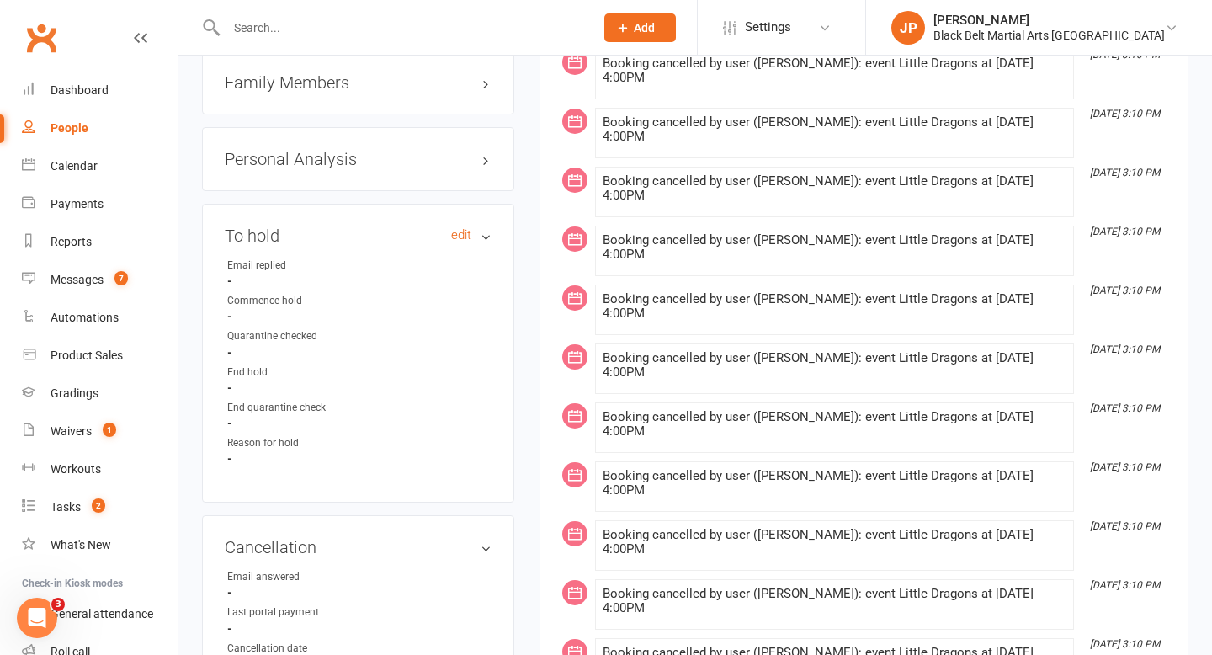
click at [316, 226] on h3 "To hold edit" at bounding box center [358, 235] width 267 height 19
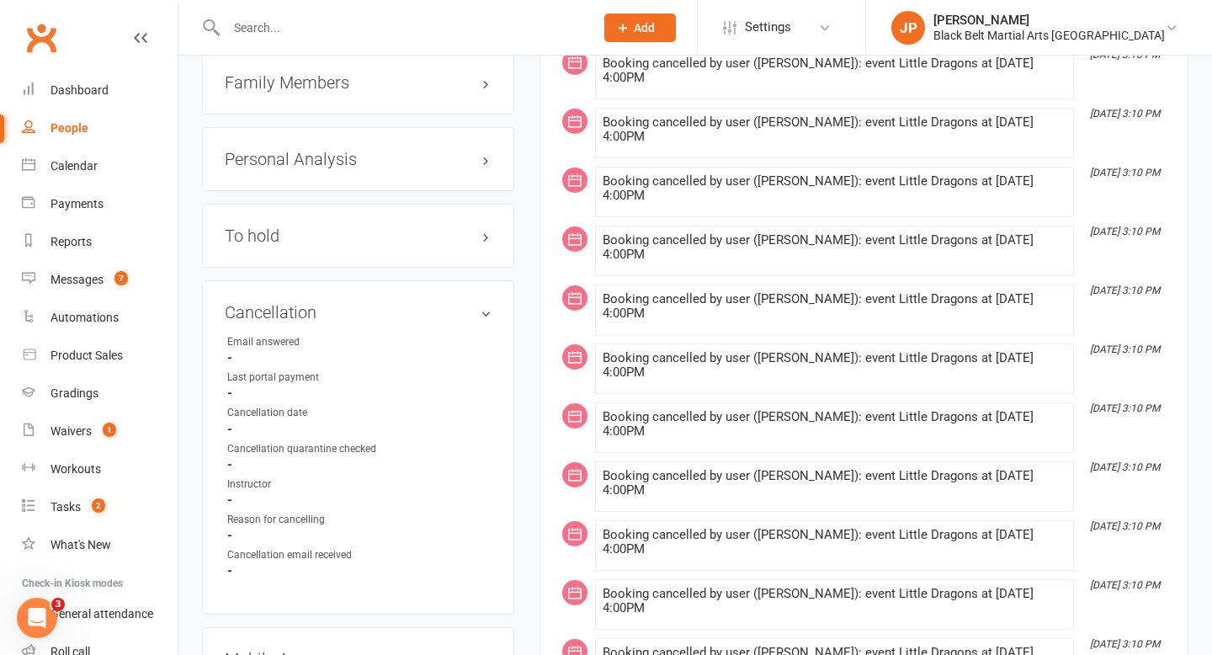
click at [398, 29] on input "text" at bounding box center [401, 28] width 361 height 24
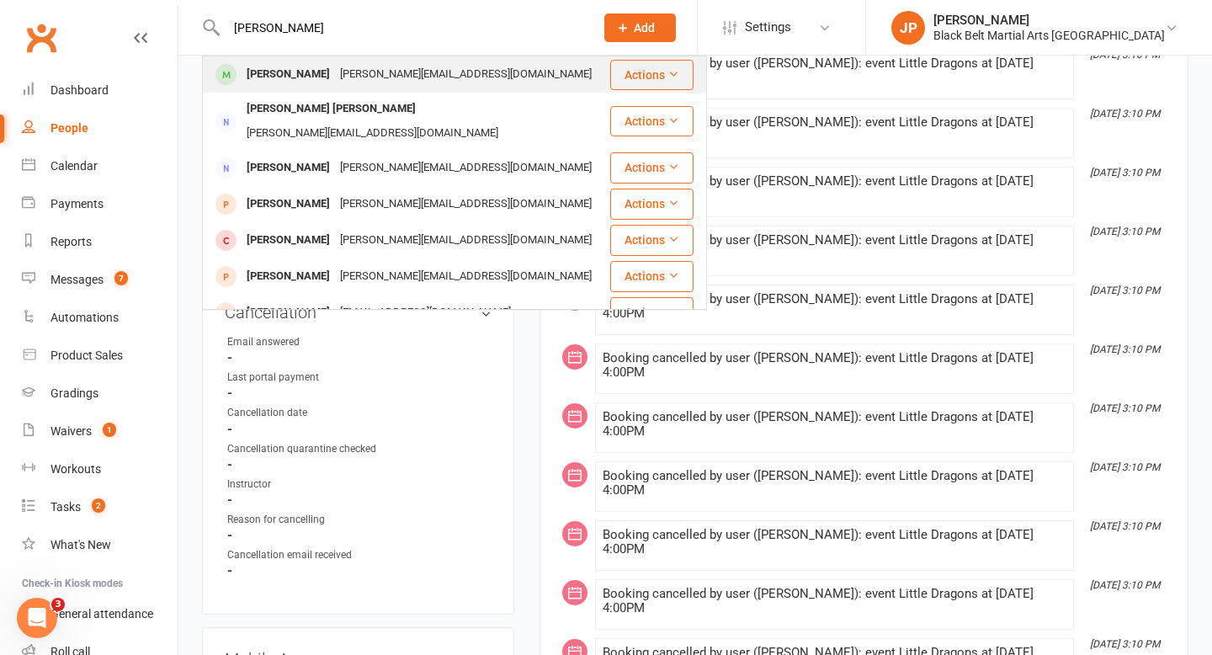
type input "jackson bailey"
click at [375, 71] on div "lisa.burns1603@gmail.com" at bounding box center [466, 74] width 262 height 24
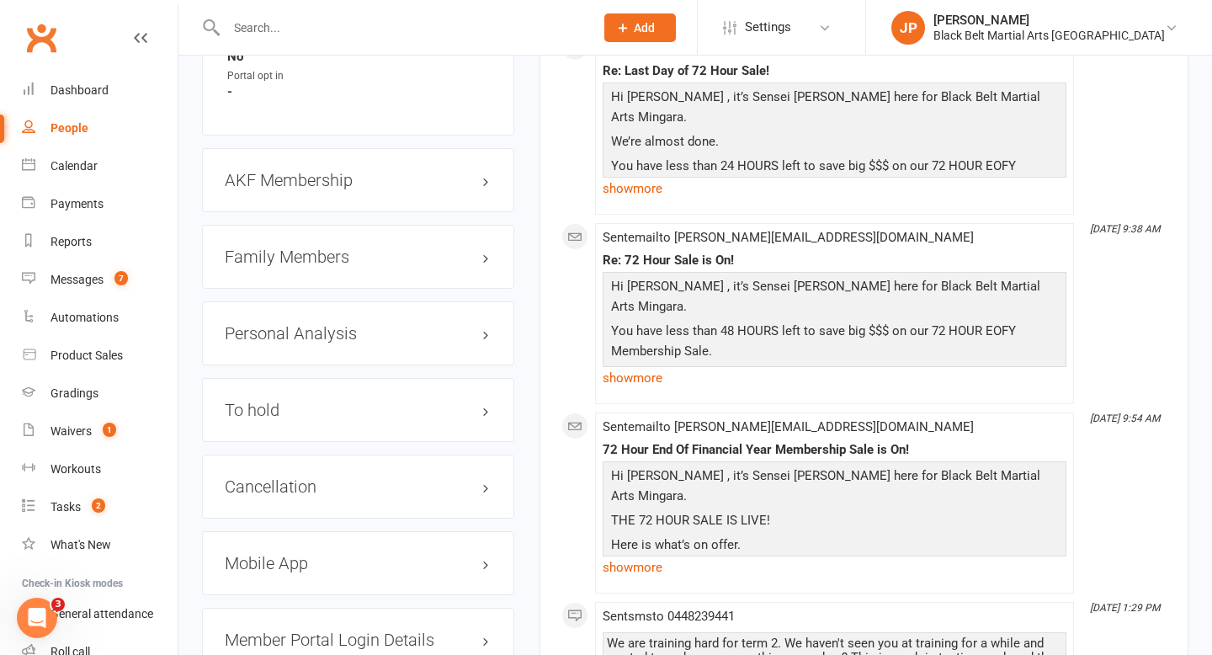
scroll to position [2071, 0]
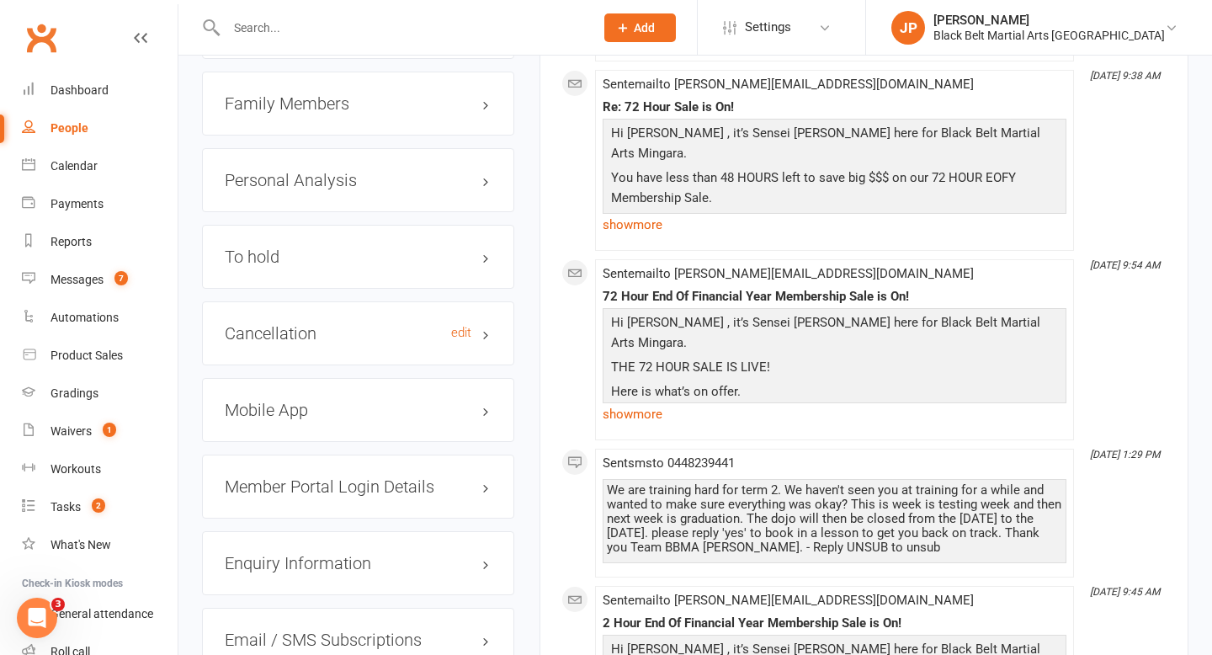
click at [305, 324] on h3 "Cancellation edit" at bounding box center [358, 333] width 267 height 19
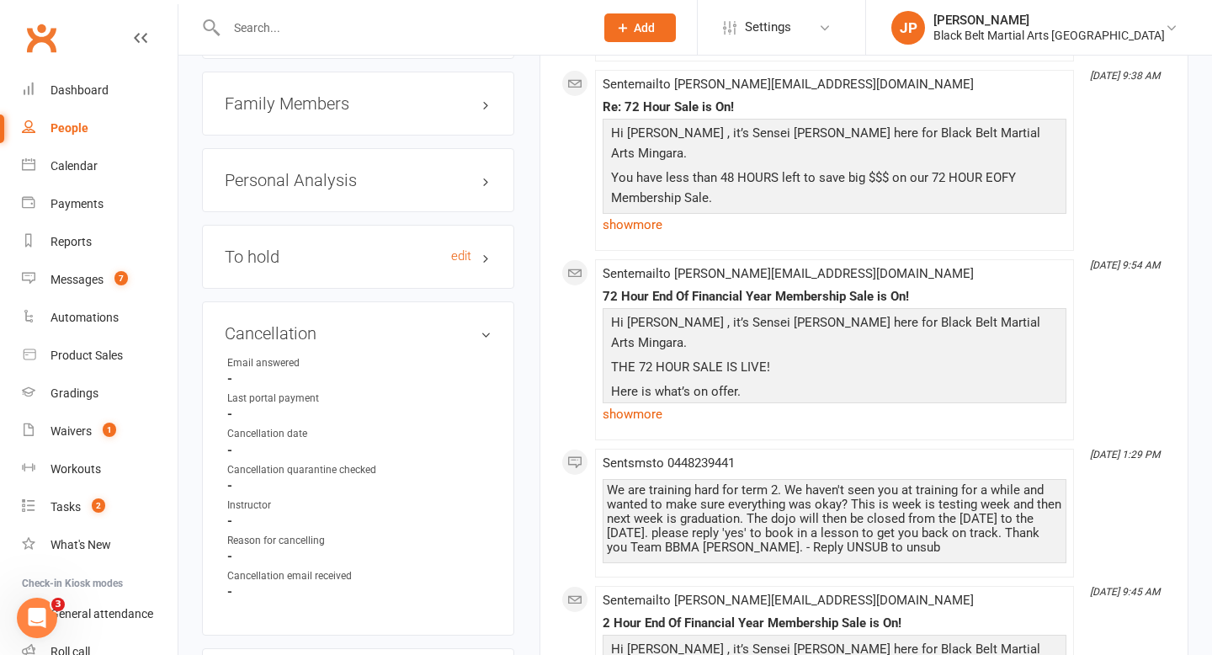
click at [311, 247] on h3 "To hold edit" at bounding box center [358, 256] width 267 height 19
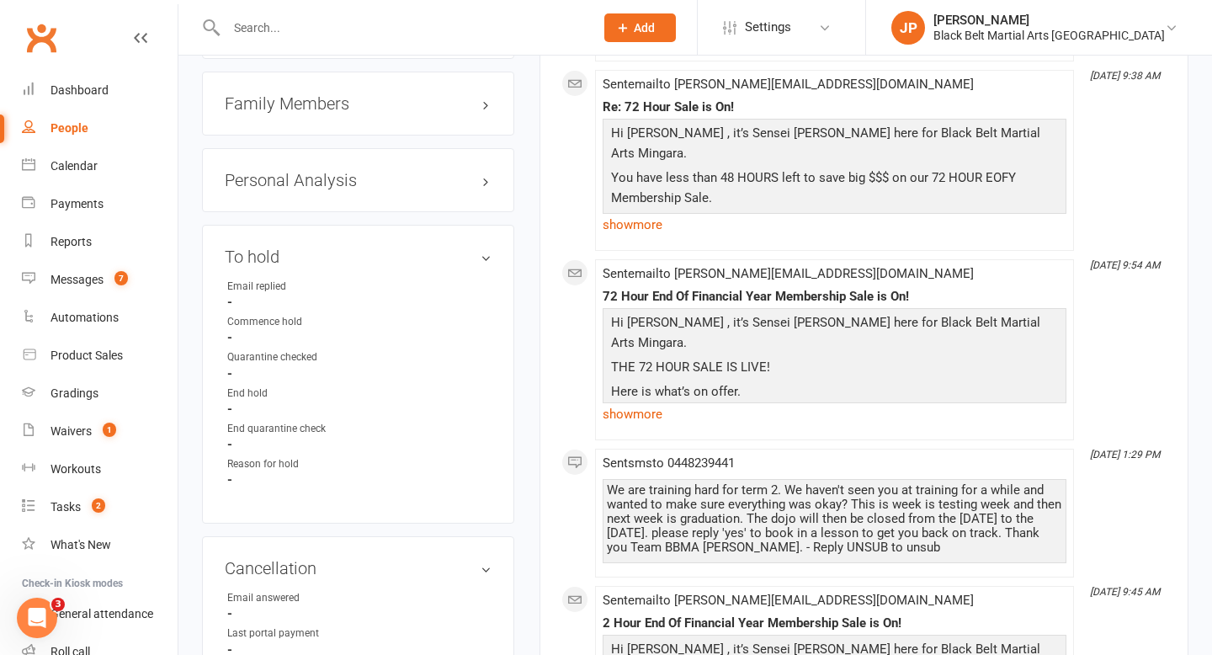
click at [428, 24] on input "text" at bounding box center [401, 28] width 361 height 24
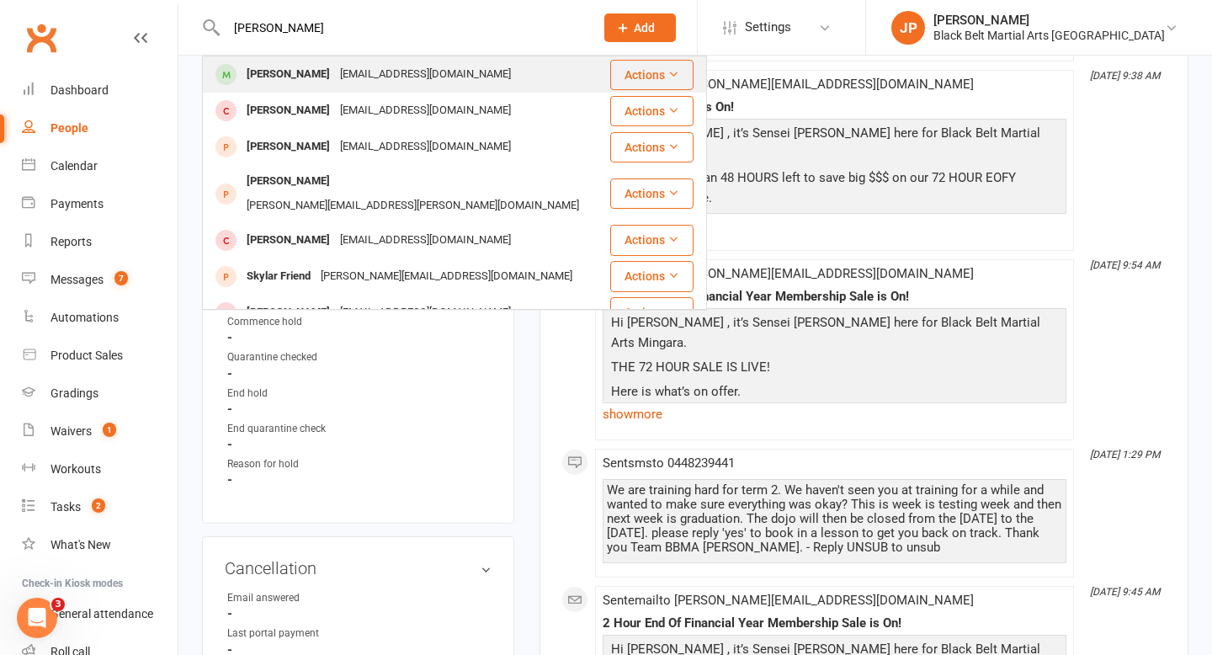
type input "skylah beverley"
click at [362, 81] on div "Gemmaroy31@hotmail.com" at bounding box center [425, 74] width 181 height 24
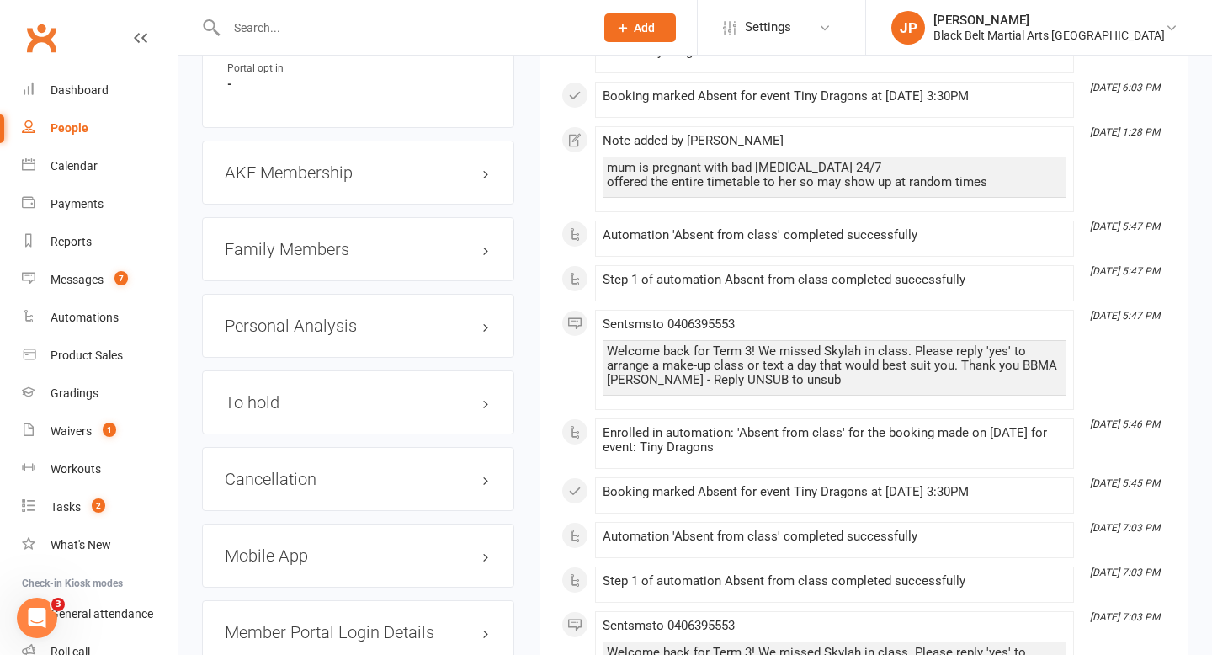
scroll to position [1892, 0]
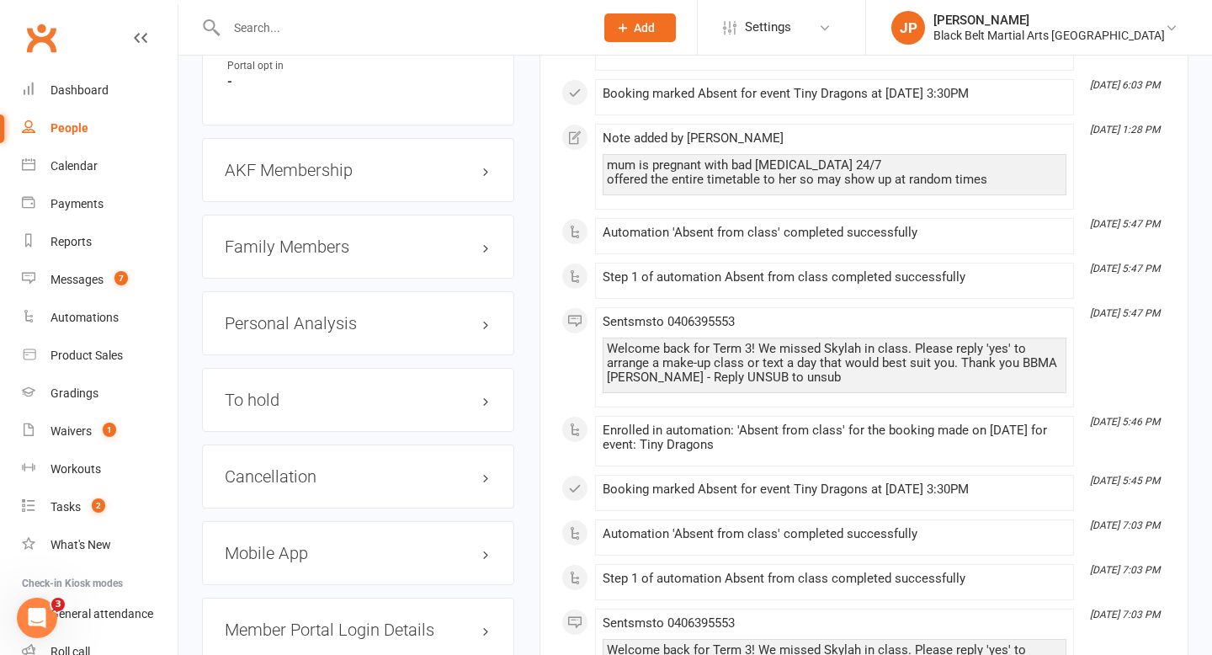
click at [332, 444] on div "Cancellation edit" at bounding box center [358, 476] width 312 height 64
click at [330, 467] on h3 "Cancellation edit" at bounding box center [358, 476] width 267 height 19
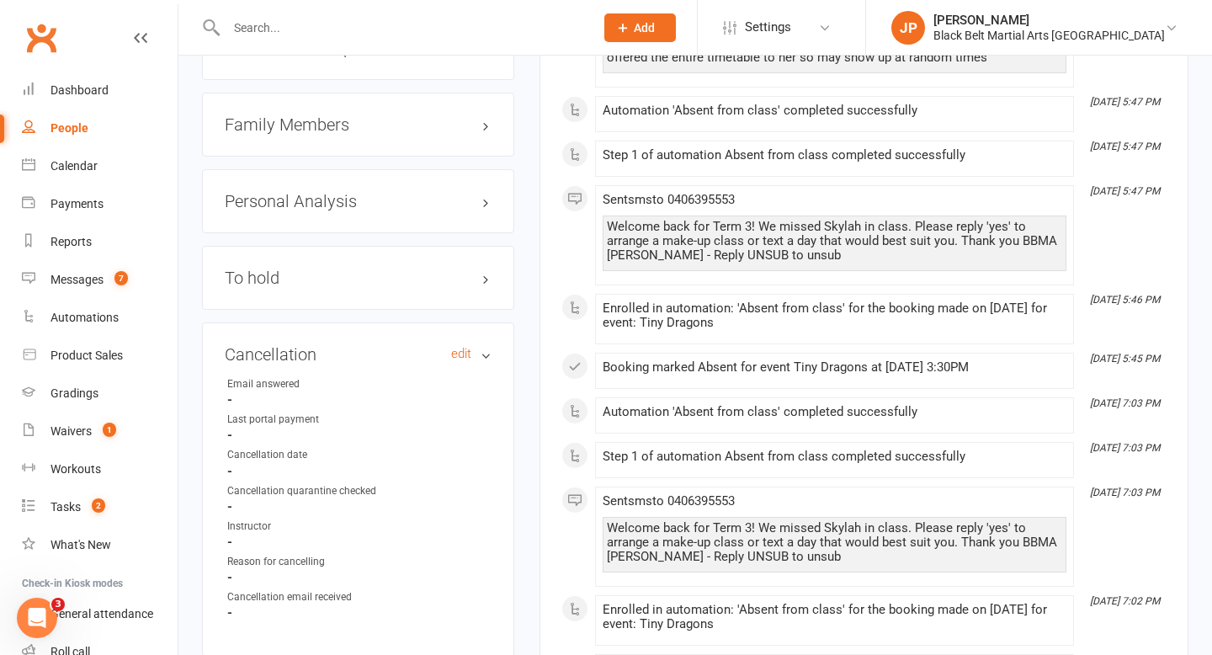
scroll to position [2042, 0]
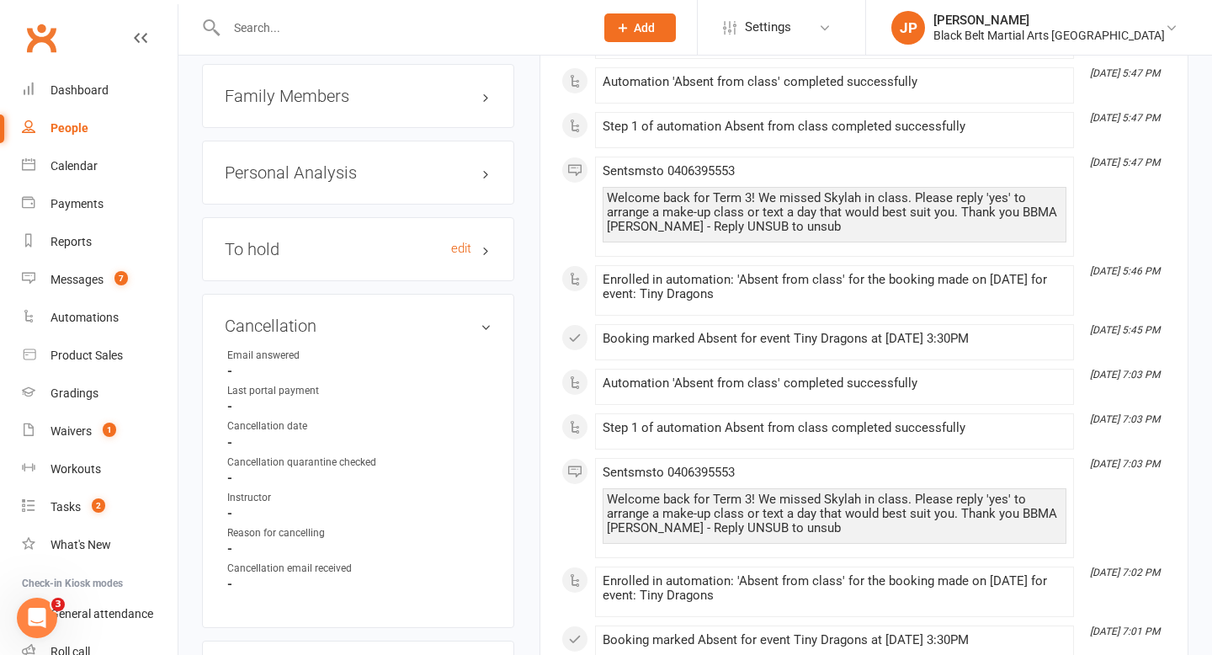
click at [332, 240] on h3 "To hold edit" at bounding box center [358, 249] width 267 height 19
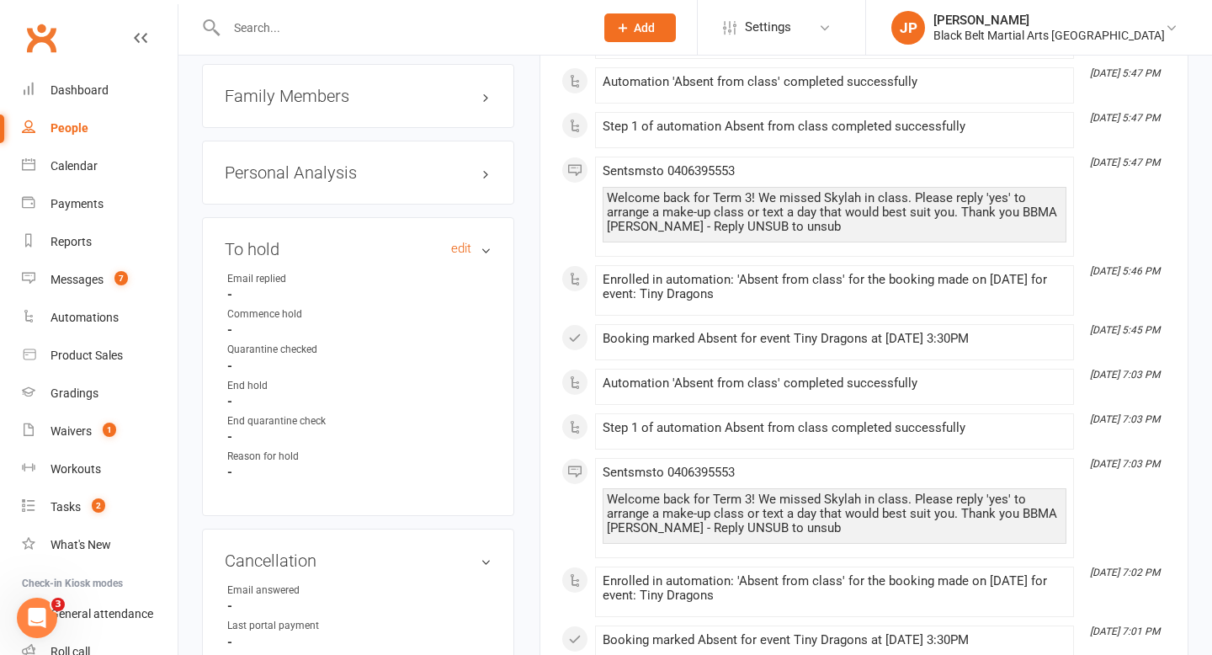
click at [332, 240] on h3 "To hold edit" at bounding box center [358, 249] width 267 height 19
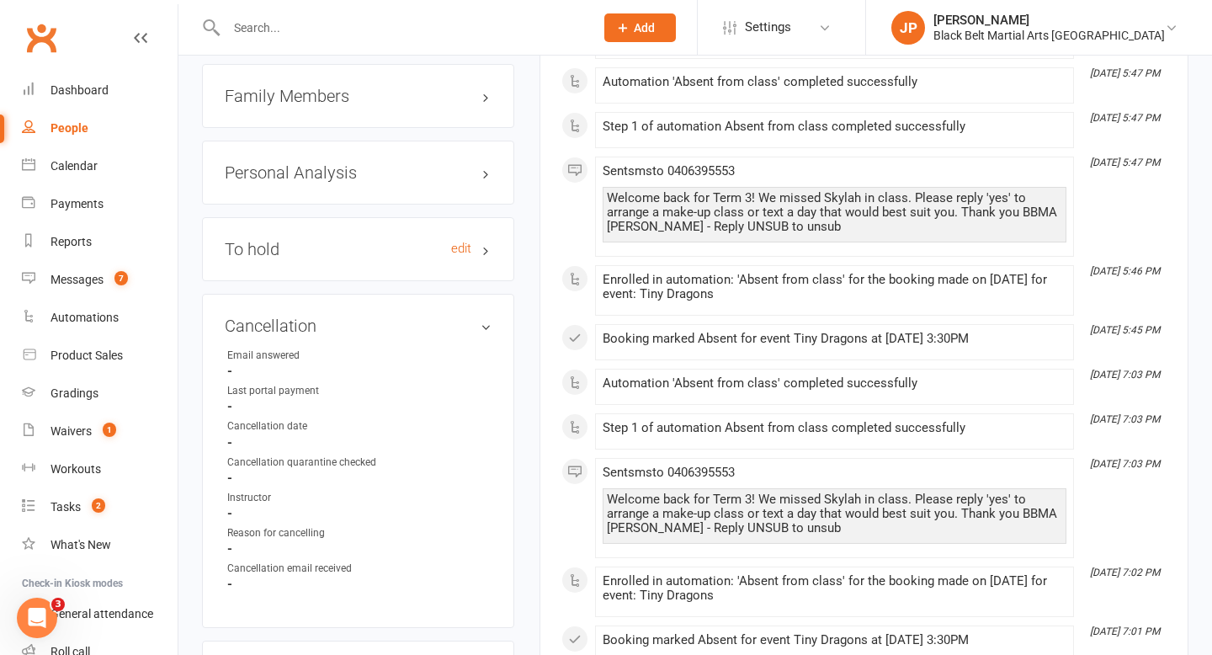
click at [332, 240] on h3 "To hold edit" at bounding box center [358, 249] width 267 height 19
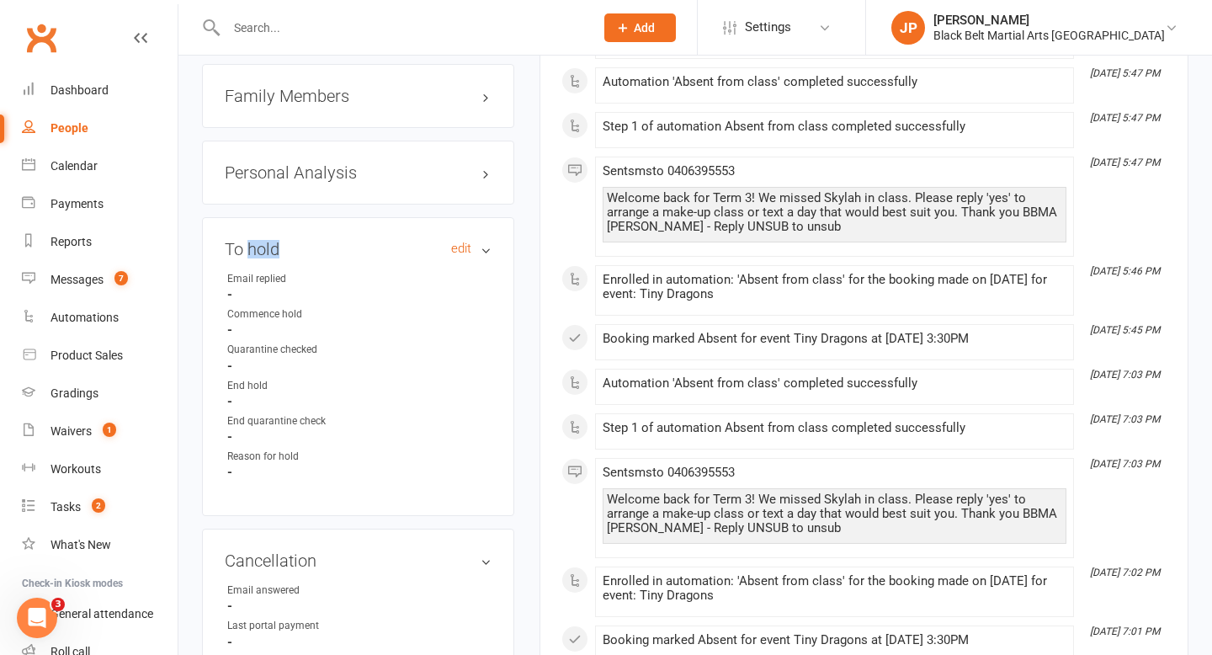
click at [332, 240] on h3 "To hold edit" at bounding box center [358, 249] width 267 height 19
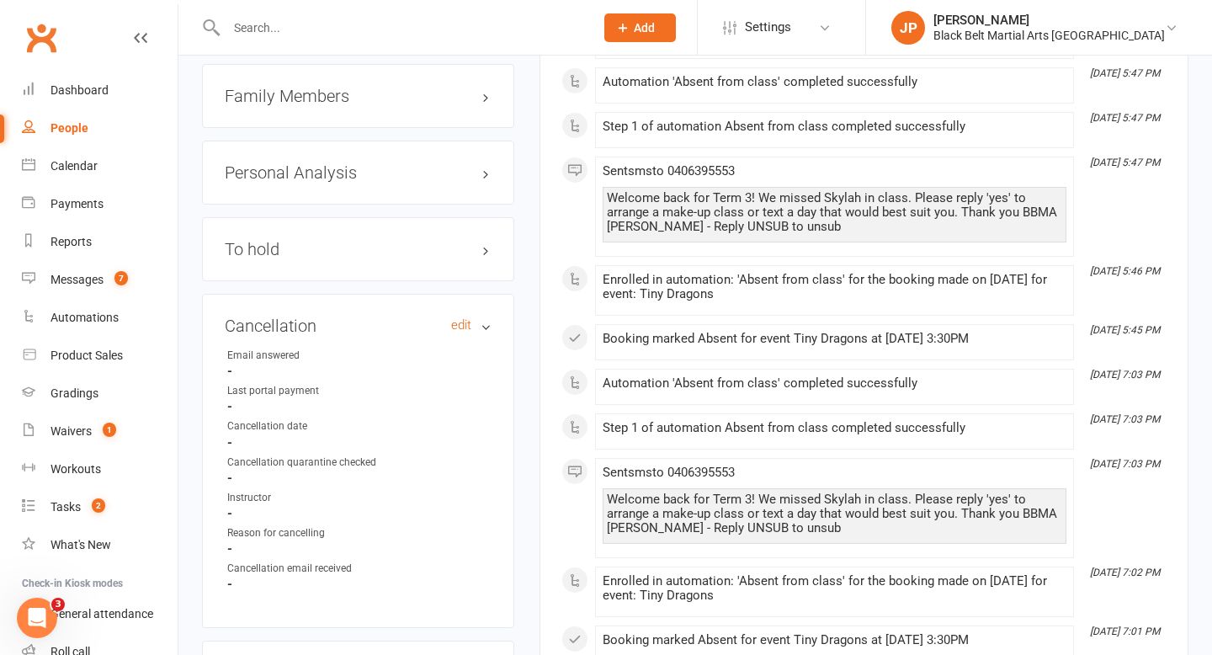
click at [312, 316] on h3 "Cancellation edit" at bounding box center [358, 325] width 267 height 19
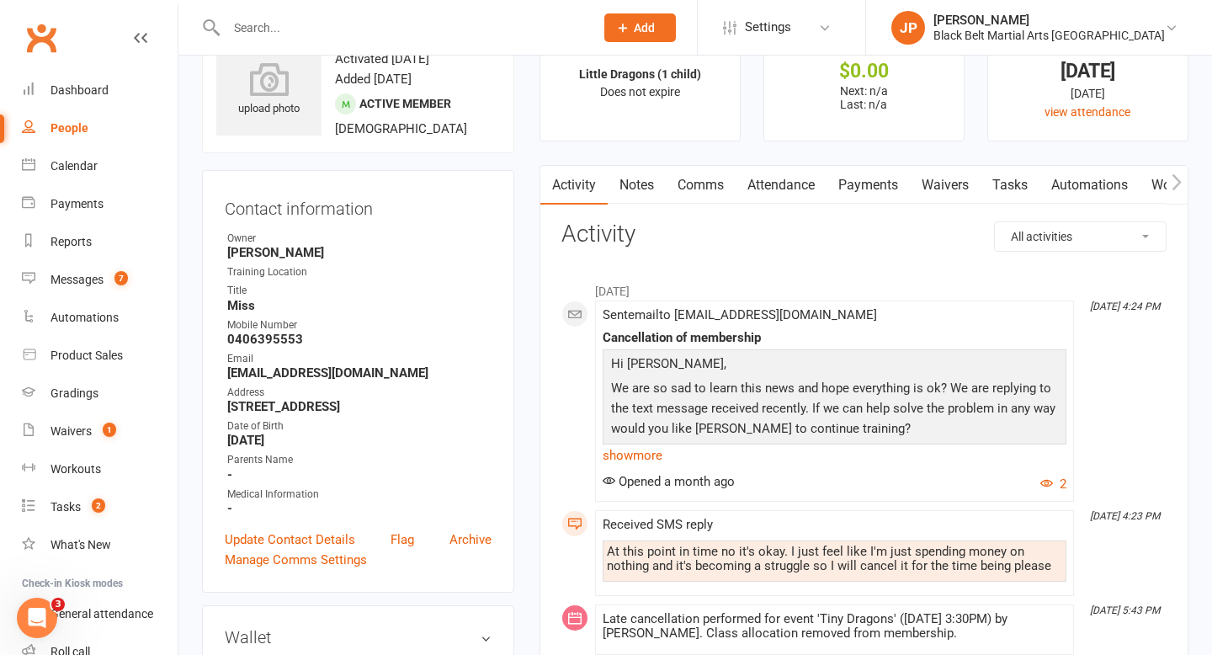
scroll to position [82, 0]
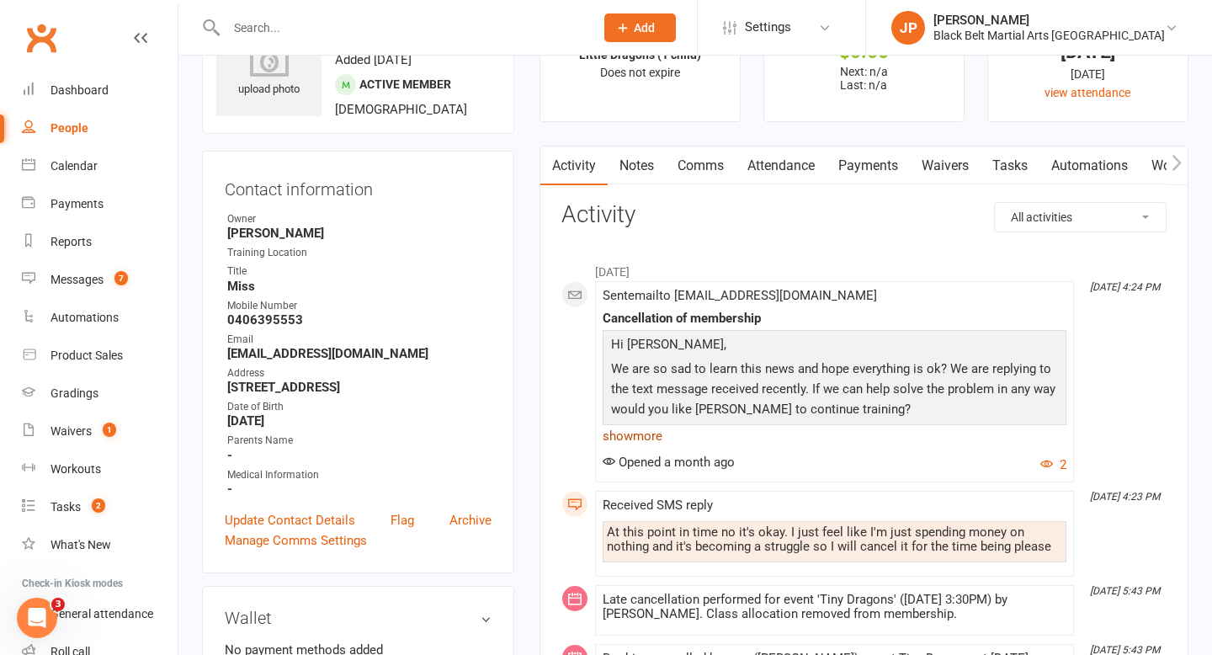
click at [618, 433] on link "show more" at bounding box center [834, 436] width 464 height 24
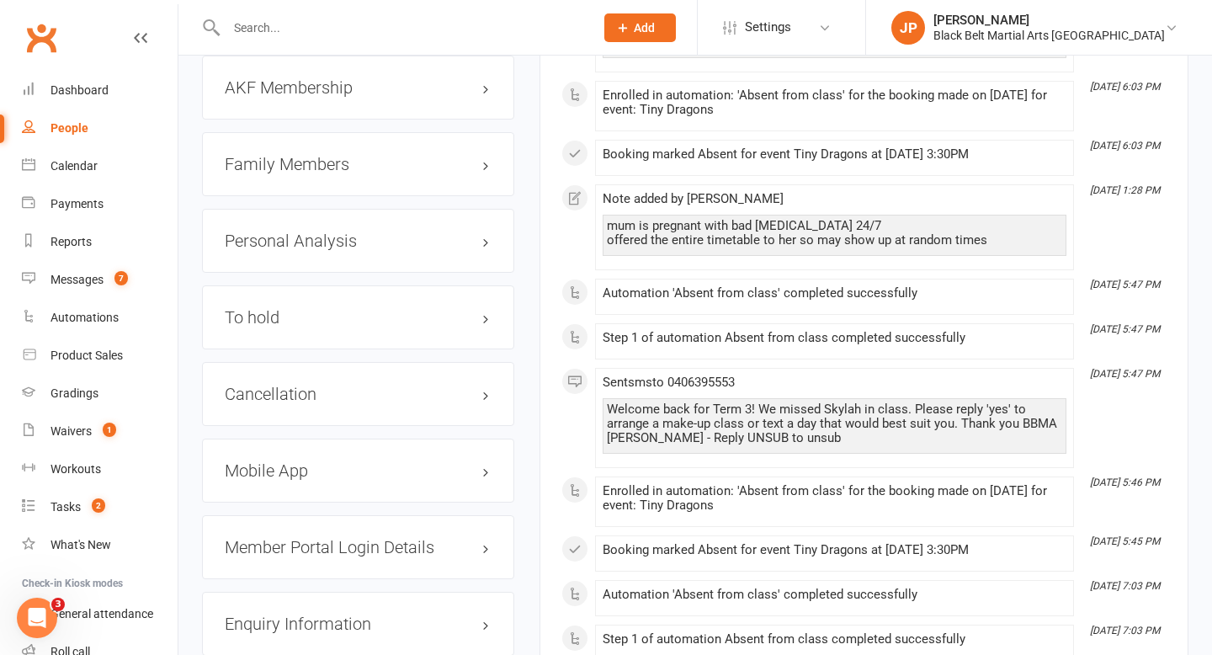
scroll to position [1976, 0]
click at [304, 383] on h3 "Cancellation edit" at bounding box center [358, 392] width 267 height 19
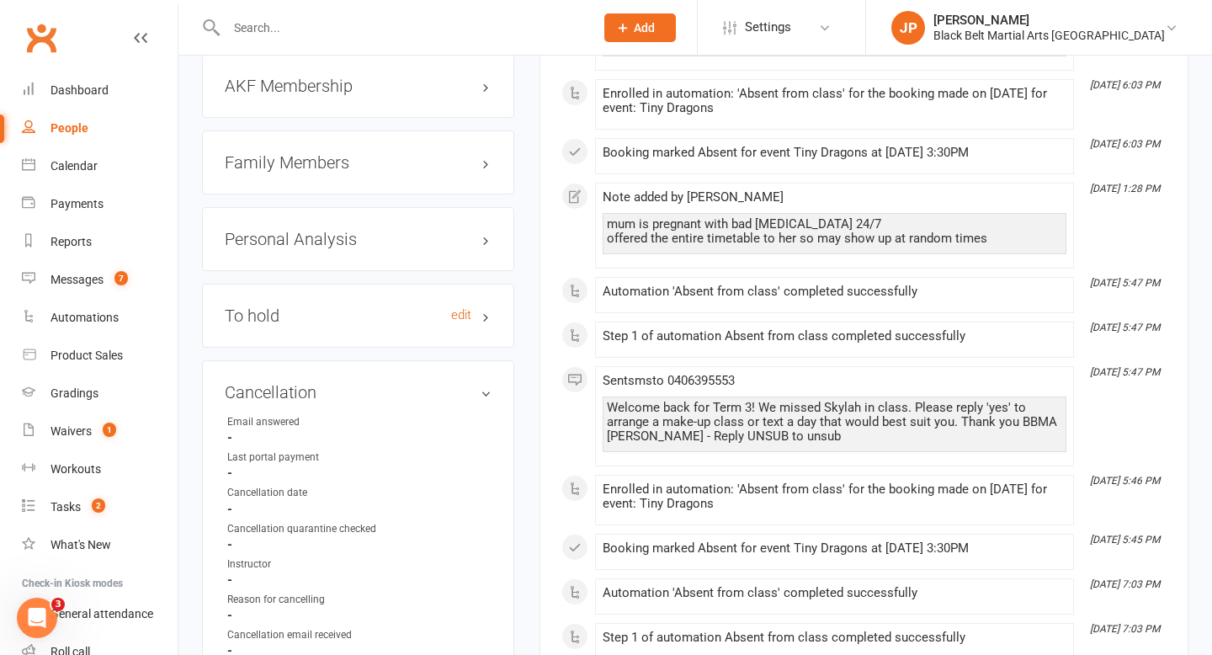
click at [312, 306] on h3 "To hold edit" at bounding box center [358, 315] width 267 height 19
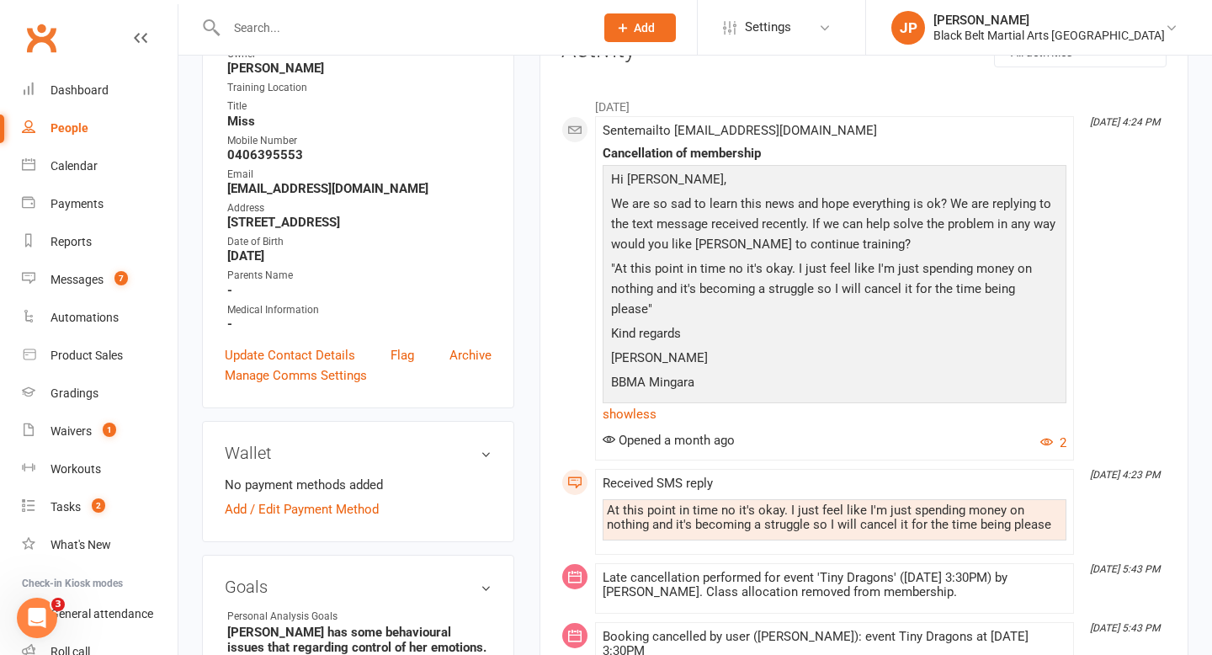
scroll to position [0, 0]
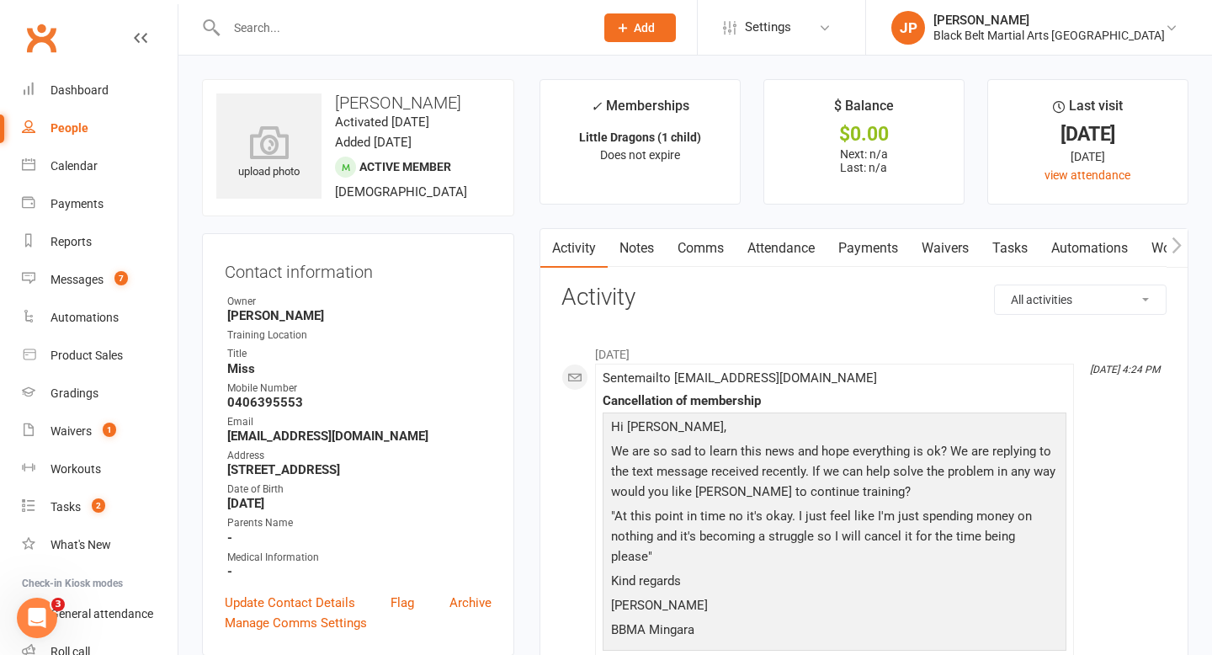
click at [370, 31] on input "text" at bounding box center [401, 28] width 361 height 24
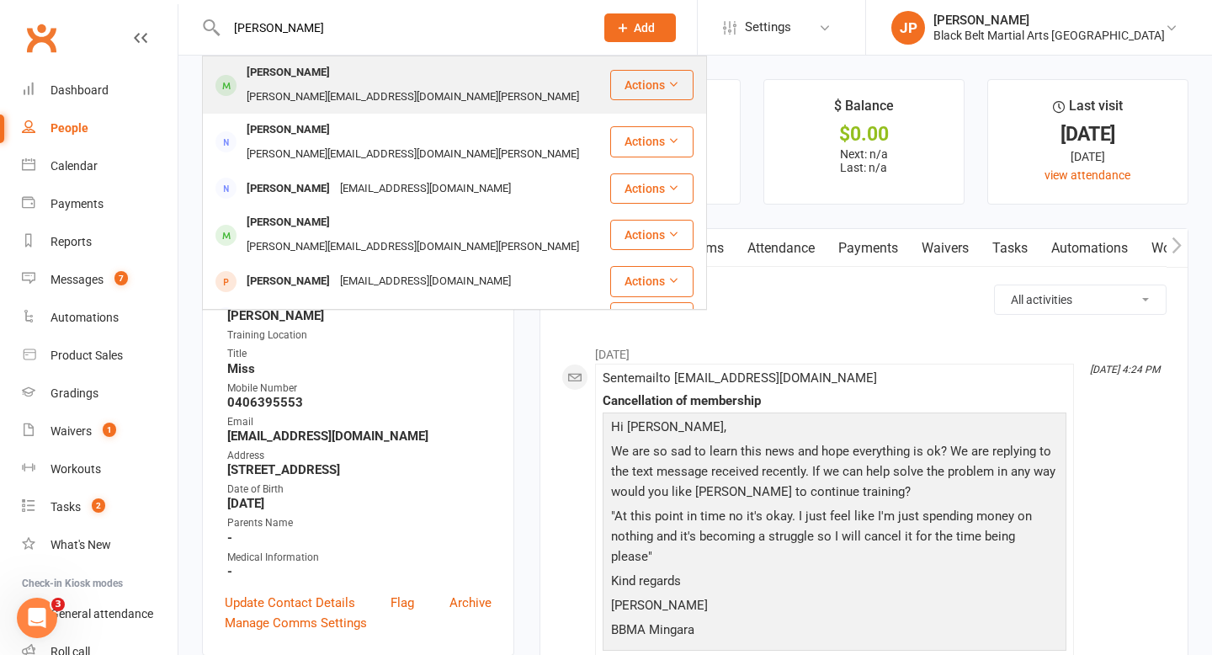
type input "emily peters"
click at [326, 85] on div "Karl@team-peters.com" at bounding box center [412, 97] width 342 height 24
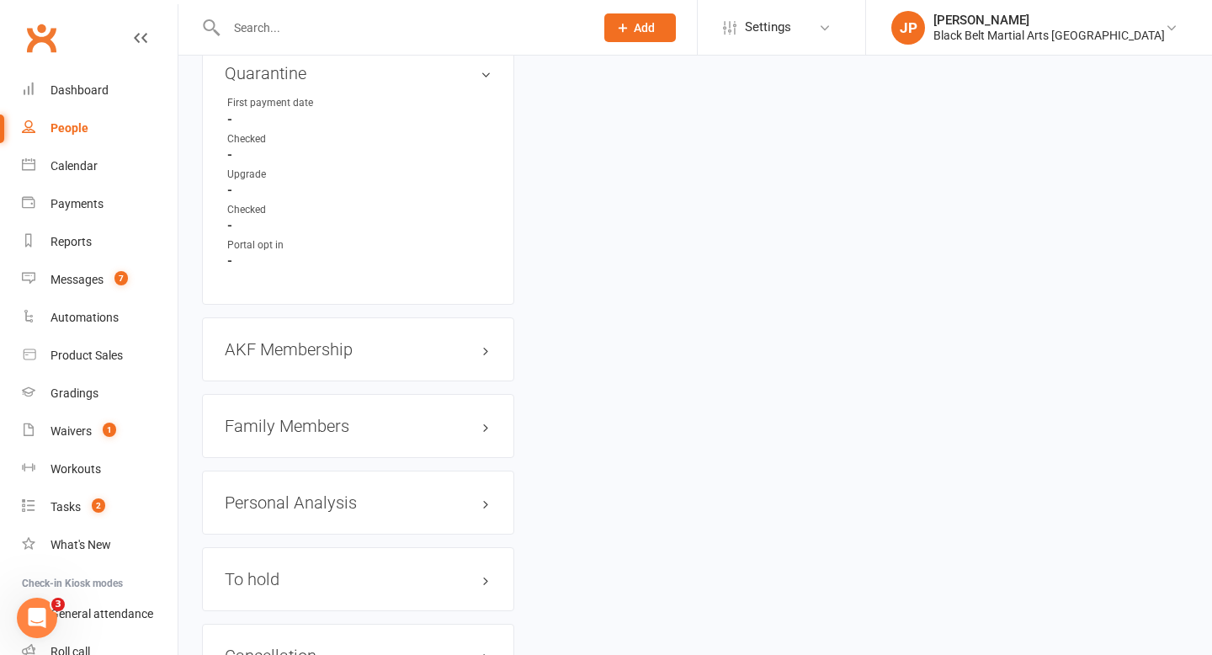
scroll to position [1851, 0]
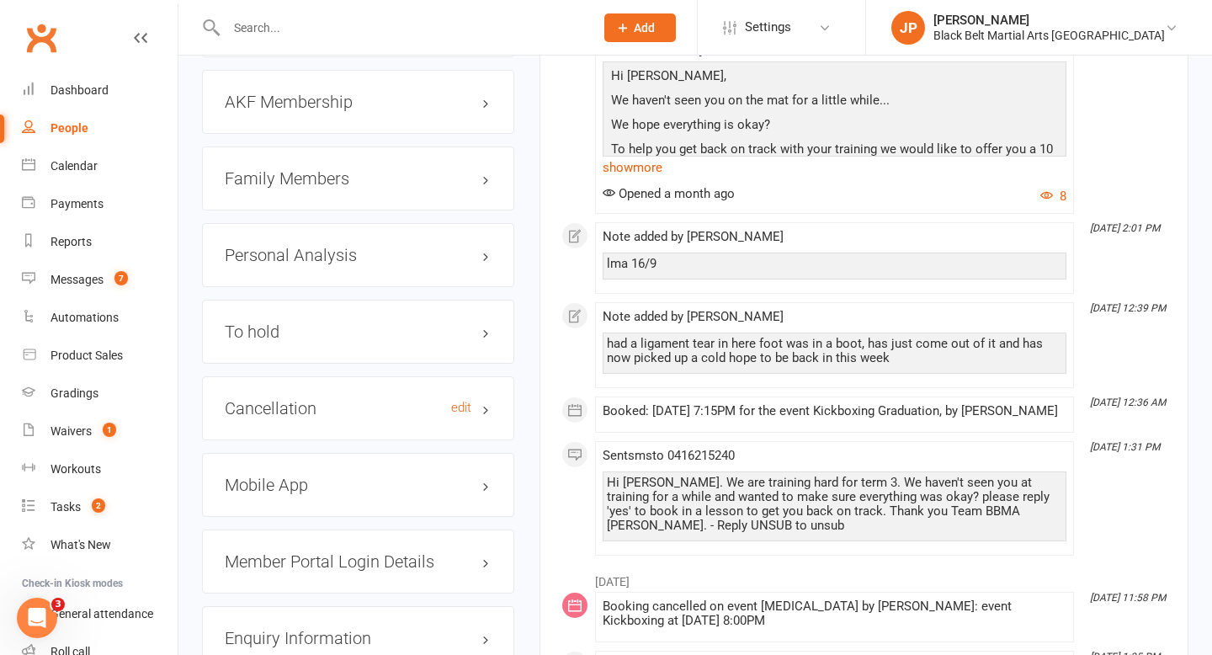
click at [325, 399] on h3 "Cancellation edit" at bounding box center [358, 408] width 267 height 19
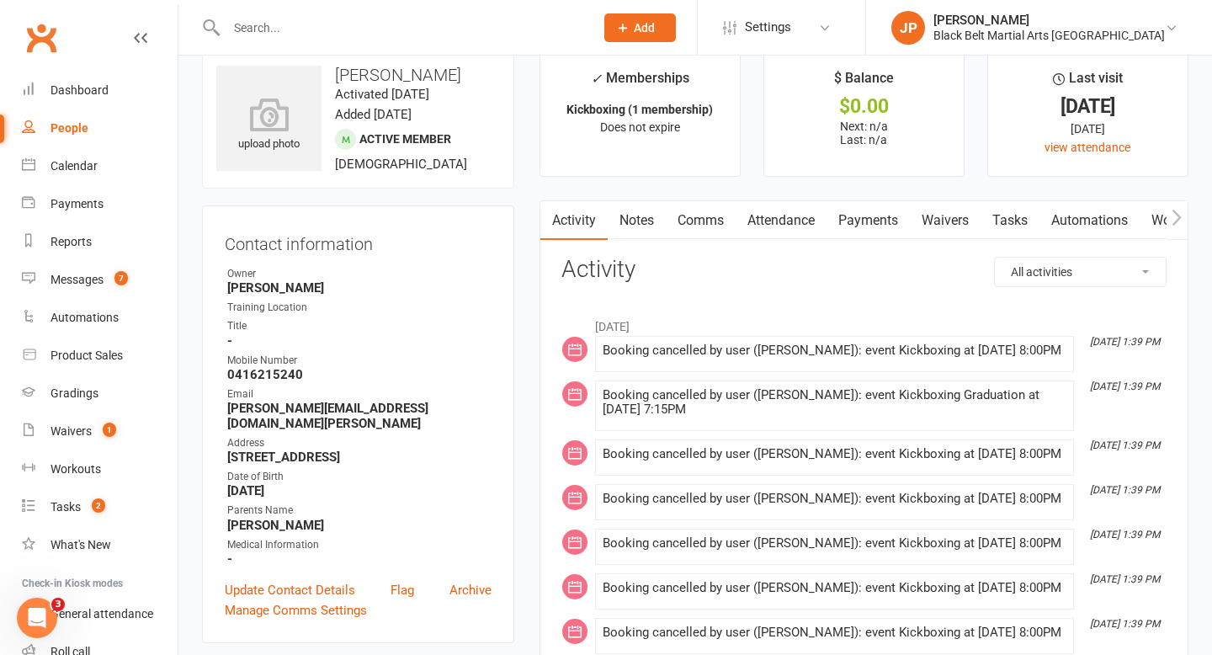
scroll to position [0, 0]
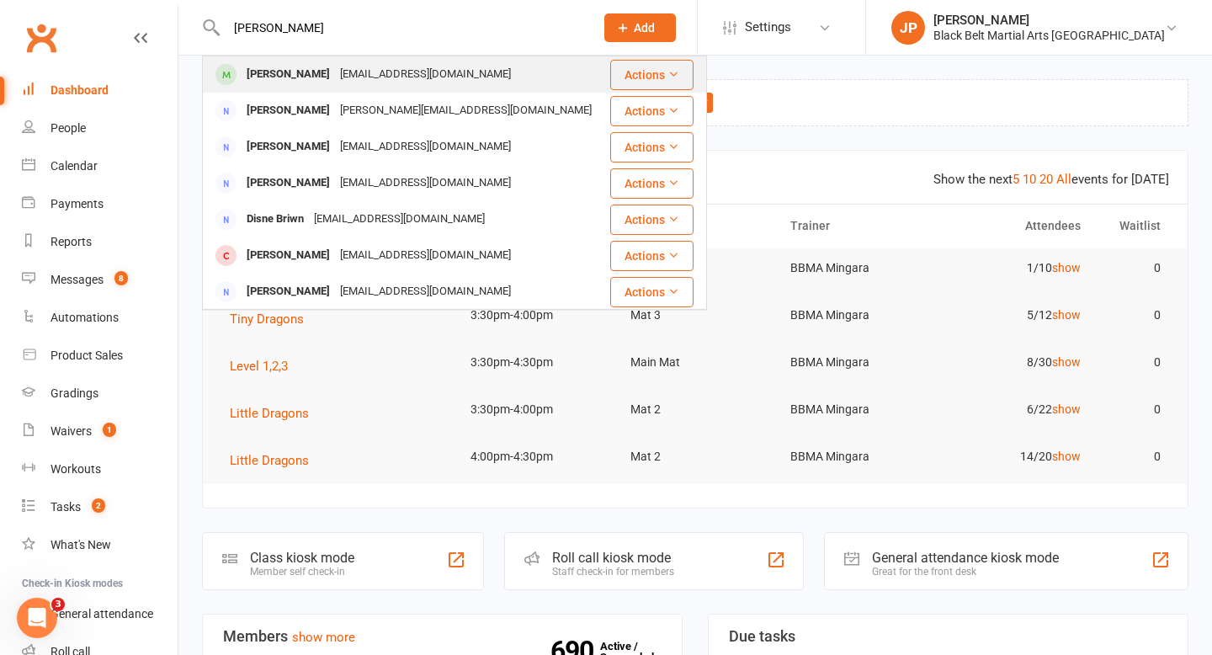
type input "[PERSON_NAME]"
click at [266, 72] on div "[PERSON_NAME]" at bounding box center [287, 74] width 93 height 24
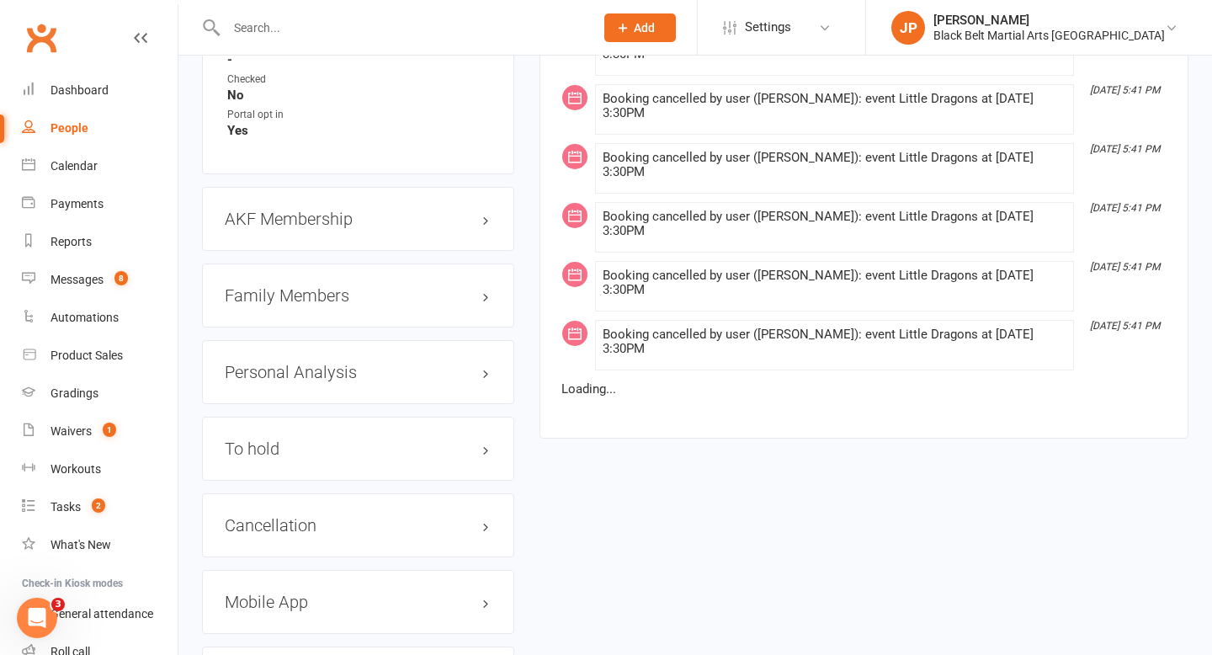
scroll to position [1959, 0]
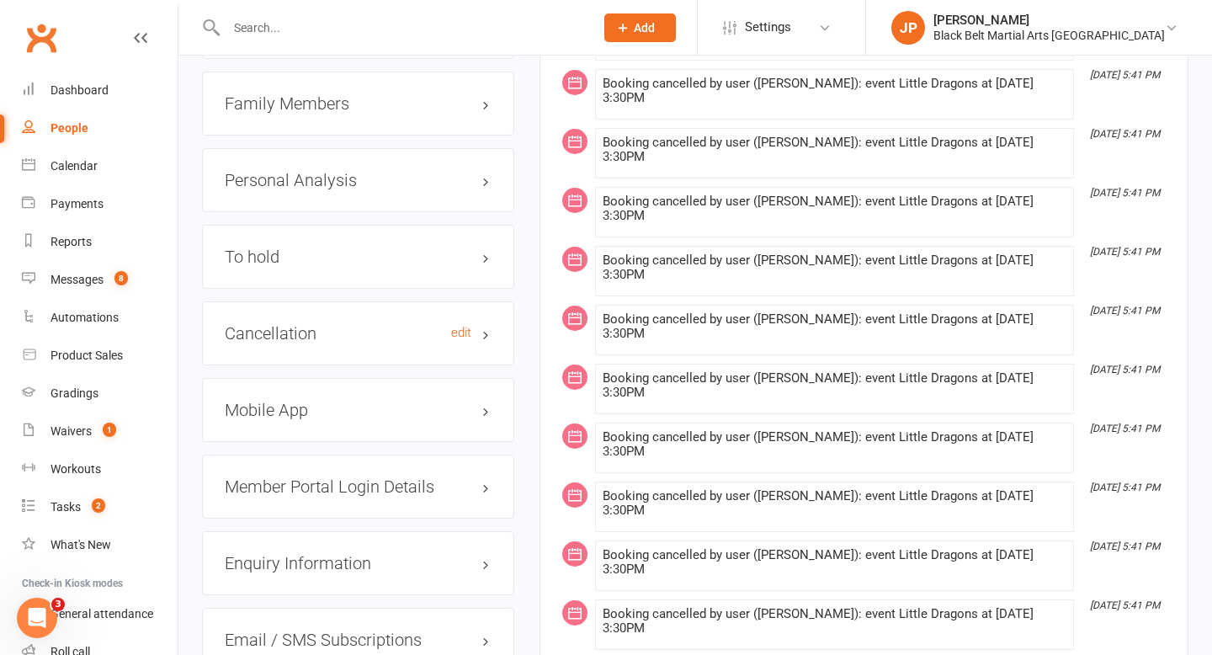
click at [337, 324] on h3 "Cancellation edit" at bounding box center [358, 333] width 267 height 19
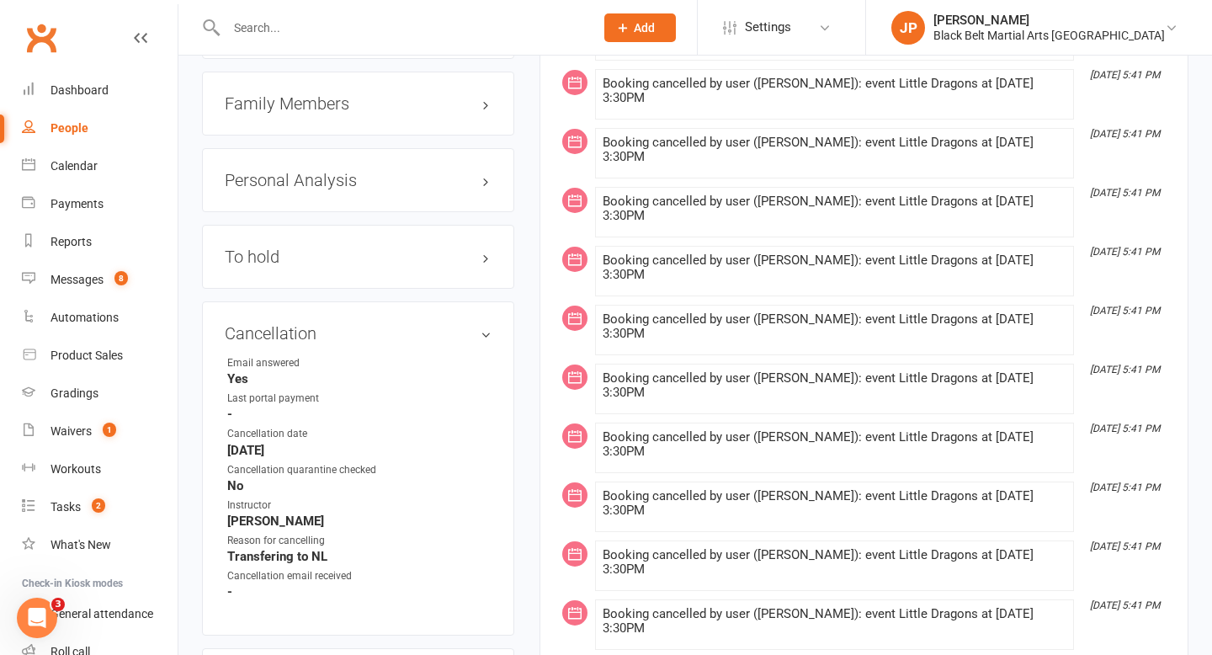
click at [468, 29] on input "text" at bounding box center [401, 28] width 361 height 24
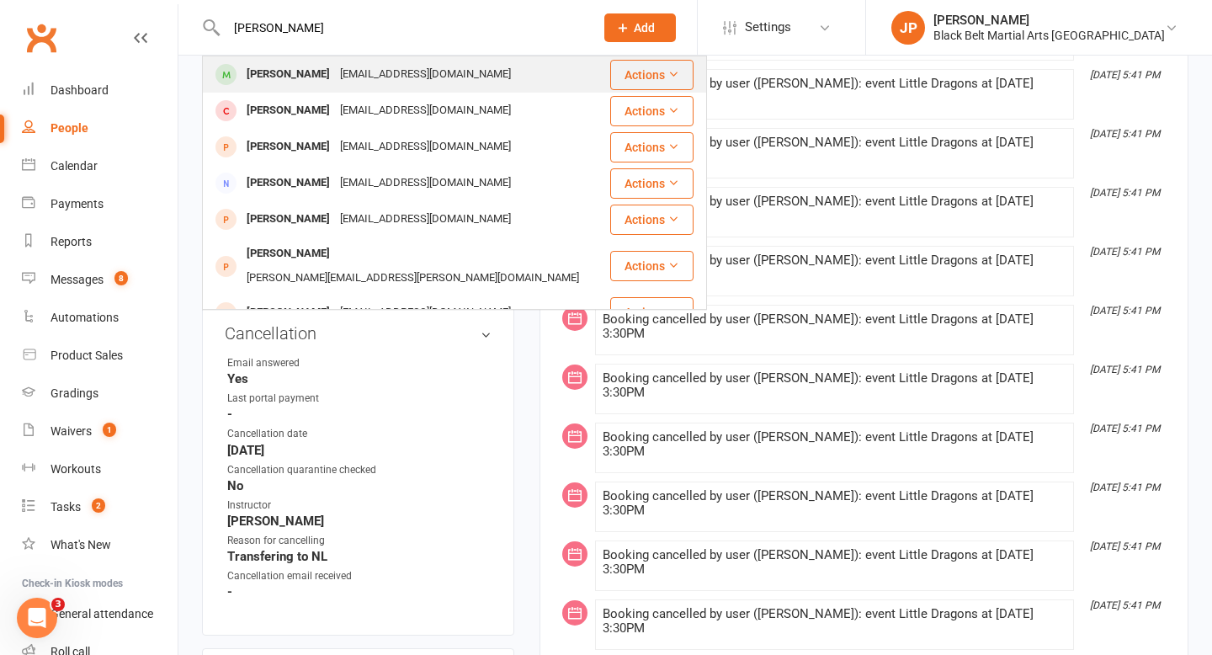
type input "otis bowd"
click at [399, 67] on div "bowdbills@gmail.com" at bounding box center [425, 74] width 181 height 24
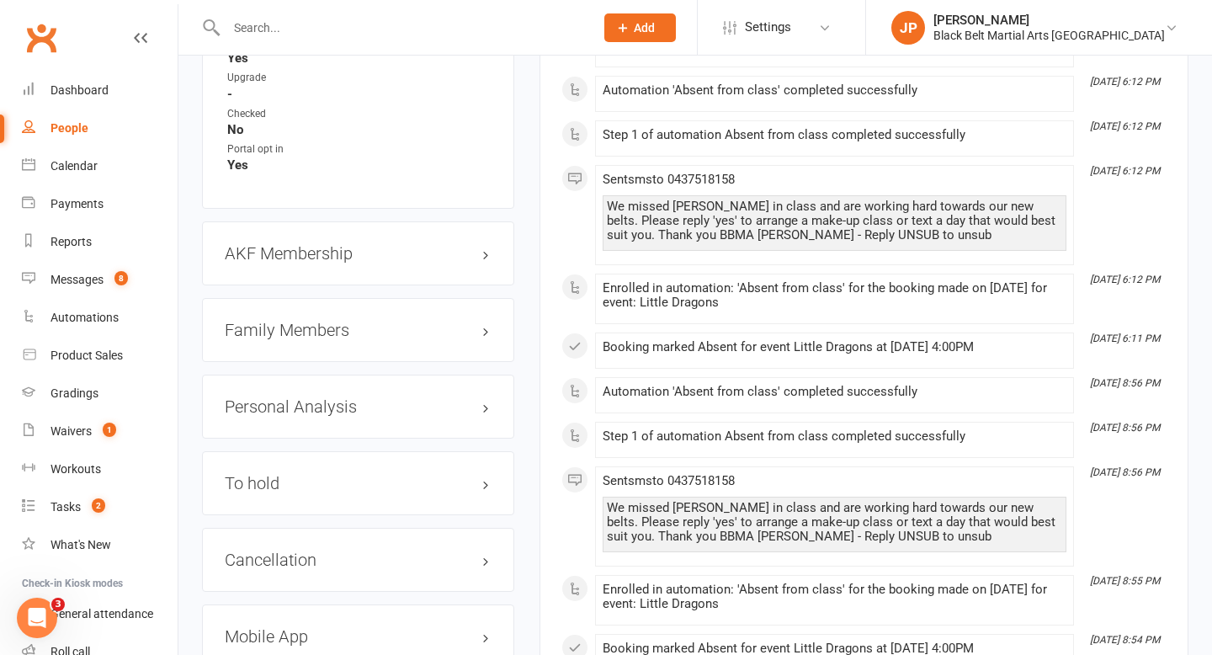
scroll to position [1823, 0]
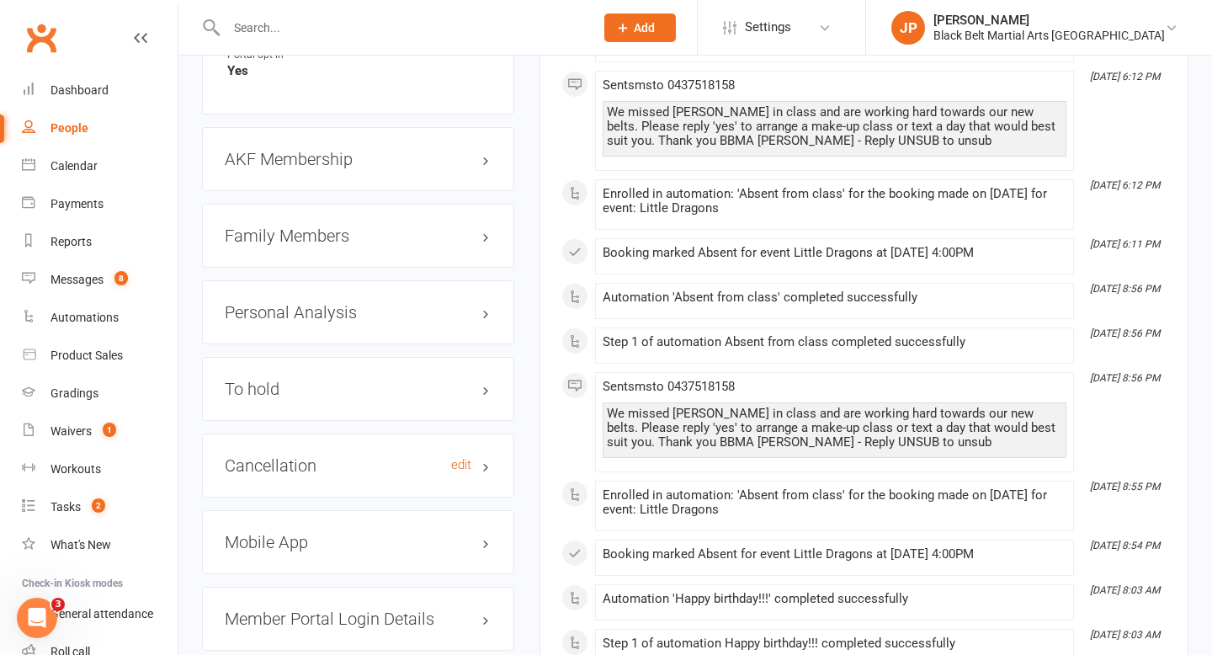
click at [316, 456] on h3 "Cancellation edit" at bounding box center [358, 465] width 267 height 19
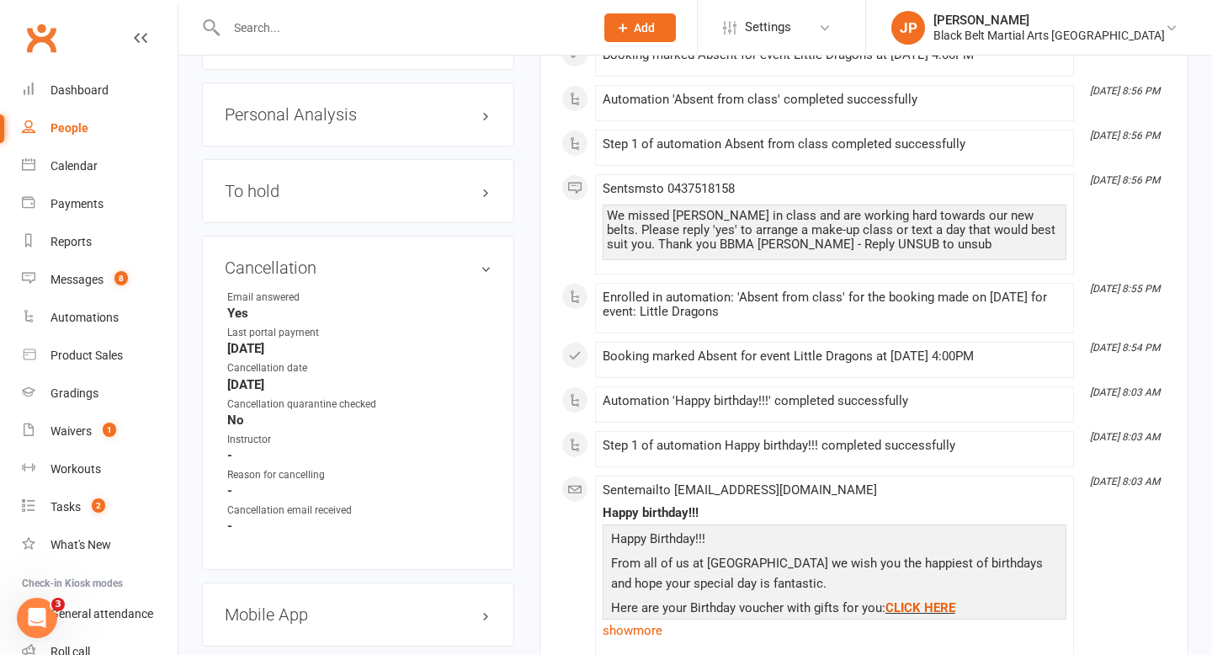
scroll to position [2024, 0]
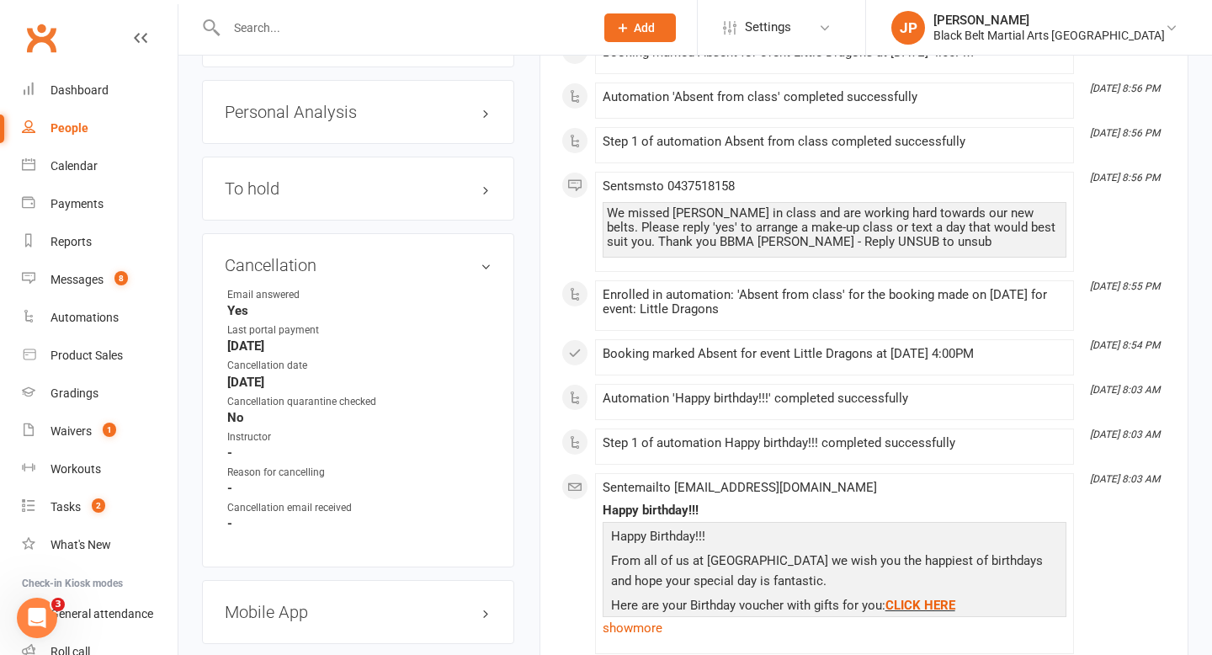
click at [446, 20] on input "text" at bounding box center [401, 28] width 361 height 24
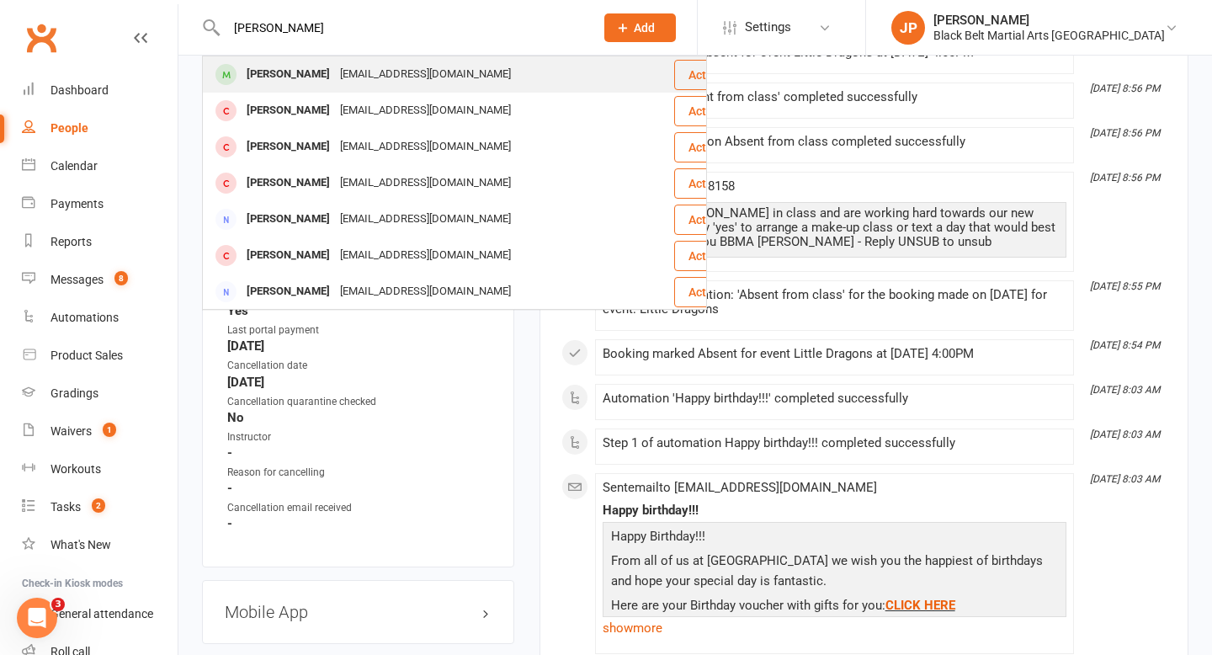
type input "cindy brady"
click at [335, 78] on div "booksbybrady@gmail.com" at bounding box center [425, 74] width 181 height 24
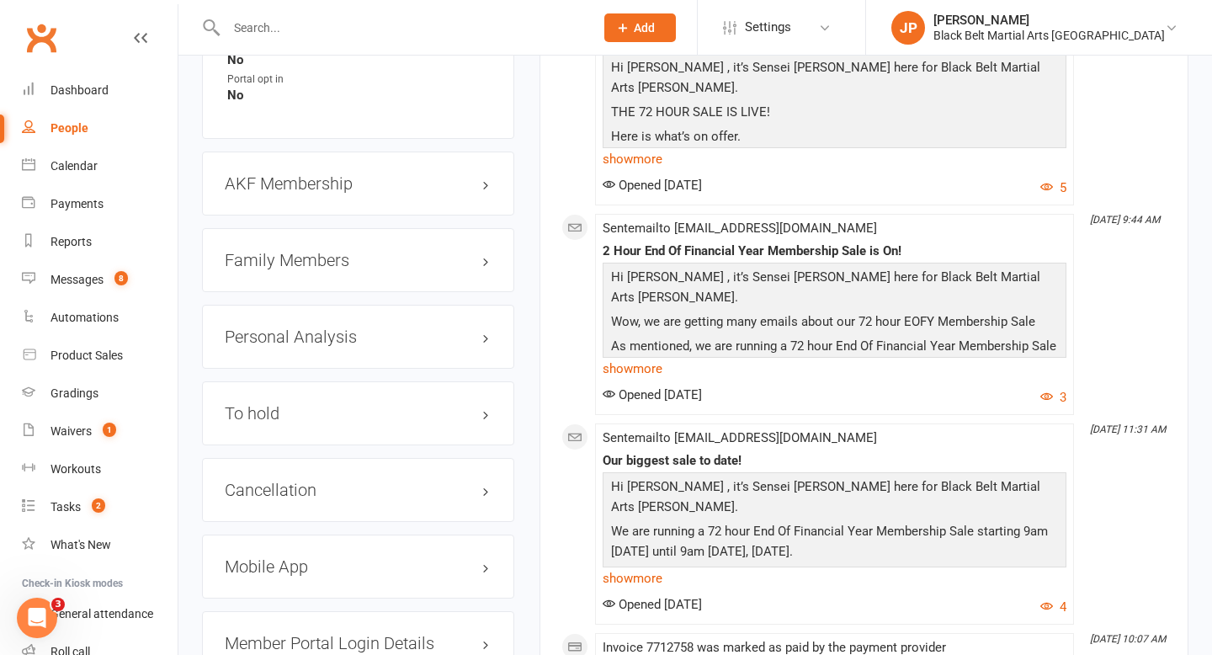
scroll to position [1827, 0]
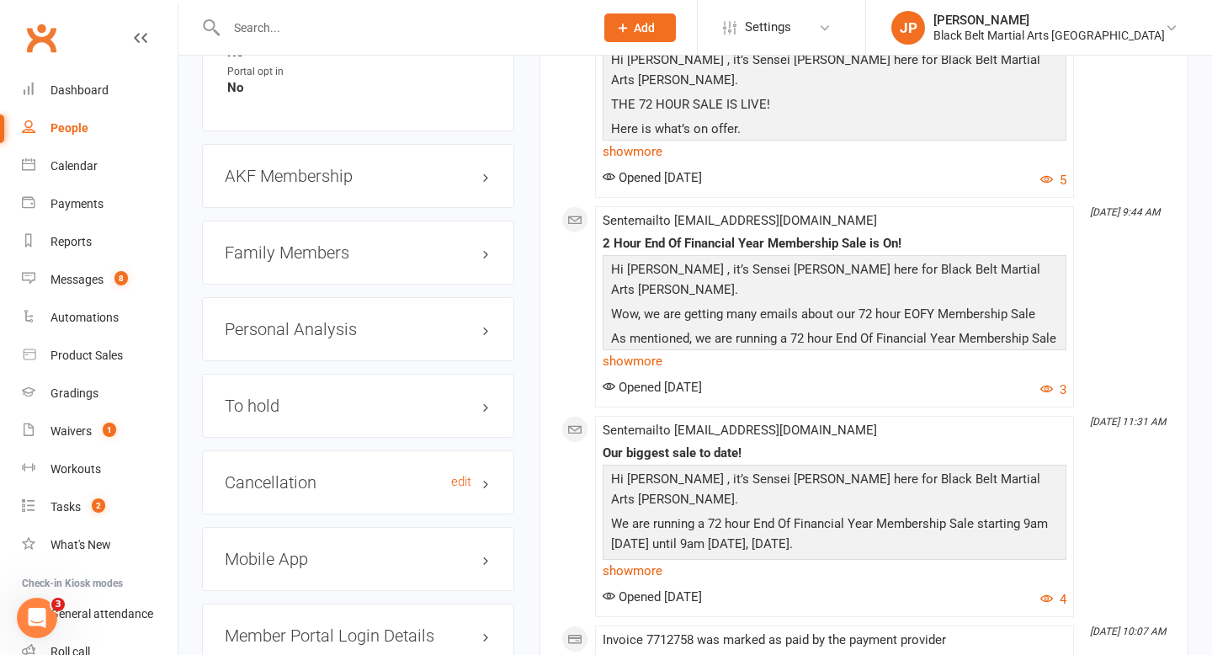
click at [305, 473] on h3 "Cancellation edit" at bounding box center [358, 482] width 267 height 19
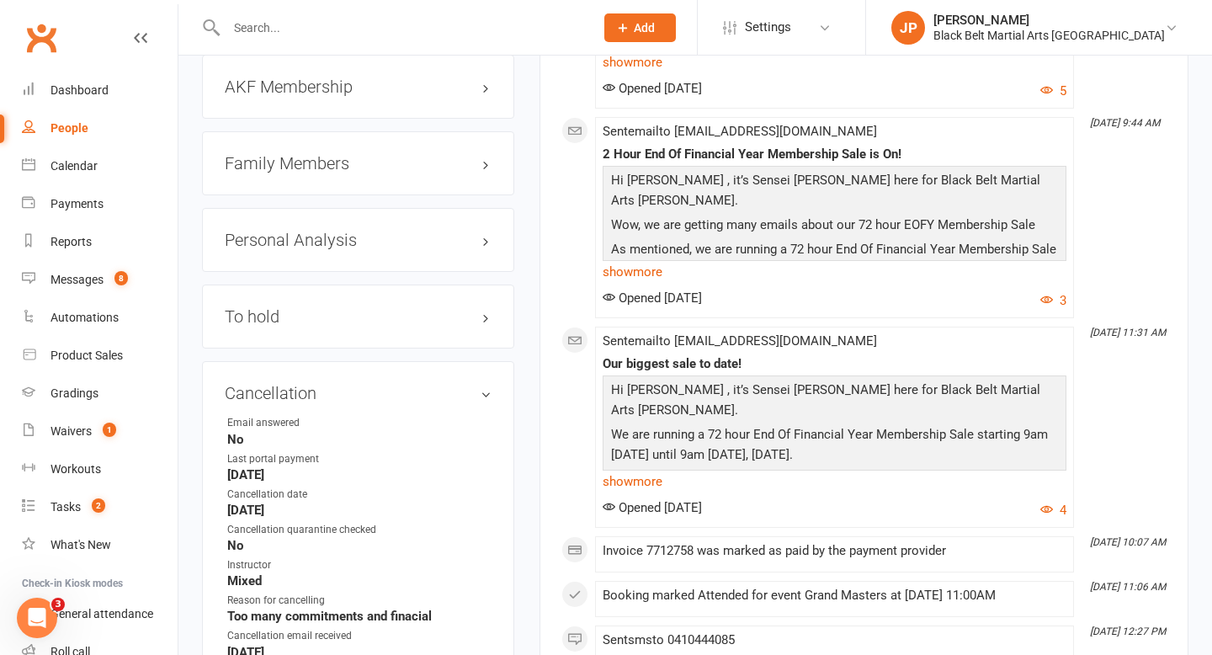
scroll to position [2008, 0]
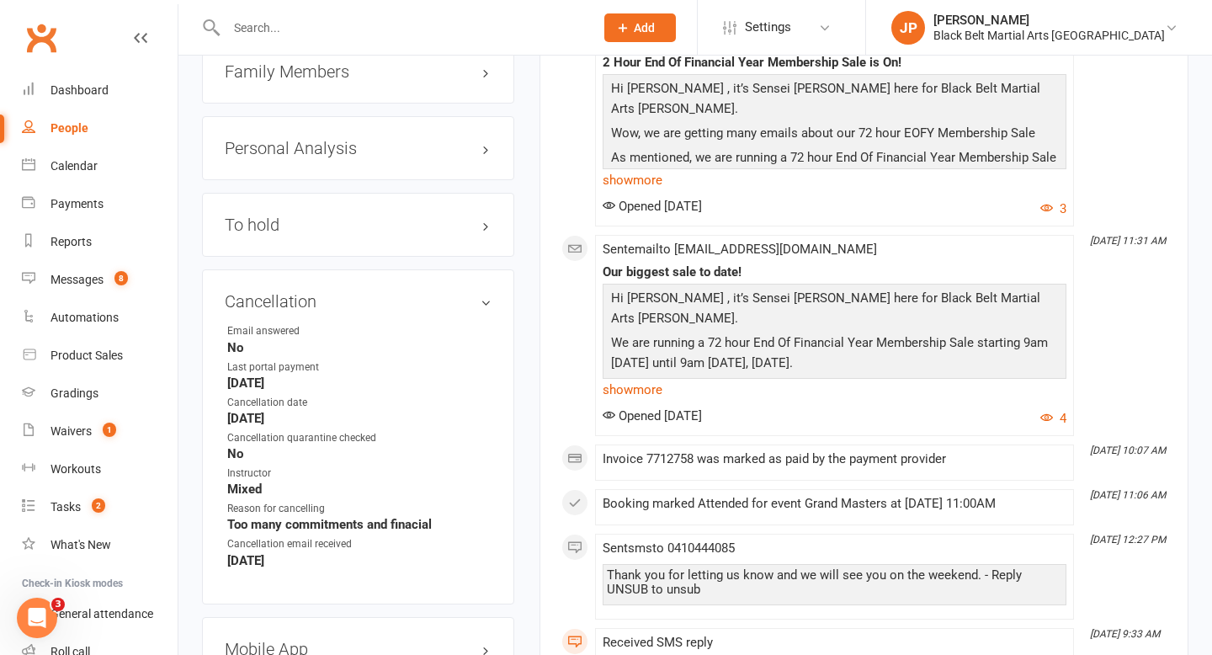
click at [482, 29] on input "text" at bounding box center [401, 28] width 361 height 24
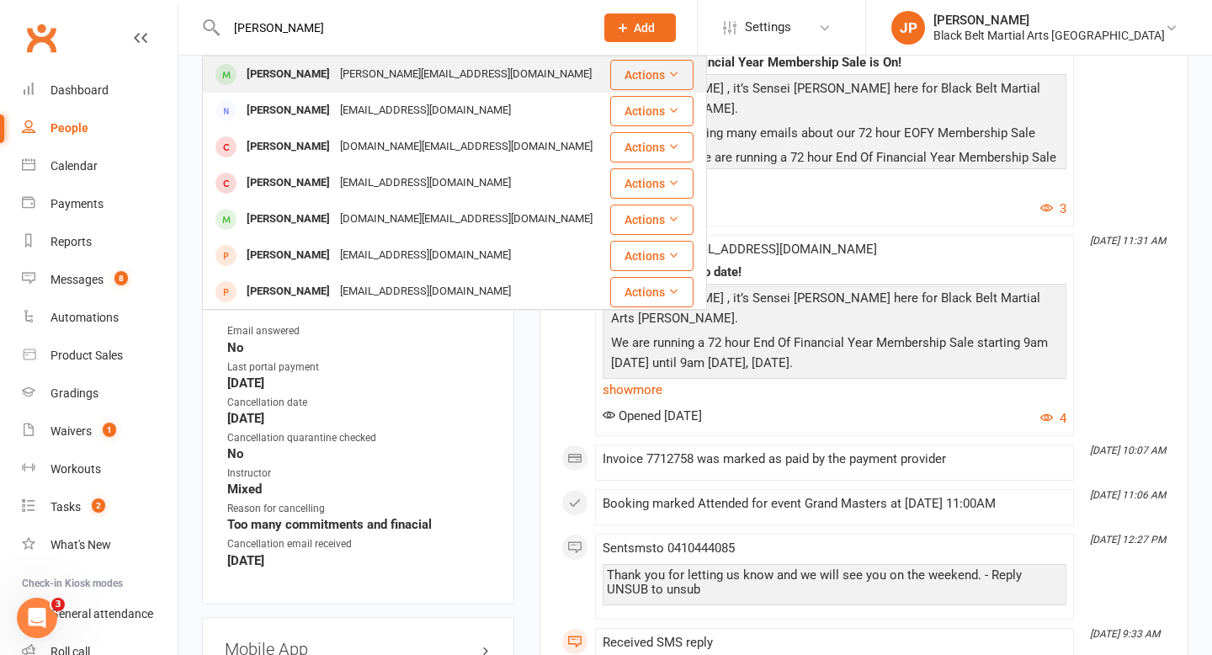
type input "theodore brown"
click at [422, 82] on div "theodore.sk.brown@gmail.com" at bounding box center [466, 74] width 262 height 24
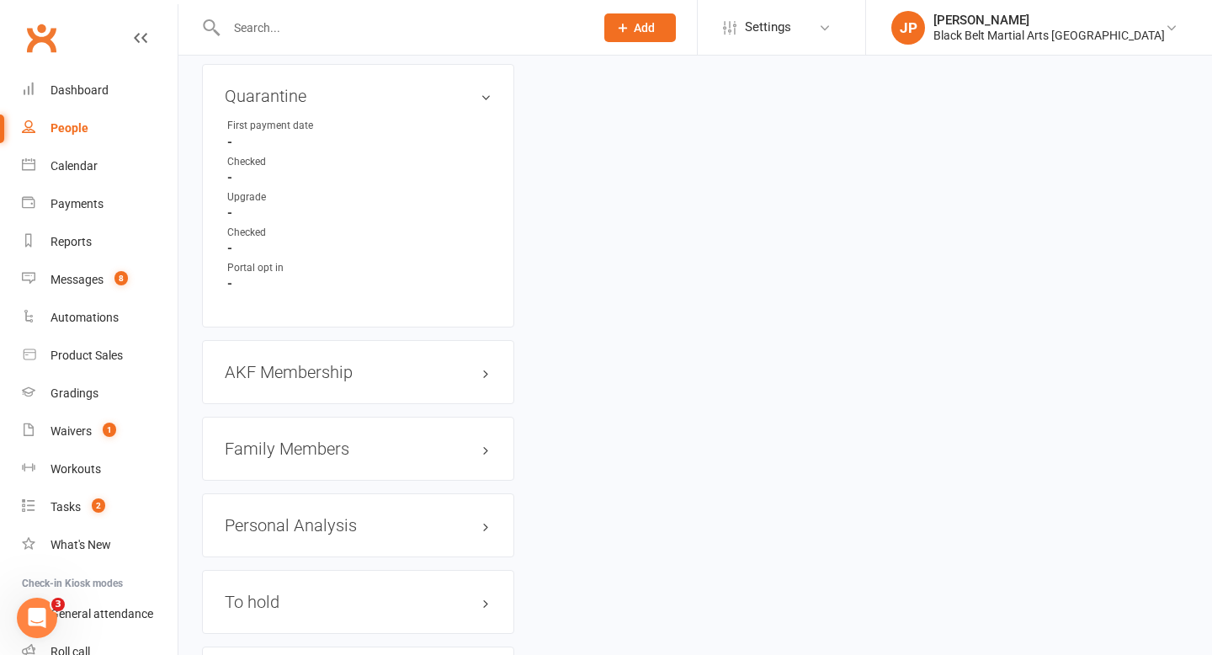
scroll to position [1678, 0]
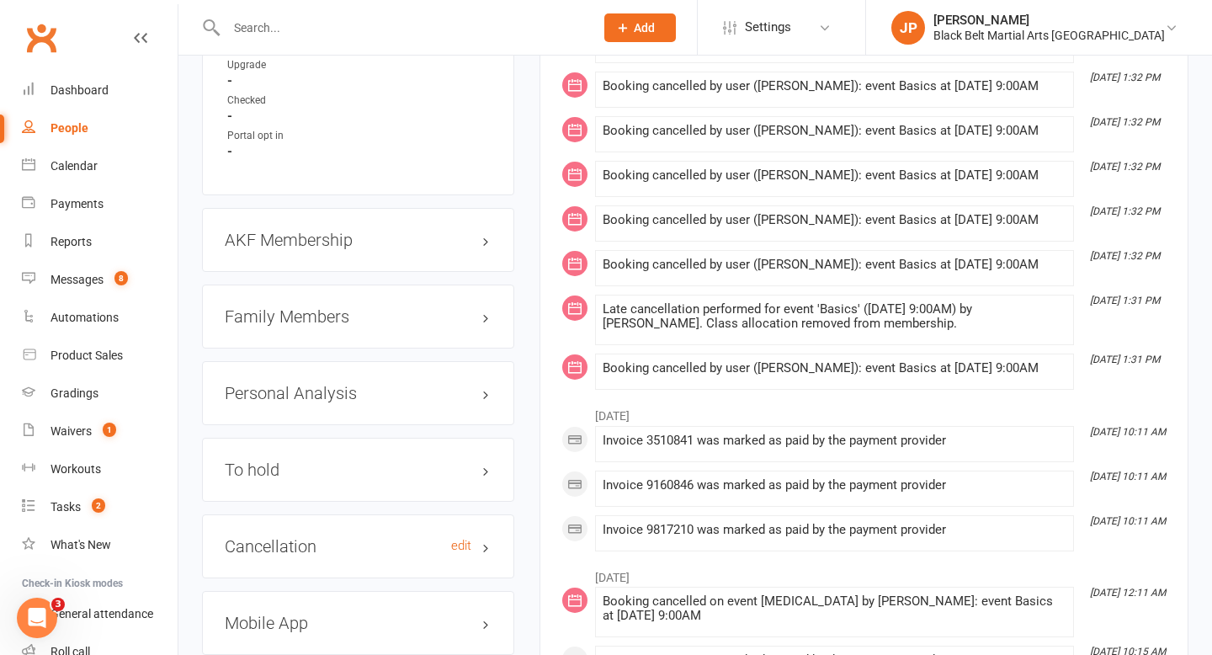
click at [291, 537] on h3 "Cancellation edit" at bounding box center [358, 546] width 267 height 19
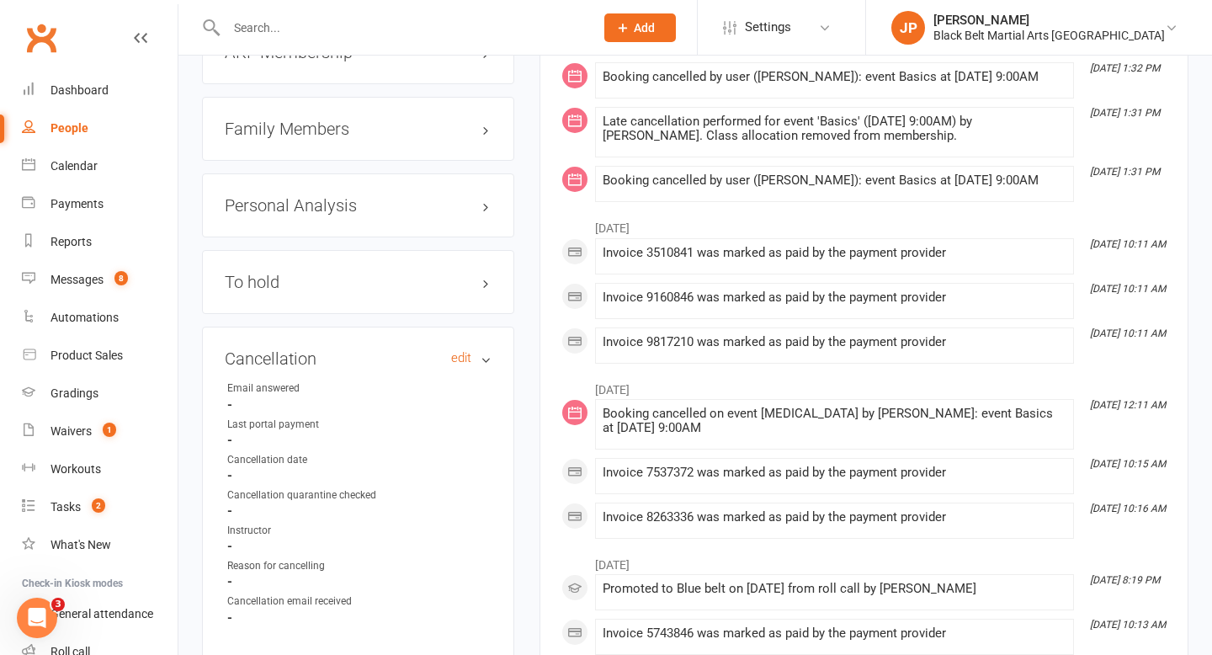
scroll to position [2014, 0]
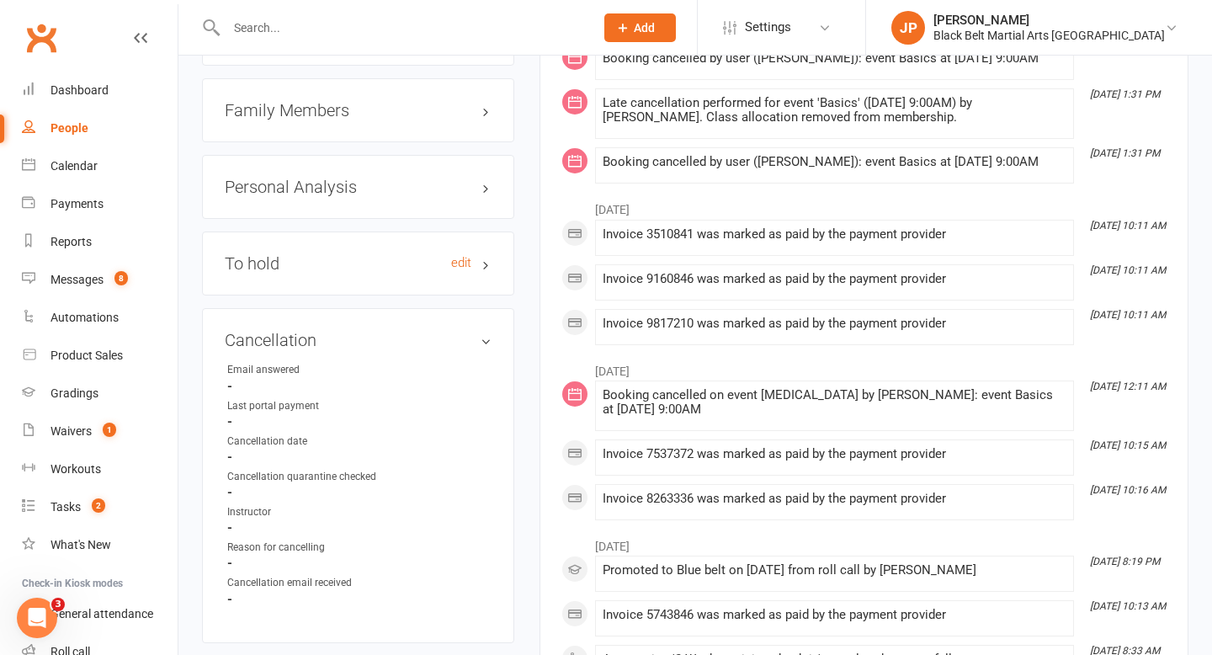
click at [305, 254] on h3 "To hold edit" at bounding box center [358, 263] width 267 height 19
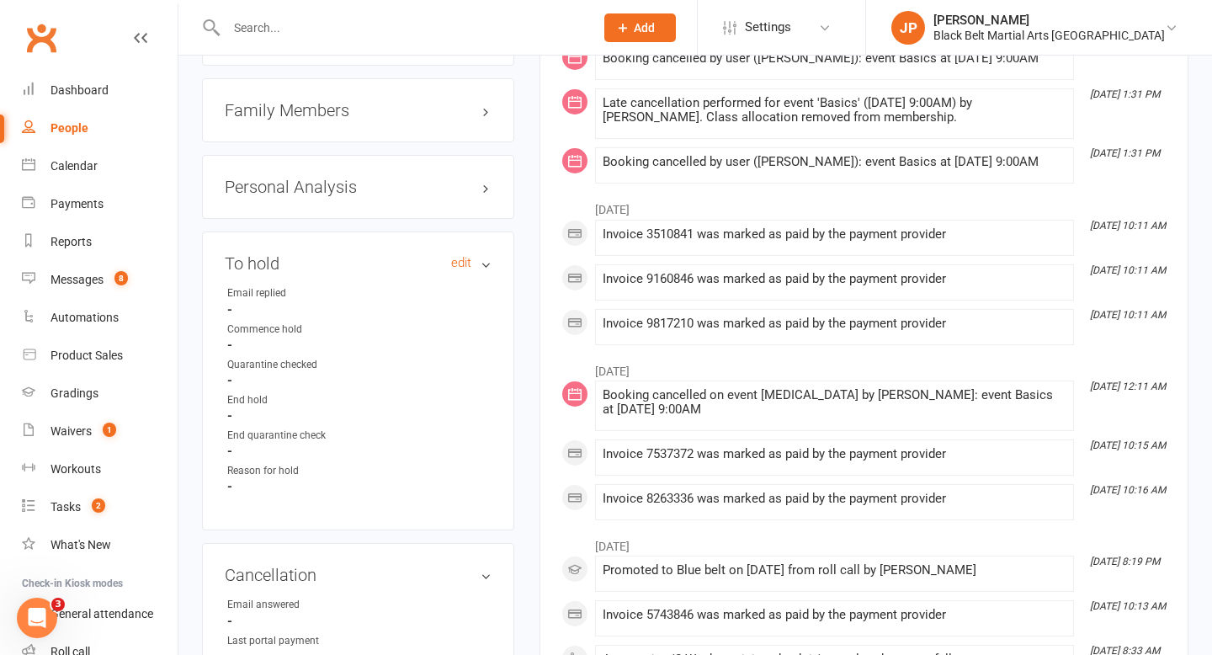
click at [305, 254] on h3 "To hold edit" at bounding box center [358, 263] width 267 height 19
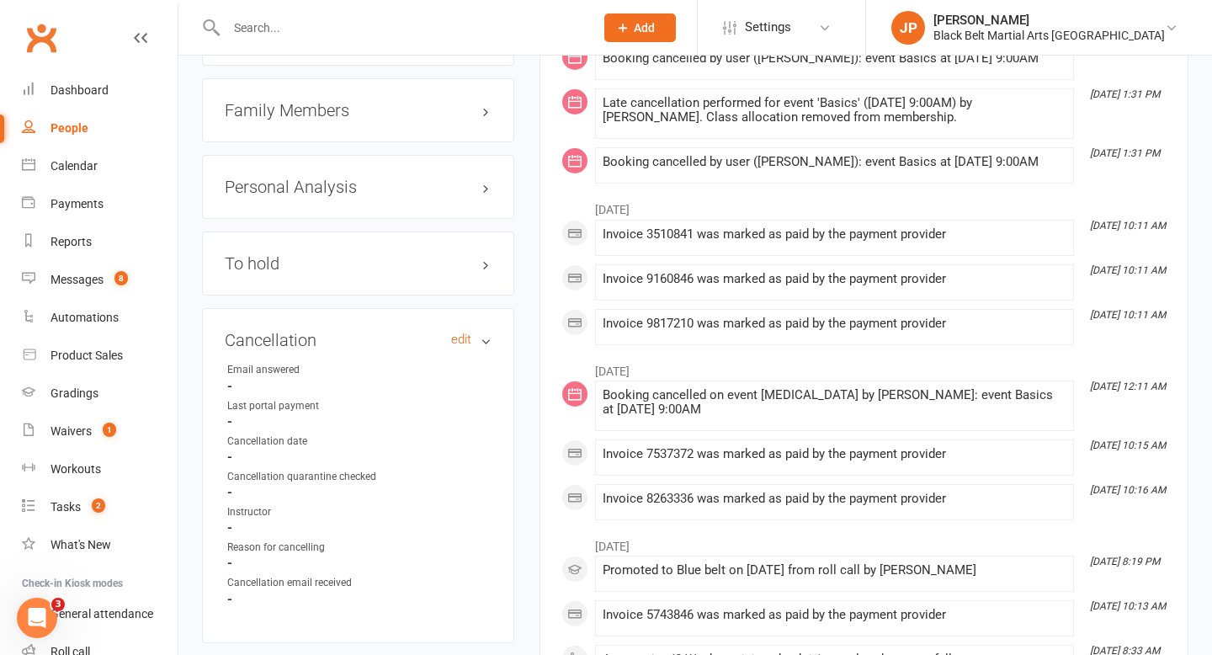
click at [307, 331] on h3 "Cancellation edit" at bounding box center [358, 340] width 267 height 19
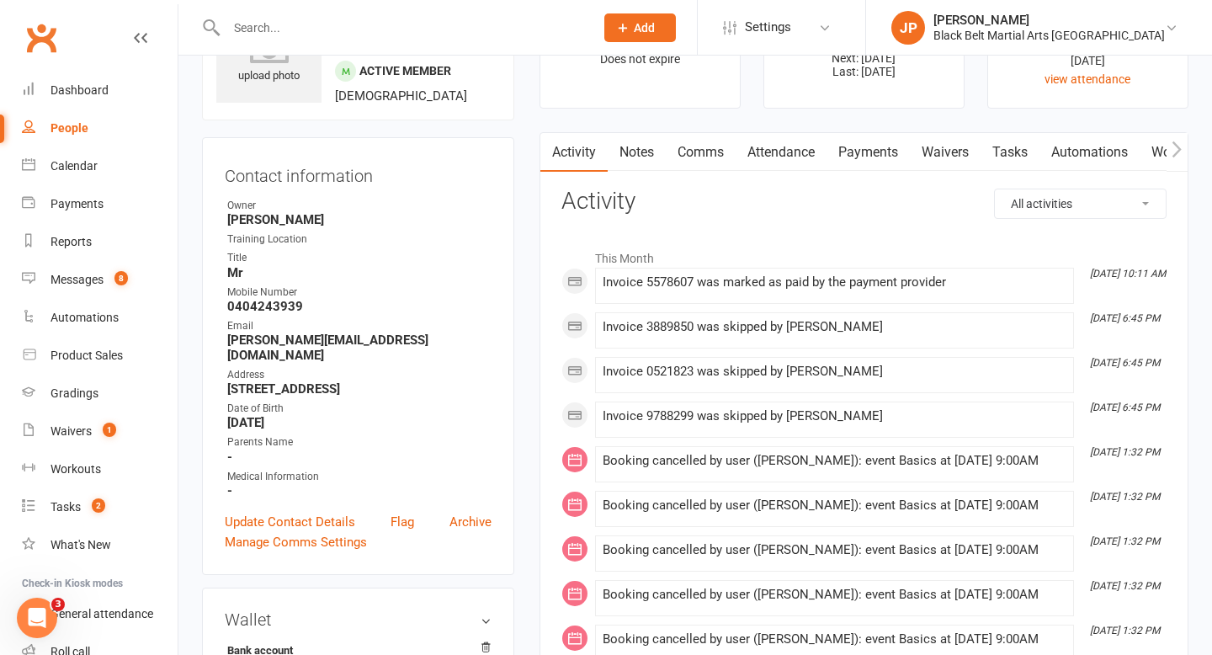
scroll to position [134, 0]
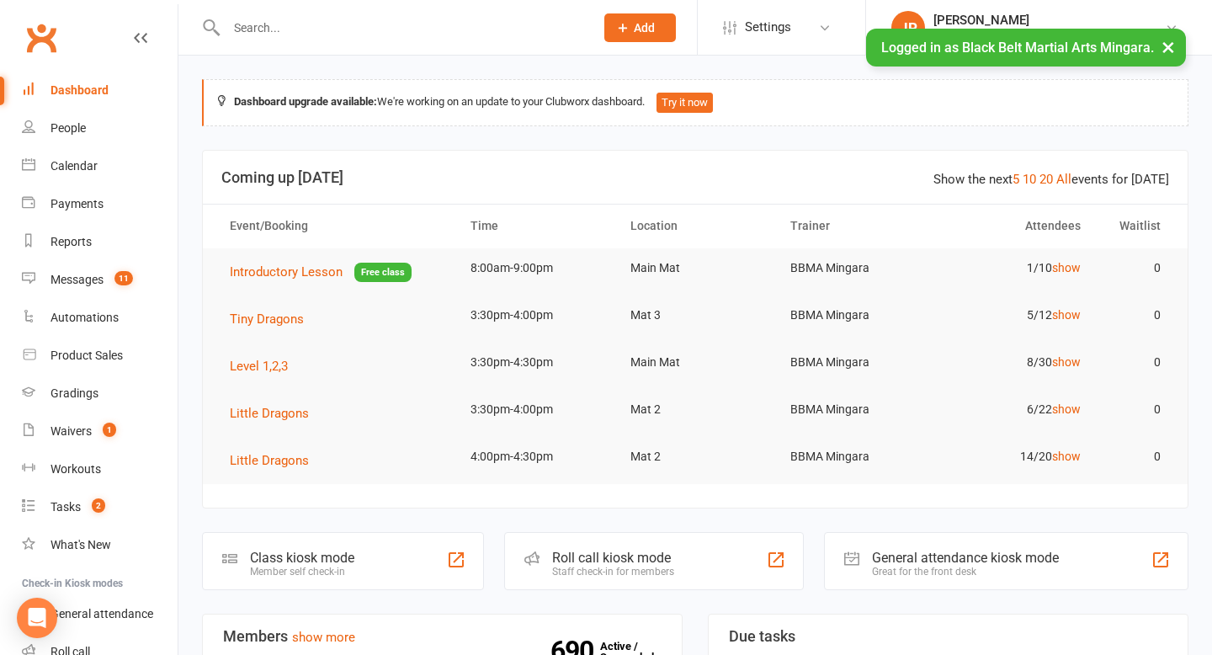
click at [333, 32] on input "text" at bounding box center [401, 28] width 361 height 24
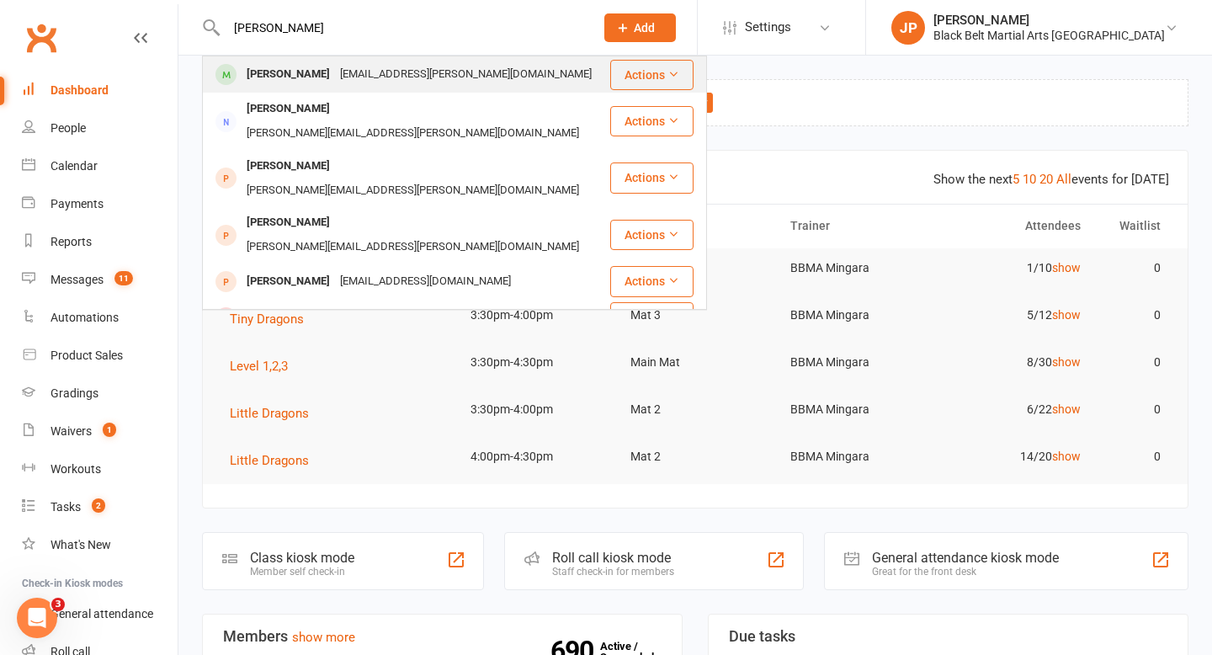
type input "[PERSON_NAME]"
click at [309, 70] on div "[PERSON_NAME]" at bounding box center [287, 74] width 93 height 24
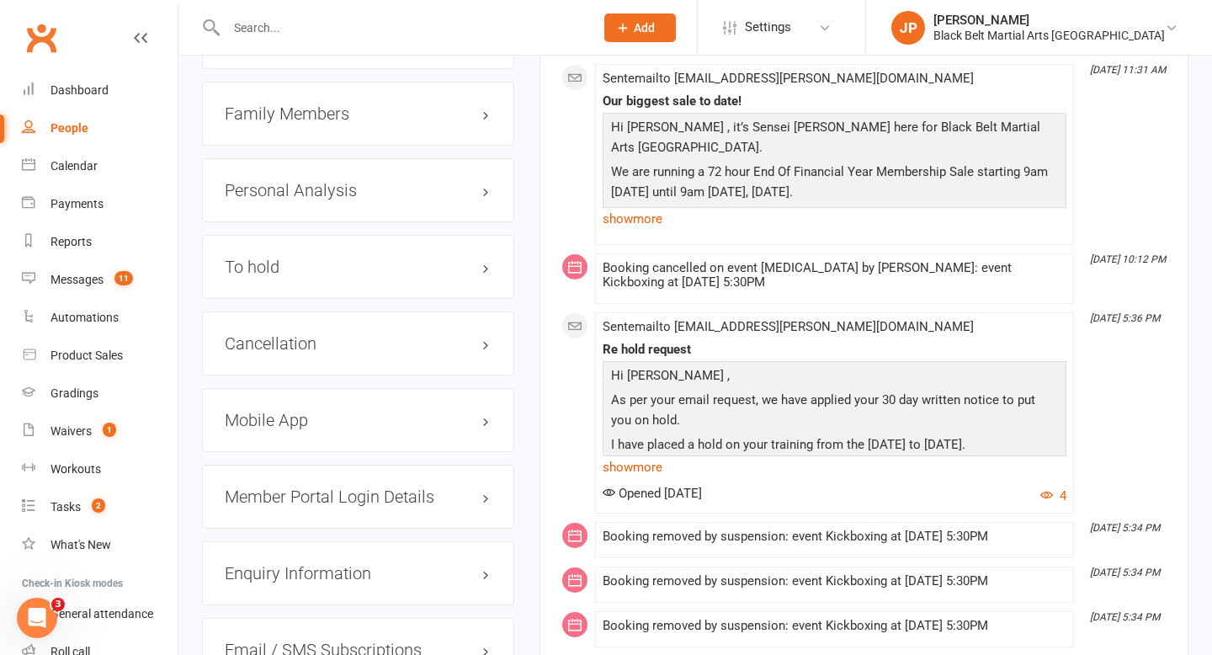
scroll to position [1982, 0]
click at [285, 257] on h3 "To hold edit" at bounding box center [358, 266] width 267 height 19
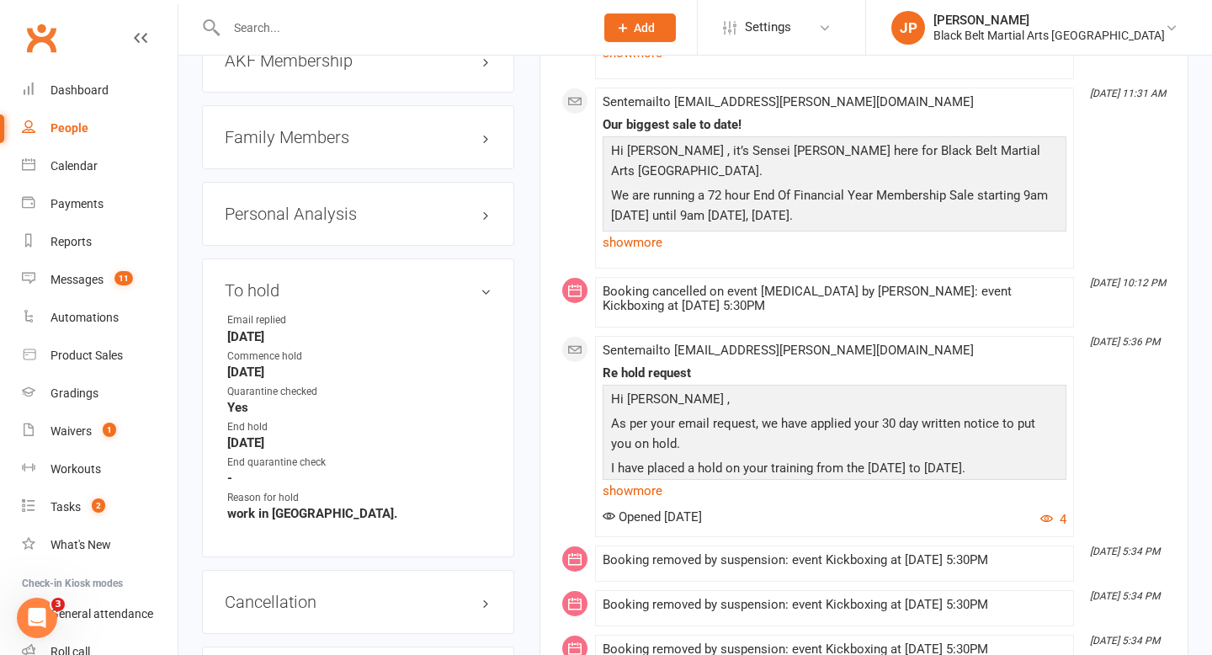
scroll to position [1951, 0]
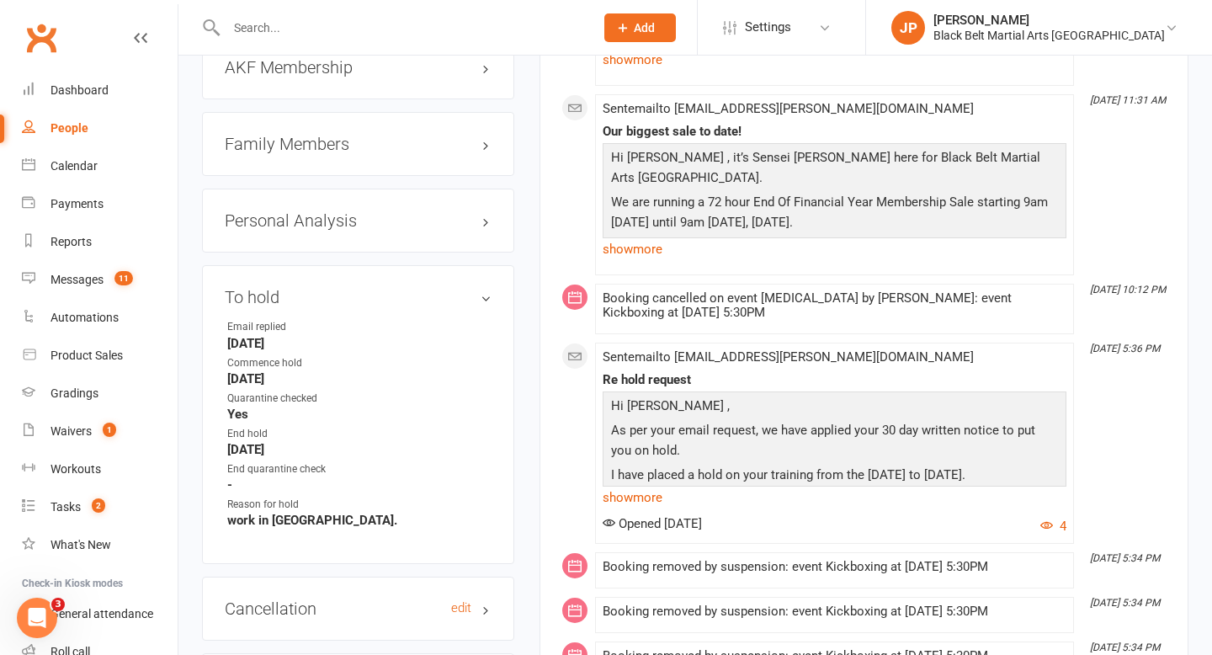
click at [384, 599] on h3 "Cancellation edit" at bounding box center [358, 608] width 267 height 19
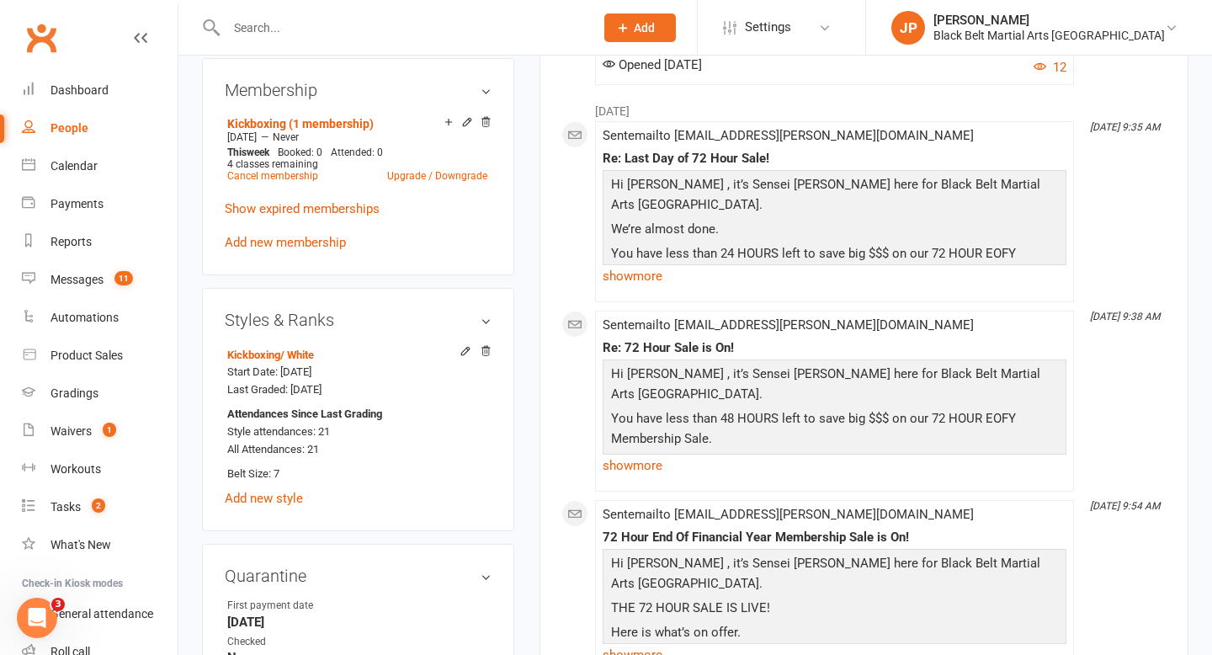
scroll to position [538, 0]
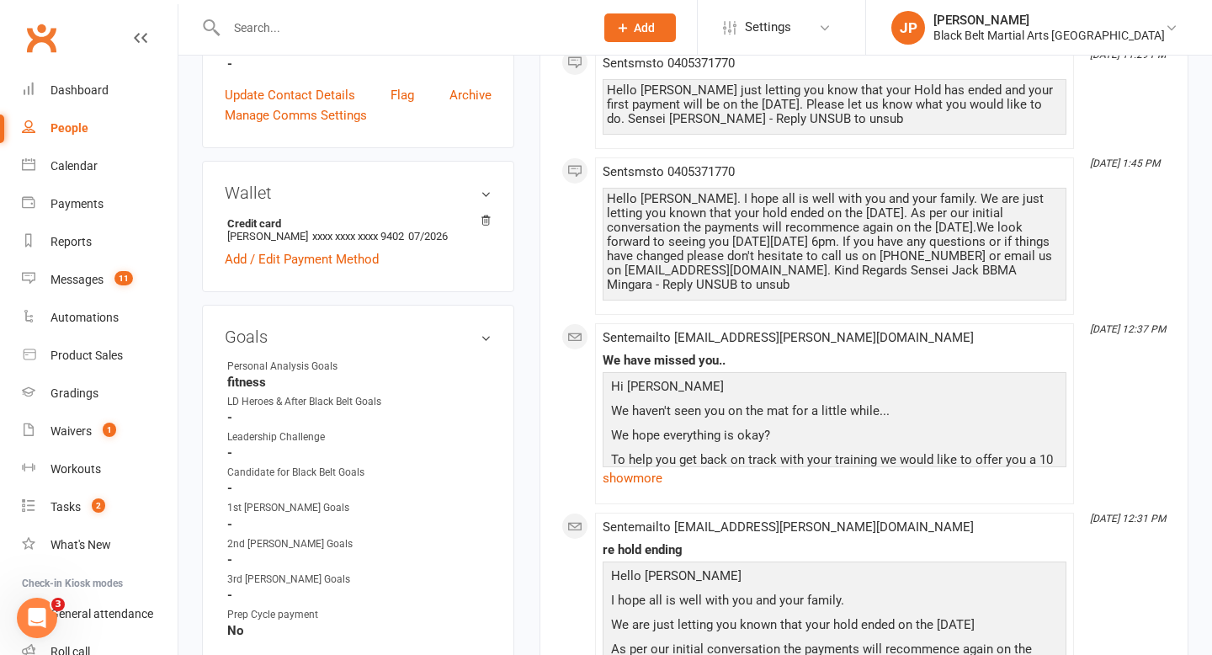
click at [356, 27] on input "text" at bounding box center [401, 28] width 361 height 24
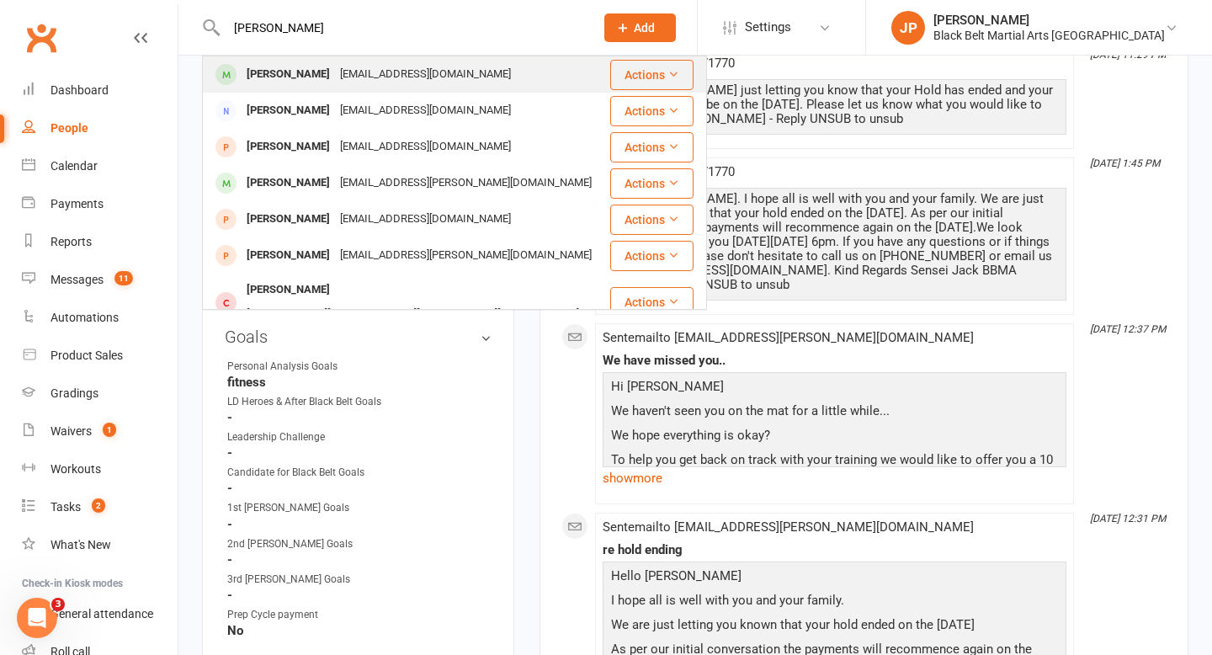
type input "[PERSON_NAME]"
click at [302, 75] on div "[PERSON_NAME]" at bounding box center [287, 74] width 93 height 24
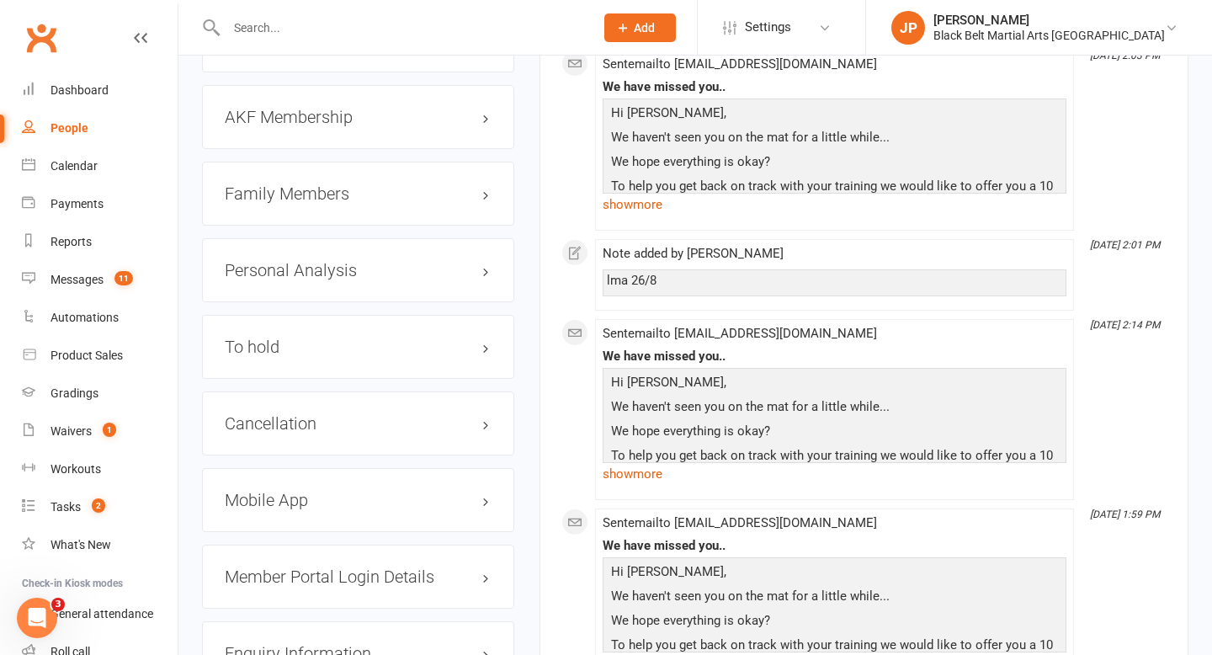
scroll to position [1842, 0]
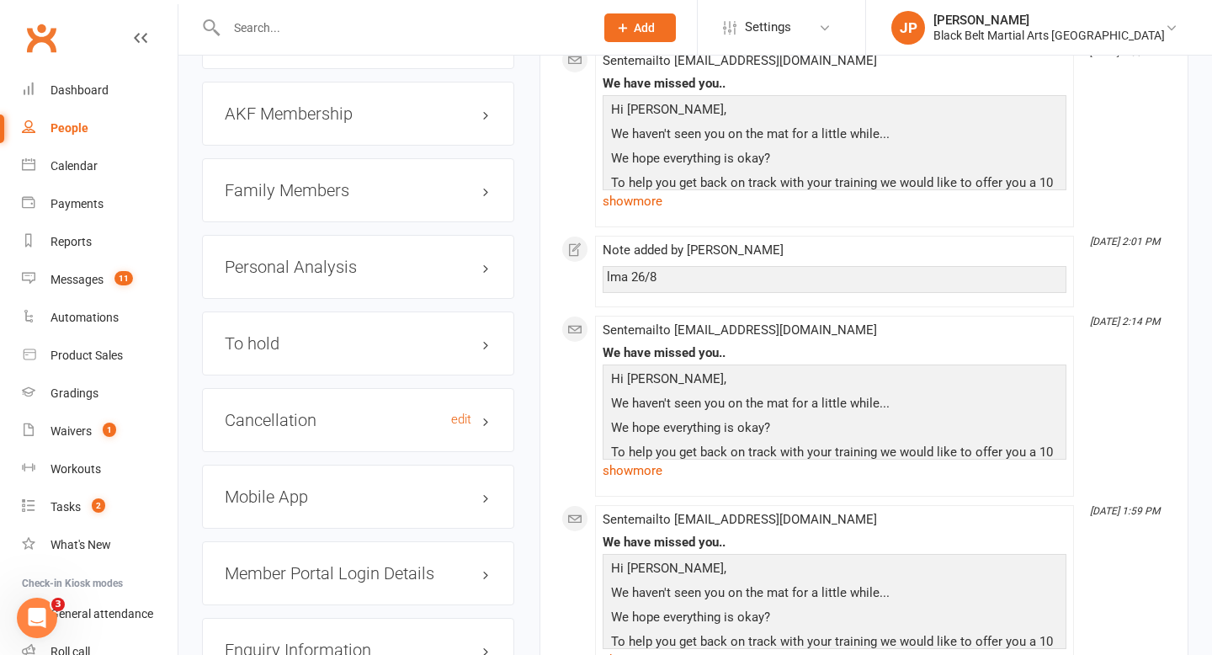
click at [348, 418] on h3 "Cancellation edit" at bounding box center [358, 420] width 267 height 19
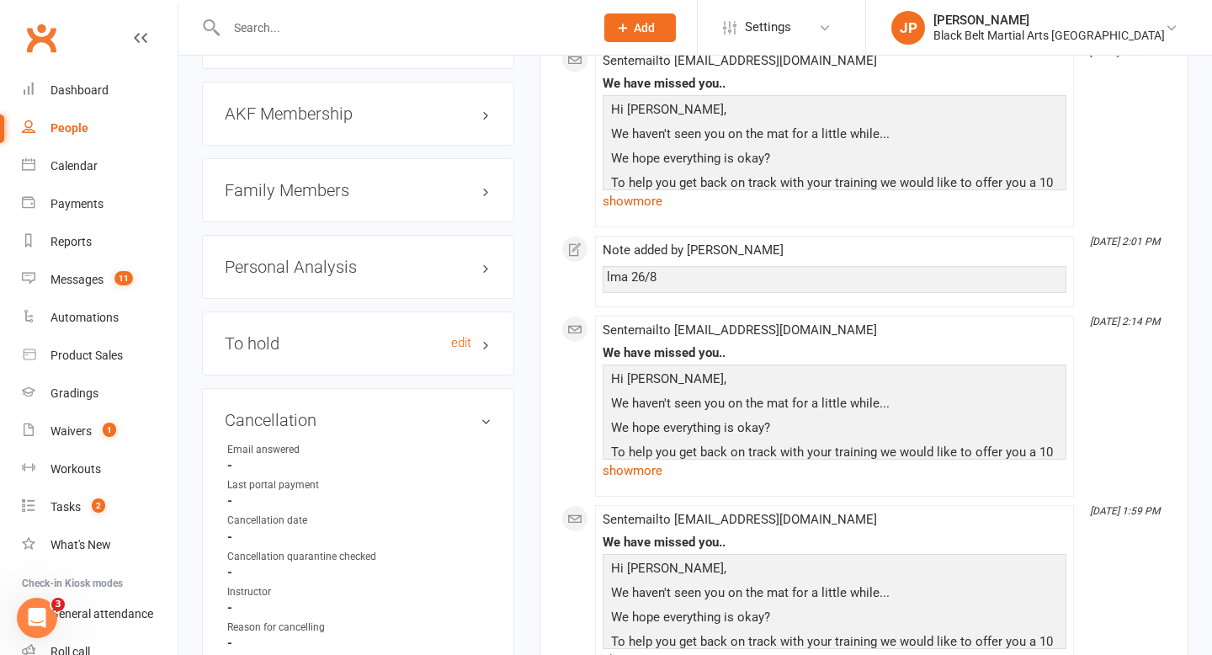
click at [357, 334] on h3 "To hold edit" at bounding box center [358, 343] width 267 height 19
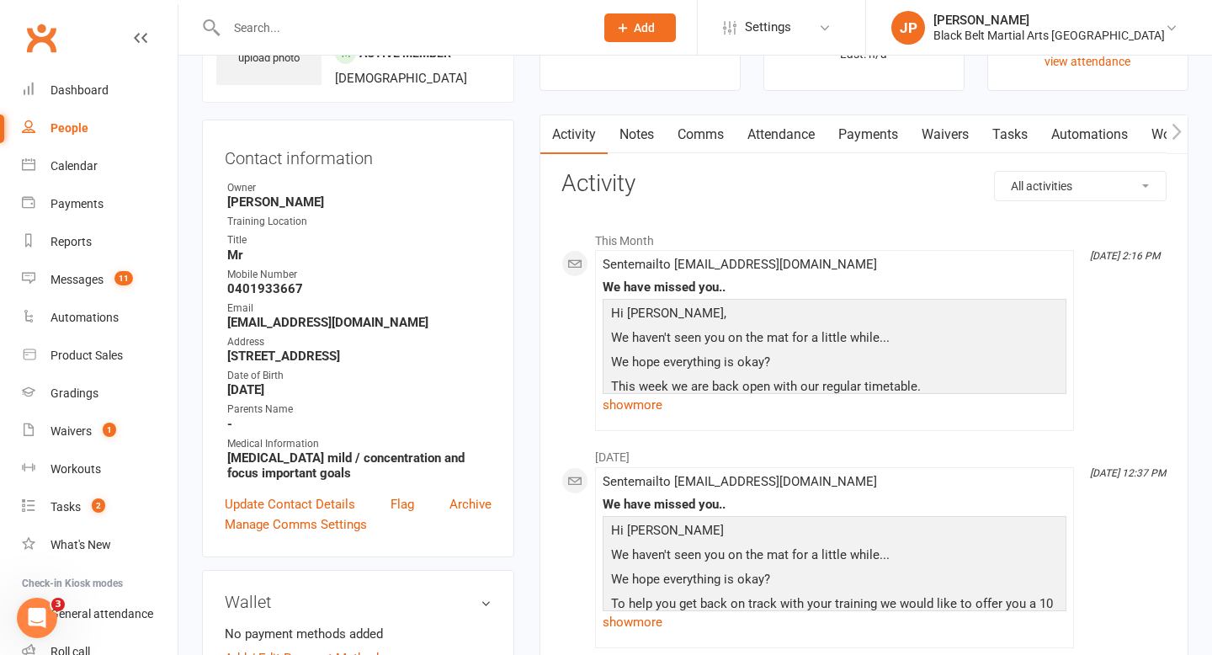
scroll to position [0, 0]
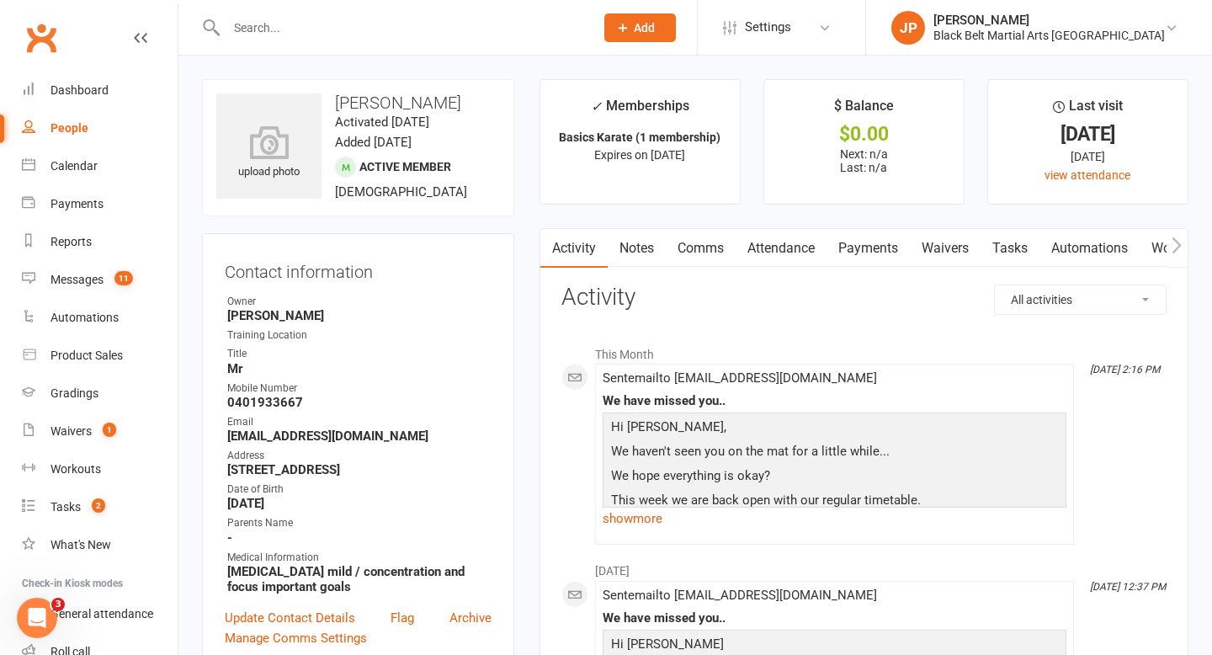
click at [364, 28] on input "text" at bounding box center [401, 28] width 361 height 24
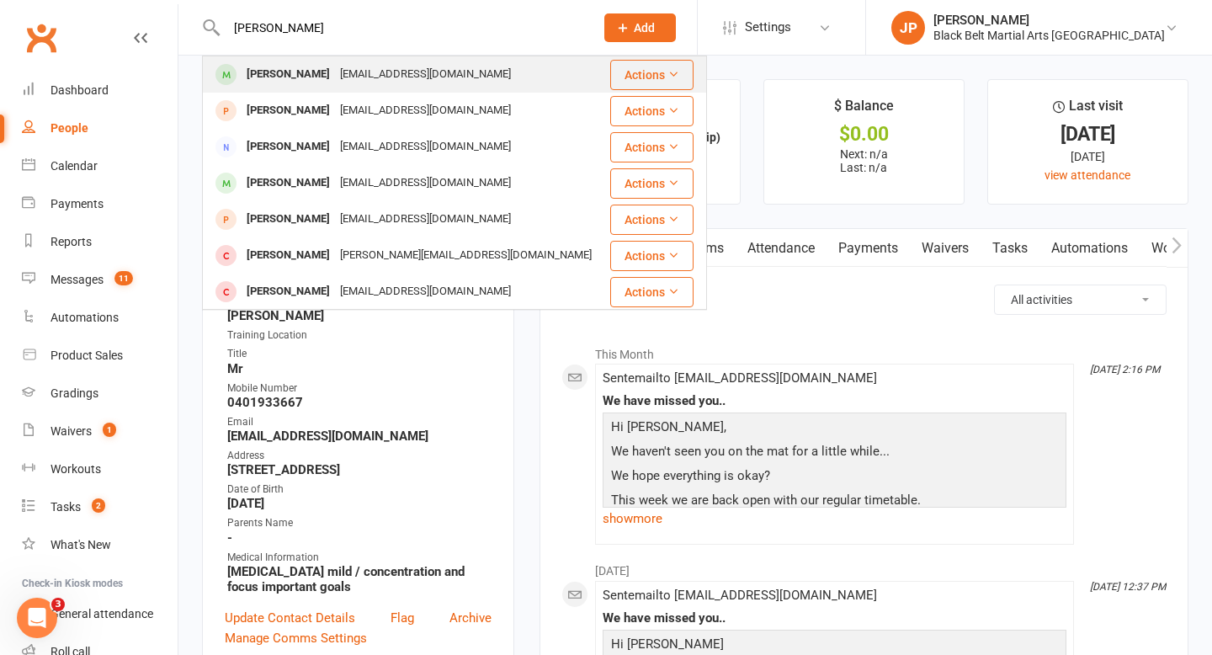
type input "[PERSON_NAME]"
click at [304, 70] on div "[PERSON_NAME]" at bounding box center [287, 74] width 93 height 24
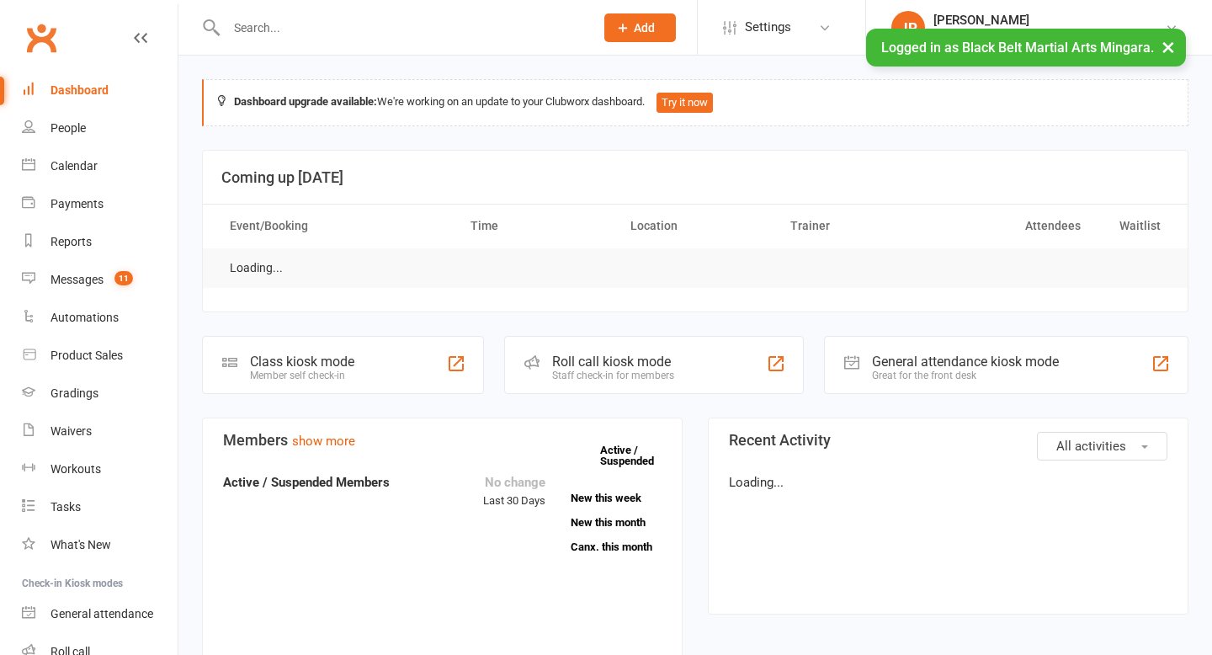
click at [281, 25] on input "text" at bounding box center [401, 28] width 361 height 24
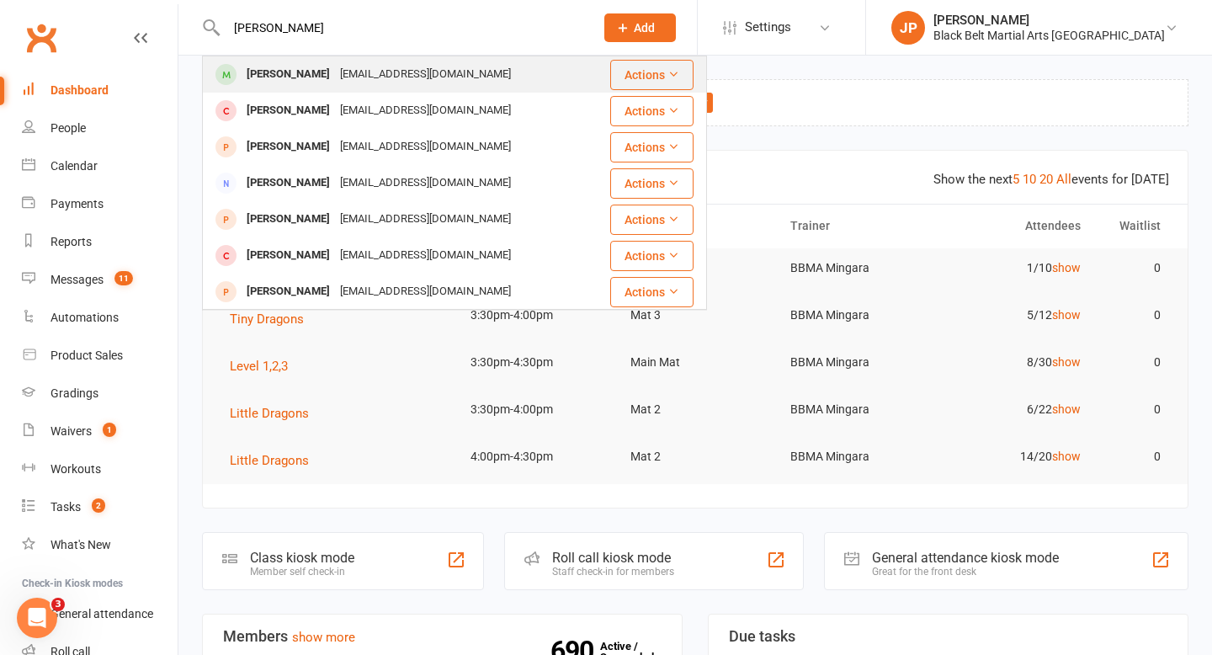
type input "[PERSON_NAME]"
click at [271, 83] on div "[PERSON_NAME]" at bounding box center [287, 74] width 93 height 24
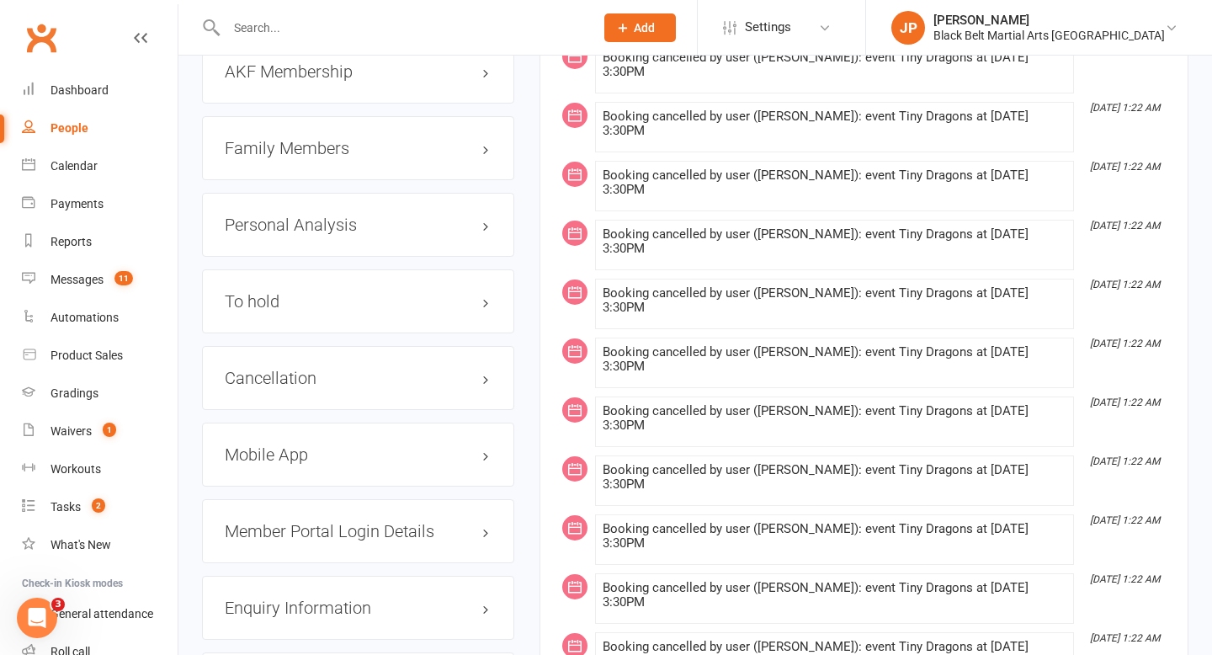
scroll to position [1879, 0]
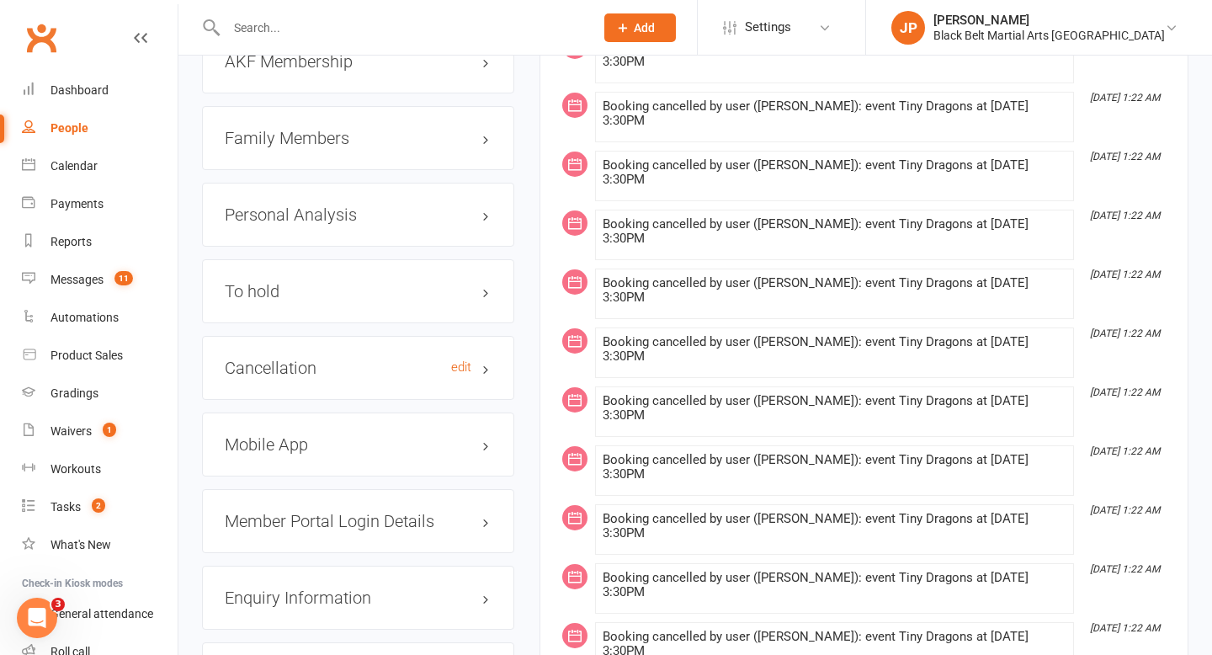
click at [283, 358] on h3 "Cancellation edit" at bounding box center [358, 367] width 267 height 19
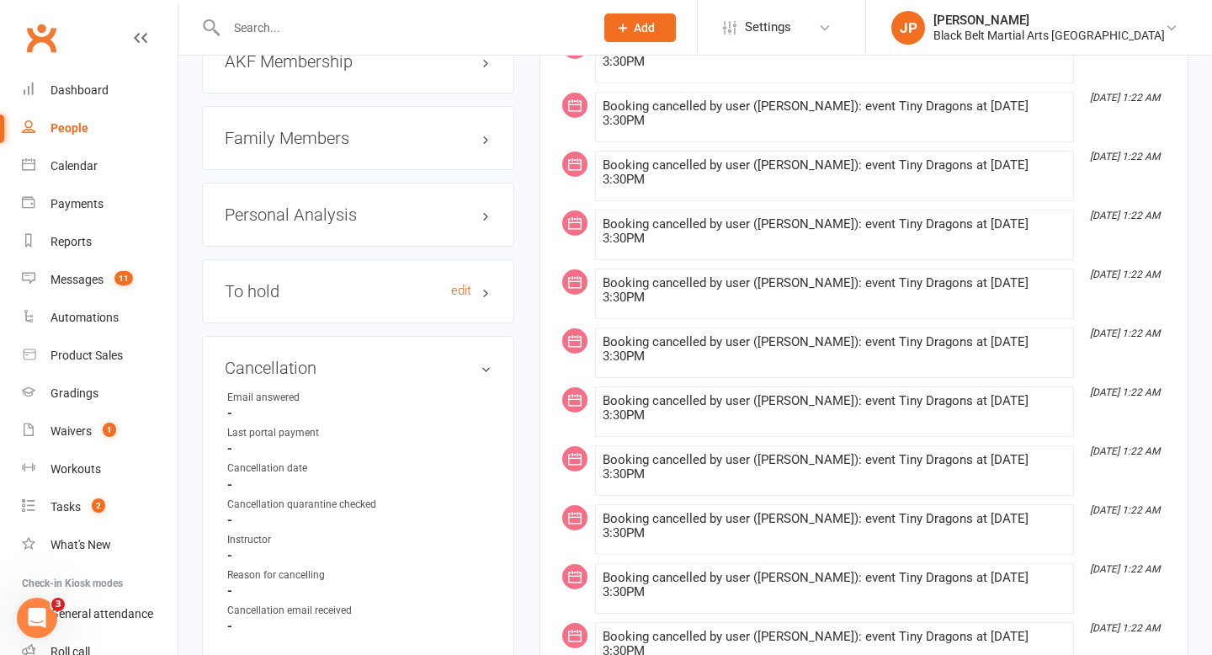
click at [310, 284] on h3 "To hold edit" at bounding box center [358, 291] width 267 height 19
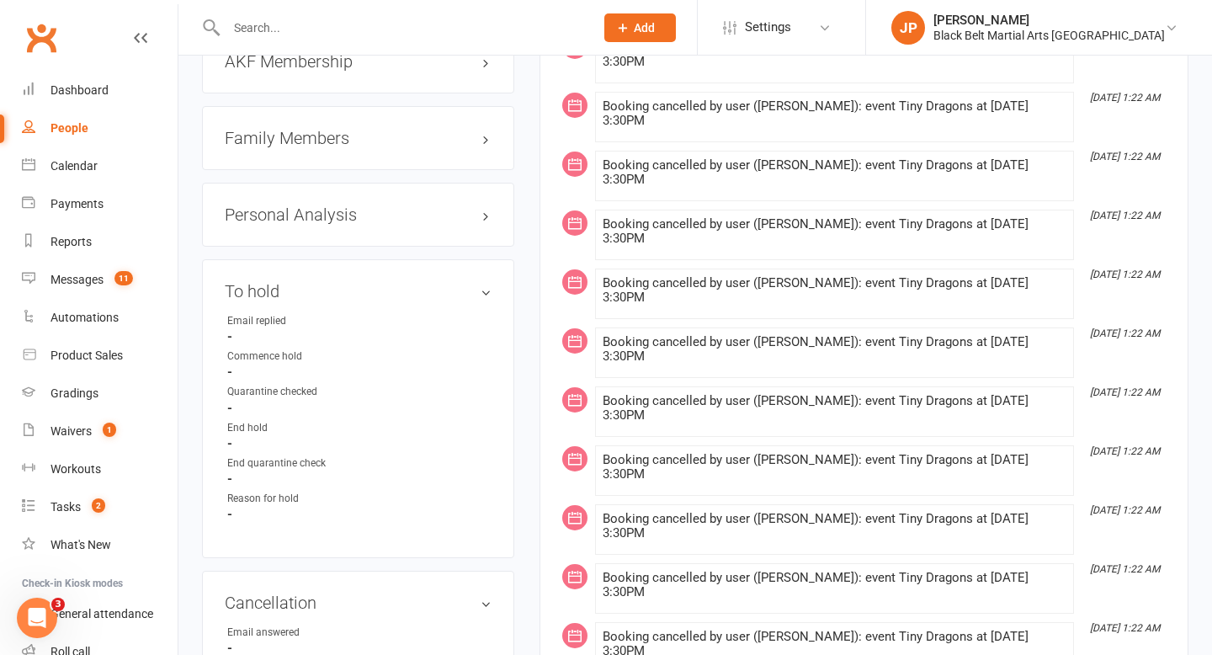
click at [418, 25] on input "text" at bounding box center [401, 28] width 361 height 24
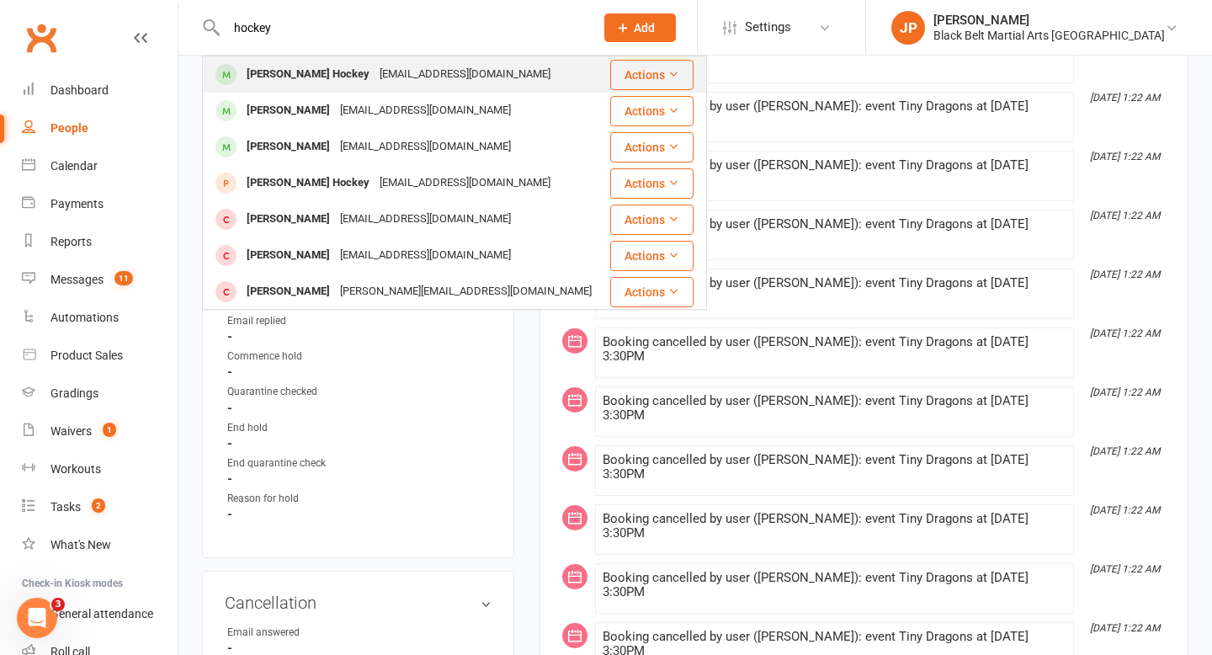
type input "hockey"
click at [293, 77] on div "[PERSON_NAME] Hockey" at bounding box center [307, 74] width 133 height 24
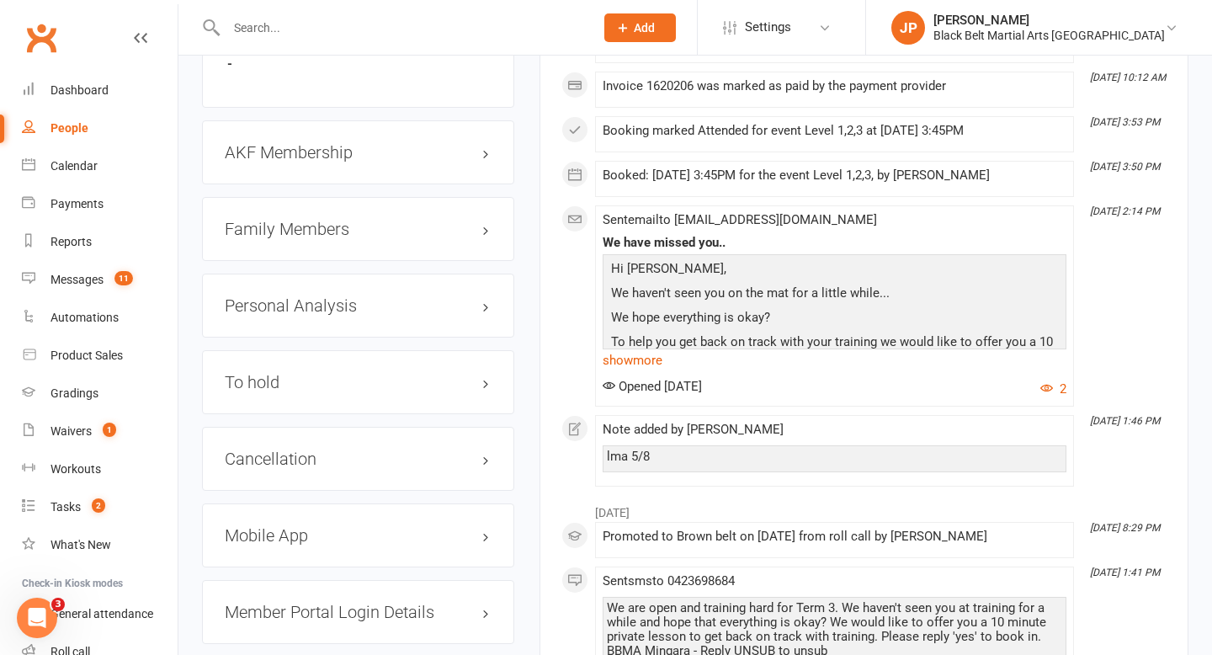
scroll to position [2030, 0]
click at [281, 445] on div "Cancellation edit" at bounding box center [358, 457] width 312 height 64
click at [284, 448] on h3 "Cancellation edit" at bounding box center [358, 457] width 267 height 19
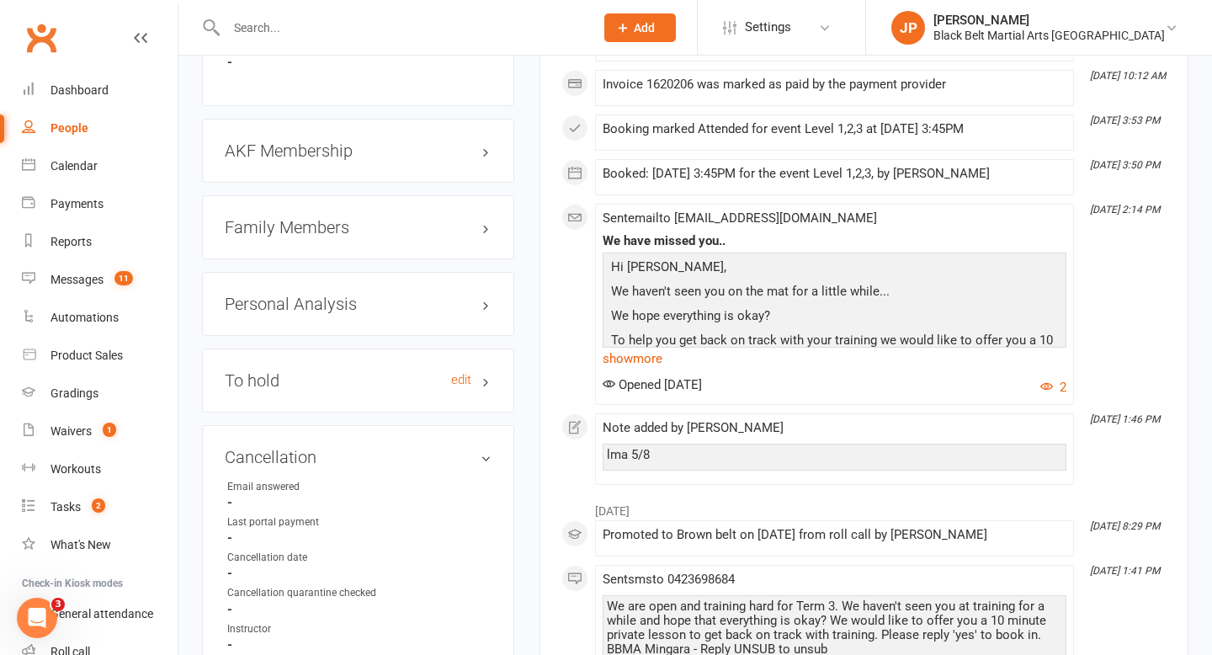
click at [295, 371] on h3 "To hold edit" at bounding box center [358, 380] width 267 height 19
click at [304, 371] on h3 "To hold edit" at bounding box center [358, 380] width 267 height 19
click at [316, 448] on h3 "Cancellation edit" at bounding box center [358, 457] width 267 height 19
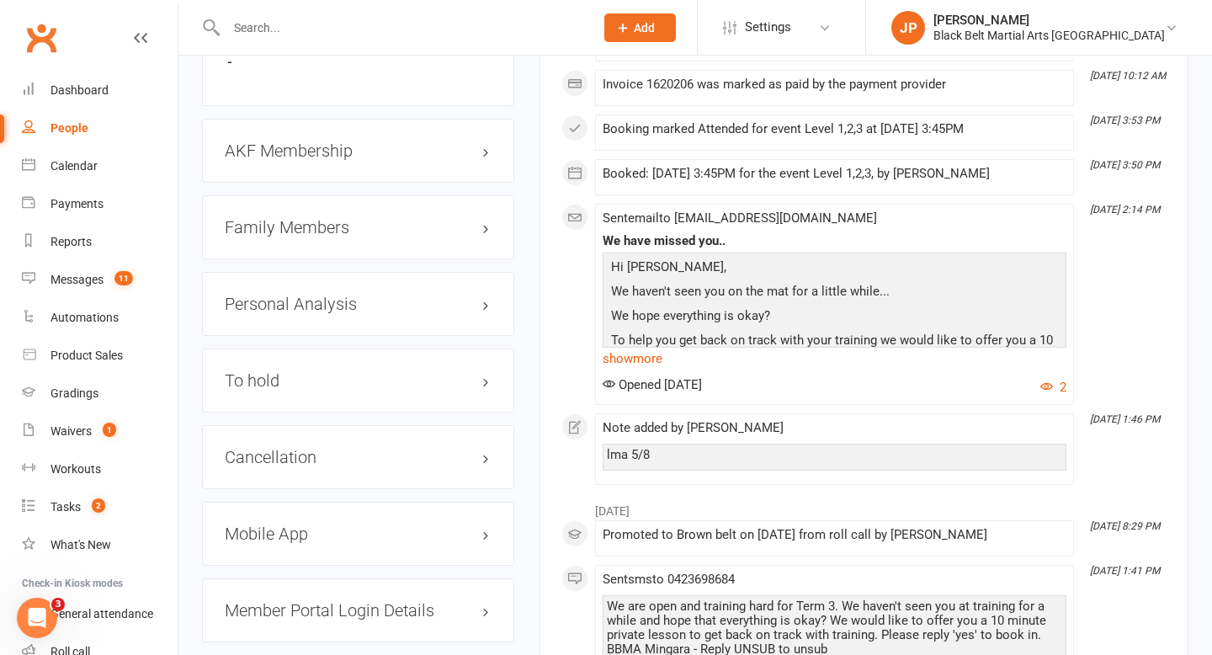
click at [472, 35] on input "text" at bounding box center [401, 28] width 361 height 24
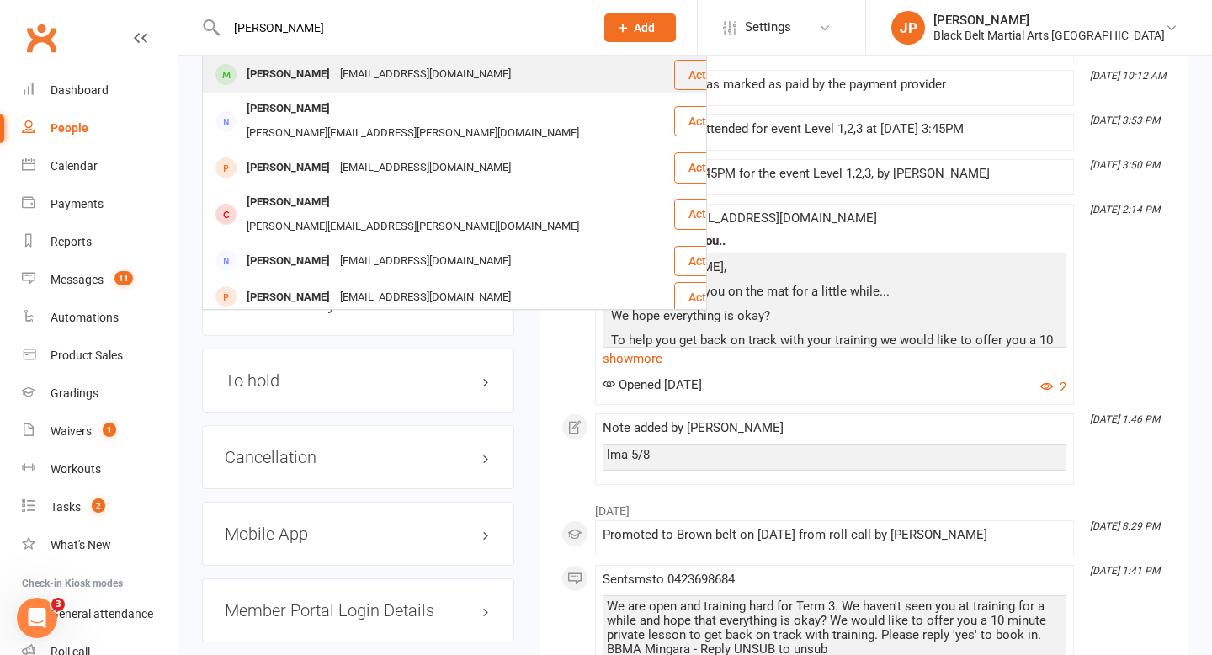
type input "[PERSON_NAME]"
click at [384, 79] on div "[EMAIL_ADDRESS][DOMAIN_NAME]" at bounding box center [425, 74] width 181 height 24
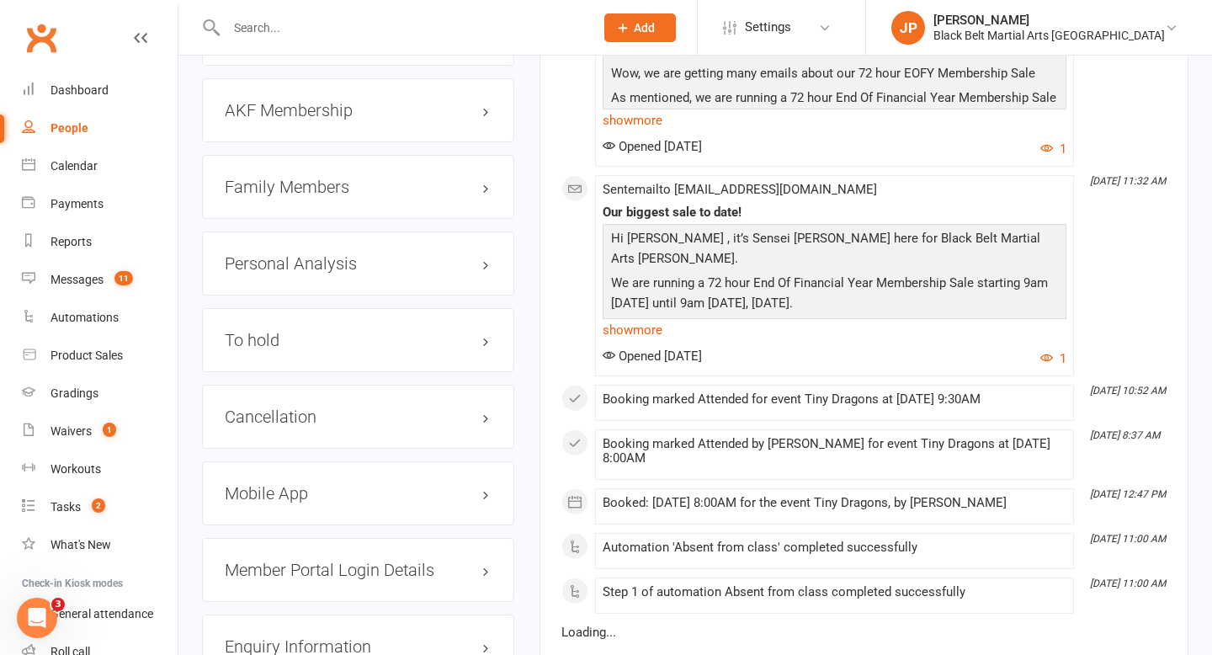
scroll to position [1832, 0]
click at [331, 424] on h3 "Cancellation edit" at bounding box center [358, 415] width 267 height 19
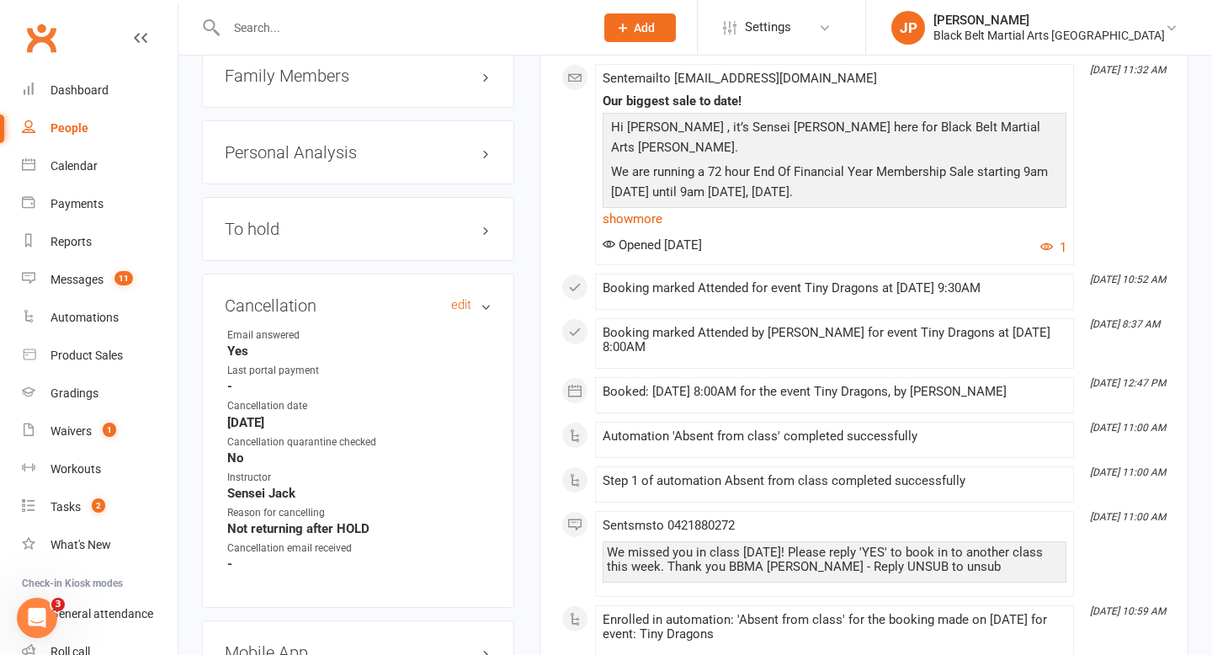
scroll to position [1945, 0]
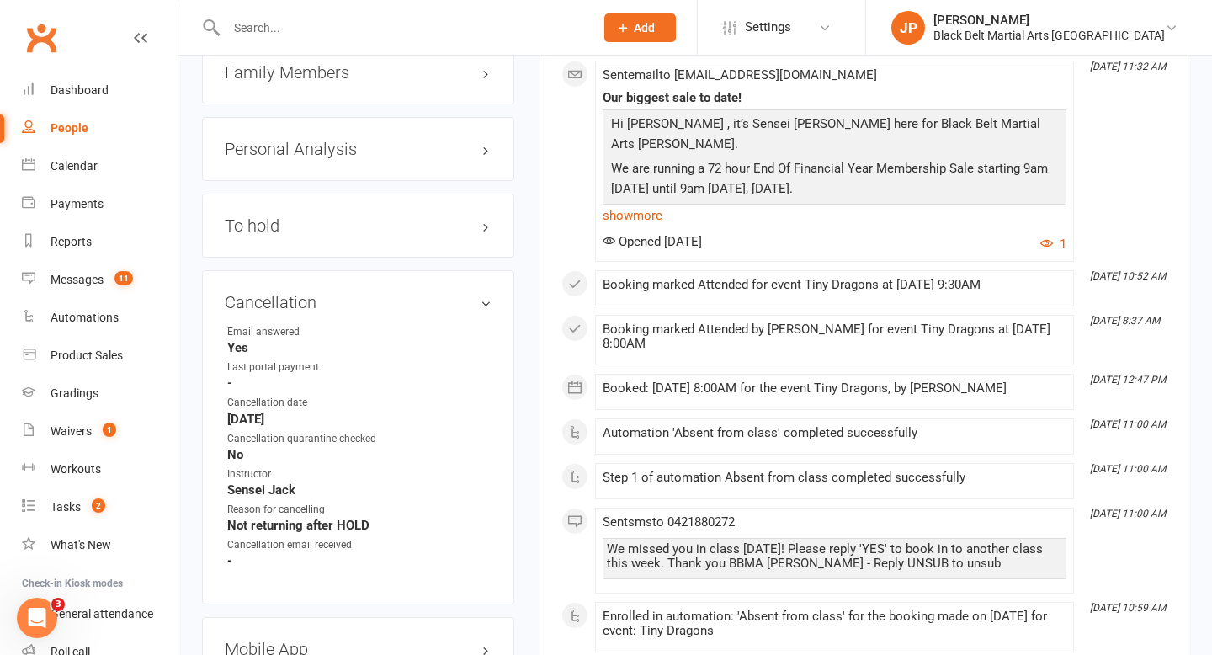
click at [513, 23] on input "text" at bounding box center [401, 28] width 361 height 24
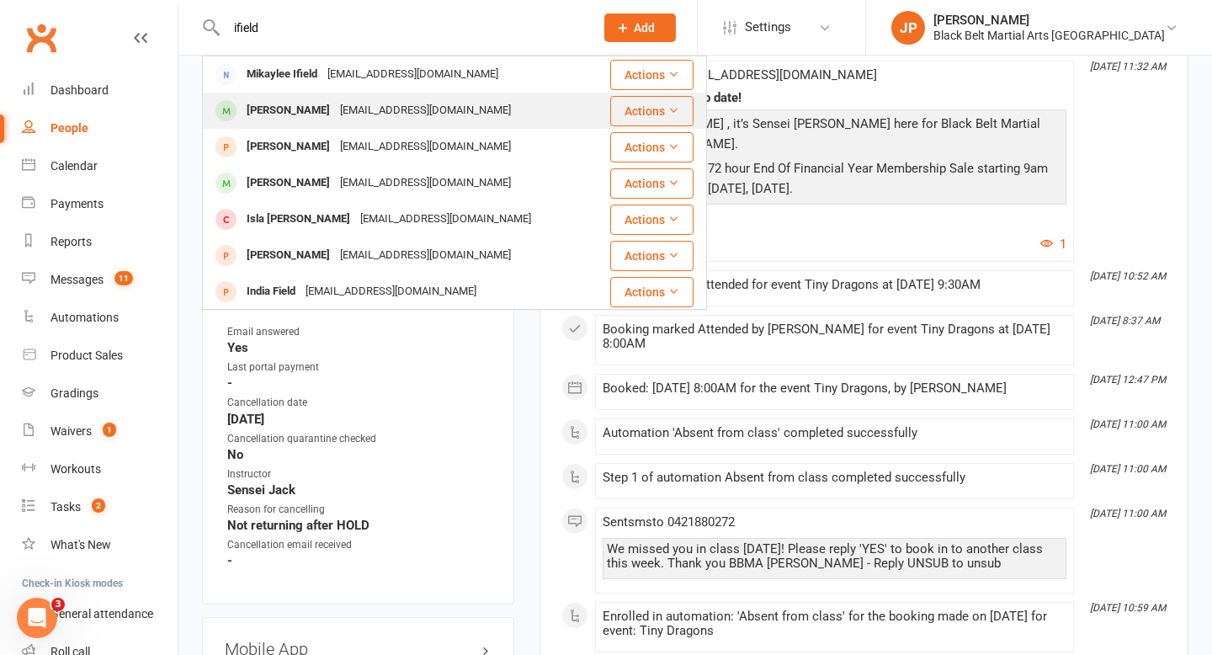
type input "ifield"
click at [387, 107] on div "[EMAIL_ADDRESS][DOMAIN_NAME]" at bounding box center [425, 110] width 181 height 24
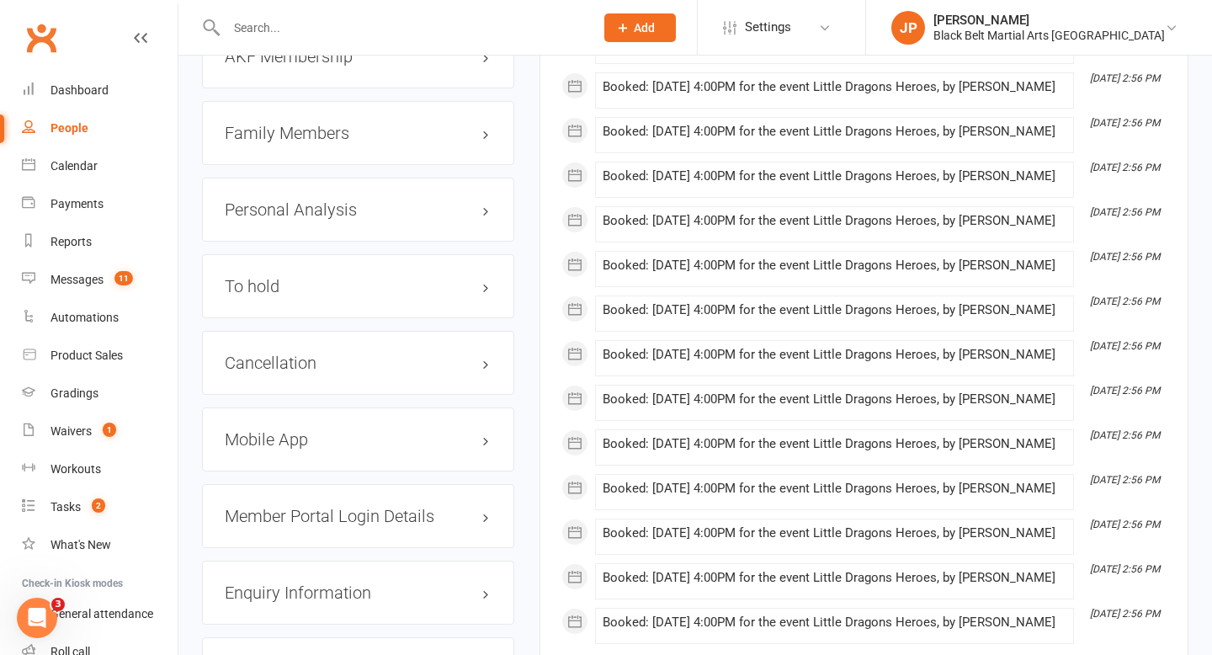
scroll to position [1942, 0]
click at [301, 359] on h3 "Cancellation edit" at bounding box center [358, 362] width 267 height 19
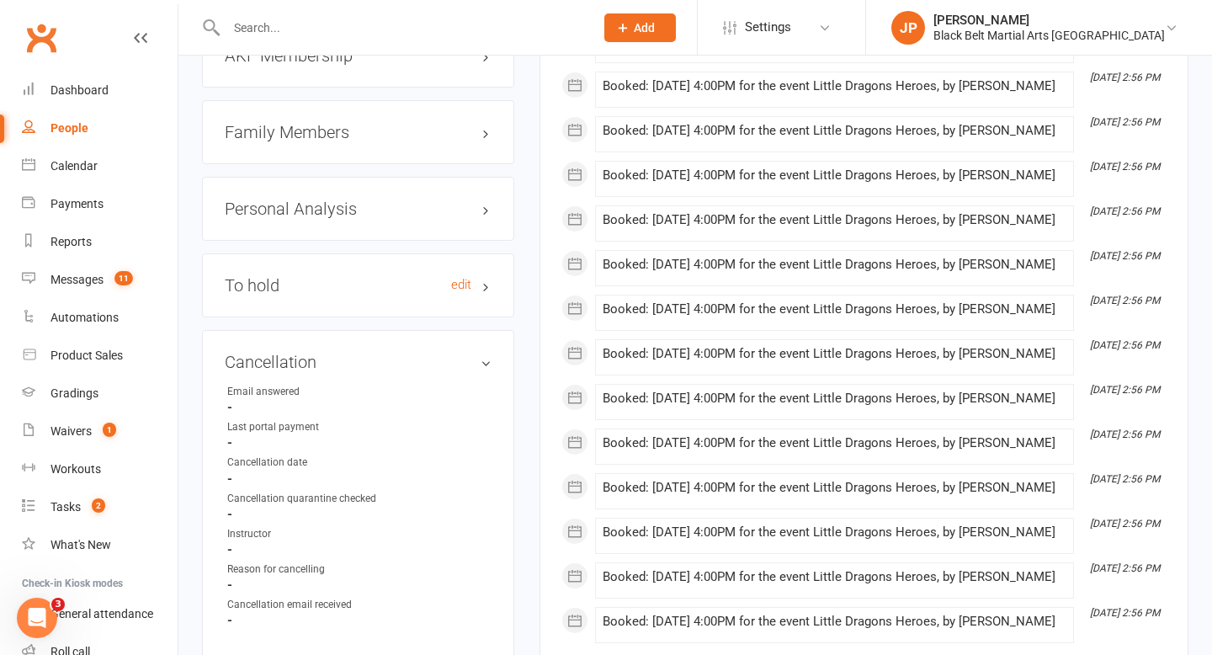
click at [325, 280] on h3 "To hold edit" at bounding box center [358, 285] width 267 height 19
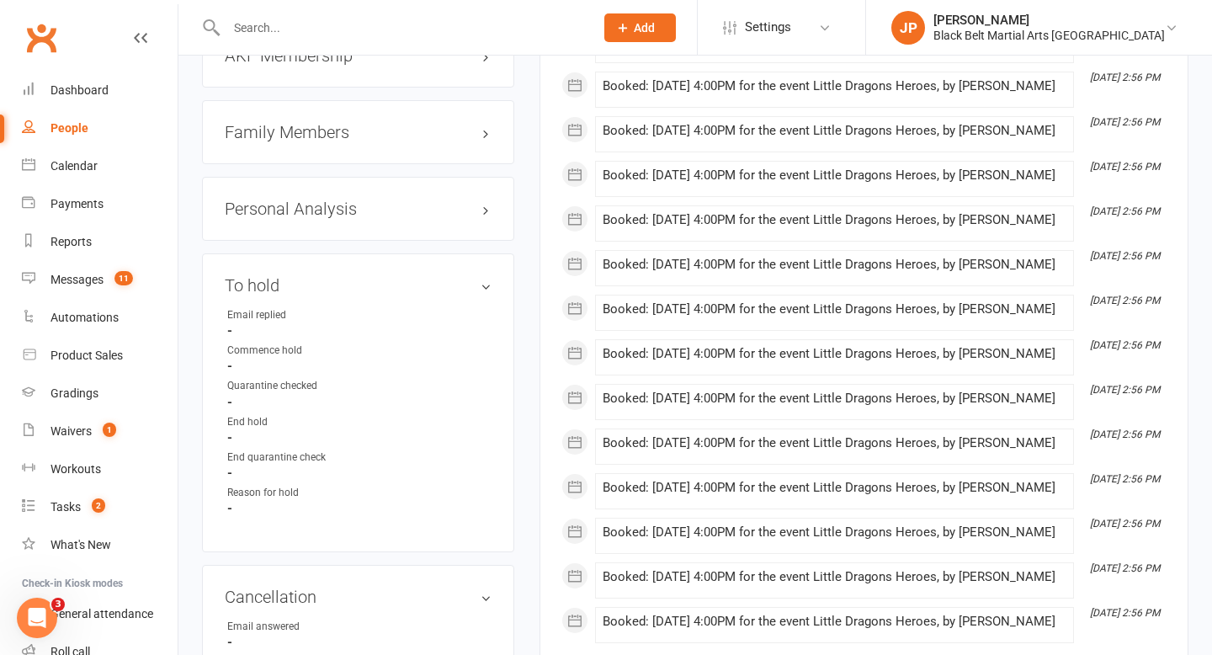
click at [452, 27] on input "text" at bounding box center [401, 28] width 361 height 24
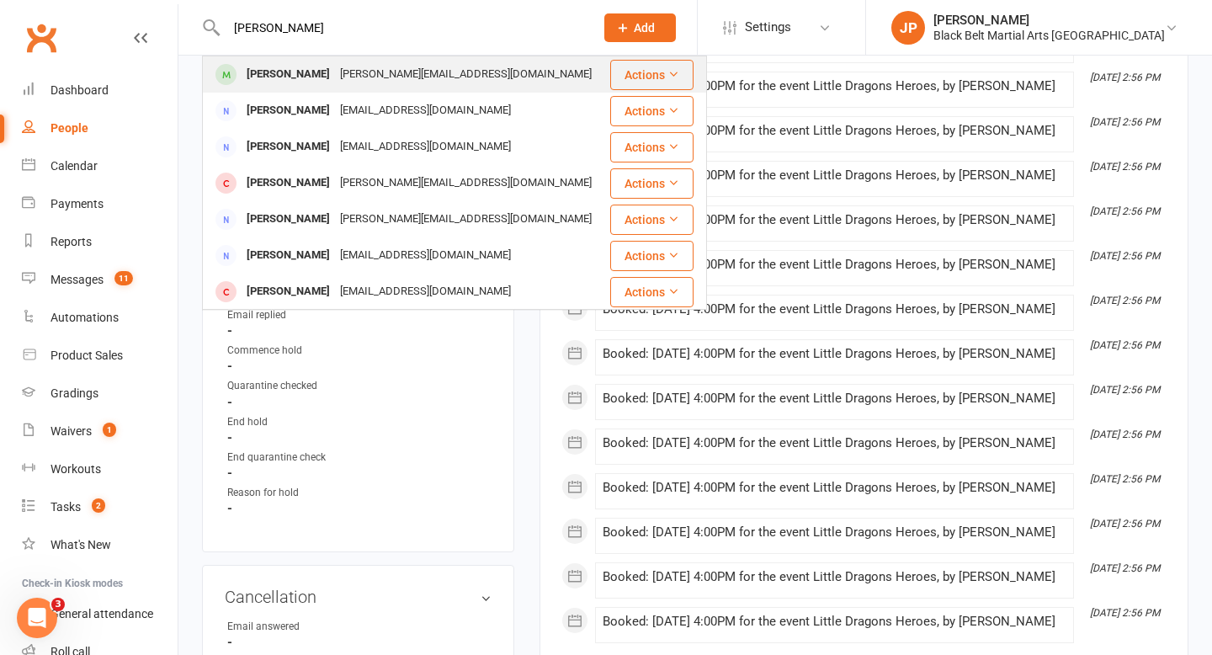
type input "[PERSON_NAME]"
click at [335, 75] on div "[PERSON_NAME][EMAIL_ADDRESS][DOMAIN_NAME]" at bounding box center [466, 74] width 262 height 24
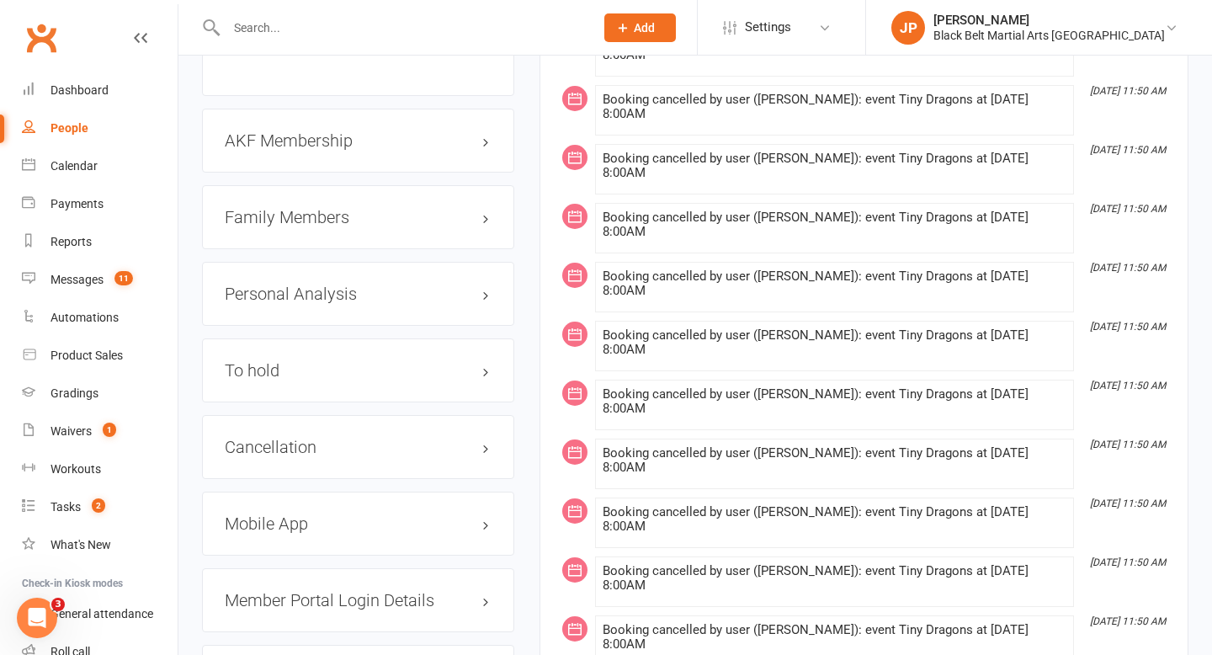
scroll to position [1885, 0]
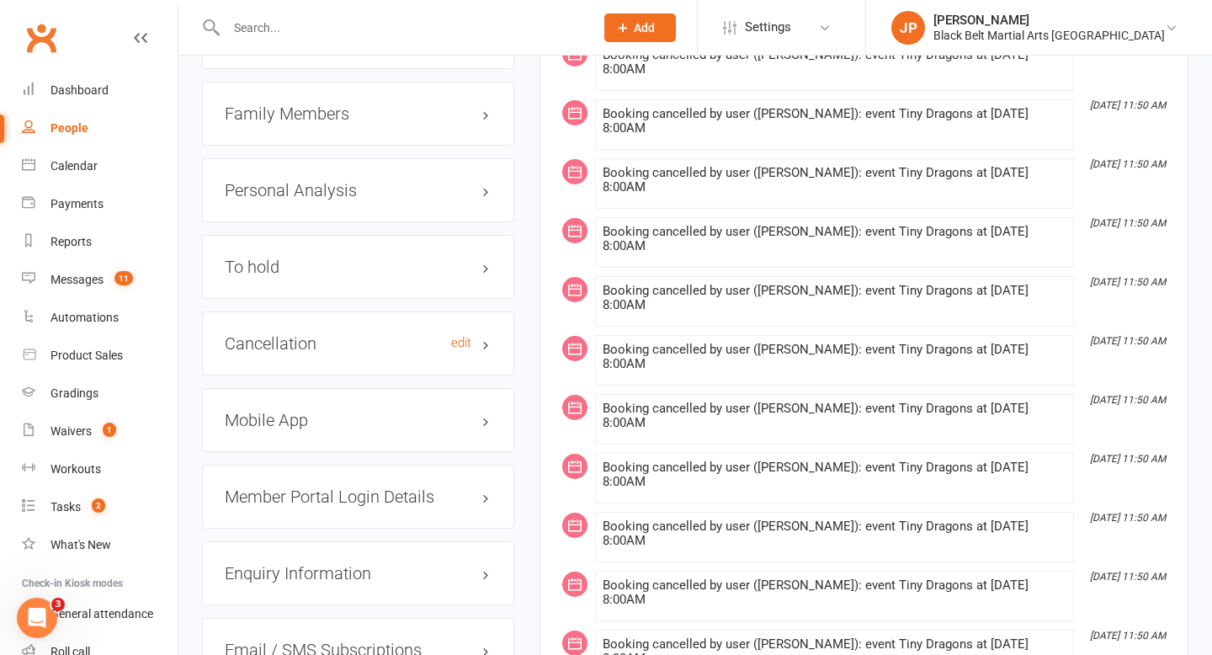
click at [319, 336] on h3 "Cancellation edit" at bounding box center [358, 343] width 267 height 19
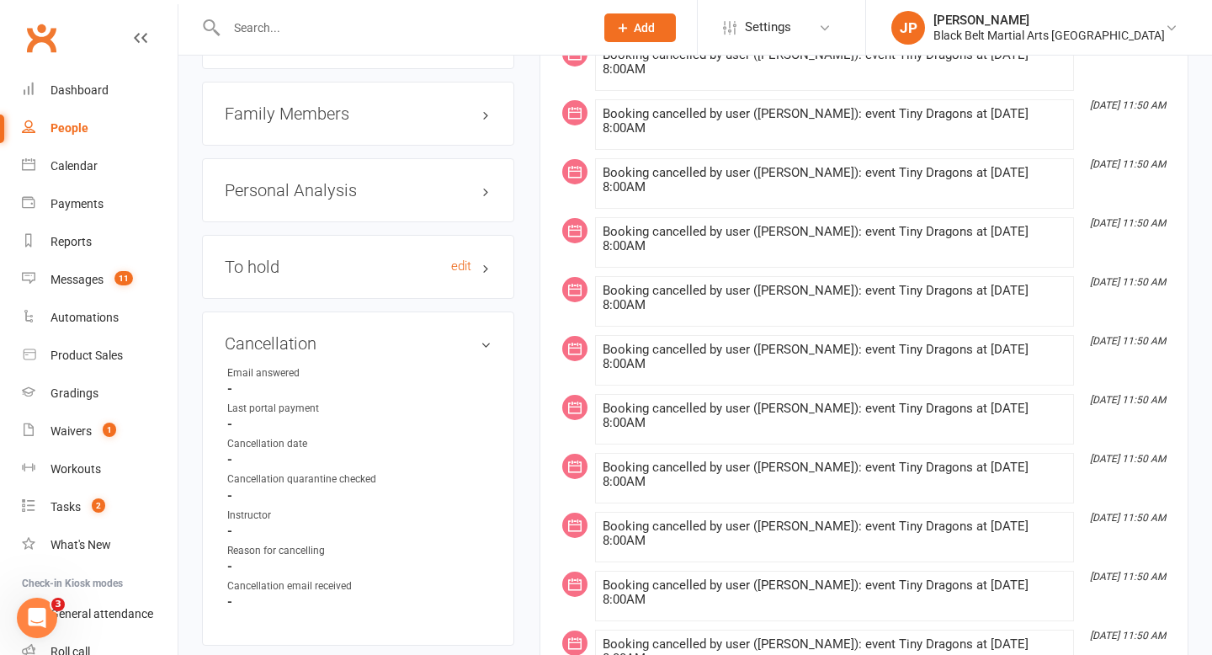
click at [321, 264] on h3 "To hold edit" at bounding box center [358, 266] width 267 height 19
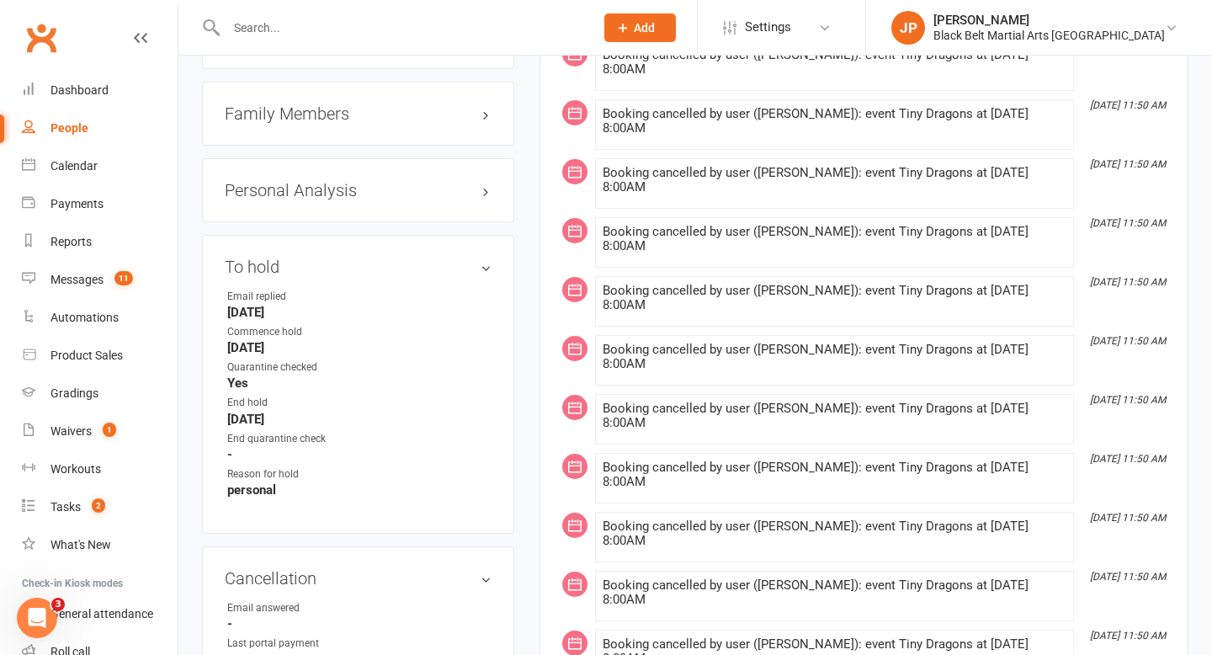
click at [364, 33] on input "text" at bounding box center [401, 28] width 361 height 24
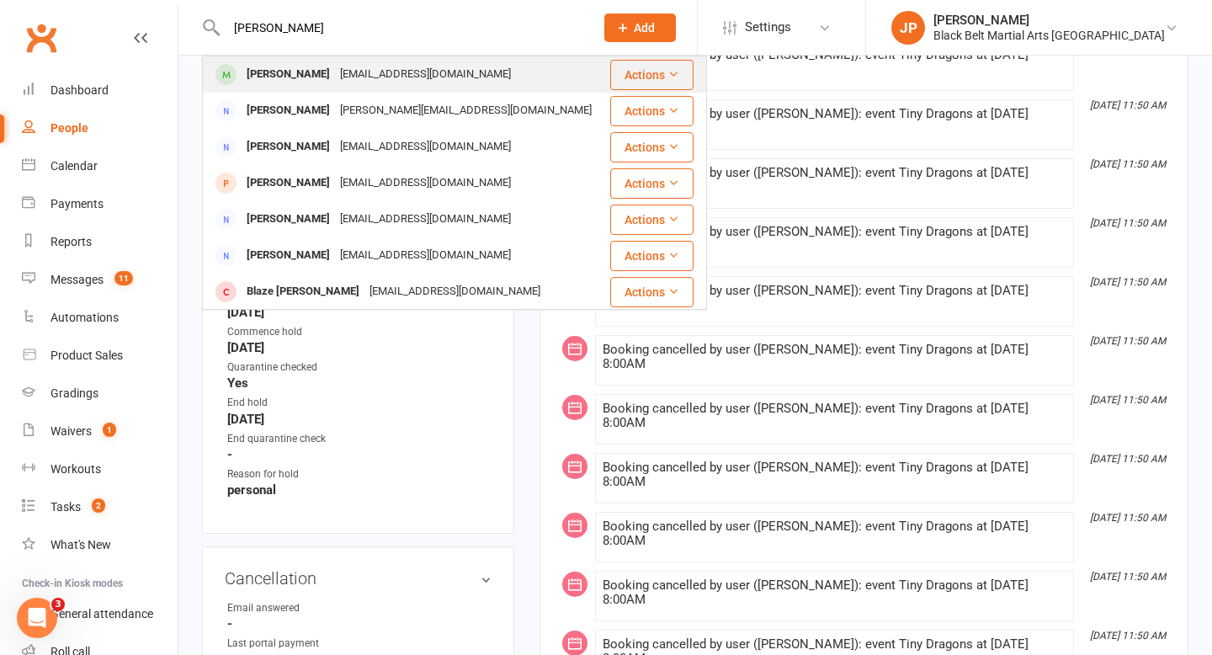
type input "[PERSON_NAME]"
click at [301, 69] on div "[PERSON_NAME]" at bounding box center [287, 74] width 93 height 24
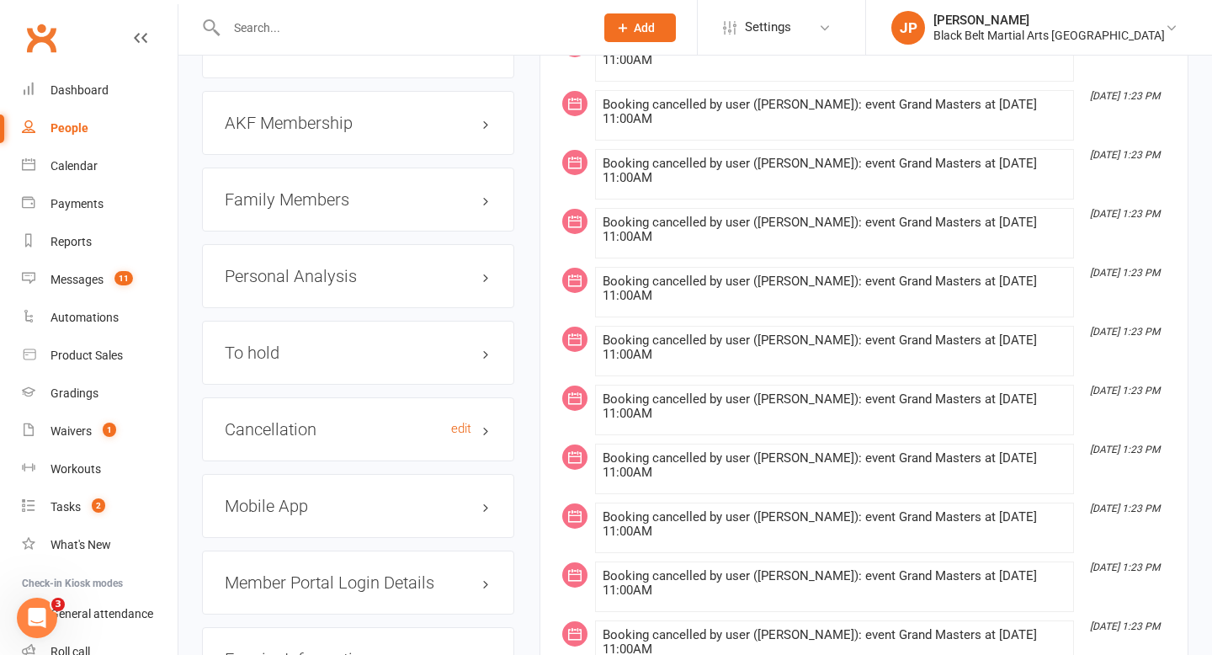
click at [276, 433] on h3 "Cancellation edit" at bounding box center [358, 429] width 267 height 19
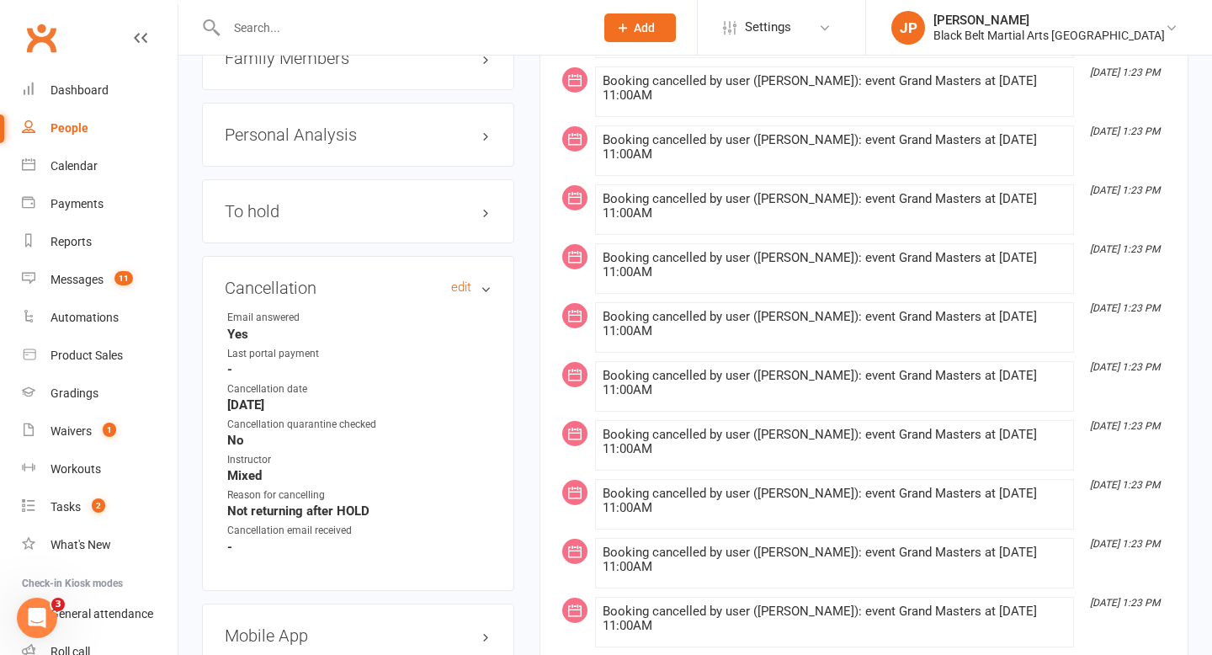
scroll to position [2087, 0]
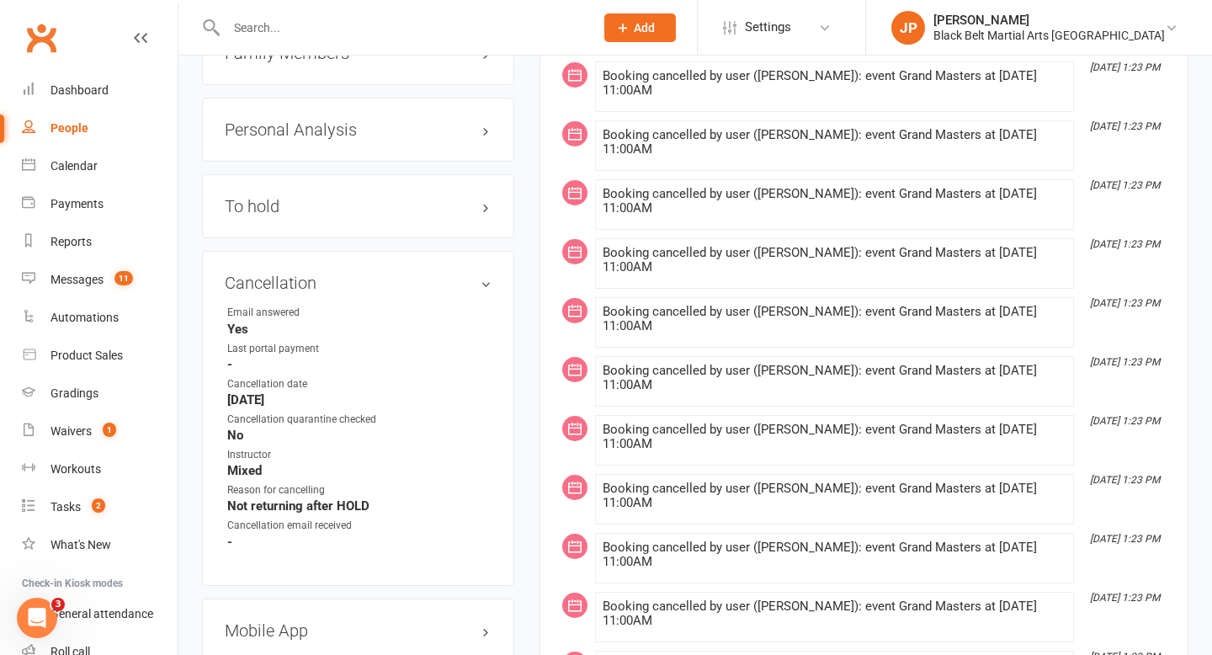
click at [464, 31] on input "text" at bounding box center [401, 28] width 361 height 24
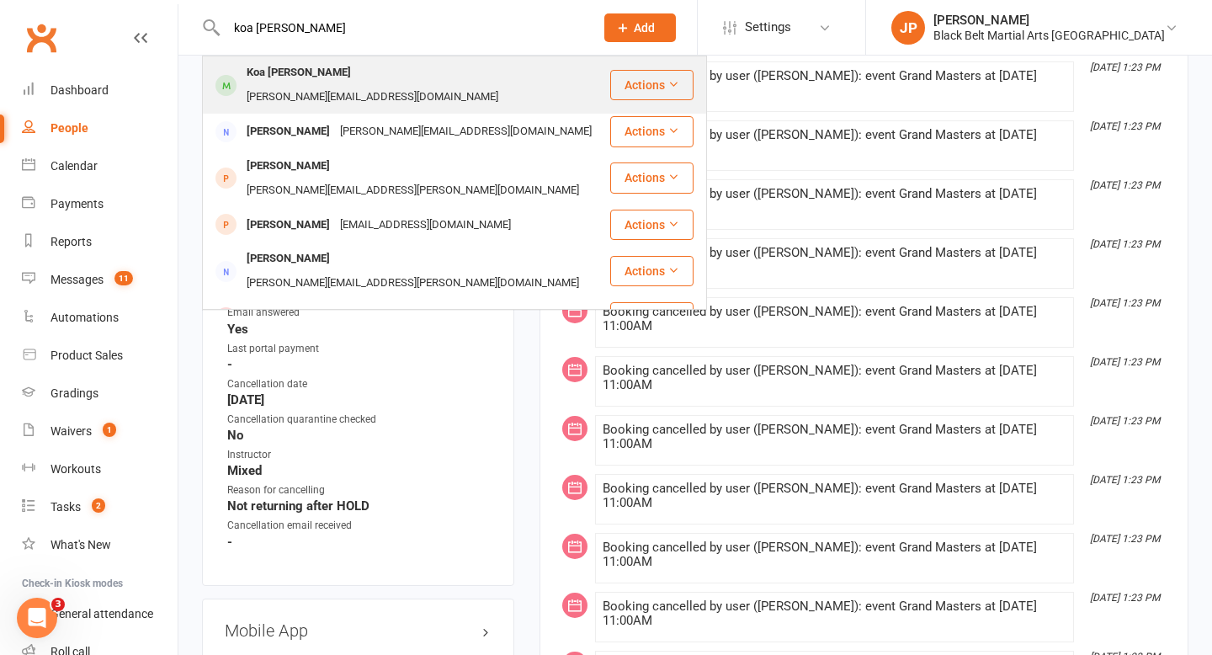
type input "koa [PERSON_NAME]"
click at [308, 67] on div "Koa [PERSON_NAME]" at bounding box center [298, 73] width 114 height 24
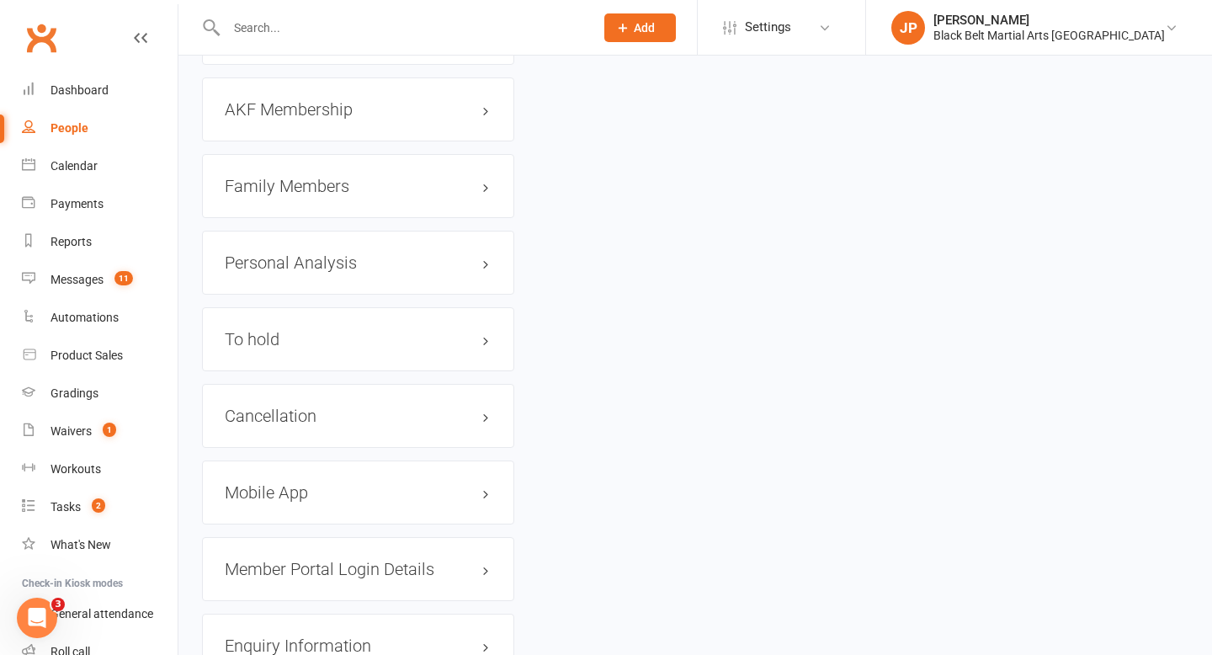
scroll to position [1910, 0]
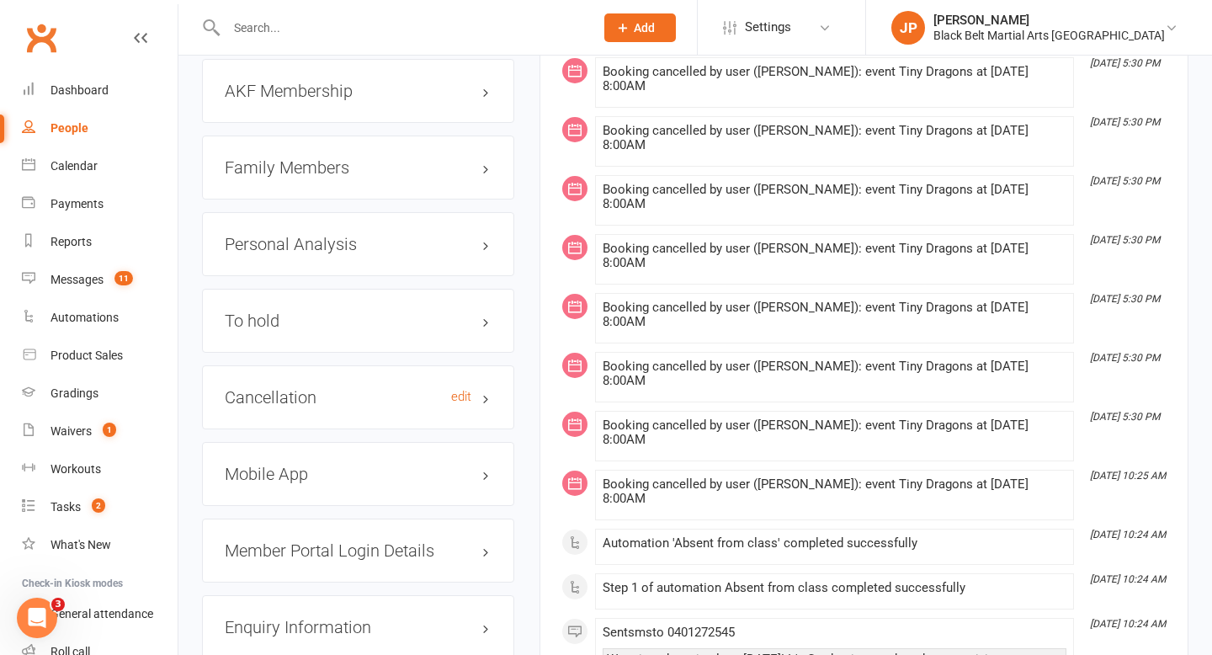
click at [265, 388] on h3 "Cancellation edit" at bounding box center [358, 397] width 267 height 19
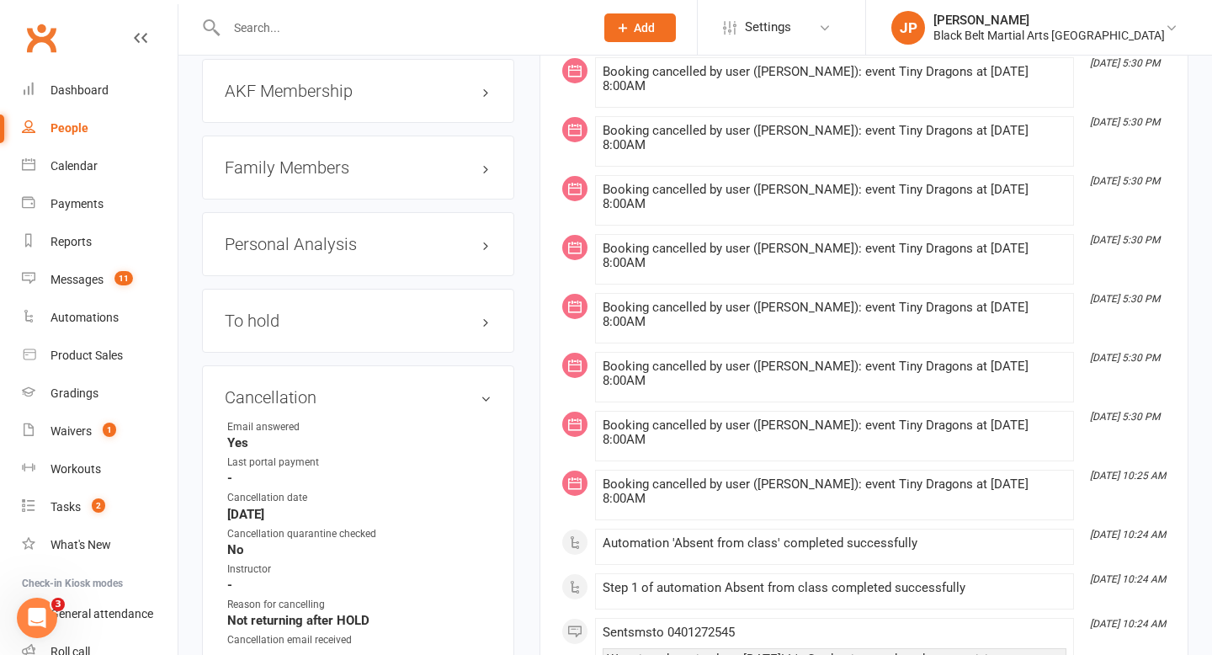
click at [456, 33] on input "text" at bounding box center [401, 28] width 361 height 24
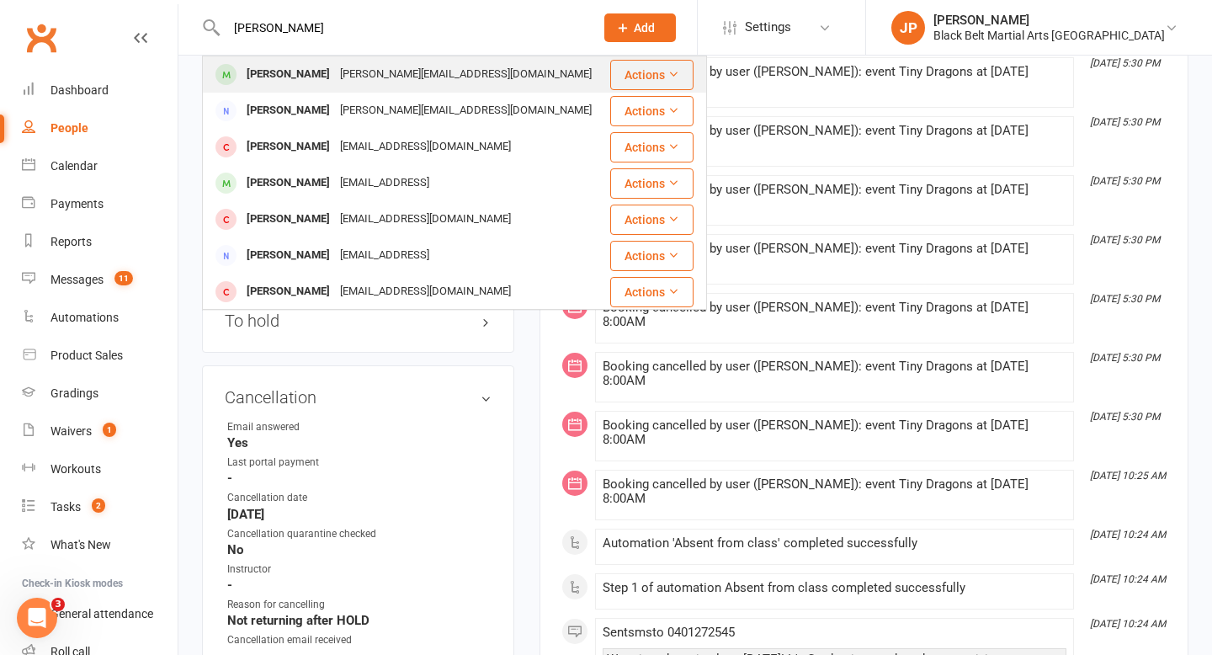
type input "[PERSON_NAME]"
click at [299, 73] on div "[PERSON_NAME]" at bounding box center [287, 74] width 93 height 24
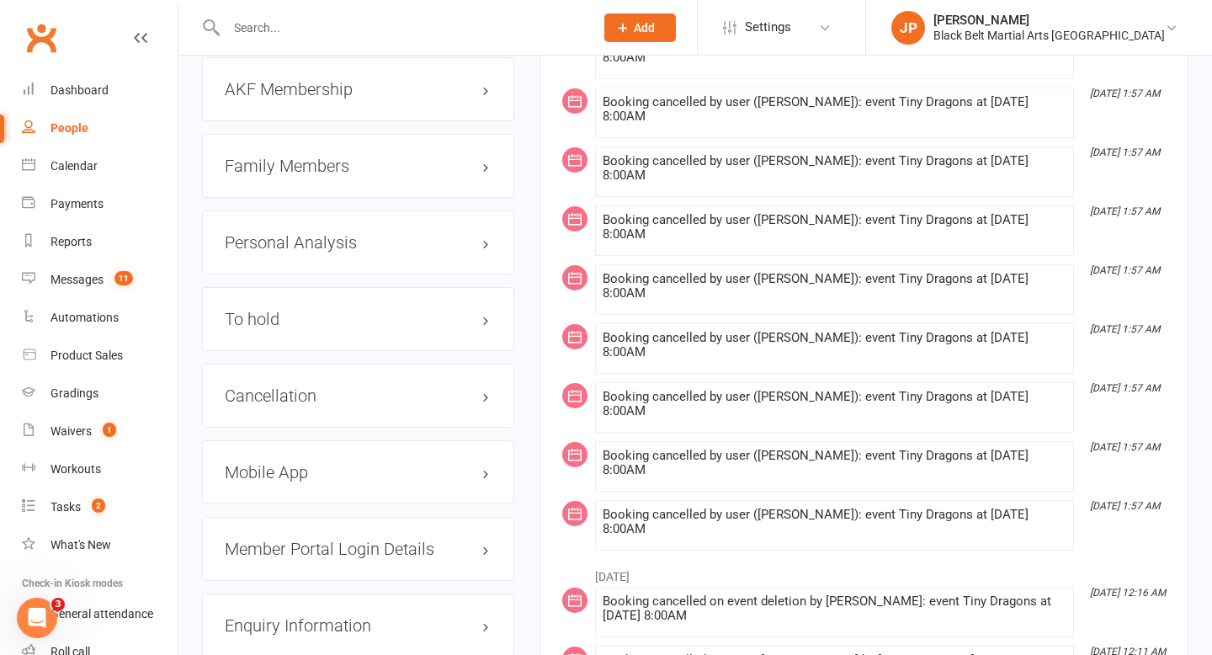
scroll to position [1867, 0]
click at [299, 385] on h3 "Cancellation edit" at bounding box center [358, 394] width 267 height 19
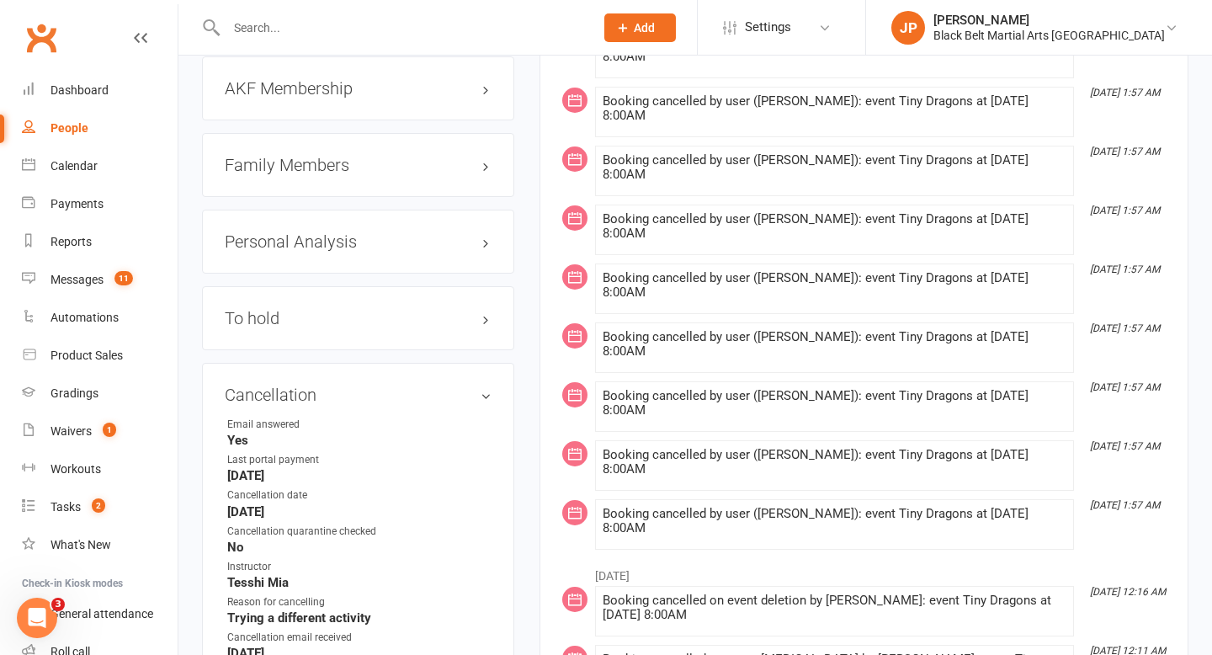
click at [391, 31] on input "text" at bounding box center [401, 28] width 361 height 24
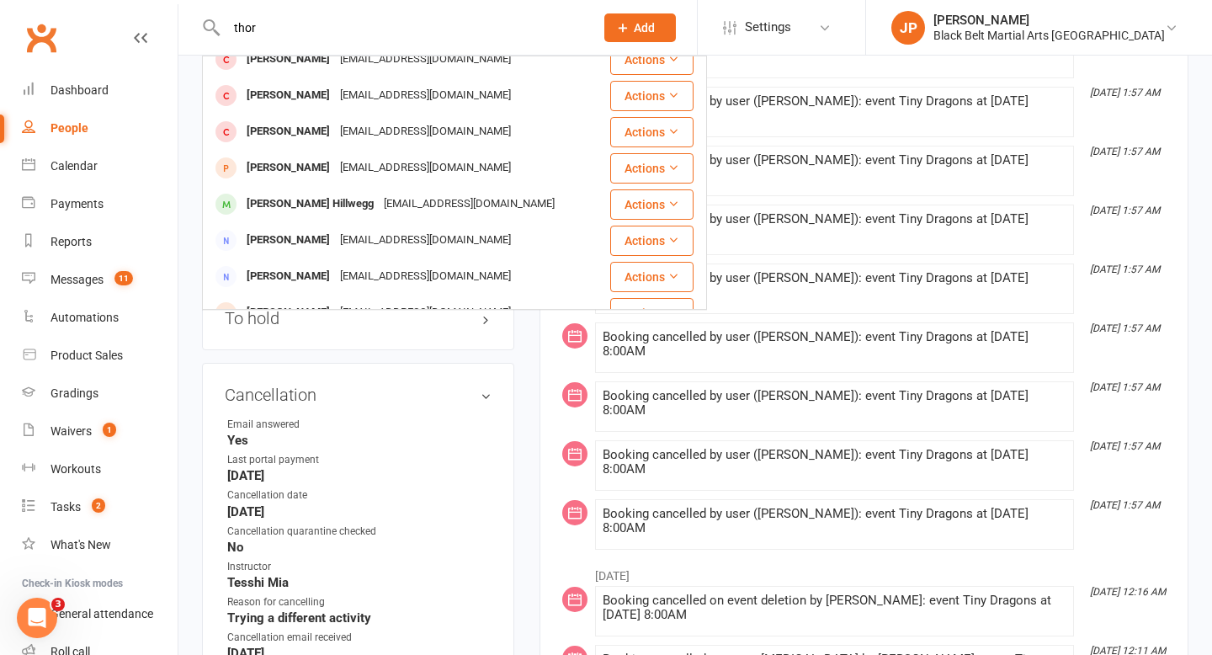
scroll to position [126, 0]
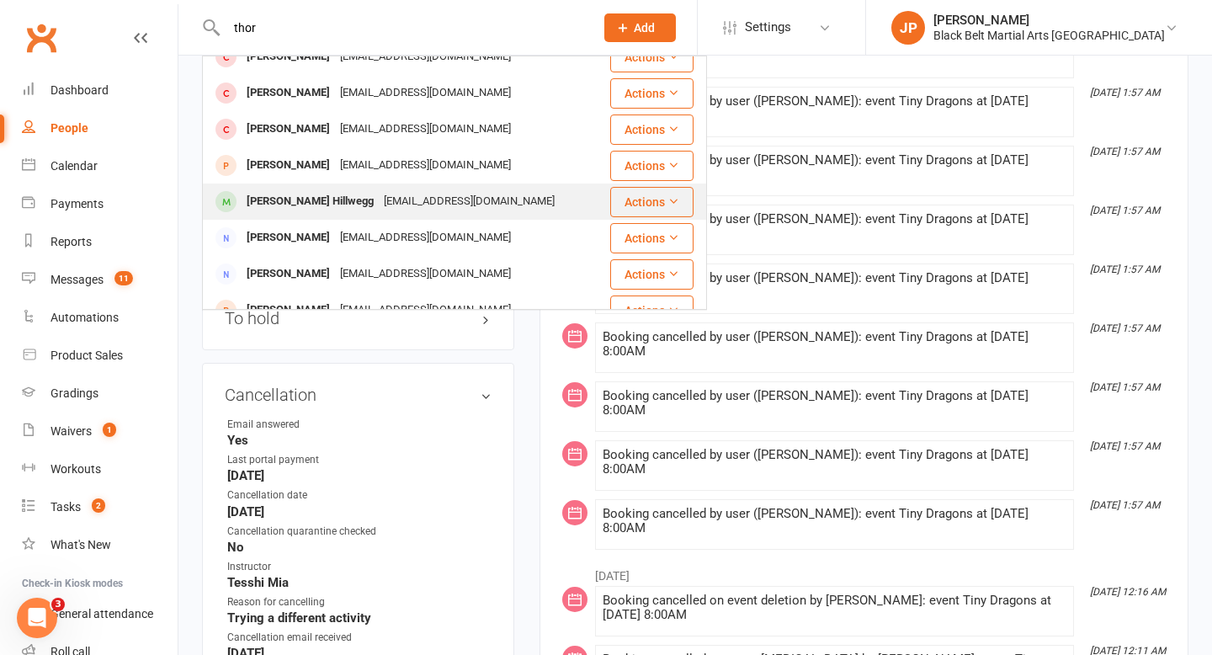
type input "thor"
click at [300, 188] on div "[PERSON_NAME] Hillwegg [EMAIL_ADDRESS][DOMAIN_NAME]" at bounding box center [406, 201] width 405 height 34
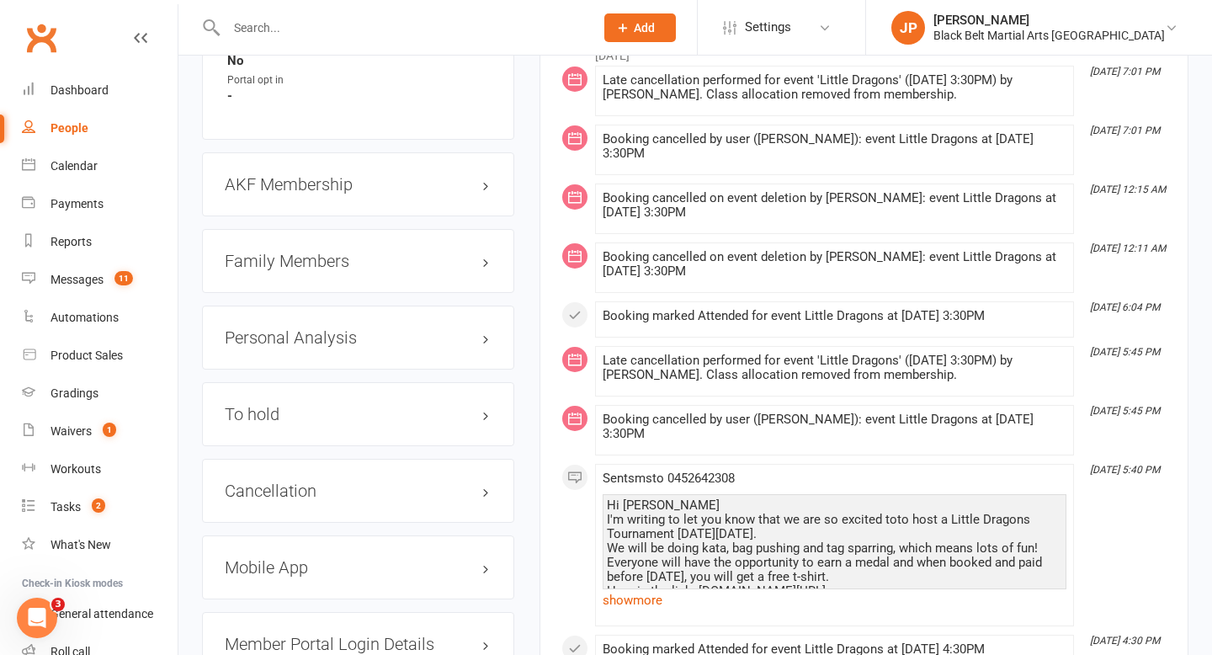
scroll to position [1790, 0]
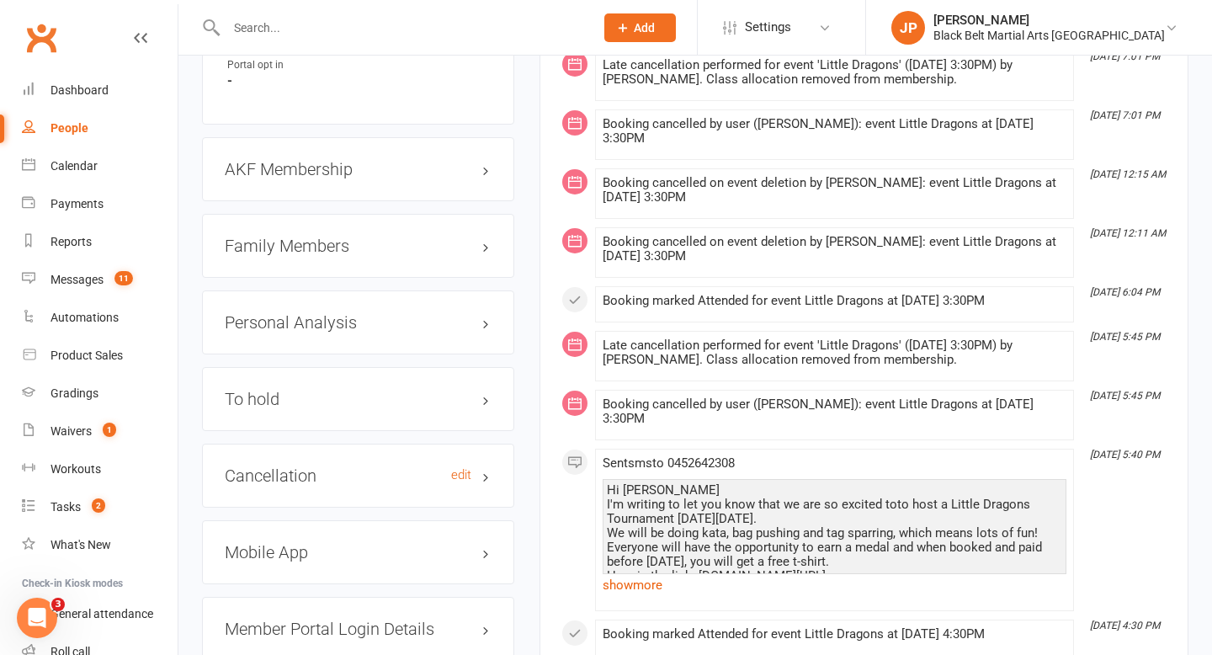
click at [279, 467] on h3 "Cancellation edit" at bounding box center [358, 475] width 267 height 19
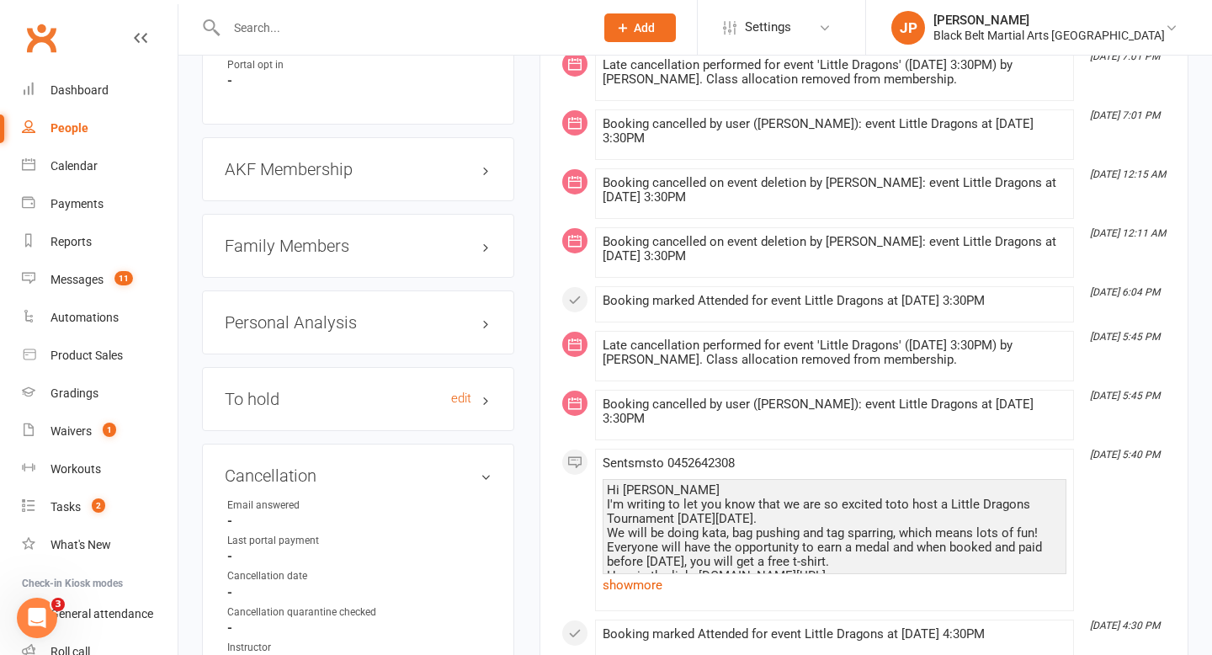
click at [316, 390] on h3 "To hold edit" at bounding box center [358, 399] width 267 height 19
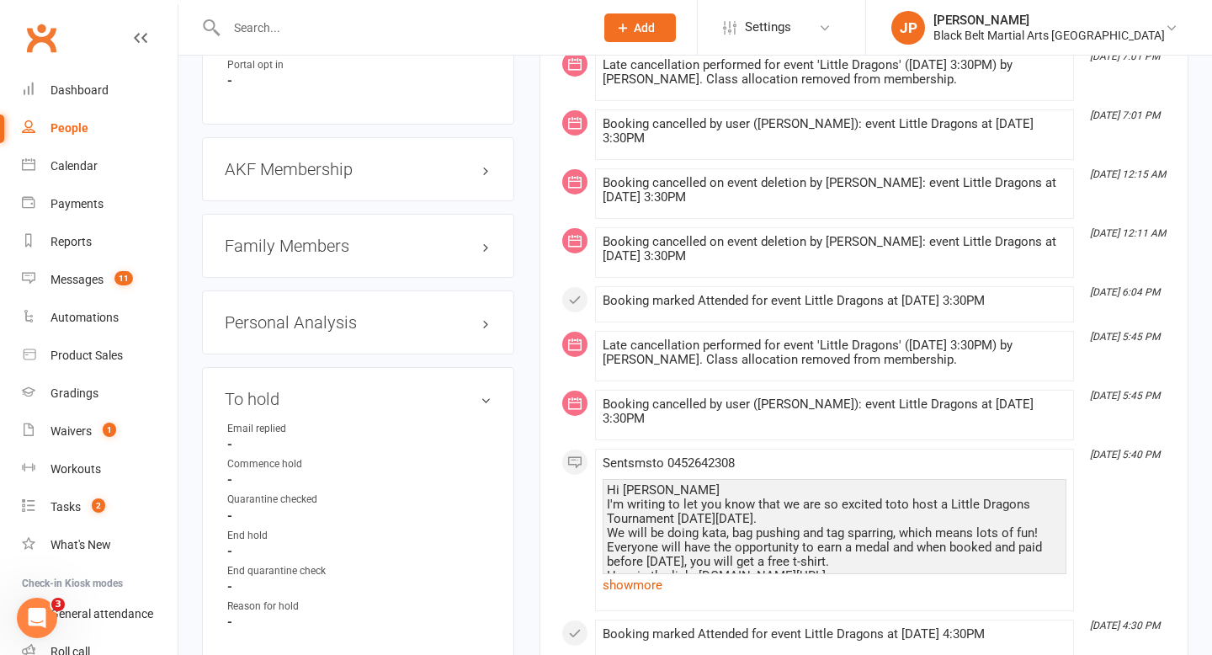
click at [448, 34] on input "text" at bounding box center [401, 28] width 361 height 24
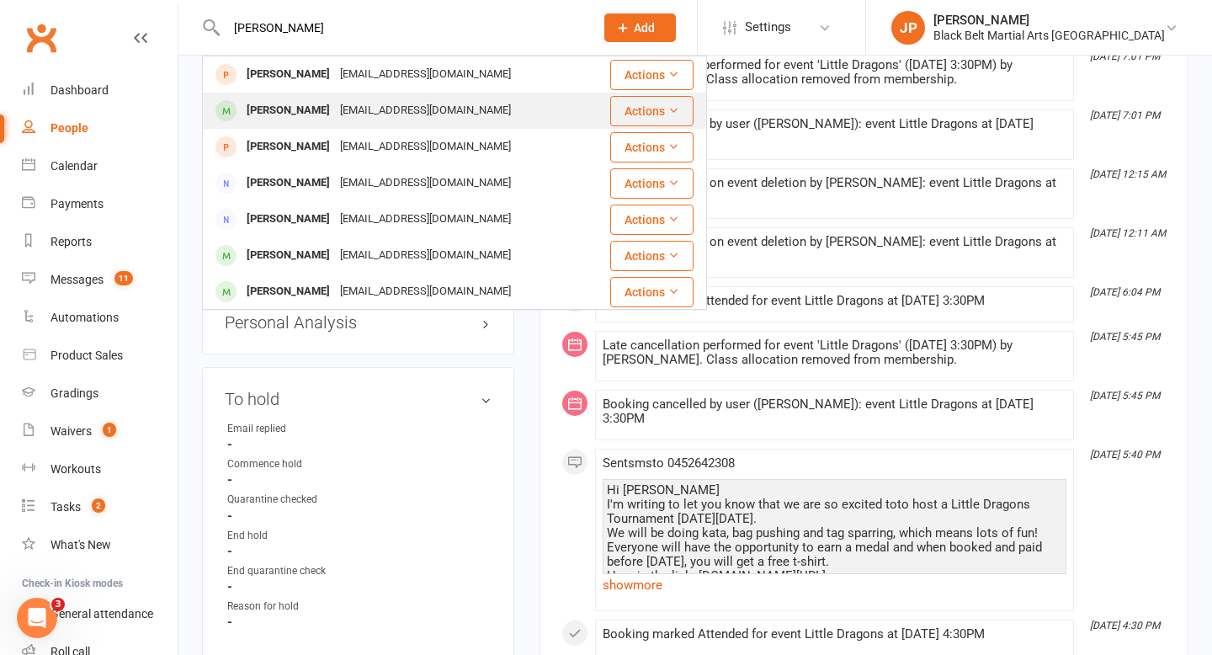
type input "[PERSON_NAME]"
click at [356, 95] on div "[PERSON_NAME] [EMAIL_ADDRESS][DOMAIN_NAME]" at bounding box center [406, 110] width 405 height 34
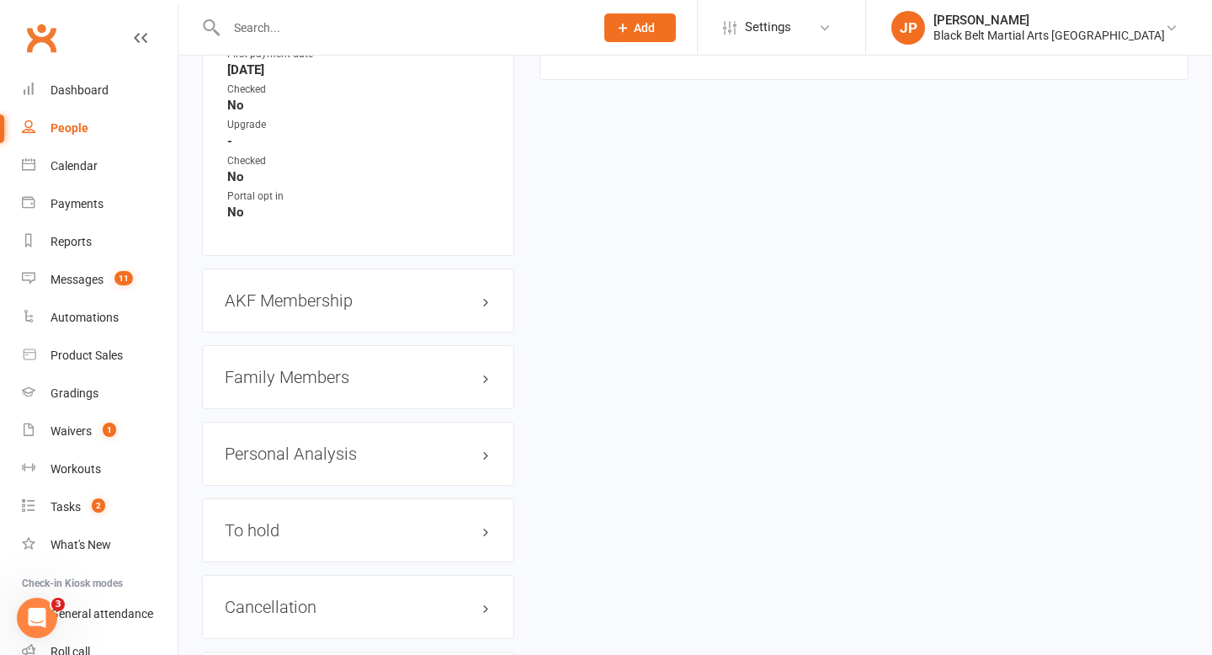
scroll to position [1695, 0]
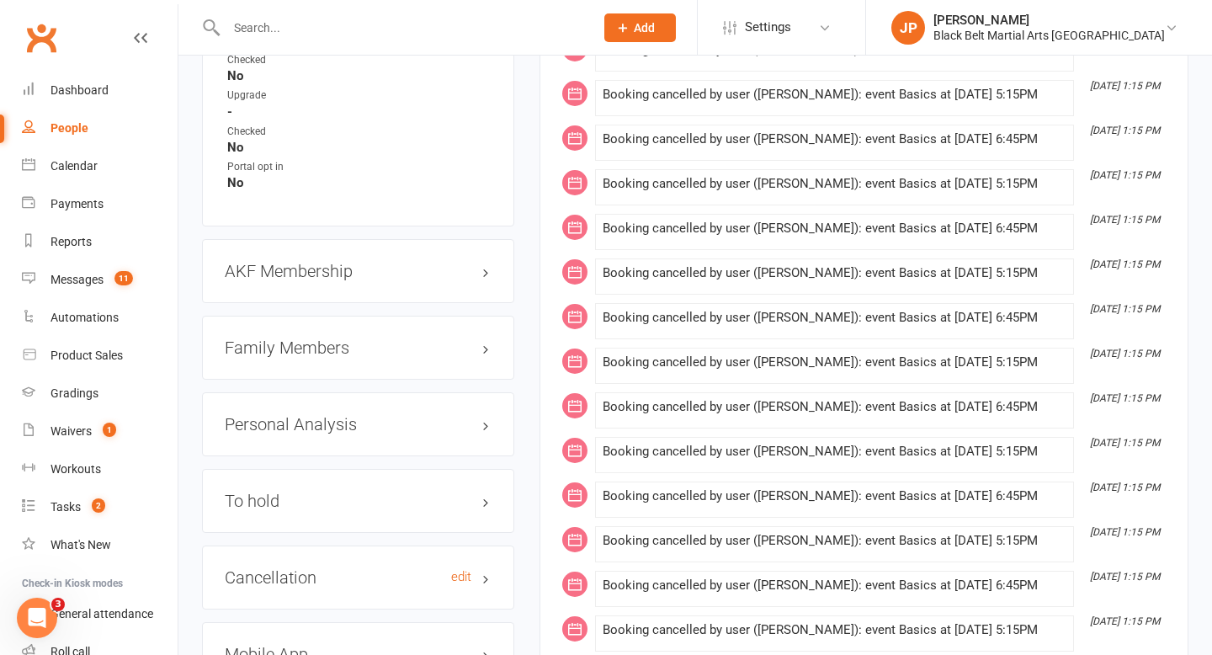
click at [279, 578] on h3 "Cancellation edit" at bounding box center [358, 577] width 267 height 19
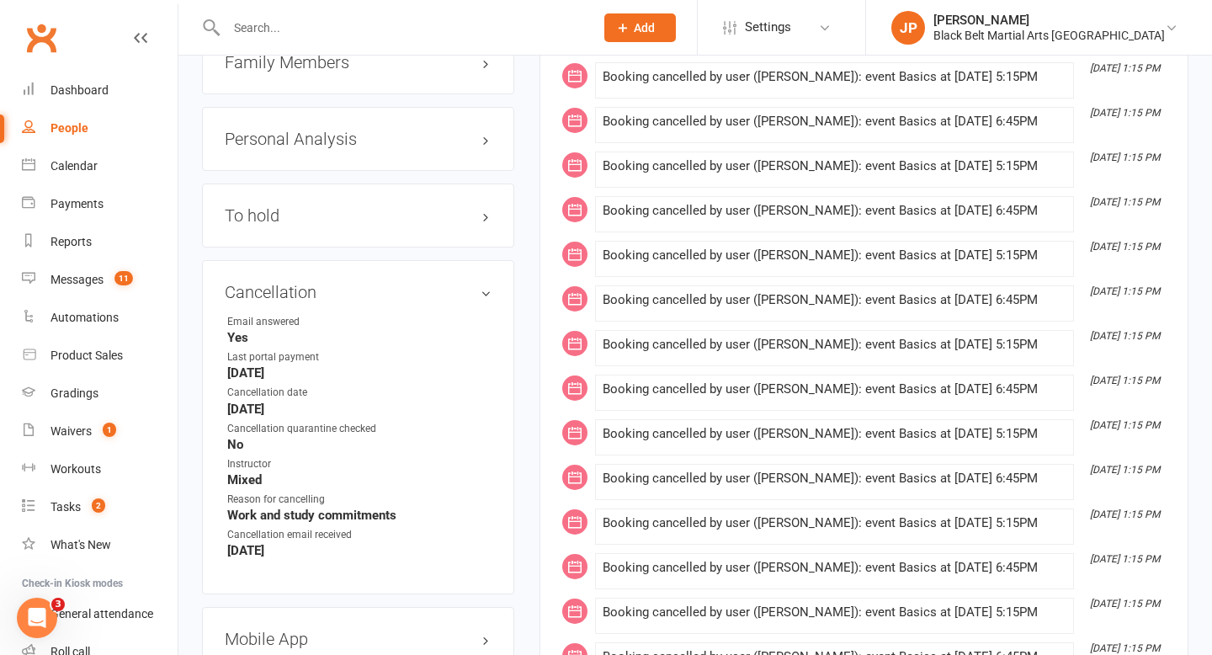
scroll to position [1988, 0]
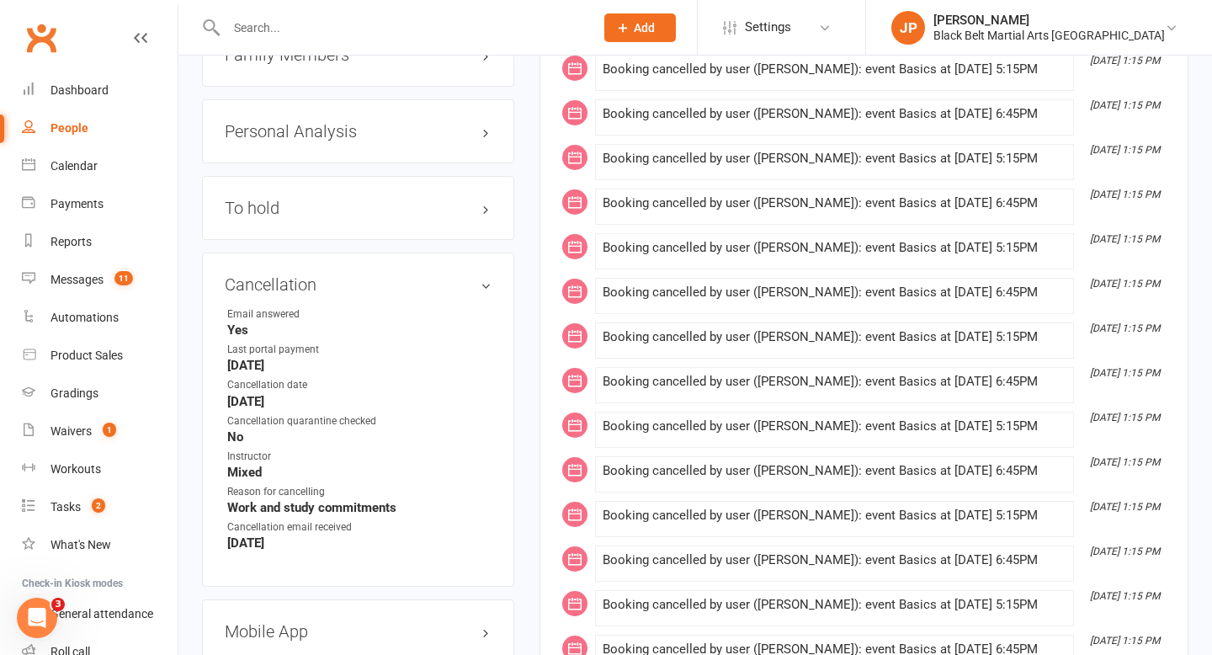
click at [484, 32] on input "text" at bounding box center [401, 28] width 361 height 24
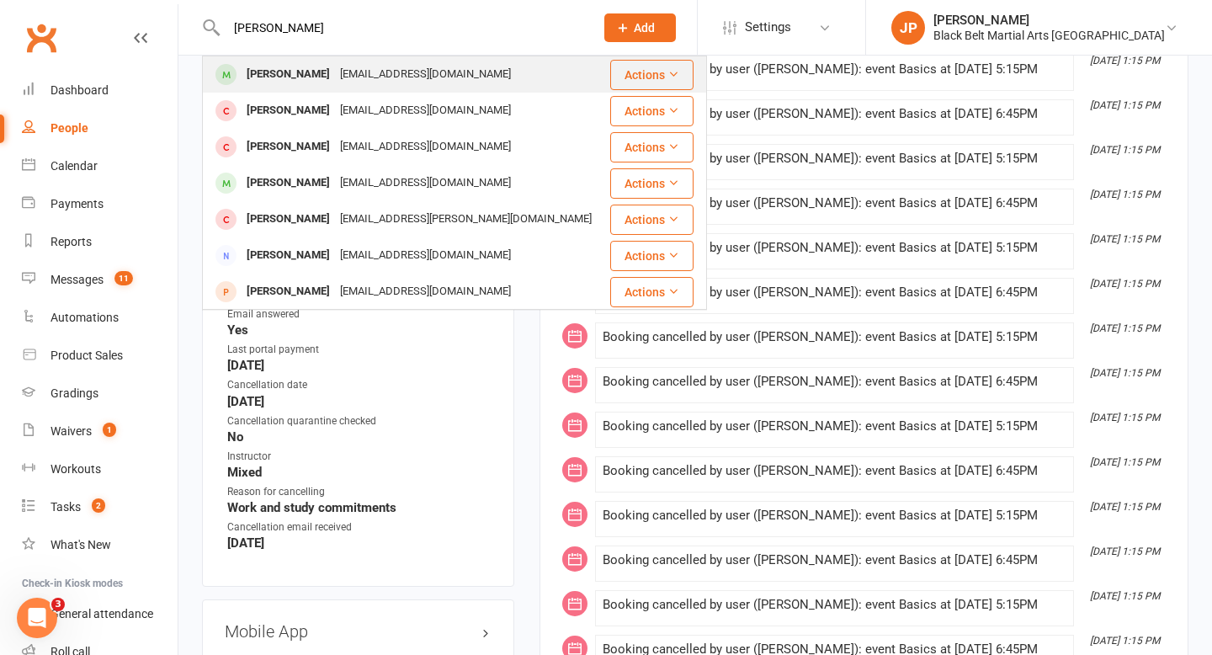
type input "[PERSON_NAME]"
click at [335, 74] on div "[EMAIL_ADDRESS][DOMAIN_NAME]" at bounding box center [425, 74] width 181 height 24
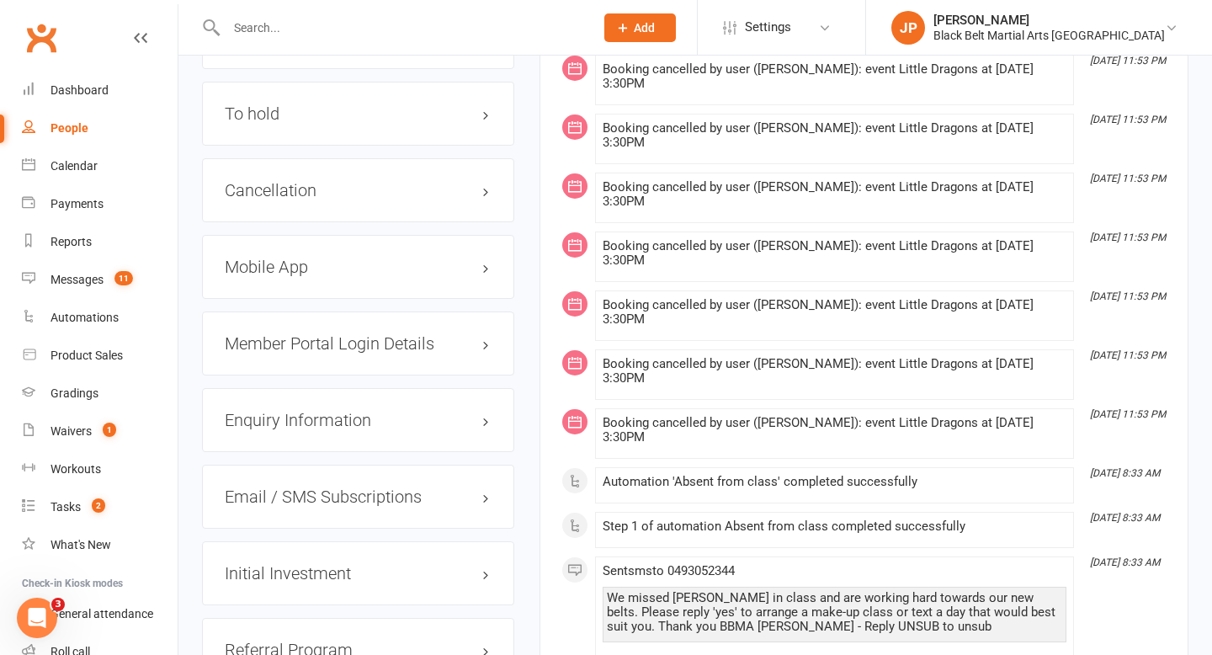
scroll to position [2163, 0]
click at [358, 180] on h3 "Cancellation edit" at bounding box center [358, 189] width 267 height 19
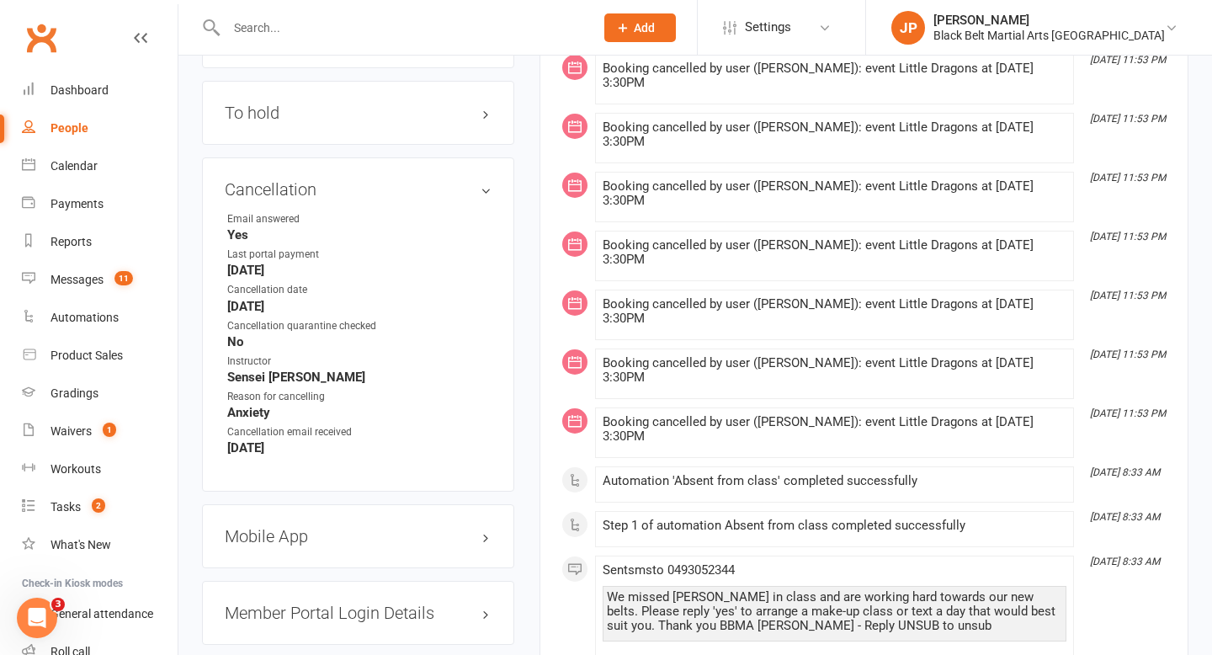
click at [489, 20] on input "text" at bounding box center [401, 28] width 361 height 24
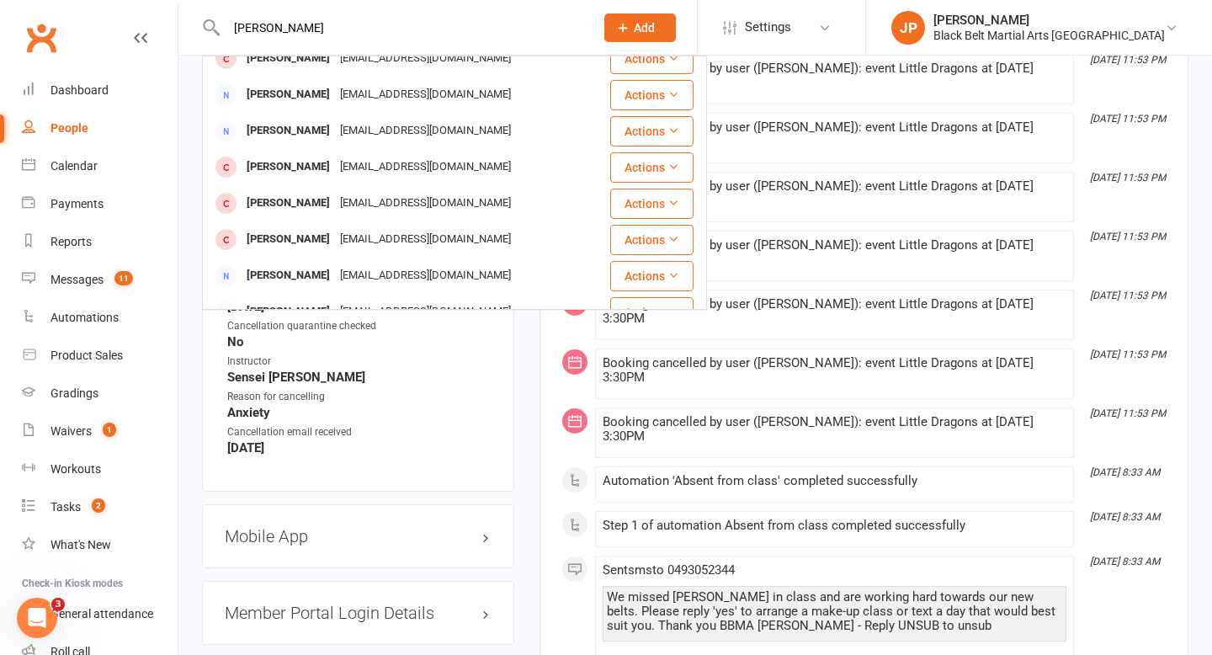
scroll to position [471, 0]
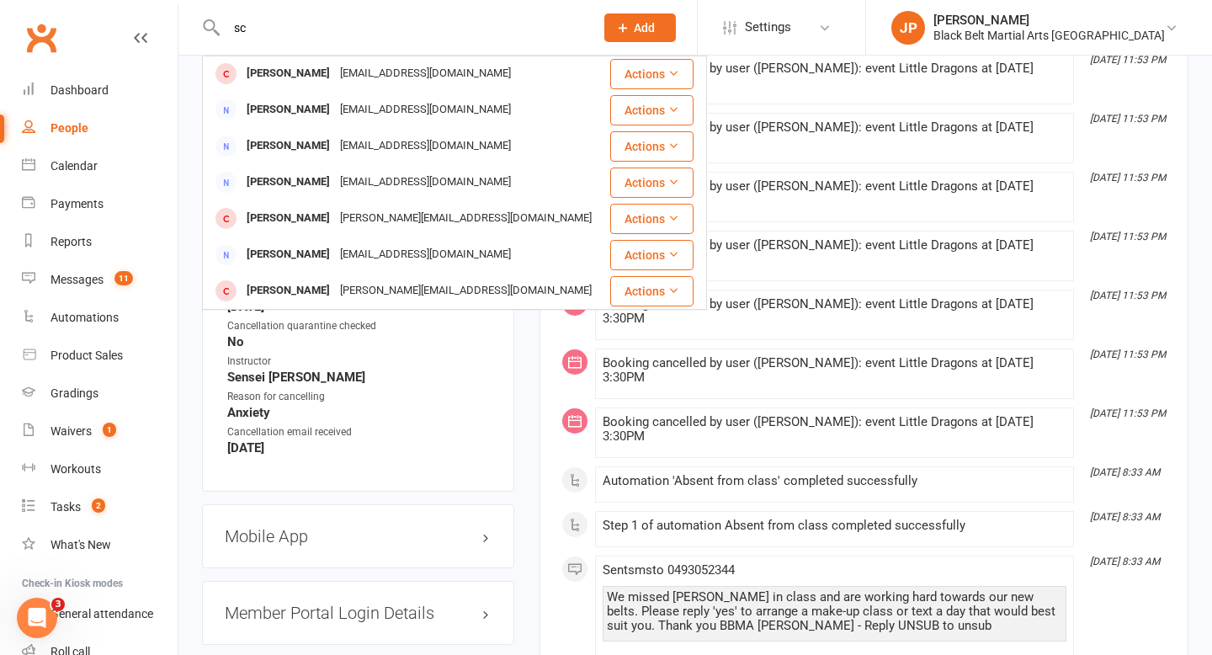
type input "s"
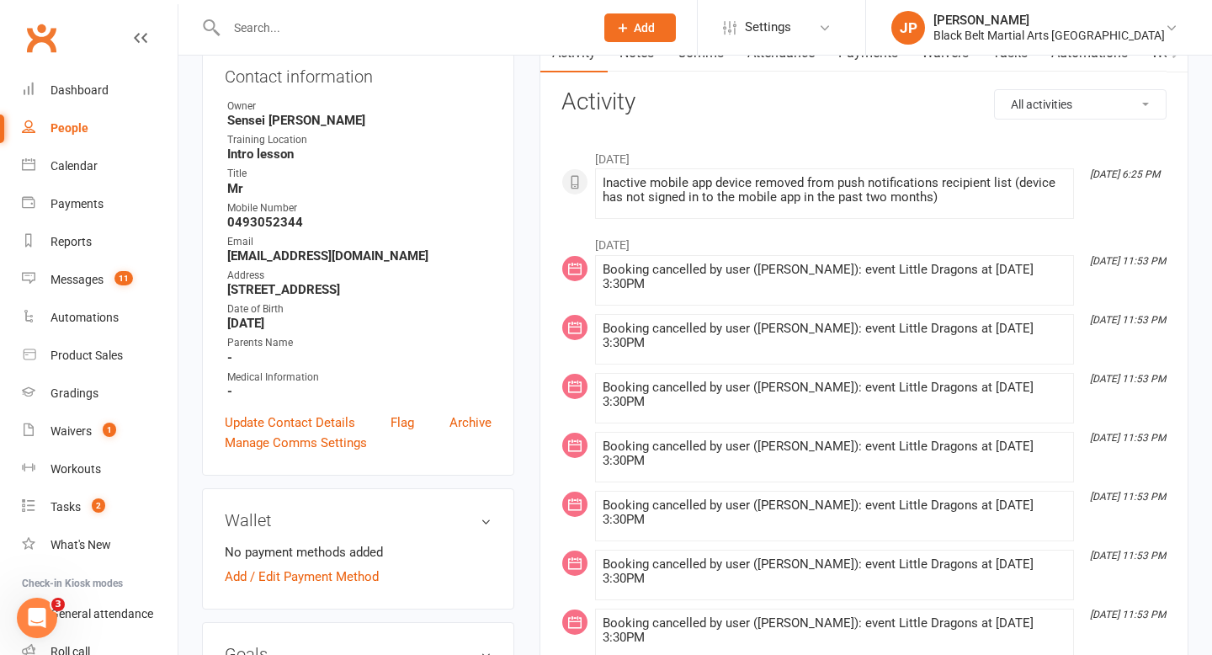
scroll to position [0, 0]
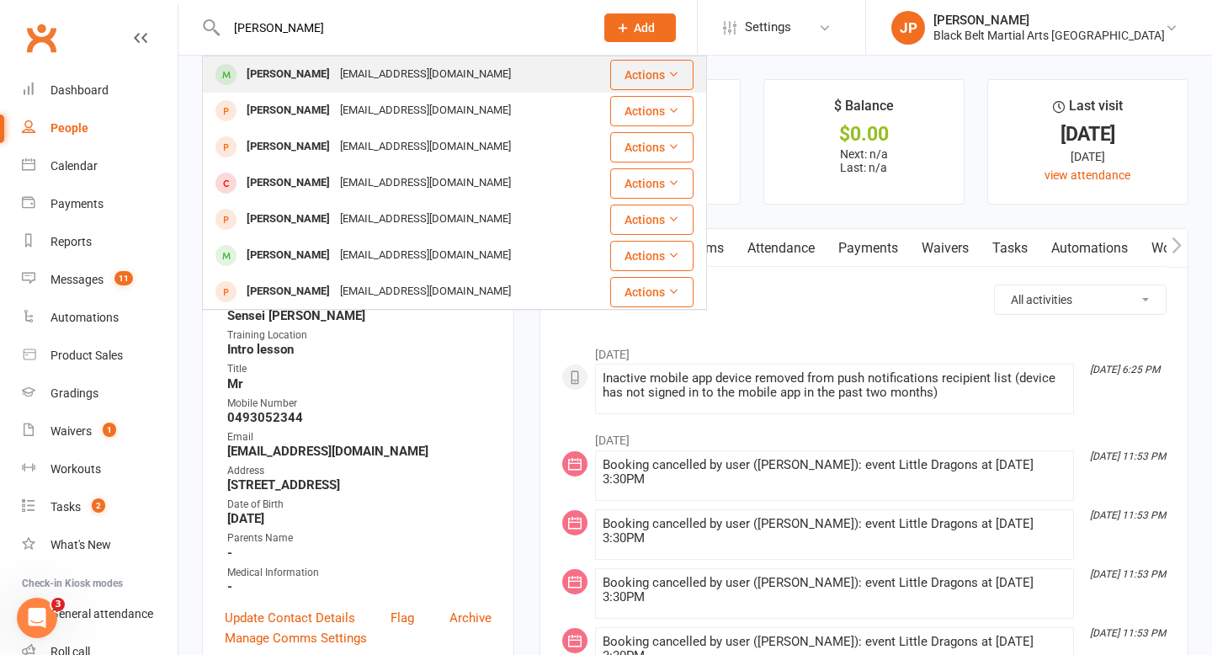
type input "[PERSON_NAME]"
click at [447, 78] on div "[EMAIL_ADDRESS][DOMAIN_NAME]" at bounding box center [425, 74] width 181 height 24
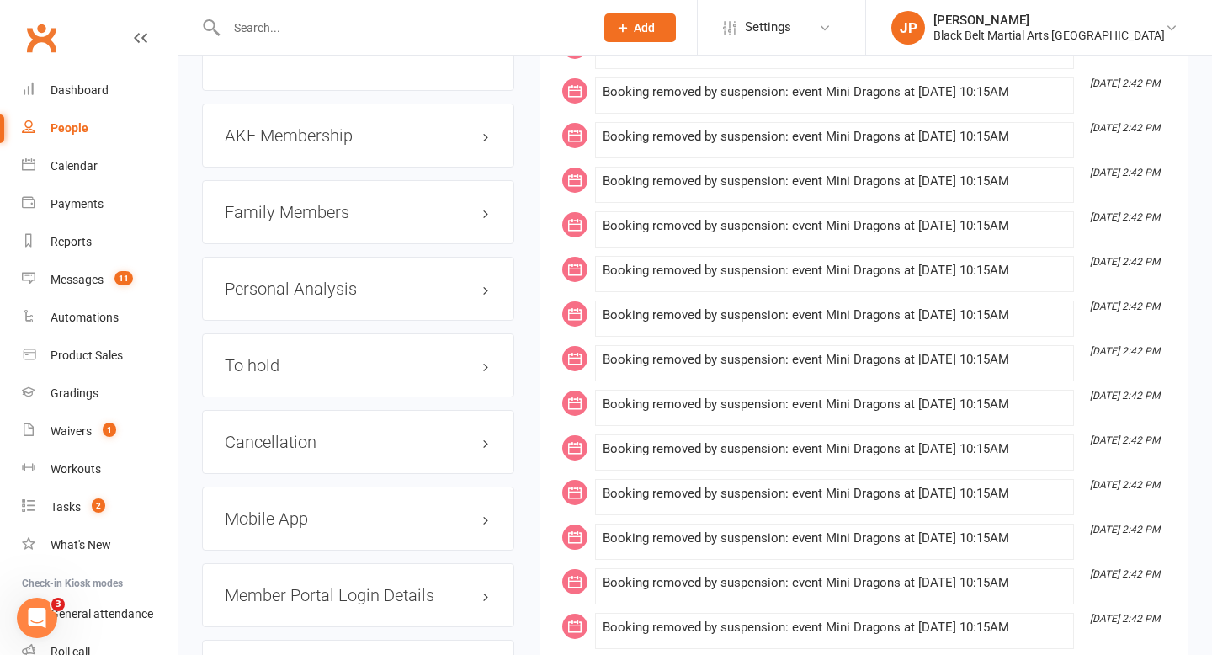
scroll to position [1870, 0]
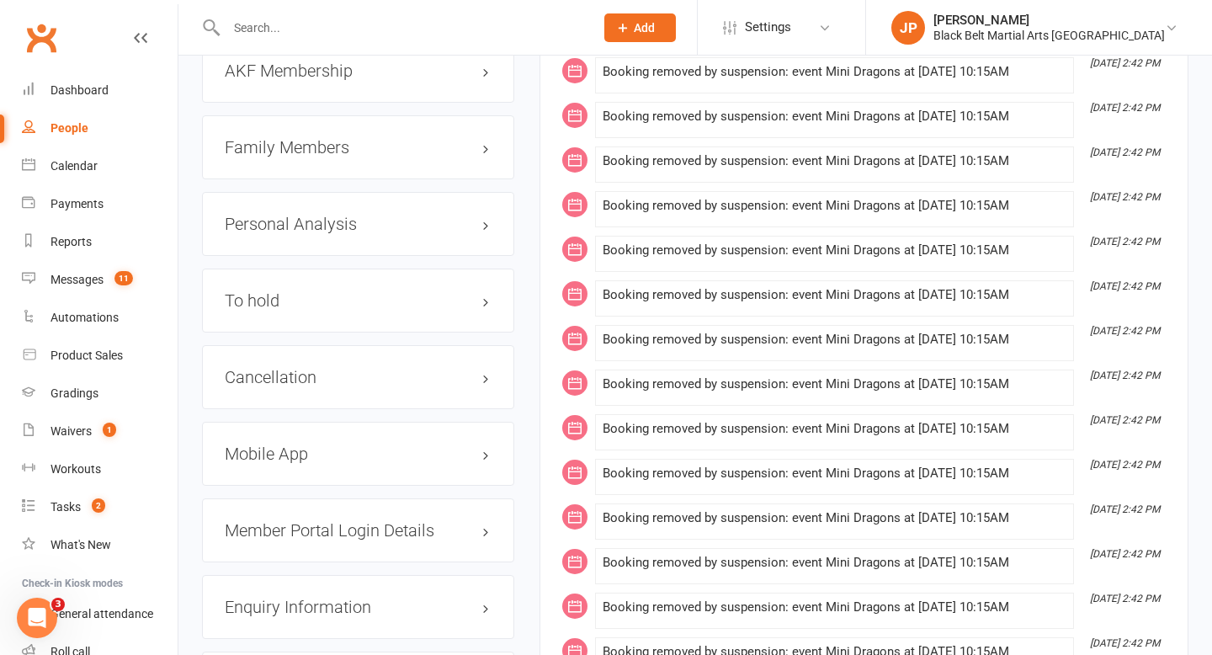
click at [347, 138] on h3 "Family Members" at bounding box center [358, 147] width 267 height 19
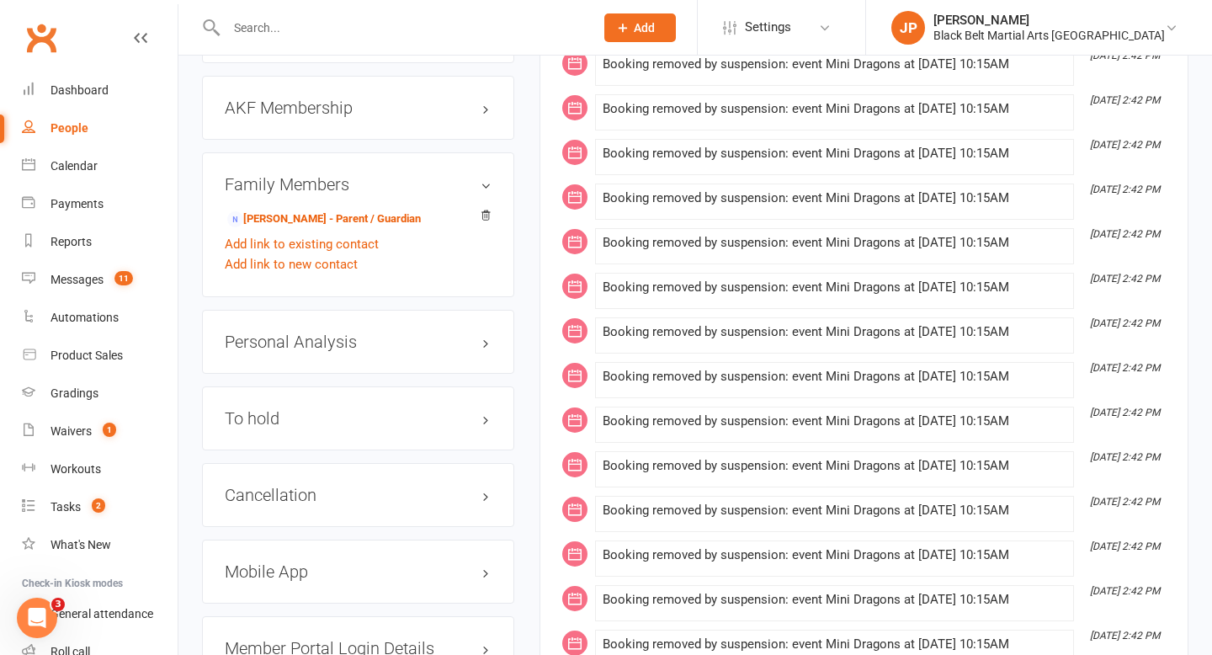
scroll to position [1834, 0]
click at [350, 423] on div "To hold edit" at bounding box center [358, 417] width 312 height 64
click at [349, 410] on h3 "To hold edit" at bounding box center [358, 417] width 267 height 19
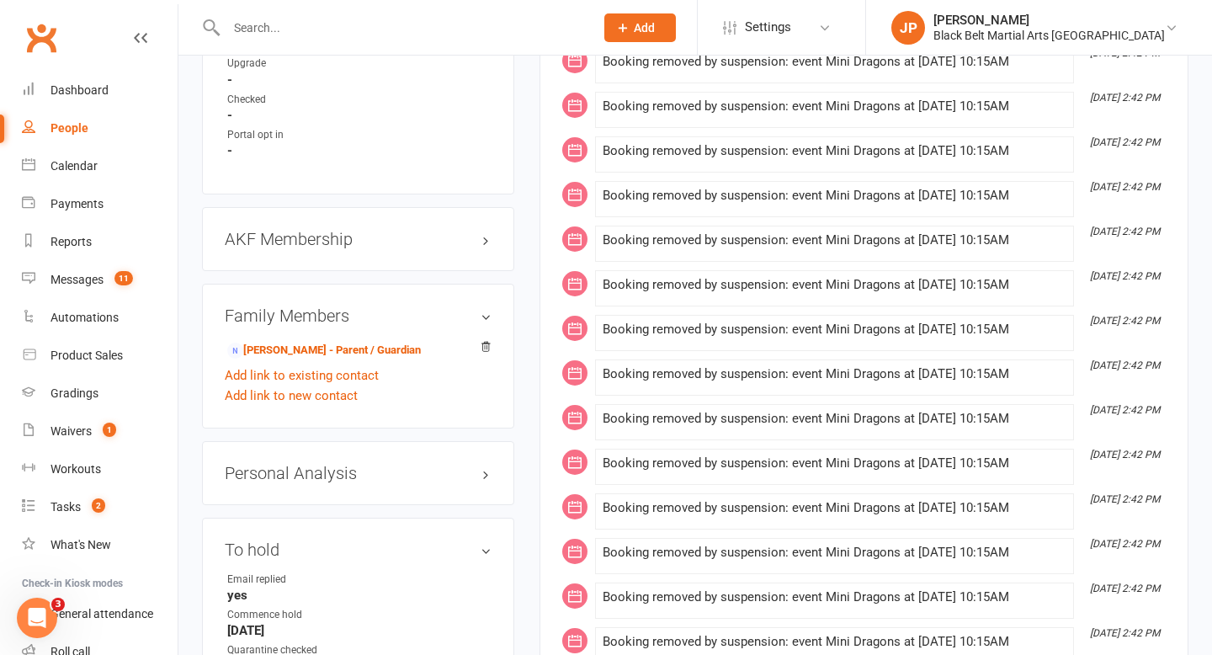
scroll to position [1703, 0]
click at [528, 383] on main "✓ Memberships Little Dragons (1 child) Does not expire $ Balance $0.00 Next: n/…" at bounding box center [864, 347] width 674 height 3943
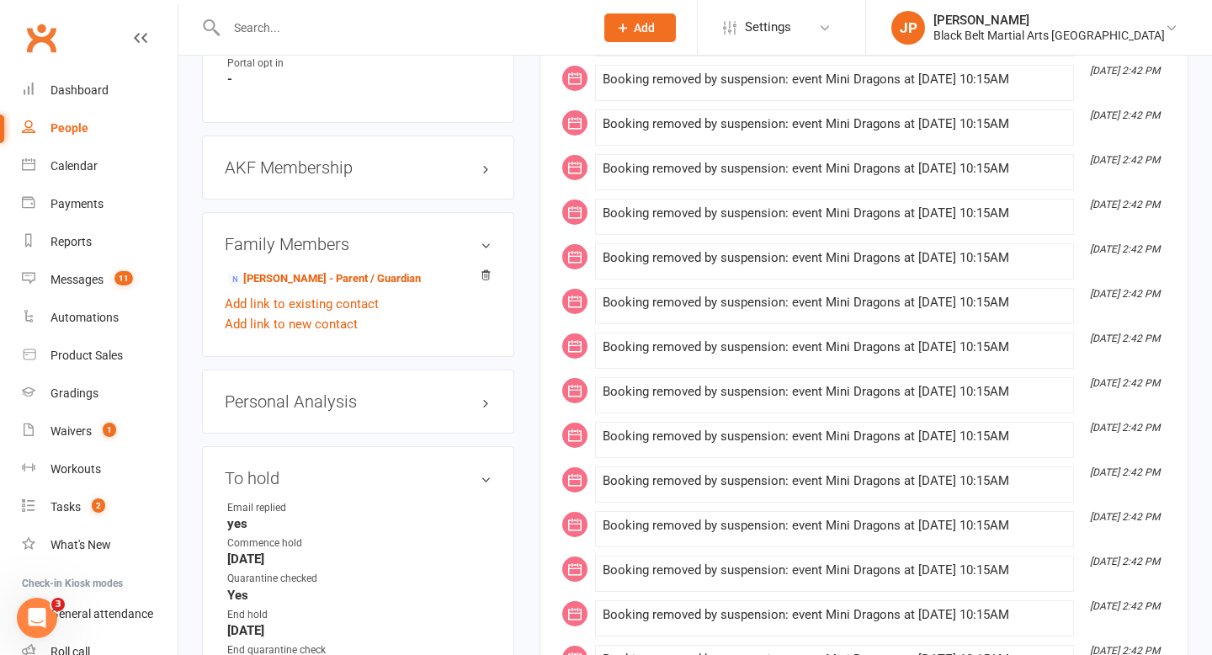
scroll to position [1764, 0]
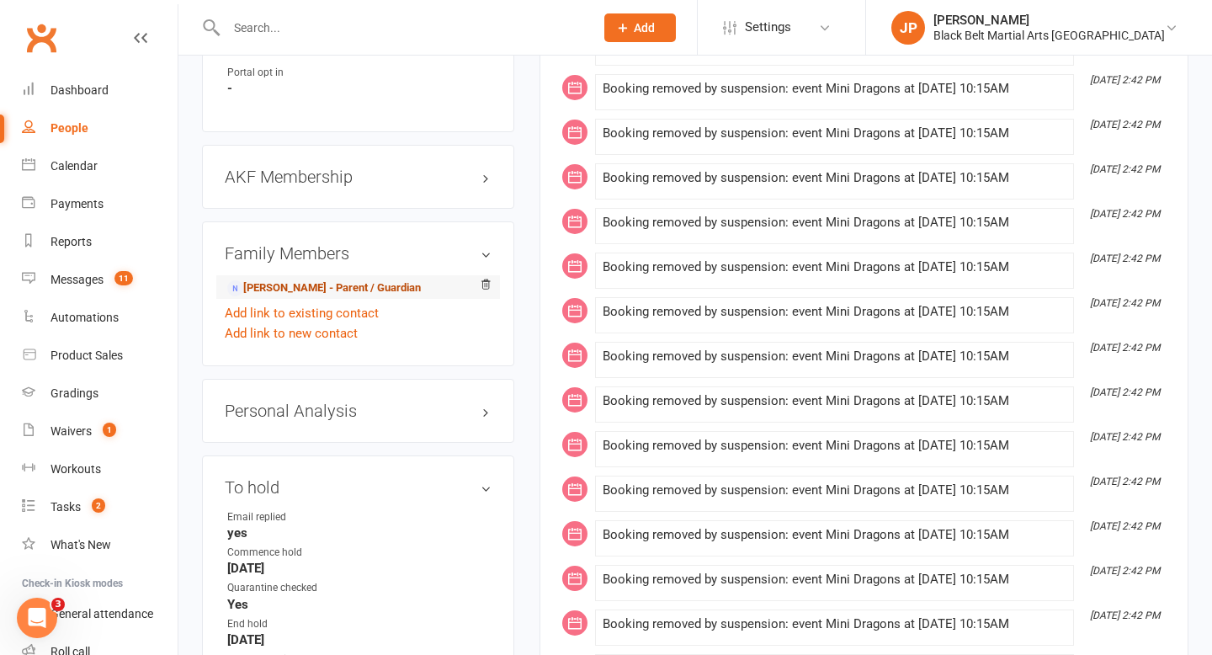
click at [356, 281] on link "[PERSON_NAME] - Parent / Guardian" at bounding box center [324, 288] width 194 height 18
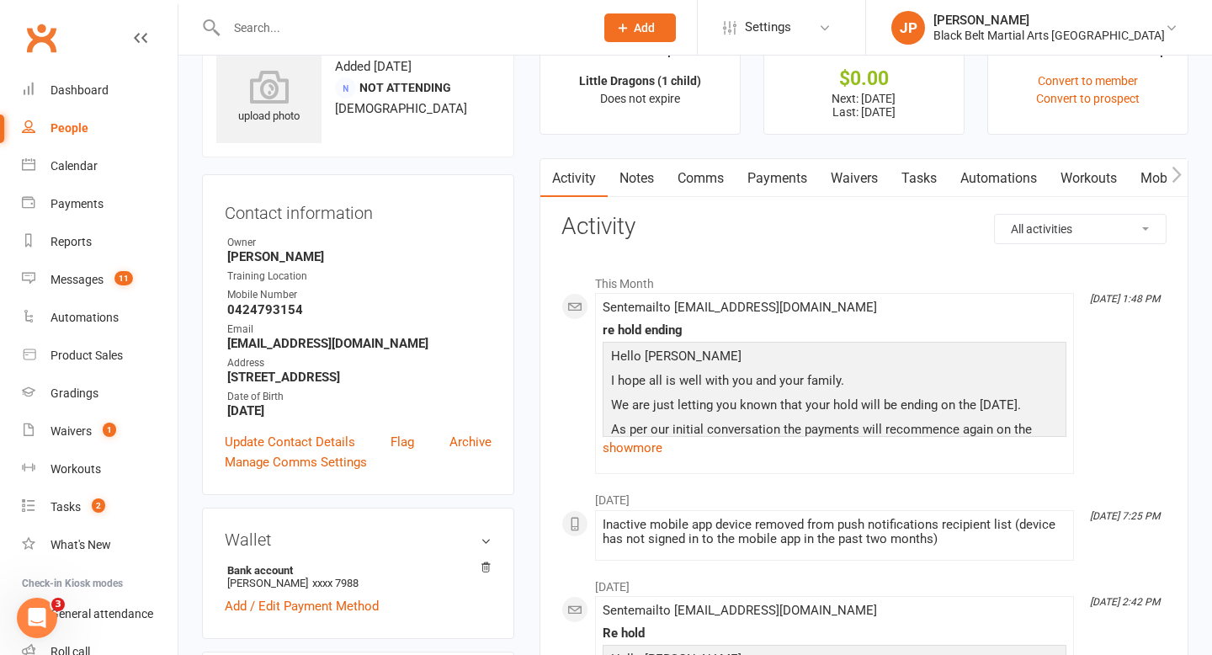
scroll to position [56, 0]
click at [777, 175] on link "Payments" at bounding box center [776, 177] width 83 height 39
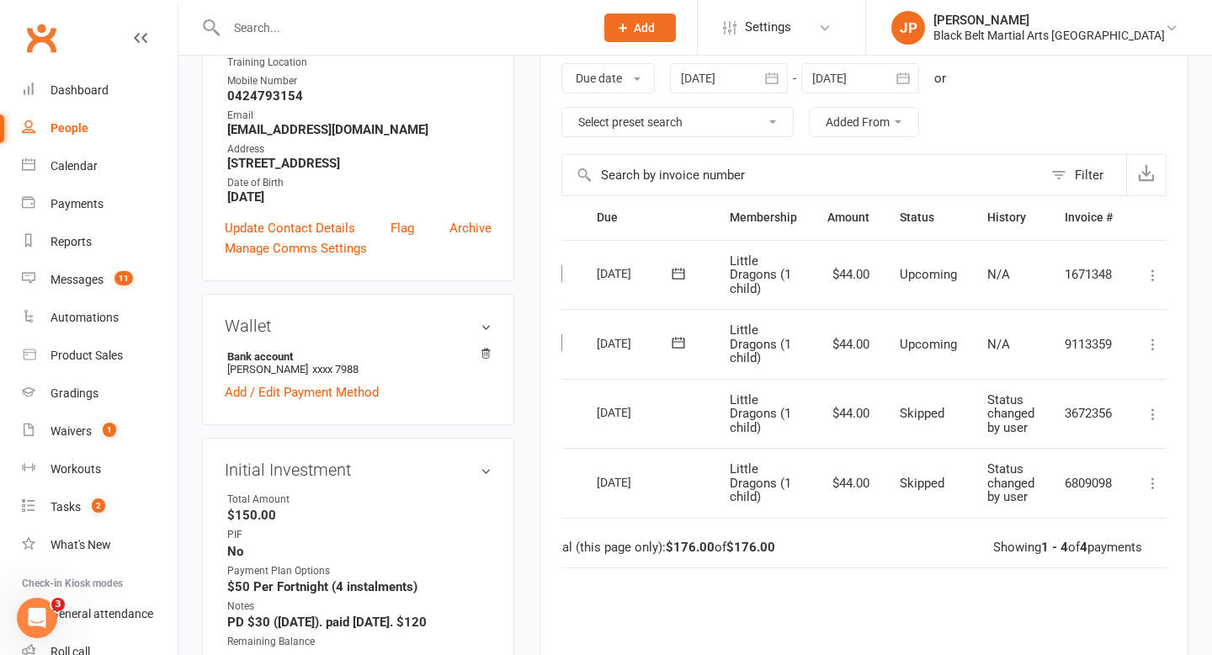
scroll to position [0, 47]
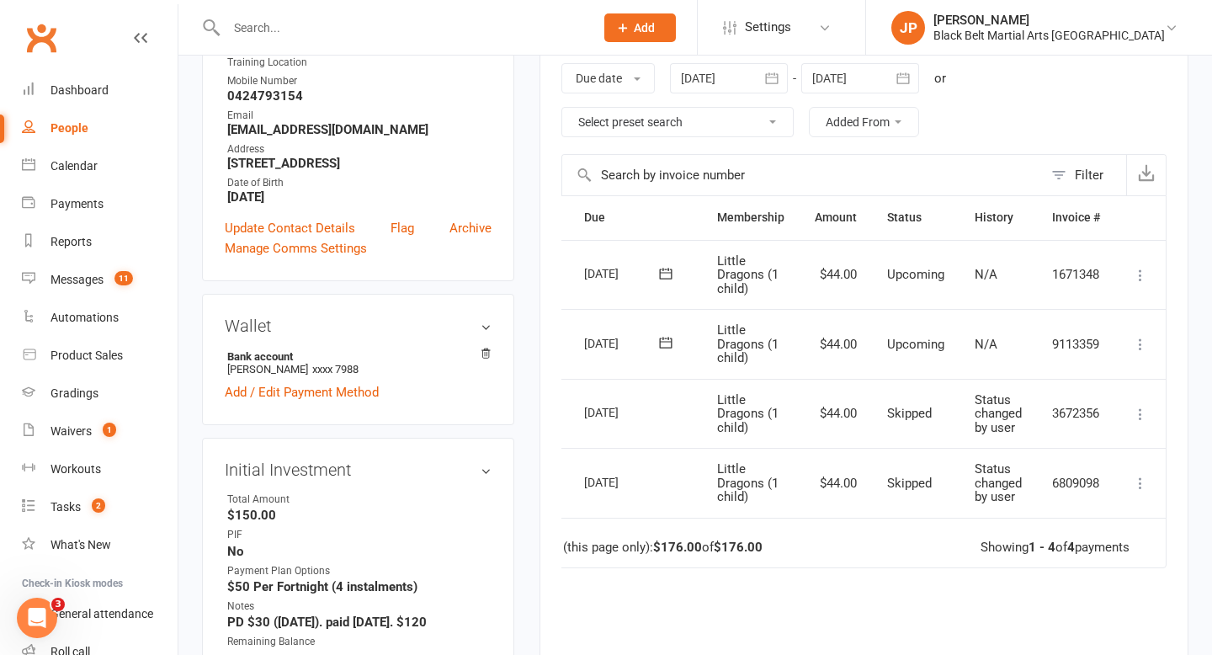
click at [1140, 342] on icon at bounding box center [1140, 344] width 17 height 17
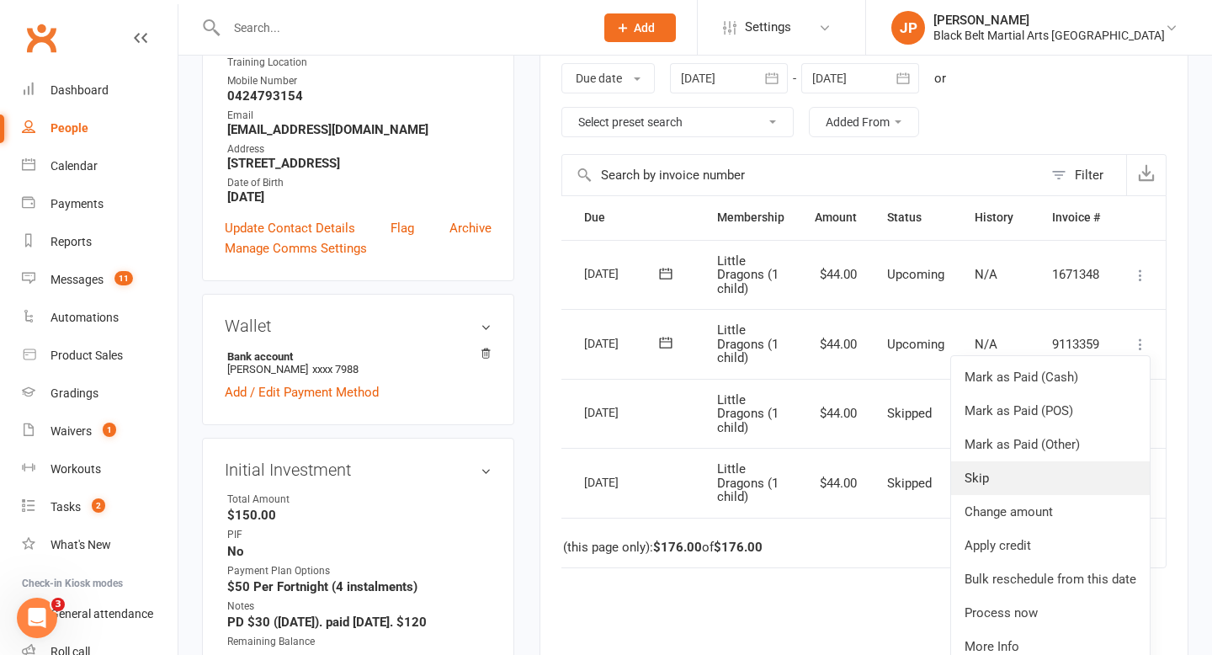
click at [1027, 474] on link "Skip" at bounding box center [1050, 478] width 199 height 34
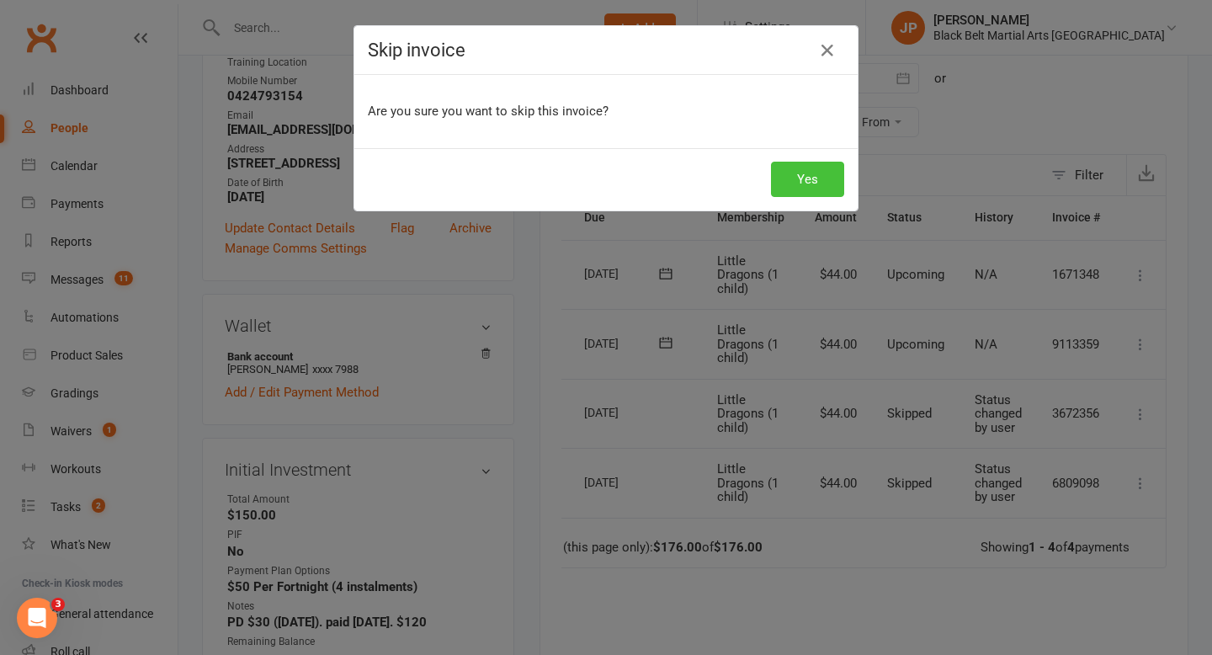
click at [801, 170] on button "Yes" at bounding box center [807, 179] width 73 height 35
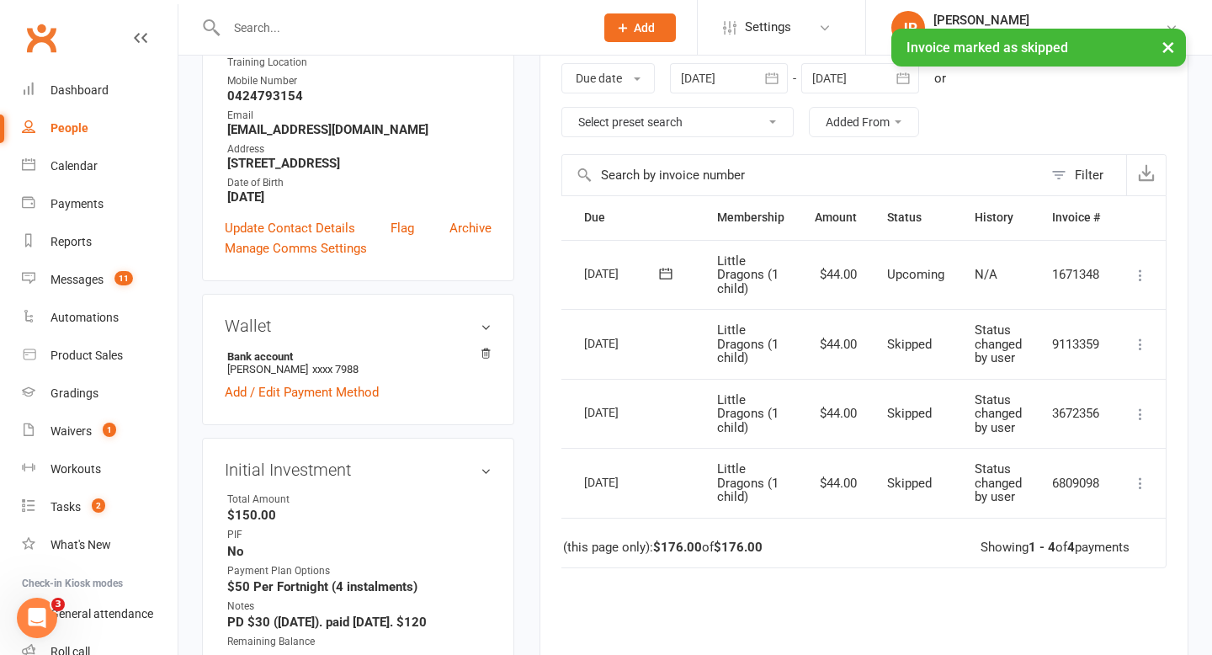
click at [1139, 280] on icon at bounding box center [1140, 275] width 17 height 17
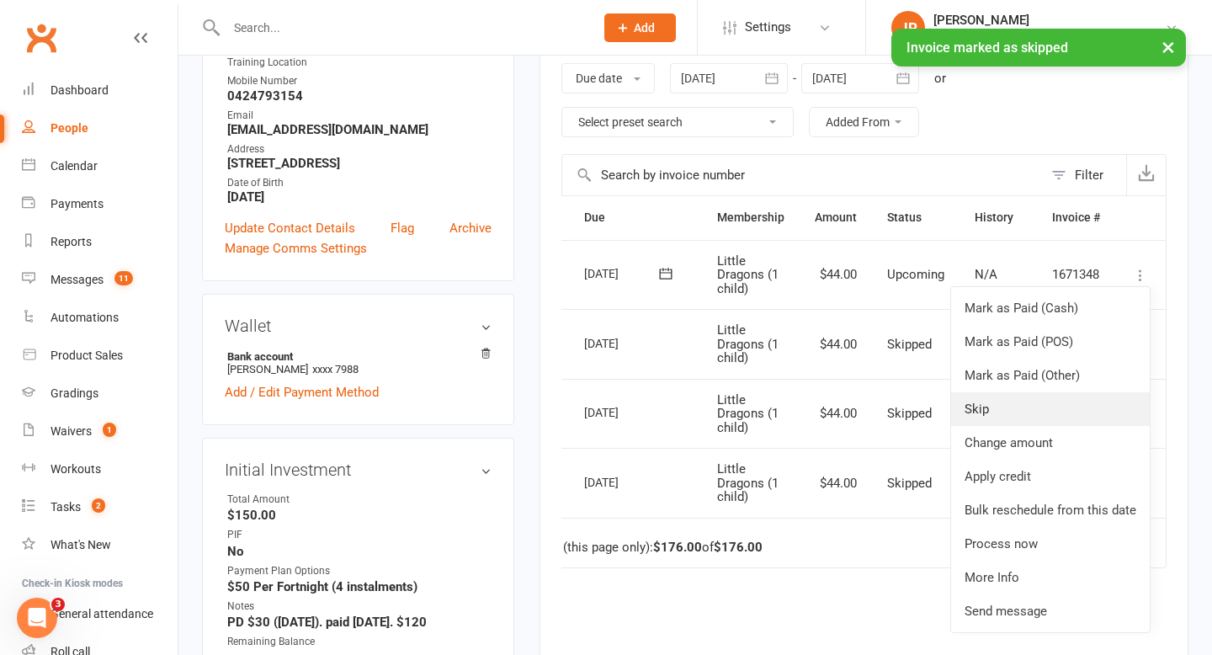
click at [1026, 413] on link "Skip" at bounding box center [1050, 409] width 199 height 34
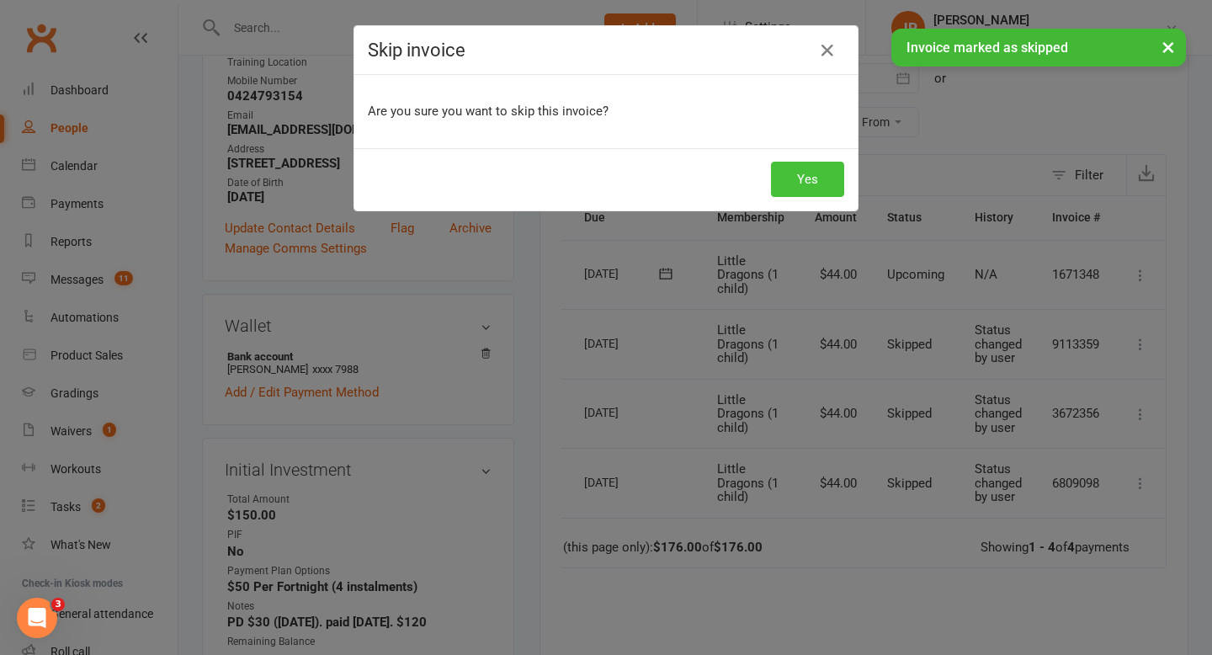
click at [809, 179] on button "Yes" at bounding box center [807, 179] width 73 height 35
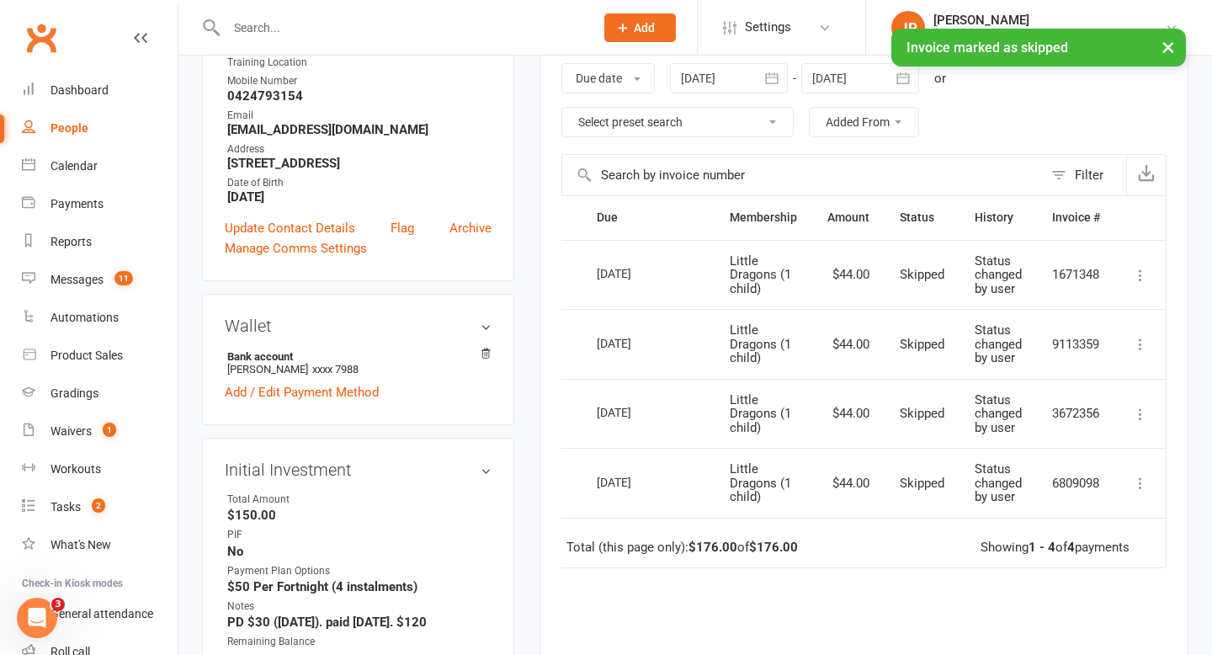
scroll to position [0, 12]
click at [865, 75] on div at bounding box center [860, 78] width 118 height 30
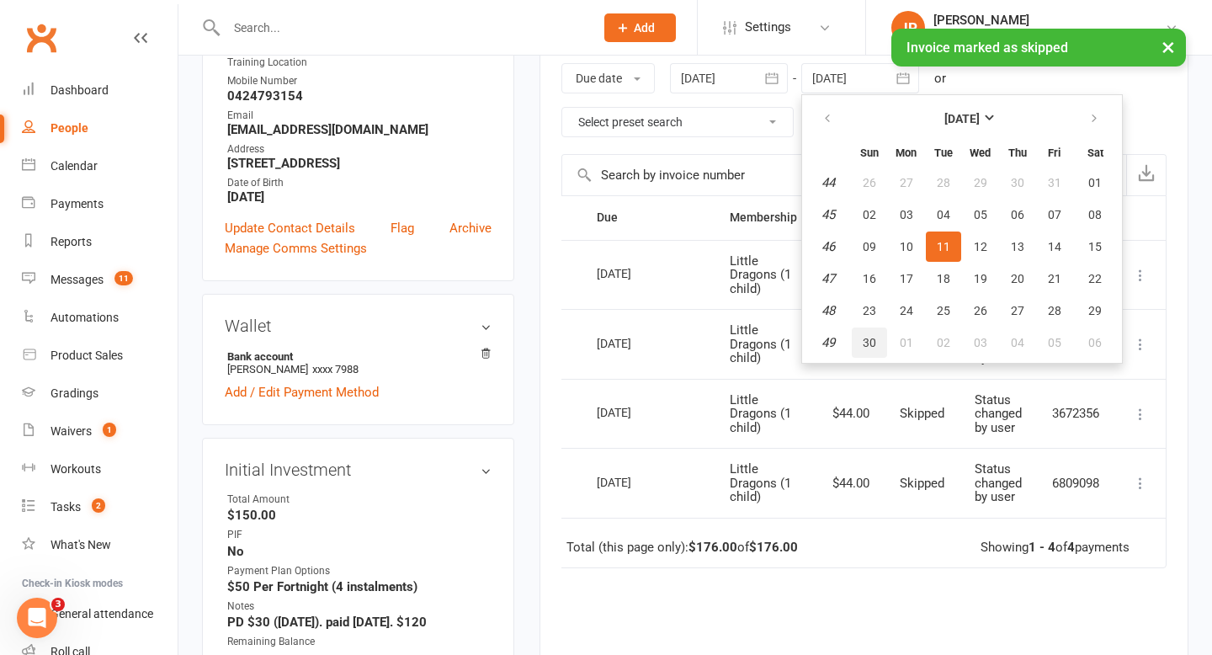
click at [873, 337] on span "30" at bounding box center [868, 342] width 13 height 13
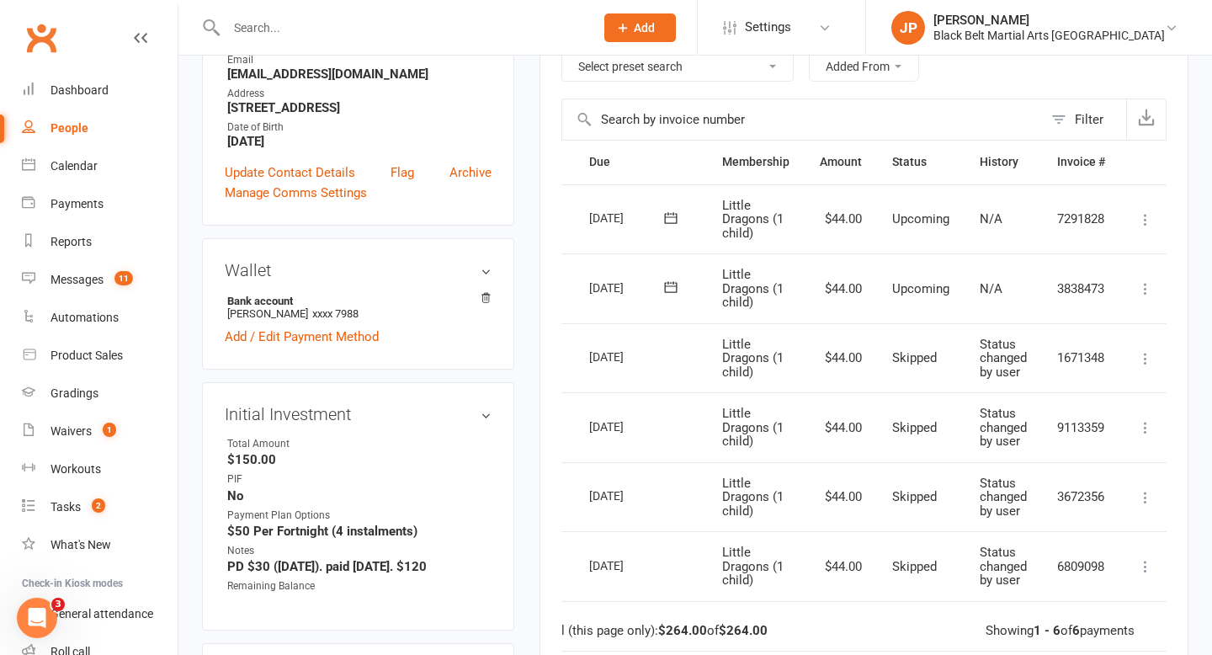
scroll to position [0, 47]
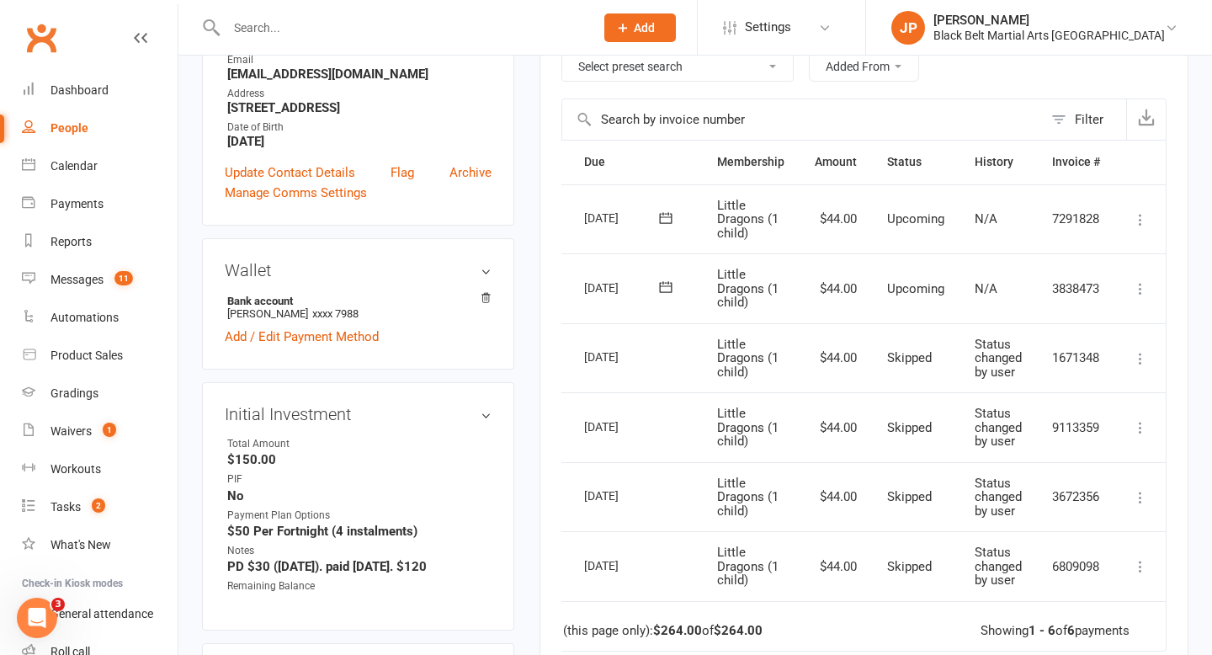
click at [1141, 287] on icon at bounding box center [1140, 288] width 17 height 17
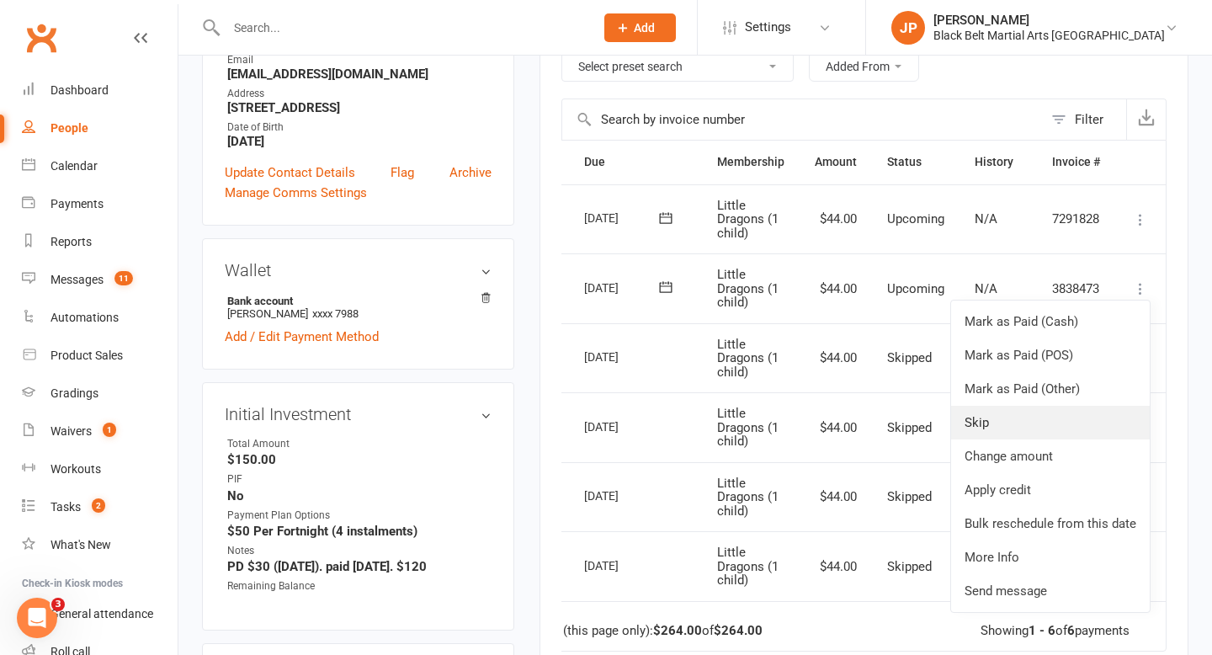
click at [1037, 418] on link "Skip" at bounding box center [1050, 423] width 199 height 34
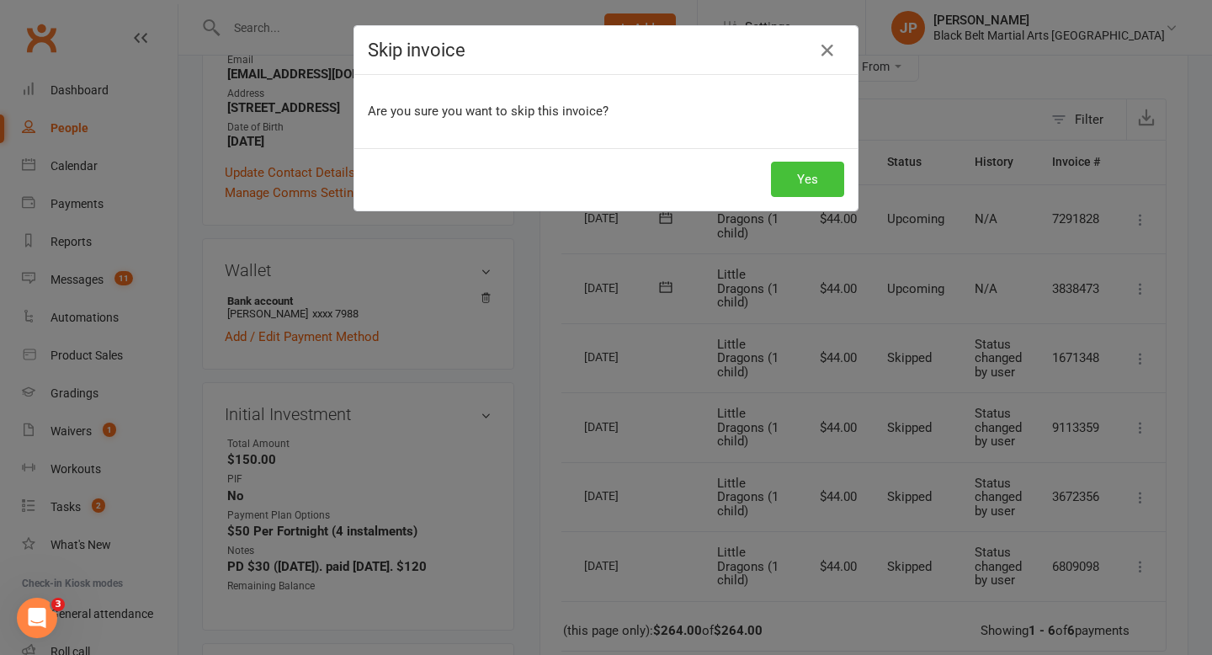
click at [798, 175] on button "Yes" at bounding box center [807, 179] width 73 height 35
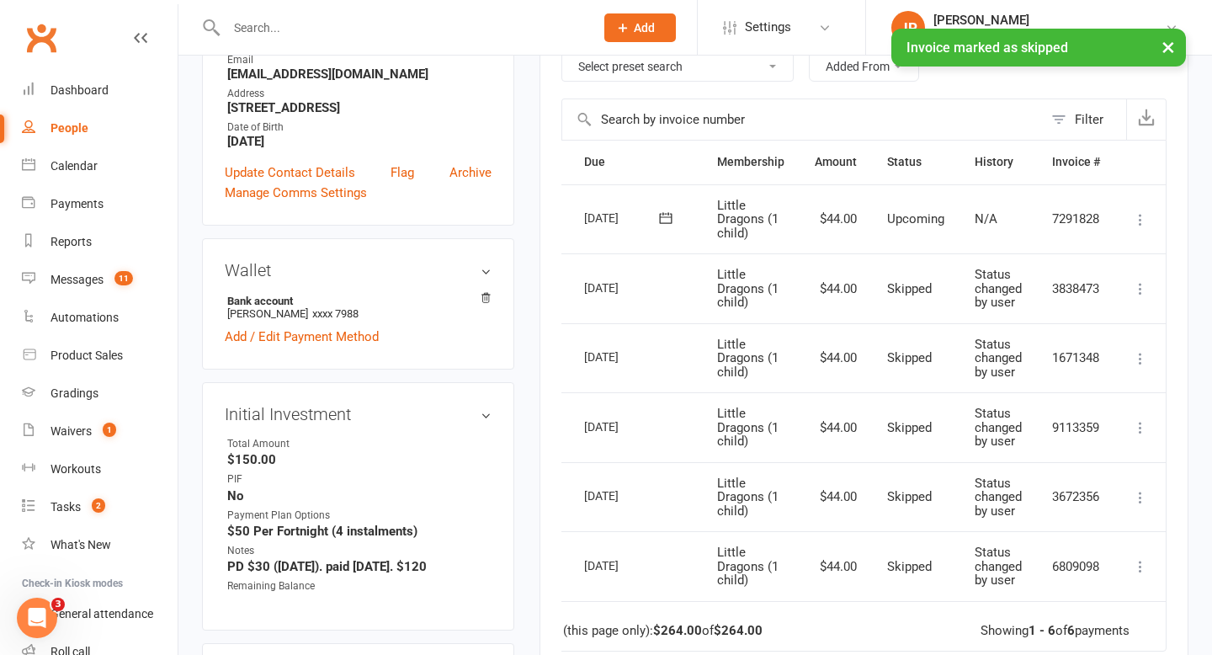
click at [1140, 222] on icon at bounding box center [1140, 219] width 17 height 17
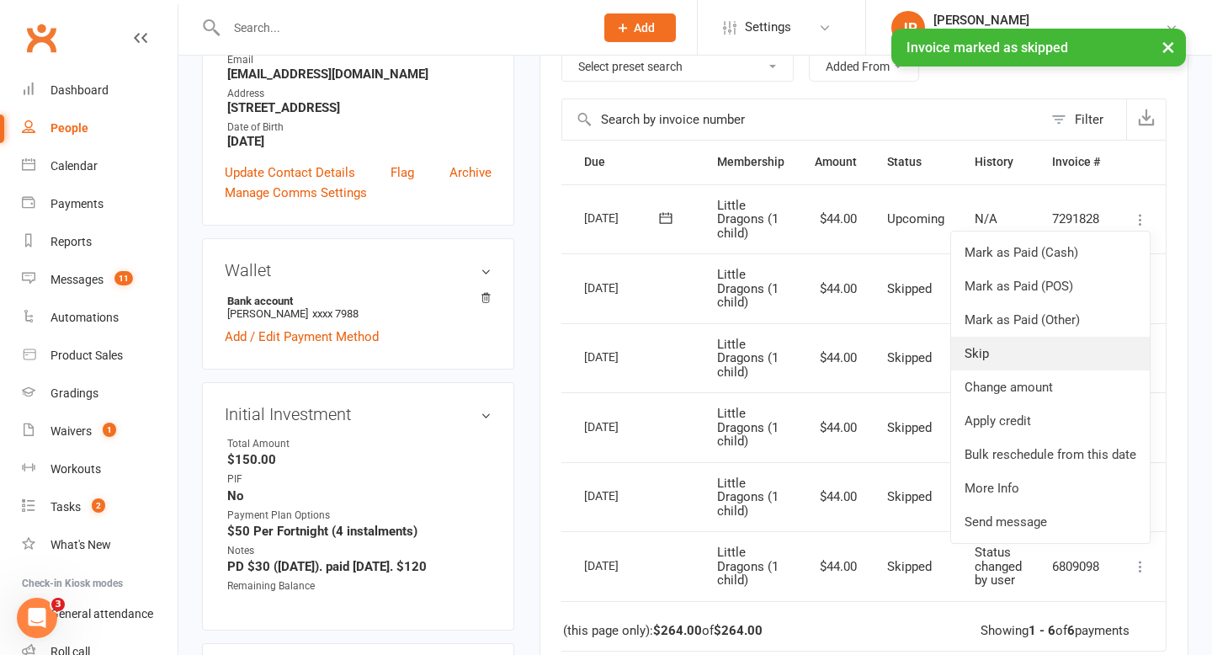
click at [1032, 361] on link "Skip" at bounding box center [1050, 354] width 199 height 34
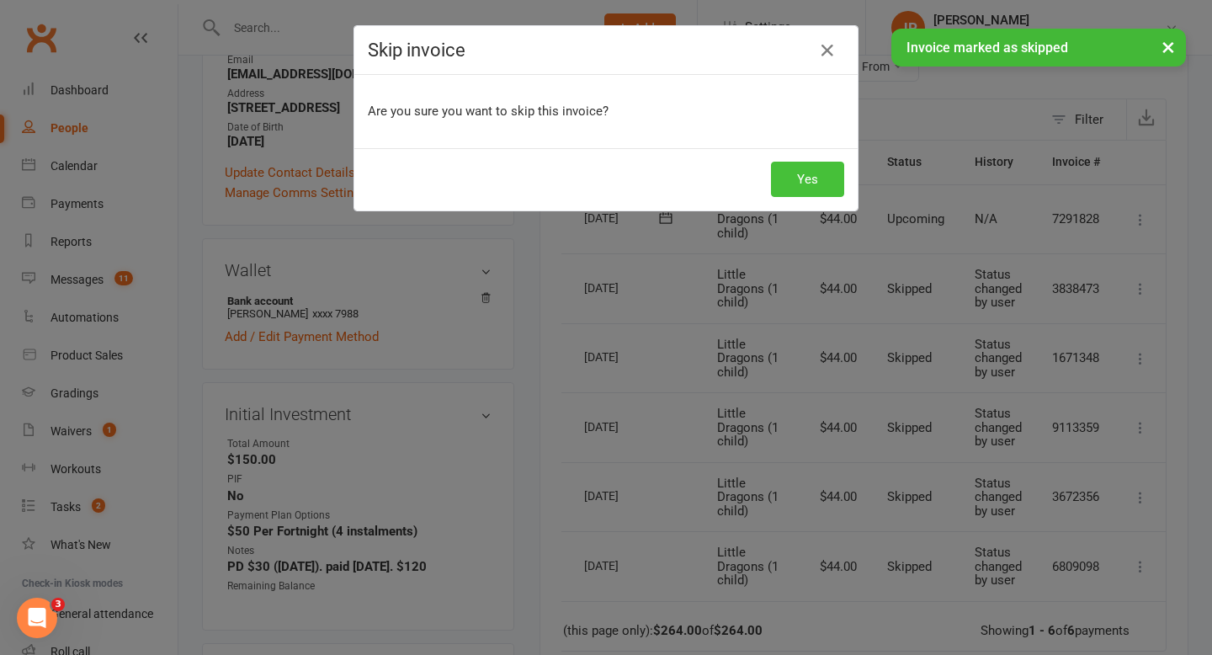
click at [818, 183] on button "Yes" at bounding box center [807, 179] width 73 height 35
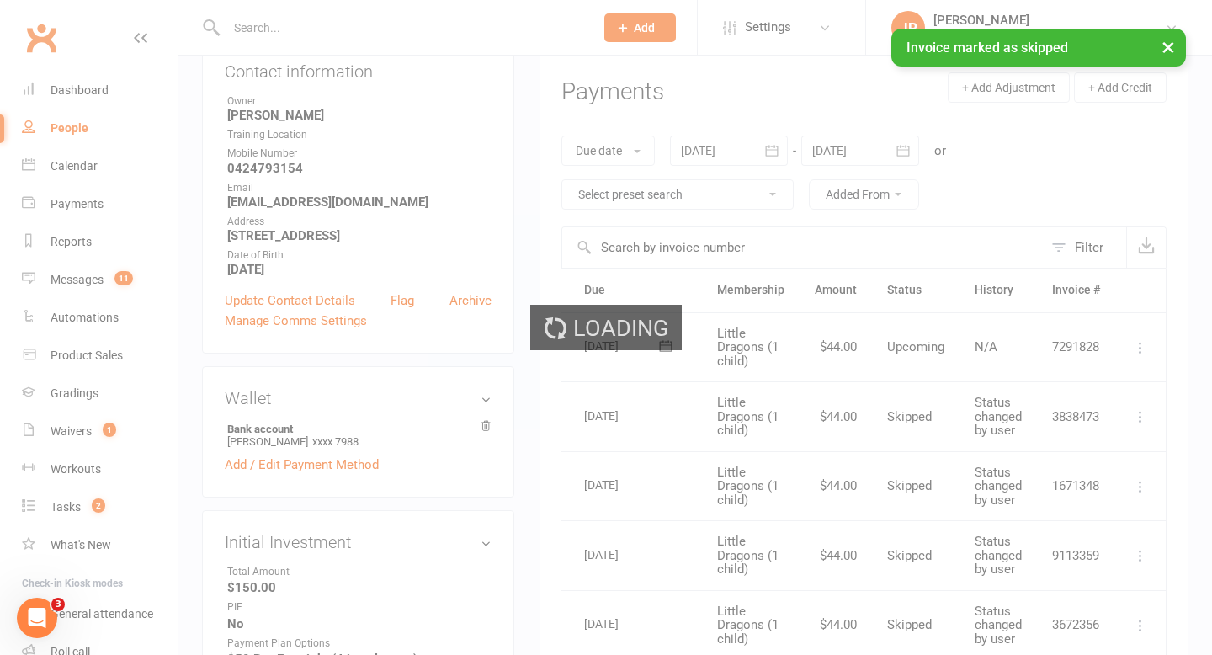
scroll to position [0, 12]
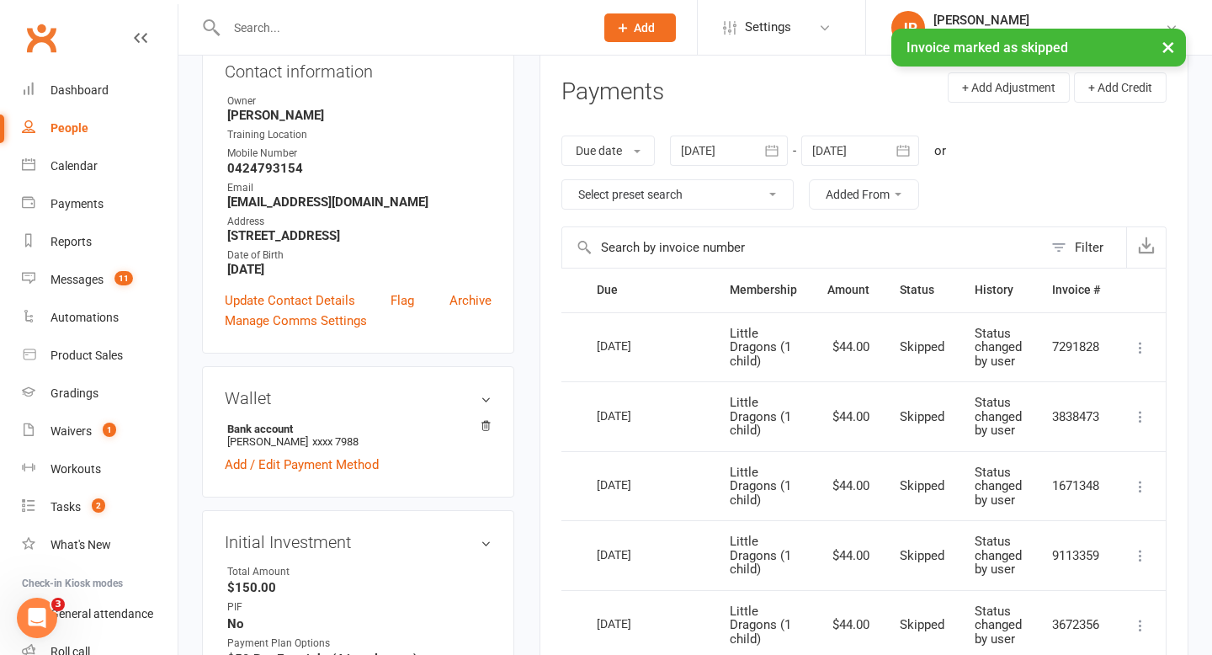
click at [869, 156] on div at bounding box center [860, 150] width 118 height 30
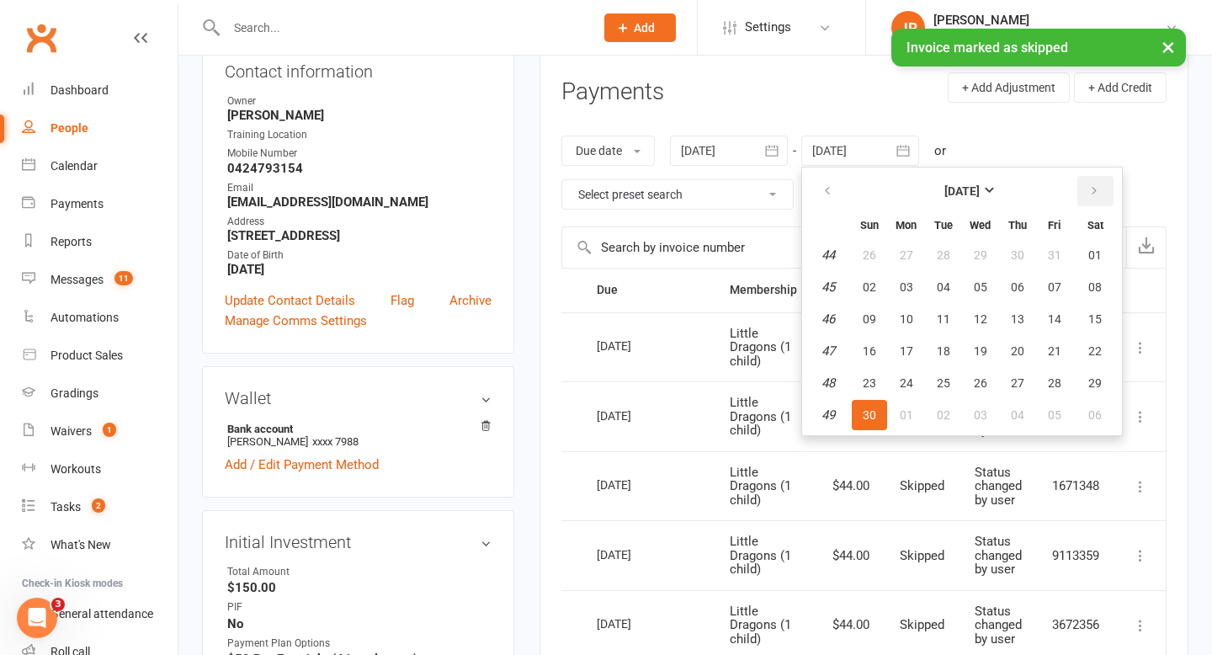
click at [1088, 190] on button "button" at bounding box center [1095, 191] width 36 height 30
click at [982, 386] on span "31" at bounding box center [980, 382] width 13 height 13
type input "[DATE]"
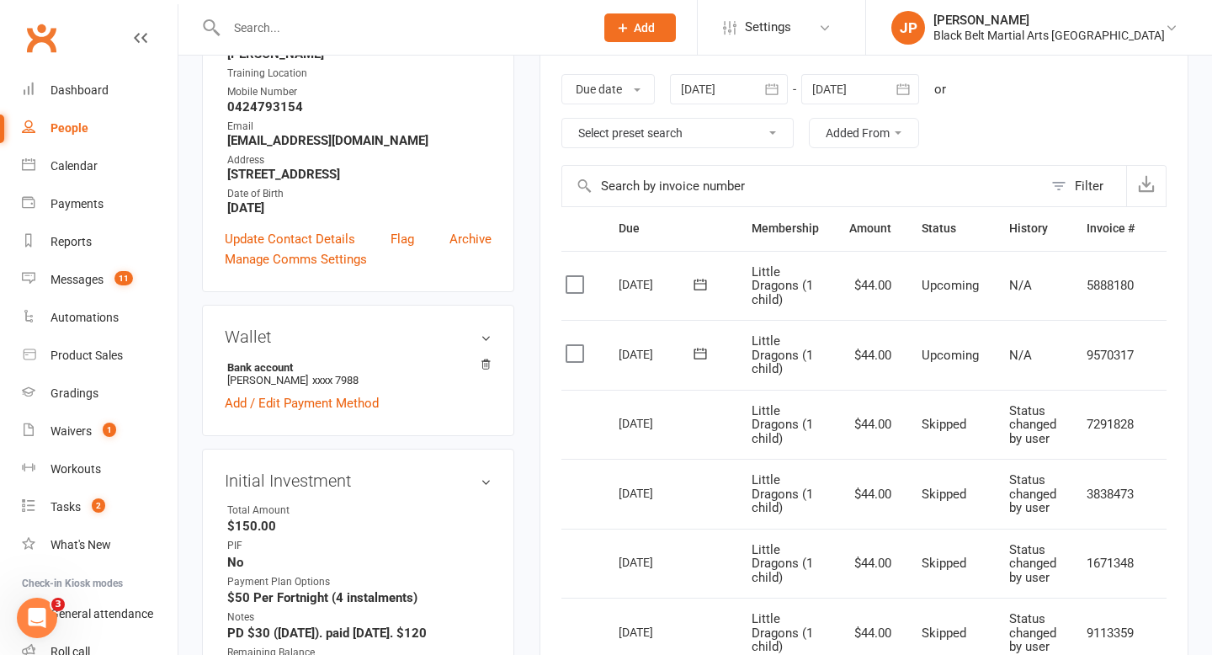
scroll to position [0, 47]
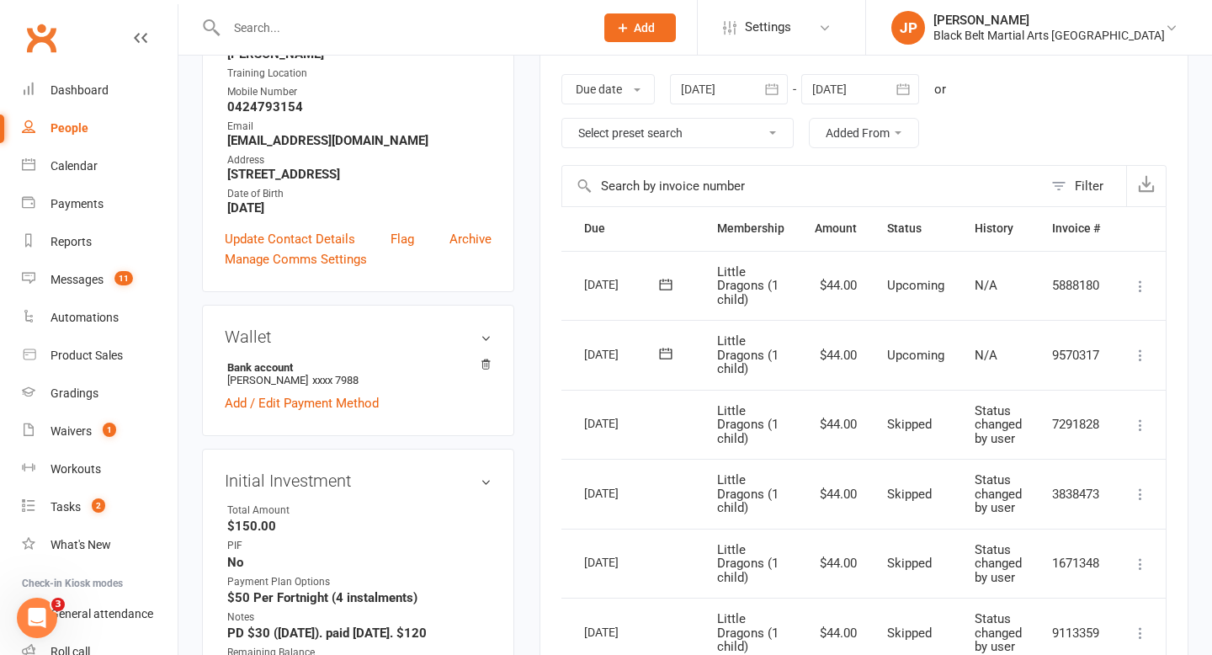
click at [1143, 353] on icon at bounding box center [1140, 355] width 17 height 17
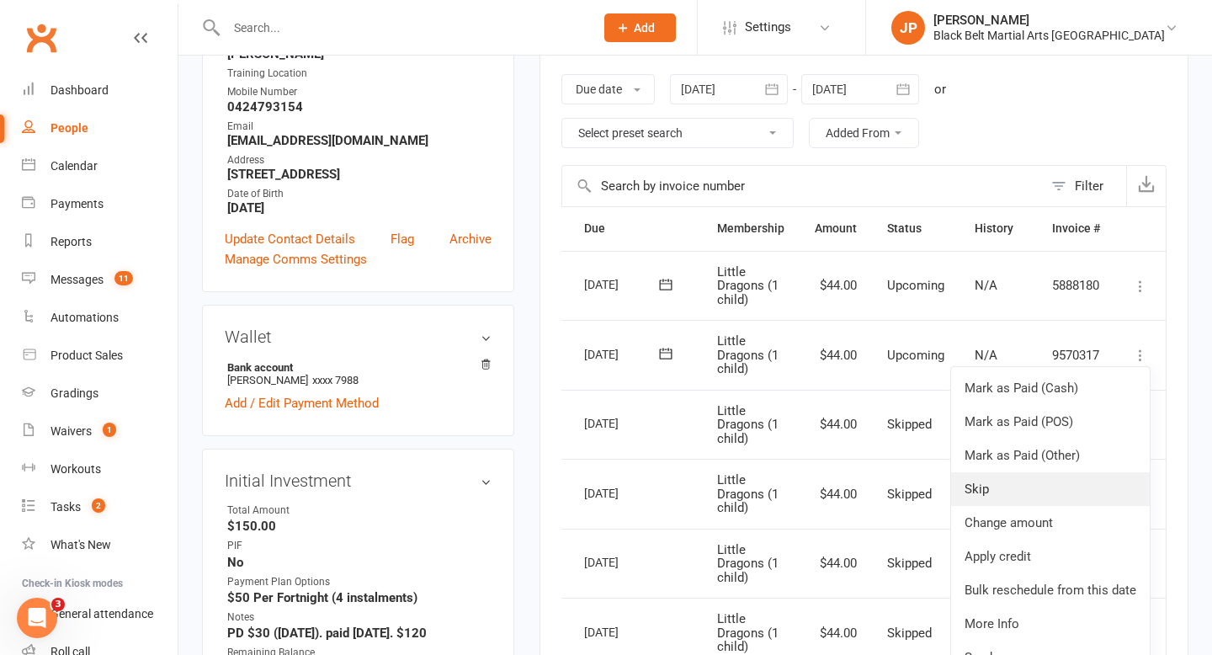
click at [1025, 475] on link "Skip" at bounding box center [1050, 489] width 199 height 34
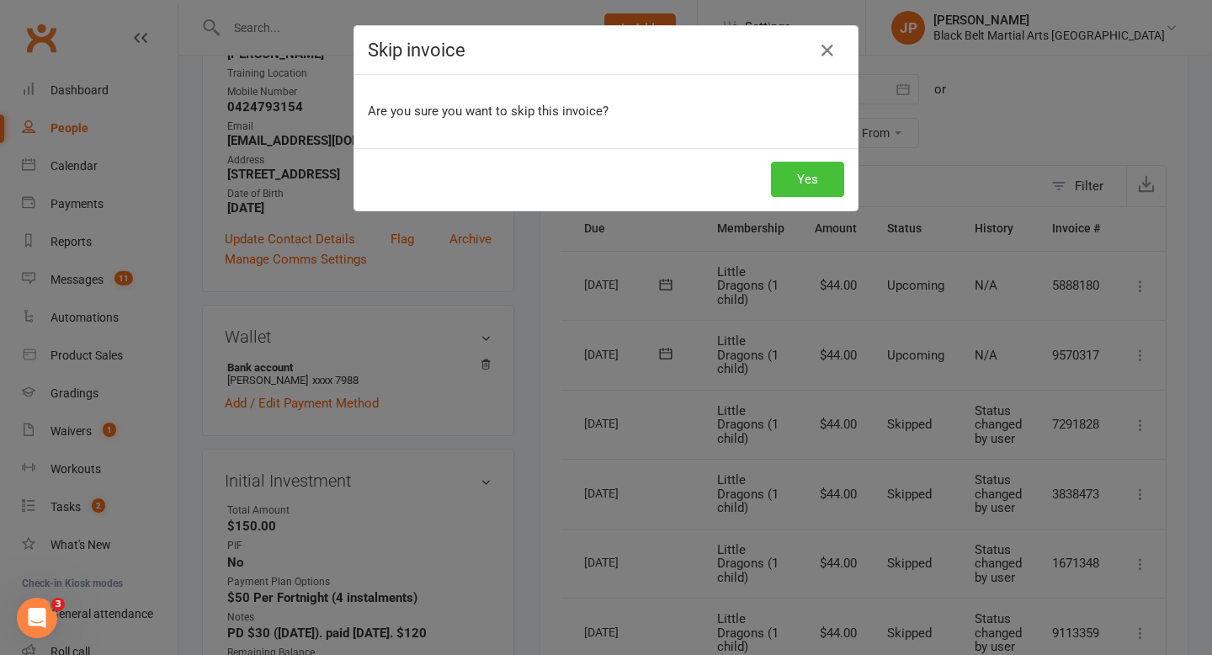
click at [819, 193] on button "Yes" at bounding box center [807, 179] width 73 height 35
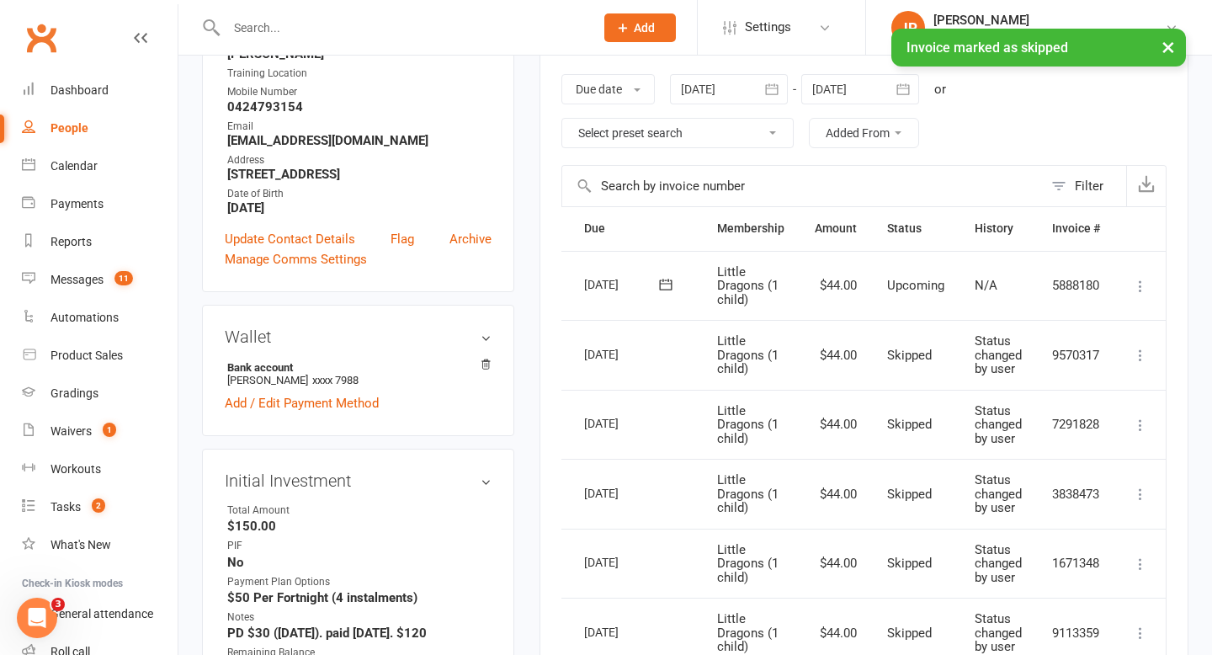
click at [1136, 280] on icon at bounding box center [1140, 286] width 17 height 17
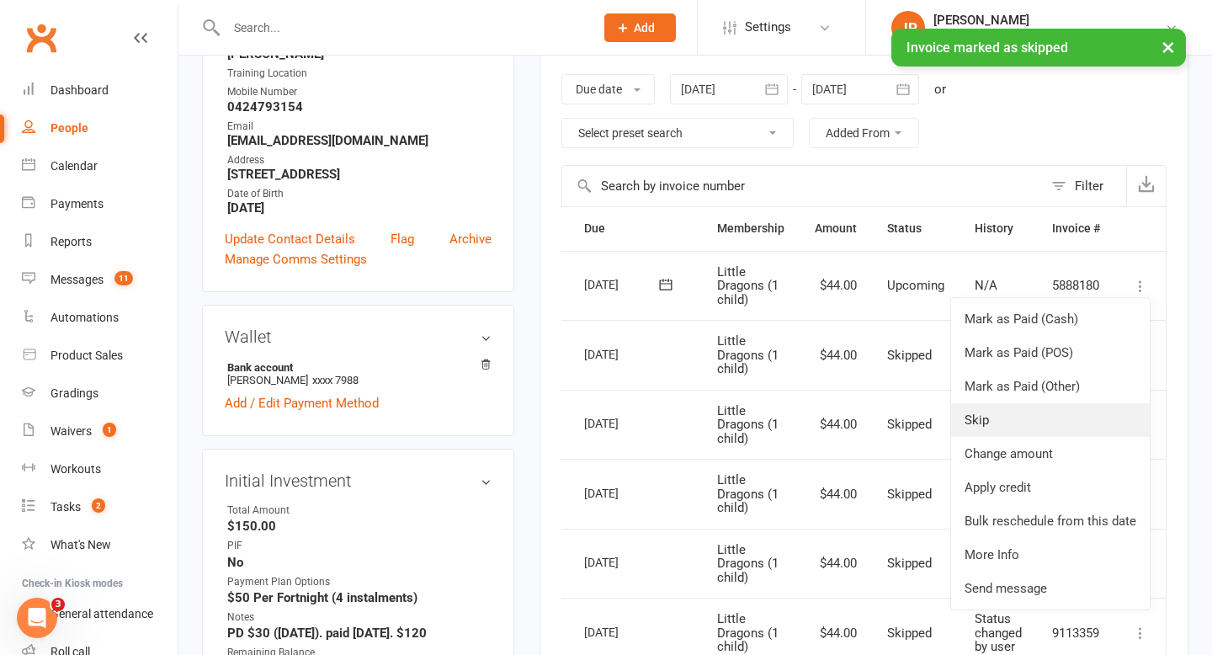
click at [1045, 417] on link "Skip" at bounding box center [1050, 420] width 199 height 34
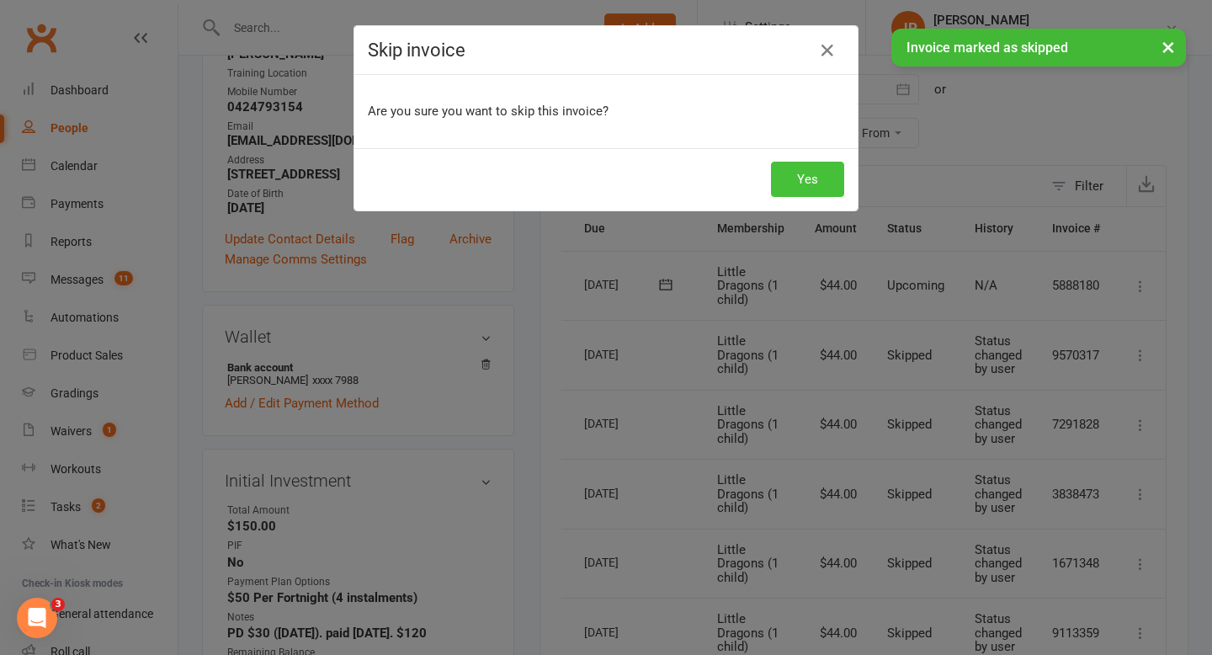
click at [803, 188] on button "Yes" at bounding box center [807, 179] width 73 height 35
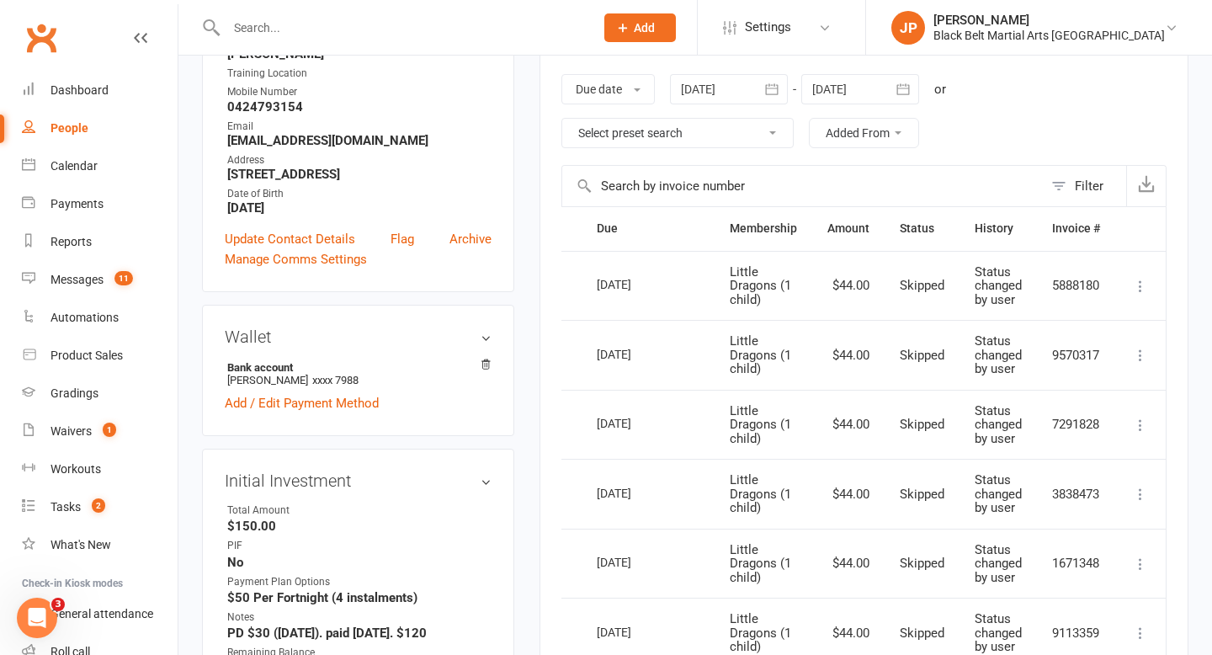
scroll to position [0, 0]
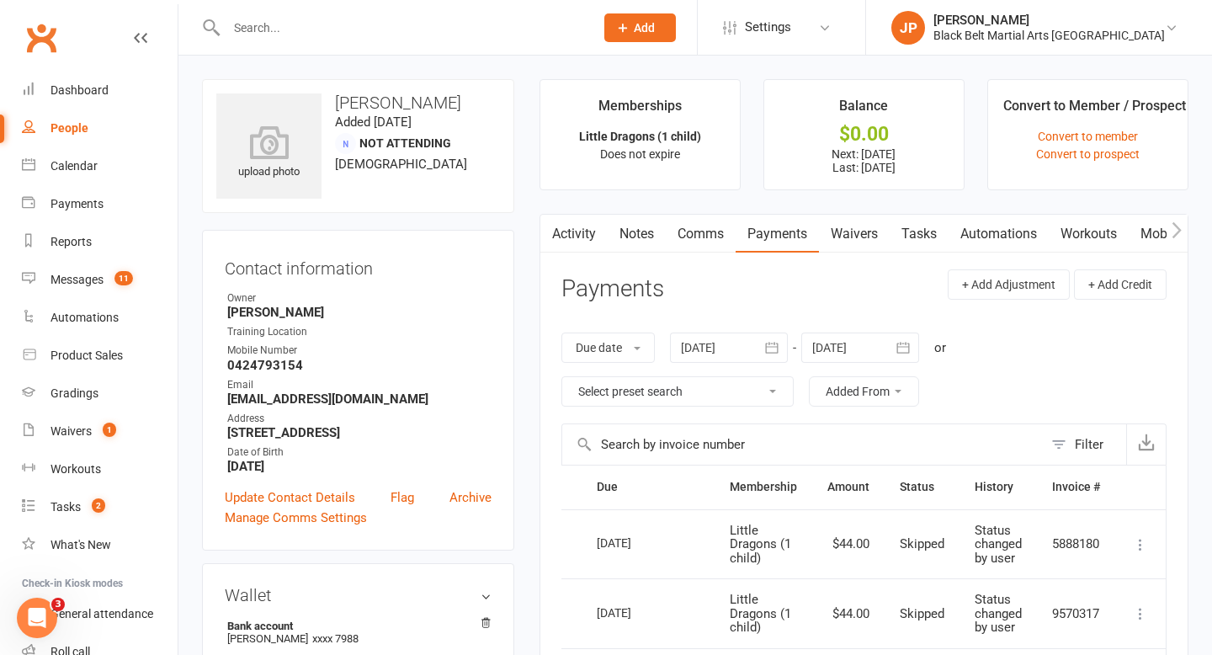
click at [476, 25] on input "text" at bounding box center [401, 28] width 361 height 24
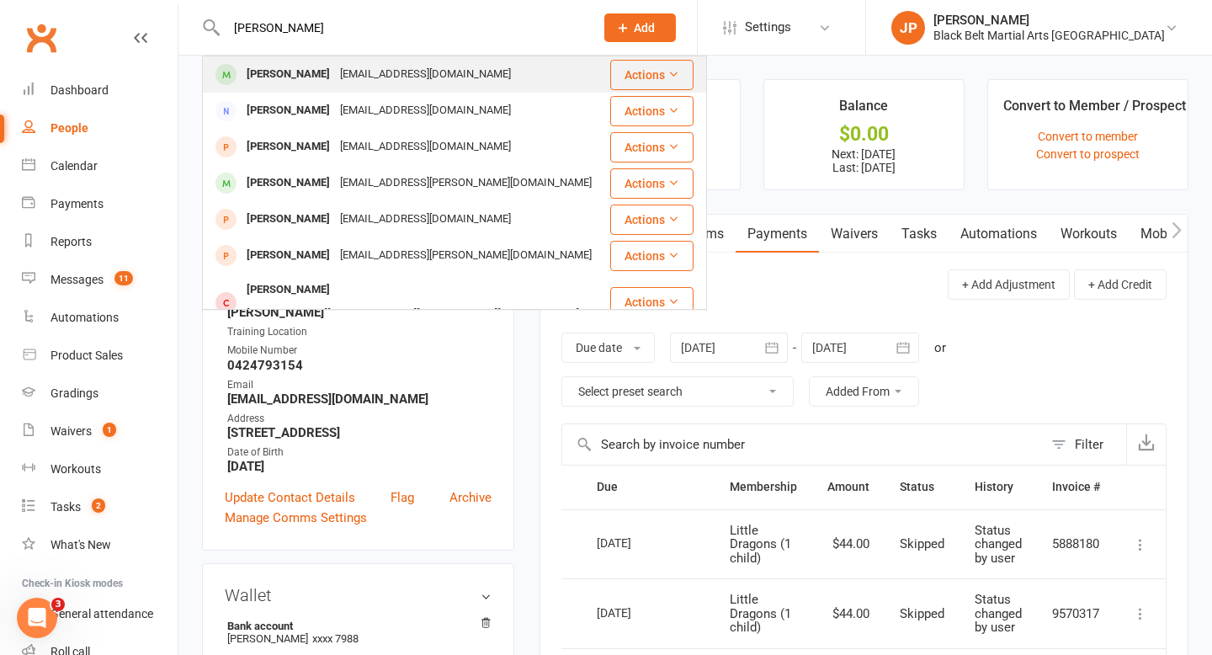
type input "[PERSON_NAME]"
click at [347, 77] on div "[EMAIL_ADDRESS][DOMAIN_NAME]" at bounding box center [425, 74] width 181 height 24
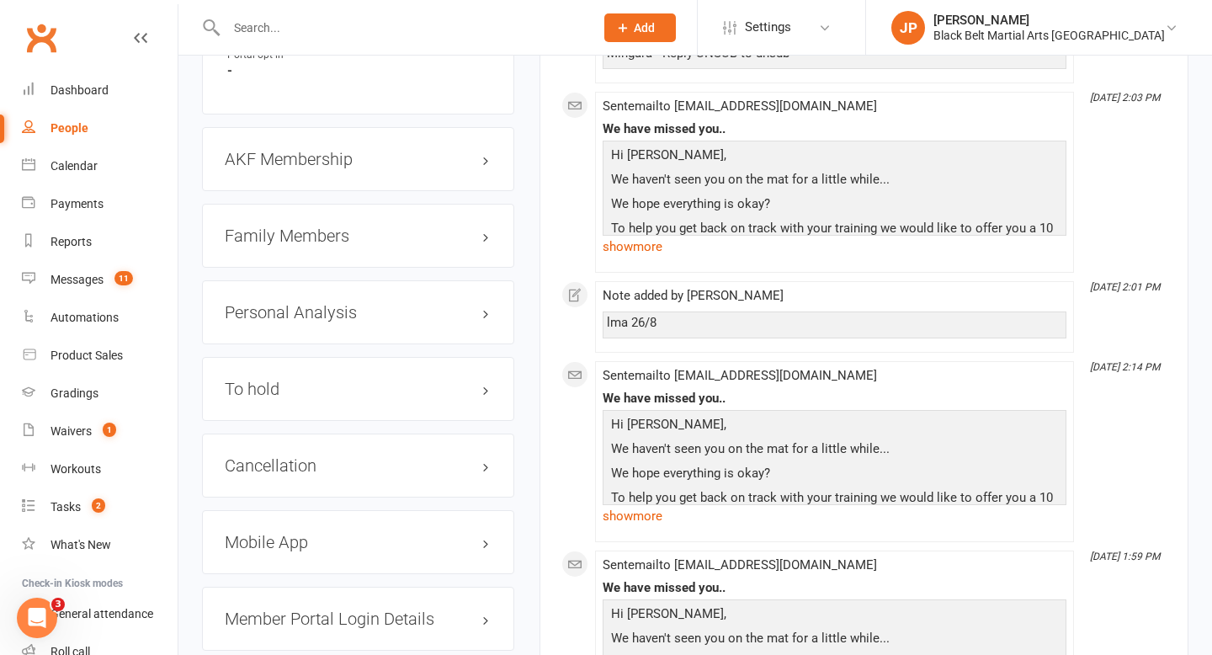
scroll to position [1803, 0]
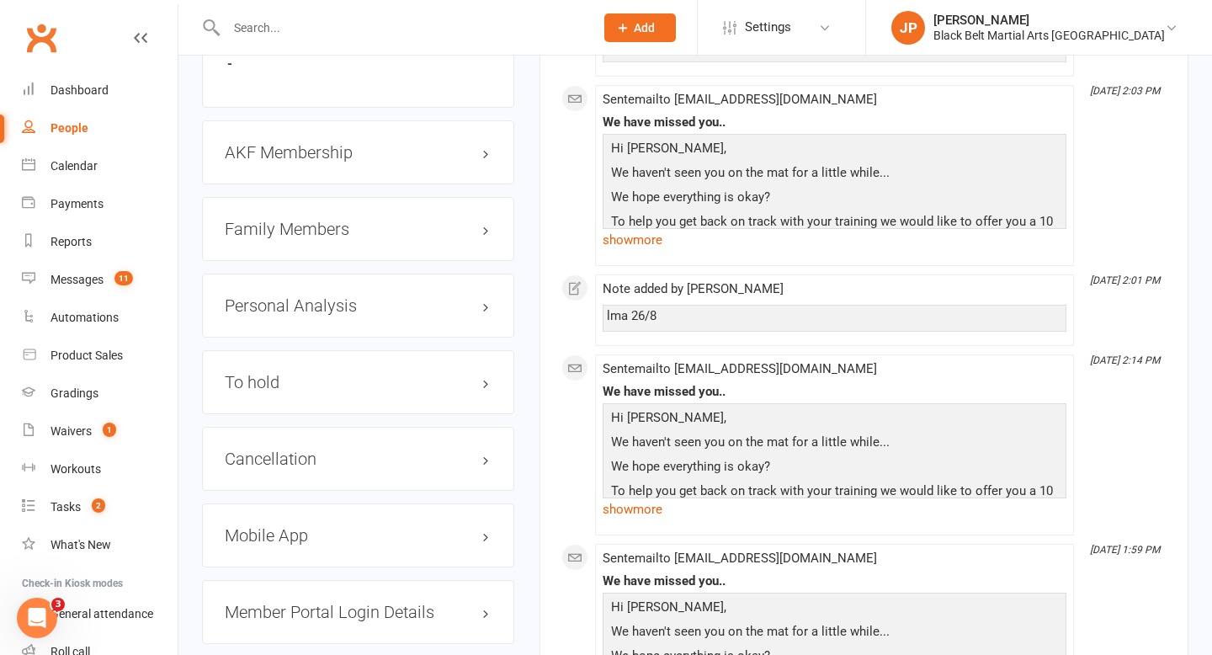
click at [338, 220] on h3 "Family Members" at bounding box center [358, 229] width 267 height 19
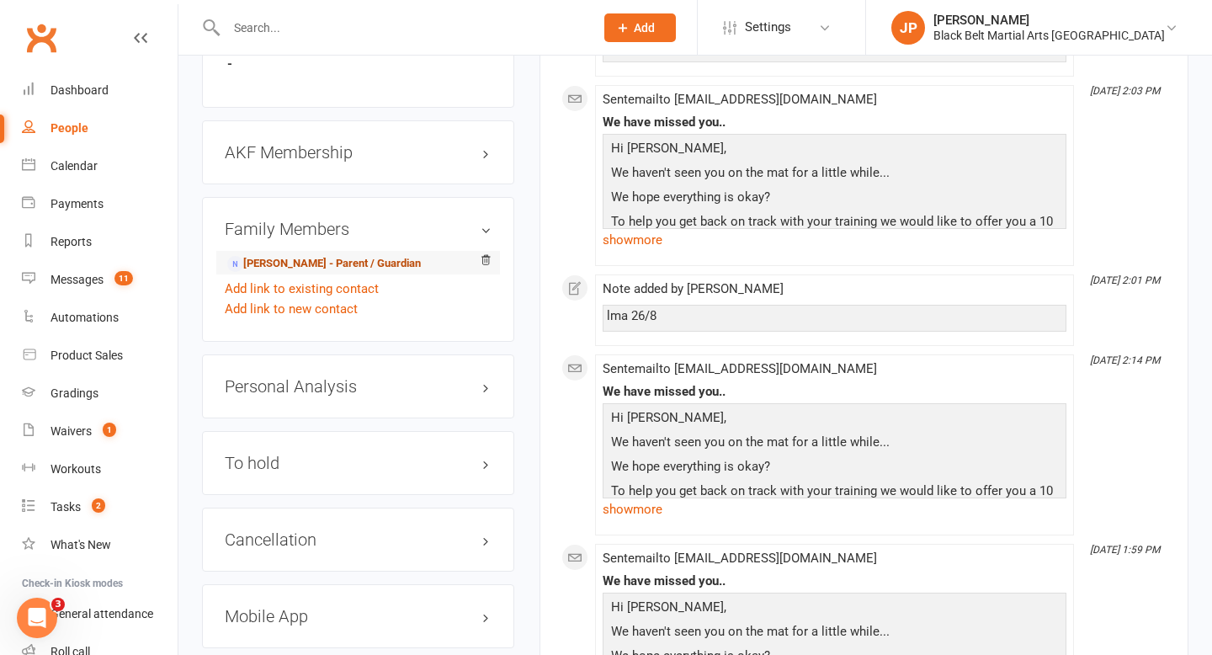
click at [348, 255] on link "[PERSON_NAME] - Parent / Guardian" at bounding box center [324, 264] width 194 height 18
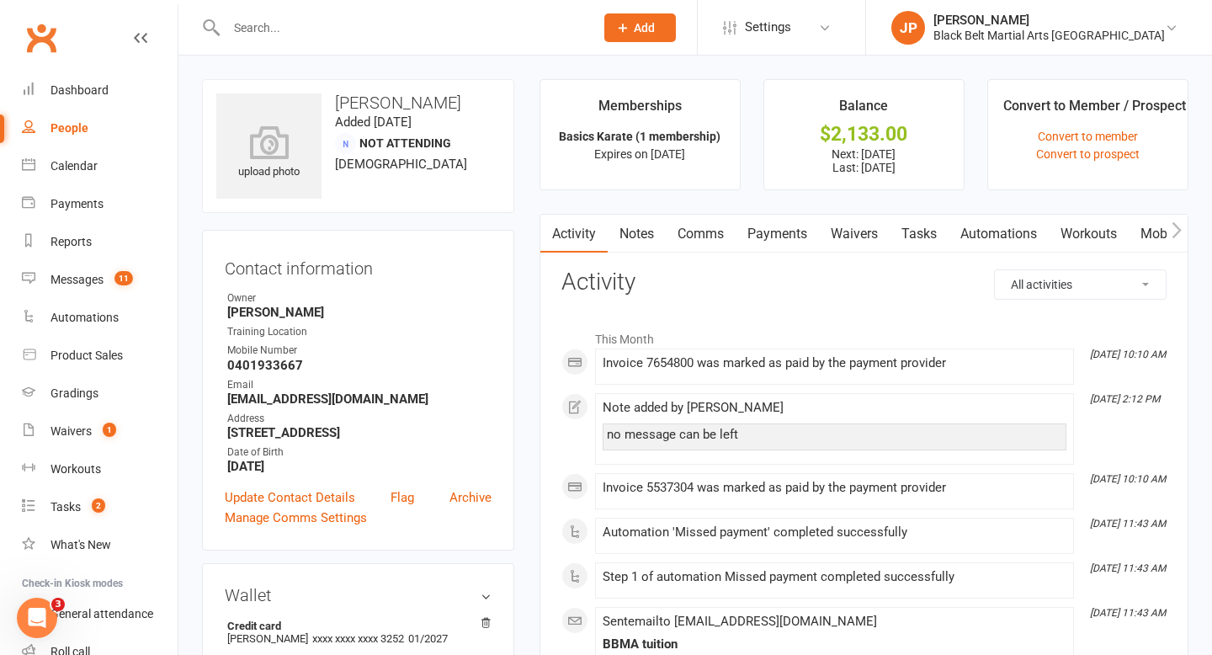
click at [775, 224] on link "Payments" at bounding box center [776, 234] width 83 height 39
